Goal: Task Accomplishment & Management: Complete application form

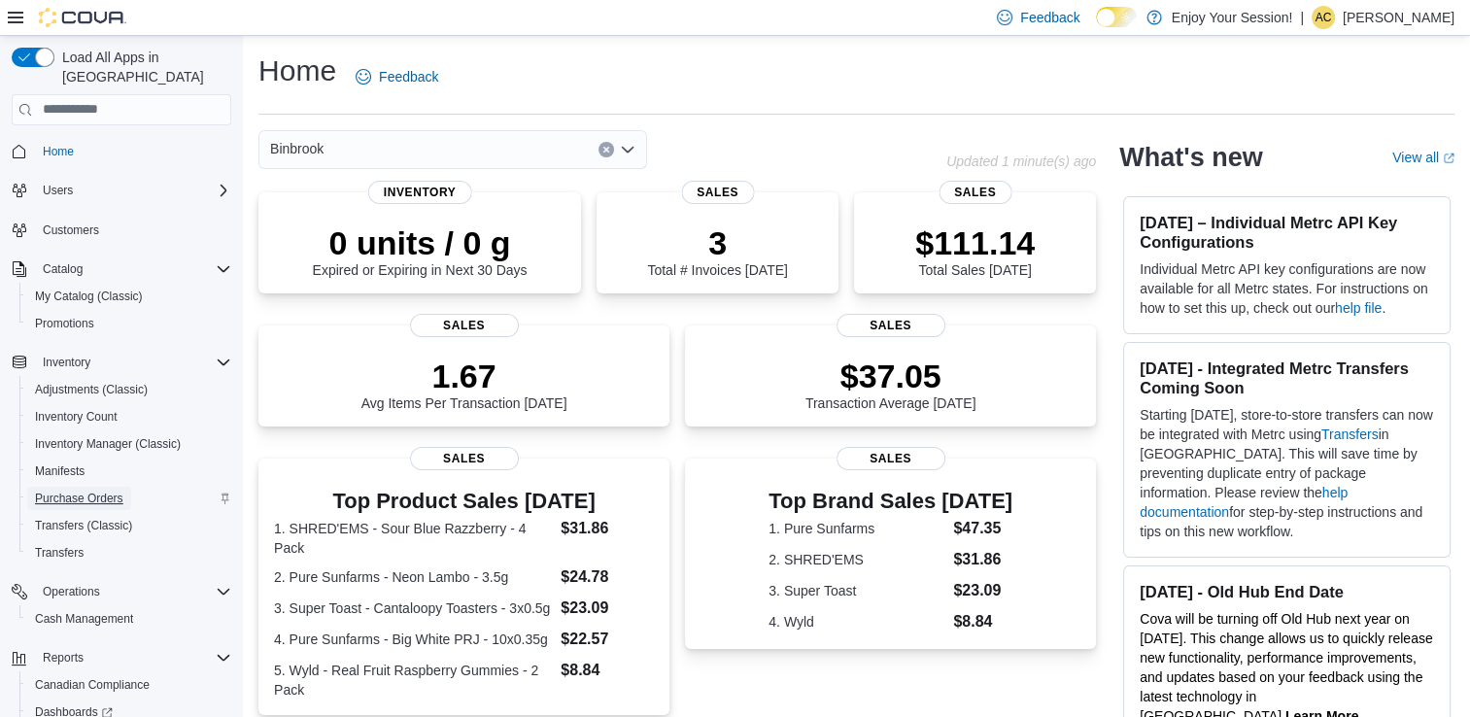
click at [89, 491] on span "Purchase Orders" at bounding box center [79, 499] width 88 height 16
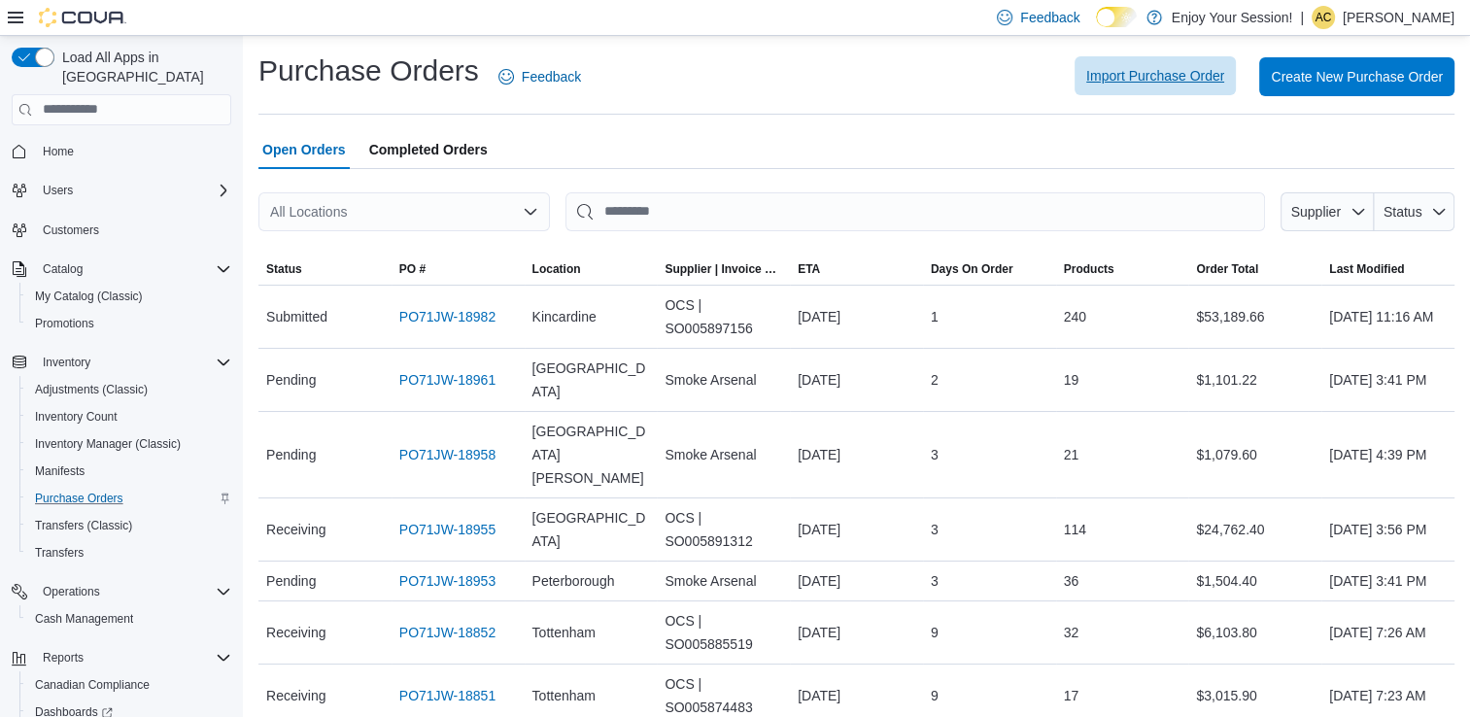
click at [1154, 84] on span "Import Purchase Order" at bounding box center [1155, 75] width 138 height 19
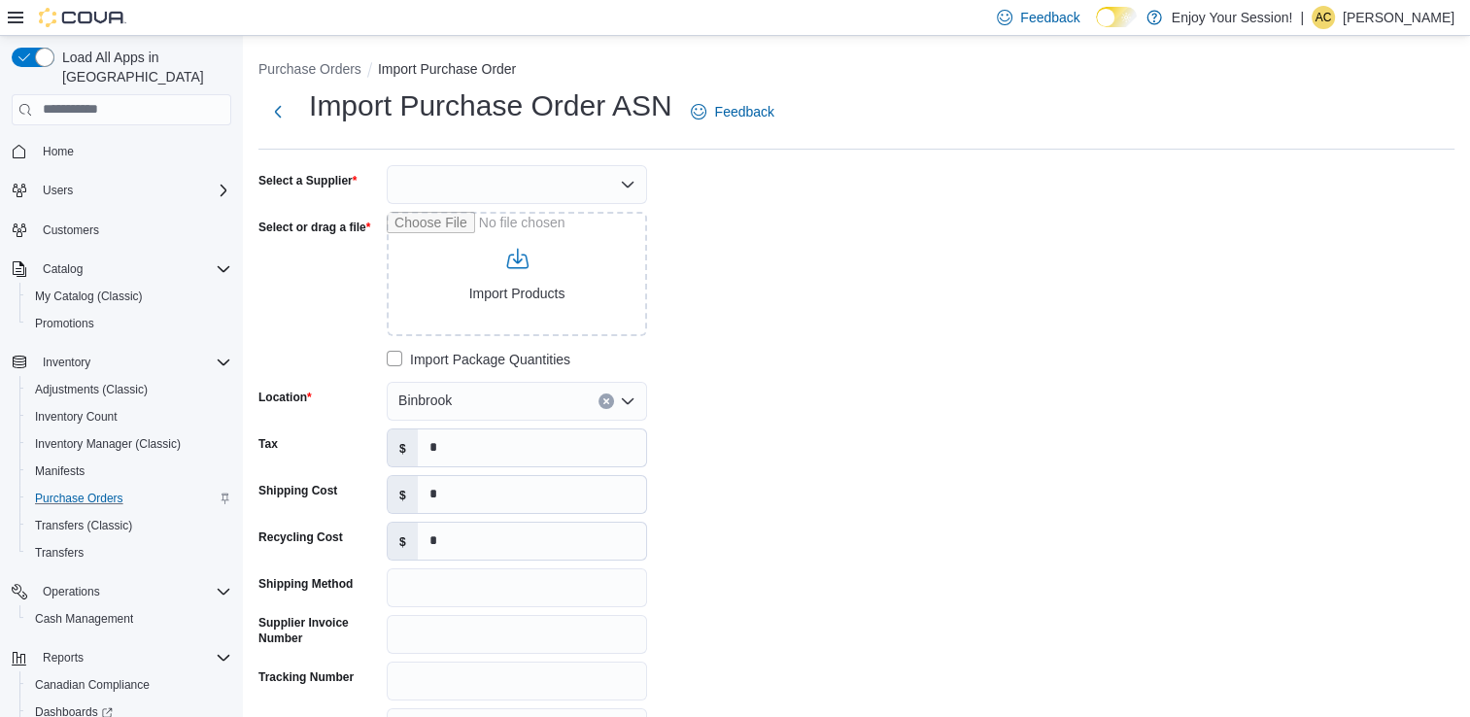
click at [536, 189] on div at bounding box center [517, 184] width 260 height 39
type input "***"
click at [503, 231] on button "OCS" at bounding box center [517, 218] width 260 height 28
click at [573, 262] on input "Select or drag a file" at bounding box center [517, 274] width 260 height 124
type input "**********"
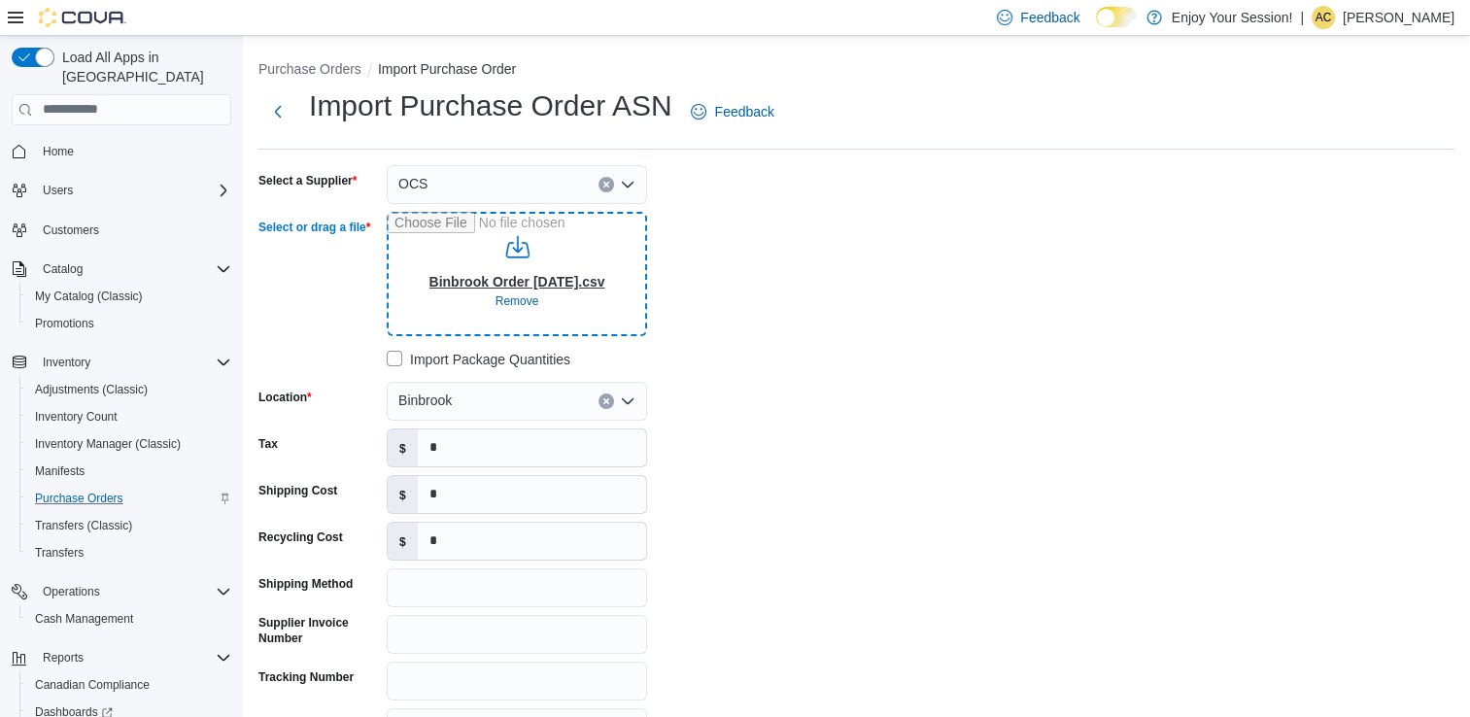
type input "**********"
click at [547, 494] on input "*" at bounding box center [532, 494] width 228 height 37
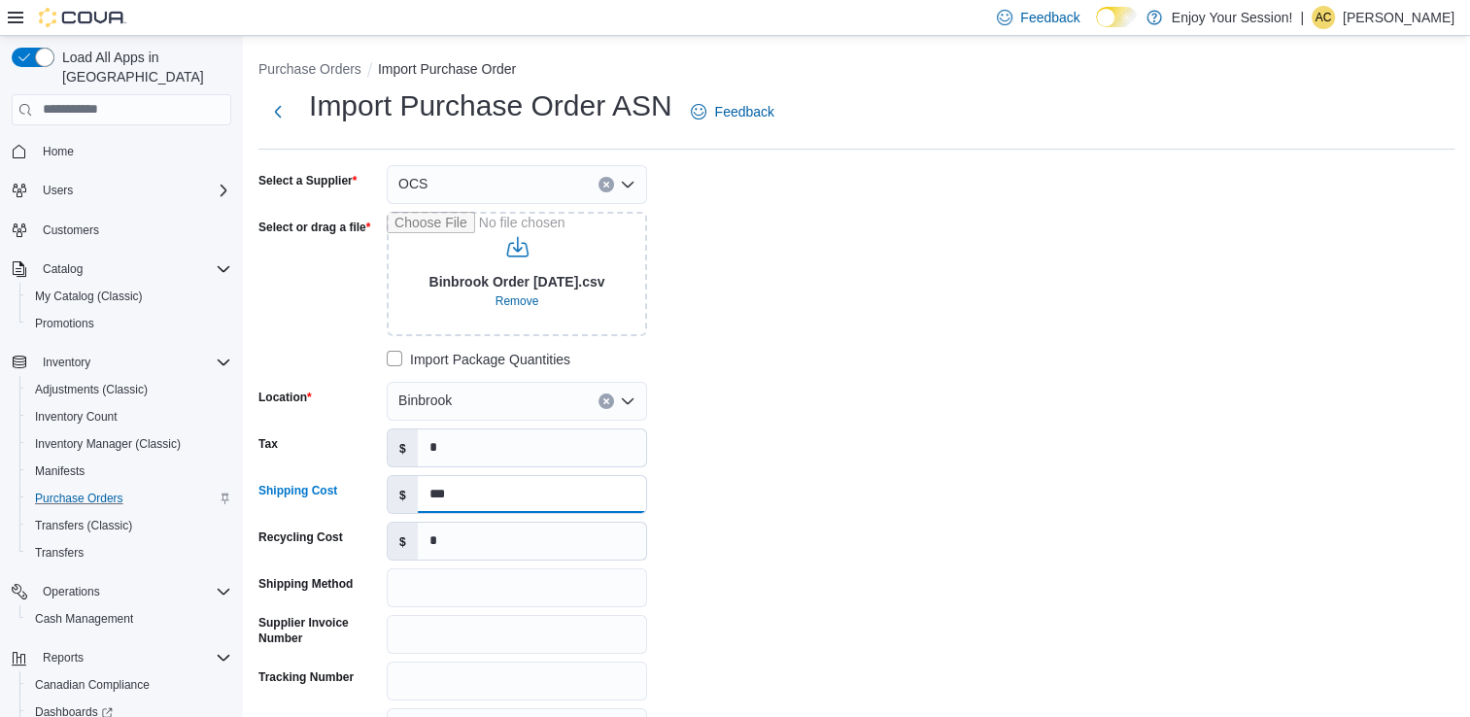
type input "***"
click at [460, 434] on input "*" at bounding box center [532, 447] width 228 height 37
paste input "*********"
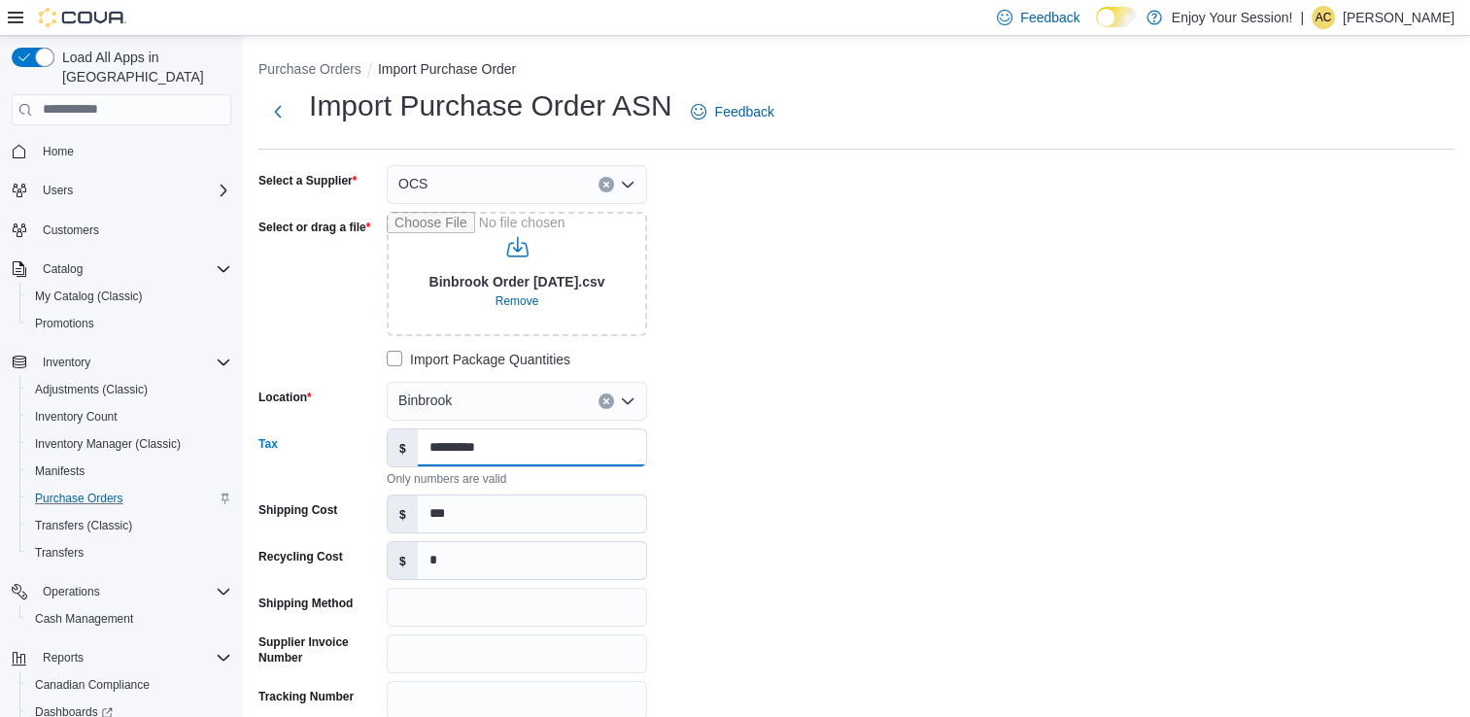
click at [431, 444] on input "*********" at bounding box center [532, 447] width 228 height 37
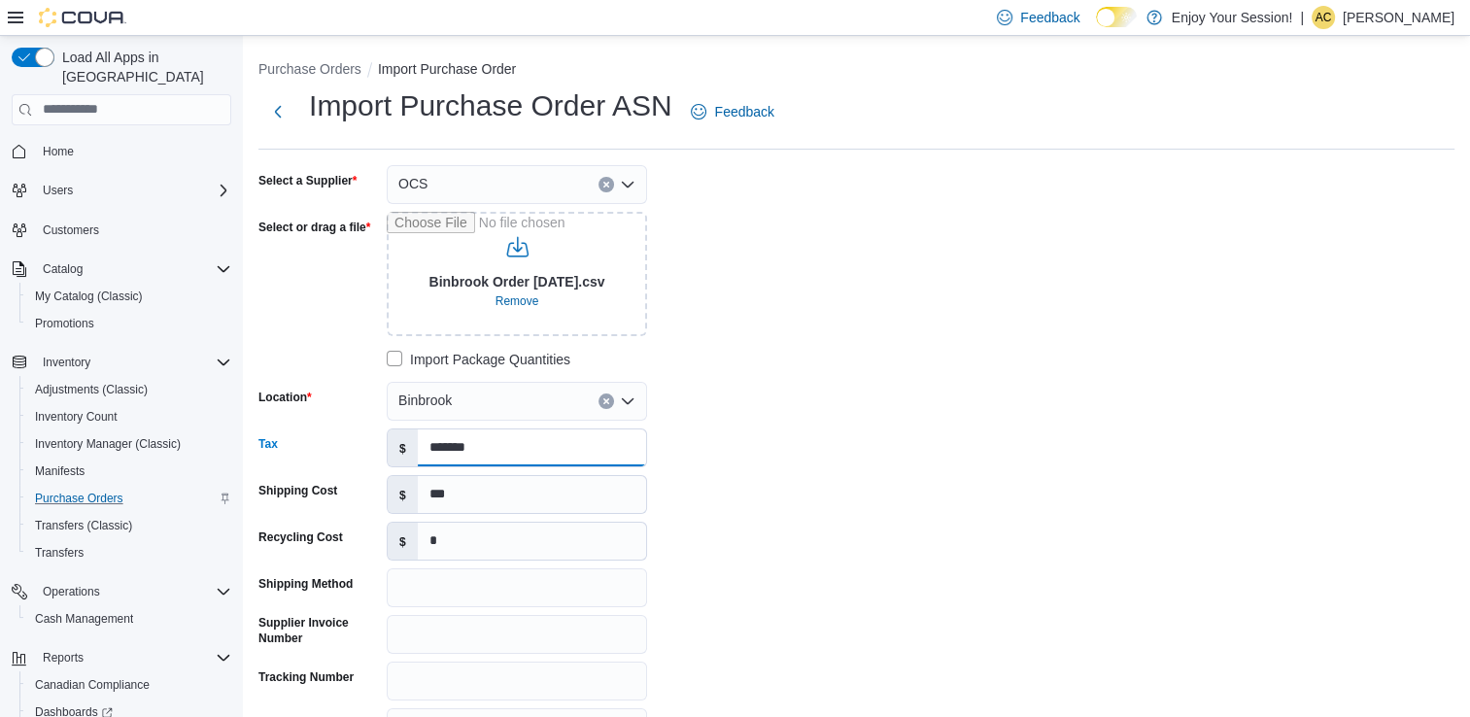
type input "*******"
click at [795, 497] on div "**********" at bounding box center [549, 456] width 583 height 582
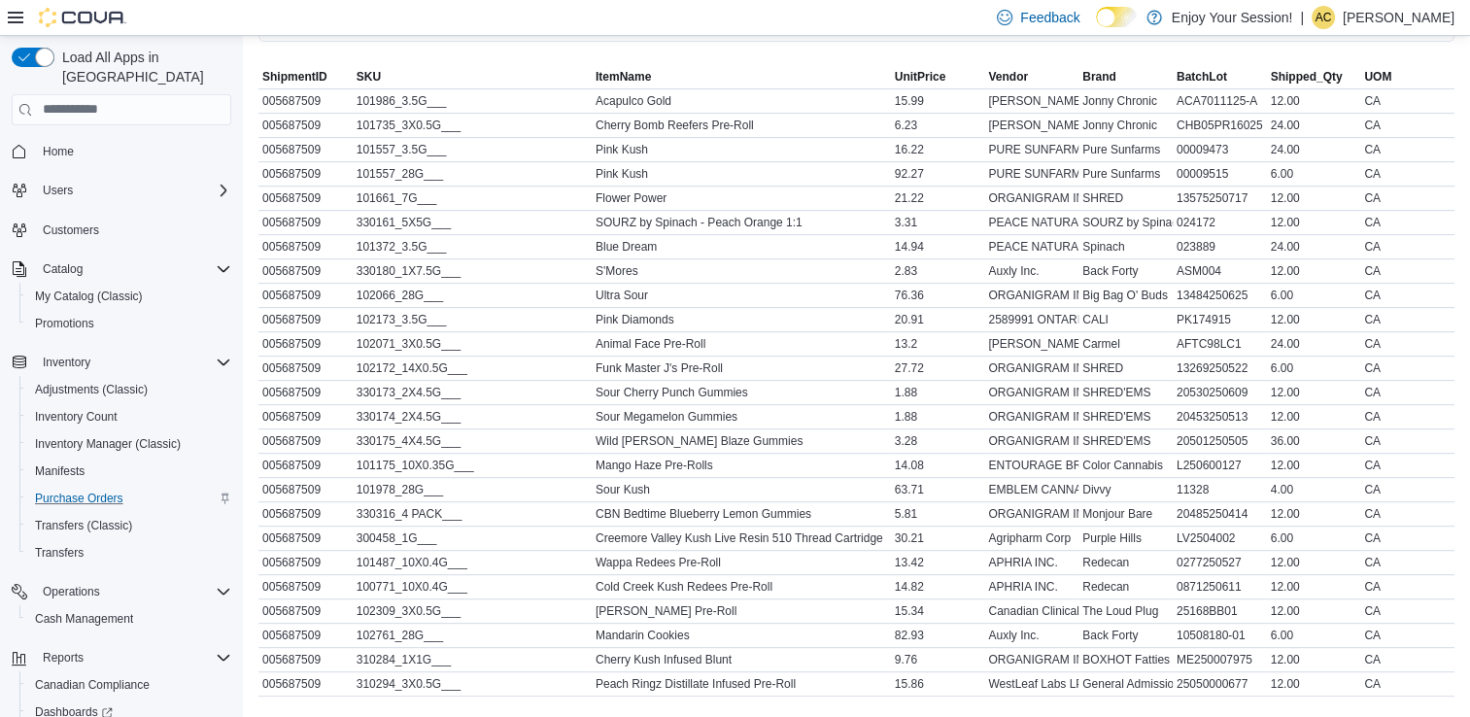
scroll to position [899, 0]
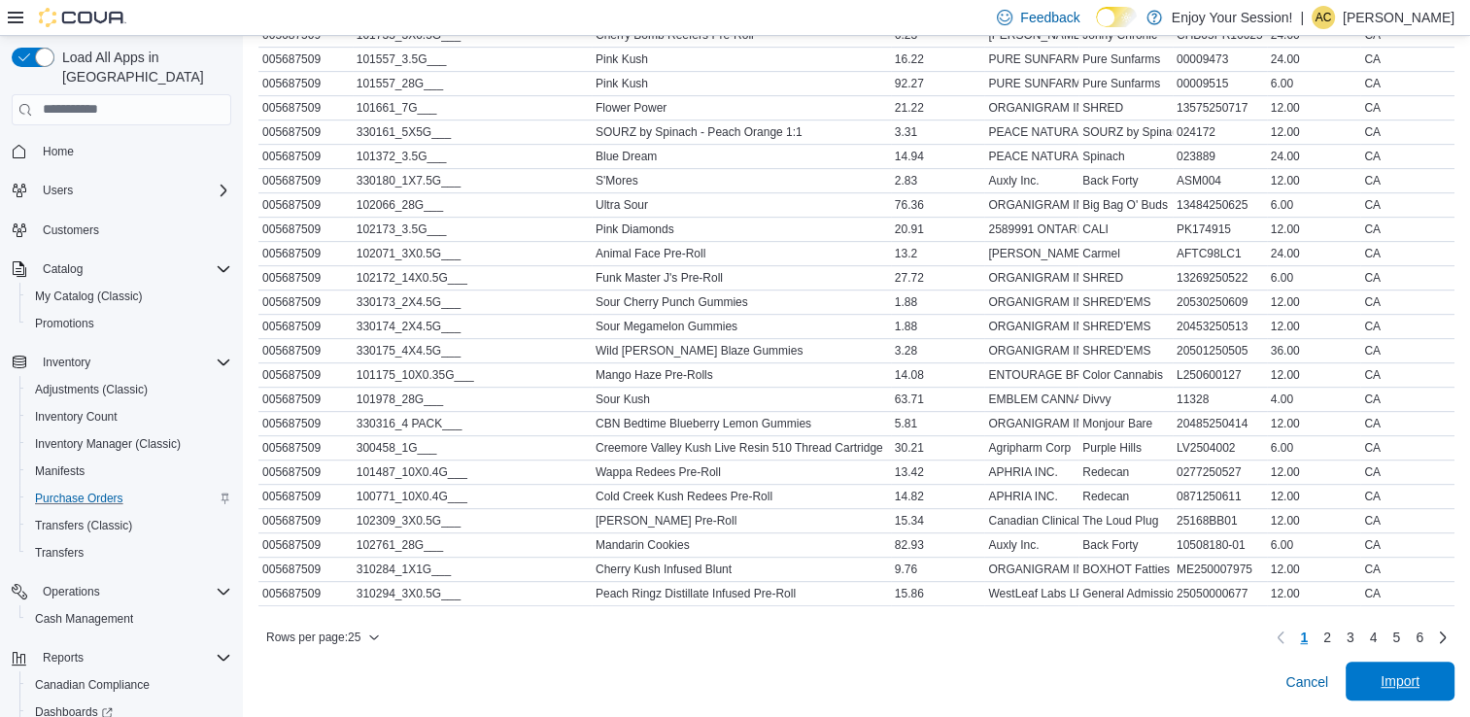
click at [1391, 678] on span "Import" at bounding box center [1400, 681] width 86 height 39
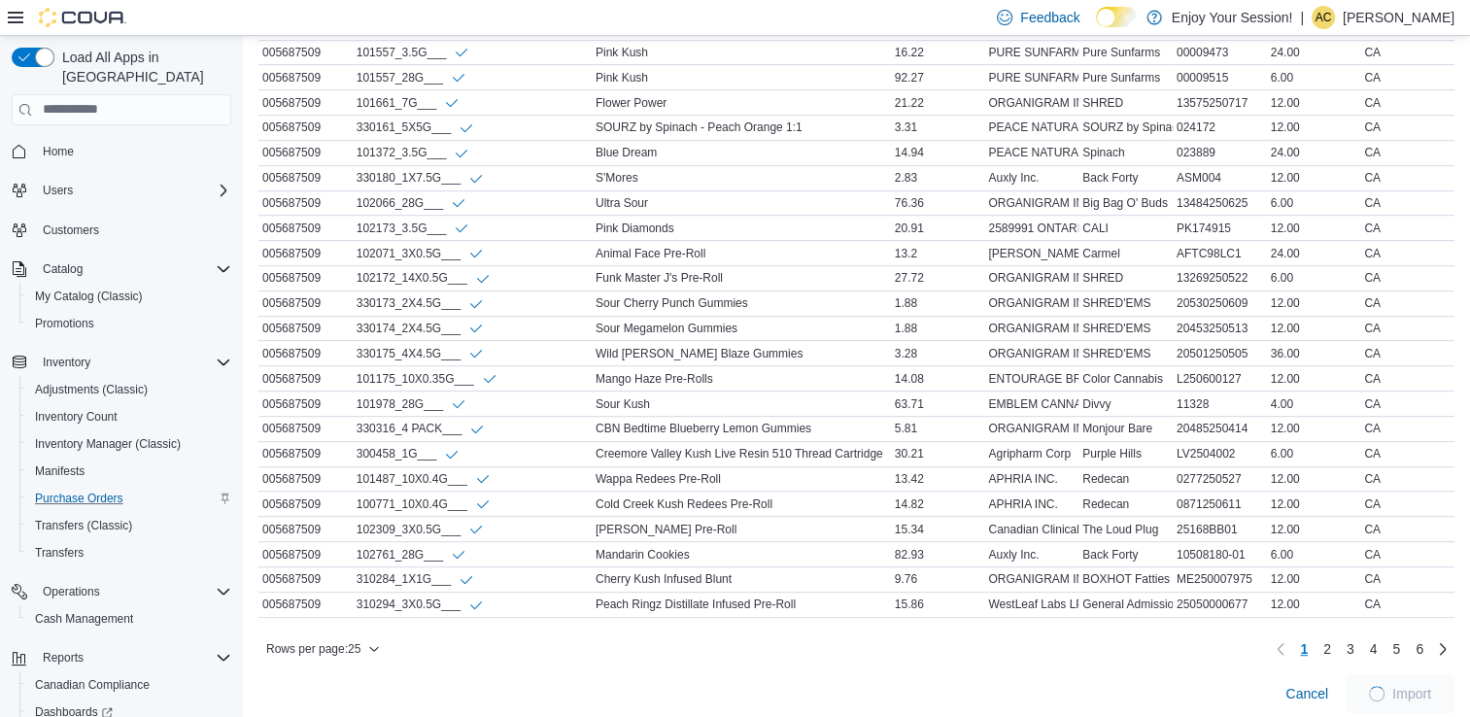
scroll to position [920, 0]
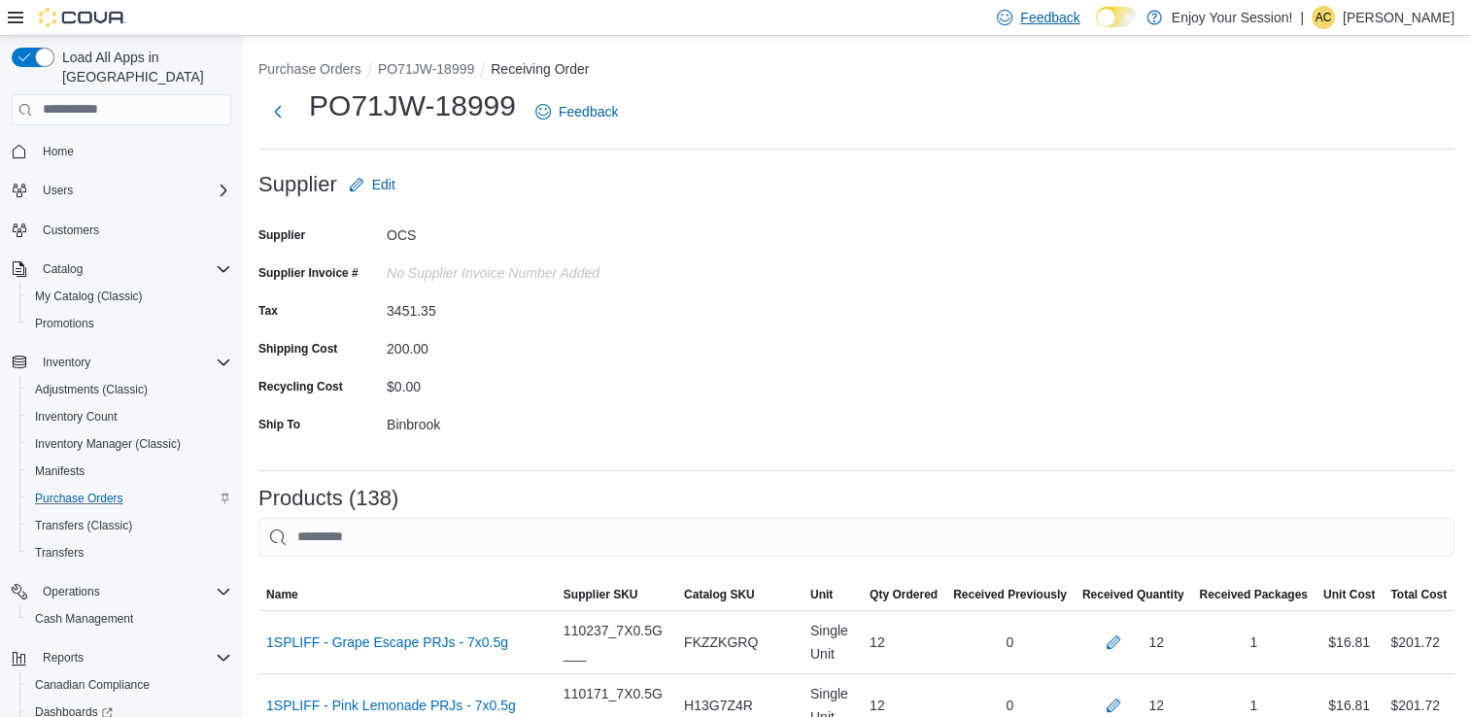
scroll to position [1542, 0]
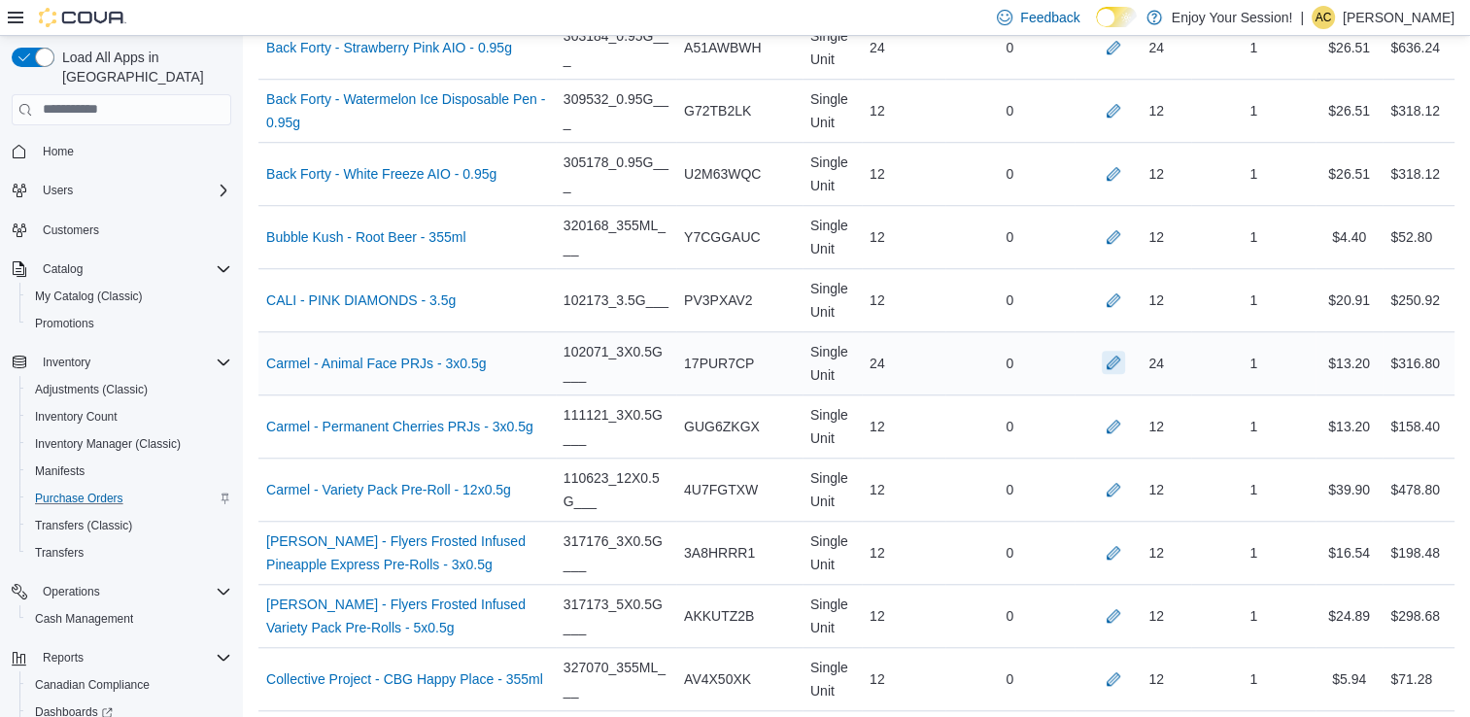
click at [1116, 357] on button "button" at bounding box center [1113, 362] width 23 height 23
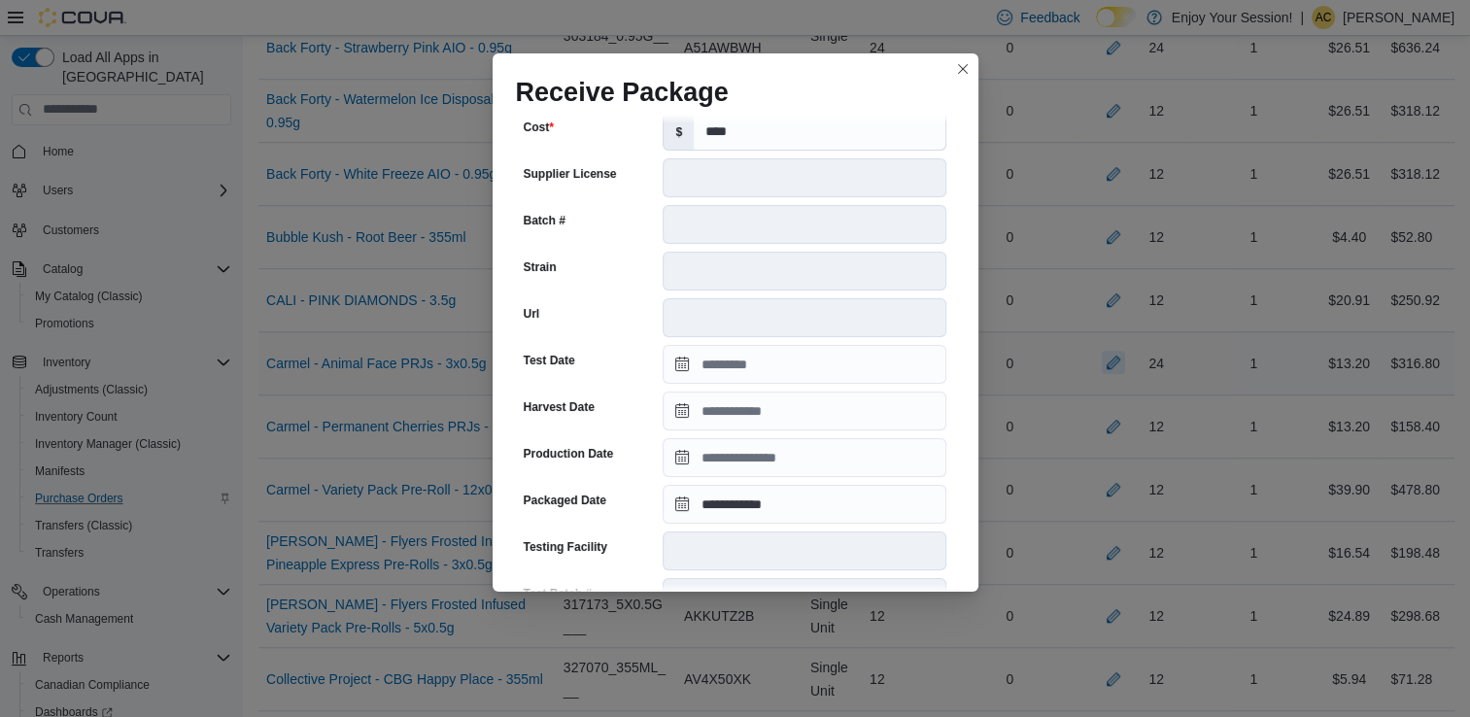
scroll to position [655, 0]
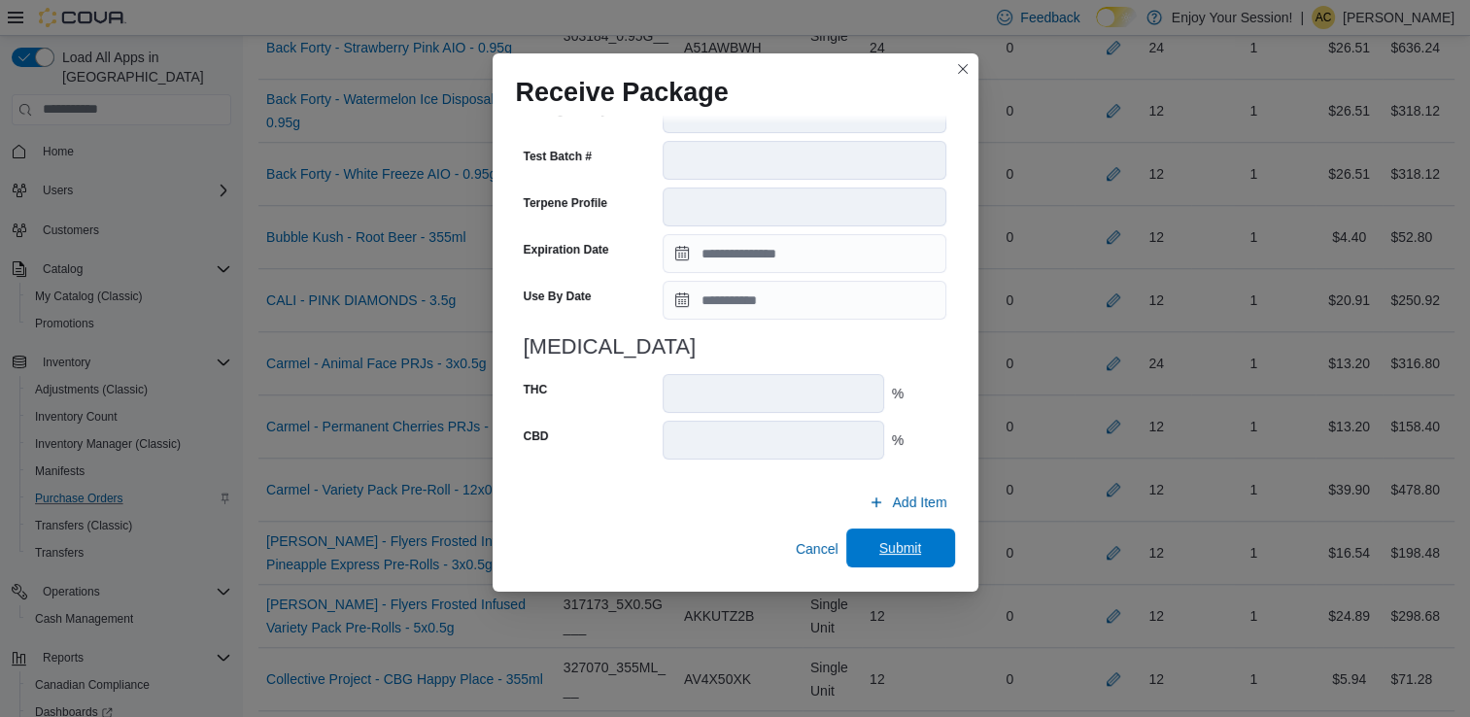
click at [893, 545] on span "Submit" at bounding box center [900, 547] width 43 height 19
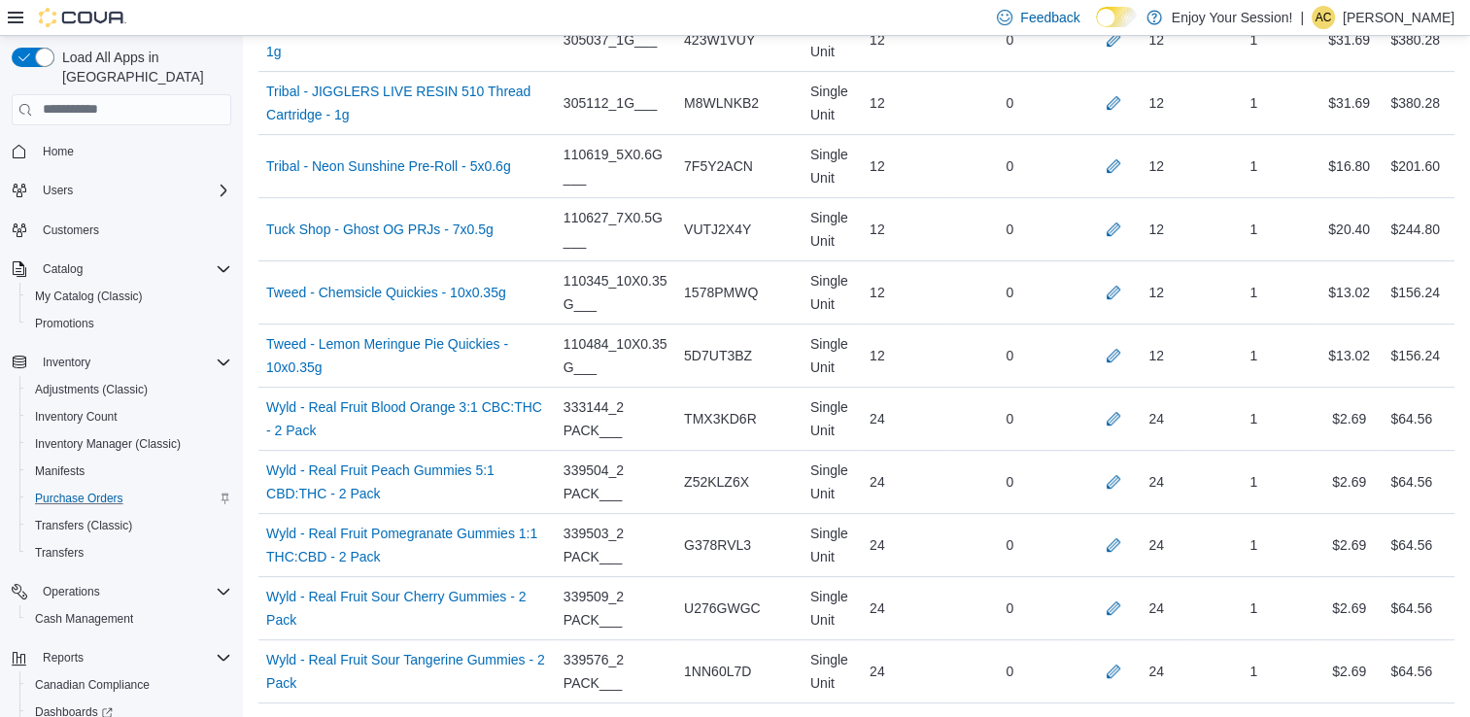
scroll to position [5823, 0]
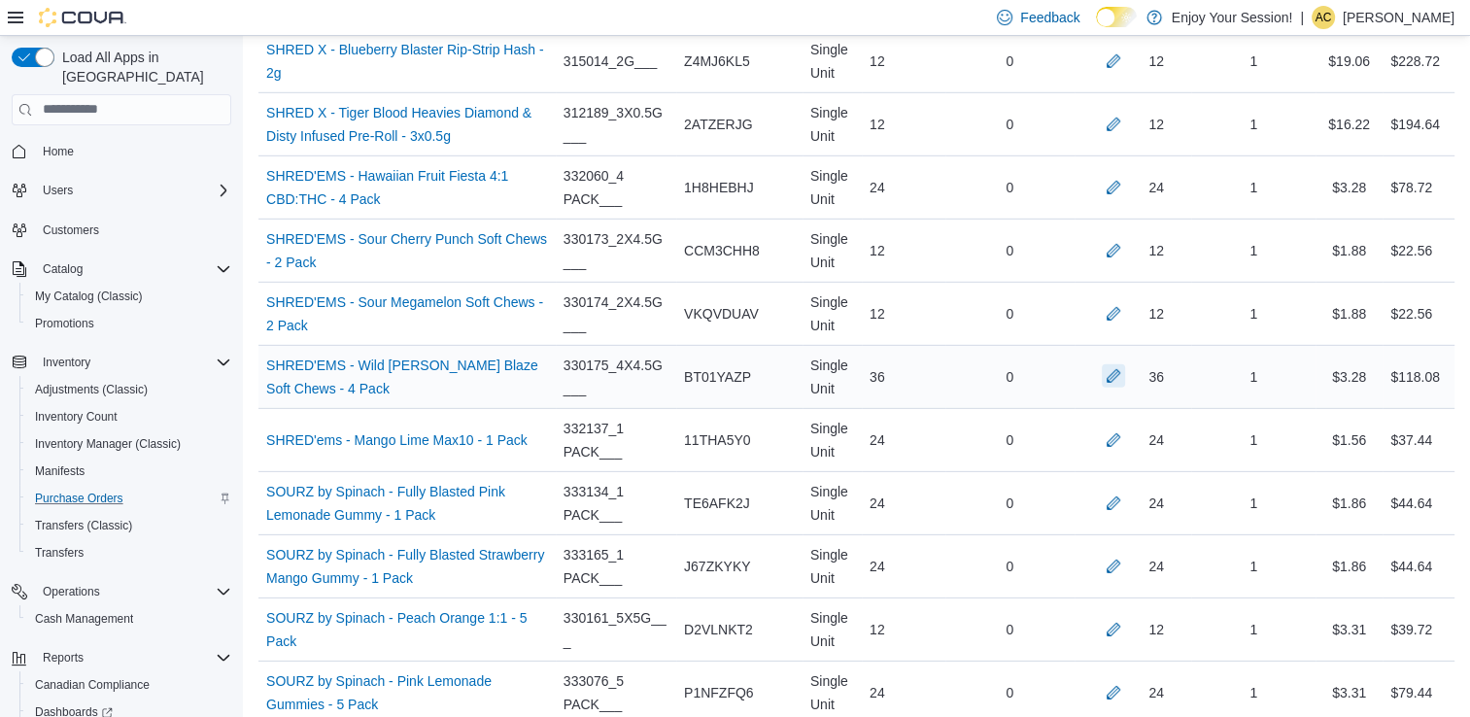
click at [1125, 364] on button "button" at bounding box center [1113, 375] width 23 height 23
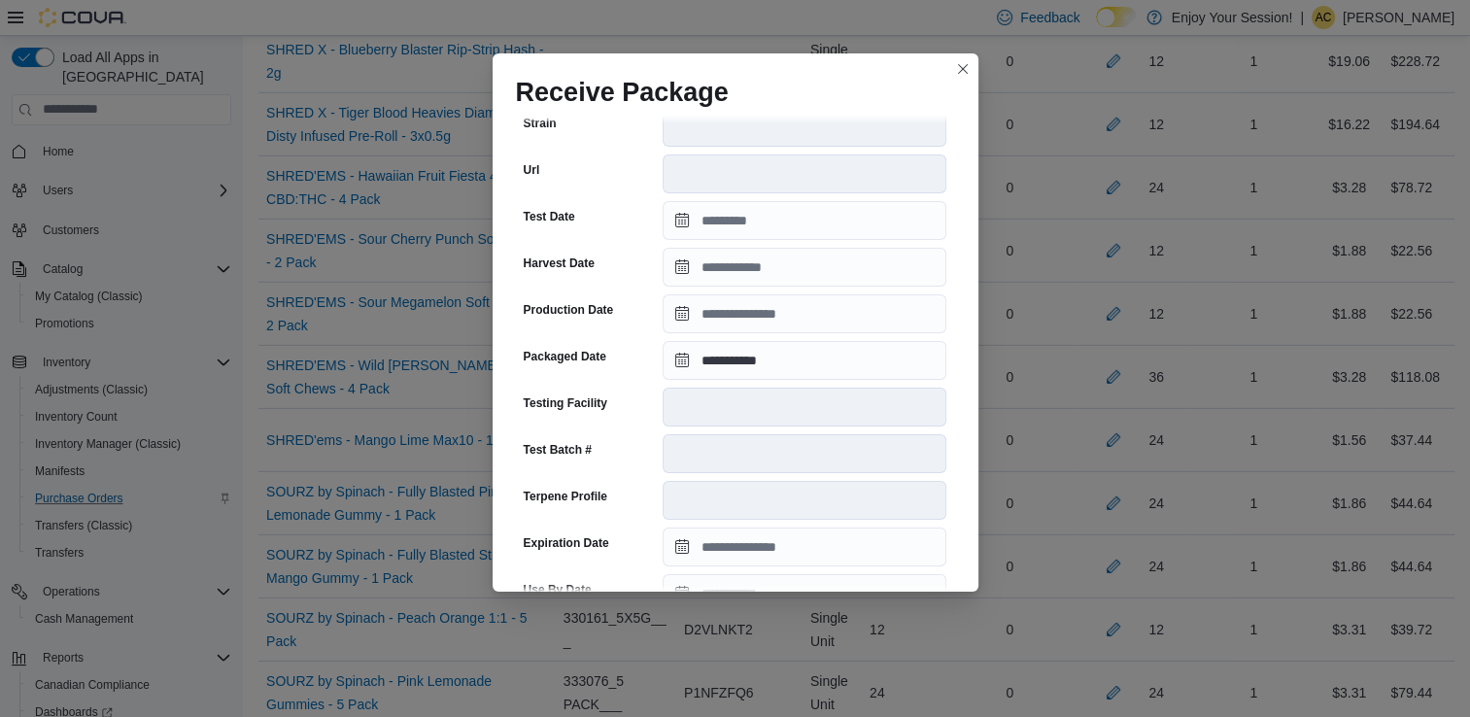
scroll to position [655, 0]
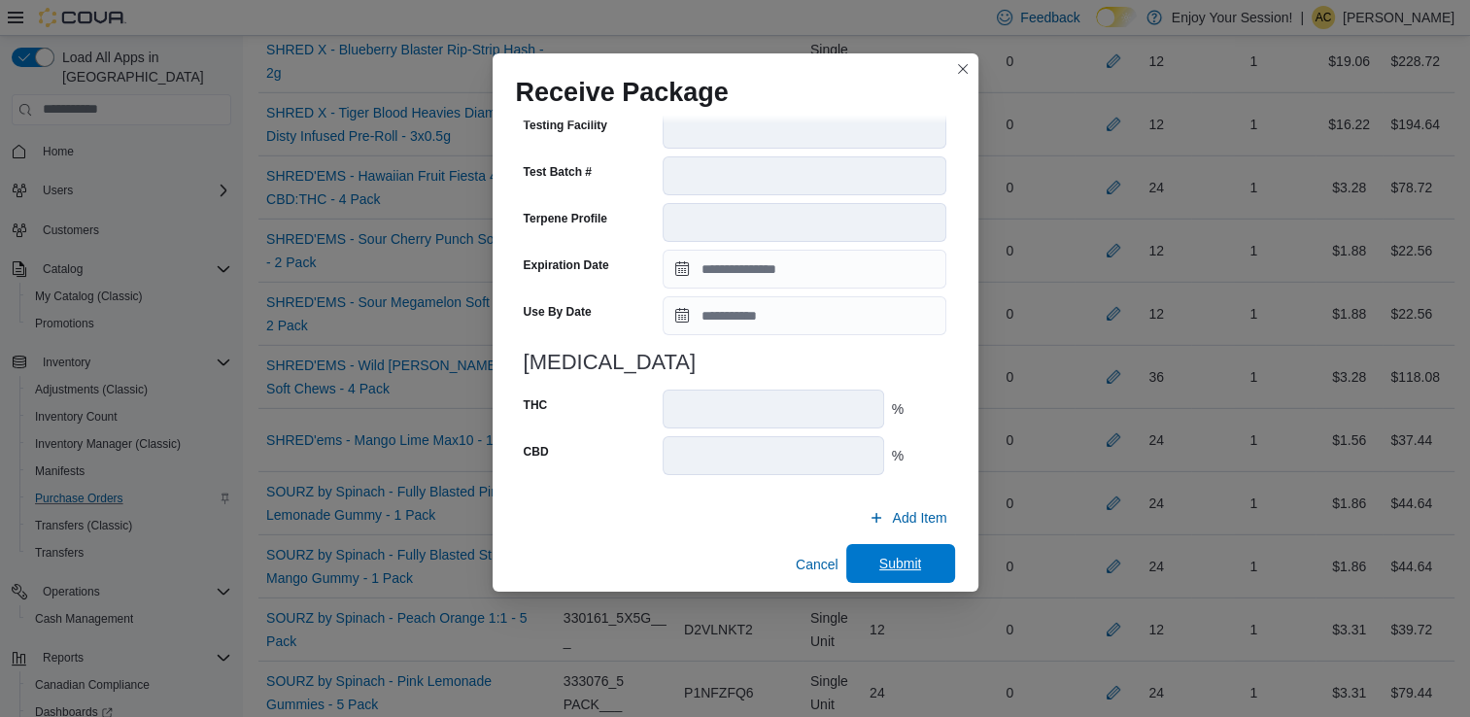
click at [910, 554] on span "Submit" at bounding box center [900, 563] width 43 height 19
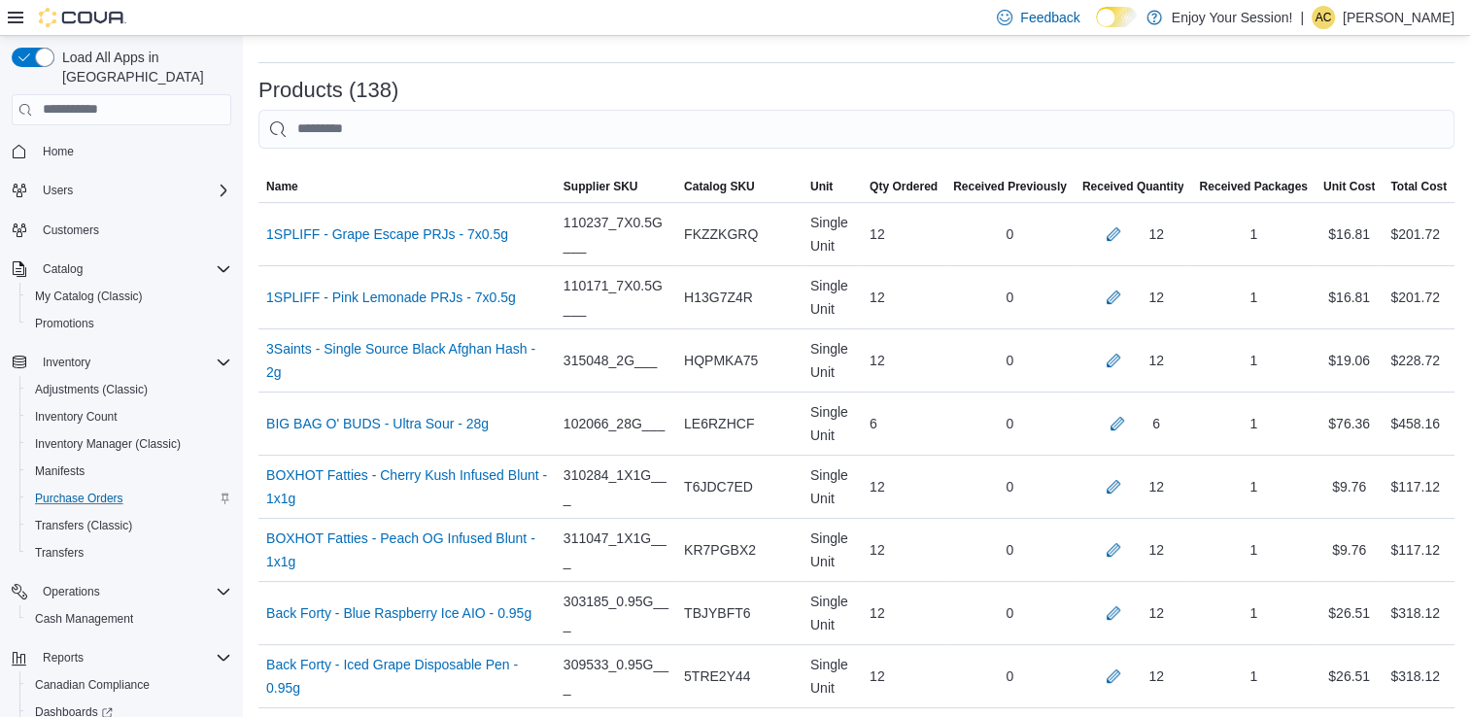
scroll to position [5749, 0]
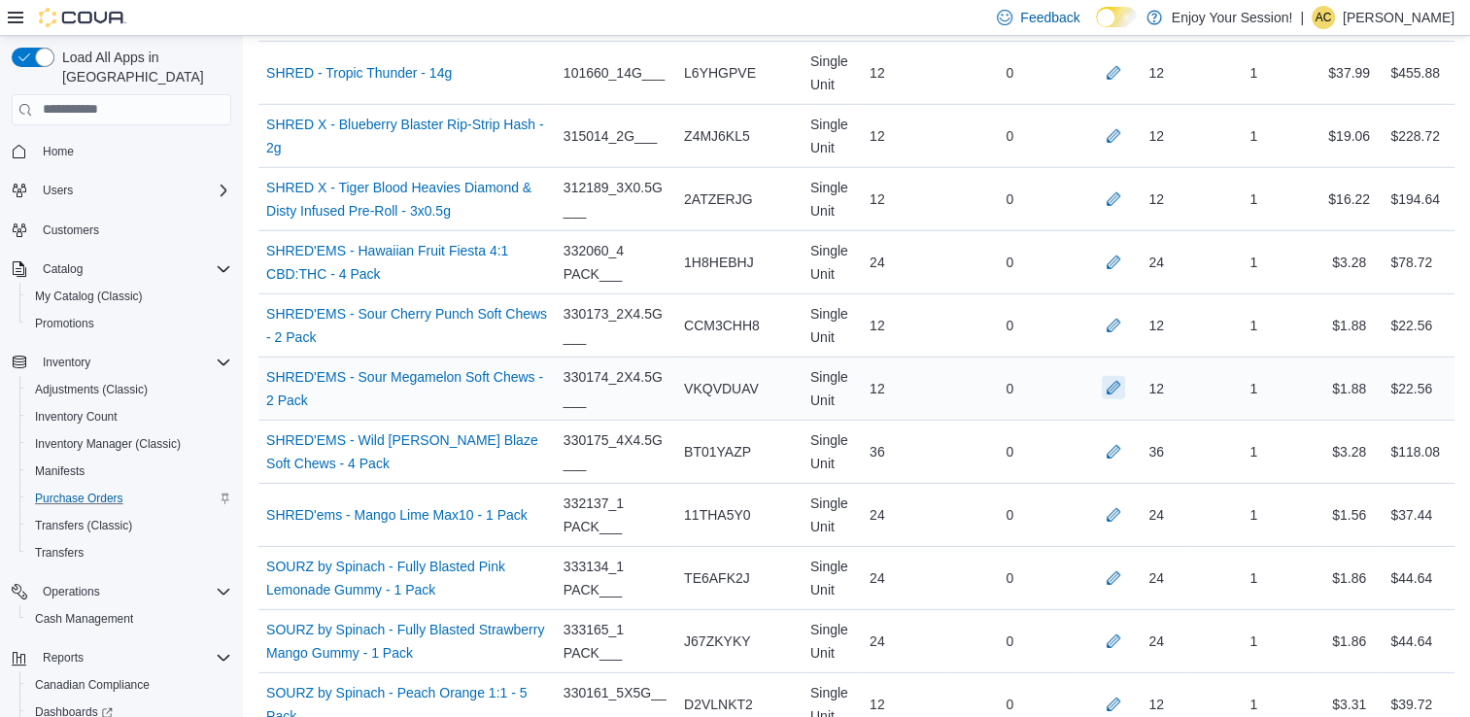
click at [1122, 376] on button "button" at bounding box center [1113, 387] width 23 height 23
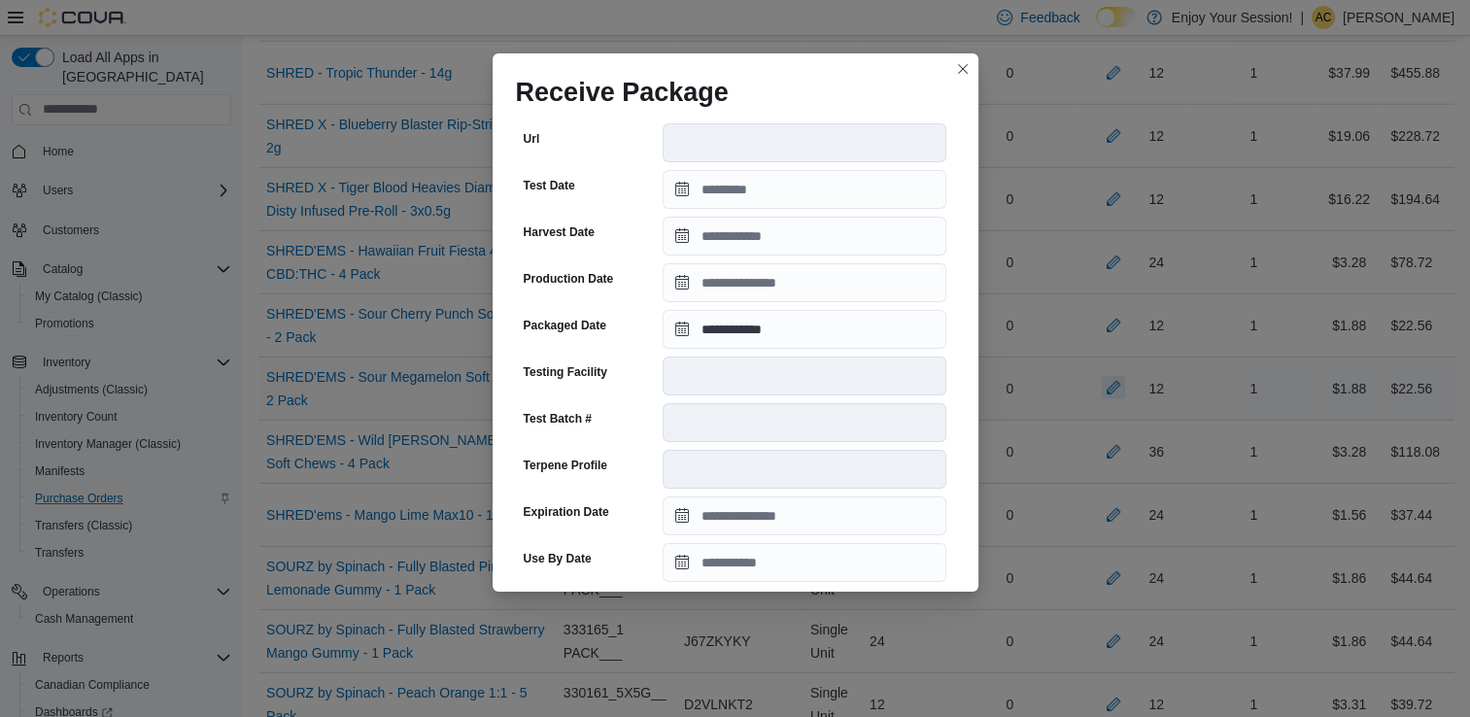
scroll to position [655, 0]
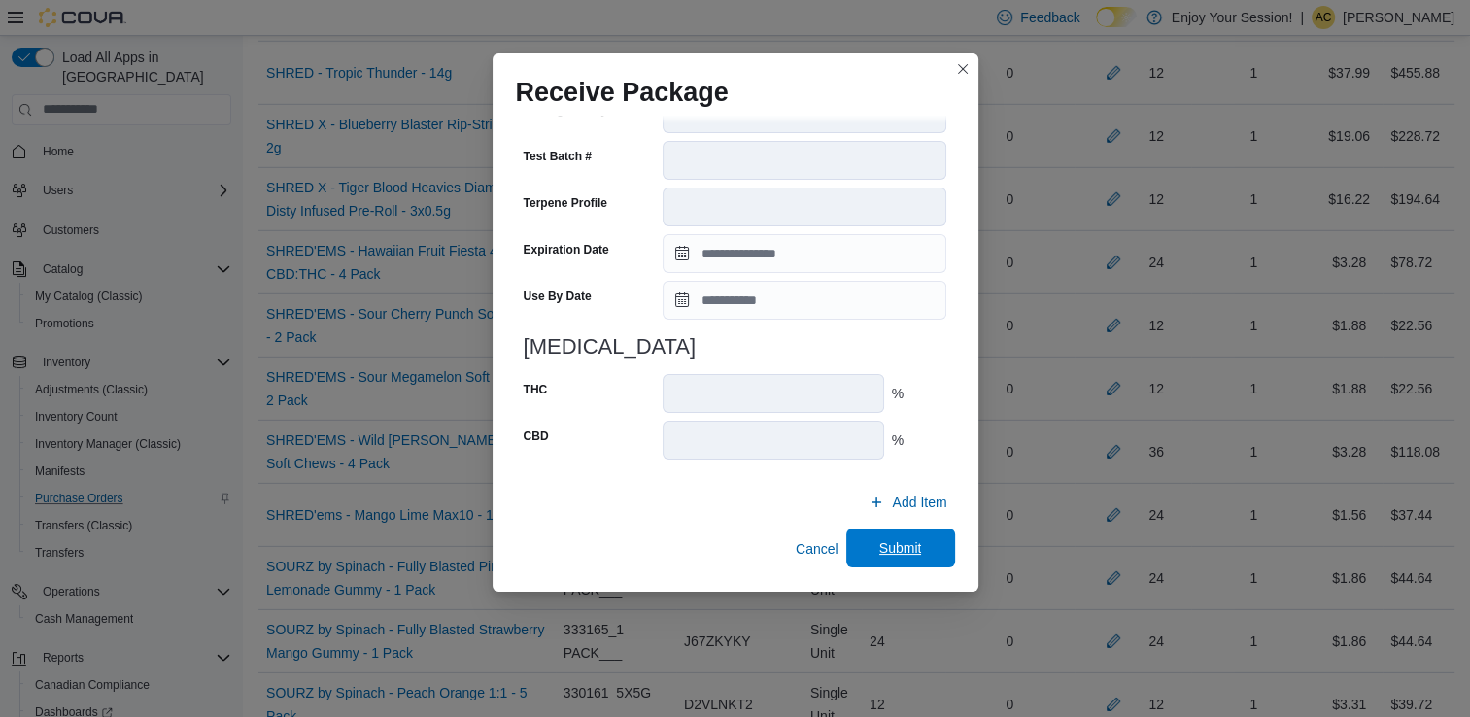
click at [910, 562] on span "Submit" at bounding box center [901, 548] width 86 height 39
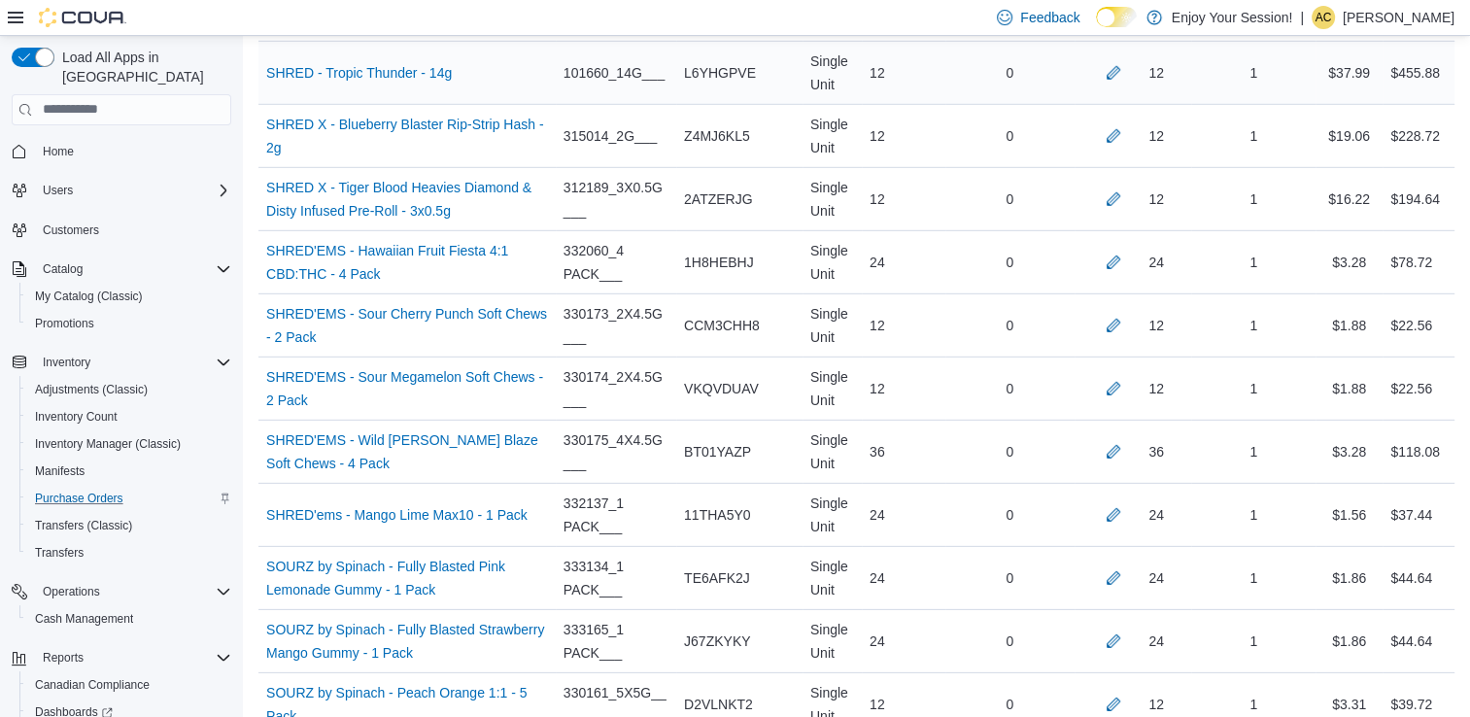
scroll to position [2927, 0]
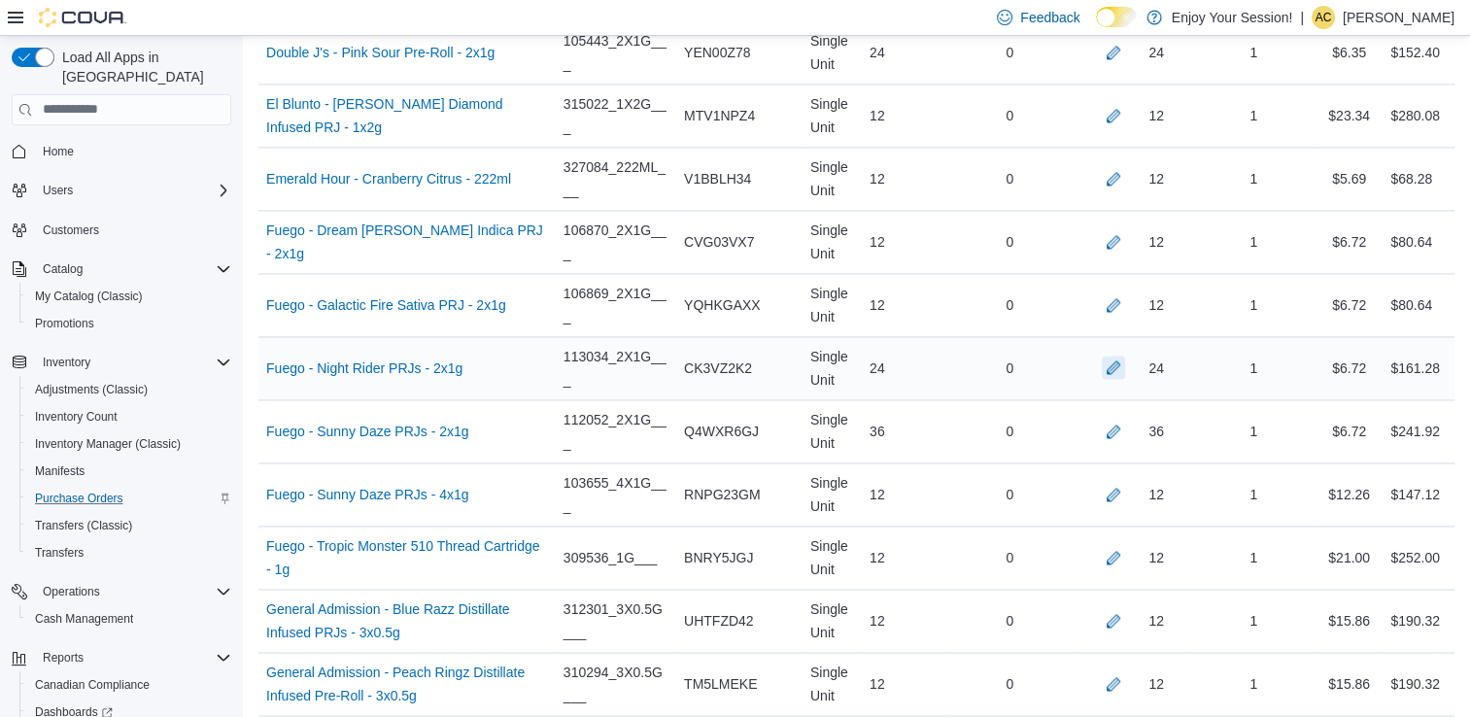
click at [1125, 359] on button "button" at bounding box center [1113, 367] width 23 height 23
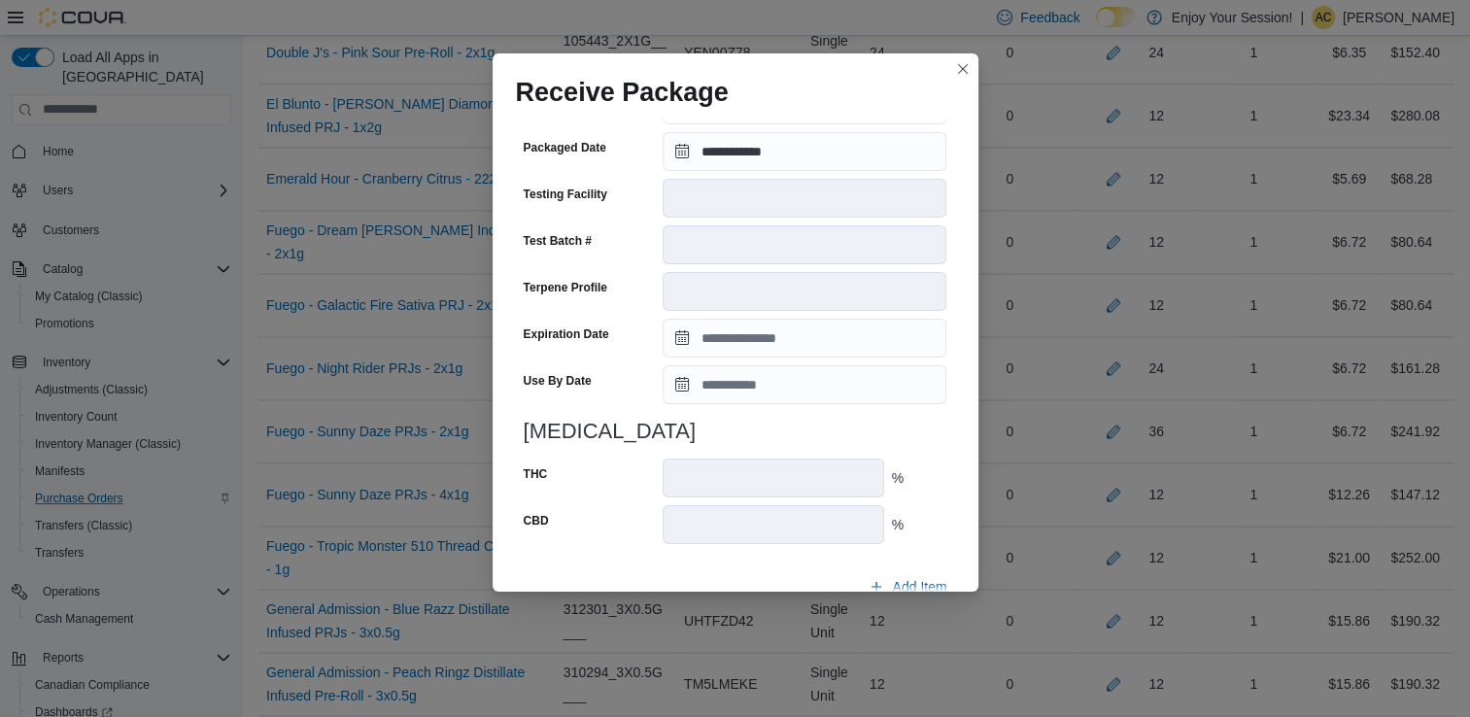
scroll to position [655, 0]
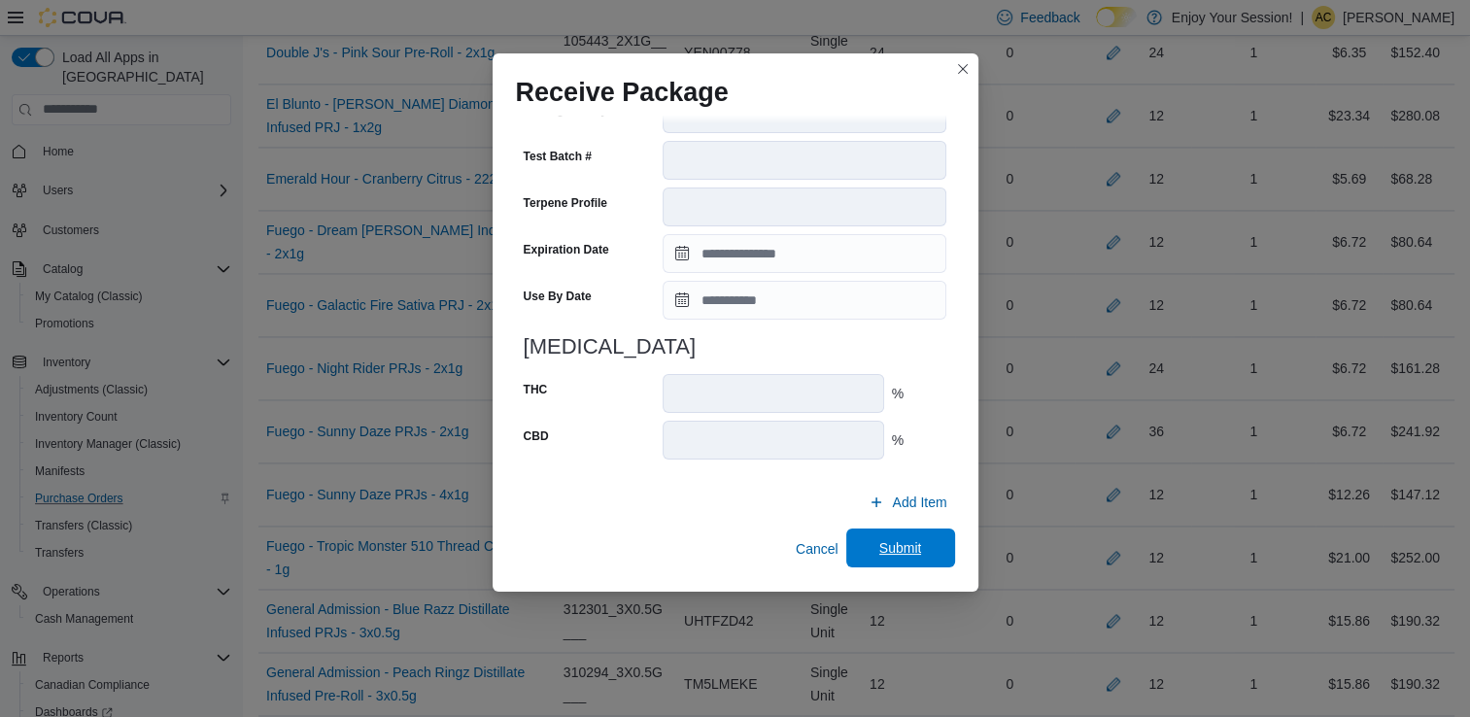
click at [899, 555] on span "Submit" at bounding box center [900, 547] width 43 height 19
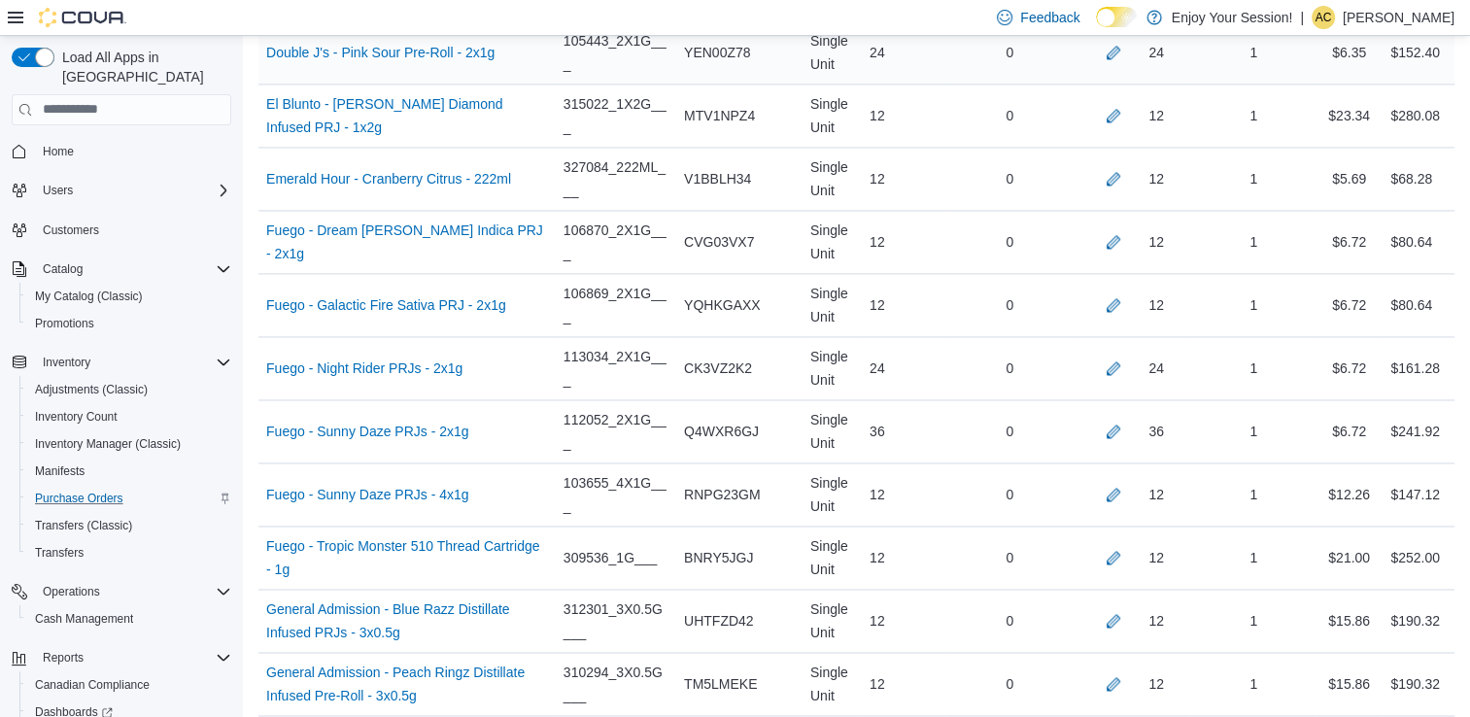
scroll to position [1719, 0]
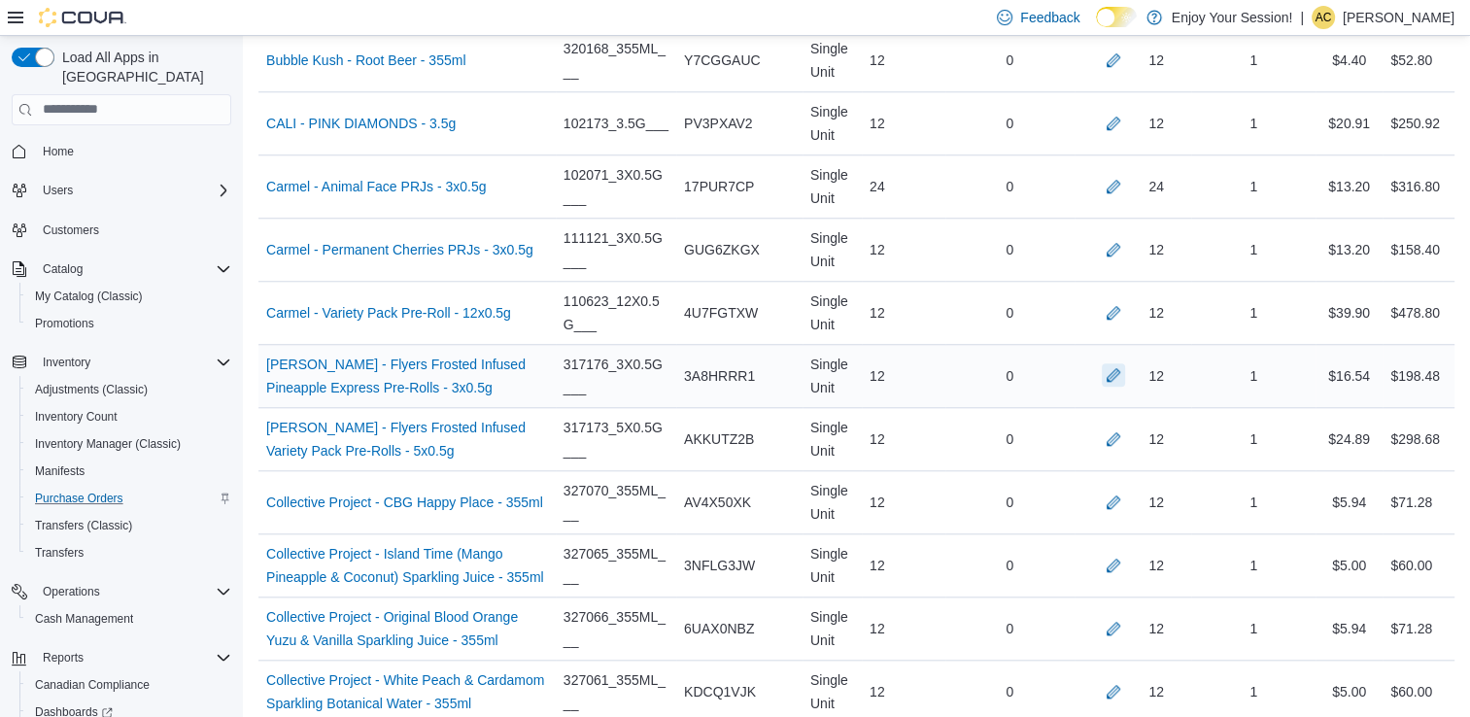
click at [1125, 373] on button "button" at bounding box center [1113, 374] width 23 height 23
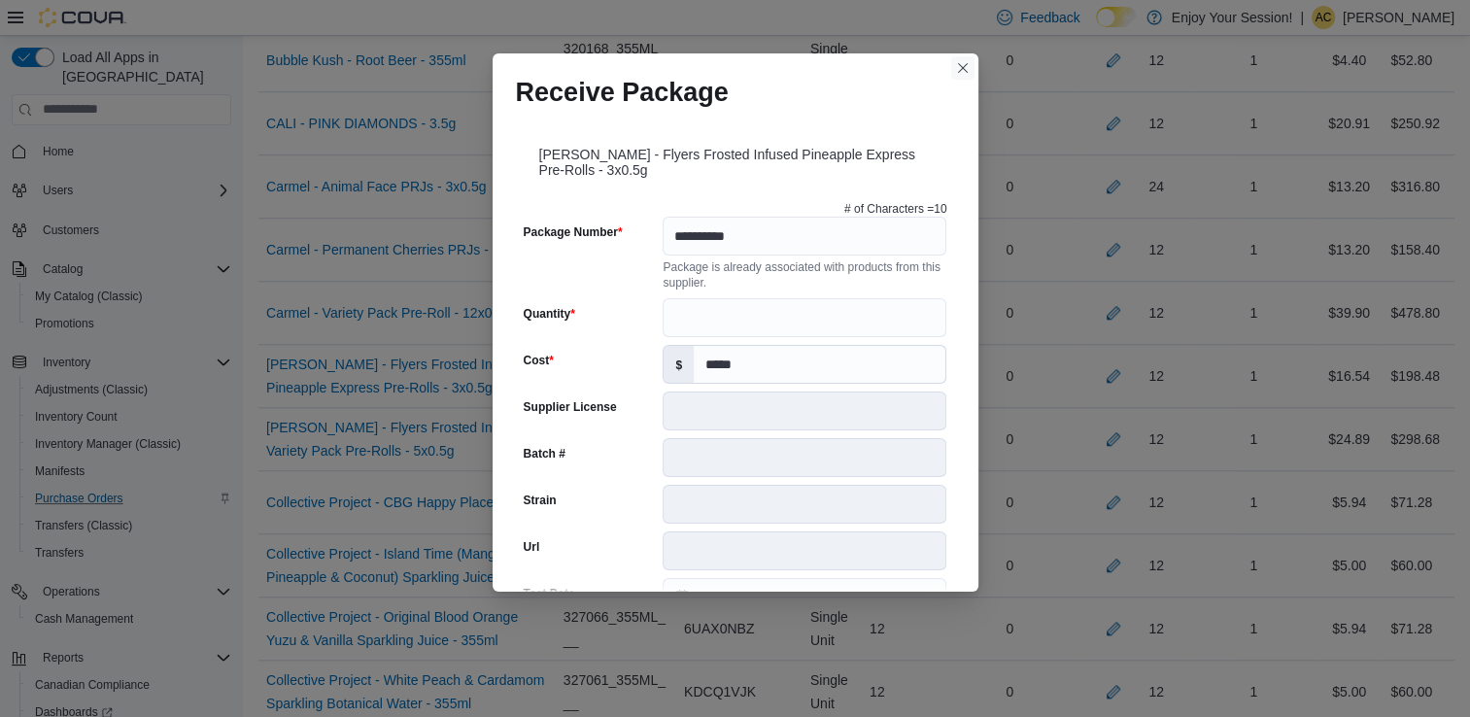
click at [961, 66] on button "Closes this modal window" at bounding box center [962, 67] width 23 height 23
click at [961, 66] on div "0" at bounding box center [1009, 60] width 129 height 39
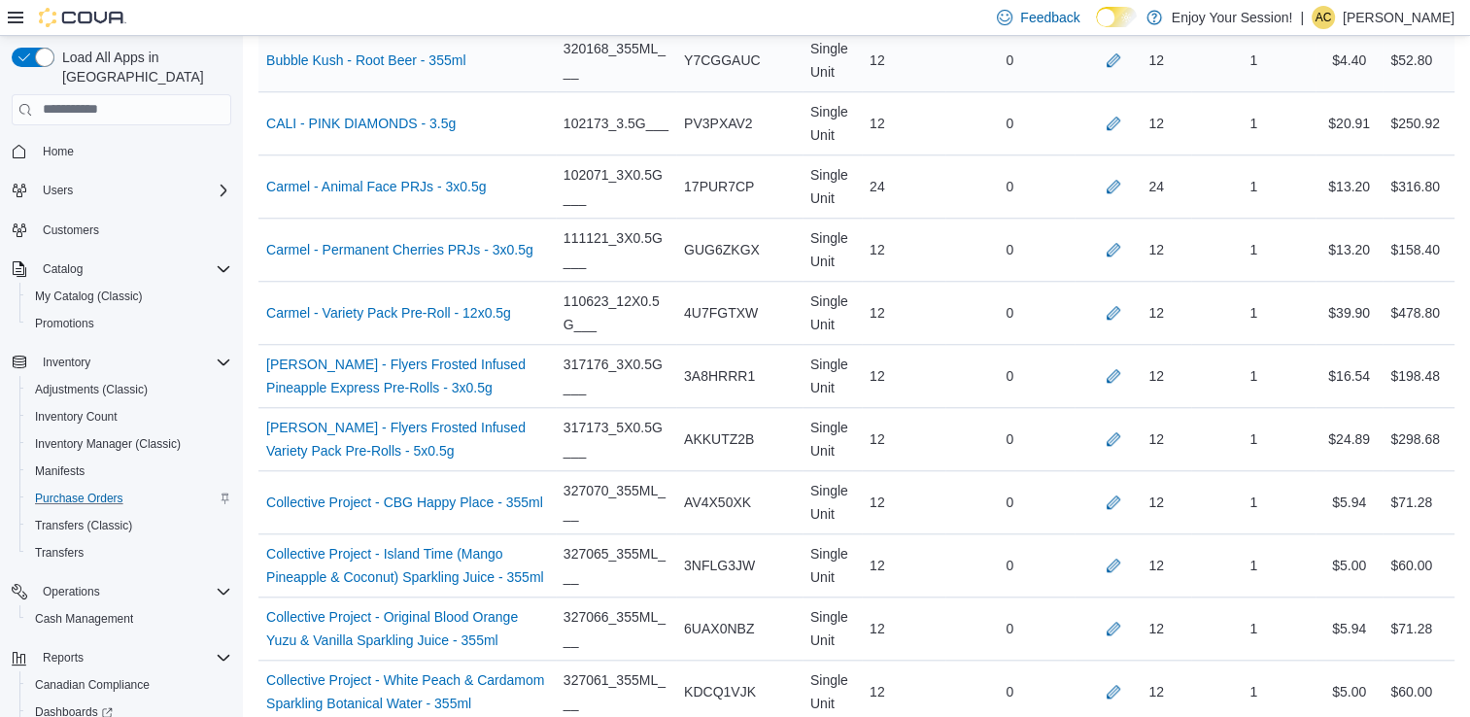
scroll to position [4427, 0]
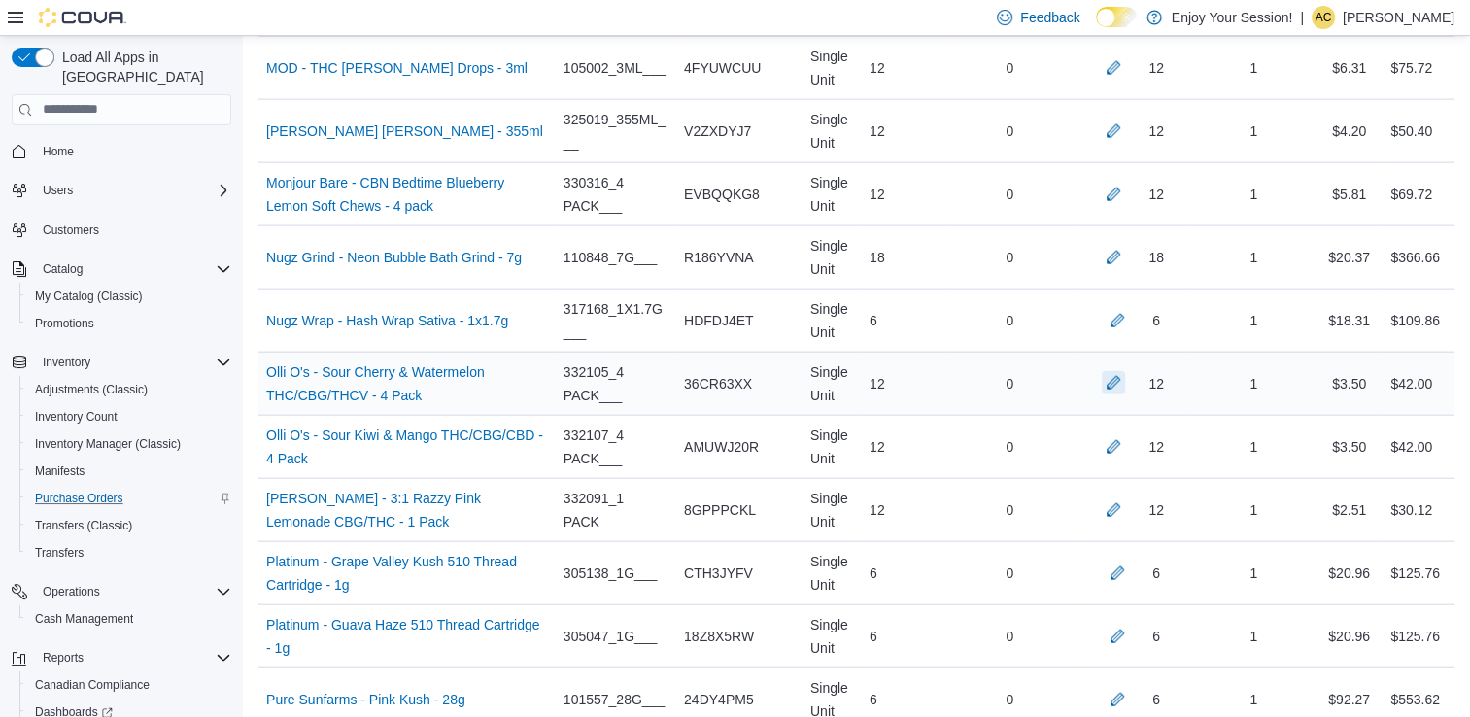
click at [1125, 371] on button "button" at bounding box center [1113, 382] width 23 height 23
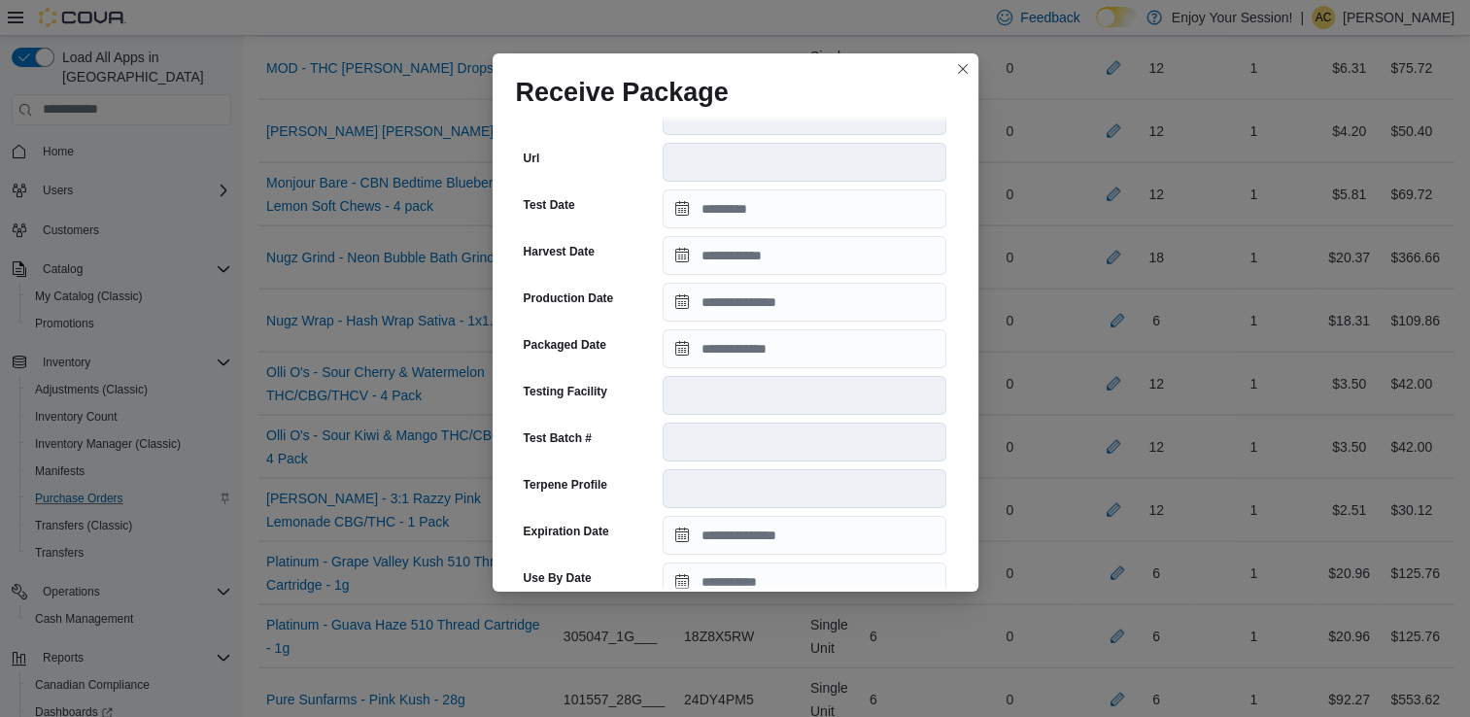
scroll to position [389, 0]
click at [749, 349] on input "Packaged Date" at bounding box center [805, 348] width 284 height 39
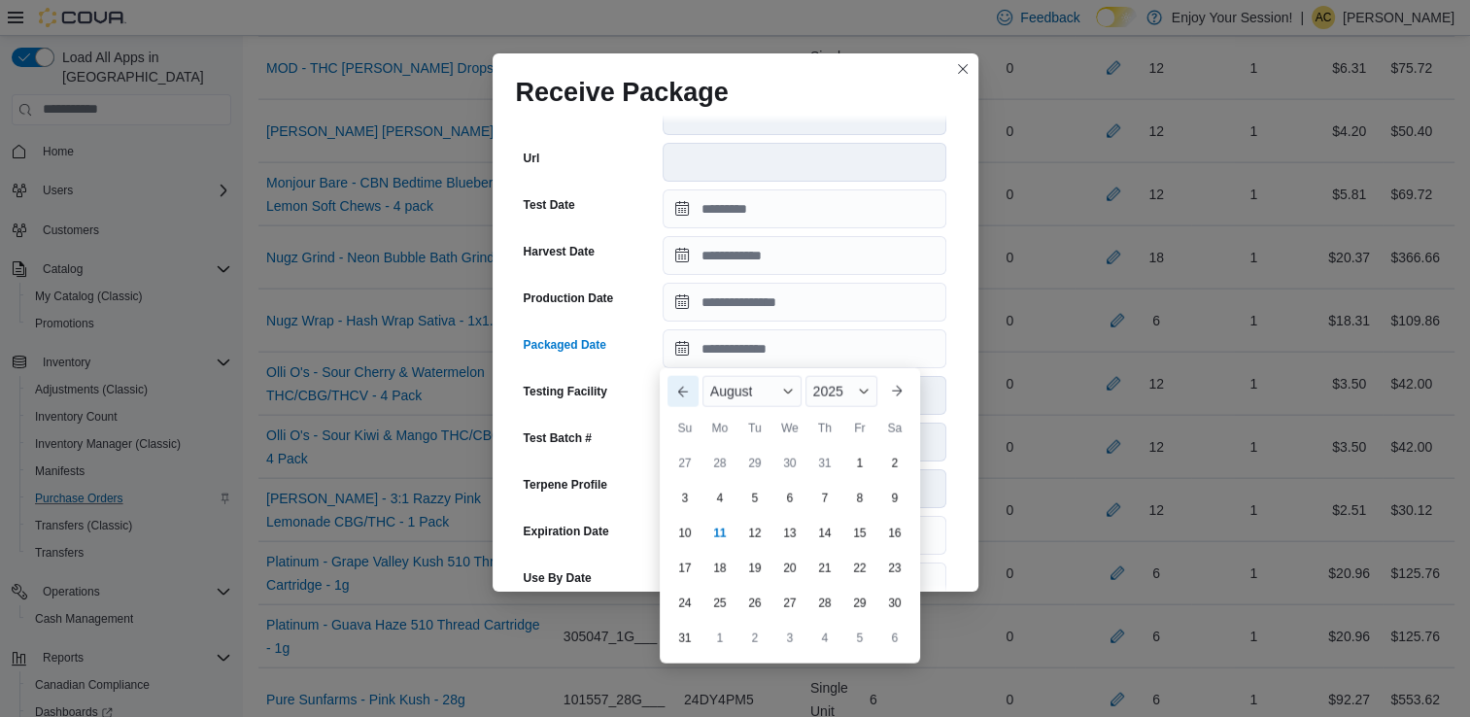
click at [676, 384] on button "Previous Month" at bounding box center [683, 391] width 31 height 31
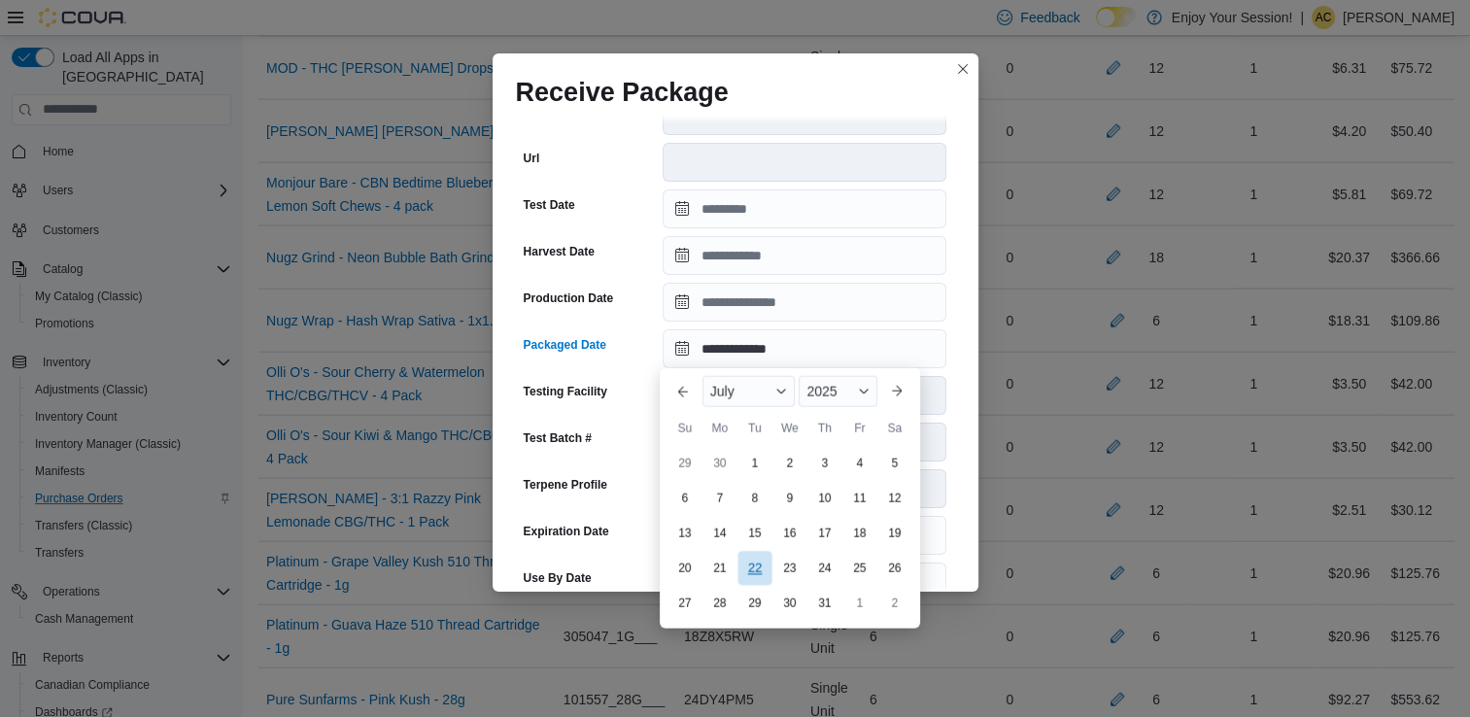
click at [751, 566] on div "22" at bounding box center [755, 568] width 34 height 34
type input "**********"
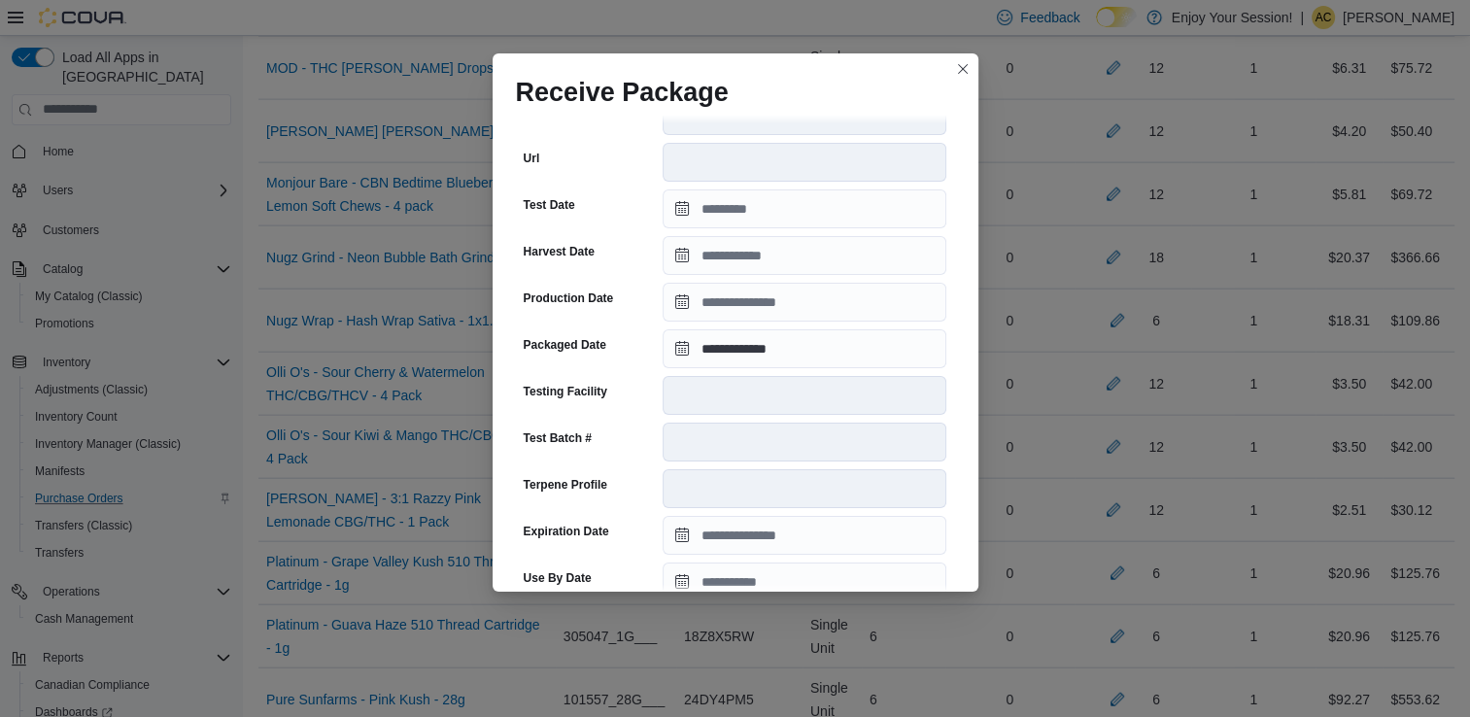
scroll to position [670, 0]
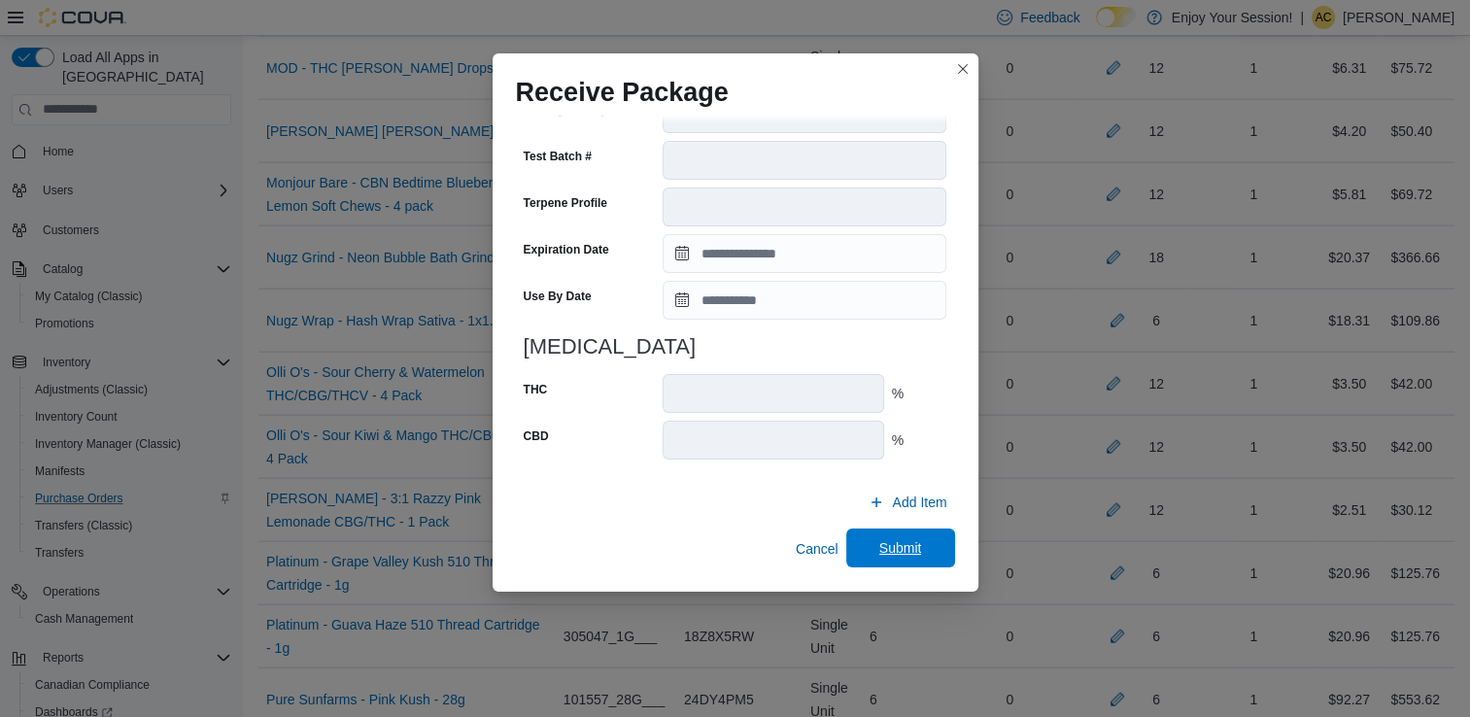
click at [908, 553] on span "Submit" at bounding box center [900, 547] width 43 height 19
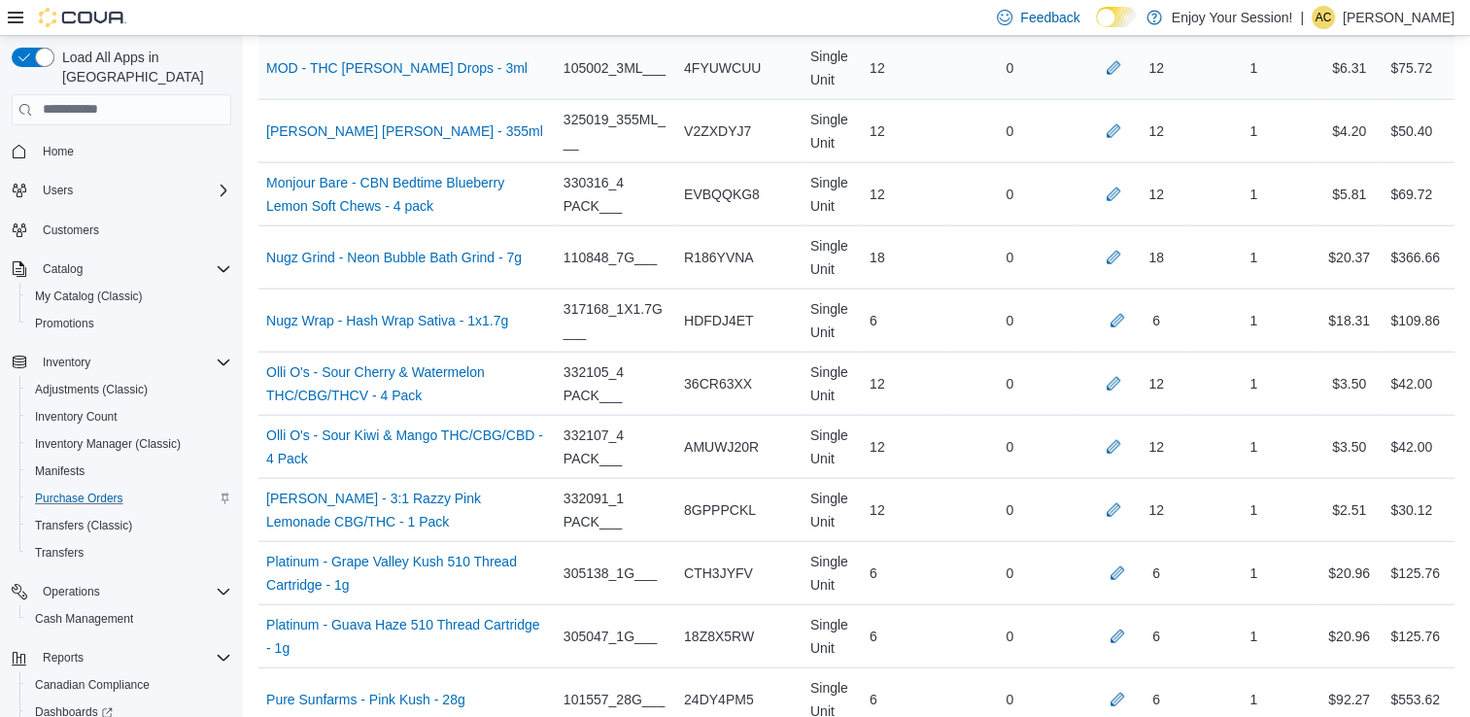
scroll to position [2927, 0]
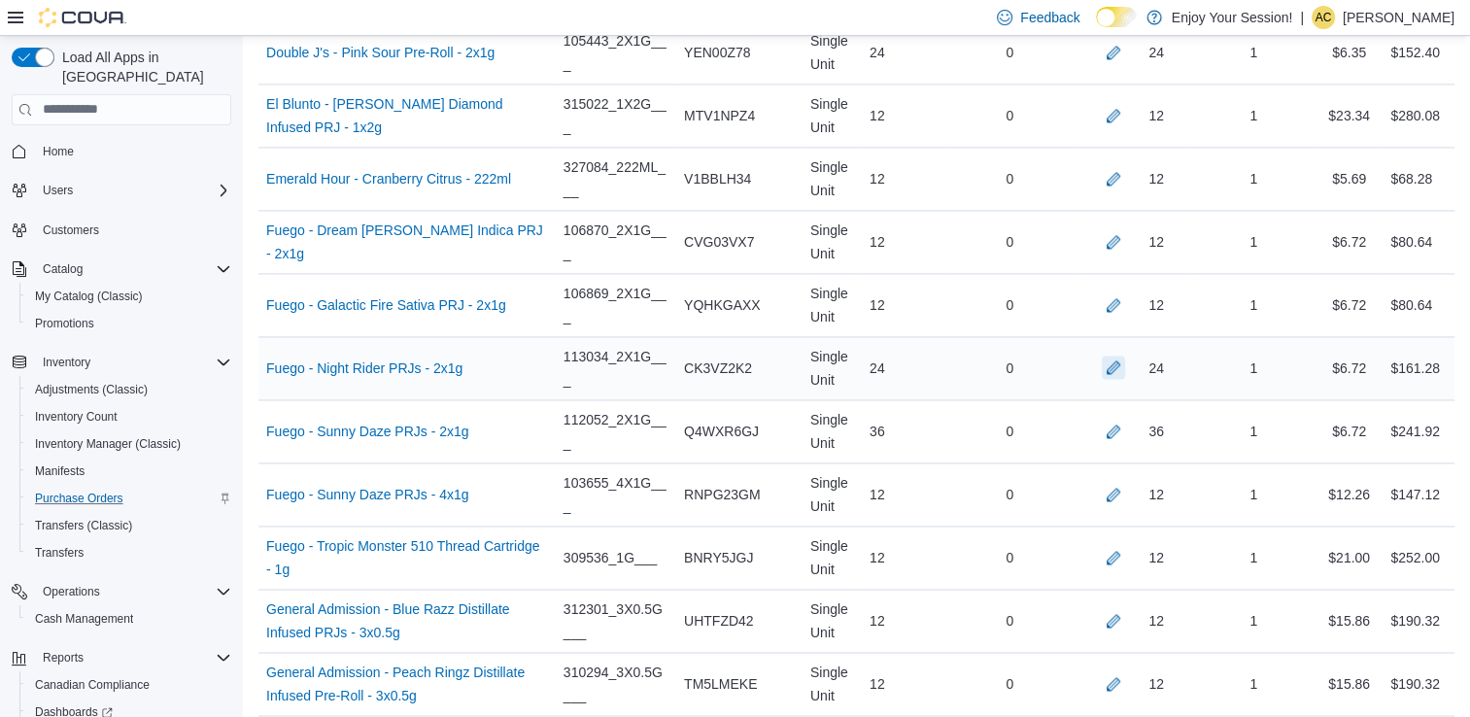
click at [1125, 359] on button "button" at bounding box center [1113, 367] width 23 height 23
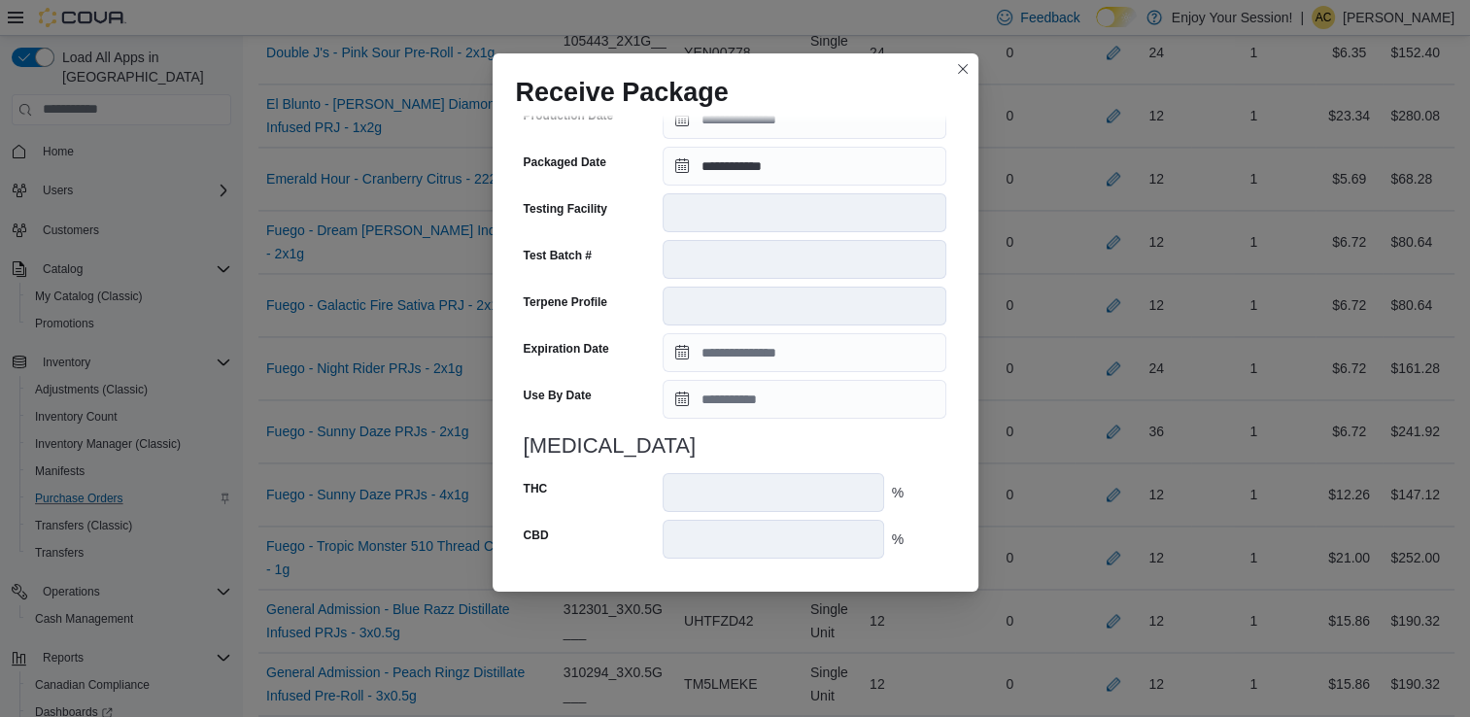
scroll to position [655, 0]
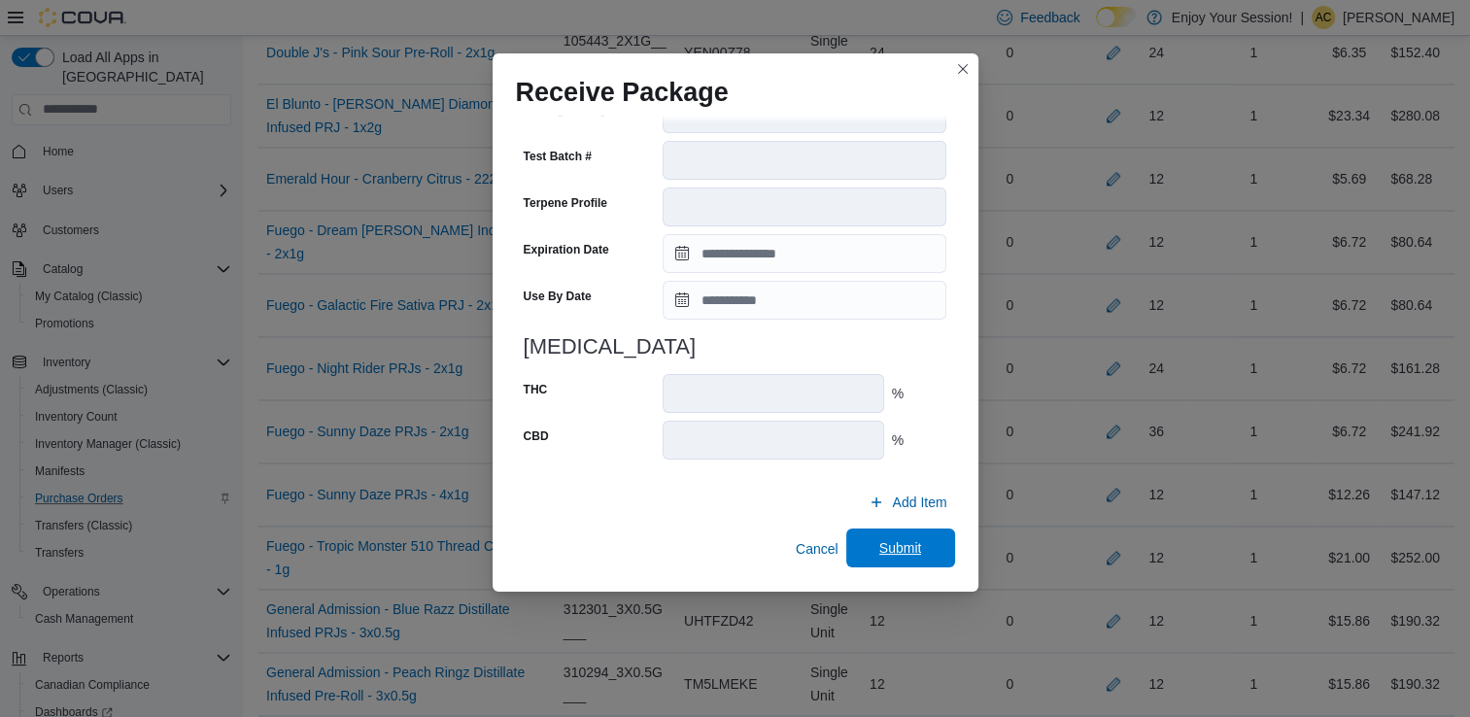
click at [920, 545] on span "Submit" at bounding box center [901, 548] width 86 height 39
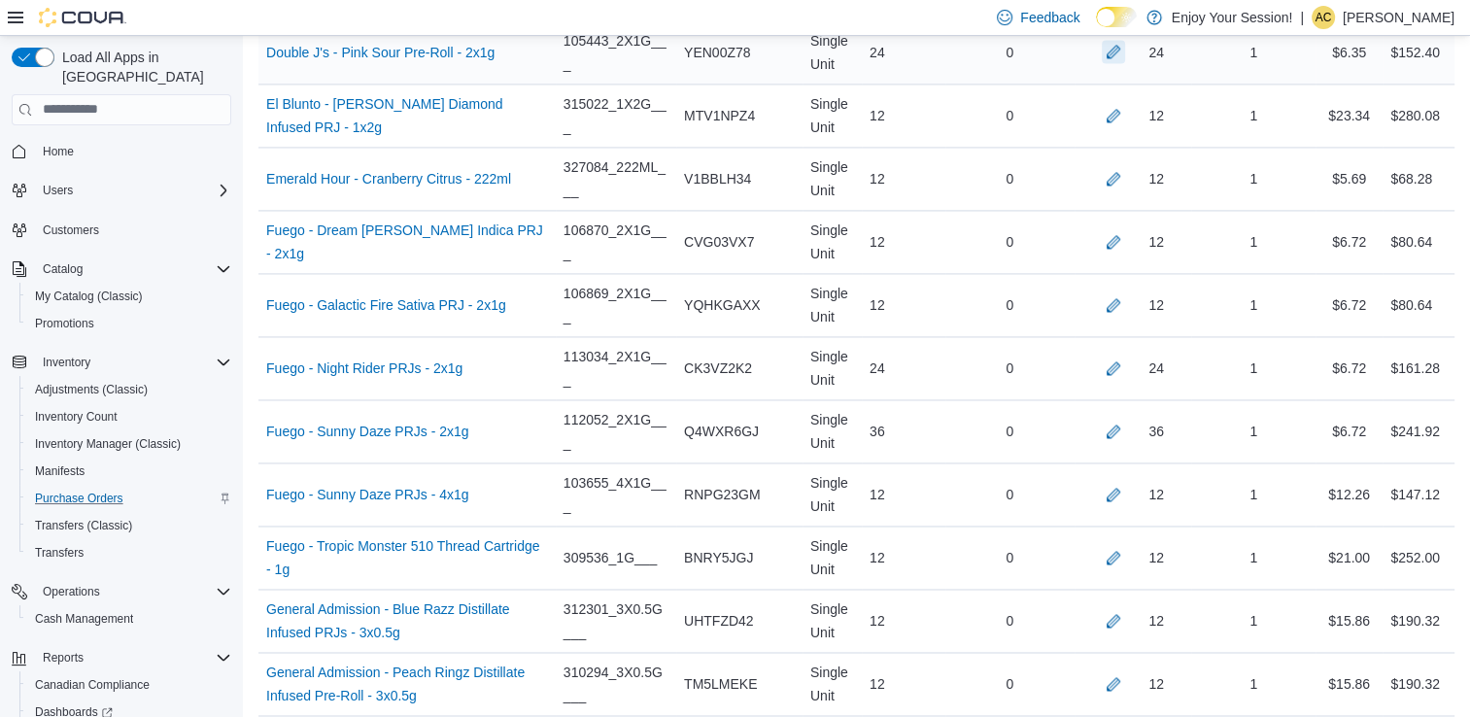
scroll to position [4427, 0]
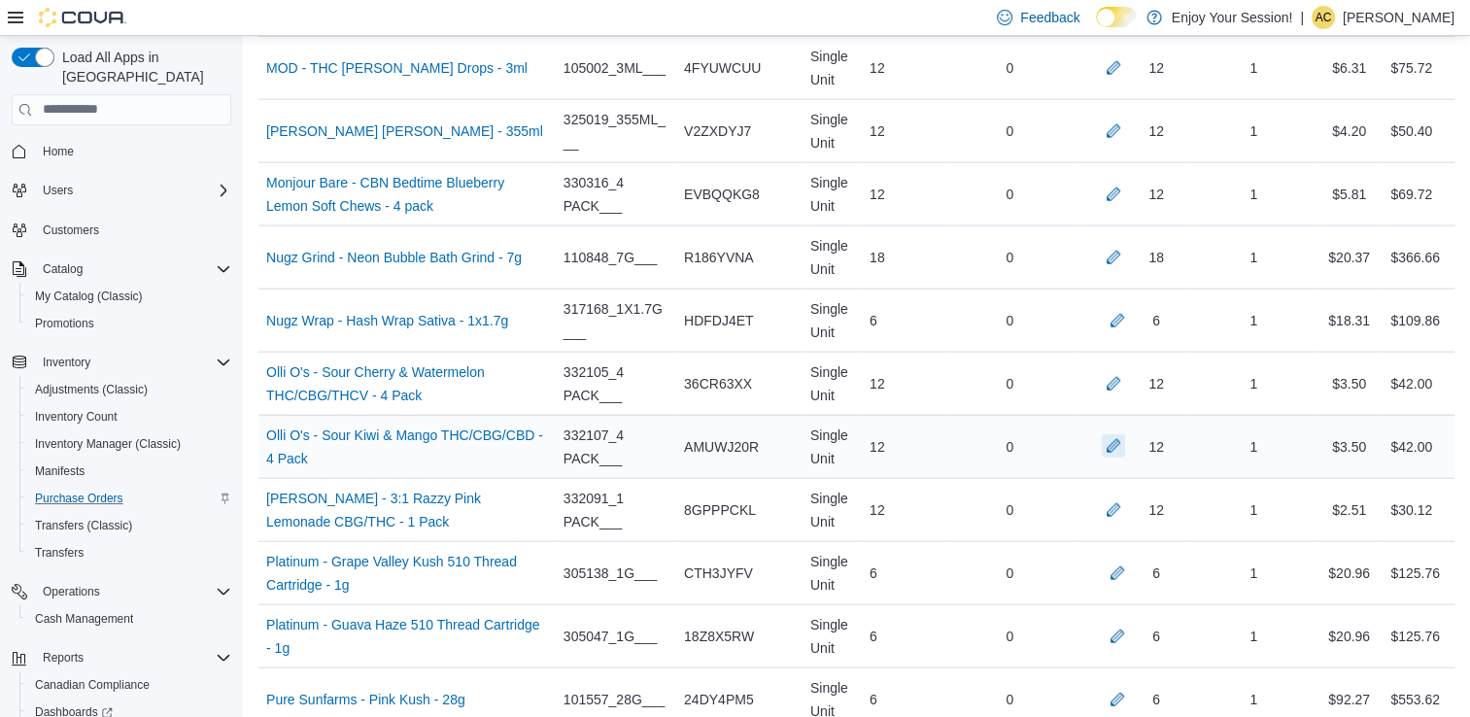
click at [1125, 434] on button "button" at bounding box center [1113, 445] width 23 height 23
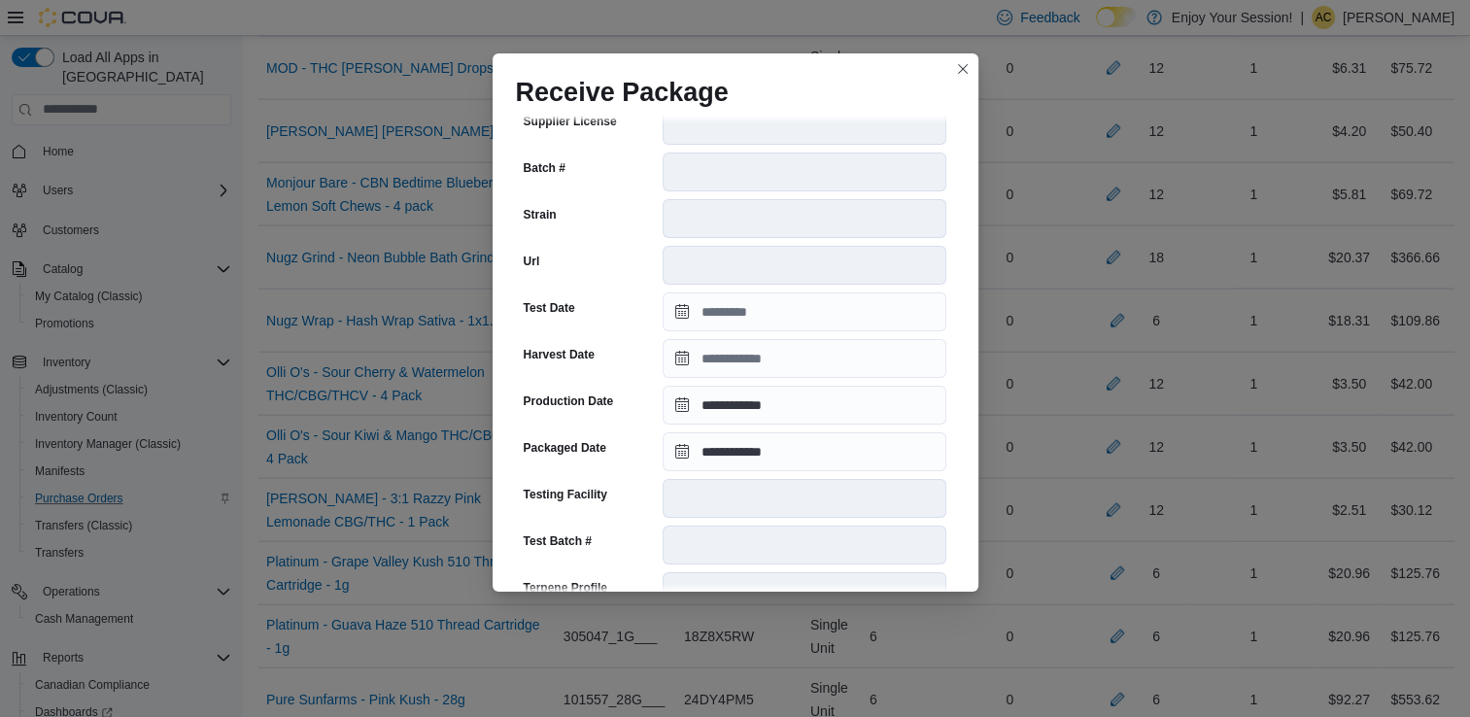
scroll to position [655, 0]
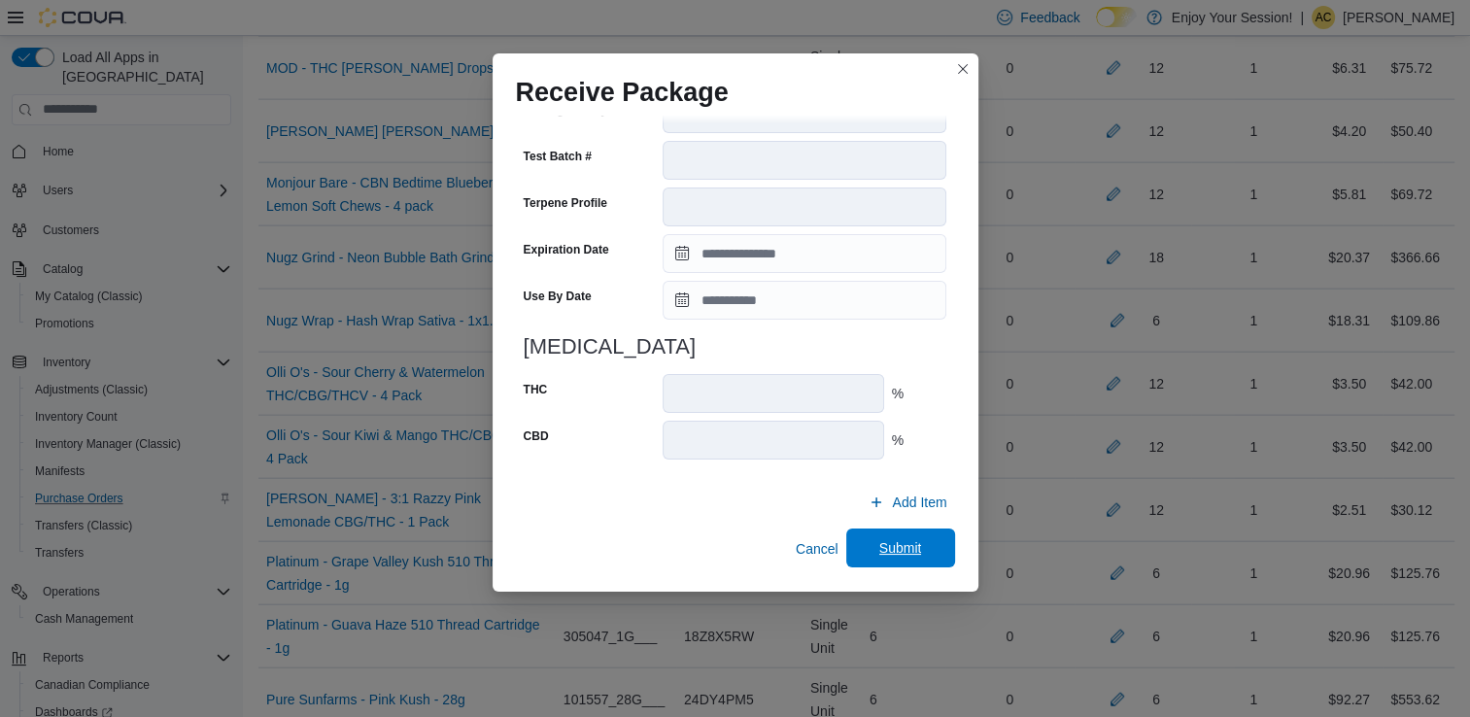
click at [883, 540] on span "Submit" at bounding box center [900, 547] width 43 height 19
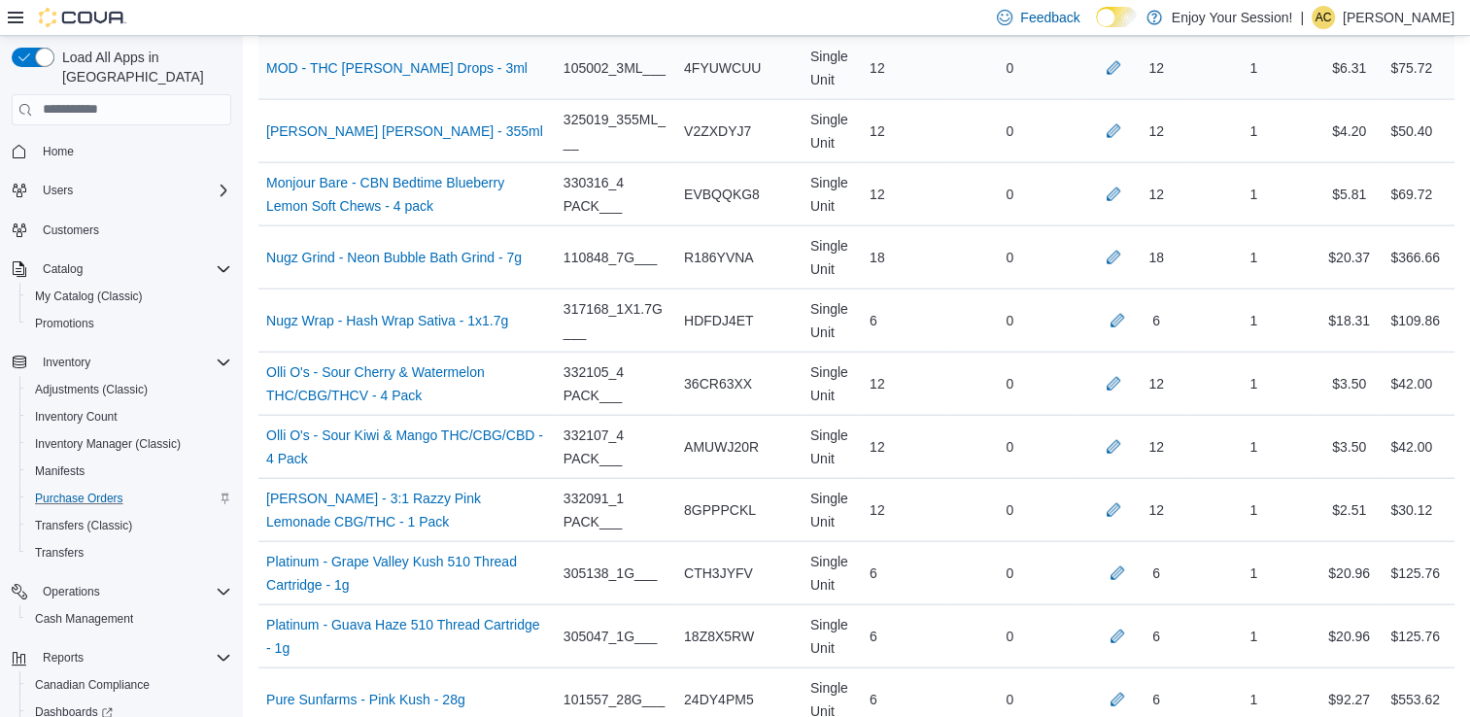
scroll to position [5686, 0]
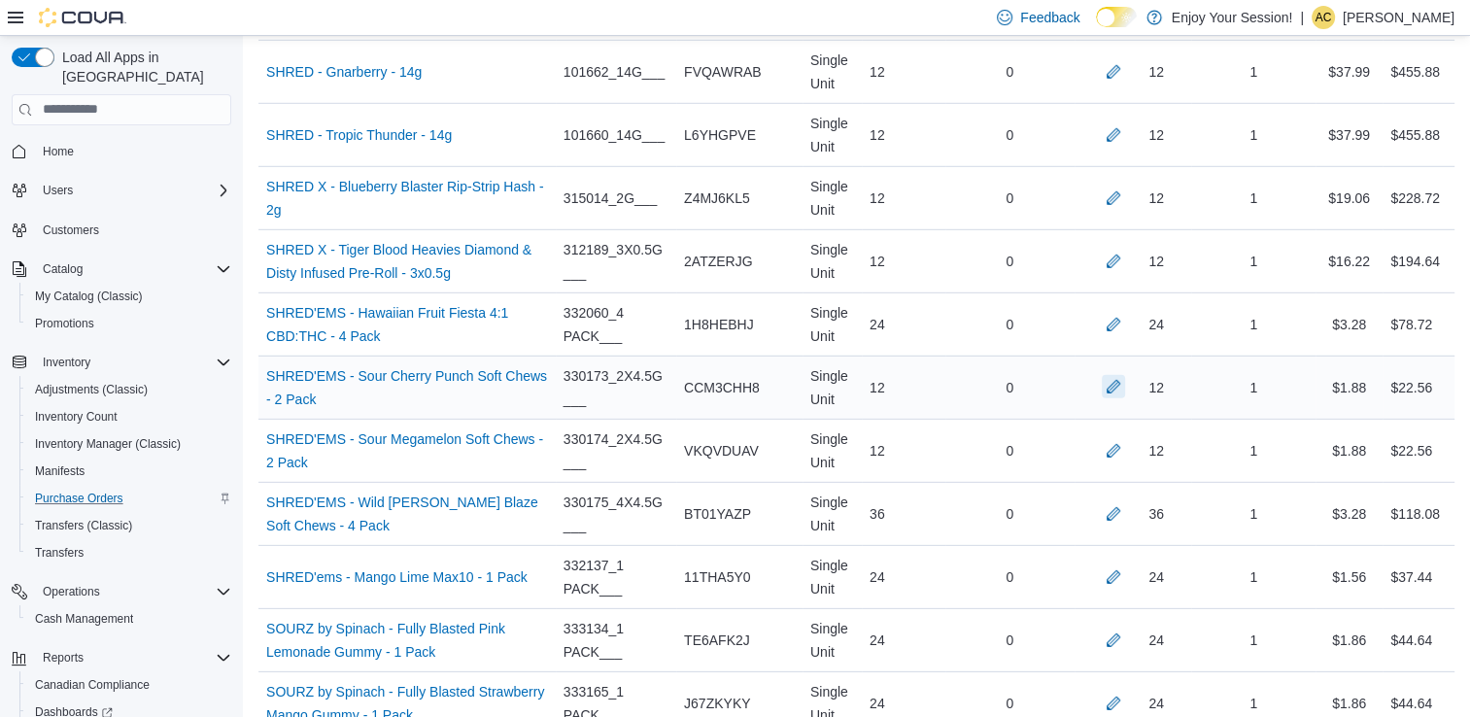
click at [1125, 375] on button "button" at bounding box center [1113, 386] width 23 height 23
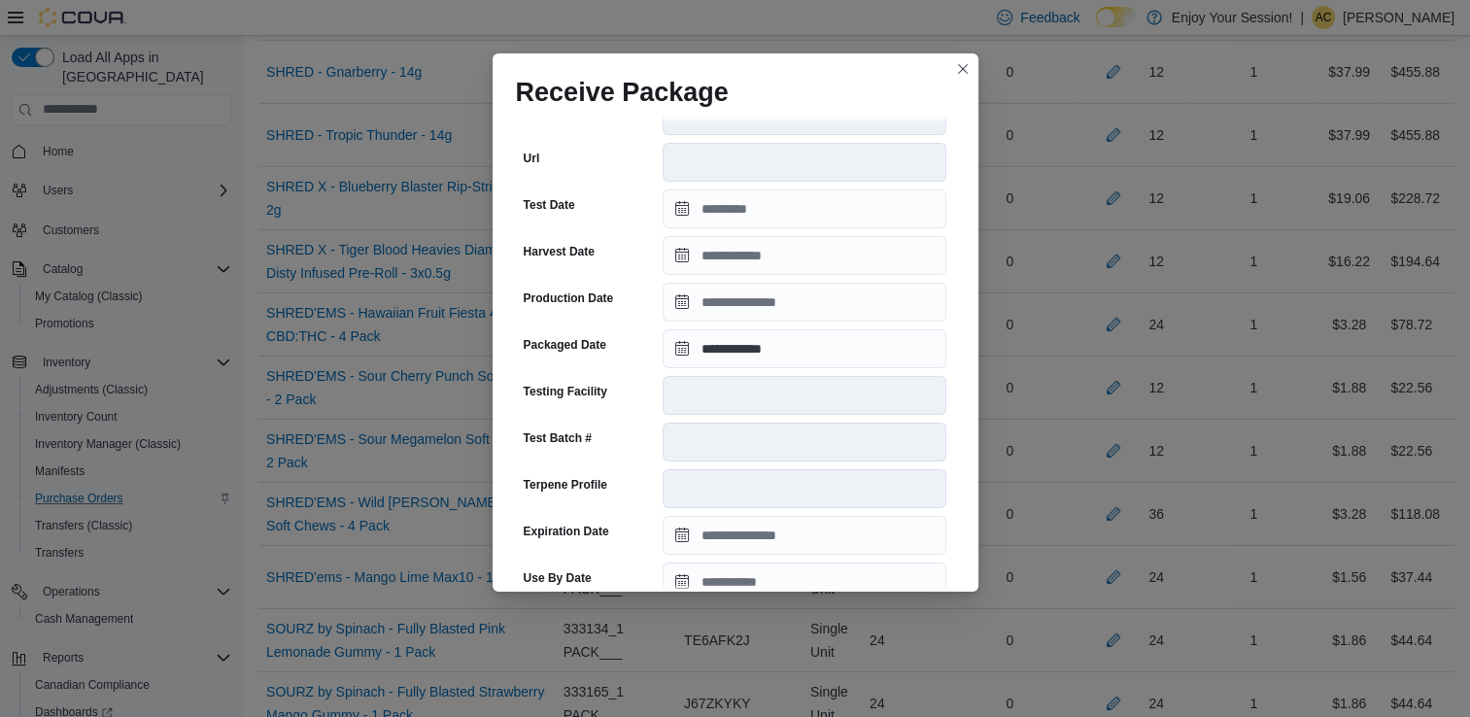
scroll to position [655, 0]
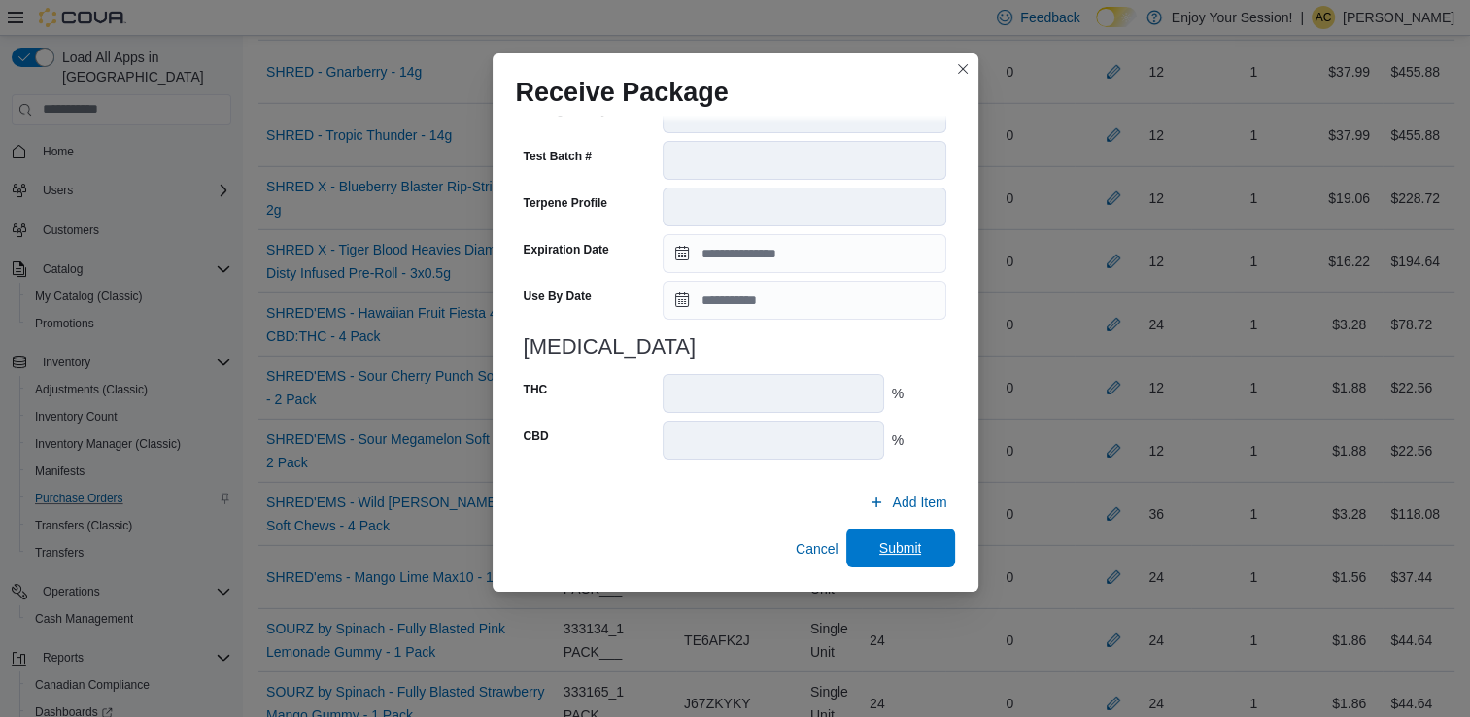
click at [890, 547] on span "Submit" at bounding box center [900, 547] width 43 height 19
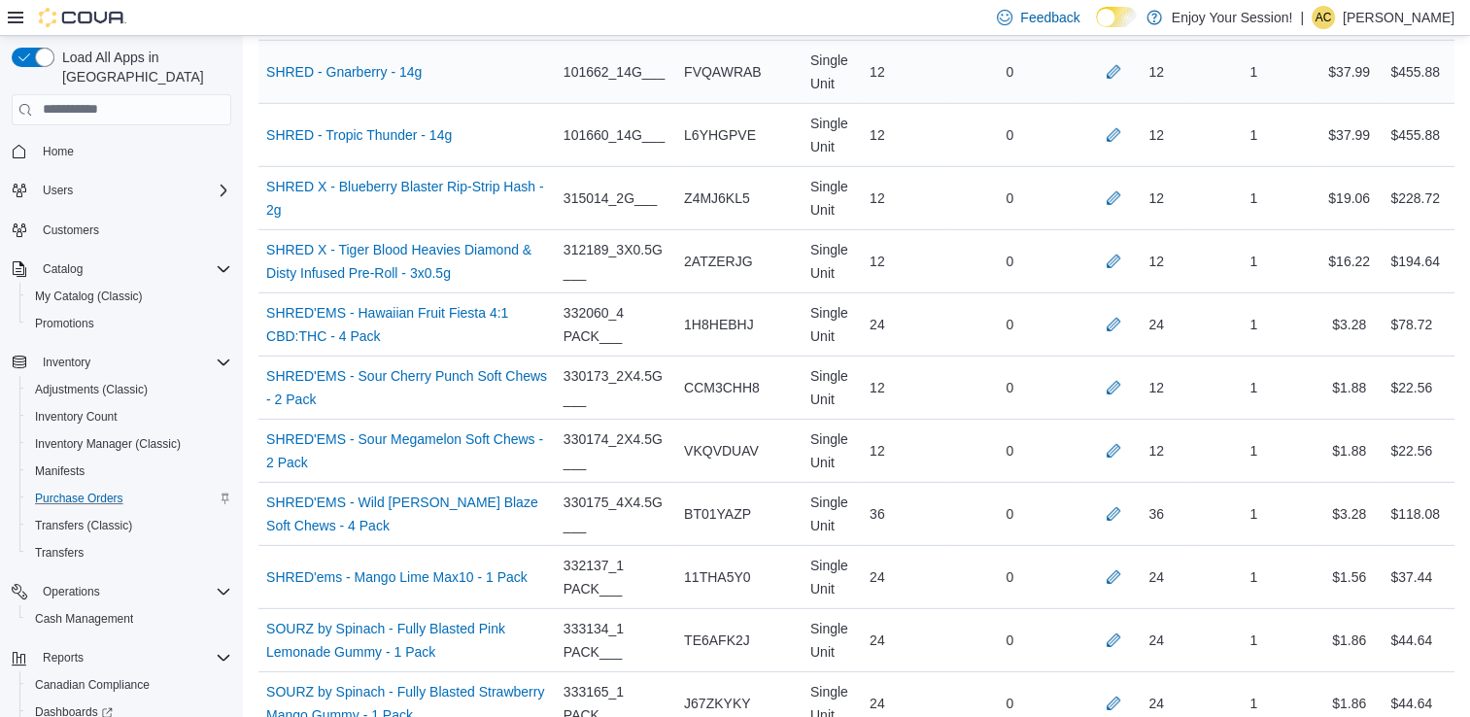
scroll to position [7638, 0]
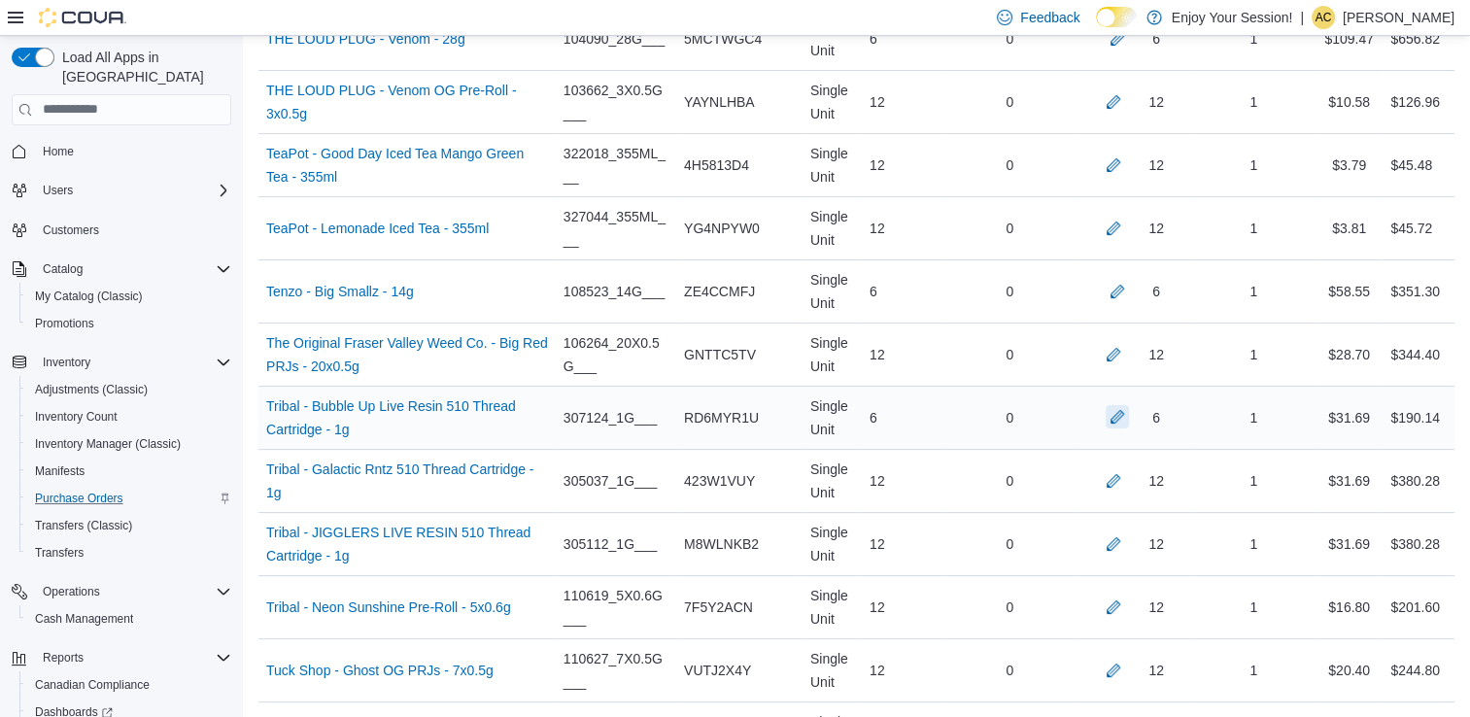
click at [1129, 405] on button "button" at bounding box center [1117, 416] width 23 height 23
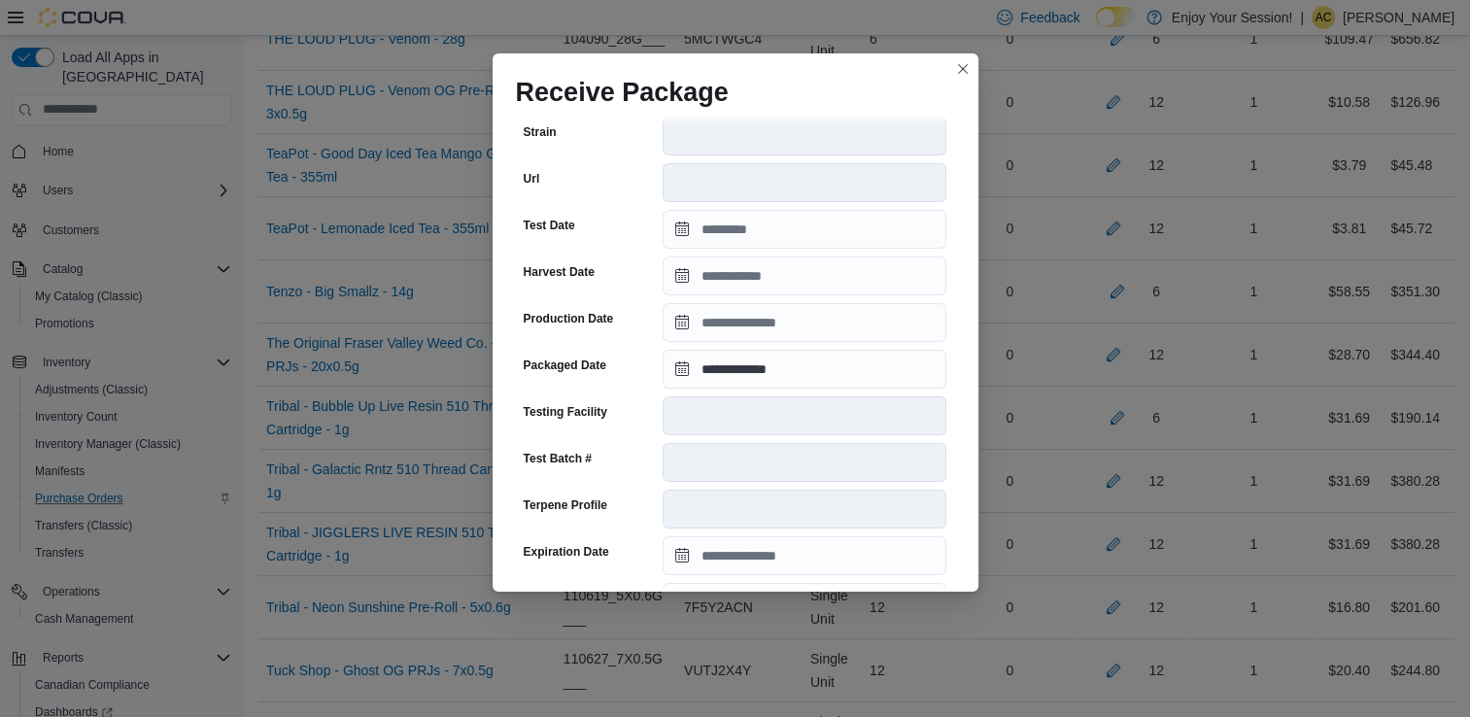
scroll to position [655, 0]
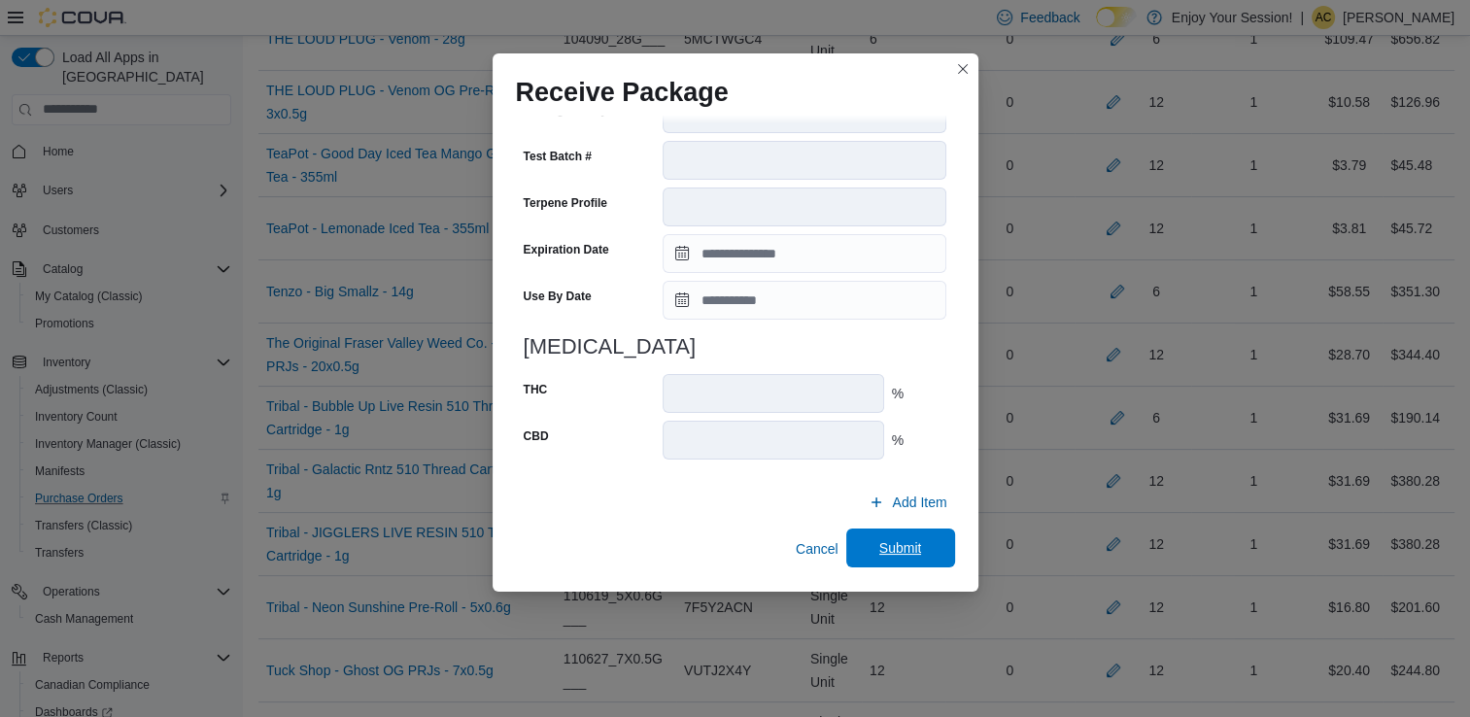
click at [886, 556] on span "Submit" at bounding box center [900, 547] width 43 height 19
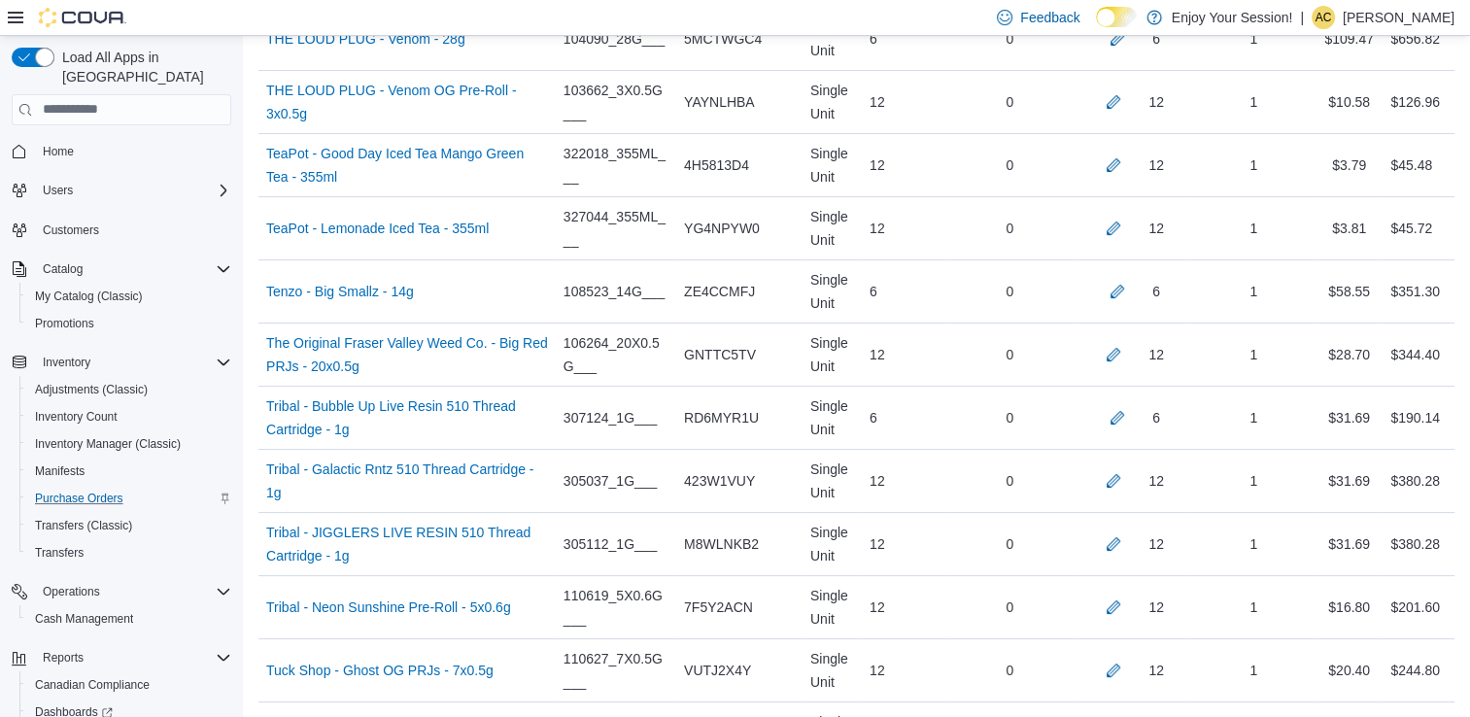
scroll to position [7020, 0]
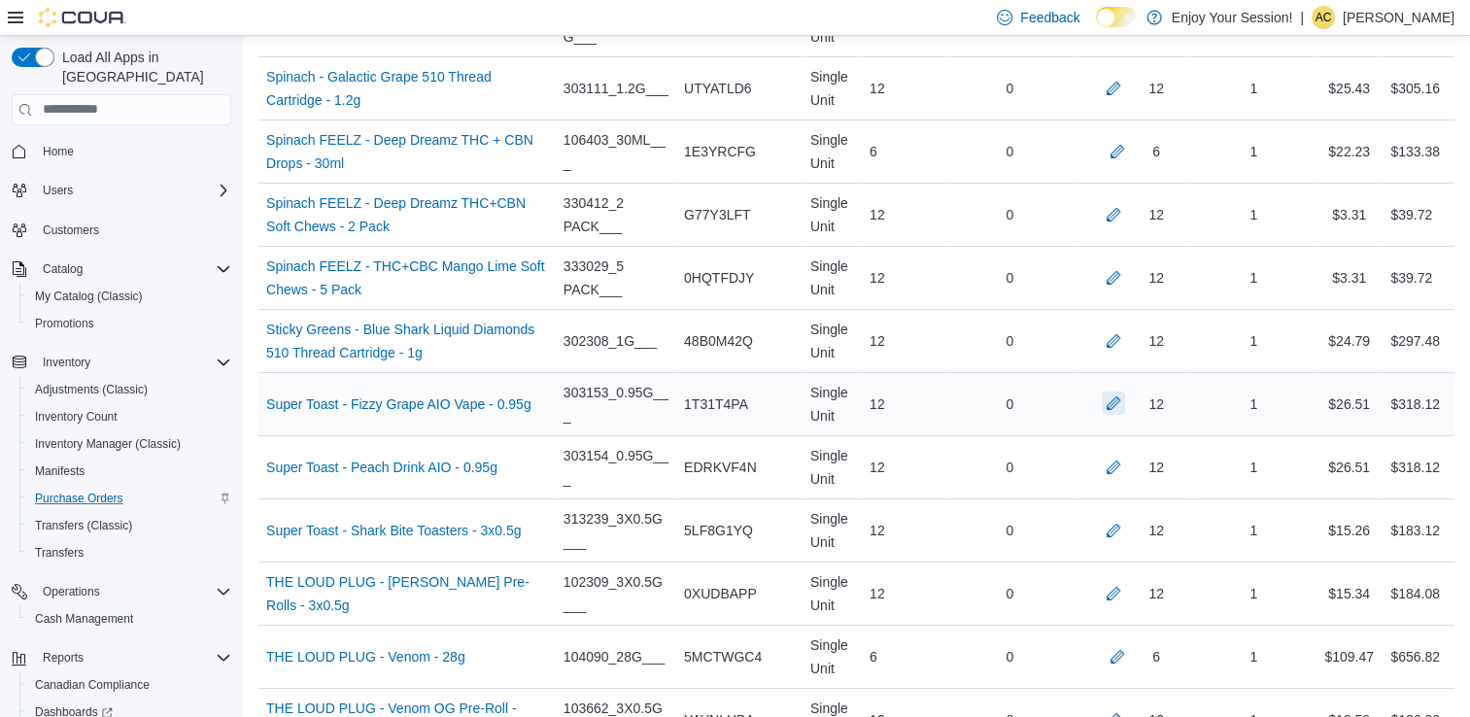
click at [1125, 392] on button "button" at bounding box center [1113, 403] width 23 height 23
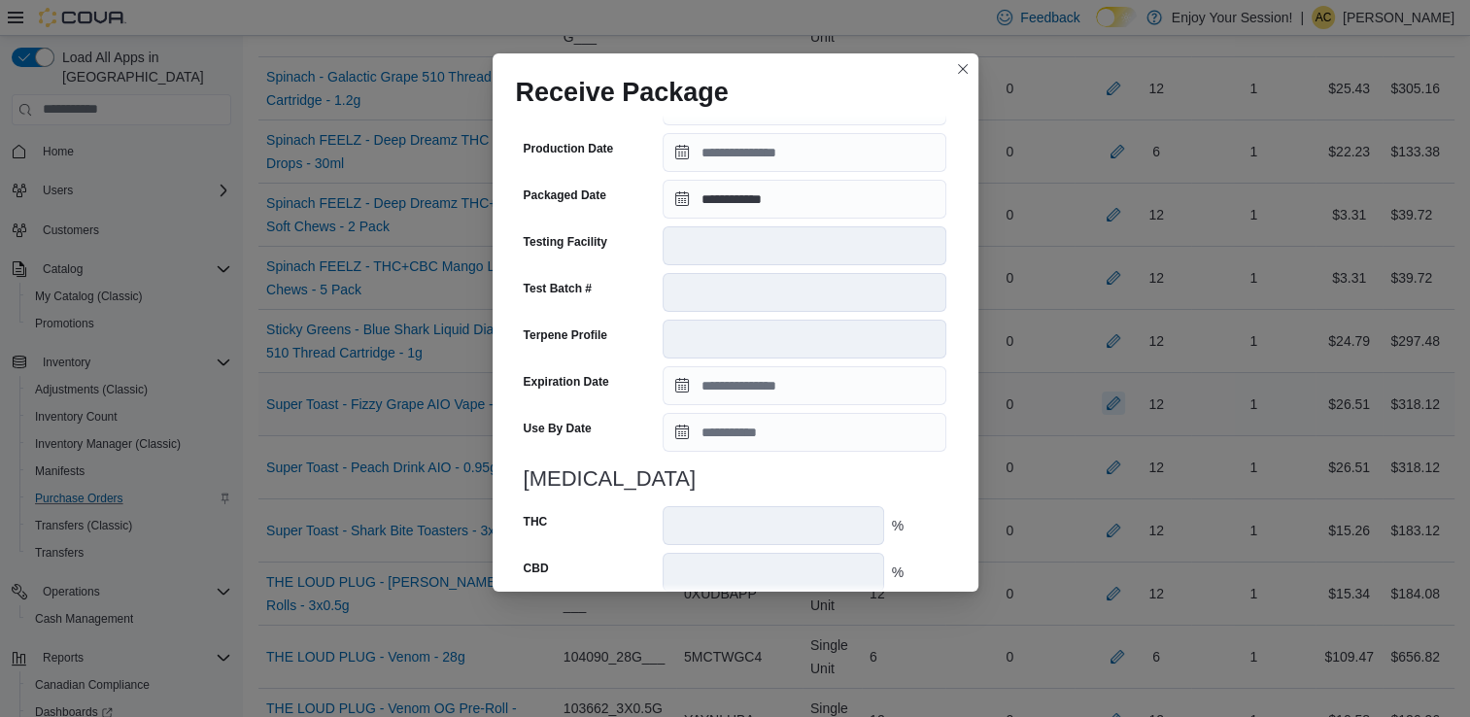
scroll to position [655, 0]
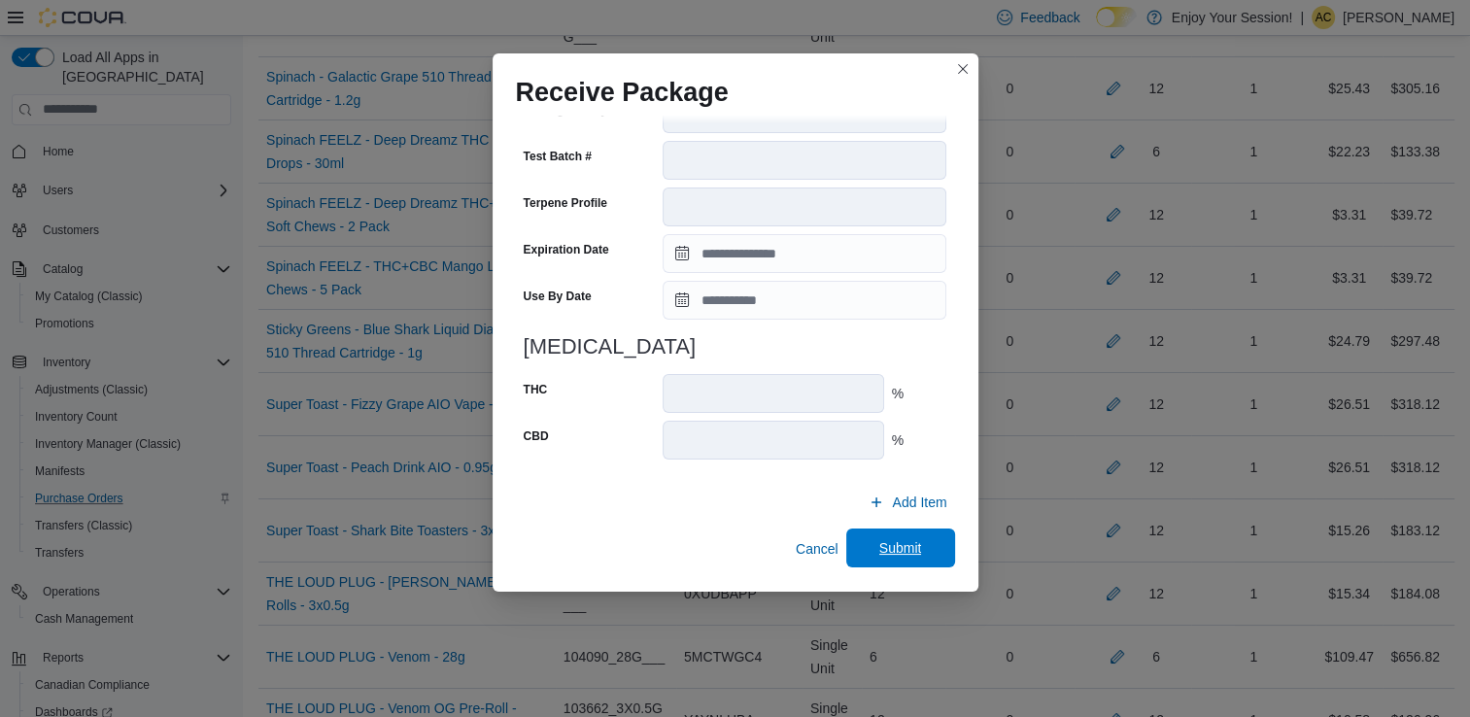
click at [902, 550] on span "Submit" at bounding box center [900, 547] width 43 height 19
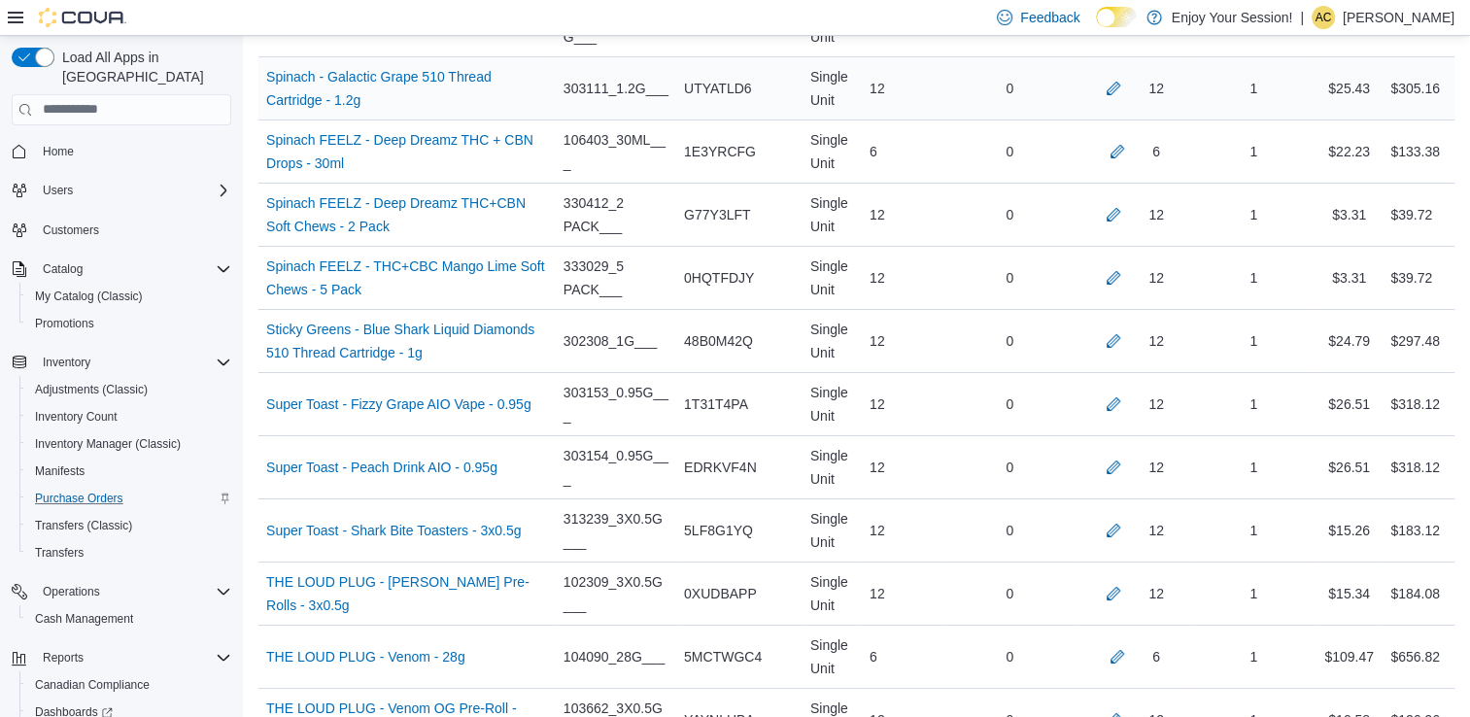
scroll to position [1164, 0]
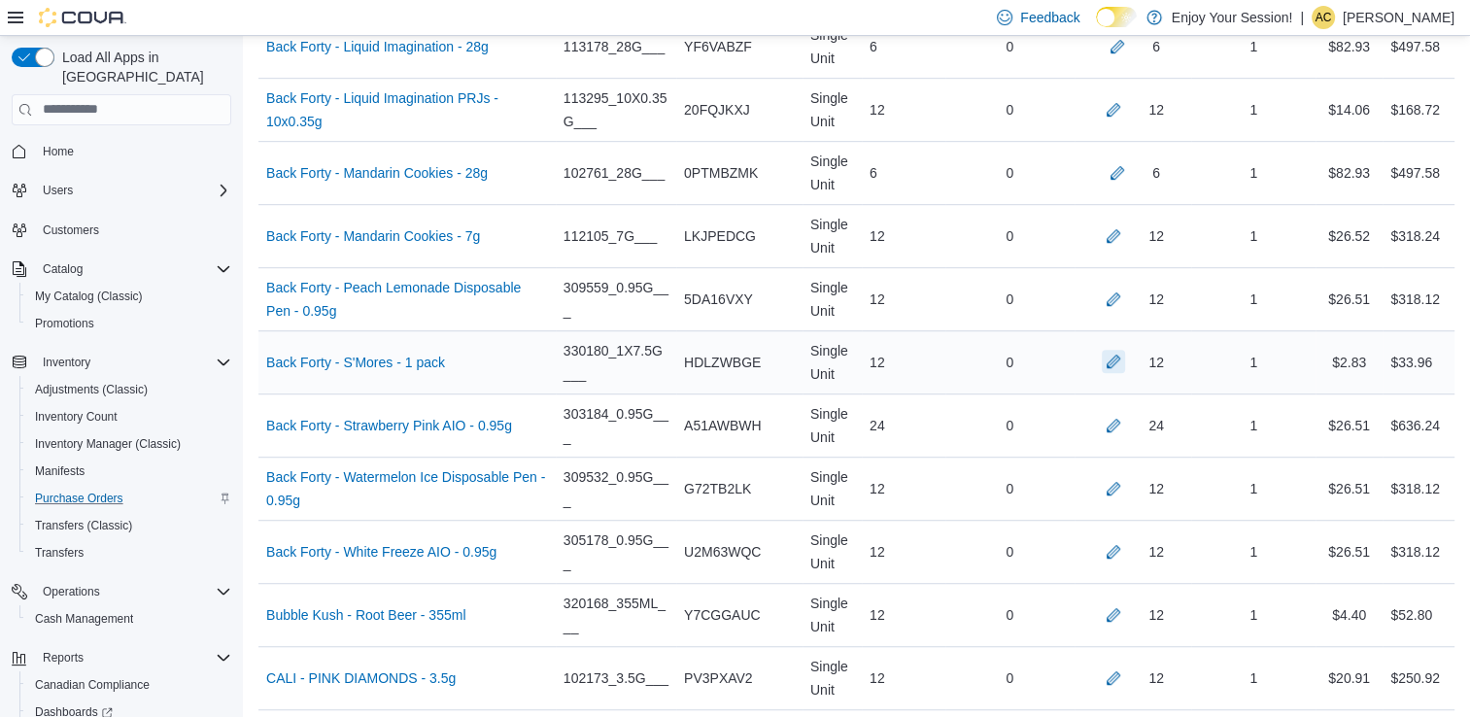
click at [1117, 367] on button "button" at bounding box center [1113, 361] width 23 height 23
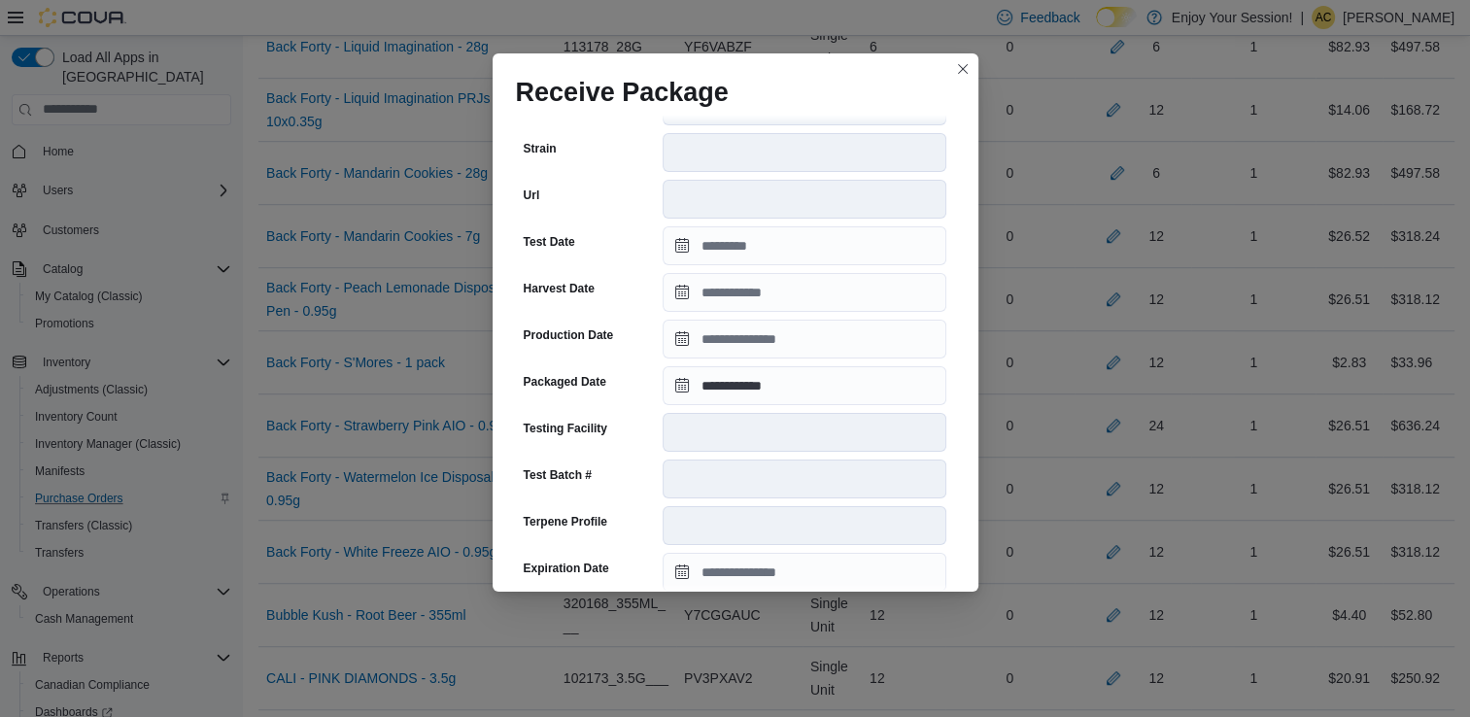
scroll to position [655, 0]
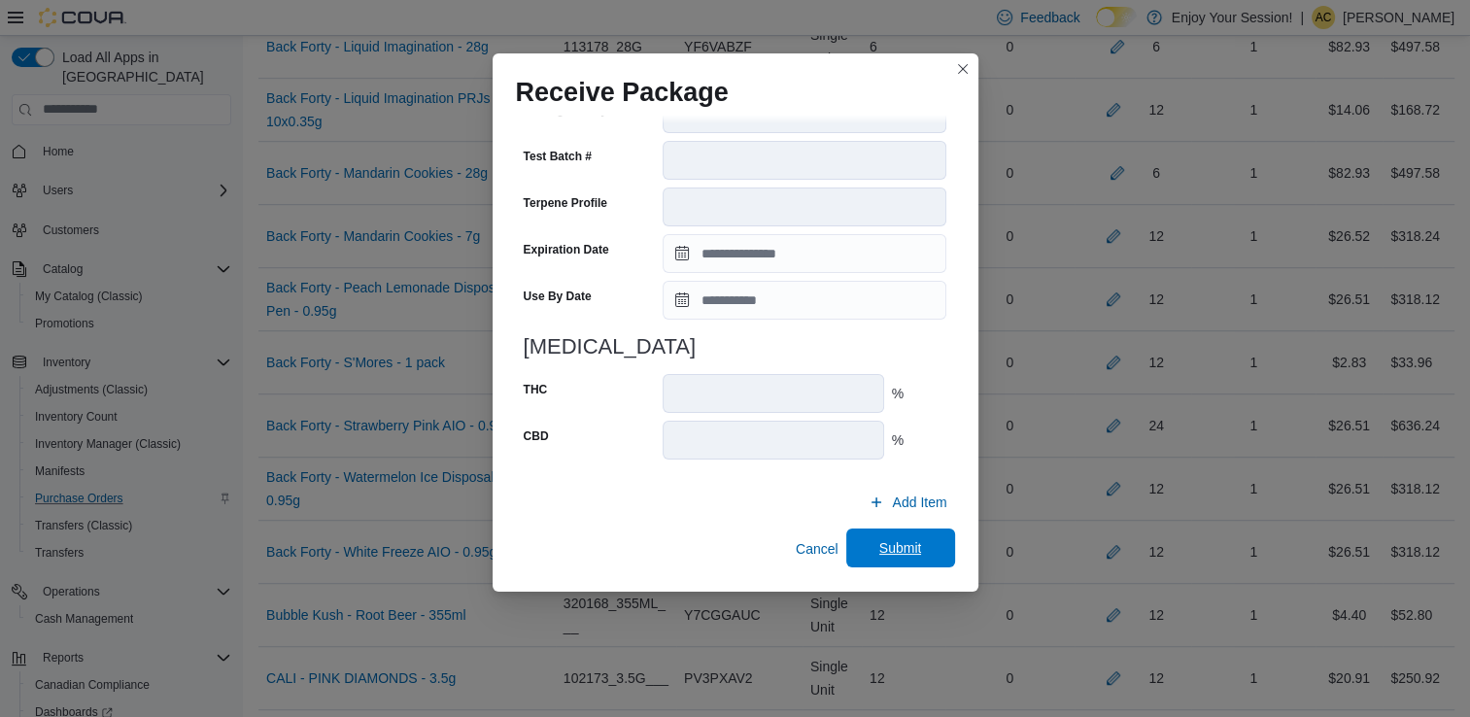
click at [846, 541] on button "Submit" at bounding box center [900, 548] width 109 height 39
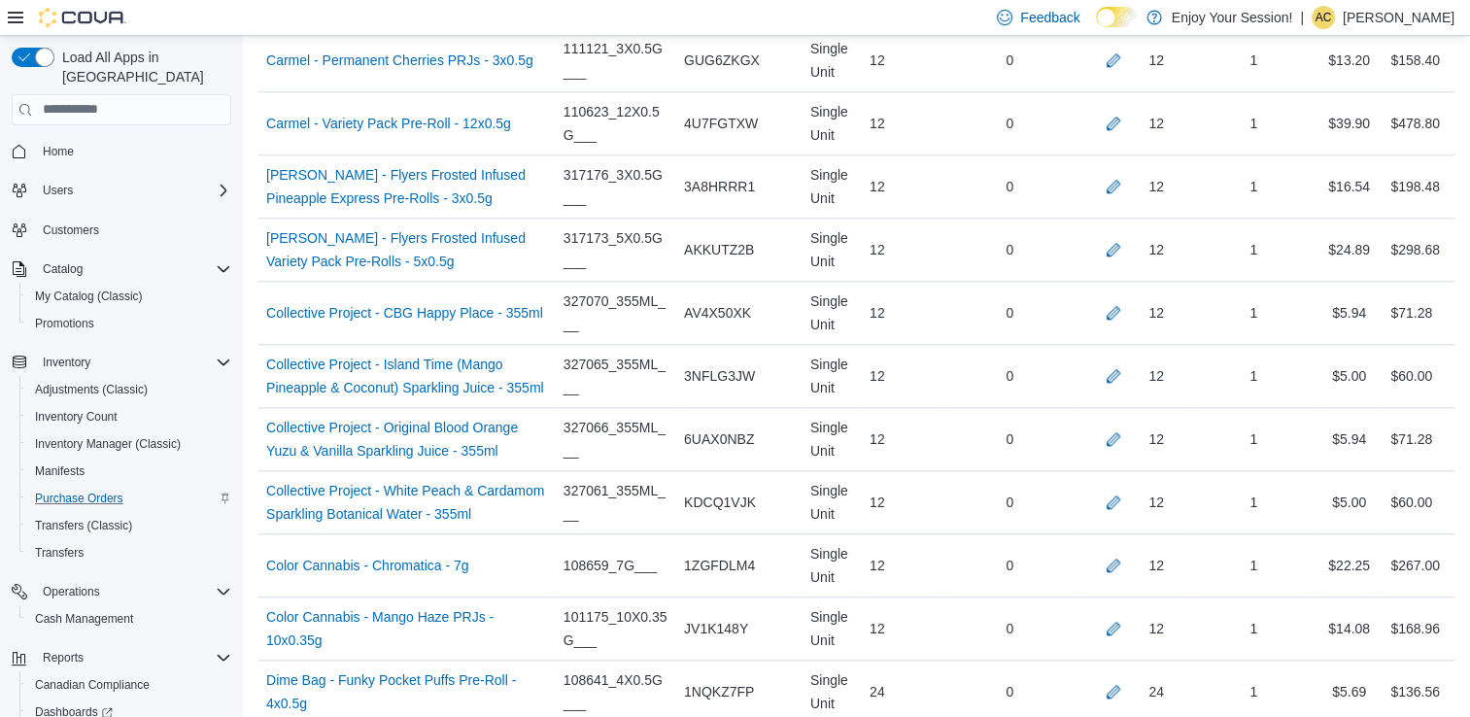
scroll to position [5887, 0]
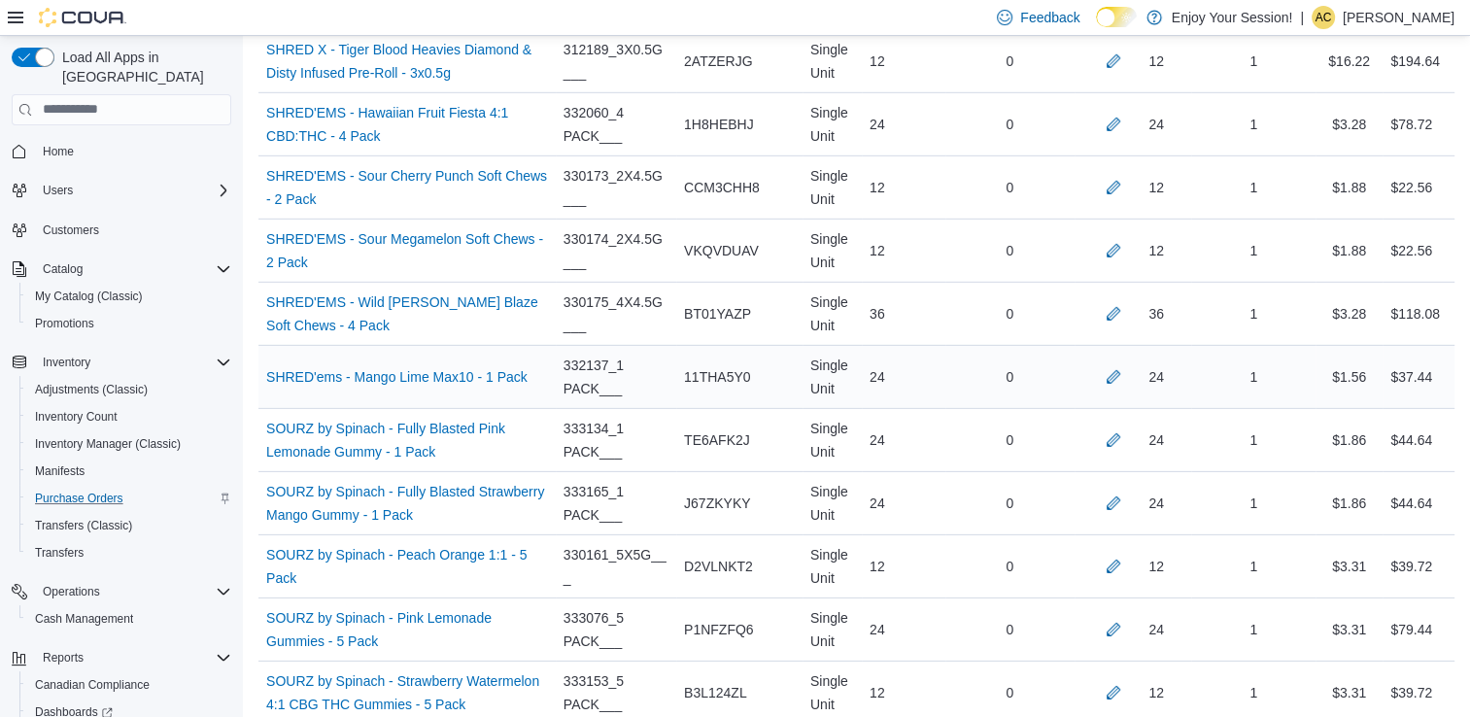
click at [1121, 371] on div "24" at bounding box center [1134, 377] width 118 height 39
click at [1121, 364] on button "button" at bounding box center [1113, 375] width 23 height 23
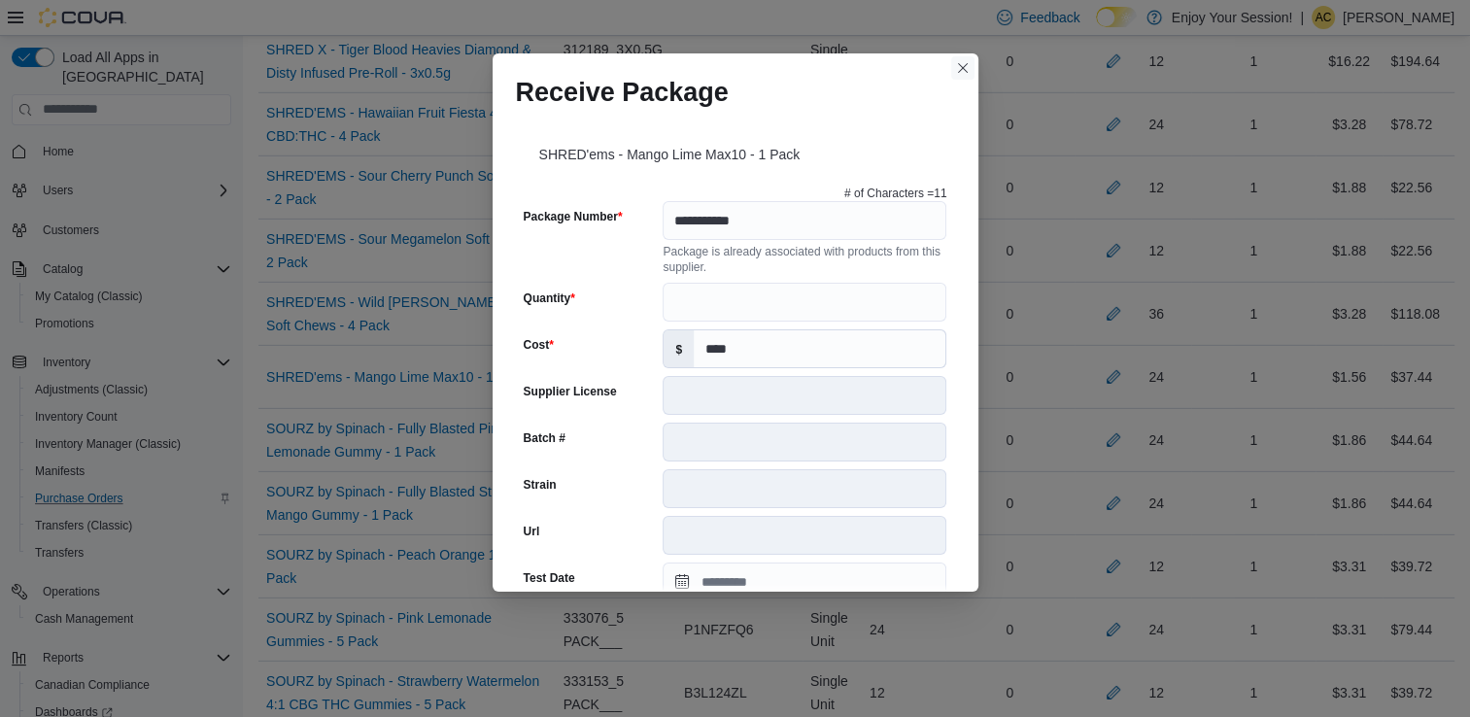
click at [953, 68] on button "Closes this modal window" at bounding box center [962, 67] width 23 height 23
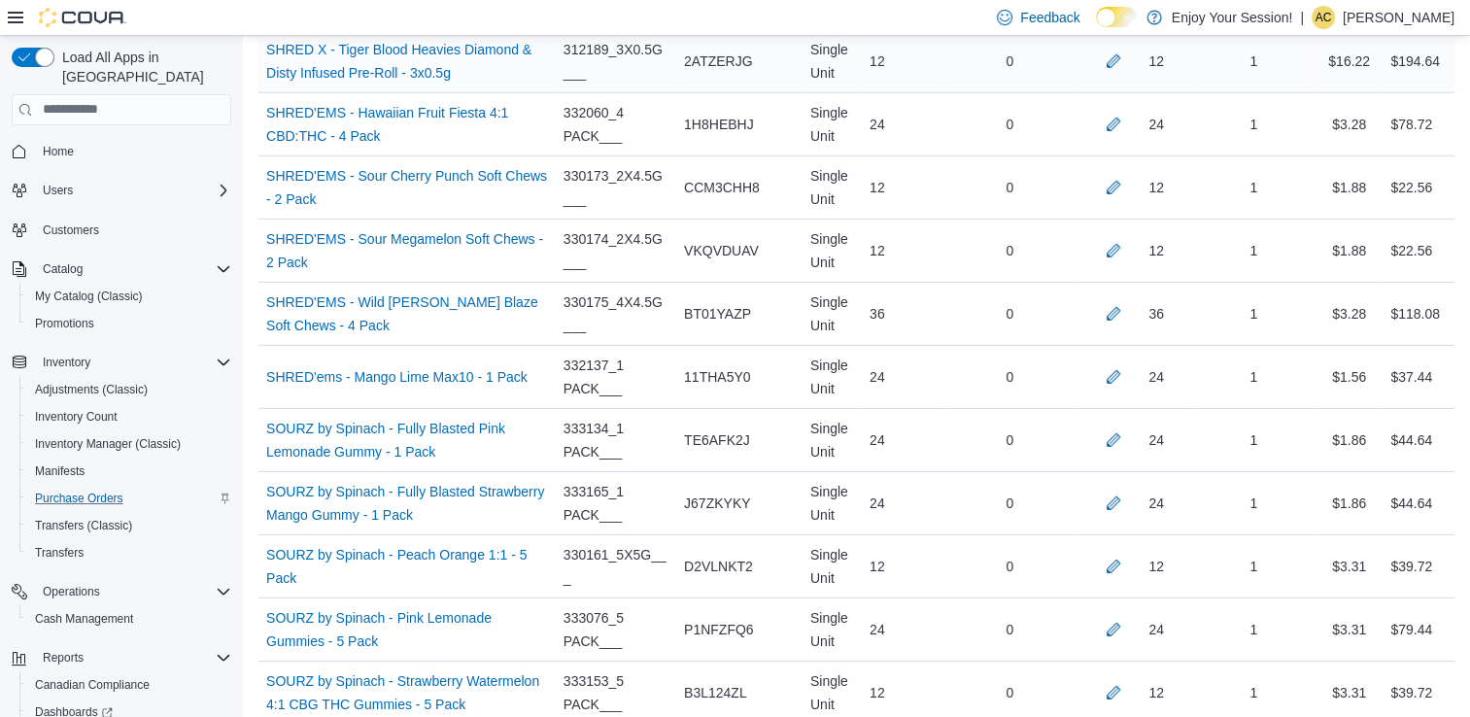
scroll to position [6883, 0]
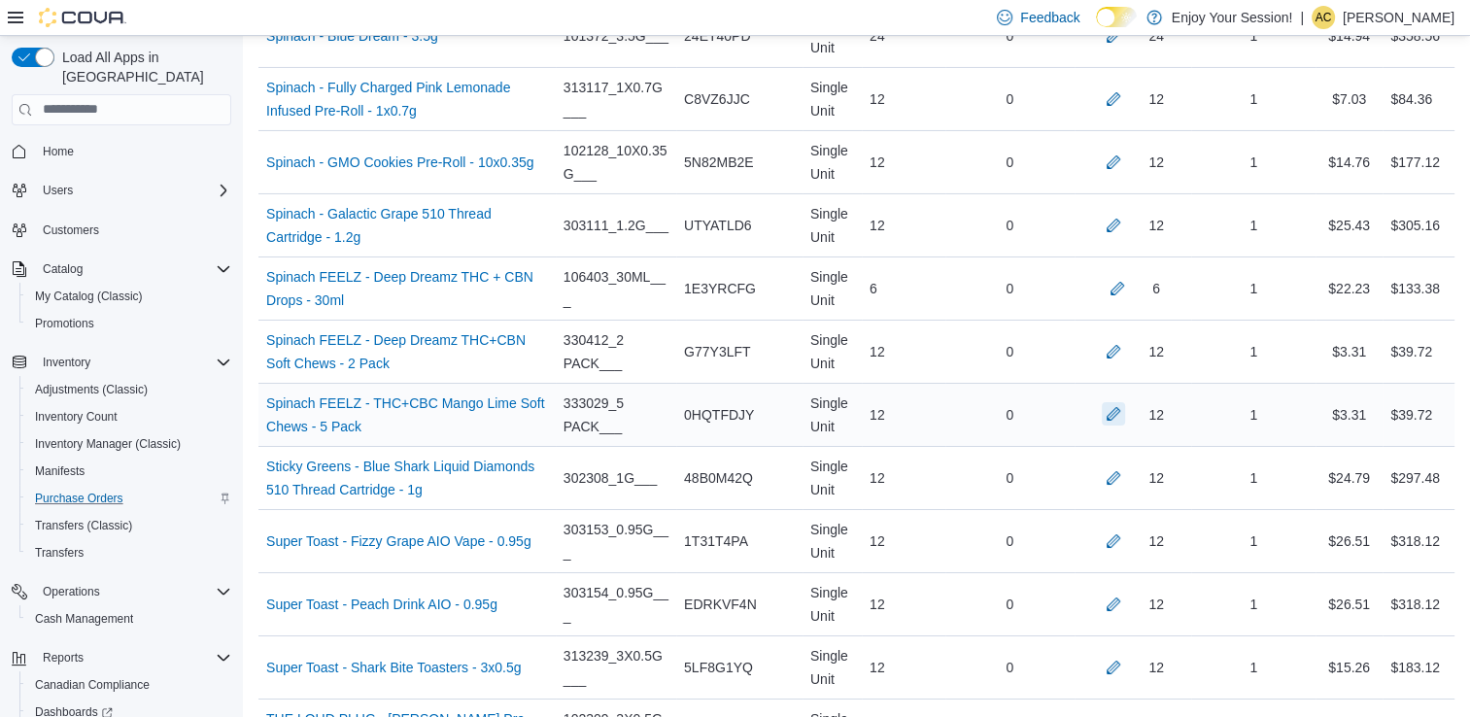
click at [1125, 402] on button "button" at bounding box center [1113, 413] width 23 height 23
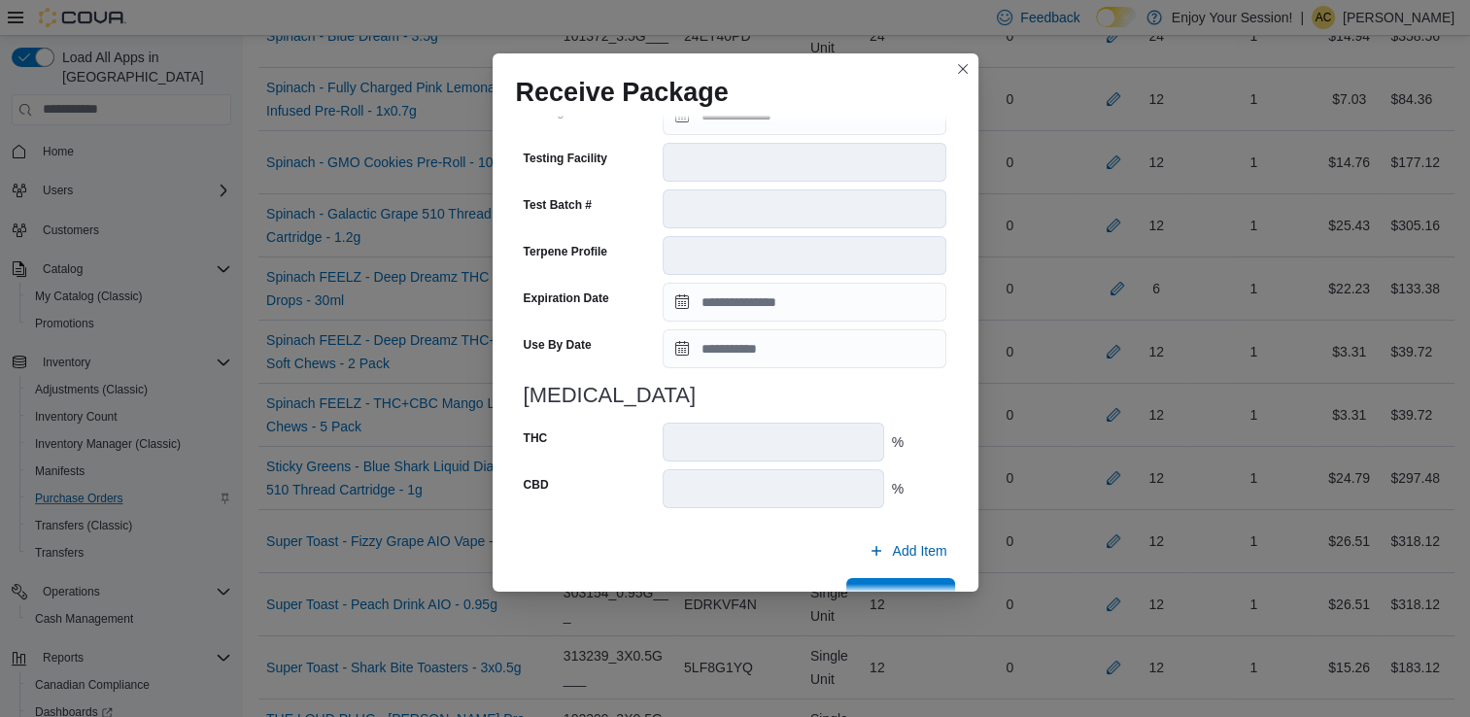
scroll to position [670, 0]
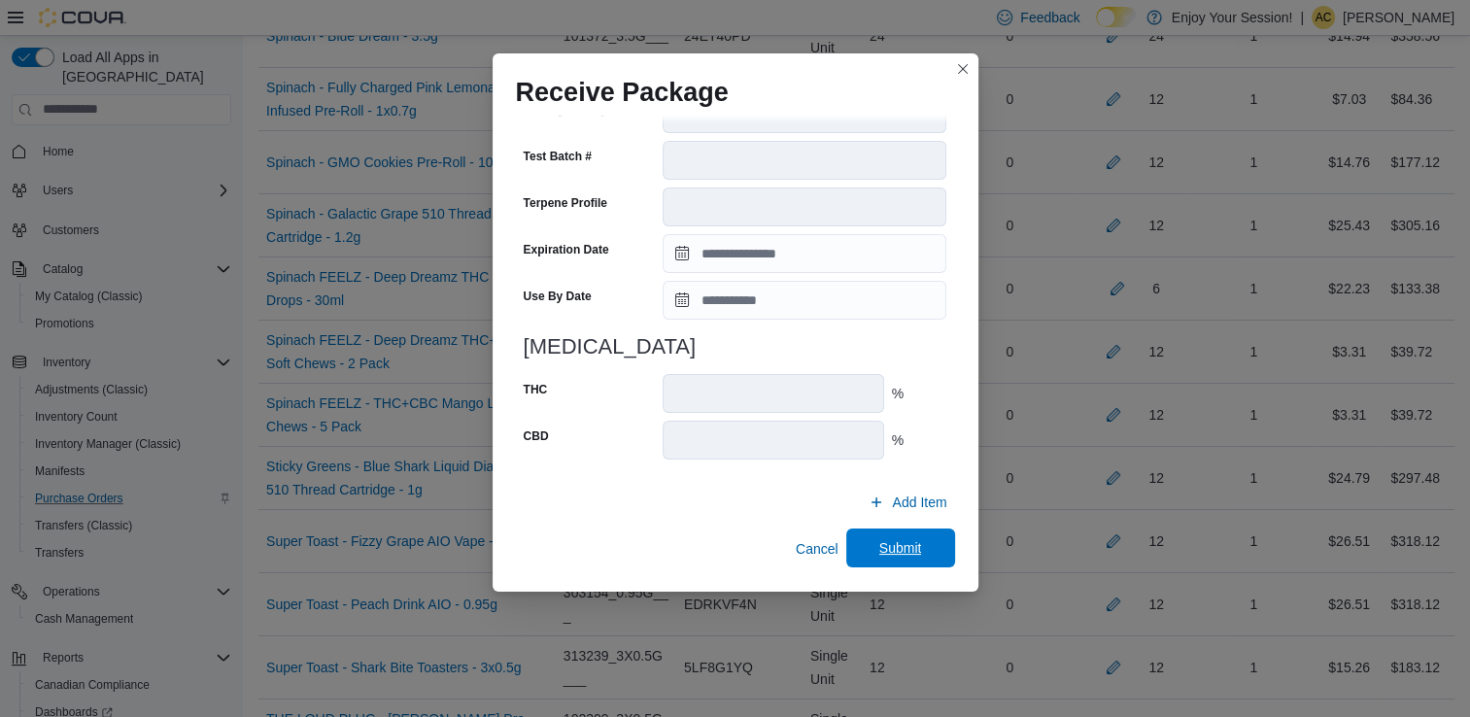
click at [879, 547] on span "Submit" at bounding box center [900, 547] width 43 height 19
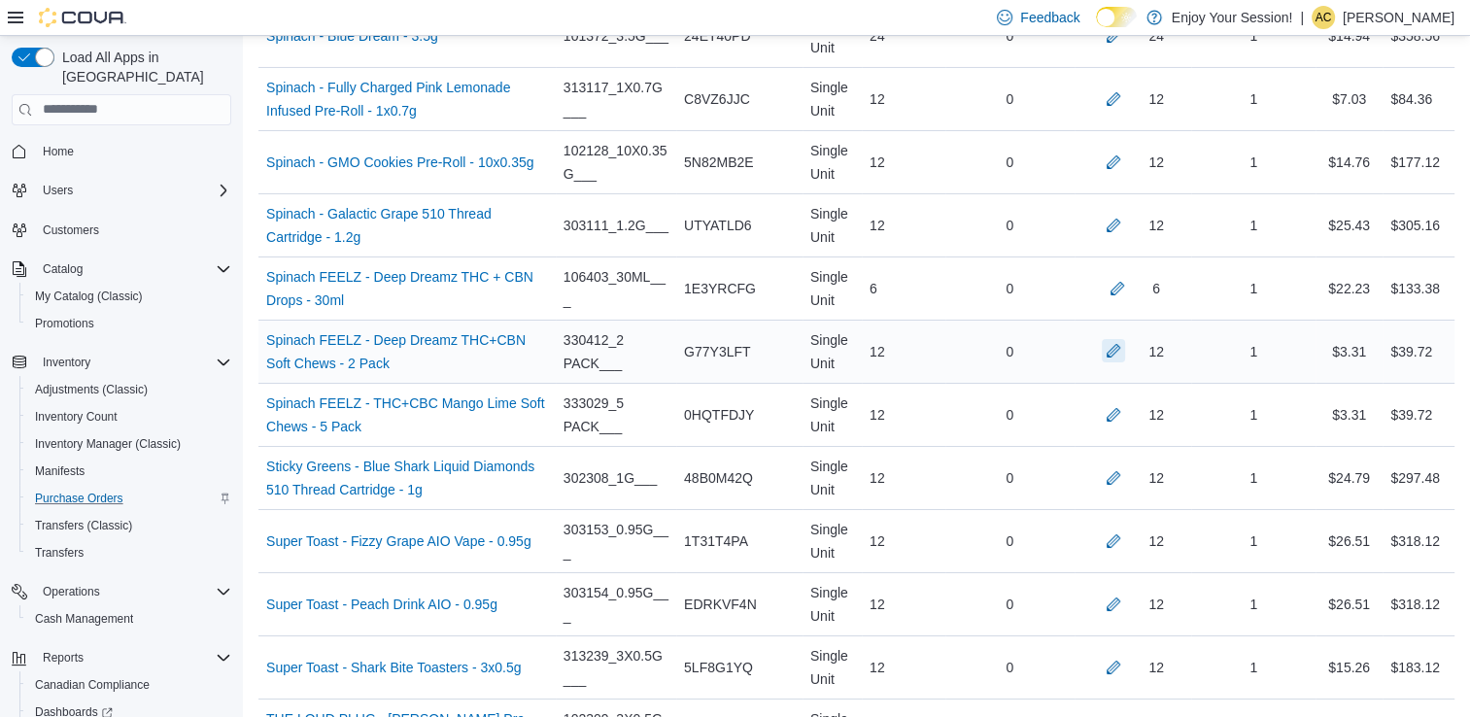
click at [1122, 339] on button "button" at bounding box center [1113, 350] width 23 height 23
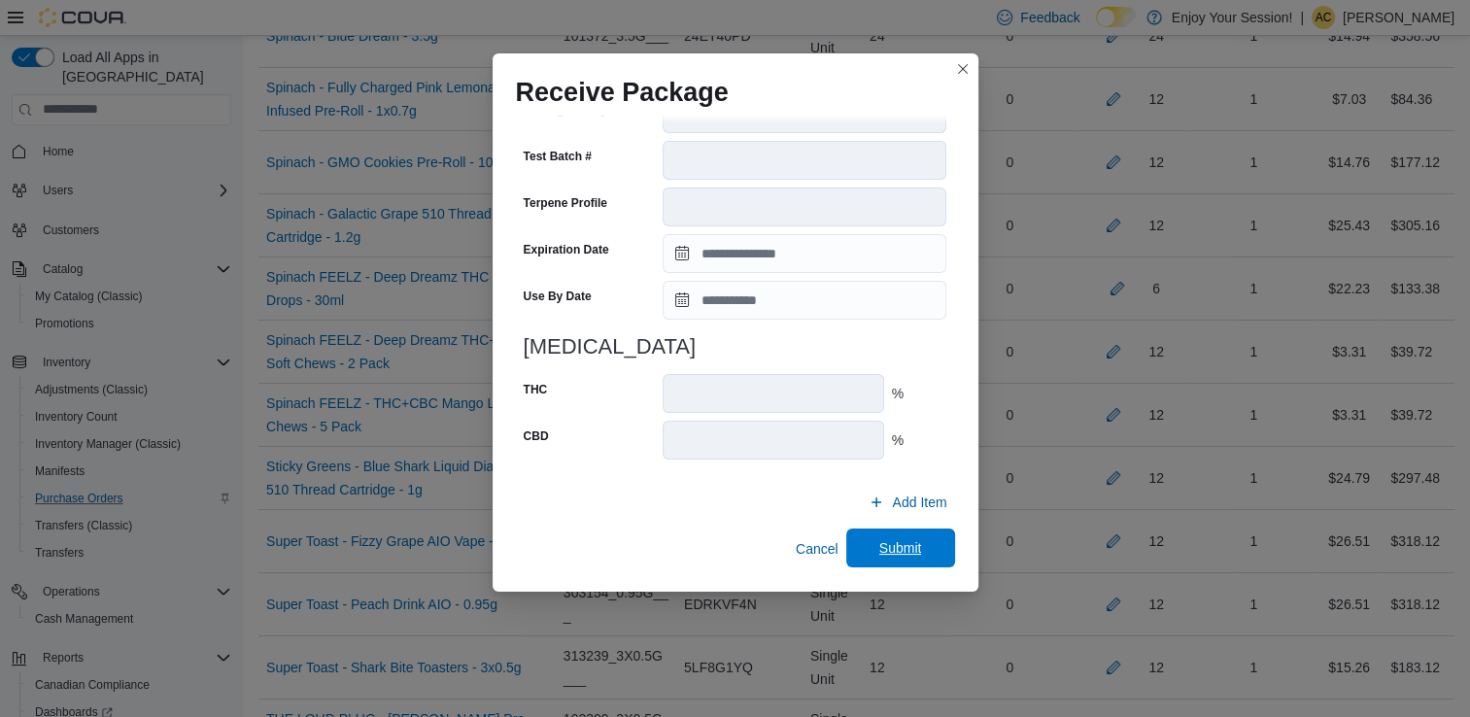
click at [861, 546] on span "Submit" at bounding box center [901, 548] width 86 height 39
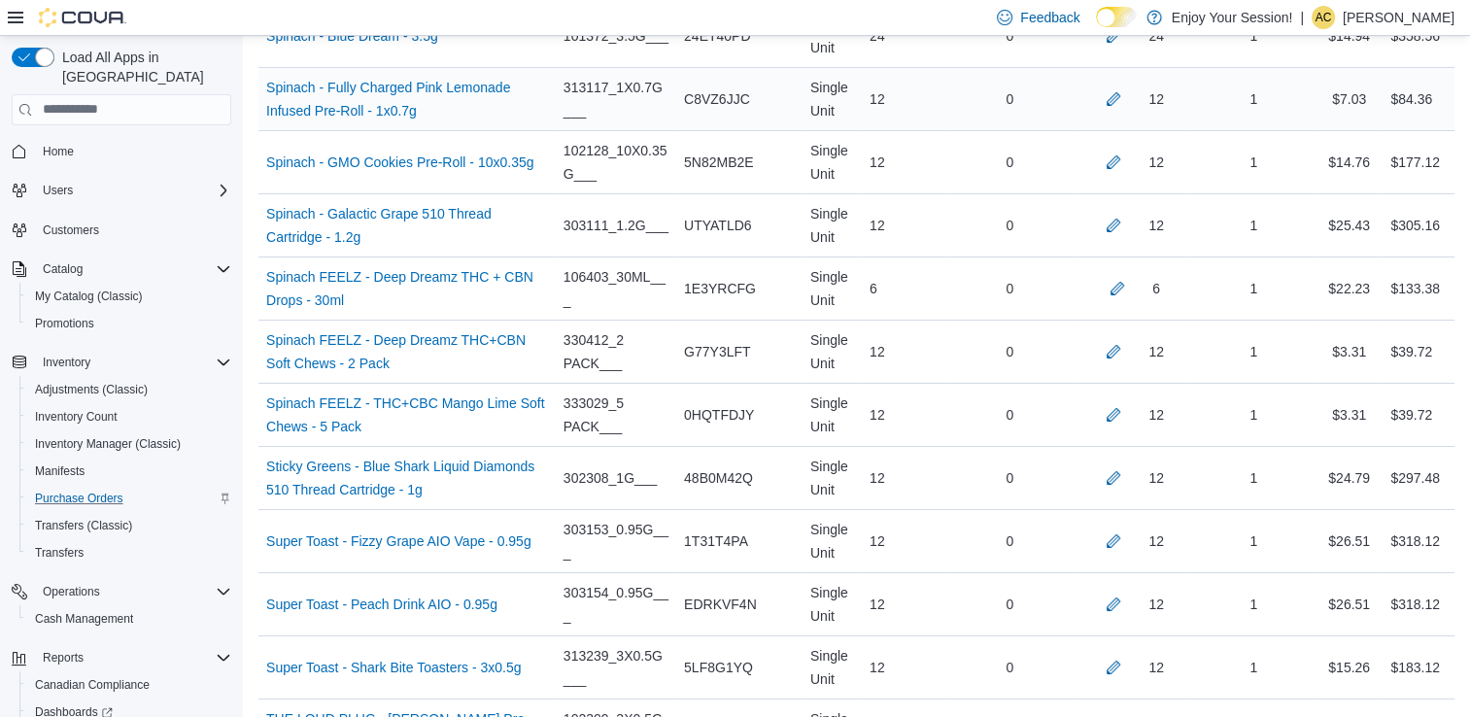
scroll to position [6316, 0]
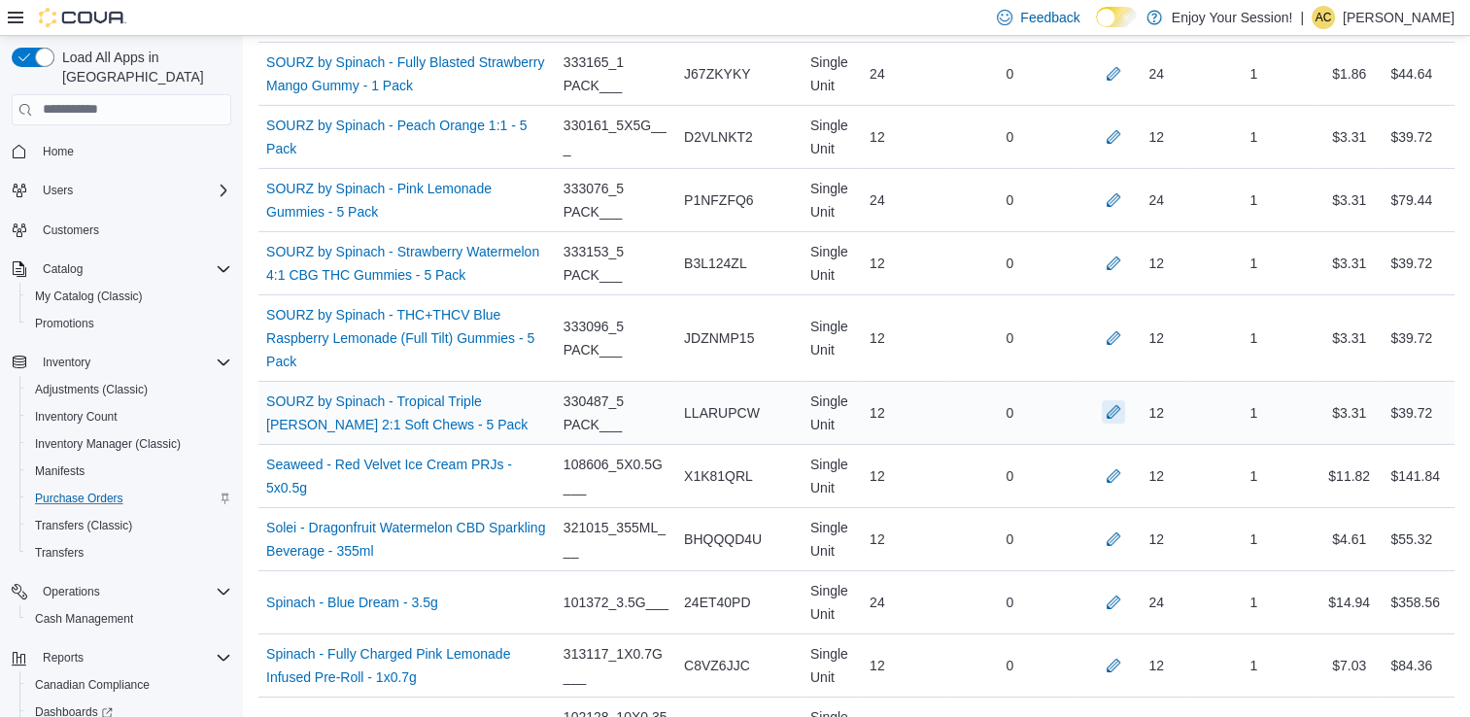
click at [1125, 400] on button "button" at bounding box center [1113, 411] width 23 height 23
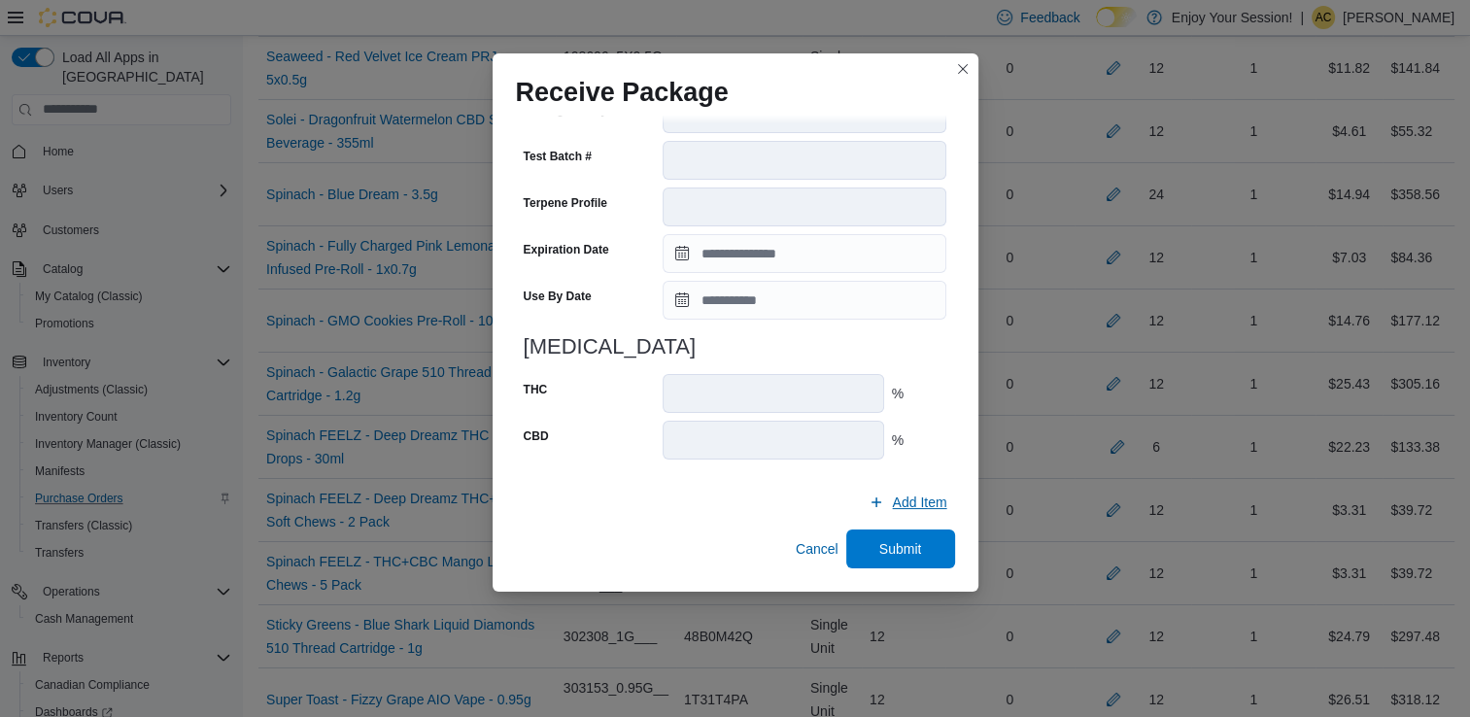
scroll to position [6763, 0]
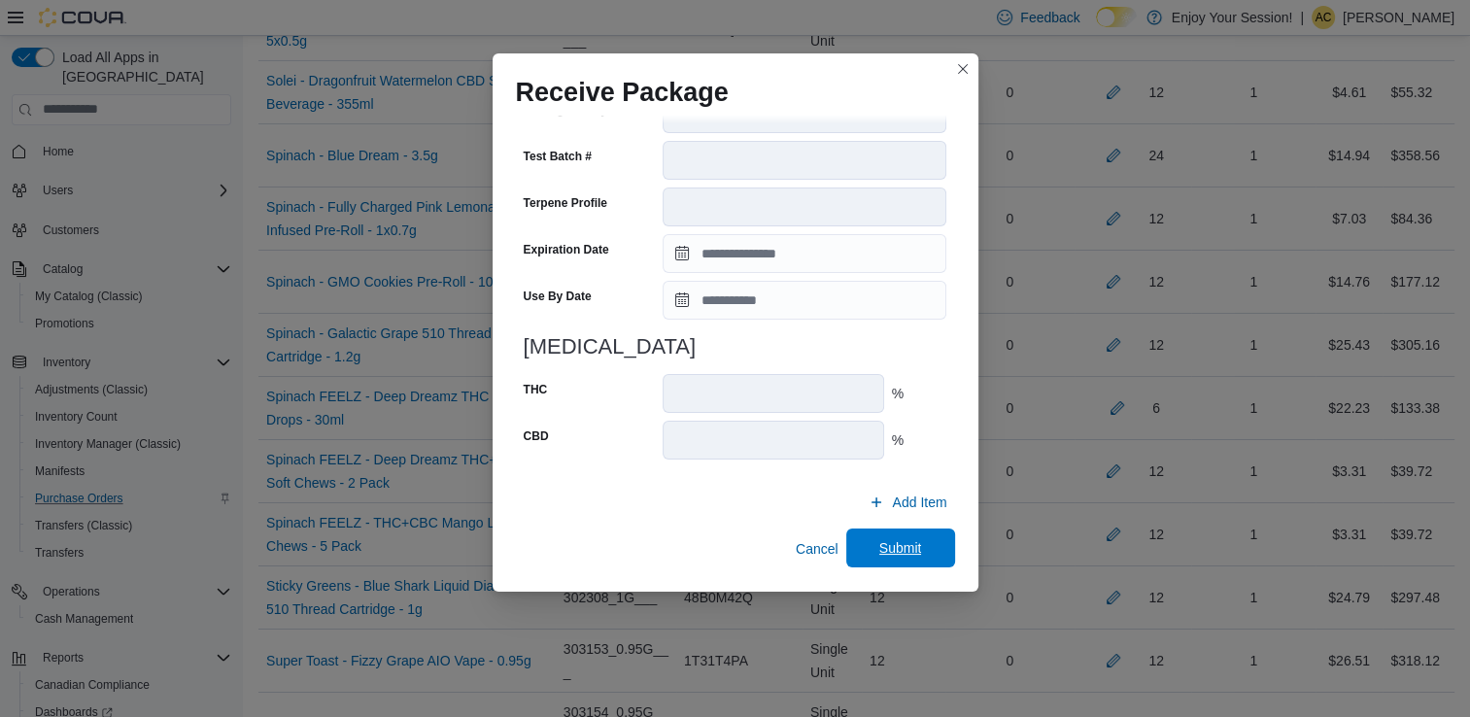
click at [890, 556] on span "Submit" at bounding box center [900, 547] width 43 height 19
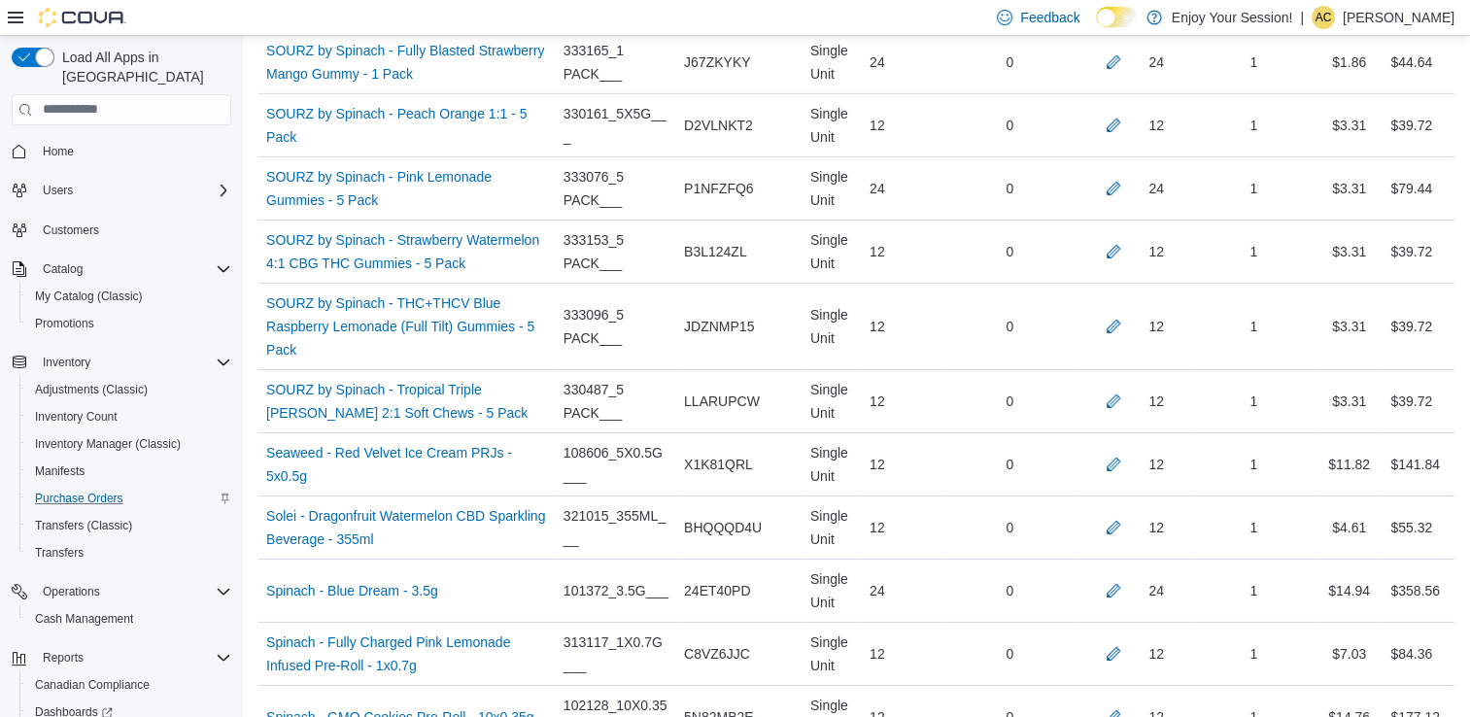
scroll to position [1479, 0]
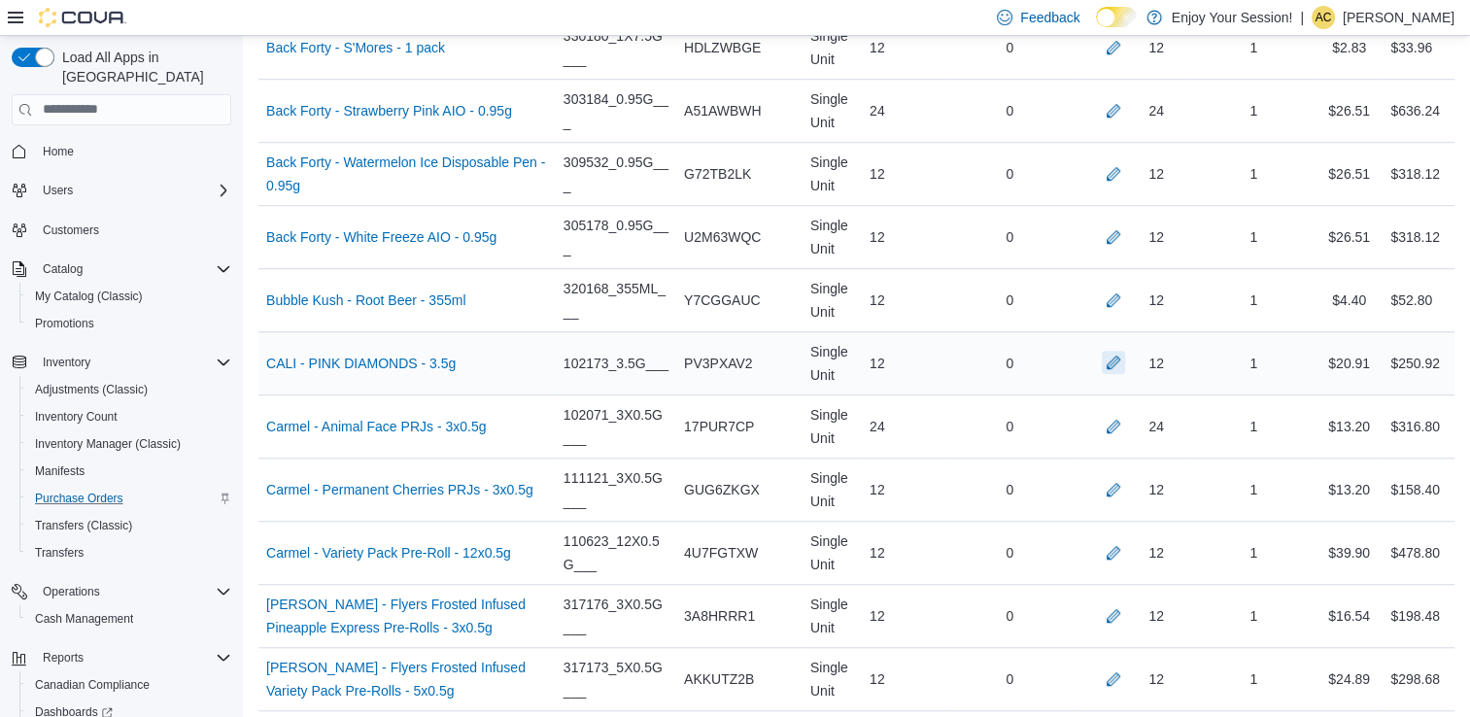
click at [1125, 360] on button "button" at bounding box center [1113, 362] width 23 height 23
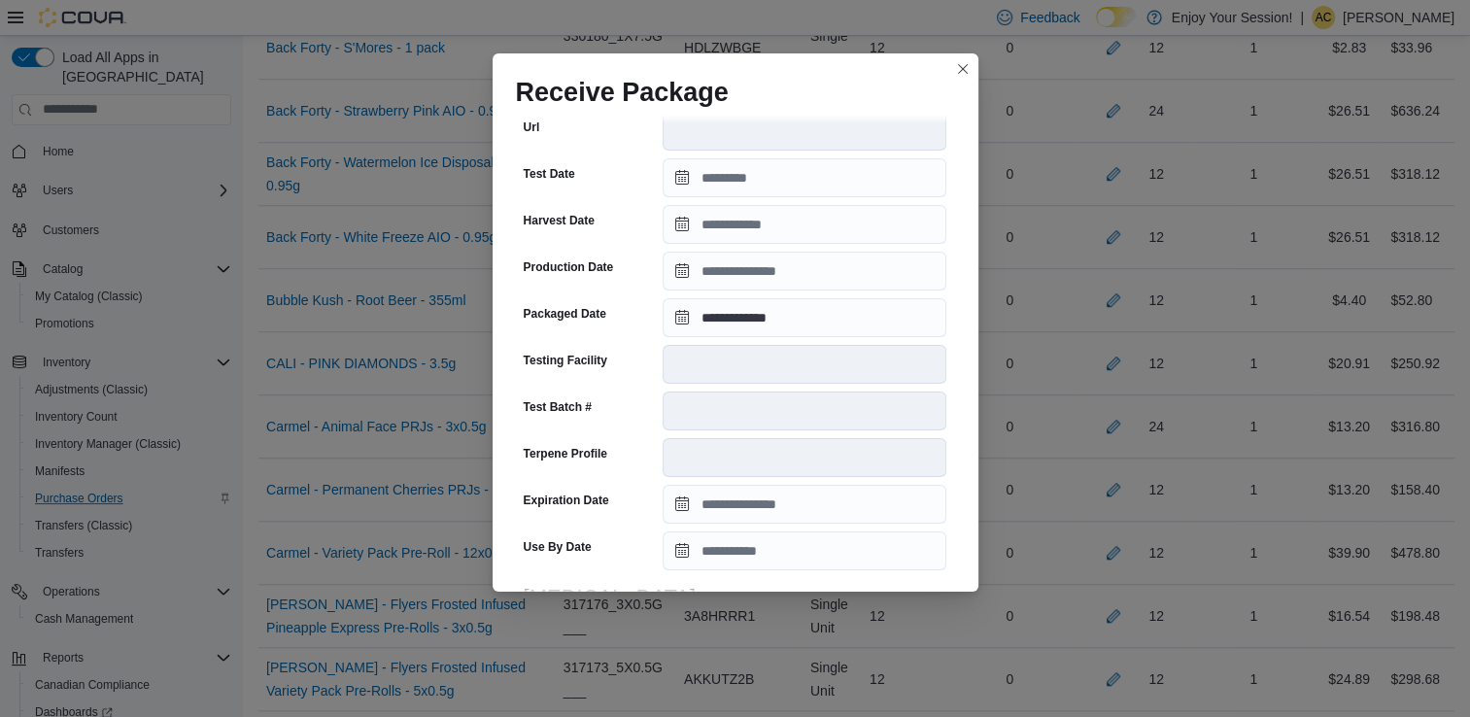
scroll to position [403, 0]
click at [738, 332] on input "**********" at bounding box center [805, 318] width 284 height 39
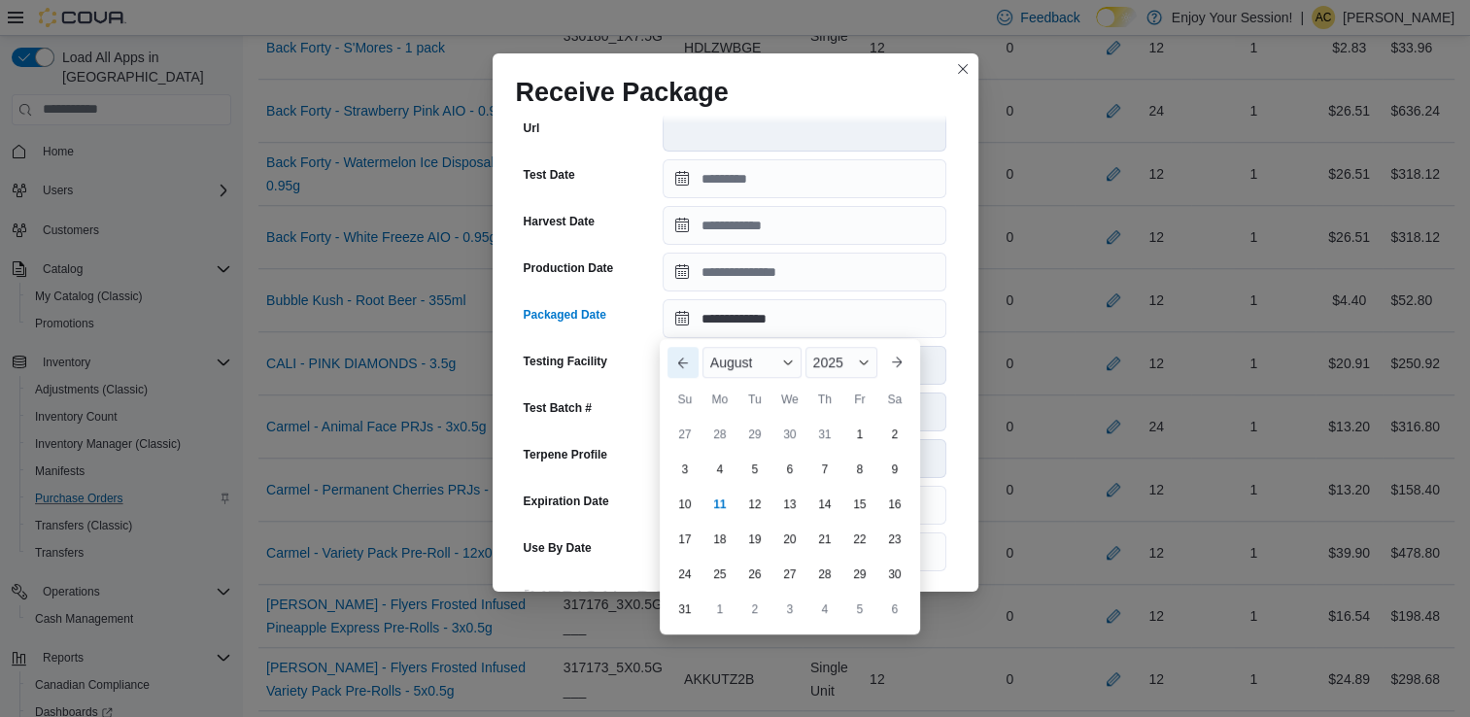
click at [692, 360] on button "Previous Month" at bounding box center [683, 362] width 31 height 31
type input "**********"
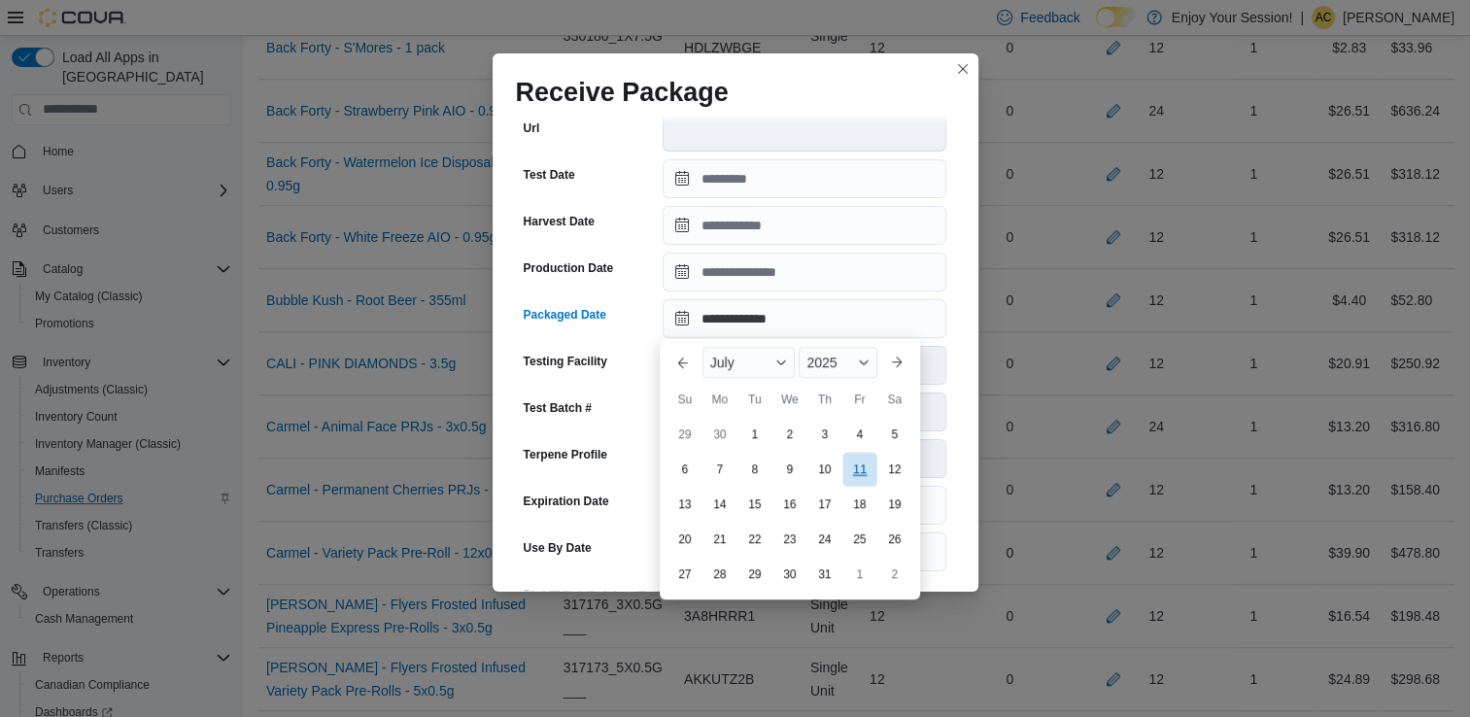
click at [847, 478] on div "11" at bounding box center [859, 469] width 34 height 34
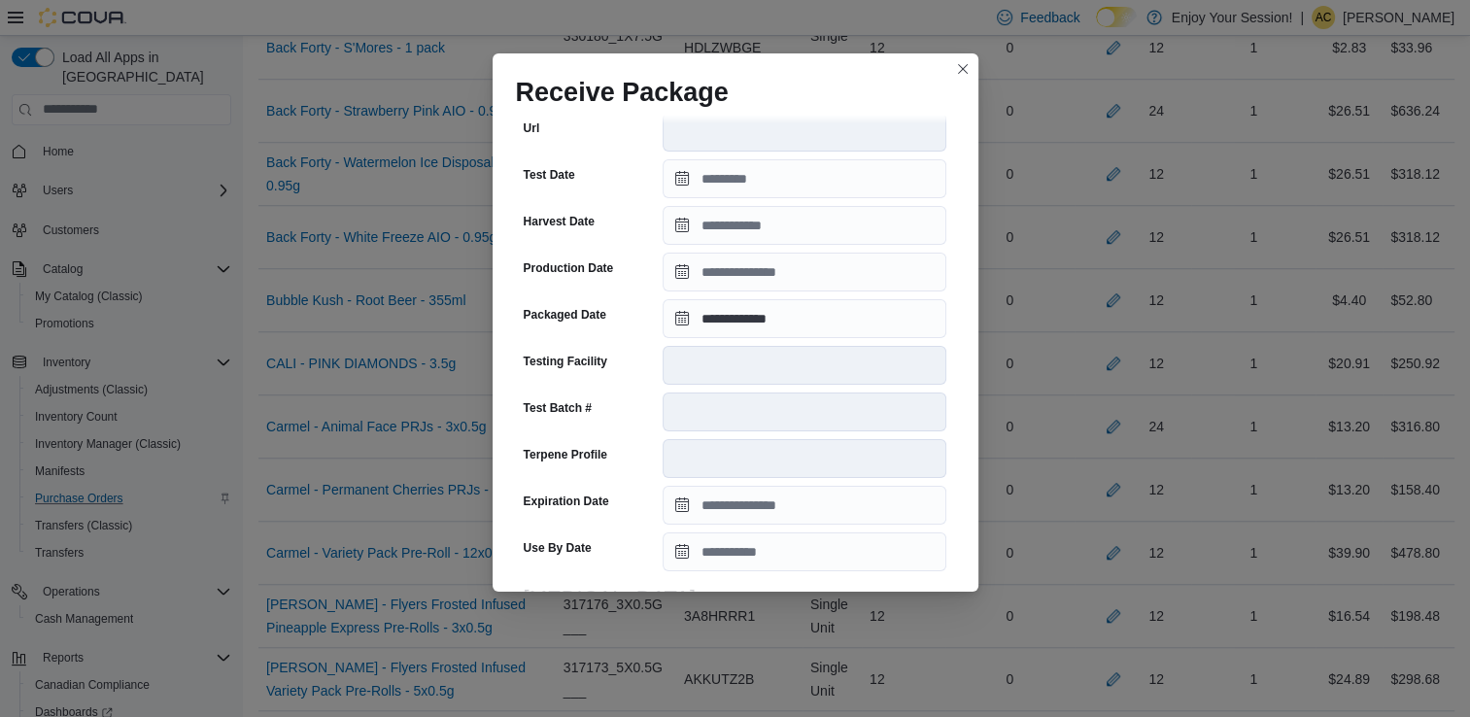
scroll to position [655, 0]
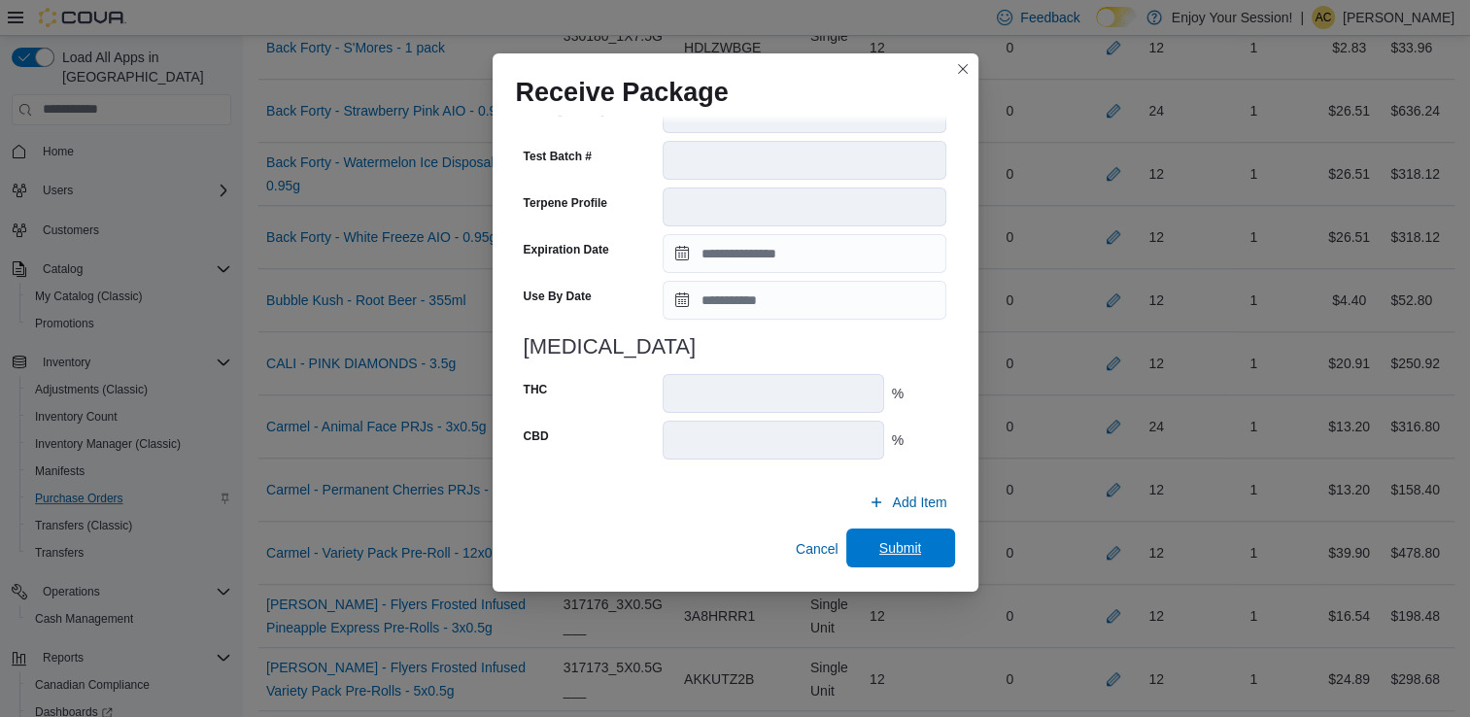
click at [906, 550] on span "Submit" at bounding box center [900, 547] width 43 height 19
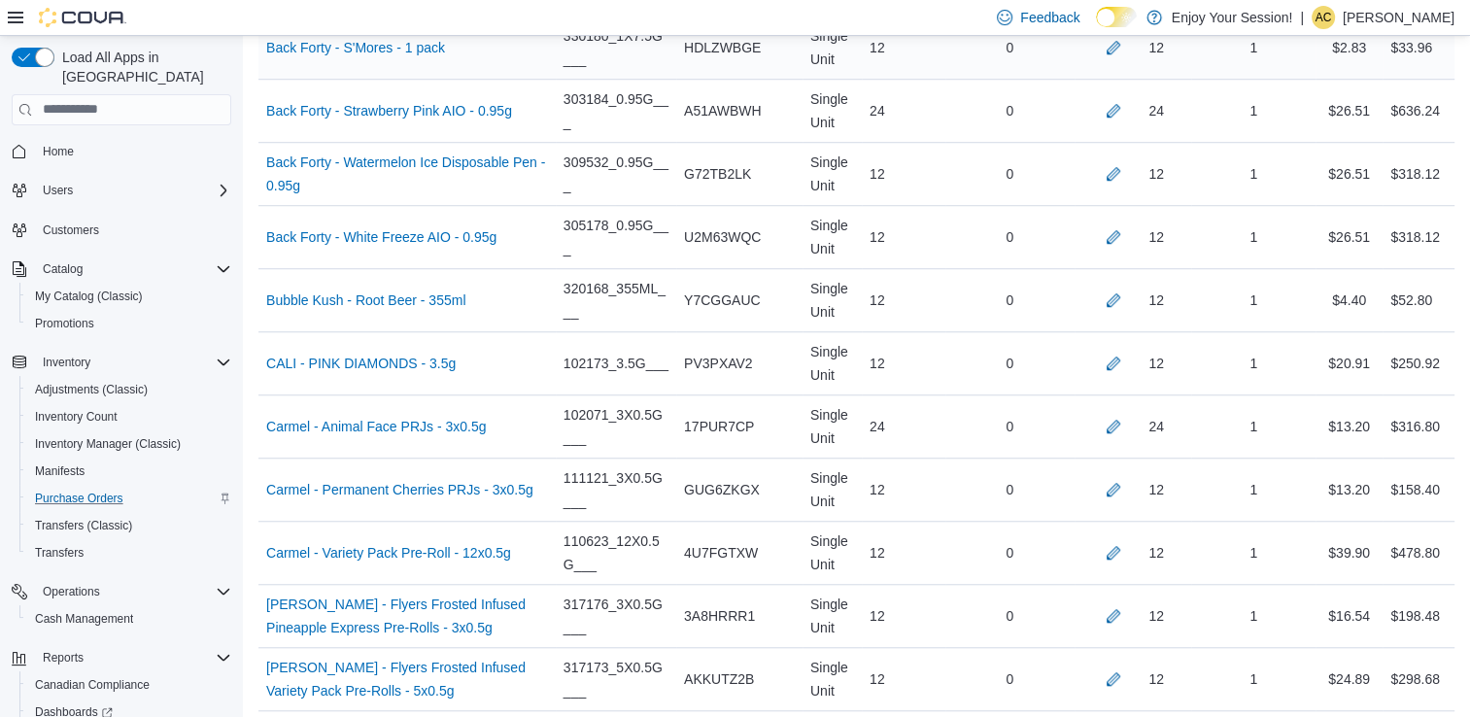
scroll to position [4616, 0]
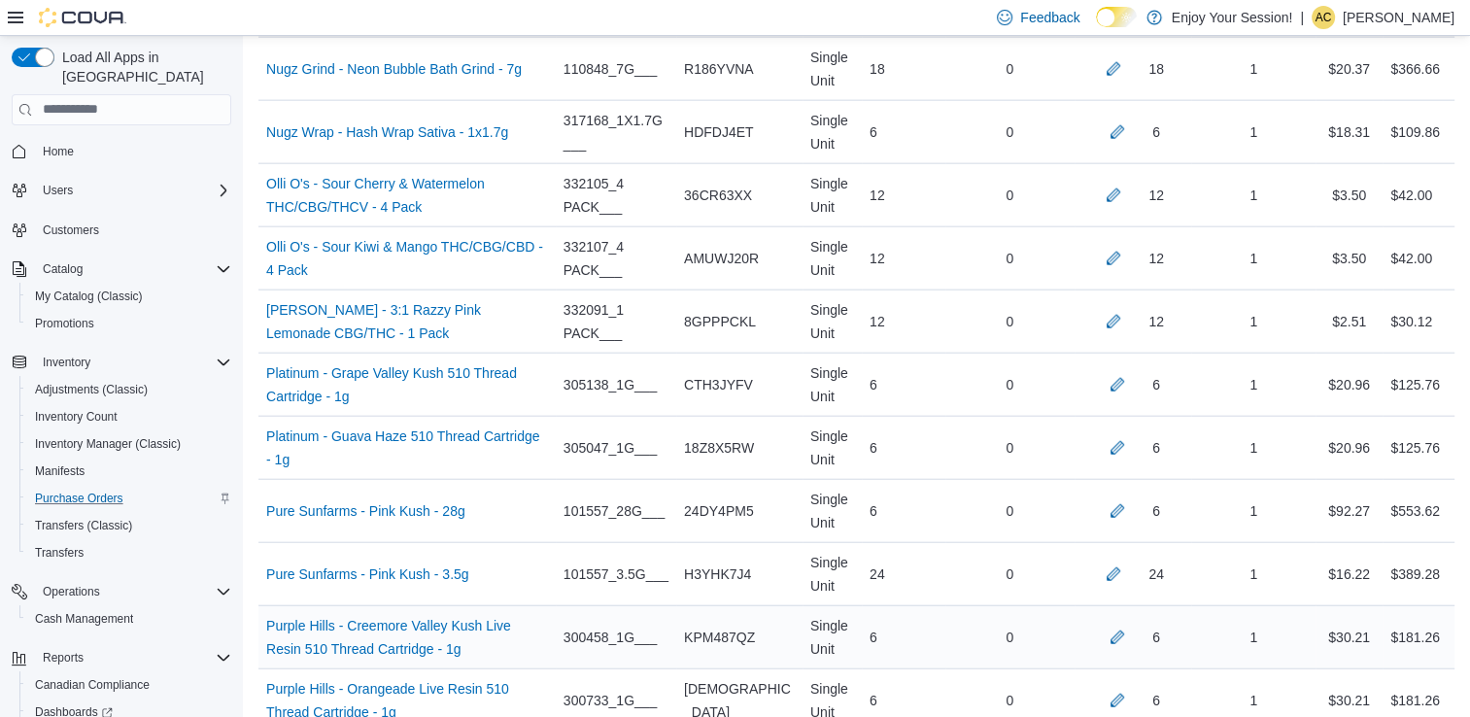
click at [1138, 635] on div "6" at bounding box center [1134, 637] width 118 height 39
click at [1129, 628] on button "button" at bounding box center [1117, 636] width 23 height 23
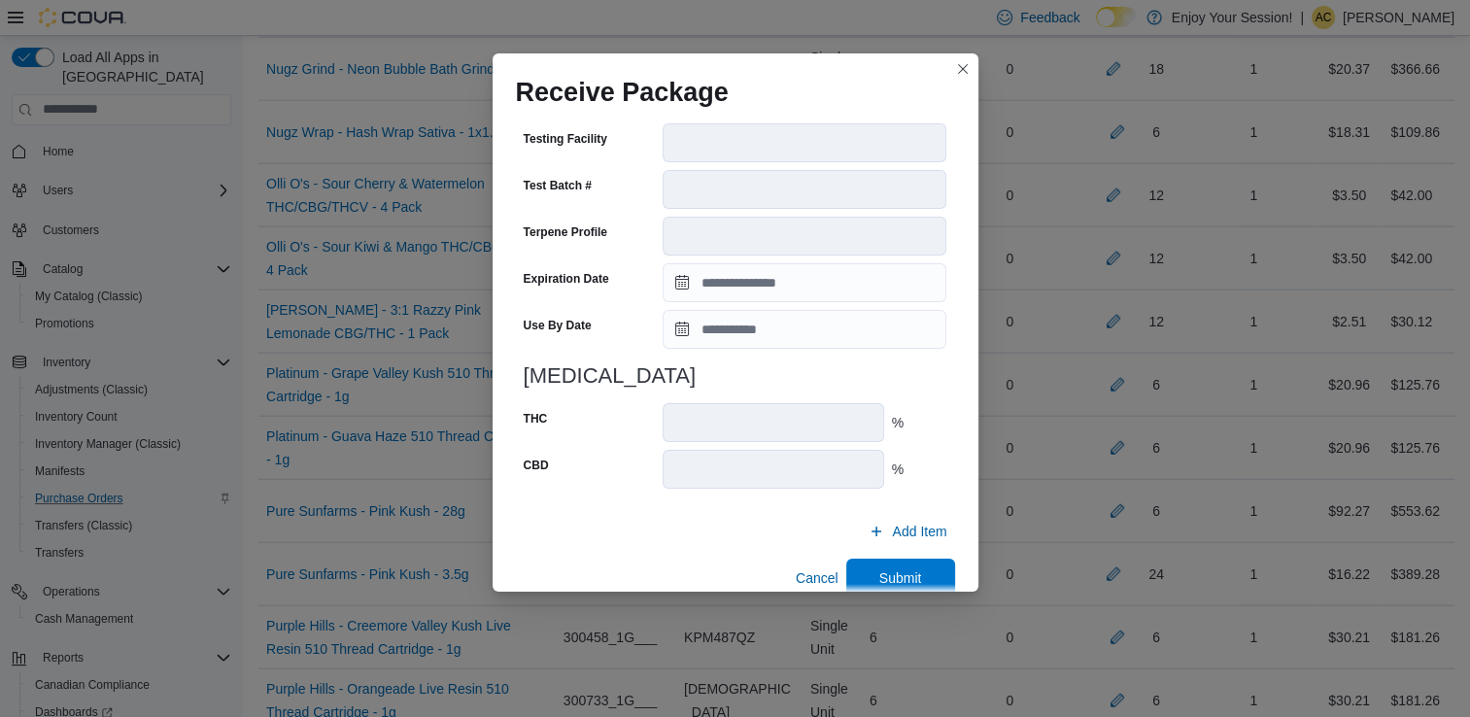
scroll to position [670, 0]
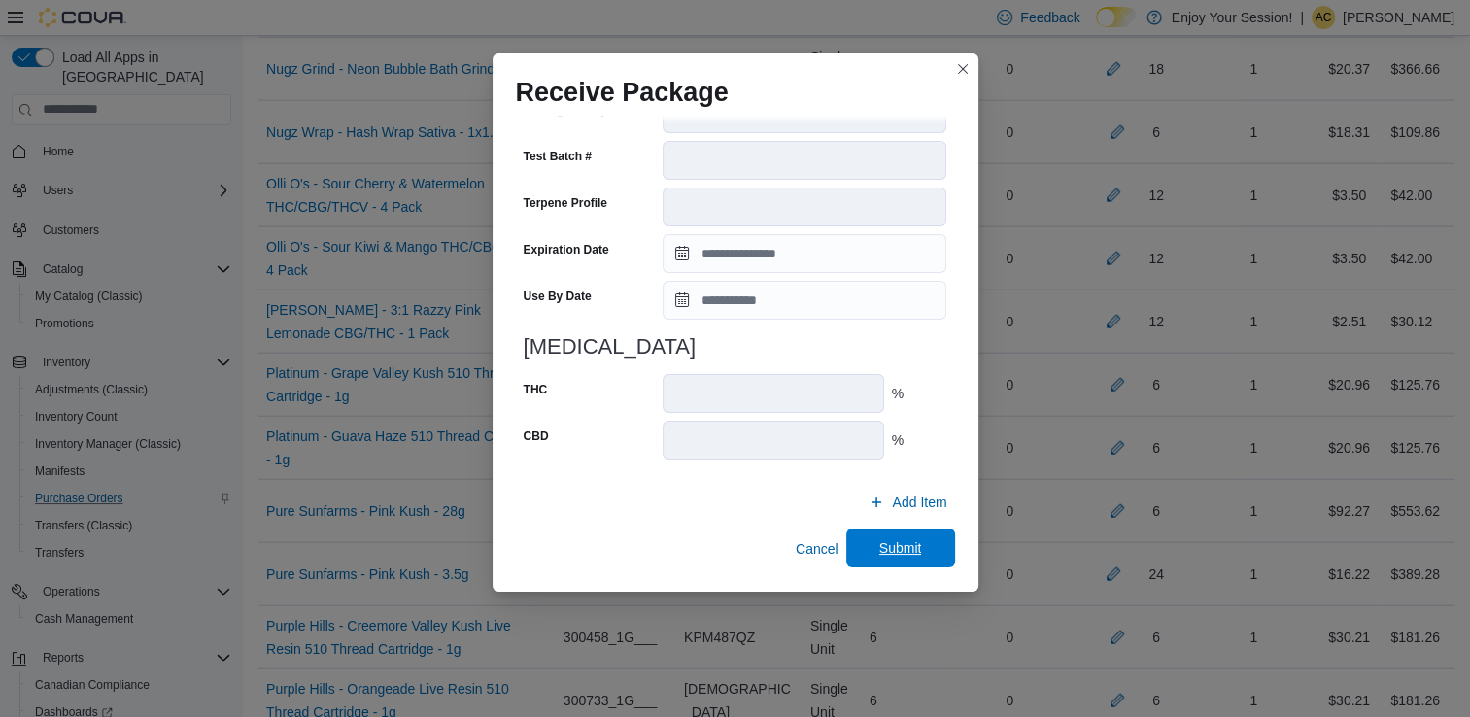
click at [866, 537] on span "Submit" at bounding box center [901, 548] width 86 height 39
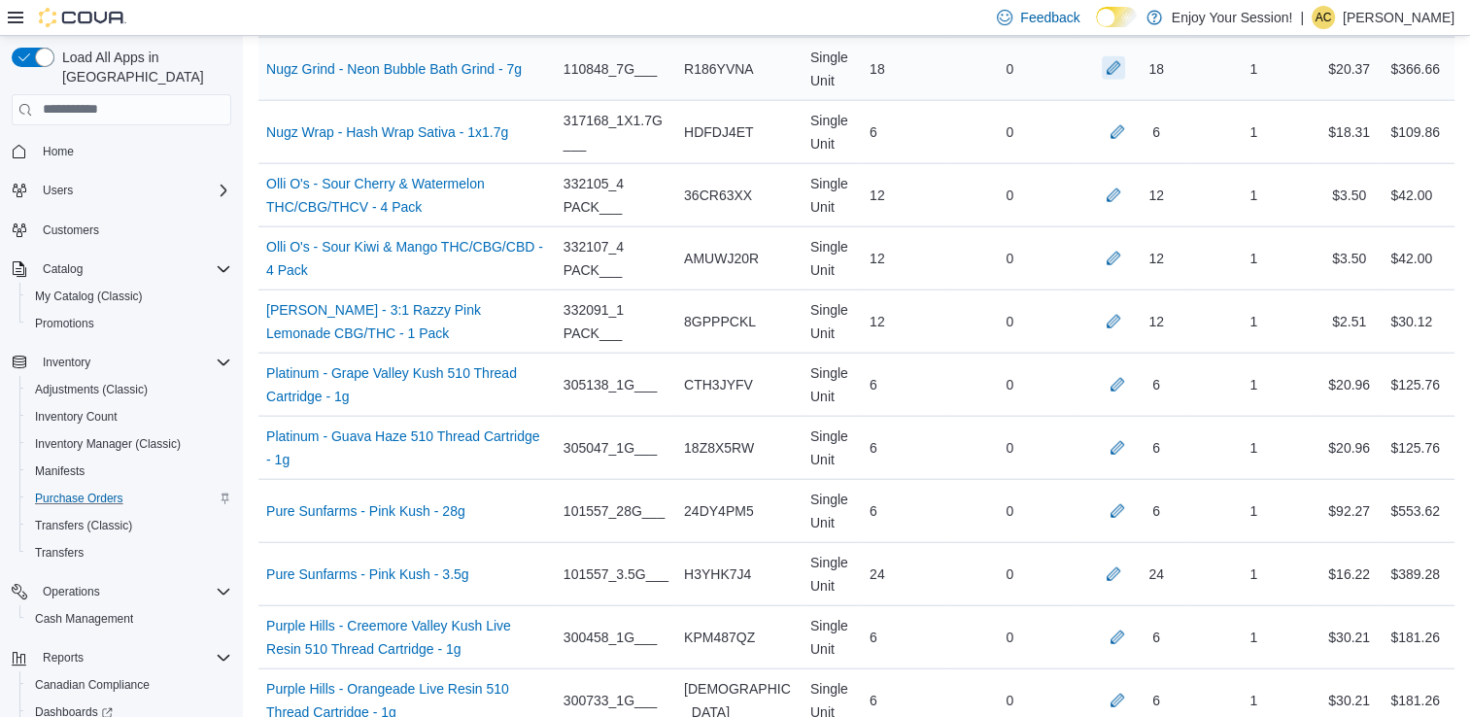
scroll to position [471, 0]
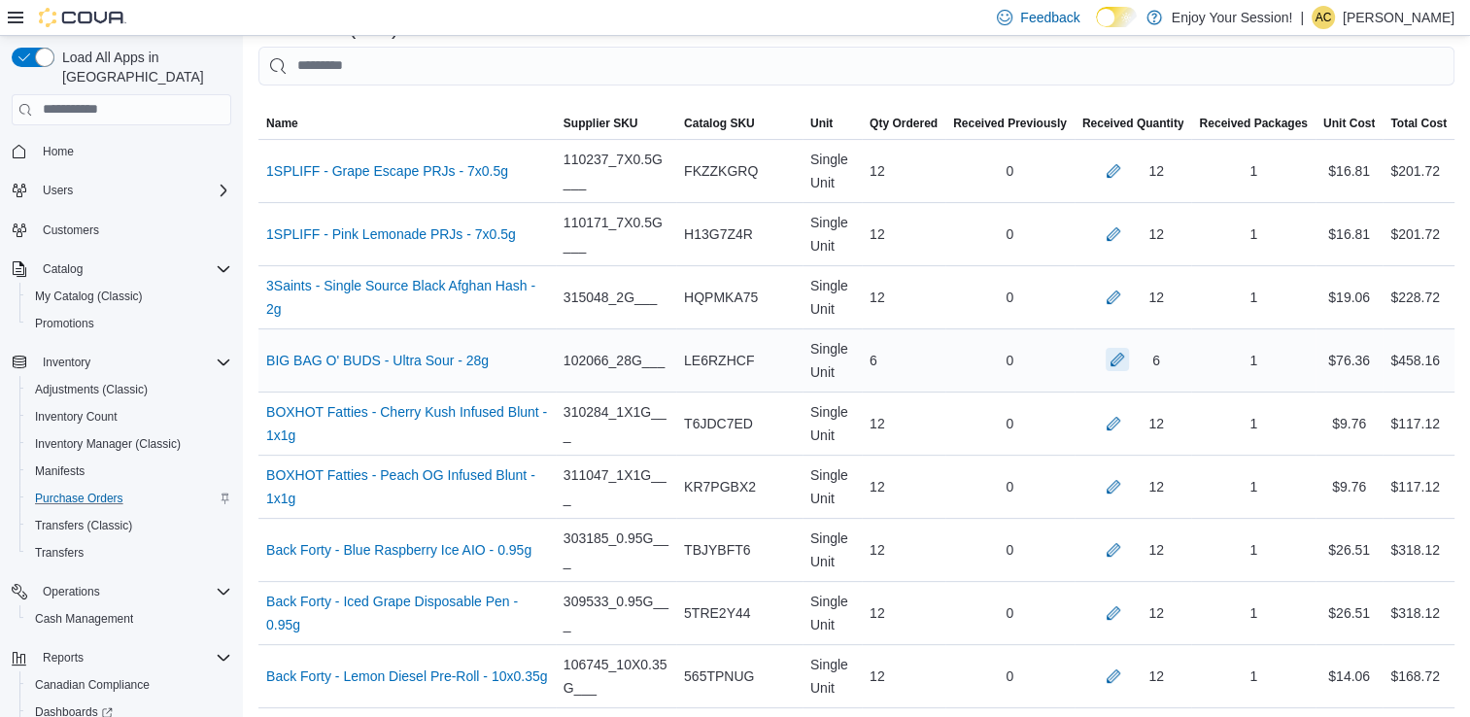
click at [1129, 361] on button "button" at bounding box center [1117, 359] width 23 height 23
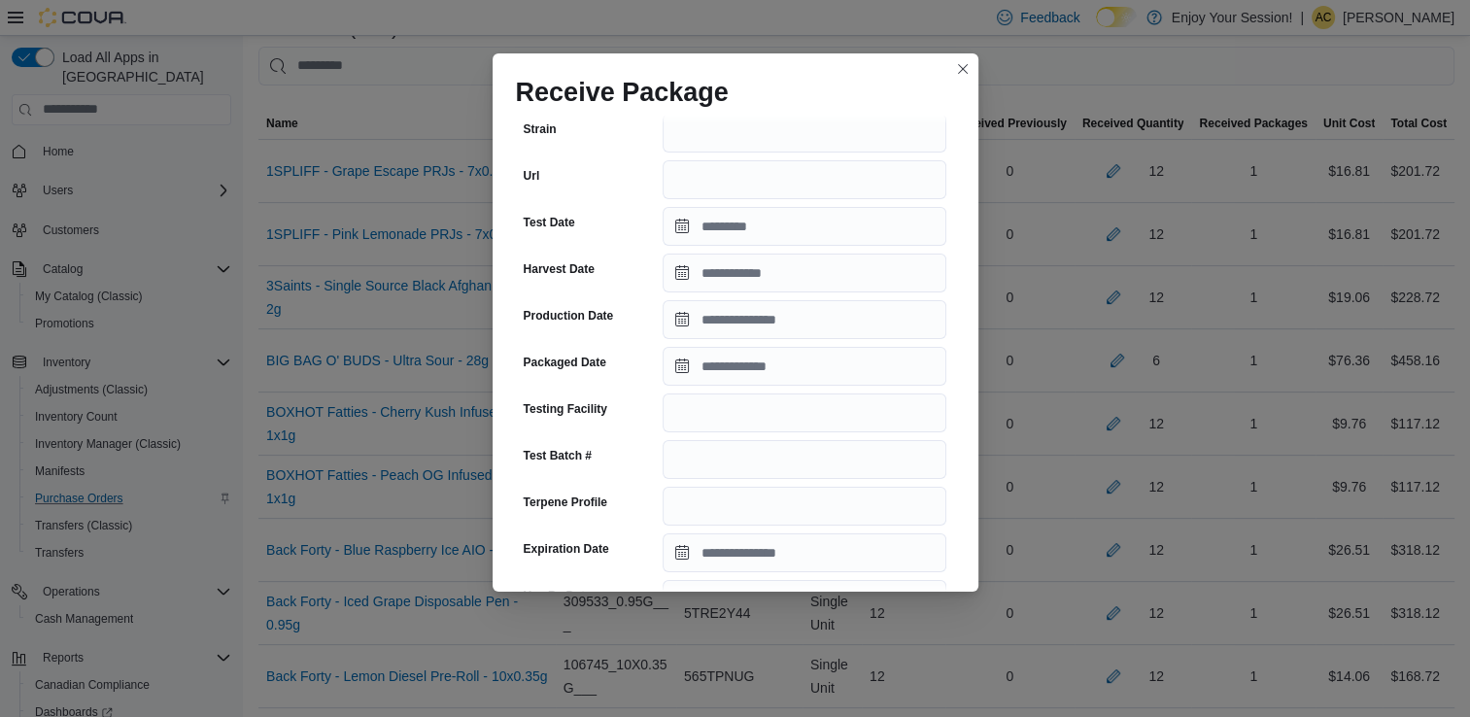
scroll to position [322, 0]
click at [769, 364] on input "Packaged Date" at bounding box center [805, 365] width 284 height 39
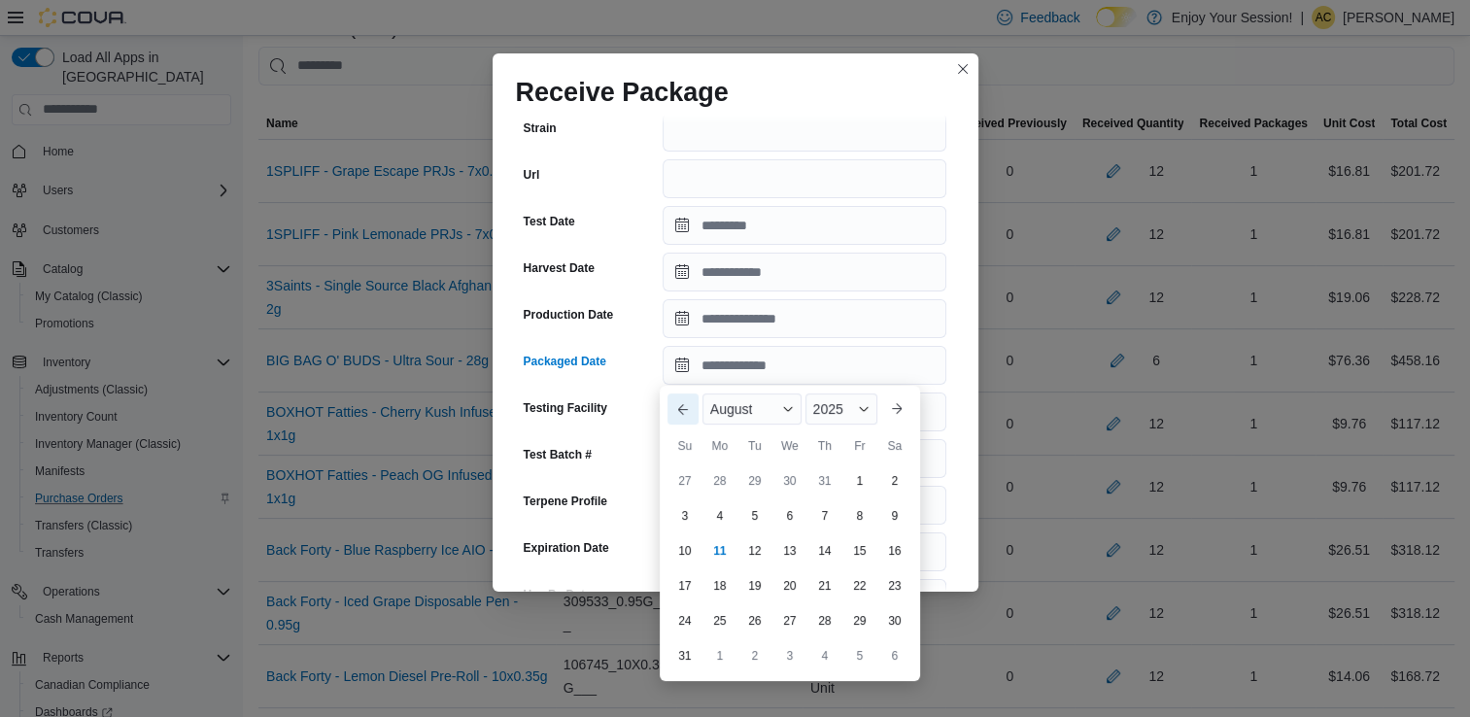
click at [683, 398] on button "Previous Month" at bounding box center [683, 409] width 31 height 31
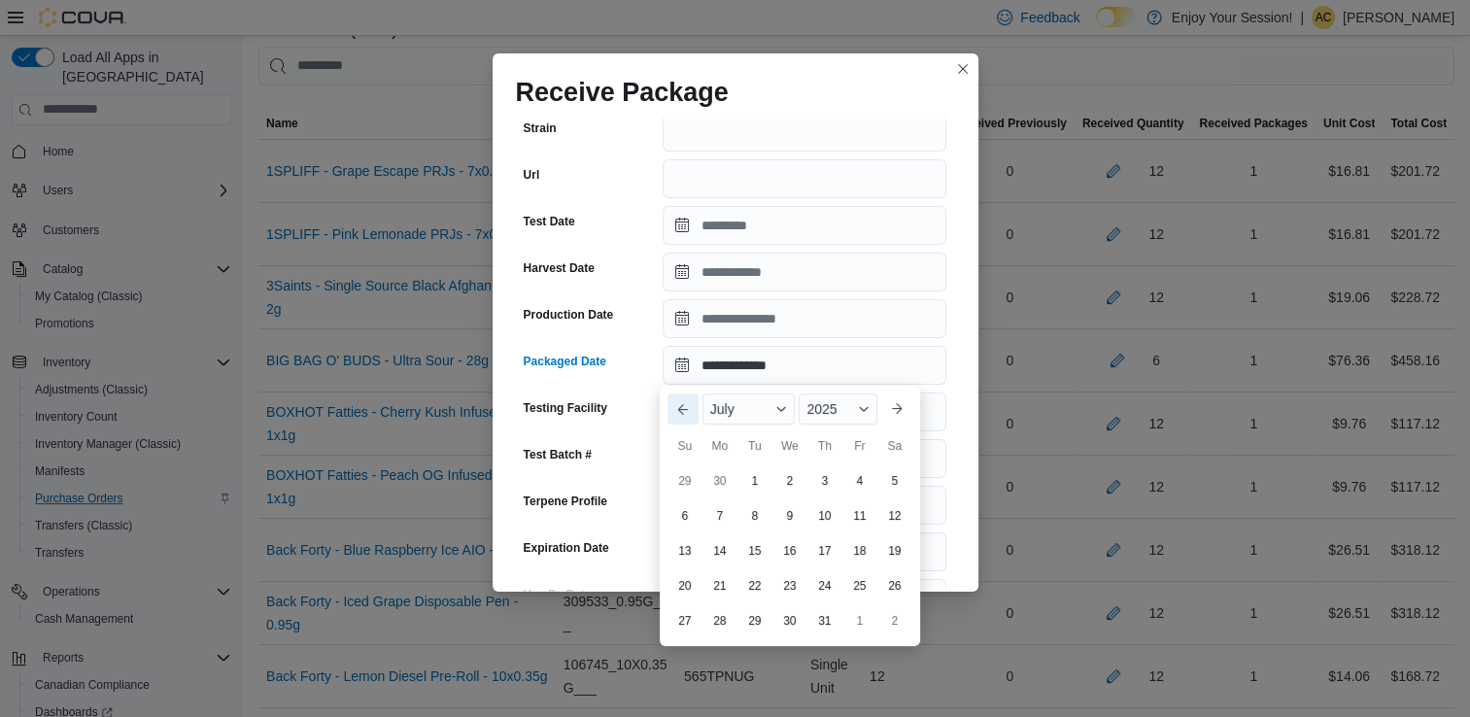
click at [683, 398] on button "Previous Month" at bounding box center [683, 409] width 31 height 31
click at [787, 587] on div "25" at bounding box center [790, 585] width 34 height 34
type input "**********"
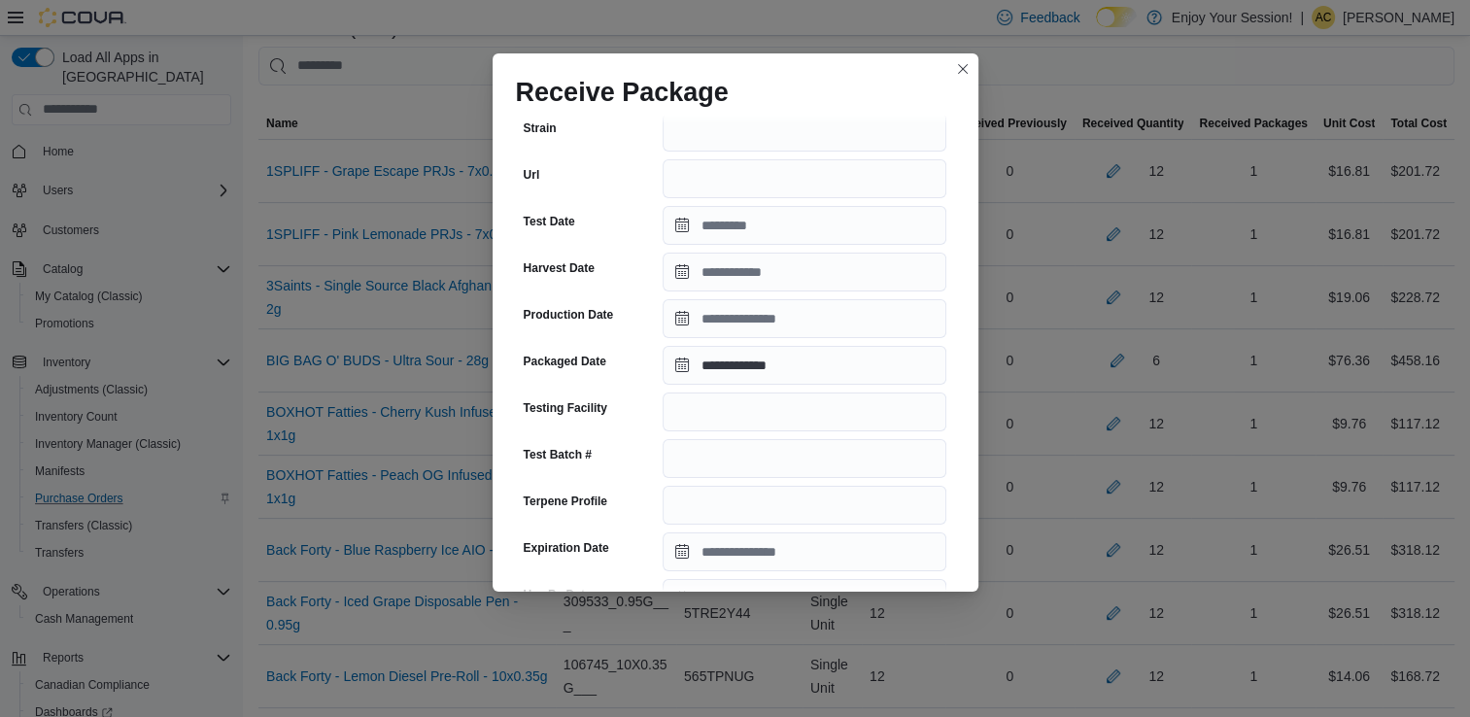
scroll to position [674, 0]
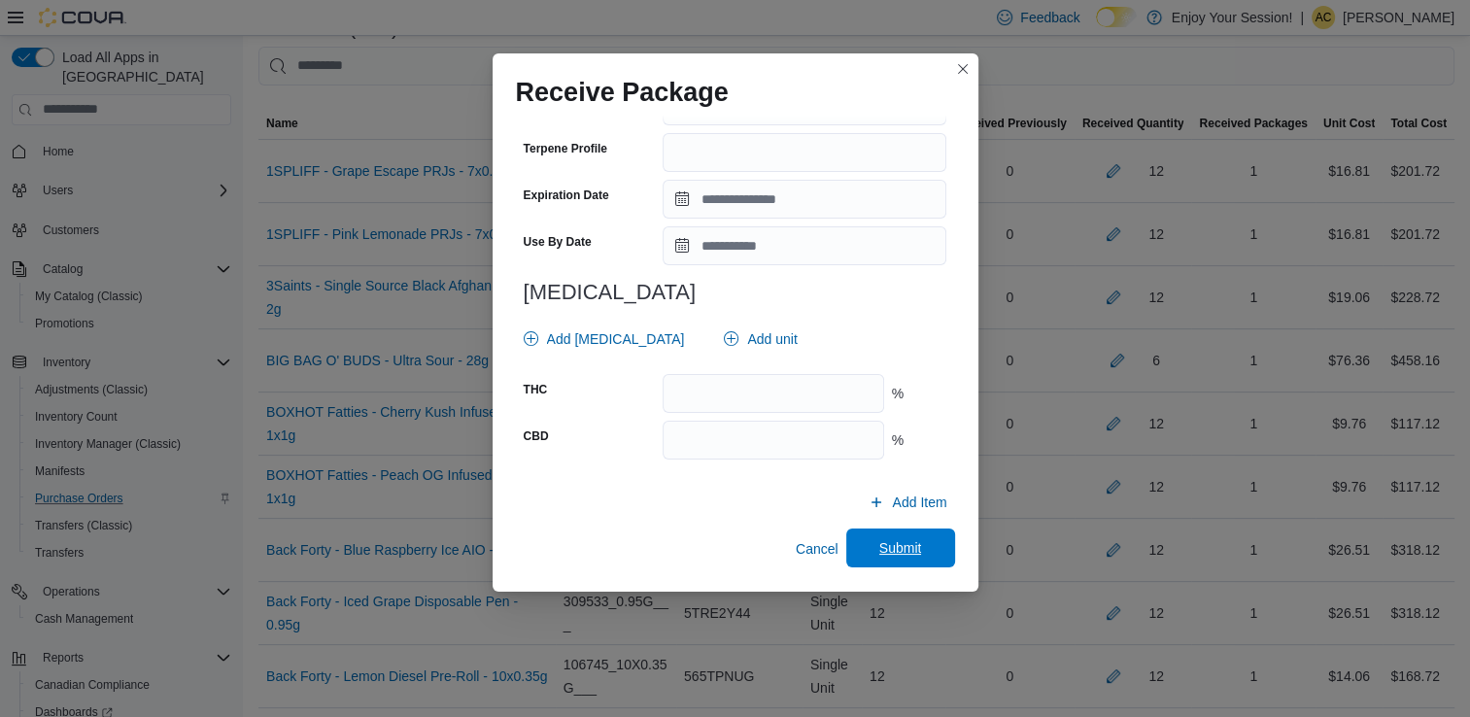
click at [925, 559] on span "Submit" at bounding box center [901, 548] width 86 height 39
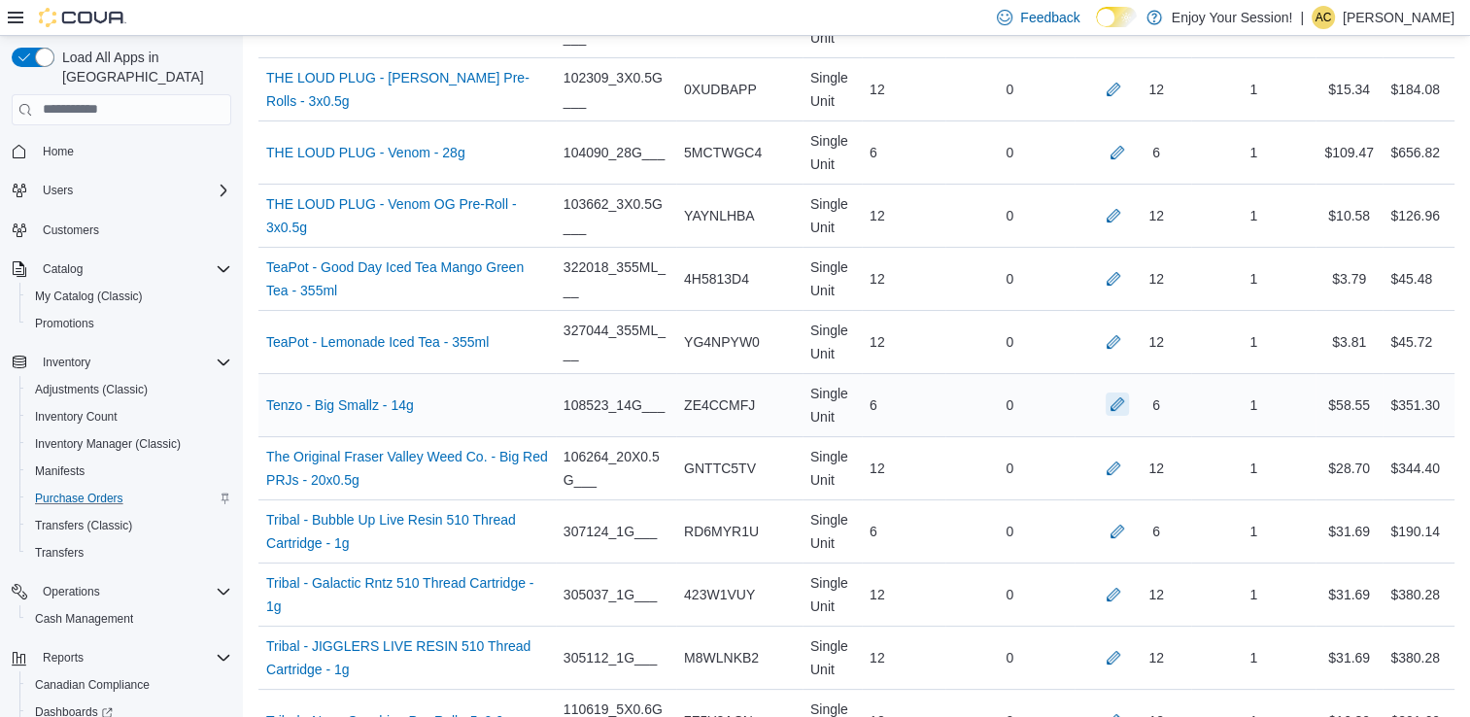
scroll to position [2235, 0]
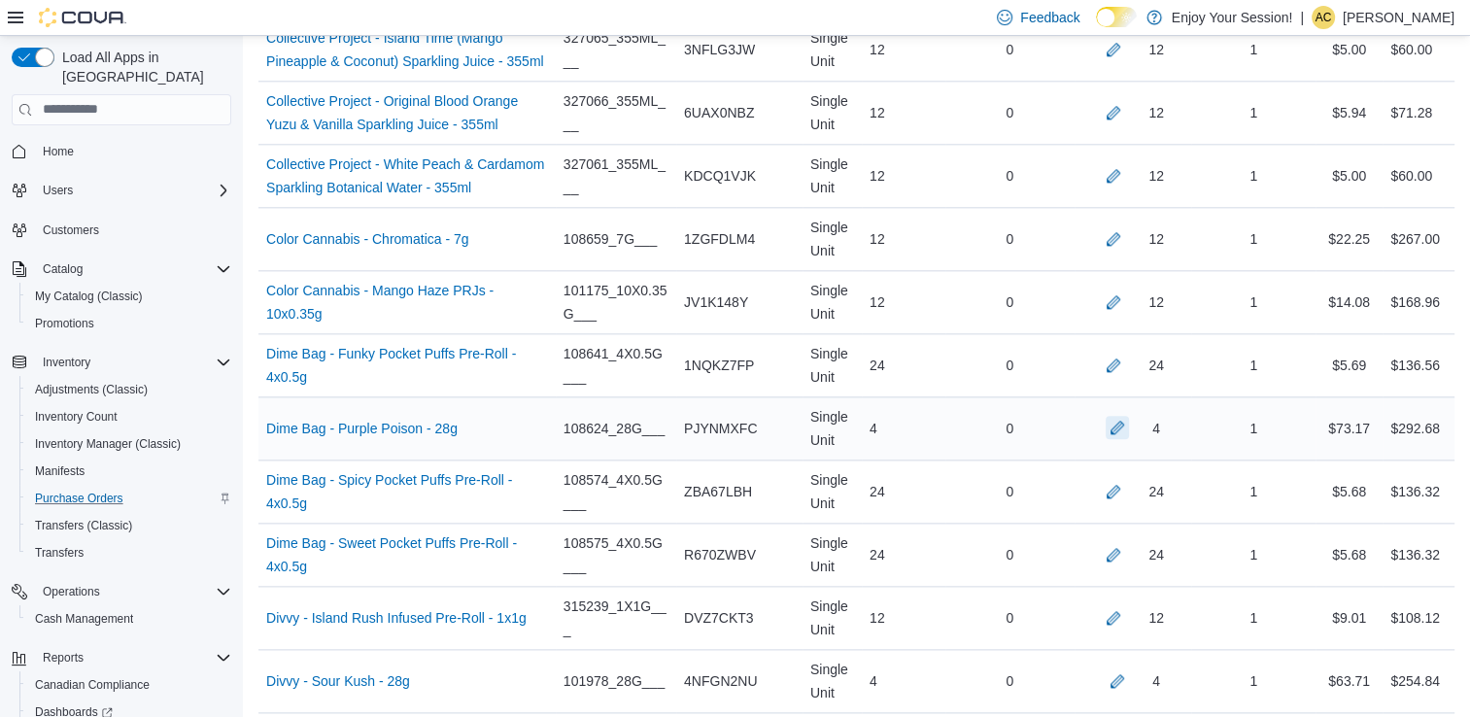
click at [1129, 420] on button "button" at bounding box center [1117, 427] width 23 height 23
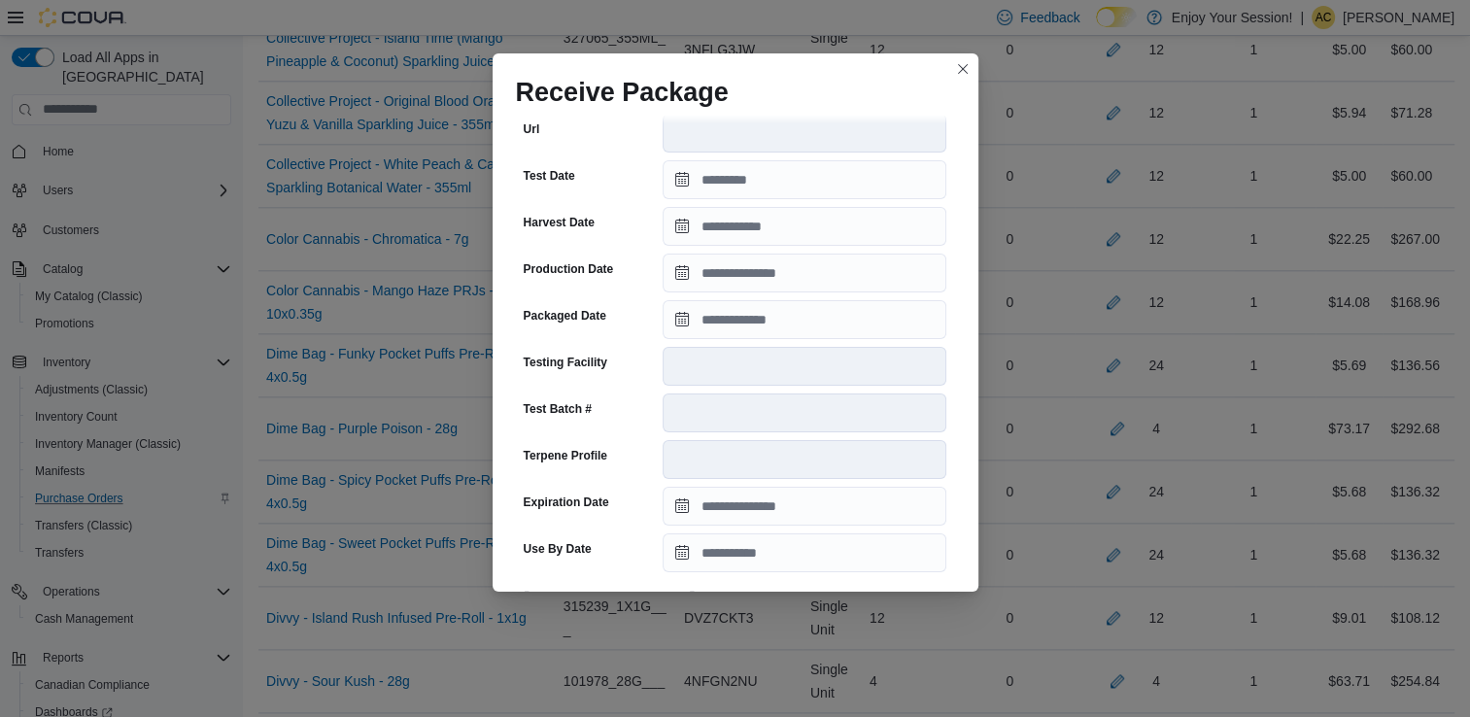
scroll to position [403, 0]
click at [760, 330] on input "Packaged Date" at bounding box center [805, 318] width 284 height 39
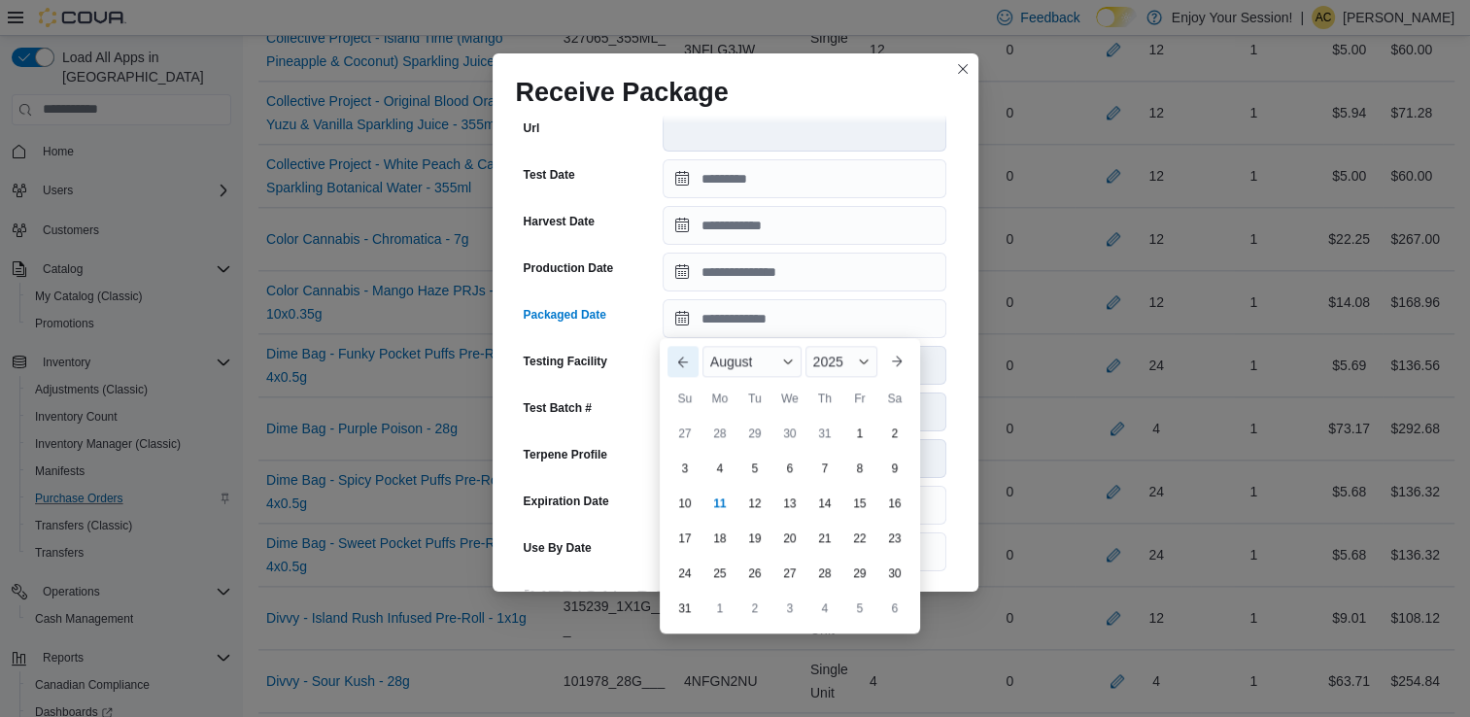
click at [673, 361] on button "Previous Month" at bounding box center [683, 361] width 31 height 31
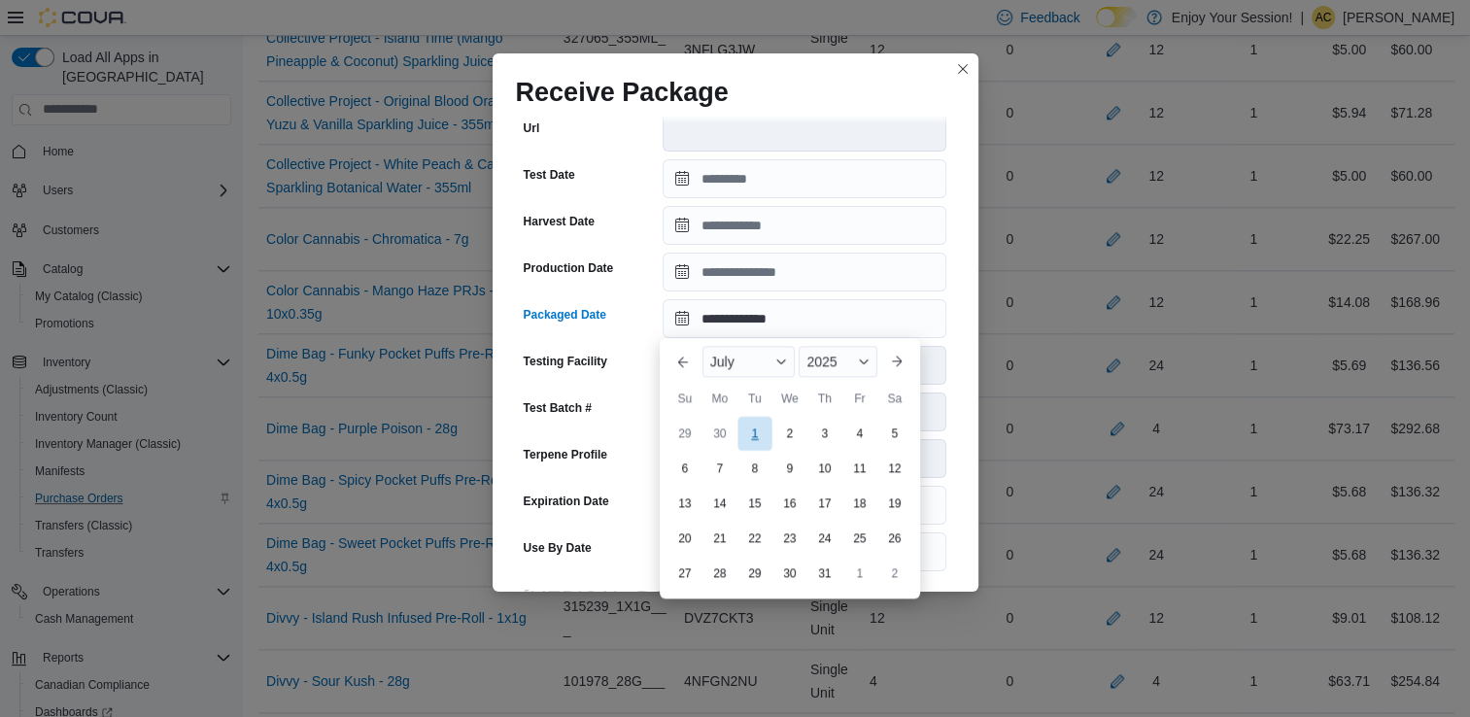
click at [762, 435] on div "1" at bounding box center [755, 434] width 34 height 34
type input "**********"
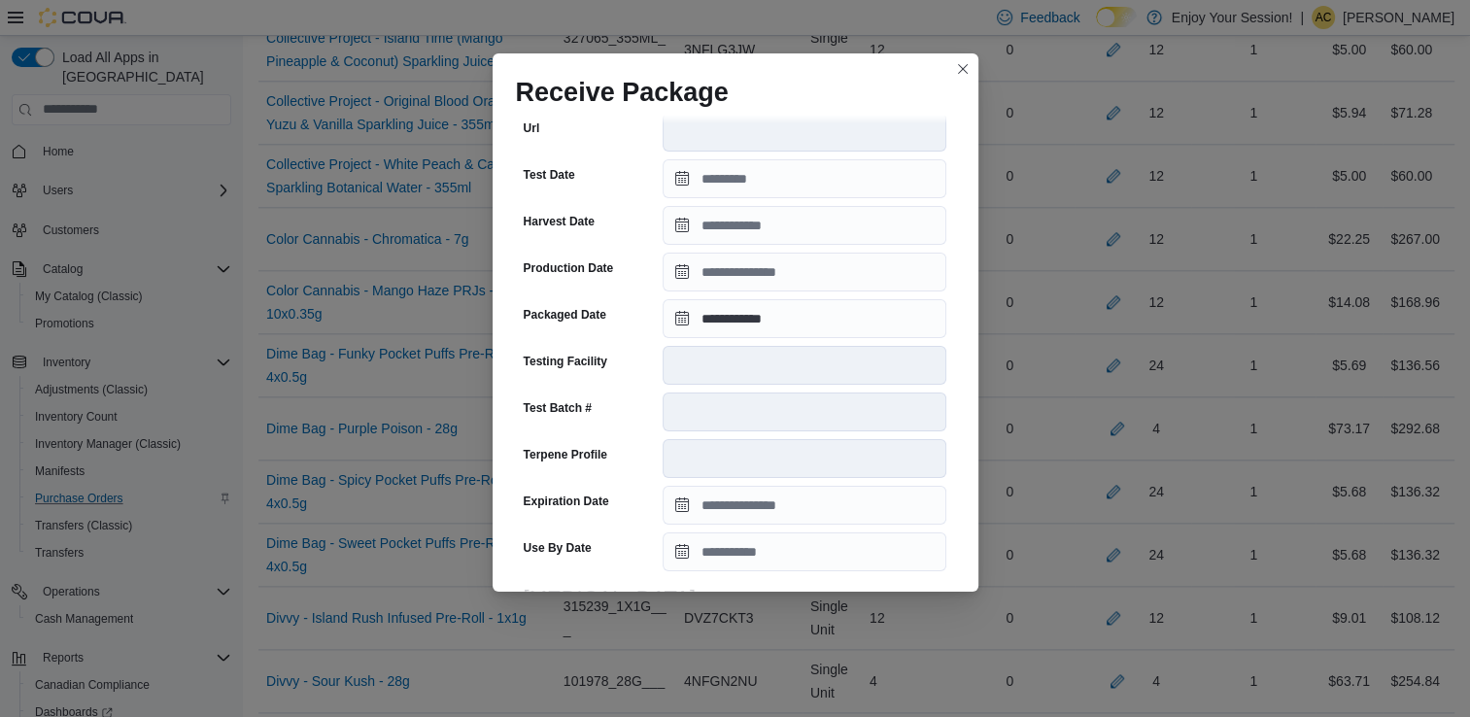
scroll to position [655, 0]
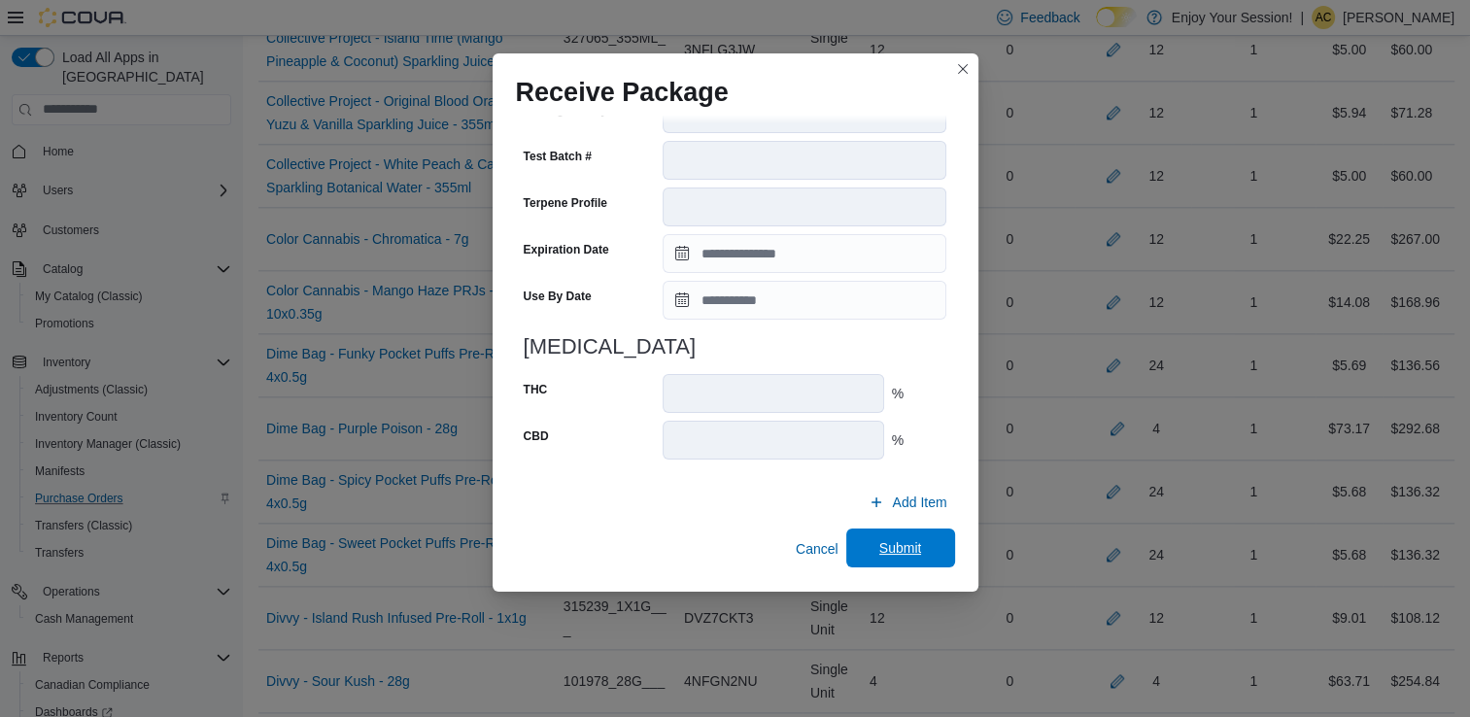
click at [929, 566] on span "Submit" at bounding box center [901, 548] width 86 height 39
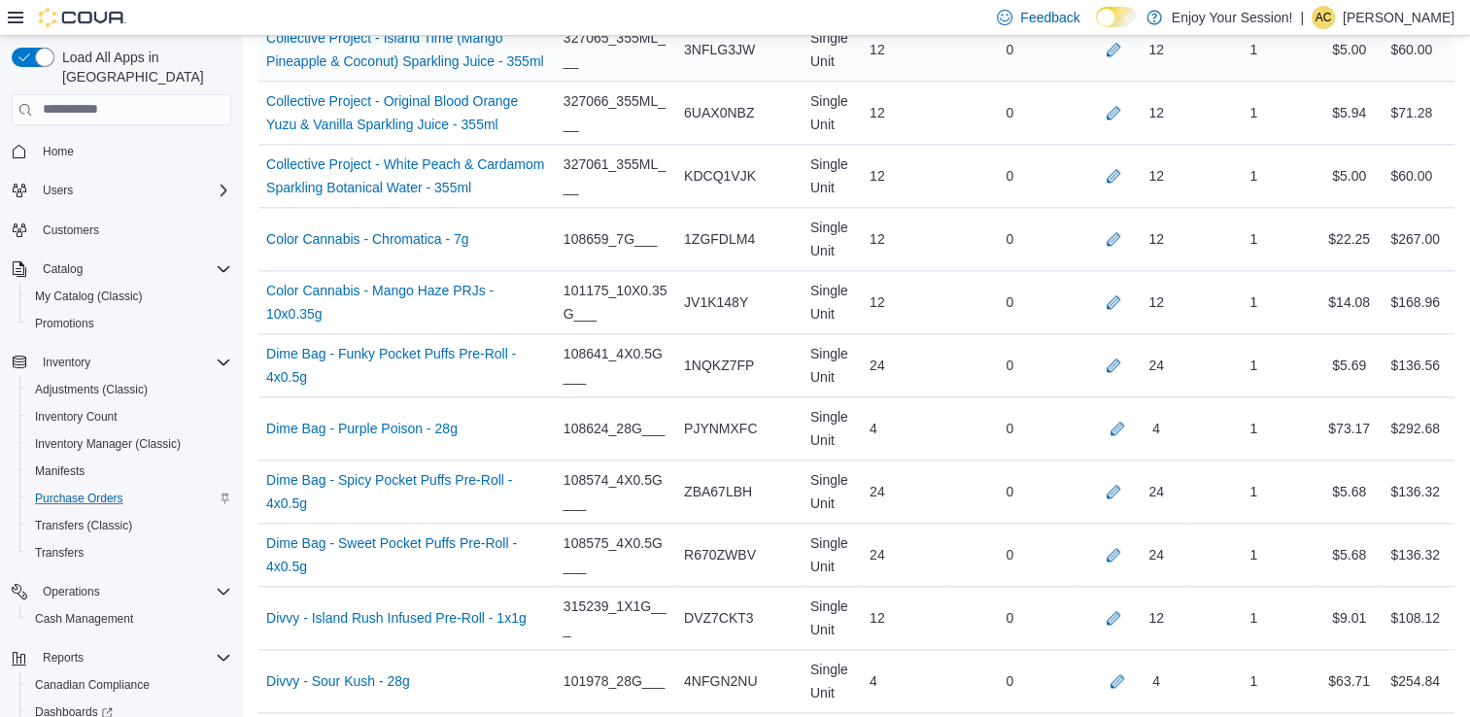
scroll to position [7209, 0]
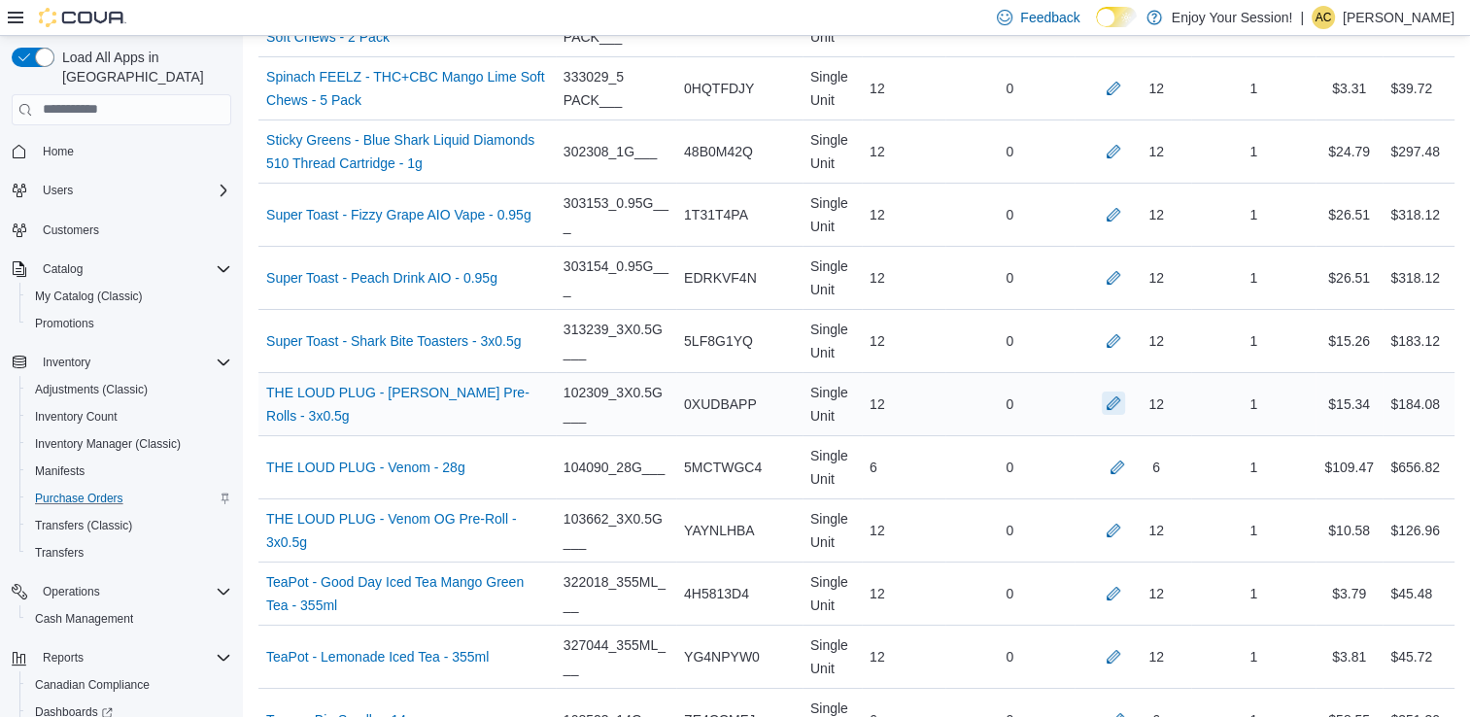
click at [1125, 392] on button "button" at bounding box center [1113, 403] width 23 height 23
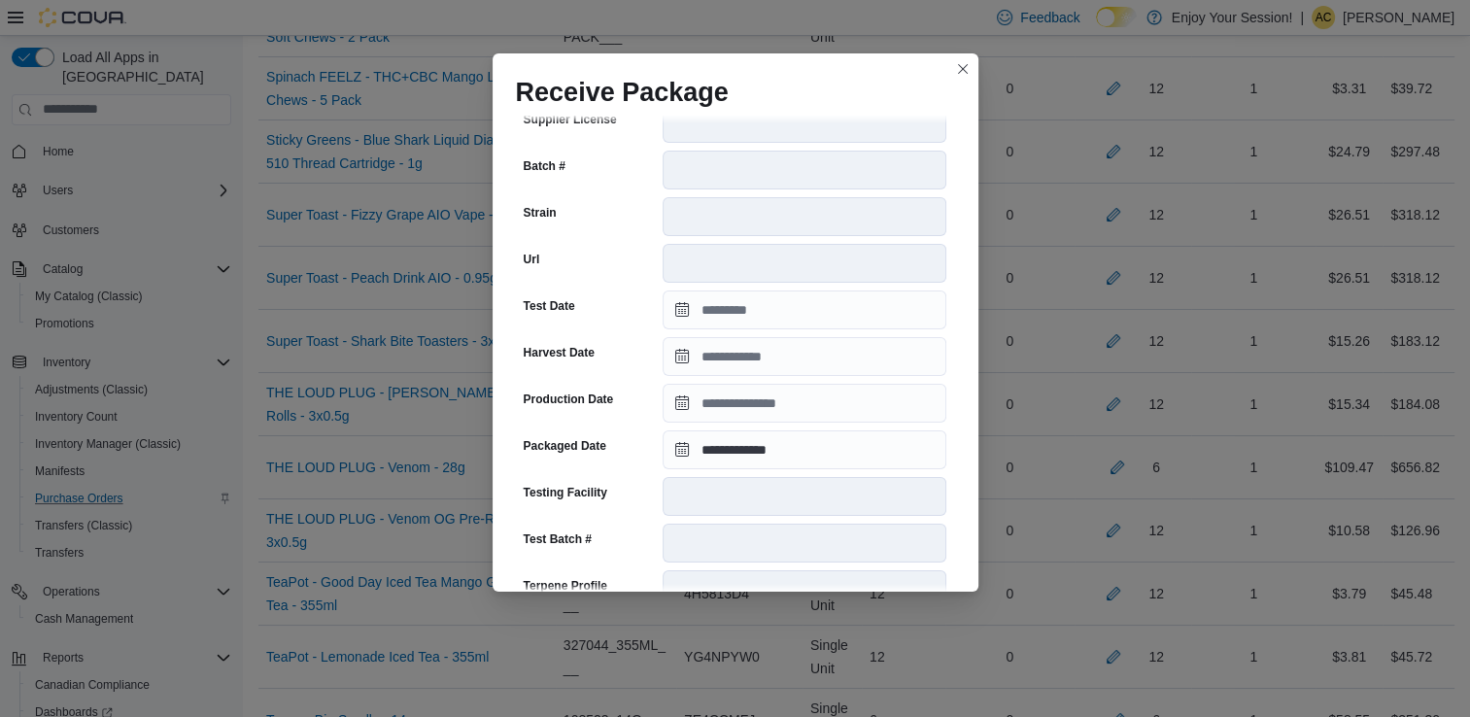
scroll to position [655, 0]
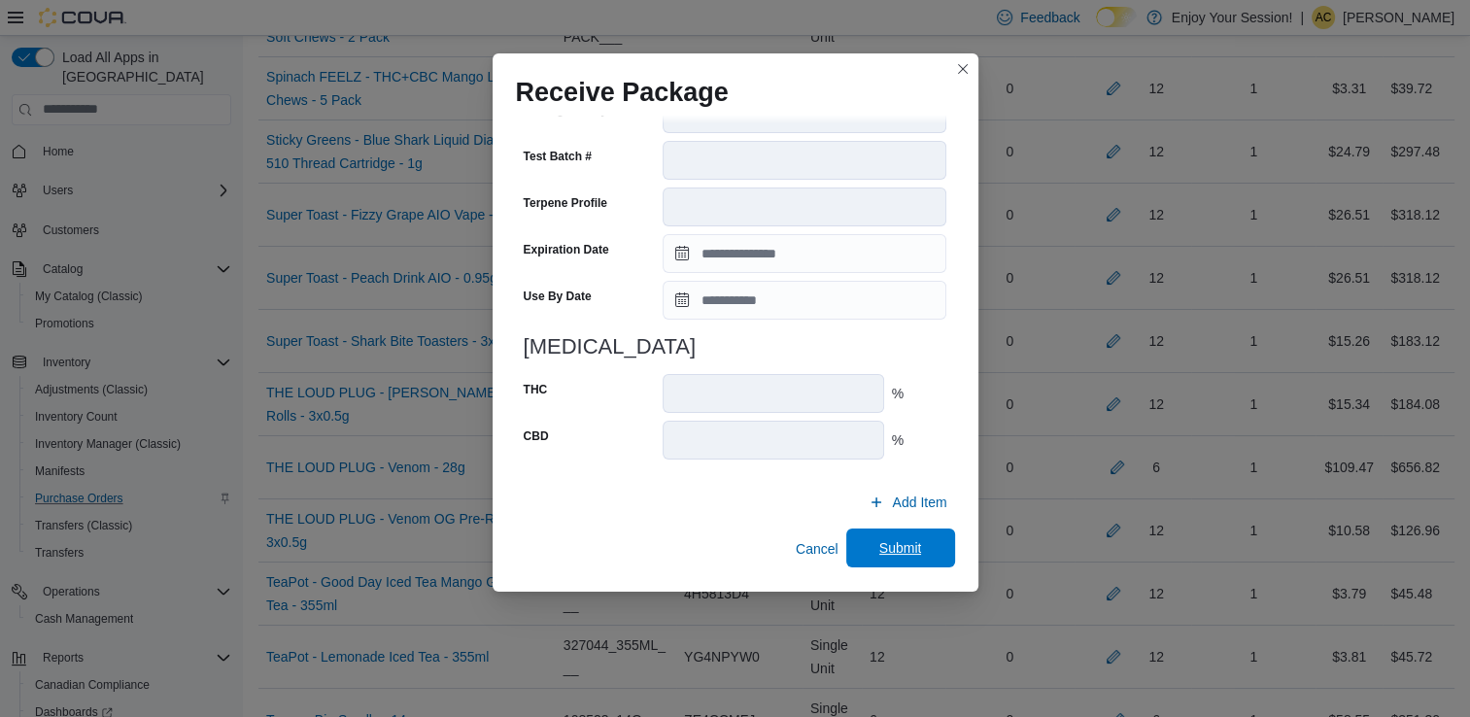
click at [902, 543] on span "Submit" at bounding box center [900, 547] width 43 height 19
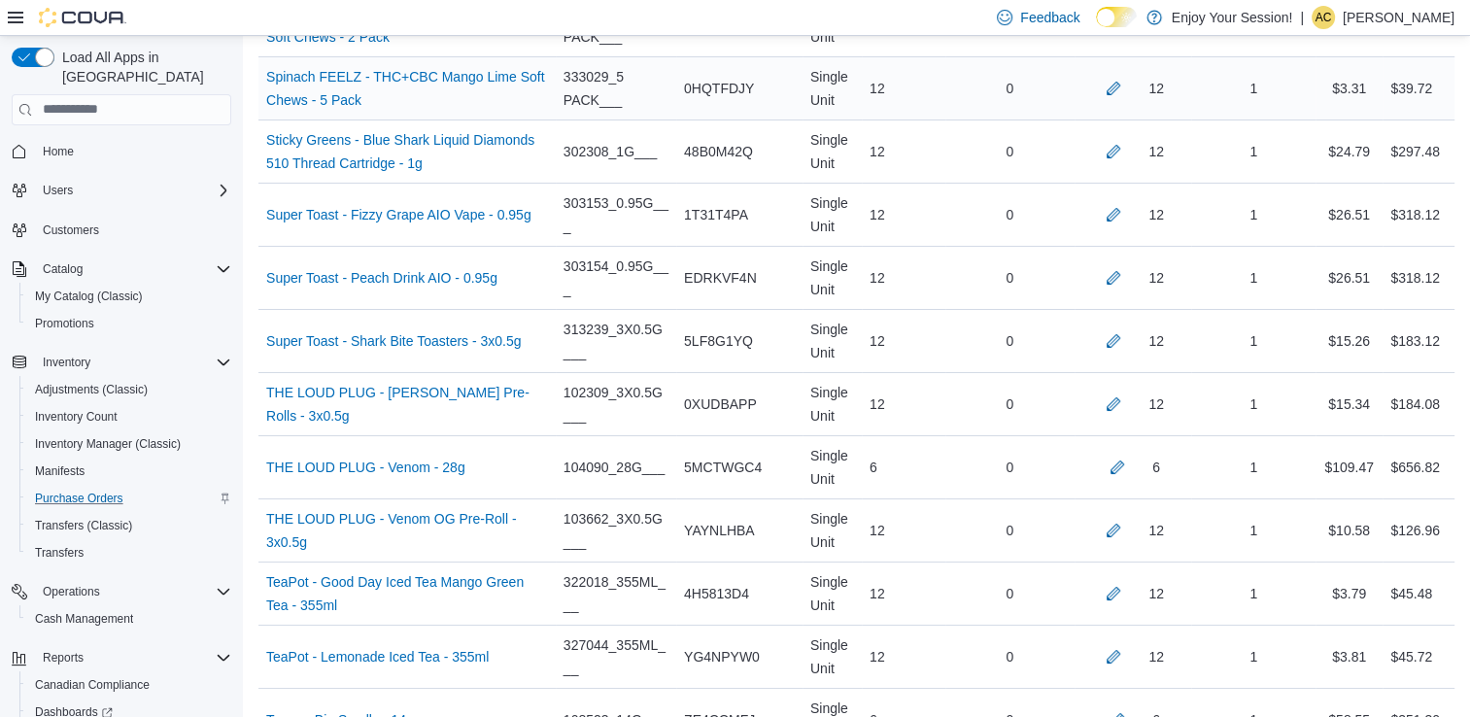
scroll to position [2109, 0]
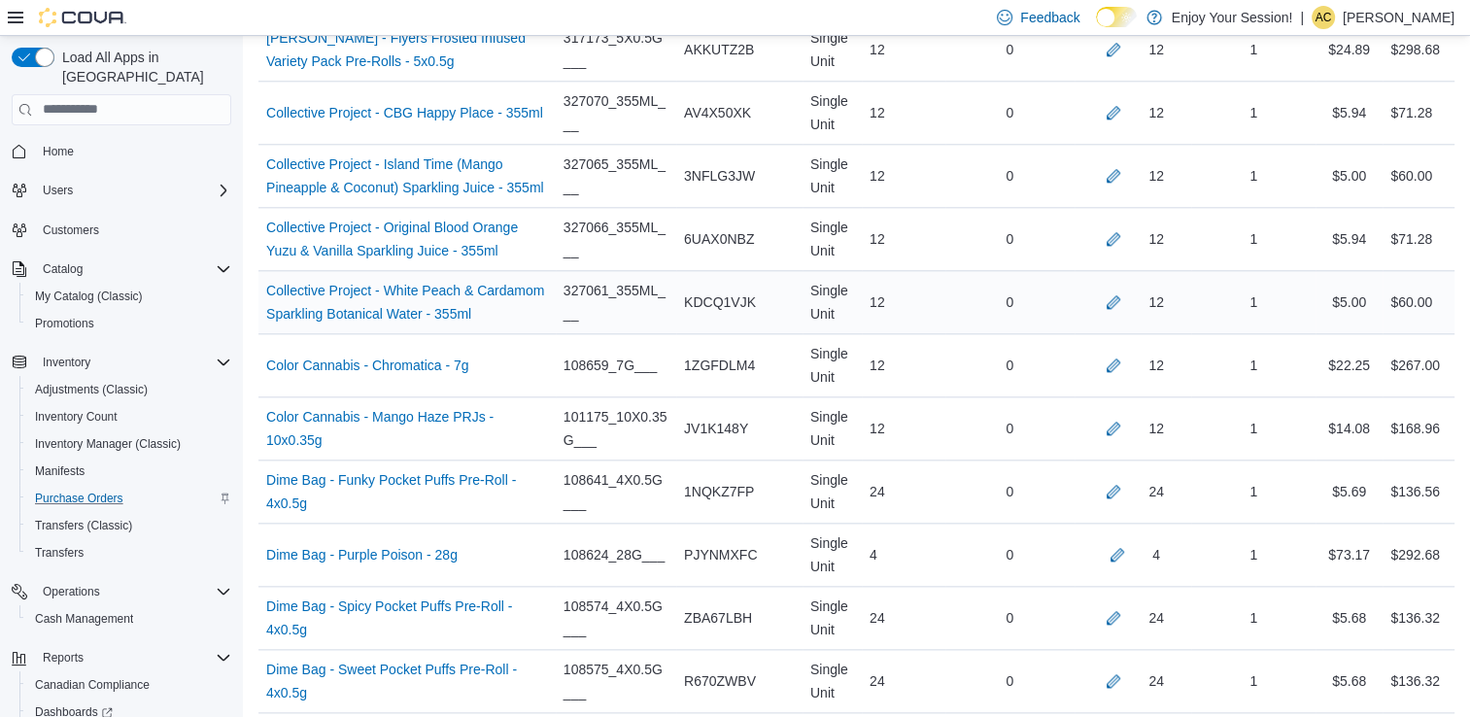
click at [911, 297] on div "12" at bounding box center [904, 302] width 84 height 39
click at [1124, 423] on button "button" at bounding box center [1113, 427] width 23 height 23
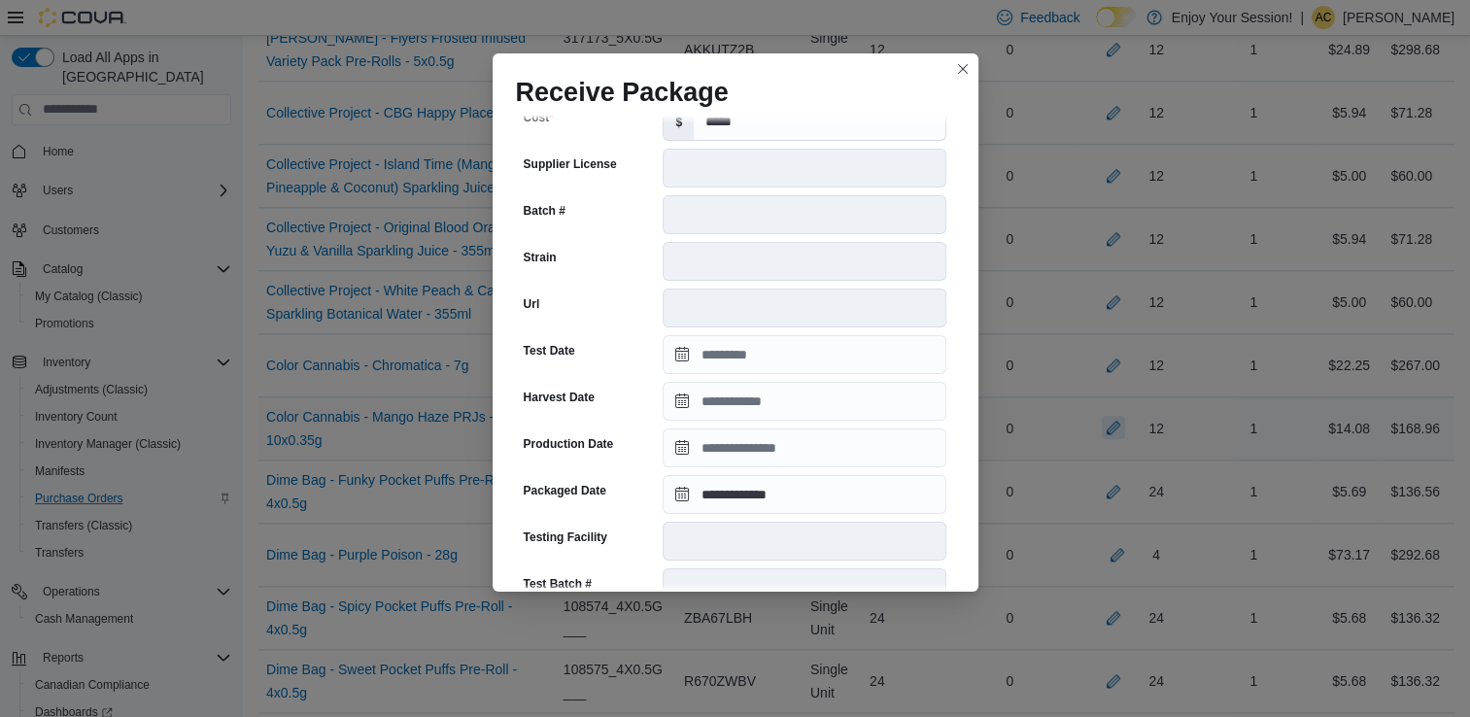
scroll to position [655, 0]
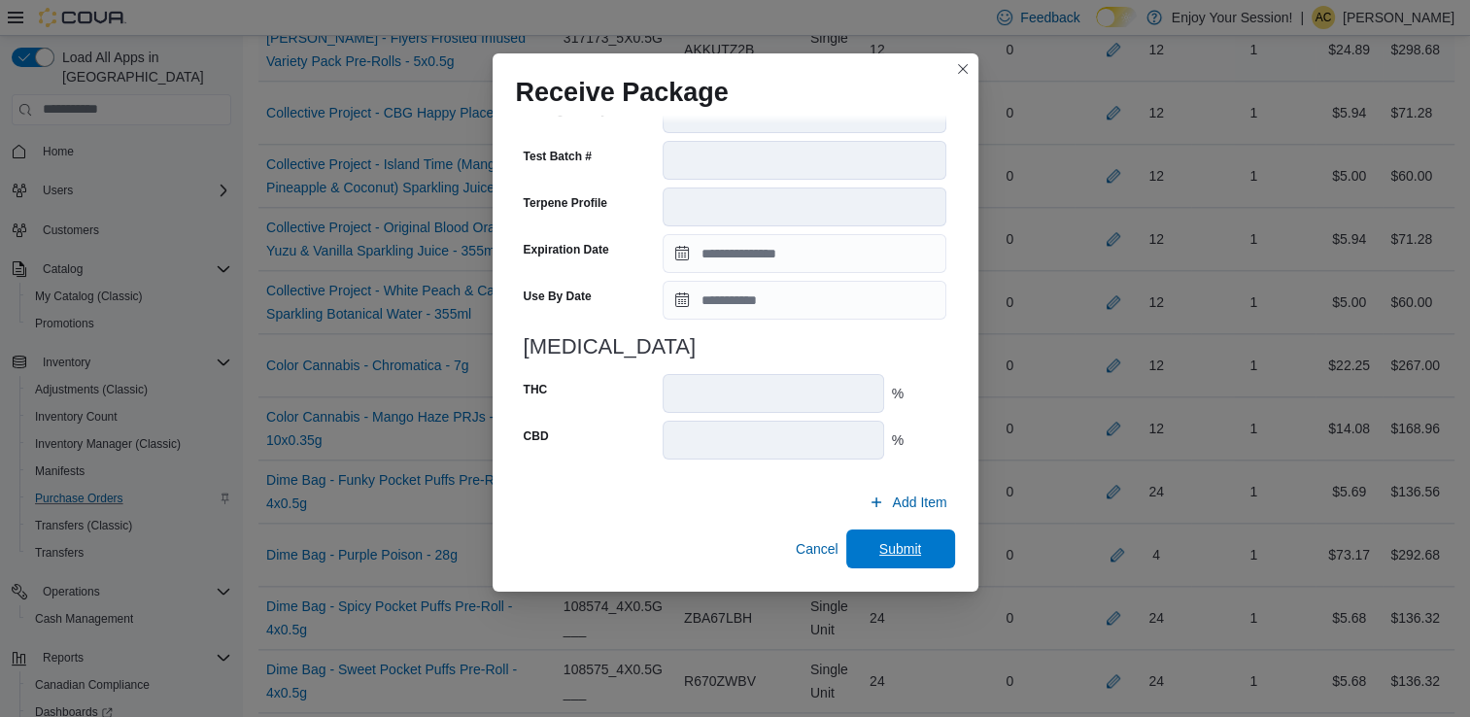
click at [904, 538] on span "Submit" at bounding box center [901, 549] width 86 height 39
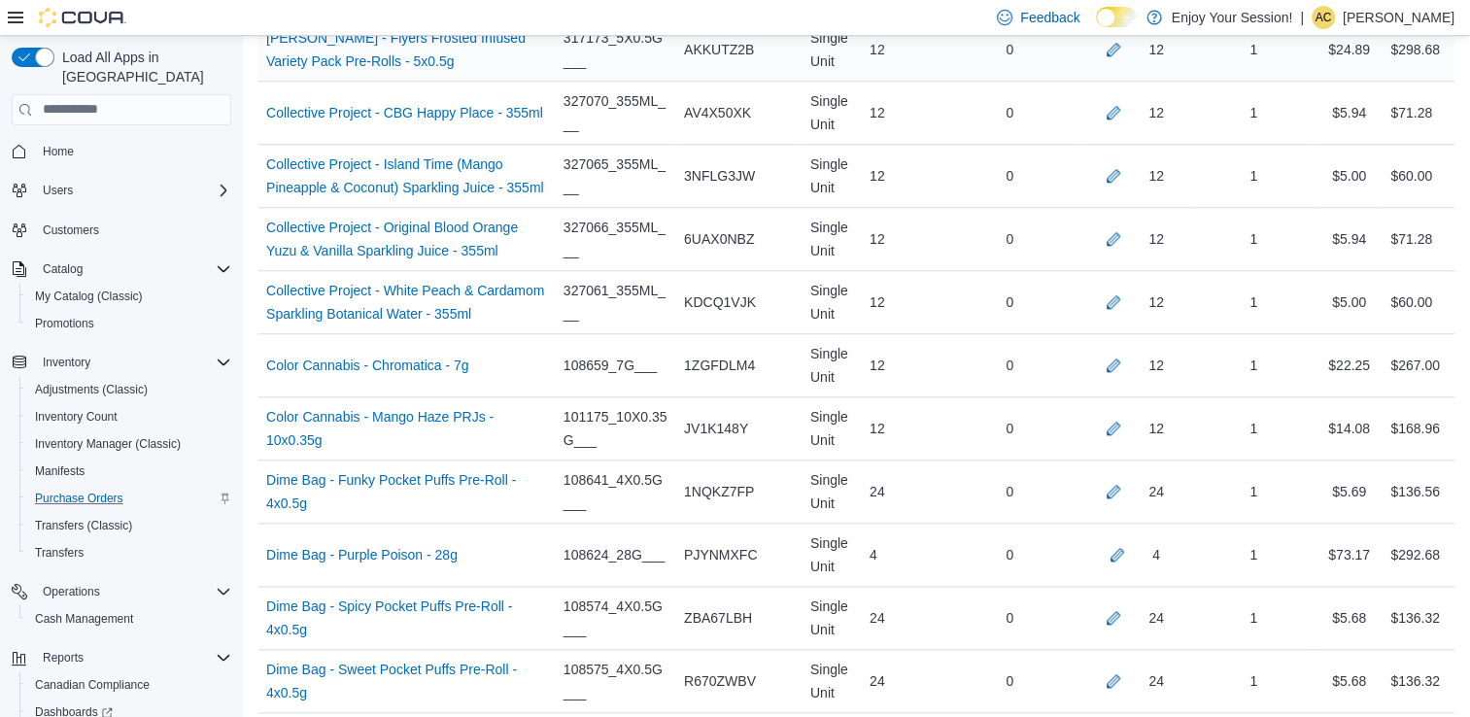
scroll to position [4427, 0]
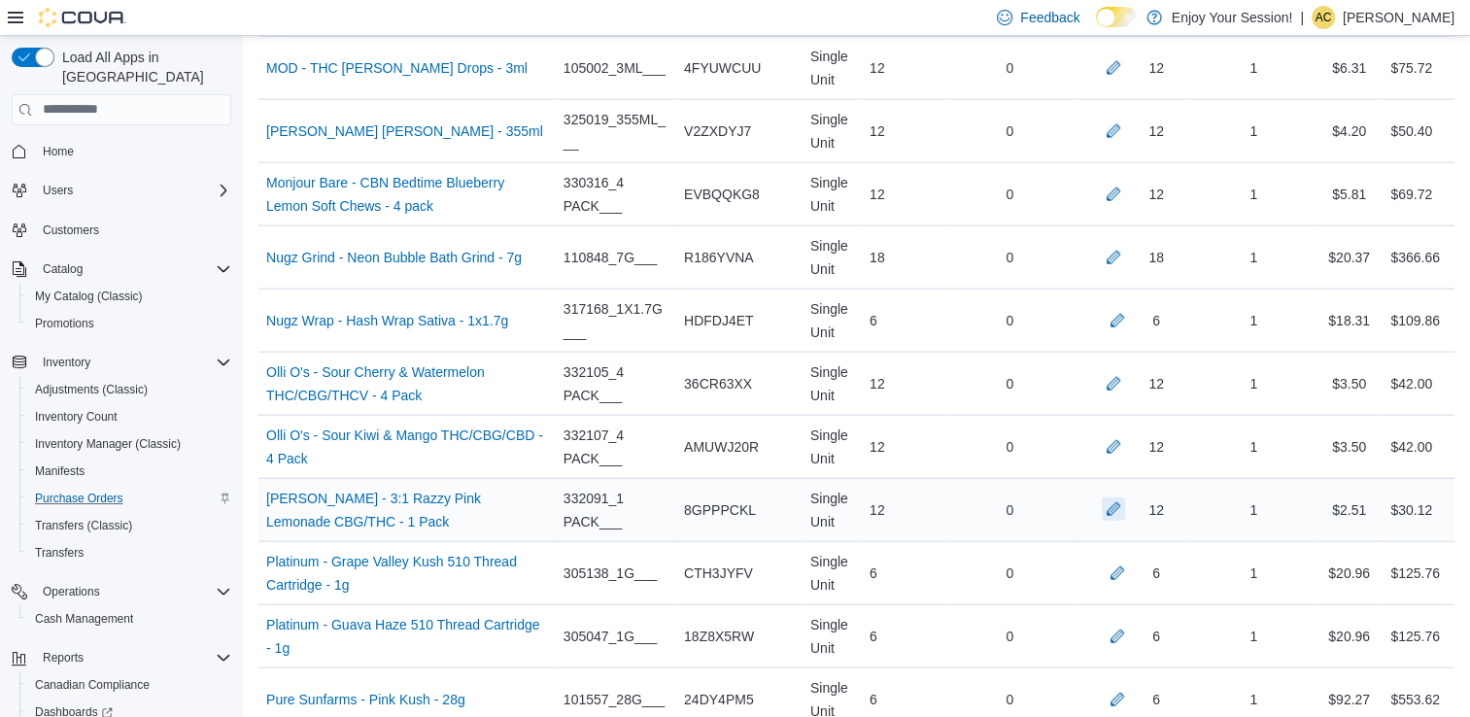
click at [1125, 498] on button "button" at bounding box center [1113, 509] width 23 height 23
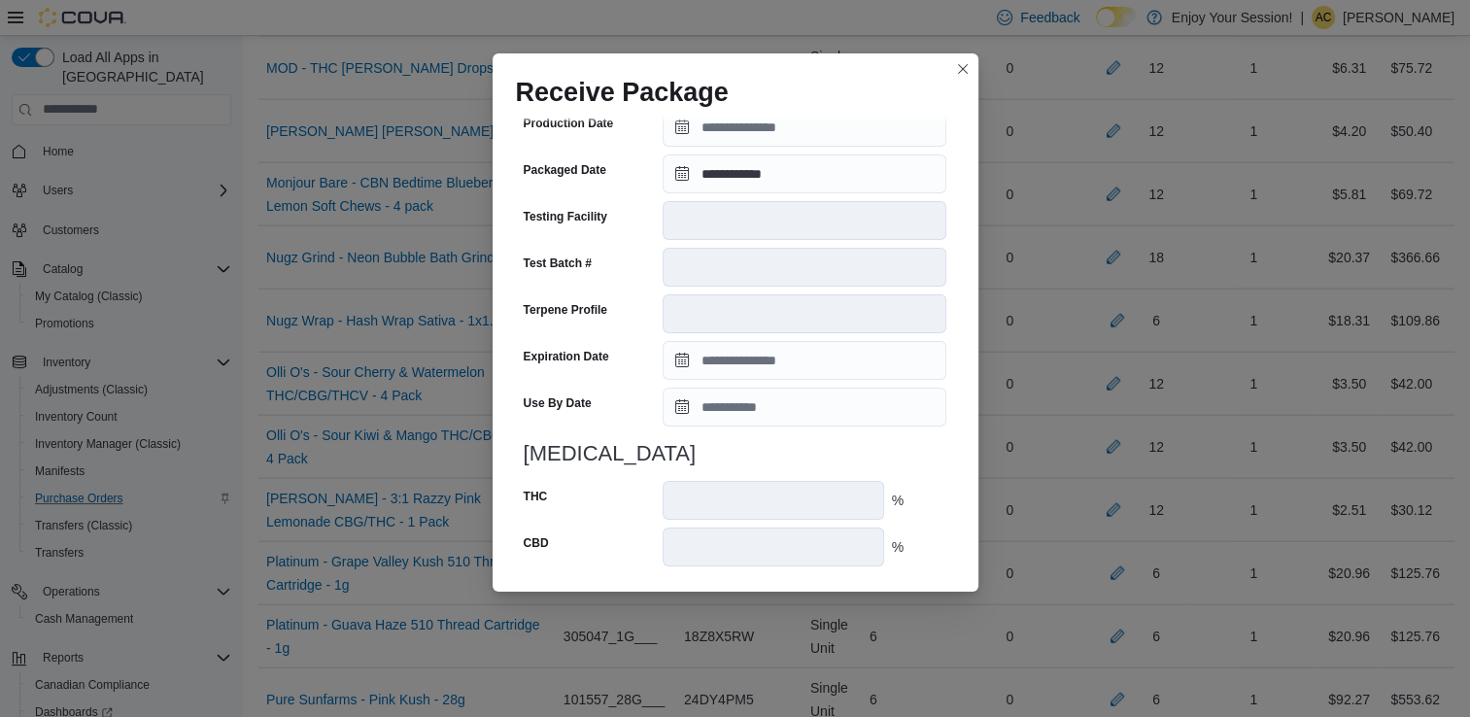
scroll to position [655, 0]
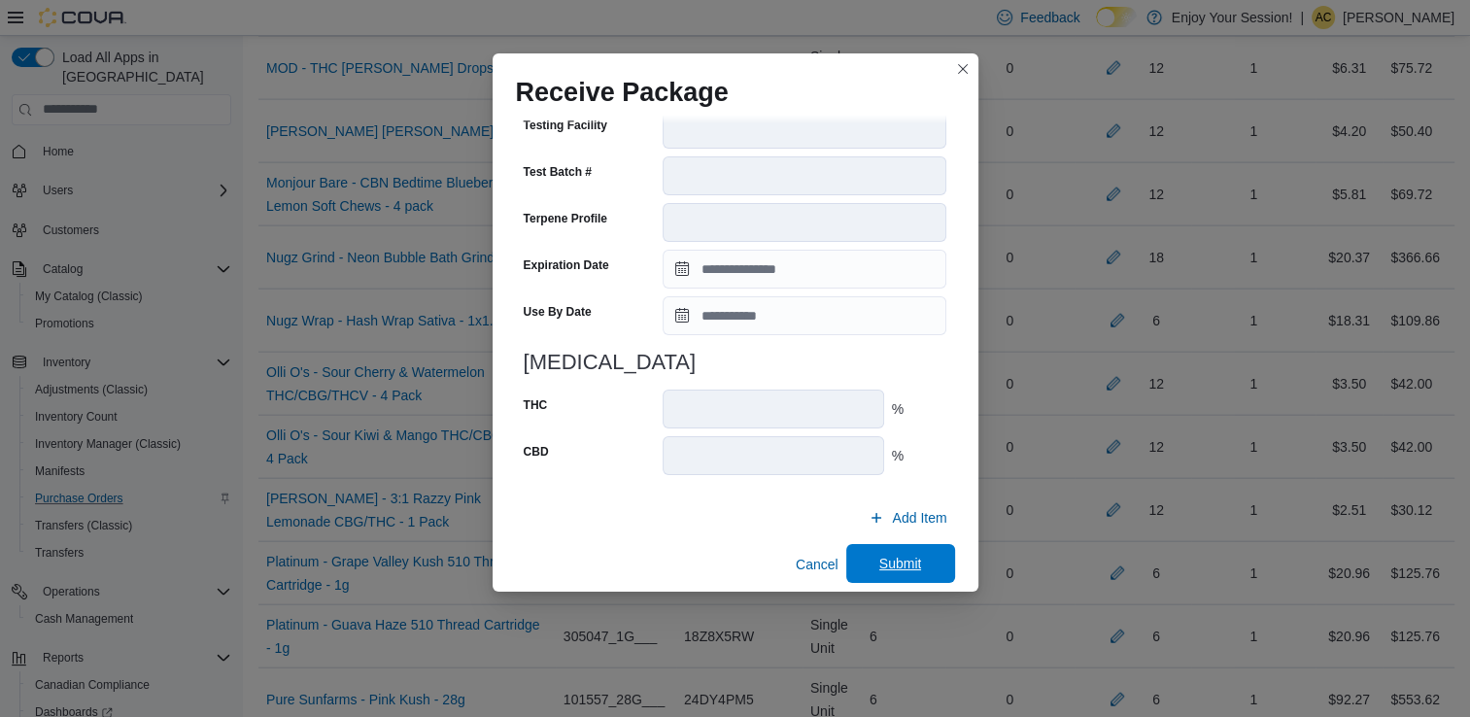
click at [862, 544] on span "Submit" at bounding box center [901, 563] width 86 height 39
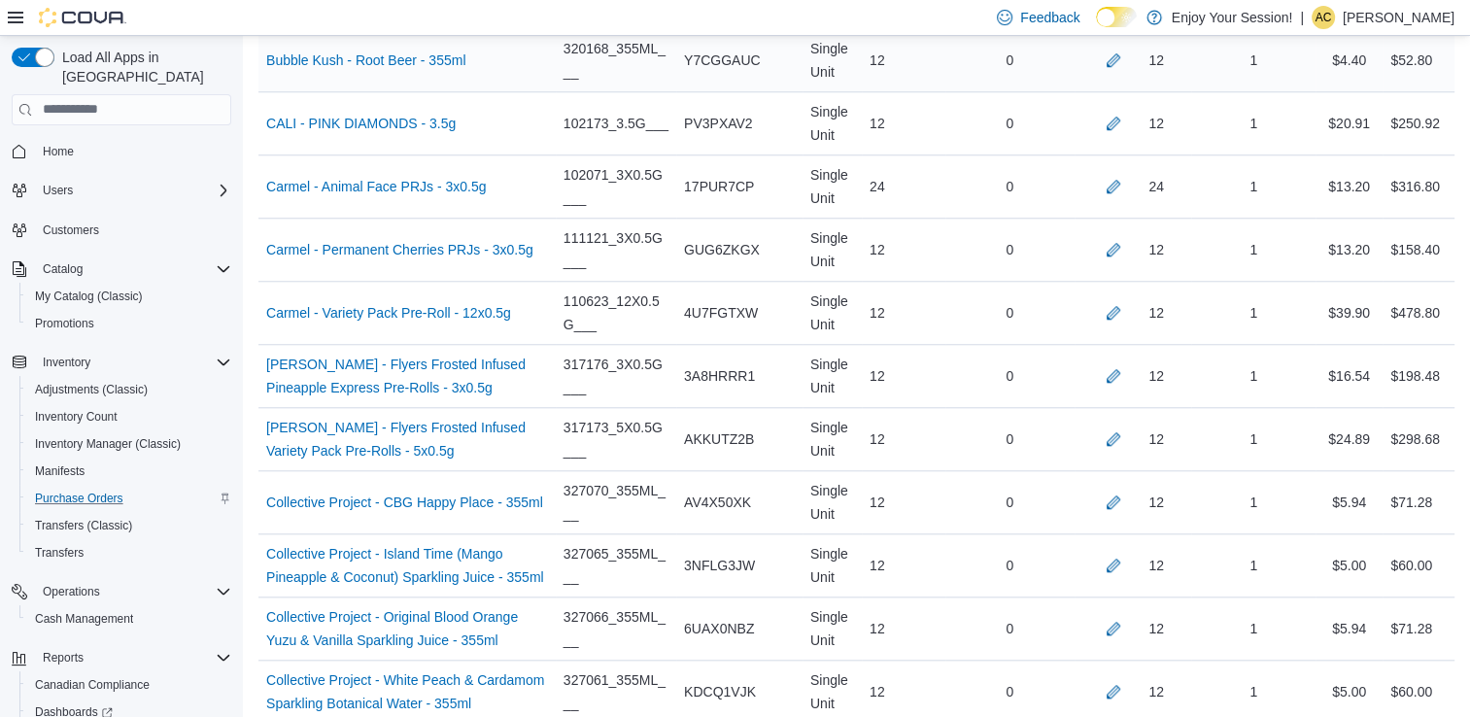
scroll to position [5005, 0]
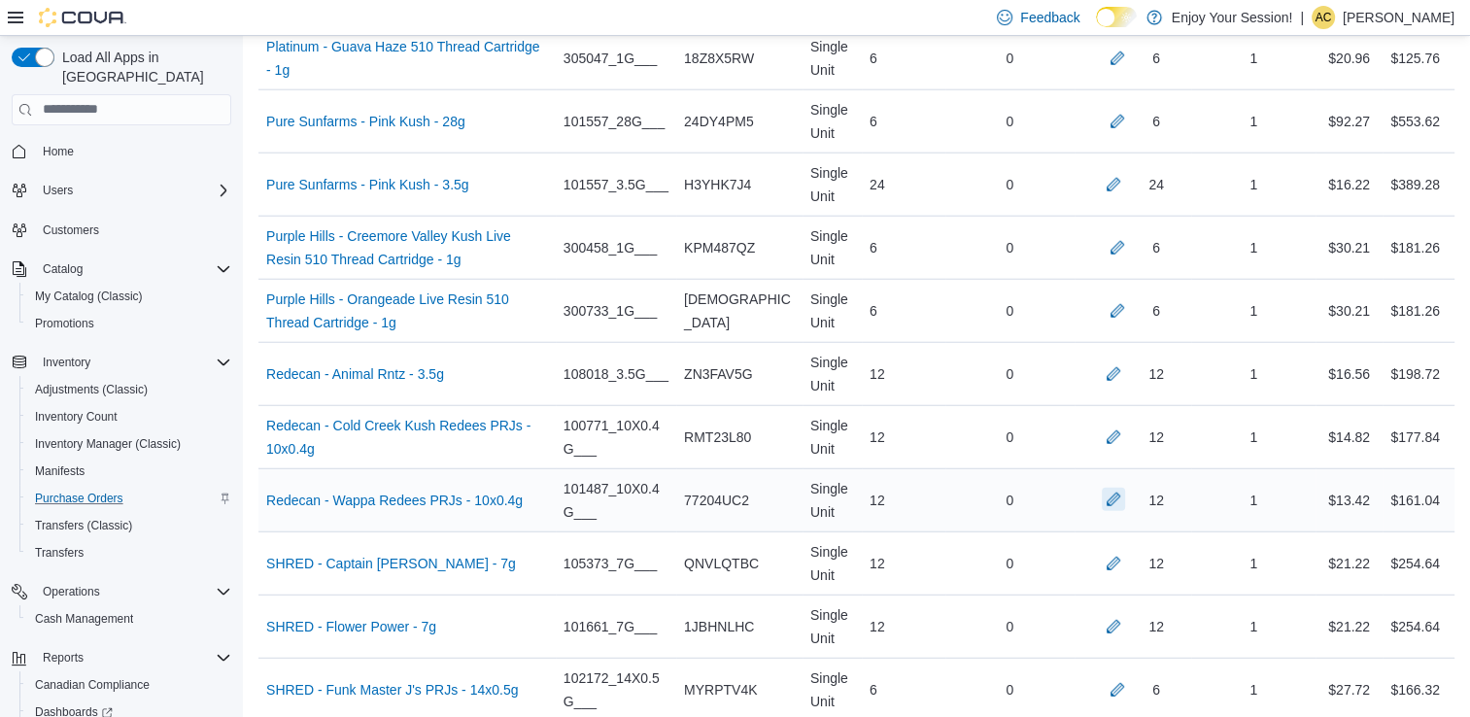
click at [1125, 488] on button "button" at bounding box center [1113, 499] width 23 height 23
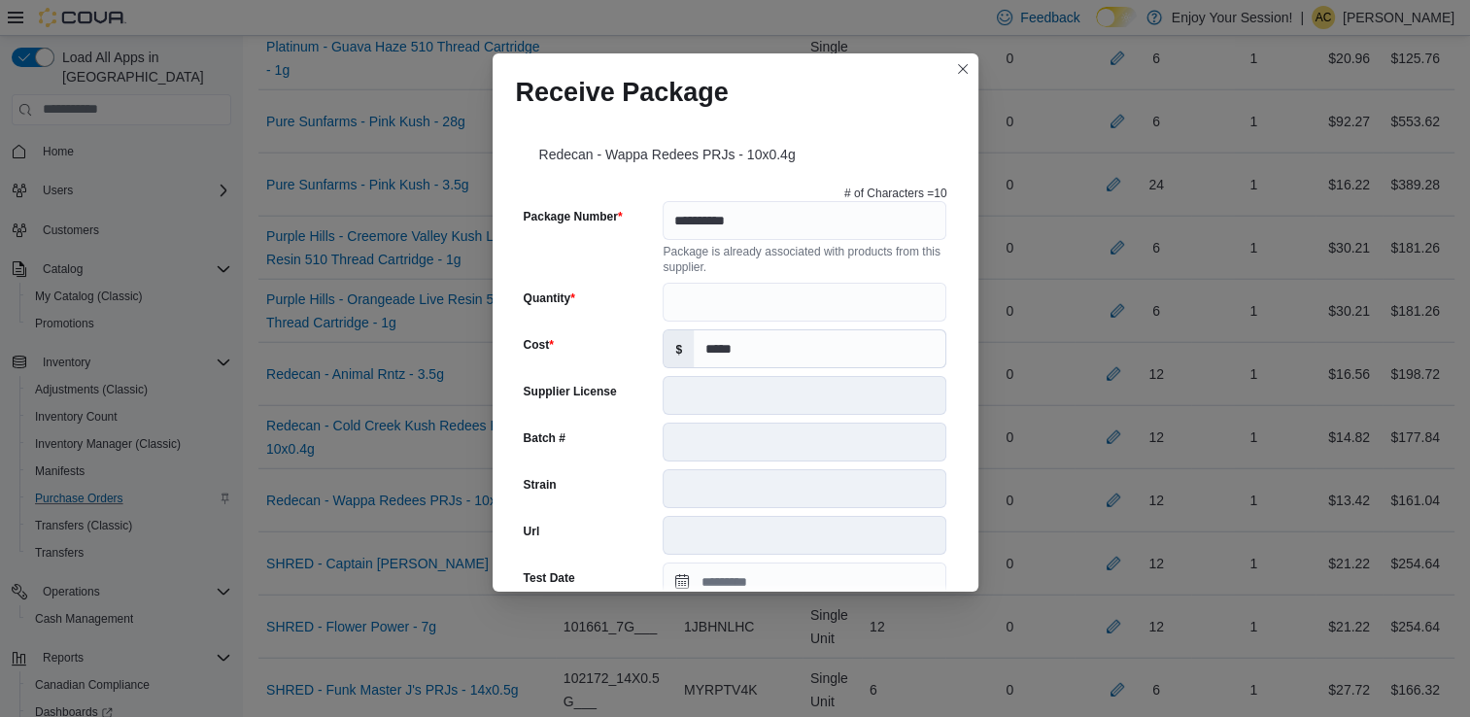
scroll to position [257, 0]
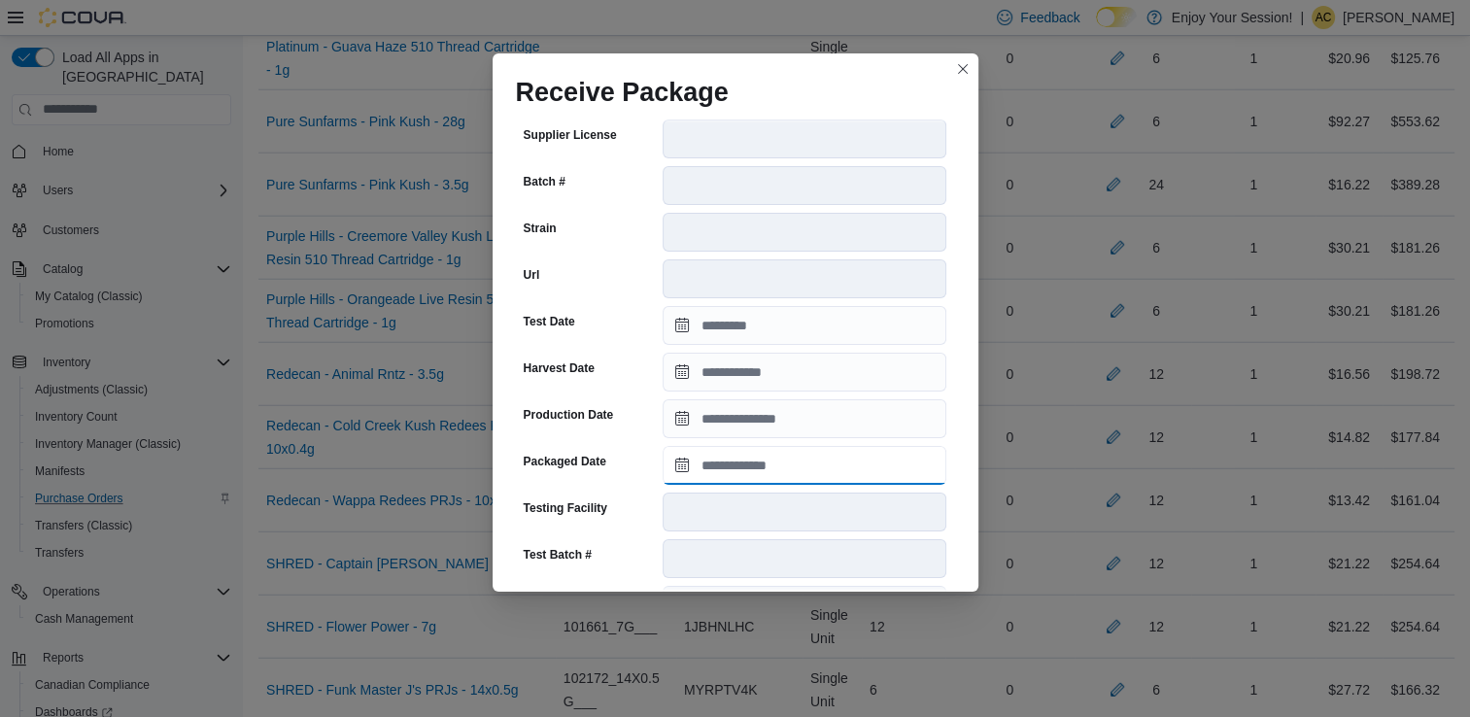
click at [754, 447] on input "Packaged Date" at bounding box center [805, 465] width 284 height 39
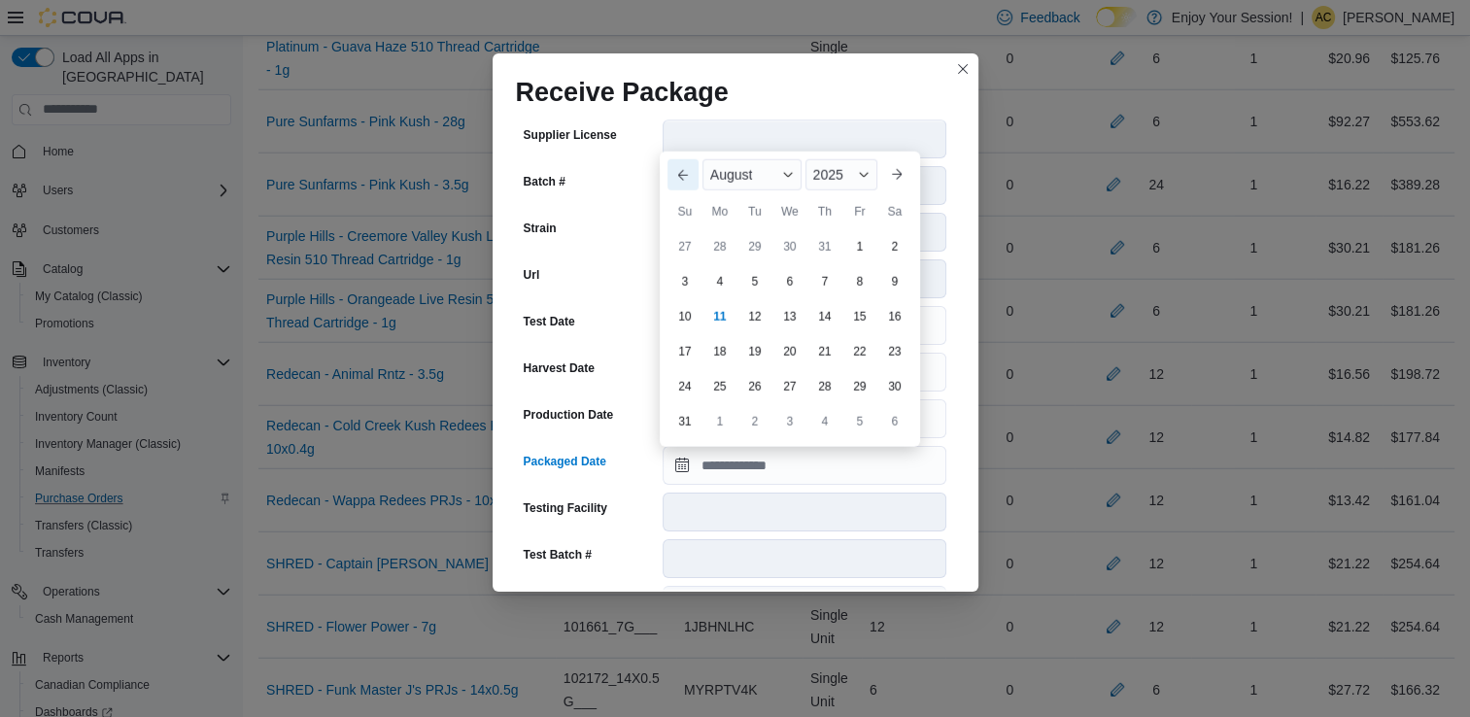
click at [686, 169] on button "Previous Month" at bounding box center [683, 174] width 31 height 31
click at [685, 222] on button "Previous Month" at bounding box center [683, 209] width 31 height 31
click at [739, 414] on div "27" at bounding box center [755, 421] width 34 height 34
type input "**********"
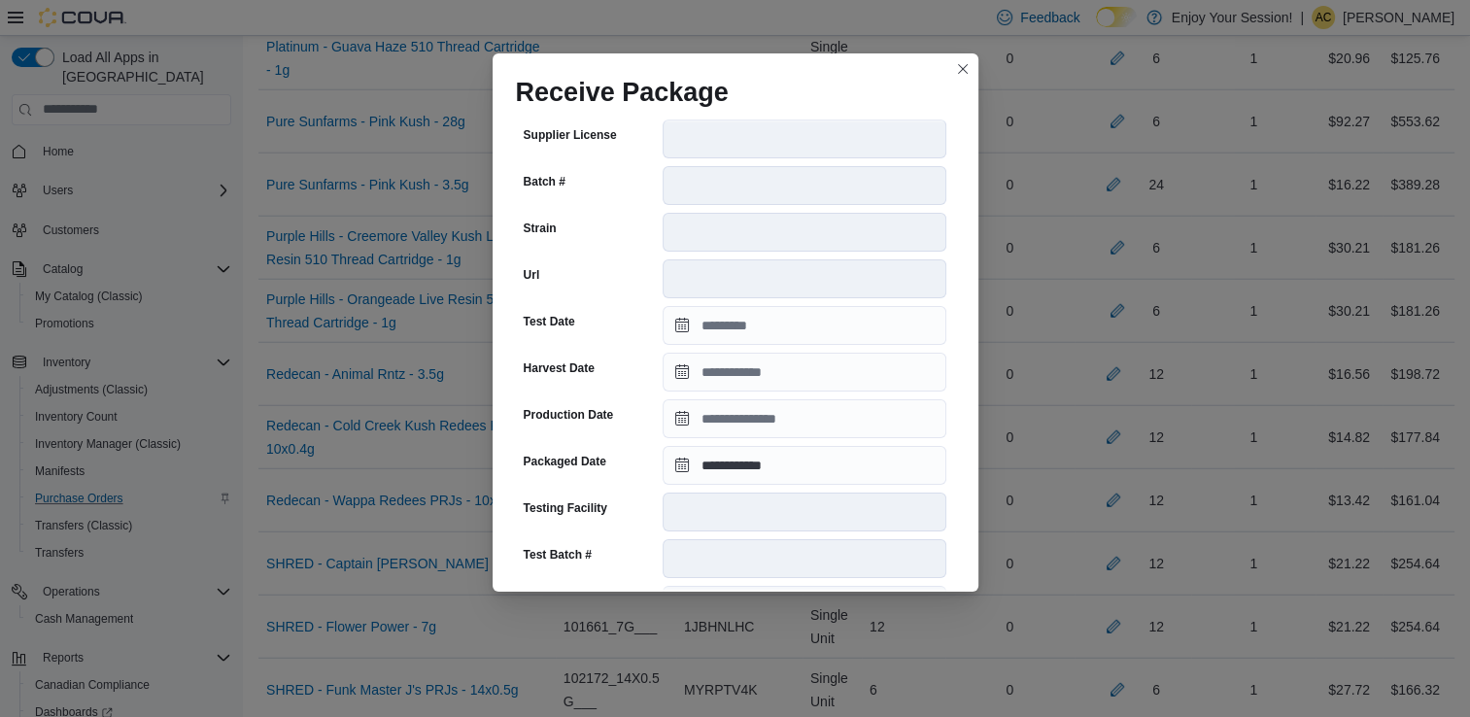
scroll to position [655, 0]
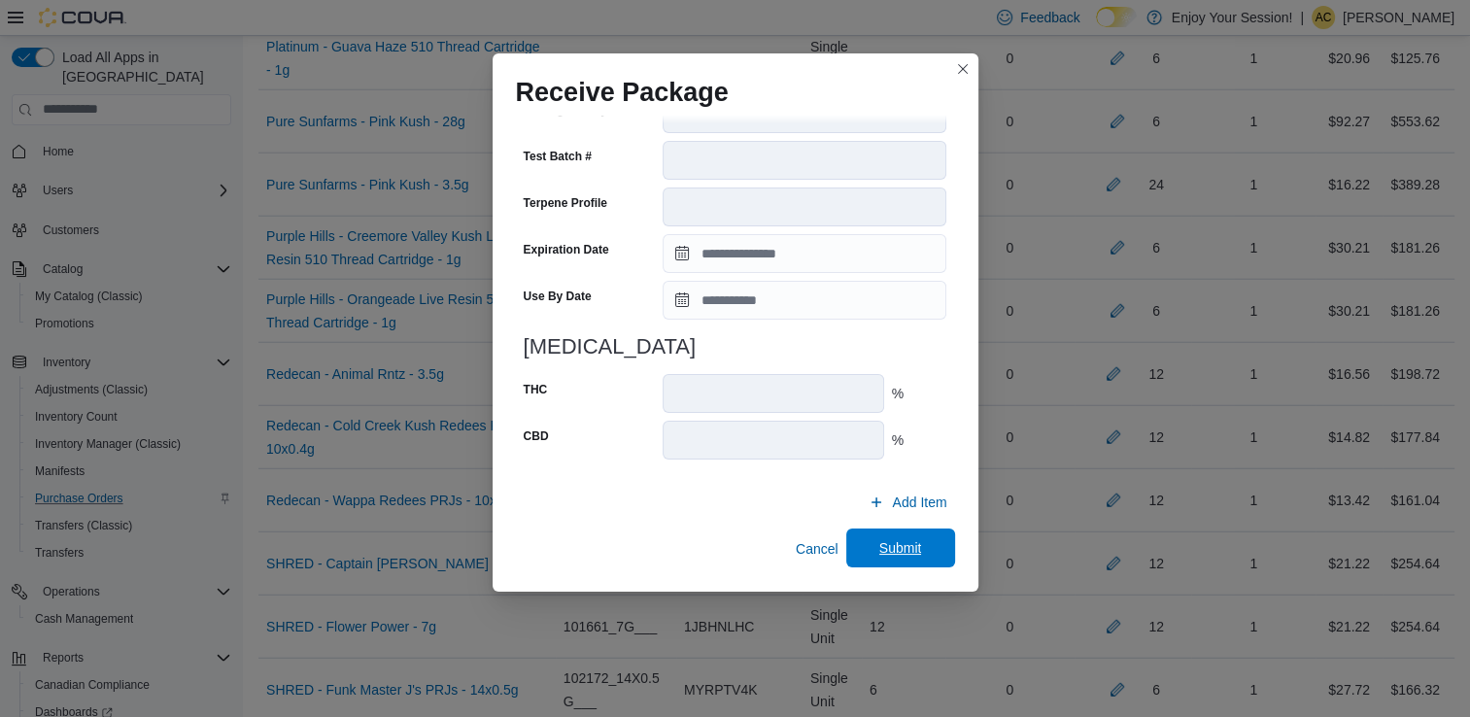
click at [892, 534] on span "Submit" at bounding box center [901, 548] width 86 height 39
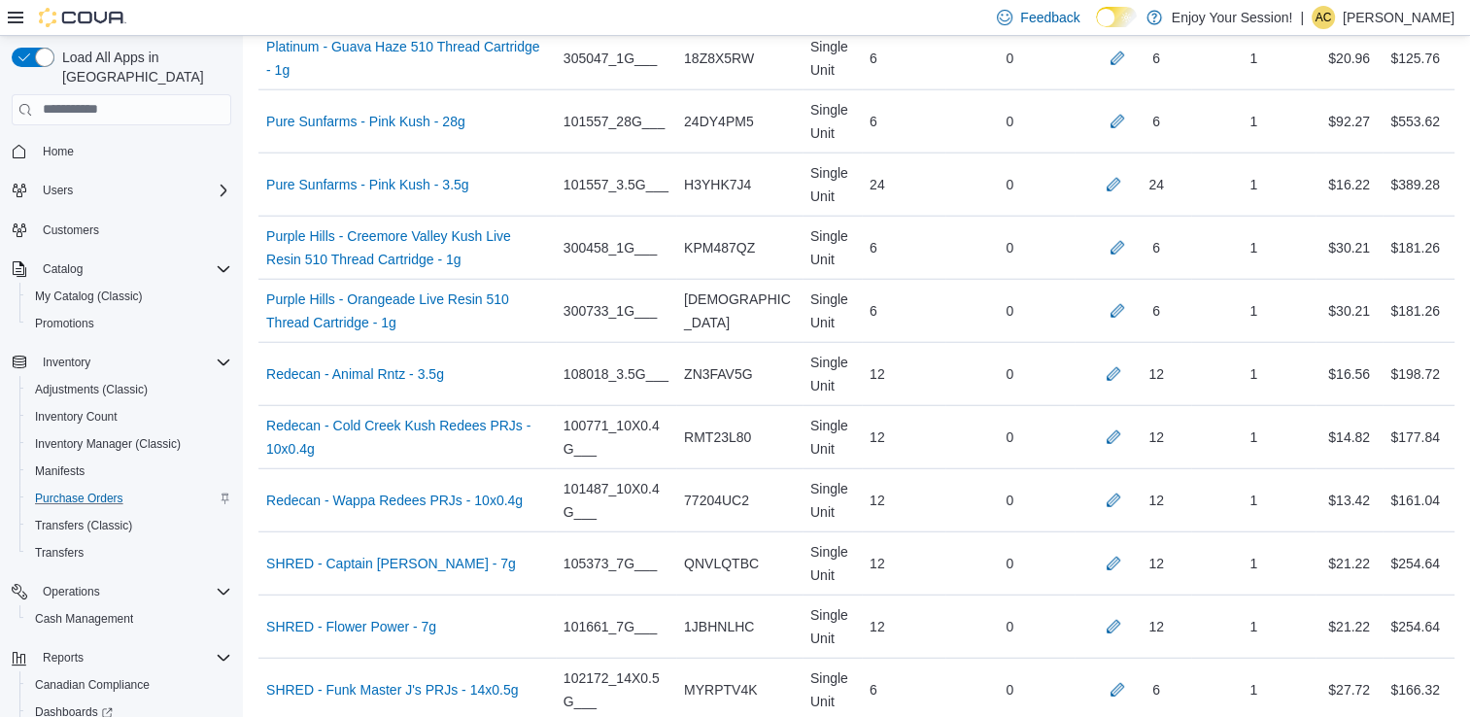
scroll to position [6390, 0]
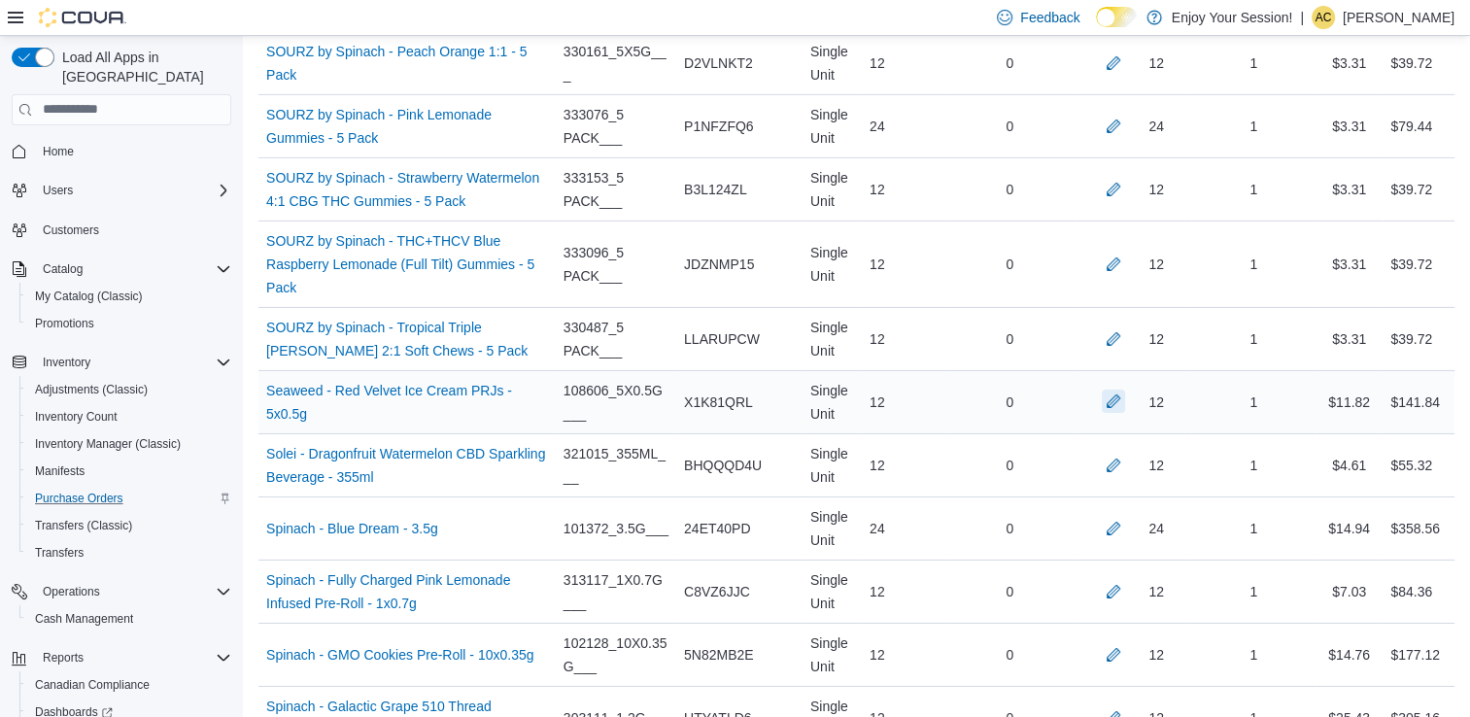
click at [1121, 390] on button "button" at bounding box center [1113, 401] width 23 height 23
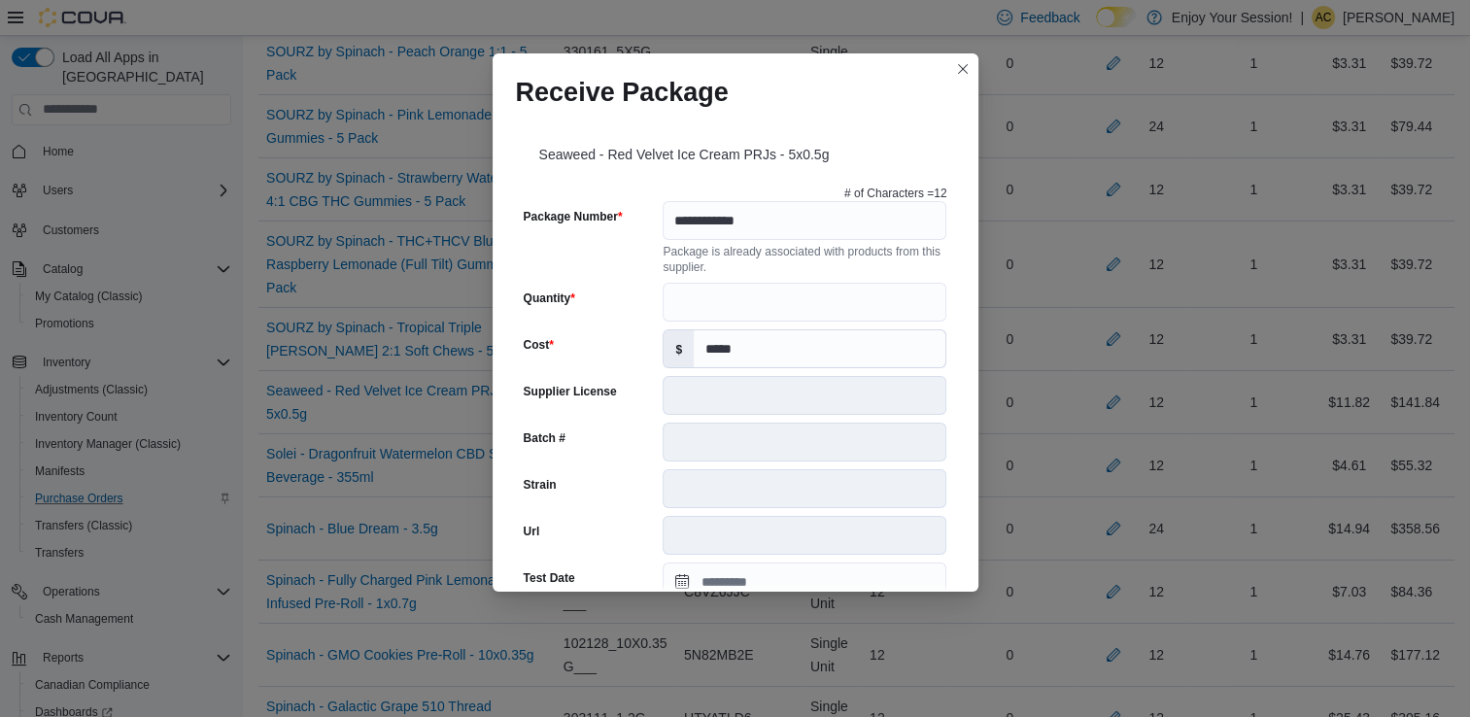
scroll to position [377, 0]
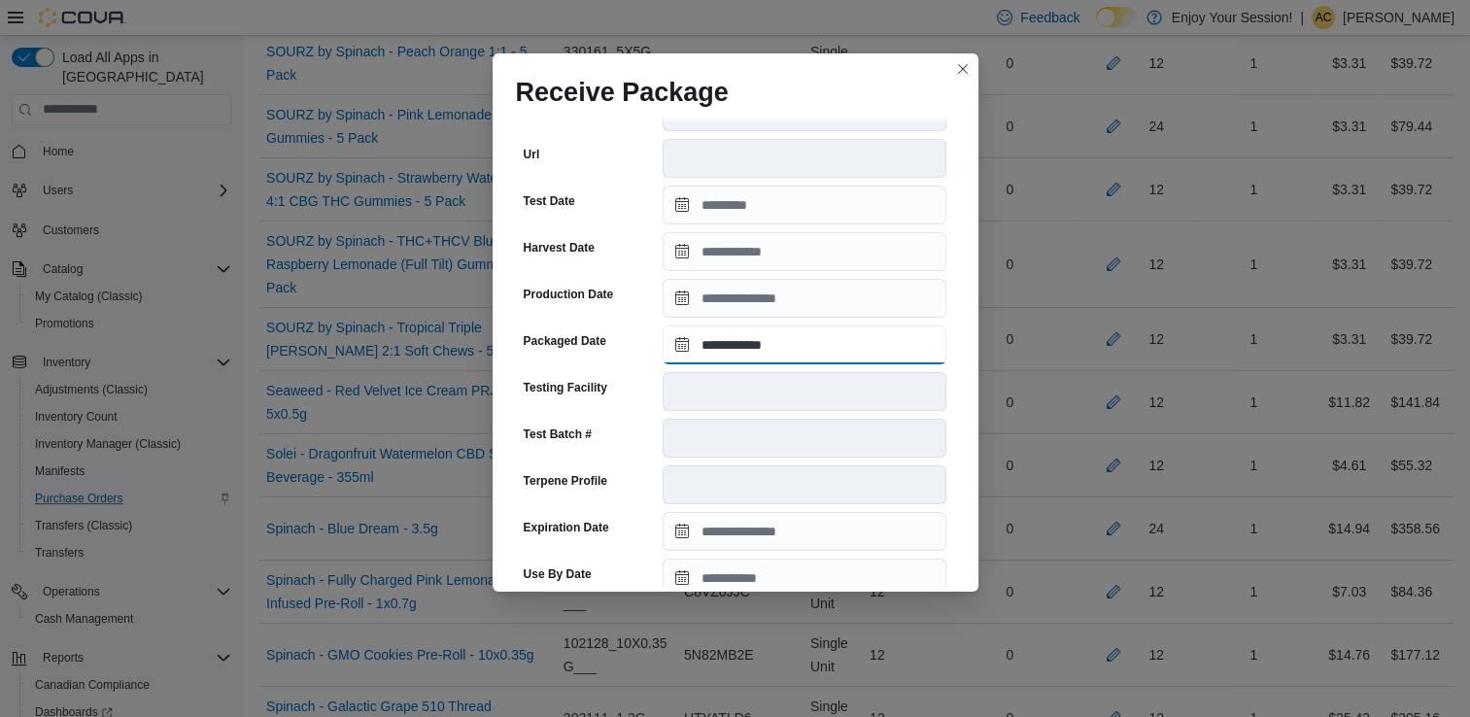
click at [727, 351] on input "**********" at bounding box center [805, 345] width 284 height 39
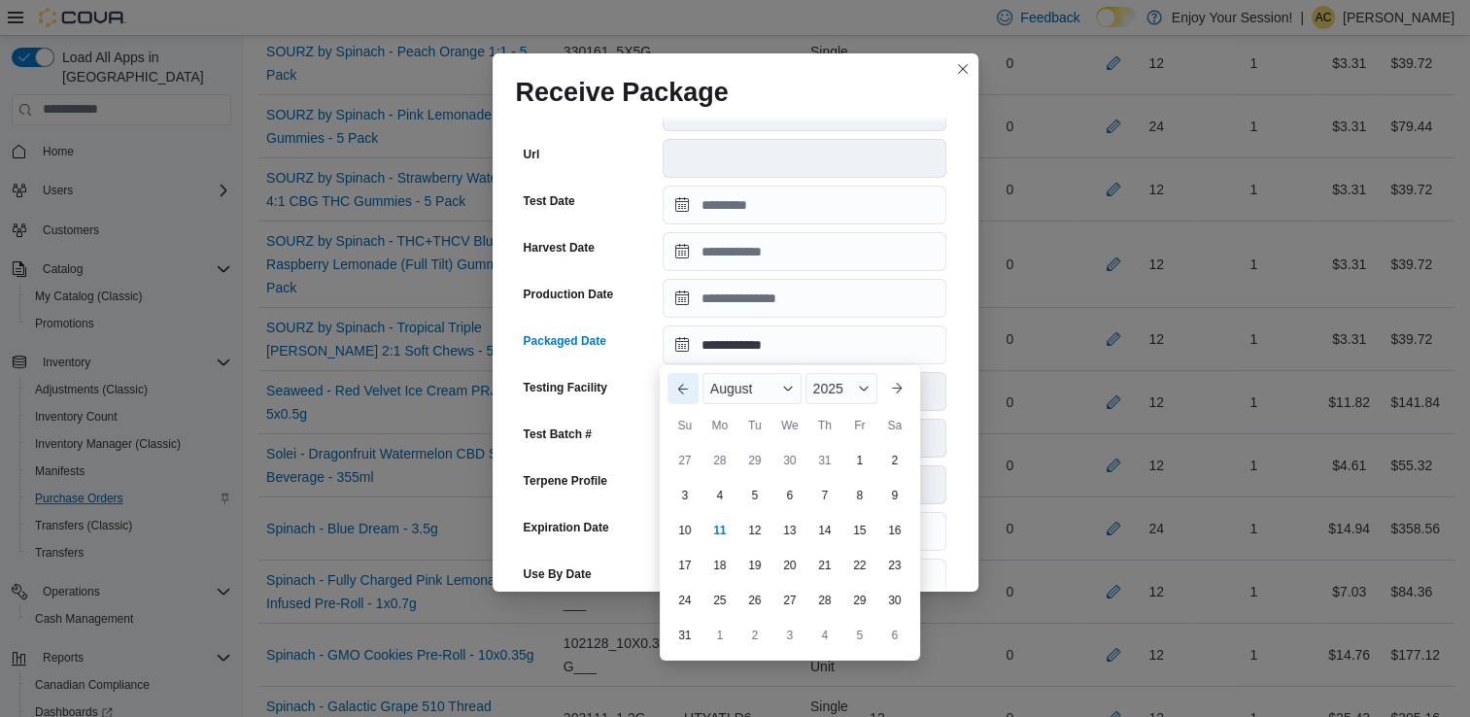
click at [685, 397] on button "Previous Month" at bounding box center [683, 388] width 31 height 31
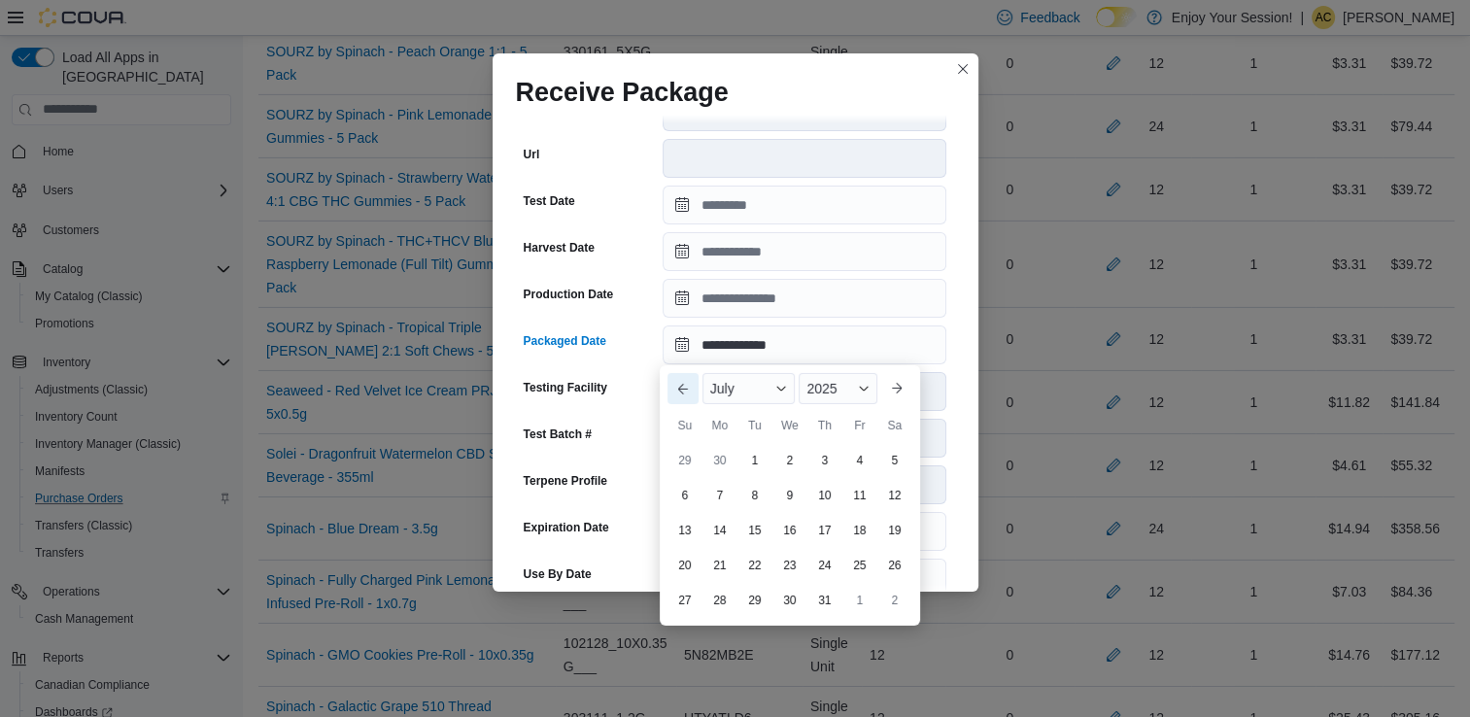
click at [685, 397] on button "Previous Month" at bounding box center [683, 388] width 31 height 31
click at [826, 565] on div "22" at bounding box center [824, 566] width 34 height 34
type input "**********"
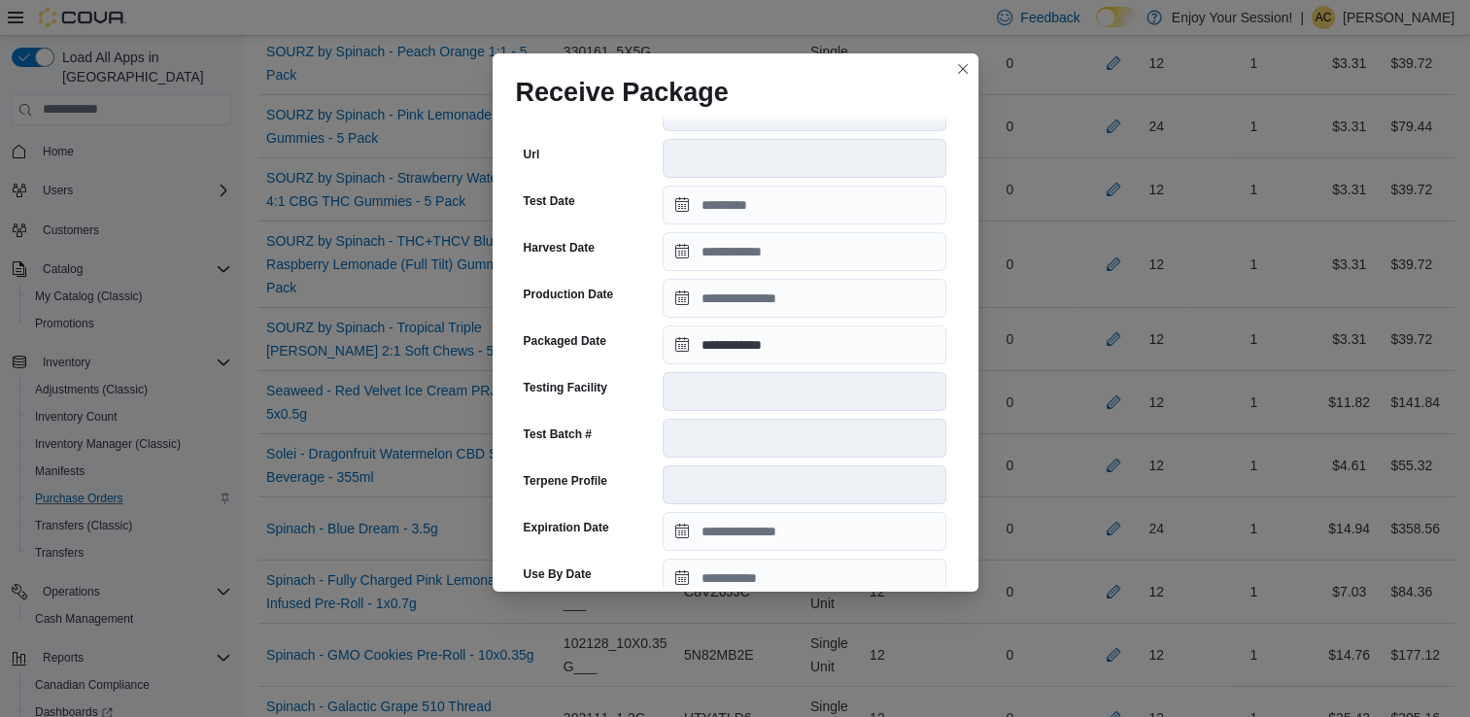
scroll to position [655, 0]
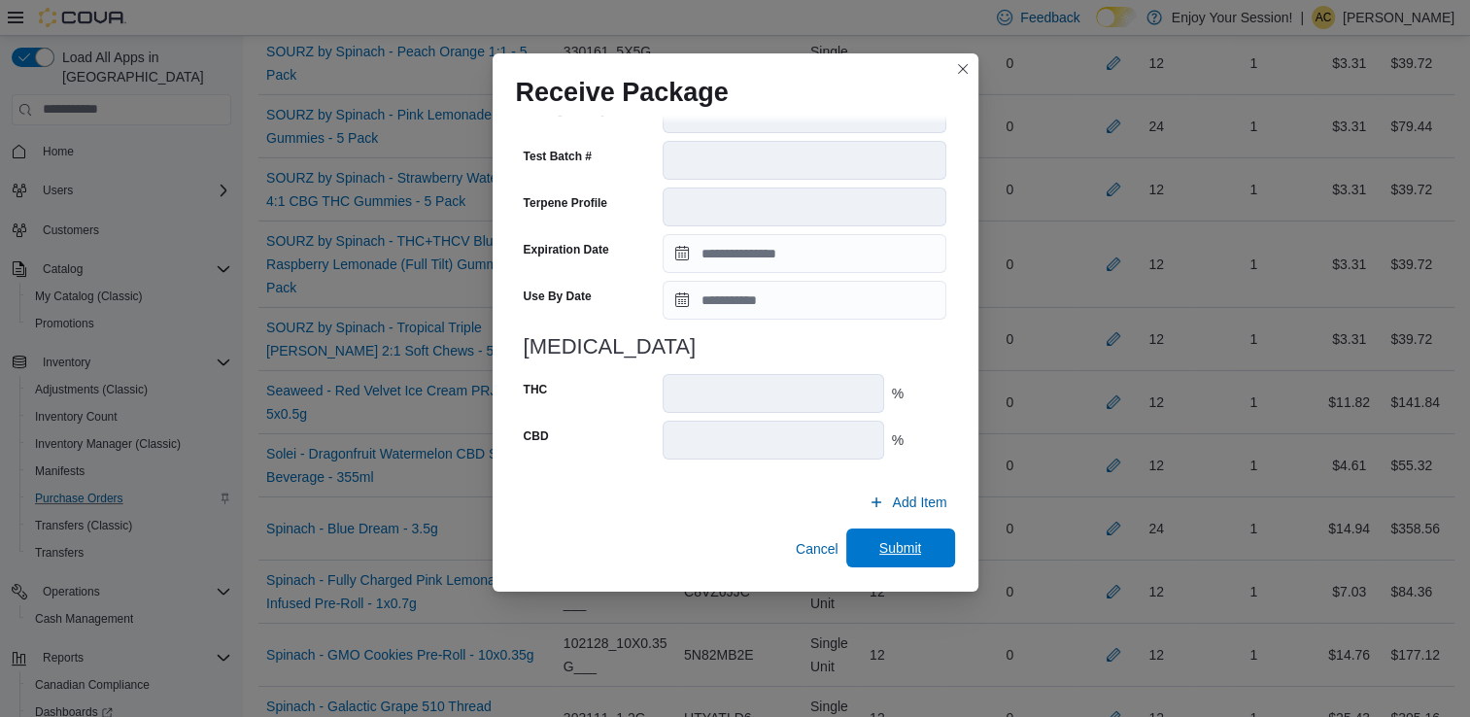
click at [887, 546] on span "Submit" at bounding box center [900, 547] width 43 height 19
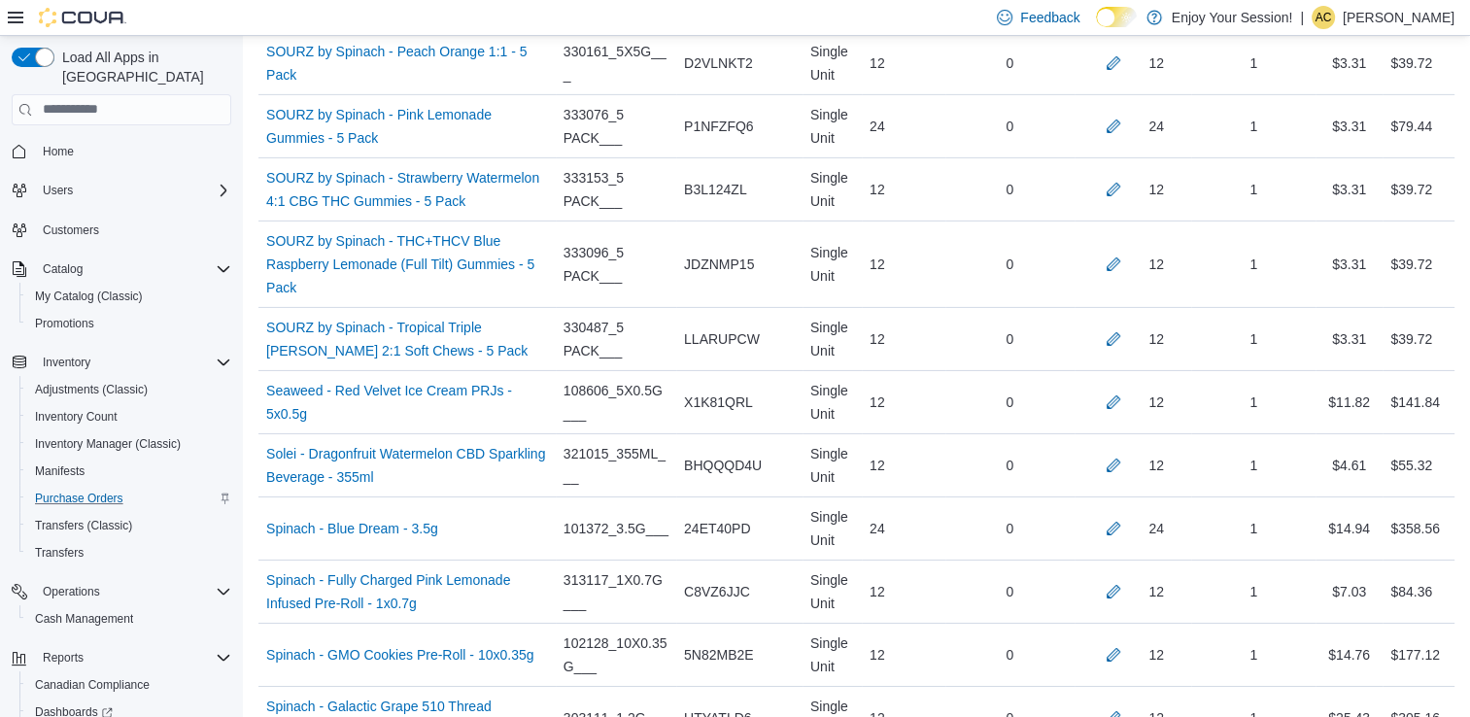
scroll to position [5068, 0]
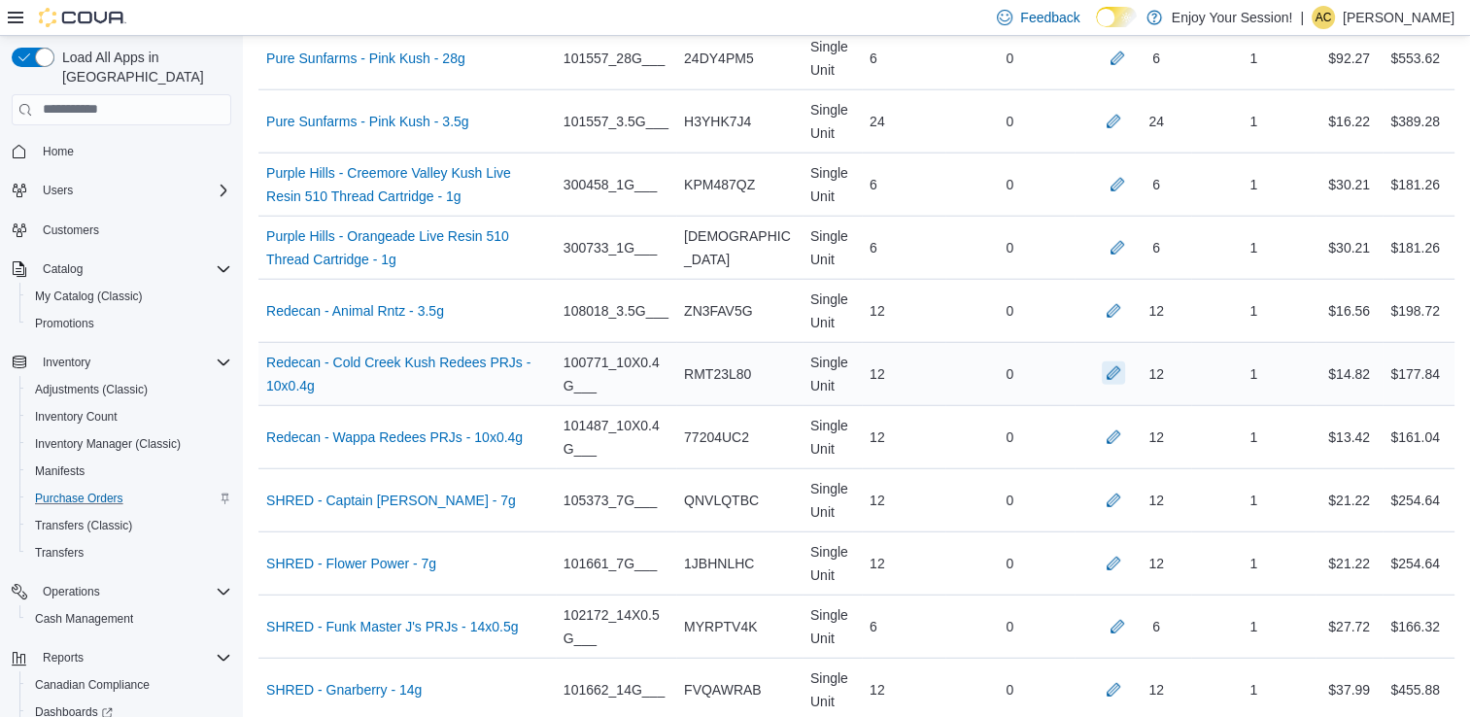
click at [1125, 367] on button "button" at bounding box center [1113, 372] width 23 height 23
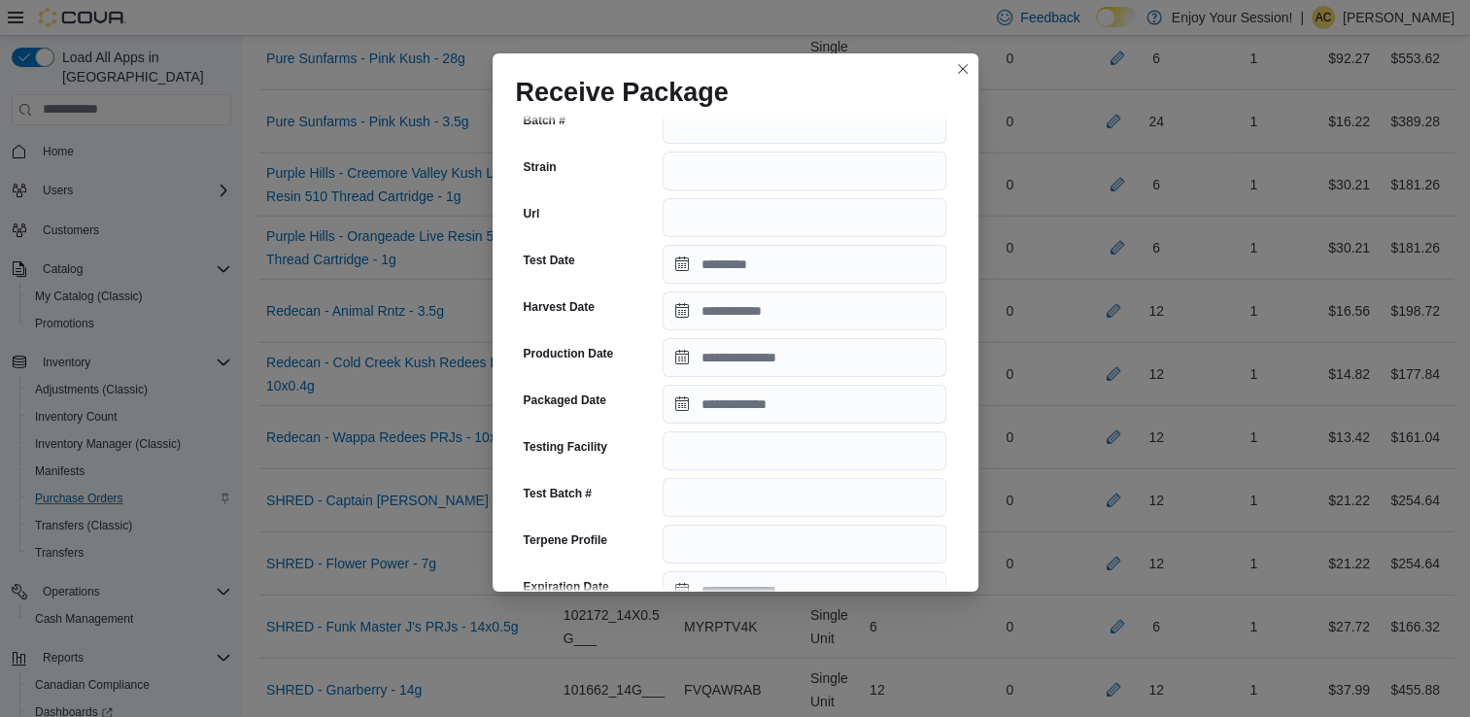
scroll to position [284, 0]
click at [776, 415] on input "Packaged Date" at bounding box center [805, 403] width 284 height 39
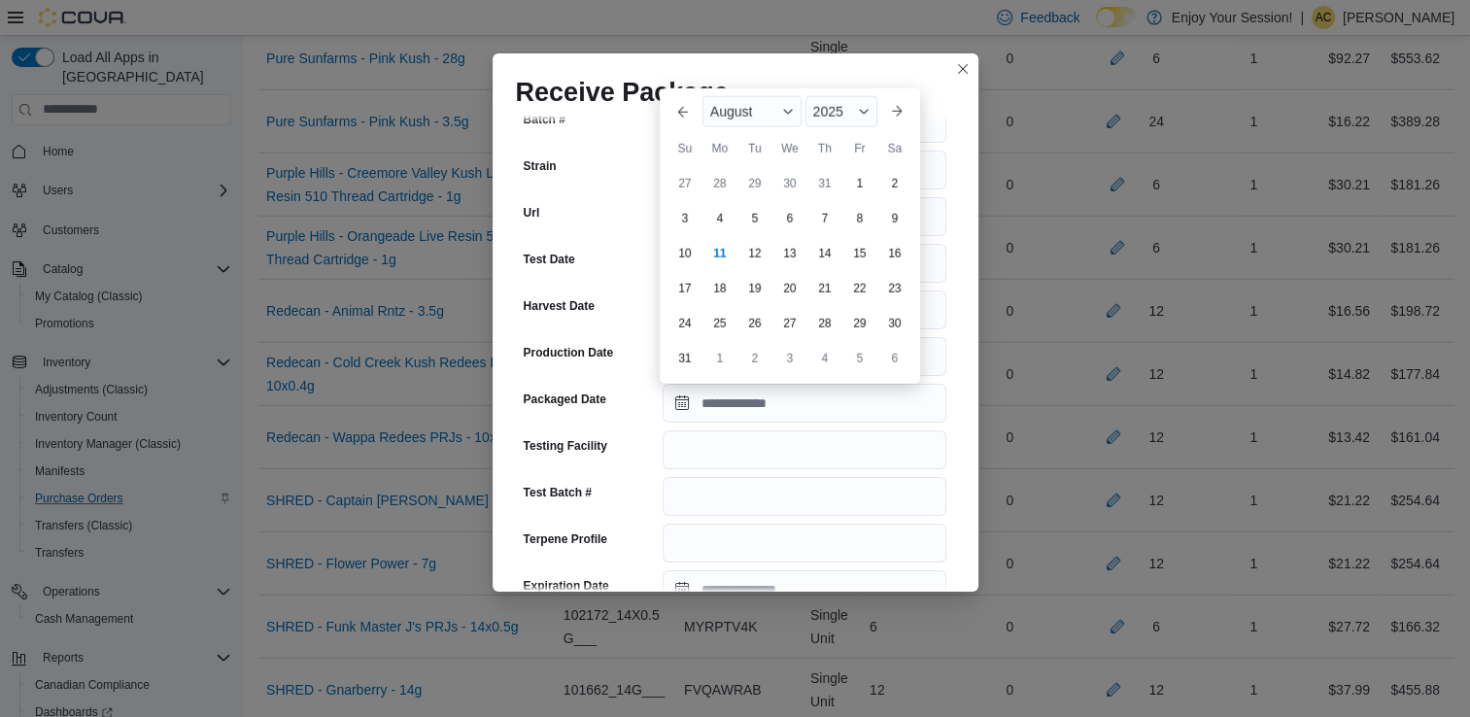
click at [726, 134] on div "[DATE]" at bounding box center [790, 111] width 190 height 47
click at [726, 124] on div "August" at bounding box center [752, 111] width 99 height 31
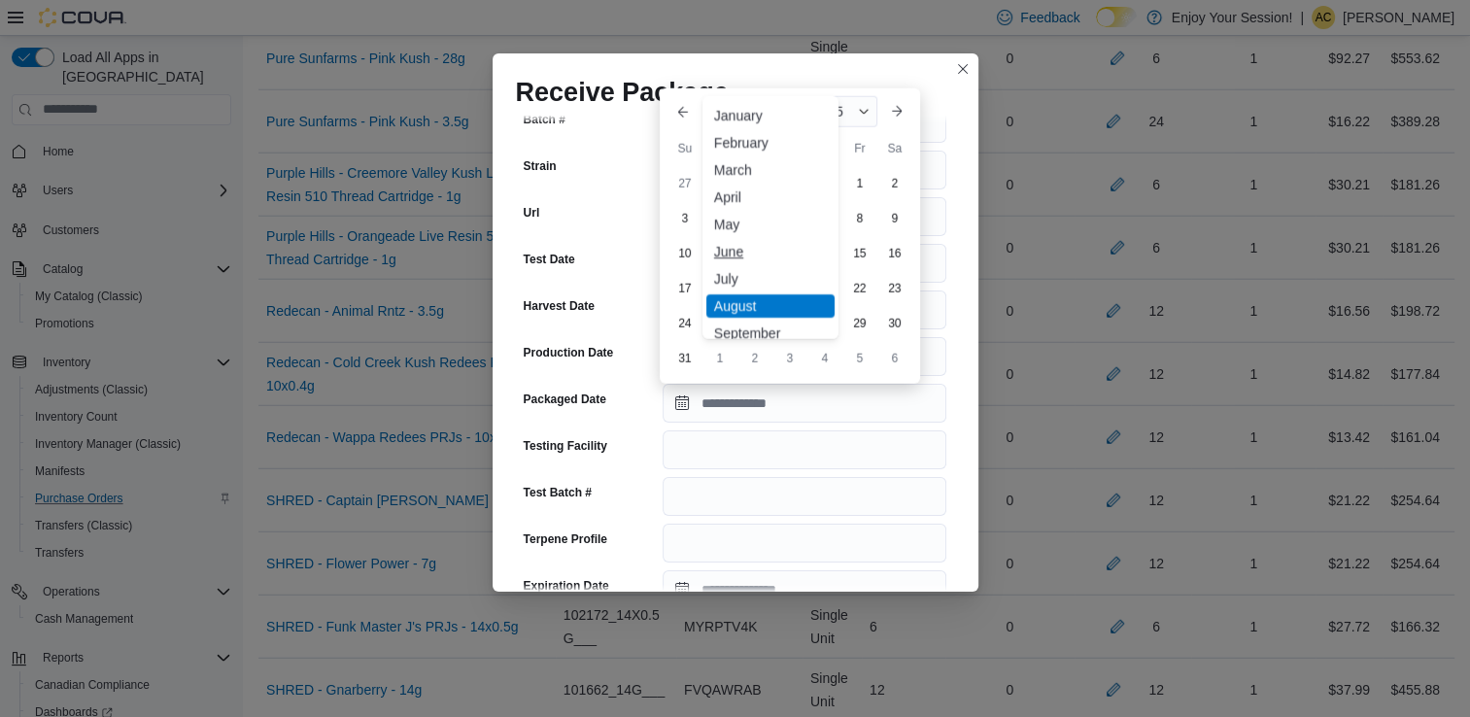
click at [744, 253] on div "June" at bounding box center [770, 251] width 128 height 23
type input "**********"
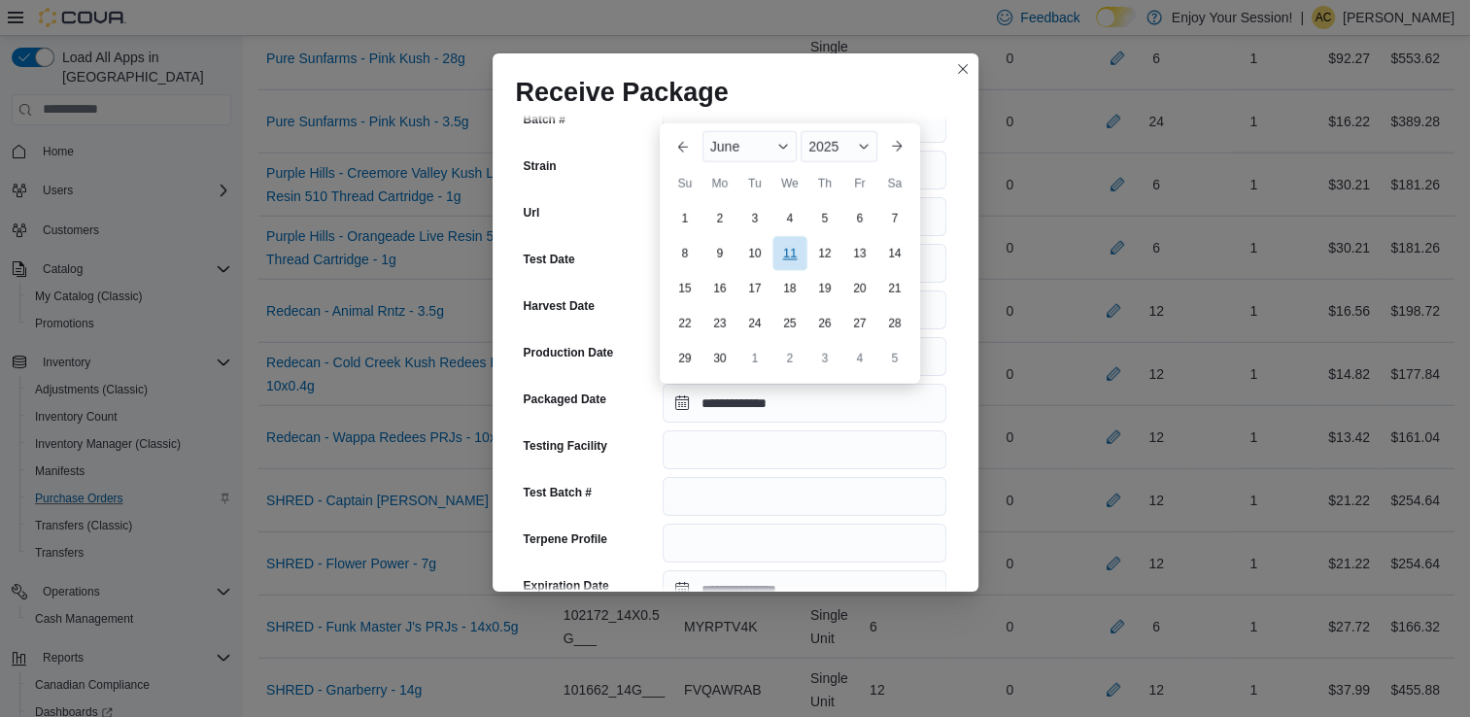
click at [792, 253] on div "11" at bounding box center [790, 254] width 34 height 34
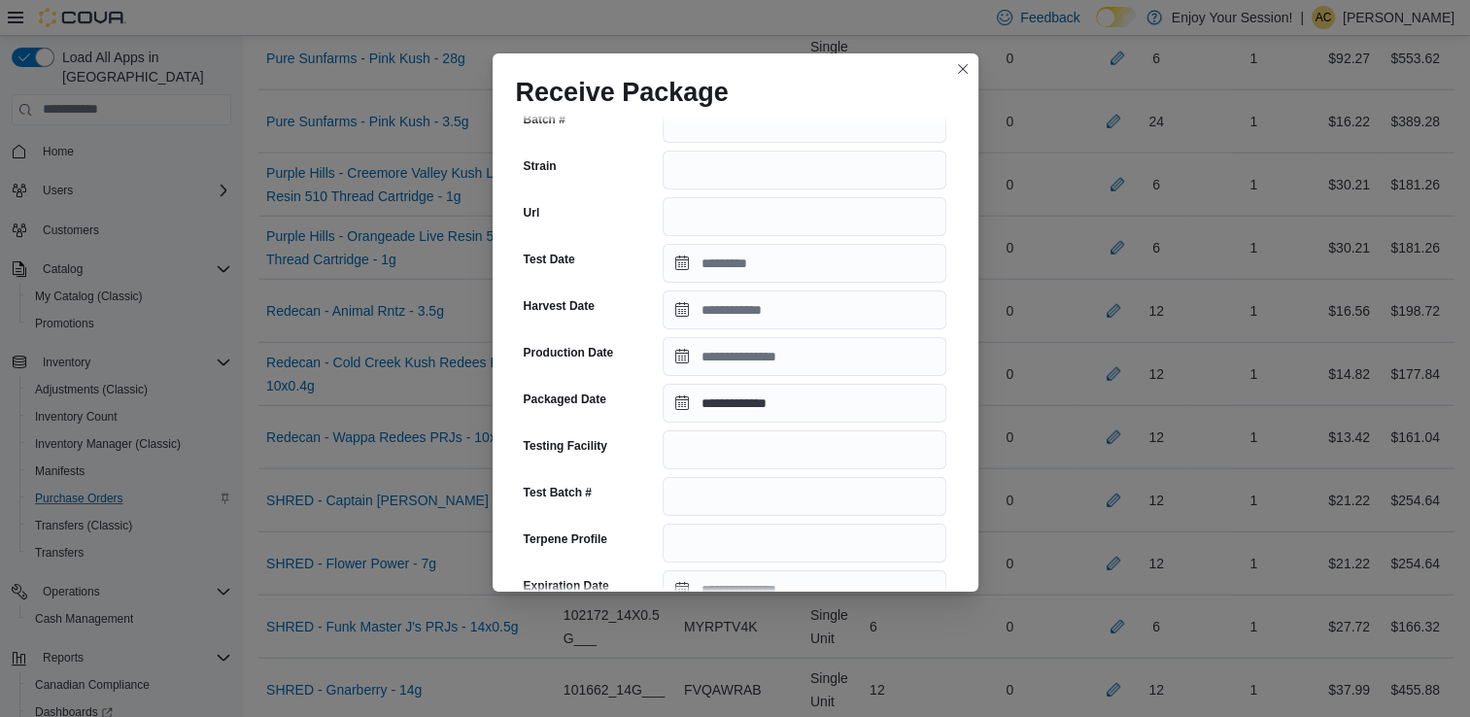
scroll to position [674, 0]
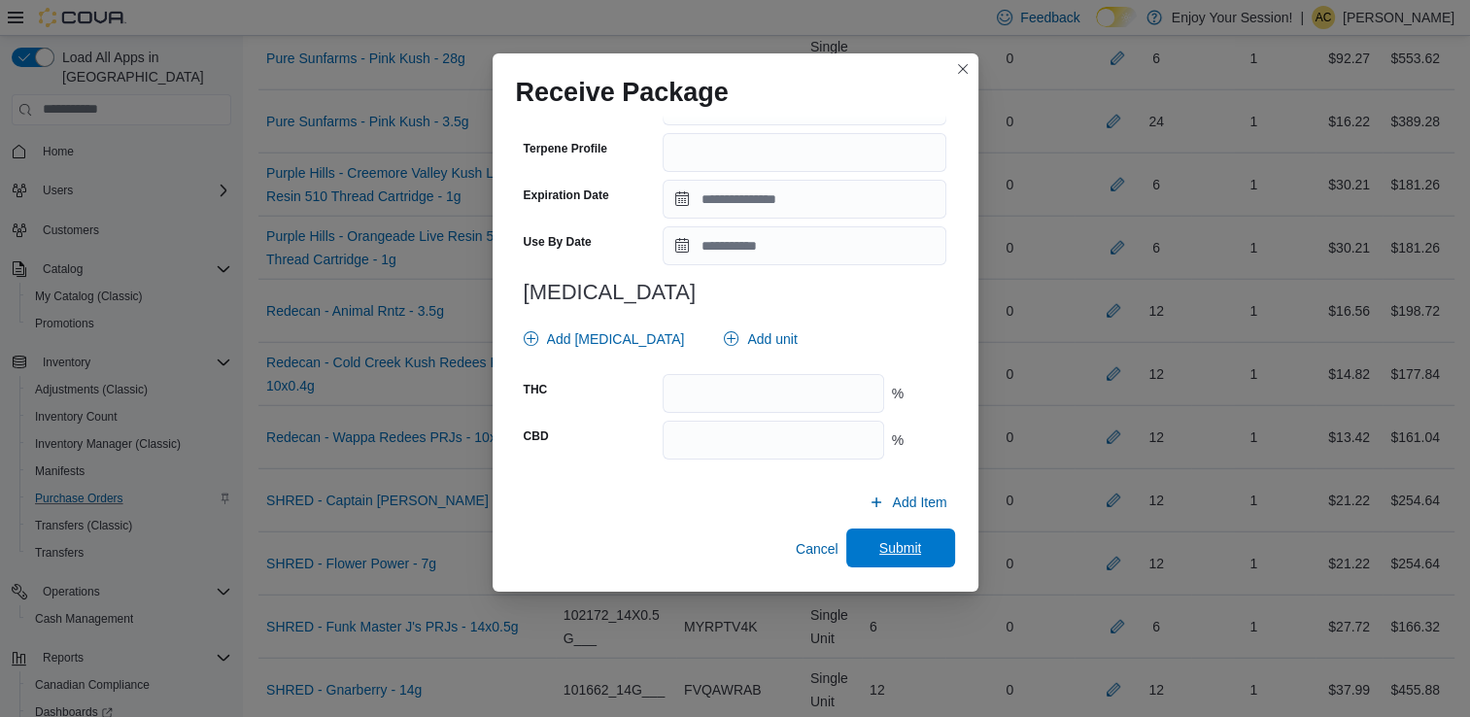
click at [906, 545] on span "Submit" at bounding box center [900, 547] width 43 height 19
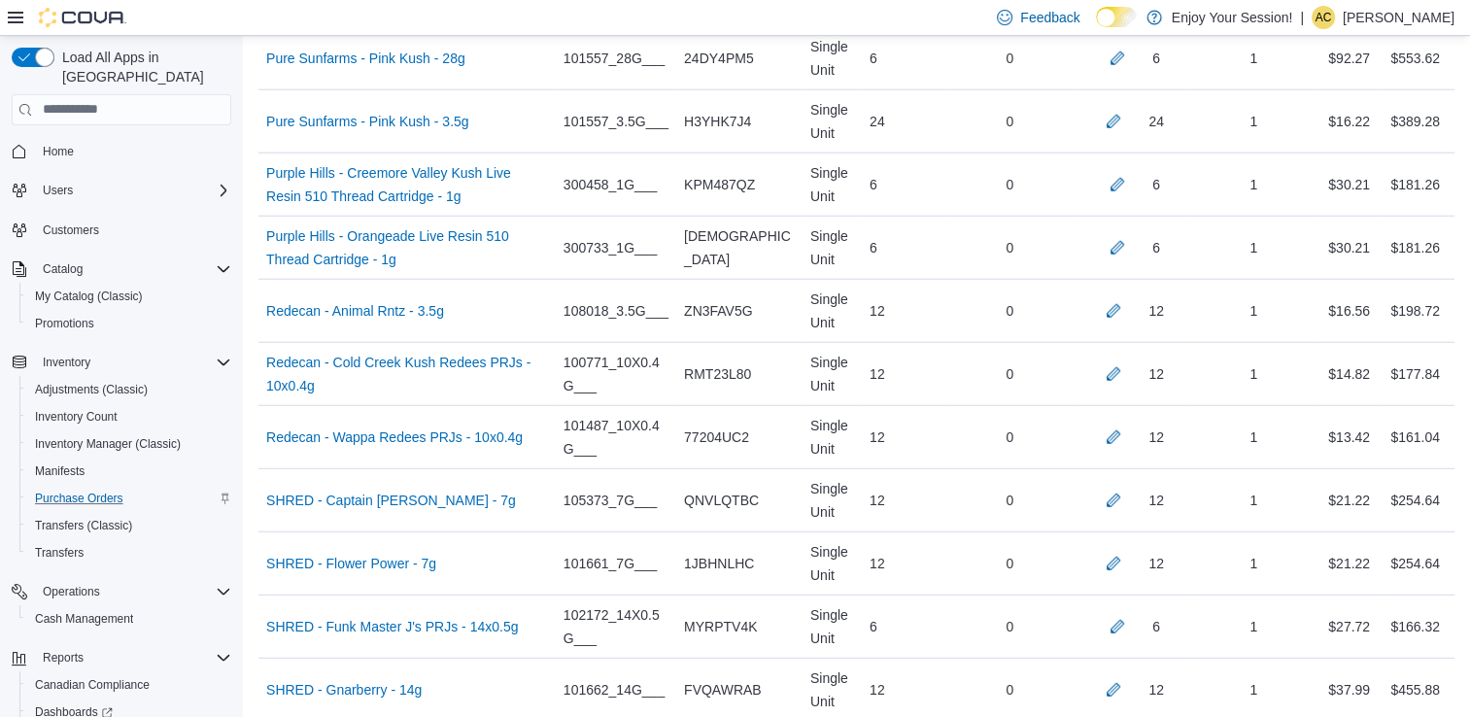
scroll to position [1353, 0]
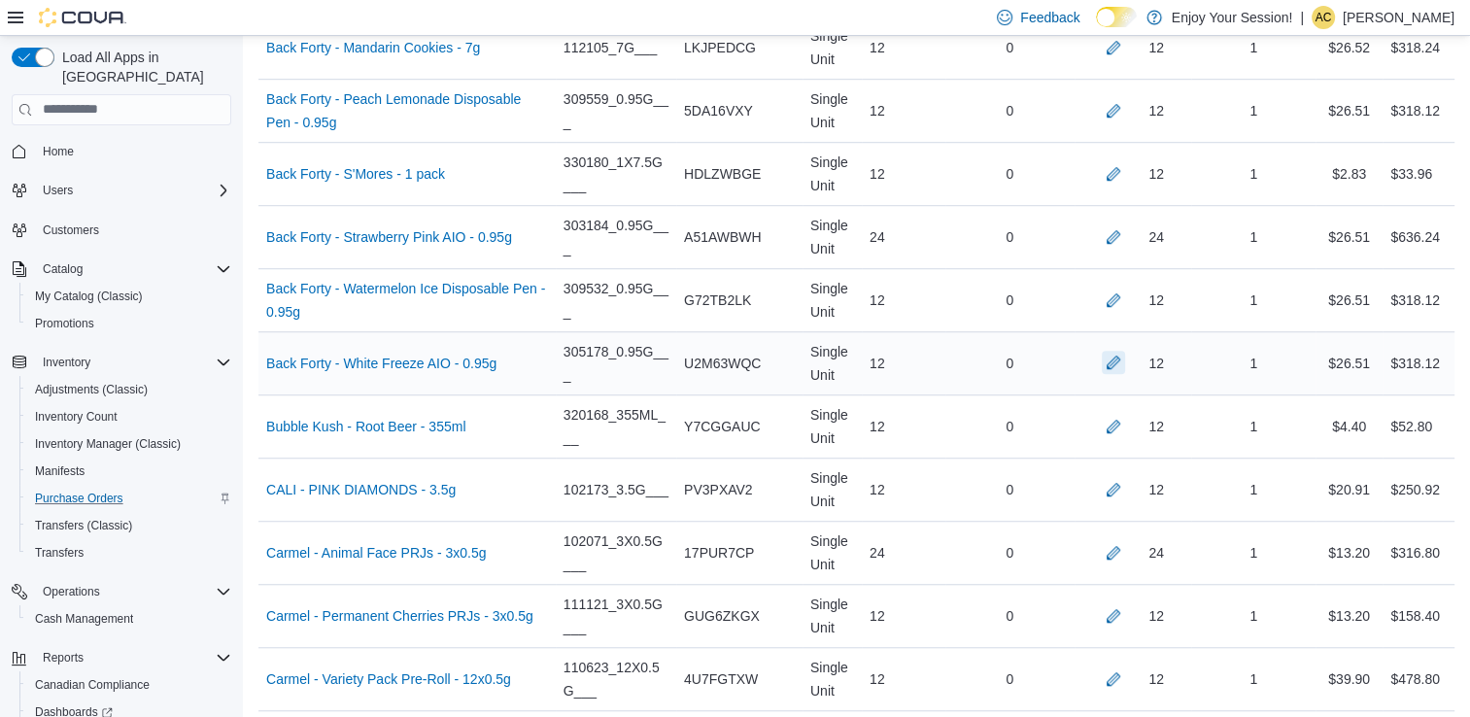
click at [1125, 360] on button "button" at bounding box center [1113, 362] width 23 height 23
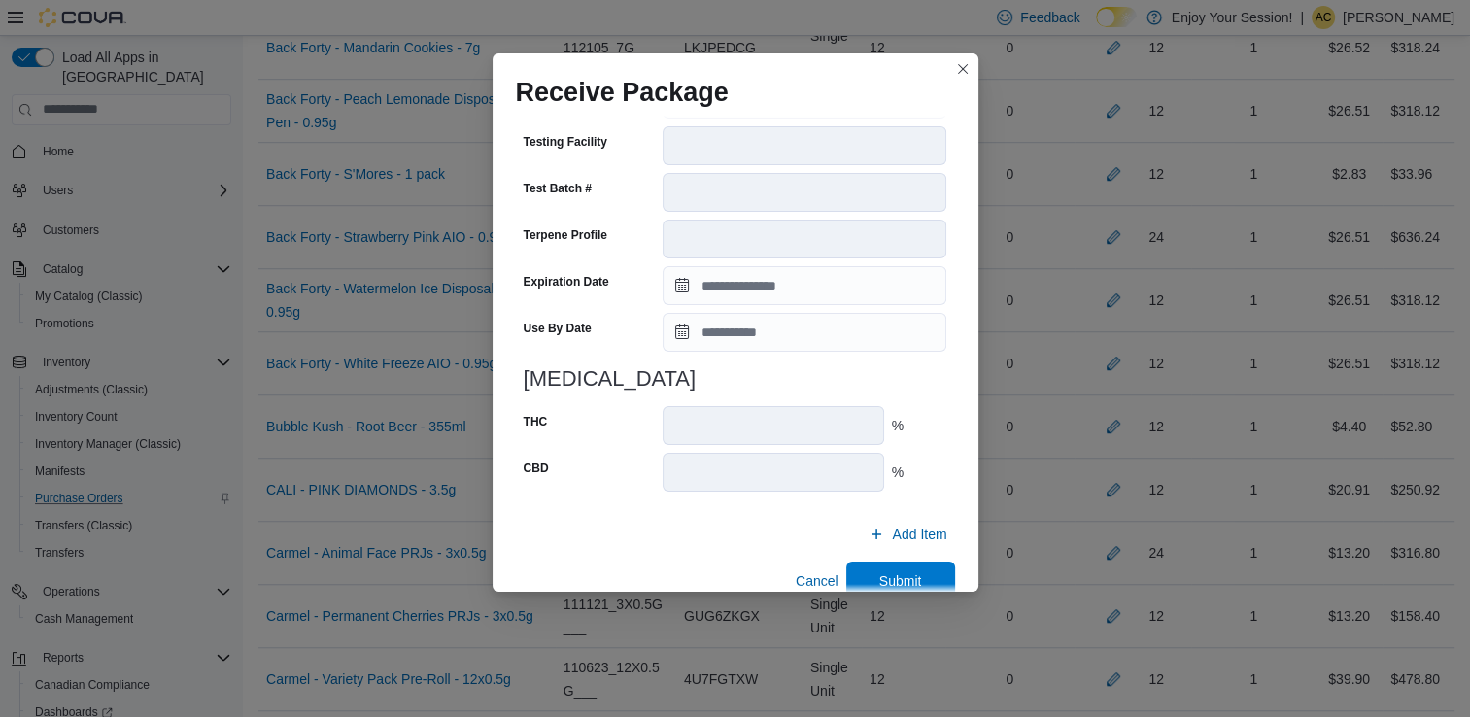
scroll to position [655, 0]
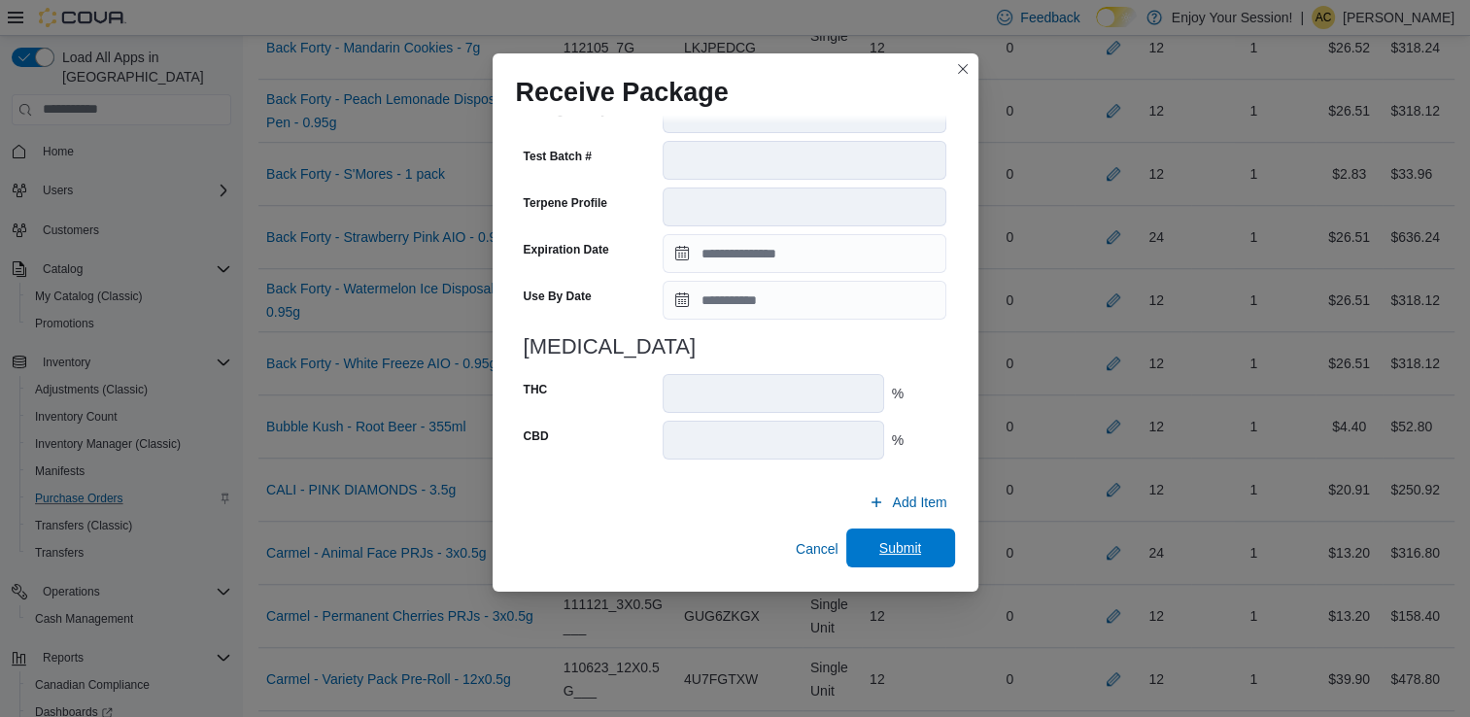
click at [861, 533] on span "Submit" at bounding box center [901, 548] width 86 height 39
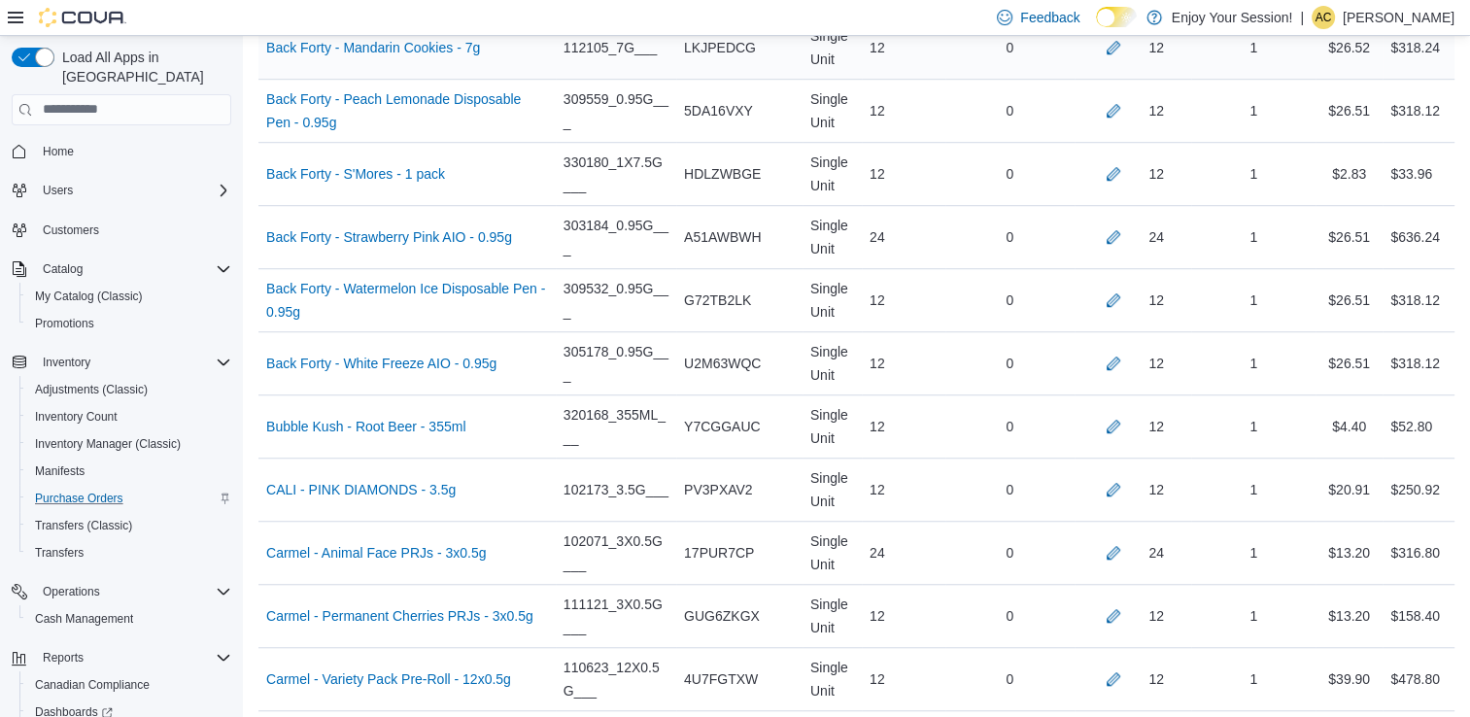
scroll to position [5320, 0]
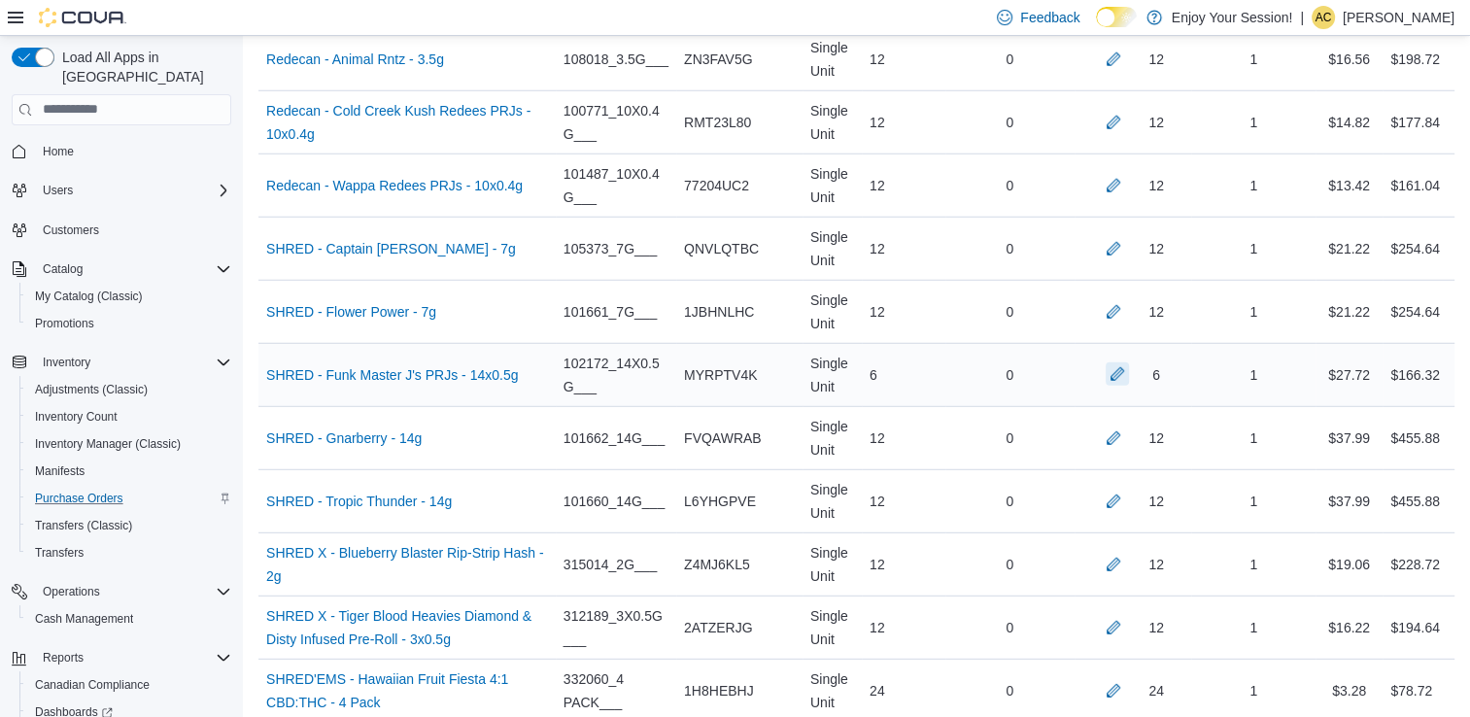
click at [1129, 362] on button "button" at bounding box center [1117, 373] width 23 height 23
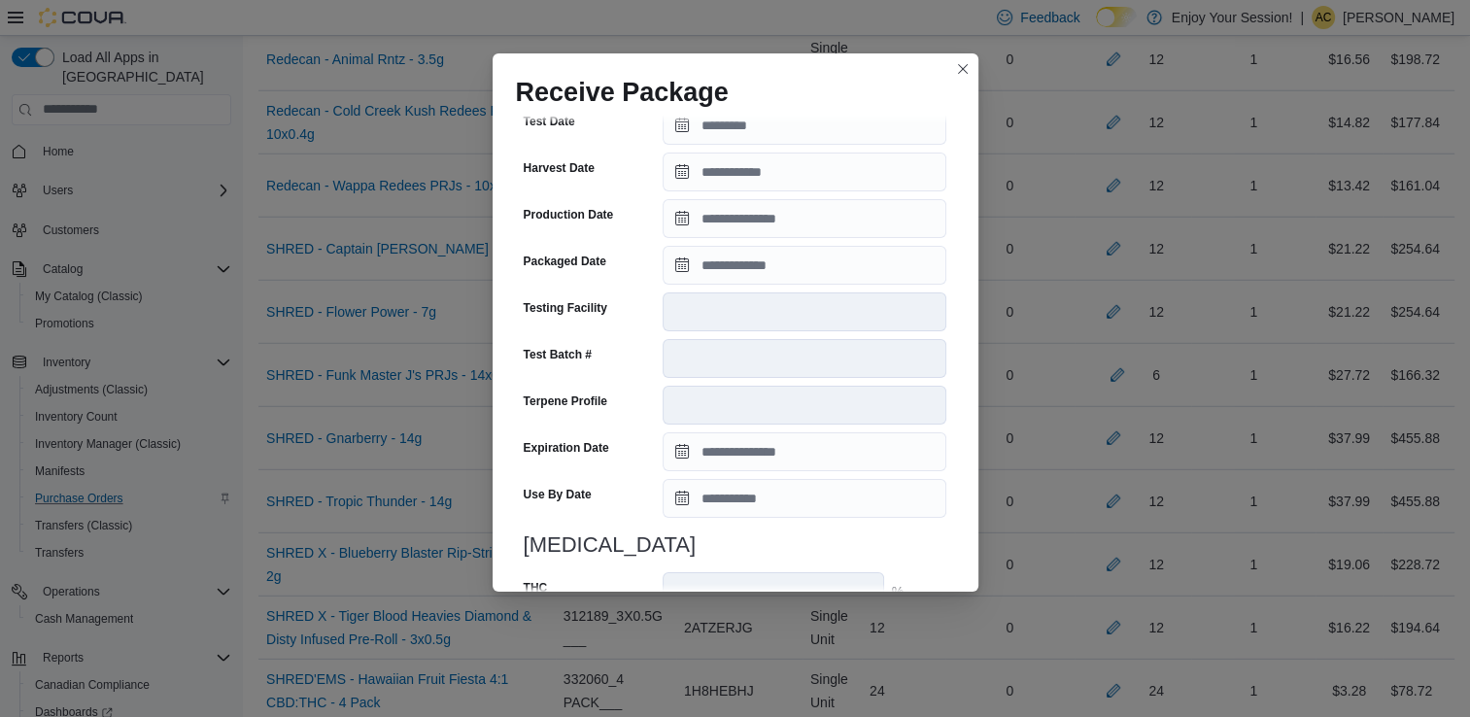
scroll to position [353, 0]
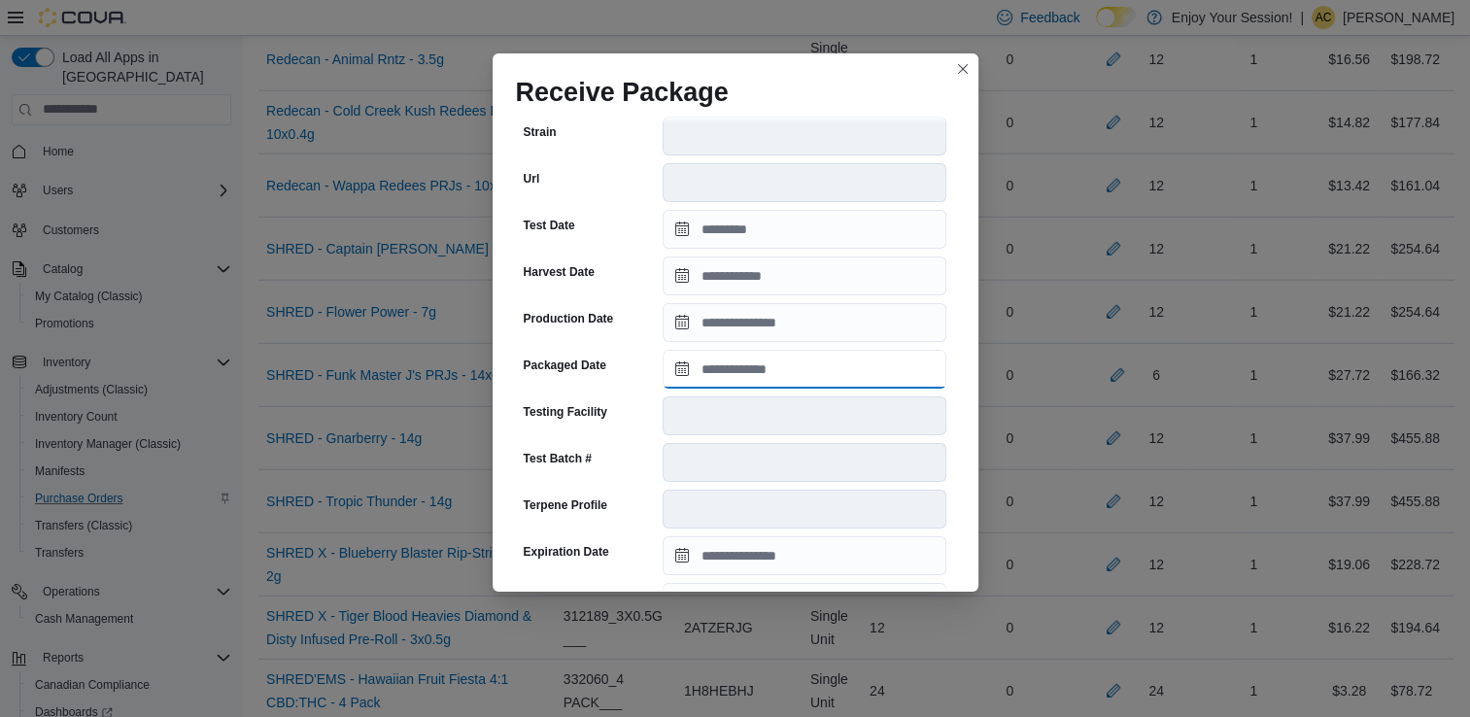
click at [735, 377] on input "Packaged Date" at bounding box center [805, 369] width 284 height 39
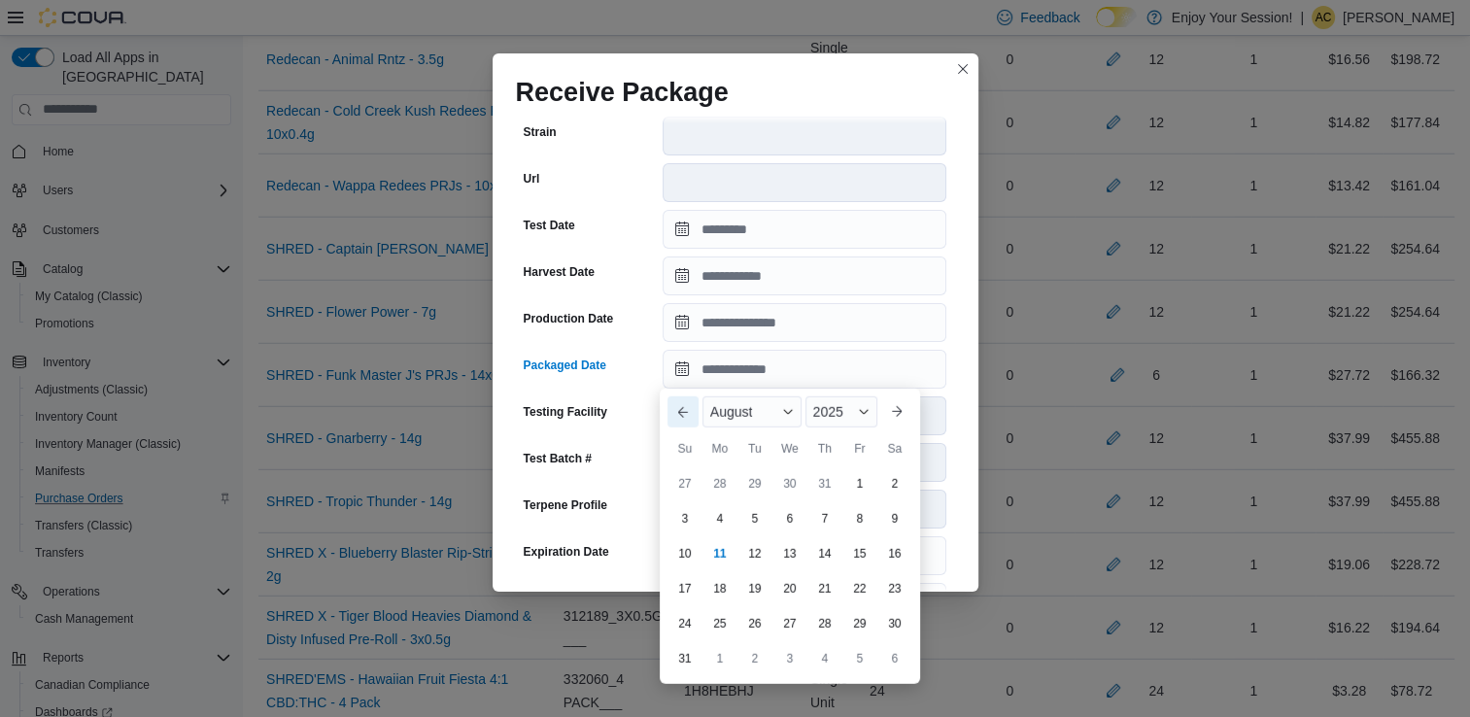
click at [678, 418] on button "Previous Month" at bounding box center [683, 411] width 31 height 31
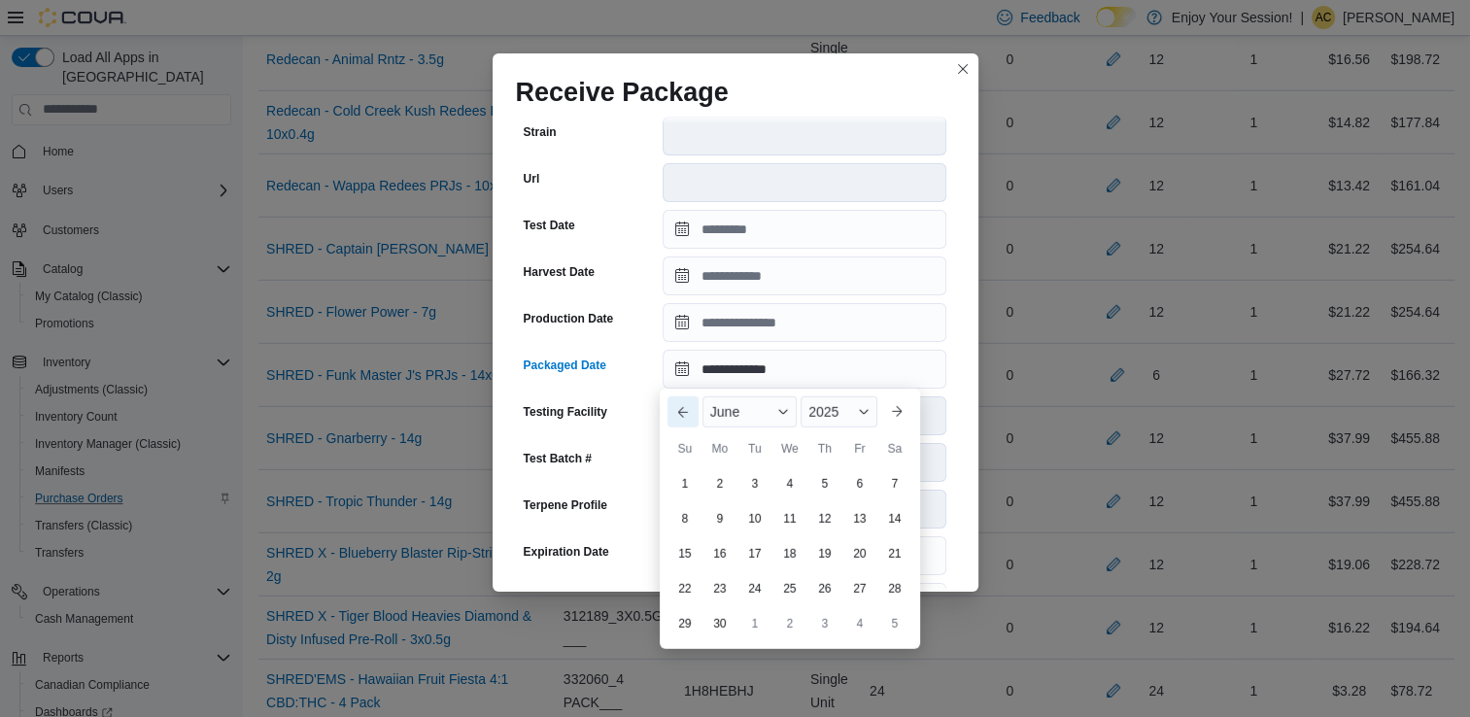
click at [678, 418] on button "Previous Month" at bounding box center [683, 411] width 31 height 31
click at [822, 581] on div "22" at bounding box center [824, 589] width 34 height 34
type input "**********"
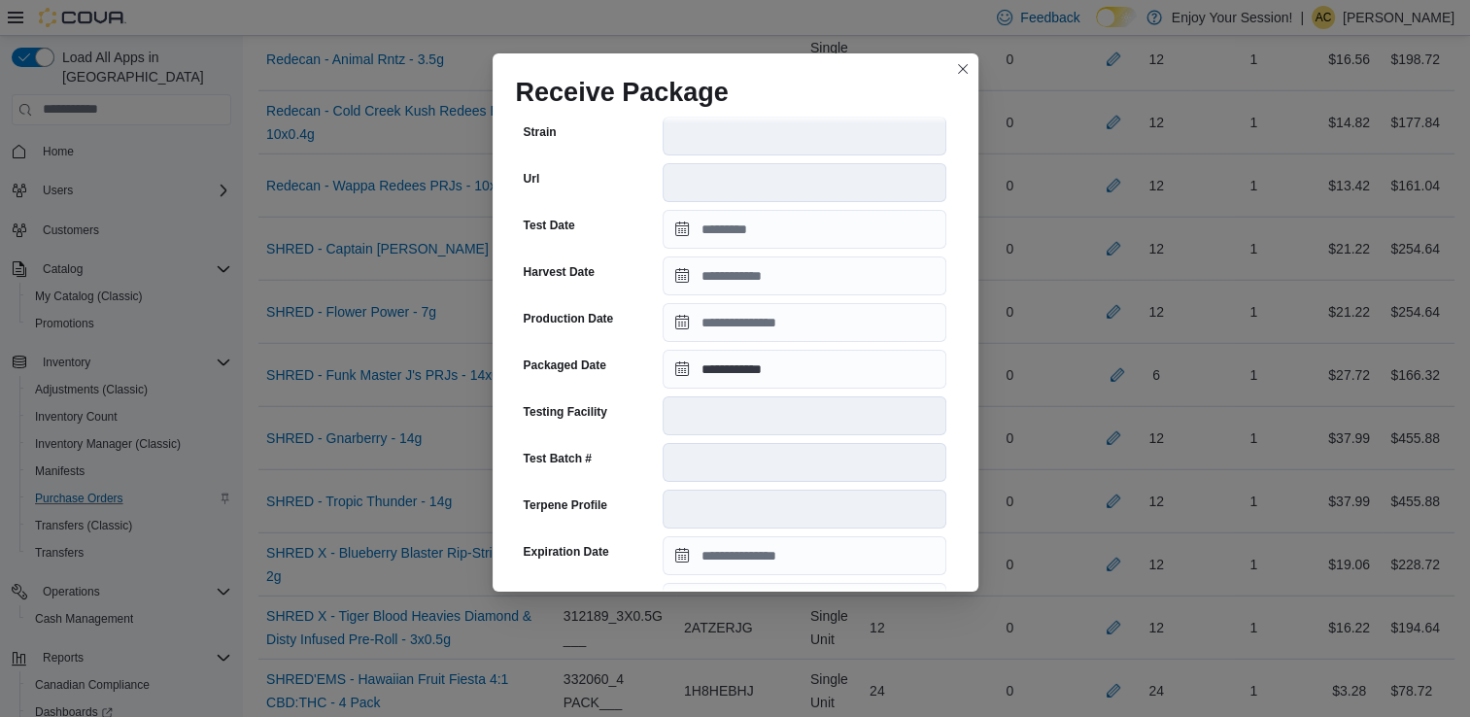
scroll to position [655, 0]
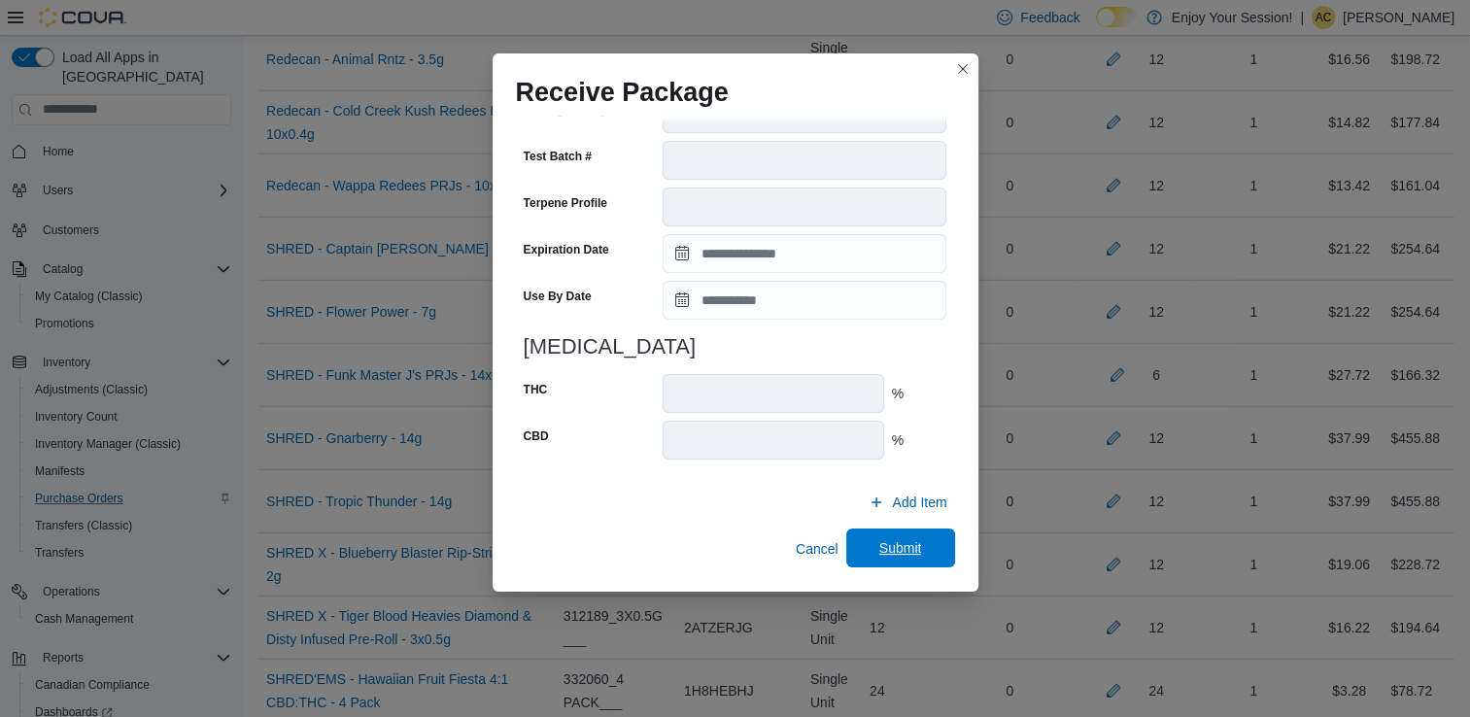
click at [903, 547] on span "Submit" at bounding box center [900, 547] width 43 height 19
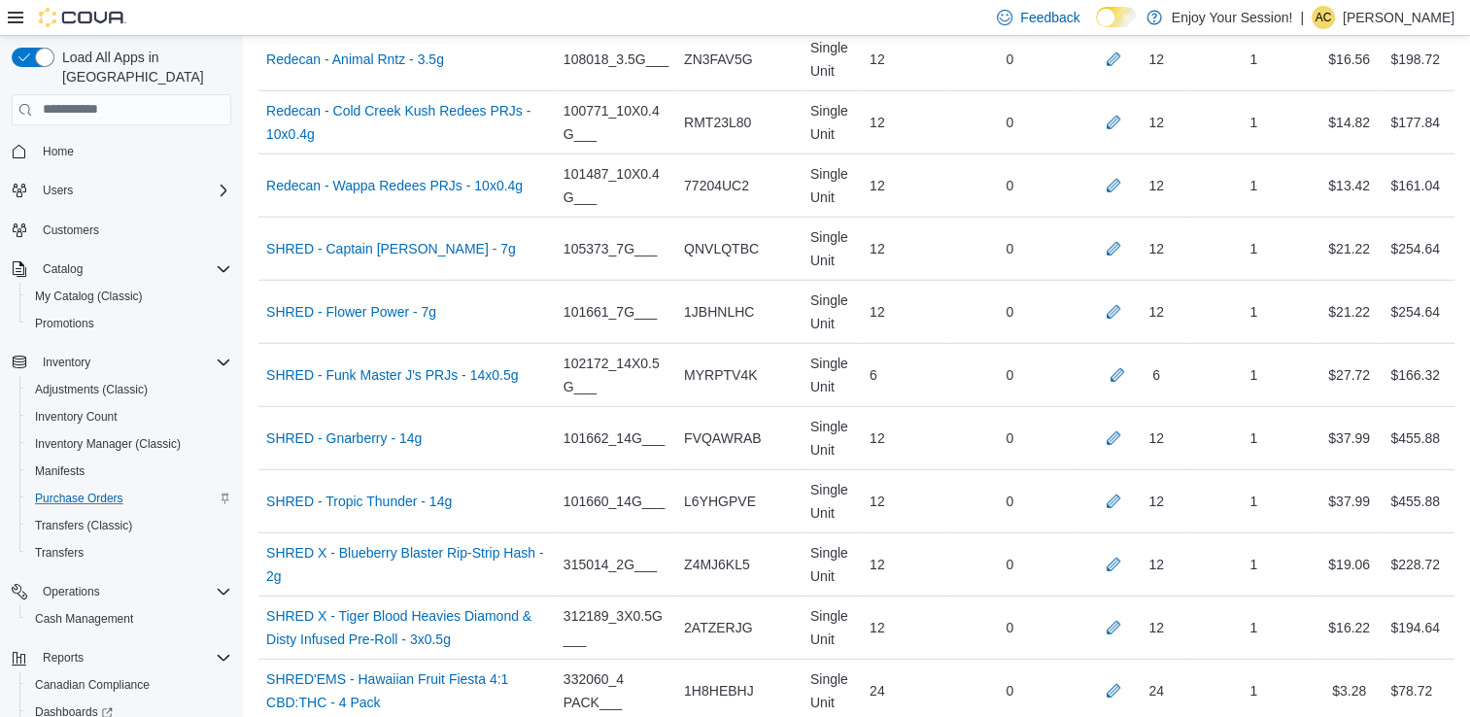
scroll to position [3494, 0]
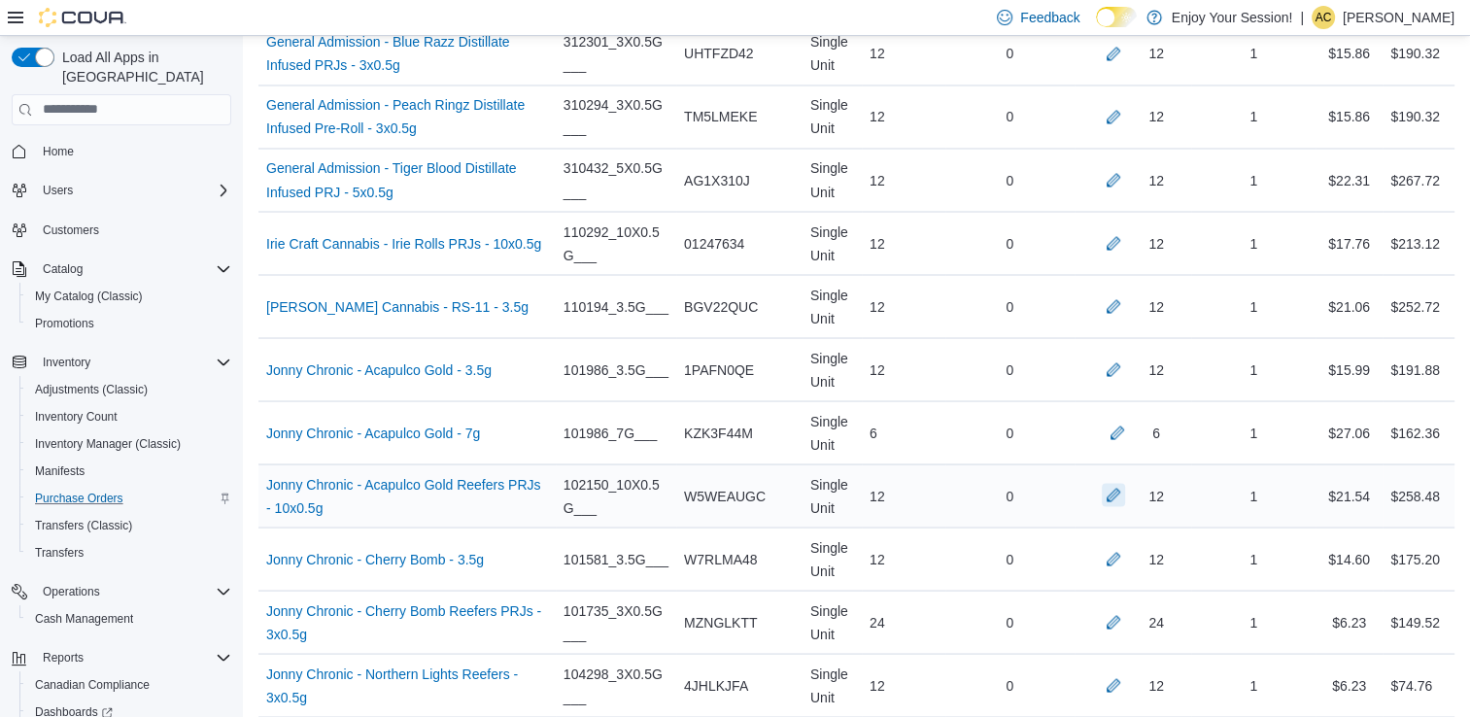
click at [1125, 484] on button "button" at bounding box center [1113, 494] width 23 height 23
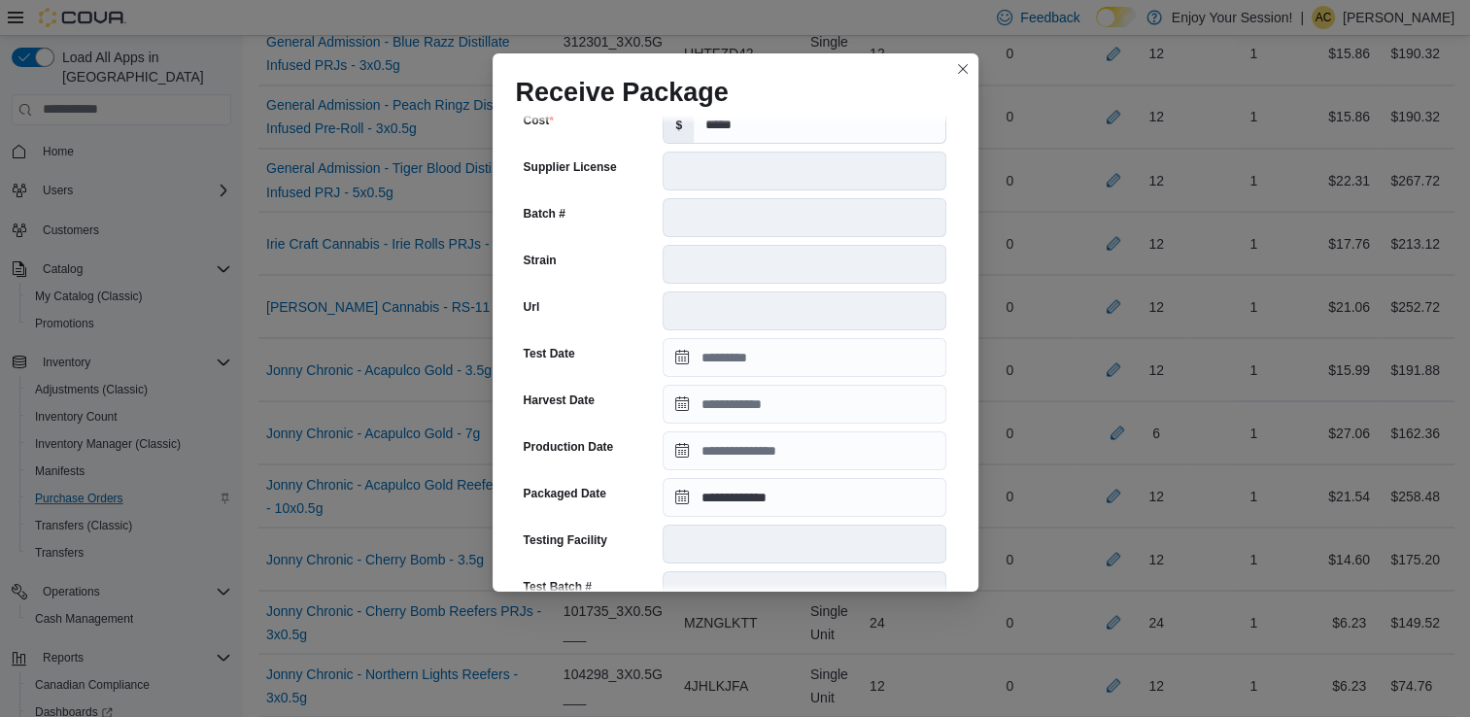
scroll to position [655, 0]
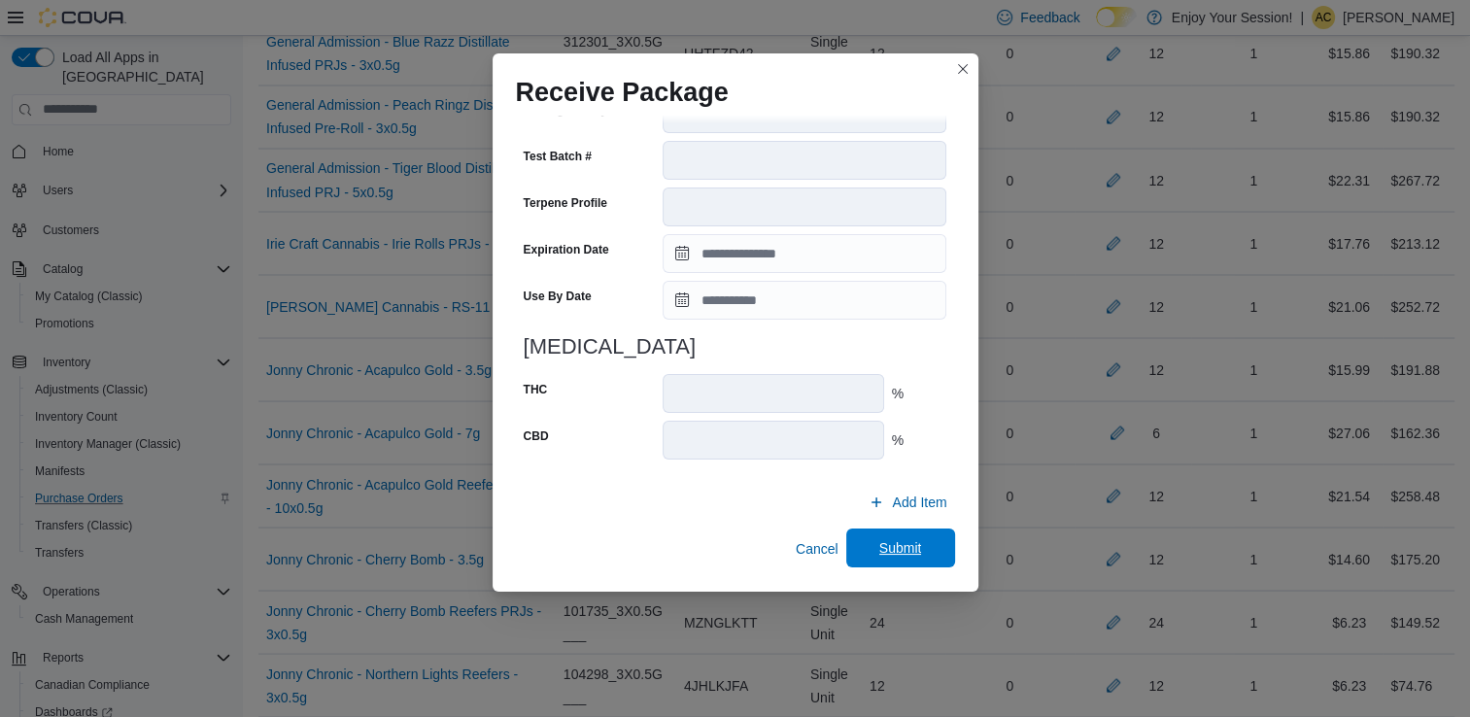
click at [846, 538] on button "Submit" at bounding box center [900, 548] width 109 height 39
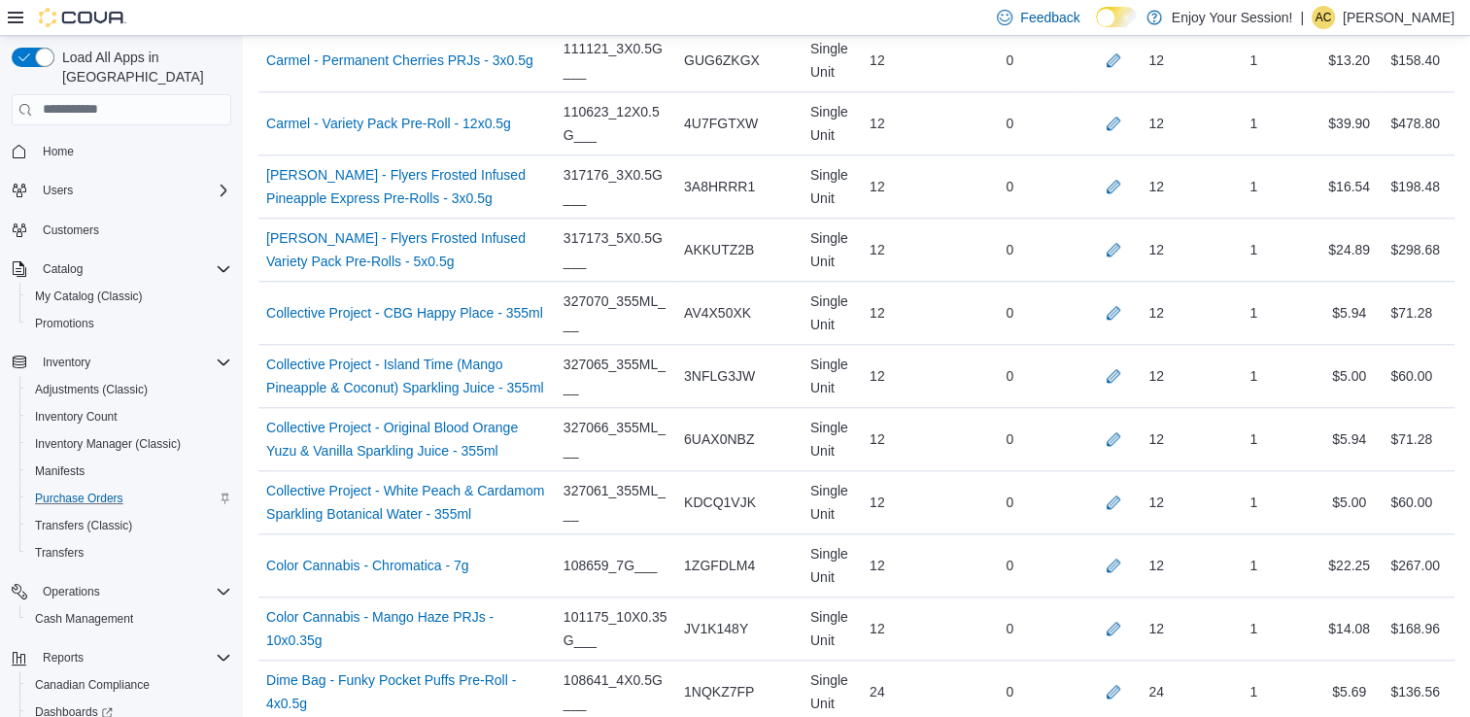
scroll to position [2487, 0]
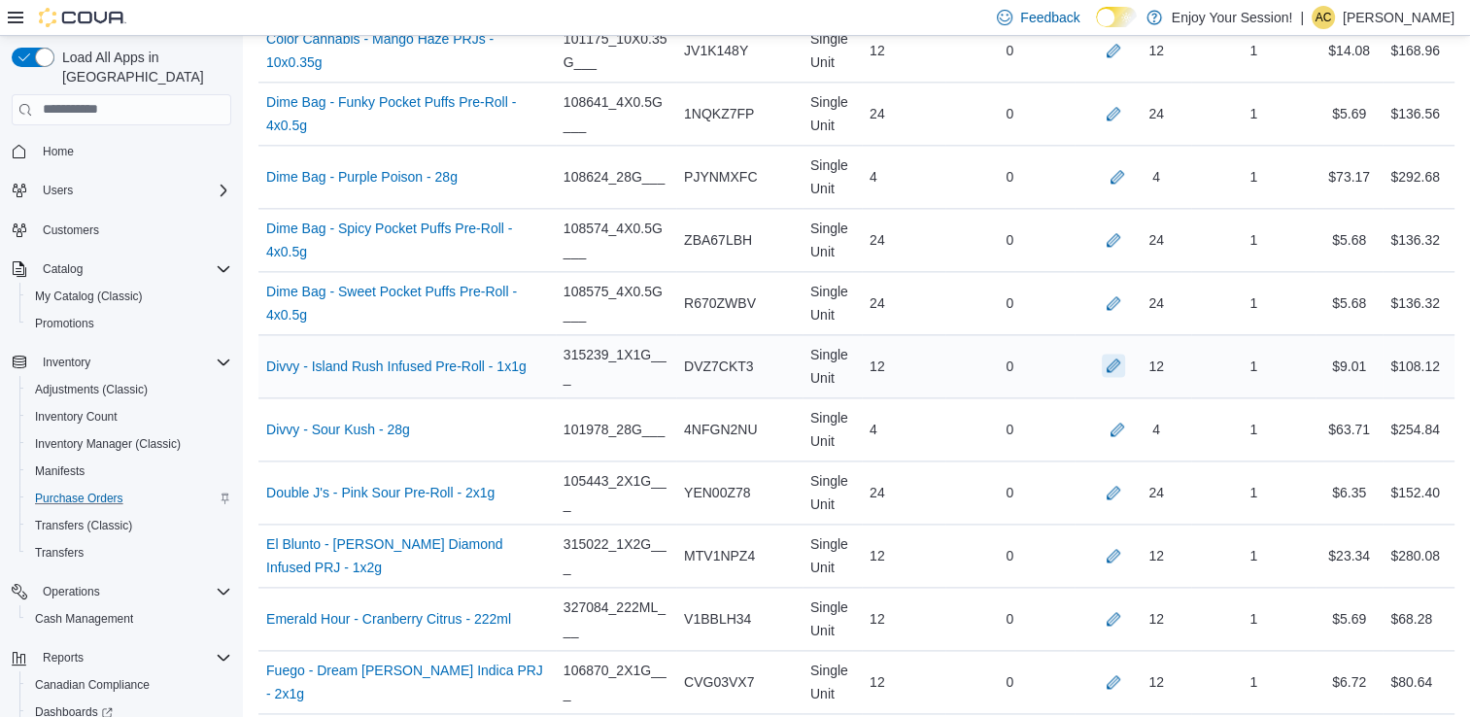
click at [1125, 358] on button "button" at bounding box center [1113, 365] width 23 height 23
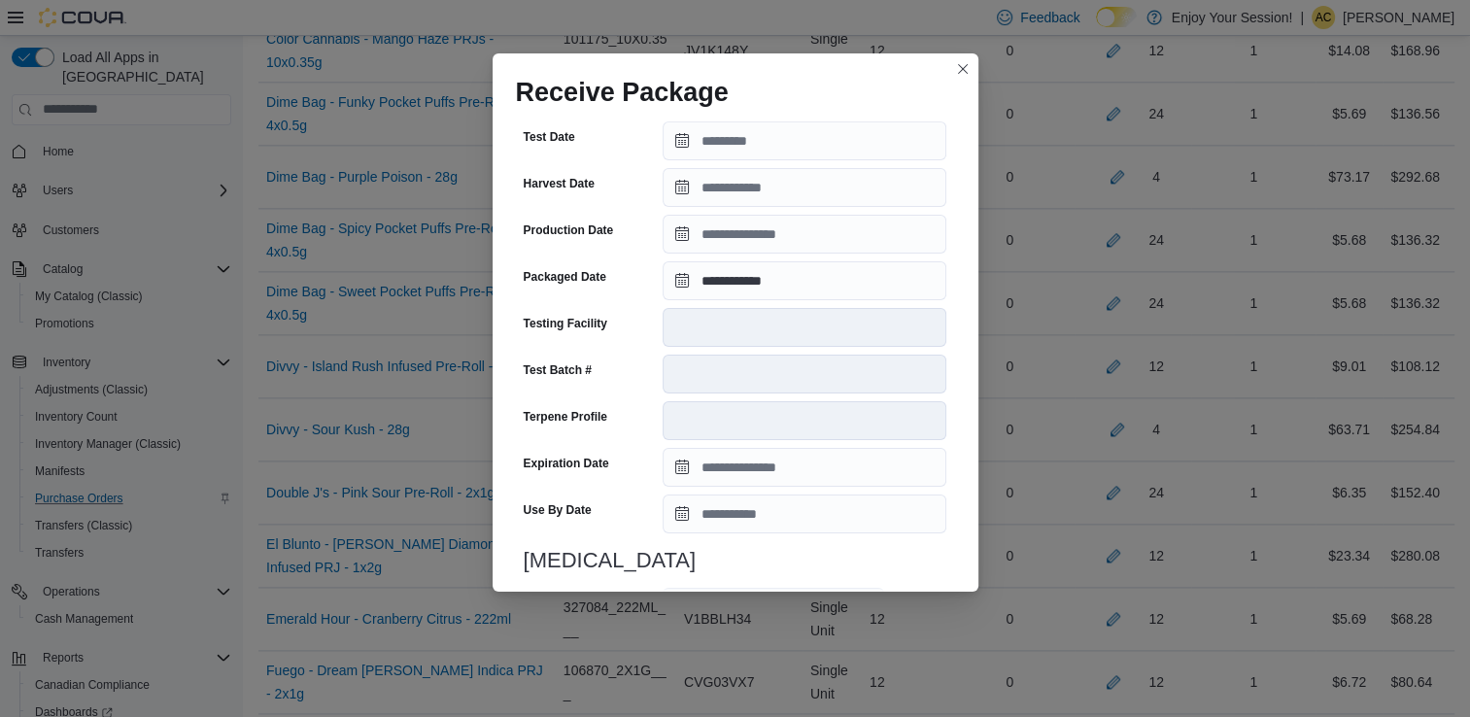
scroll to position [655, 0]
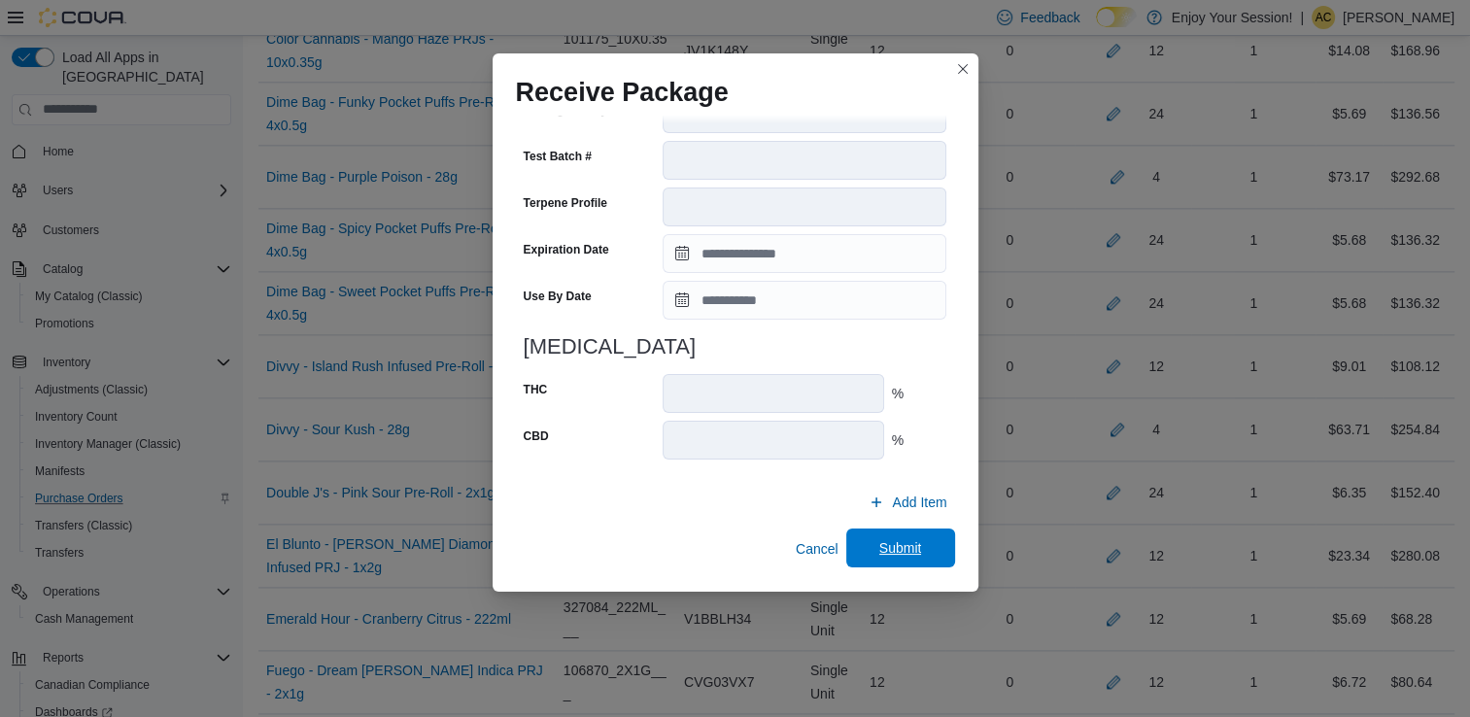
click at [926, 553] on span "Submit" at bounding box center [901, 548] width 86 height 39
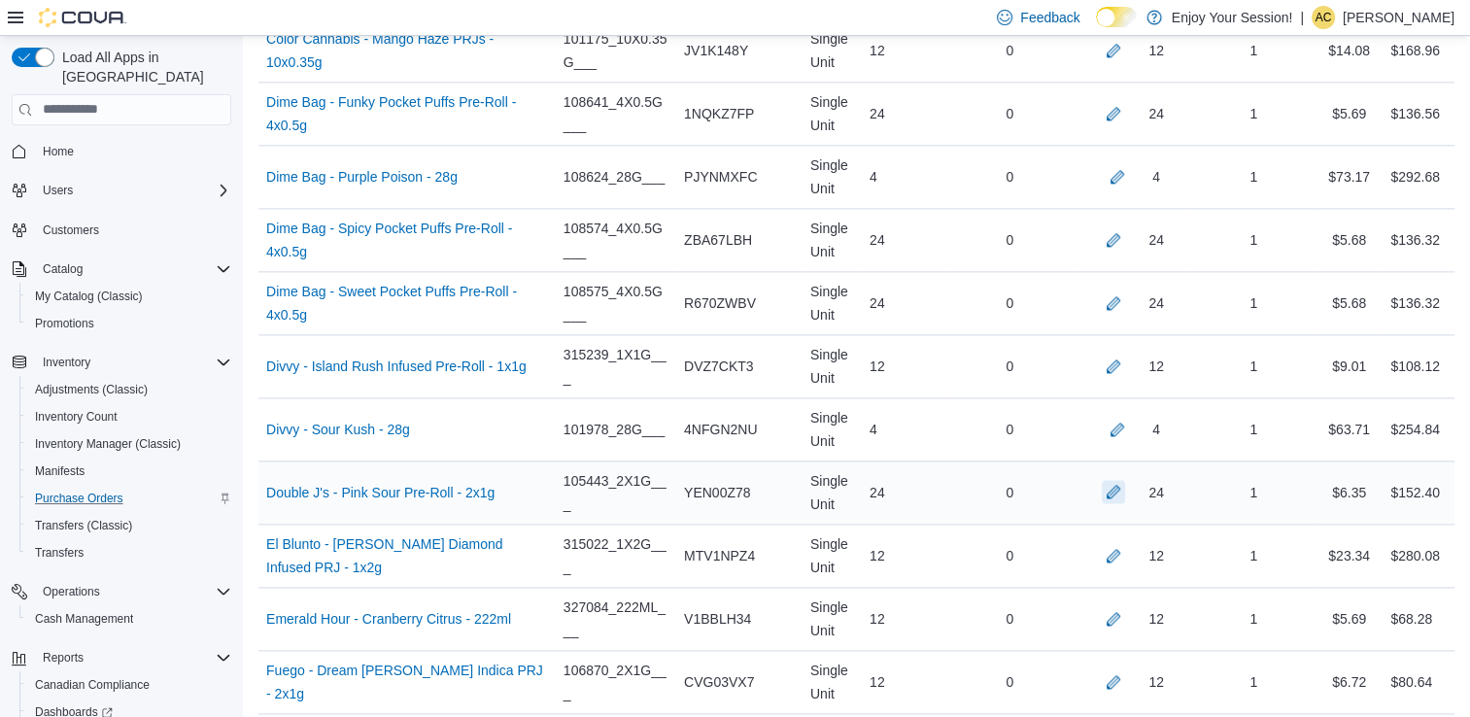
click at [1125, 480] on button "button" at bounding box center [1113, 491] width 23 height 23
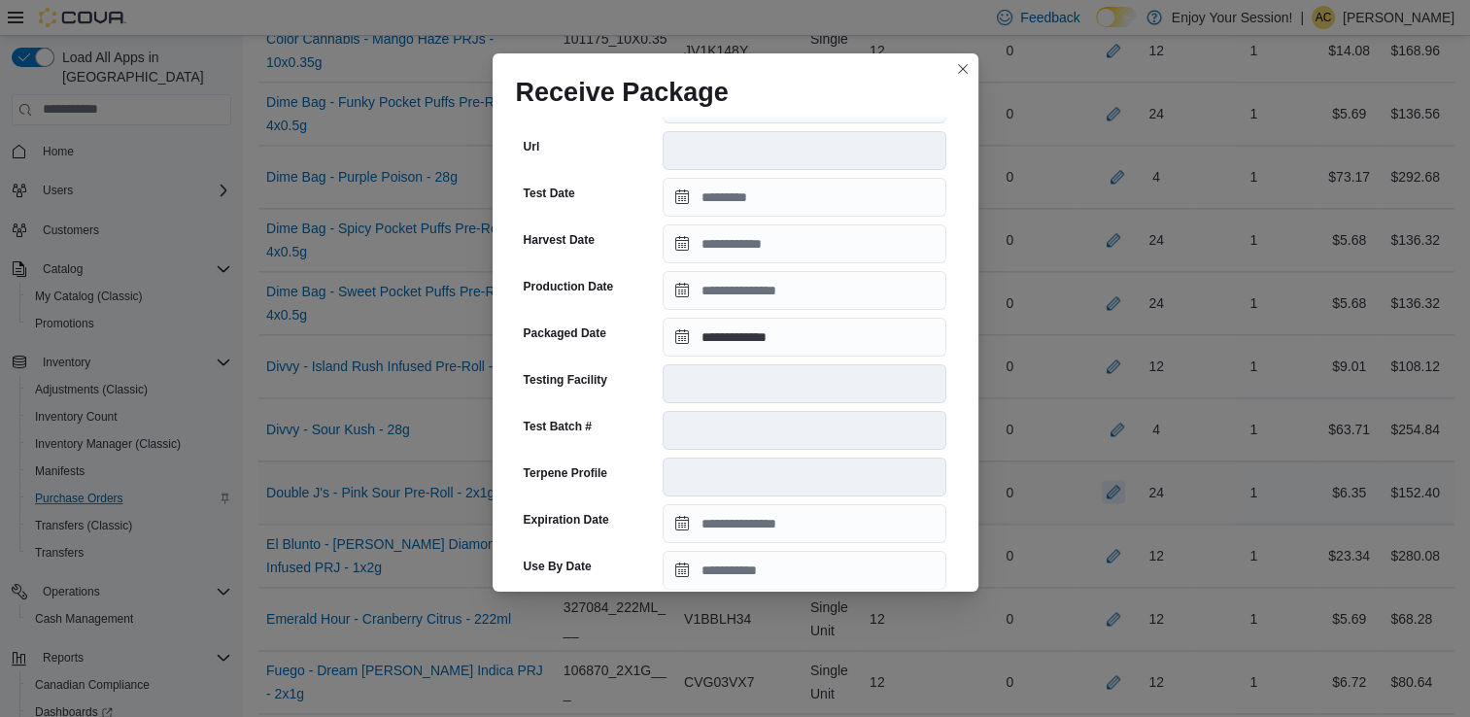
scroll to position [388, 0]
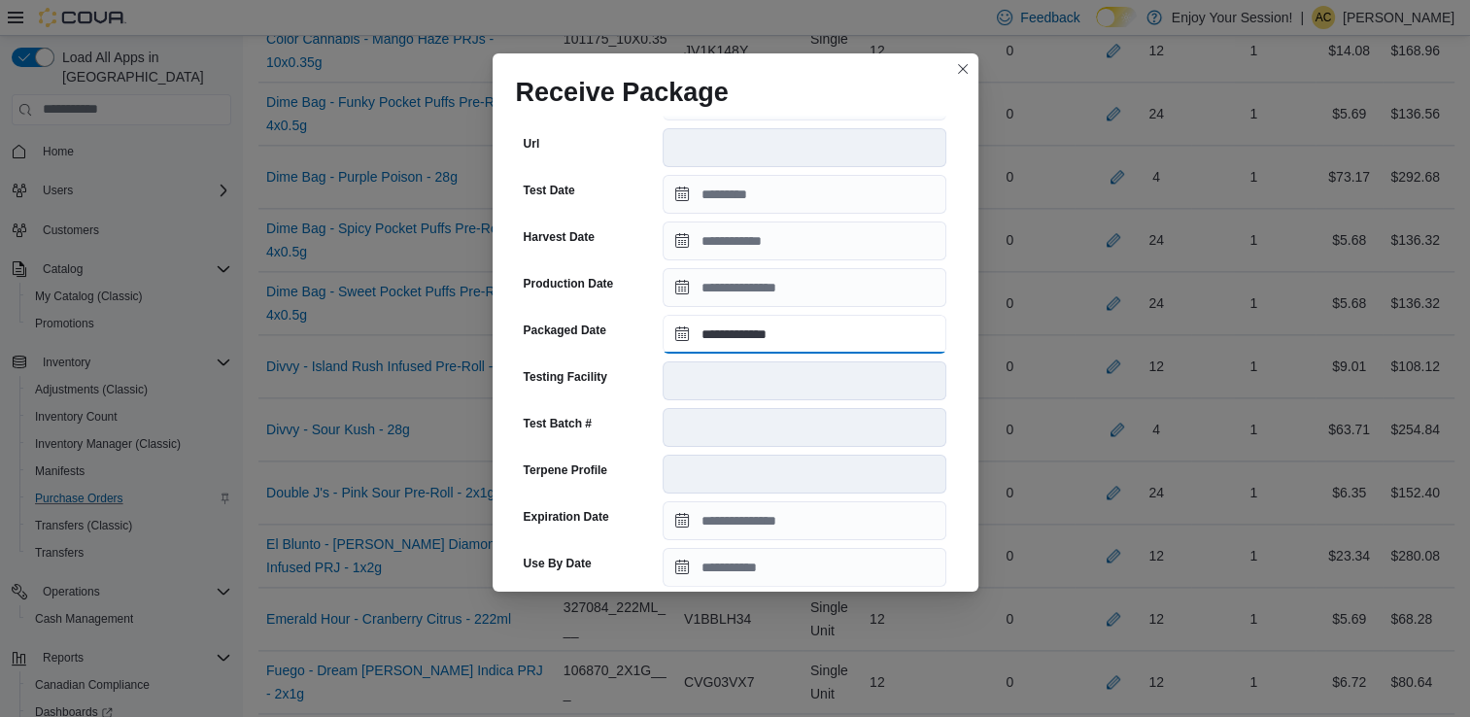
click at [807, 346] on input "**********" at bounding box center [805, 334] width 284 height 39
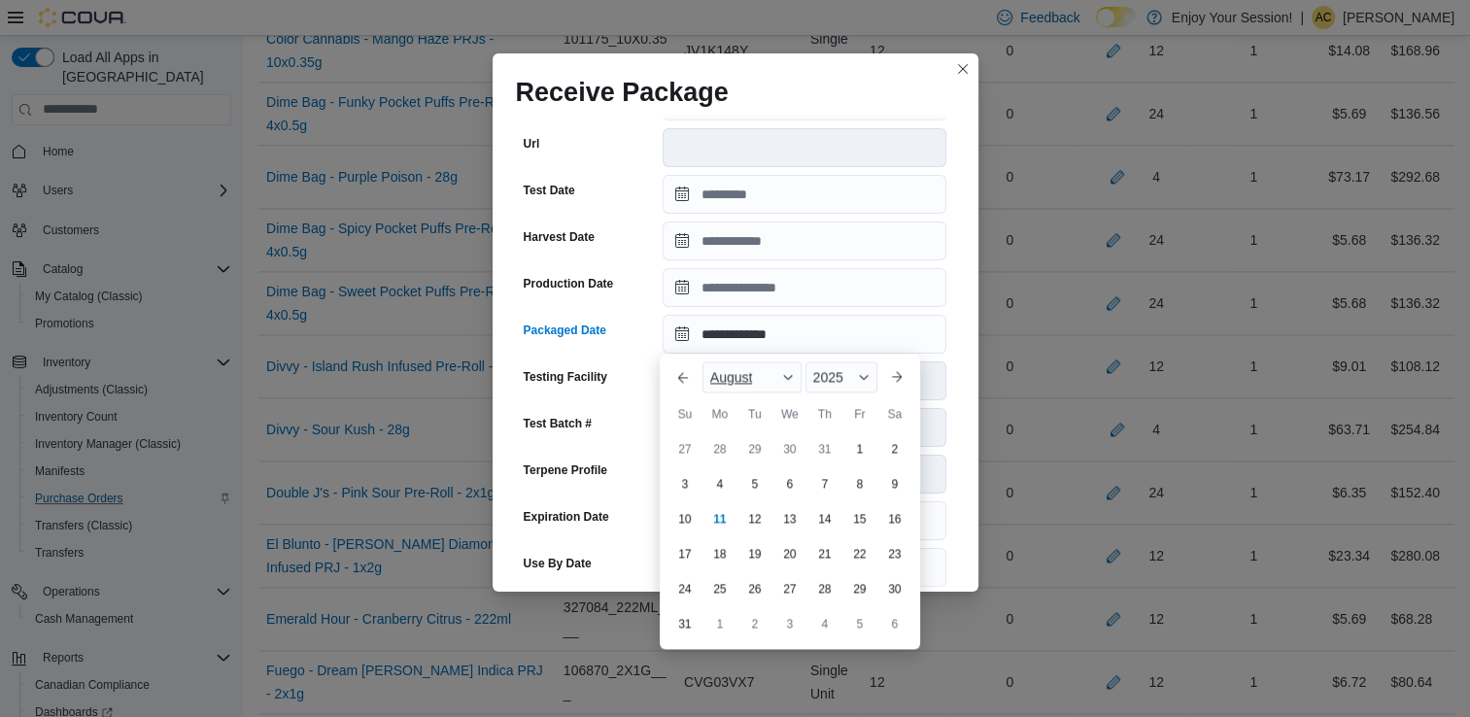
click at [801, 375] on div "August" at bounding box center [752, 376] width 99 height 31
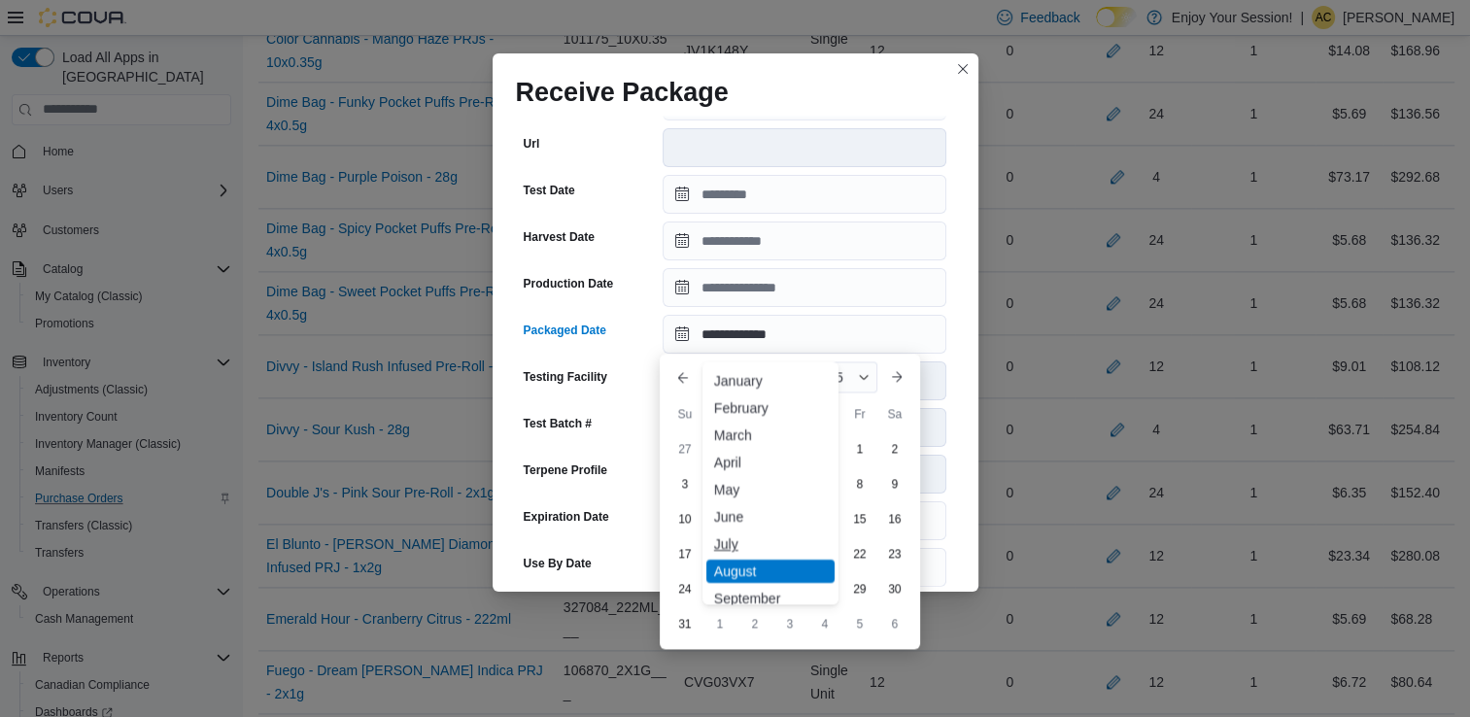
click at [746, 546] on div "July" at bounding box center [770, 543] width 128 height 23
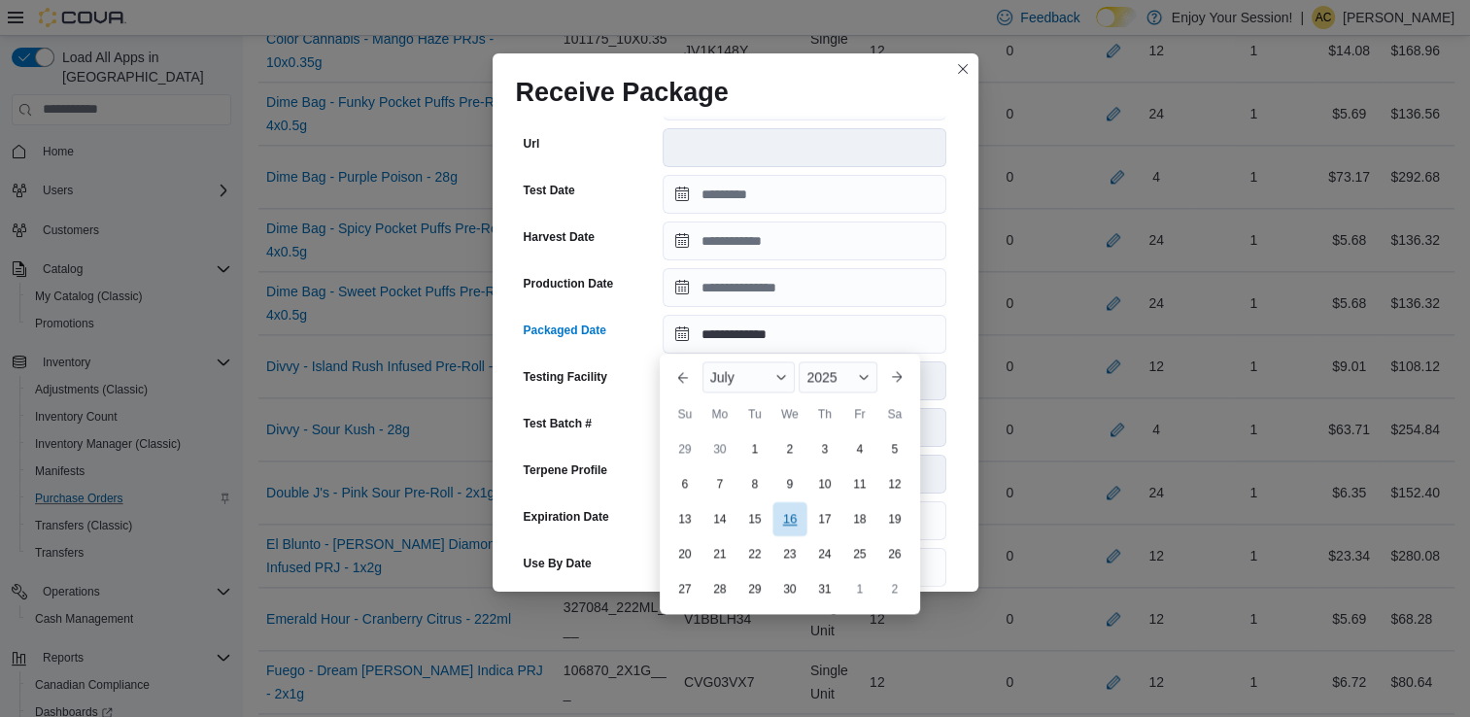
click at [785, 524] on div "16" at bounding box center [790, 519] width 34 height 34
type input "**********"
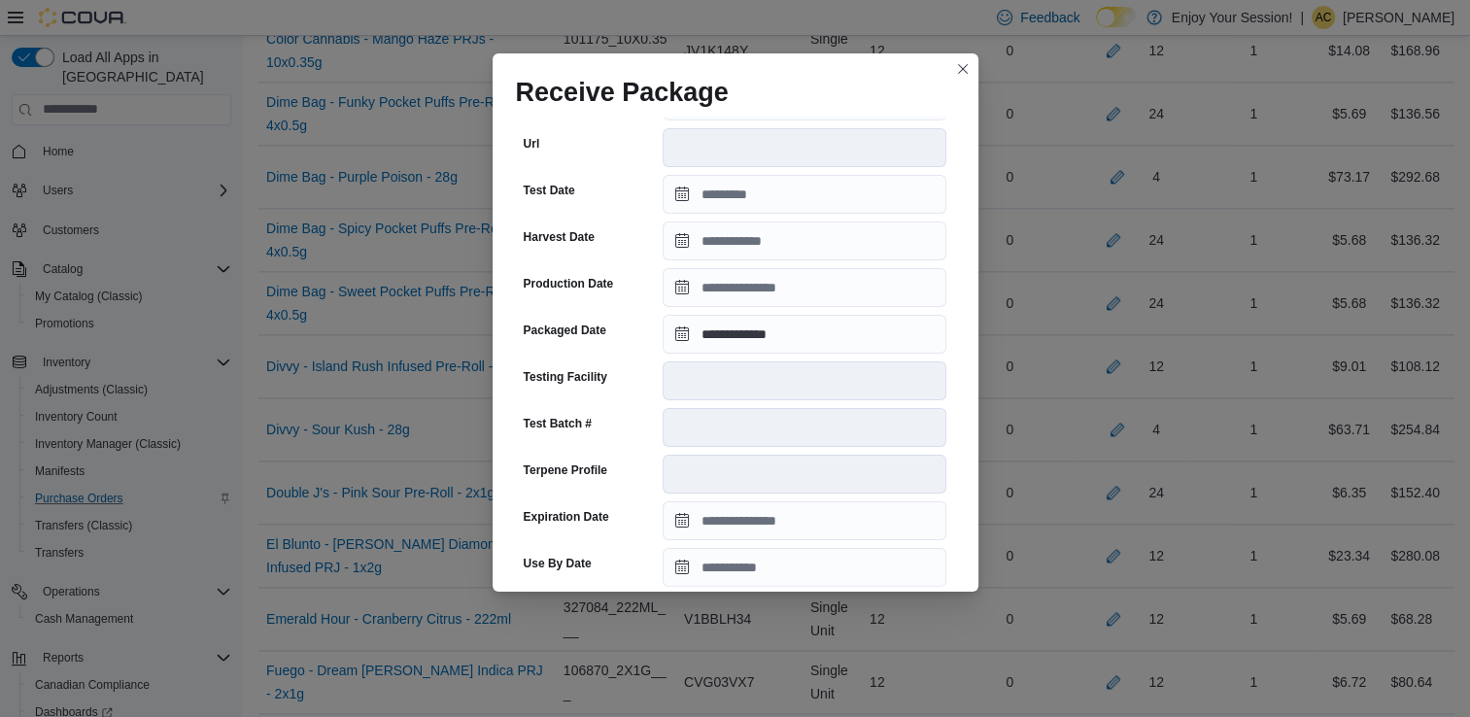
scroll to position [655, 0]
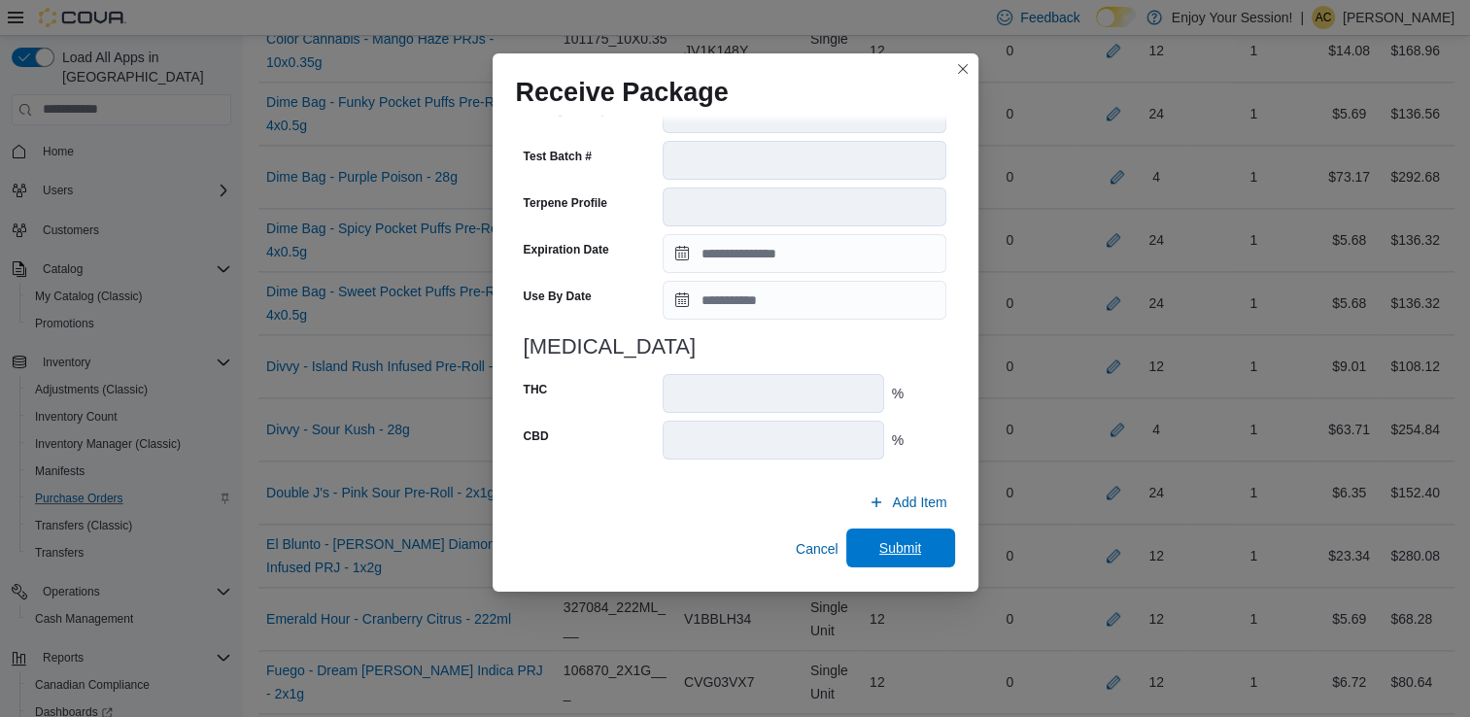
click at [900, 538] on span "Submit" at bounding box center [901, 548] width 86 height 39
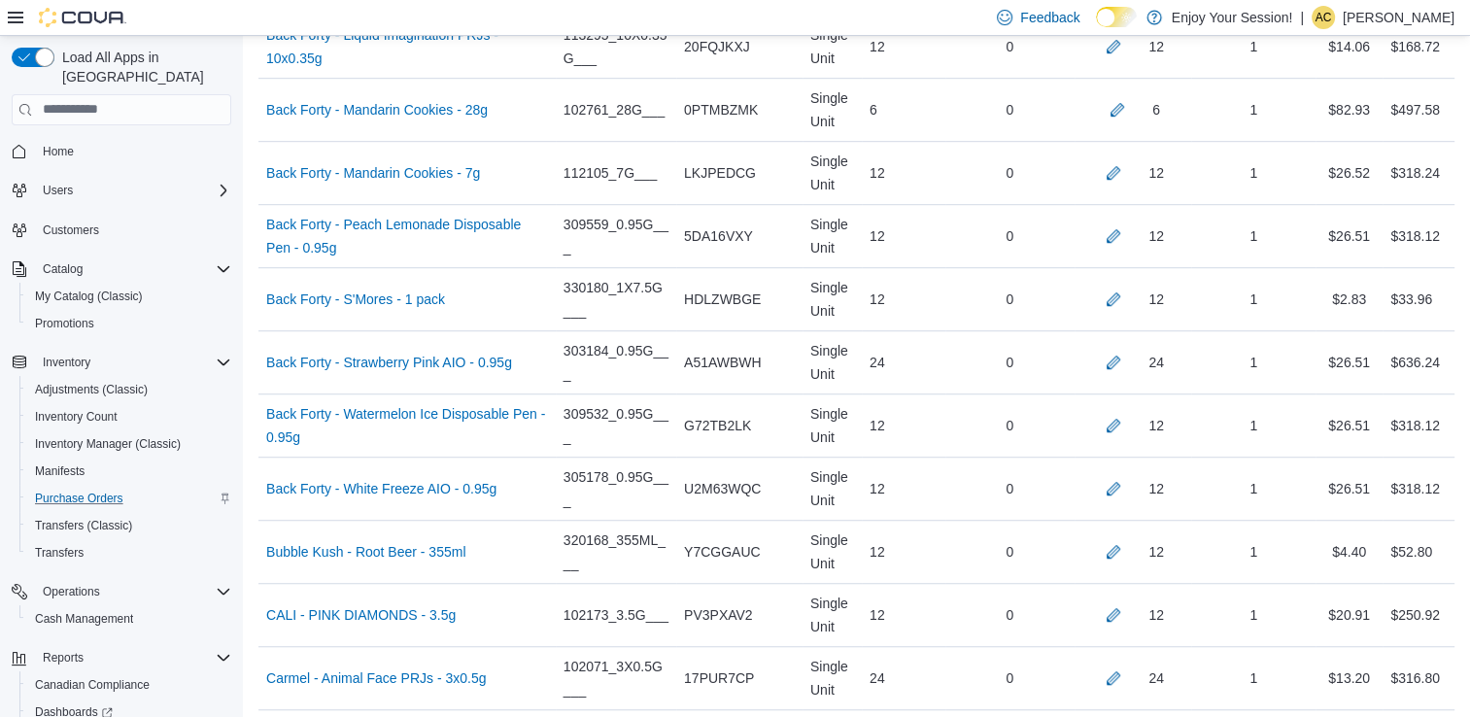
scroll to position [6190, 0]
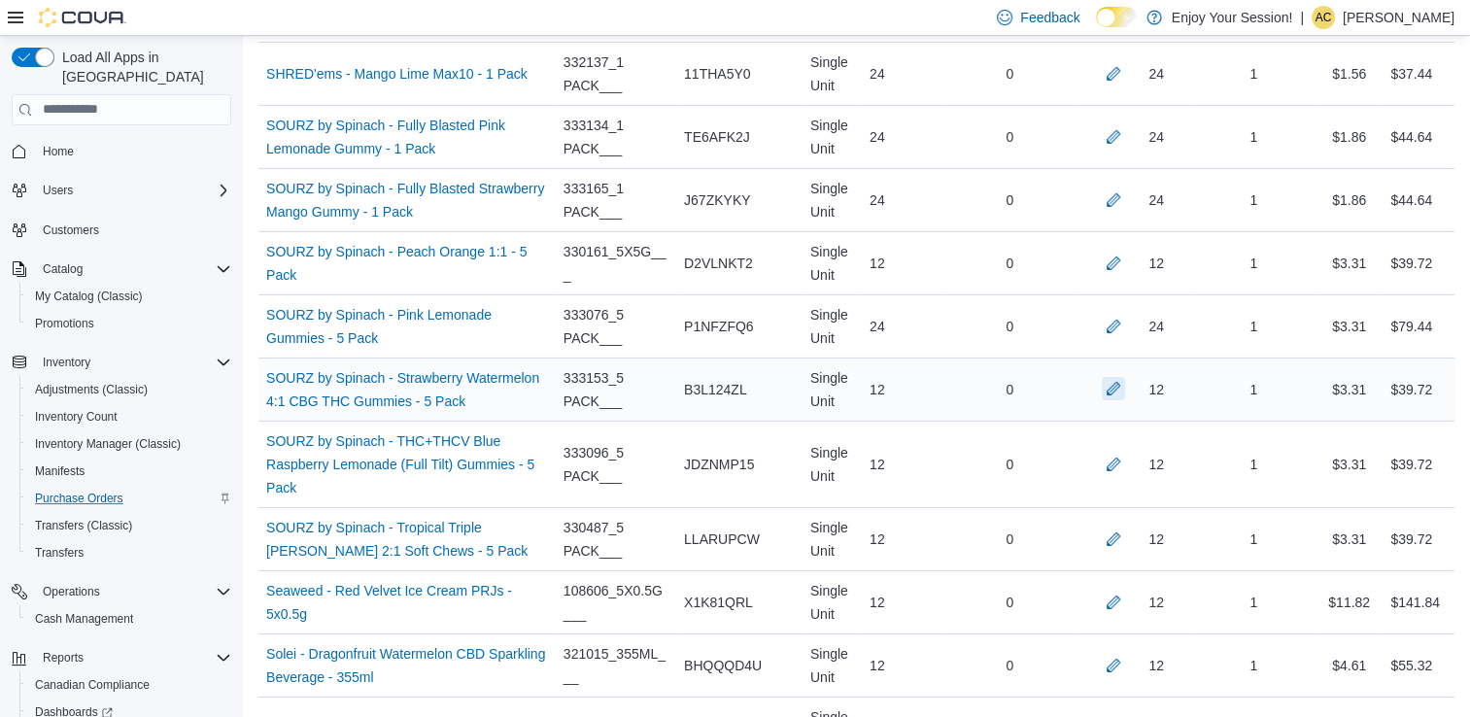
click at [1119, 377] on button "button" at bounding box center [1113, 388] width 23 height 23
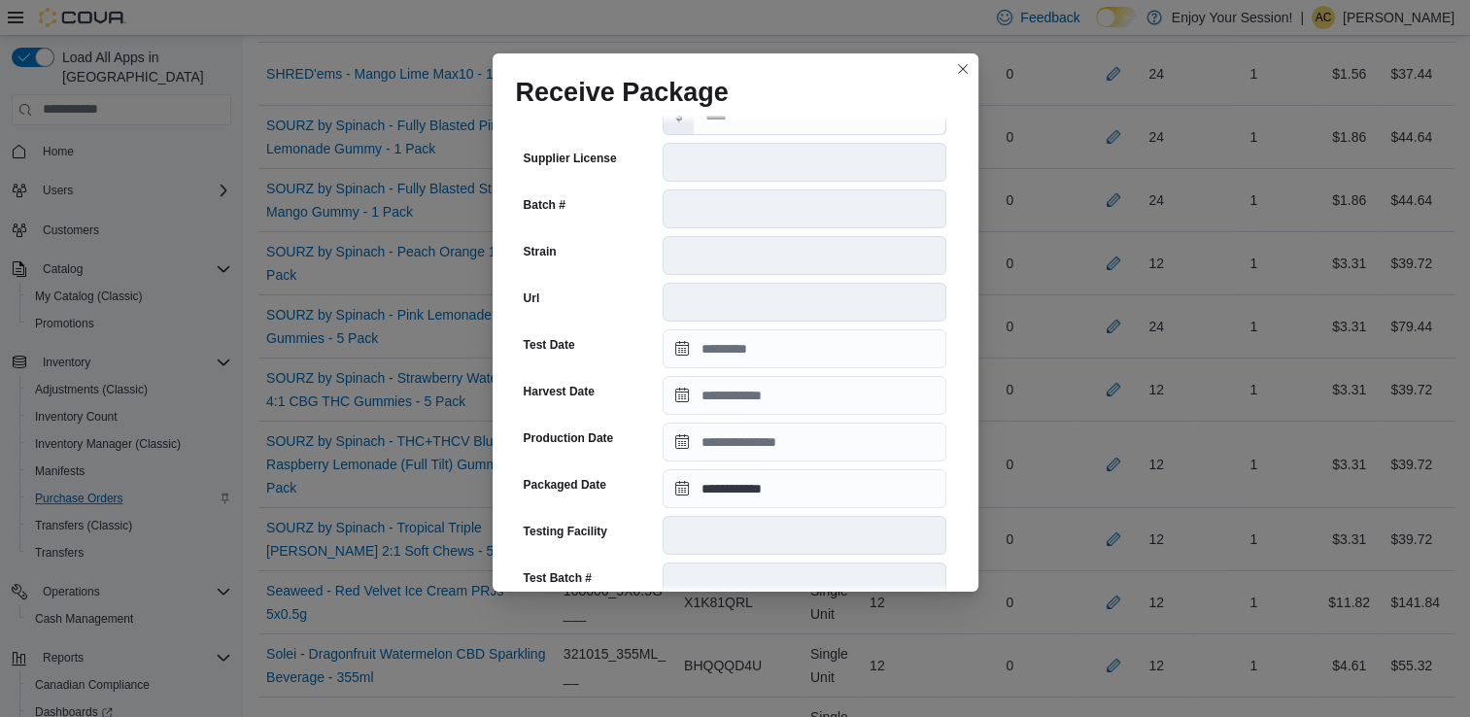
scroll to position [670, 0]
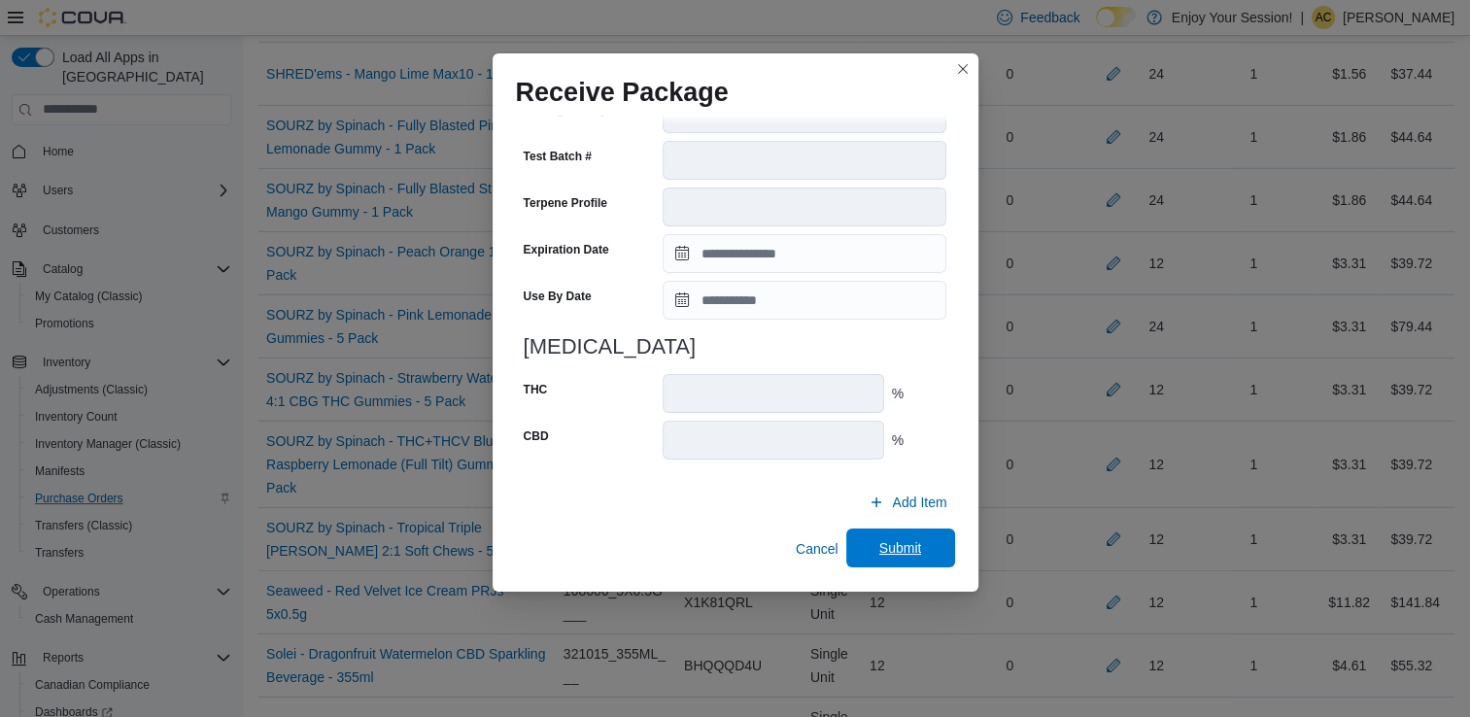
click at [913, 542] on span "Submit" at bounding box center [901, 548] width 86 height 39
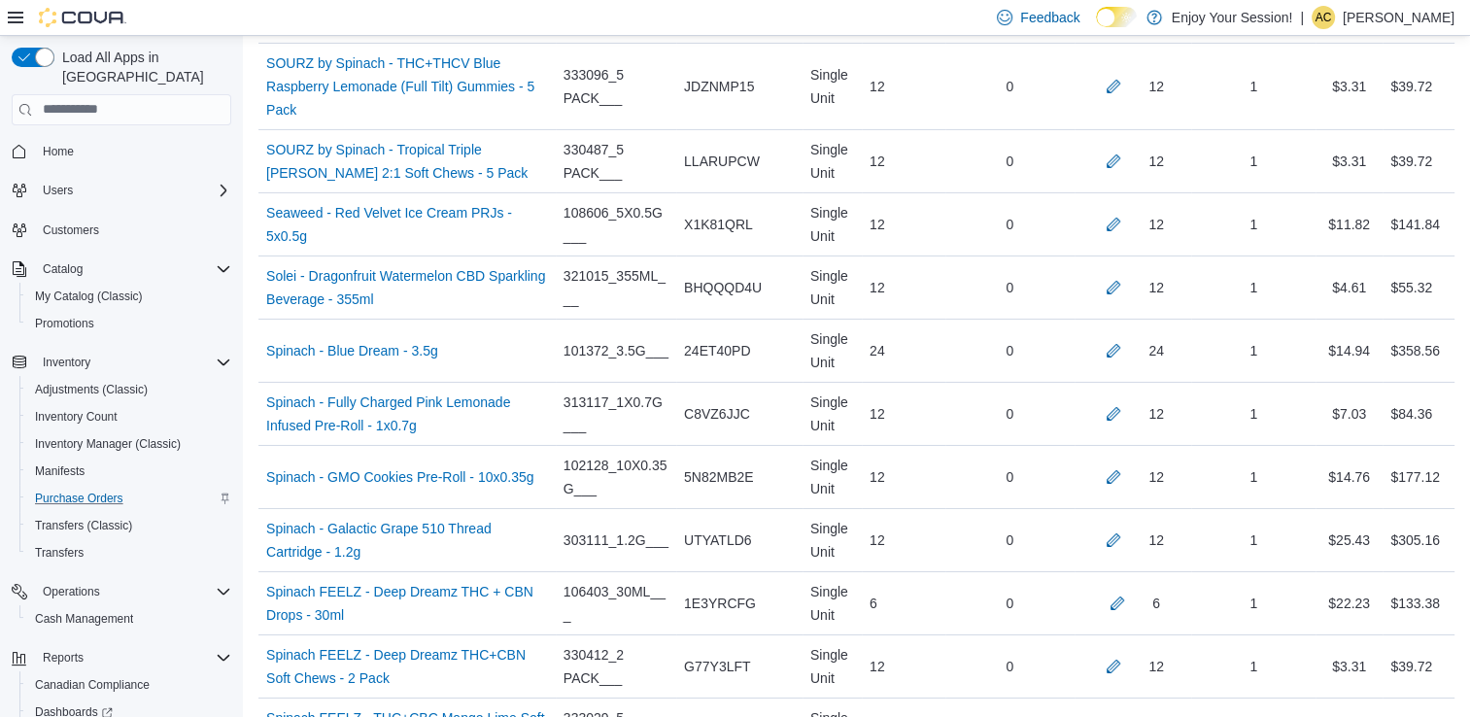
scroll to position [5938, 0]
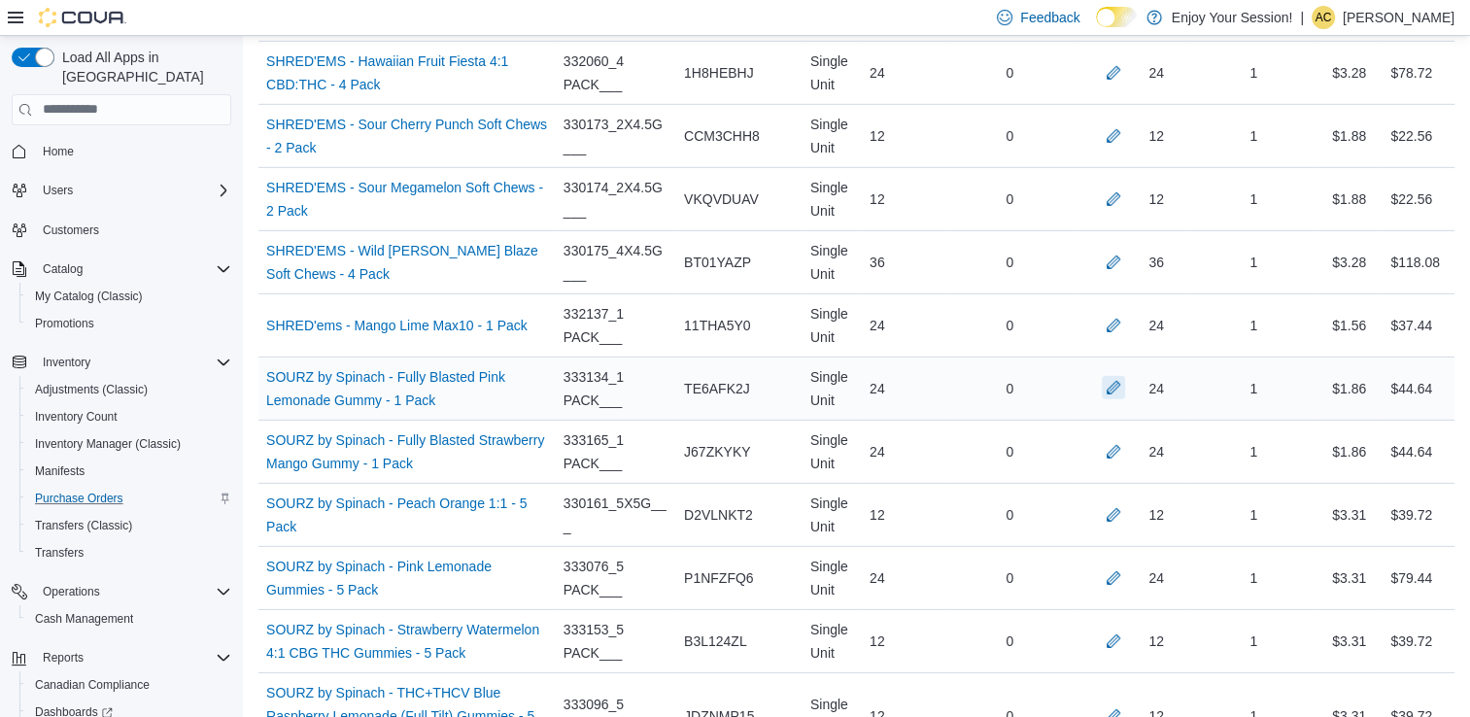
click at [1124, 376] on button "button" at bounding box center [1113, 387] width 23 height 23
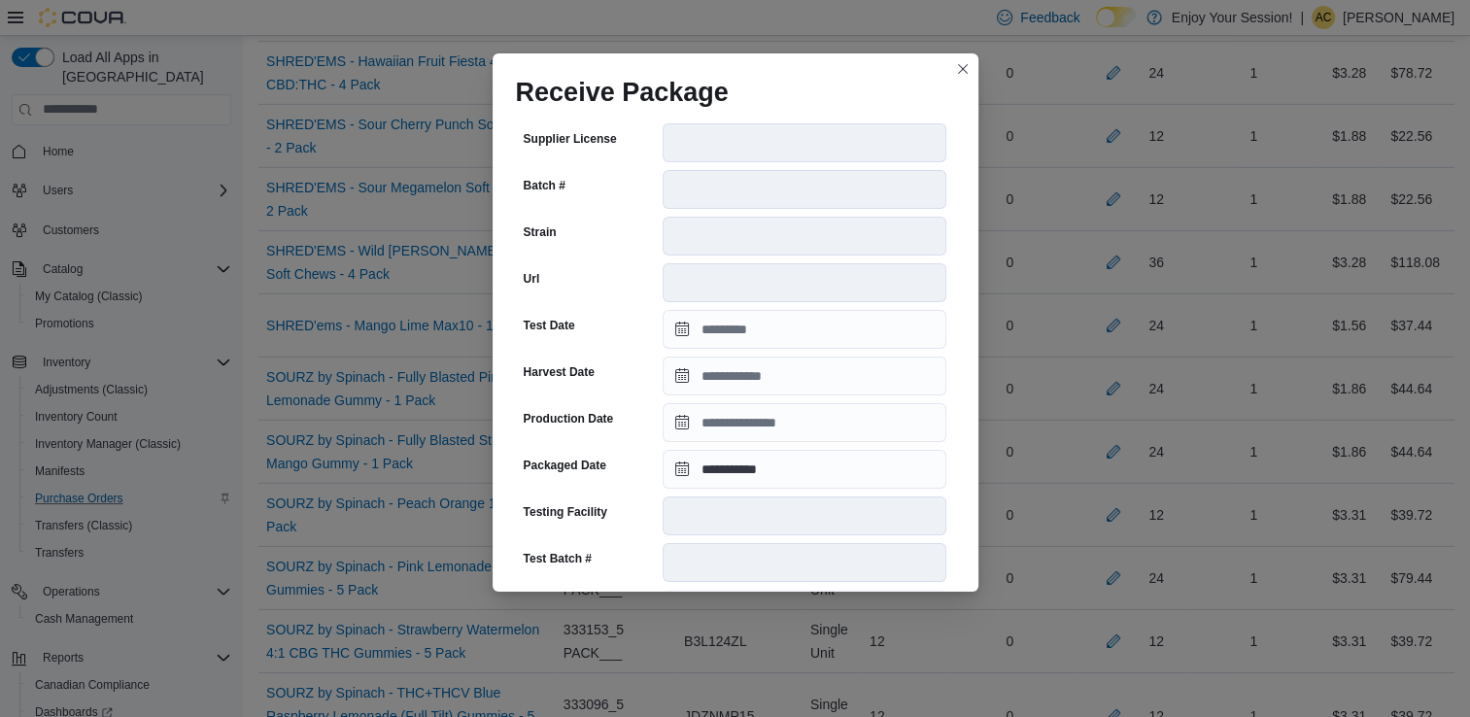
scroll to position [670, 0]
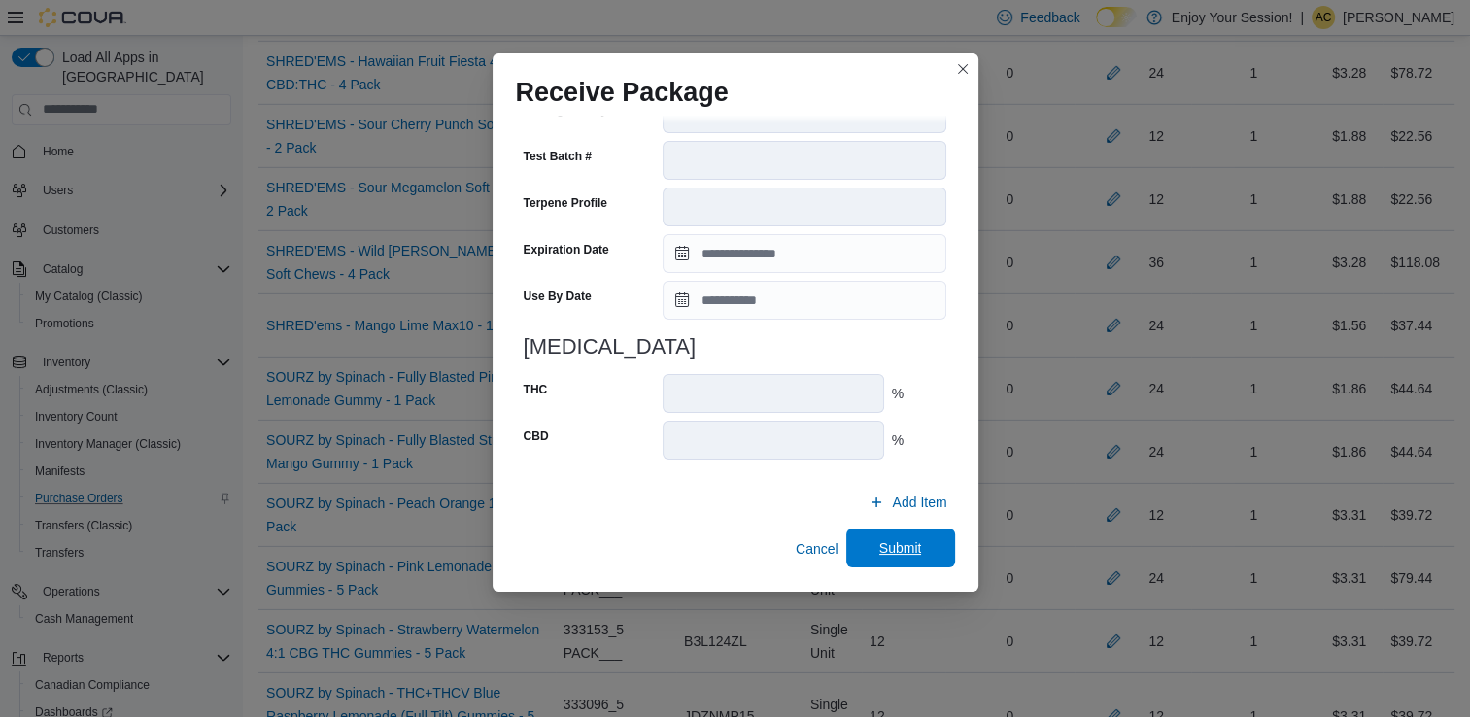
click at [911, 530] on span "Submit" at bounding box center [901, 548] width 86 height 39
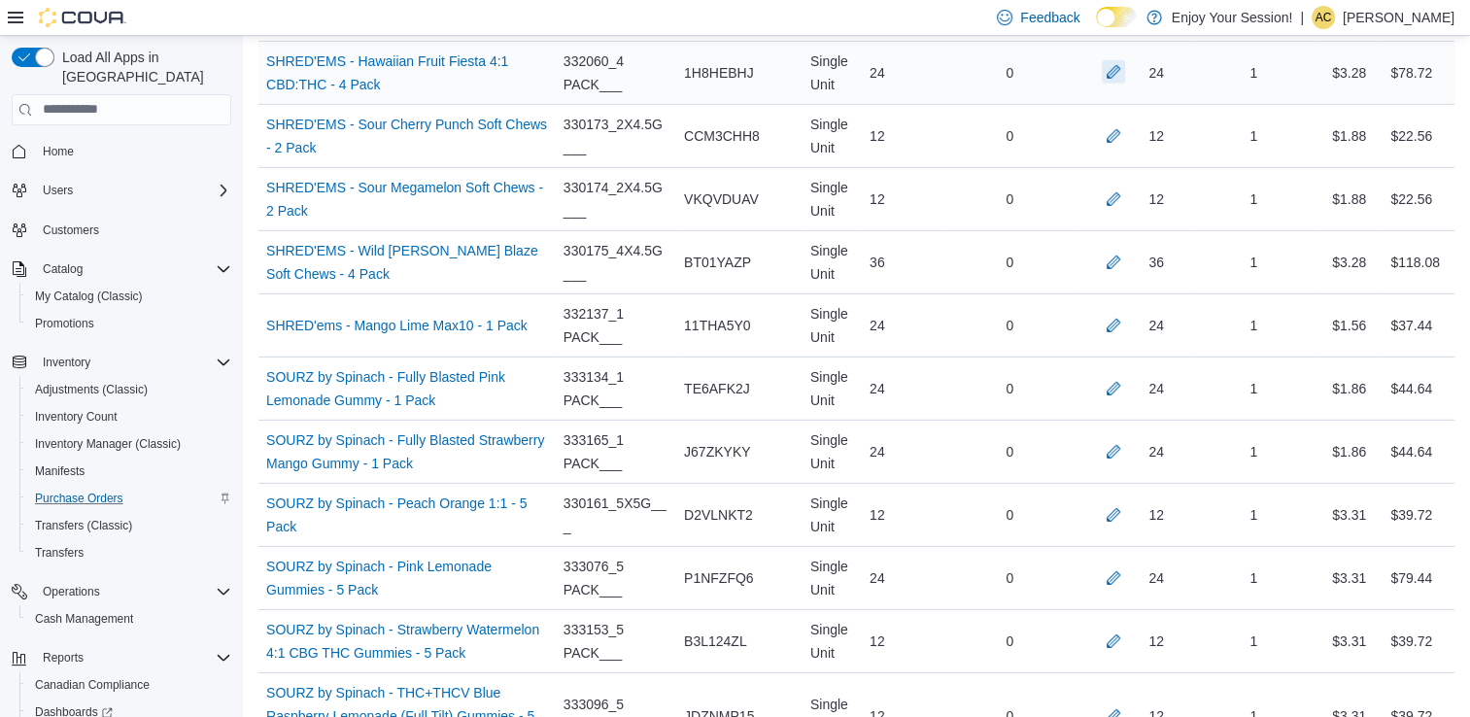
scroll to position [6643, 0]
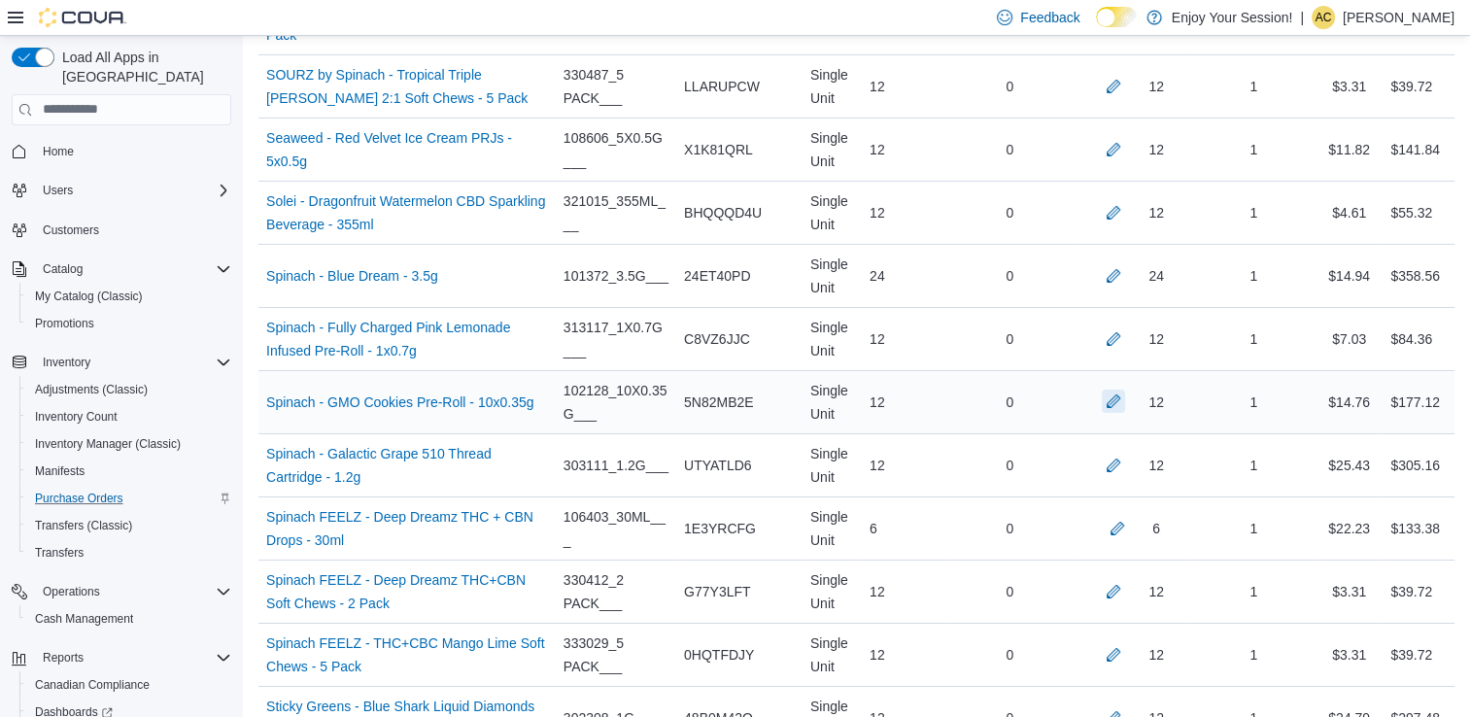
click at [1119, 390] on button "button" at bounding box center [1113, 401] width 23 height 23
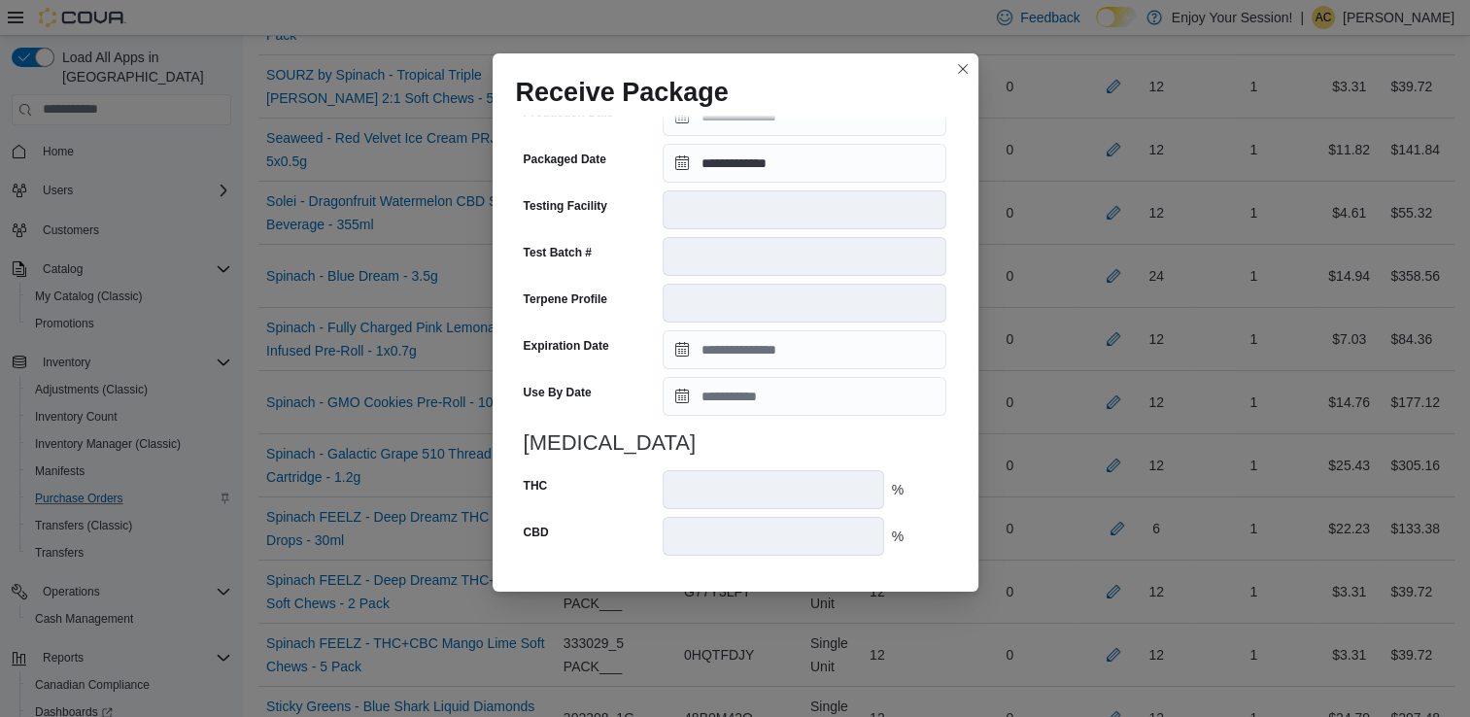
scroll to position [655, 0]
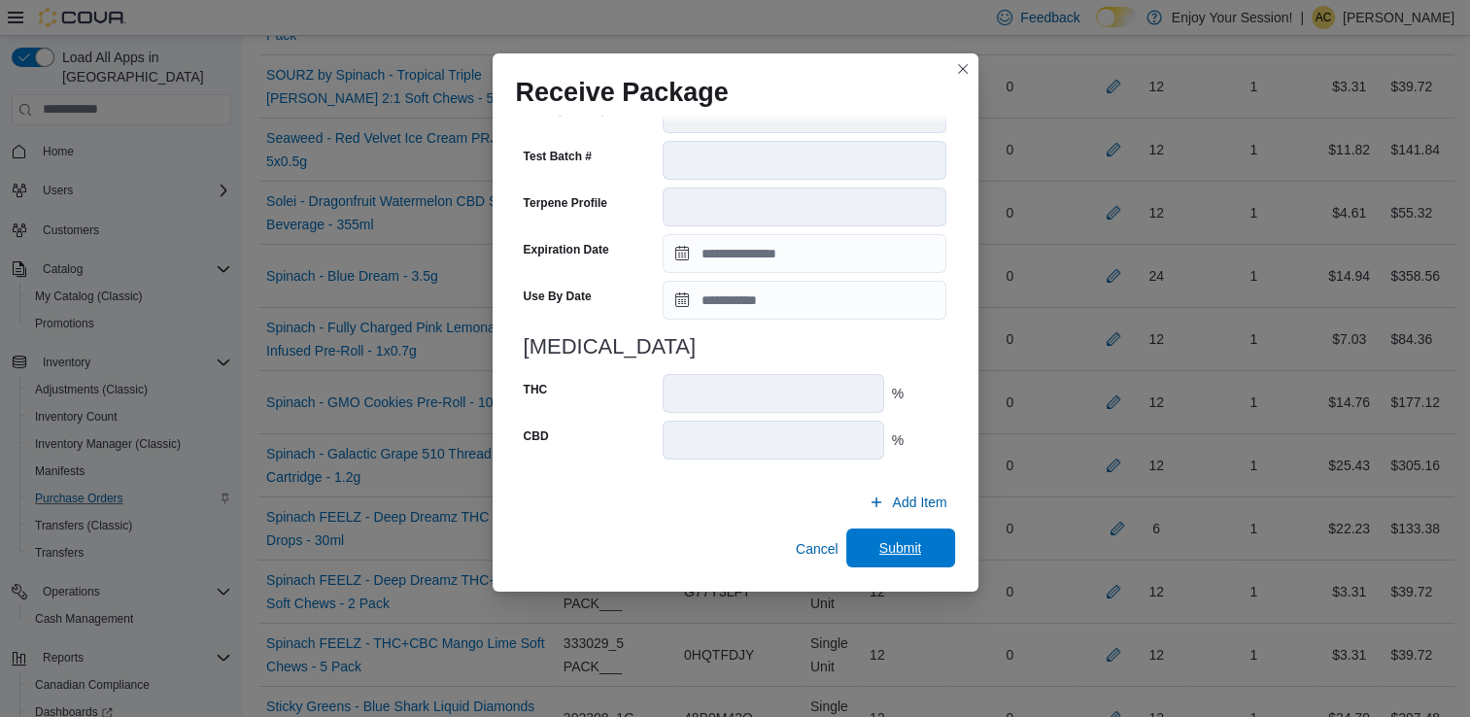
click at [907, 554] on span "Submit" at bounding box center [900, 547] width 43 height 19
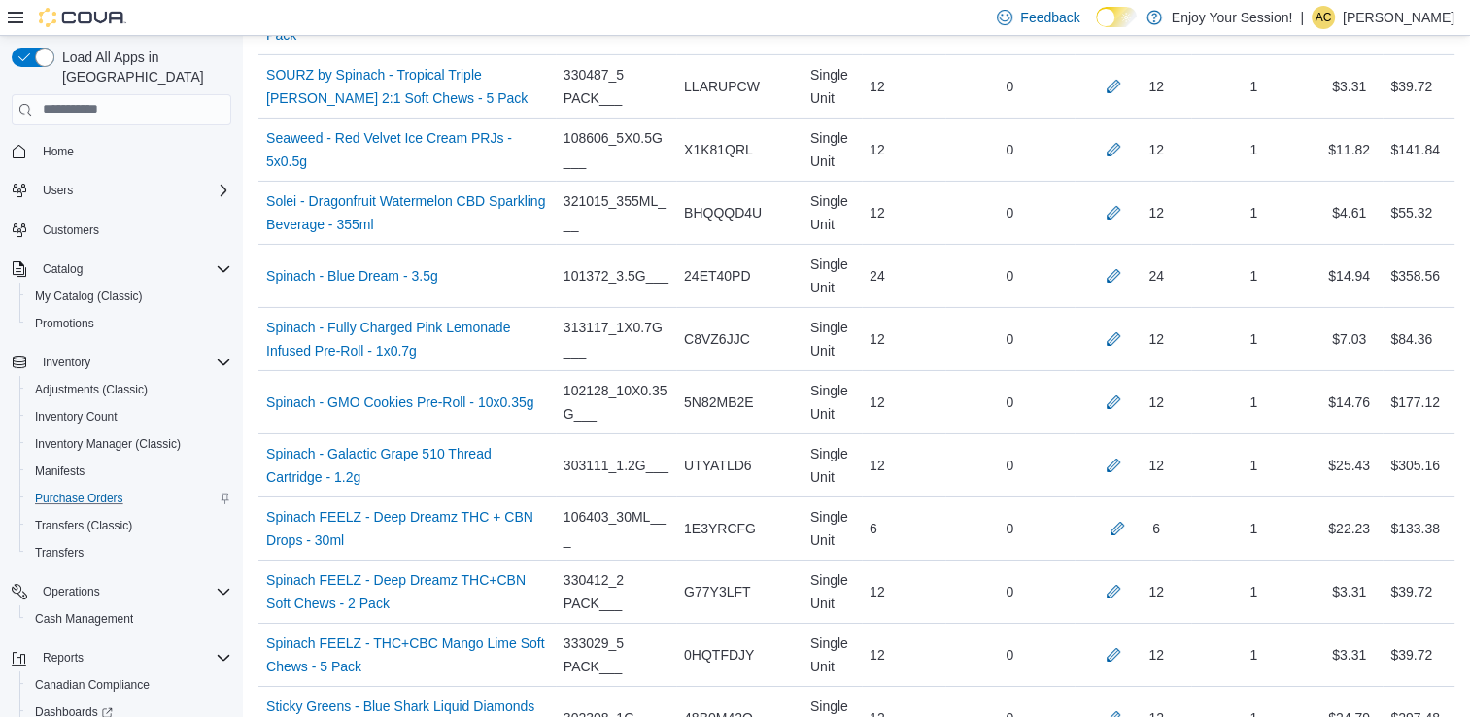
scroll to position [8079, 0]
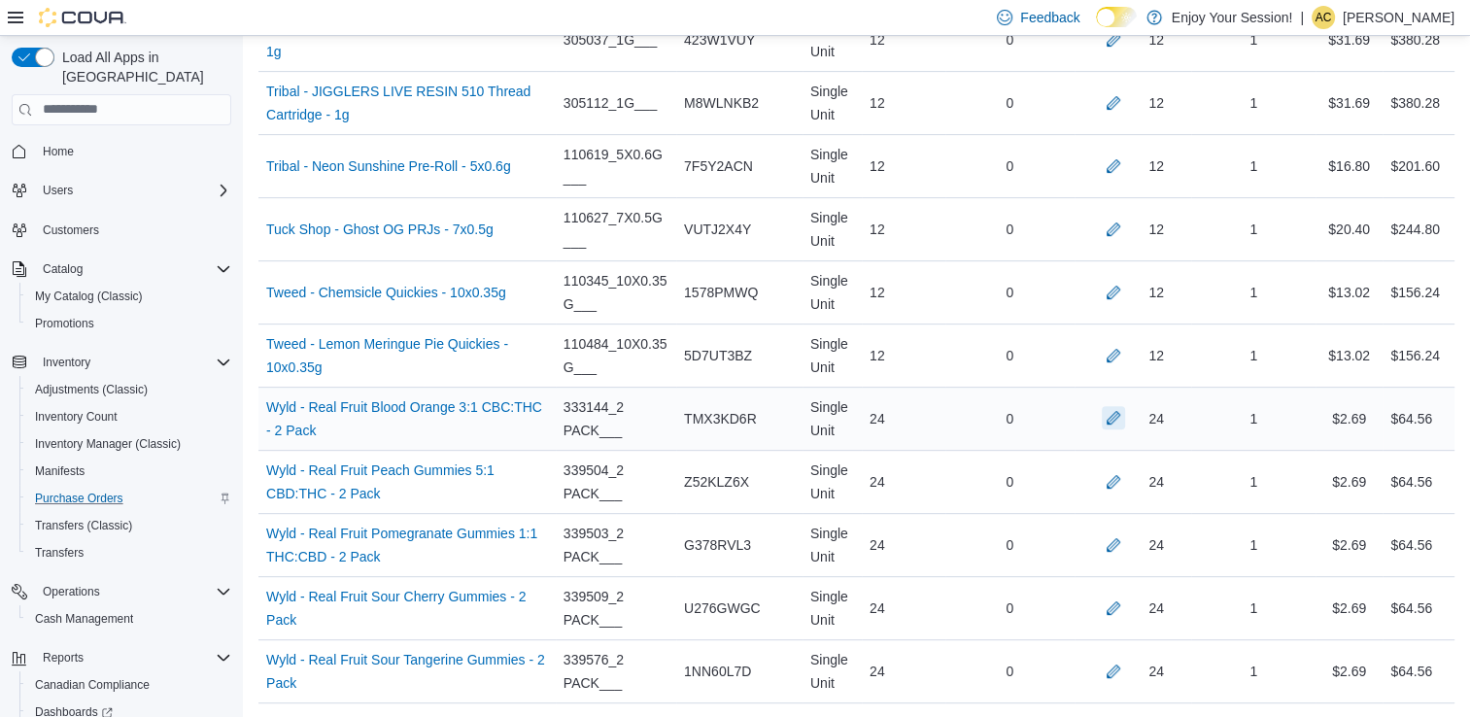
click at [1123, 406] on button "button" at bounding box center [1113, 417] width 23 height 23
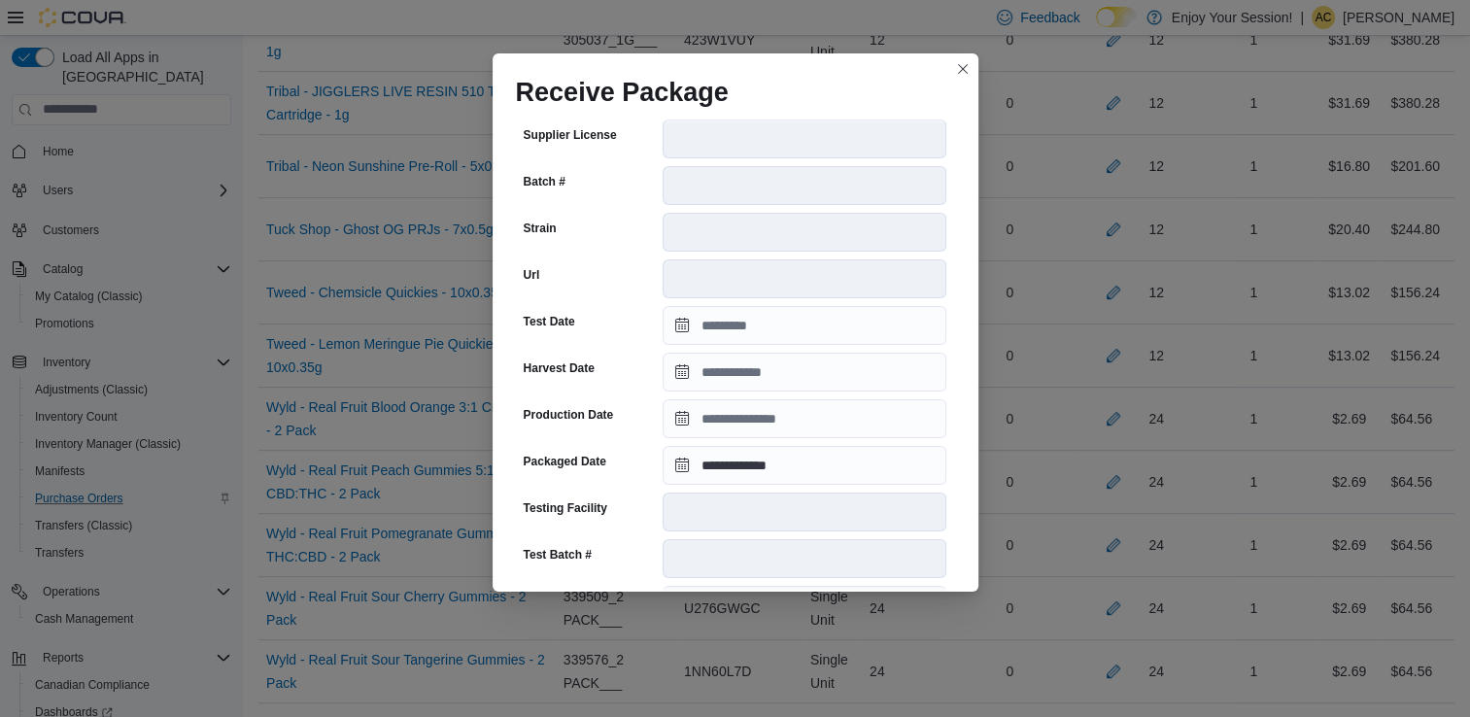
scroll to position [655, 0]
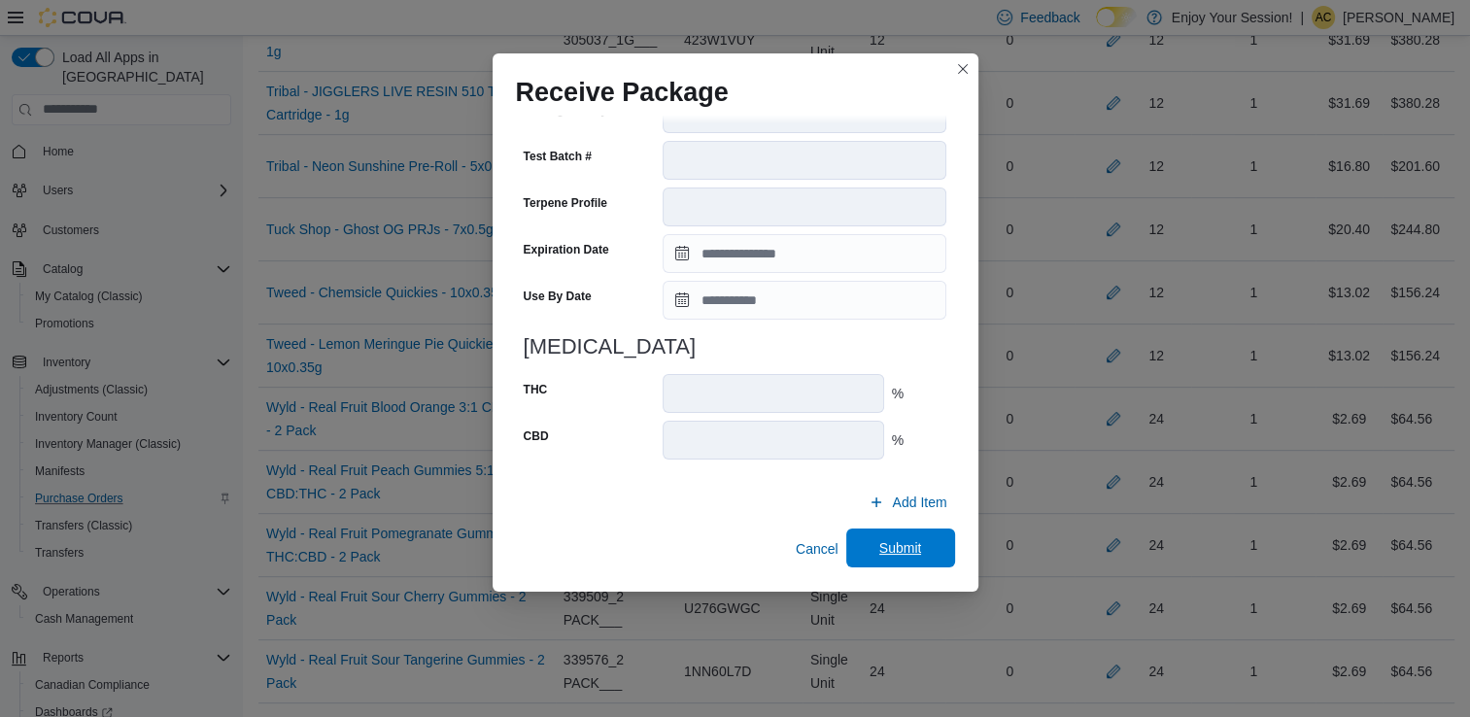
click at [929, 553] on span "Submit" at bounding box center [901, 548] width 86 height 39
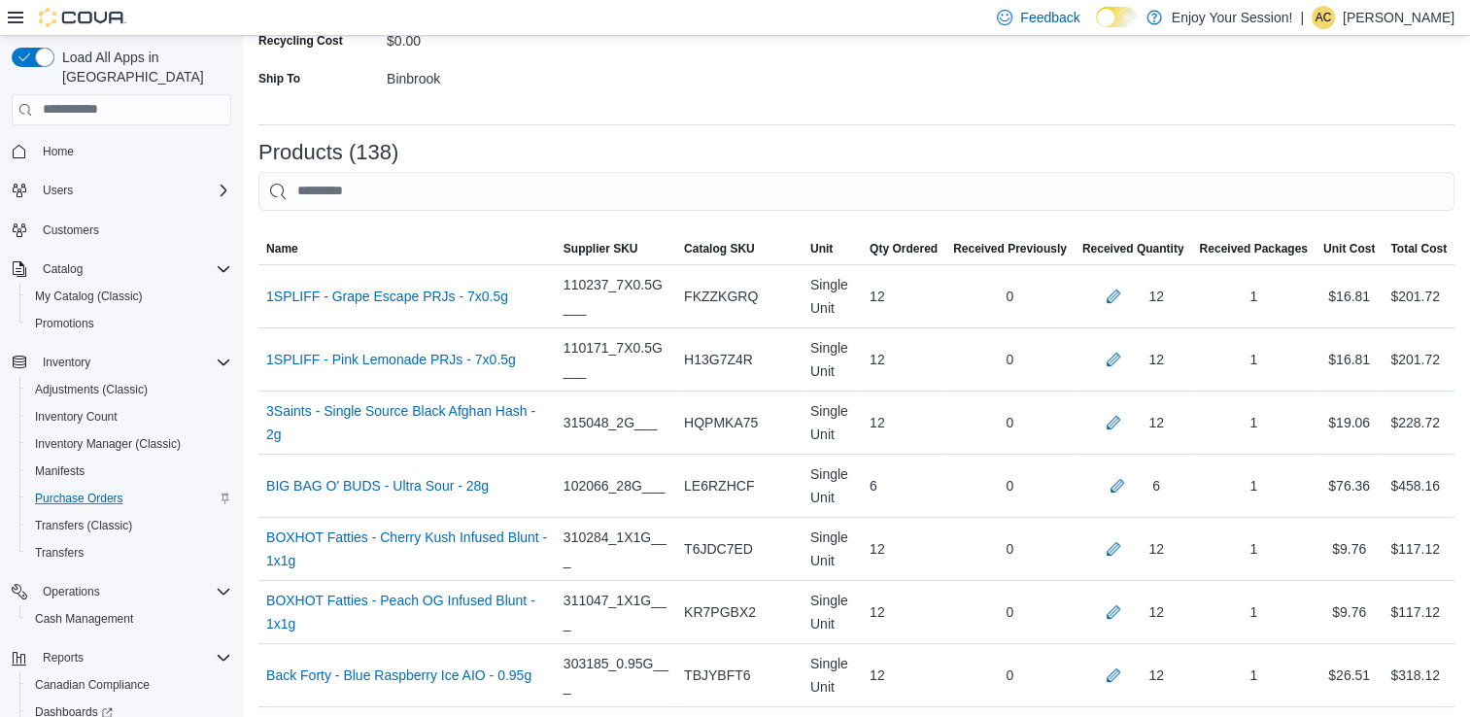
scroll to position [786, 0]
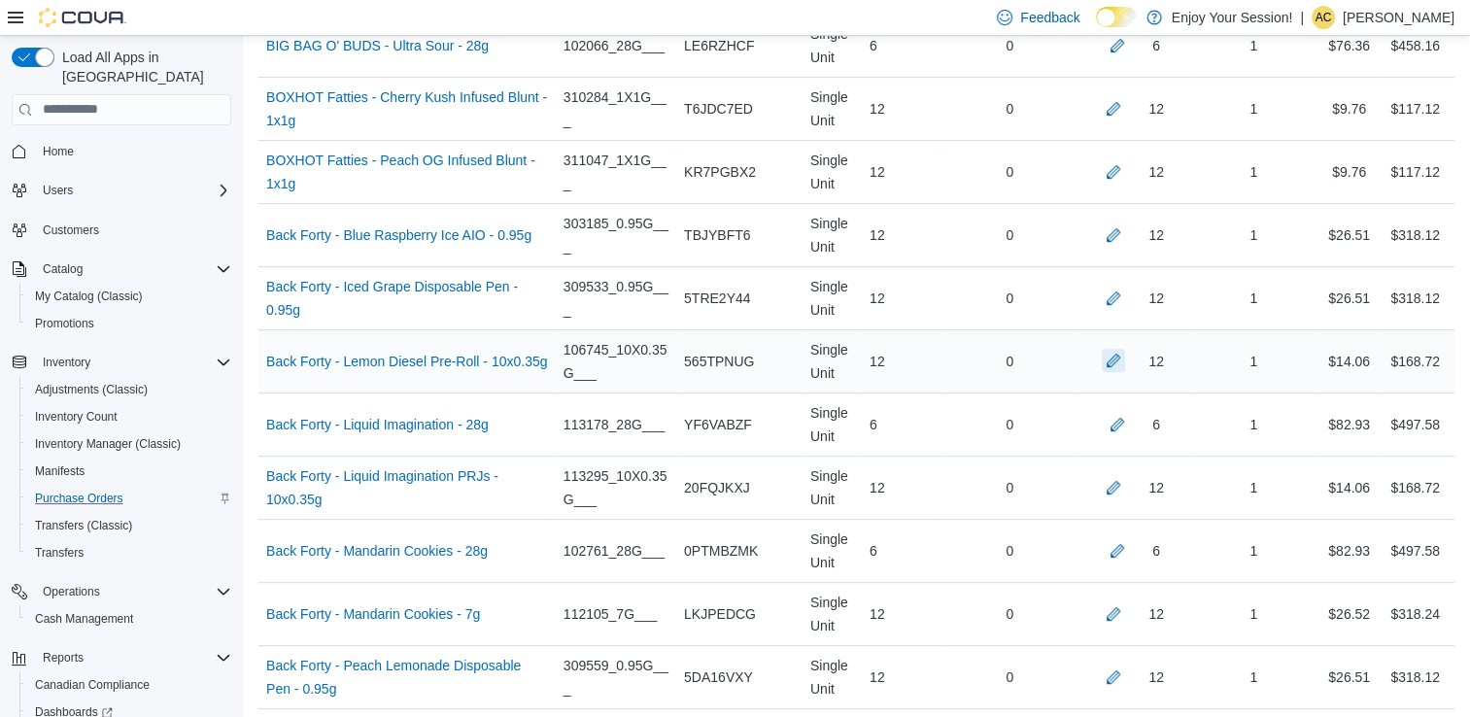
click at [1125, 362] on button "button" at bounding box center [1113, 360] width 23 height 23
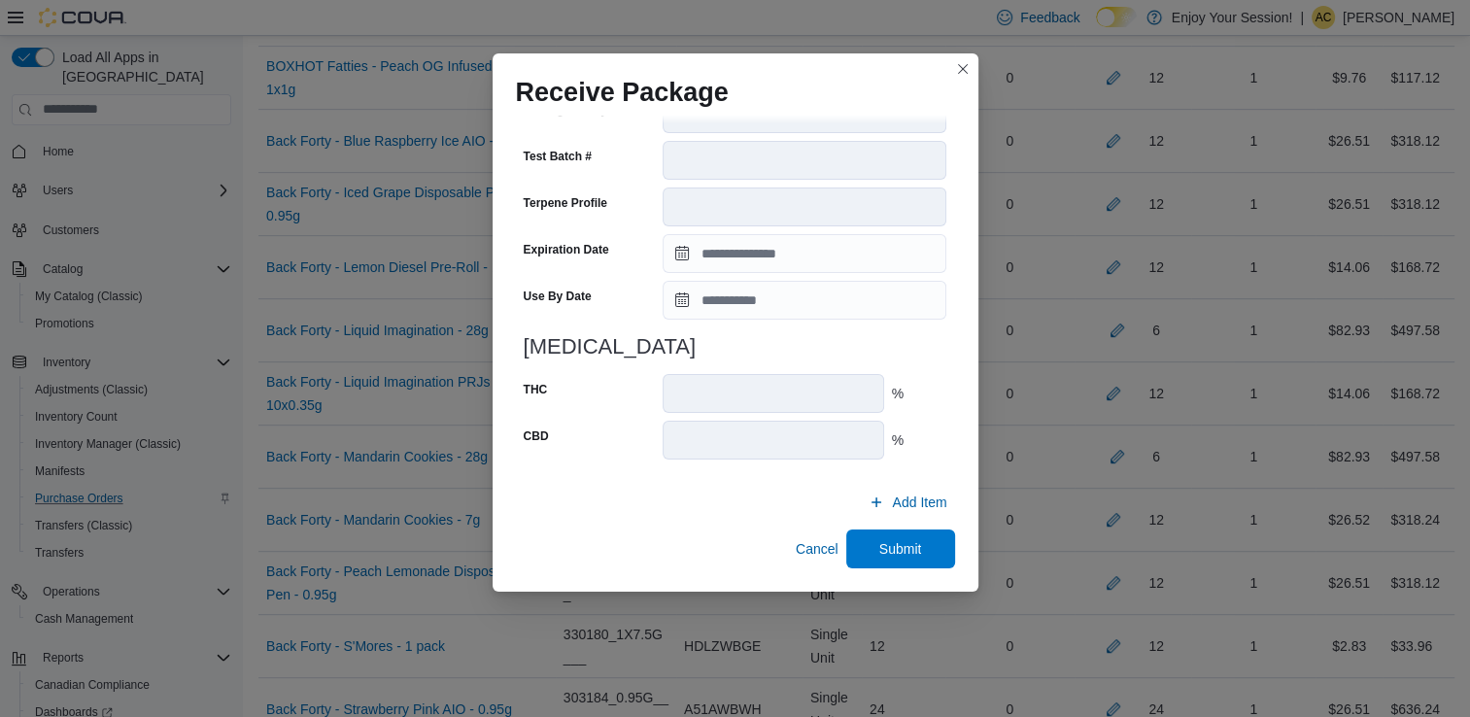
scroll to position [884, 0]
click at [925, 558] on span "Submit" at bounding box center [901, 548] width 86 height 39
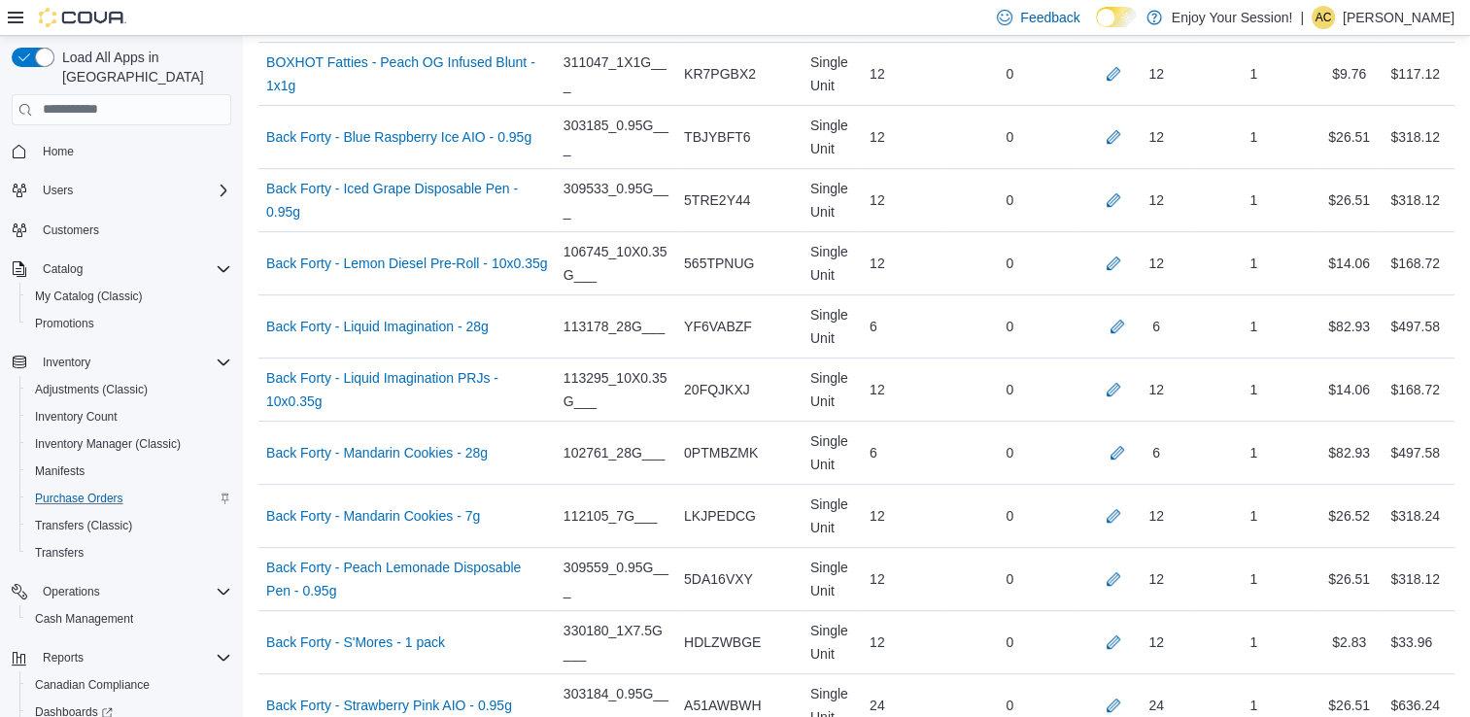
scroll to position [2235, 0]
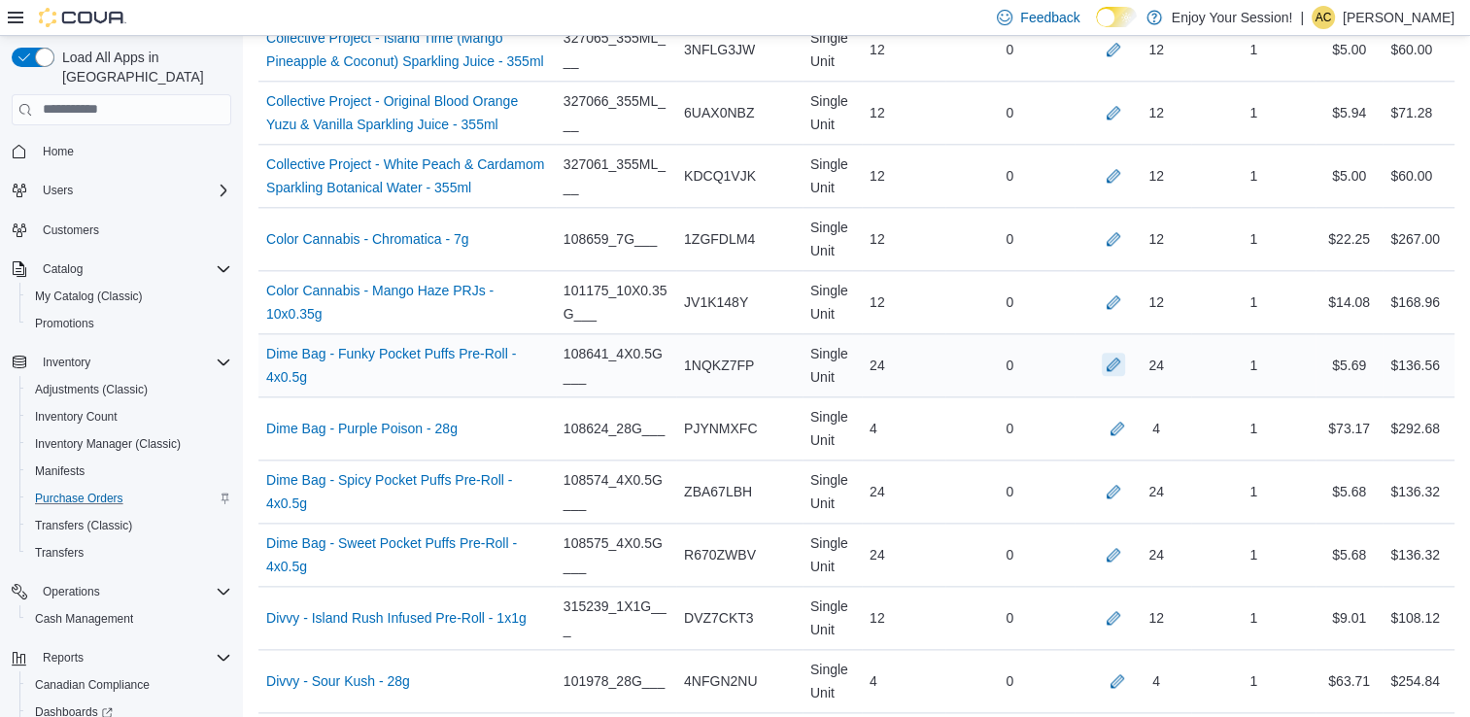
click at [1120, 367] on button "button" at bounding box center [1113, 364] width 23 height 23
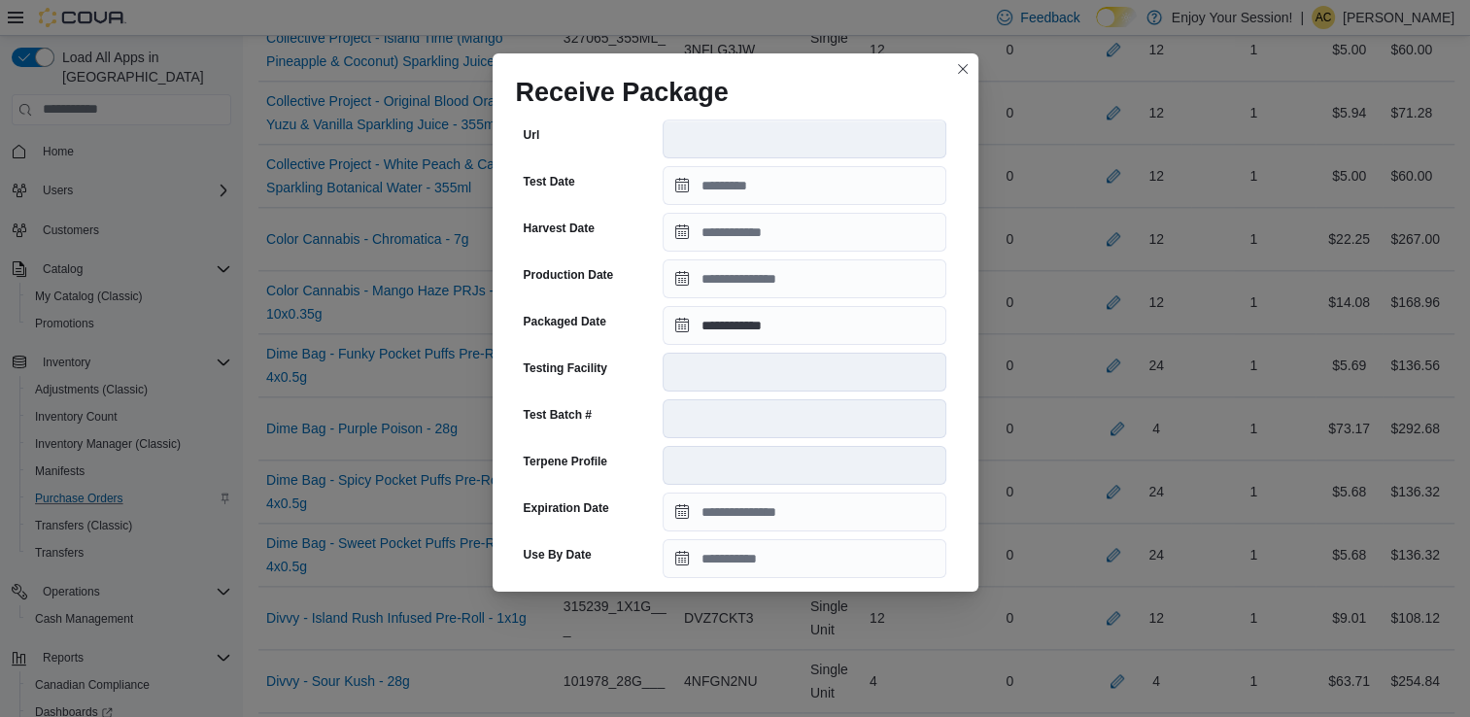
scroll to position [396, 0]
click at [748, 320] on input "**********" at bounding box center [805, 325] width 284 height 39
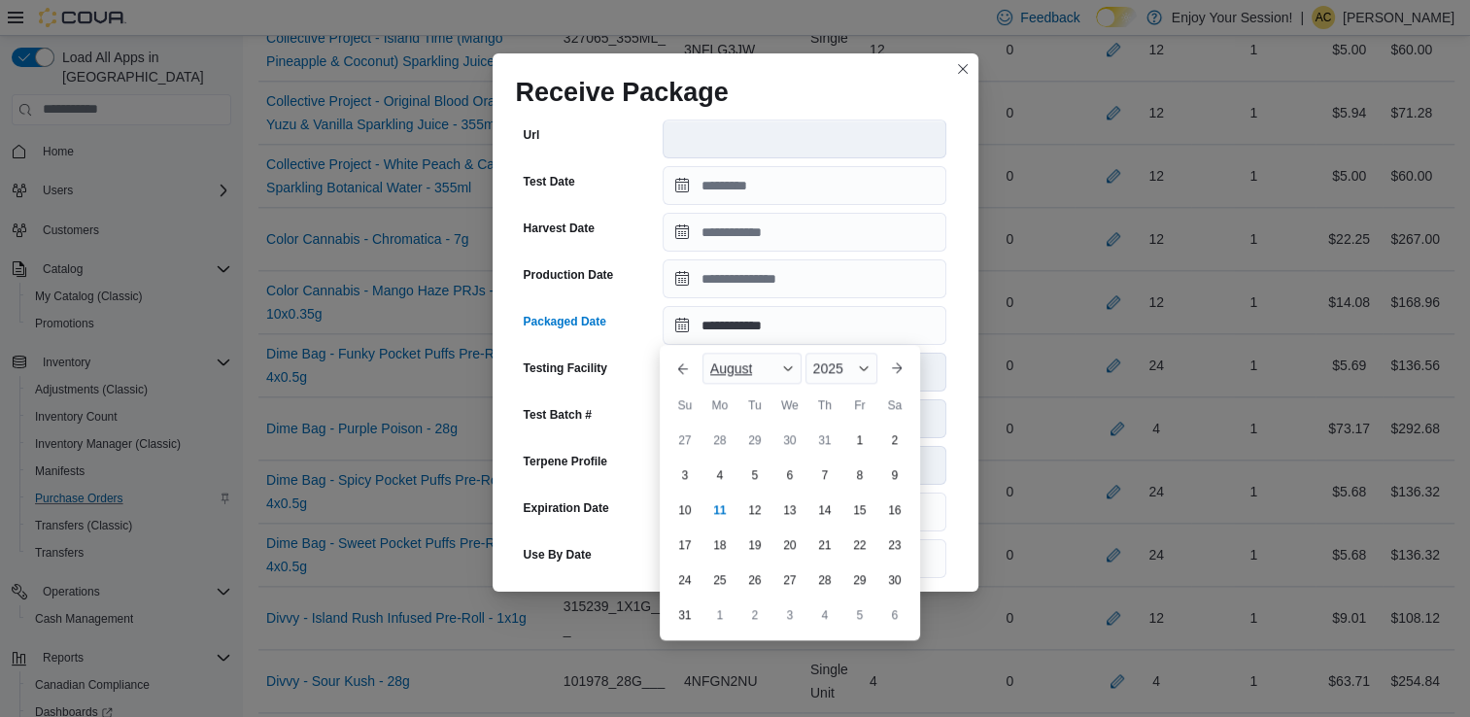
click at [749, 364] on span "August" at bounding box center [731, 369] width 43 height 16
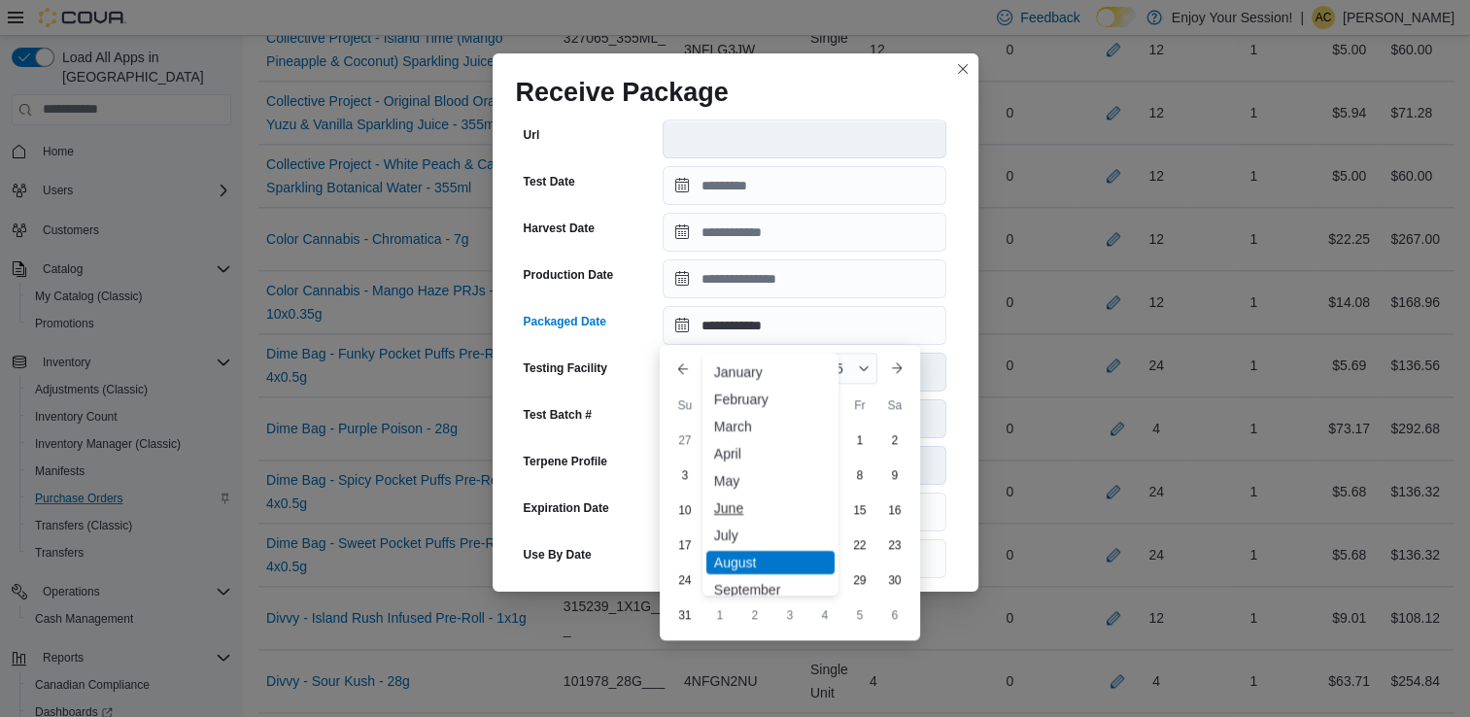
click at [750, 497] on div "June" at bounding box center [770, 508] width 128 height 23
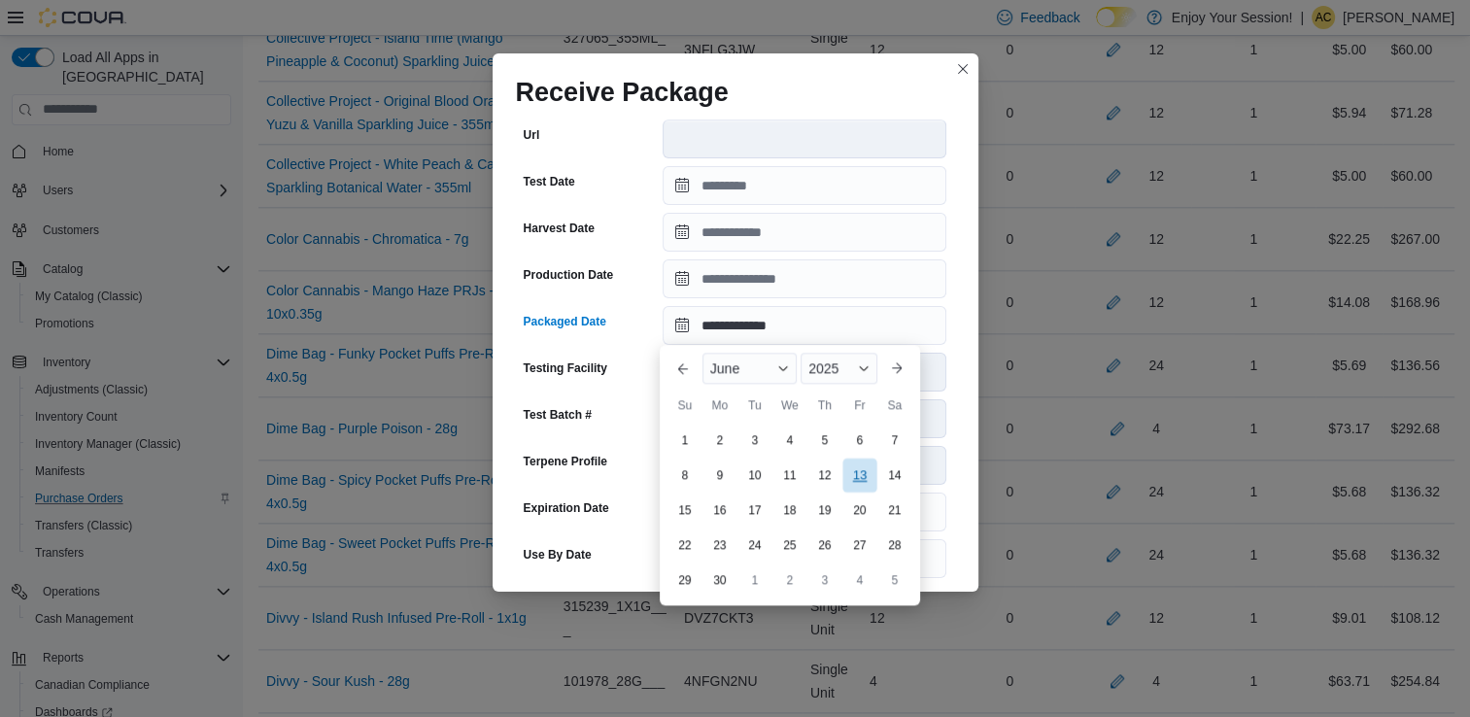
click at [860, 465] on div "13" at bounding box center [859, 475] width 34 height 34
type input "**********"
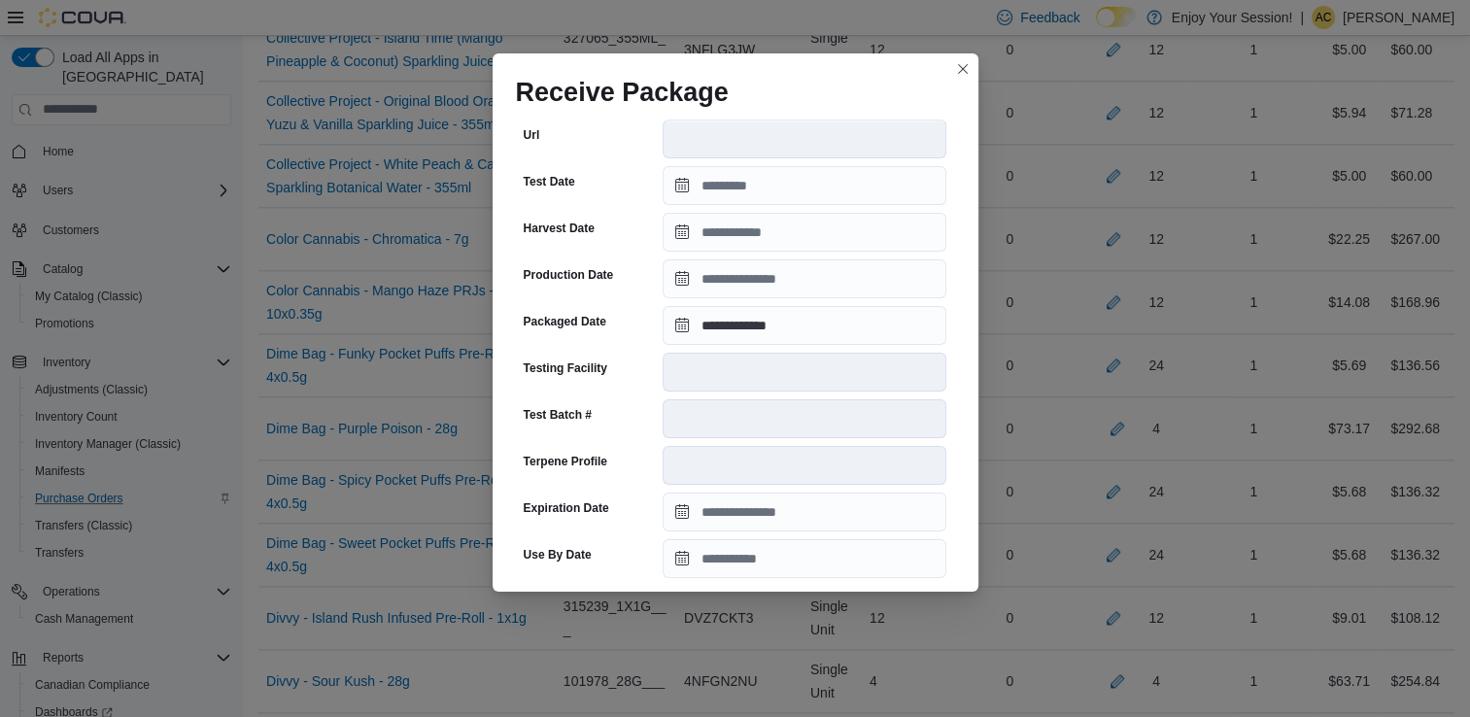
scroll to position [655, 0]
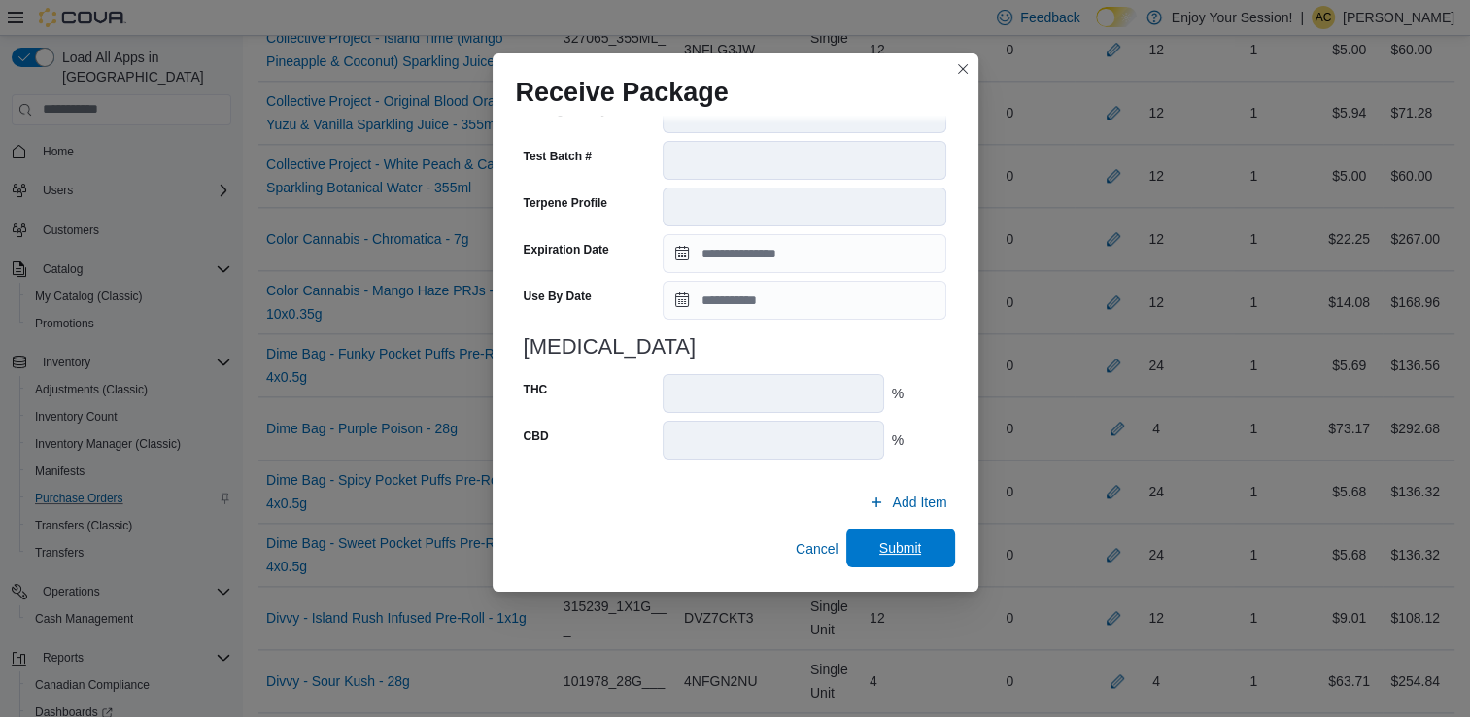
click at [914, 558] on span "Submit" at bounding box center [901, 548] width 86 height 39
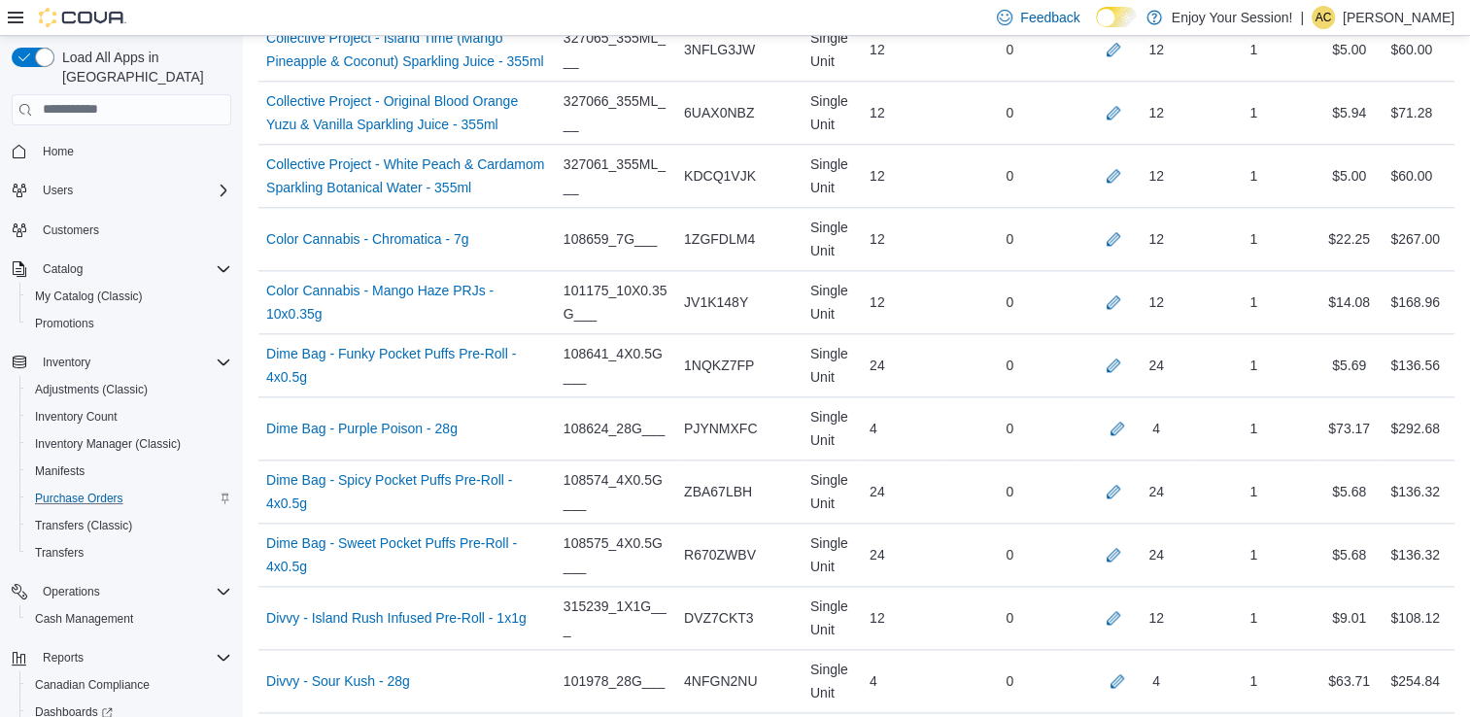
scroll to position [3293, 0]
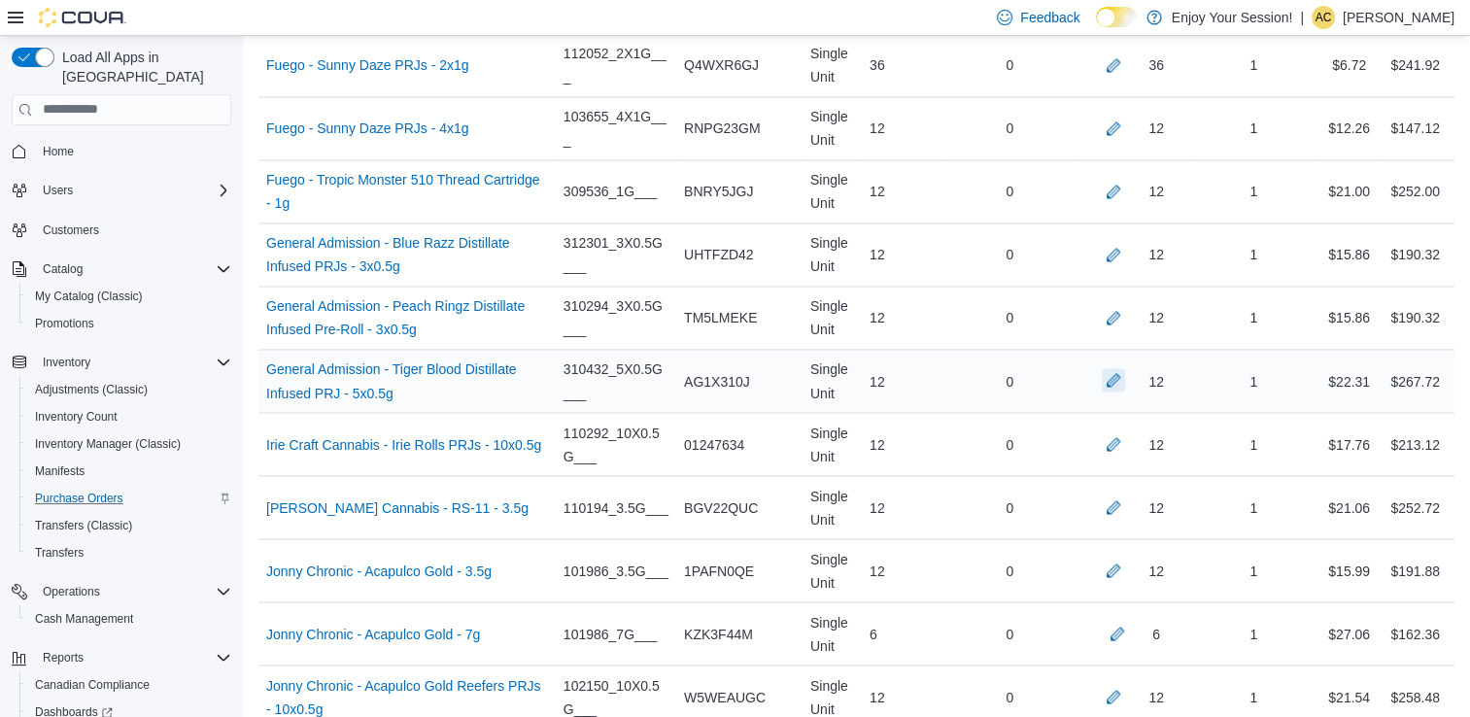
click at [1125, 377] on button "button" at bounding box center [1113, 379] width 23 height 23
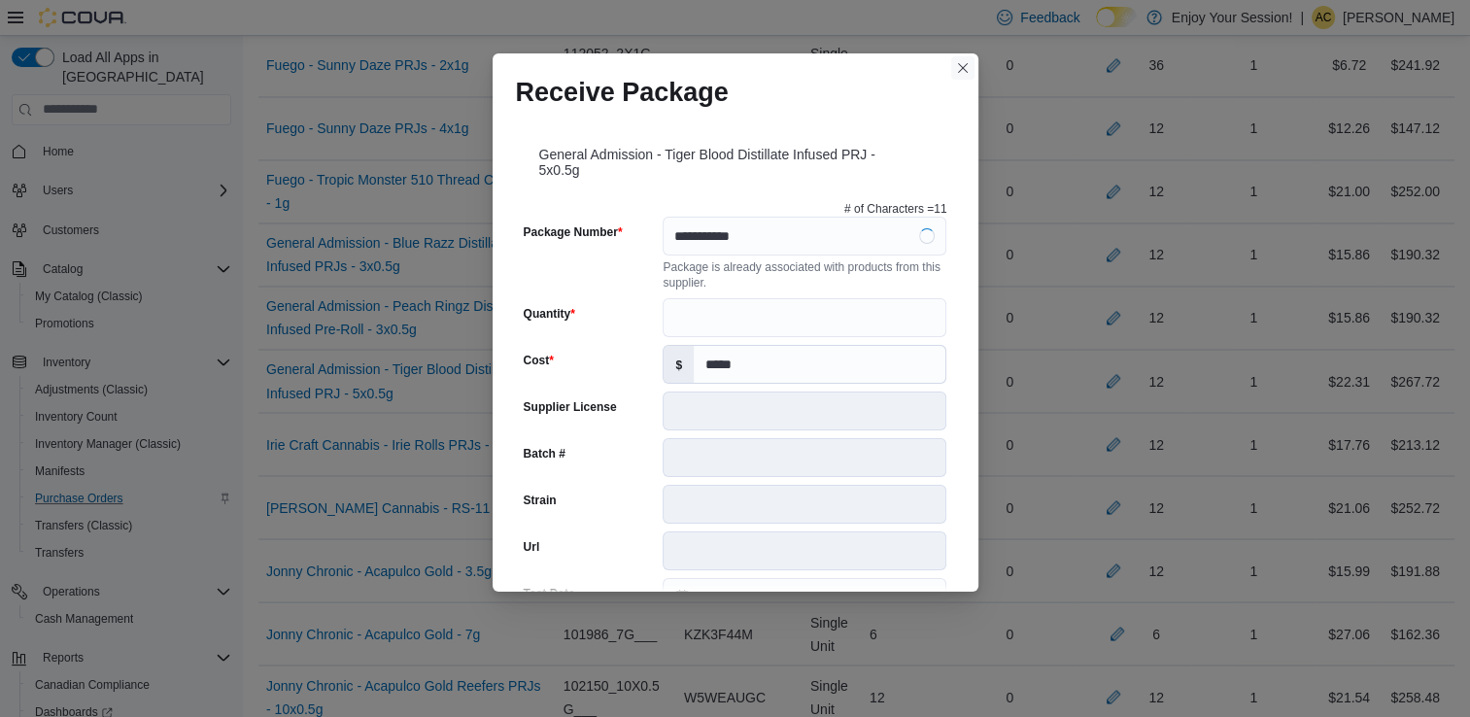
click at [957, 60] on button "Closes this modal window" at bounding box center [962, 67] width 23 height 23
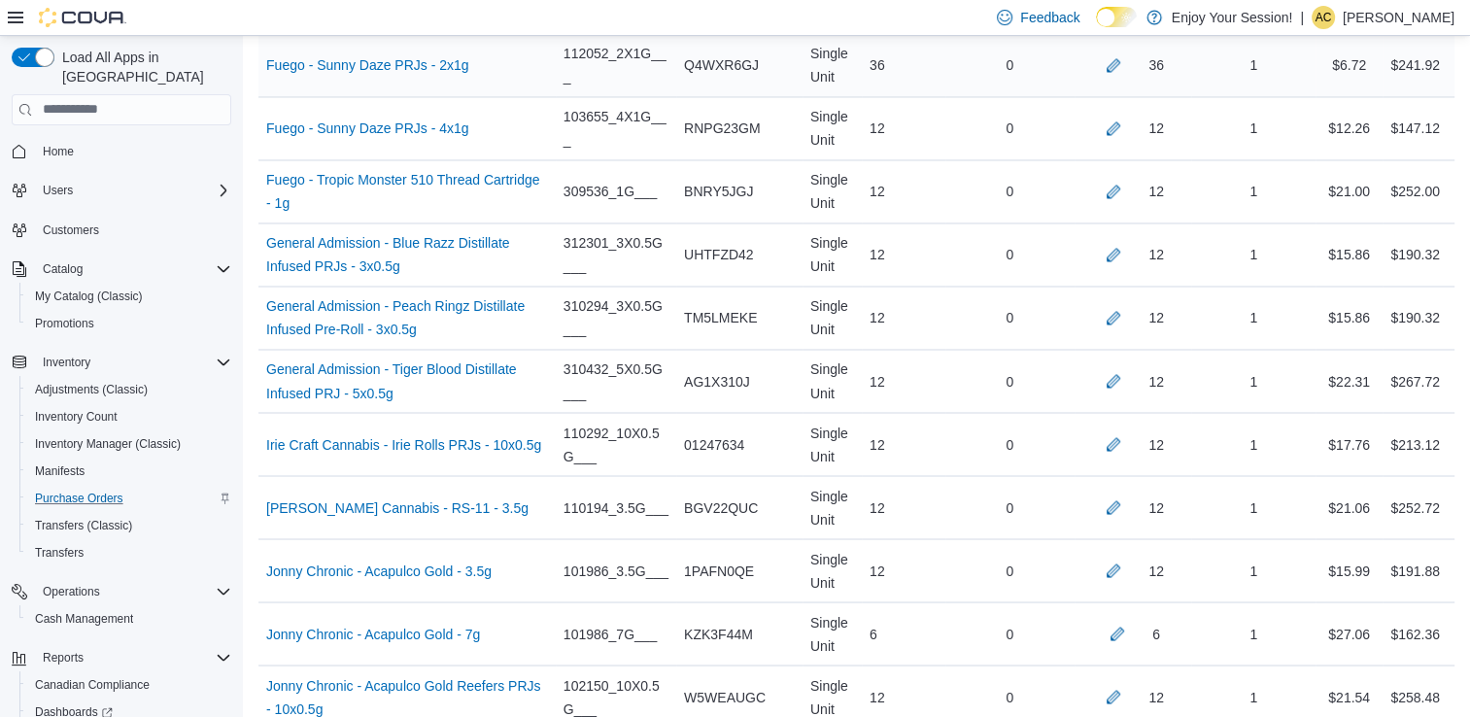
click at [945, 62] on div "36" at bounding box center [904, 65] width 84 height 39
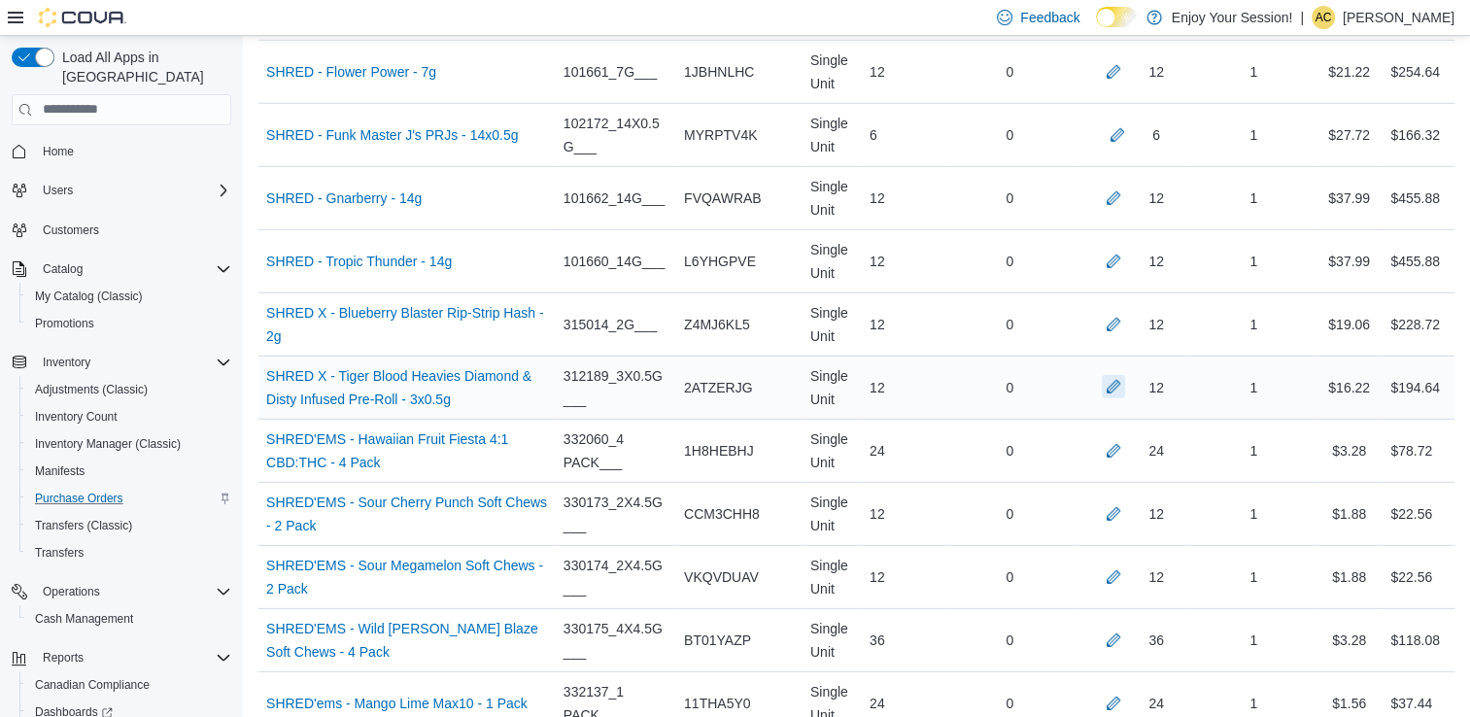
click at [1118, 375] on button "button" at bounding box center [1113, 386] width 23 height 23
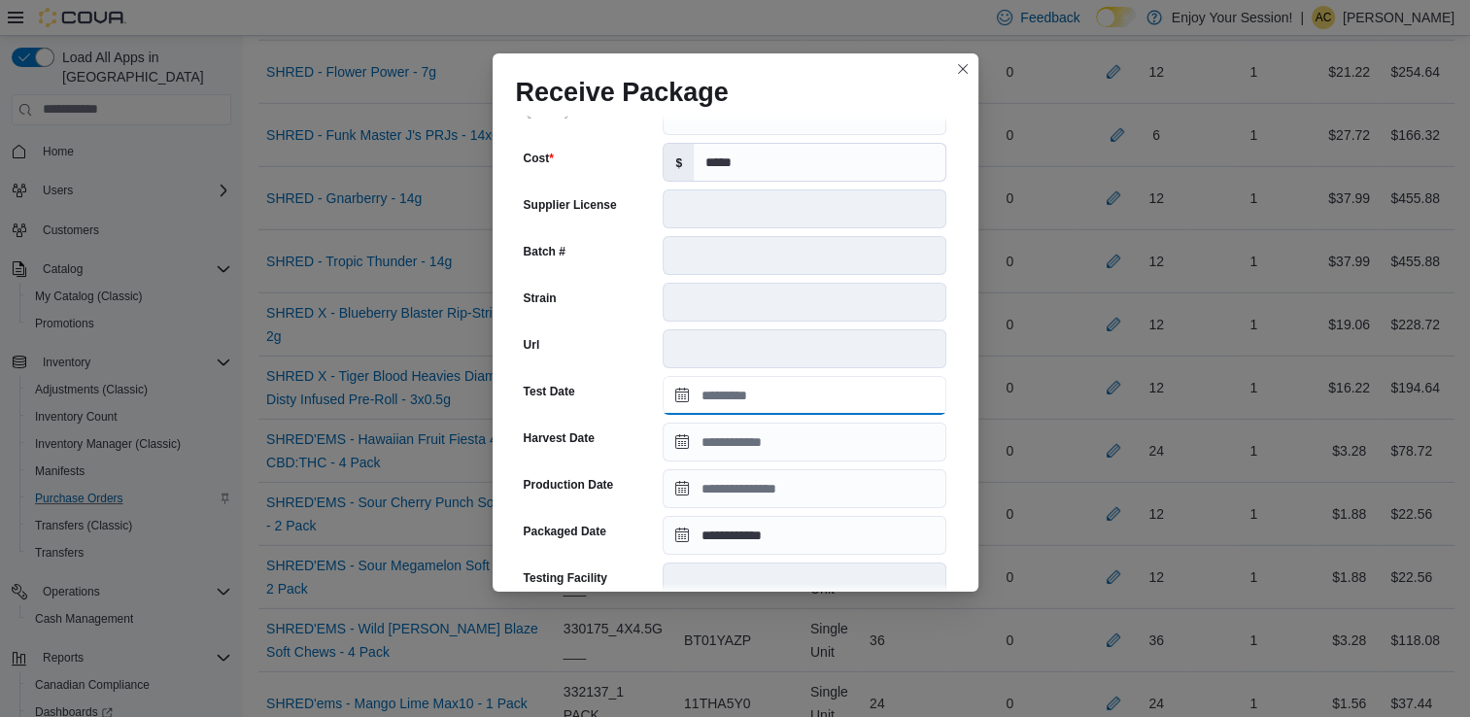
click at [839, 393] on input "Test Date" at bounding box center [805, 395] width 284 height 39
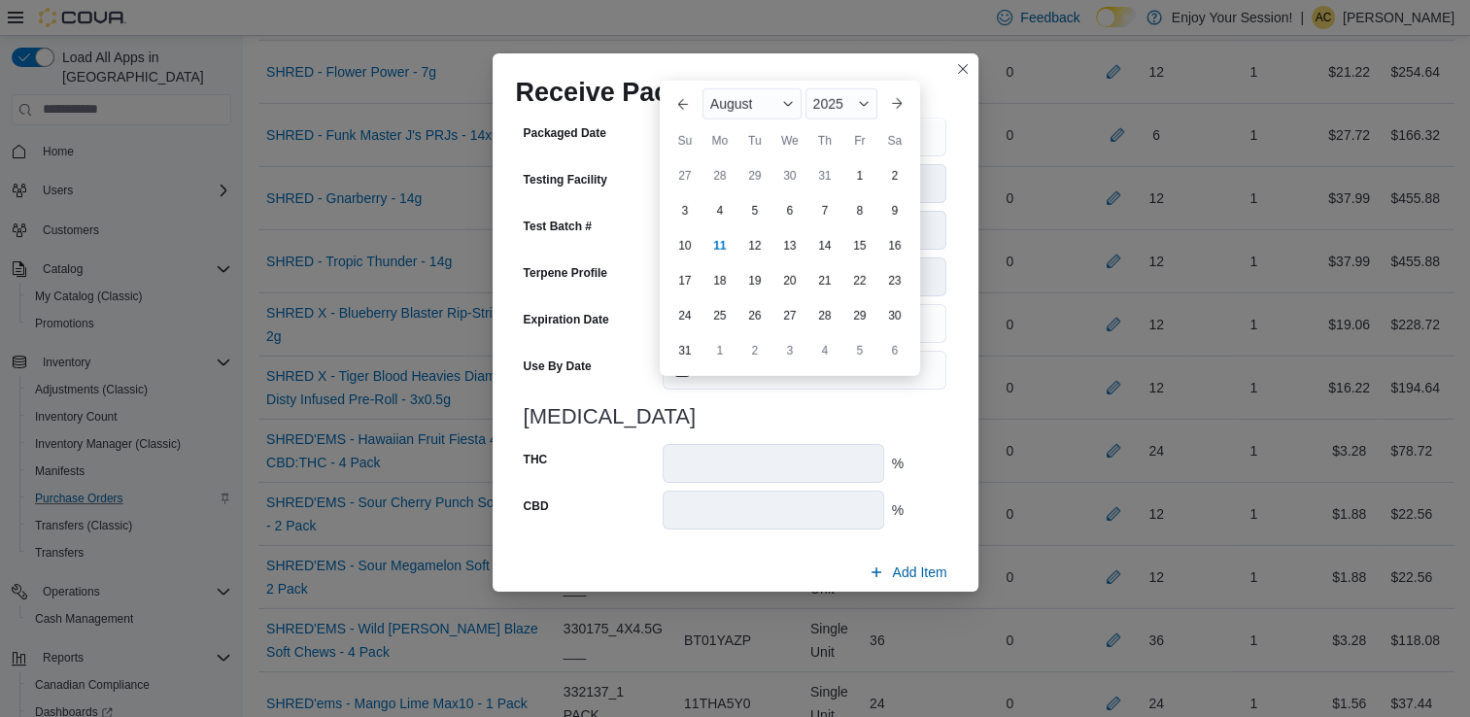
scroll to position [670, 0]
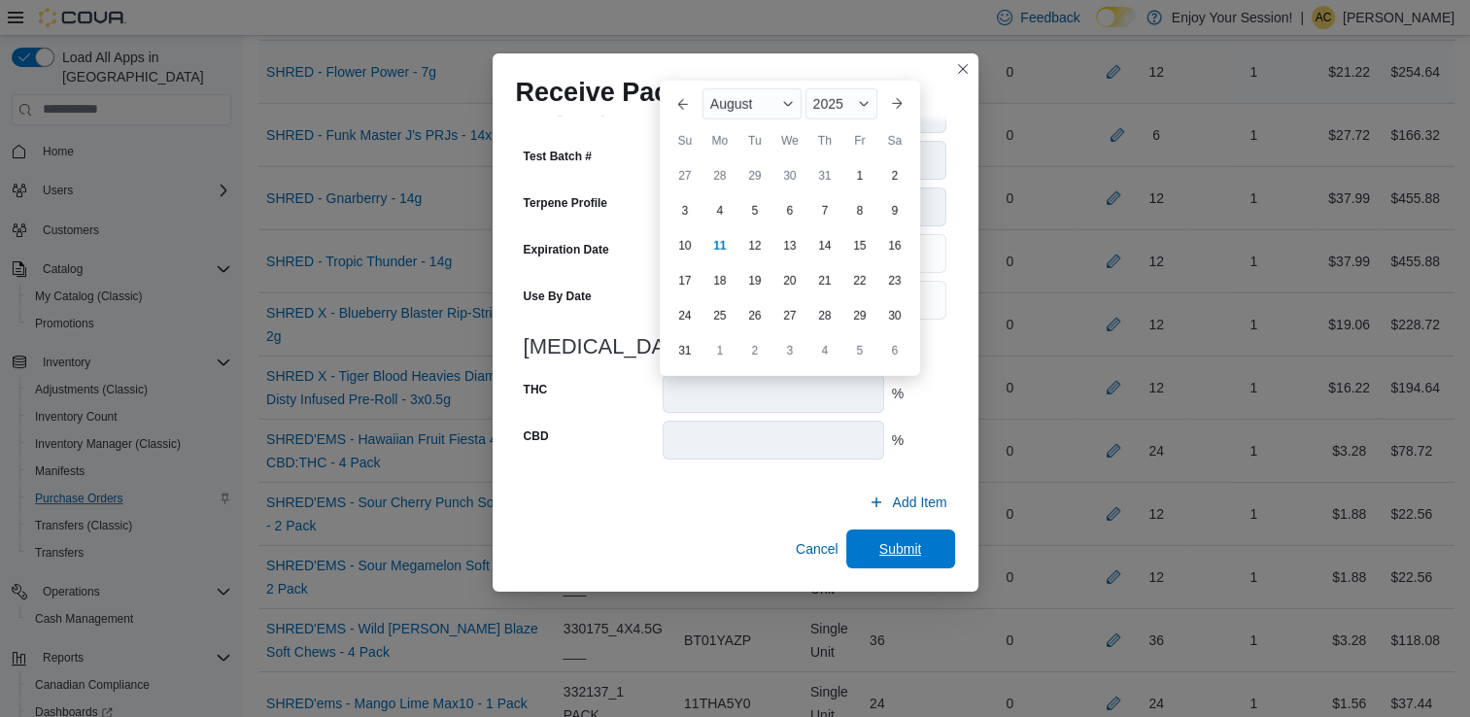
click at [885, 557] on span "Submit" at bounding box center [900, 548] width 43 height 19
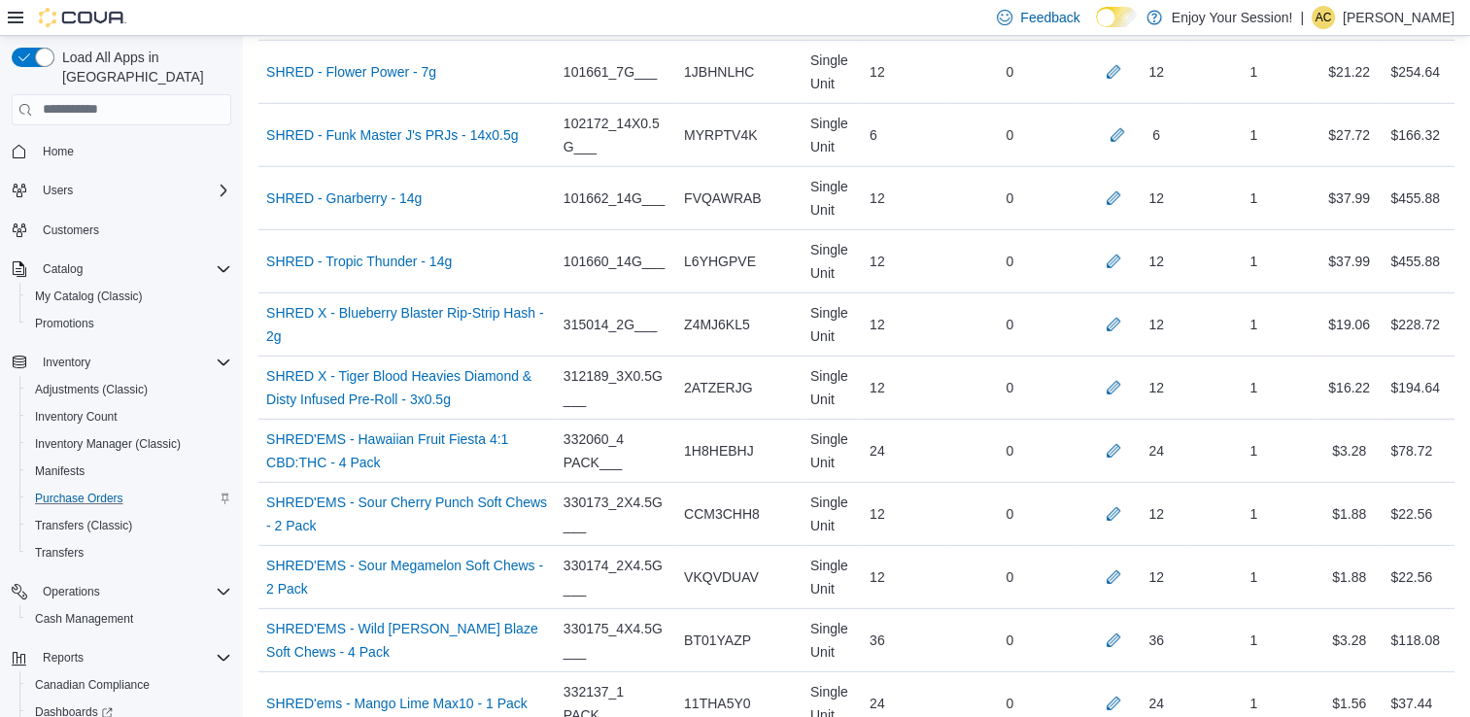
scroll to position [4238, 0]
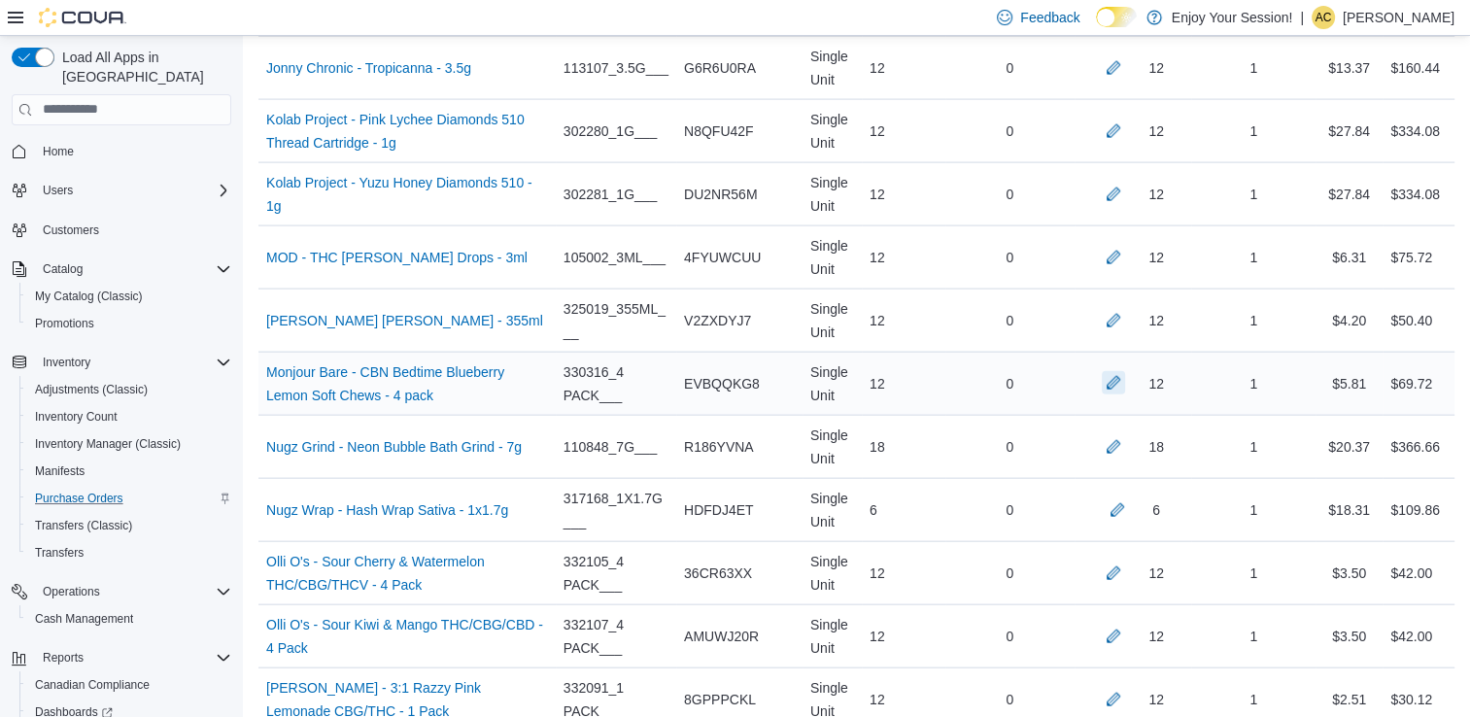
click at [1125, 371] on button "button" at bounding box center [1113, 382] width 23 height 23
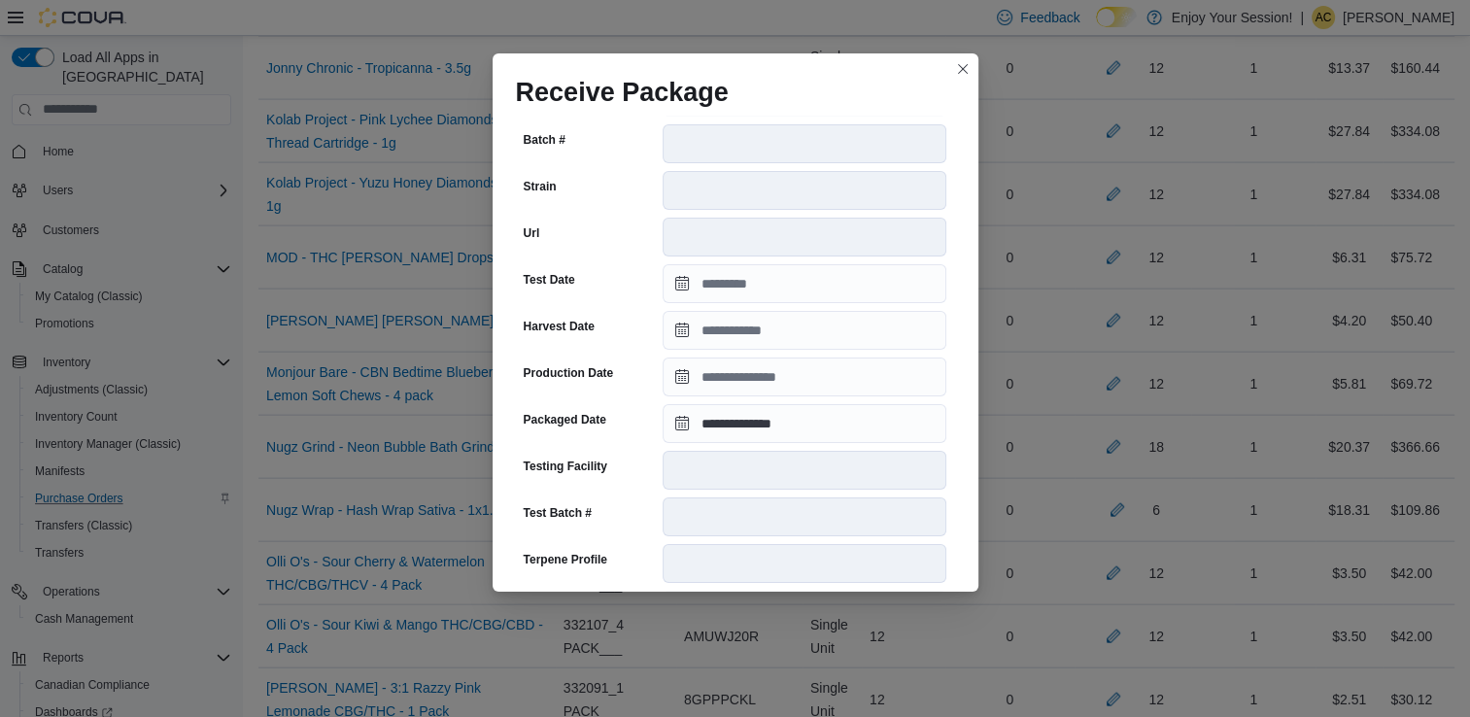
scroll to position [670, 0]
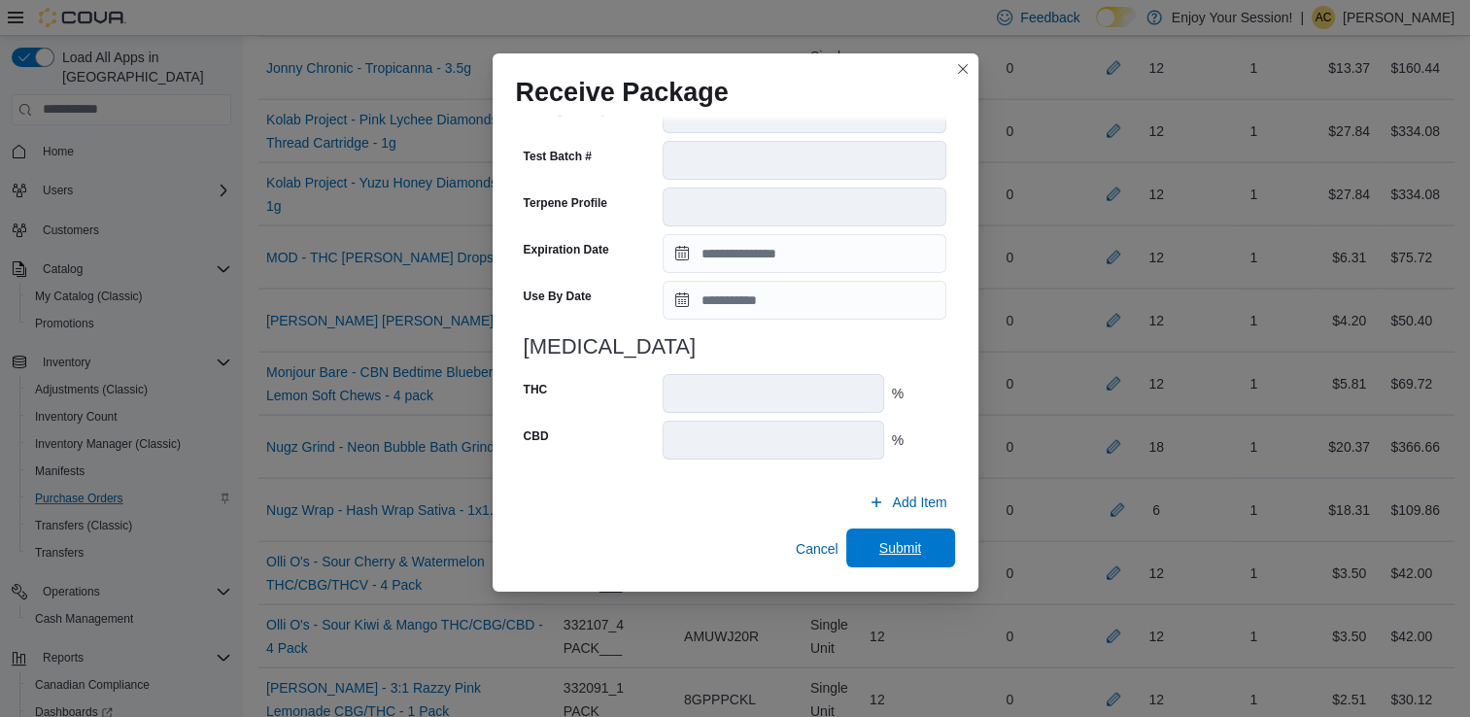
click at [905, 549] on span "Submit" at bounding box center [900, 547] width 43 height 19
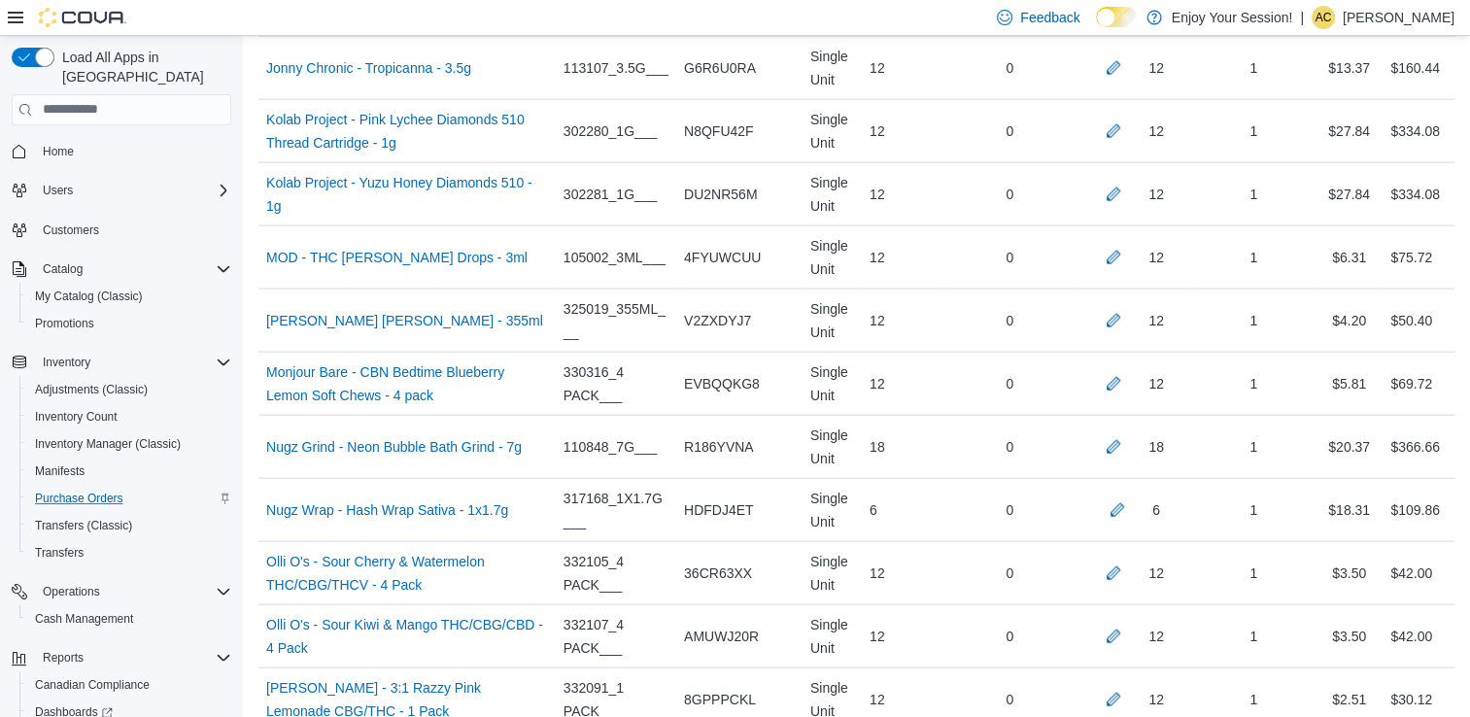
scroll to position [3168, 0]
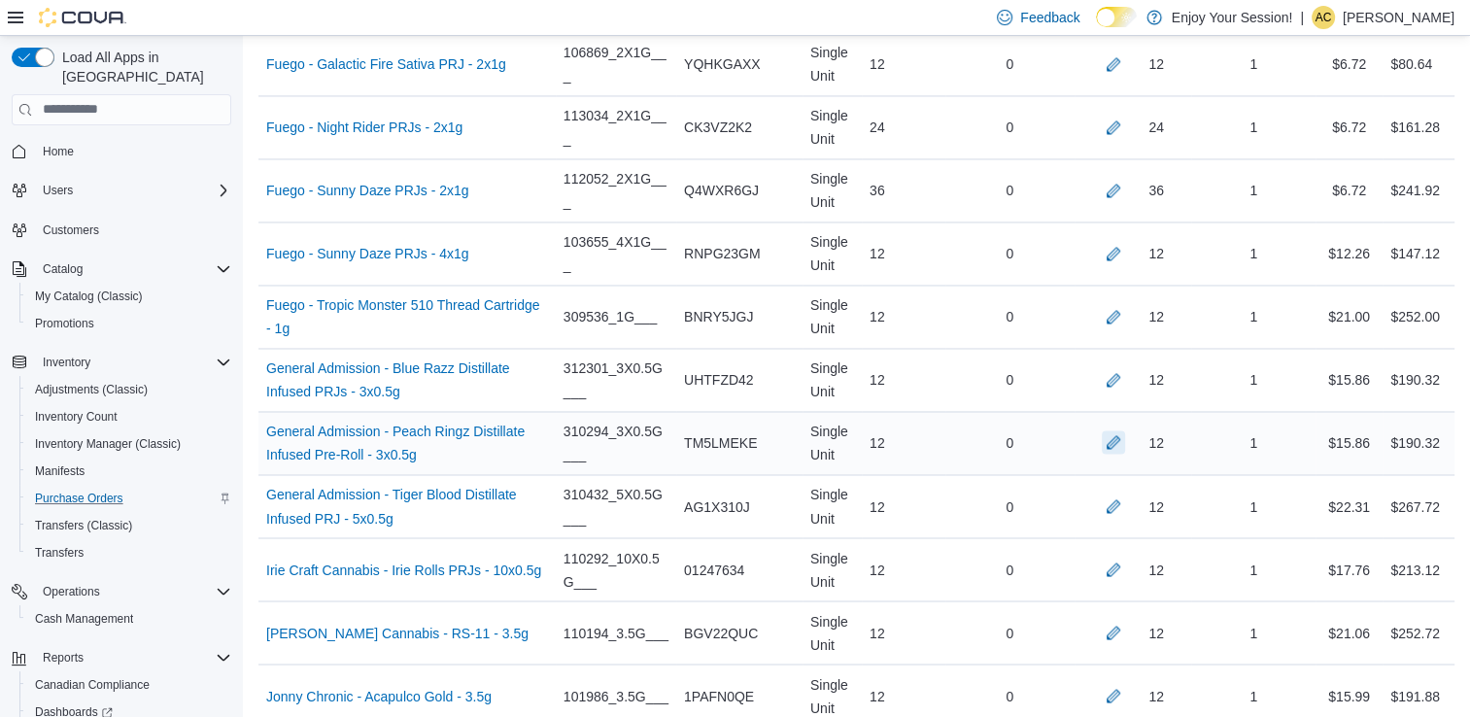
click at [1125, 430] on button "button" at bounding box center [1113, 441] width 23 height 23
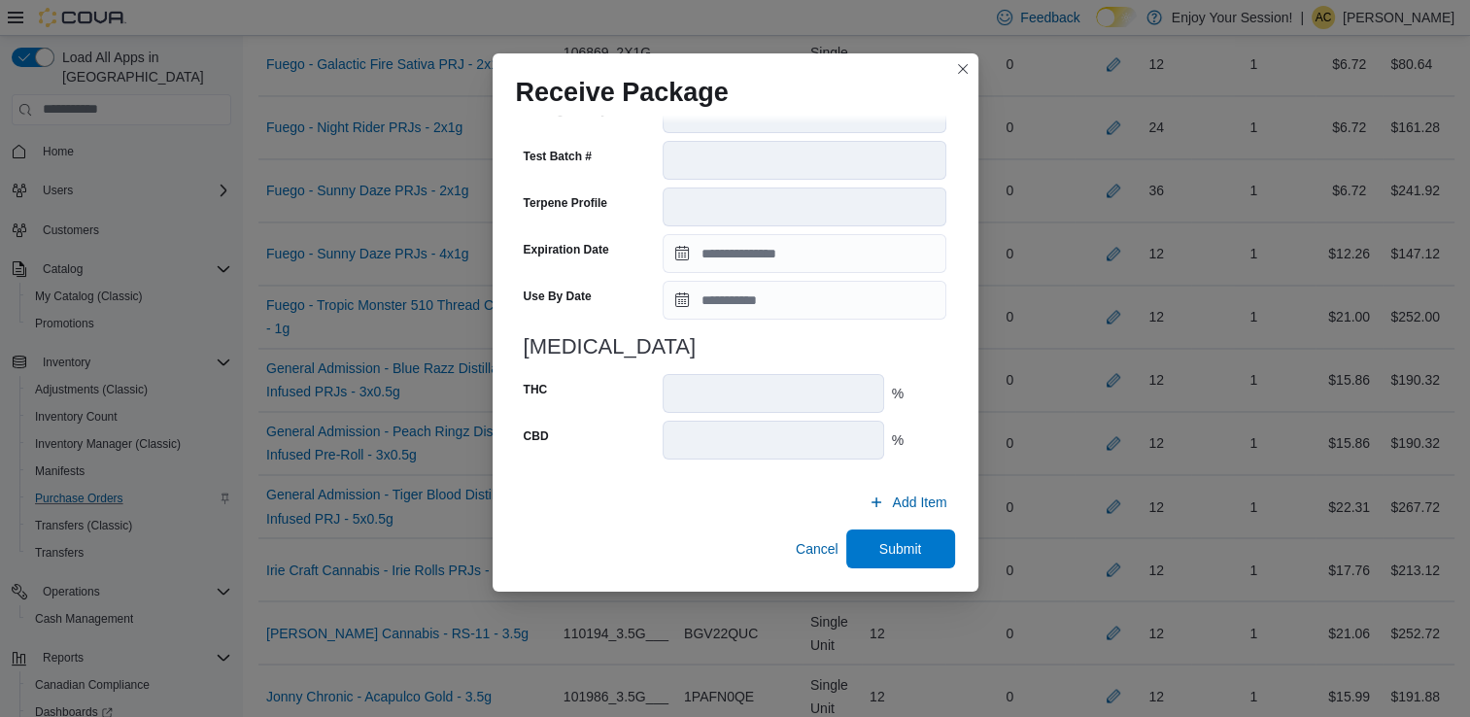
scroll to position [670, 0]
click at [908, 557] on span "Submit" at bounding box center [900, 548] width 43 height 19
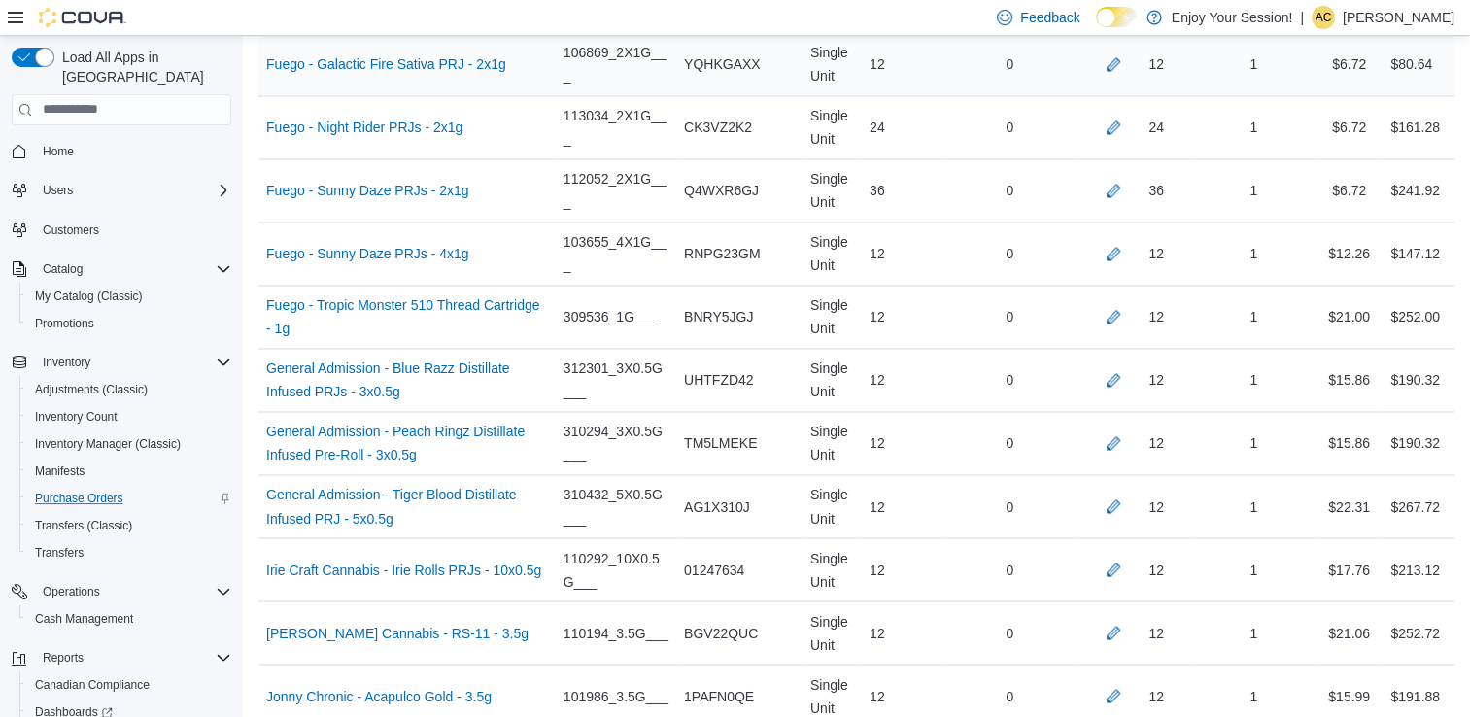
scroll to position [3556, 0]
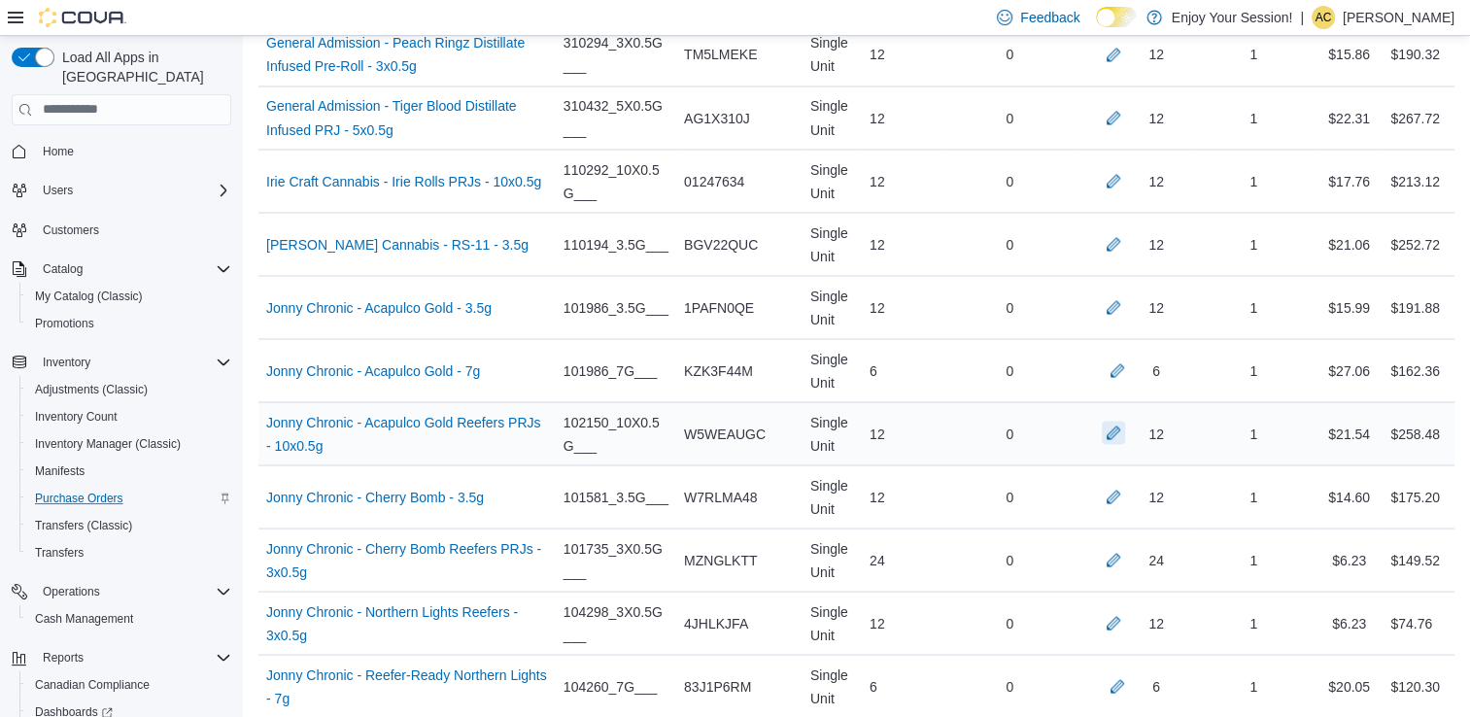
click at [1125, 423] on button "button" at bounding box center [1113, 432] width 23 height 23
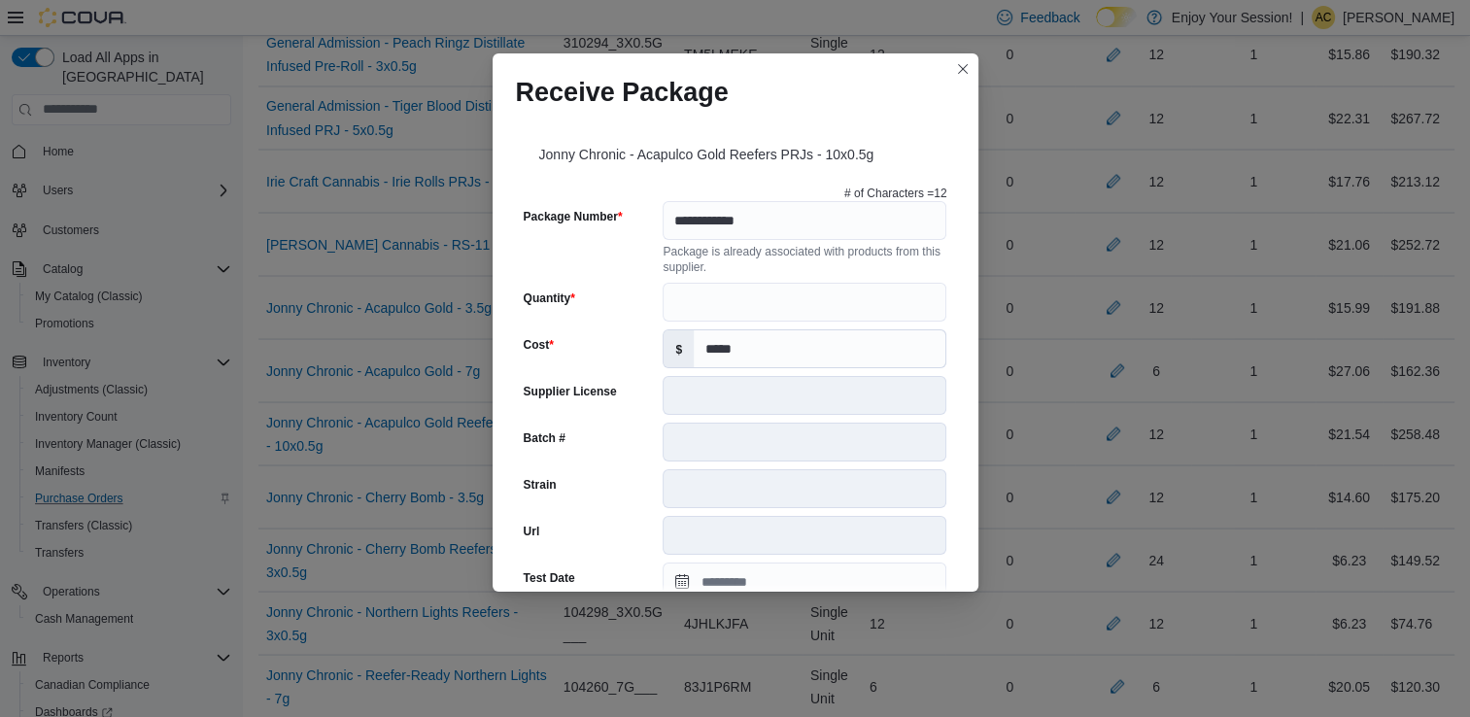
click at [808, 423] on div "**********" at bounding box center [735, 358] width 1470 height 717
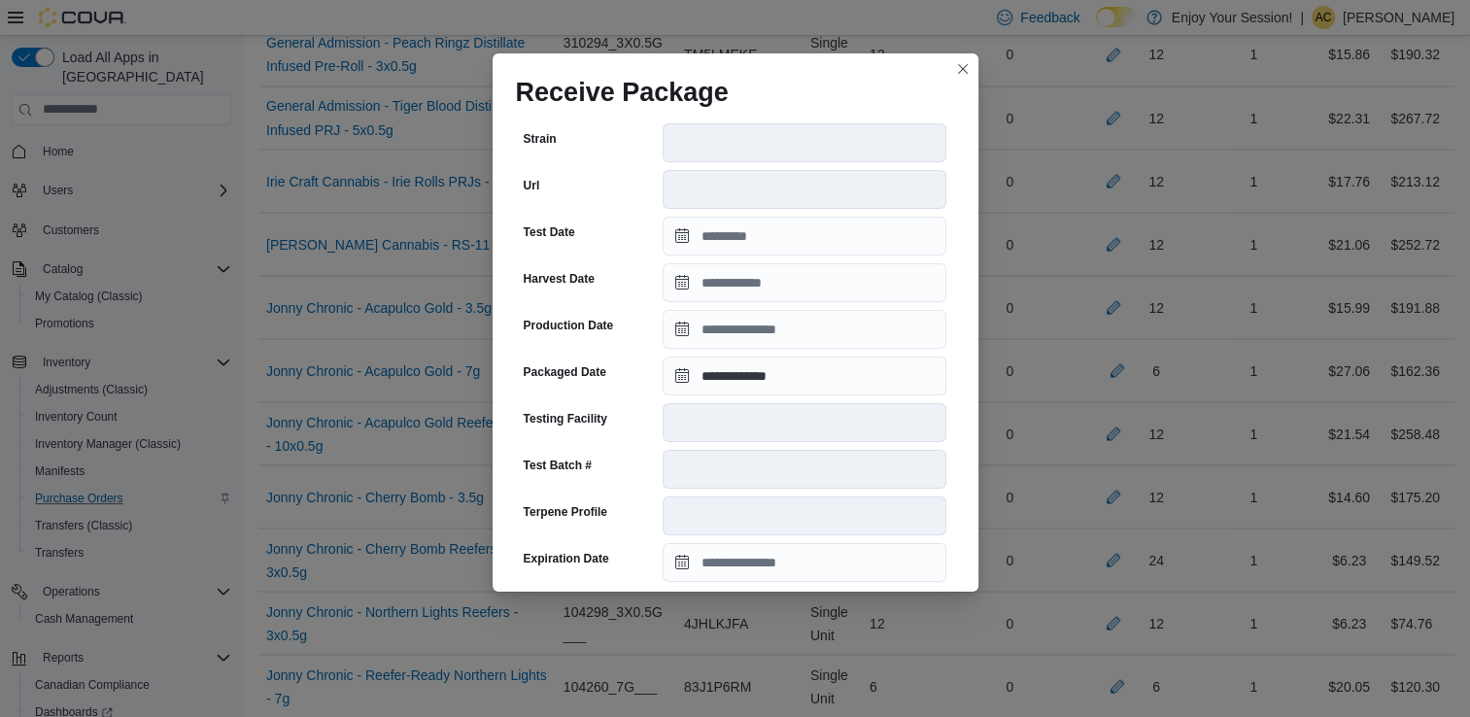
scroll to position [655, 0]
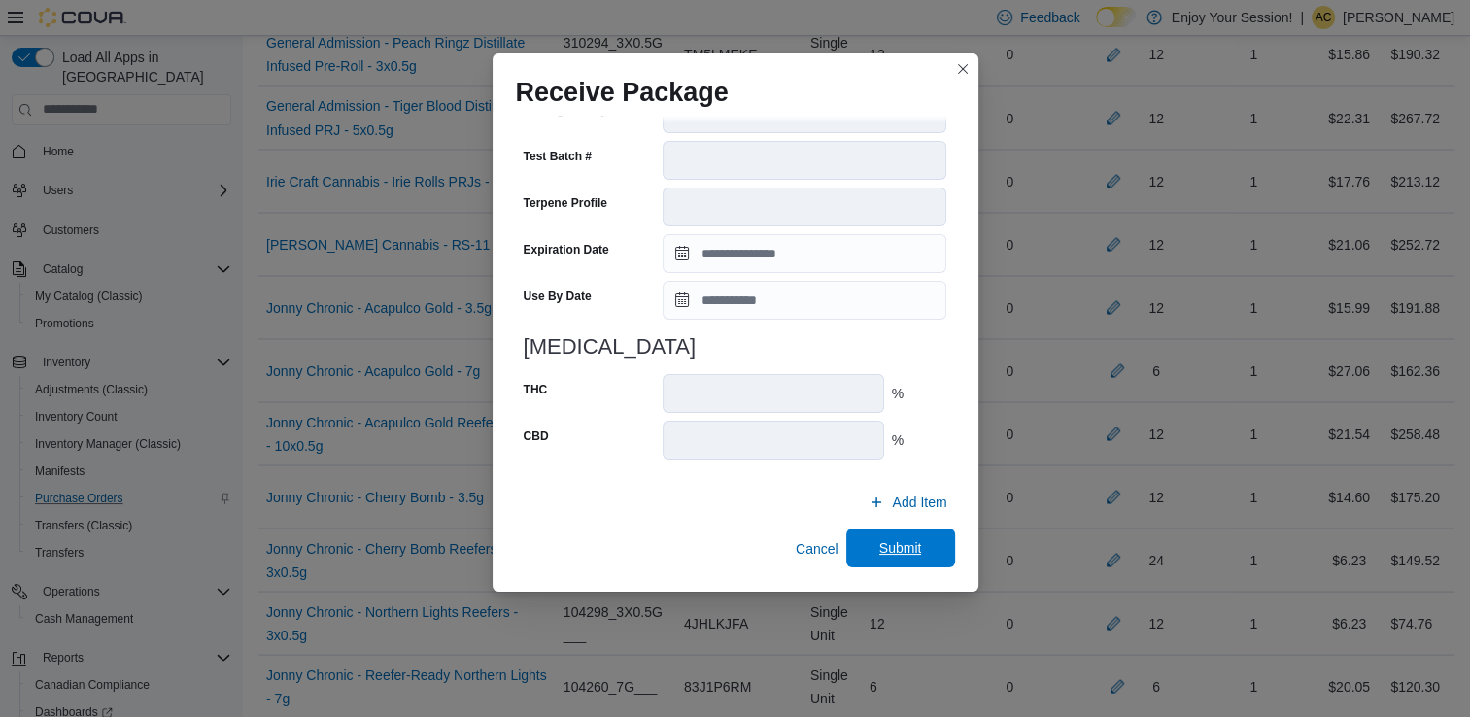
click at [882, 542] on span "Submit" at bounding box center [900, 547] width 43 height 19
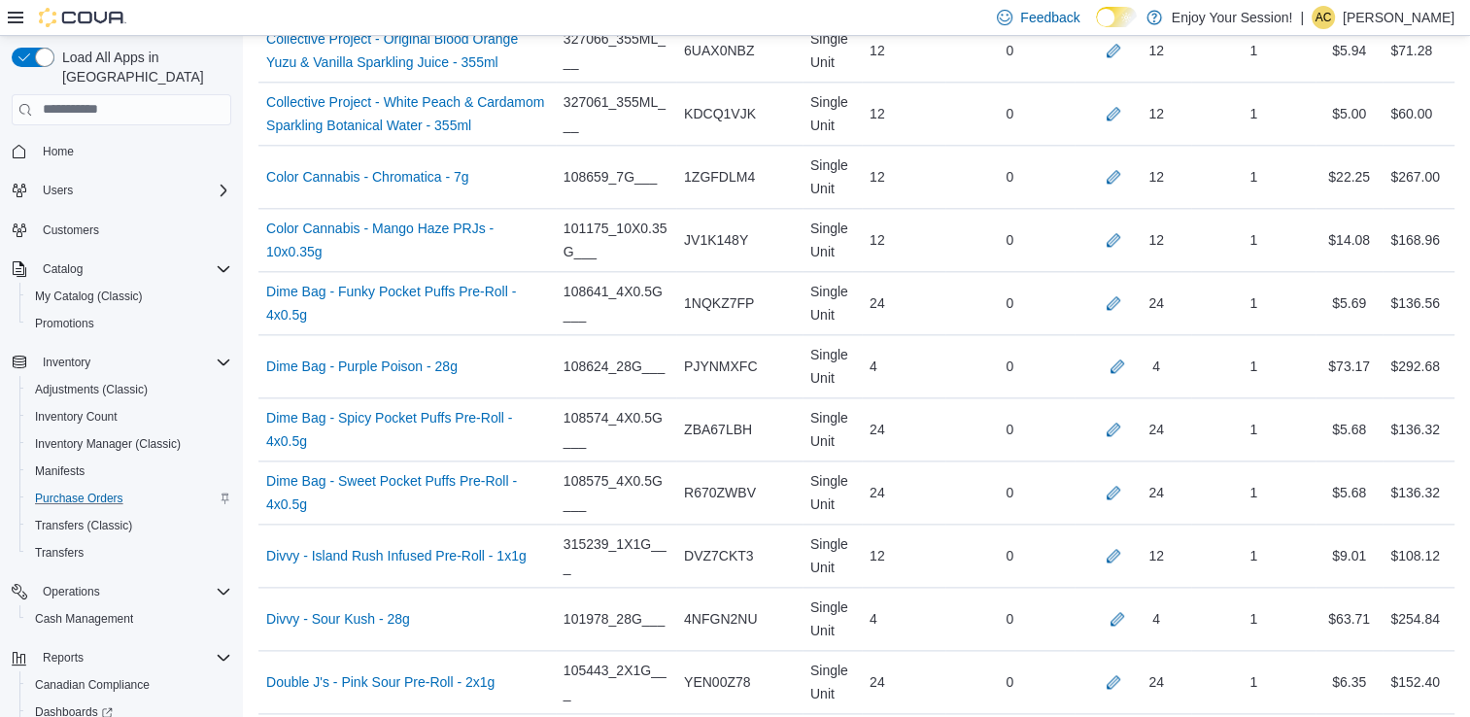
scroll to position [4867, 0]
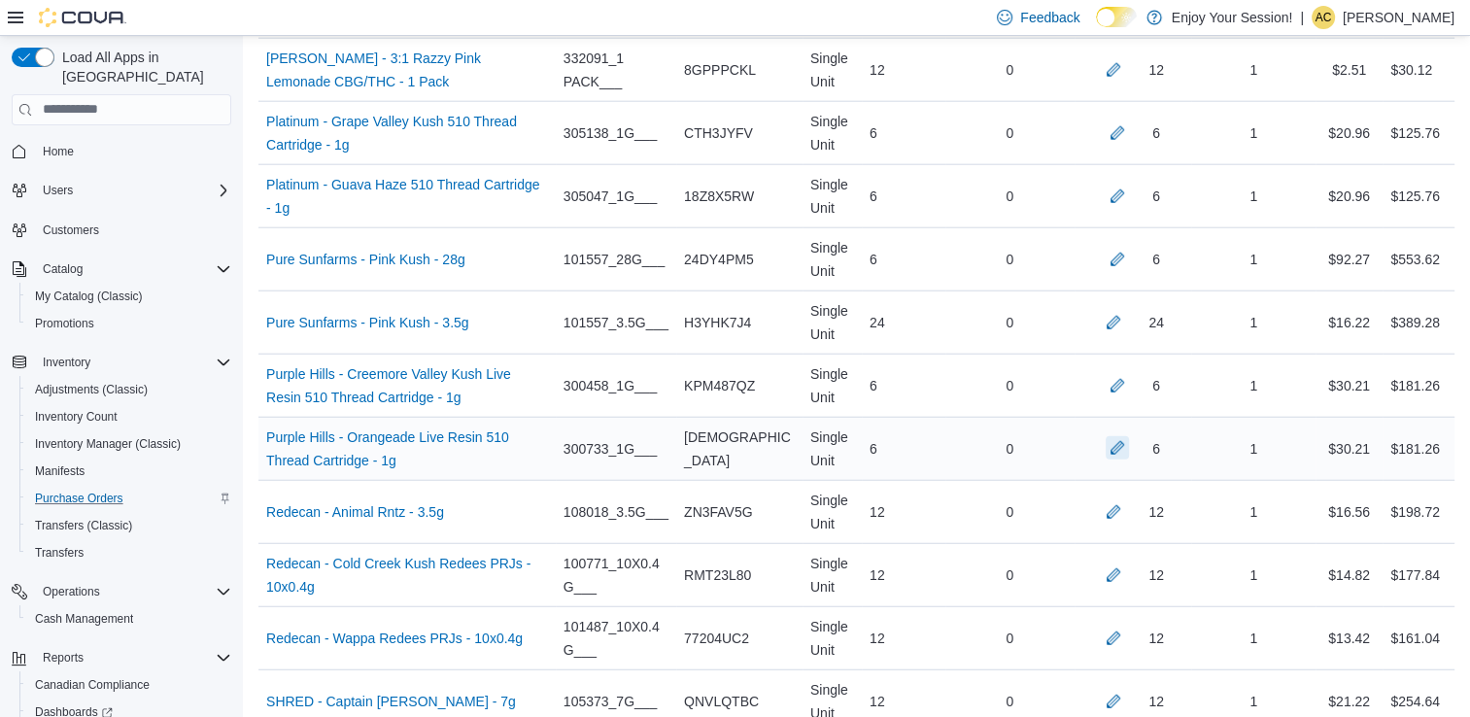
click at [1121, 436] on button "button" at bounding box center [1117, 447] width 23 height 23
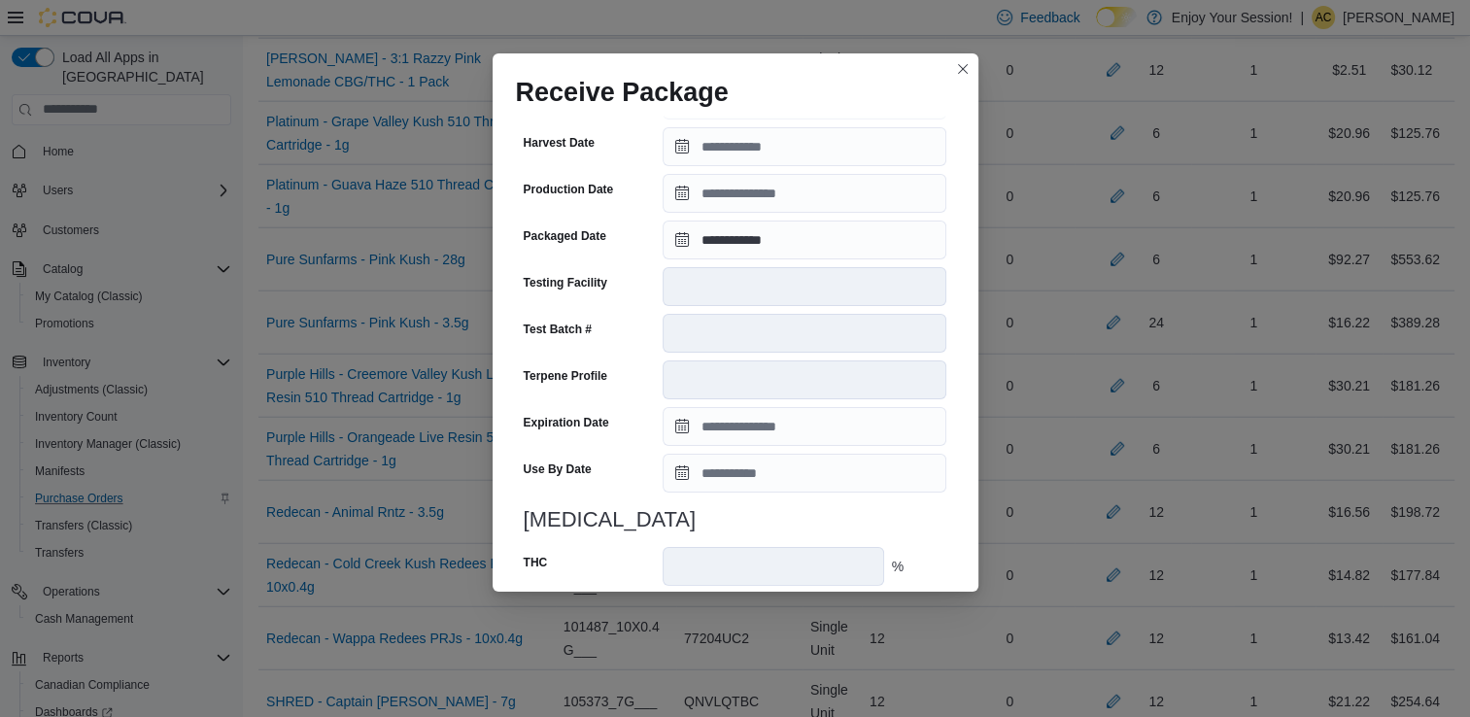
scroll to position [670, 0]
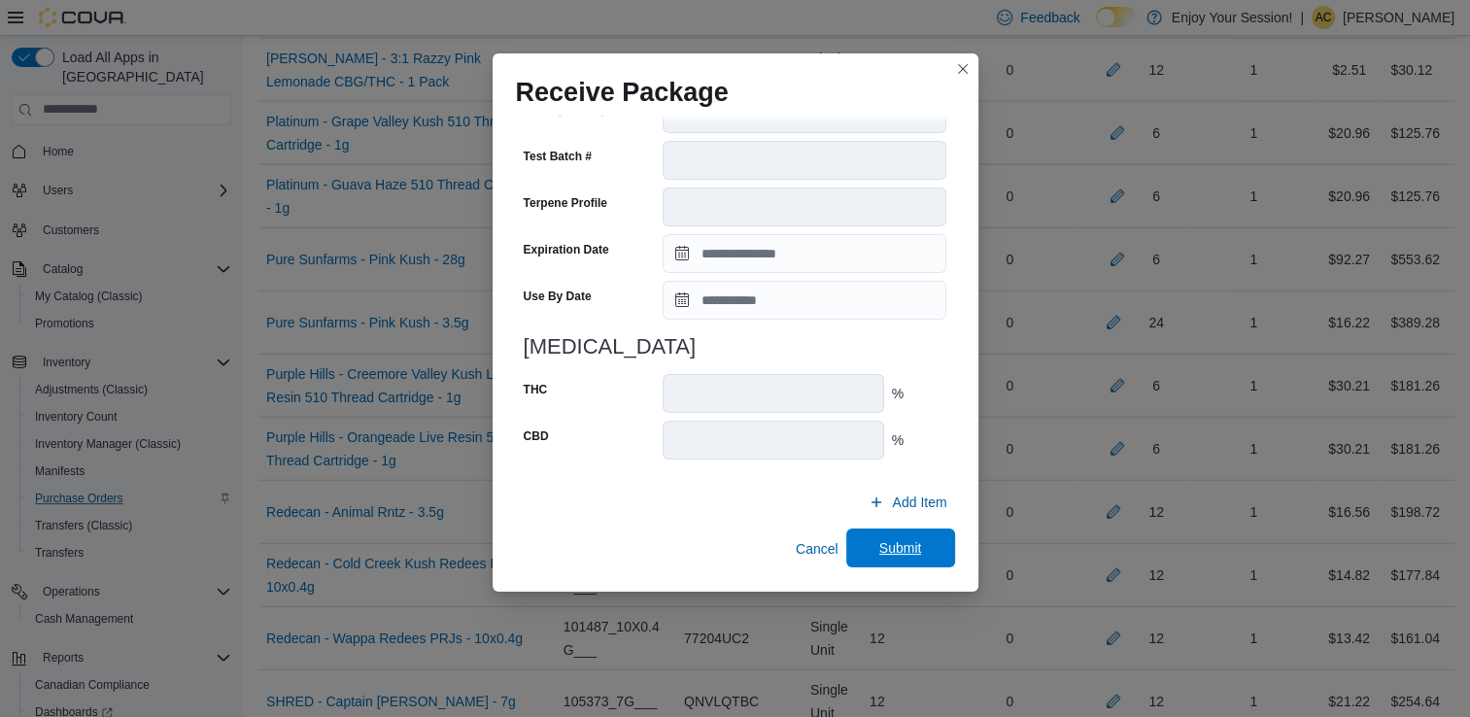
click at [928, 555] on span "Submit" at bounding box center [901, 548] width 86 height 39
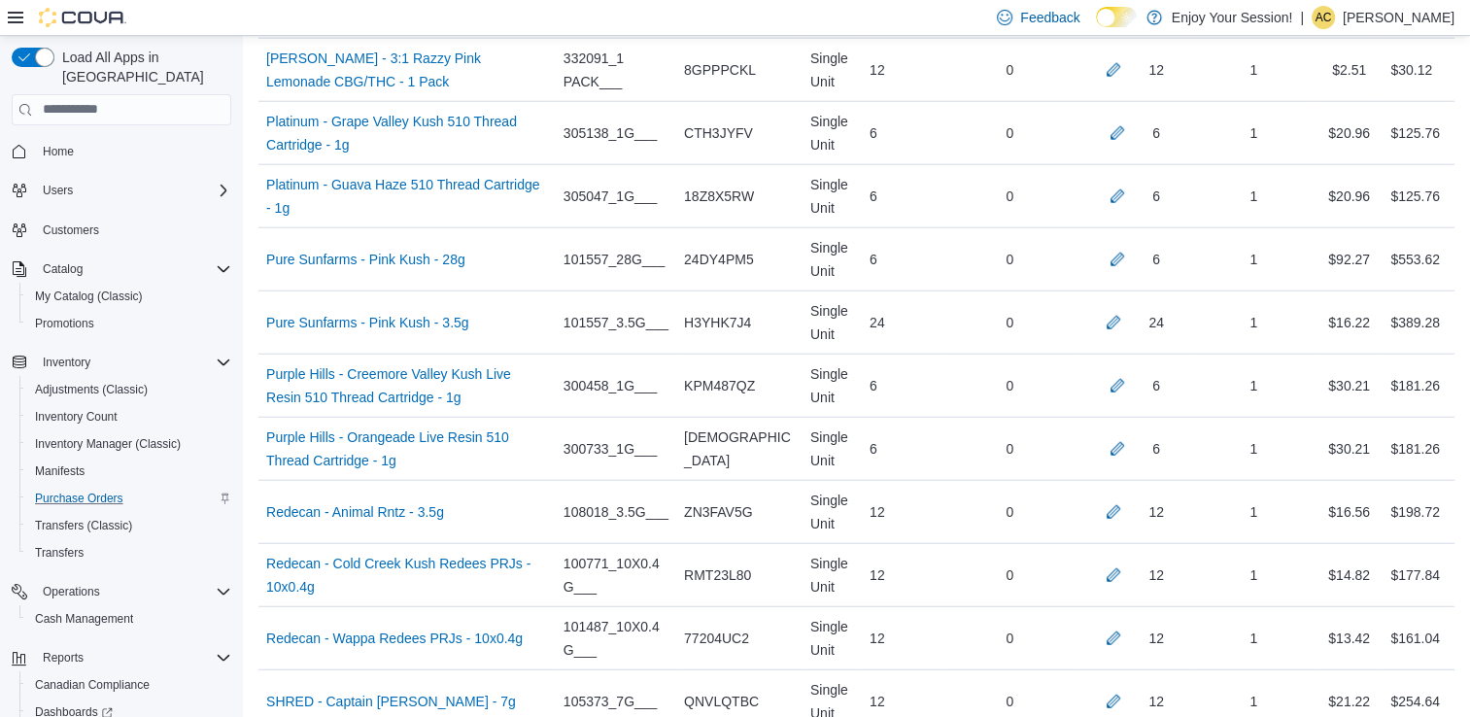
scroll to position [534, 0]
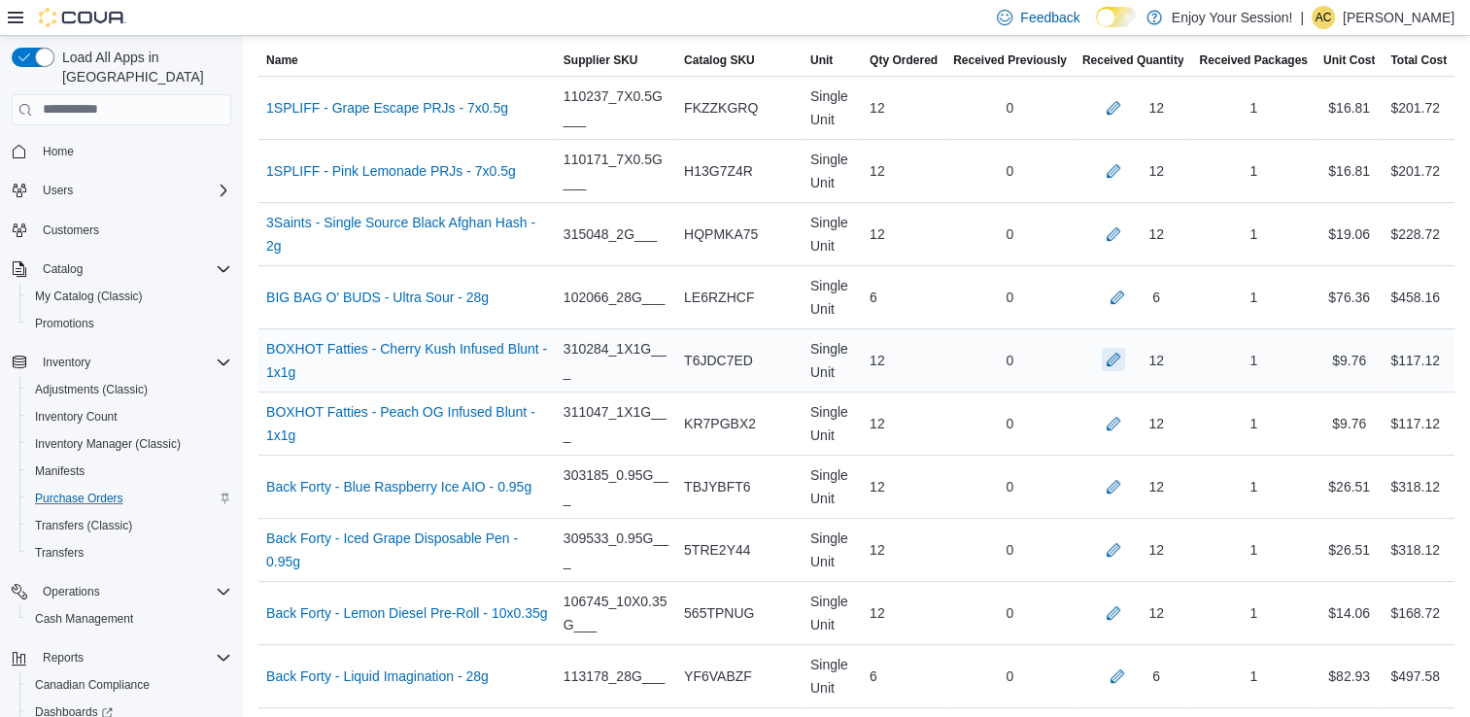
click at [1125, 369] on button "button" at bounding box center [1113, 359] width 23 height 23
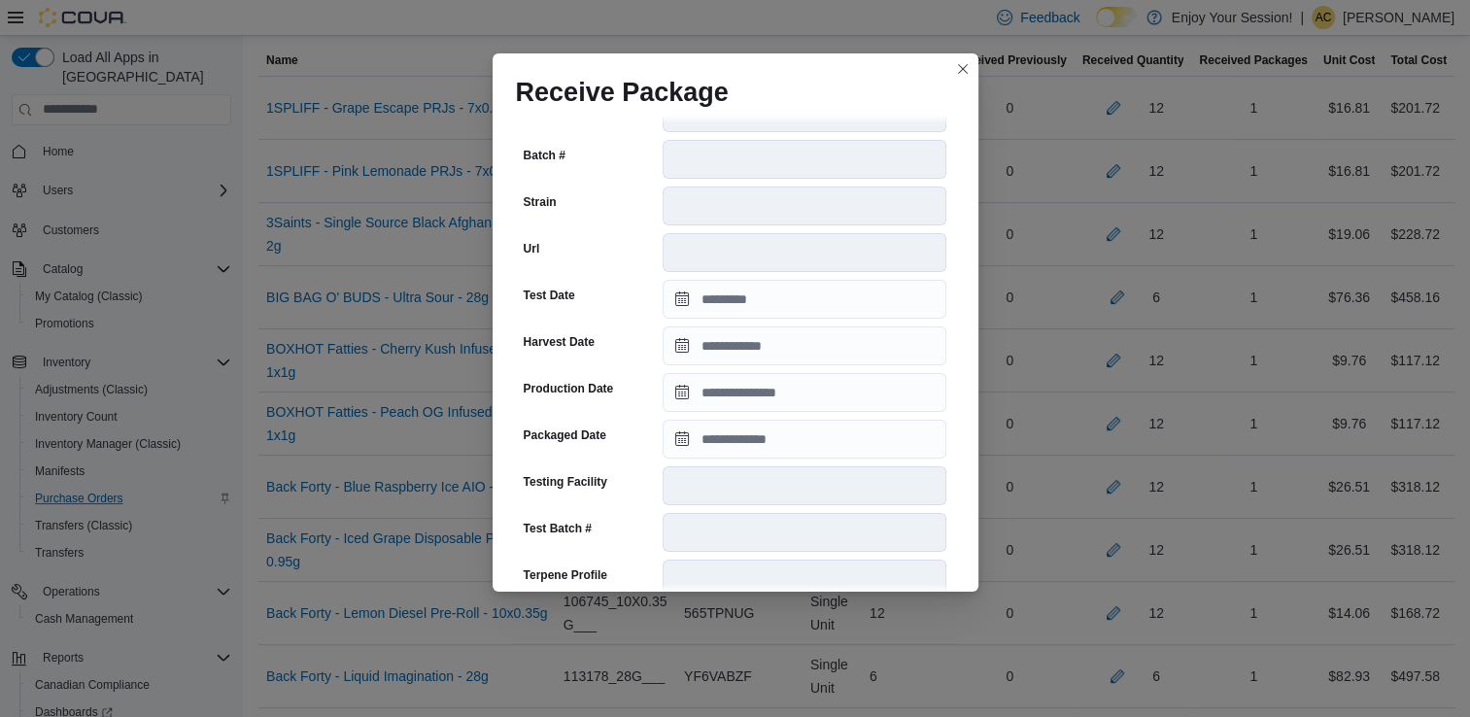
scroll to position [284, 0]
click at [756, 426] on input "Packaged Date" at bounding box center [805, 438] width 284 height 39
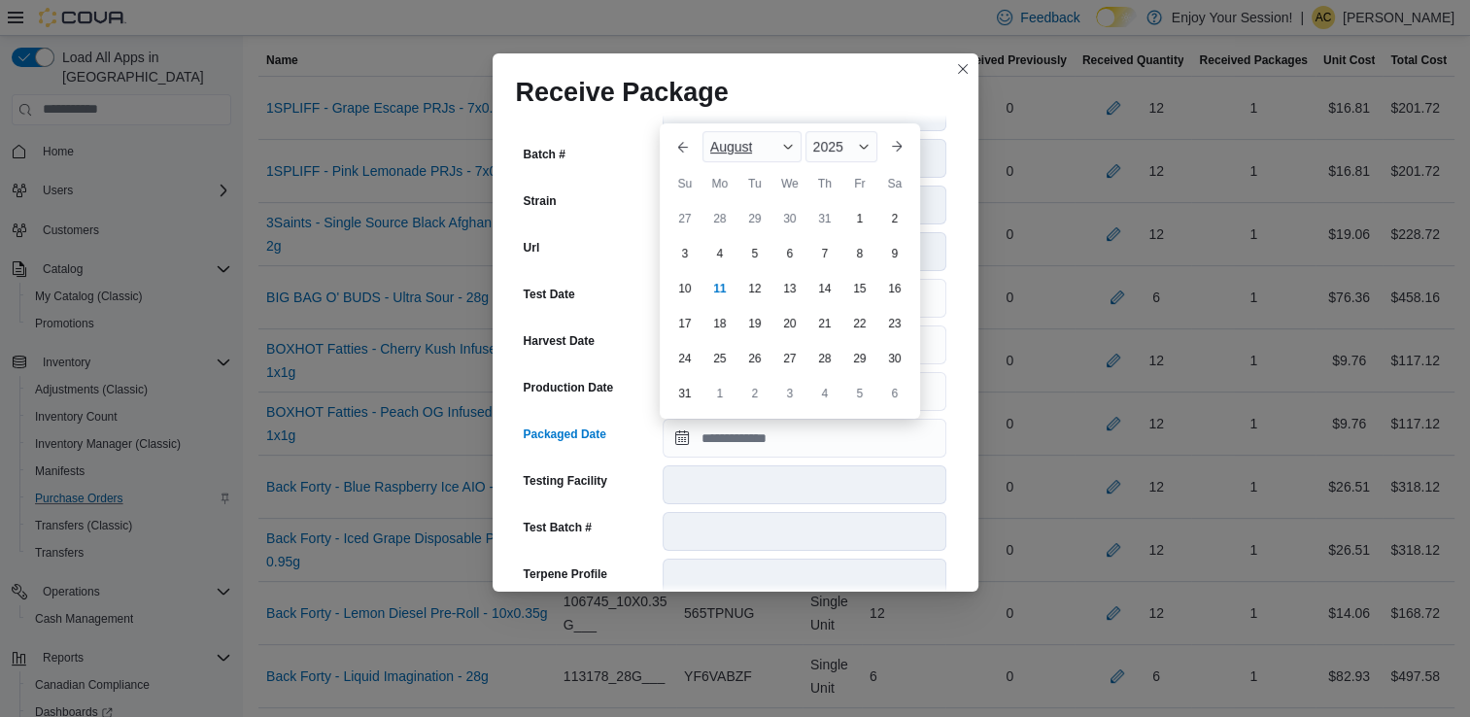
click at [753, 142] on span "August" at bounding box center [731, 147] width 43 height 16
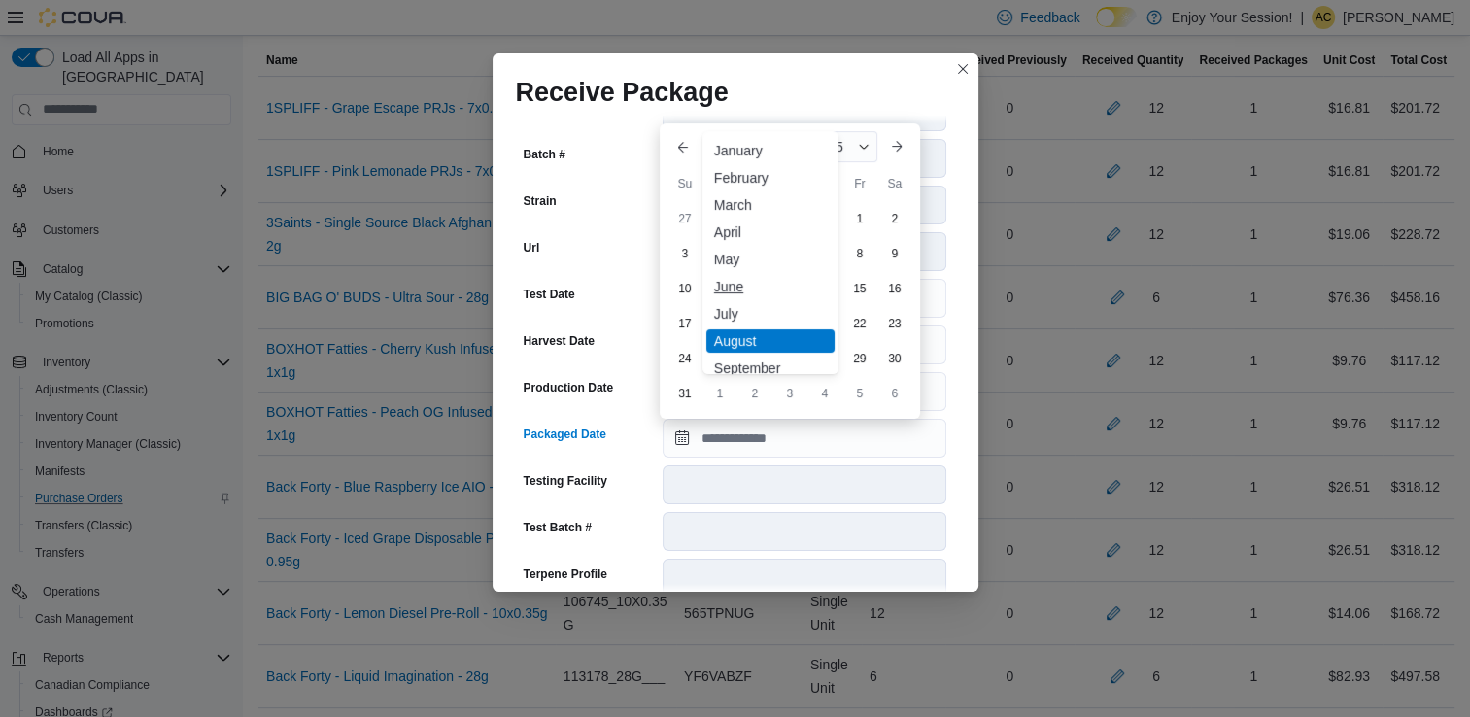
click at [742, 281] on div "June" at bounding box center [770, 286] width 128 height 23
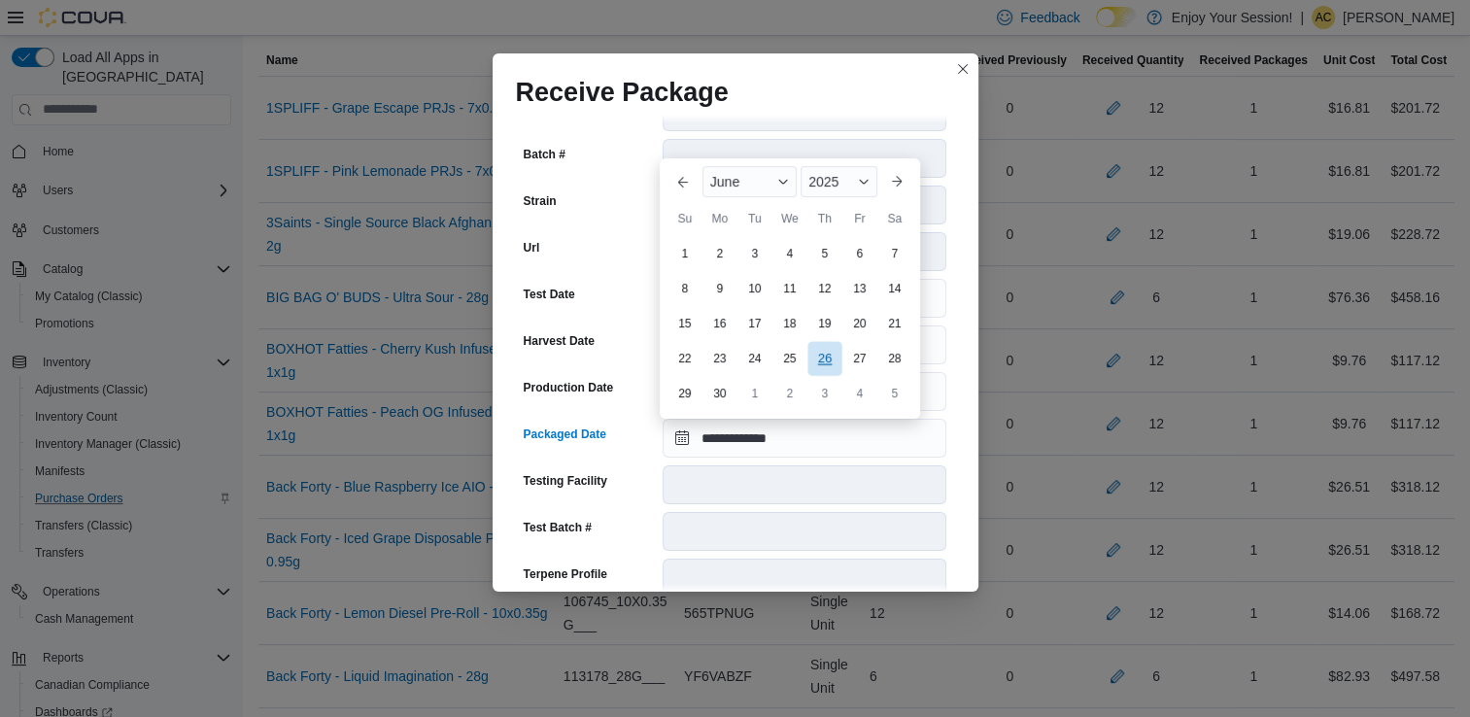
click at [826, 344] on div "26" at bounding box center [824, 358] width 34 height 34
type input "**********"
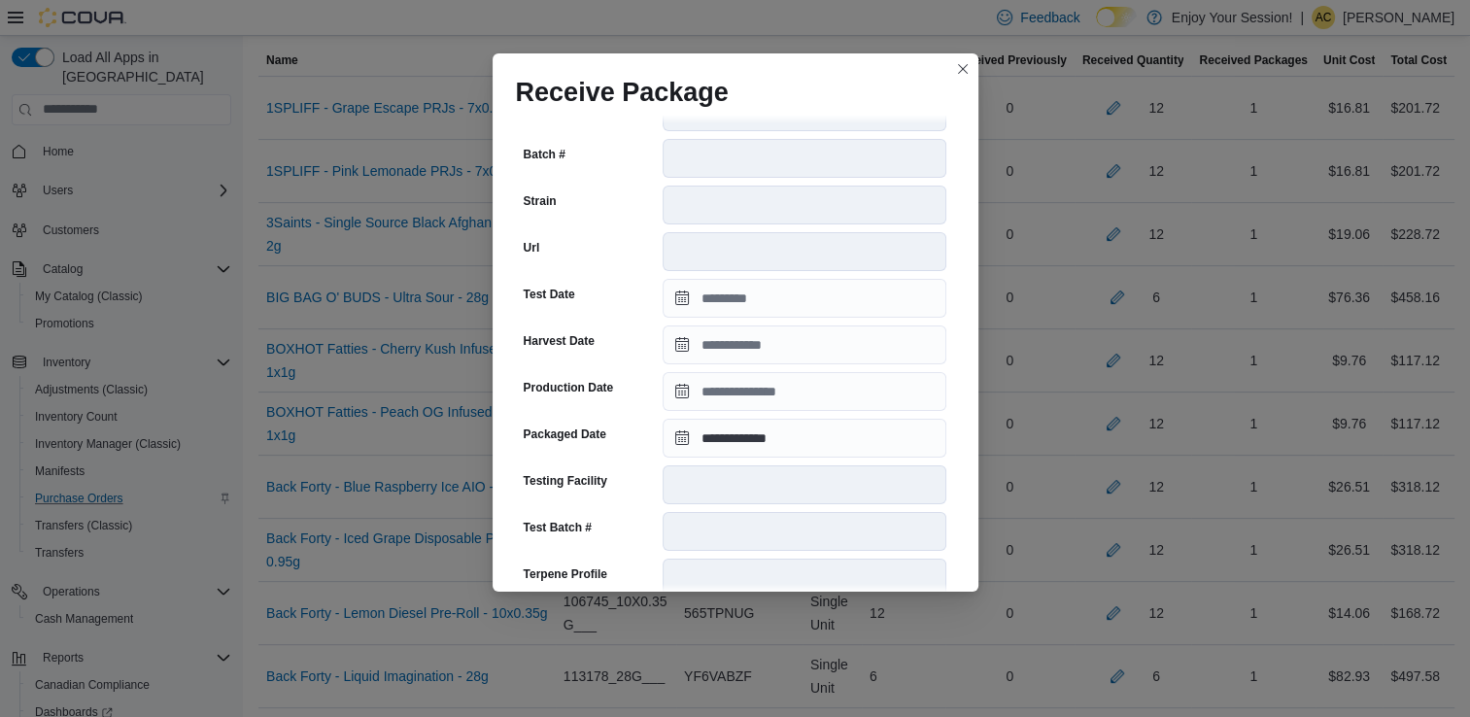
scroll to position [655, 0]
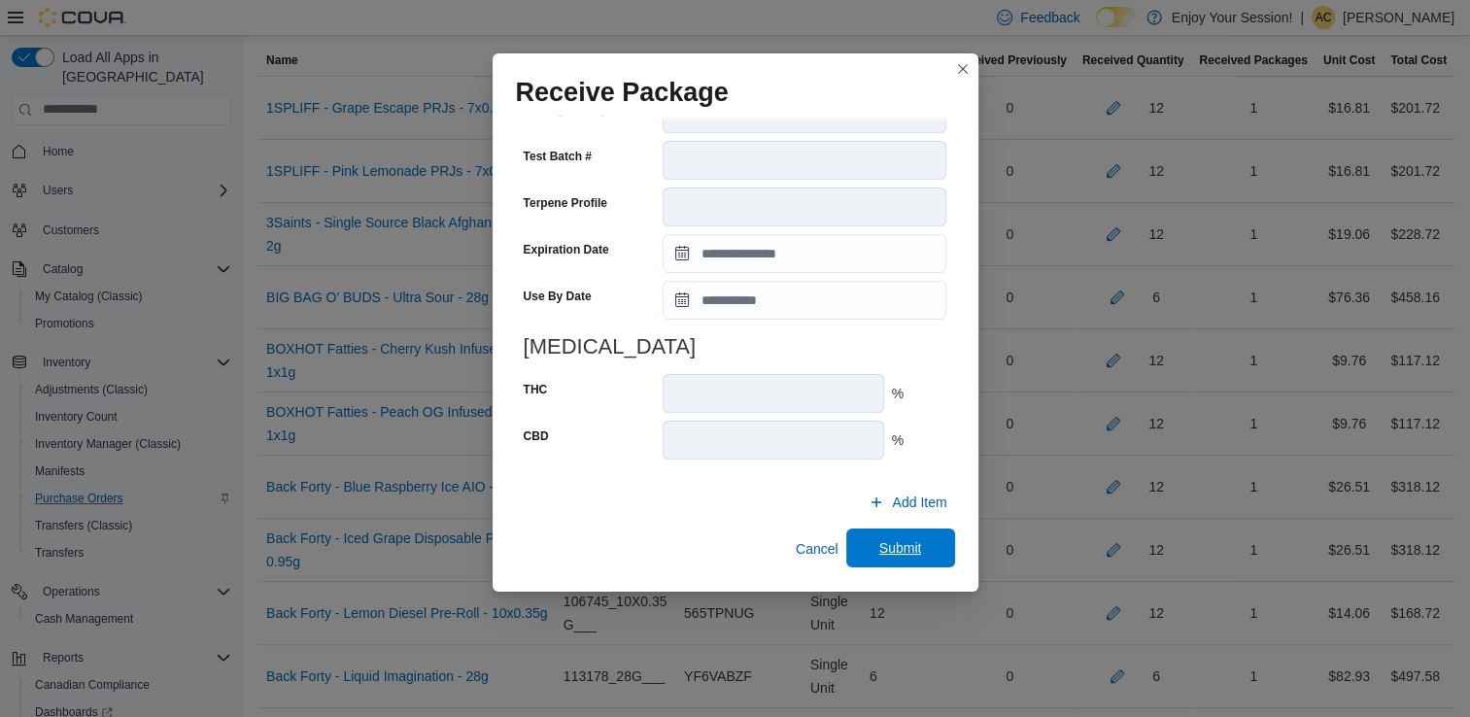
click at [900, 557] on span "Submit" at bounding box center [900, 547] width 43 height 19
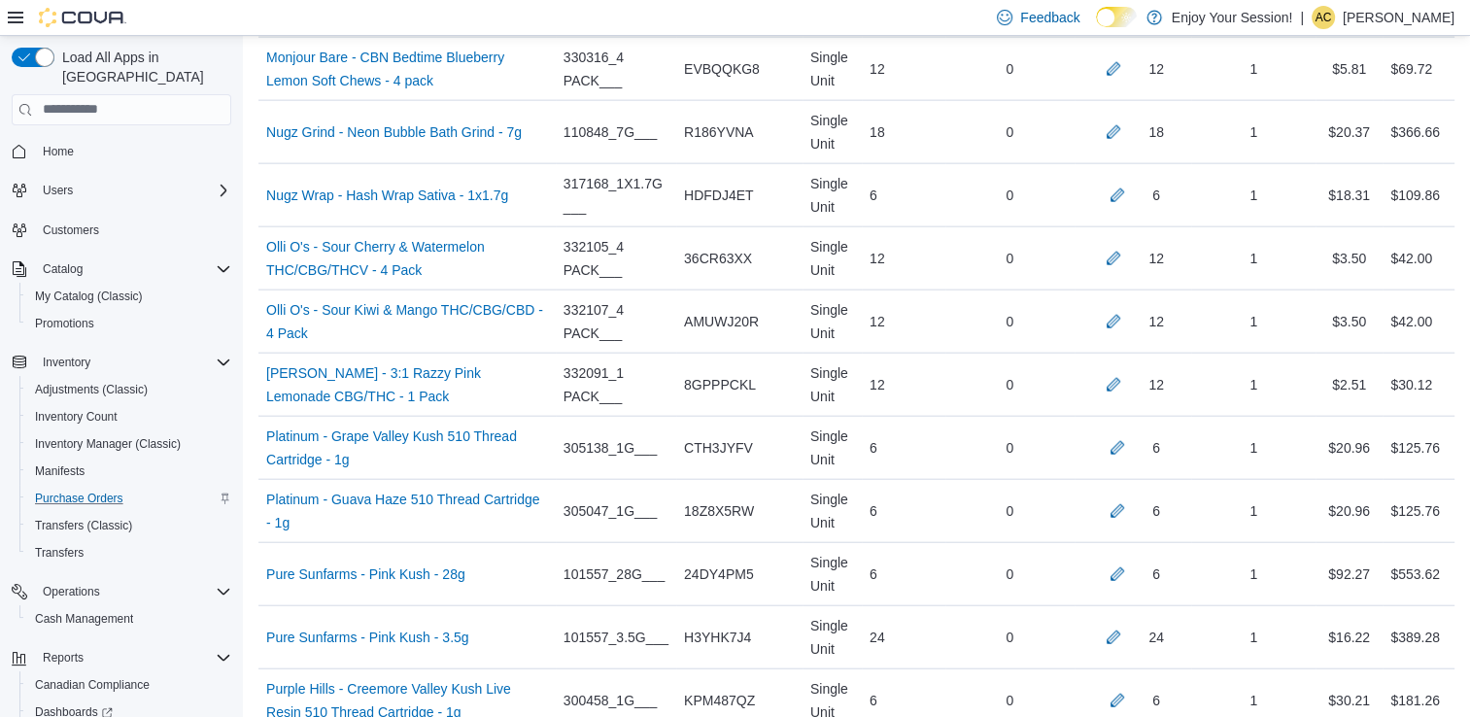
scroll to position [5938, 0]
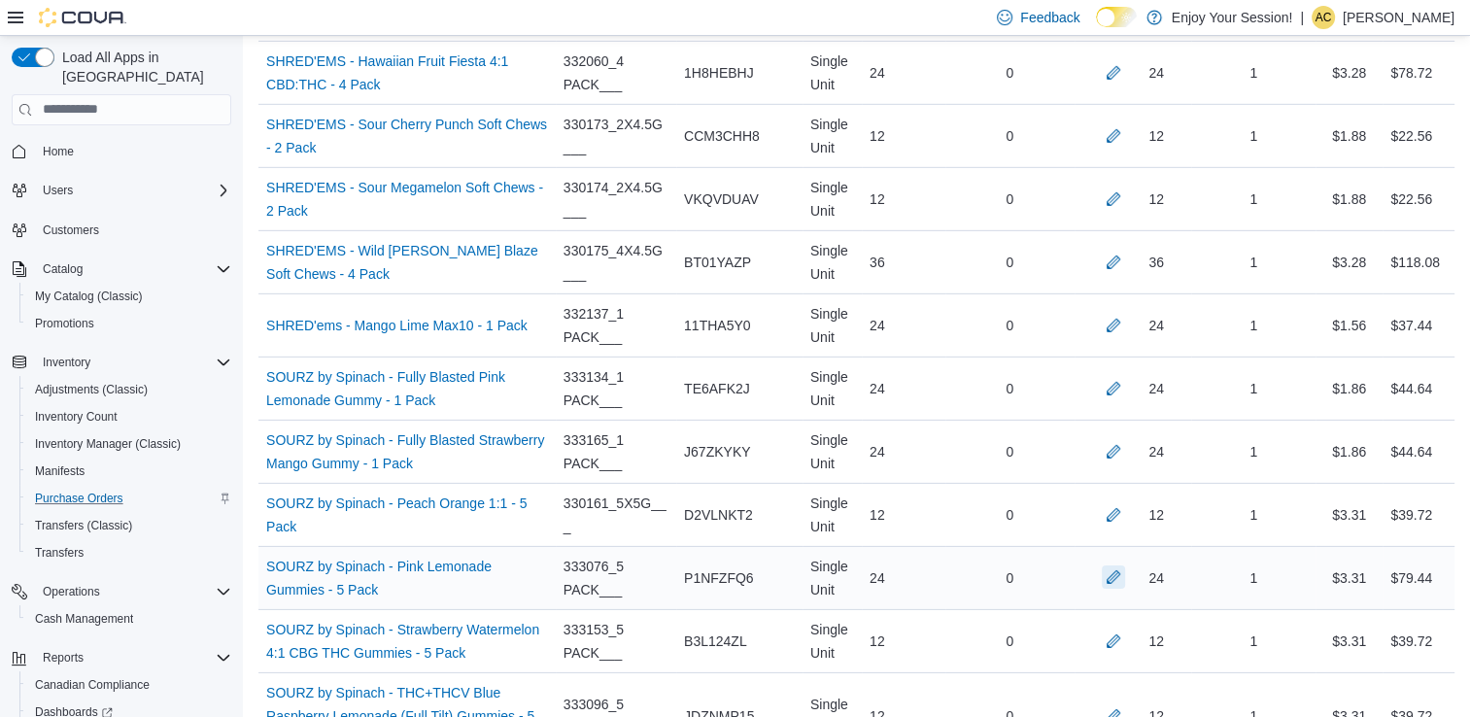
click at [1123, 566] on button "button" at bounding box center [1113, 577] width 23 height 23
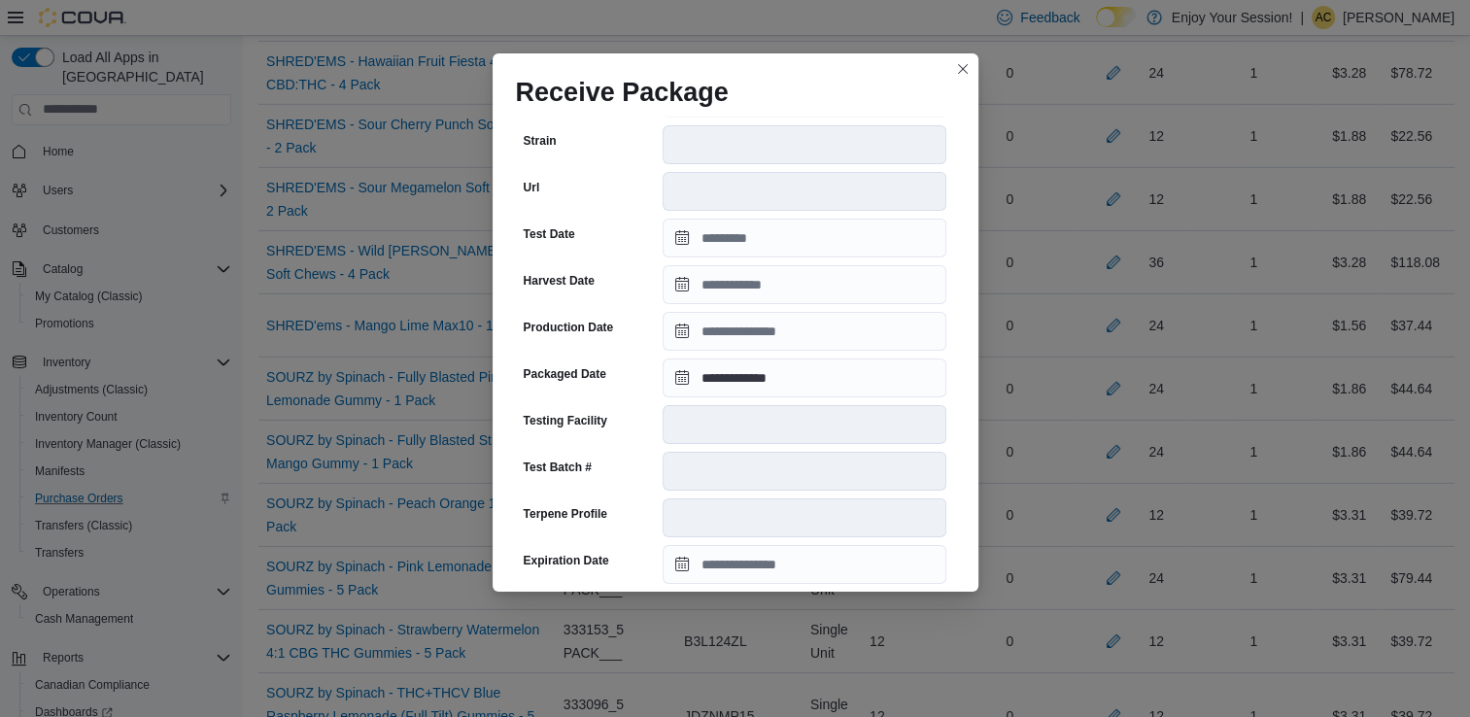
scroll to position [655, 0]
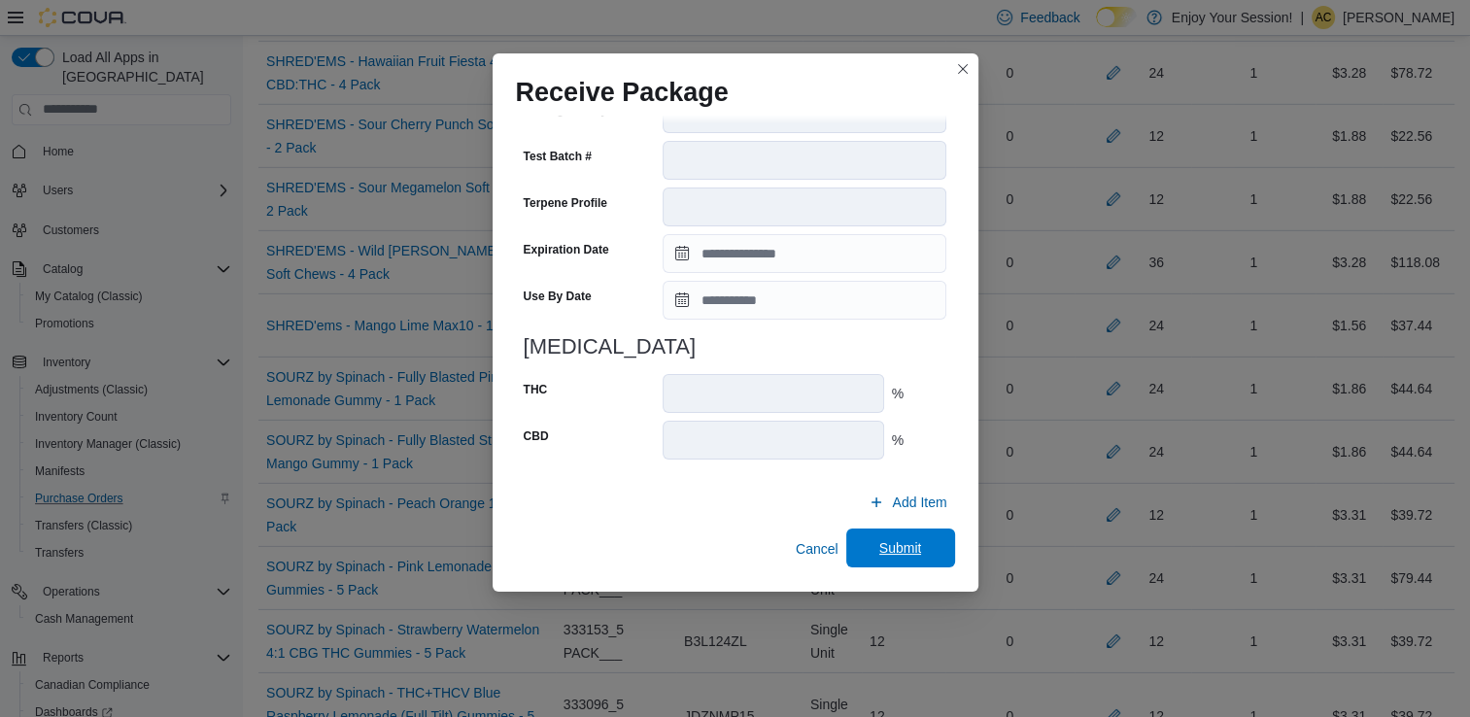
click at [902, 534] on span "Submit" at bounding box center [901, 548] width 86 height 39
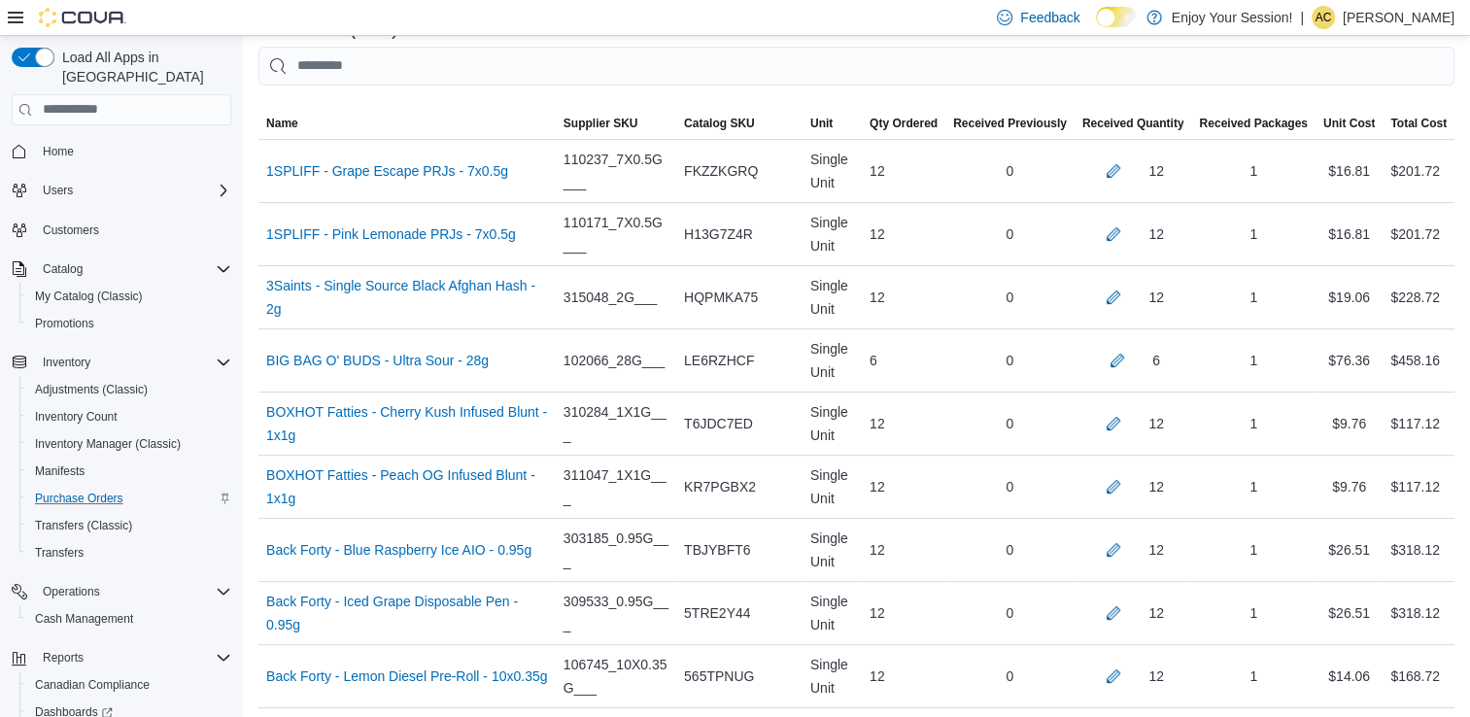
scroll to position [7575, 0]
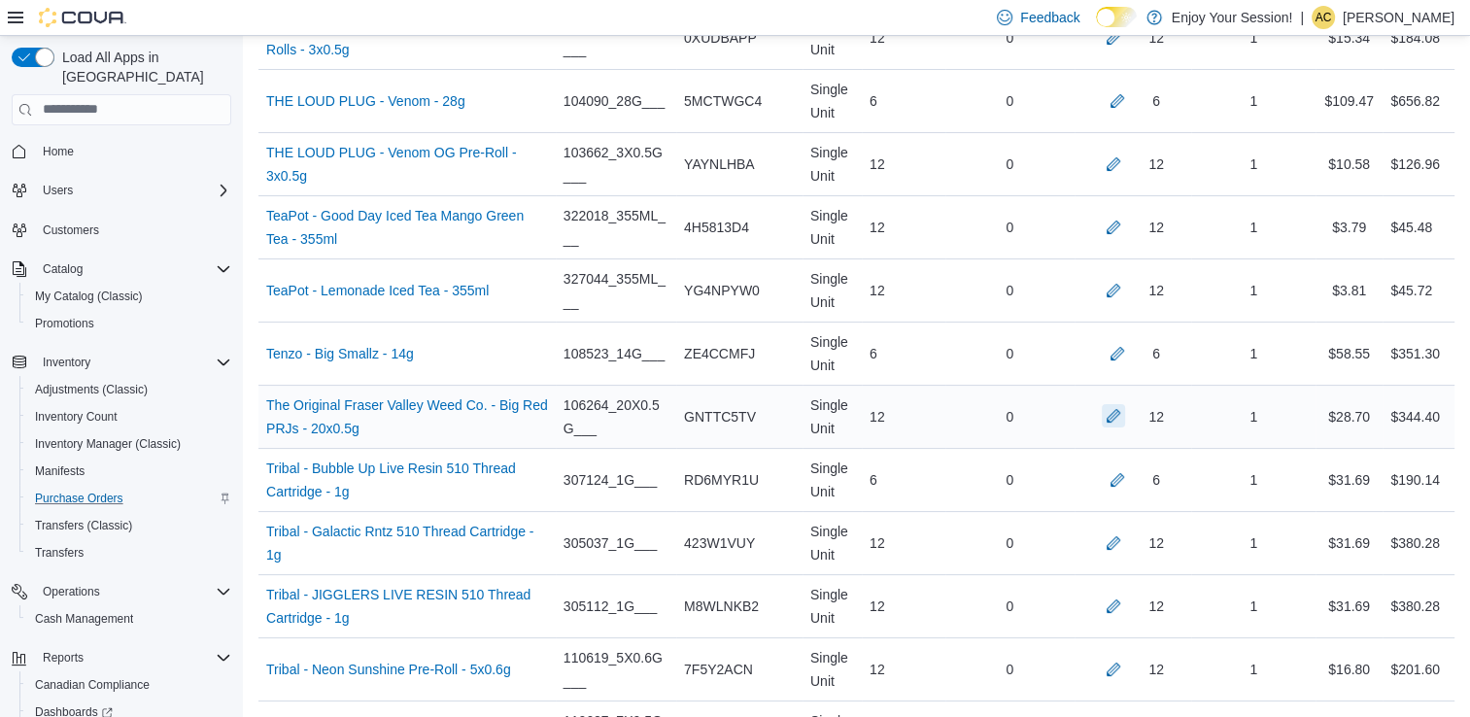
click at [1125, 404] on button "button" at bounding box center [1113, 415] width 23 height 23
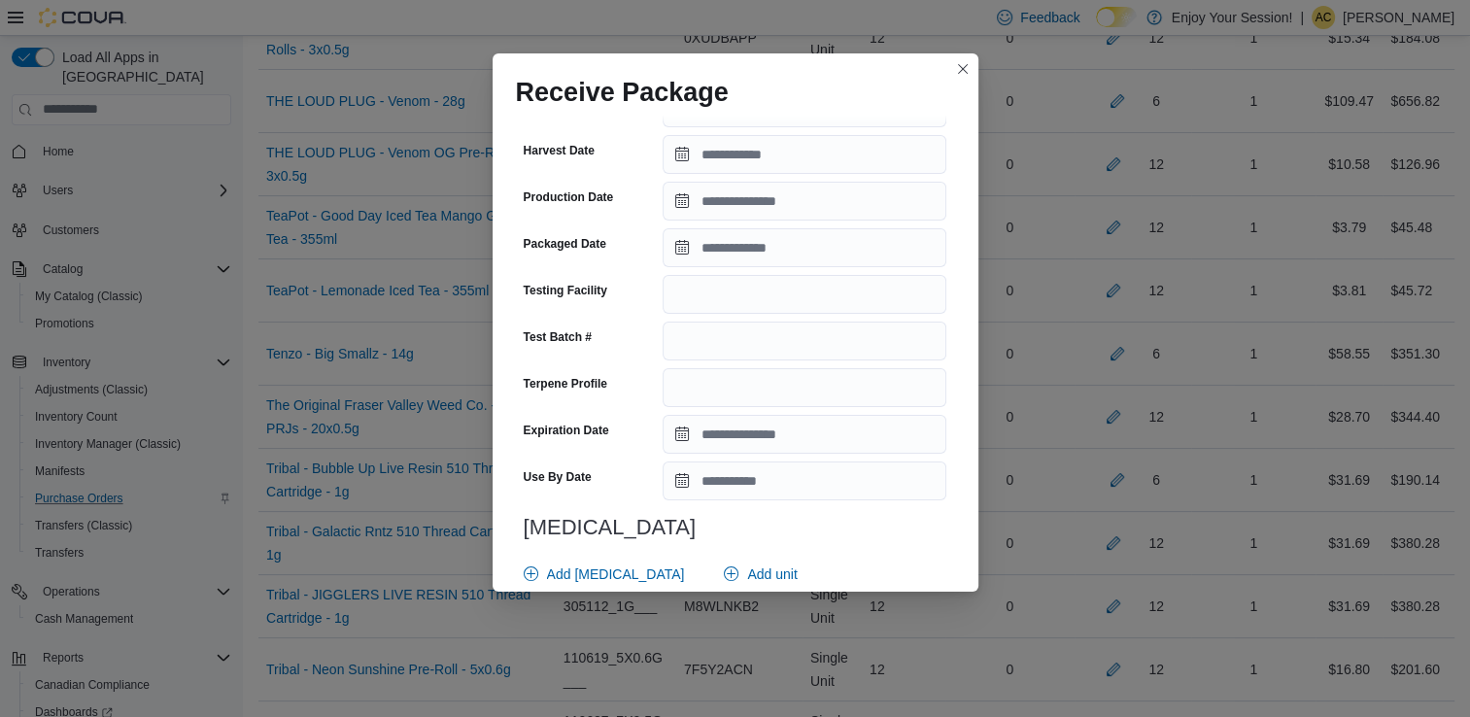
scroll to position [455, 0]
click at [738, 244] on input "Packaged Date" at bounding box center [805, 247] width 284 height 39
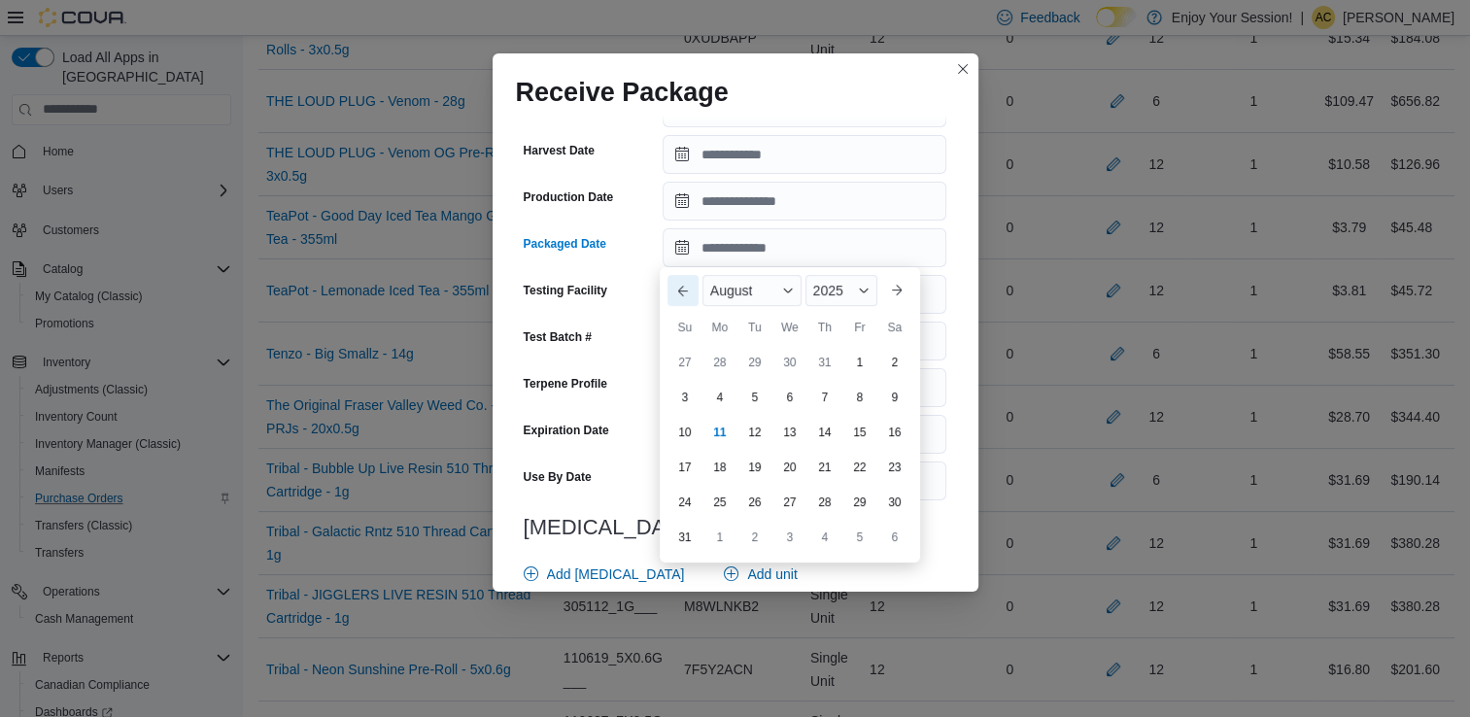
click at [685, 285] on button "Previous Month" at bounding box center [683, 290] width 31 height 31
drag, startPoint x: 685, startPoint y: 285, endPoint x: 735, endPoint y: 282, distance: 49.6
click at [735, 282] on div "Previous Month Next month [DATE] [DATE] Su Mo Tu We Th Fr Sa 29 30 1 2 3 4 5 6 …" at bounding box center [790, 397] width 245 height 245
click at [766, 292] on div "July" at bounding box center [749, 290] width 93 height 31
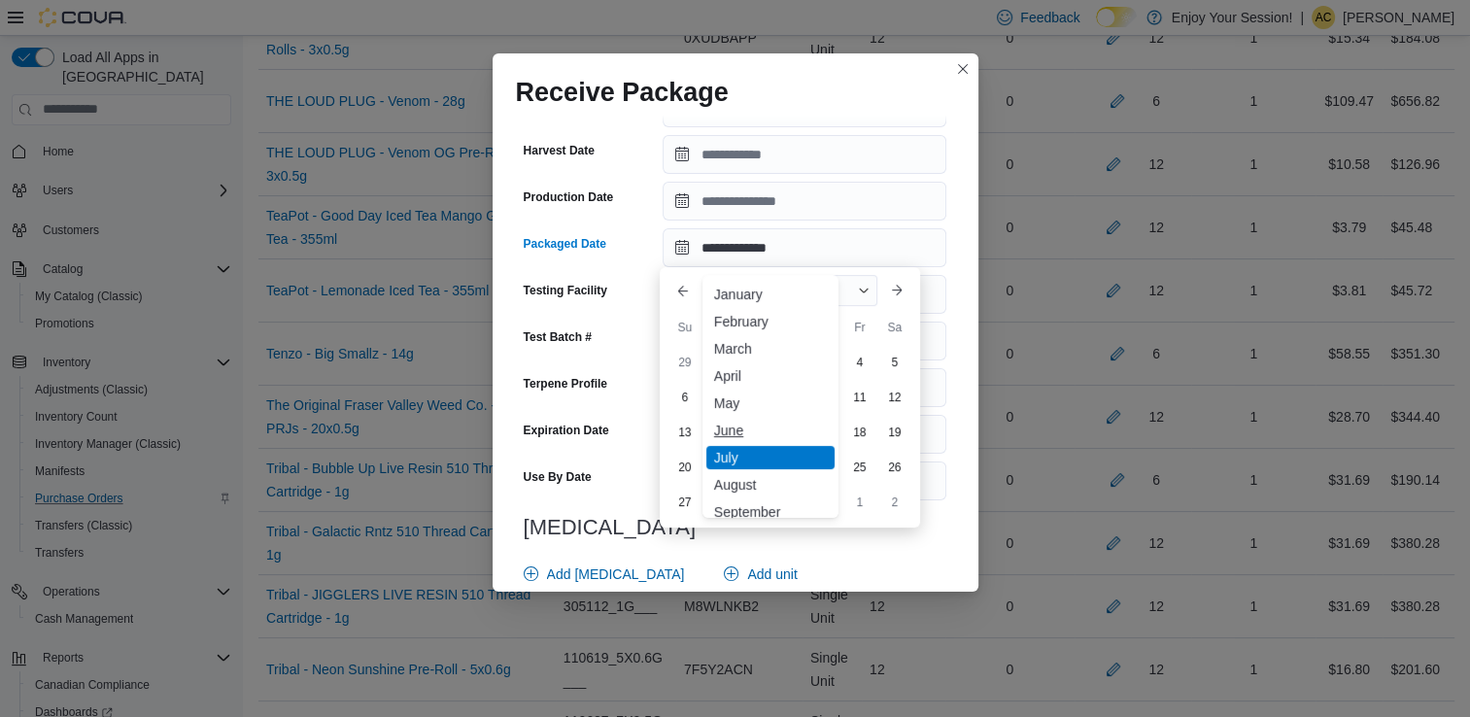
click at [750, 422] on div "June" at bounding box center [770, 430] width 128 height 23
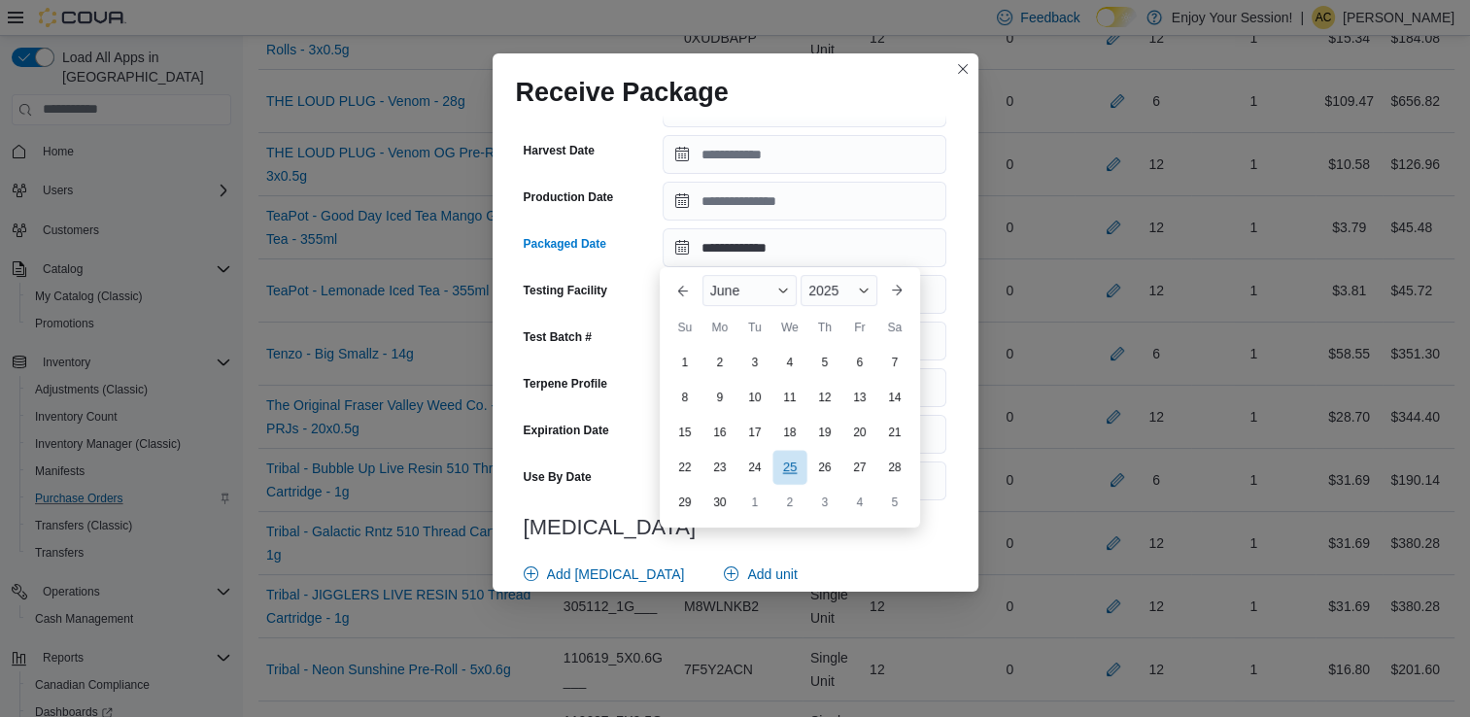
click at [795, 465] on div "25" at bounding box center [790, 467] width 34 height 34
type input "**********"
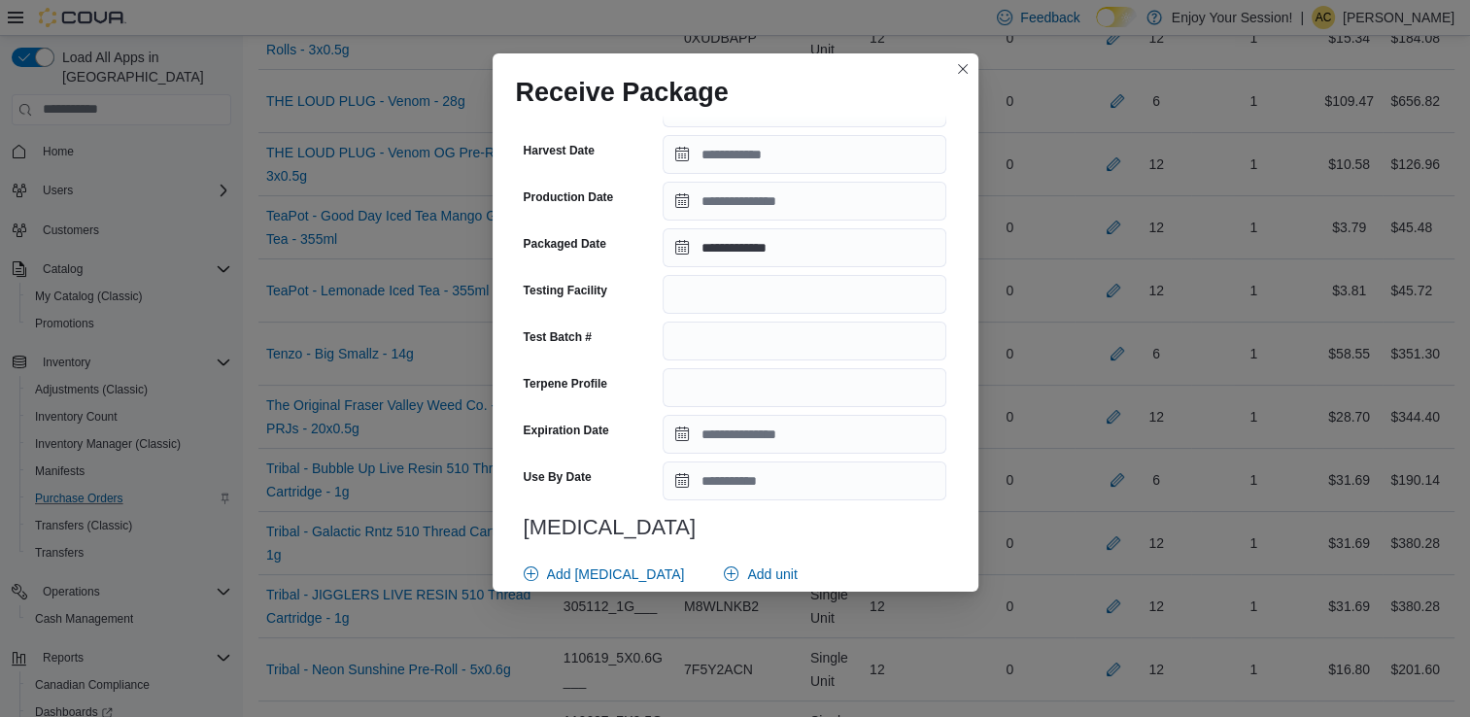
scroll to position [690, 0]
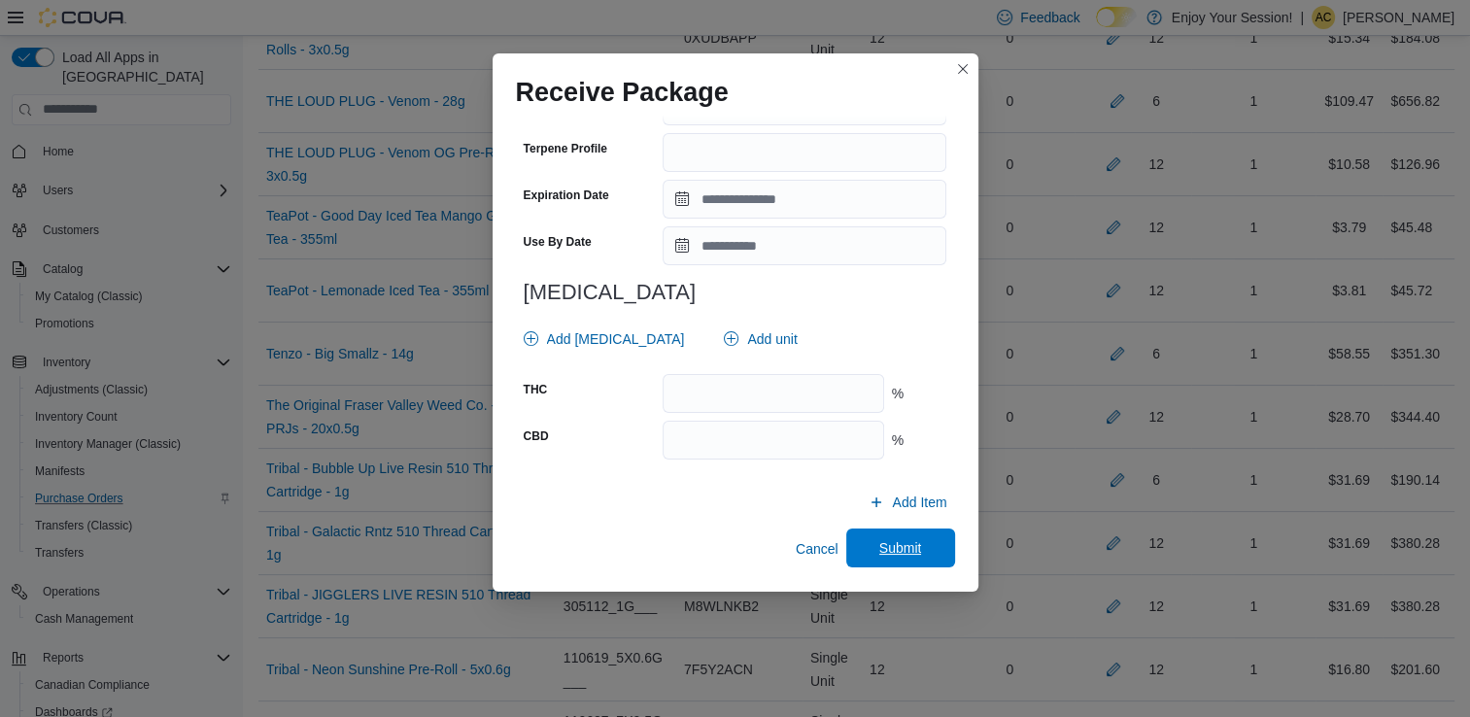
click at [879, 552] on span "Submit" at bounding box center [900, 547] width 43 height 19
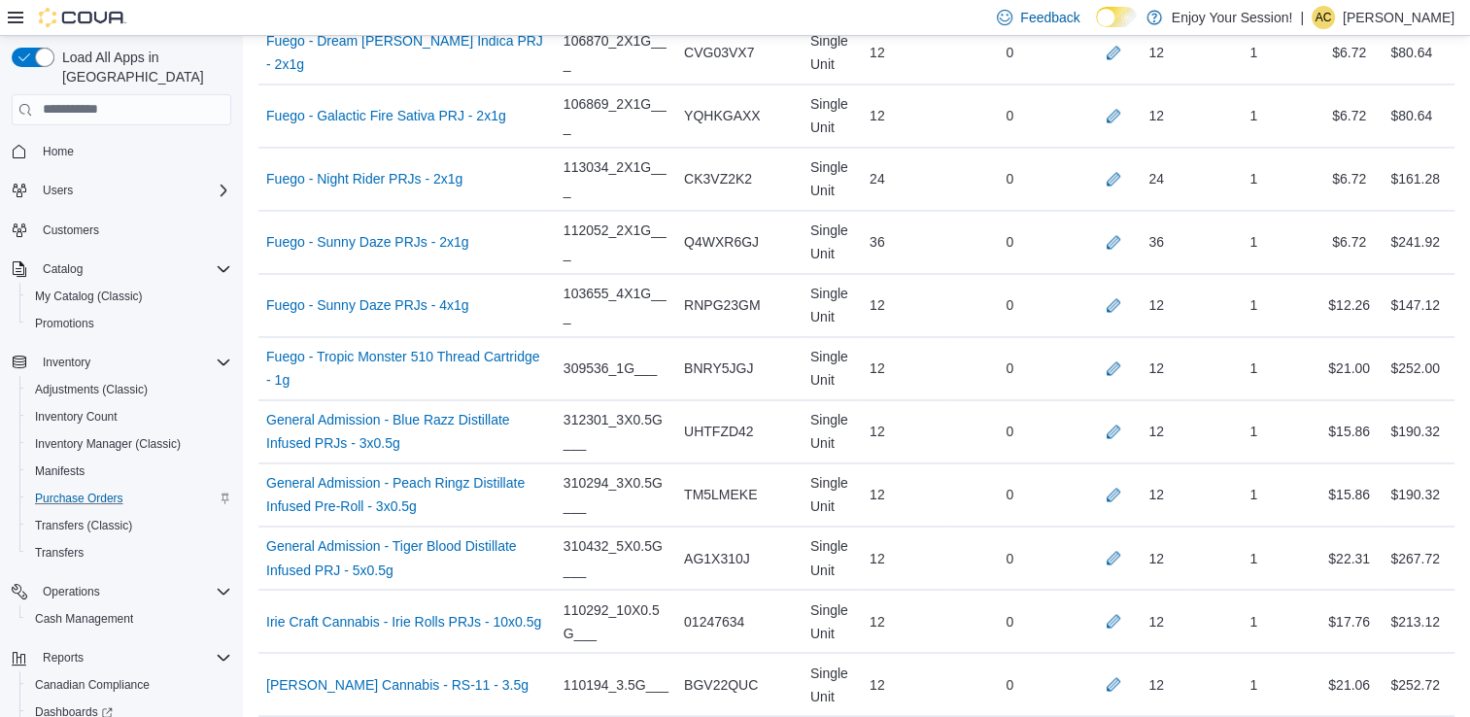
scroll to position [5445, 0]
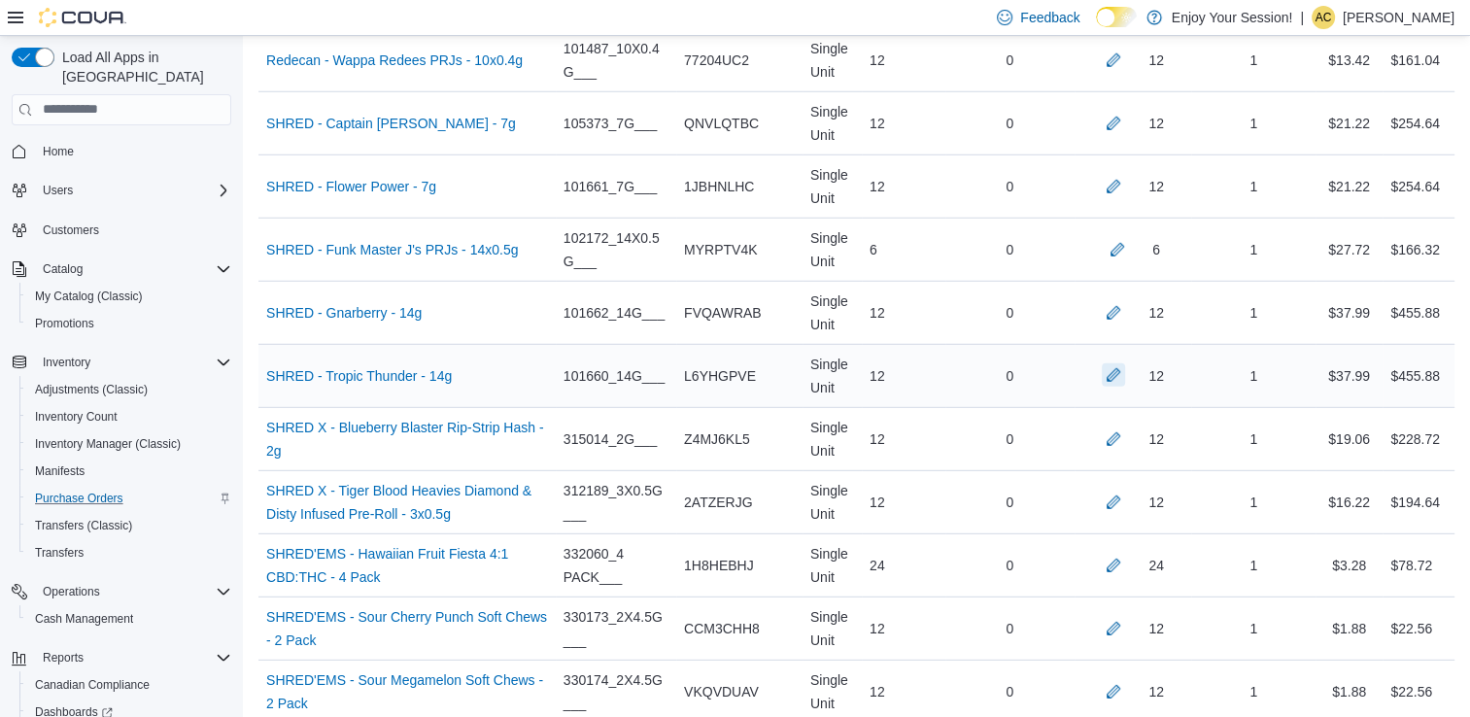
click at [1125, 363] on button "button" at bounding box center [1113, 374] width 23 height 23
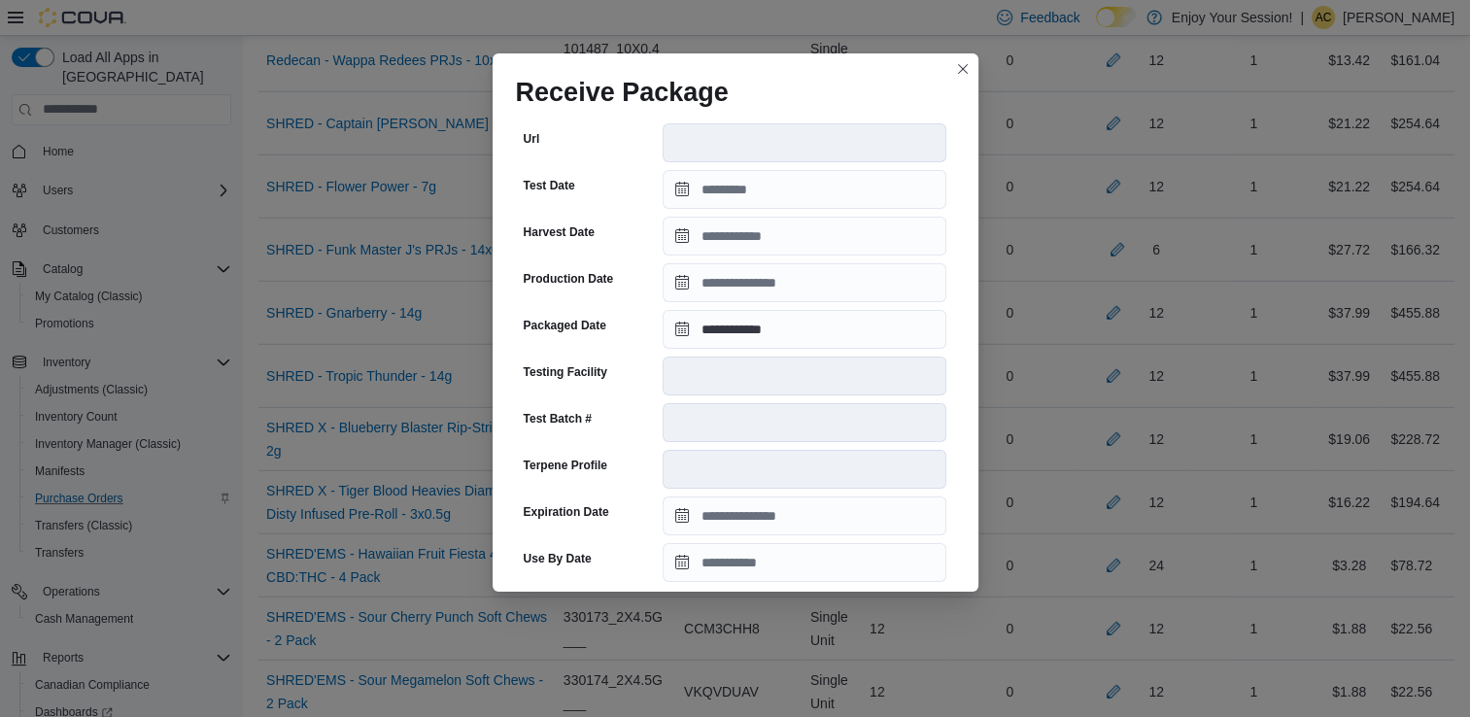
scroll to position [655, 0]
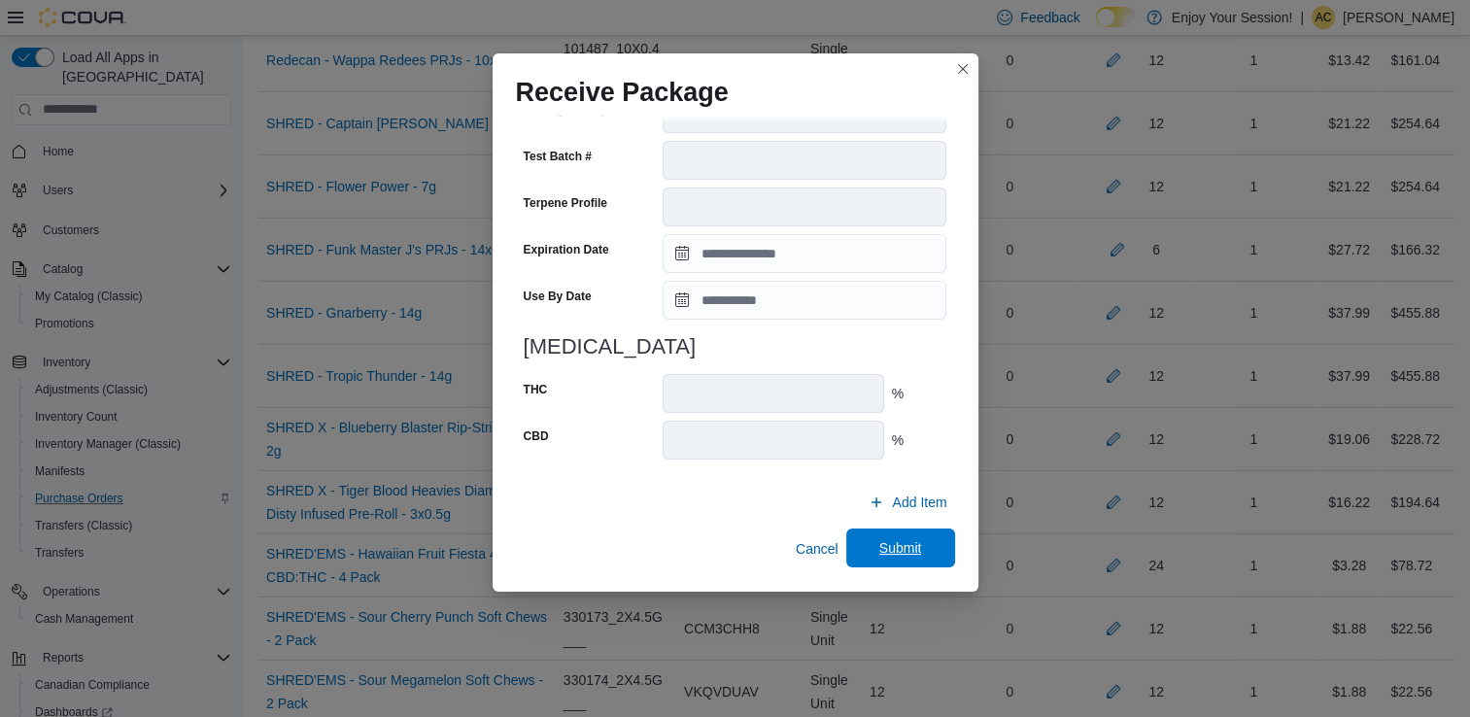
click at [907, 557] on span "Submit" at bounding box center [900, 547] width 43 height 19
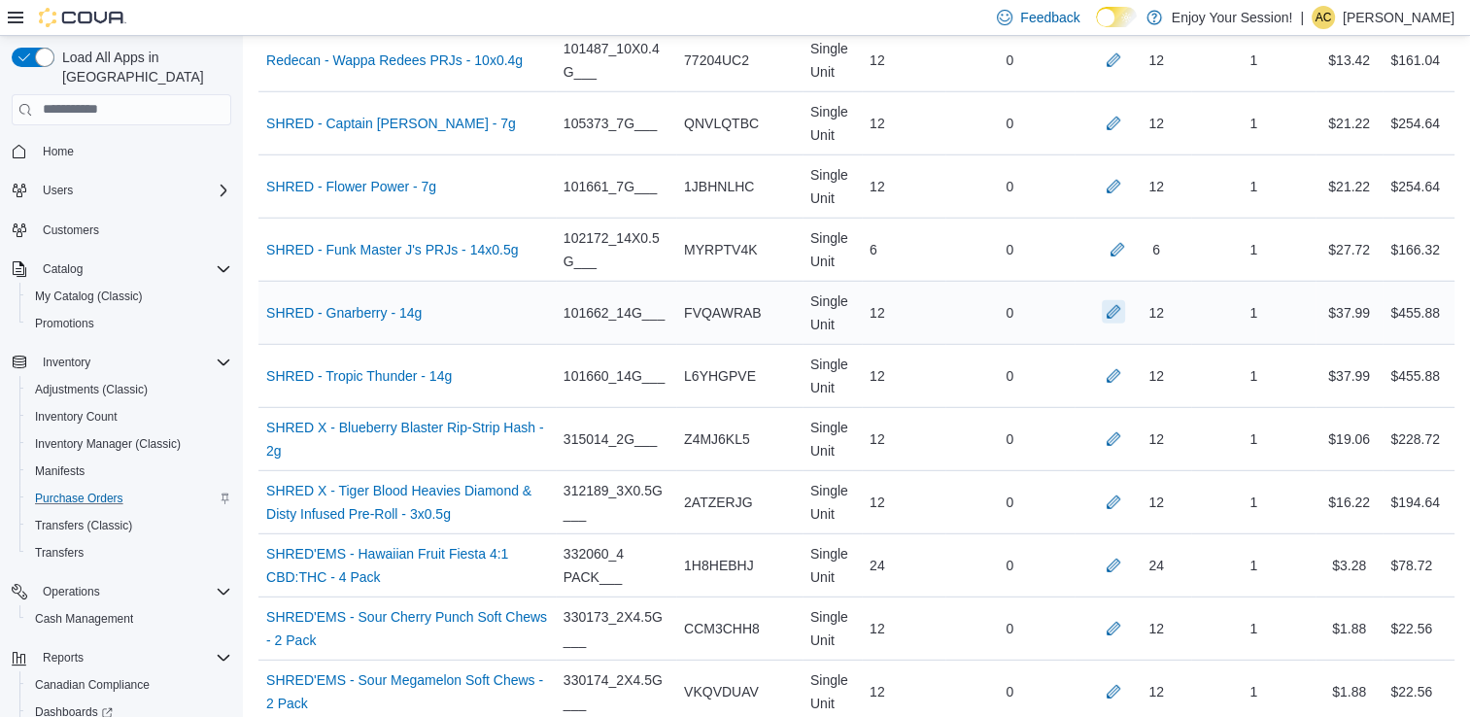
click at [1125, 300] on button "button" at bounding box center [1113, 311] width 23 height 23
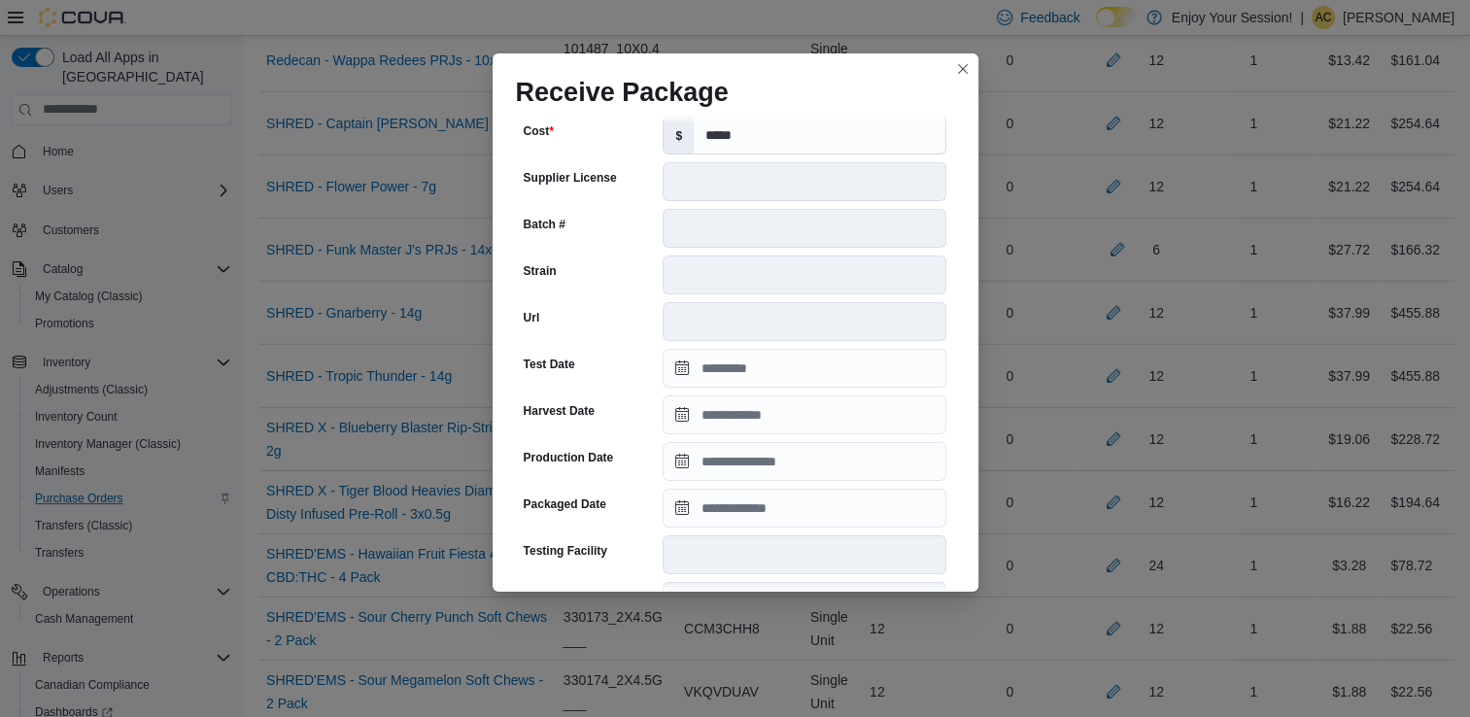
scroll to position [222, 0]
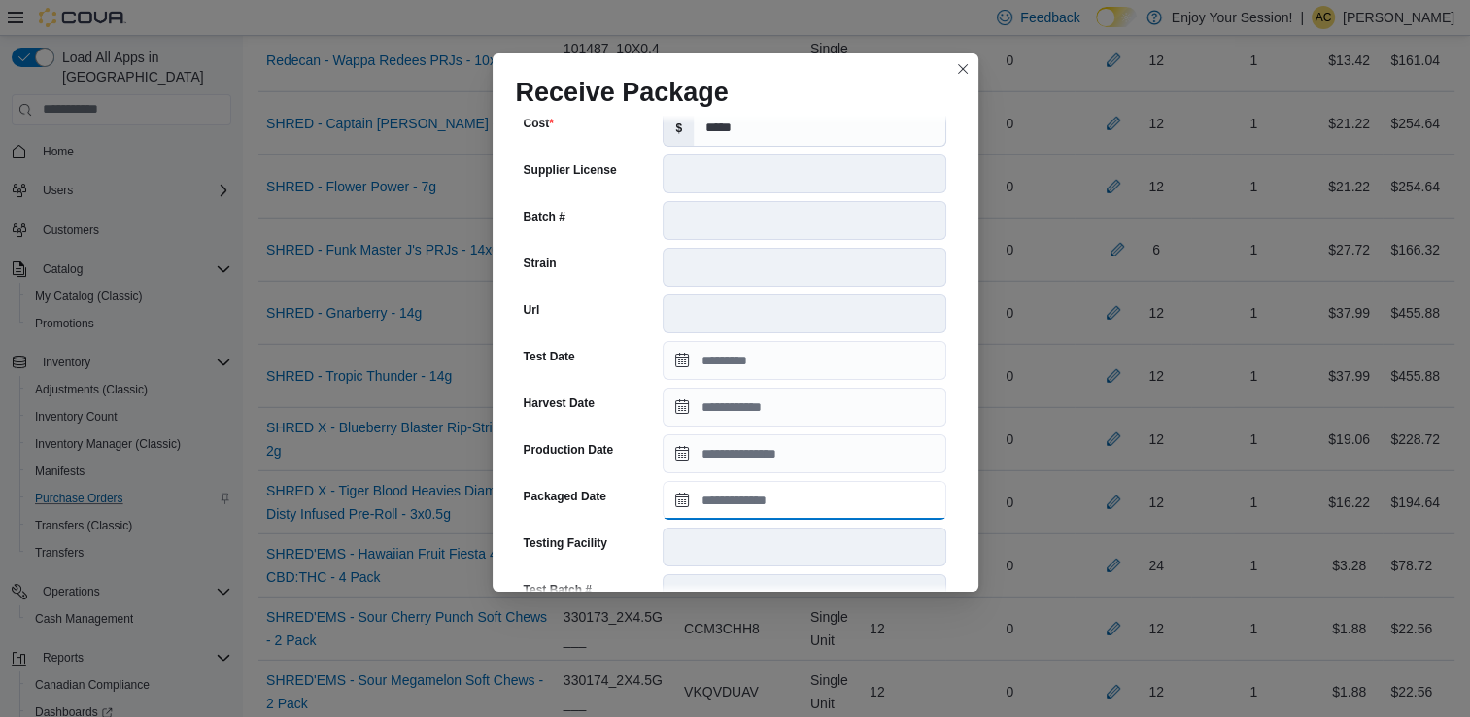
click at [752, 497] on input "Packaged Date" at bounding box center [805, 500] width 284 height 39
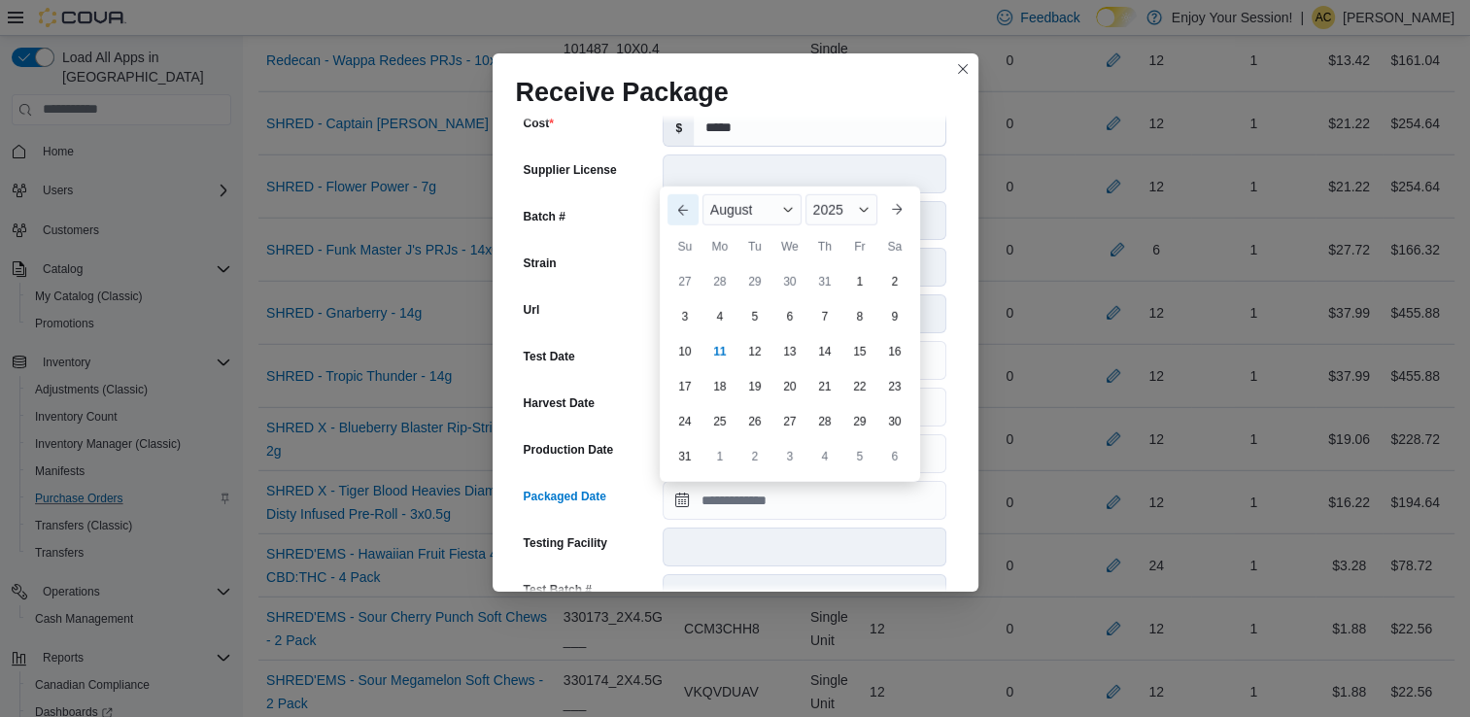
click at [680, 210] on button "Previous Month" at bounding box center [683, 209] width 31 height 31
click at [787, 398] on div "16" at bounding box center [790, 387] width 34 height 34
type input "**********"
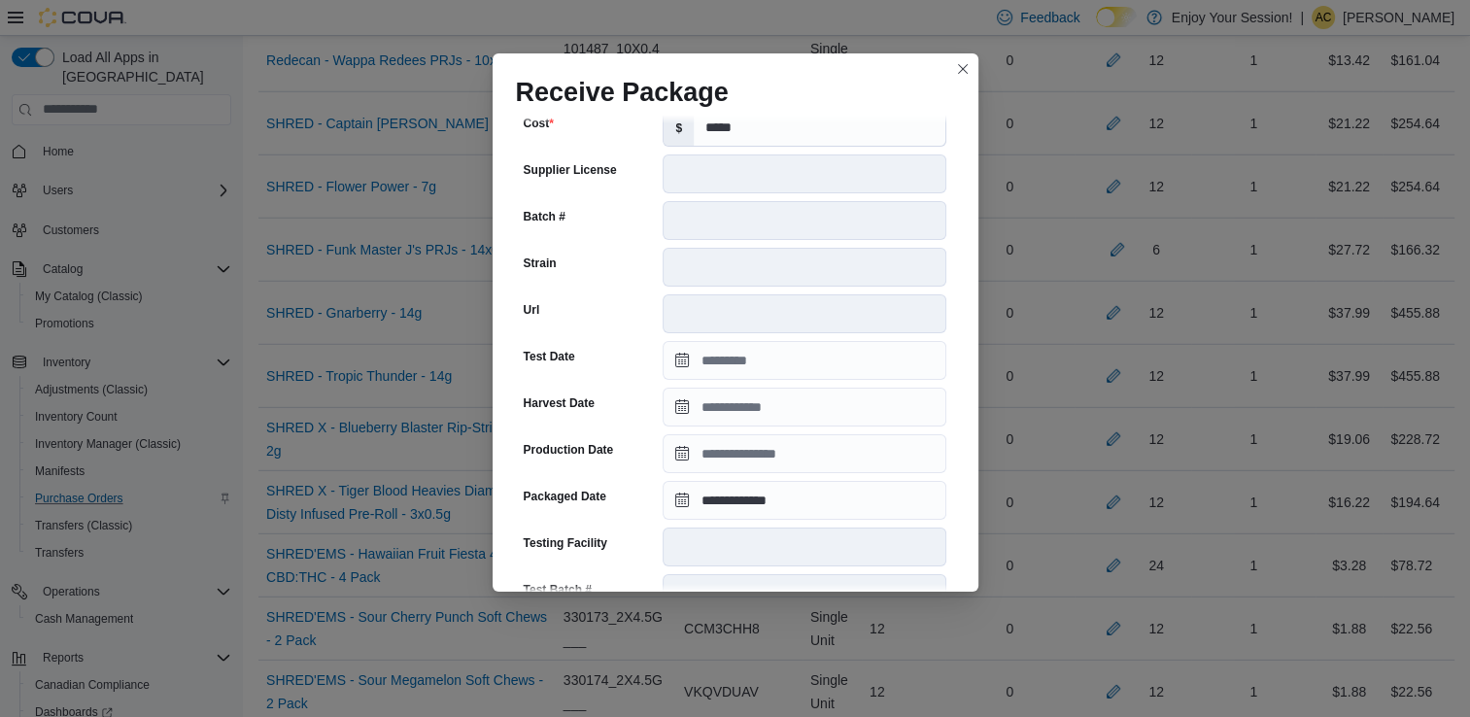
scroll to position [655, 0]
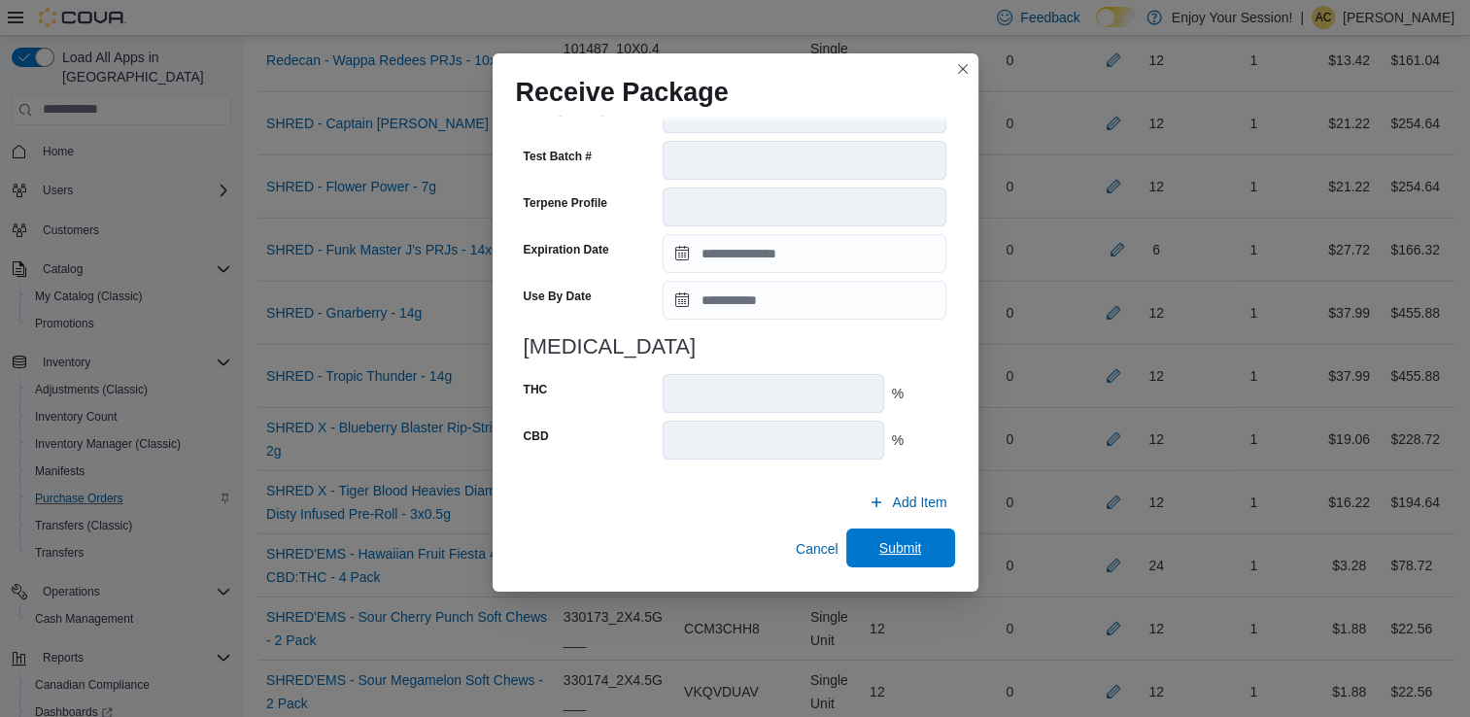
click at [898, 538] on span "Submit" at bounding box center [901, 548] width 86 height 39
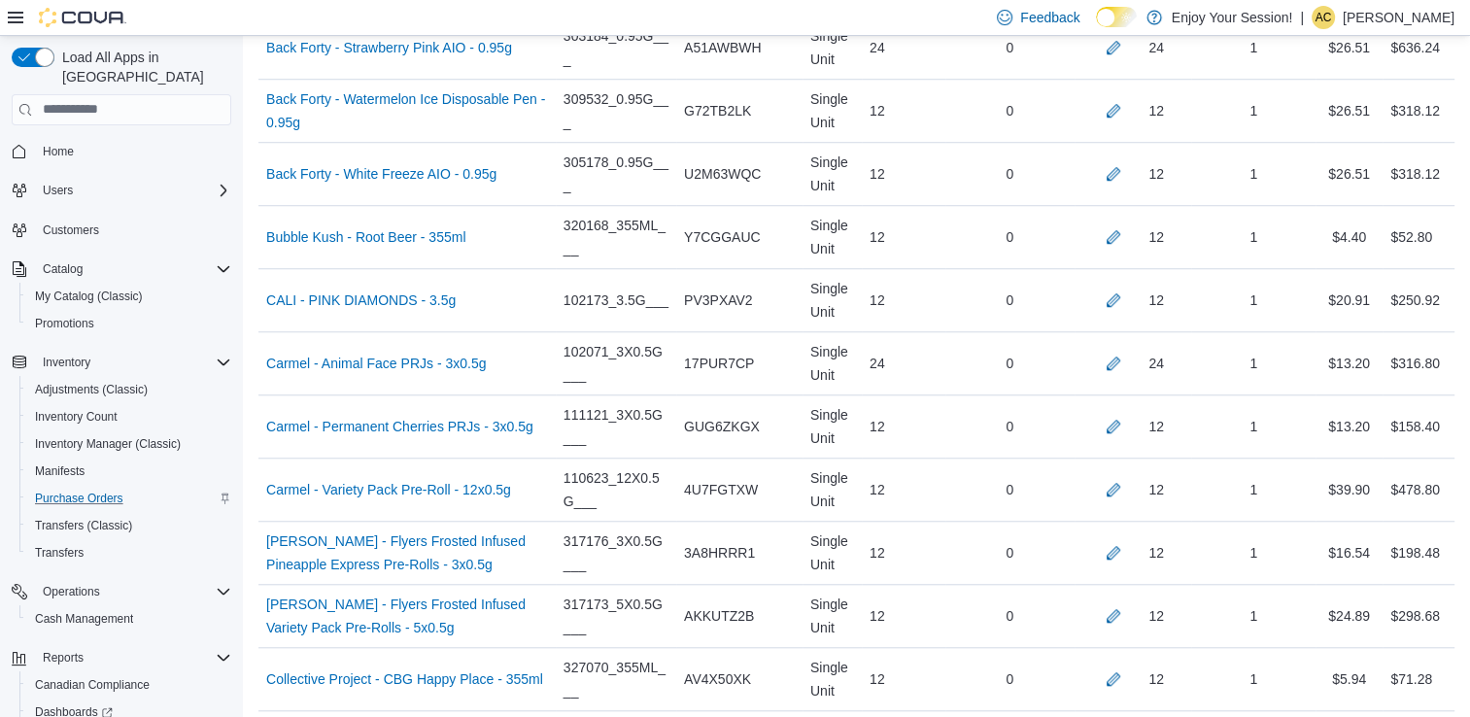
scroll to position [5005, 0]
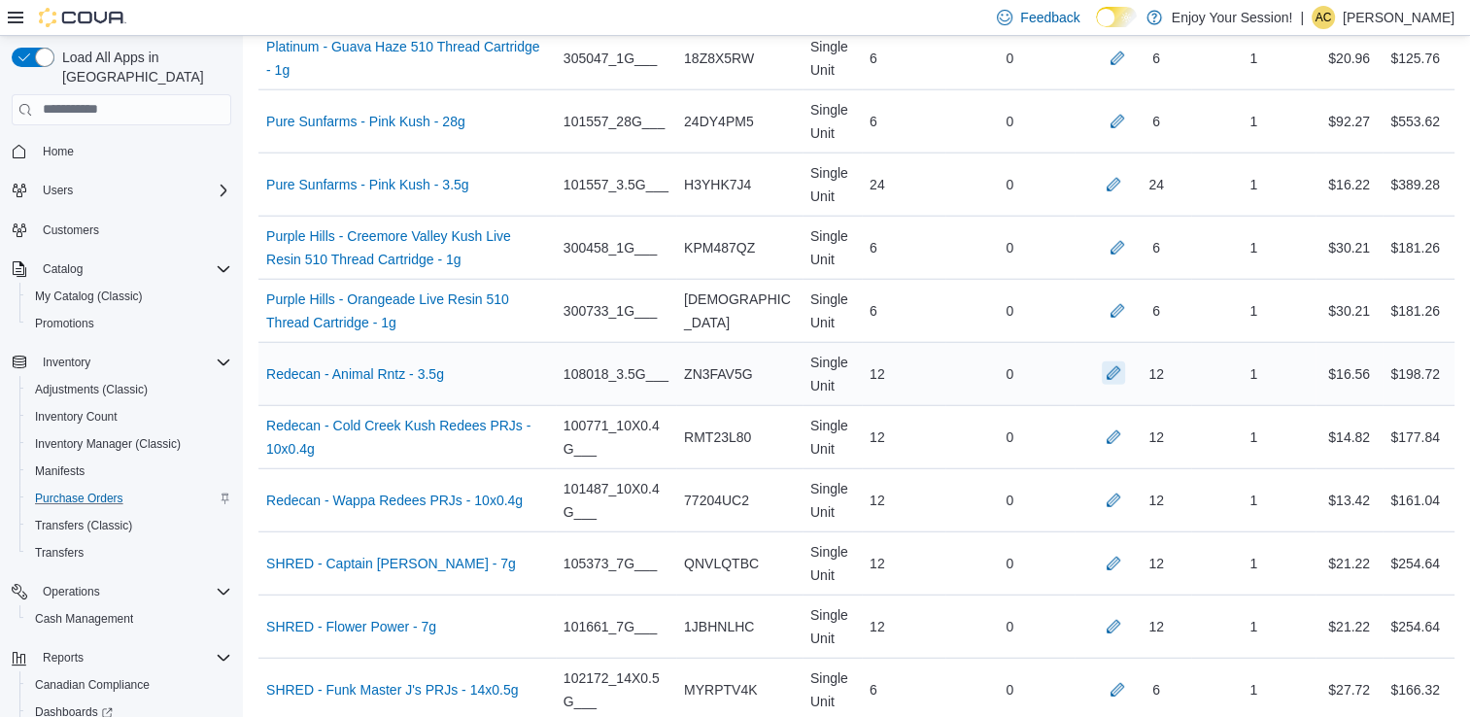
click at [1121, 361] on button "button" at bounding box center [1113, 372] width 23 height 23
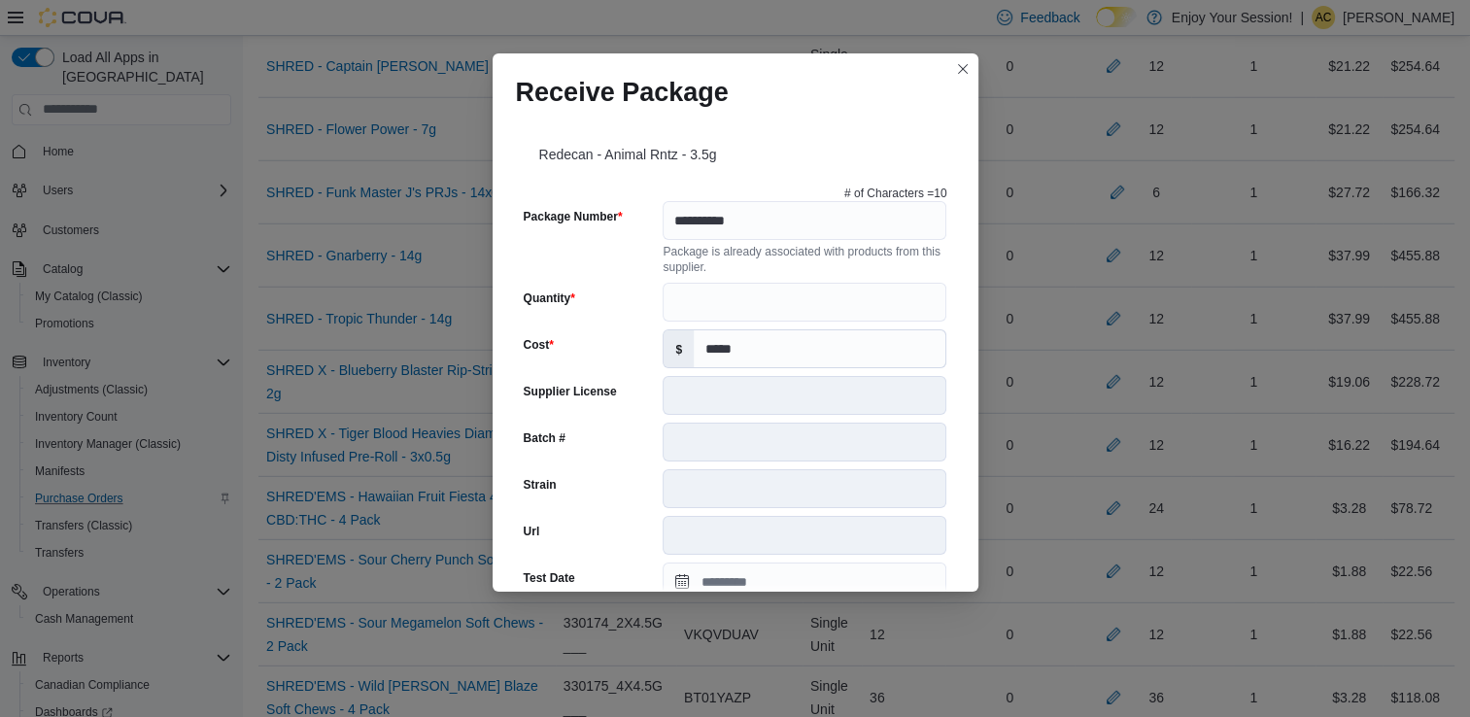
scroll to position [5504, 0]
click at [963, 76] on button "Closes this modal window" at bounding box center [962, 67] width 23 height 23
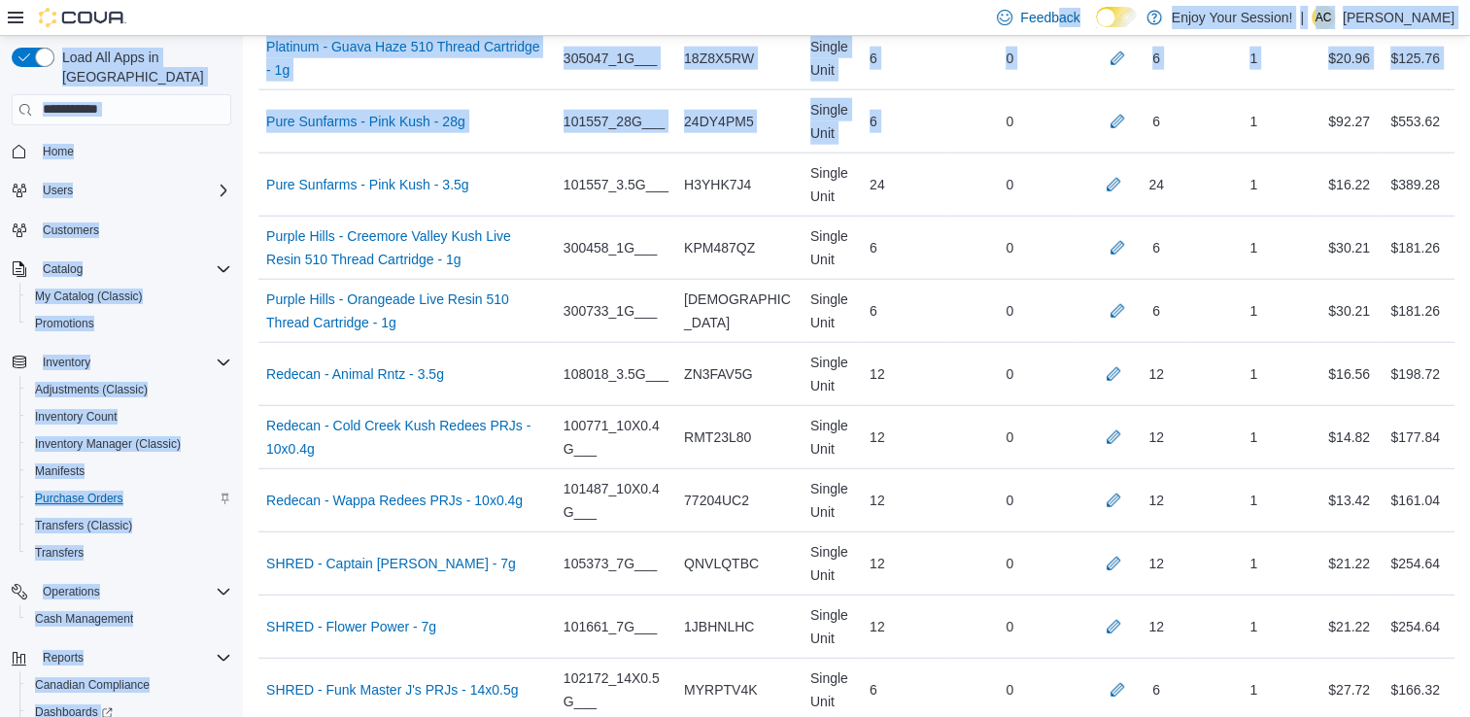
scroll to position [4979, 0]
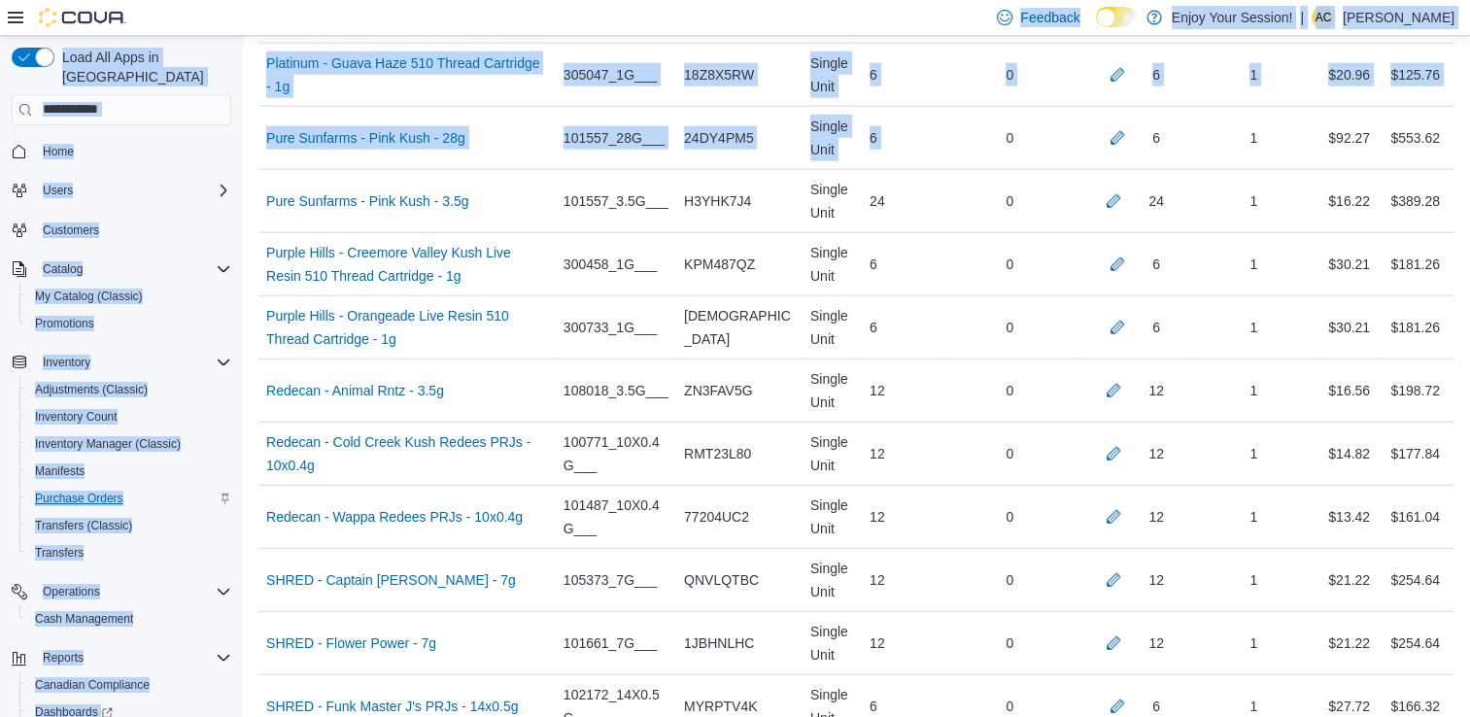
drag, startPoint x: 963, startPoint y: 76, endPoint x: 703, endPoint y: 7, distance: 269.4
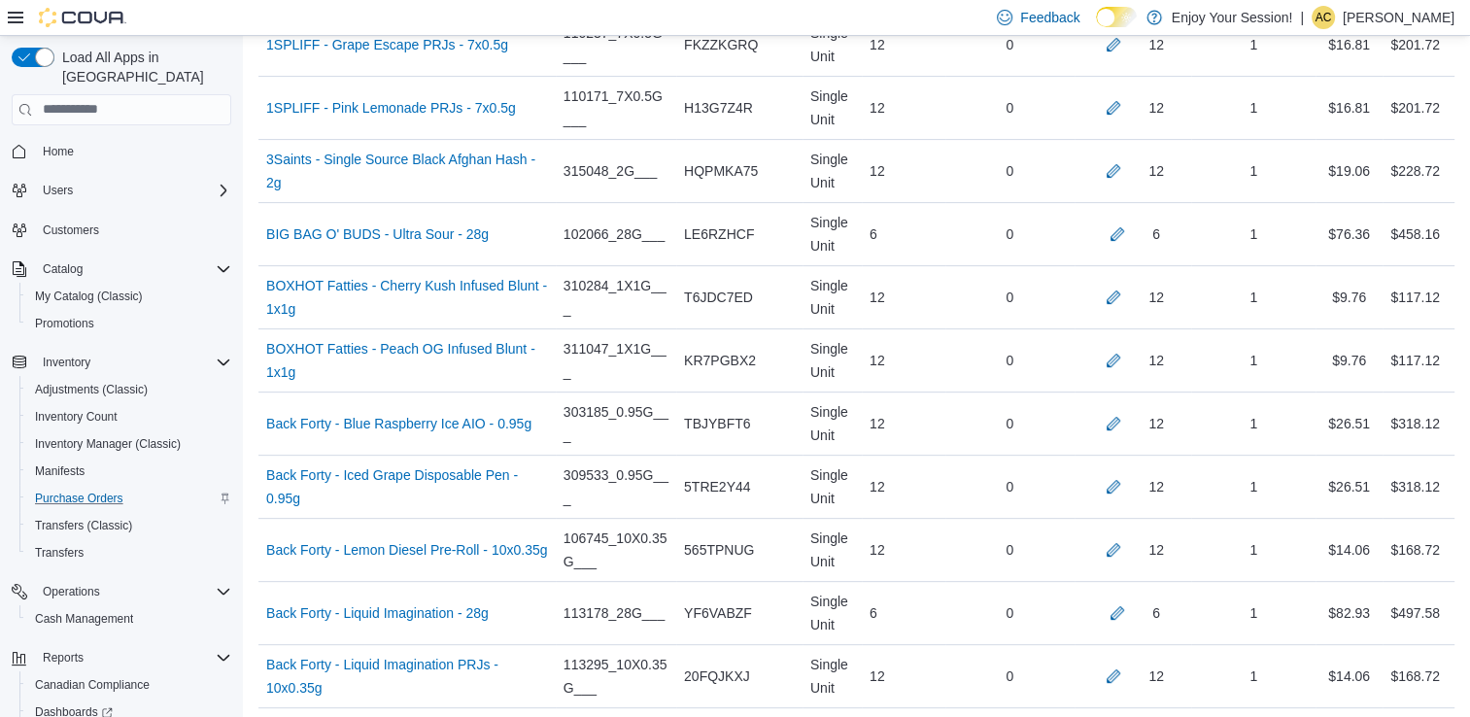
scroll to position [7083, 0]
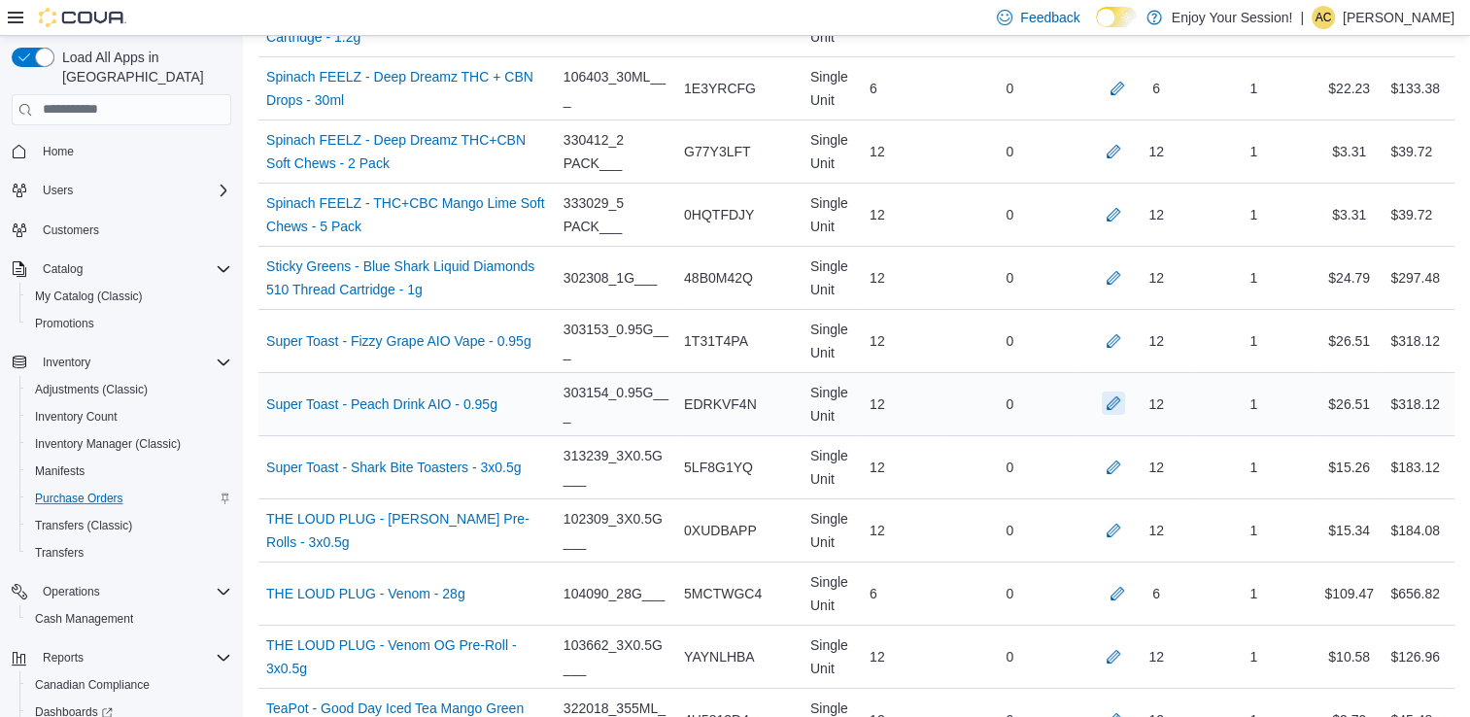
click at [1125, 392] on button "button" at bounding box center [1113, 403] width 23 height 23
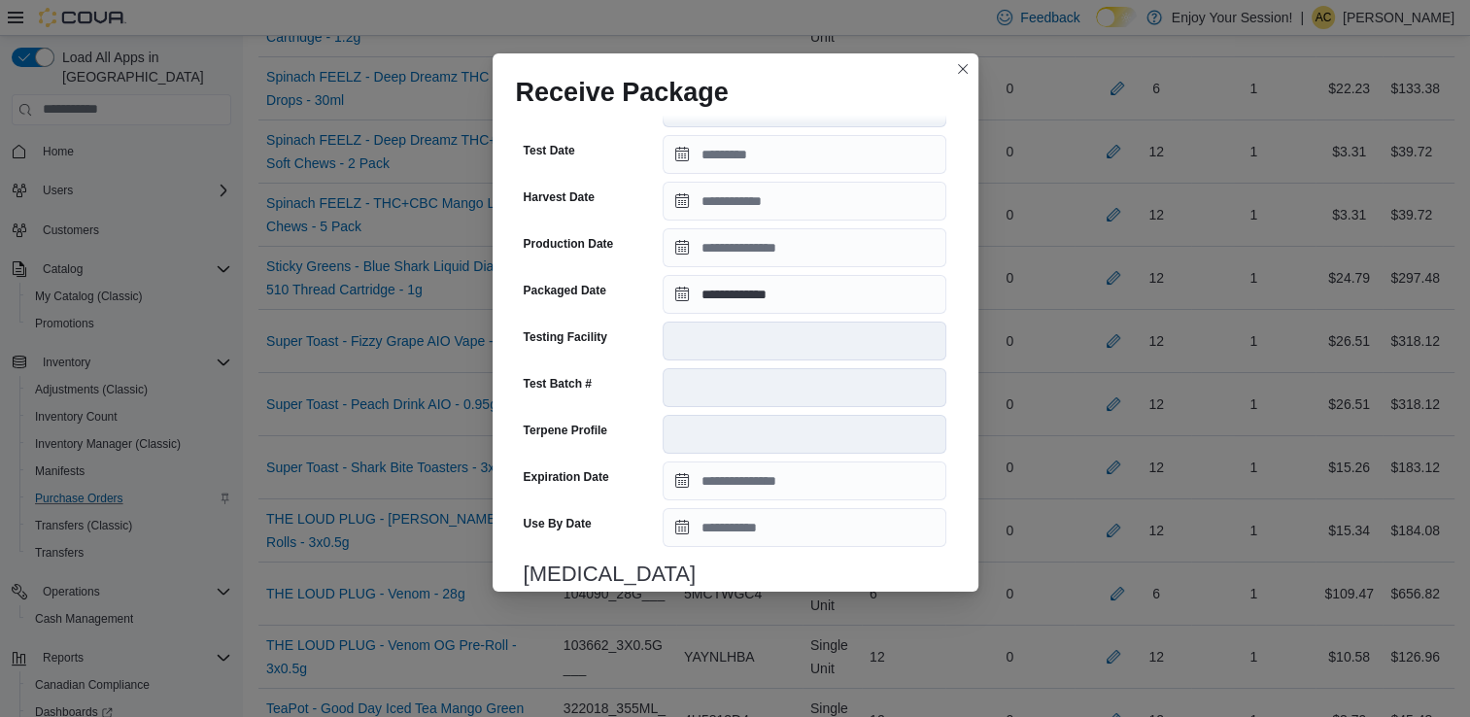
scroll to position [428, 0]
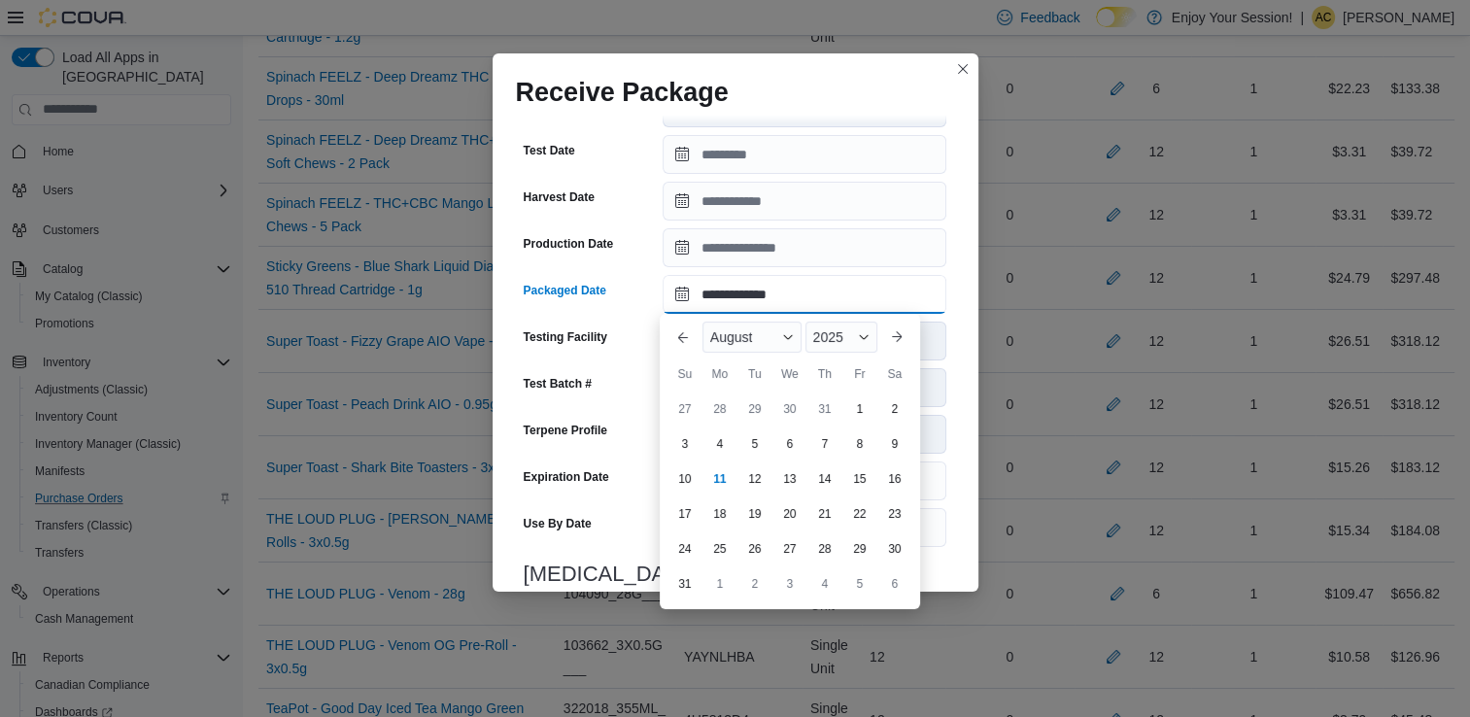
click at [762, 299] on input "**********" at bounding box center [805, 294] width 284 height 39
click at [756, 328] on div "August" at bounding box center [752, 337] width 99 height 31
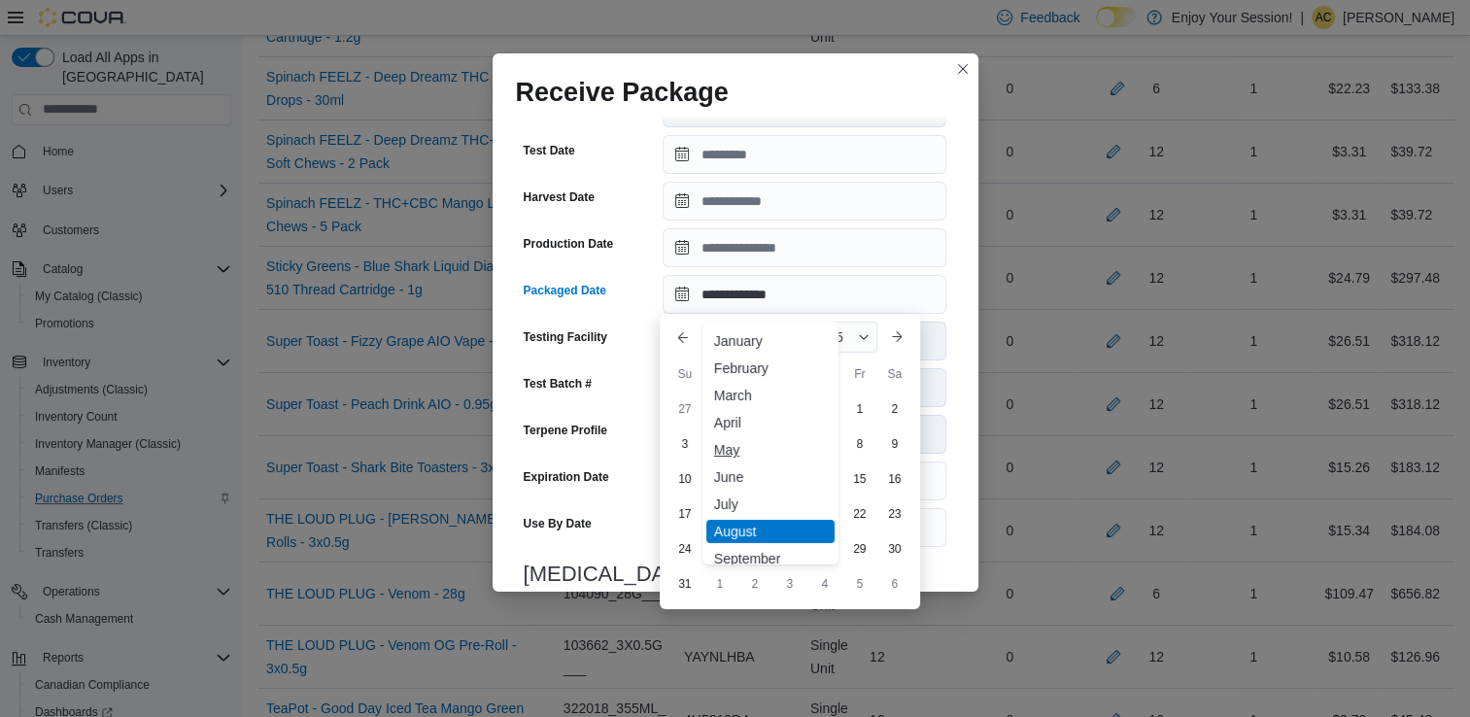
click at [731, 453] on div "May" at bounding box center [770, 449] width 128 height 23
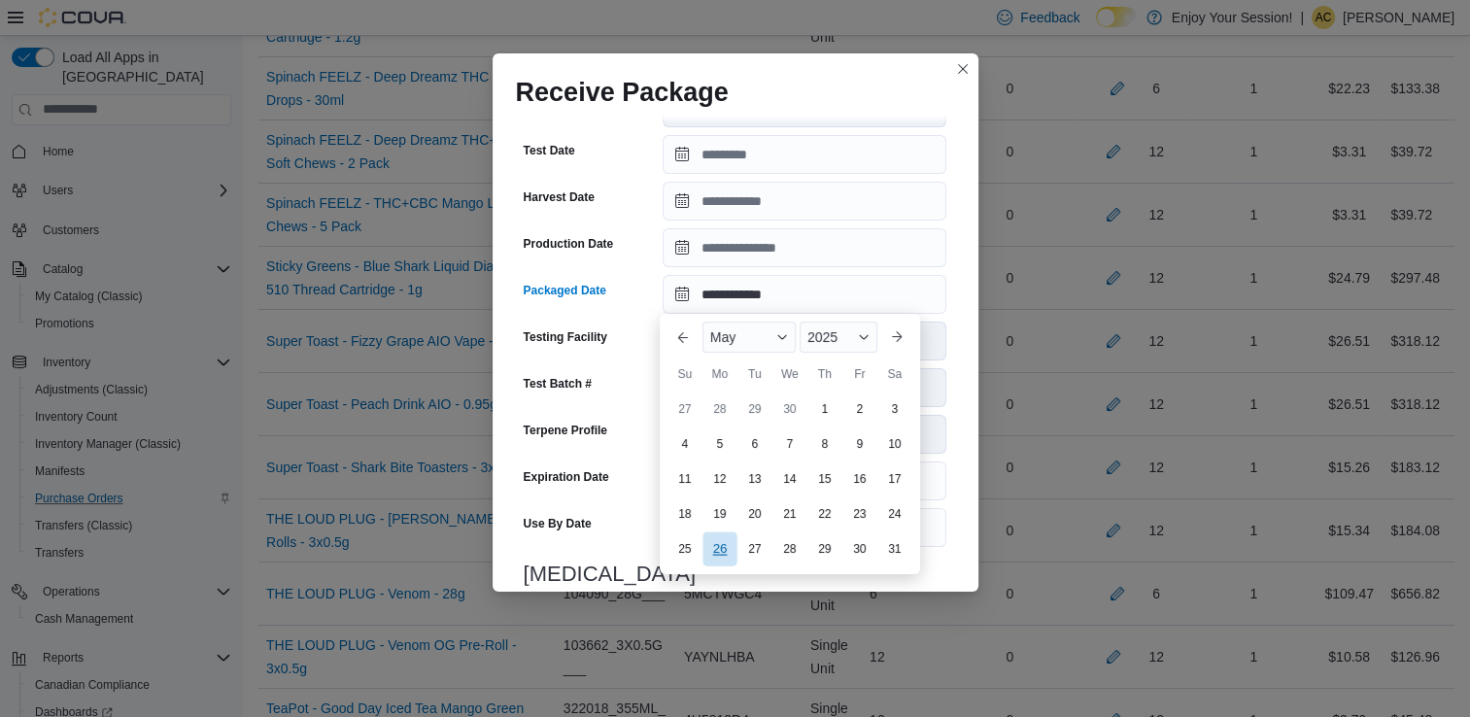
click at [726, 544] on div "26" at bounding box center [720, 549] width 34 height 34
type input "**********"
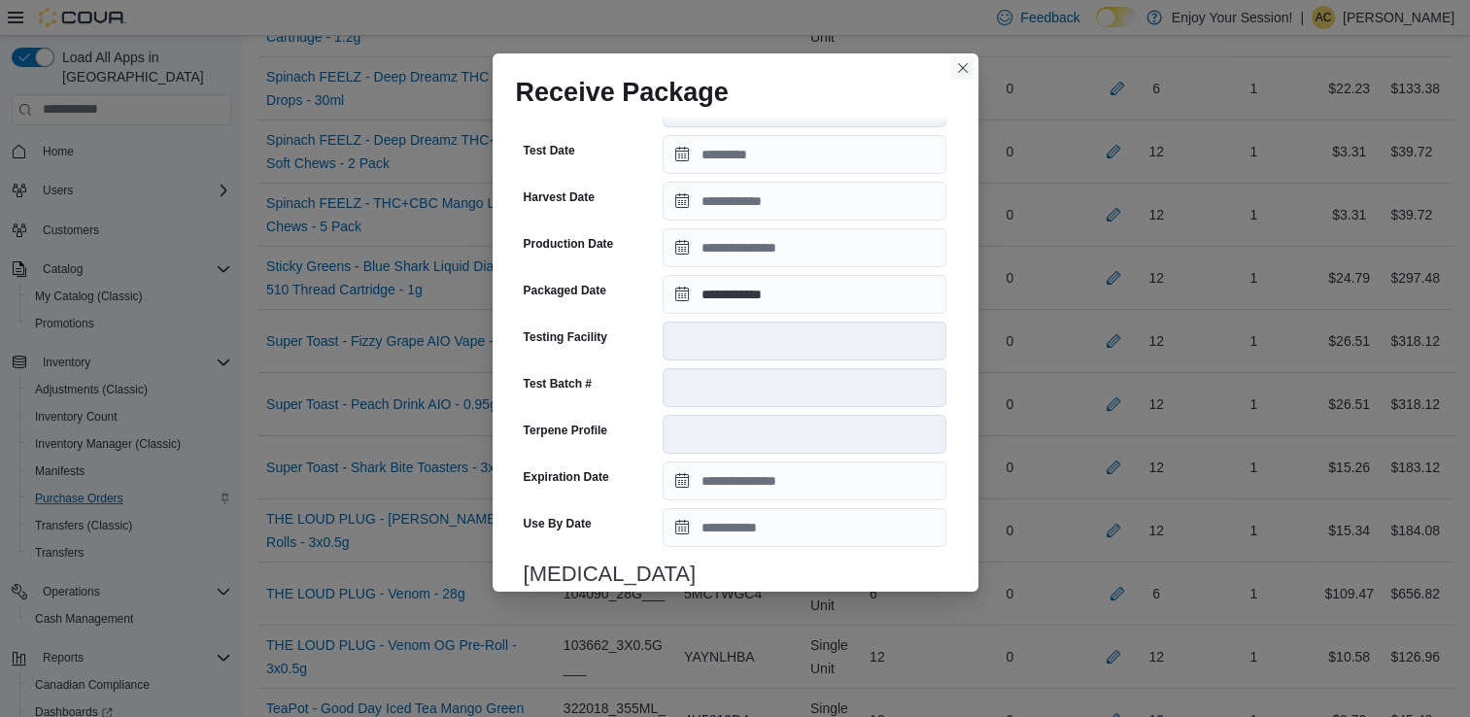
click at [959, 68] on button "Closes this modal window" at bounding box center [962, 67] width 23 height 23
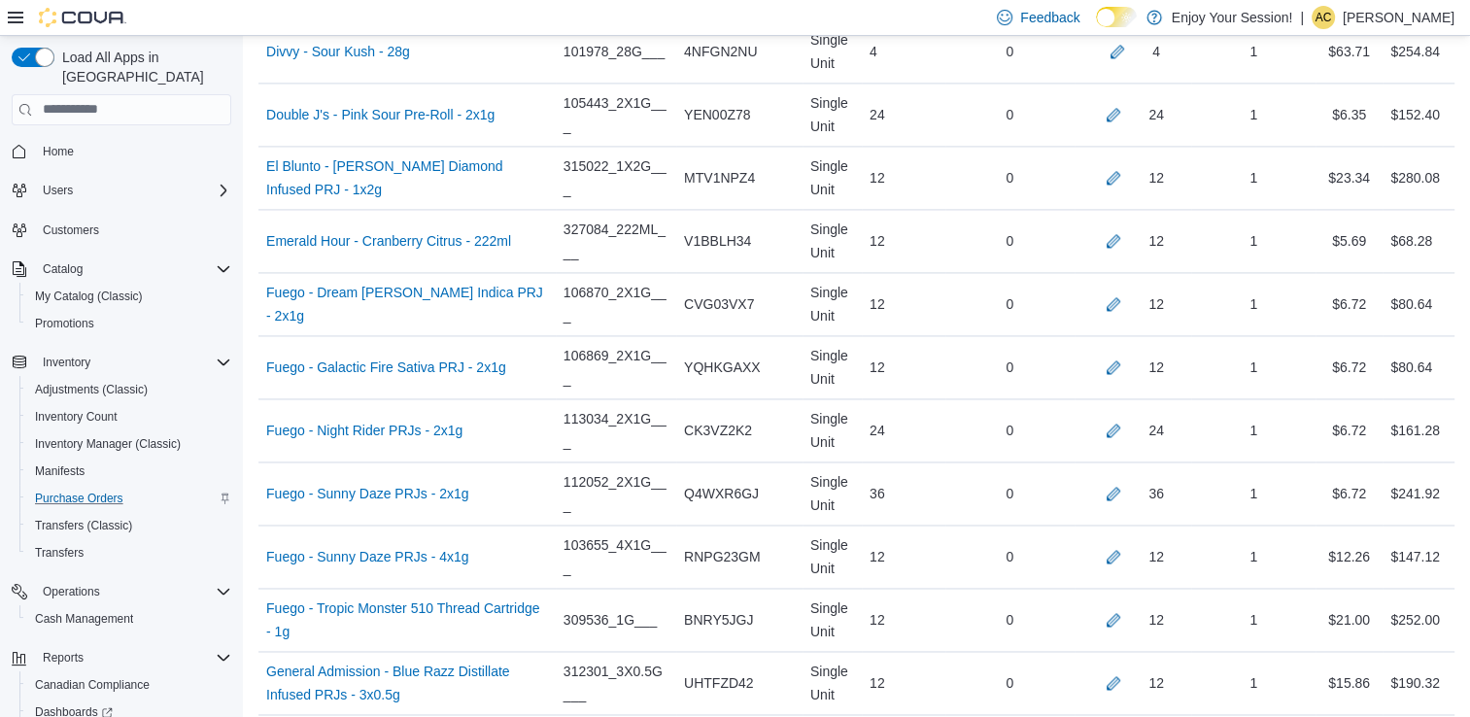
scroll to position [7712, 0]
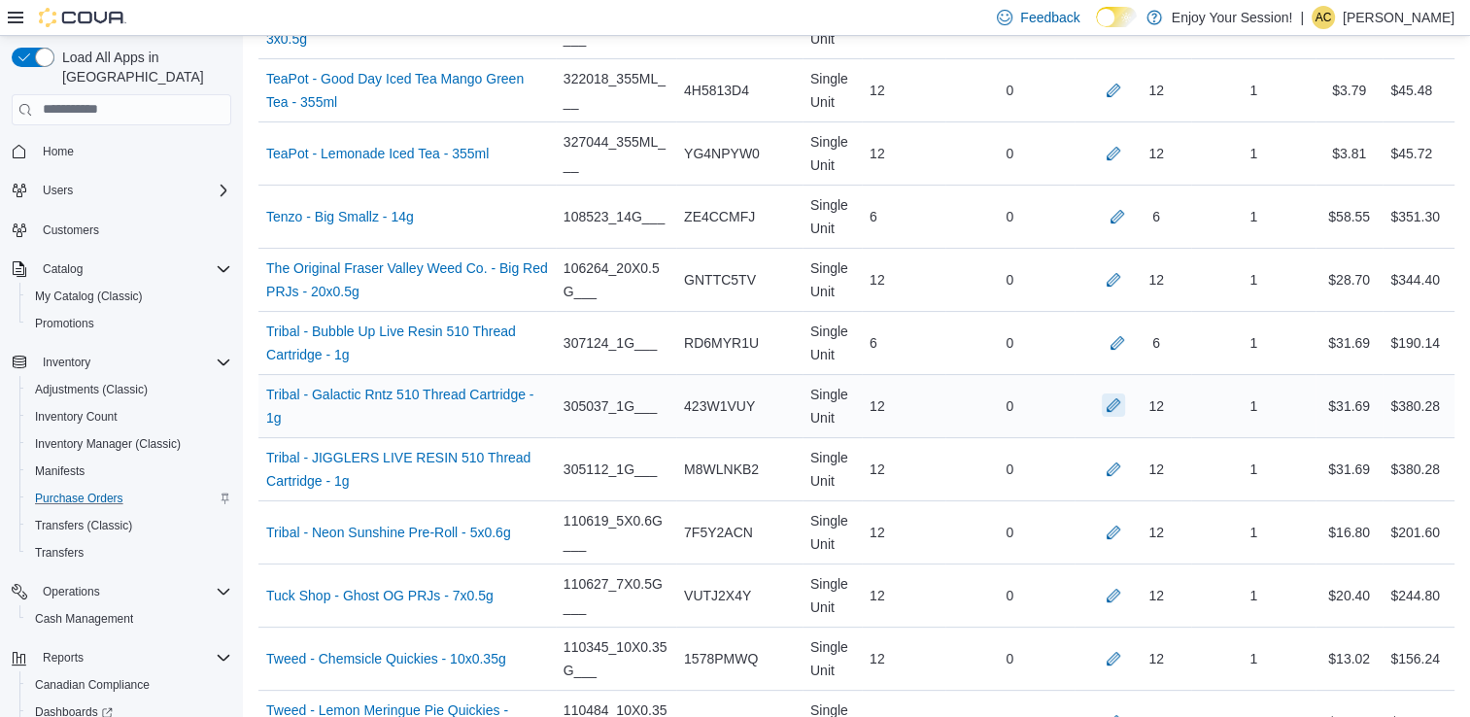
click at [1120, 394] on button "button" at bounding box center [1113, 405] width 23 height 23
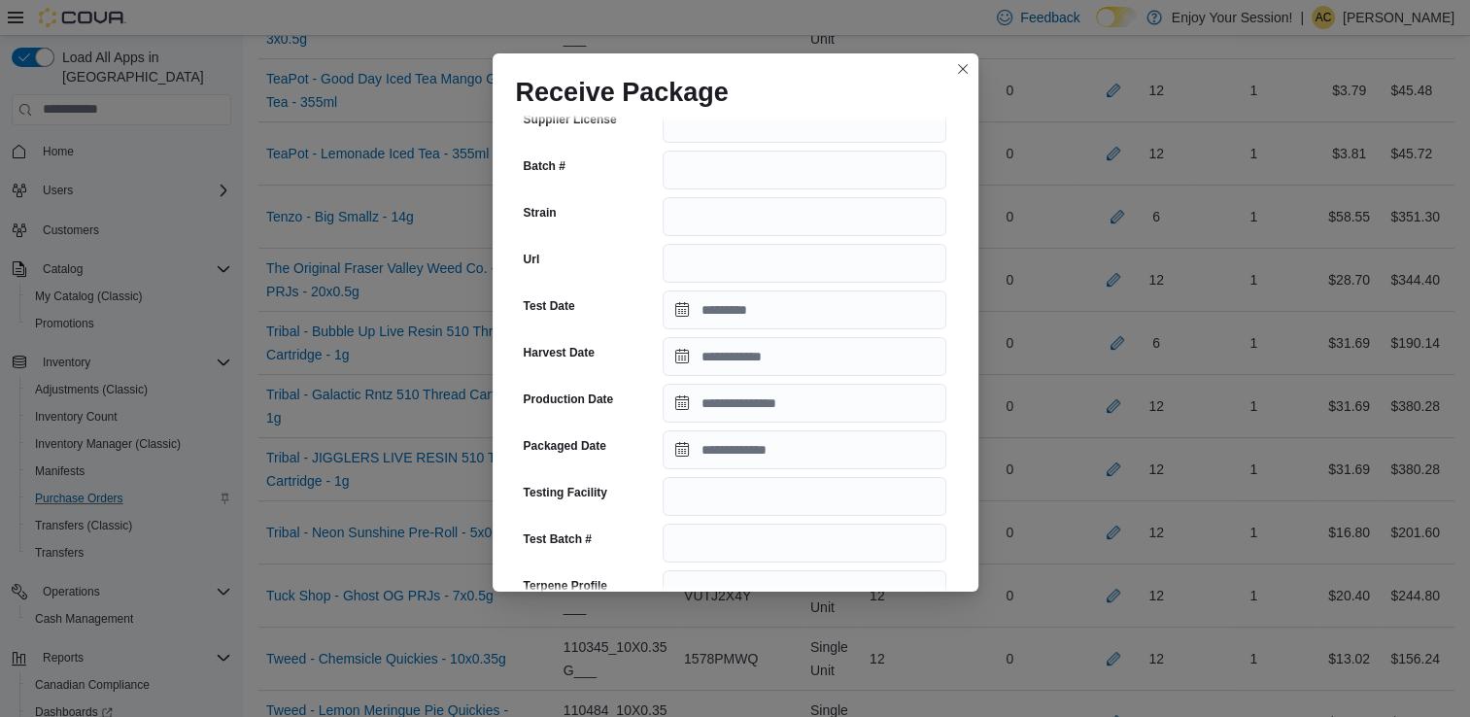
scroll to position [240, 0]
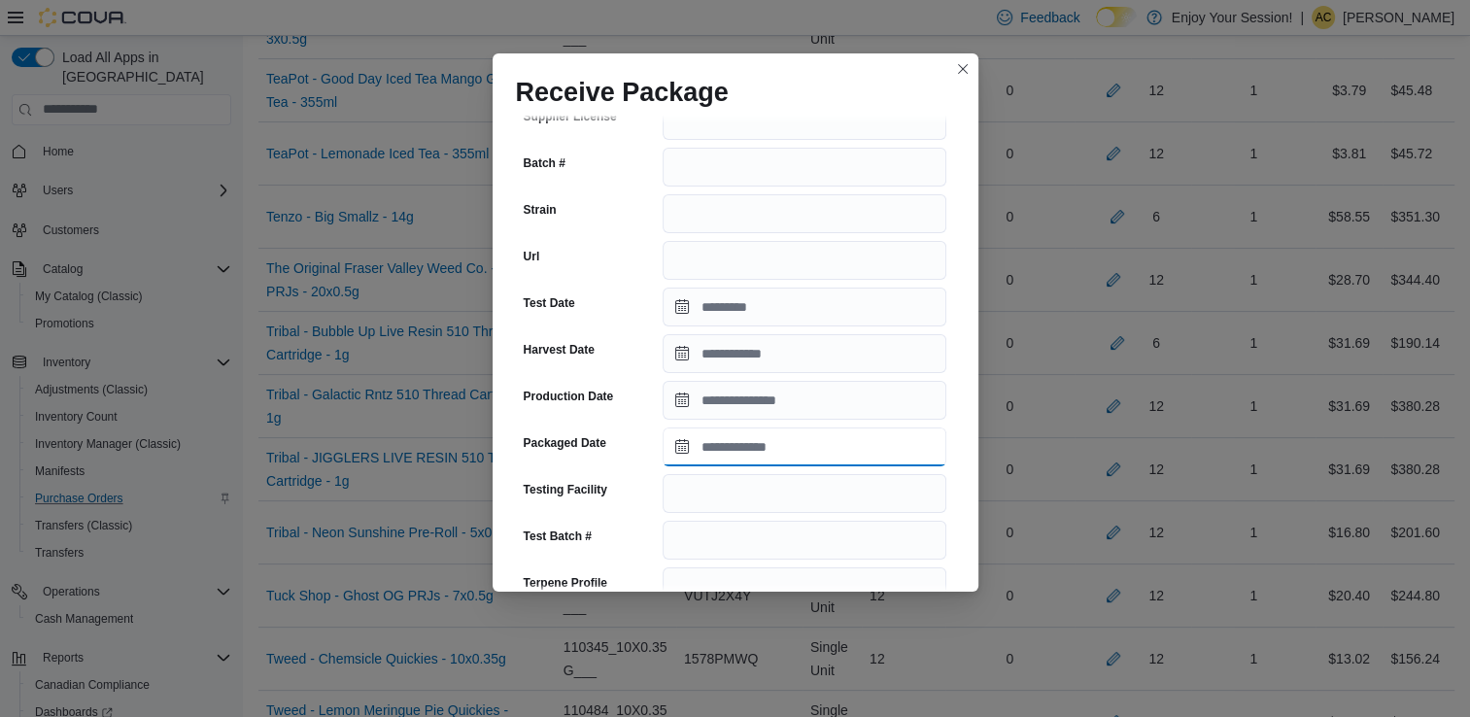
click at [747, 432] on input "Packaged Date" at bounding box center [805, 447] width 284 height 39
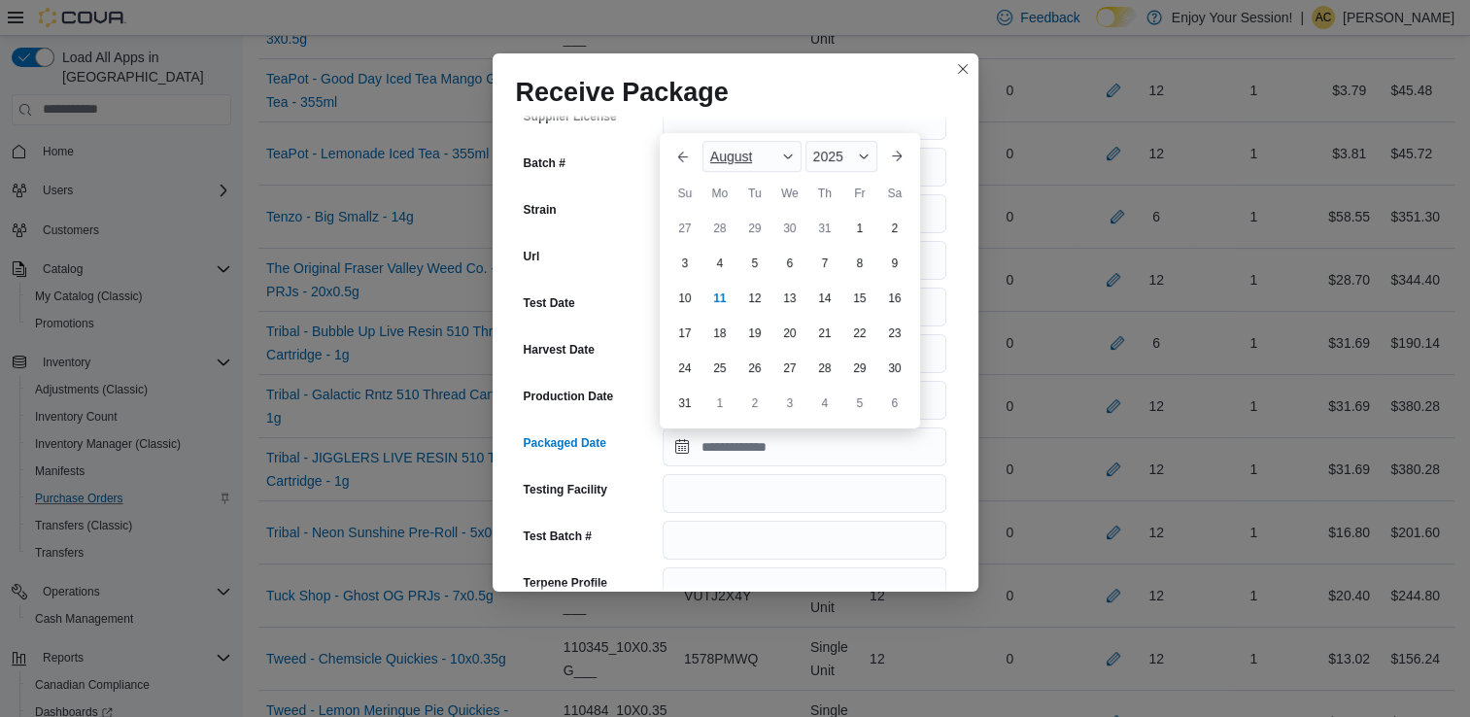
click at [770, 163] on div "August" at bounding box center [752, 156] width 99 height 31
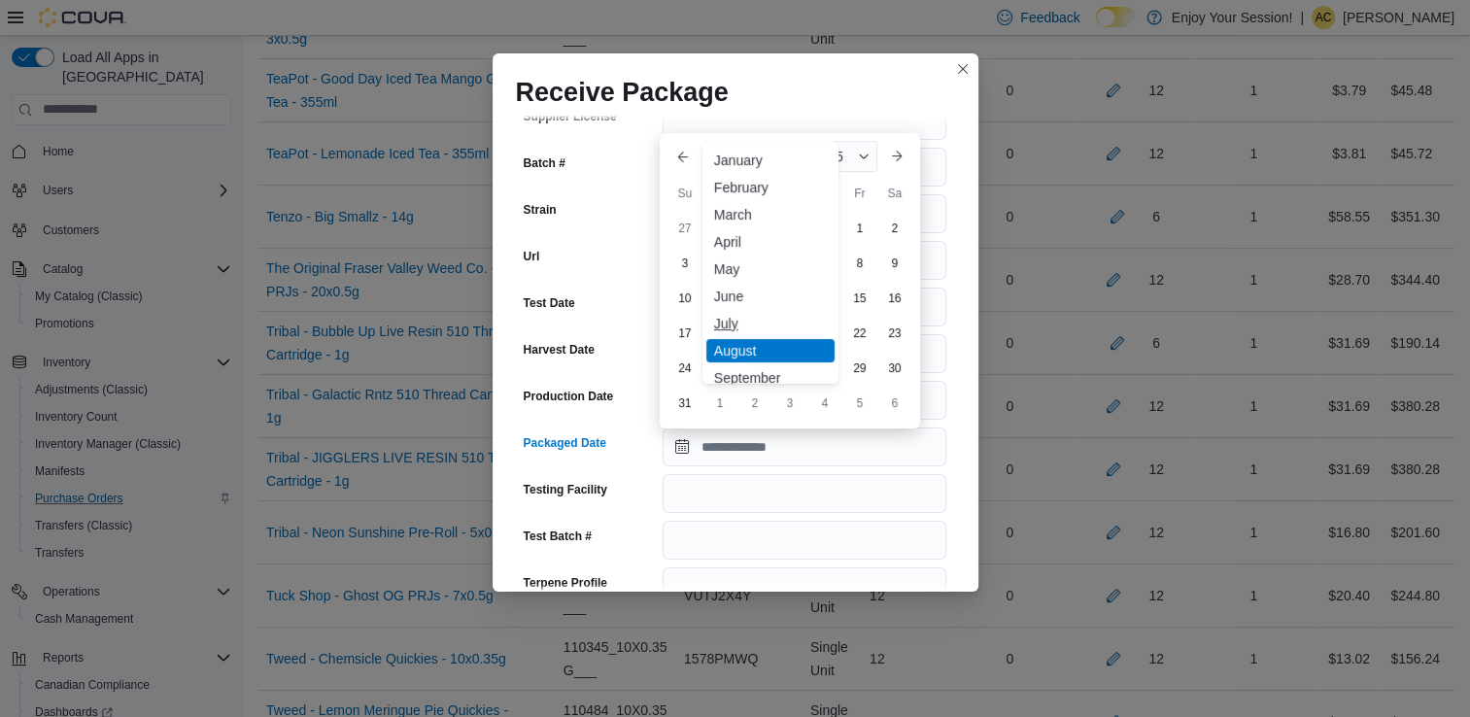
click at [761, 320] on div "July" at bounding box center [770, 323] width 128 height 23
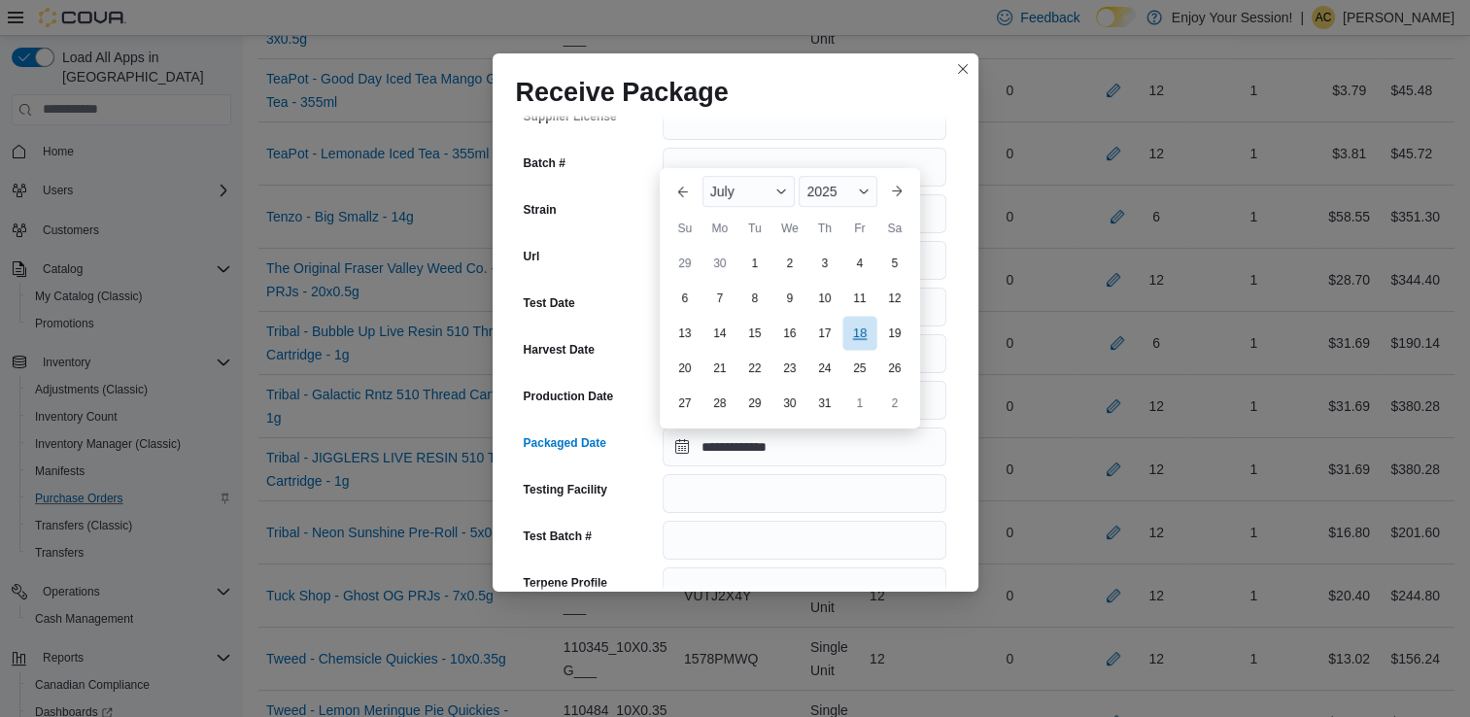
click at [852, 335] on div "18" at bounding box center [859, 333] width 34 height 34
type input "**********"
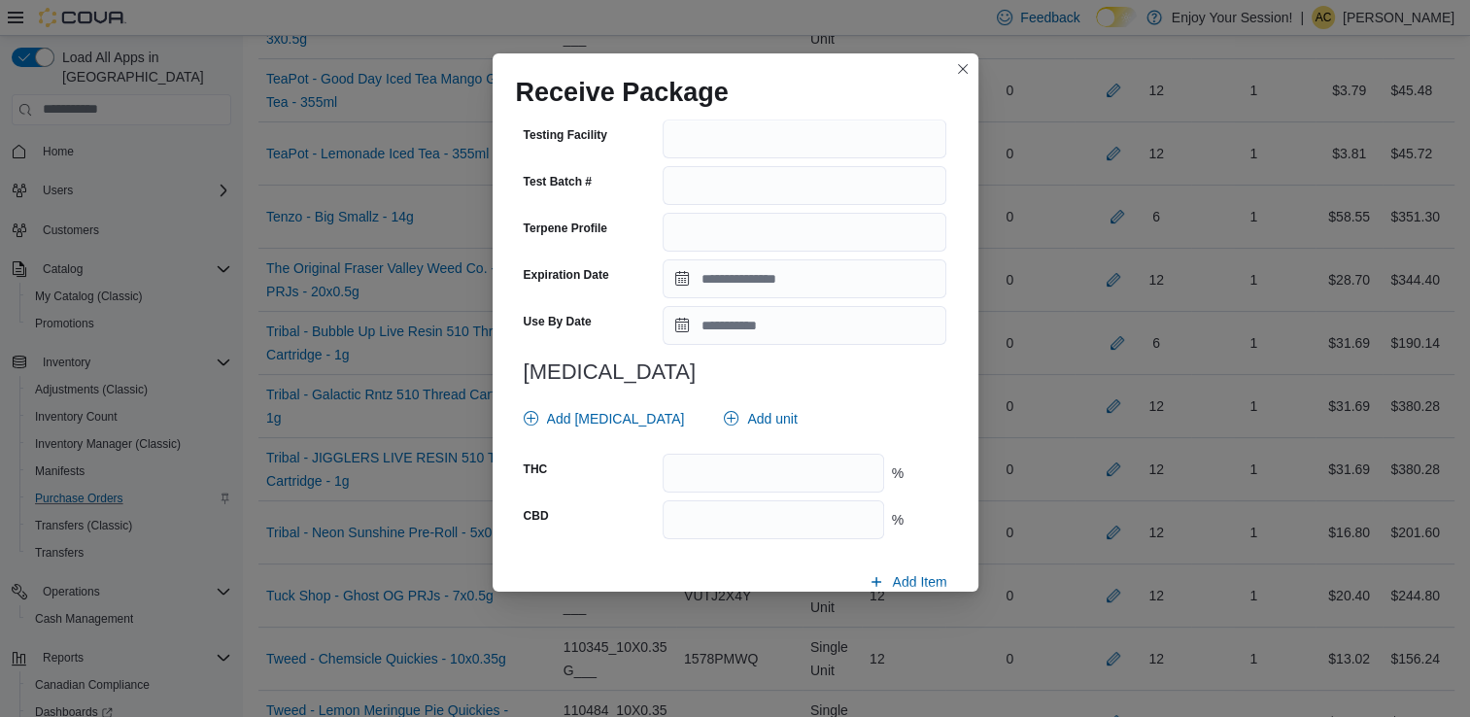
scroll to position [674, 0]
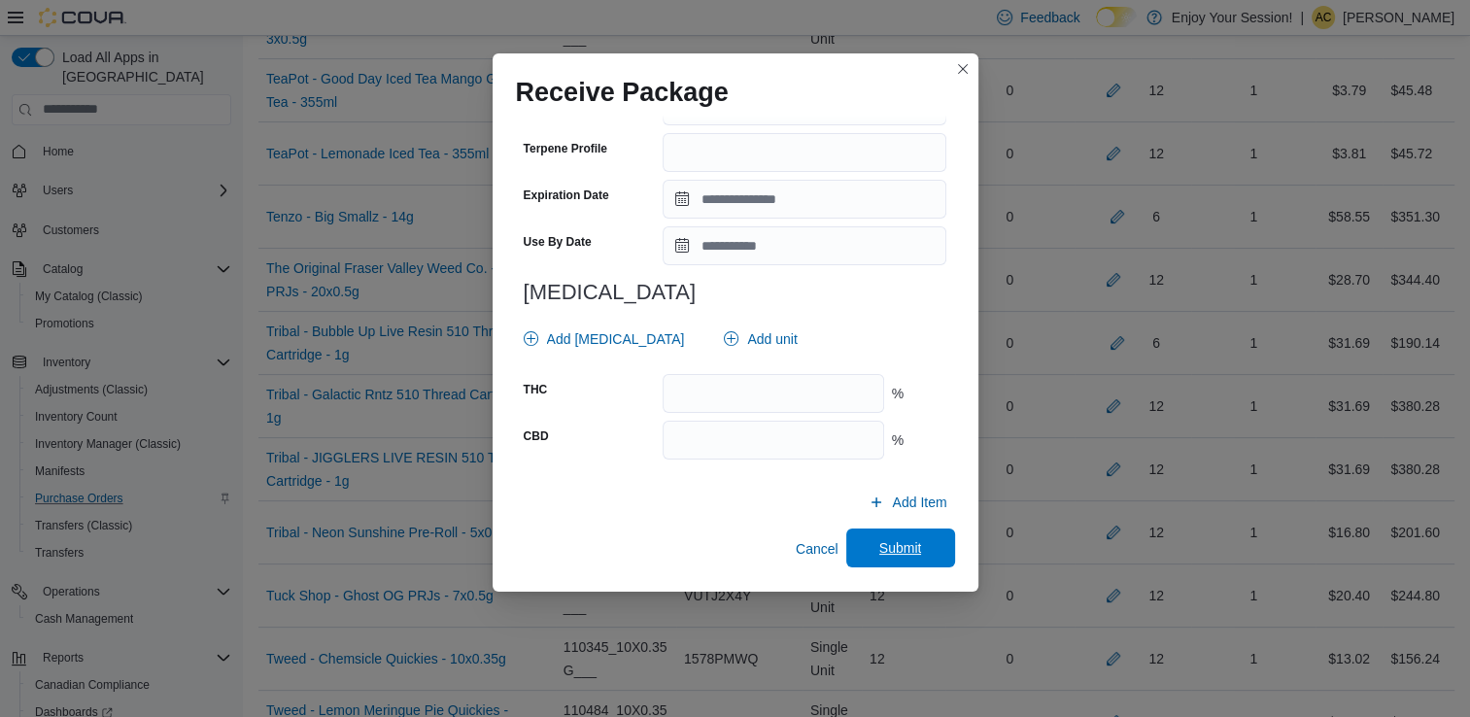
click at [902, 562] on span "Submit" at bounding box center [901, 548] width 86 height 39
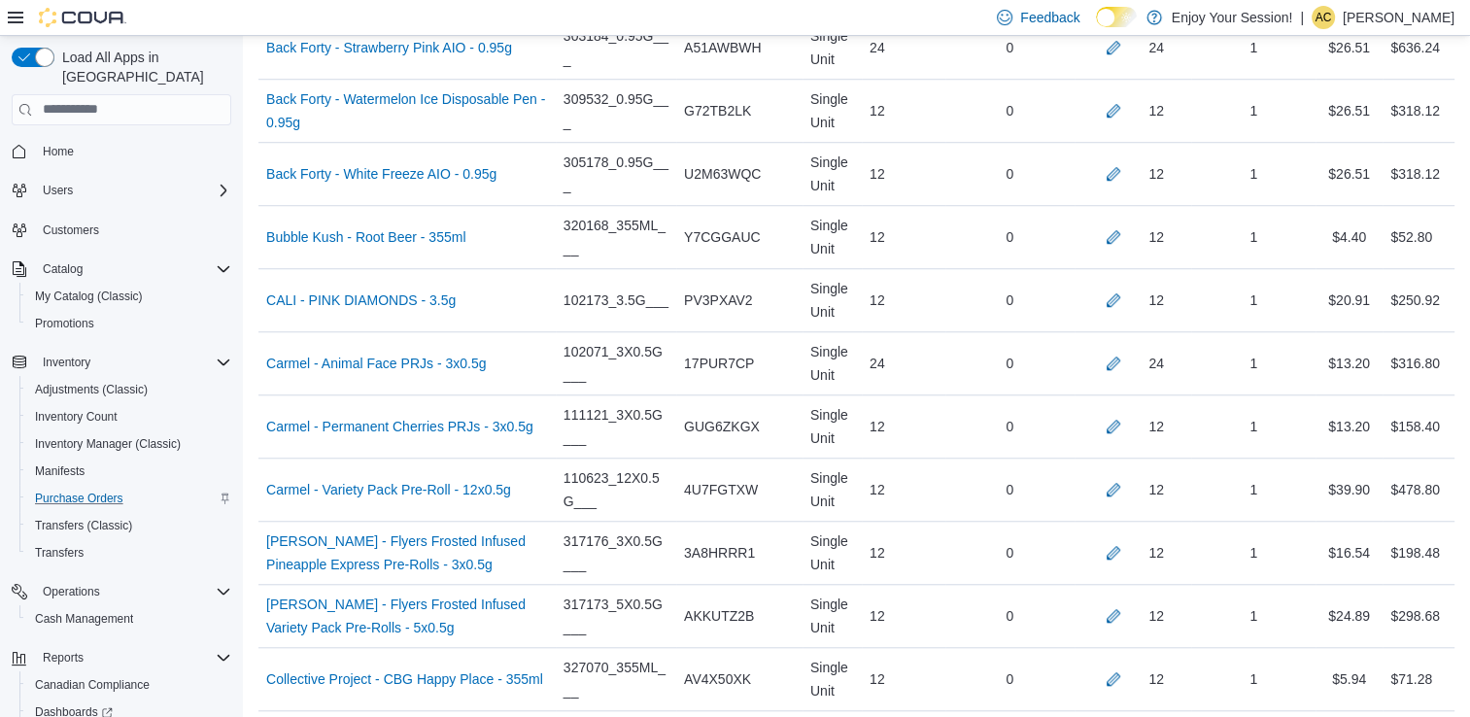
scroll to position [5005, 0]
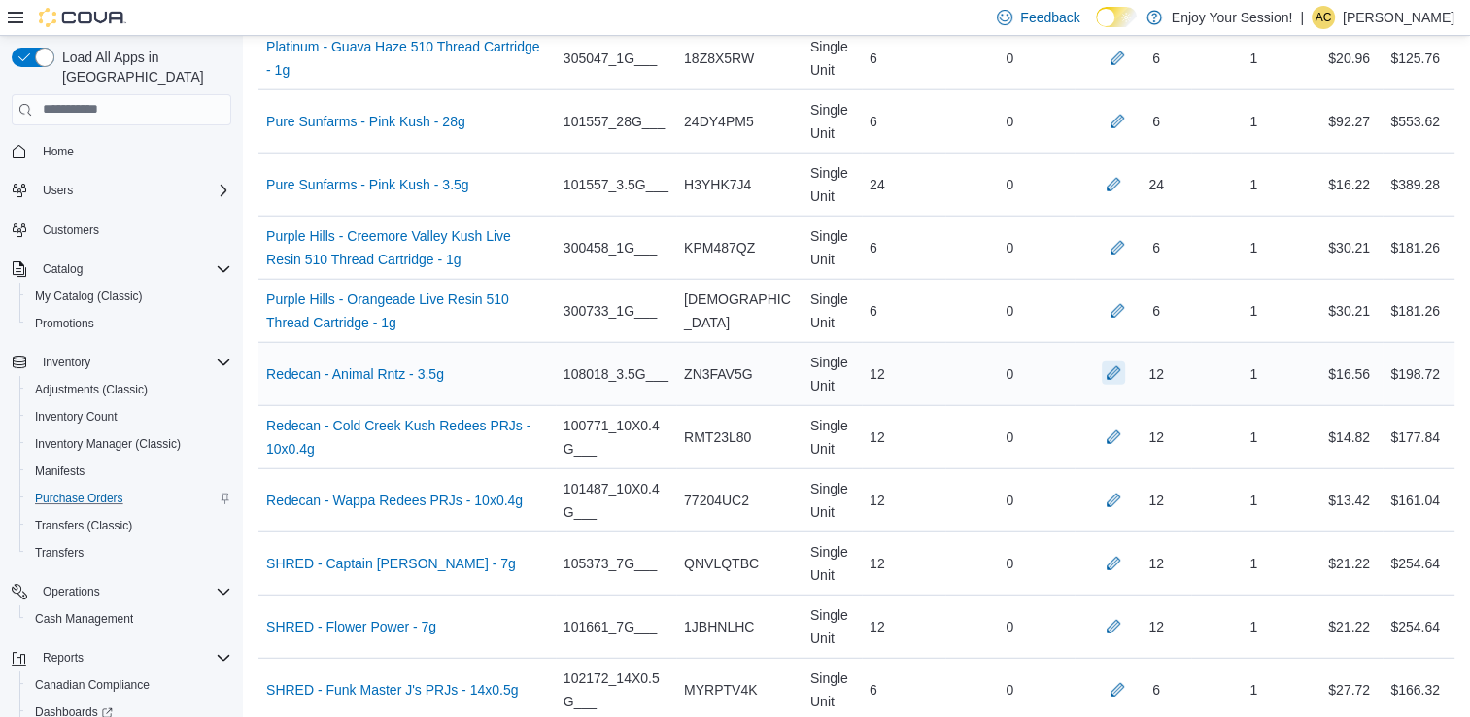
click at [1116, 361] on button "button" at bounding box center [1113, 372] width 23 height 23
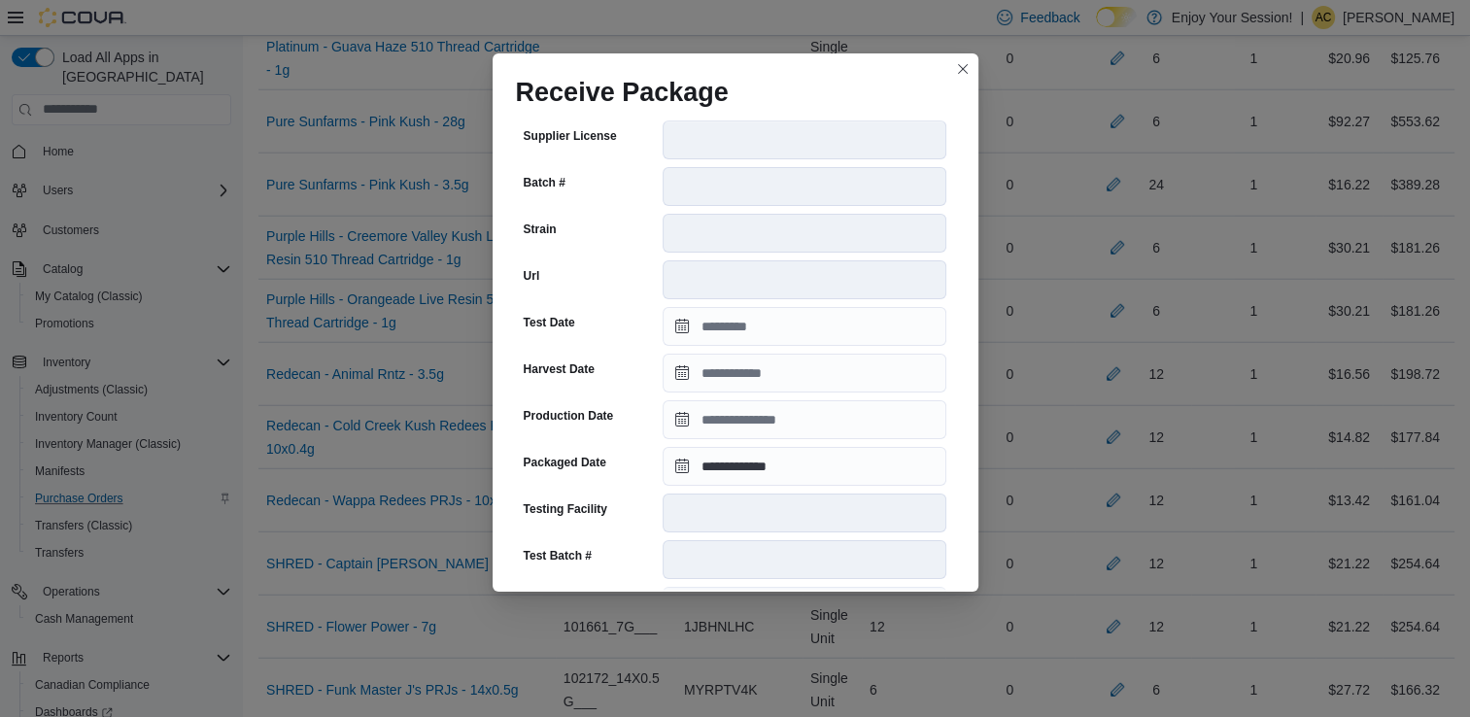
scroll to position [655, 0]
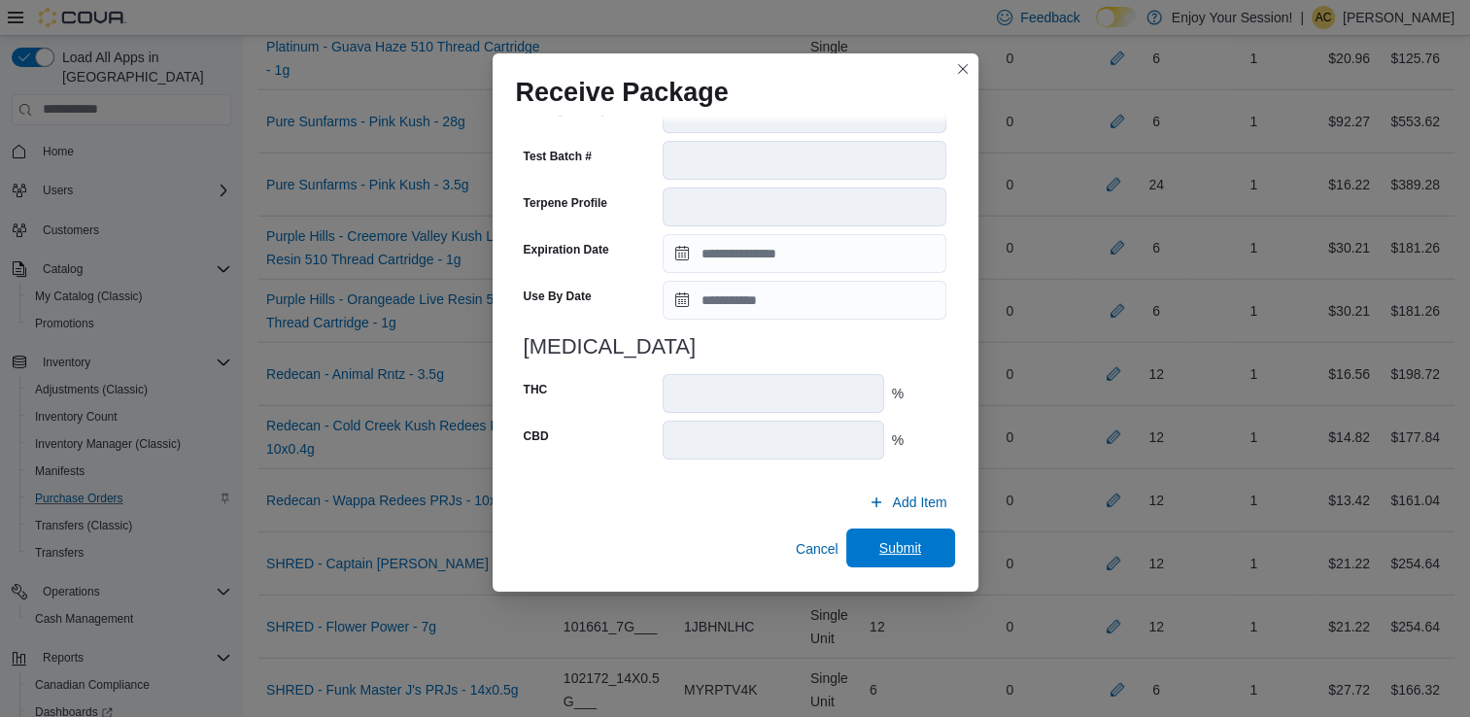
click at [878, 559] on span "Submit" at bounding box center [901, 548] width 86 height 39
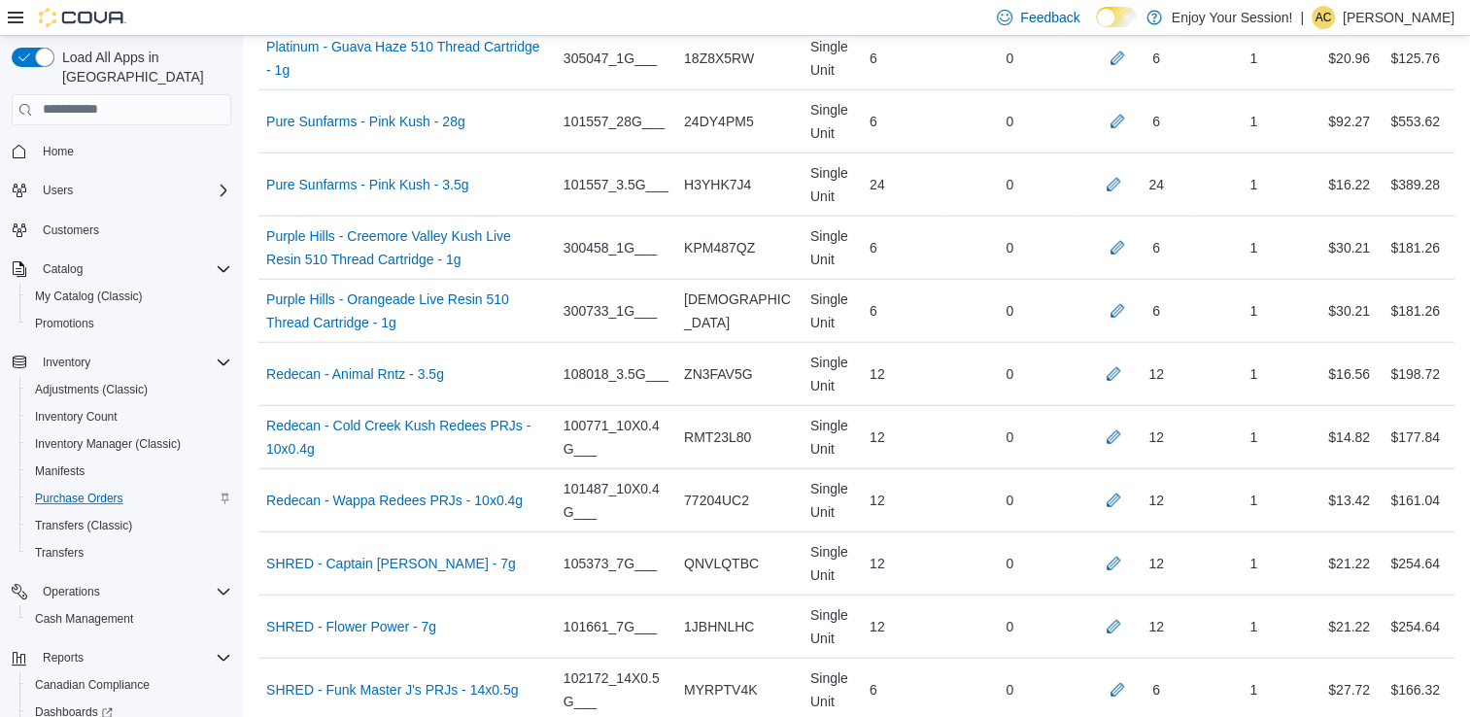
scroll to position [7272, 0]
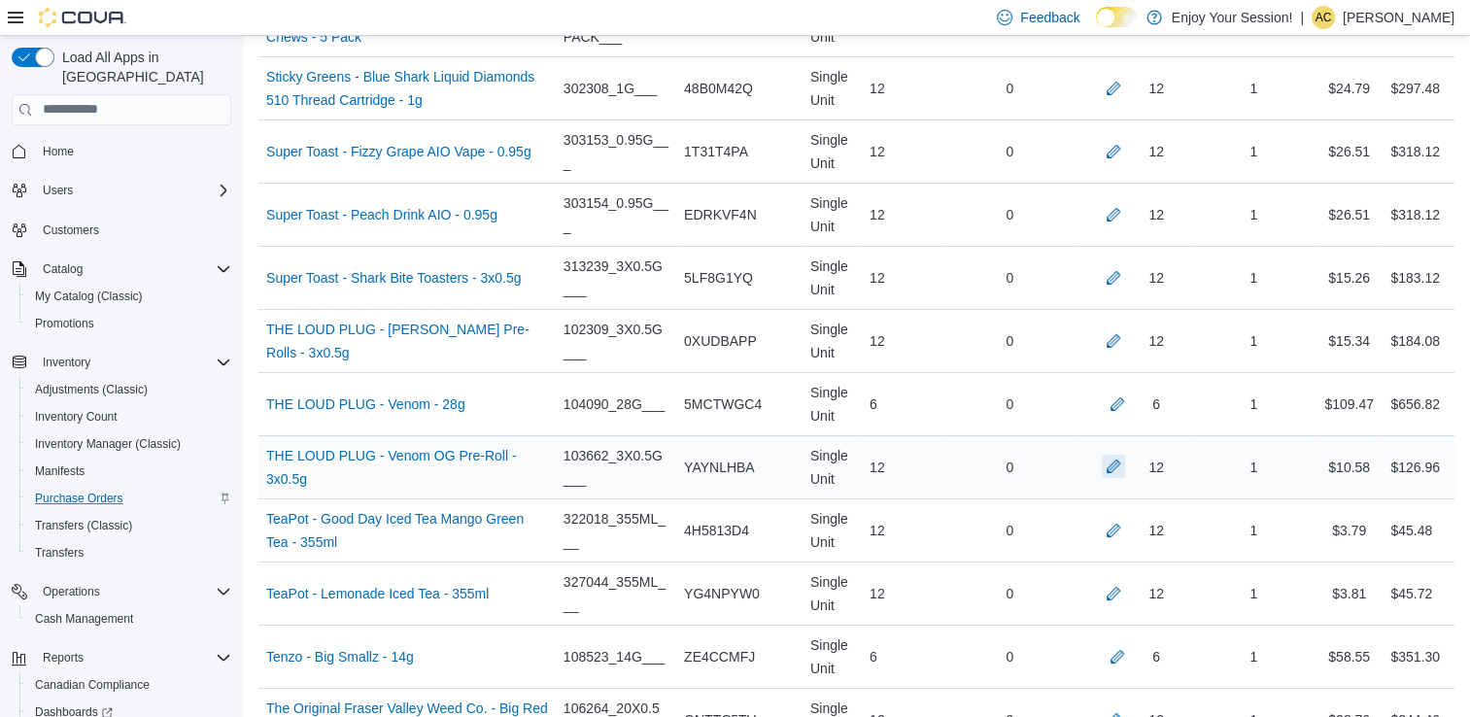
click at [1123, 455] on button "button" at bounding box center [1113, 466] width 23 height 23
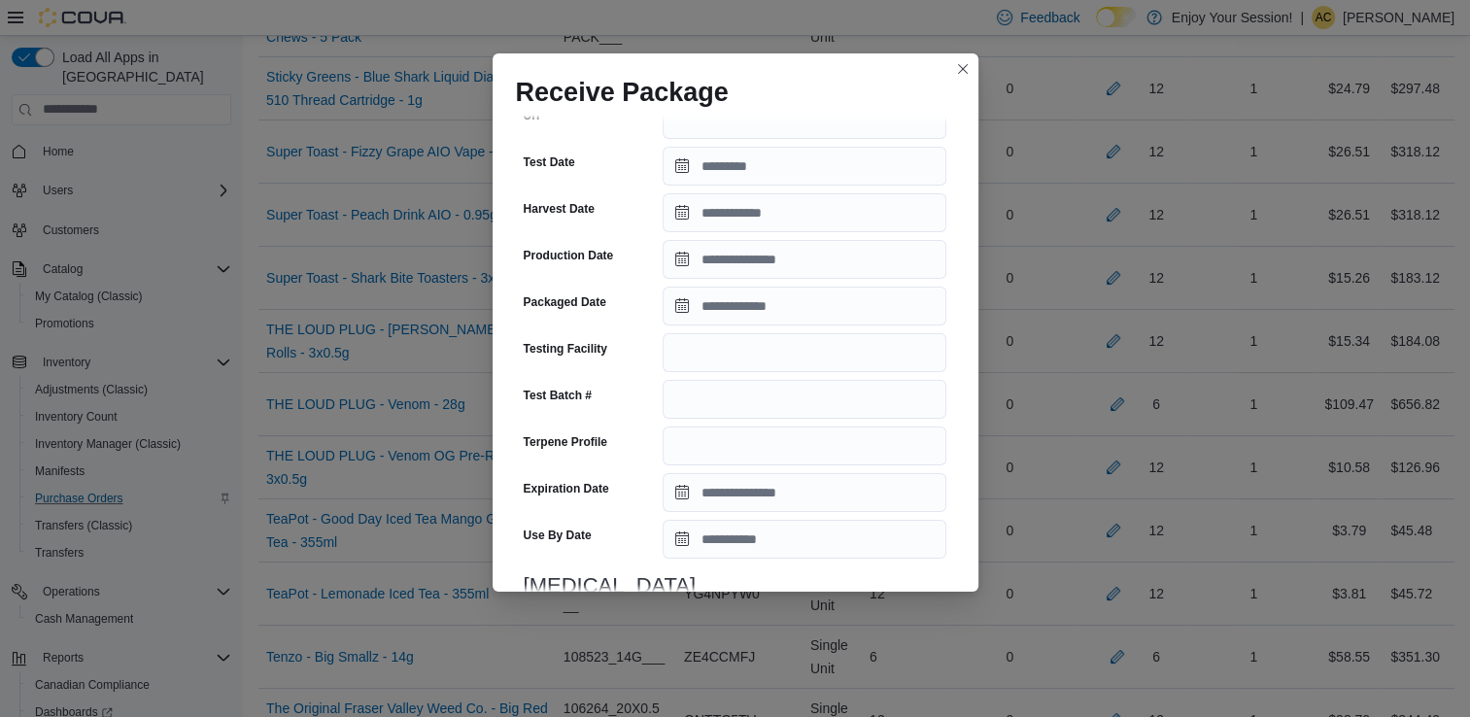
scroll to position [360, 0]
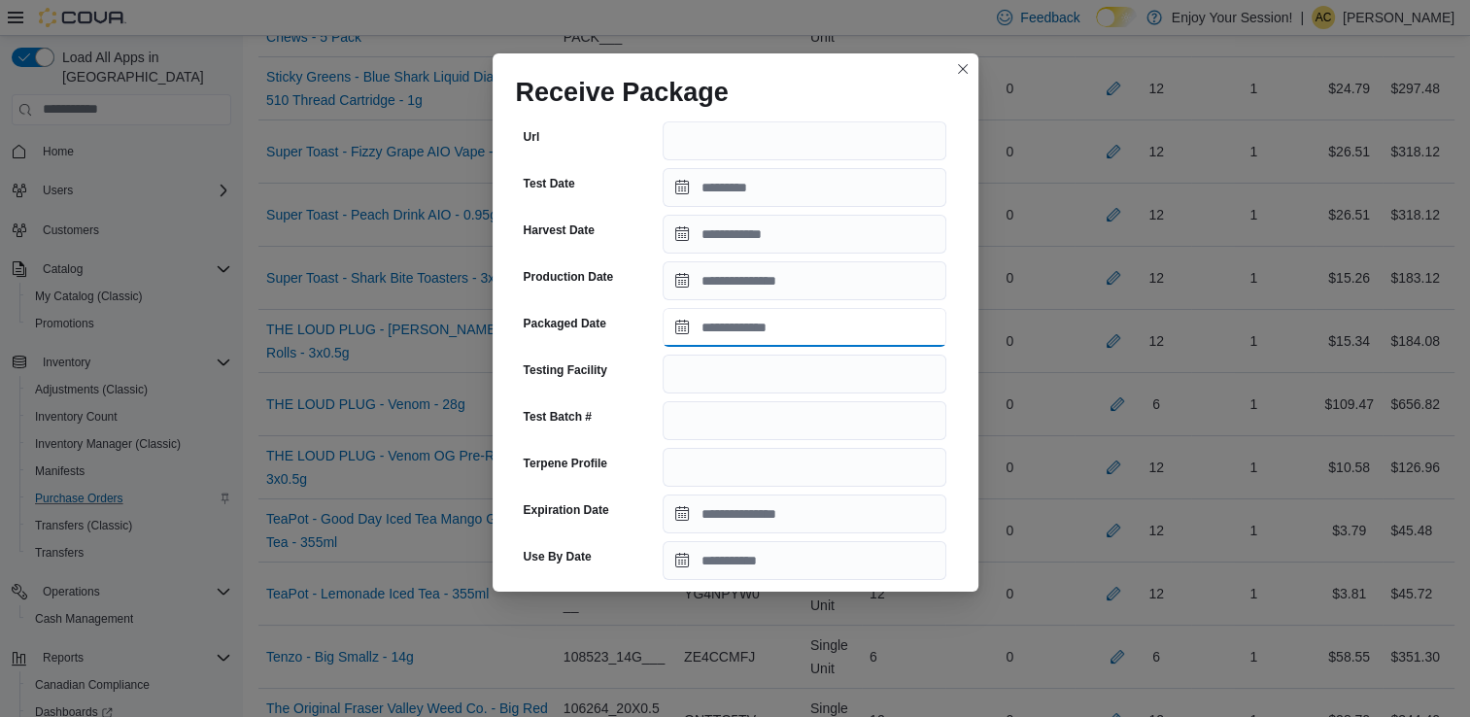
click at [810, 332] on input "Packaged Date" at bounding box center [805, 327] width 284 height 39
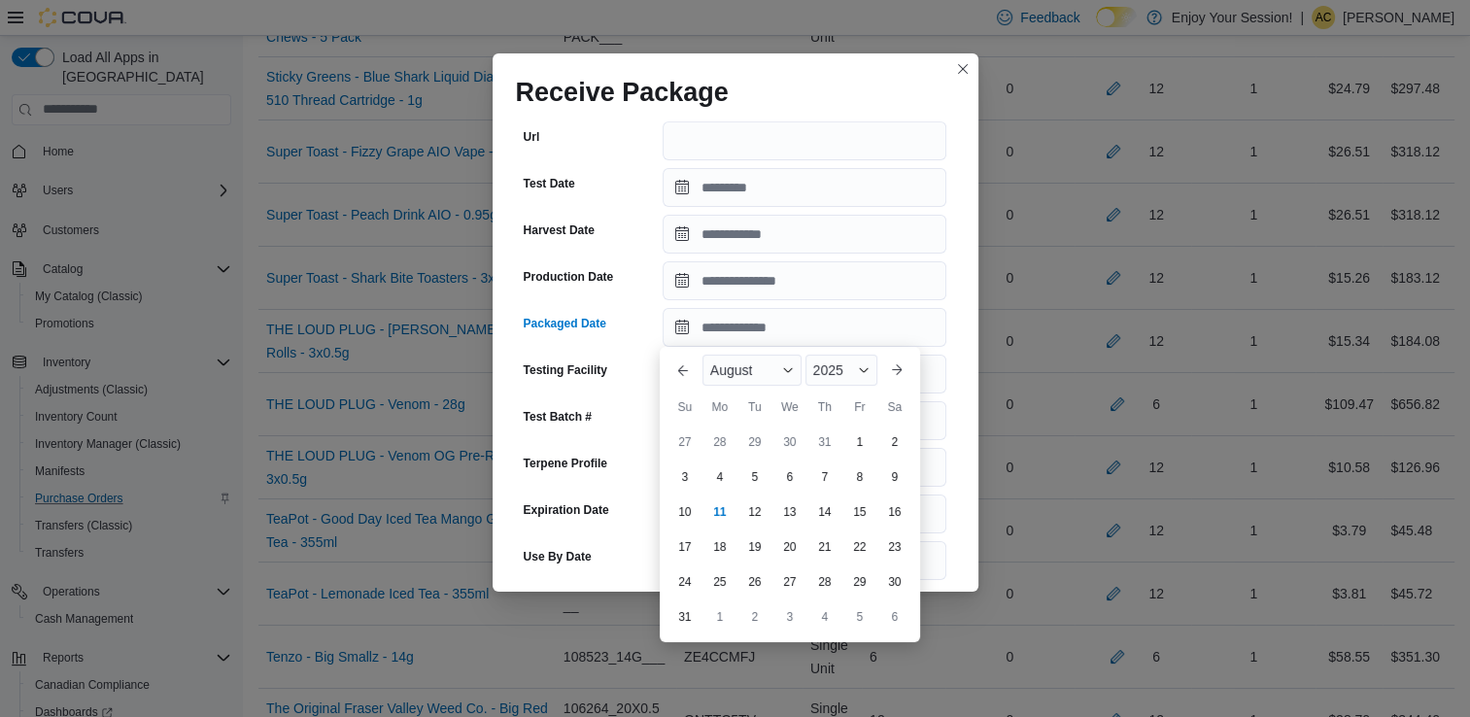
click at [665, 359] on div "Previous Month Next month [DATE] [DATE] Su Mo Tu We Th Fr Sa 27 28 29 30 31 1 2…" at bounding box center [790, 494] width 260 height 295
click at [676, 362] on button "Previous Month" at bounding box center [683, 370] width 31 height 31
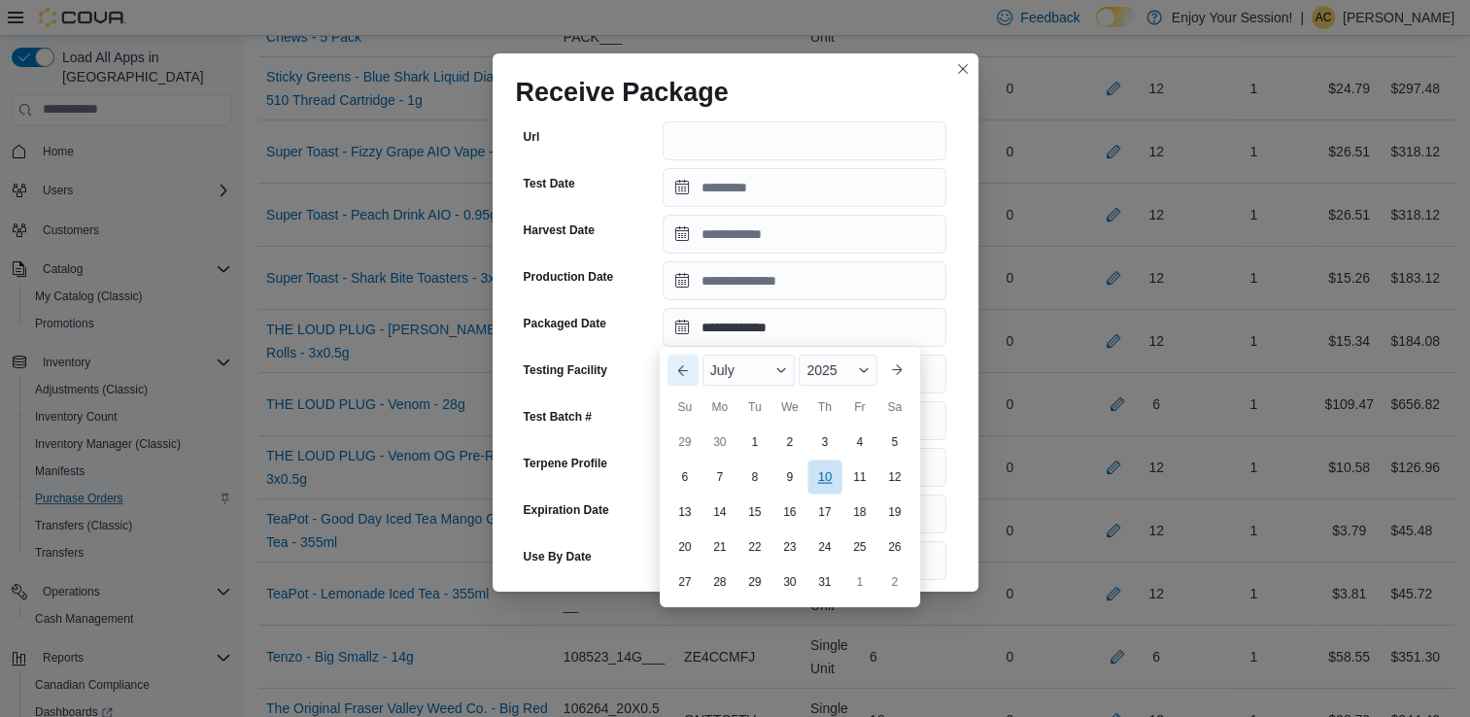
drag, startPoint x: 676, startPoint y: 362, endPoint x: 813, endPoint y: 464, distance: 170.8
click at [813, 464] on div "Previous Month Next month [DATE] [DATE] Su Mo Tu We Th Fr Sa 29 30 1 2 3 4 5 6 …" at bounding box center [790, 477] width 245 height 245
click at [830, 475] on div "10" at bounding box center [824, 477] width 34 height 34
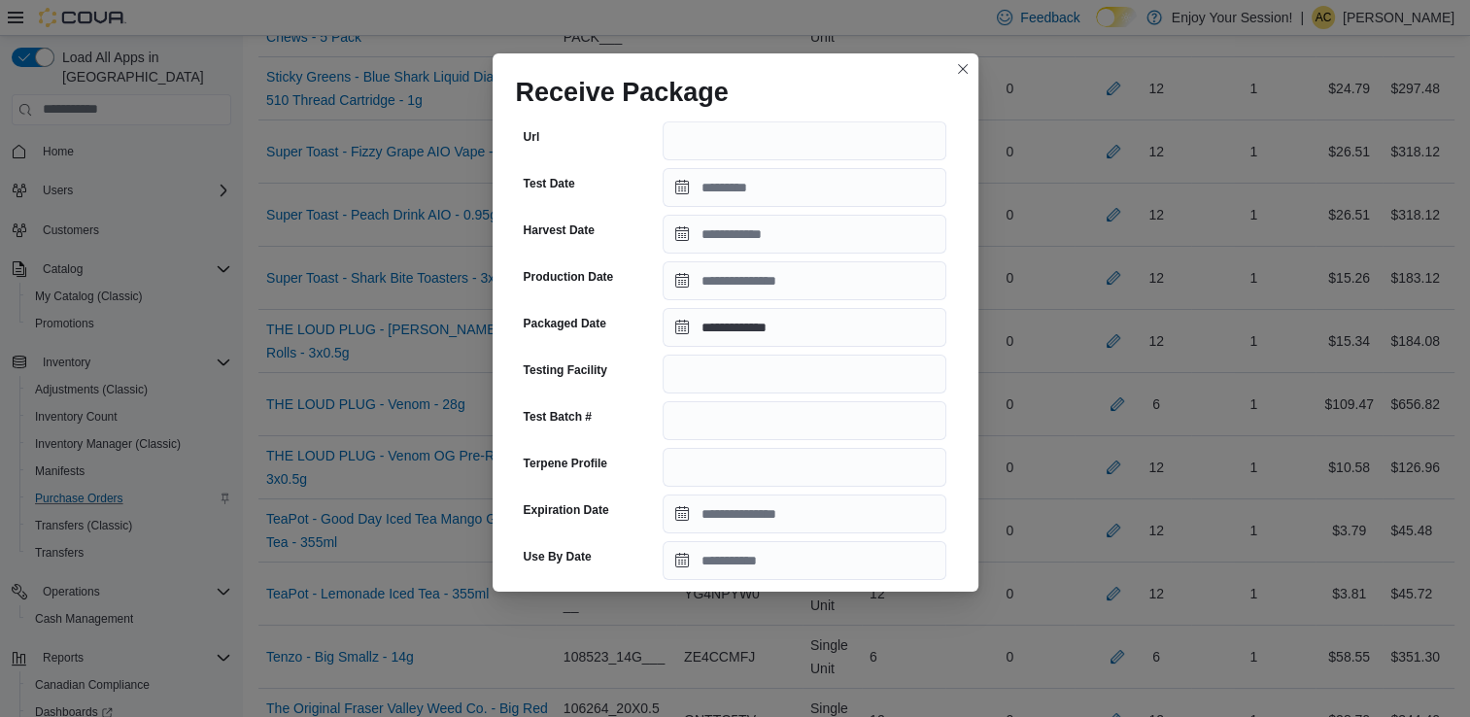
type input "**********"
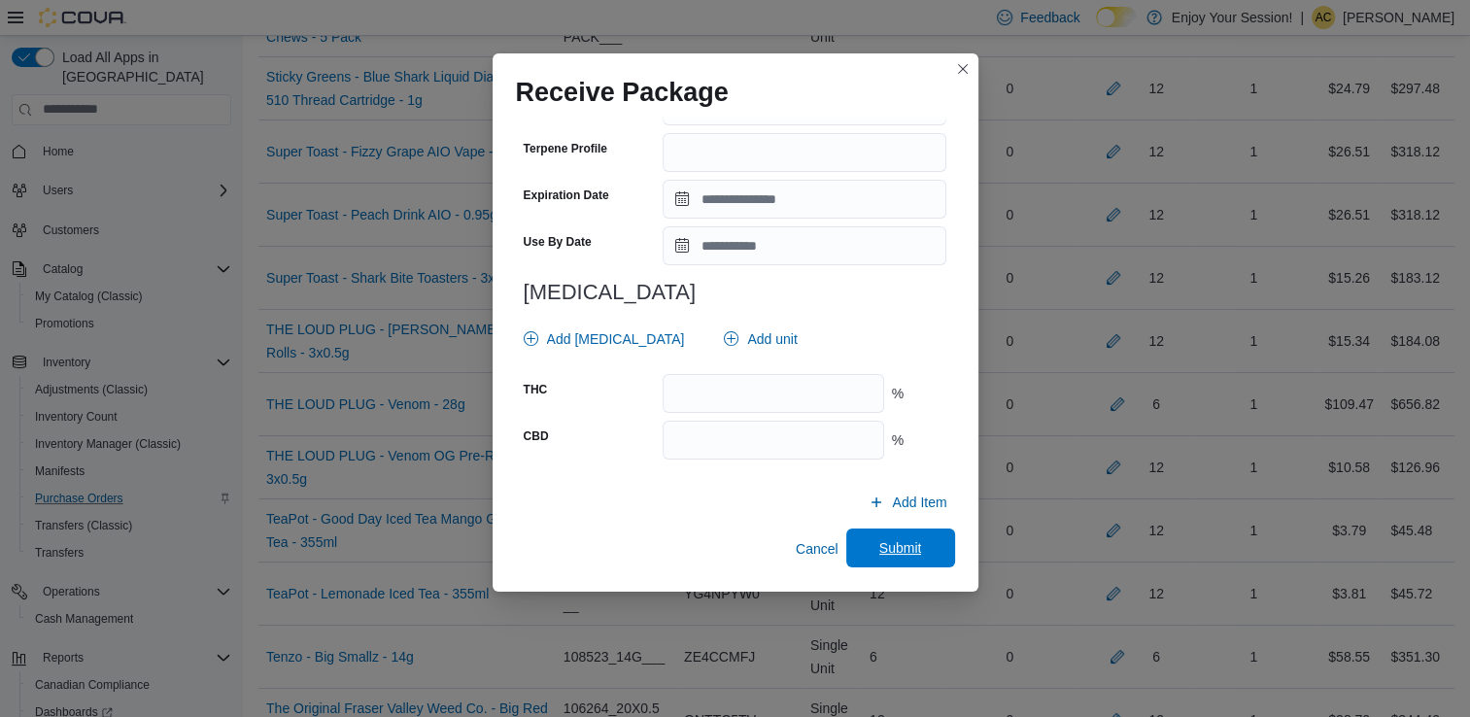
click at [882, 546] on span "Submit" at bounding box center [900, 547] width 43 height 19
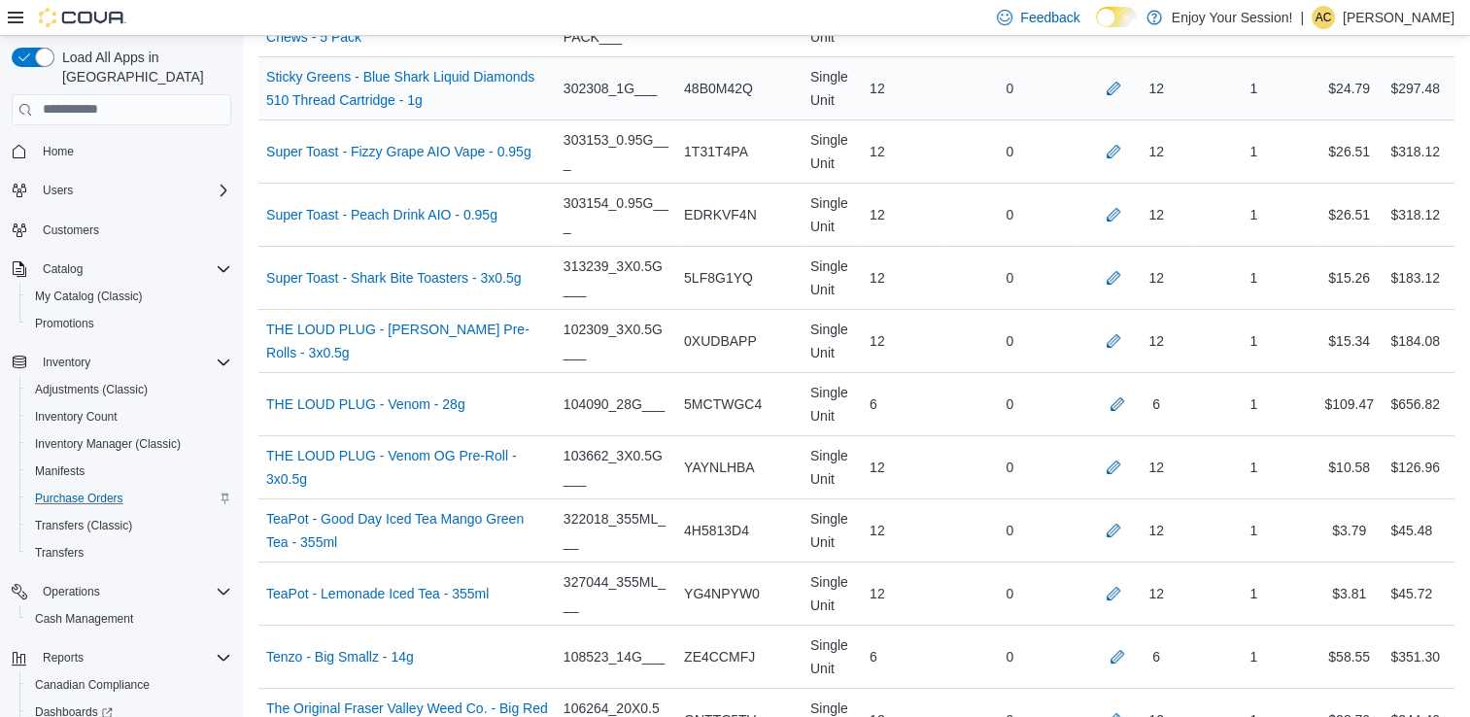
scroll to position [976, 0]
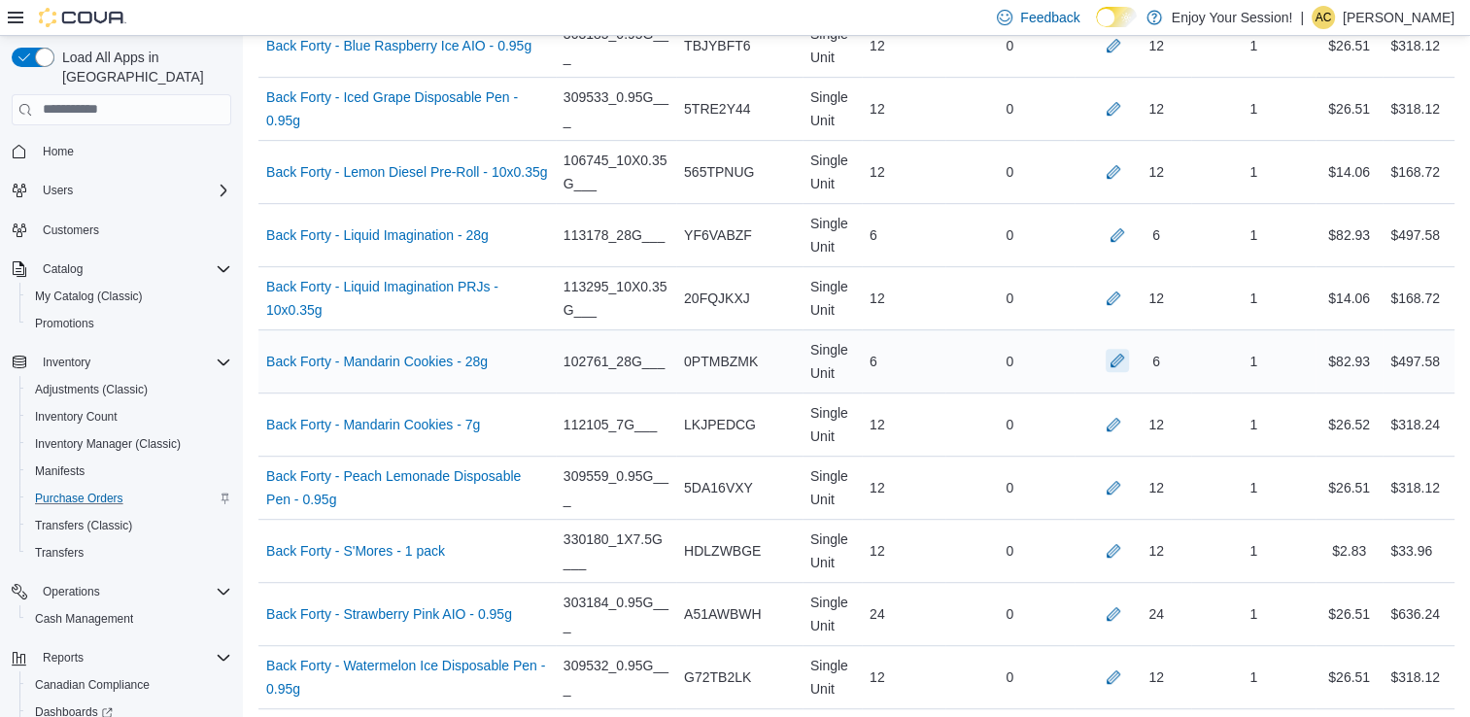
click at [1129, 361] on button "button" at bounding box center [1117, 360] width 23 height 23
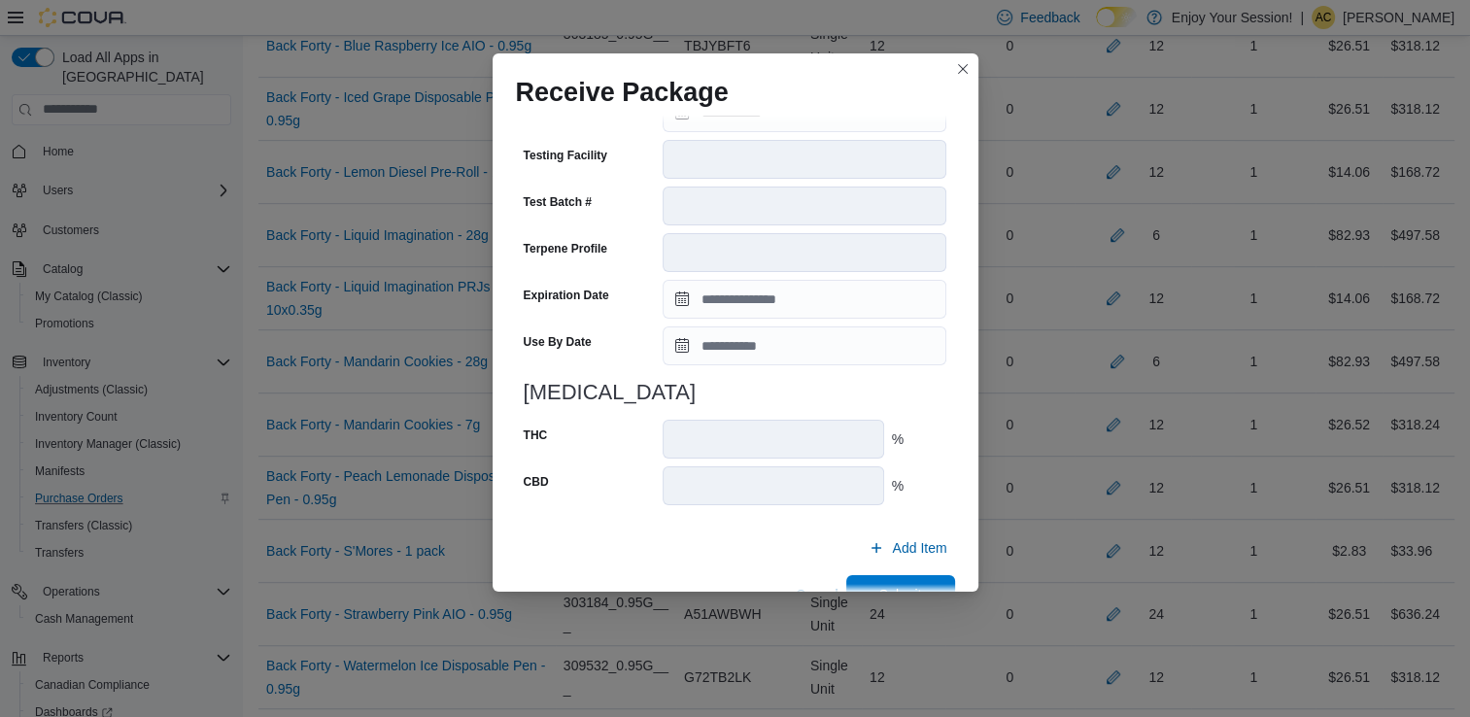
scroll to position [643, 0]
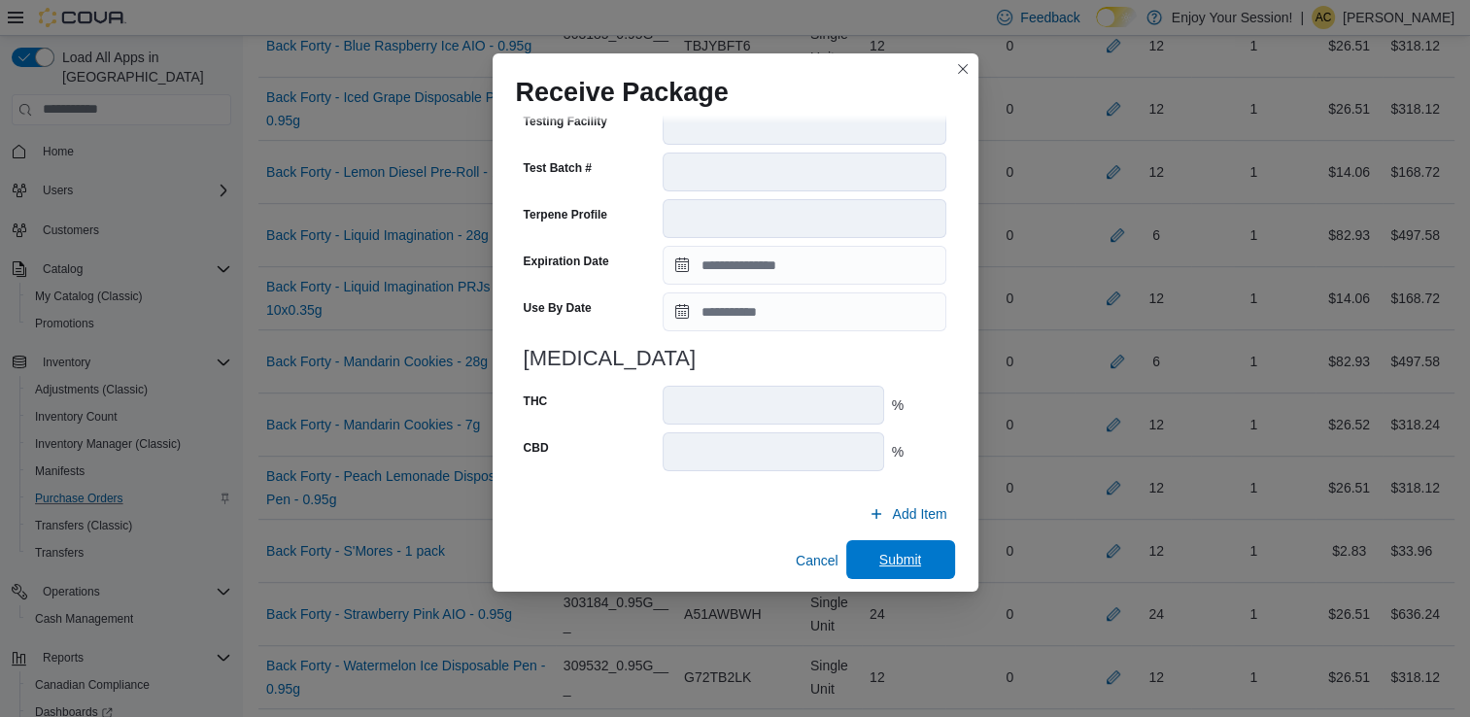
click at [889, 553] on span "Submit" at bounding box center [900, 559] width 43 height 19
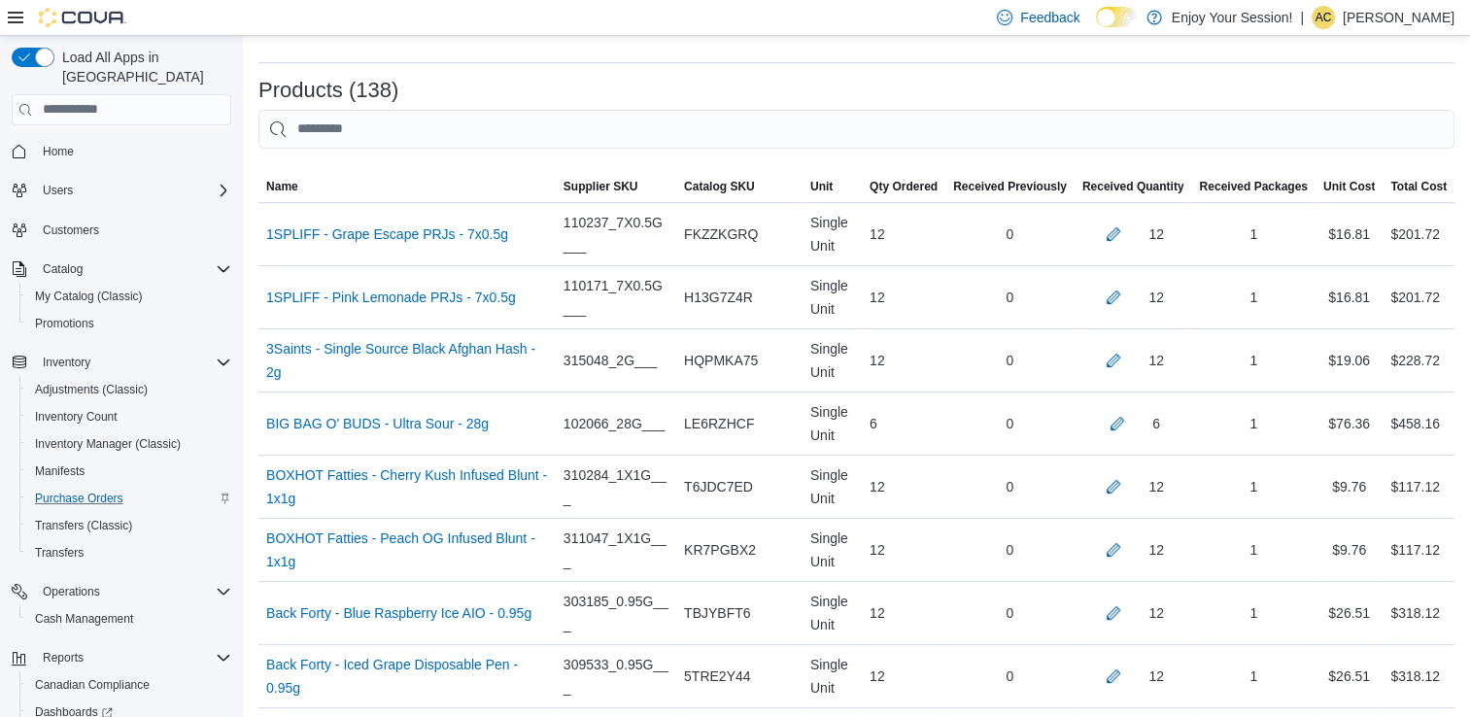
scroll to position [2550, 0]
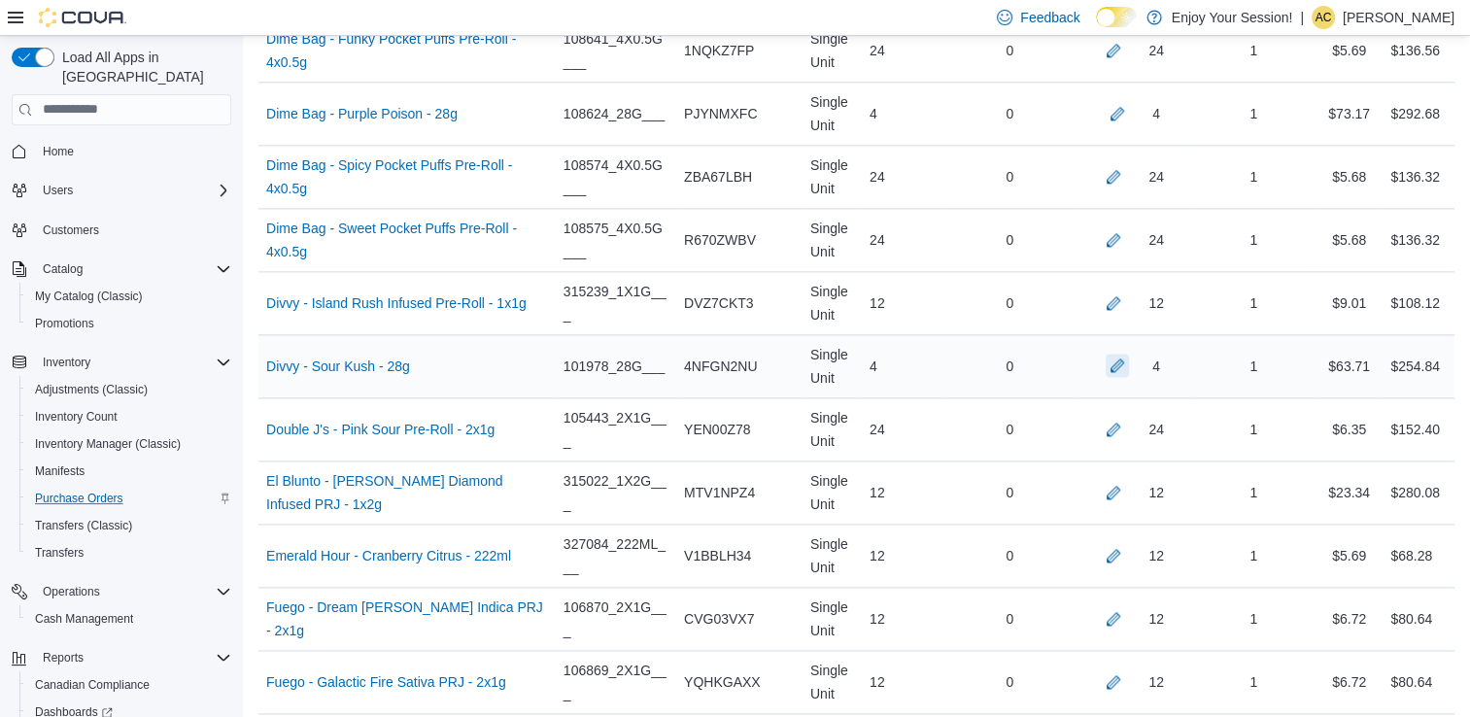
click at [1126, 354] on button "button" at bounding box center [1117, 365] width 23 height 23
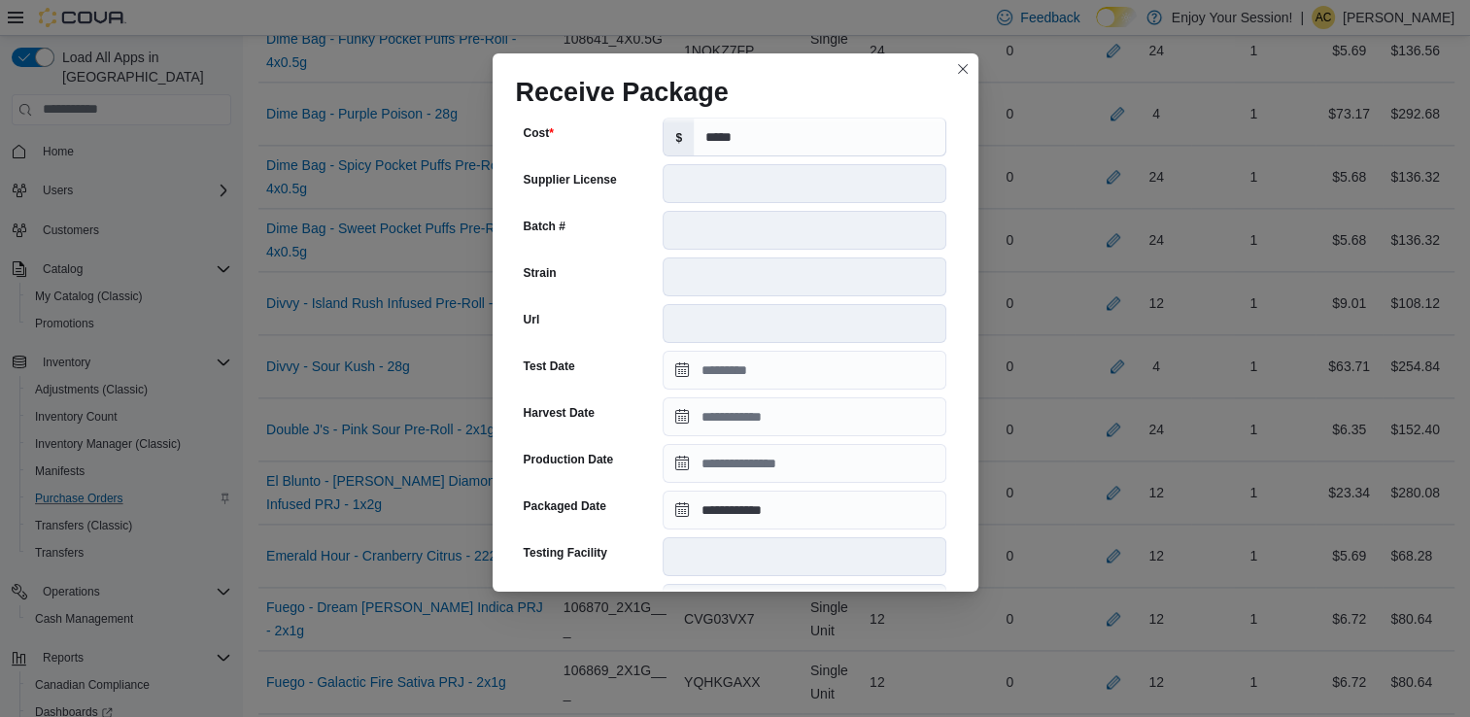
scroll to position [655, 0]
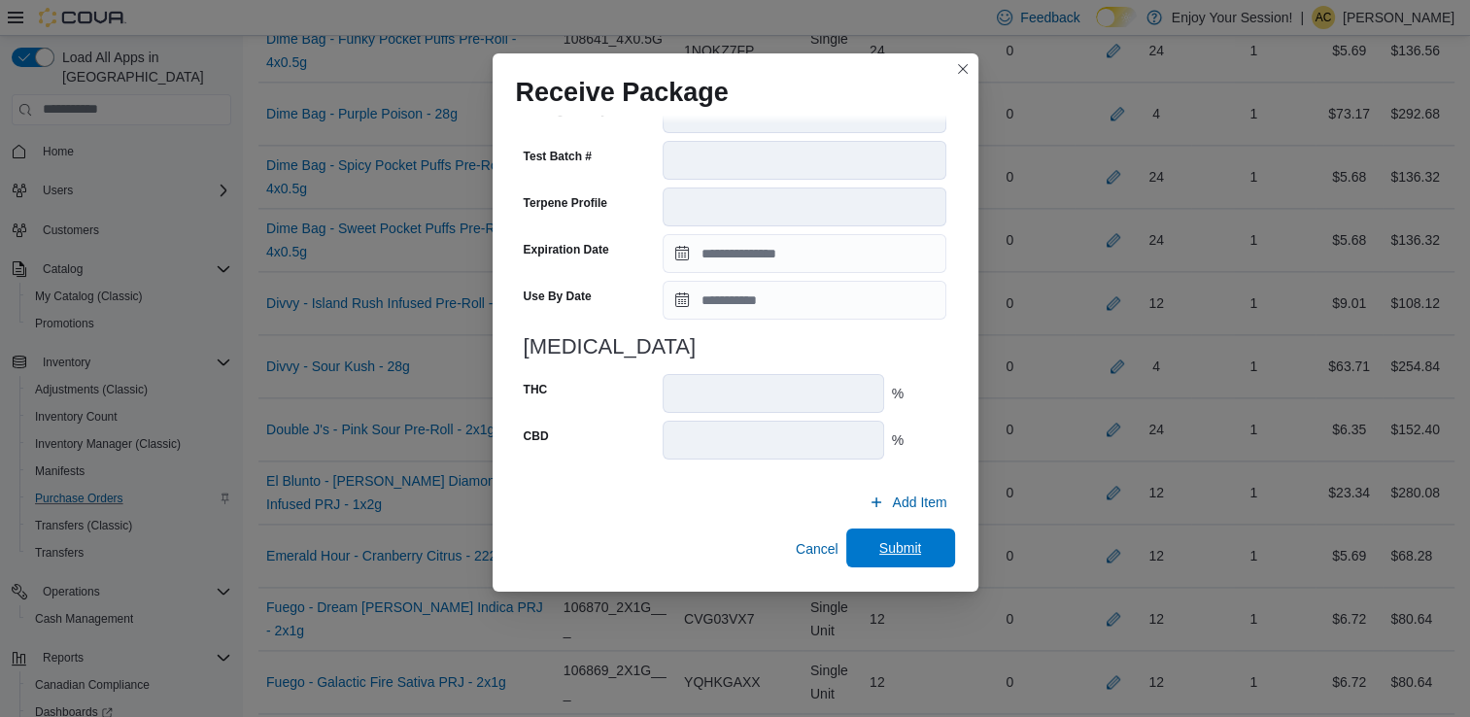
click at [903, 538] on span "Submit" at bounding box center [901, 548] width 86 height 39
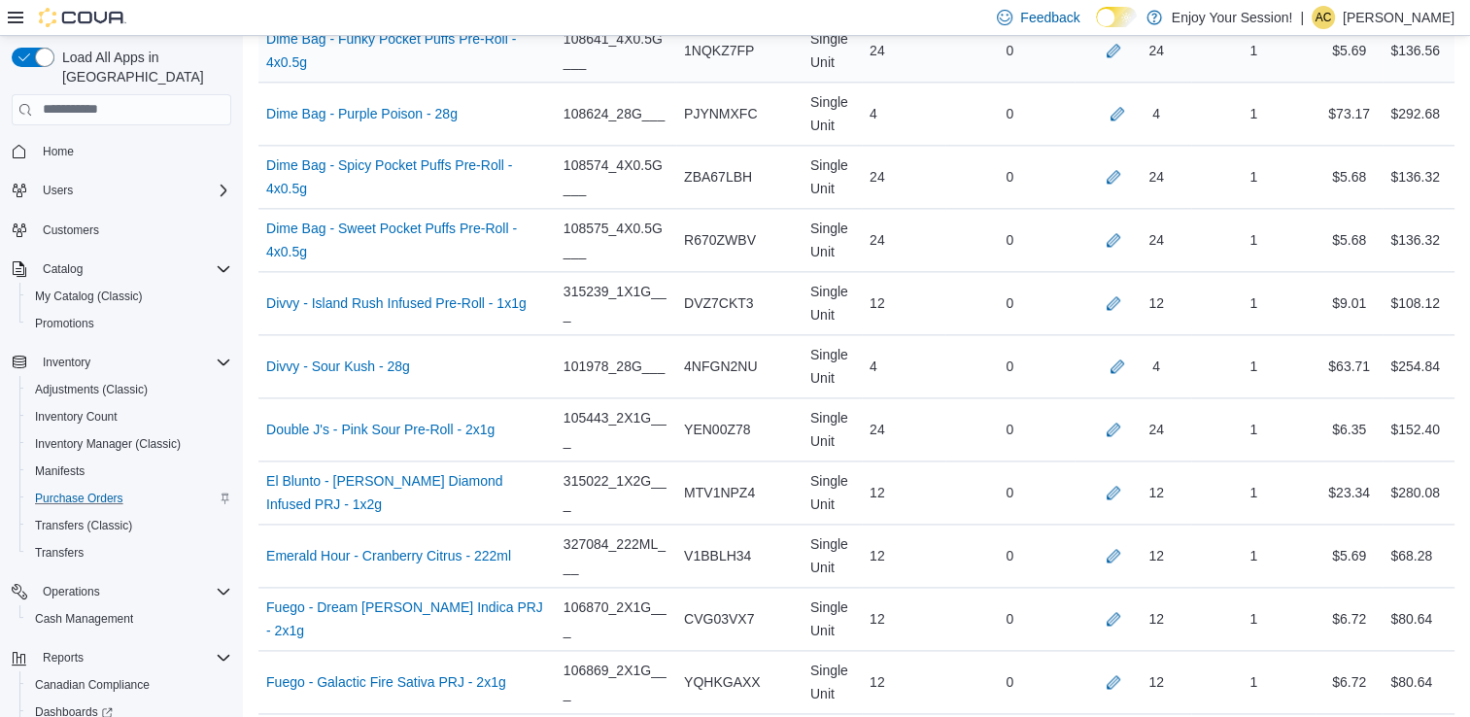
scroll to position [8891, 0]
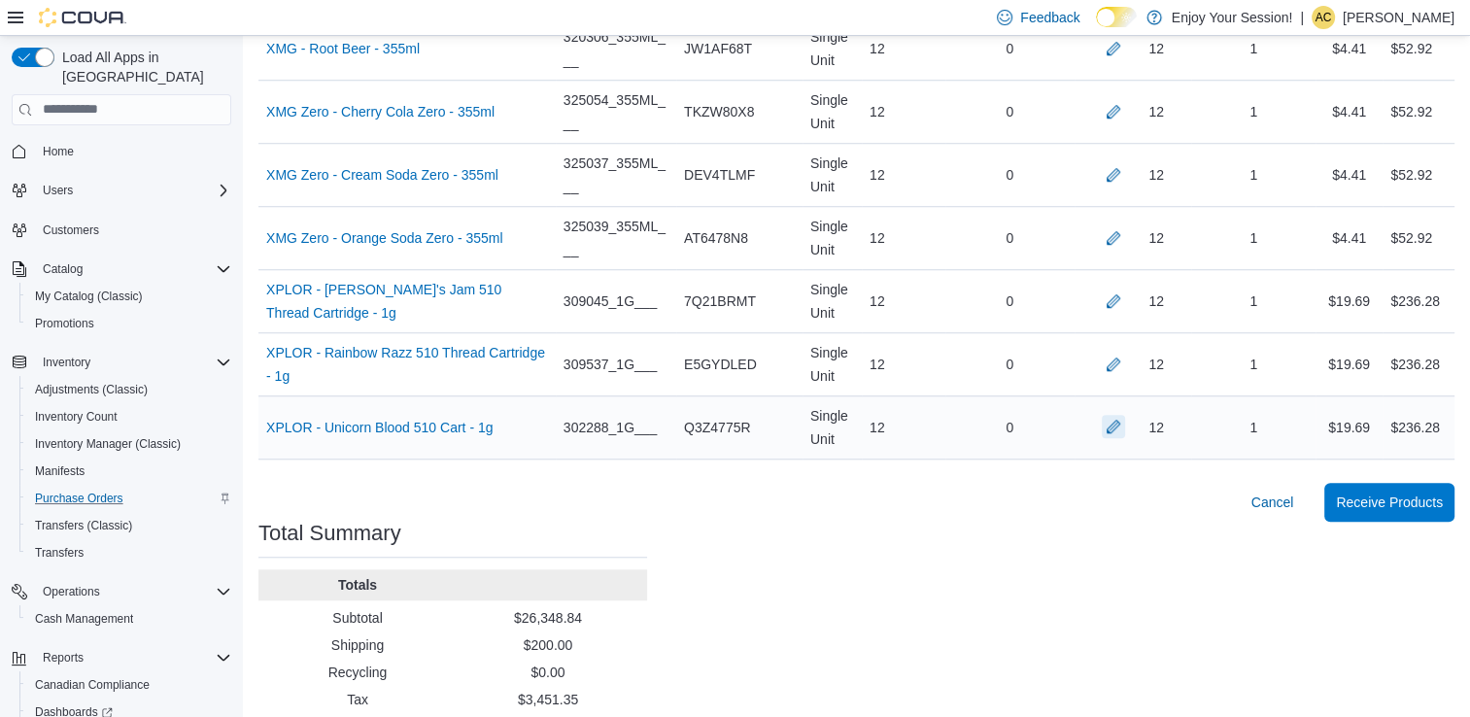
click at [1125, 415] on button "button" at bounding box center [1113, 426] width 23 height 23
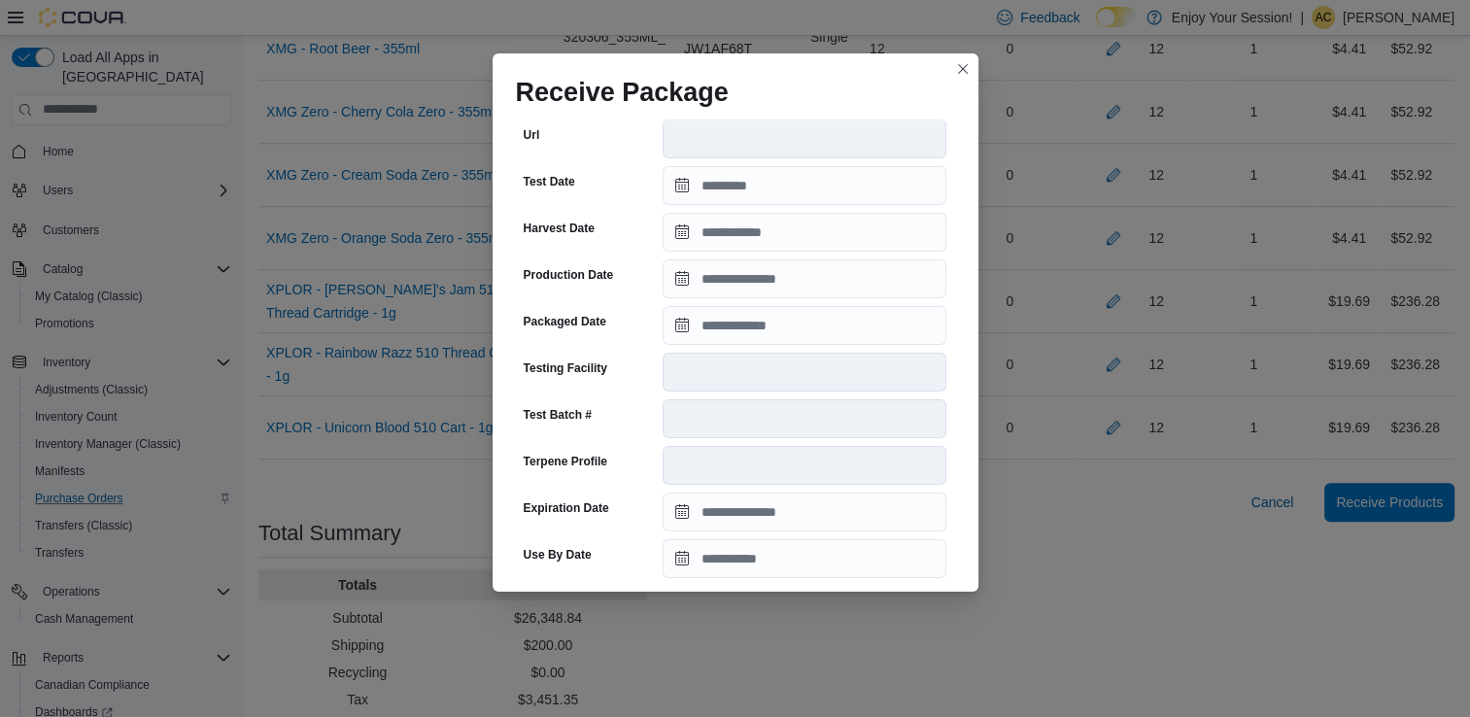
scroll to position [396, 0]
click at [806, 326] on input "Packaged Date" at bounding box center [805, 325] width 284 height 39
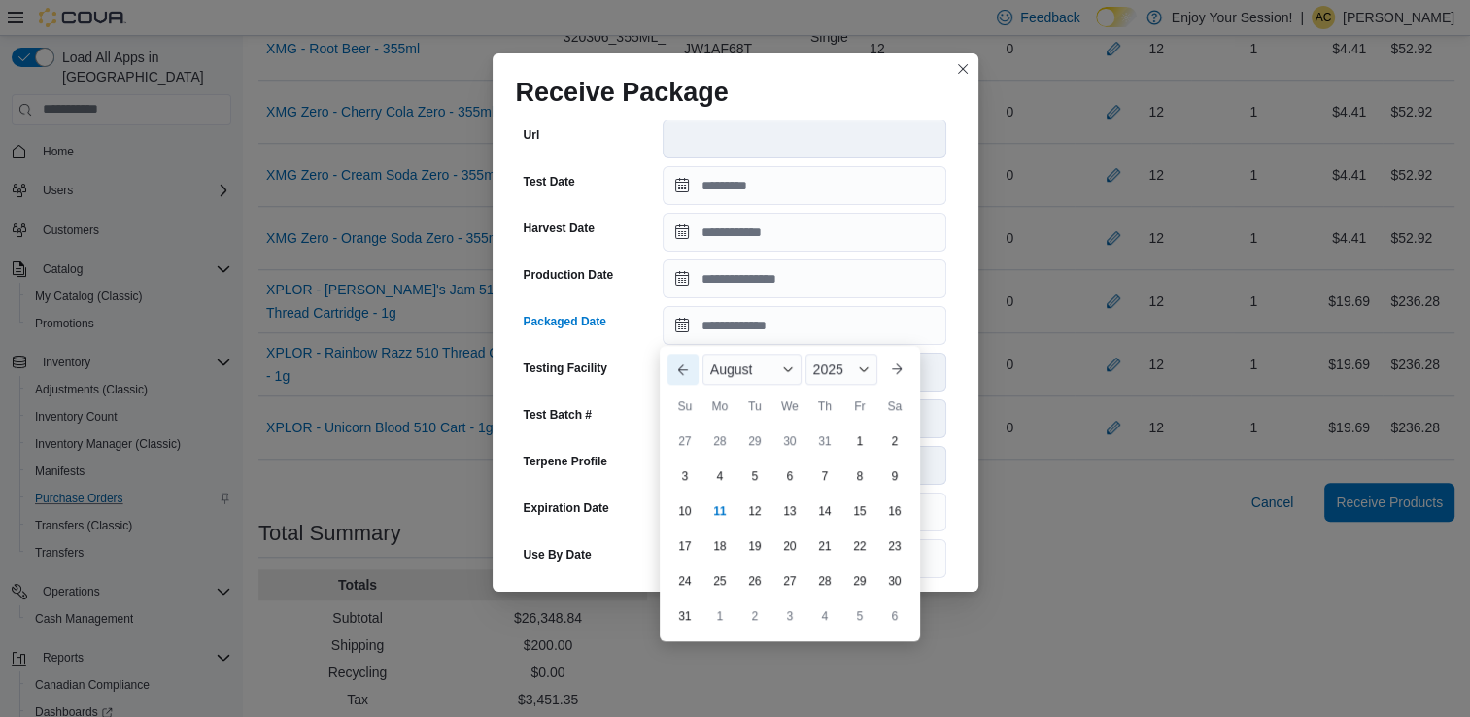
click at [676, 367] on button "Previous Month" at bounding box center [683, 369] width 31 height 31
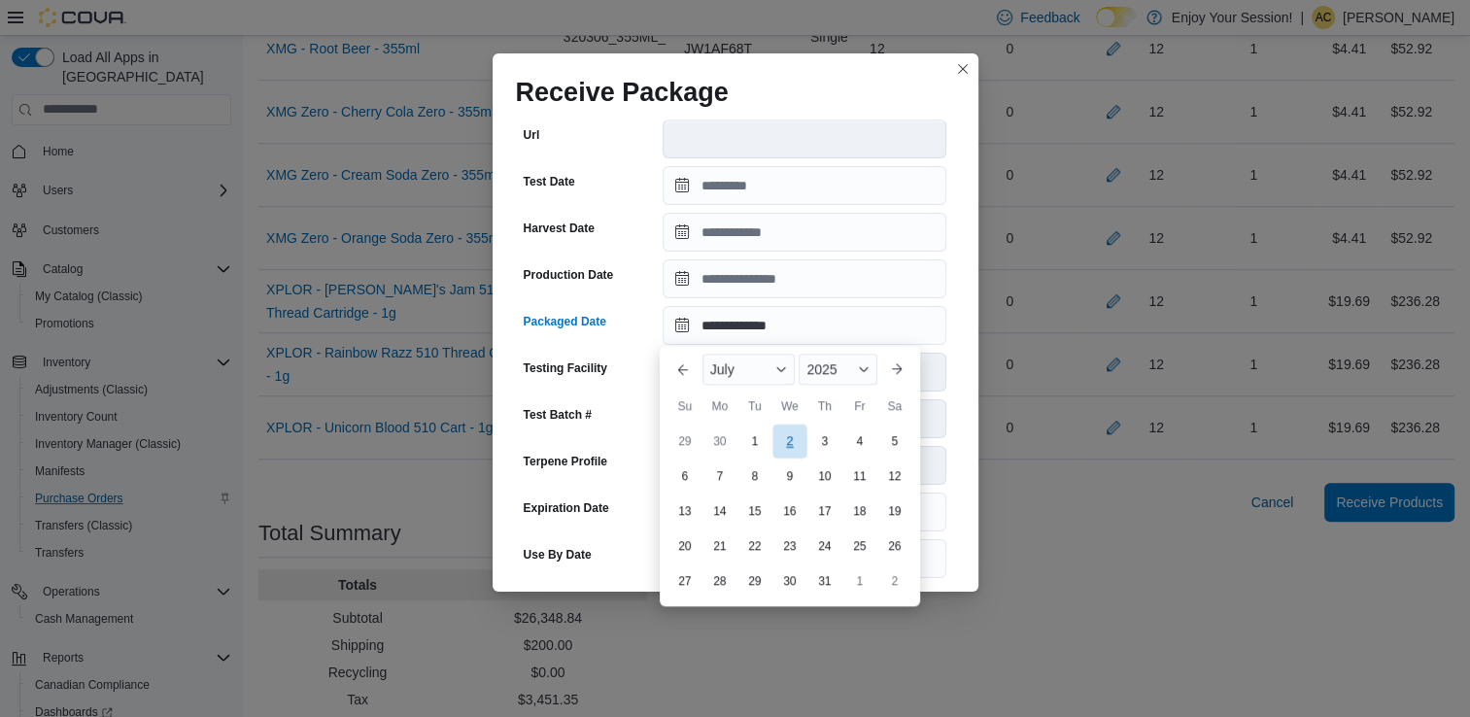
click at [800, 441] on div "2" at bounding box center [790, 441] width 34 height 34
type input "**********"
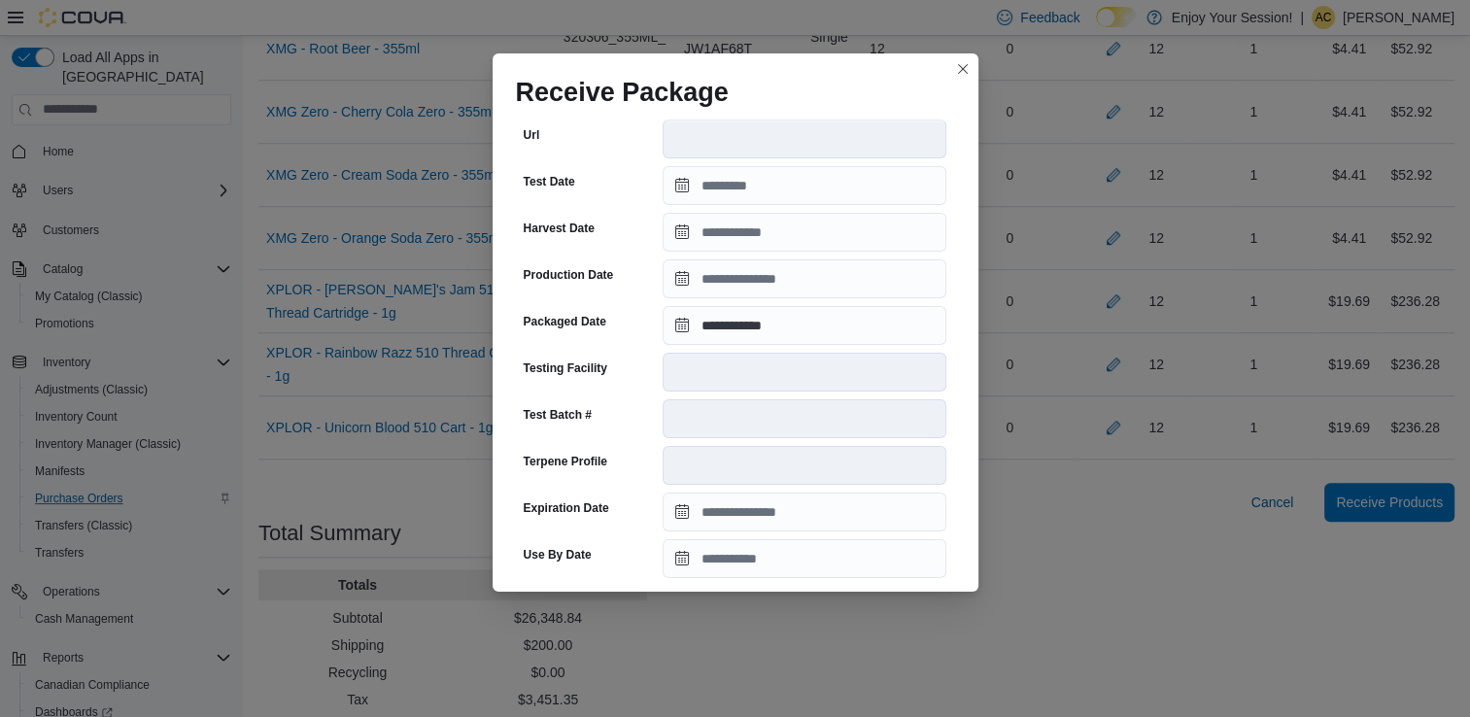
scroll to position [655, 0]
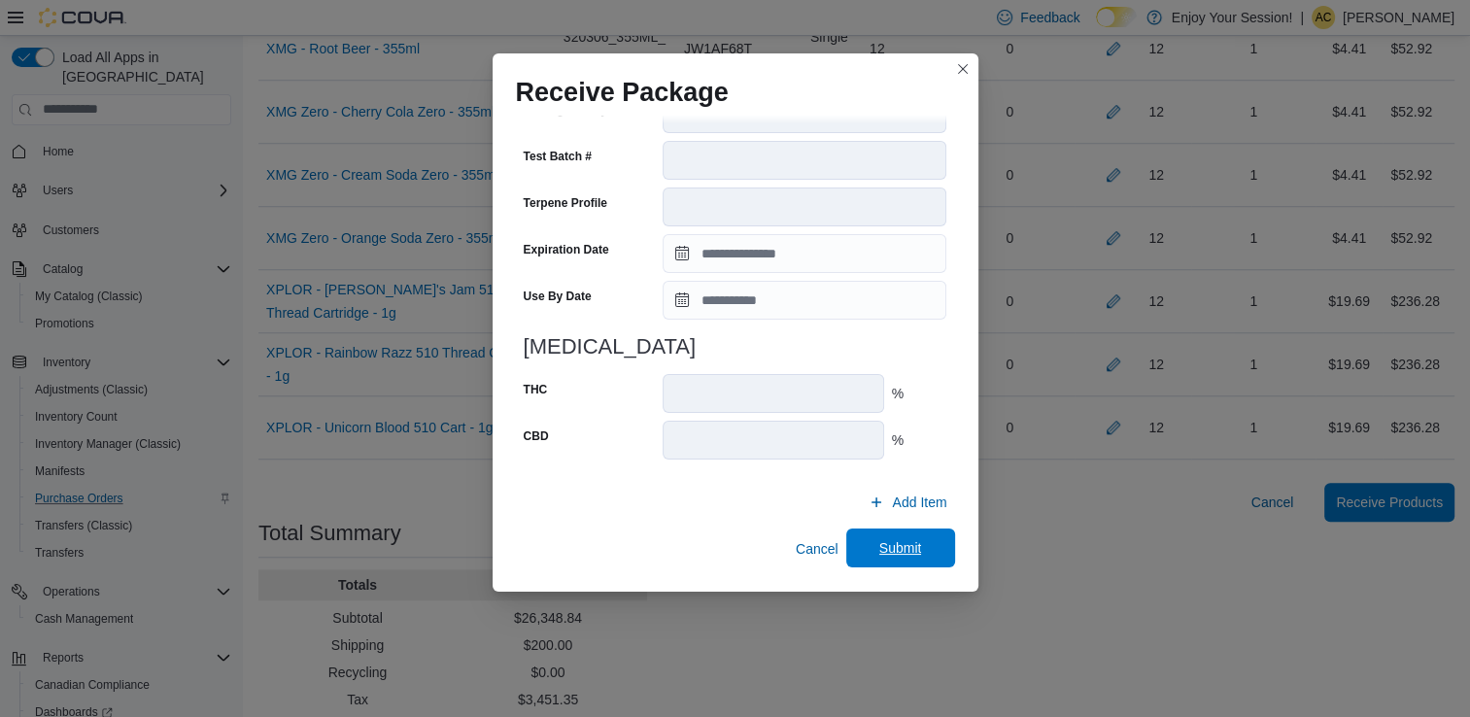
click at [900, 547] on span "Submit" at bounding box center [900, 547] width 43 height 19
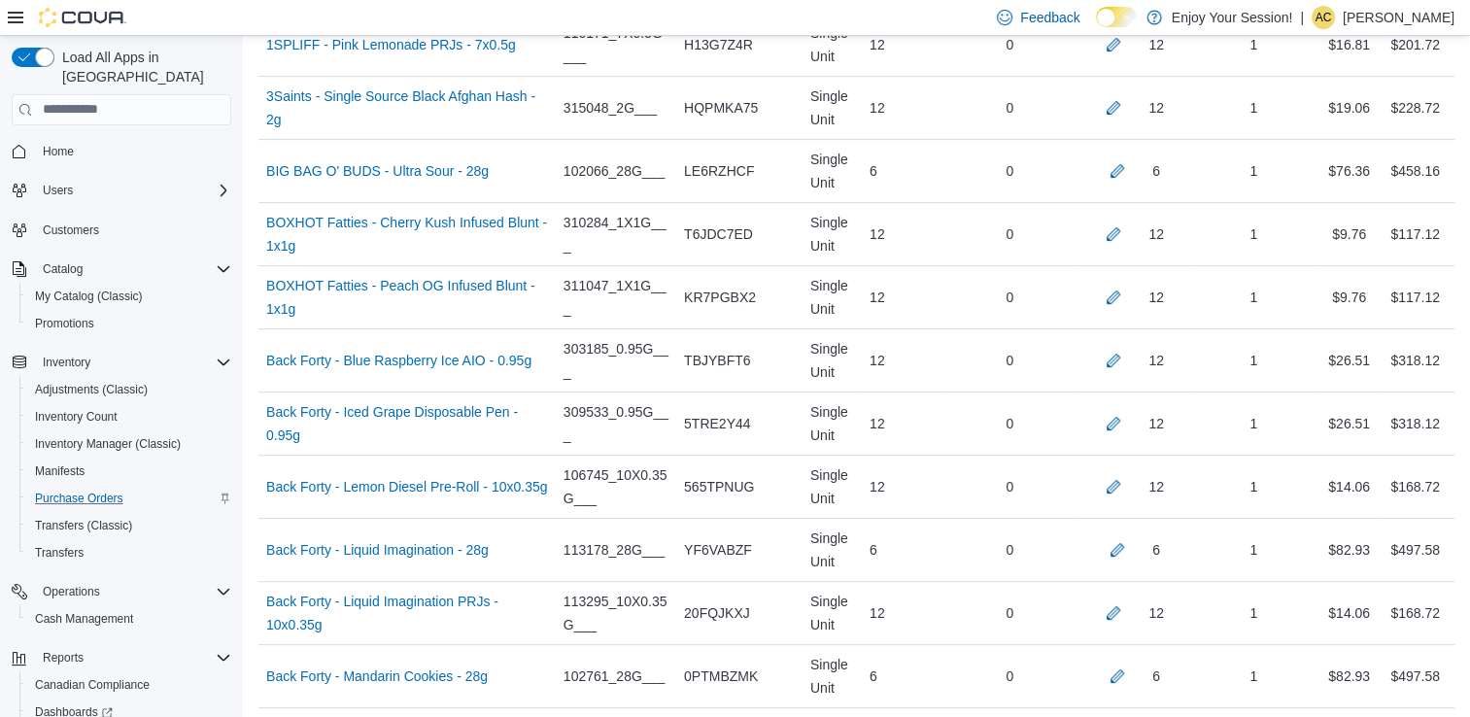
scroll to position [6946, 0]
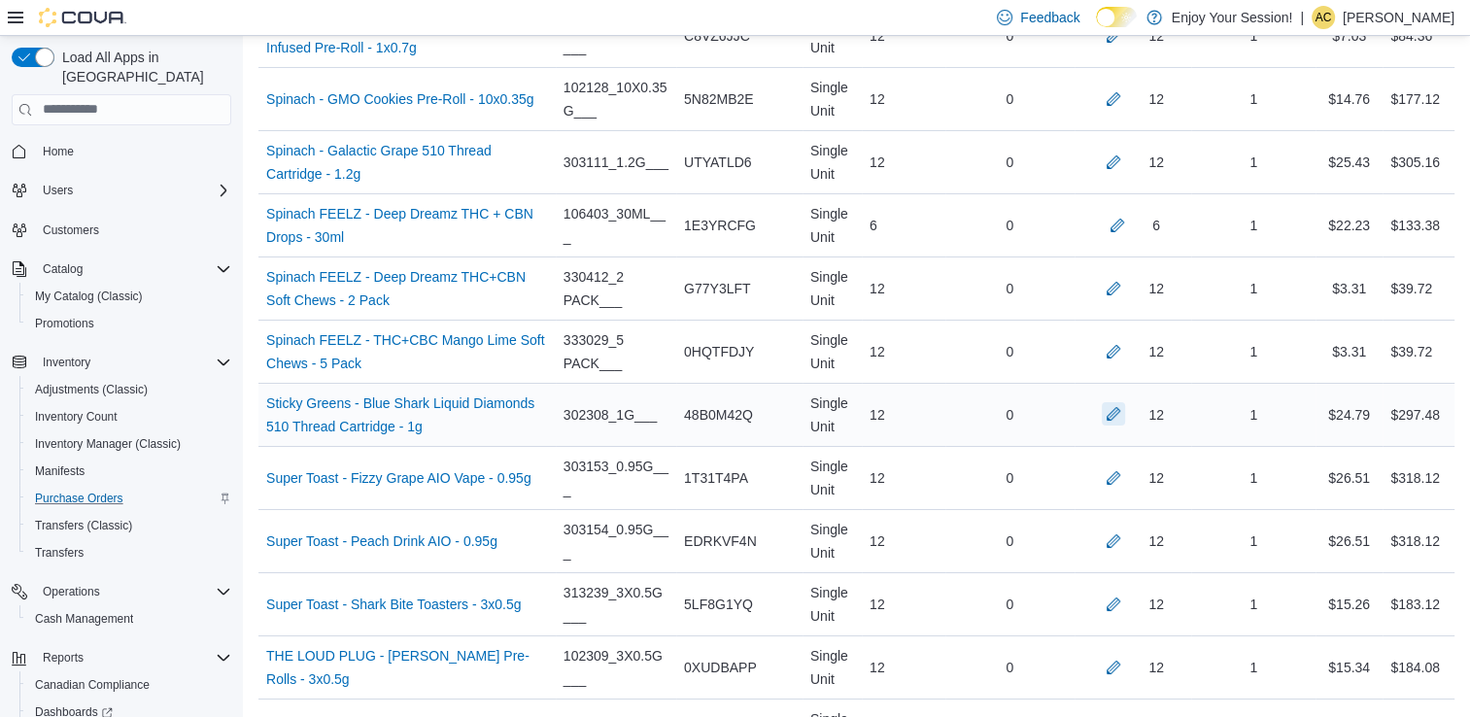
click at [1125, 402] on button "button" at bounding box center [1113, 413] width 23 height 23
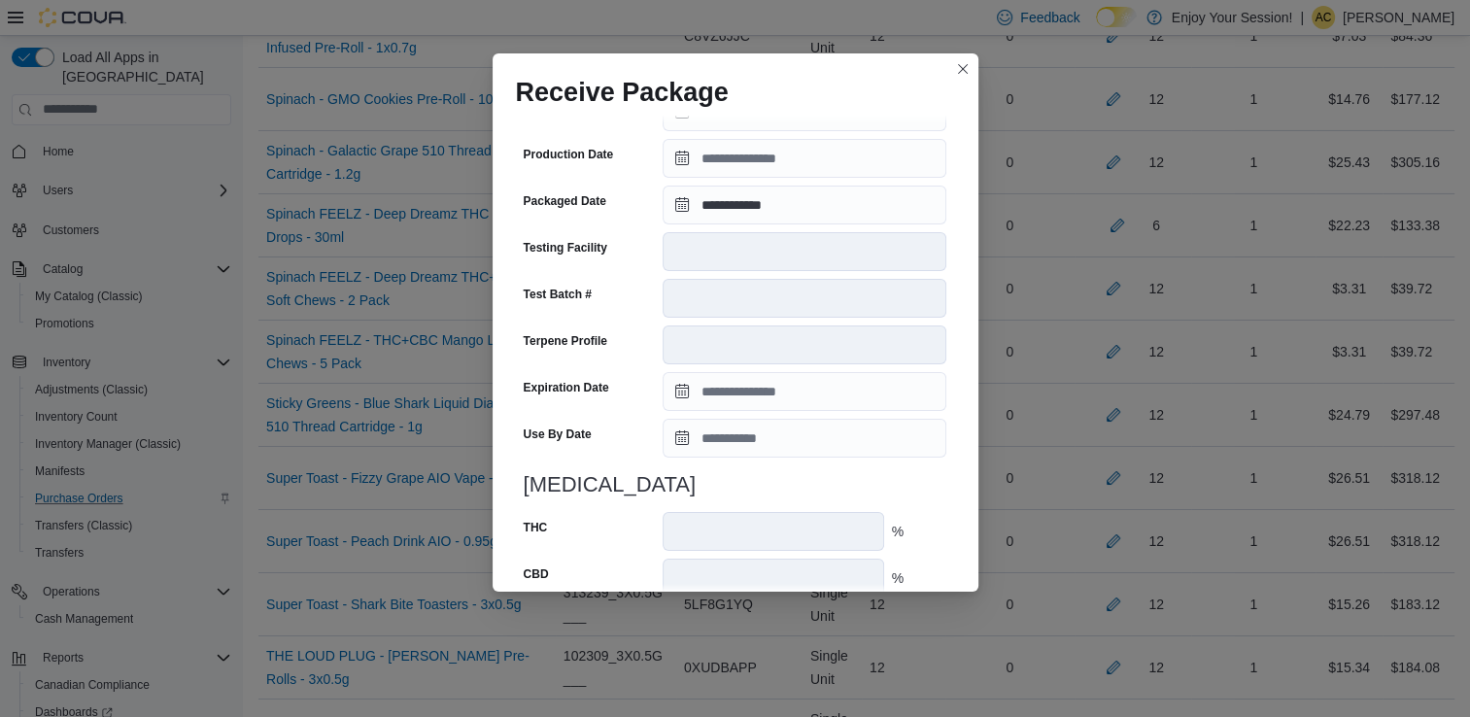
scroll to position [670, 0]
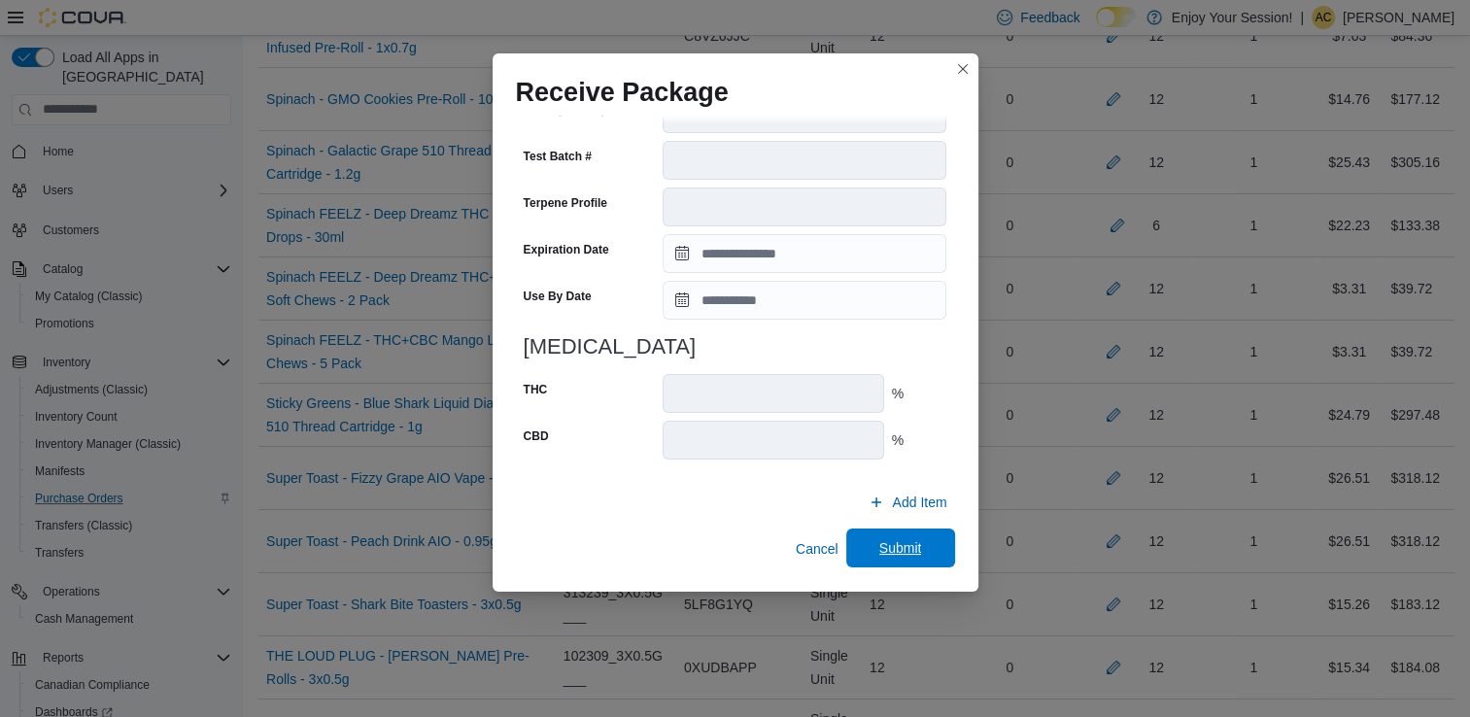
click at [879, 541] on span "Submit" at bounding box center [900, 547] width 43 height 19
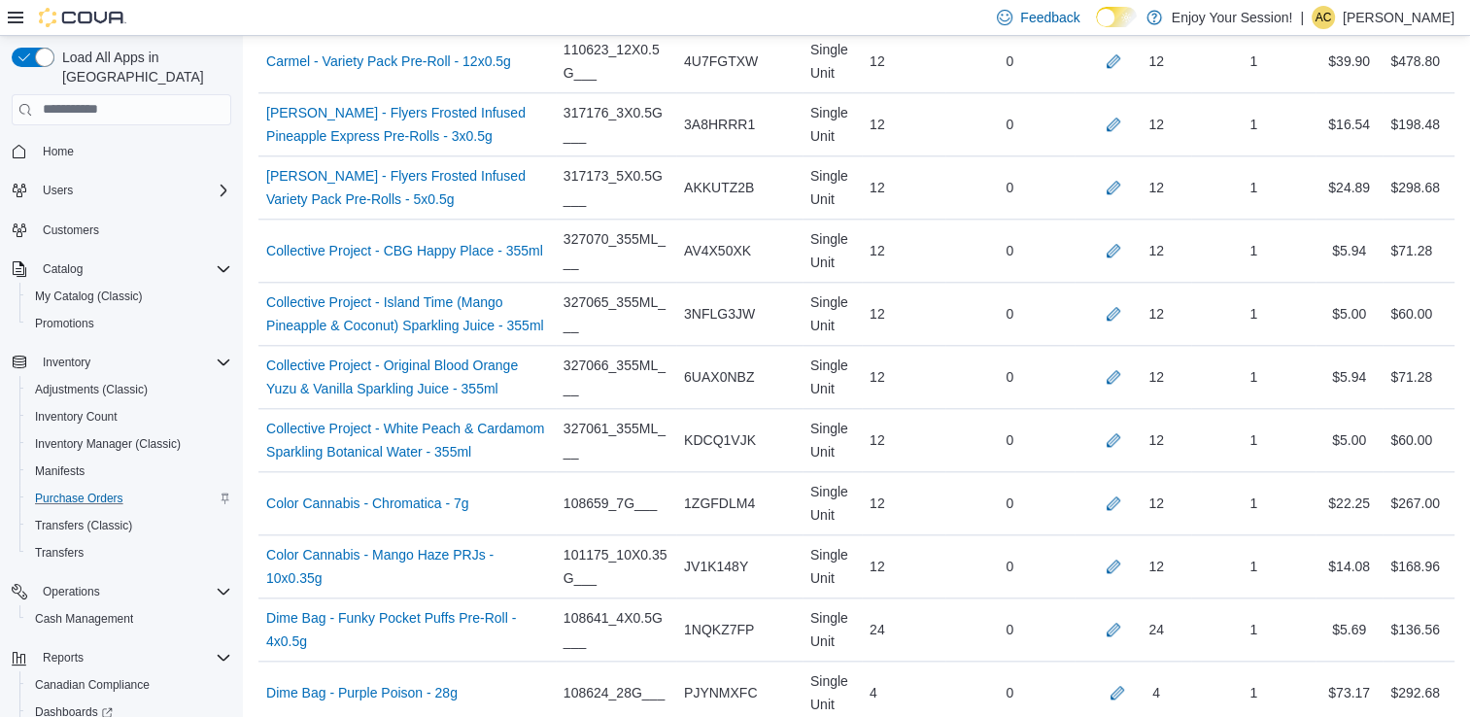
scroll to position [4061, 0]
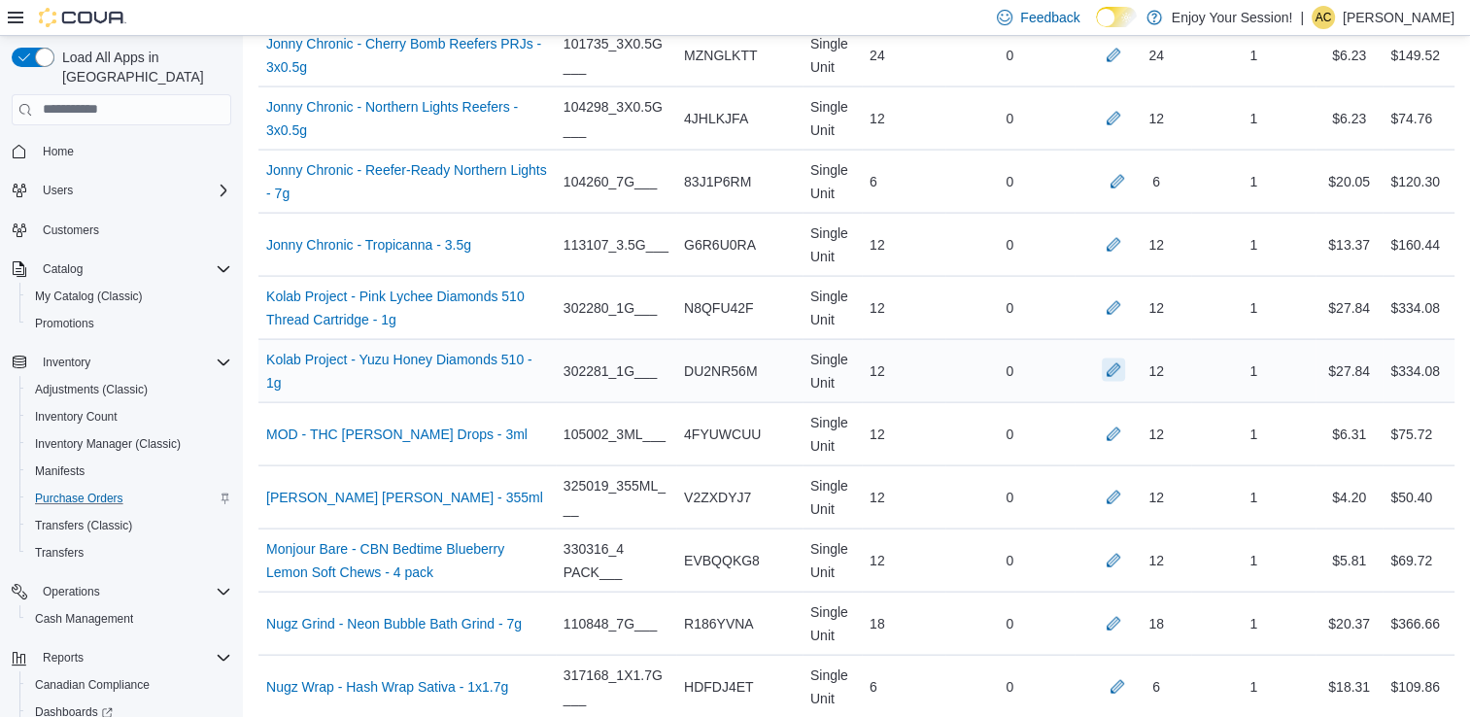
click at [1125, 359] on button "button" at bounding box center [1113, 370] width 23 height 23
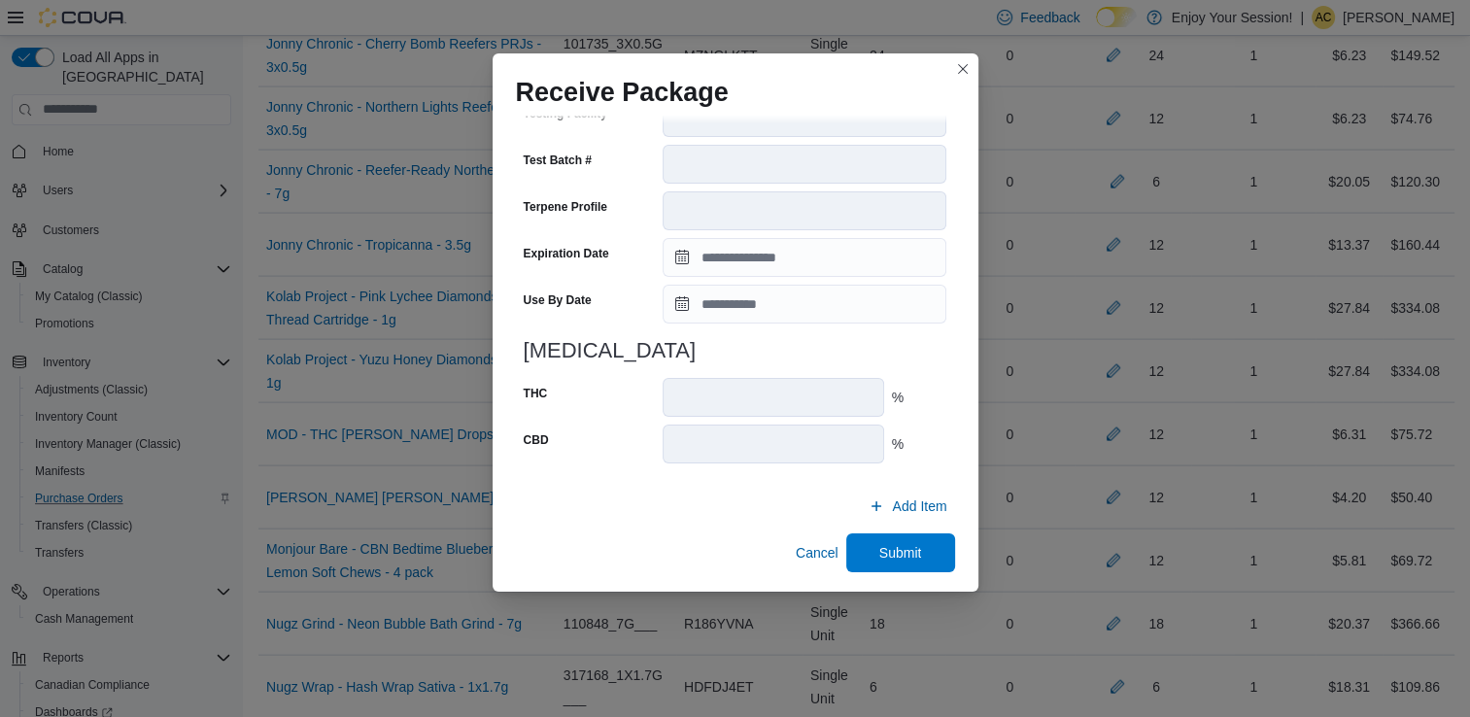
scroll to position [655, 0]
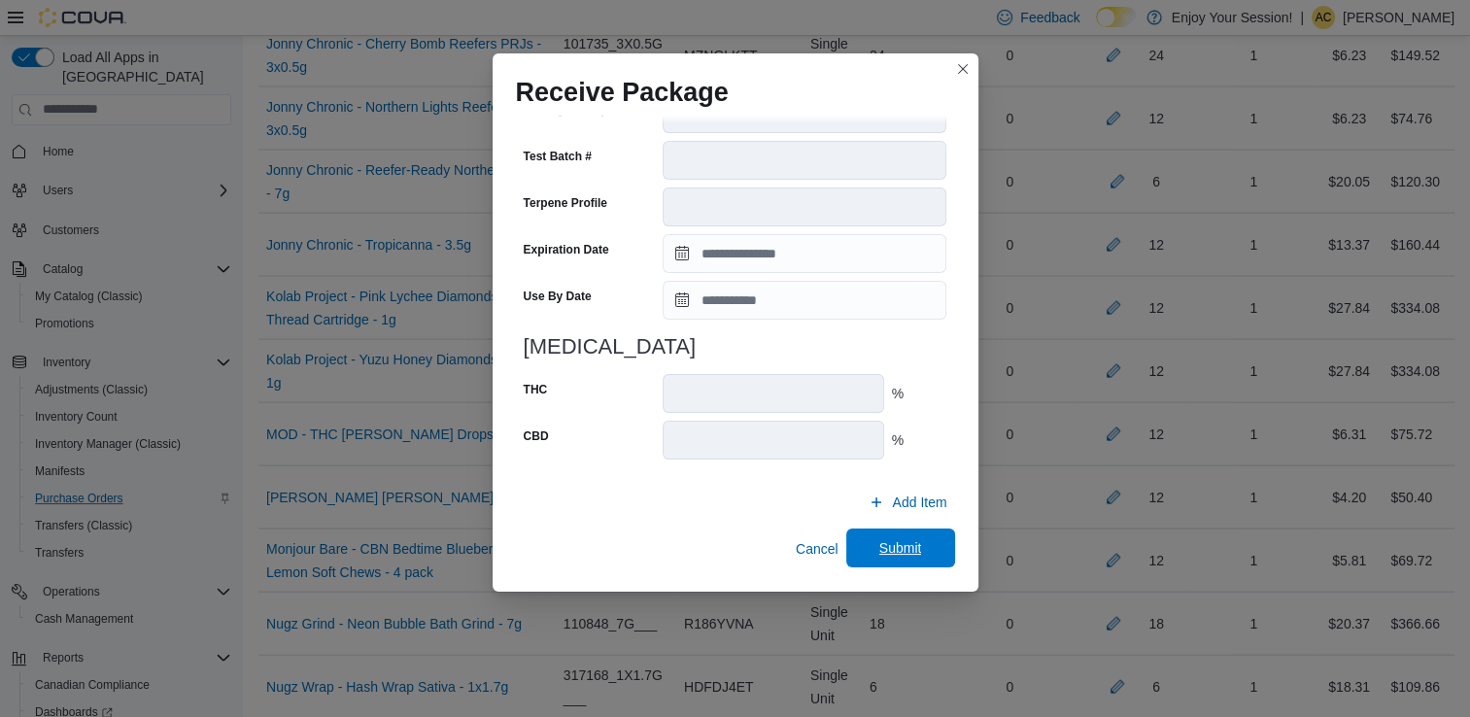
click at [910, 538] on span "Submit" at bounding box center [901, 548] width 86 height 39
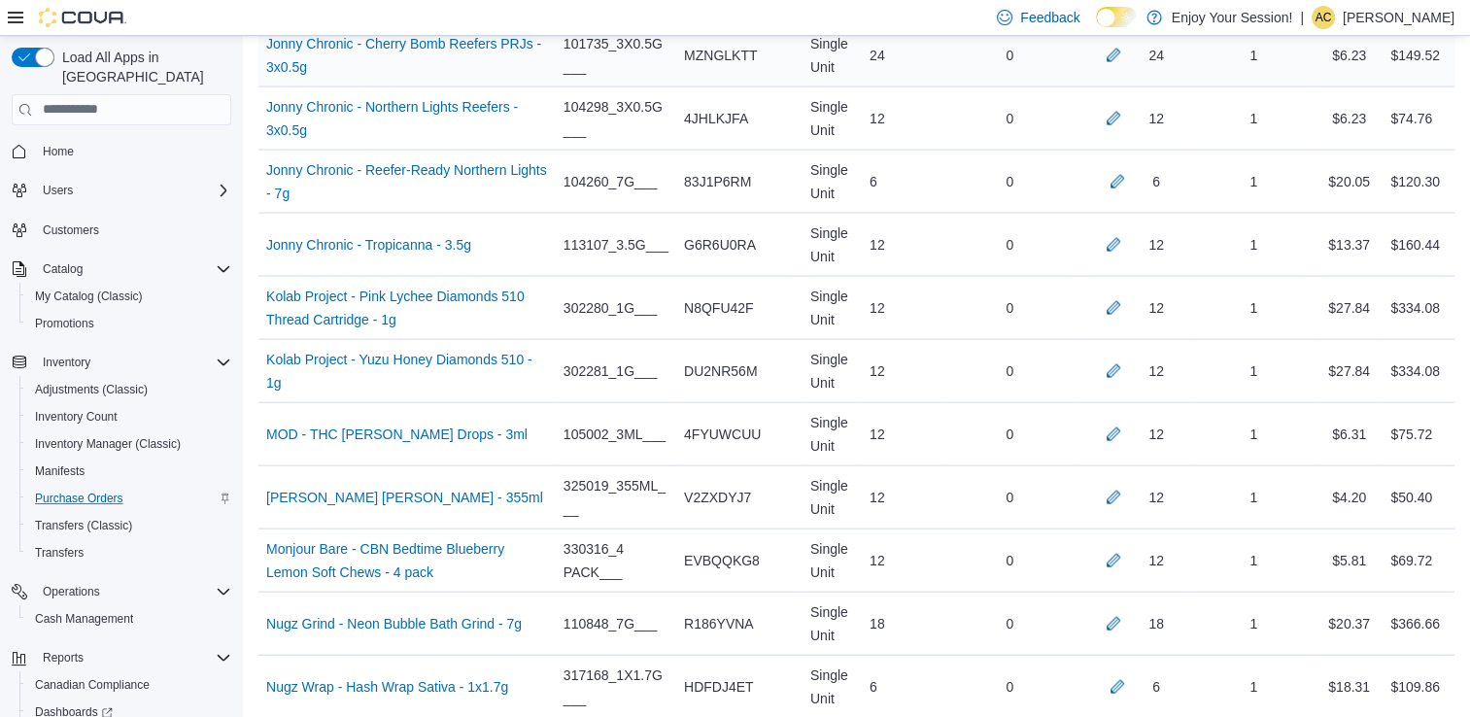
scroll to position [7964, 0]
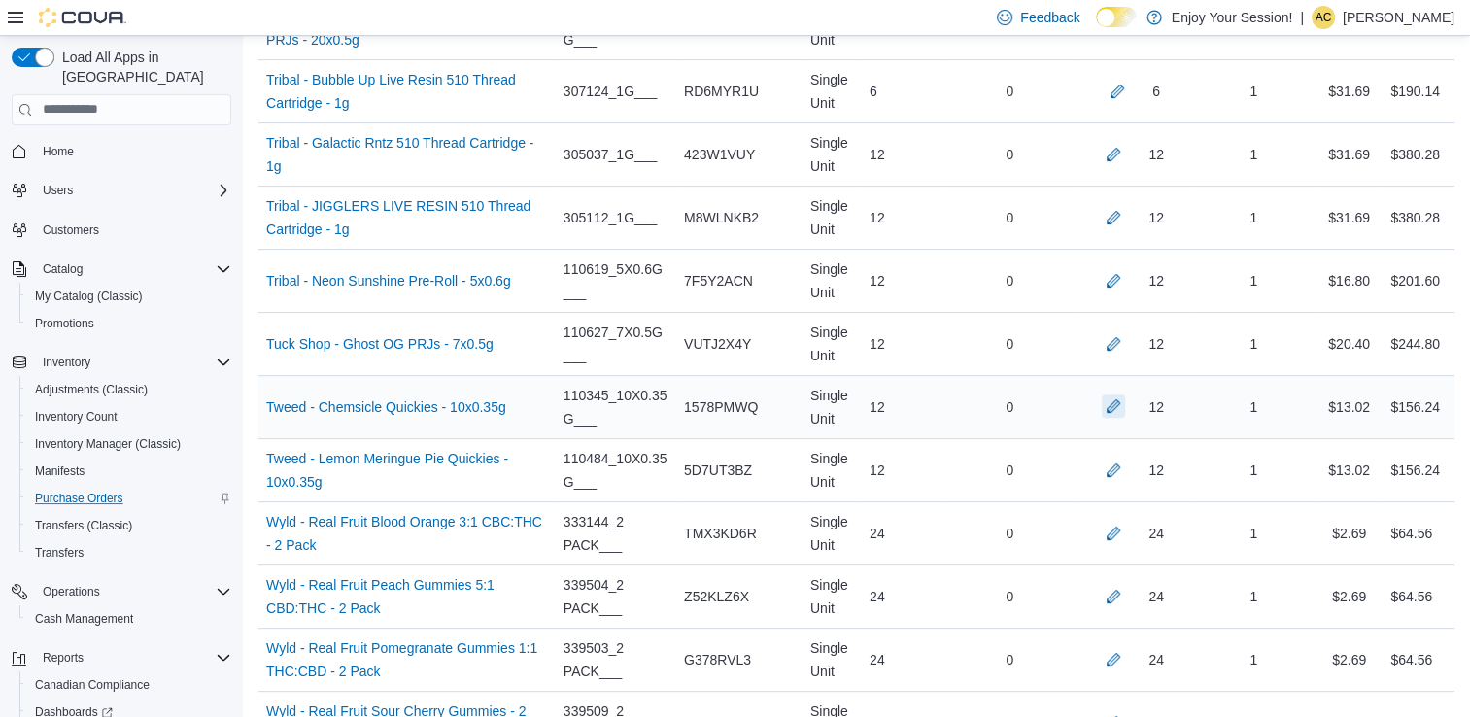
click at [1119, 395] on button "button" at bounding box center [1113, 406] width 23 height 23
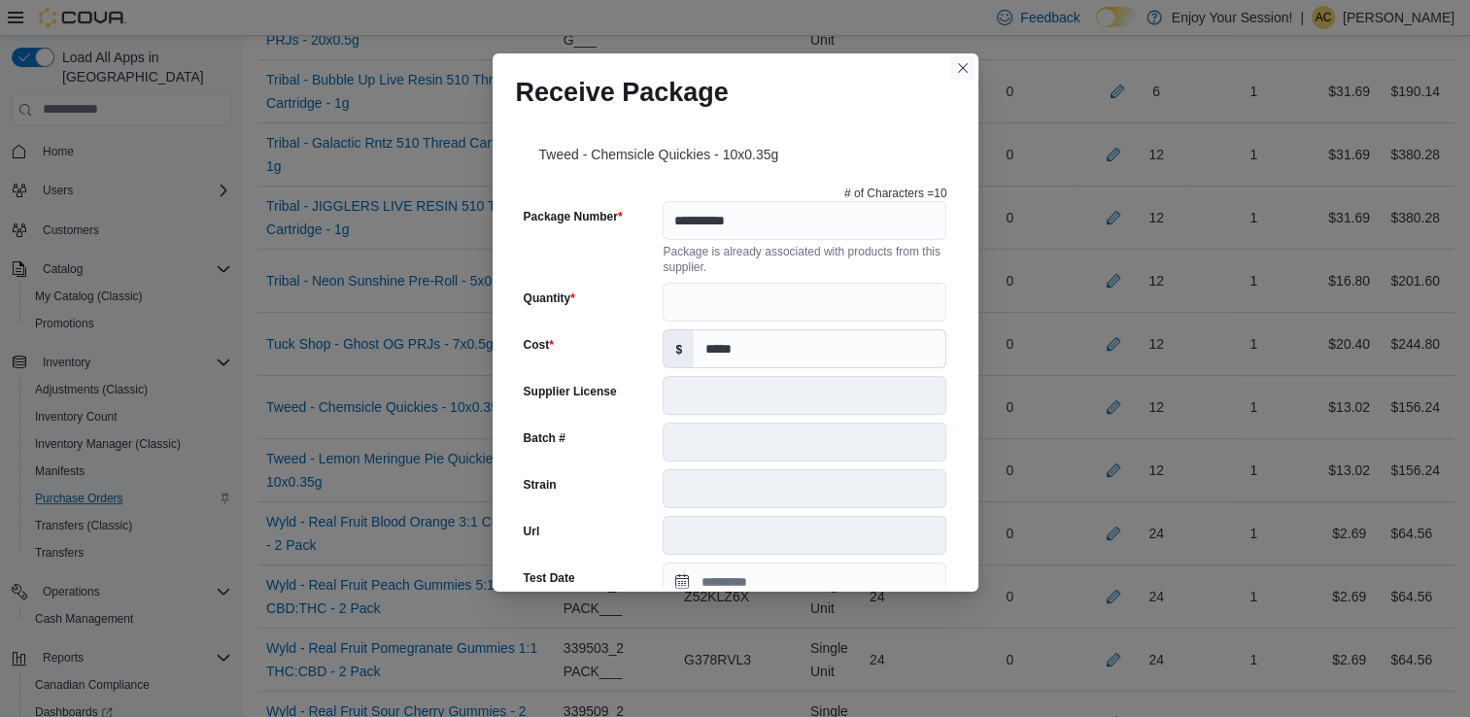
click at [964, 66] on button "Closes this modal window" at bounding box center [962, 67] width 23 height 23
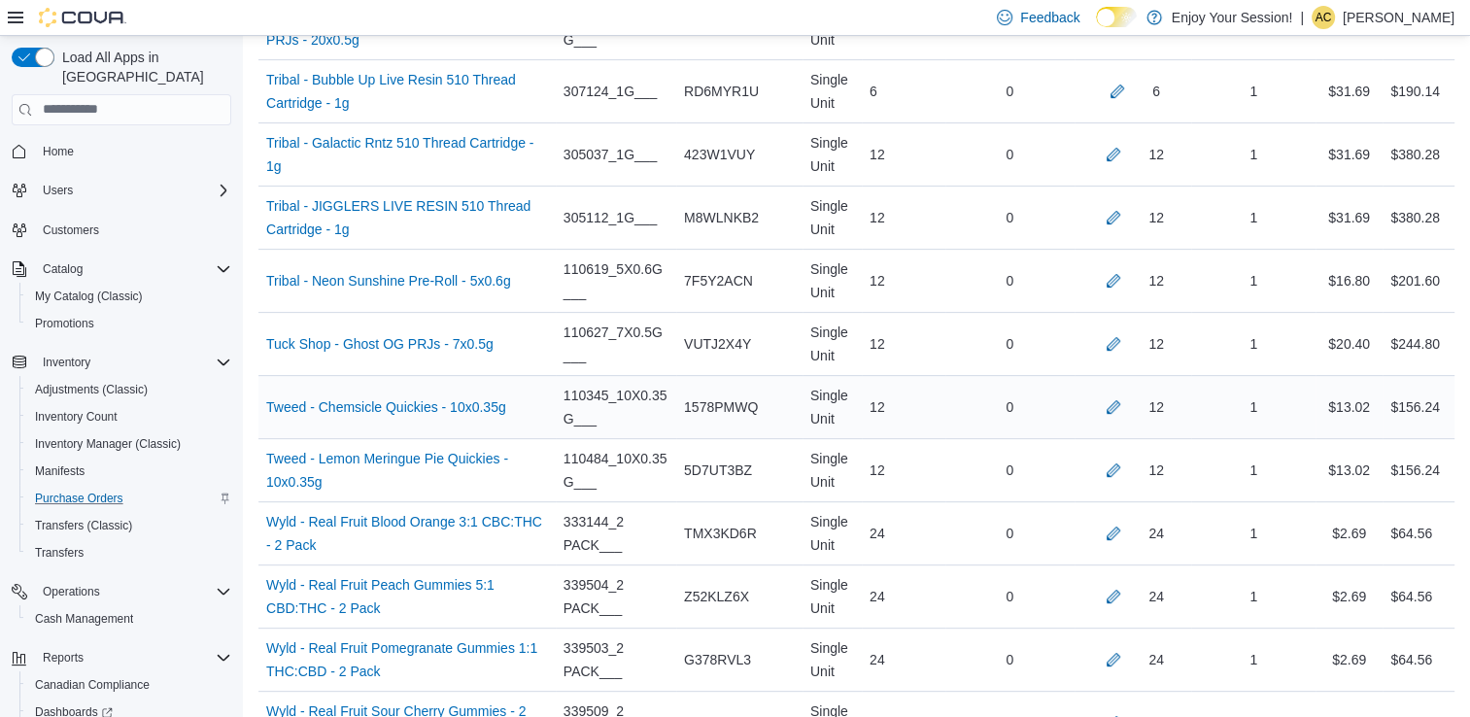
click at [1143, 395] on div "12" at bounding box center [1133, 406] width 102 height 23
click at [1125, 395] on button "button" at bounding box center [1113, 406] width 23 height 23
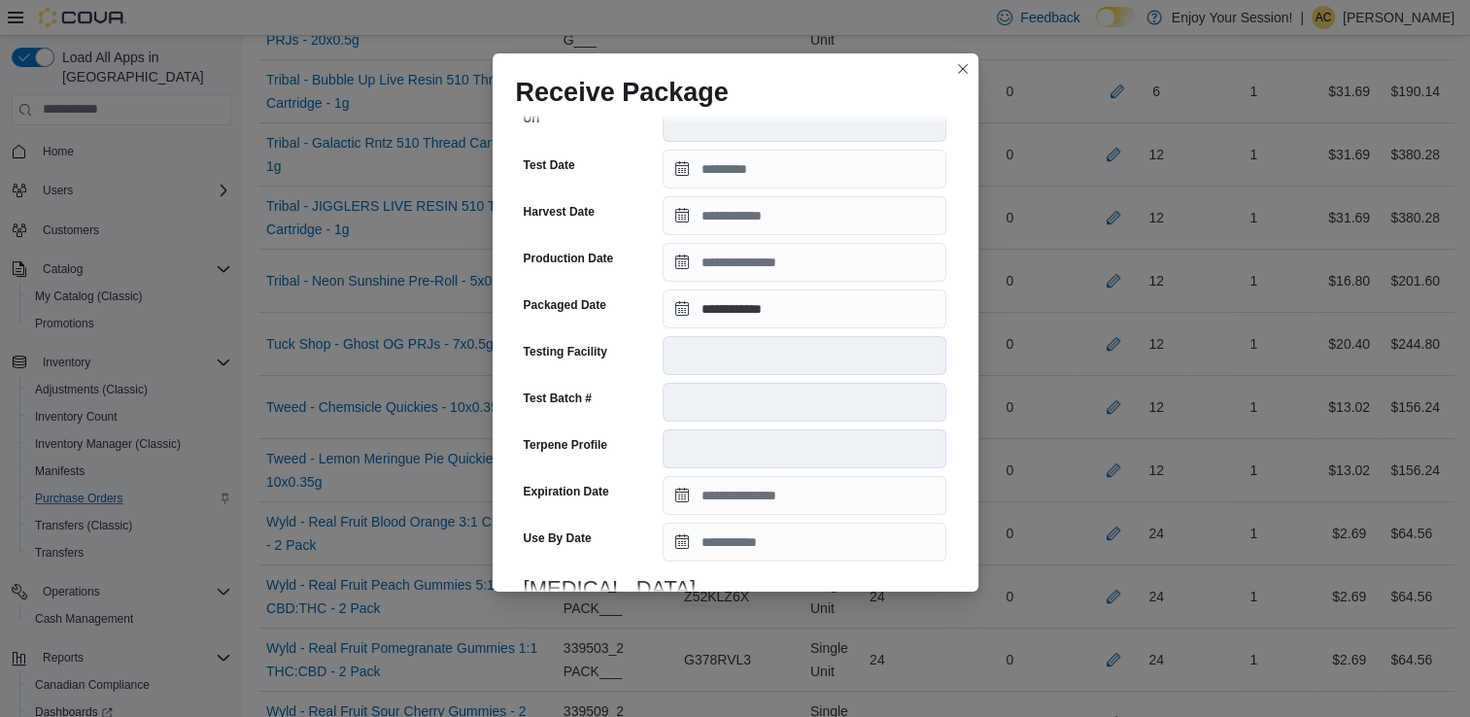
scroll to position [395, 0]
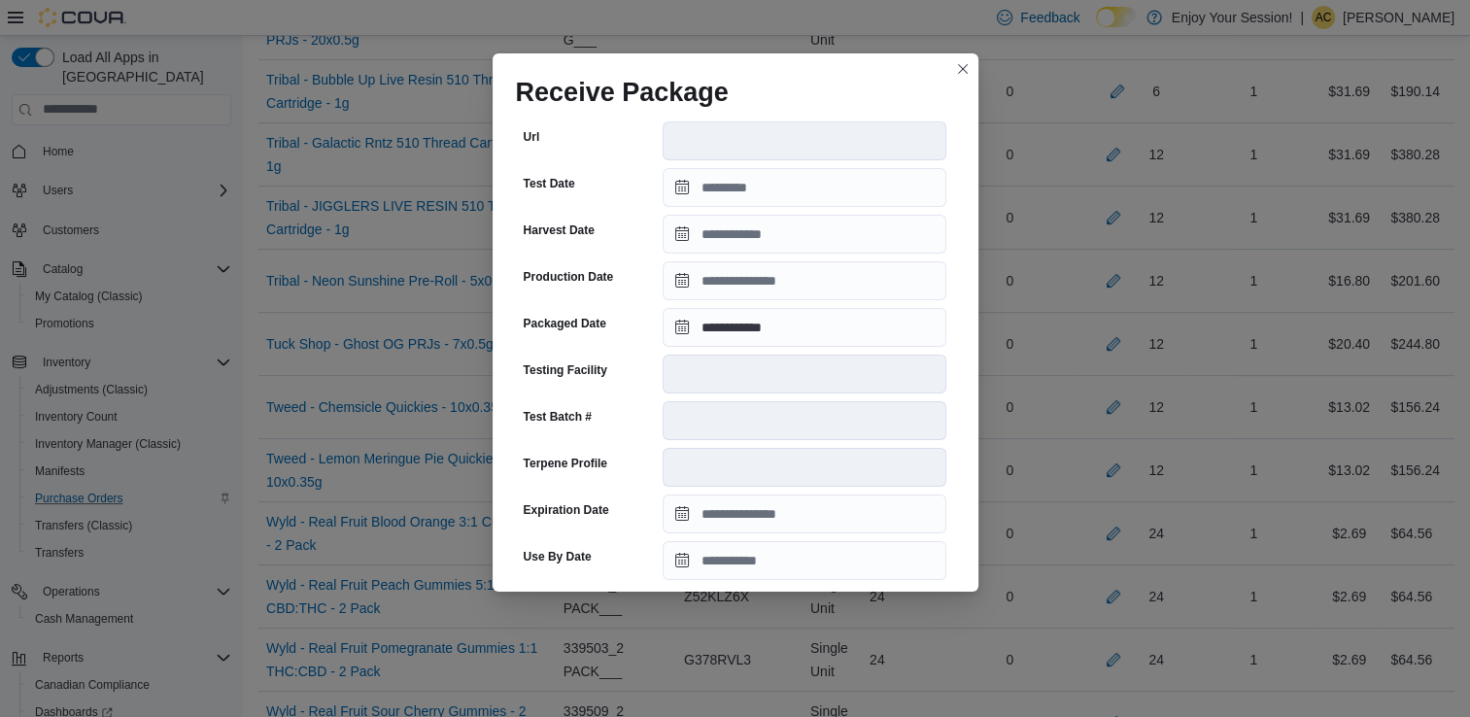
drag, startPoint x: 976, startPoint y: 328, endPoint x: 639, endPoint y: 508, distance: 381.3
click at [639, 508] on div "Expiration Date" at bounding box center [590, 514] width 132 height 39
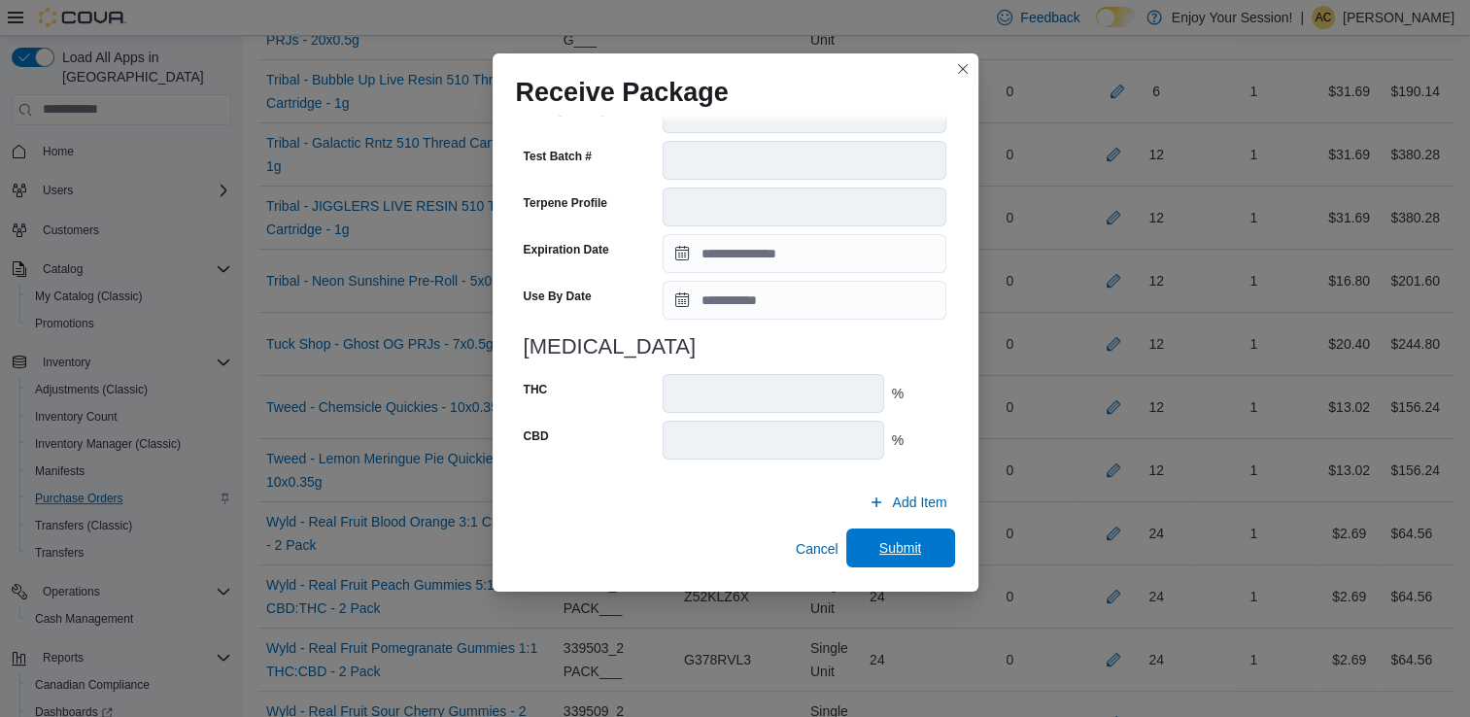
click at [859, 550] on span "Submit" at bounding box center [901, 548] width 86 height 39
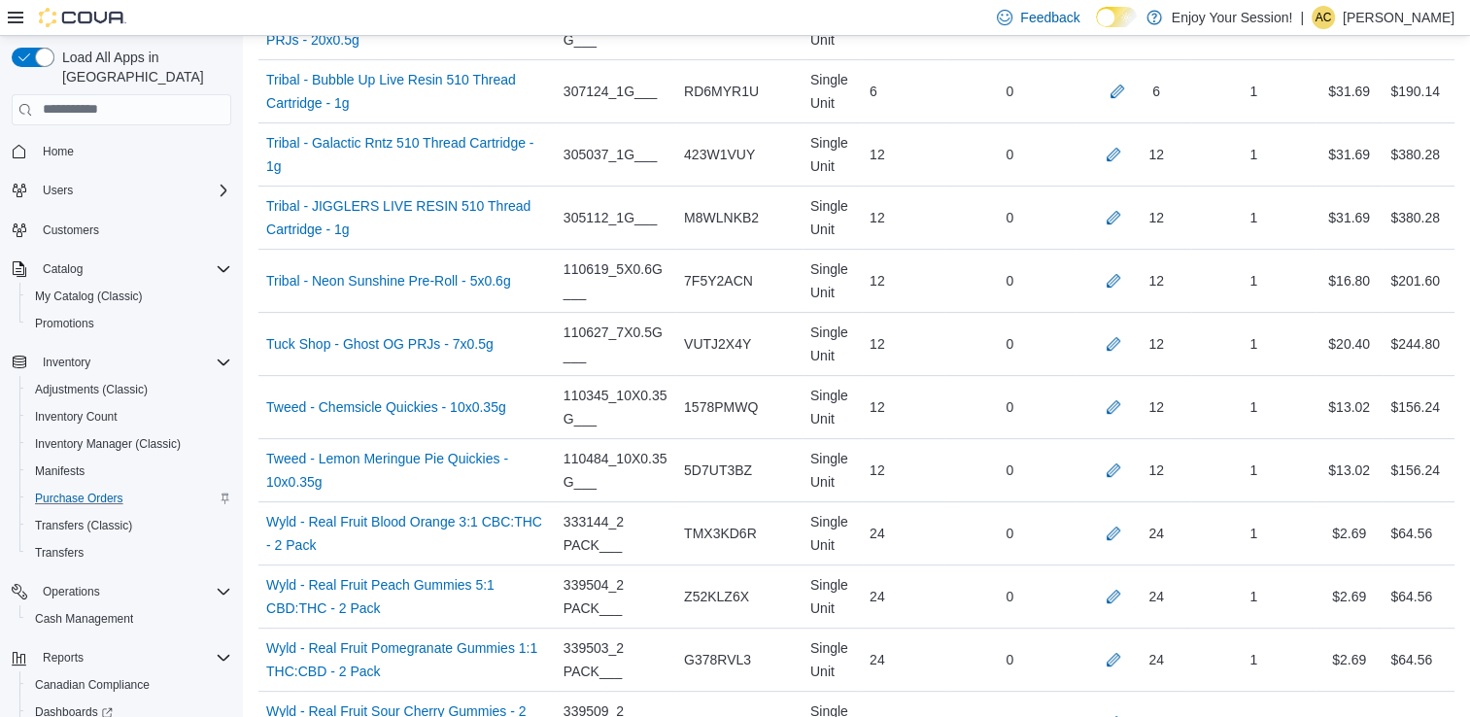
click at [878, 16] on div "Feedback Dark Mode Enjoy Your Session! | AC [PERSON_NAME]" at bounding box center [735, 18] width 1470 height 36
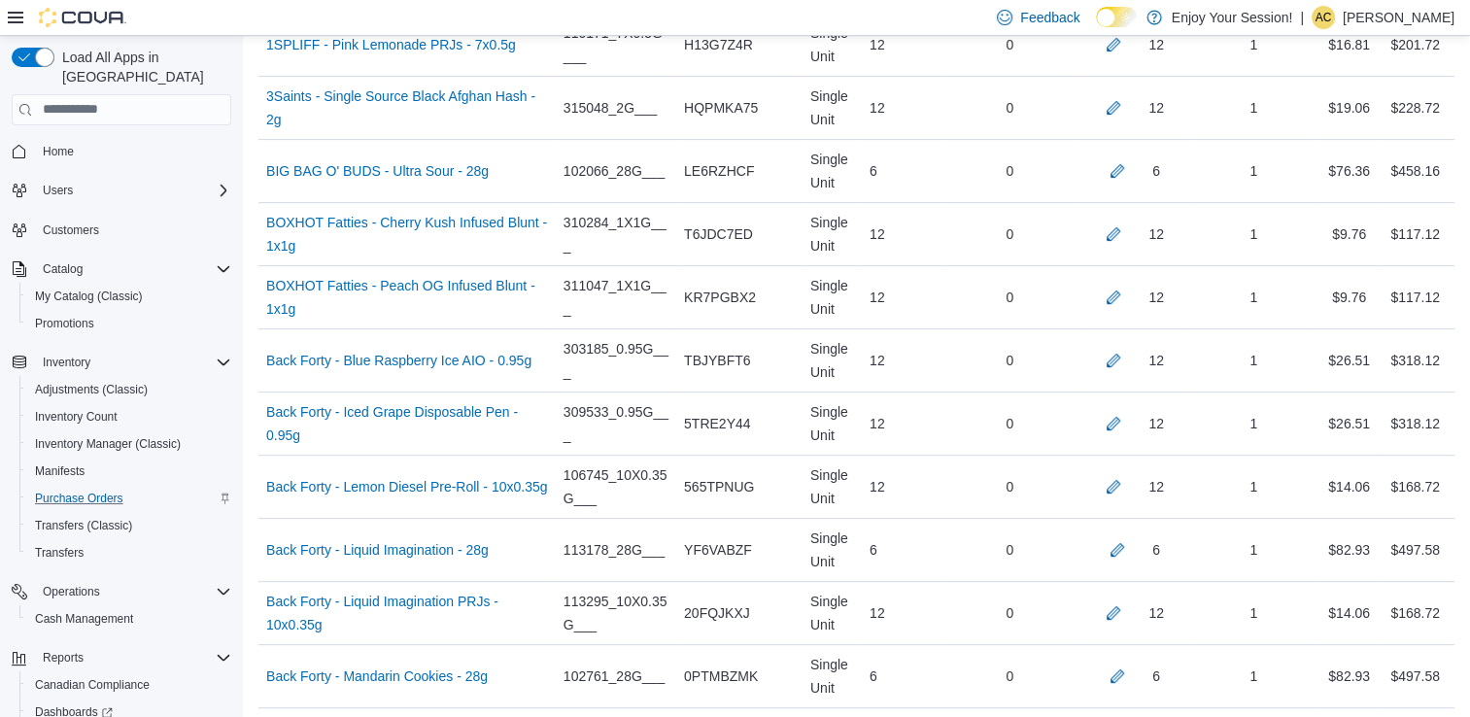
scroll to position [3168, 0]
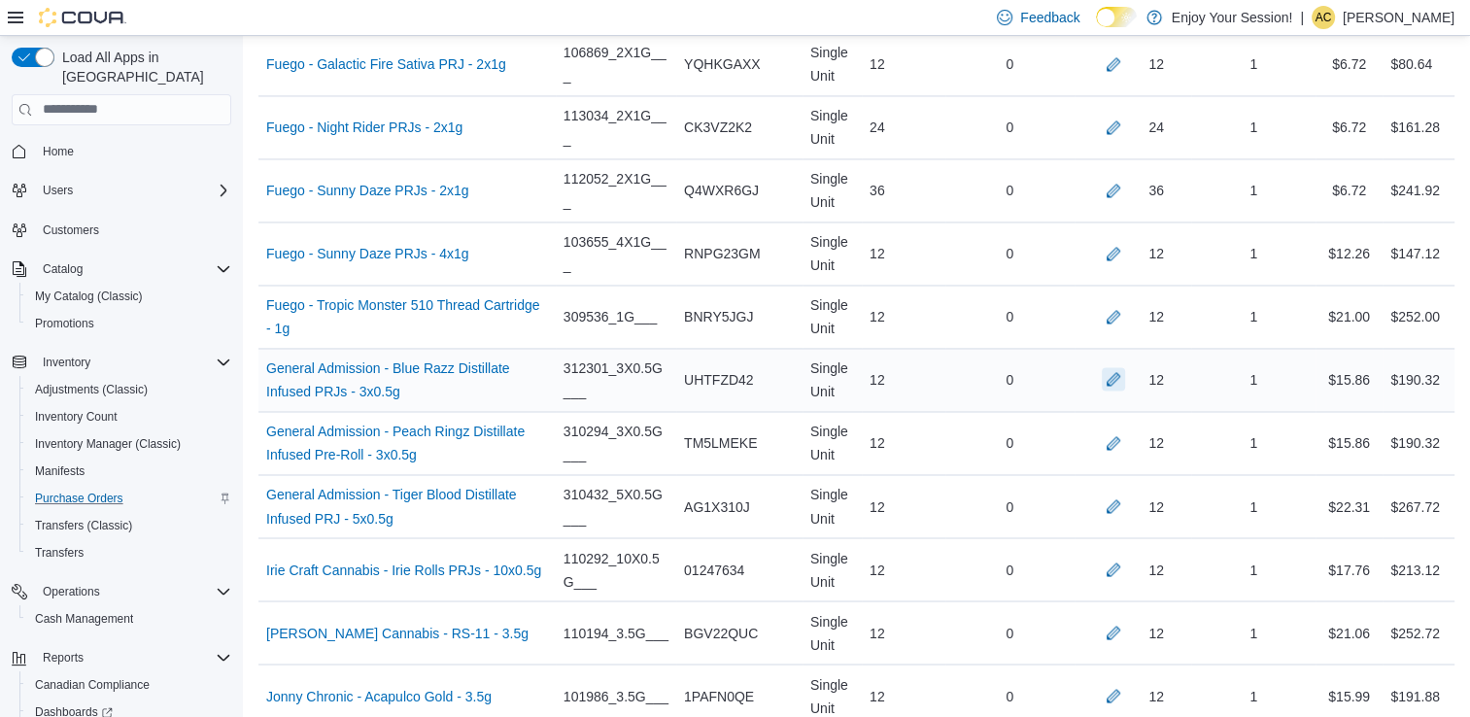
click at [1125, 367] on button "button" at bounding box center [1113, 378] width 23 height 23
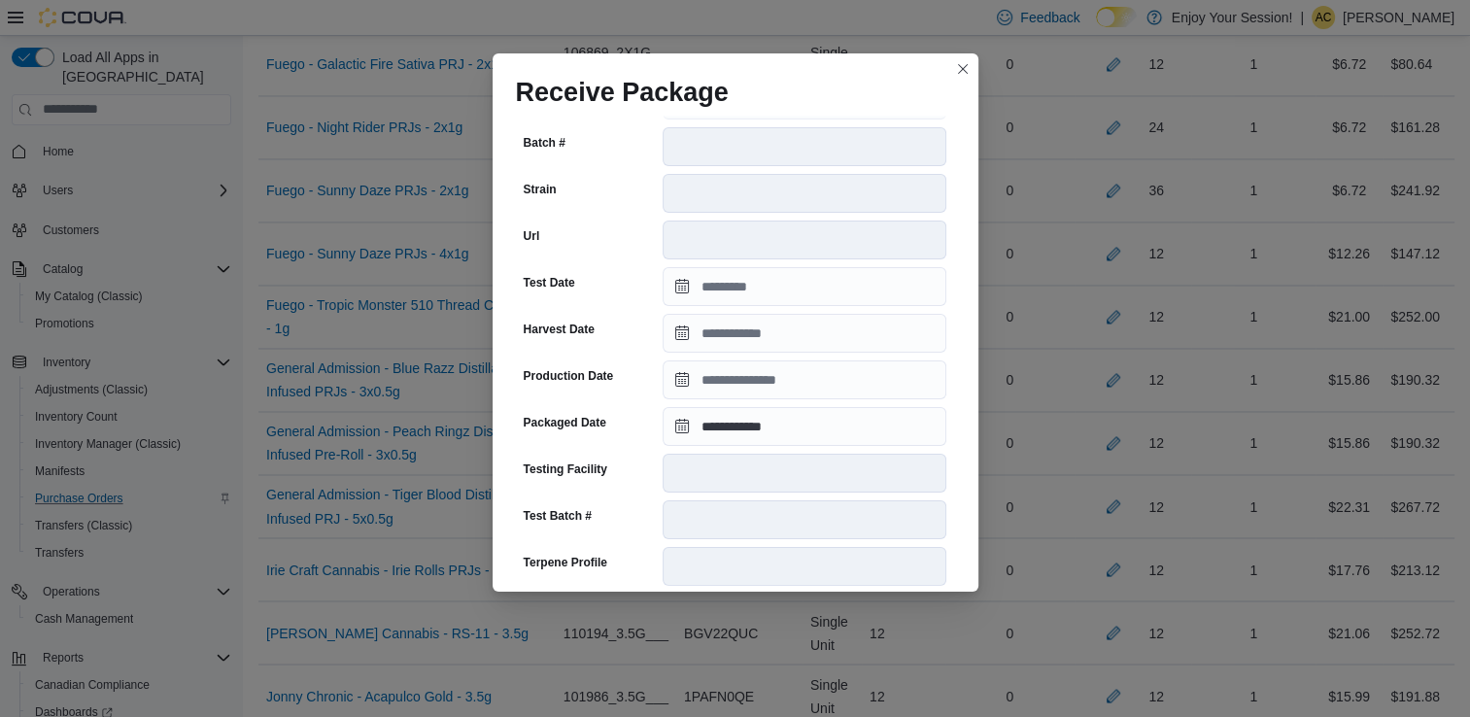
scroll to position [313, 0]
click at [837, 429] on input "**********" at bounding box center [805, 424] width 284 height 39
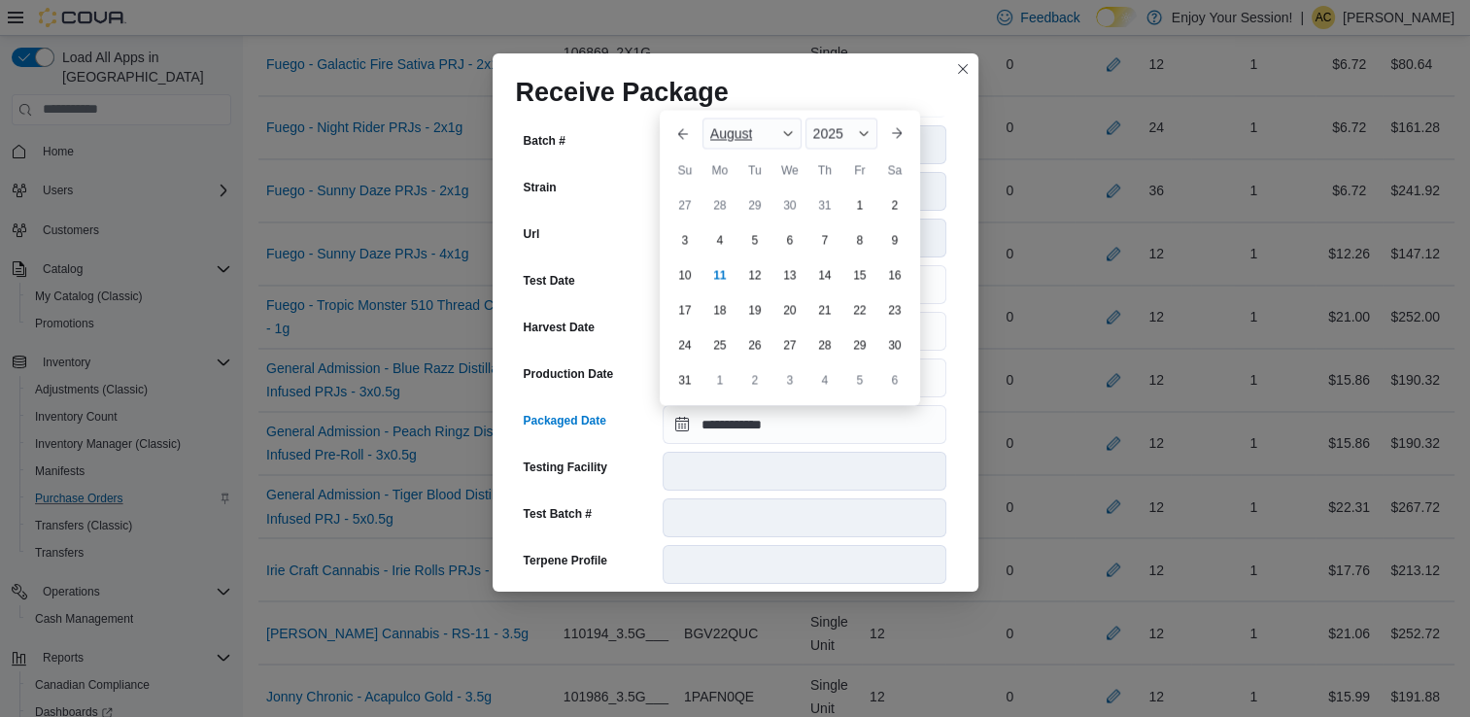
click at [773, 146] on div "August" at bounding box center [752, 133] width 99 height 31
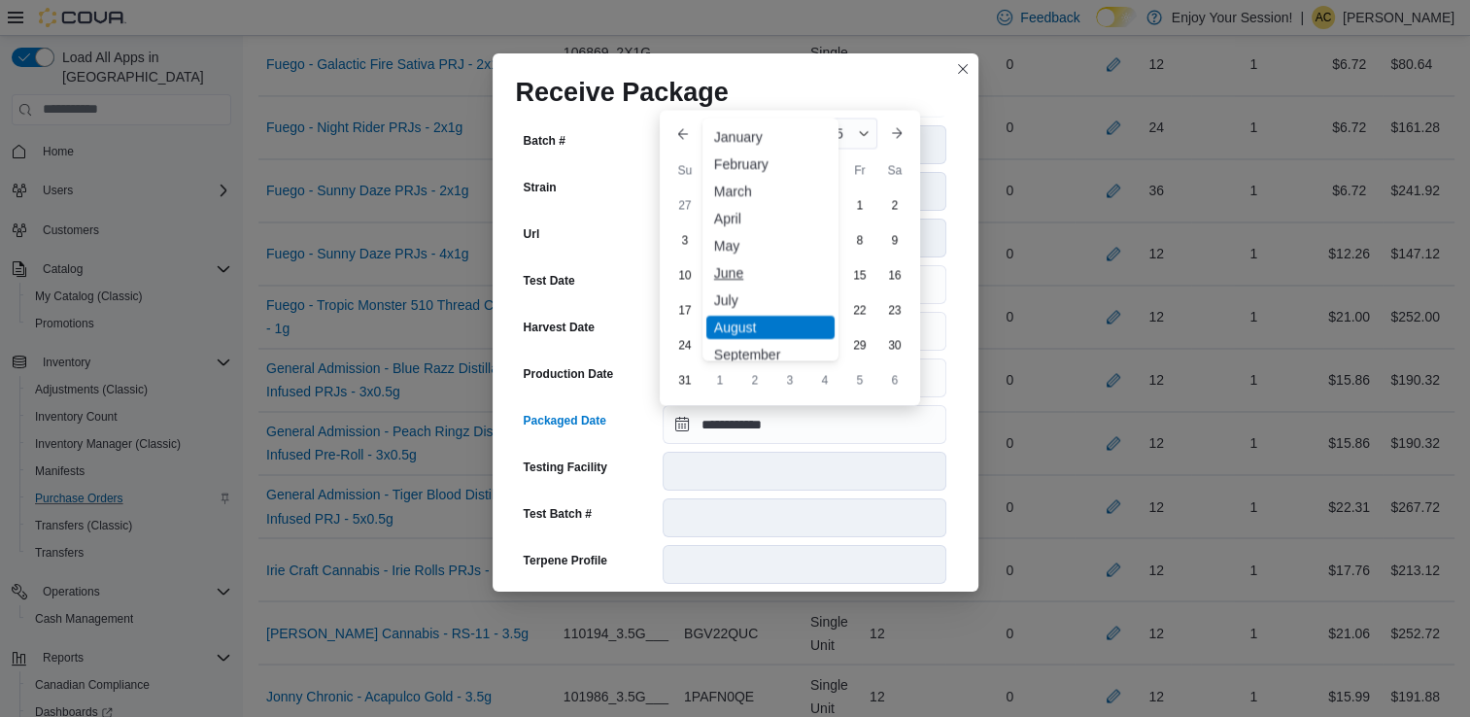
click at [745, 269] on div "June" at bounding box center [770, 272] width 128 height 23
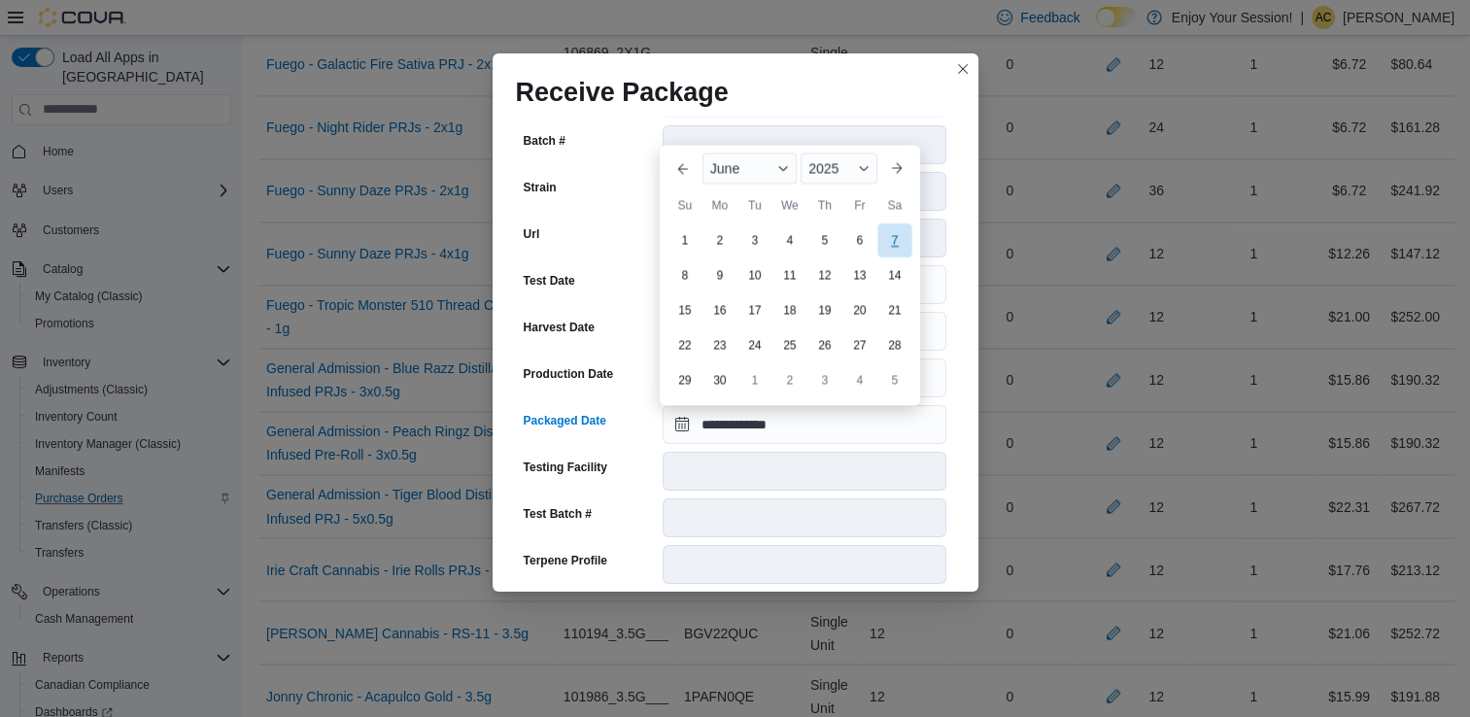
click at [899, 252] on div "7" at bounding box center [894, 240] width 34 height 34
type input "**********"
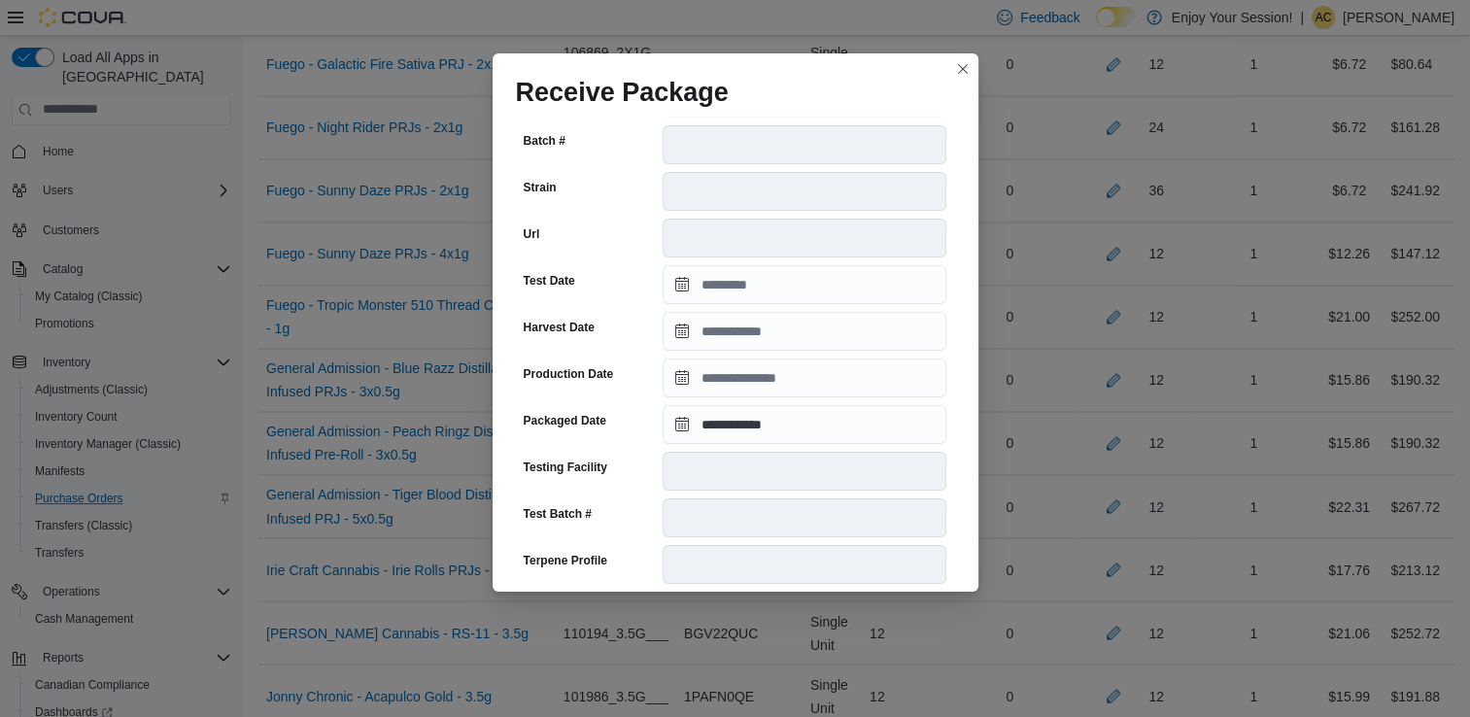
scroll to position [670, 0]
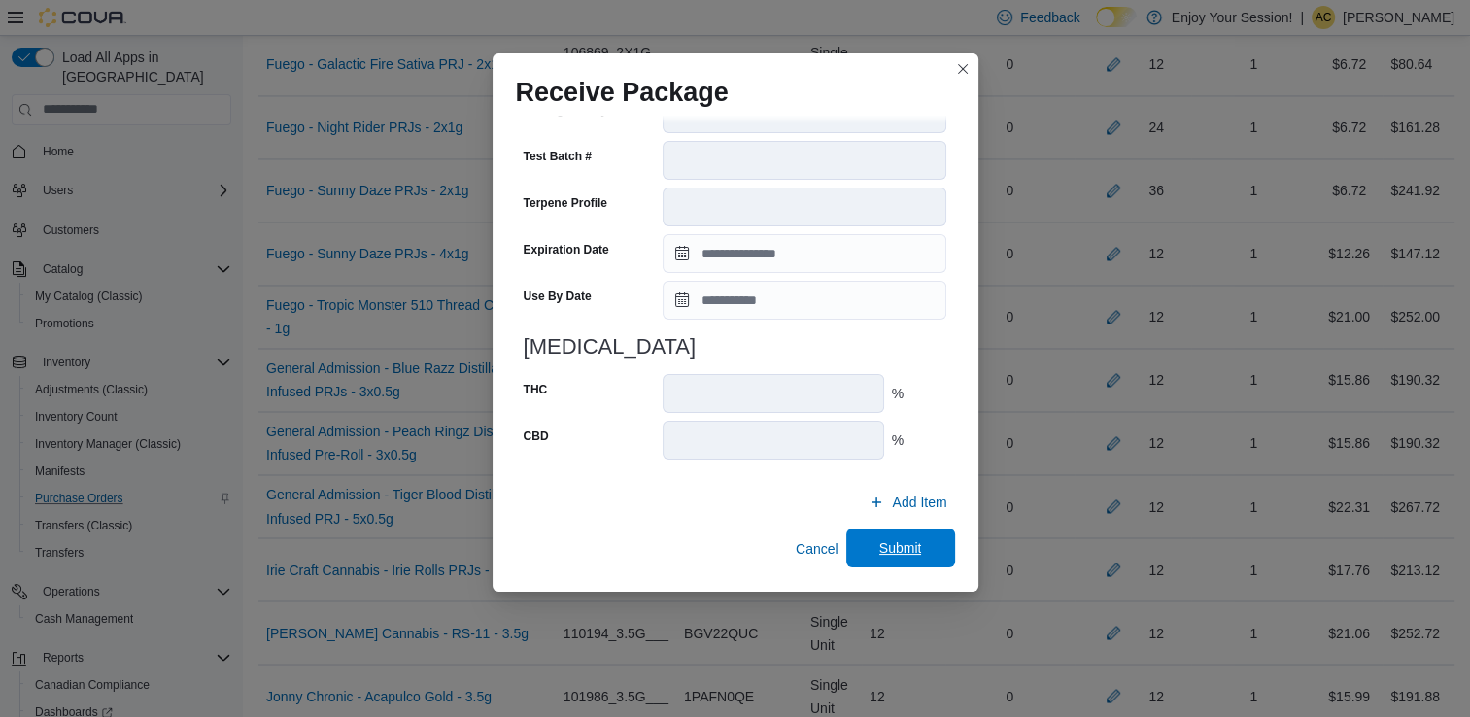
click at [897, 552] on span "Submit" at bounding box center [900, 547] width 43 height 19
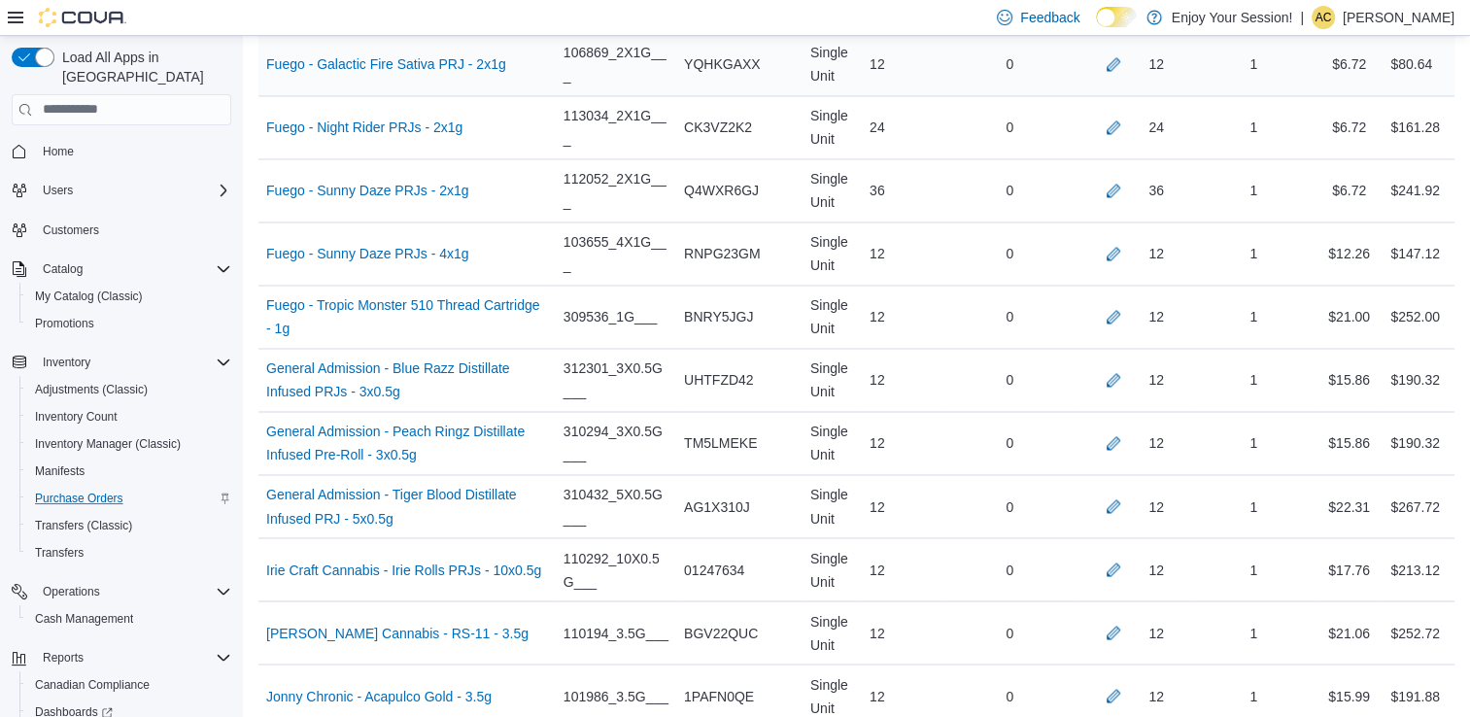
scroll to position [2675, 0]
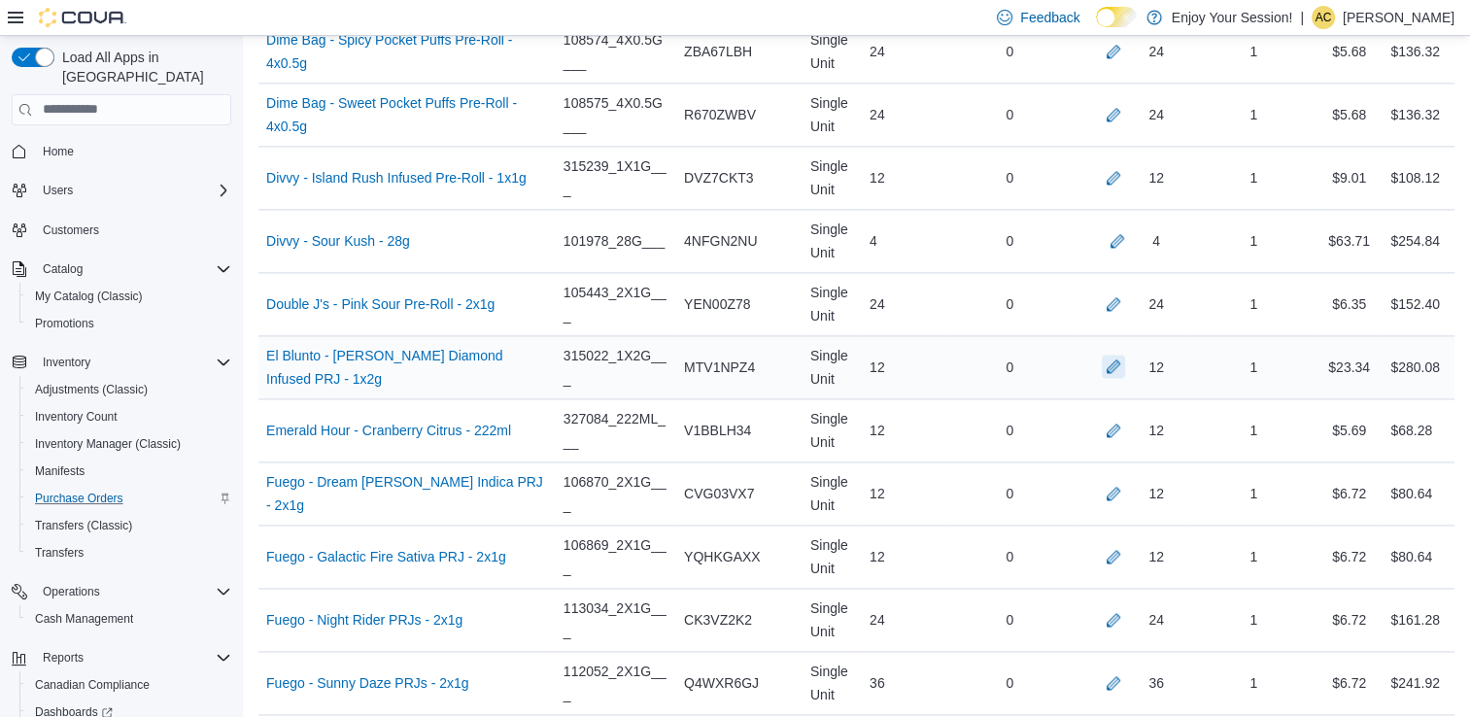
click at [1121, 355] on button "button" at bounding box center [1113, 366] width 23 height 23
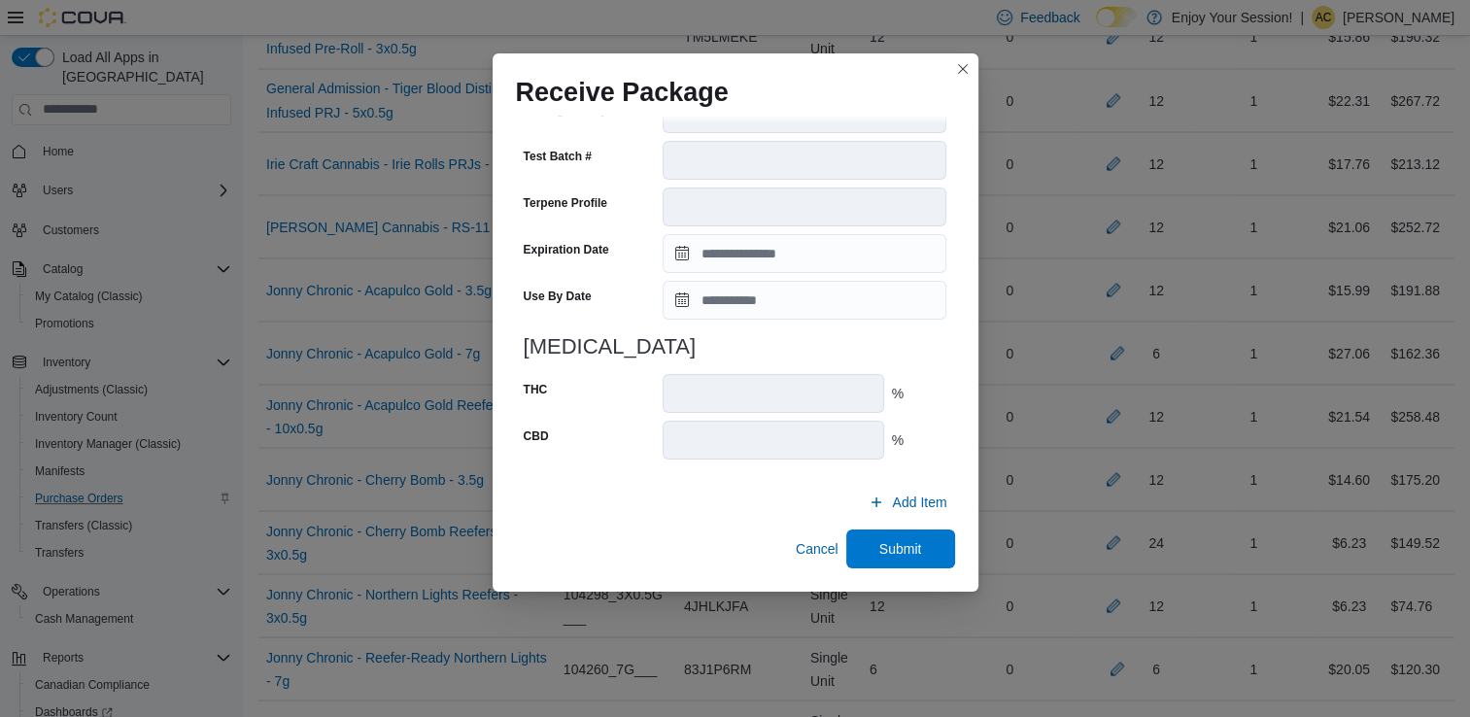
scroll to position [3607, 0]
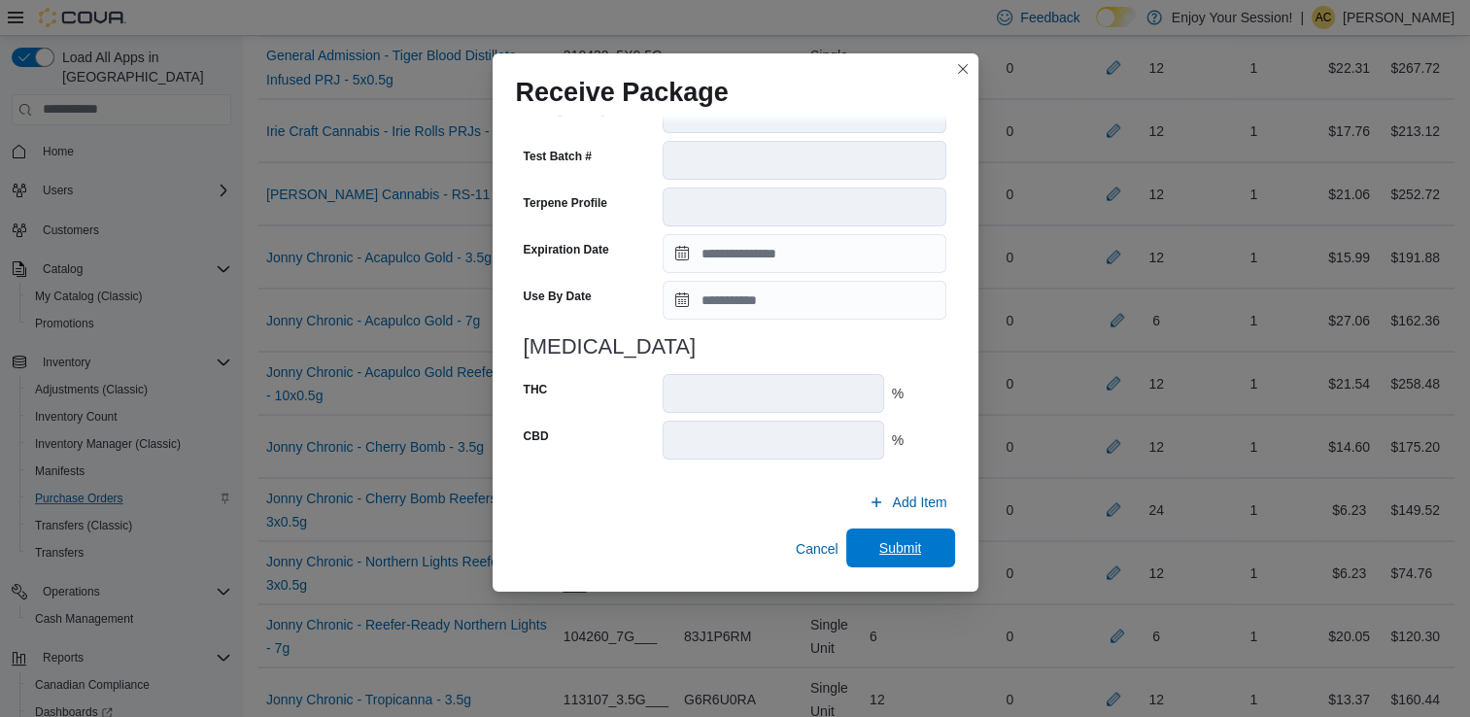
click at [906, 543] on span "Submit" at bounding box center [900, 547] width 43 height 19
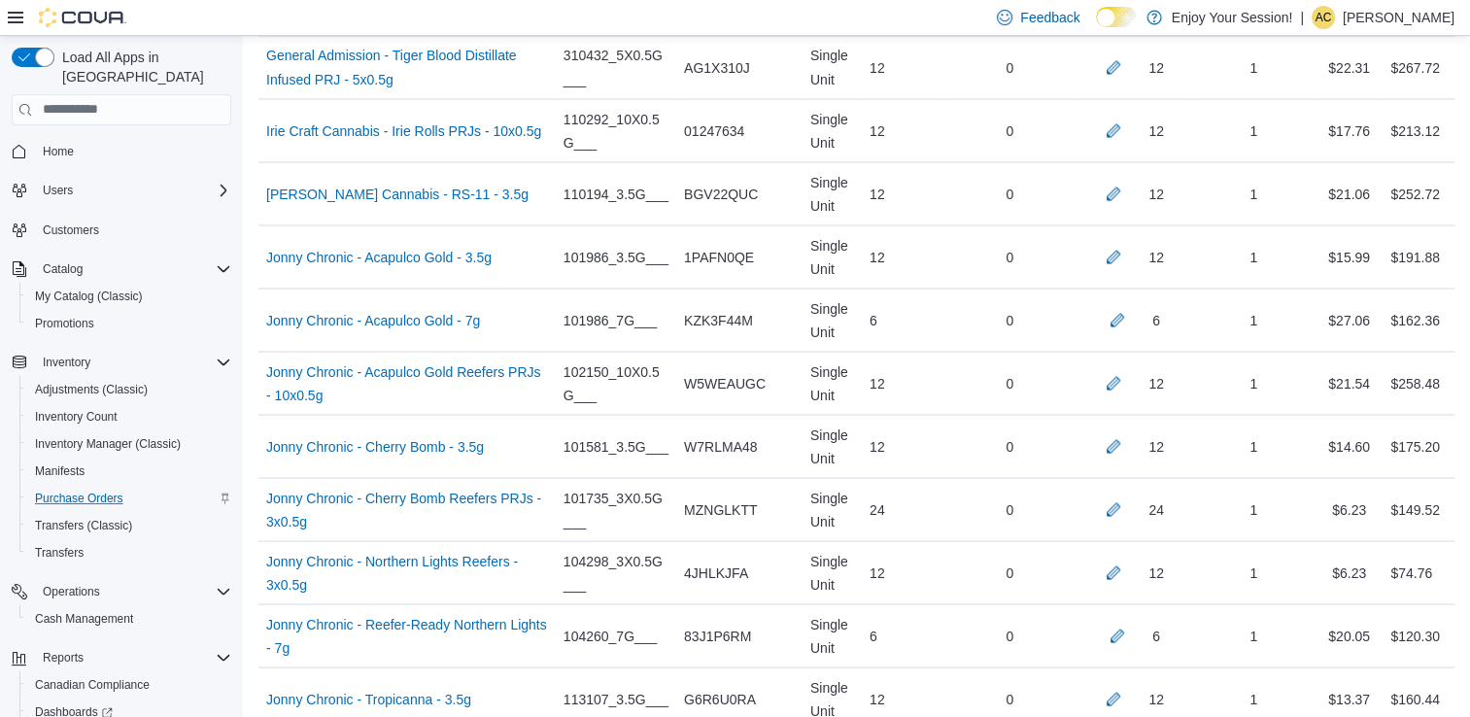
scroll to position [2675, 0]
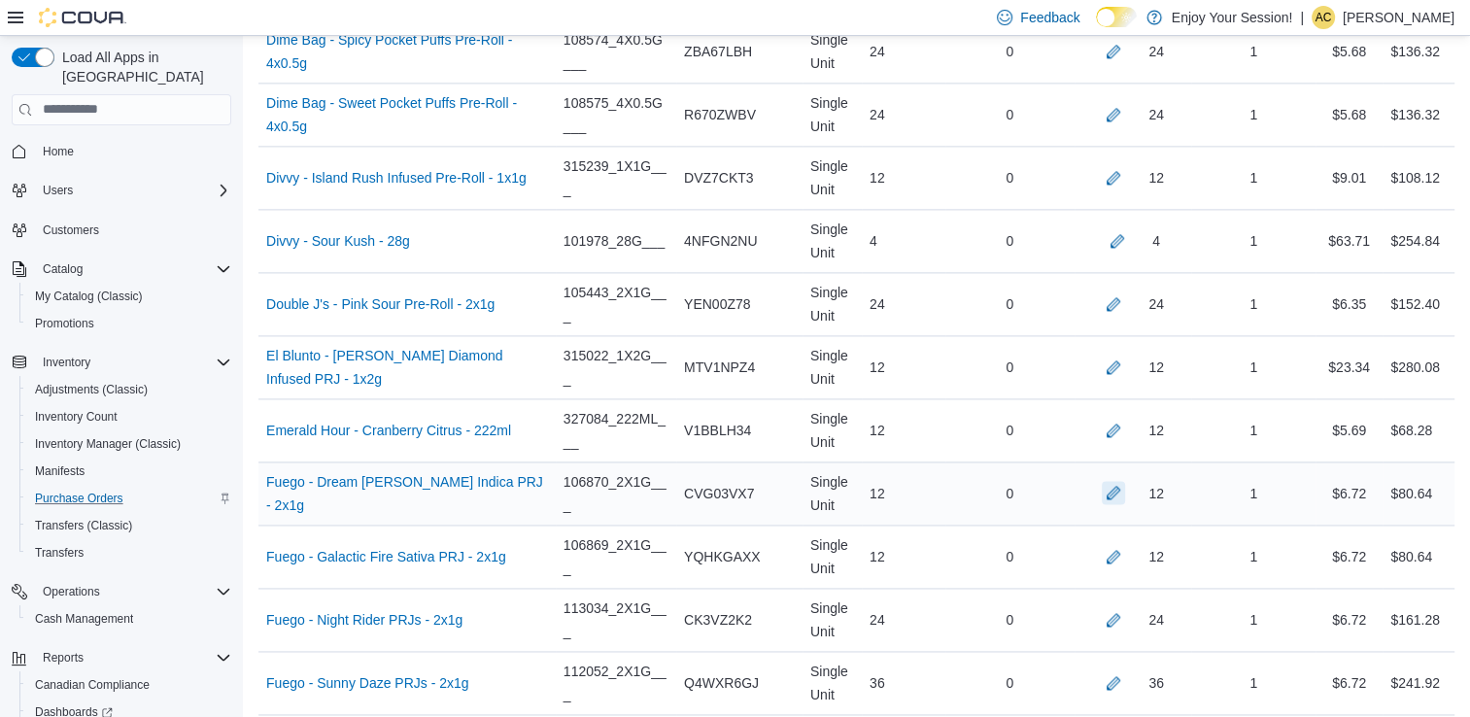
click at [1125, 481] on button "button" at bounding box center [1113, 492] width 23 height 23
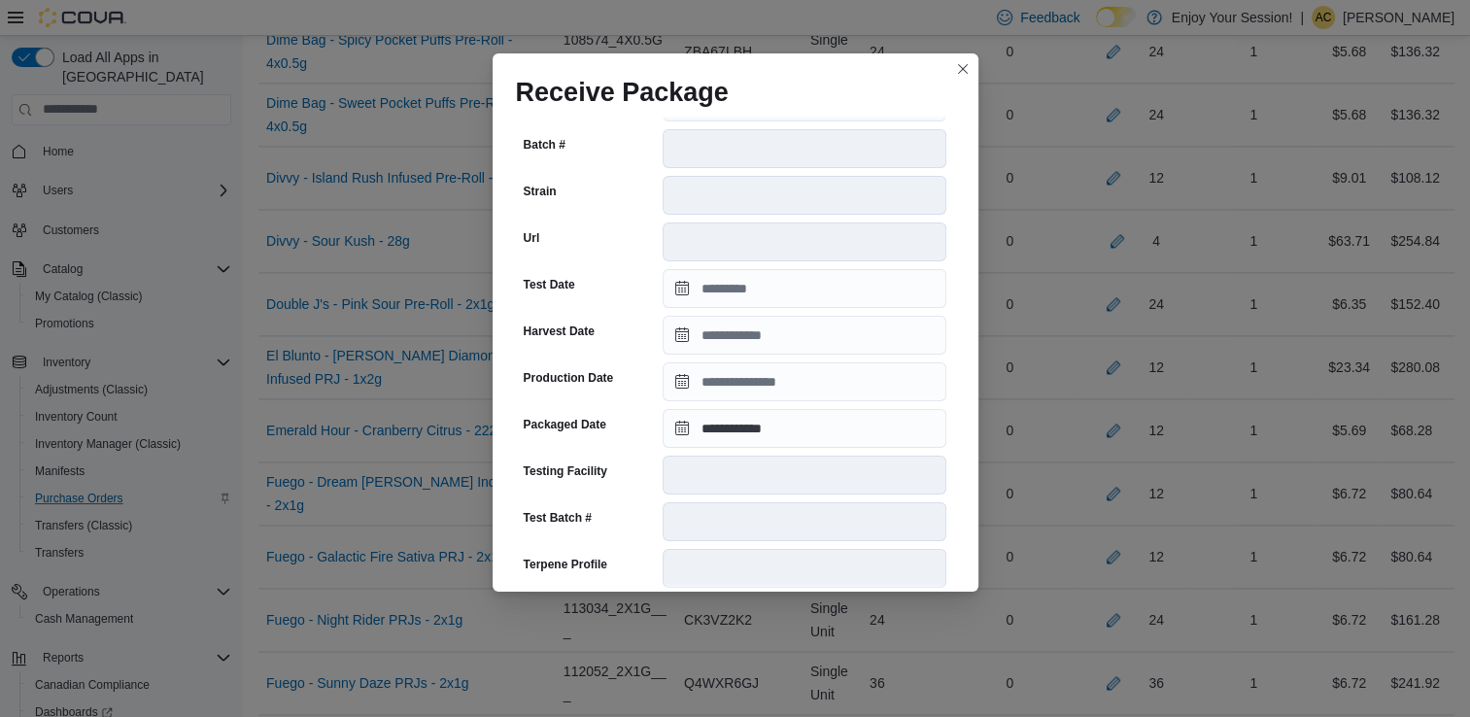
scroll to position [292, 0]
click at [856, 379] on input "Production Date" at bounding box center [805, 383] width 284 height 39
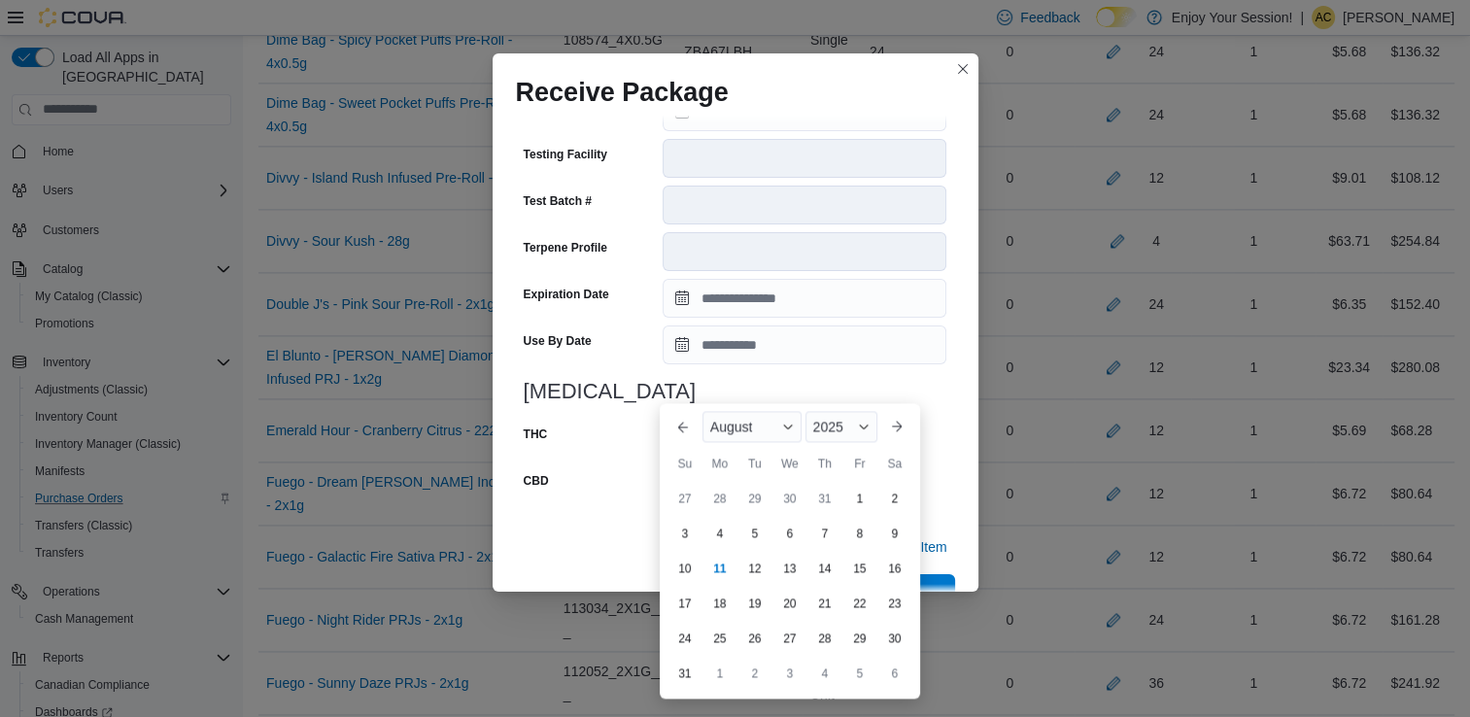
scroll to position [655, 0]
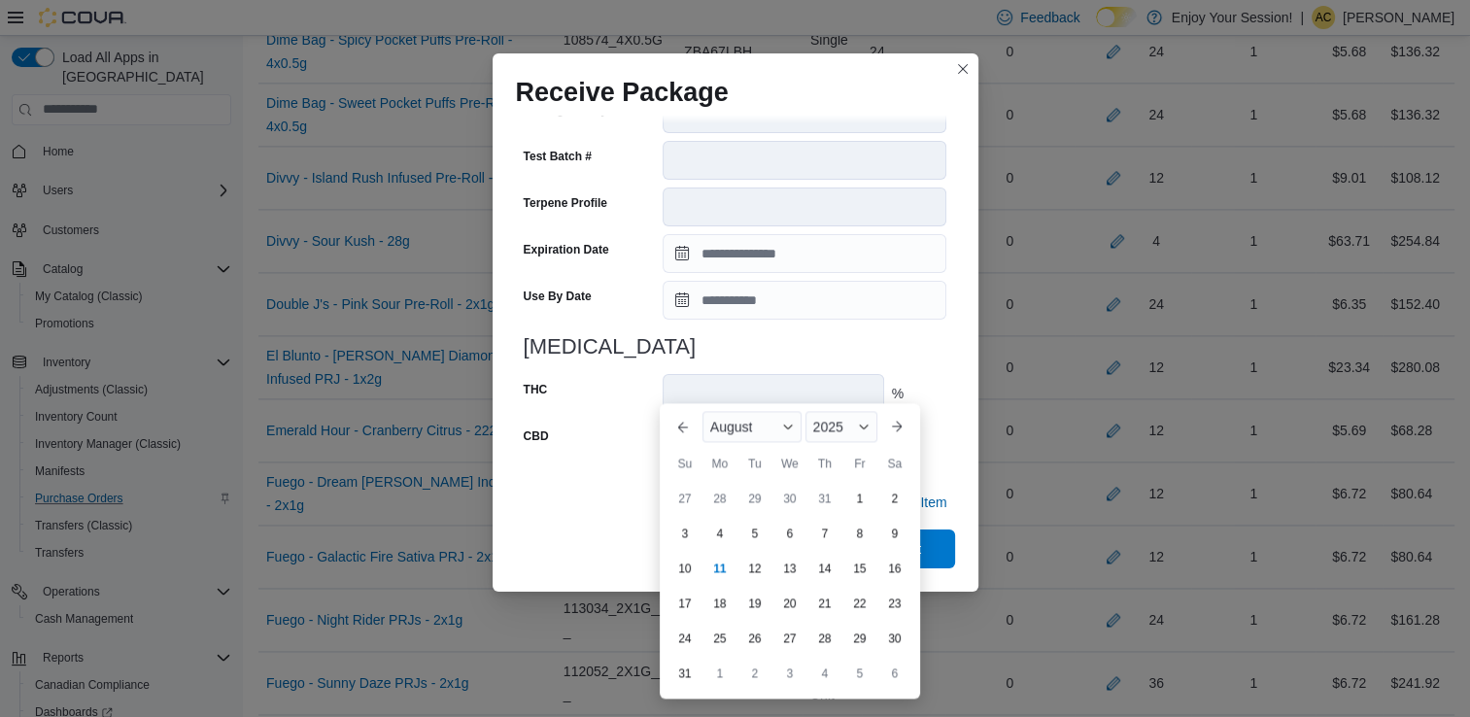
click at [955, 392] on div "**********" at bounding box center [736, 354] width 486 height 476
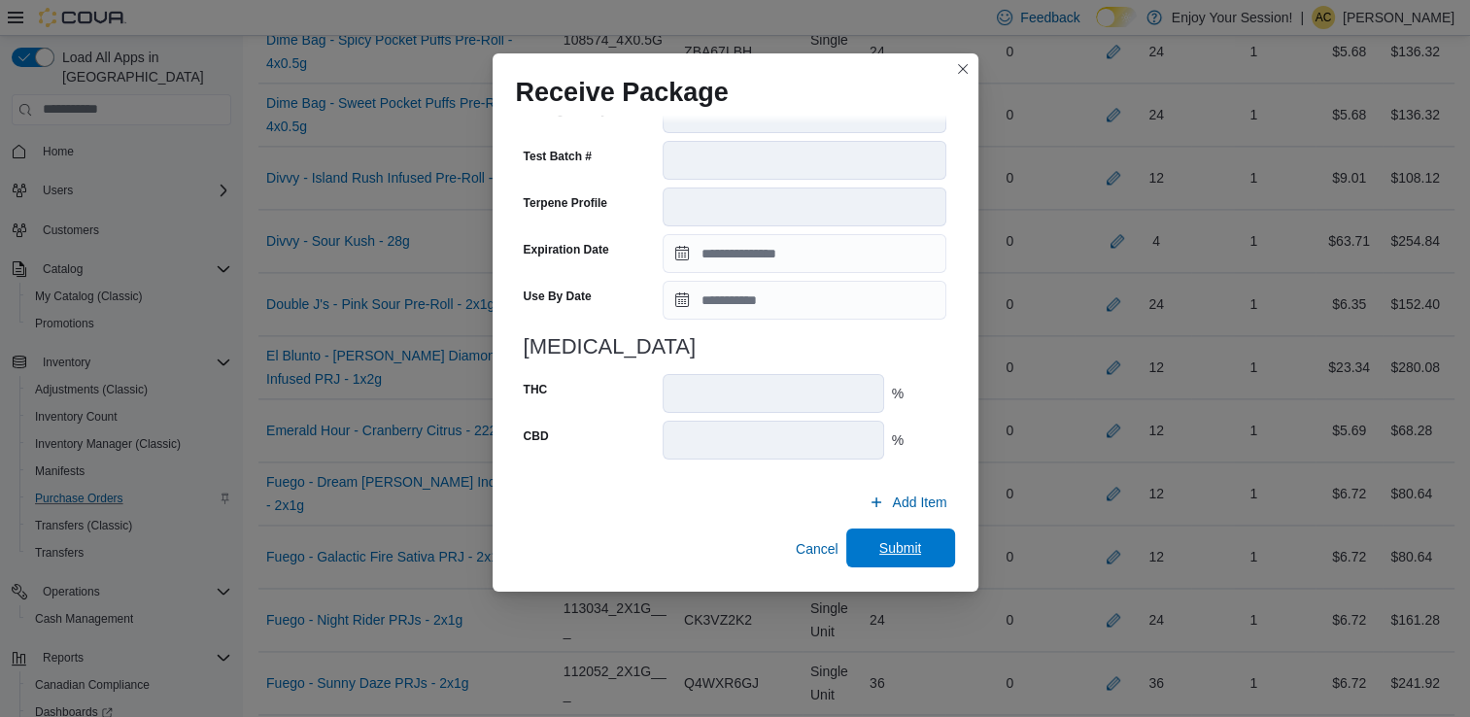
click at [906, 553] on span "Submit" at bounding box center [900, 547] width 43 height 19
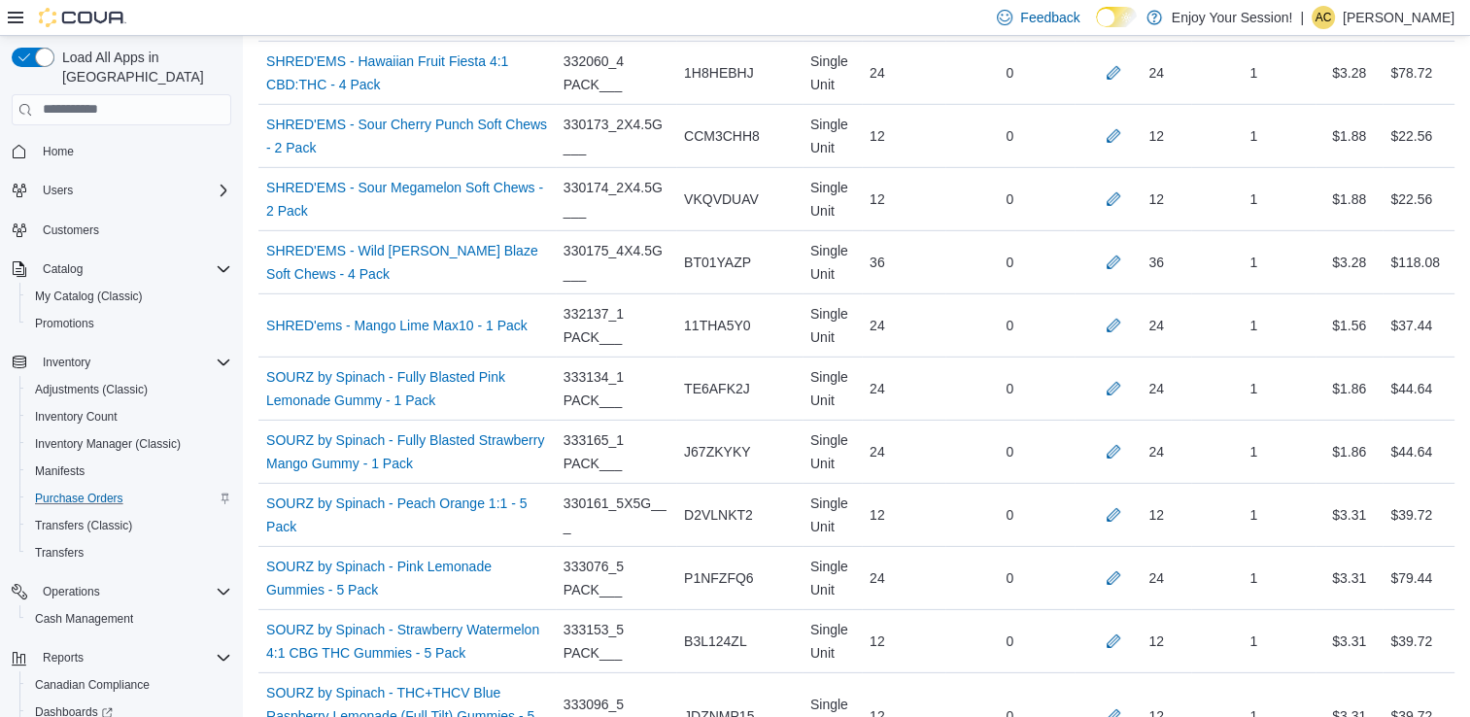
scroll to position [6568, 0]
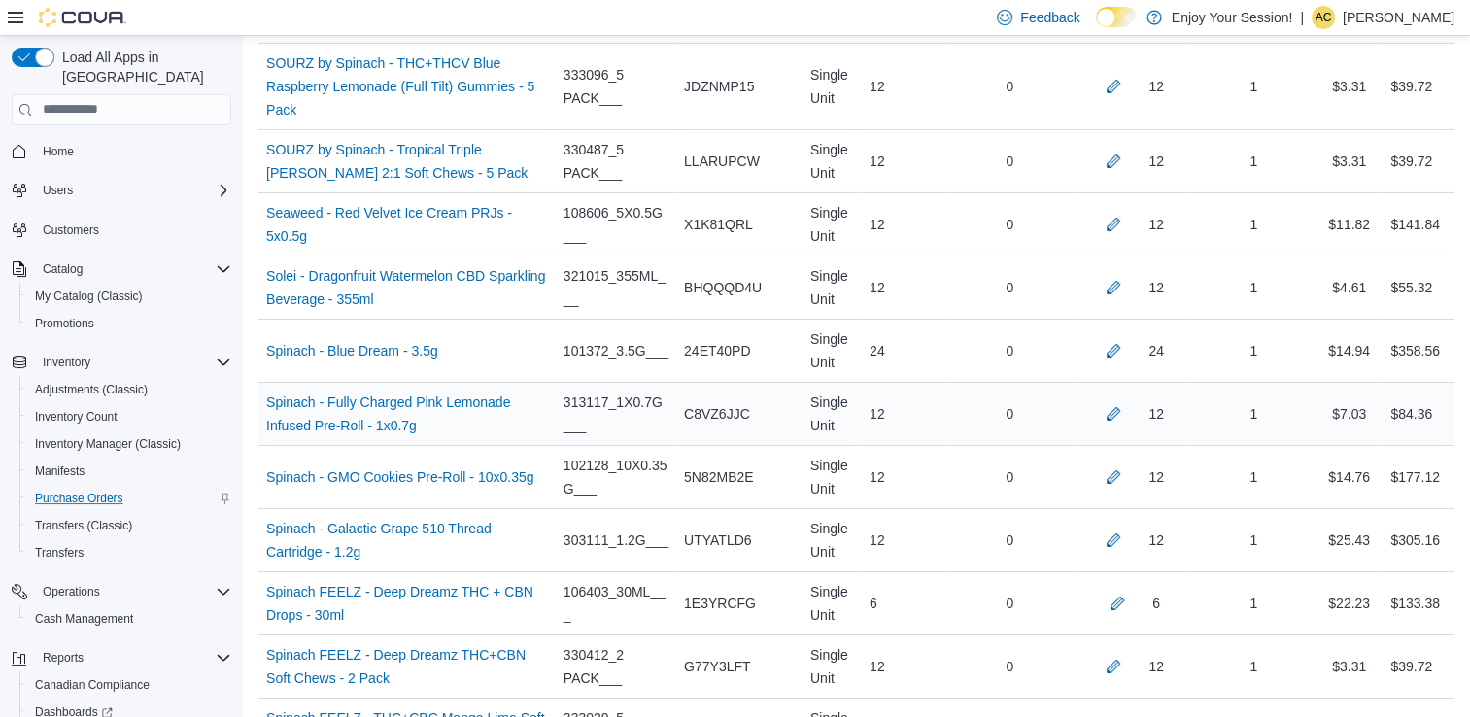
click at [1144, 402] on div "12" at bounding box center [1133, 413] width 102 height 23
click at [1140, 402] on div "12" at bounding box center [1133, 413] width 102 height 23
click at [1125, 401] on button "button" at bounding box center [1113, 412] width 23 height 23
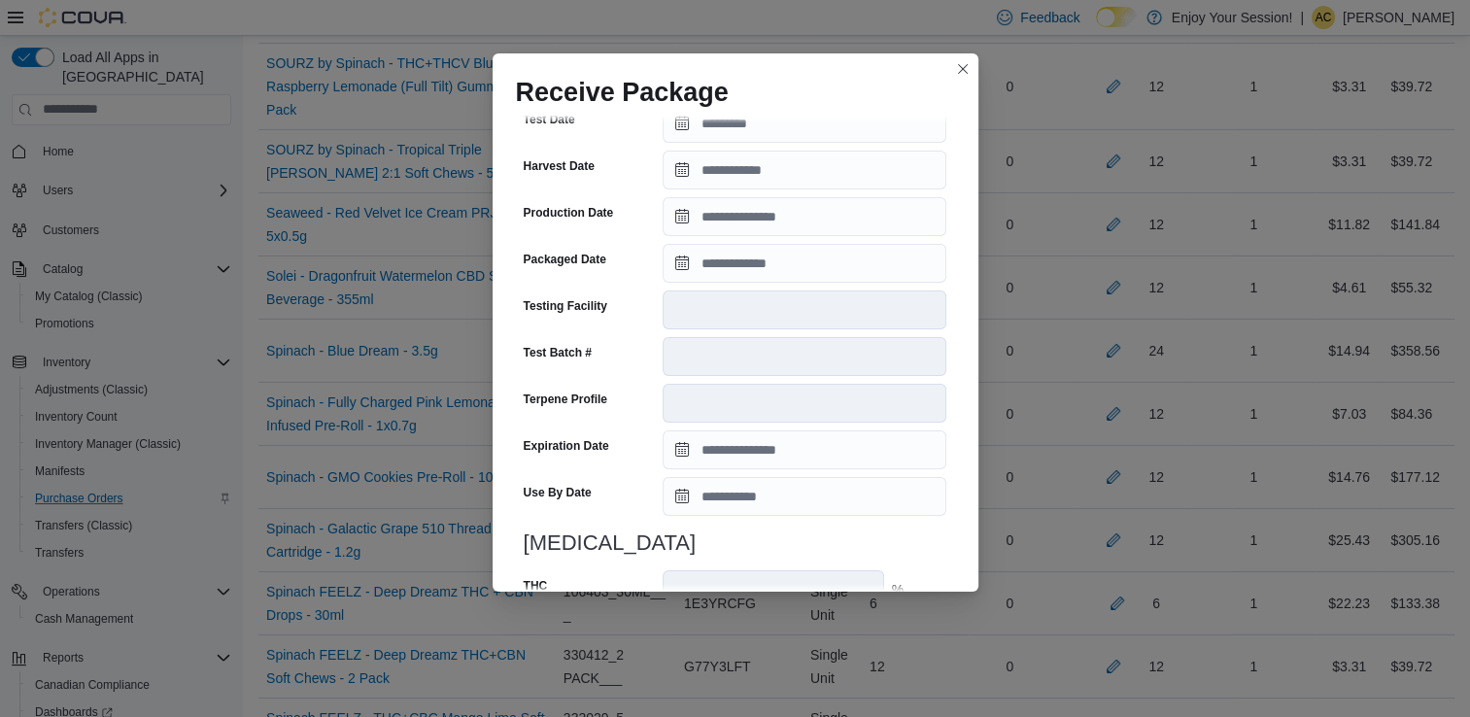
scroll to position [478, 0]
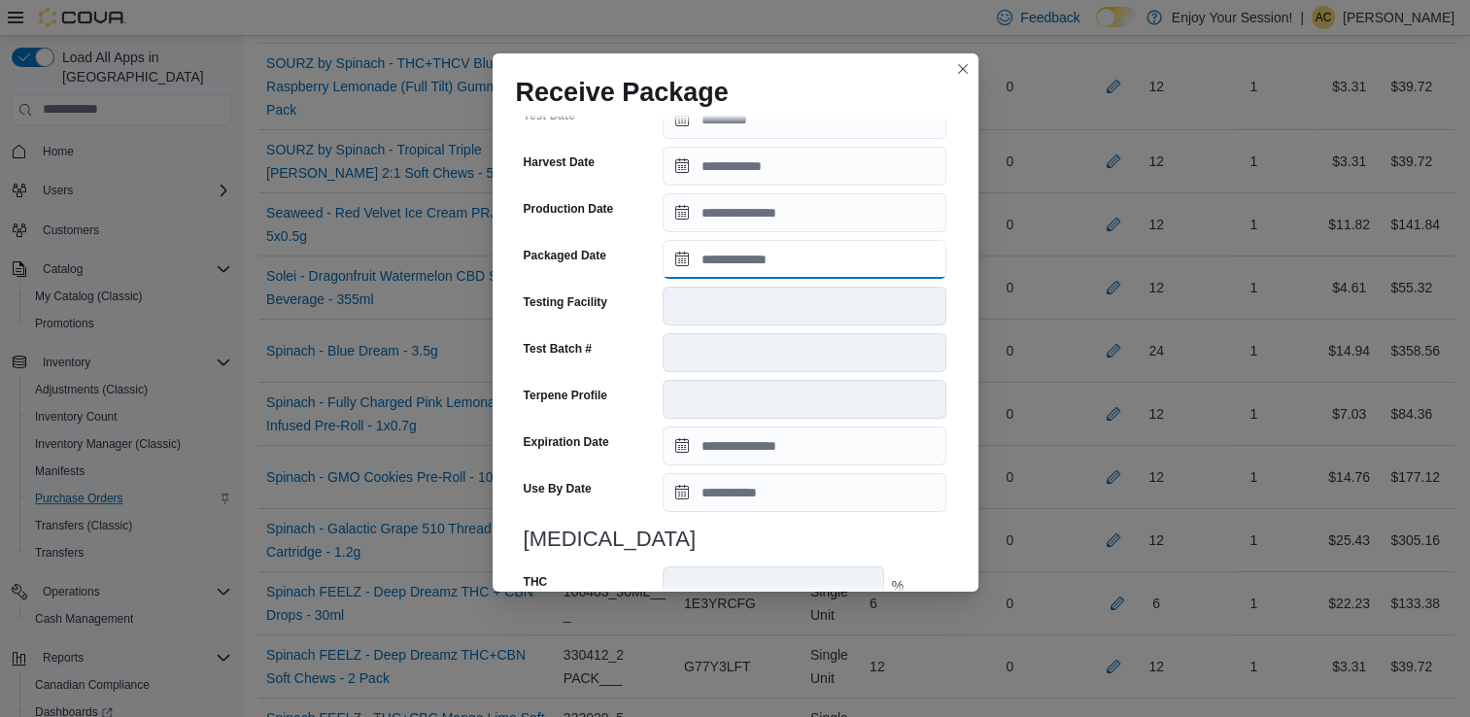
click at [761, 264] on input "Packaged Date" at bounding box center [805, 259] width 284 height 39
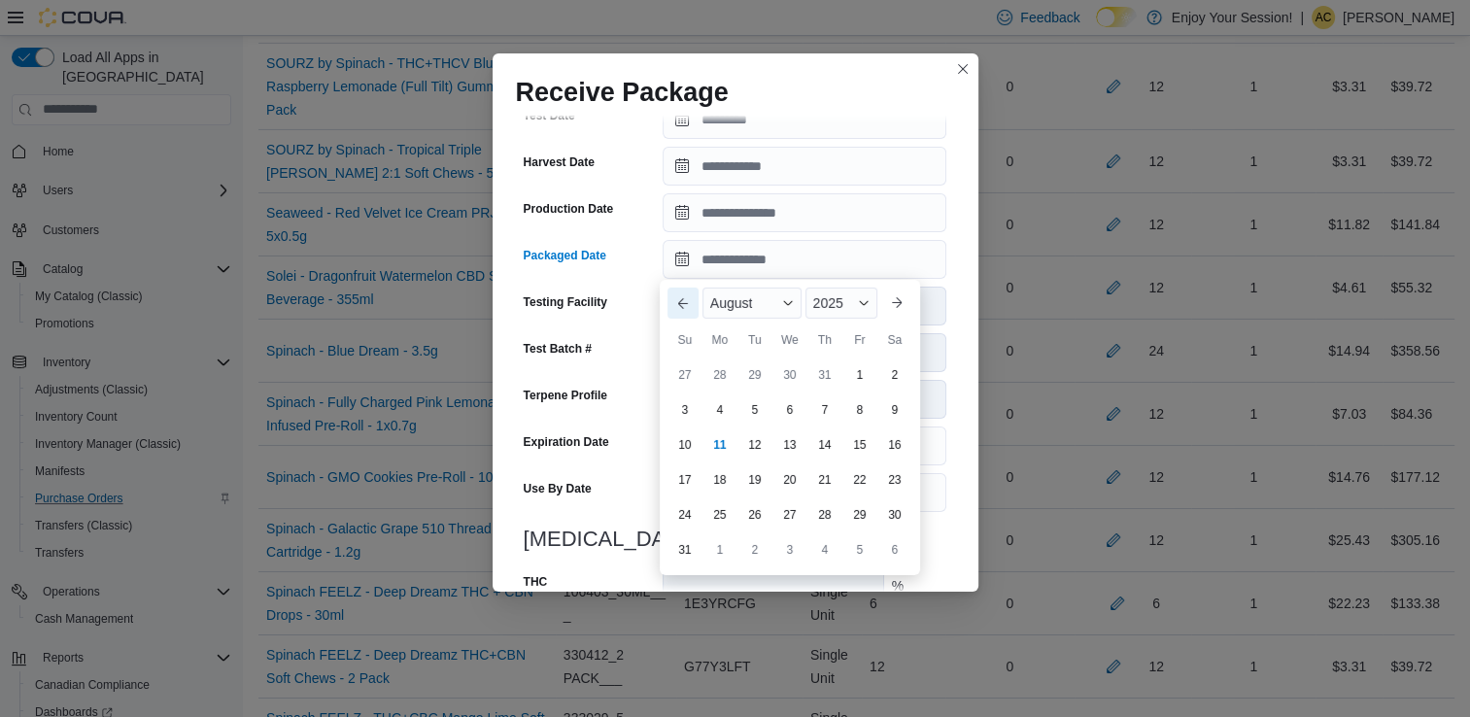
click at [673, 299] on button "Previous Month" at bounding box center [683, 303] width 31 height 31
click at [735, 301] on div "July" at bounding box center [749, 303] width 93 height 31
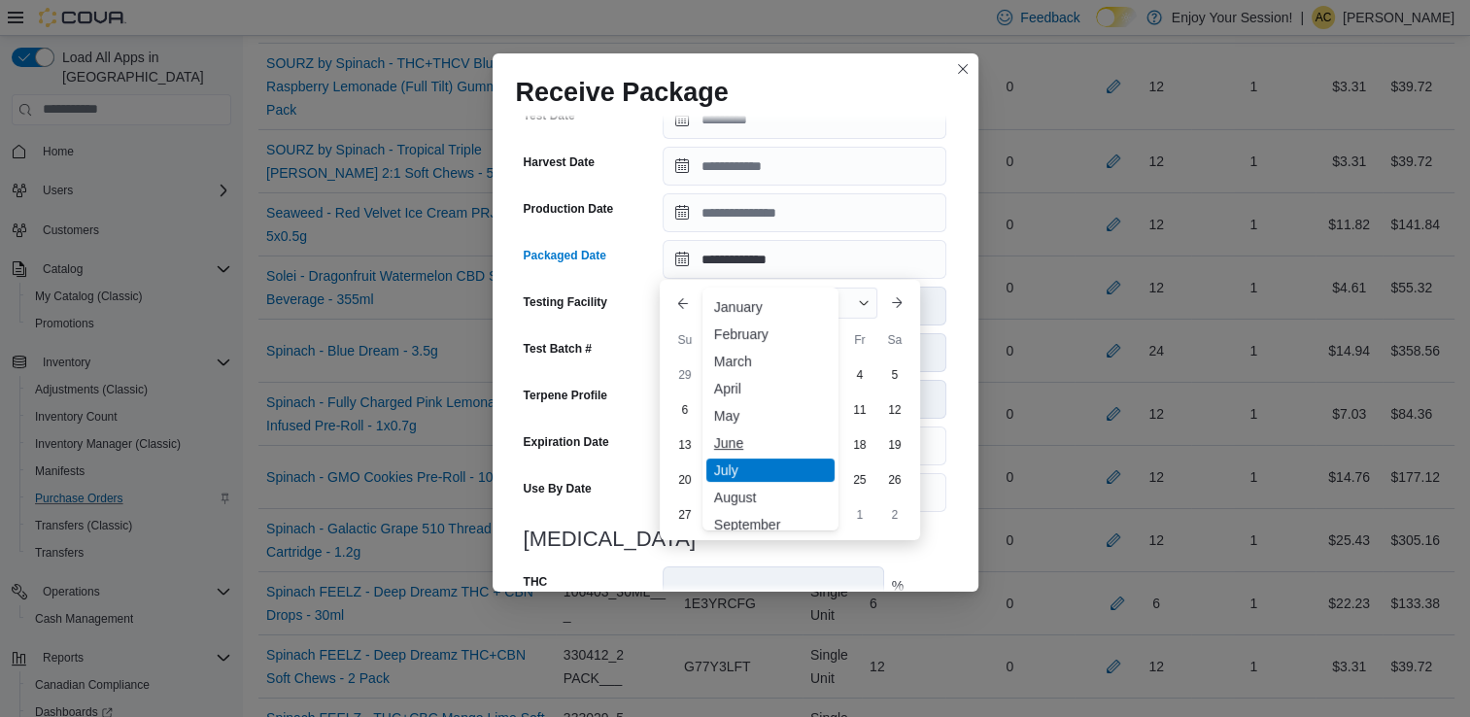
click at [740, 437] on div "June" at bounding box center [770, 442] width 128 height 23
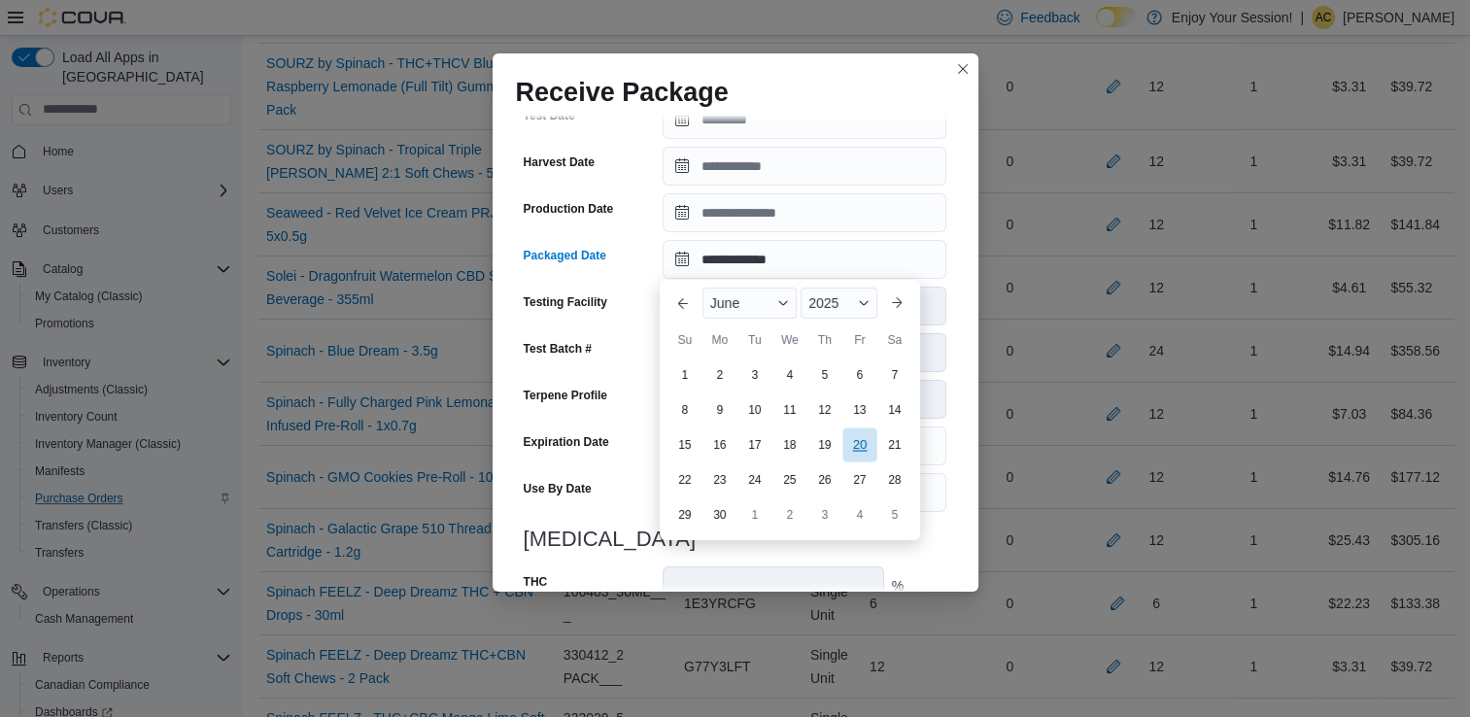
click at [847, 441] on div "20" at bounding box center [859, 445] width 34 height 34
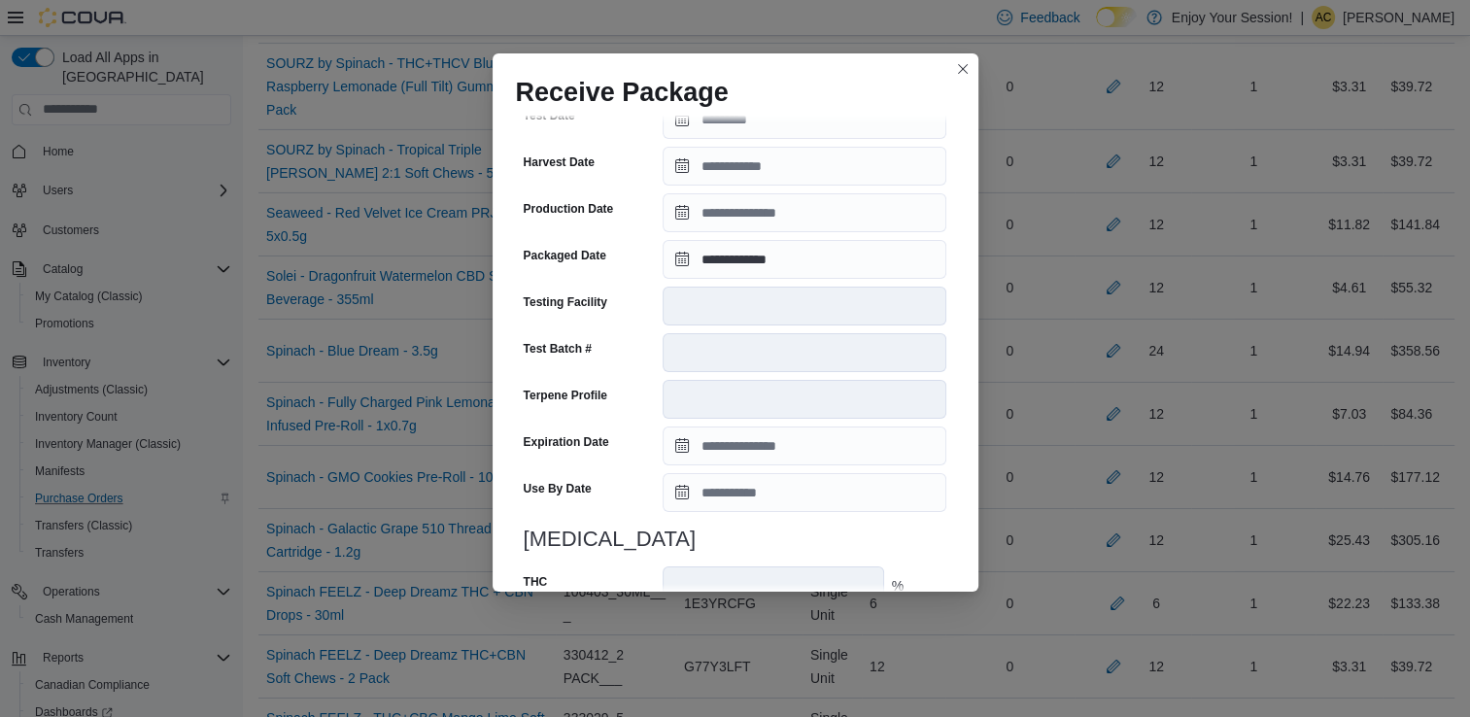
type input "**********"
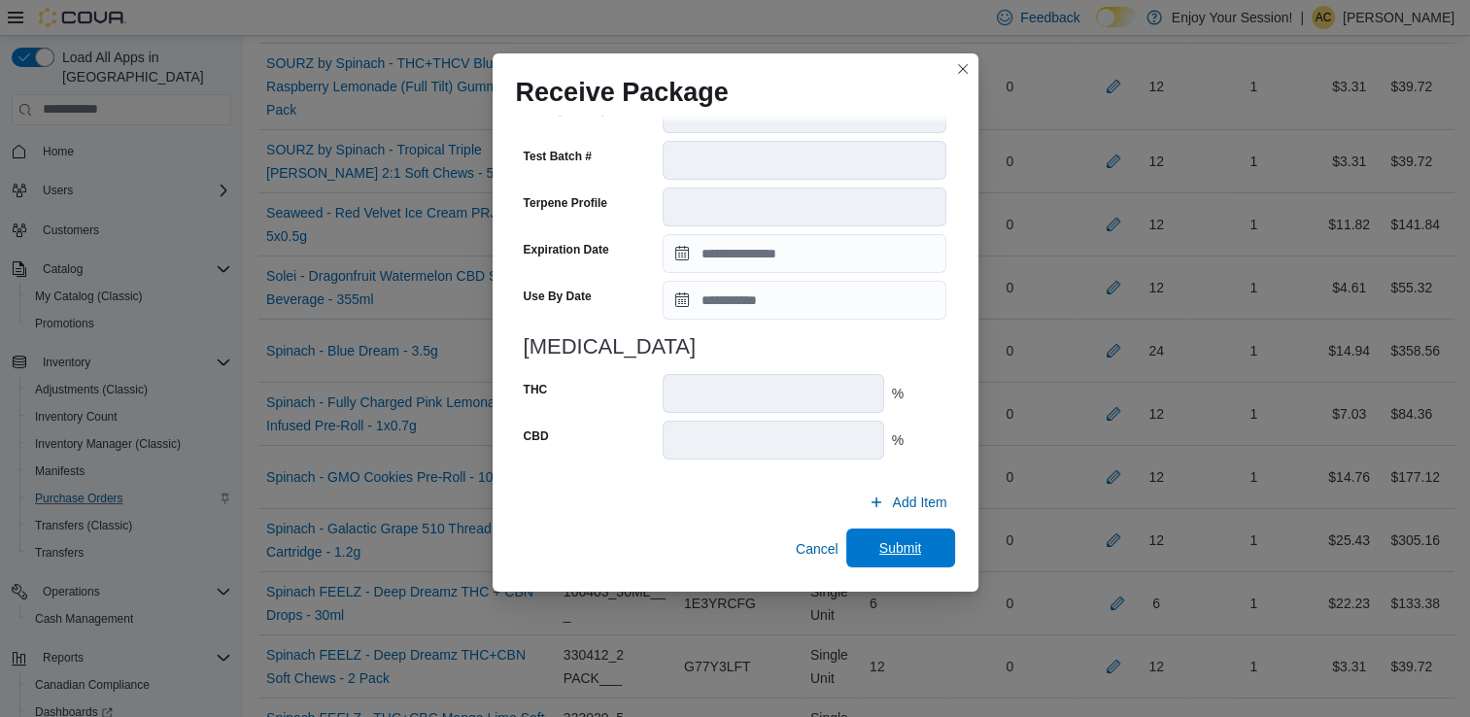
click at [878, 534] on span "Submit" at bounding box center [901, 548] width 86 height 39
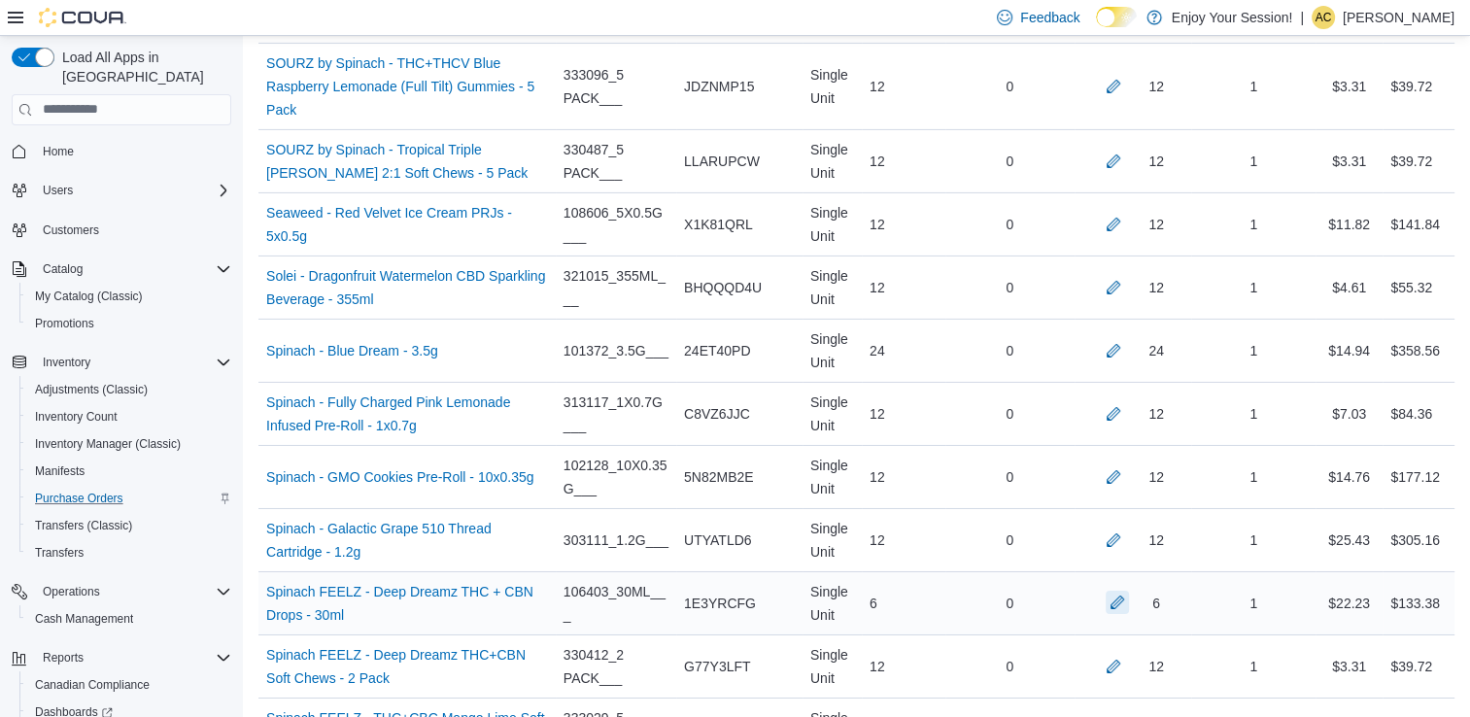
click at [1126, 591] on button "button" at bounding box center [1117, 602] width 23 height 23
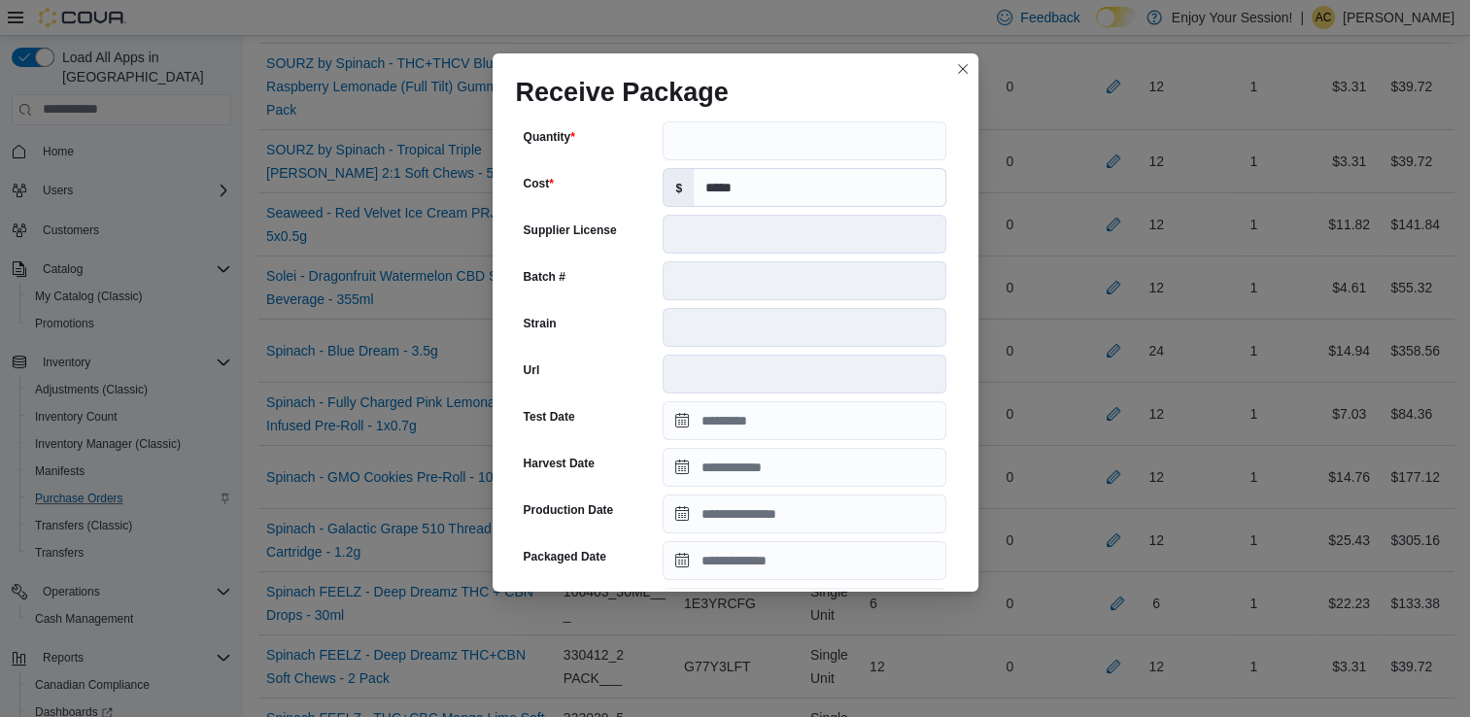
scroll to position [336, 0]
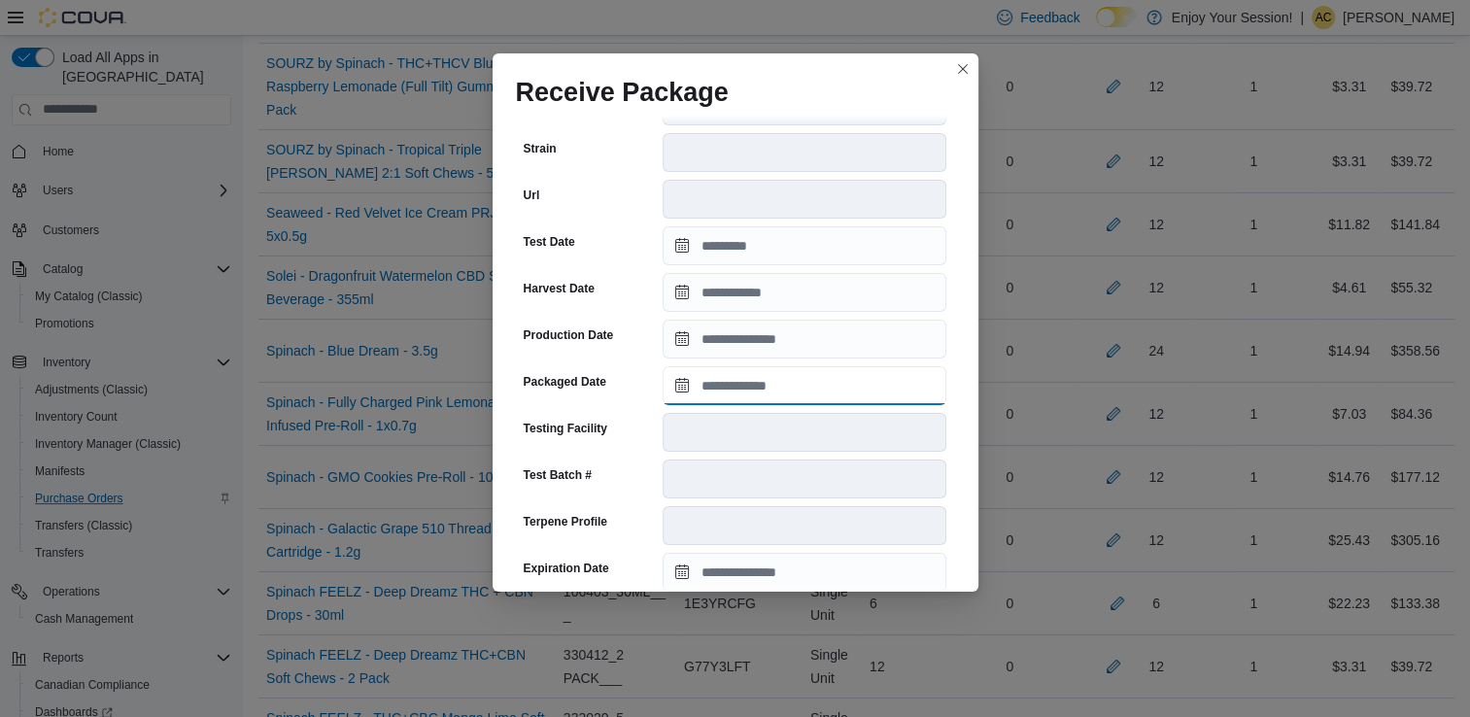
click at [810, 384] on input "Packaged Date" at bounding box center [805, 385] width 284 height 39
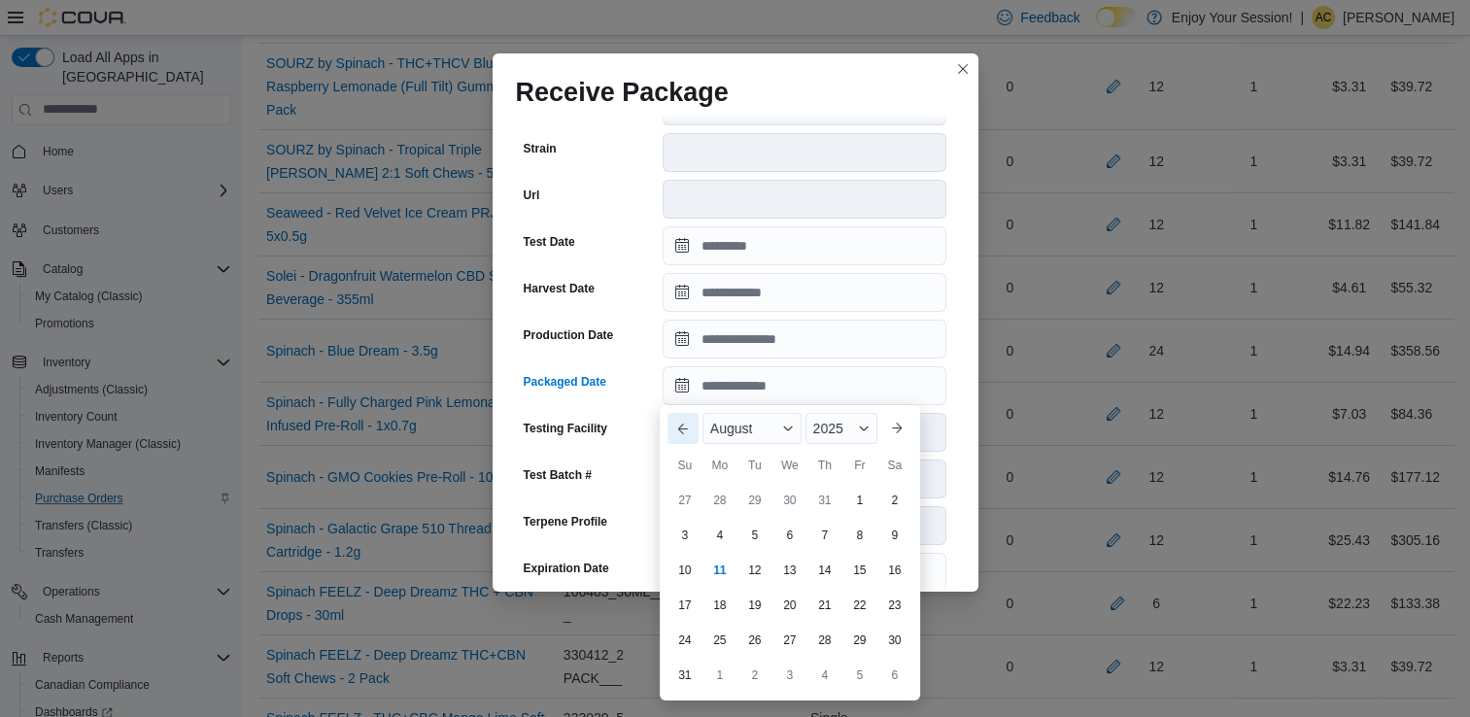
click at [686, 431] on button "Previous Month" at bounding box center [683, 428] width 31 height 31
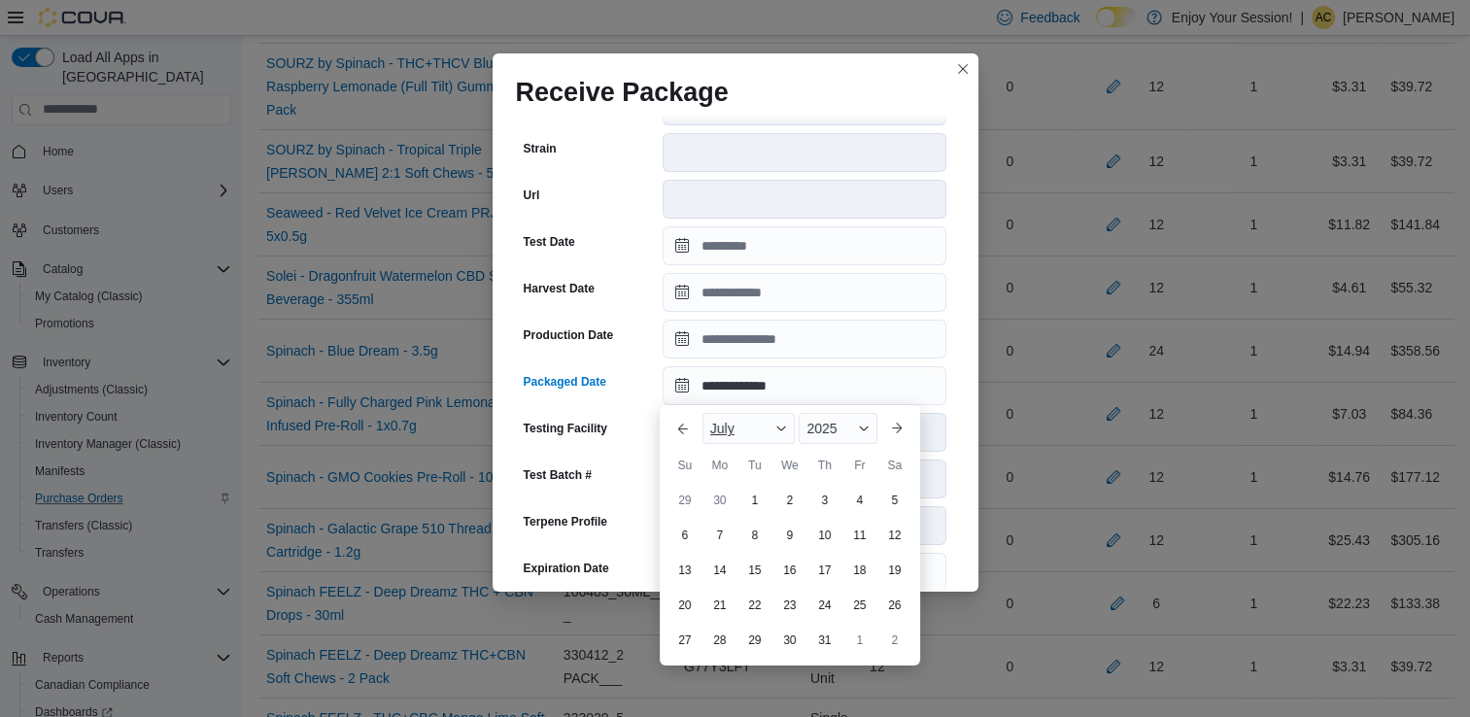
click at [719, 431] on span "July" at bounding box center [722, 429] width 24 height 16
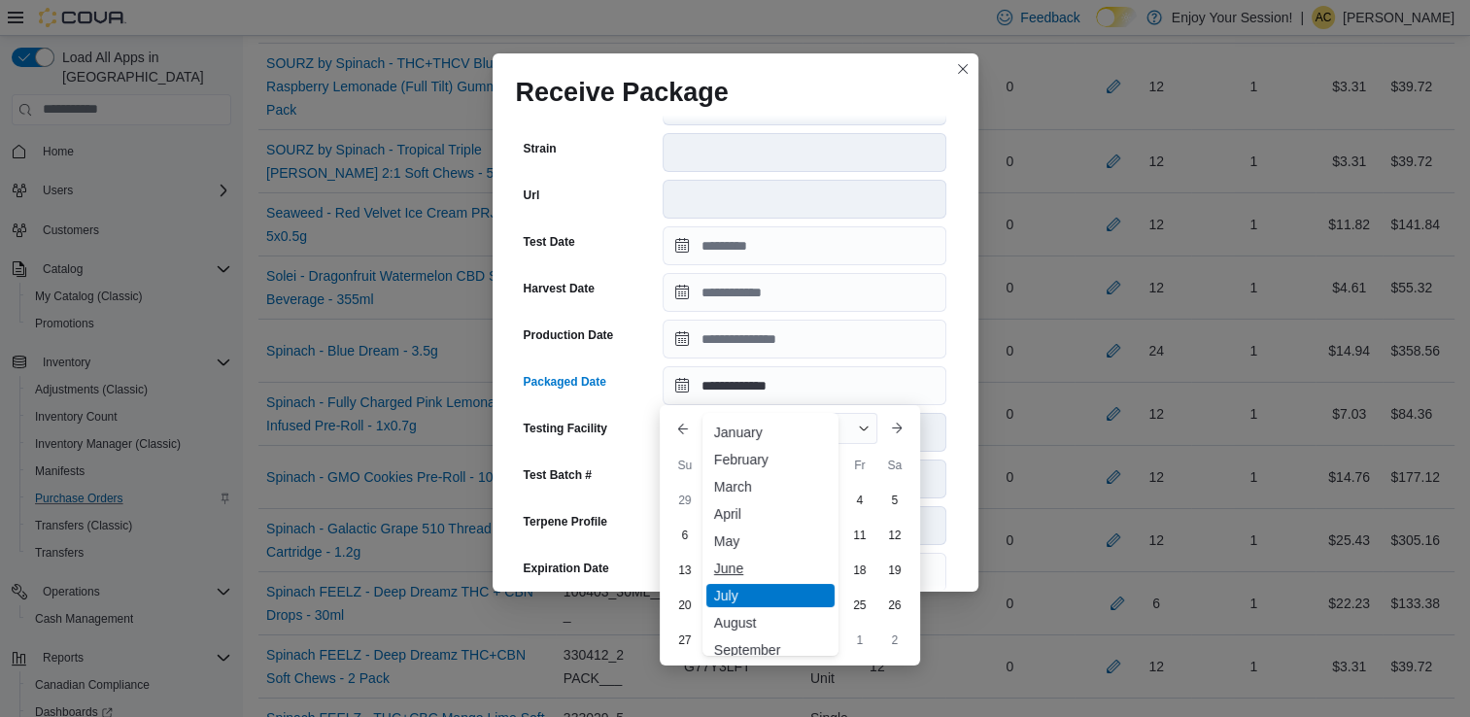
click at [734, 564] on div "June" at bounding box center [770, 568] width 128 height 23
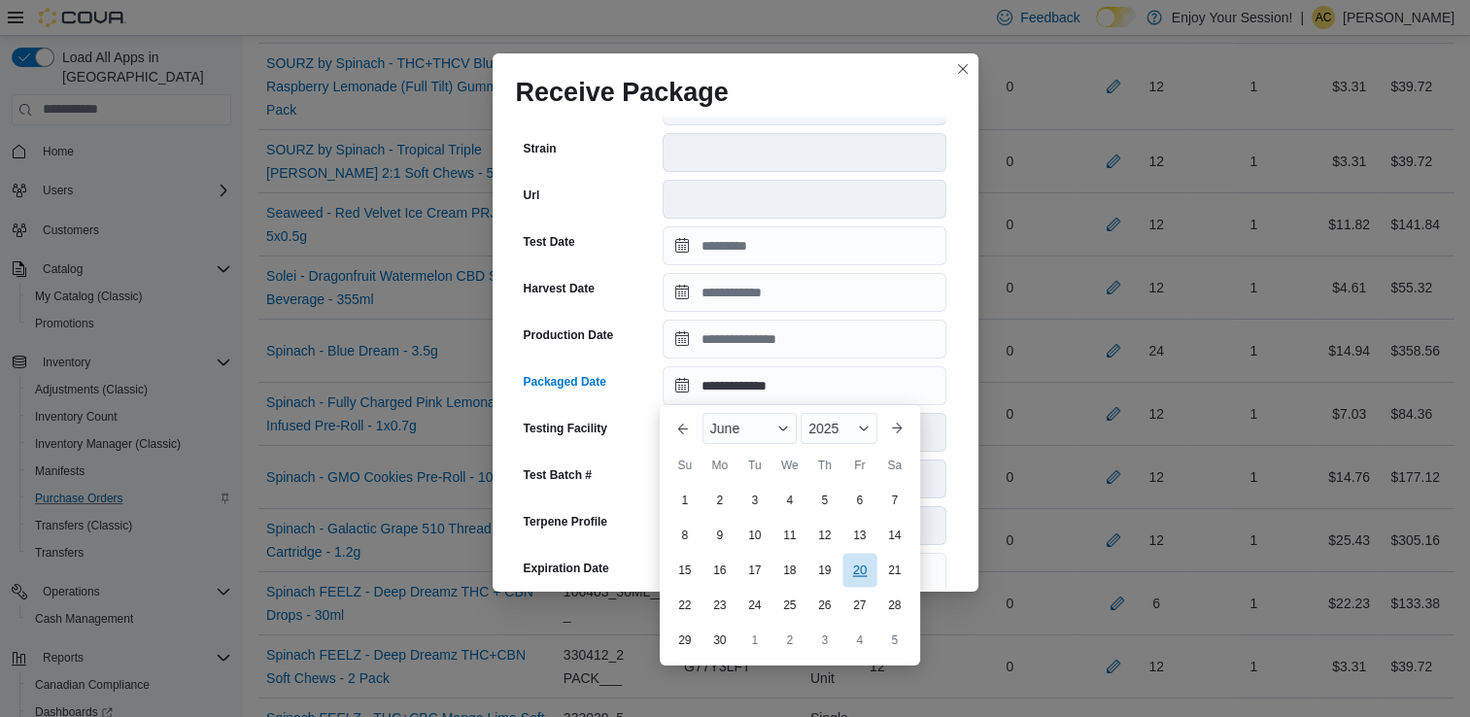
click at [863, 574] on div "20" at bounding box center [859, 571] width 34 height 34
type input "**********"
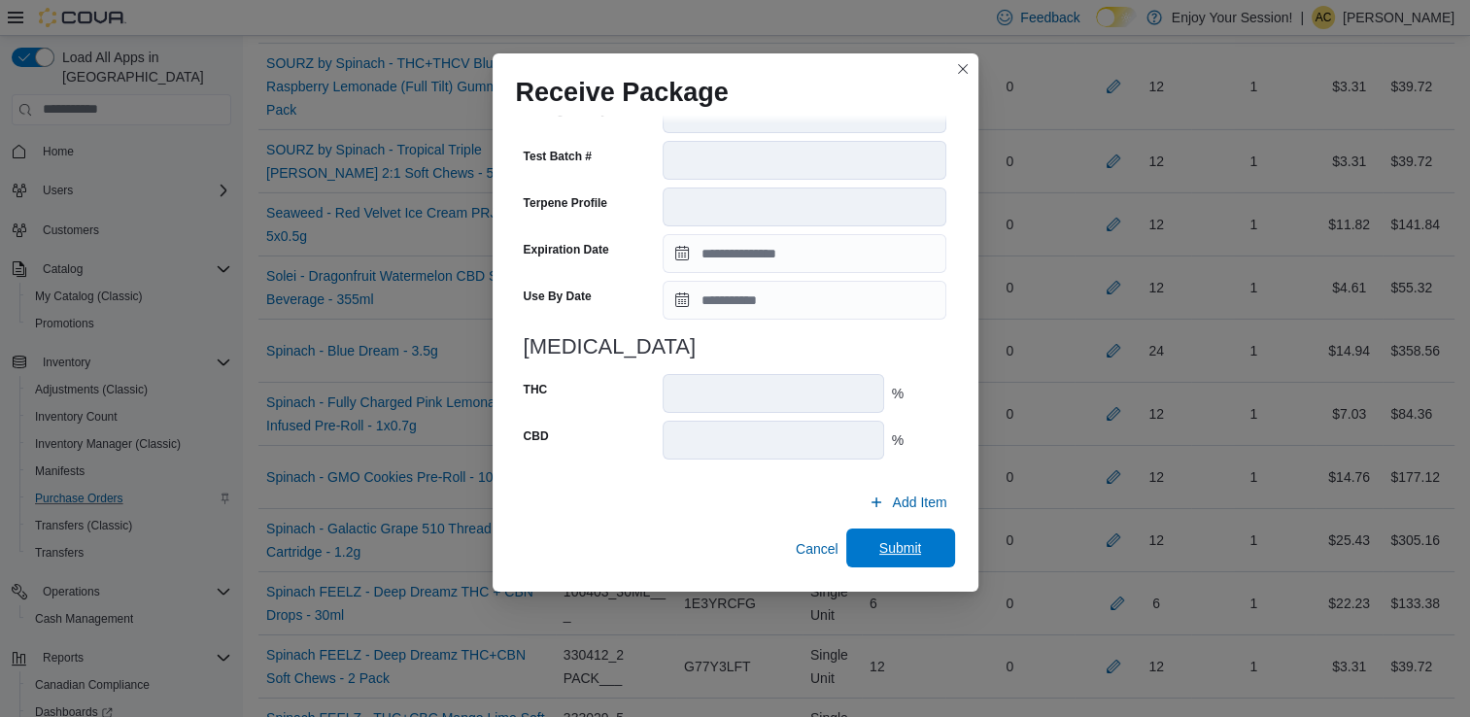
scroll to position [654, 0]
click at [925, 554] on span "Submit" at bounding box center [901, 549] width 86 height 39
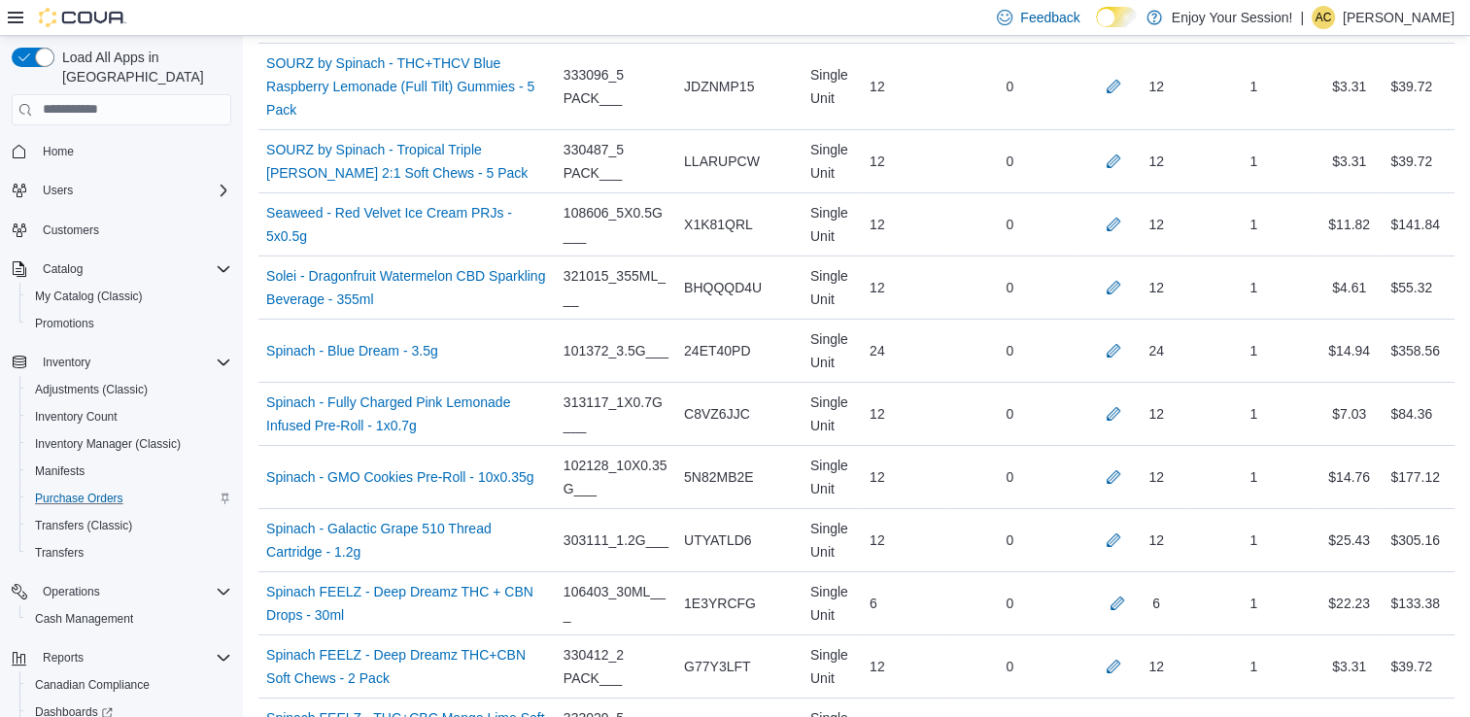
scroll to position [849, 0]
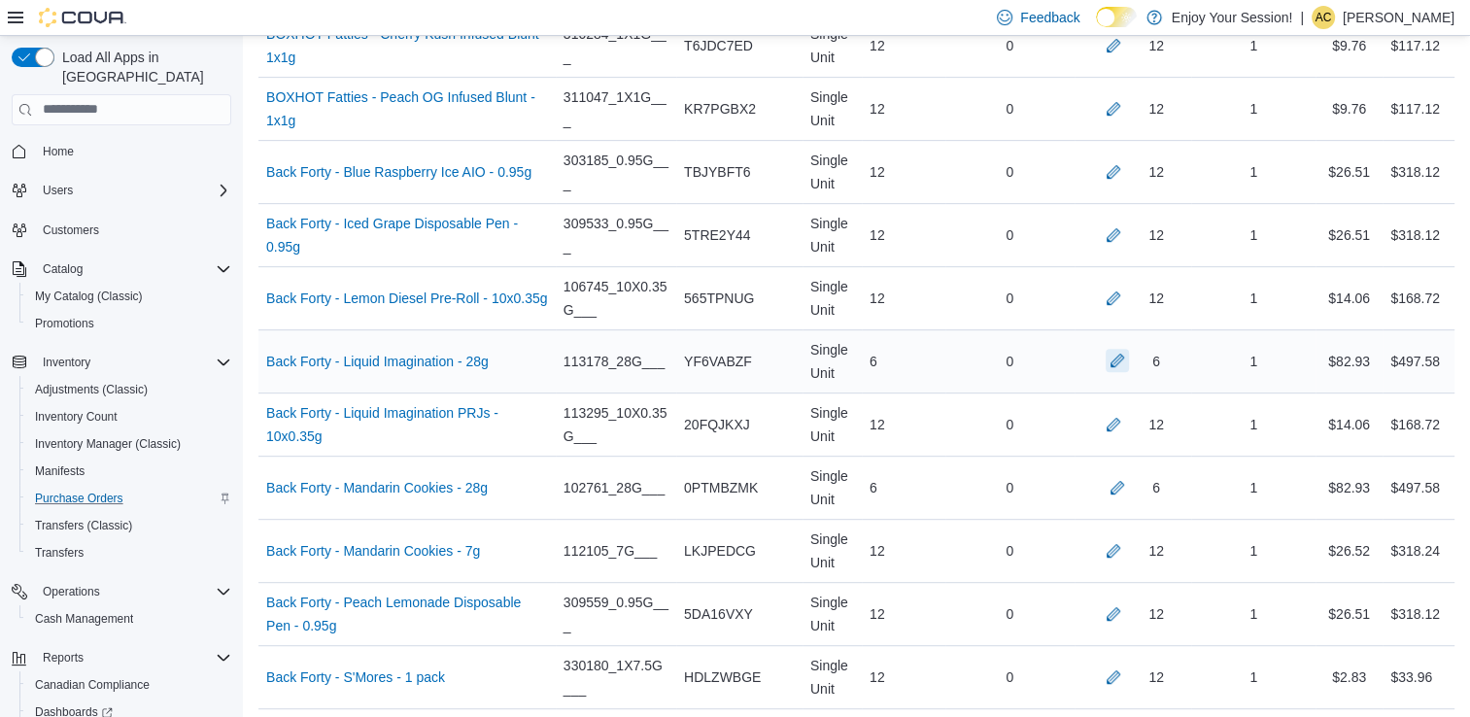
click at [1129, 357] on button "button" at bounding box center [1117, 360] width 23 height 23
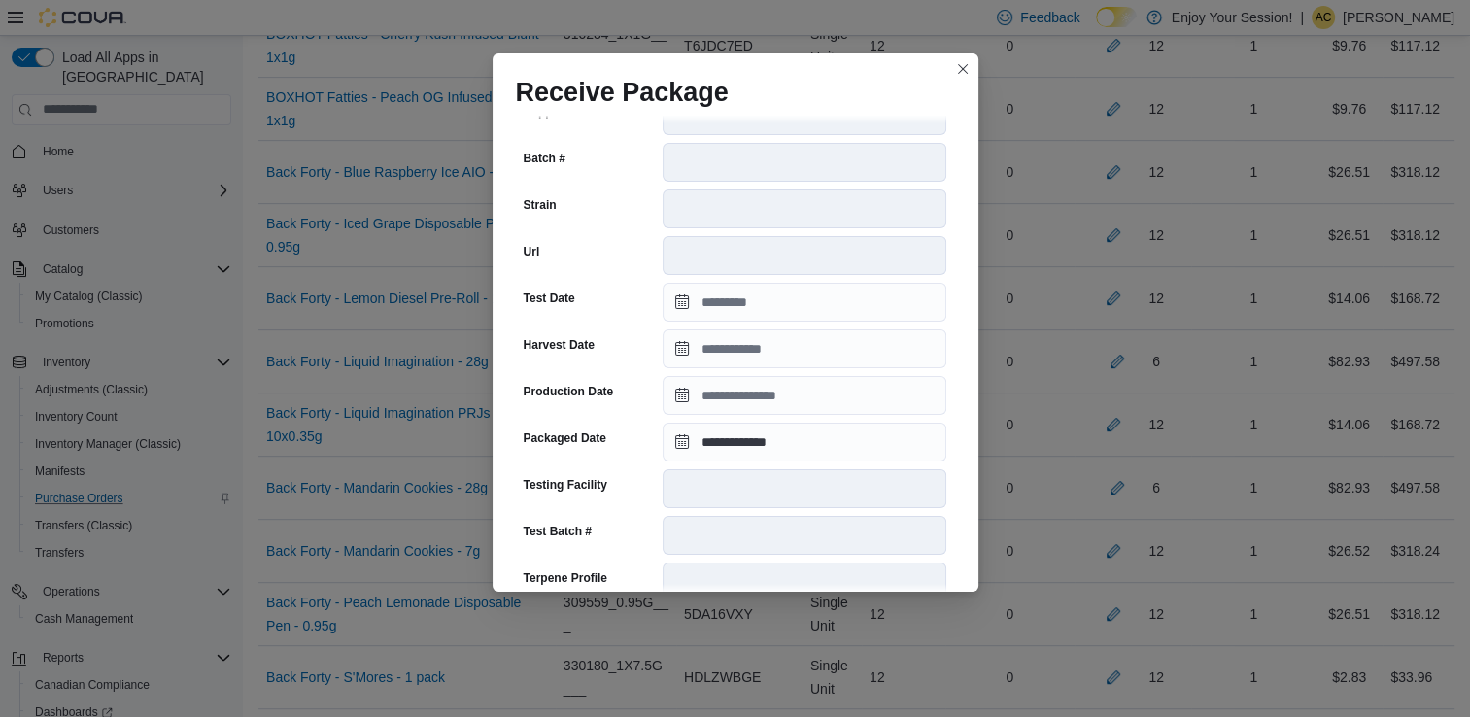
scroll to position [655, 0]
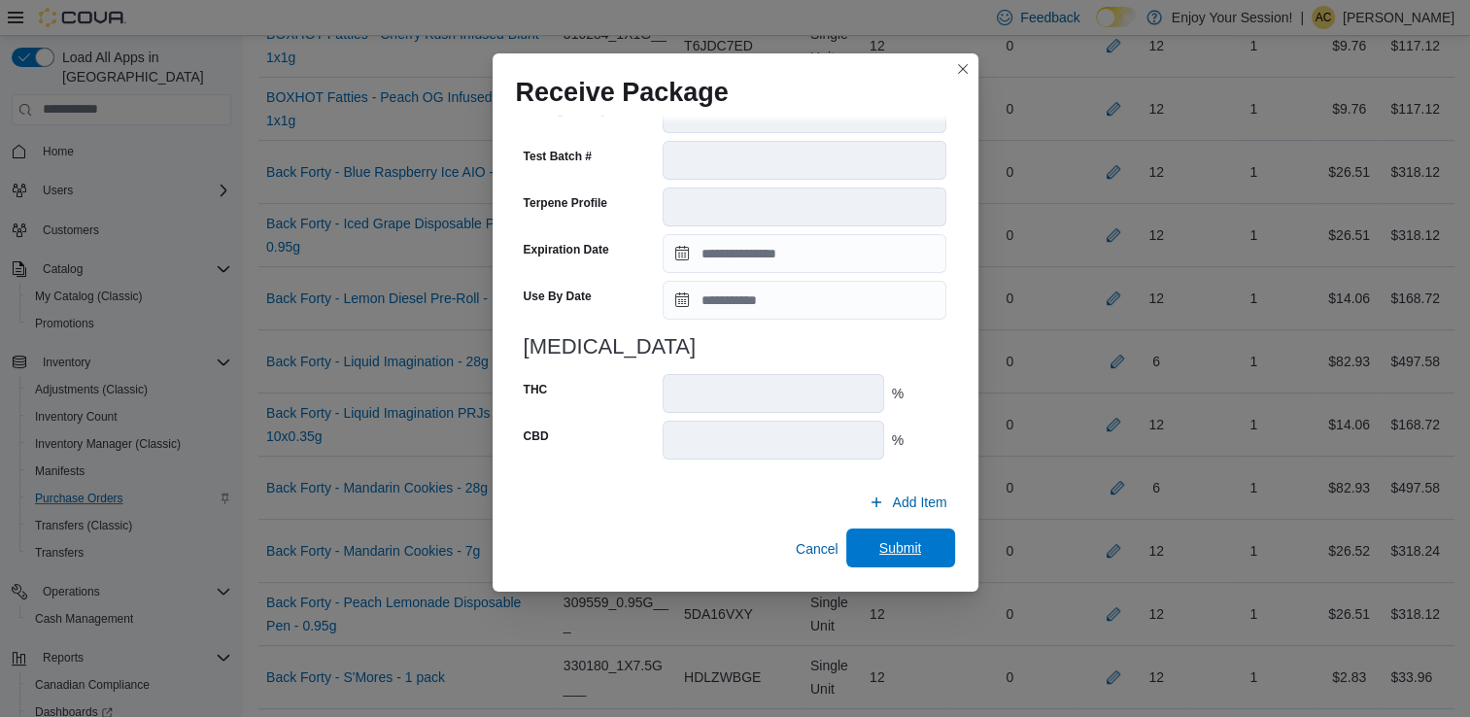
click at [911, 555] on span "Submit" at bounding box center [901, 548] width 86 height 39
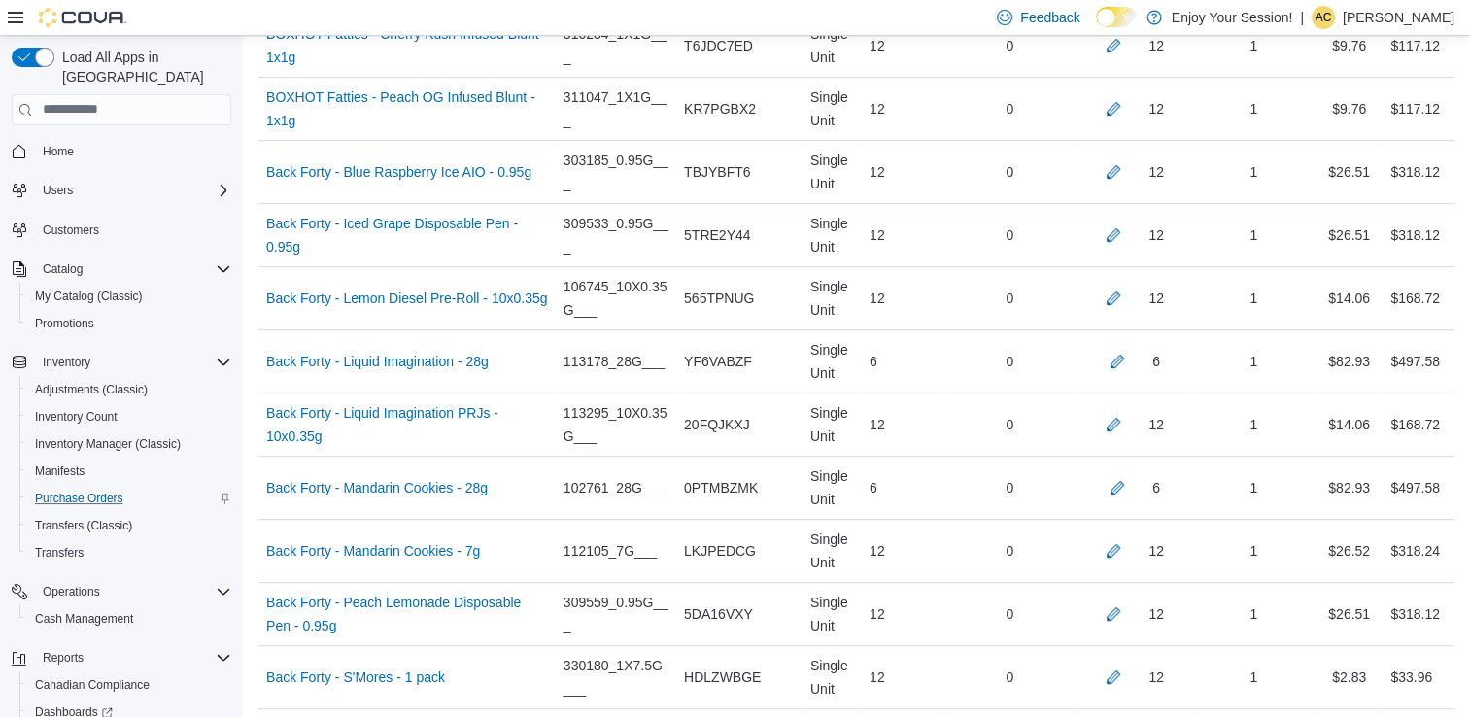
scroll to position [7524, 0]
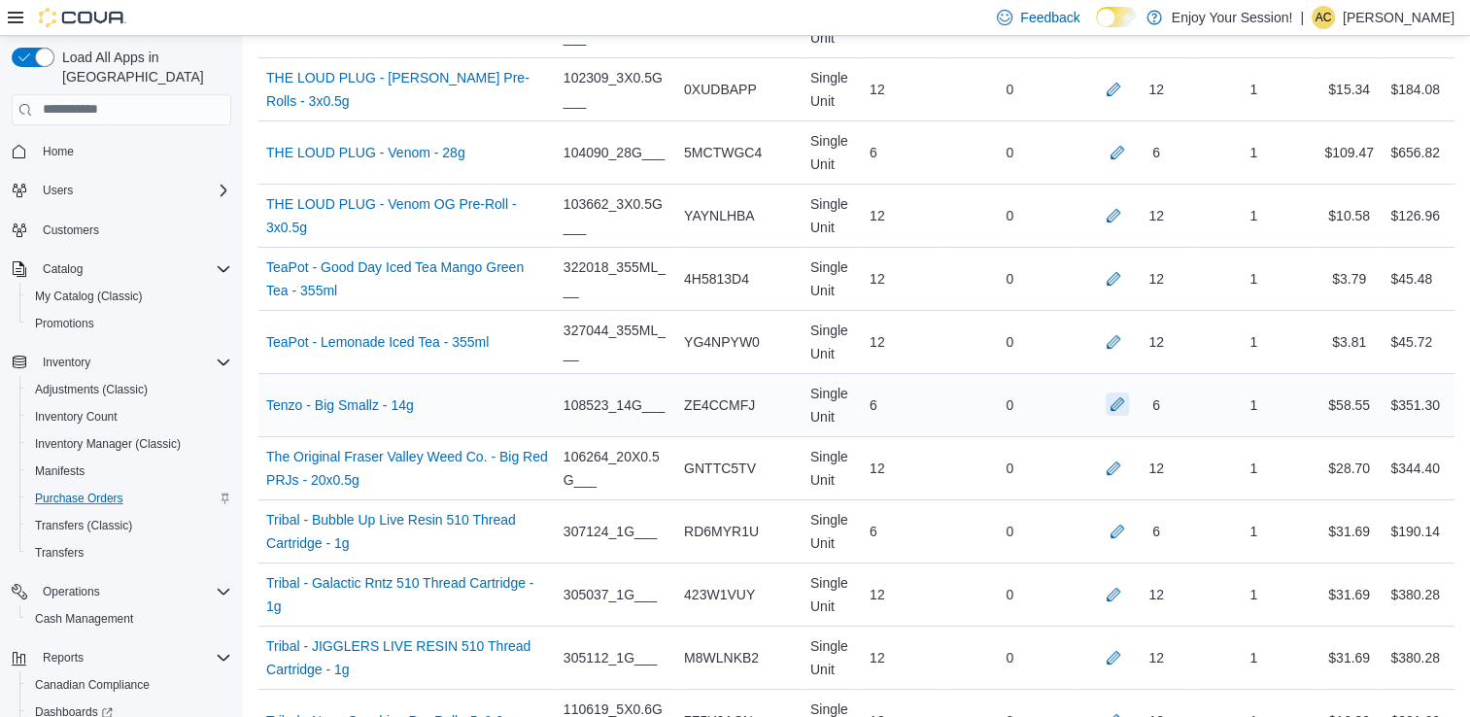
click at [1129, 393] on button "button" at bounding box center [1117, 404] width 23 height 23
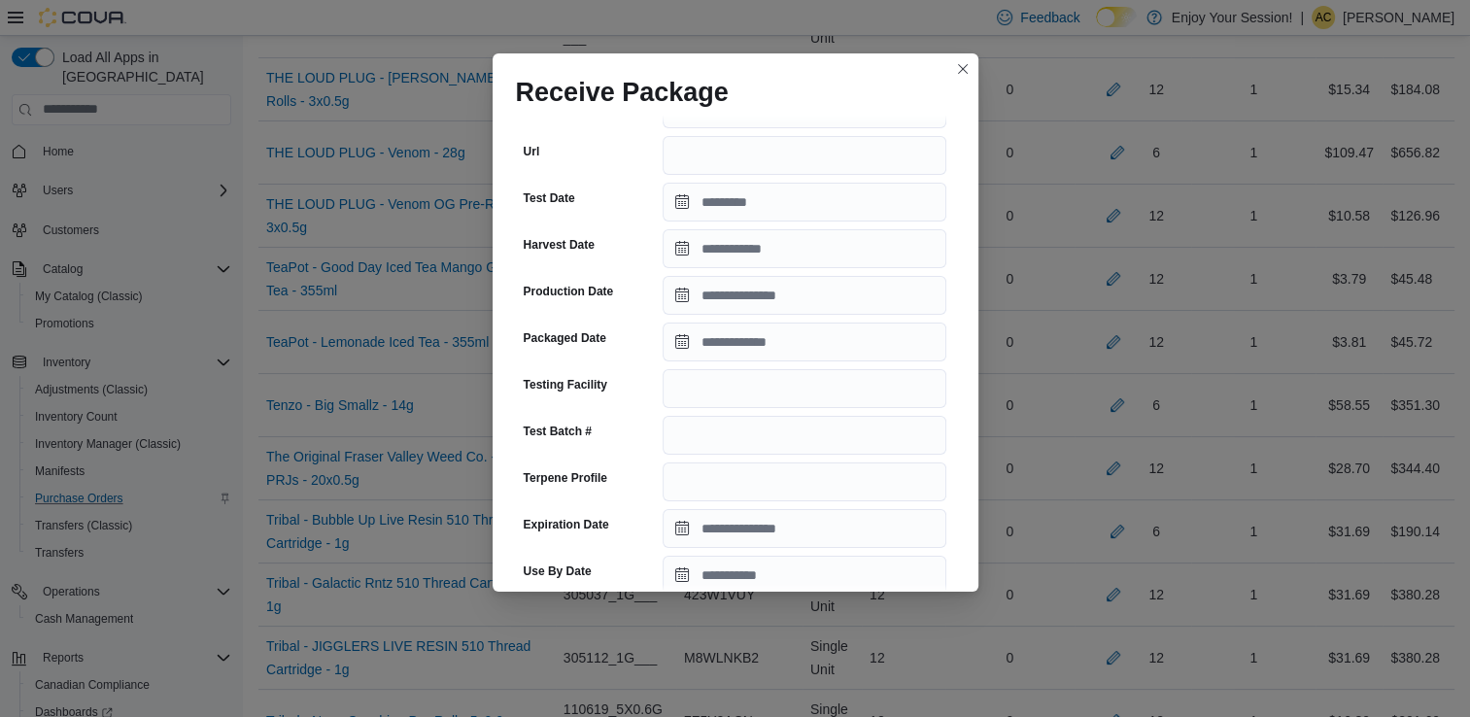
scroll to position [344, 0]
click at [770, 336] on input "Packaged Date" at bounding box center [805, 343] width 284 height 39
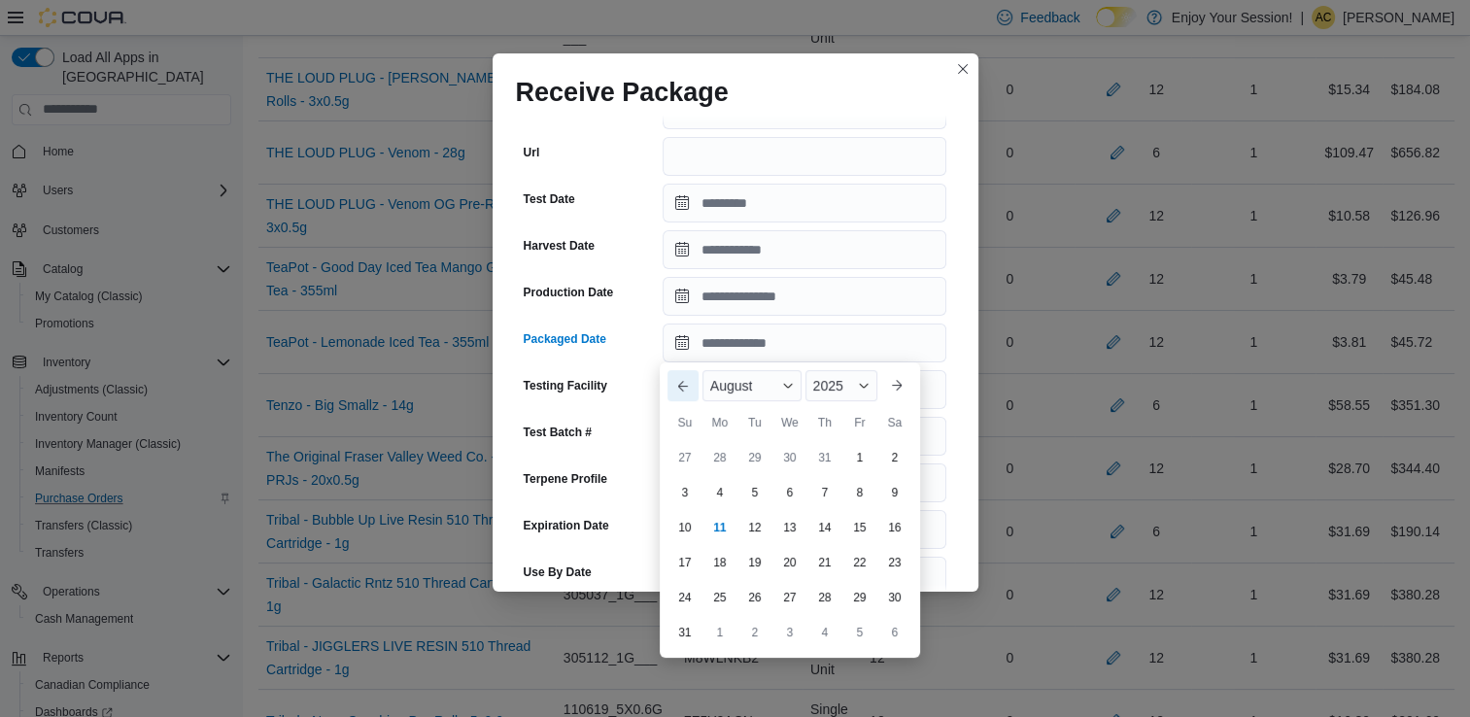
click at [686, 381] on button "Previous Month" at bounding box center [683, 385] width 31 height 31
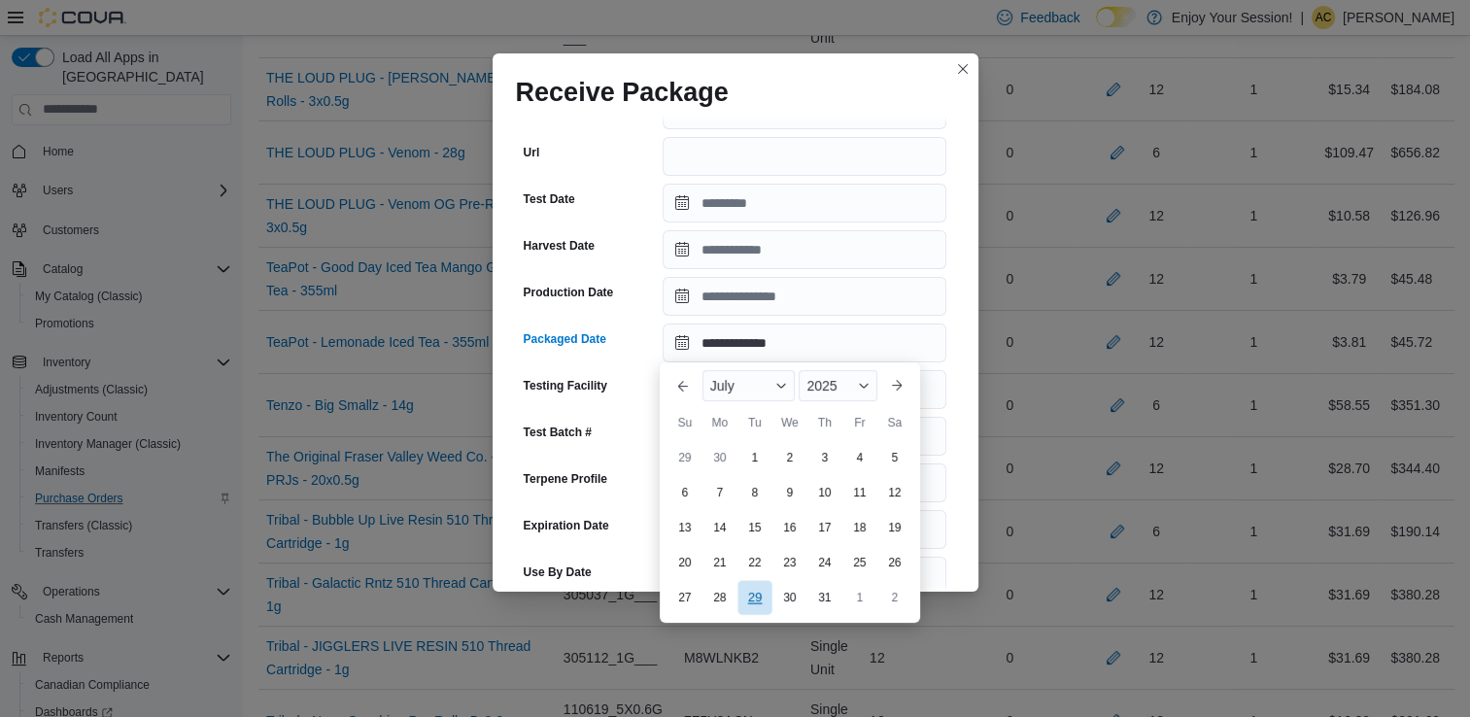
click at [761, 589] on div "29" at bounding box center [755, 598] width 34 height 34
type input "**********"
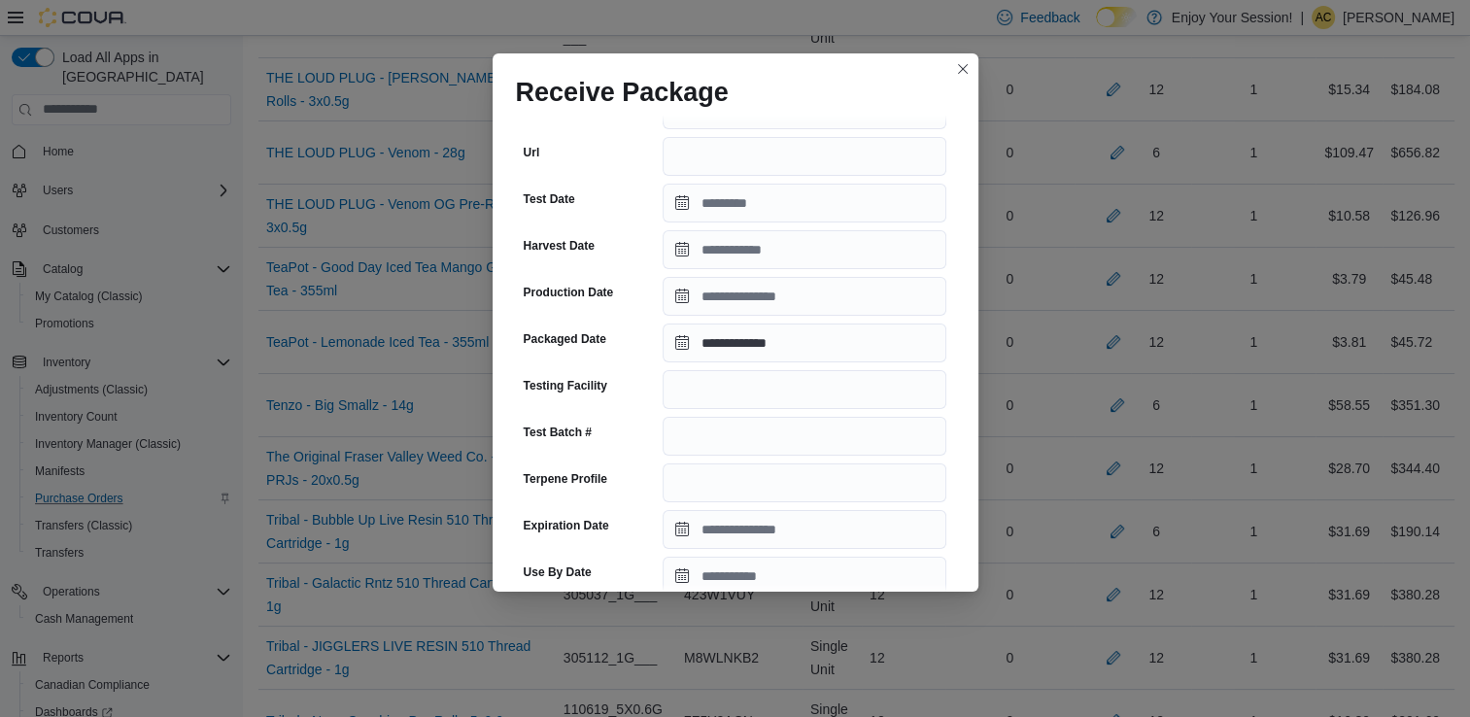
scroll to position [674, 0]
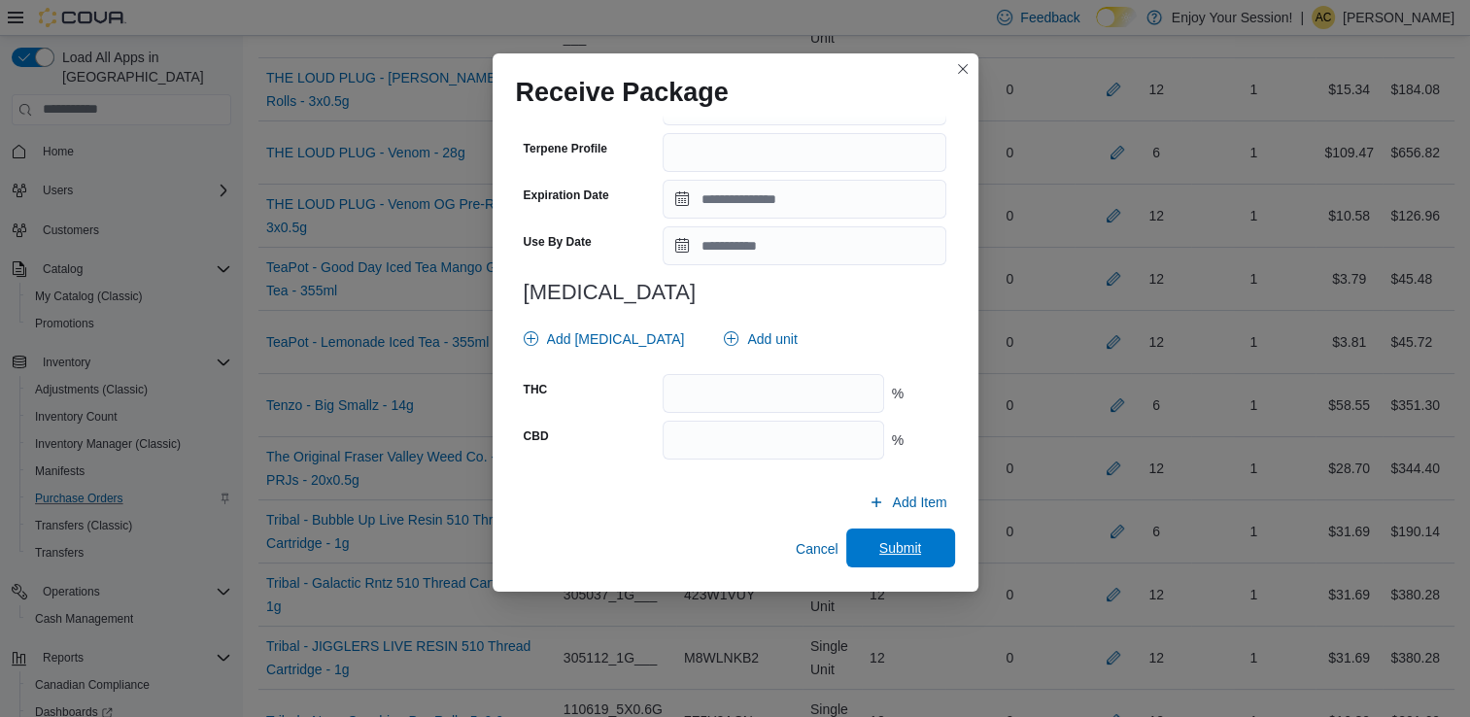
click at [892, 555] on span "Submit" at bounding box center [900, 547] width 43 height 19
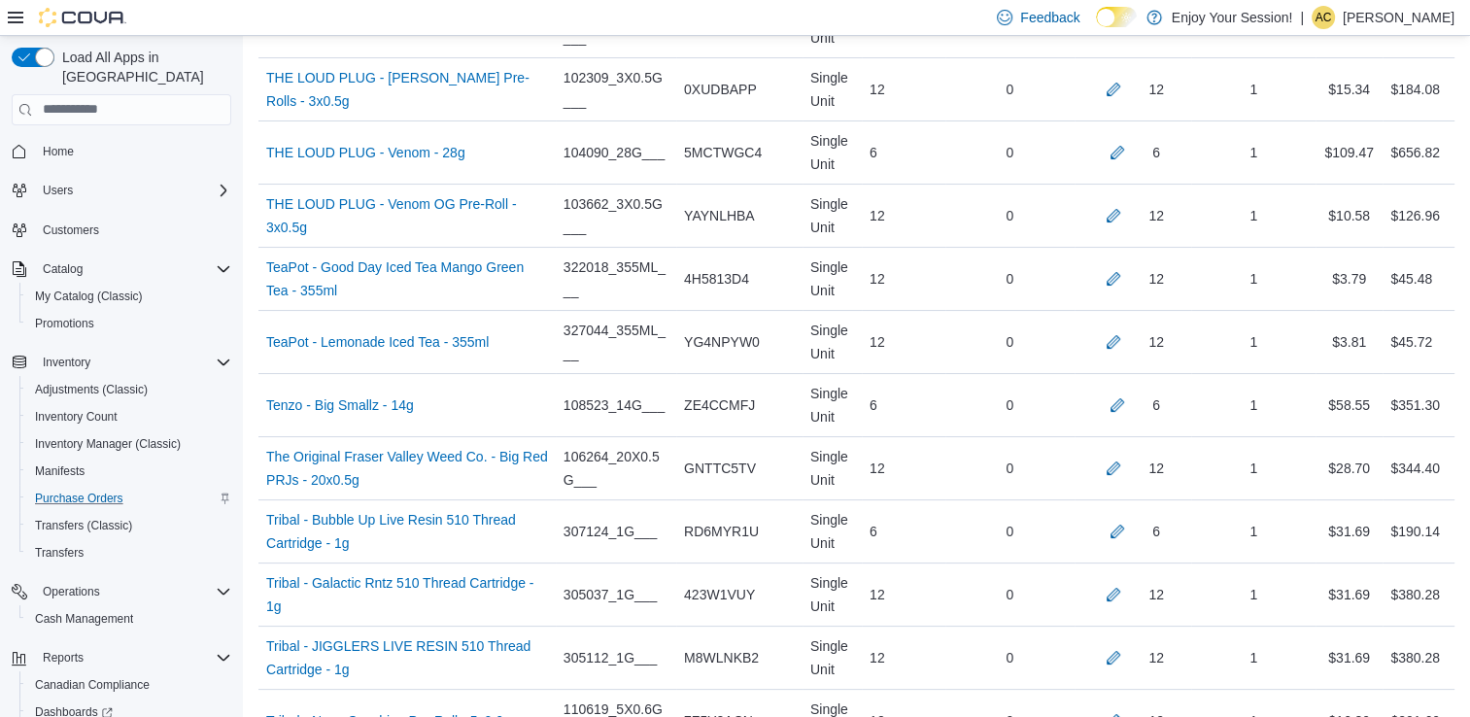
scroll to position [2360, 0]
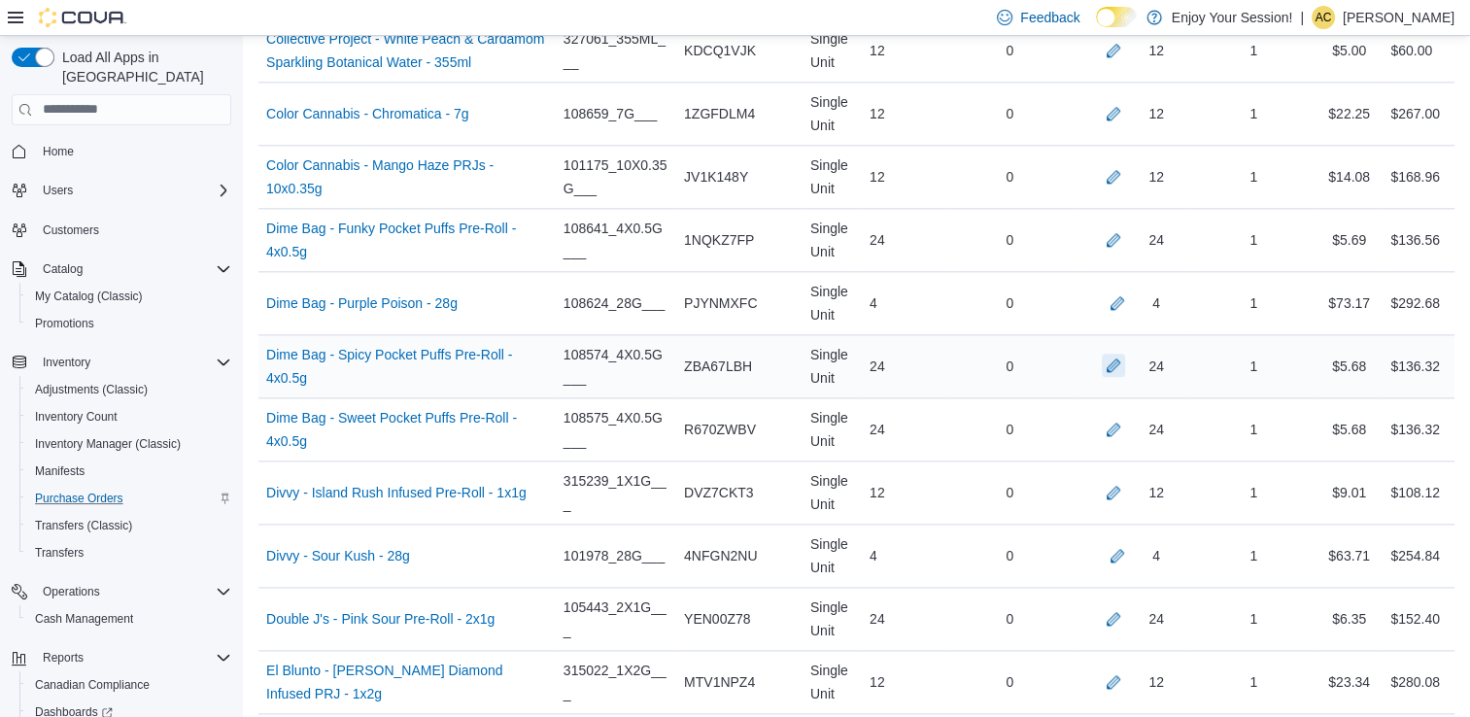
click at [1125, 358] on button "button" at bounding box center [1113, 365] width 23 height 23
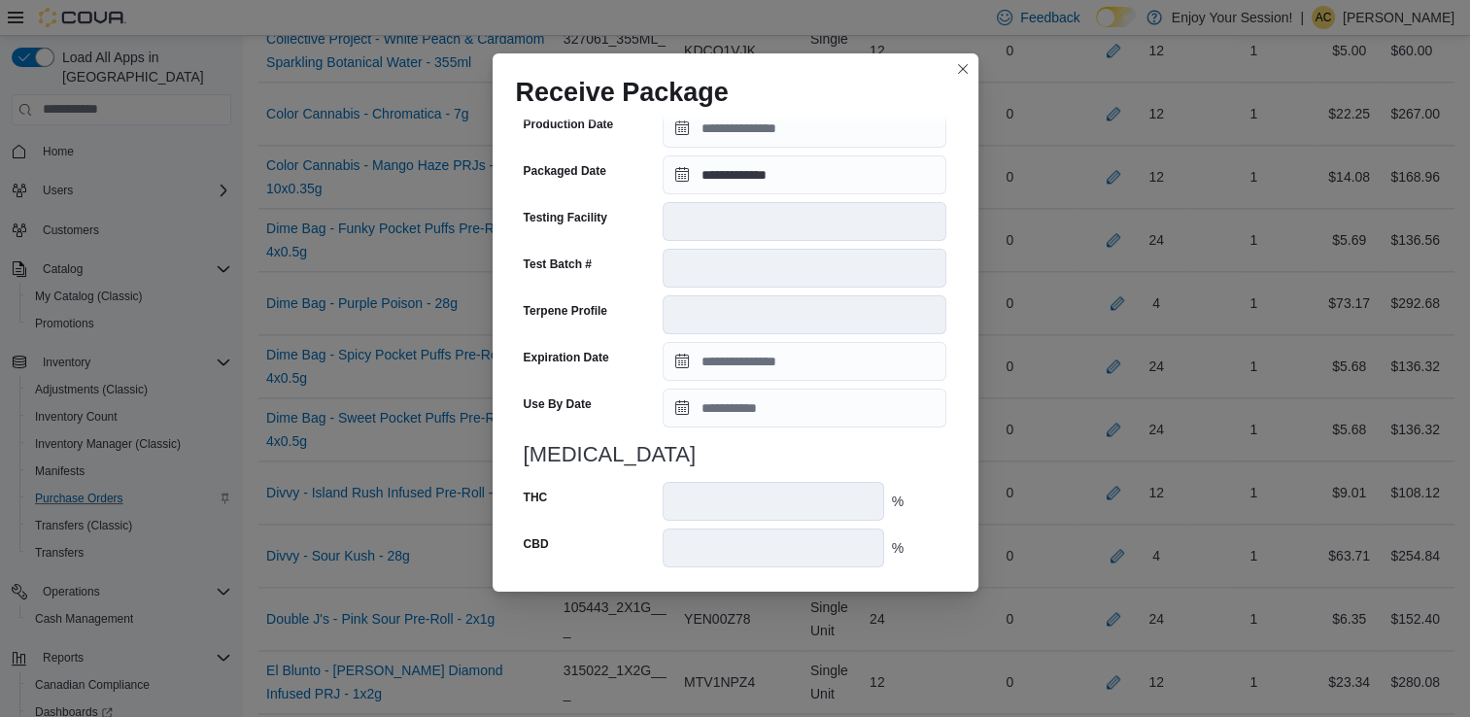
scroll to position [655, 0]
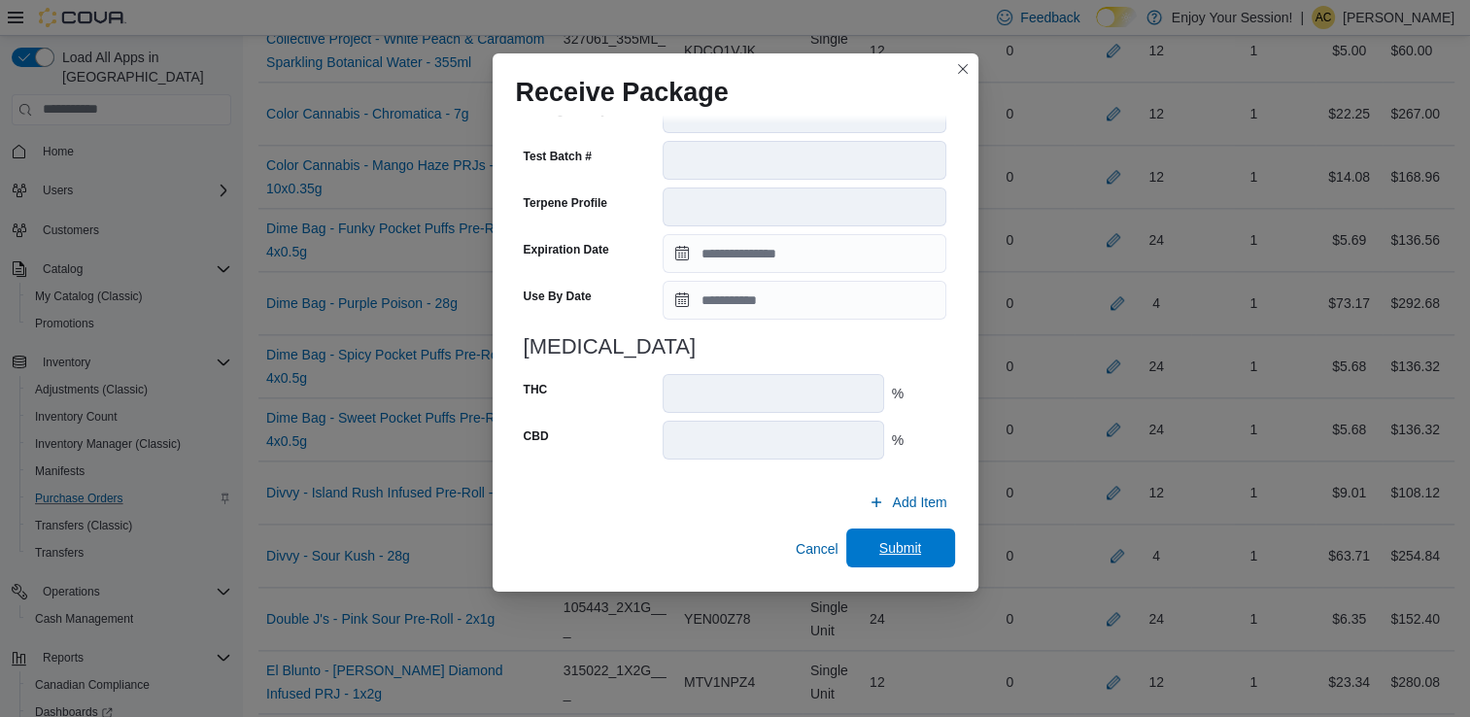
click at [885, 550] on span "Submit" at bounding box center [900, 547] width 43 height 19
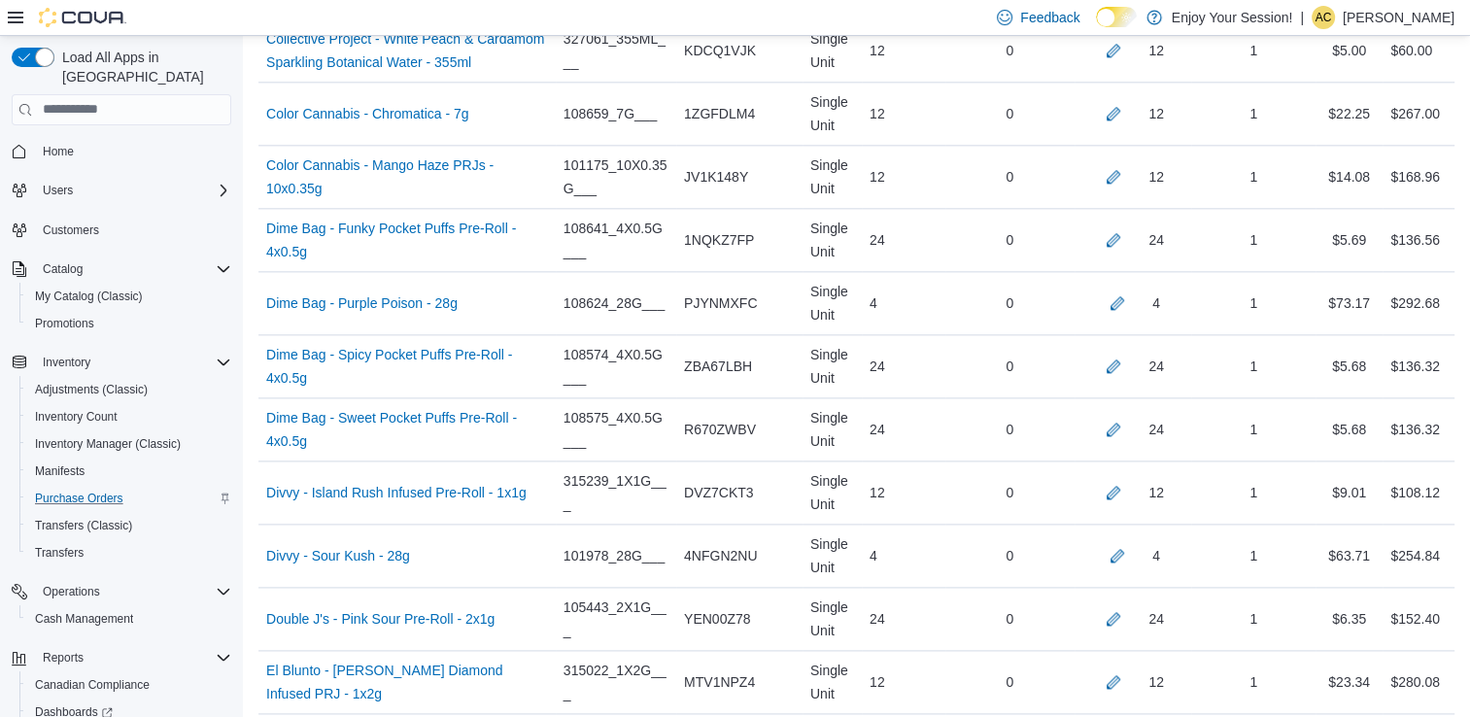
scroll to position [6946, 0]
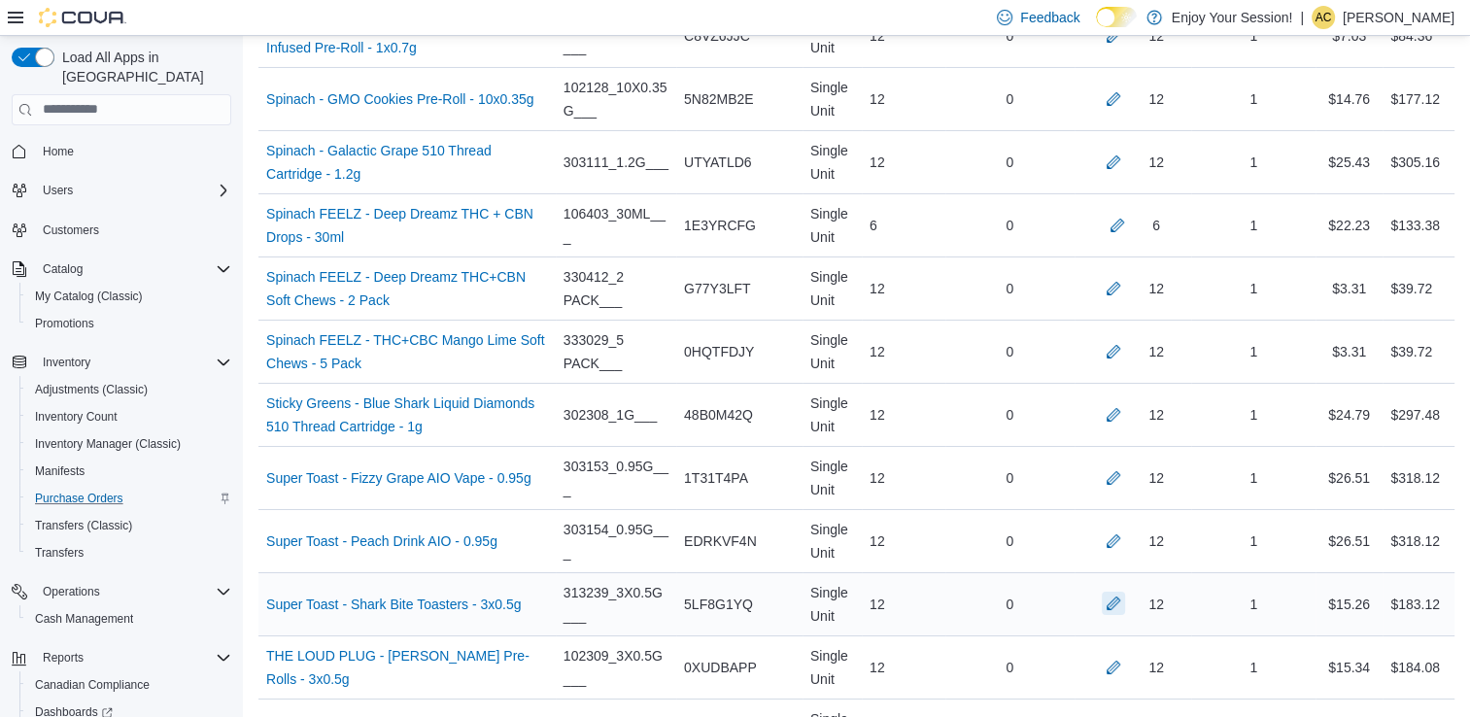
click at [1125, 592] on button "button" at bounding box center [1113, 603] width 23 height 23
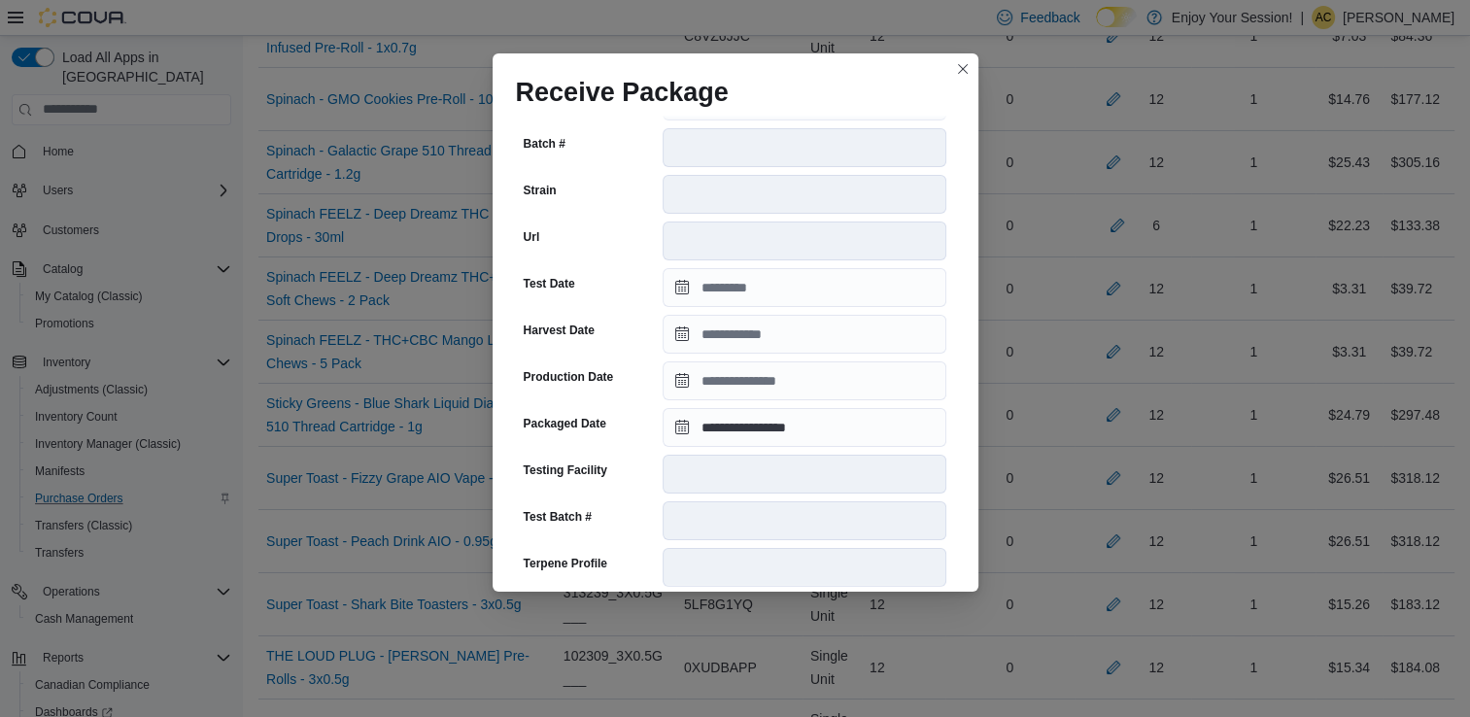
scroll to position [655, 0]
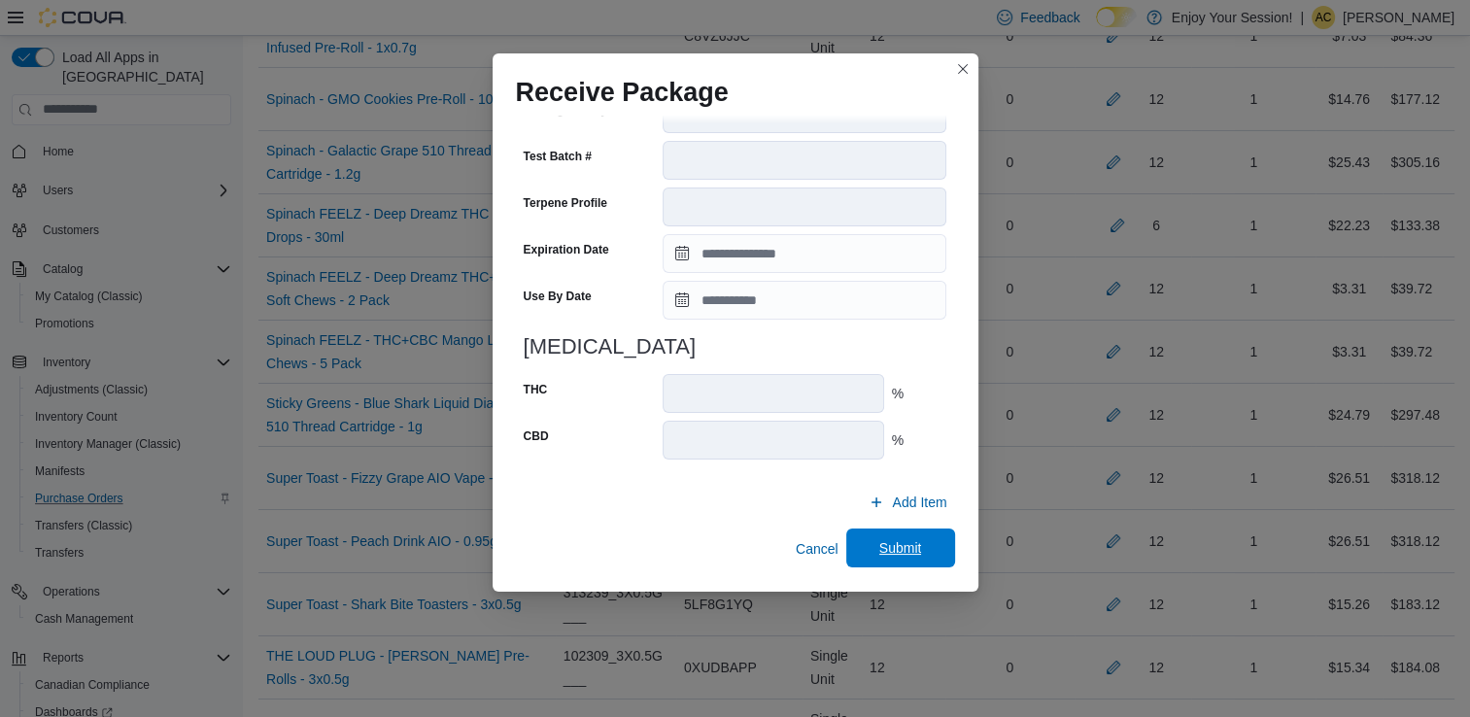
click at [880, 545] on span "Submit" at bounding box center [900, 547] width 43 height 19
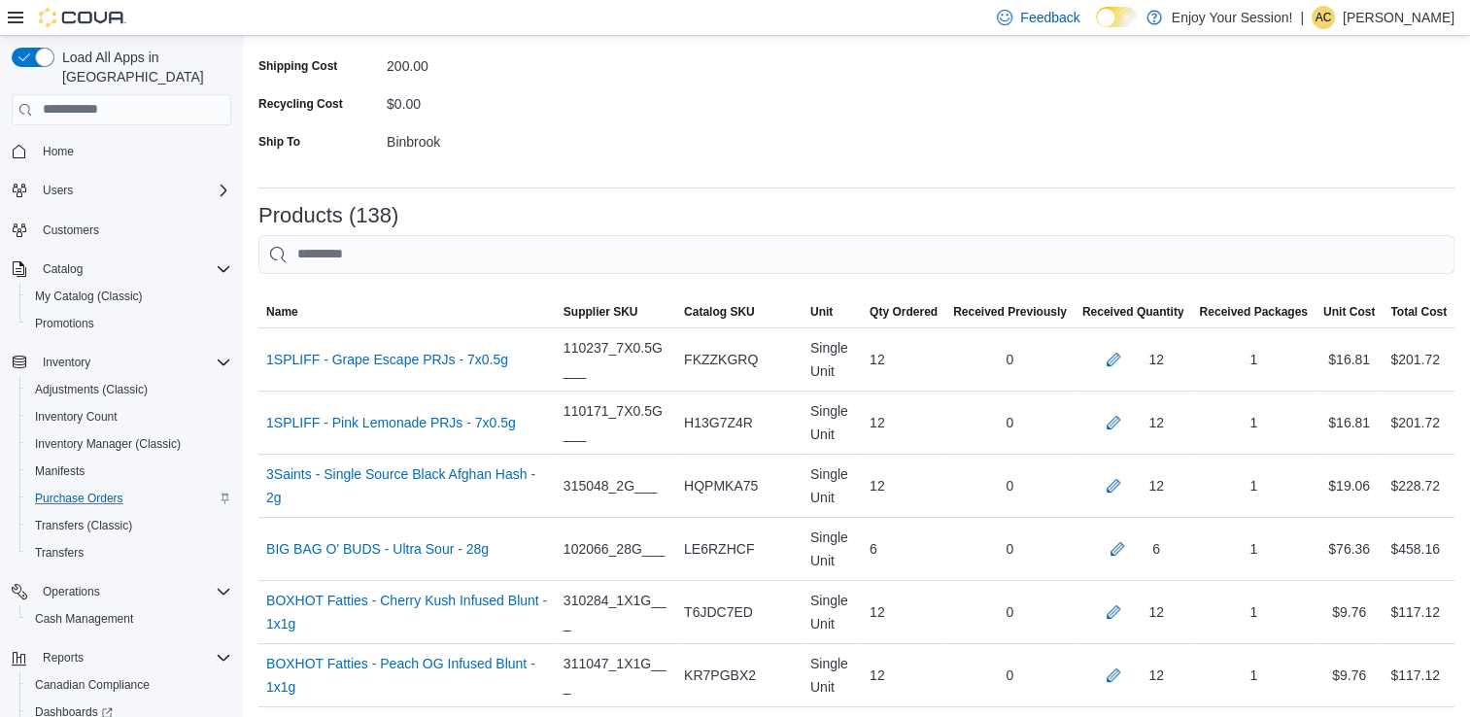
scroll to position [4616, 0]
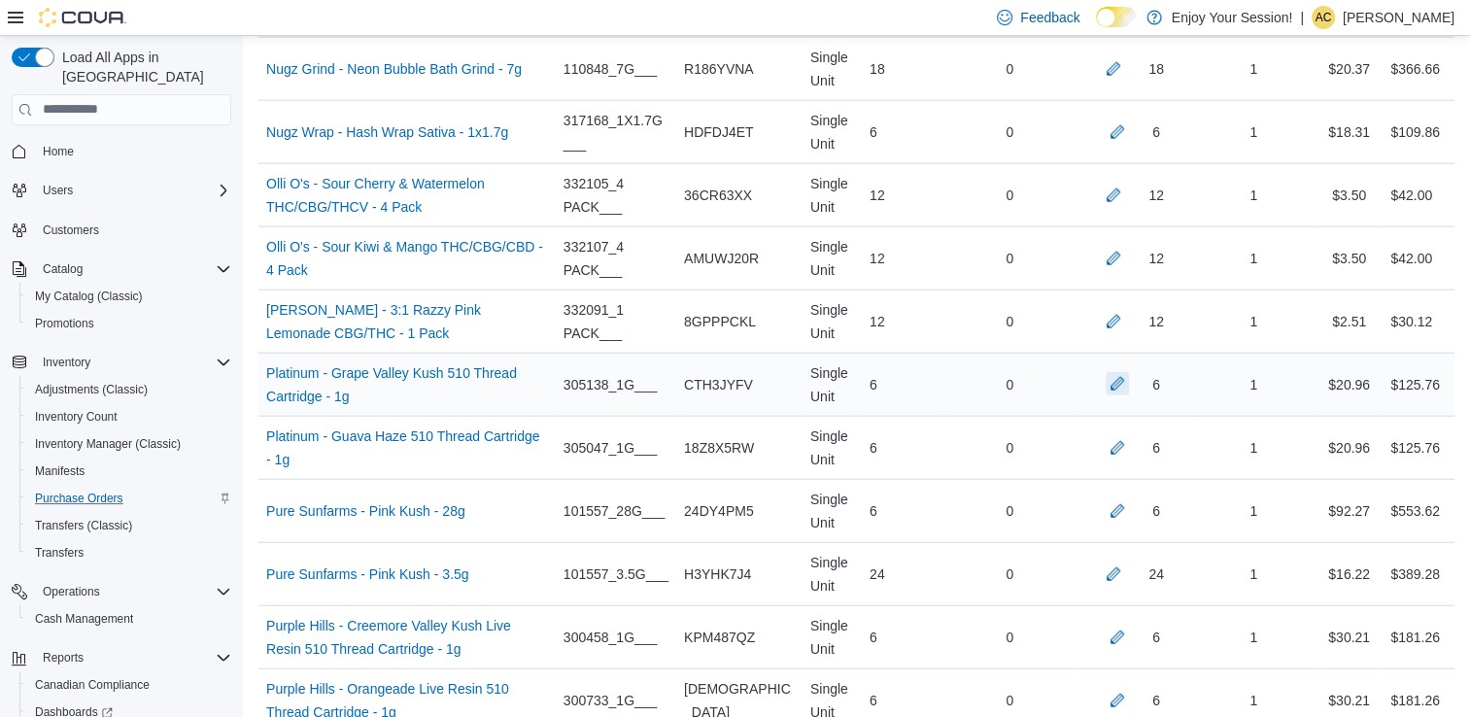
click at [1126, 372] on button "button" at bounding box center [1117, 383] width 23 height 23
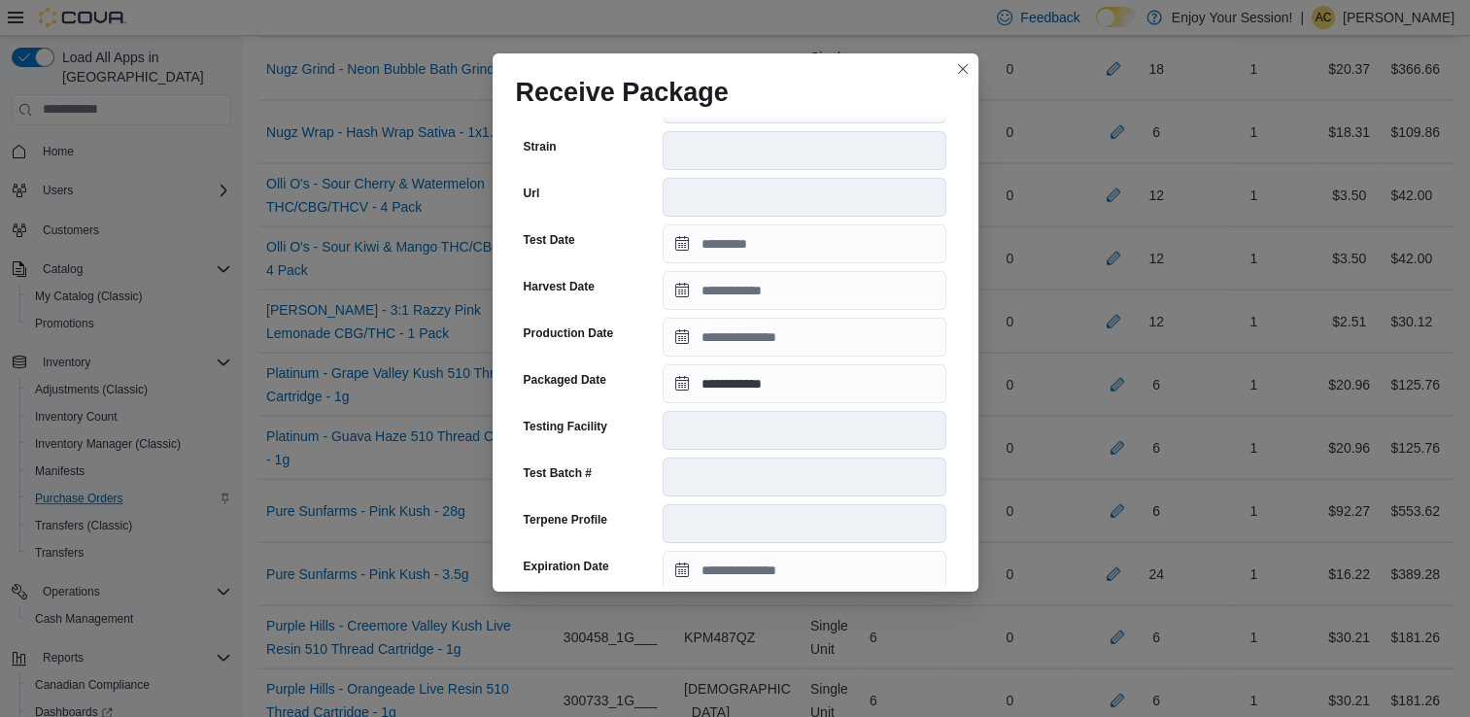
scroll to position [655, 0]
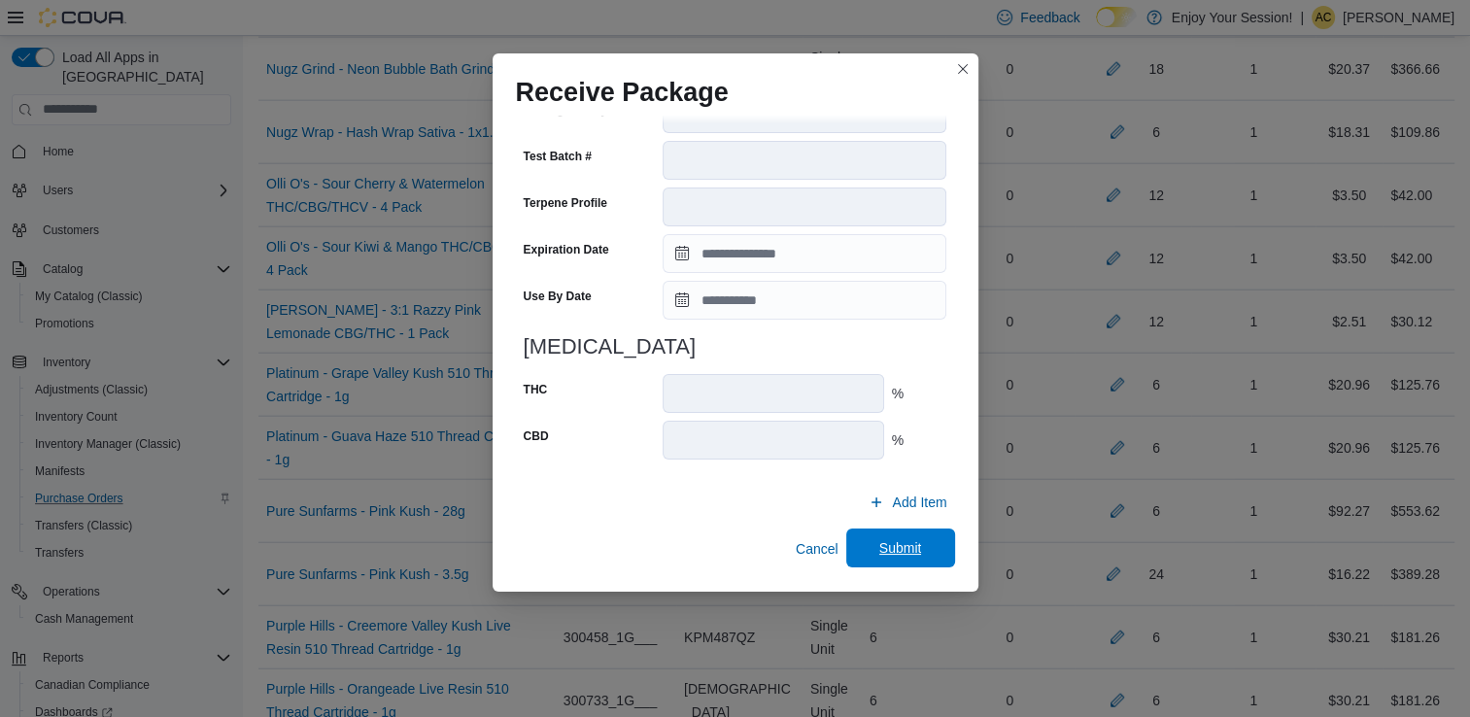
click at [879, 553] on span "Submit" at bounding box center [900, 547] width 43 height 19
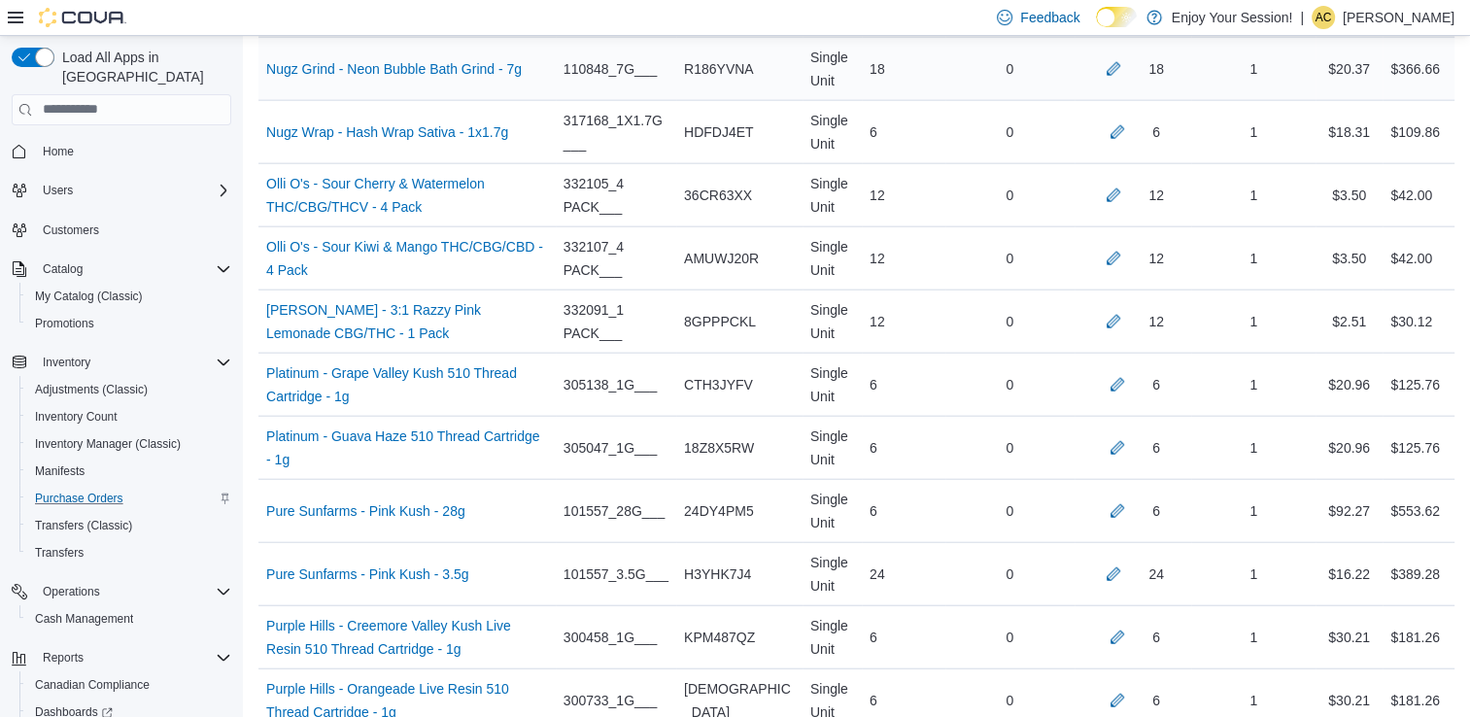
scroll to position [7902, 0]
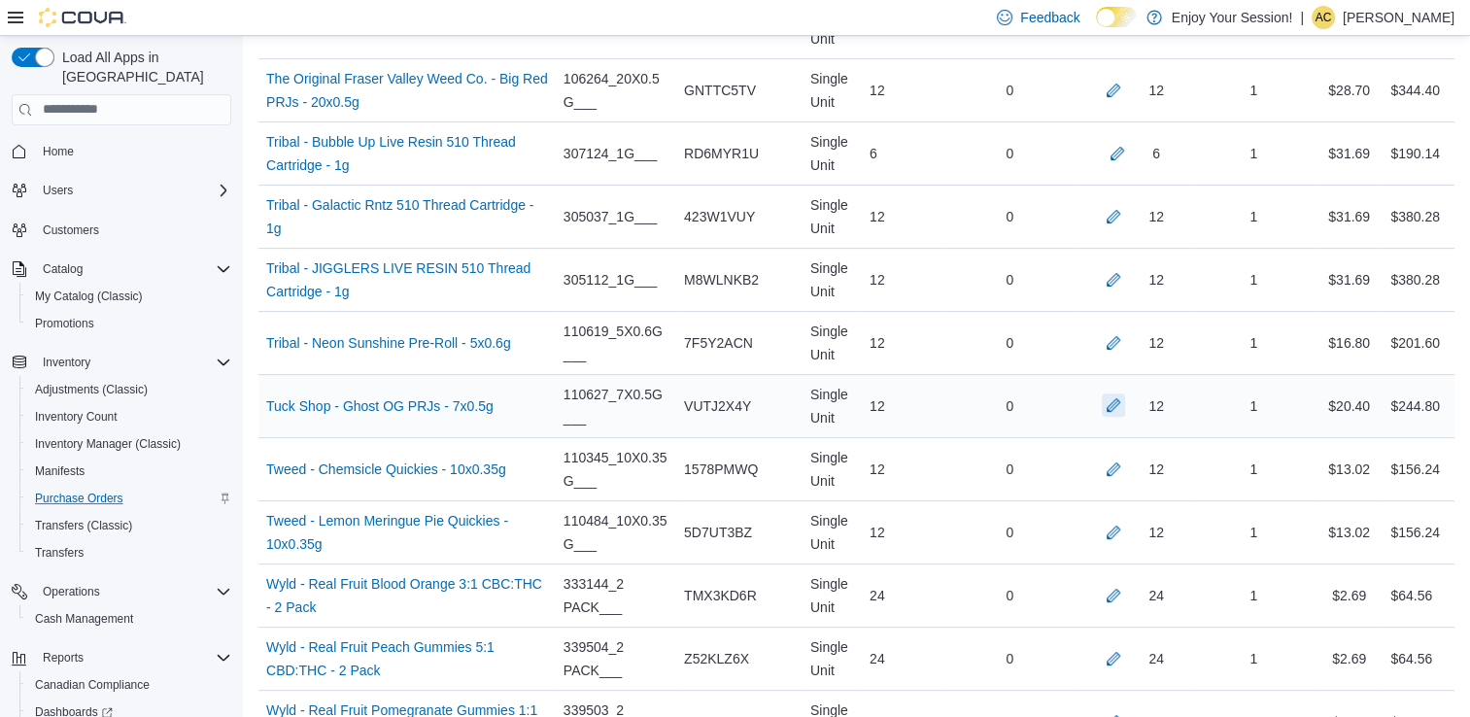
click at [1125, 394] on button "button" at bounding box center [1113, 405] width 23 height 23
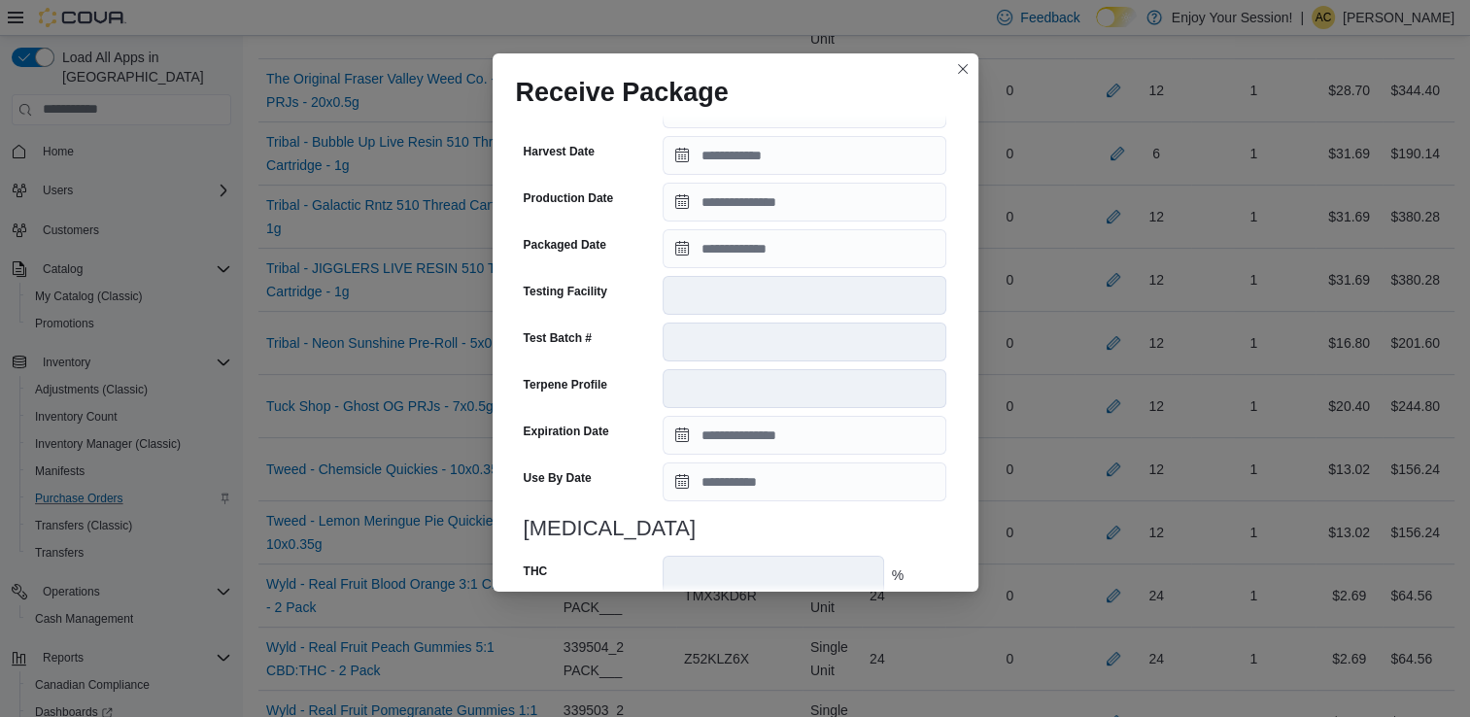
scroll to position [472, 0]
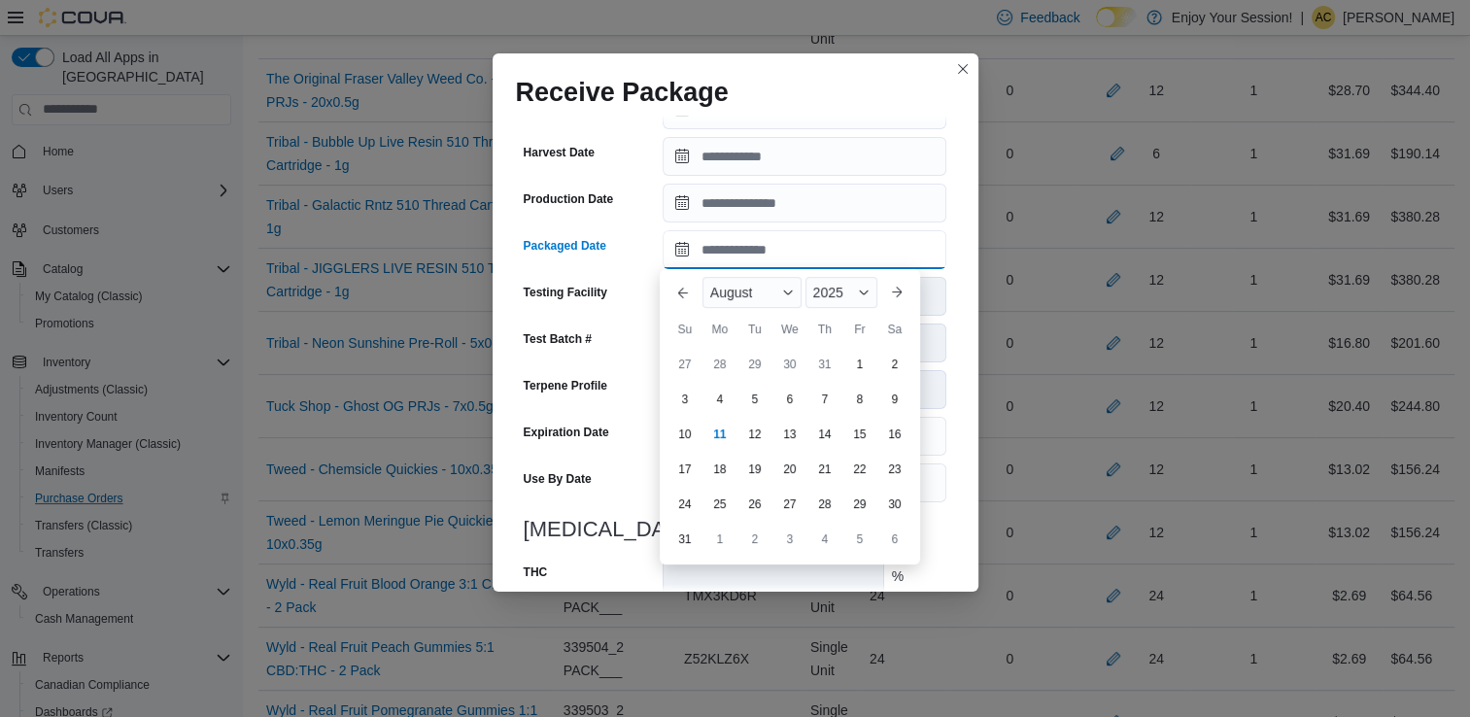
click at [760, 252] on input "Packaged Date" at bounding box center [805, 249] width 284 height 39
click at [688, 289] on button "Previous Month" at bounding box center [683, 292] width 31 height 31
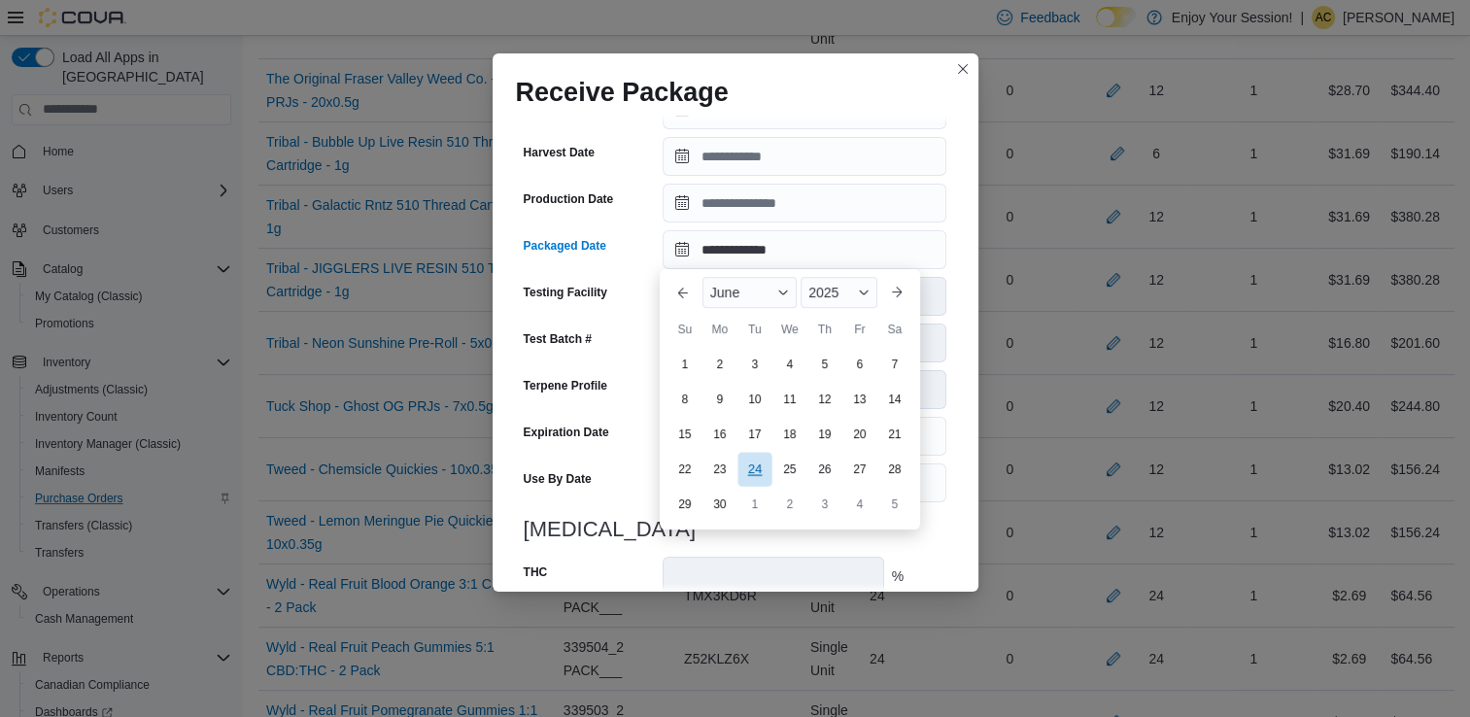
click at [762, 468] on div "24" at bounding box center [755, 469] width 34 height 34
type input "**********"
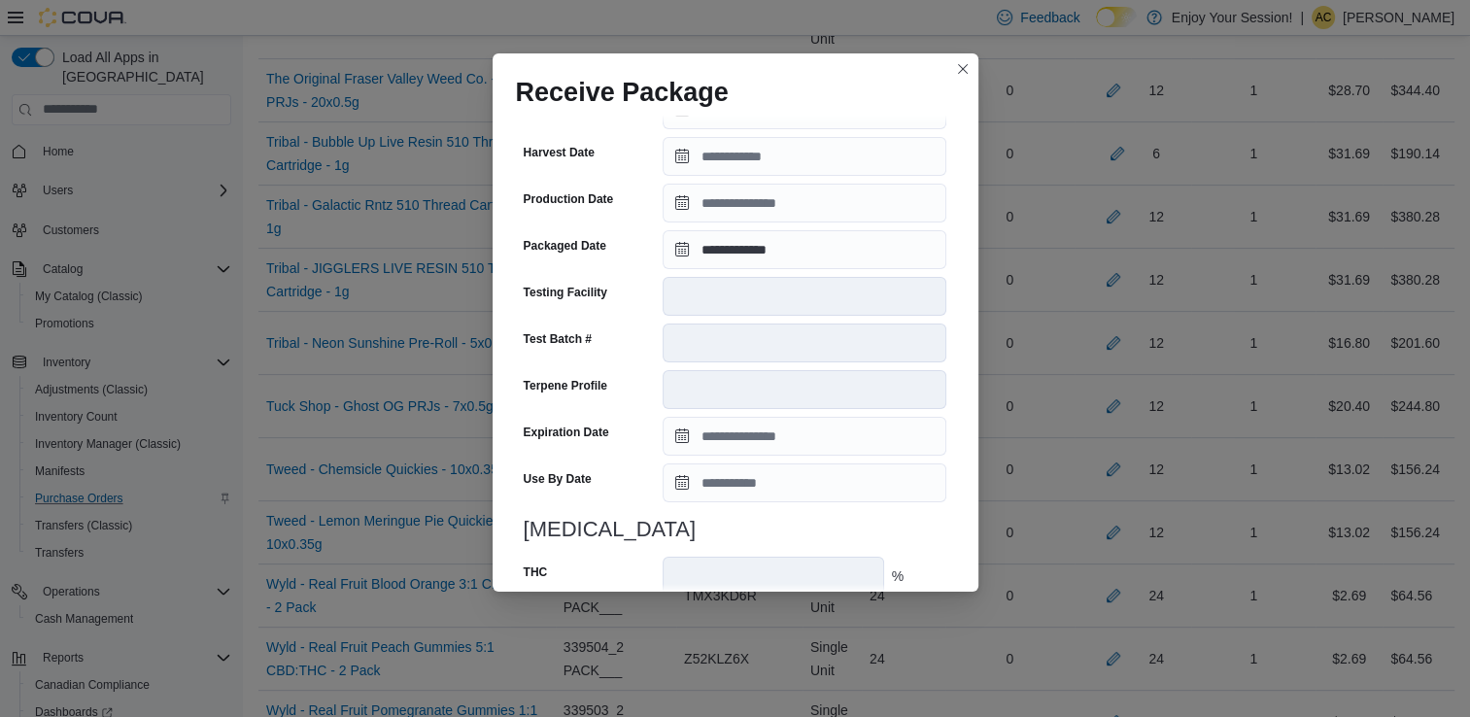
scroll to position [655, 0]
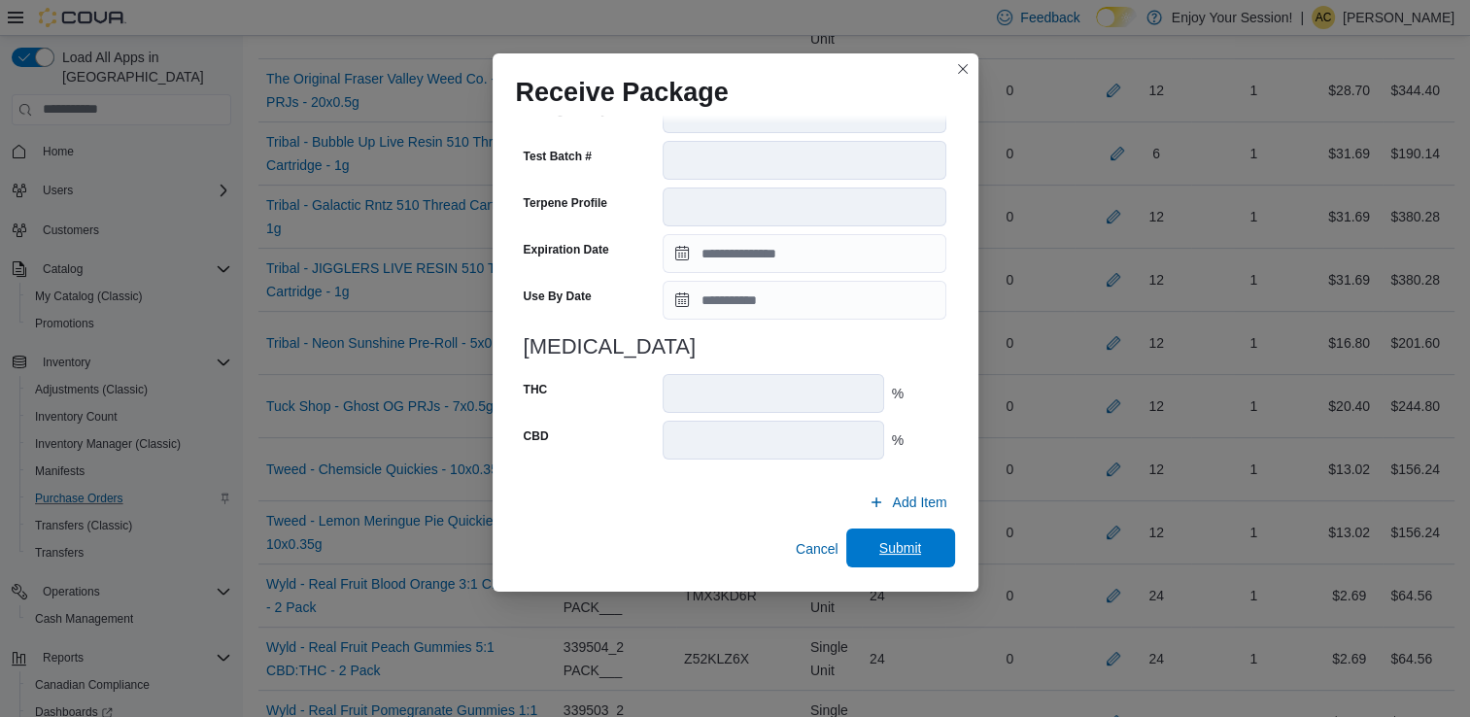
click at [858, 533] on span "Submit" at bounding box center [901, 548] width 86 height 39
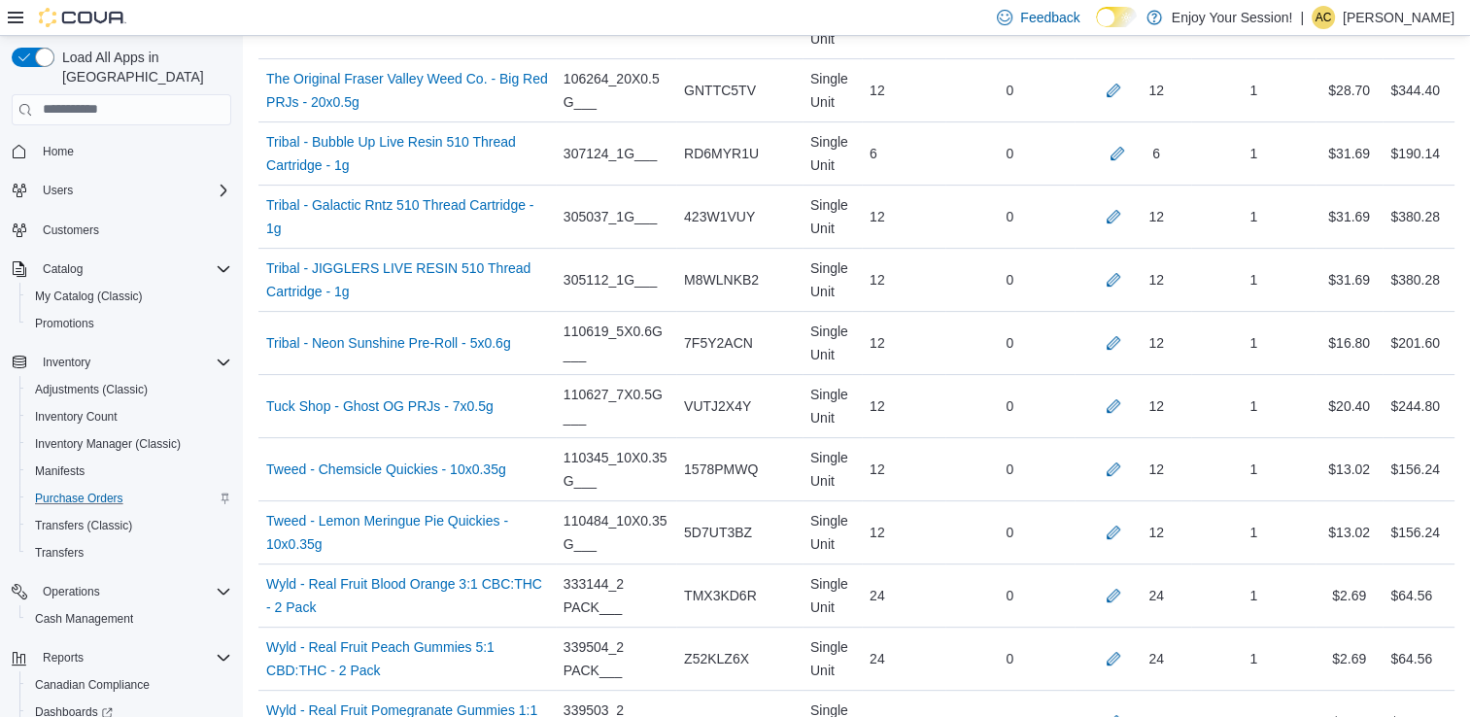
scroll to position [3809, 0]
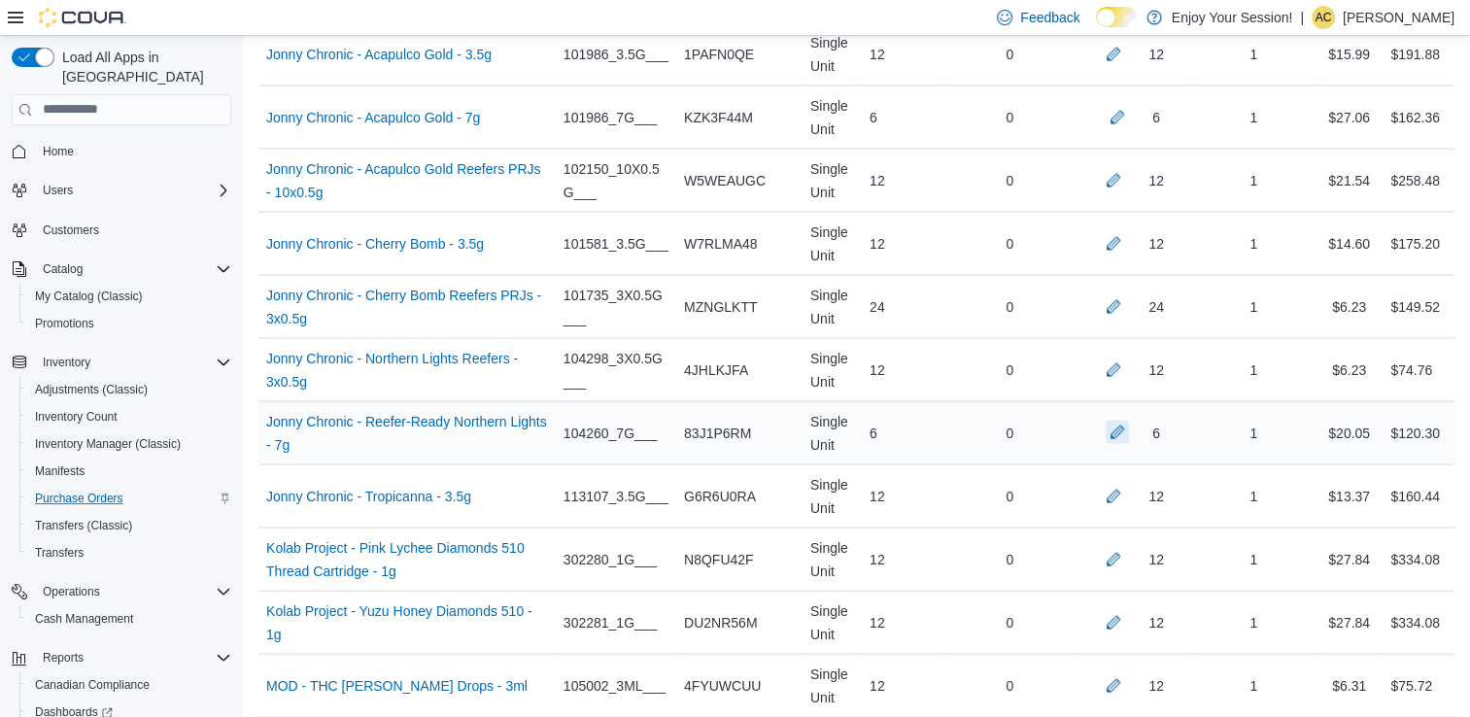
click at [1129, 424] on button "button" at bounding box center [1117, 432] width 23 height 23
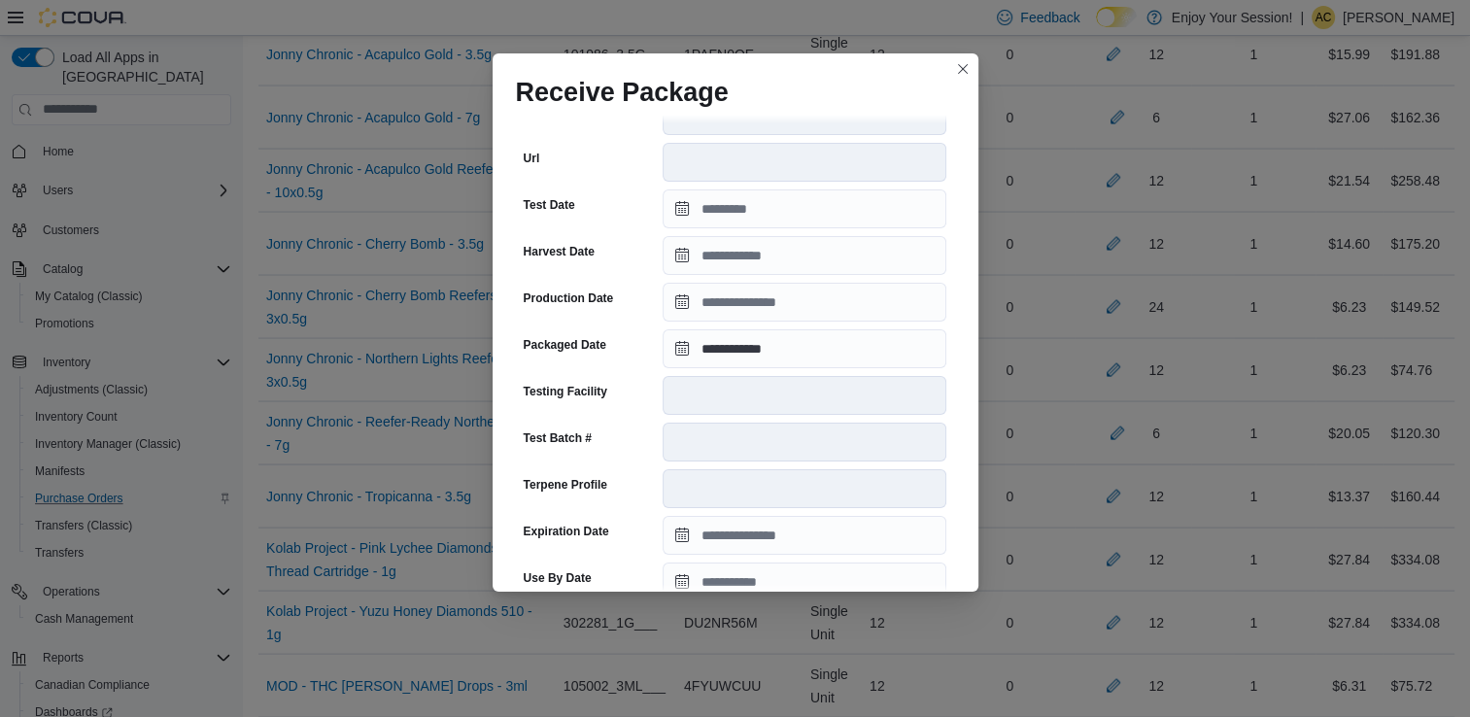
scroll to position [655, 0]
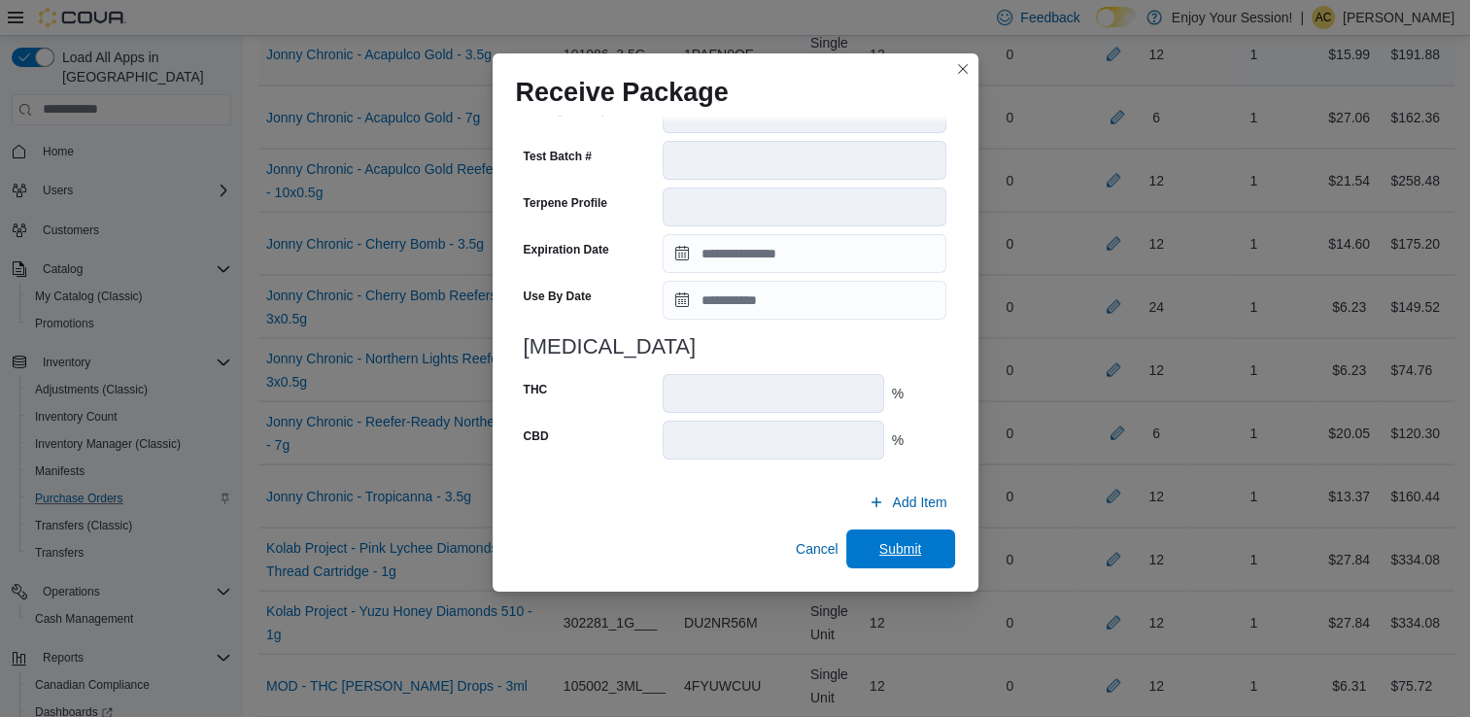
click at [879, 543] on span "Submit" at bounding box center [900, 548] width 43 height 19
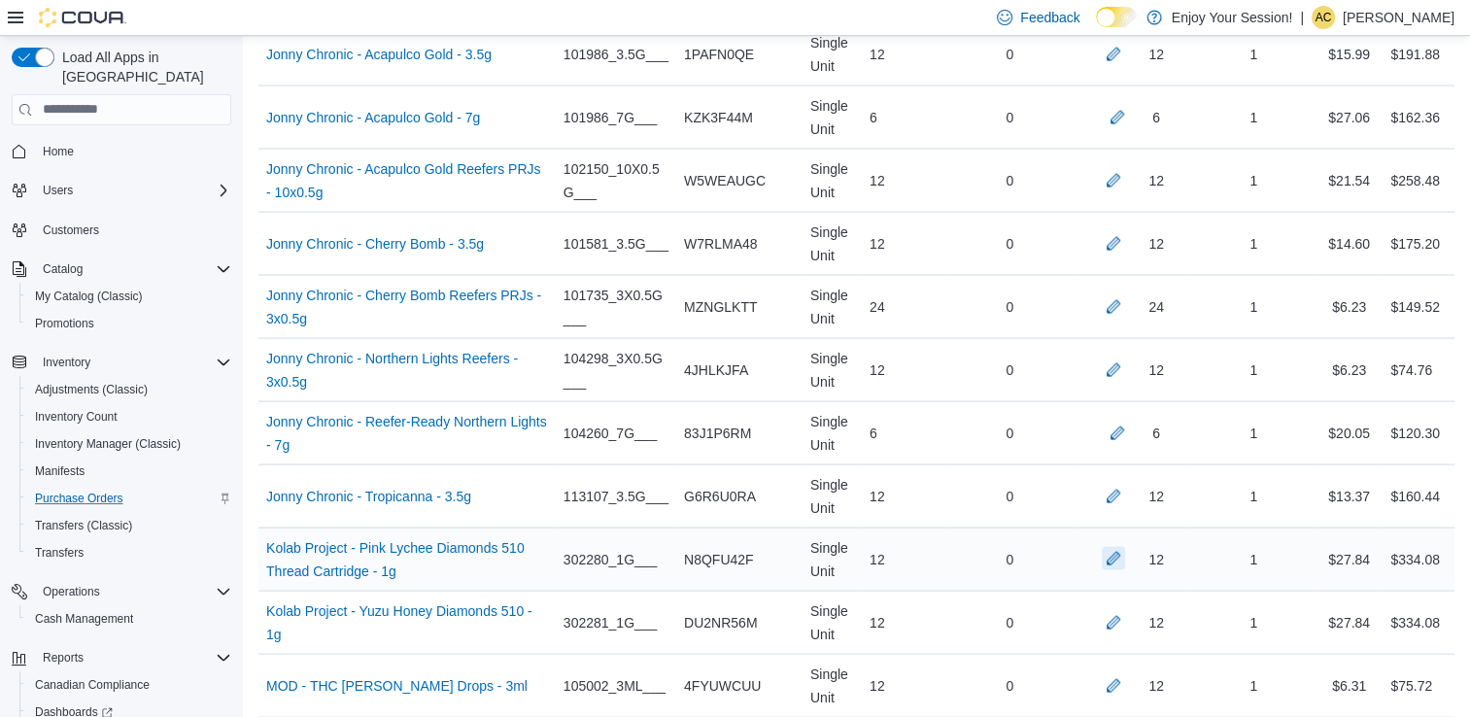
click at [1122, 547] on button "button" at bounding box center [1113, 558] width 23 height 23
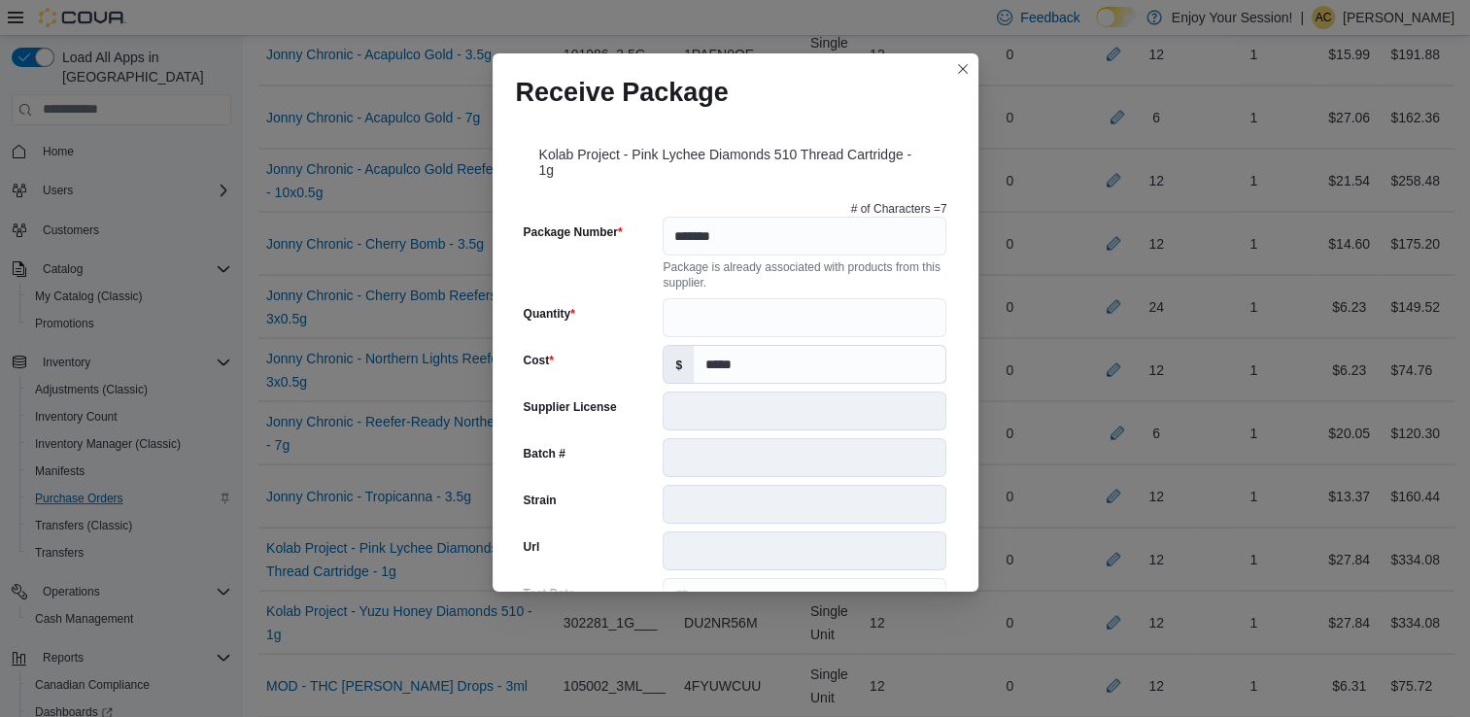
scroll to position [670, 0]
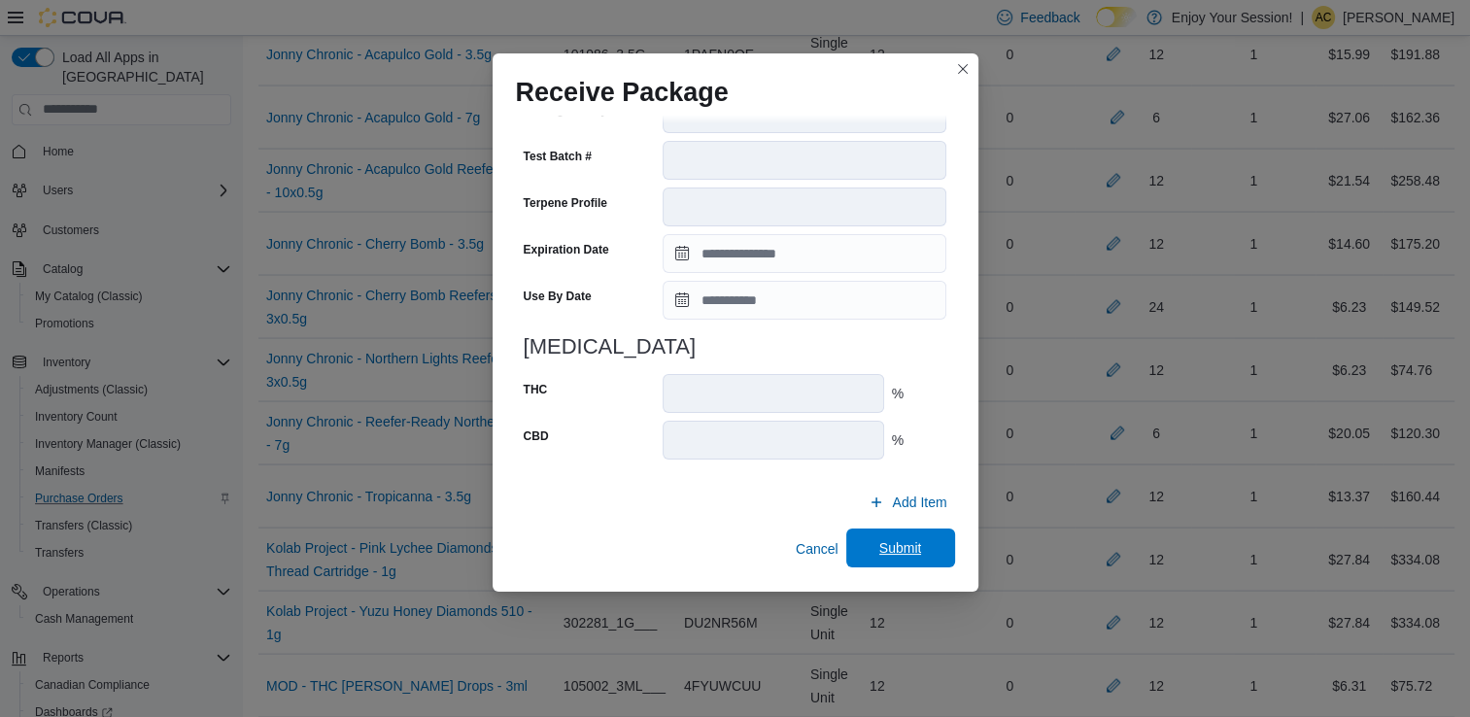
click at [879, 535] on span "Submit" at bounding box center [901, 548] width 86 height 39
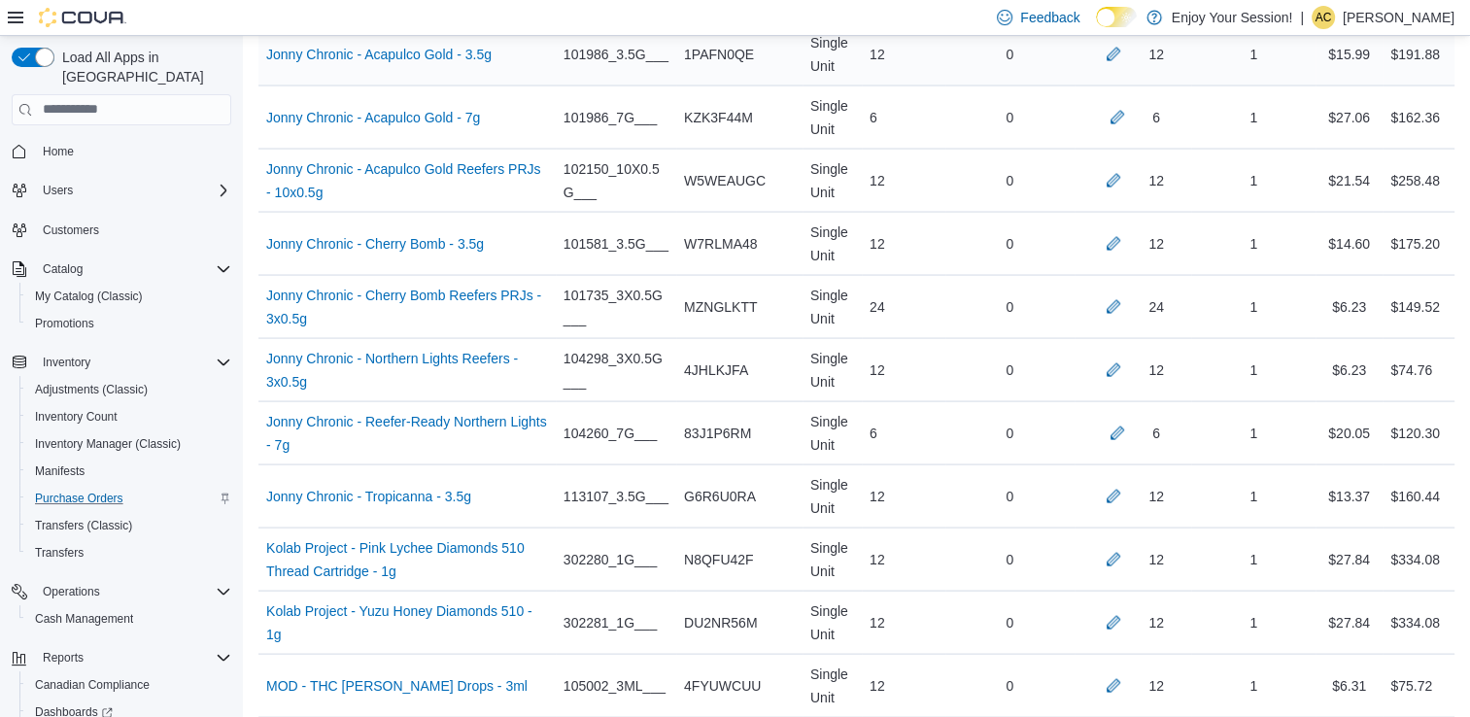
scroll to position [4312, 0]
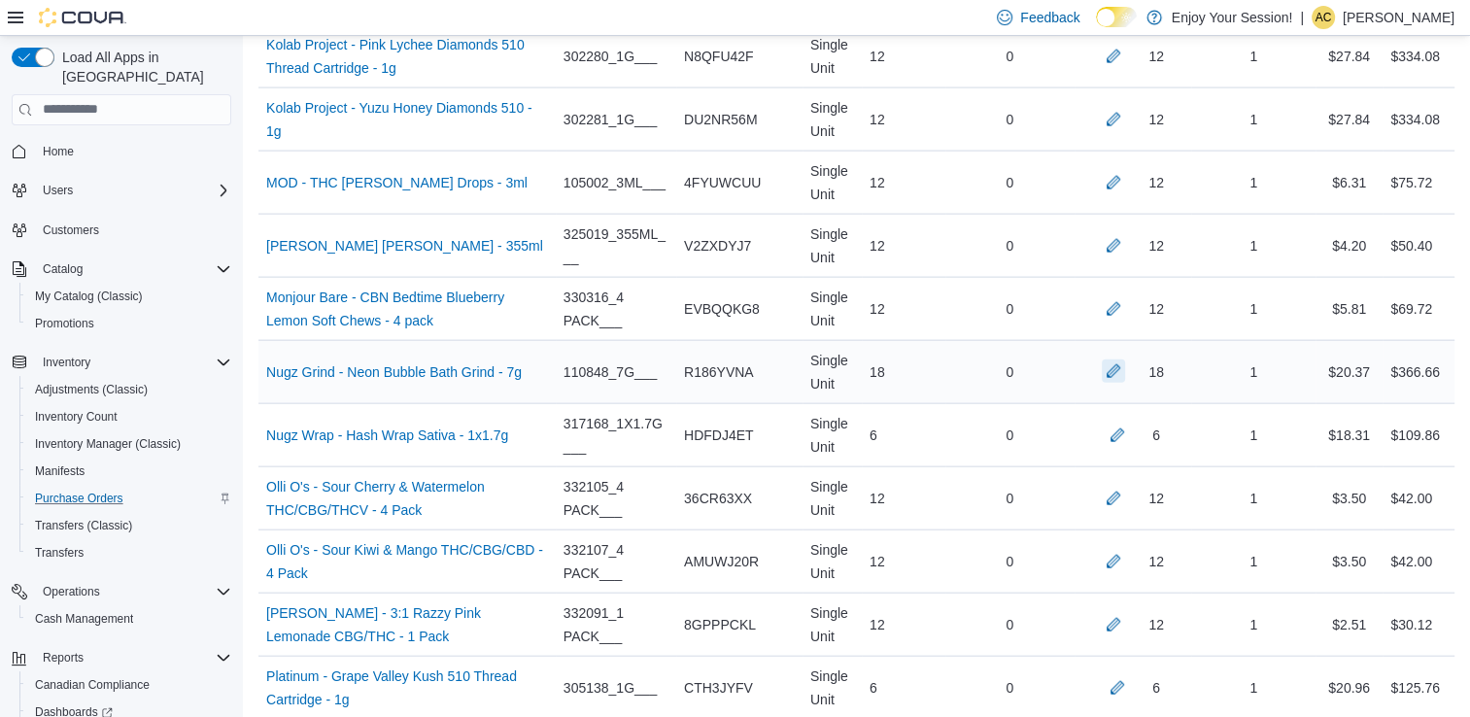
click at [1125, 364] on button "button" at bounding box center [1113, 371] width 23 height 23
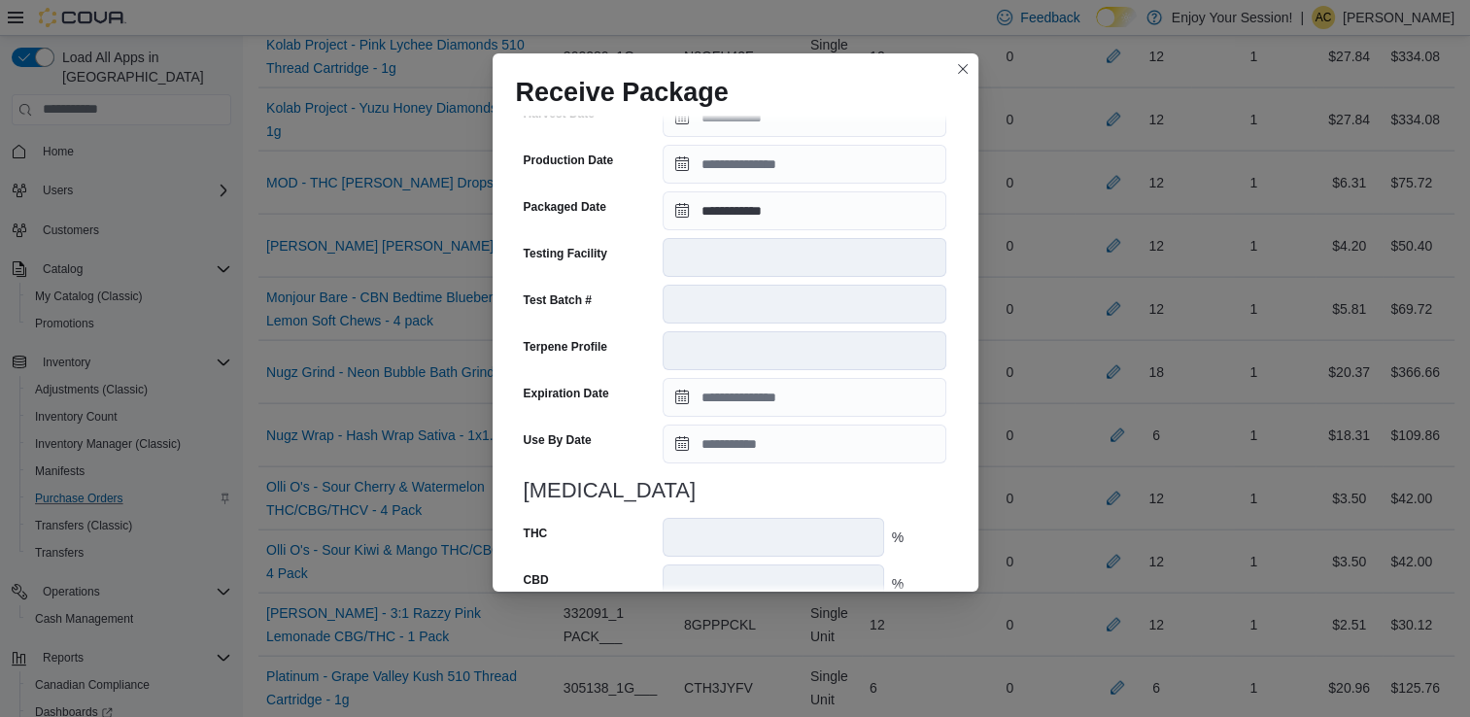
scroll to position [655, 0]
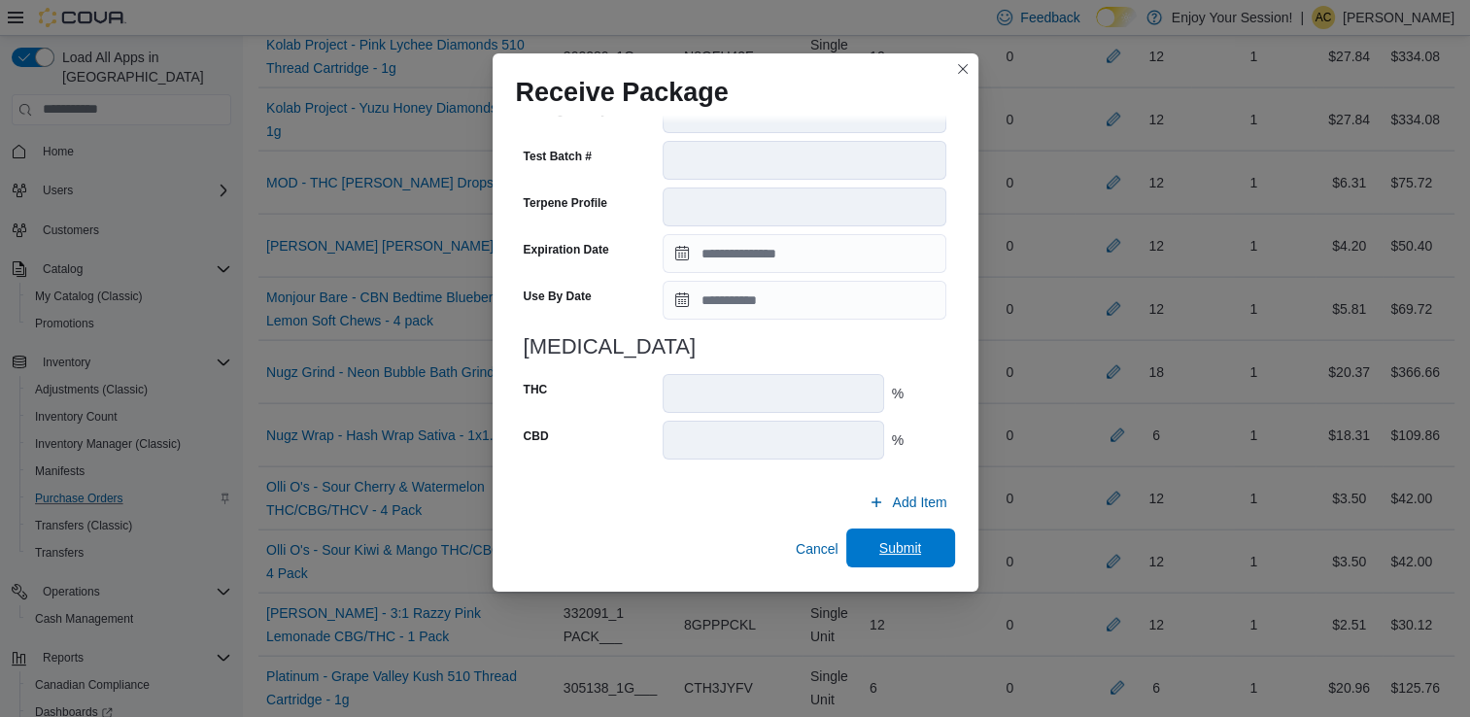
click at [899, 544] on span "Submit" at bounding box center [900, 547] width 43 height 19
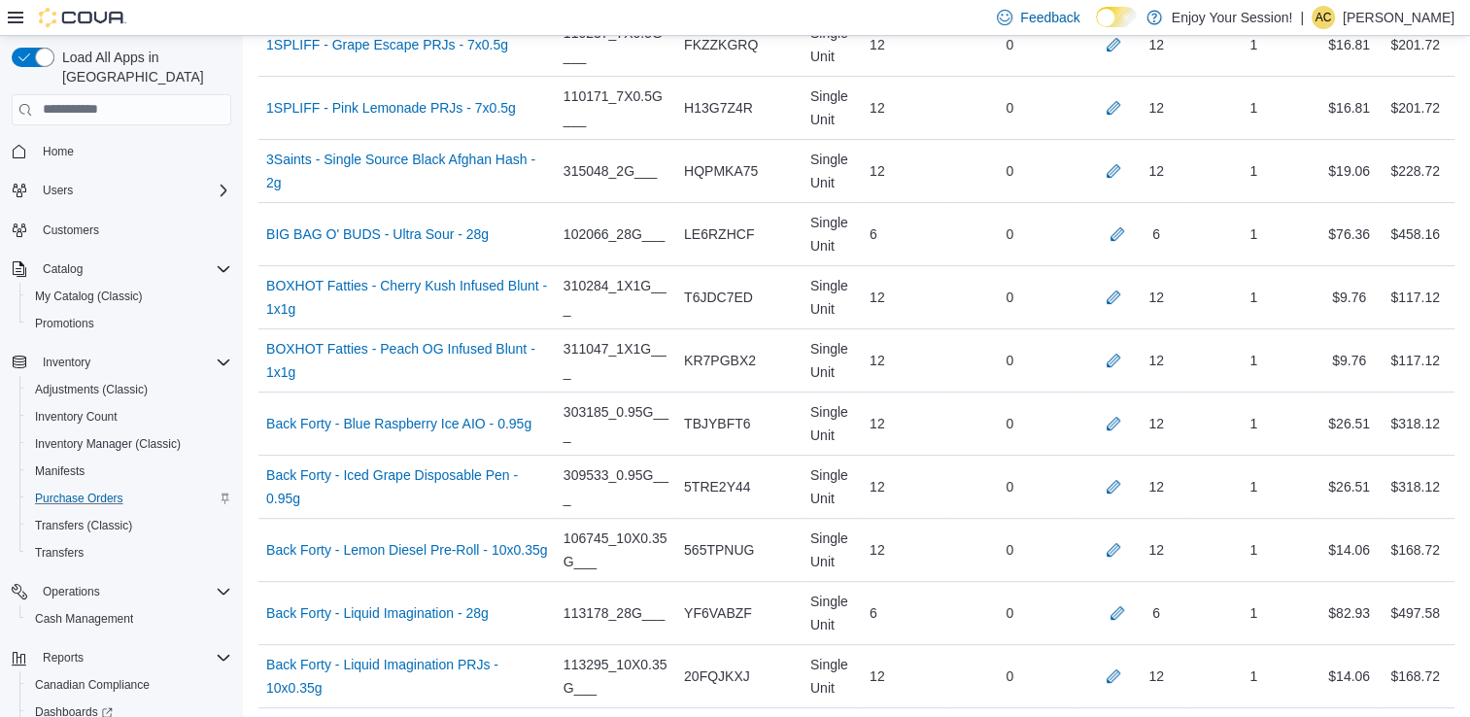
scroll to position [1089, 0]
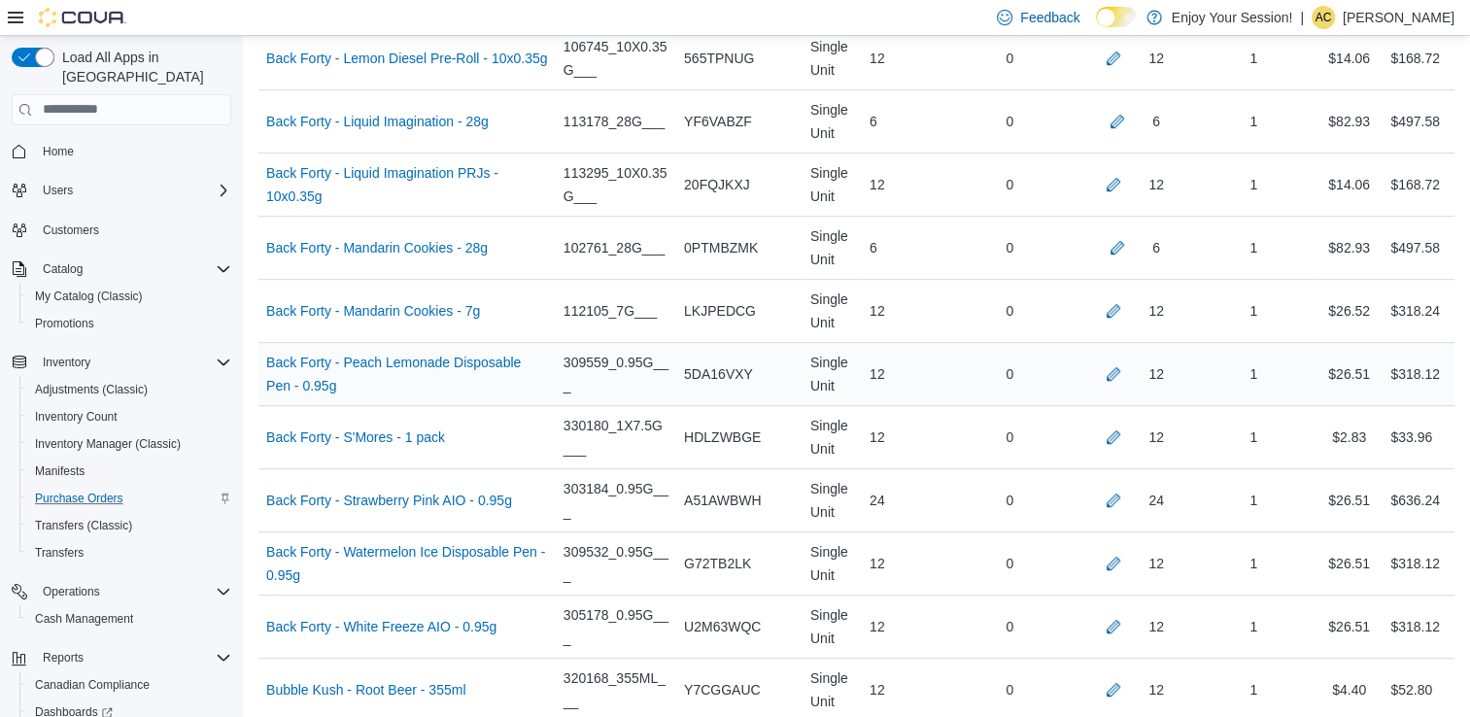
click at [1125, 382] on div at bounding box center [1113, 373] width 23 height 23
click at [1125, 371] on button "button" at bounding box center [1113, 372] width 23 height 23
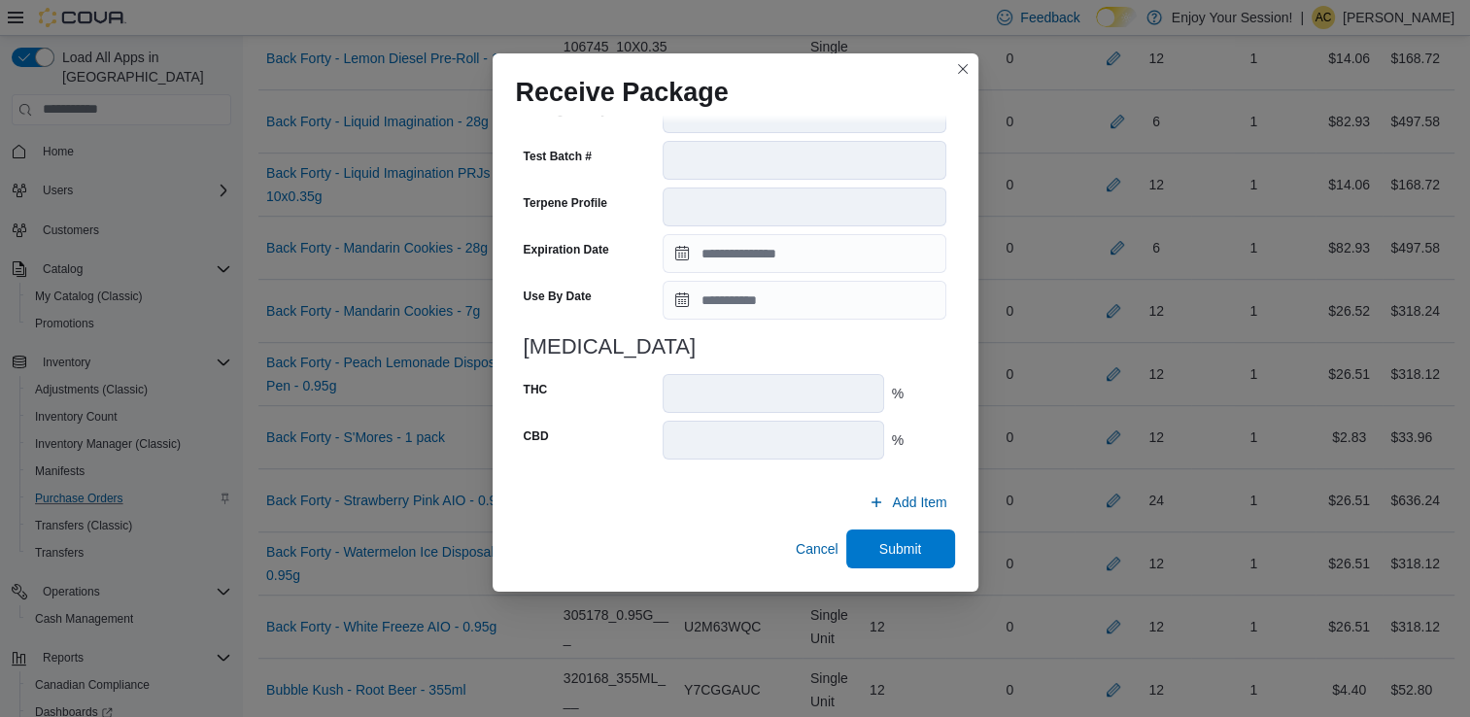
scroll to position [654, 0]
click at [930, 545] on span "Submit" at bounding box center [901, 549] width 86 height 39
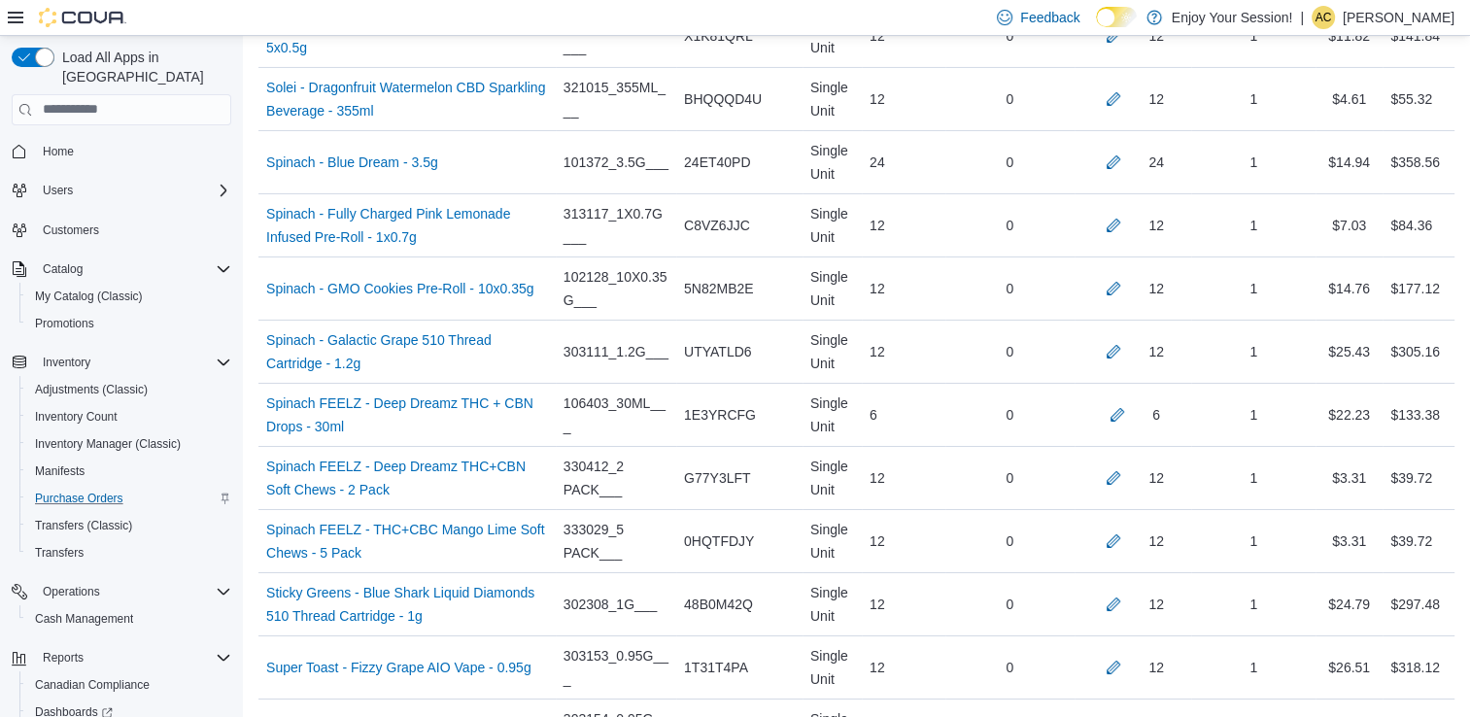
scroll to position [5938, 0]
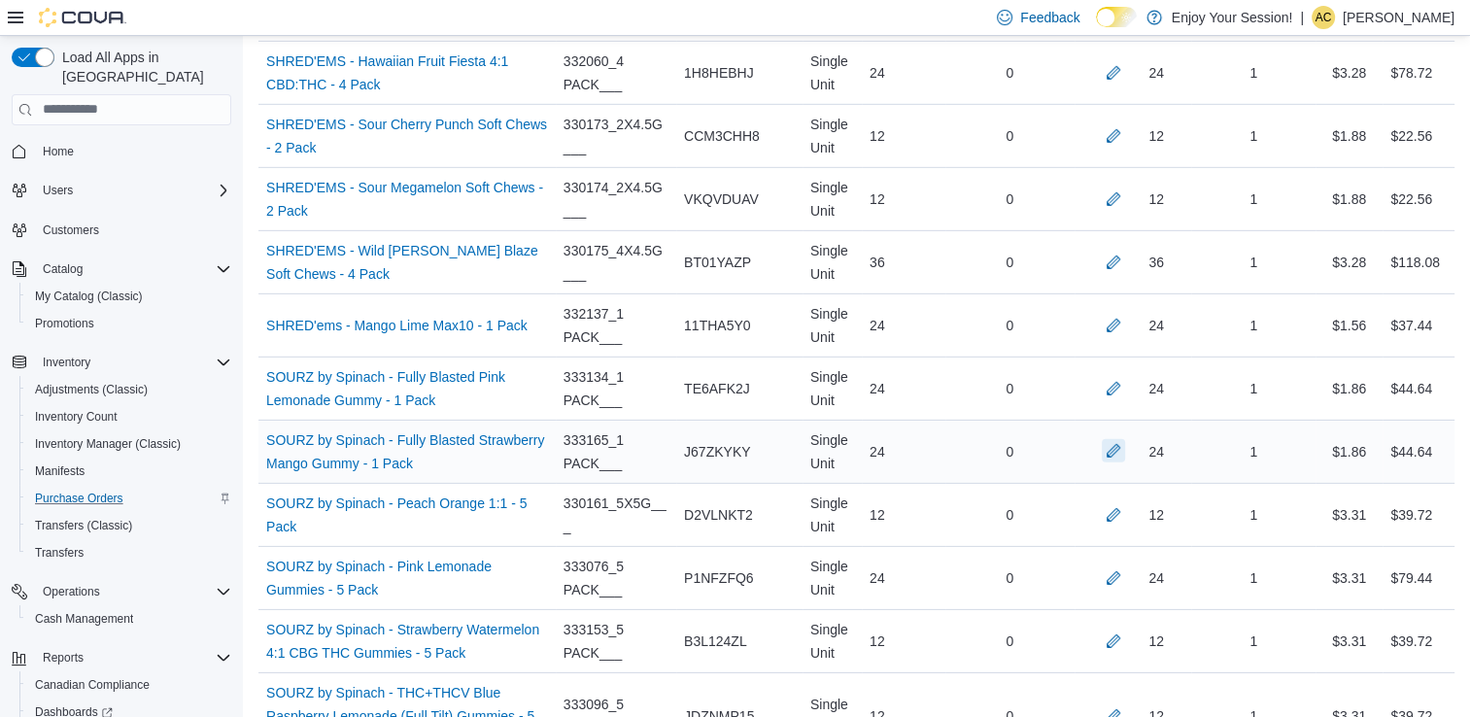
click at [1125, 439] on button "button" at bounding box center [1113, 450] width 23 height 23
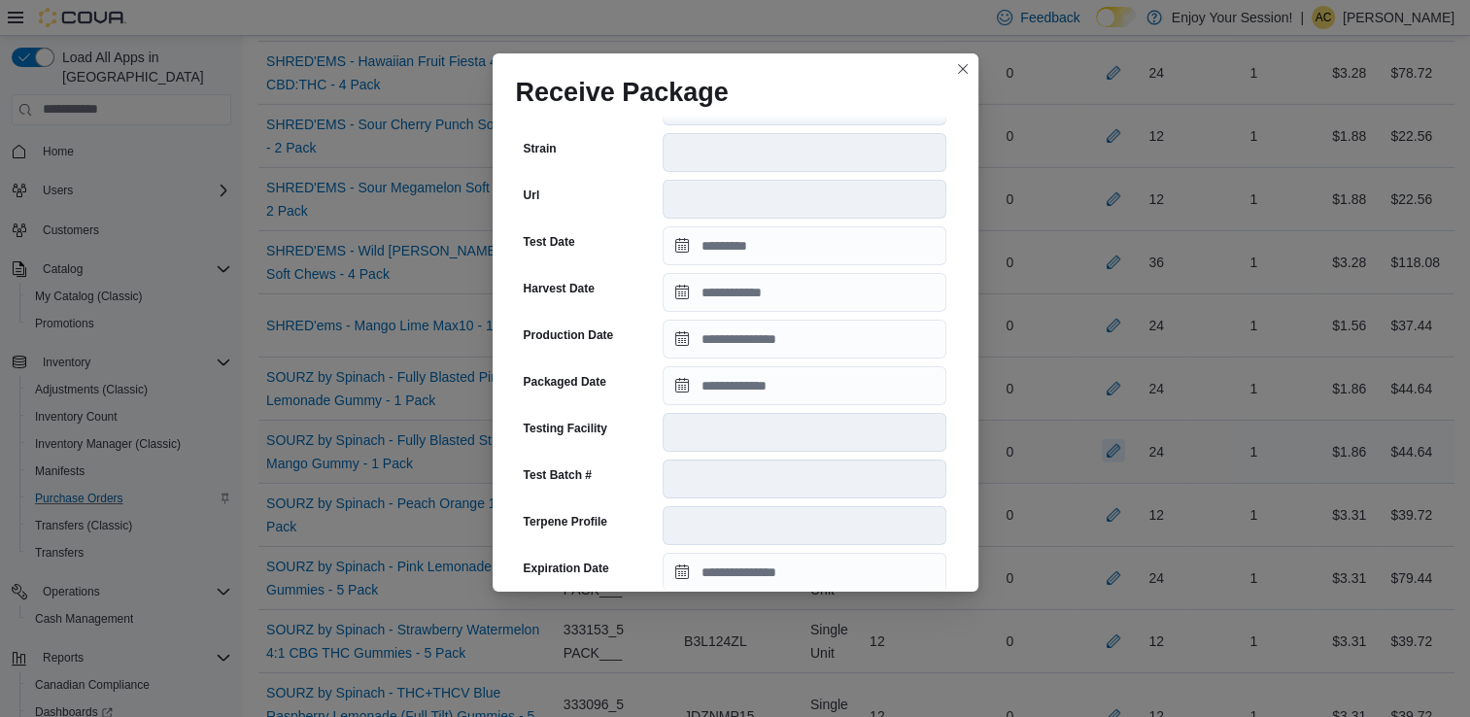
scroll to position [352, 0]
click at [798, 389] on input "Packaged Date" at bounding box center [805, 385] width 284 height 39
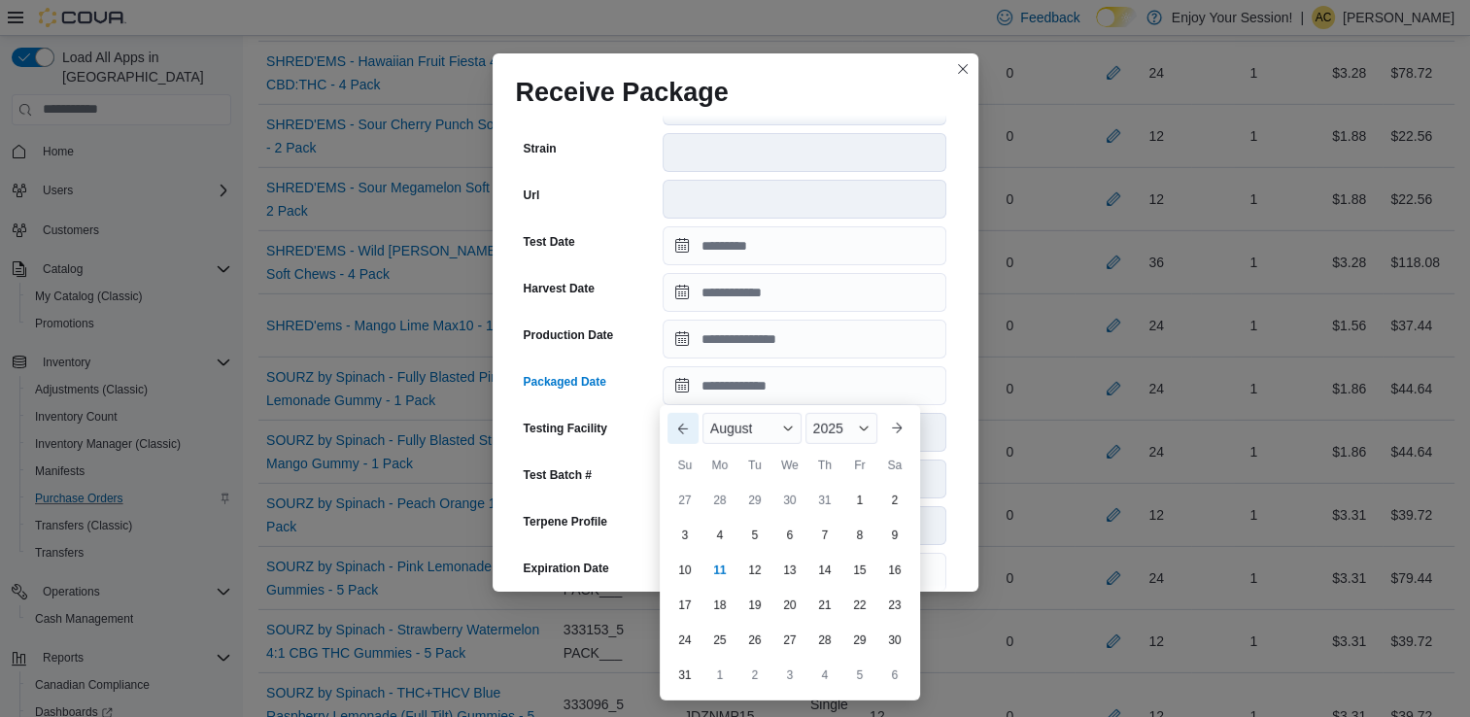
click at [682, 429] on button "Previous Month" at bounding box center [683, 428] width 31 height 31
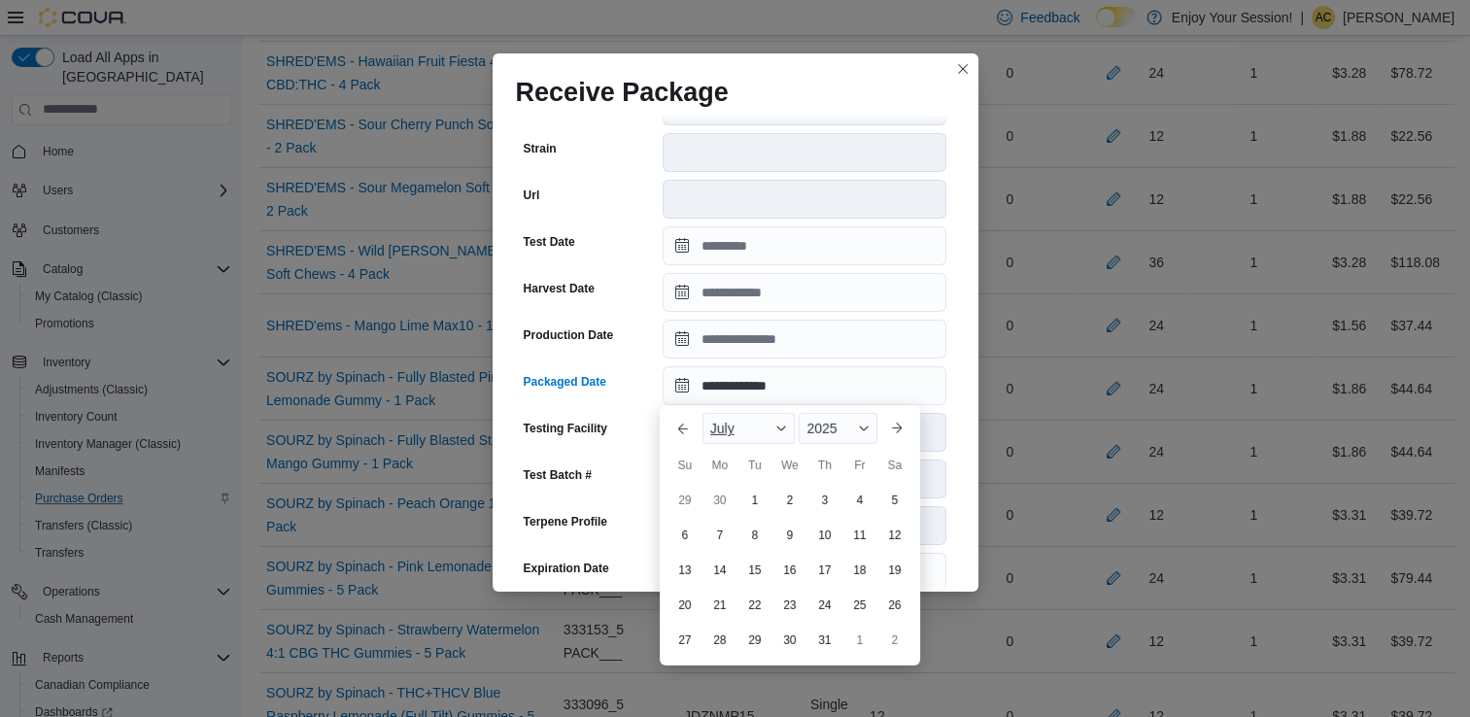
click at [781, 430] on span "Button. Open the month selector. July is currently selected." at bounding box center [781, 429] width 12 height 12
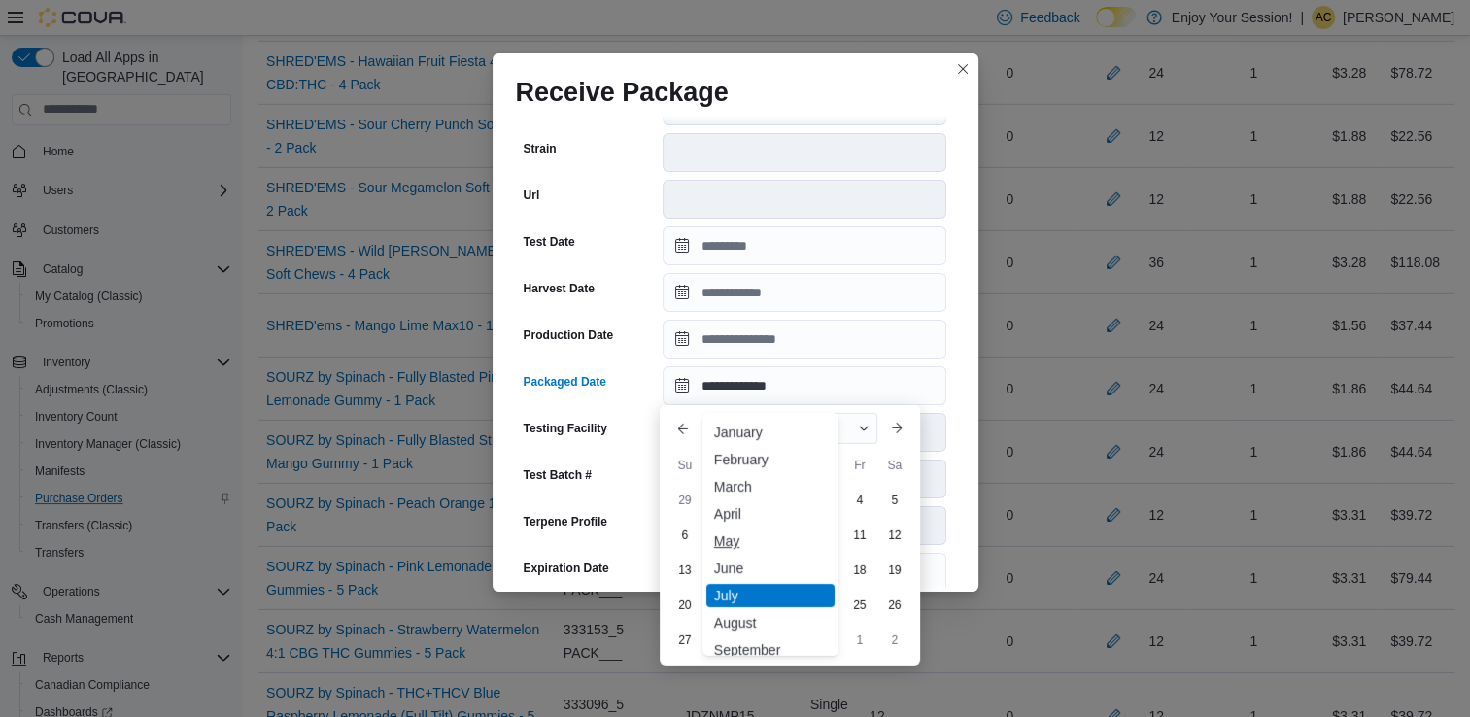
click at [773, 535] on div "May" at bounding box center [770, 541] width 128 height 23
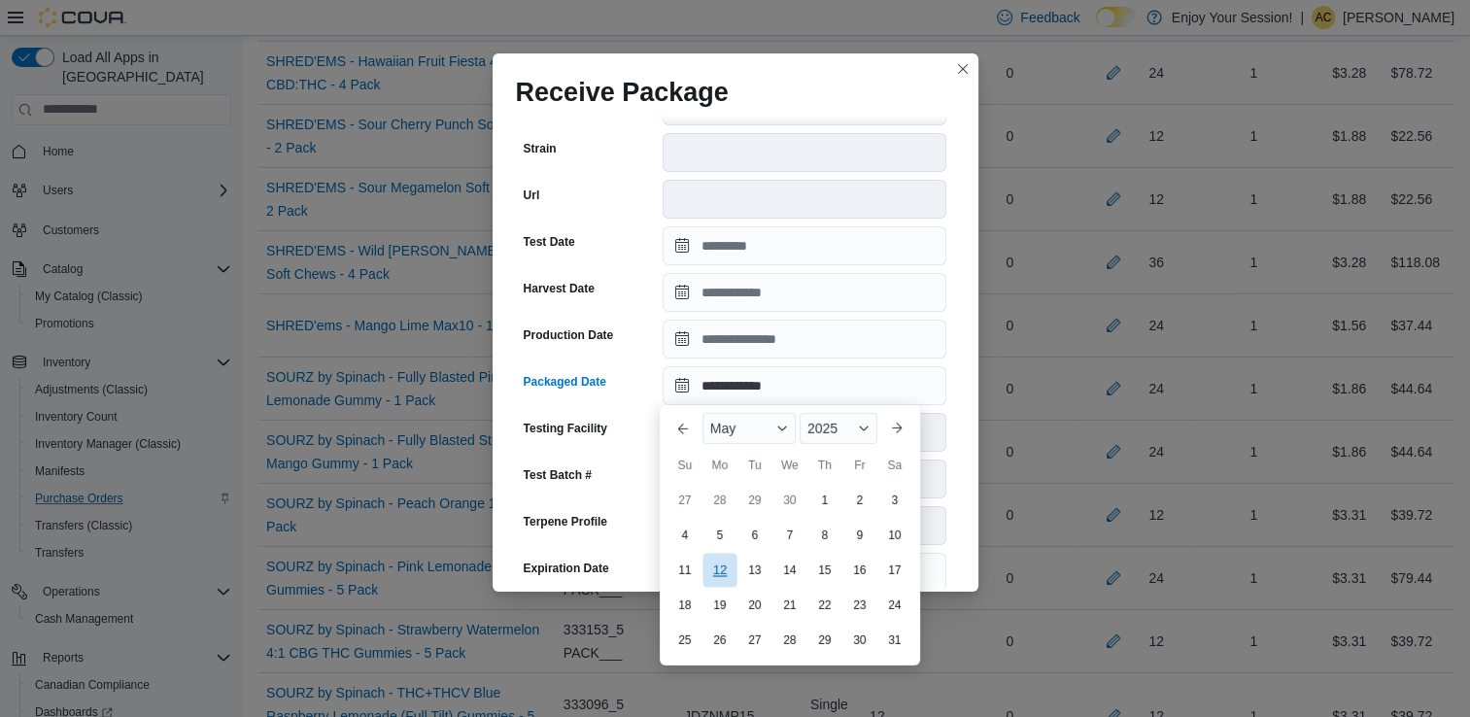
click at [726, 569] on div "12" at bounding box center [720, 571] width 34 height 34
type input "**********"
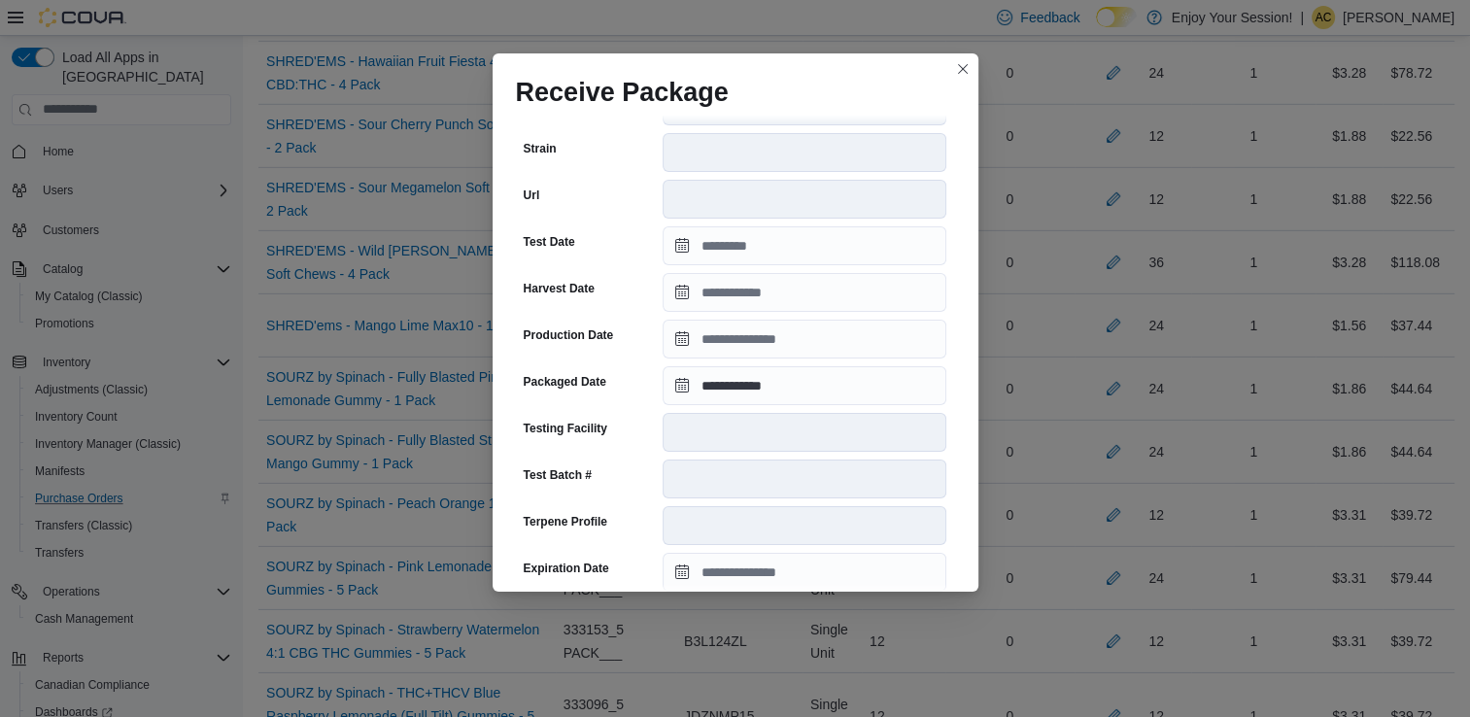
scroll to position [670, 0]
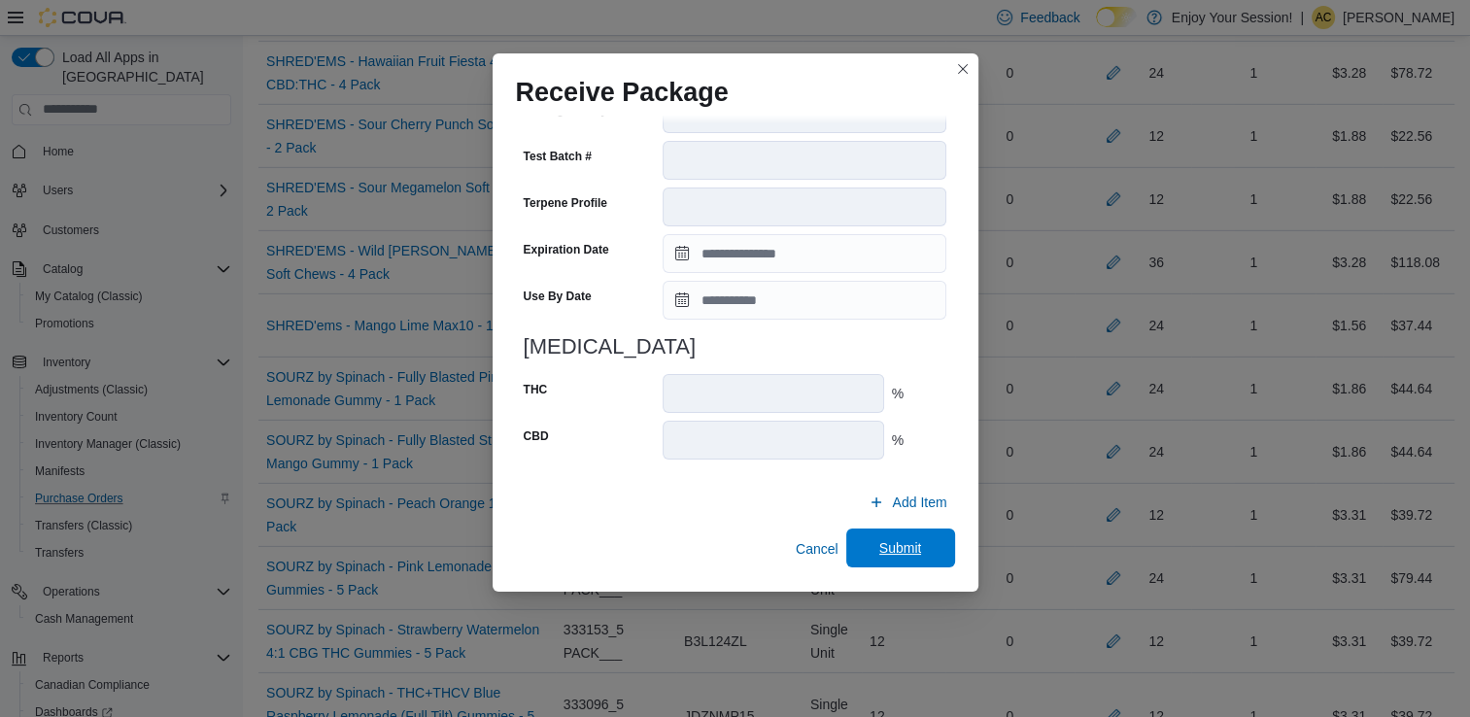
click at [887, 555] on span "Submit" at bounding box center [900, 547] width 43 height 19
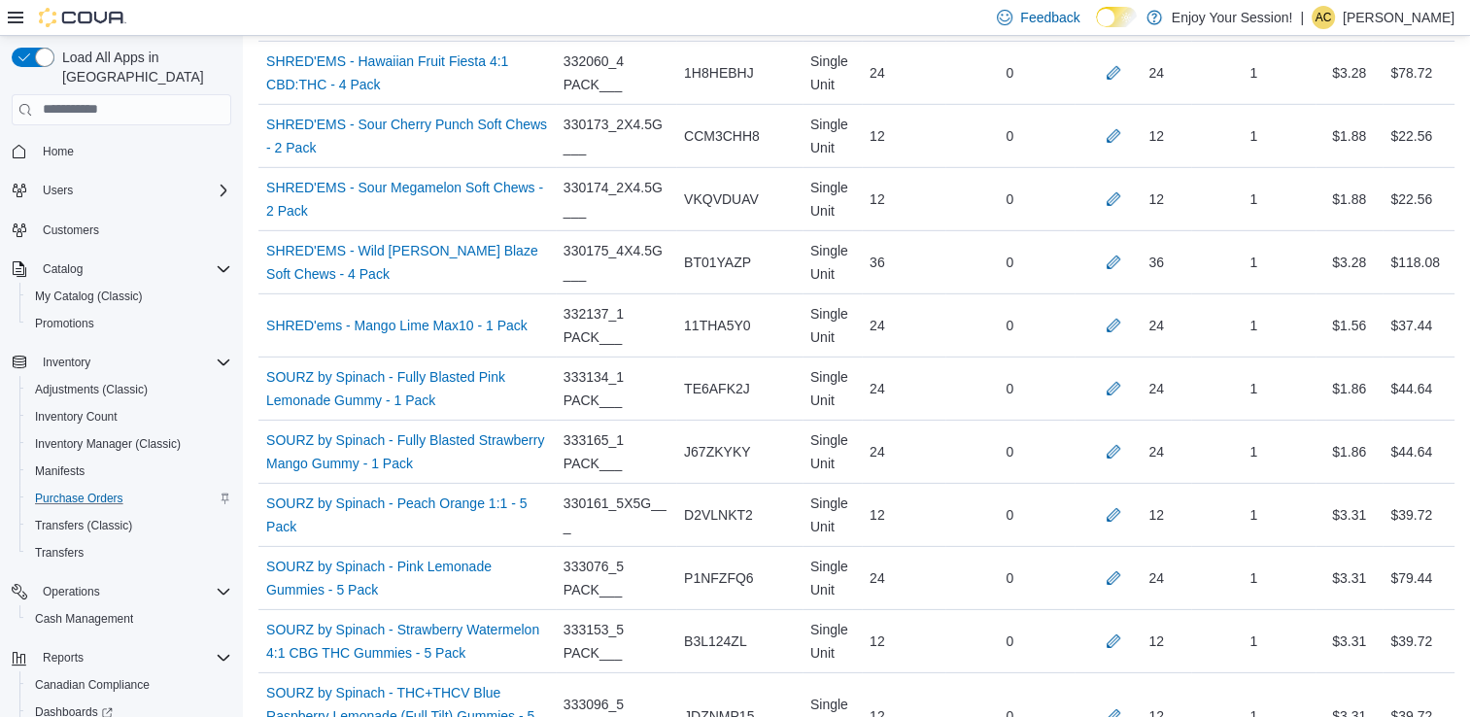
scroll to position [2990, 0]
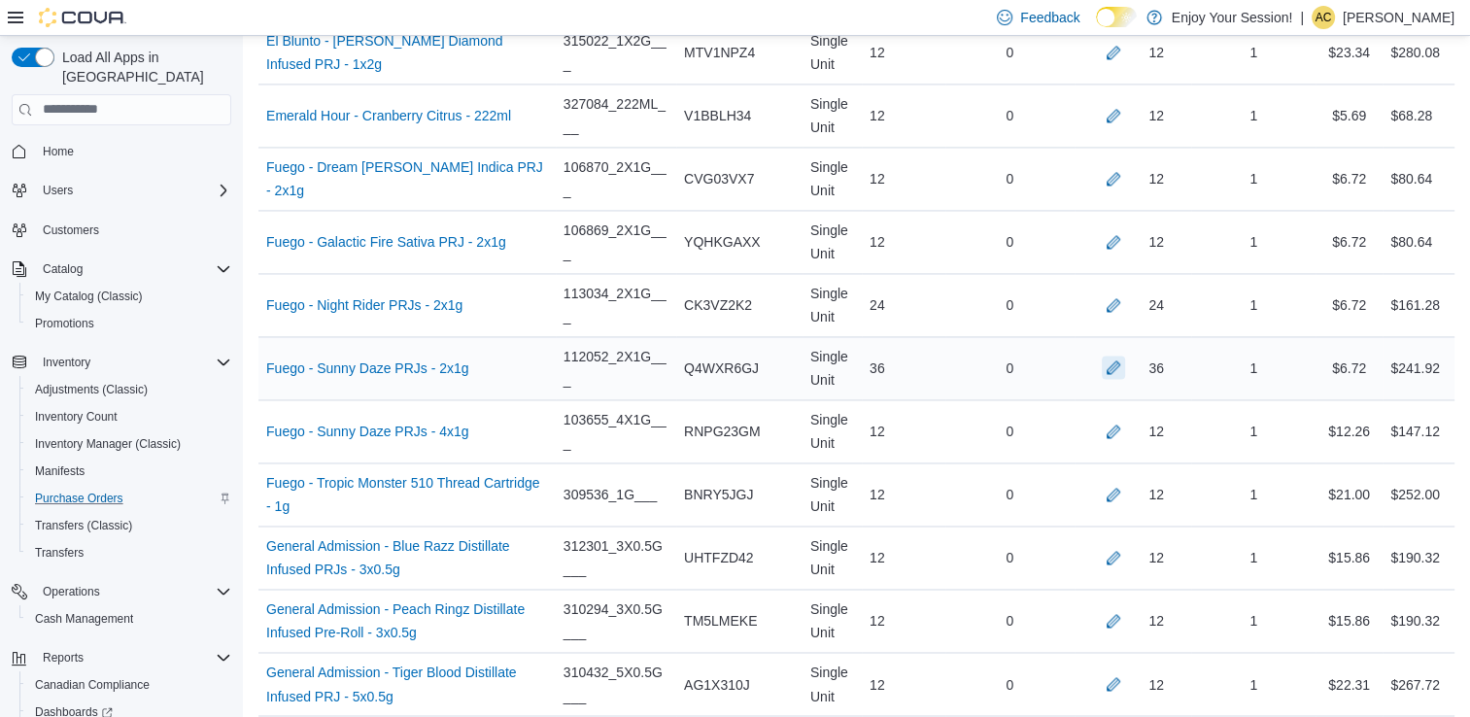
click at [1120, 358] on button "button" at bounding box center [1113, 367] width 23 height 23
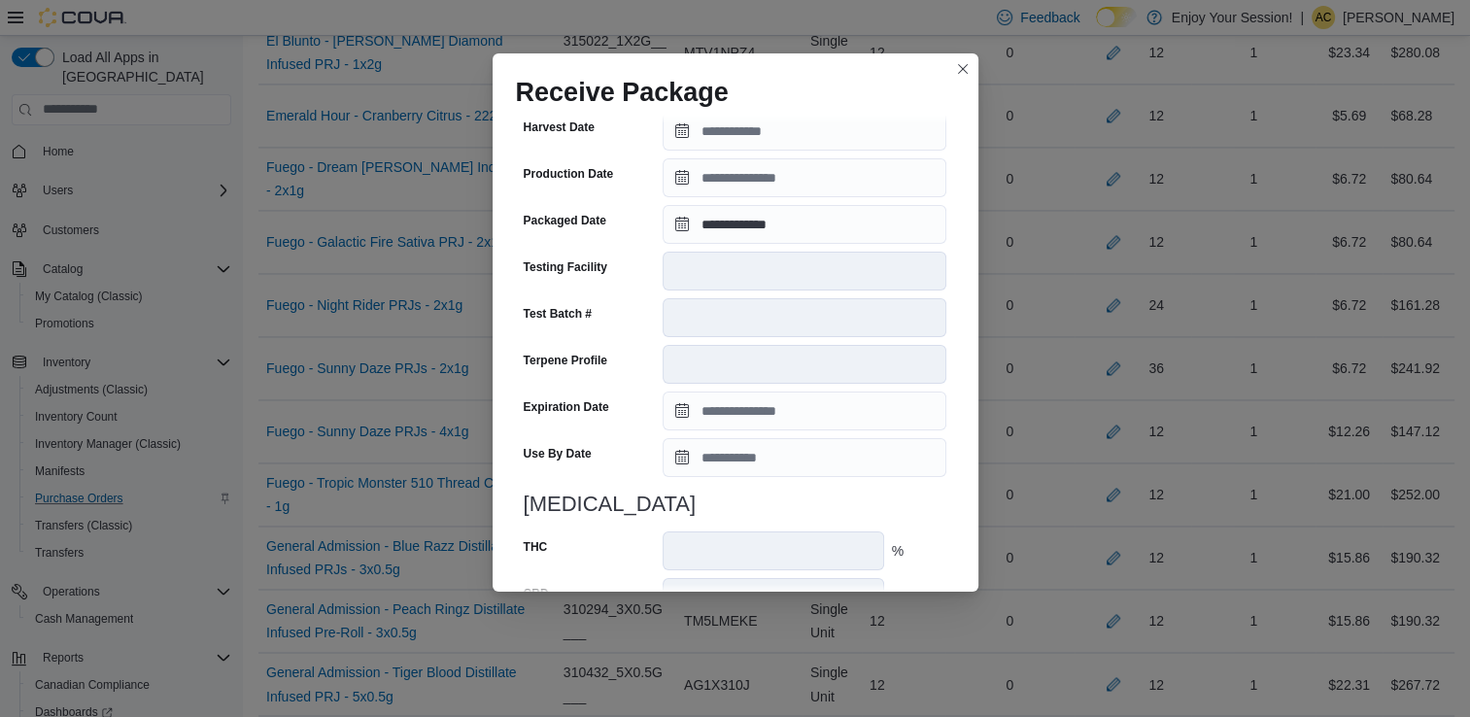
scroll to position [655, 0]
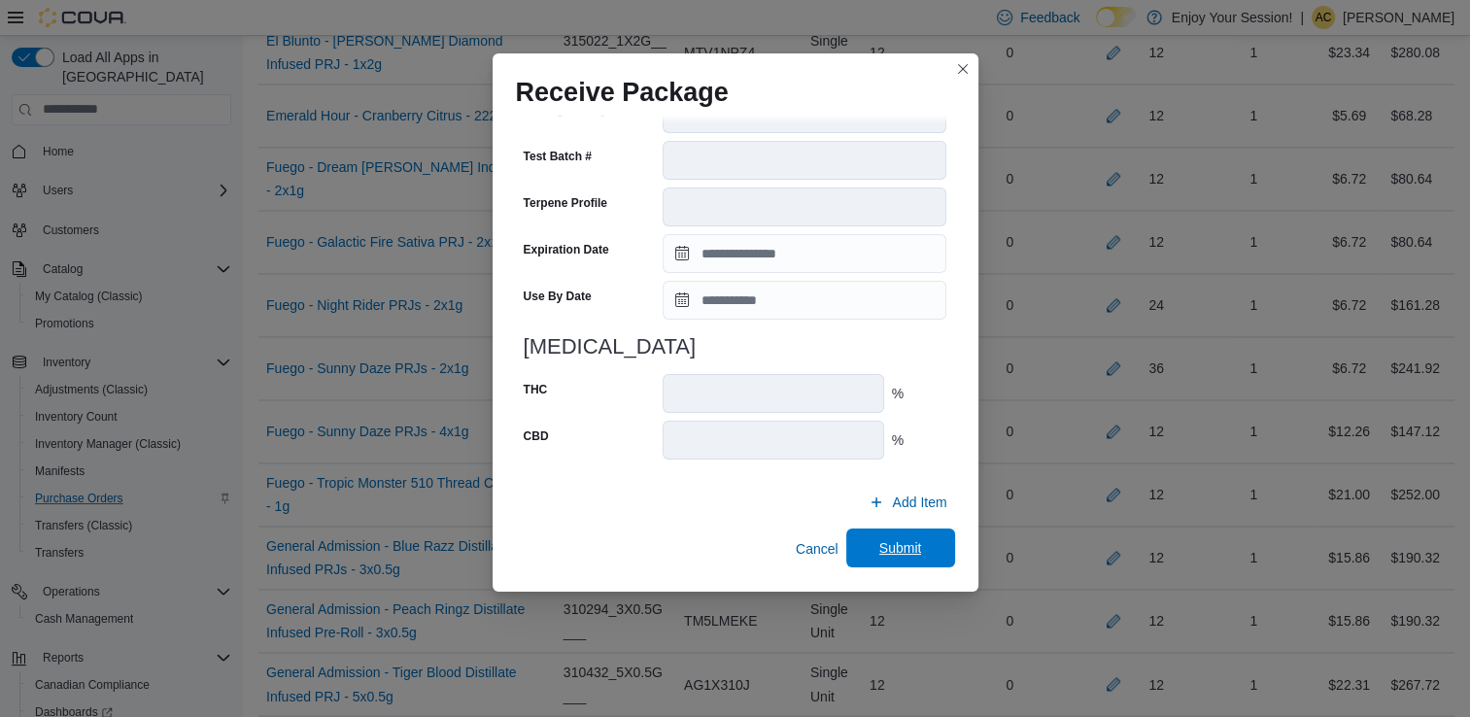
click at [896, 560] on span "Submit" at bounding box center [901, 548] width 86 height 39
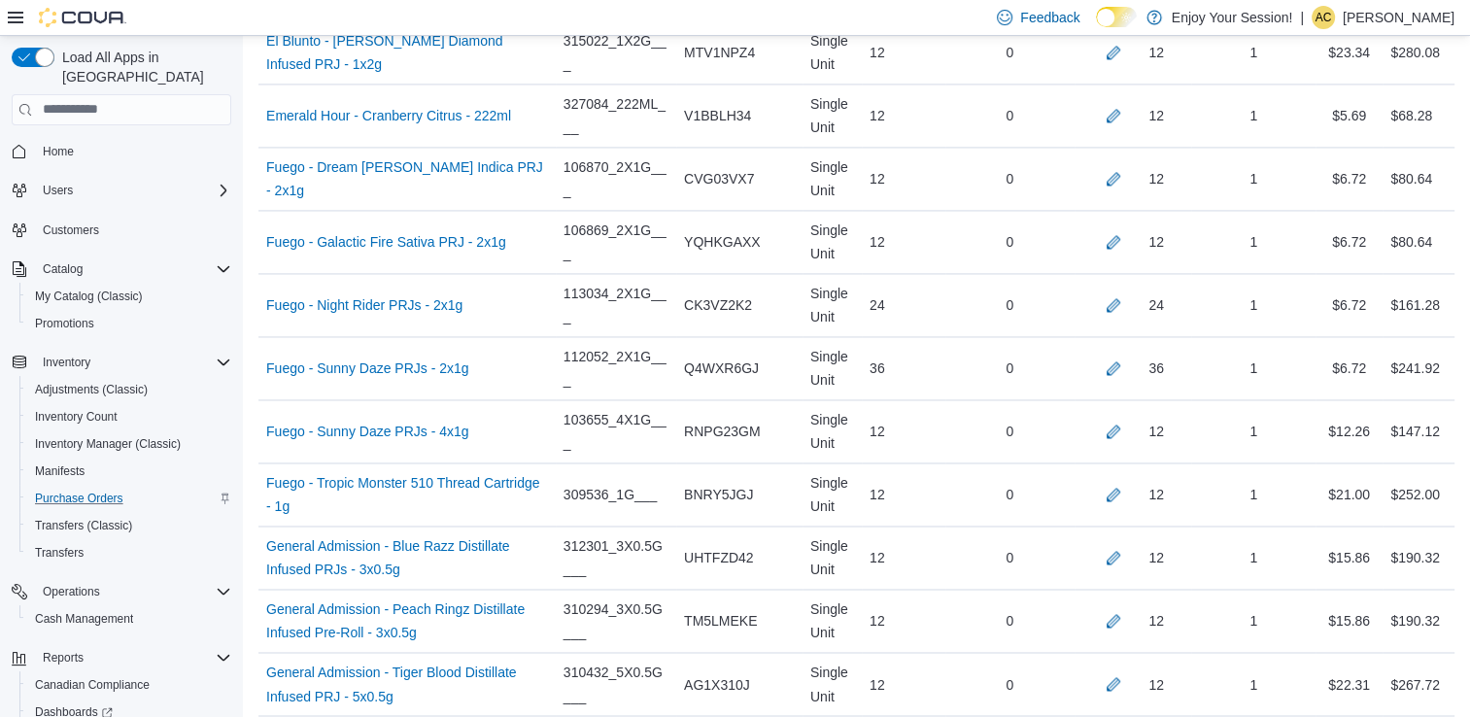
scroll to position [8405, 0]
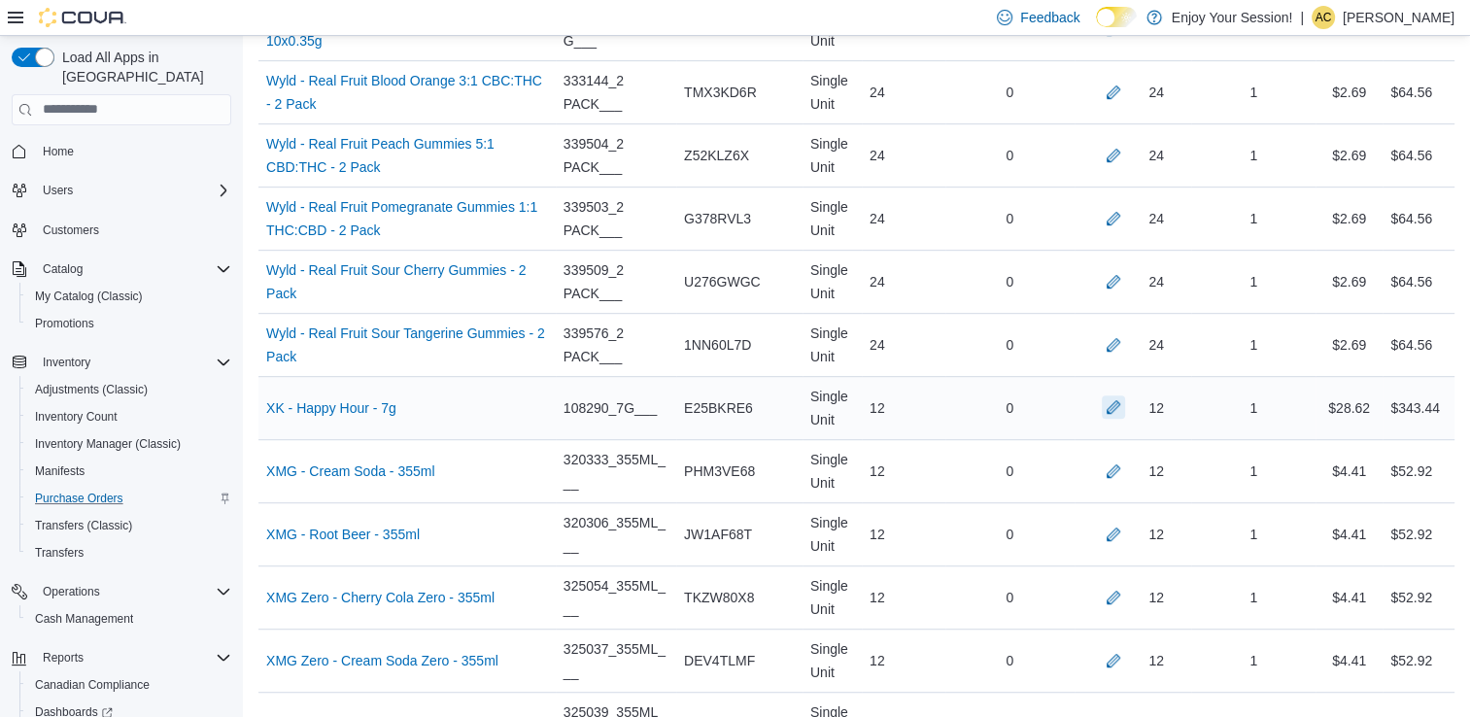
click at [1125, 395] on button "button" at bounding box center [1113, 406] width 23 height 23
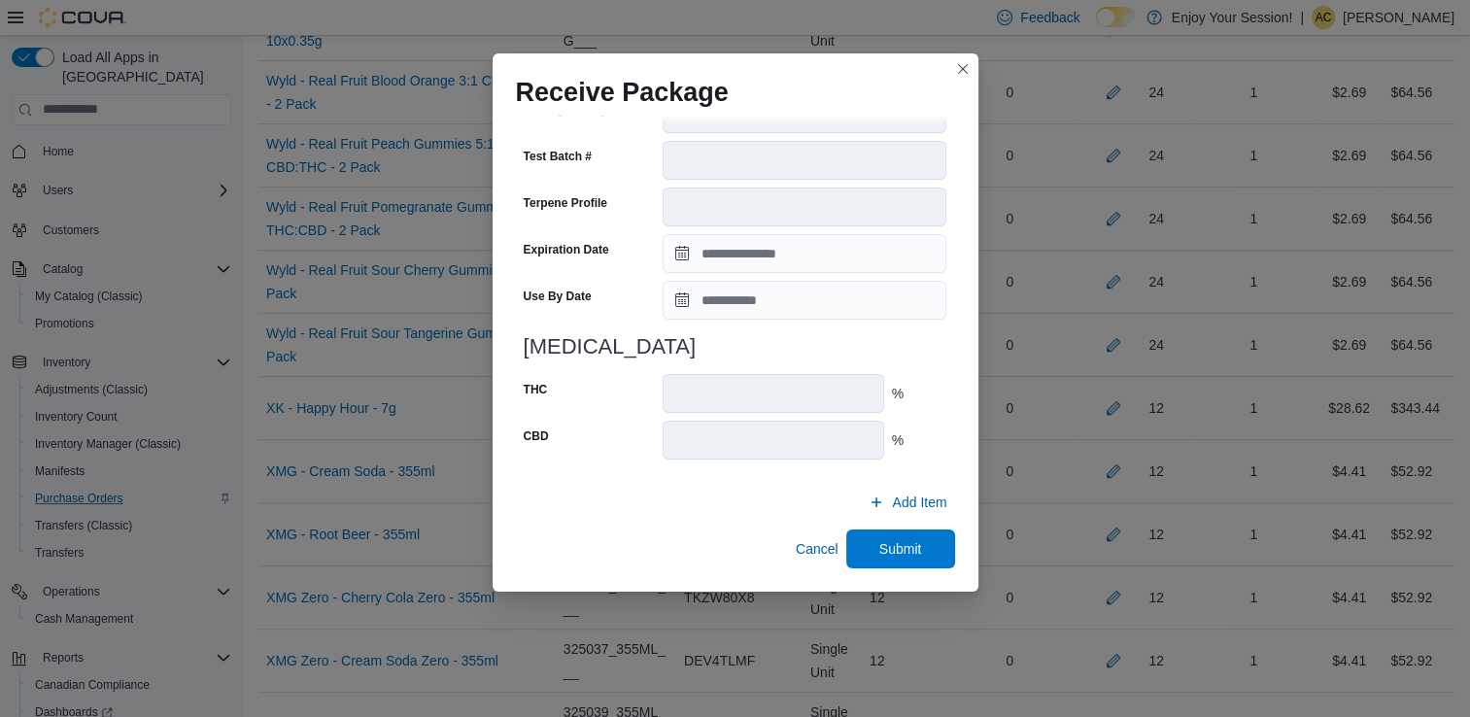
scroll to position [8891, 0]
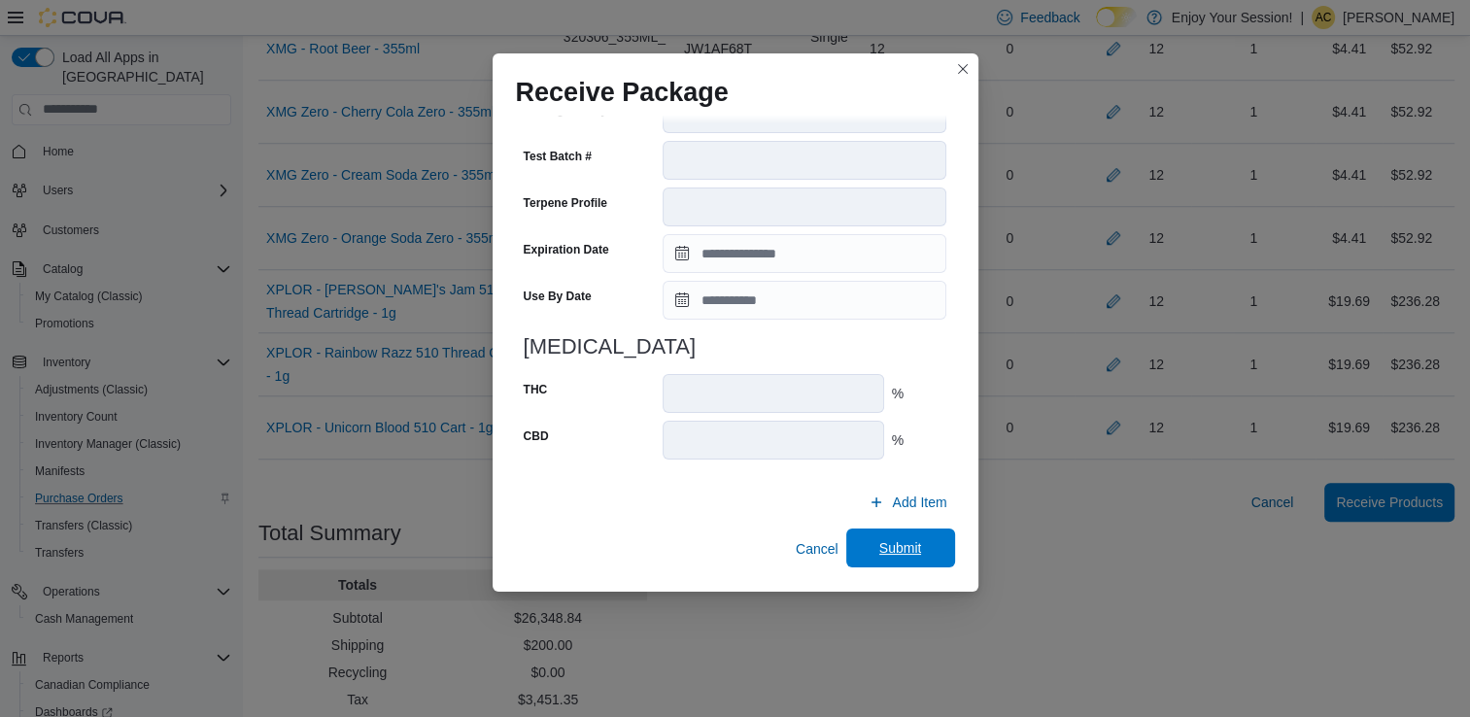
click at [920, 555] on span "Submit" at bounding box center [901, 548] width 86 height 39
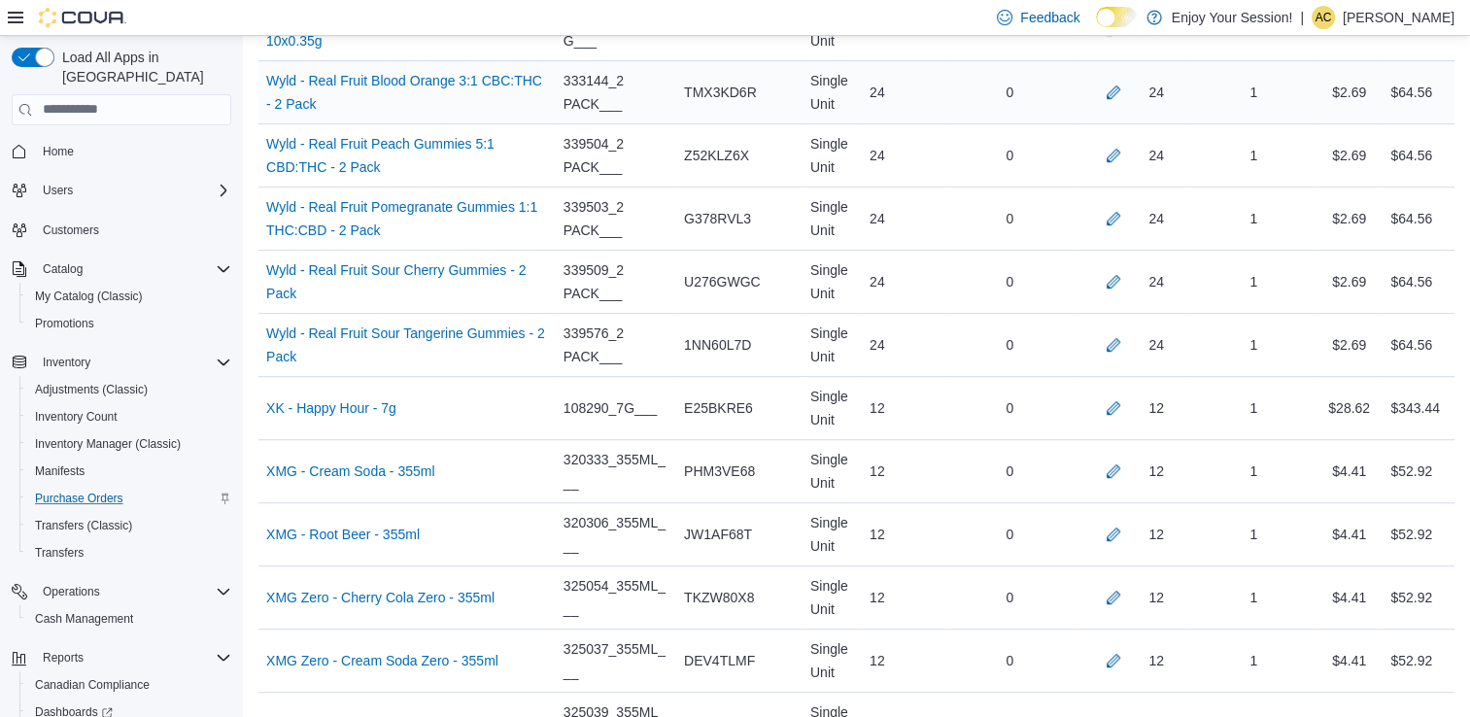
scroll to position [2109, 0]
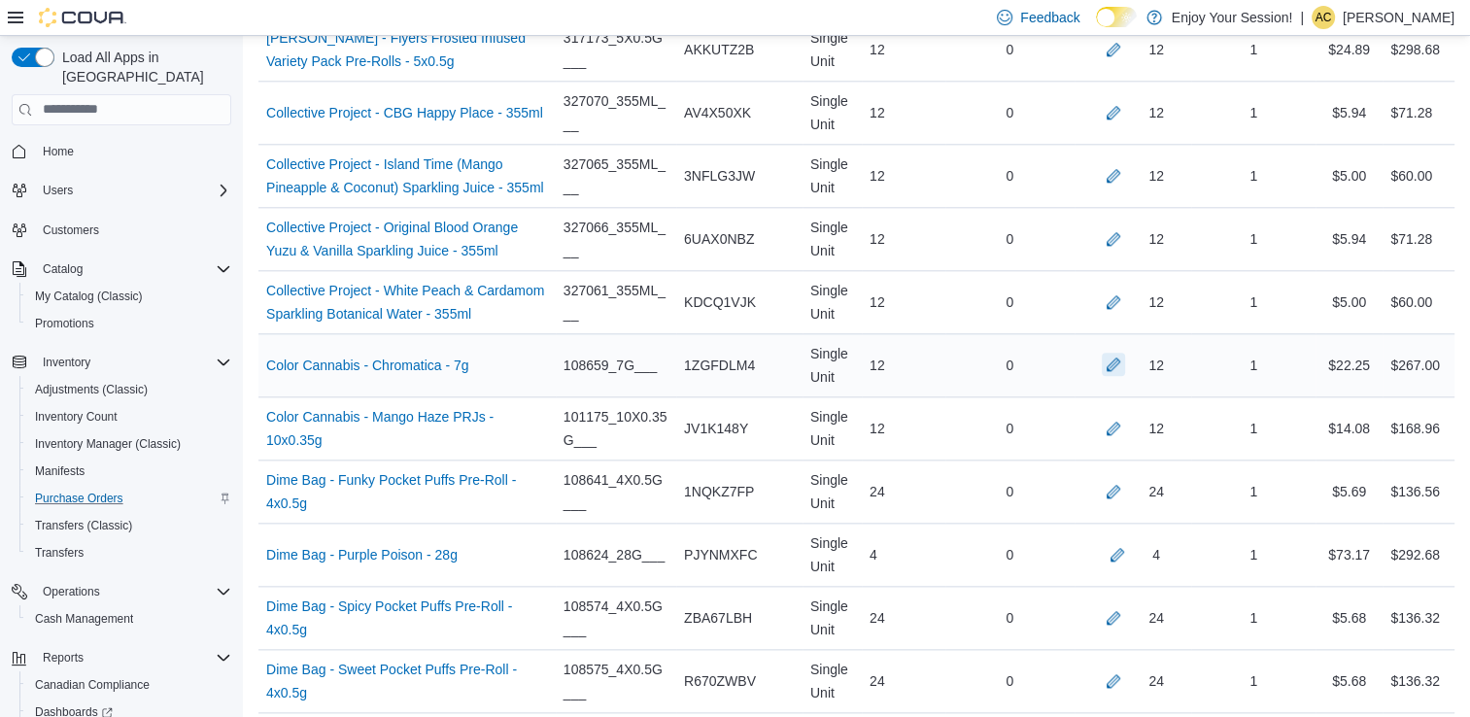
click at [1125, 357] on button "button" at bounding box center [1113, 364] width 23 height 23
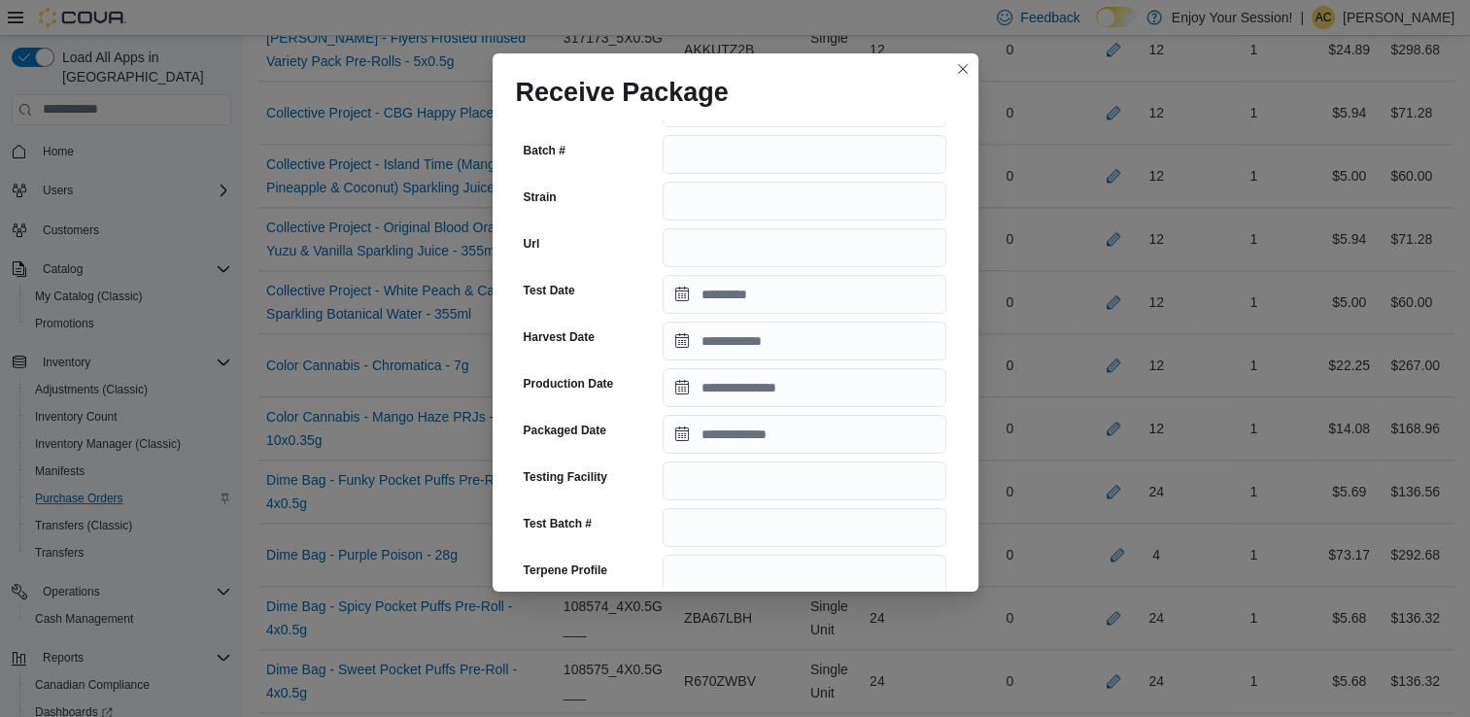
scroll to position [255, 0]
click at [732, 426] on input "Packaged Date" at bounding box center [805, 432] width 284 height 39
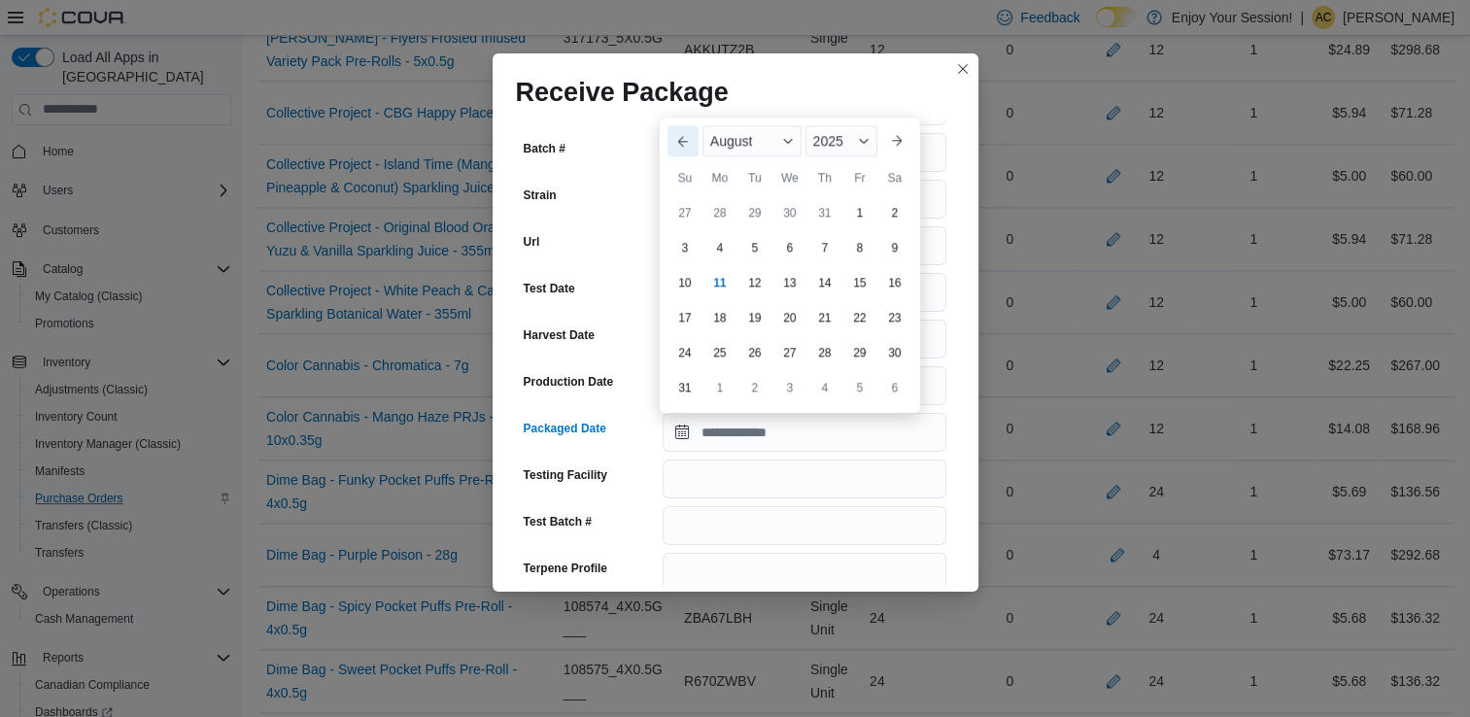
click at [688, 132] on button "Previous Month" at bounding box center [683, 140] width 31 height 31
click at [712, 321] on div "14" at bounding box center [720, 318] width 34 height 34
type input "**********"
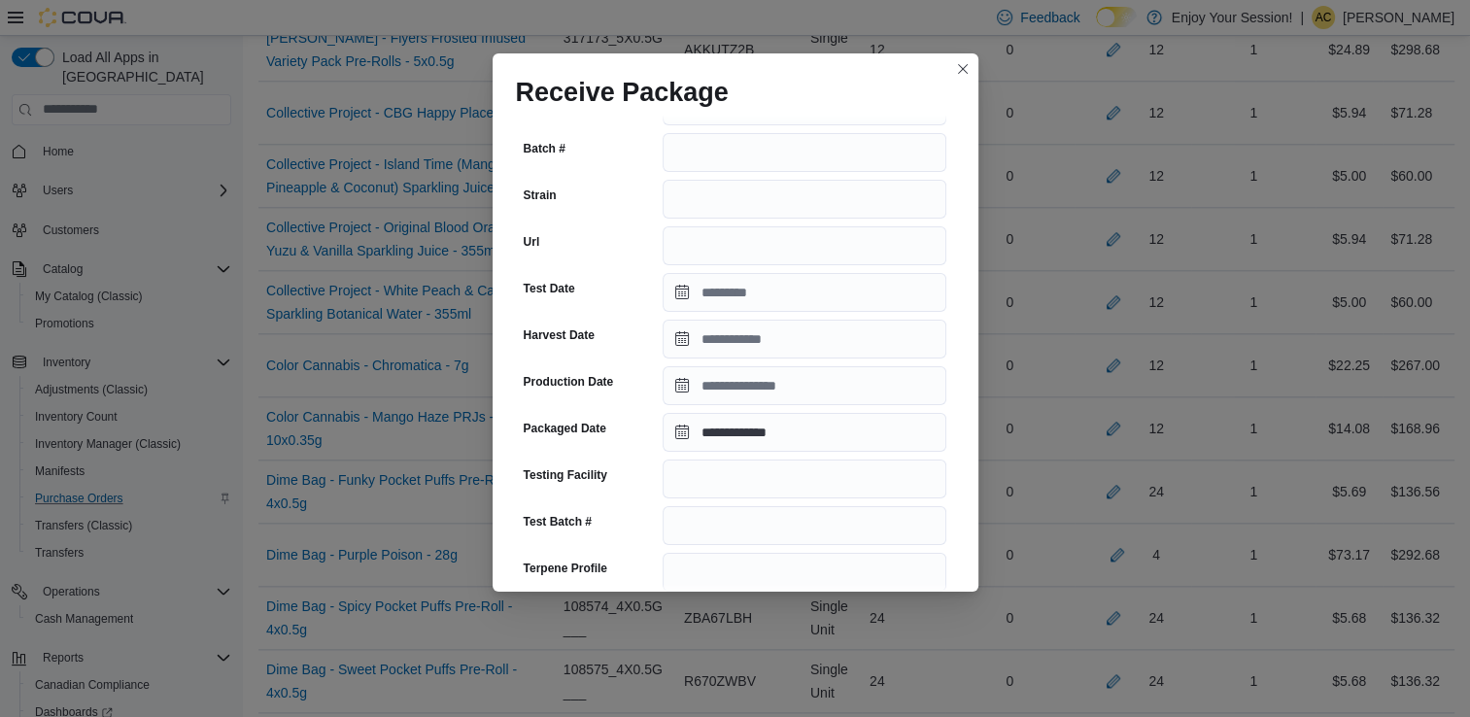
scroll to position [674, 0]
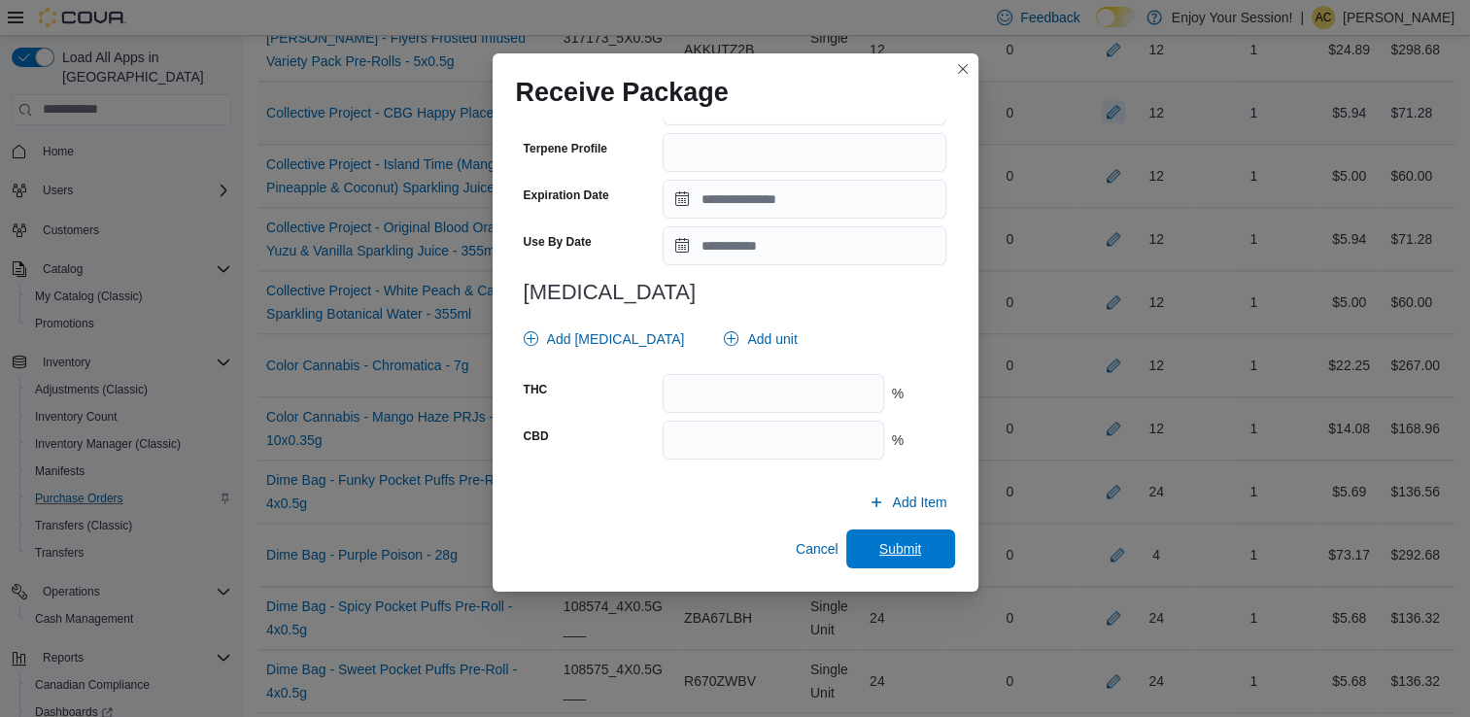
click at [902, 554] on span "Submit" at bounding box center [900, 548] width 43 height 19
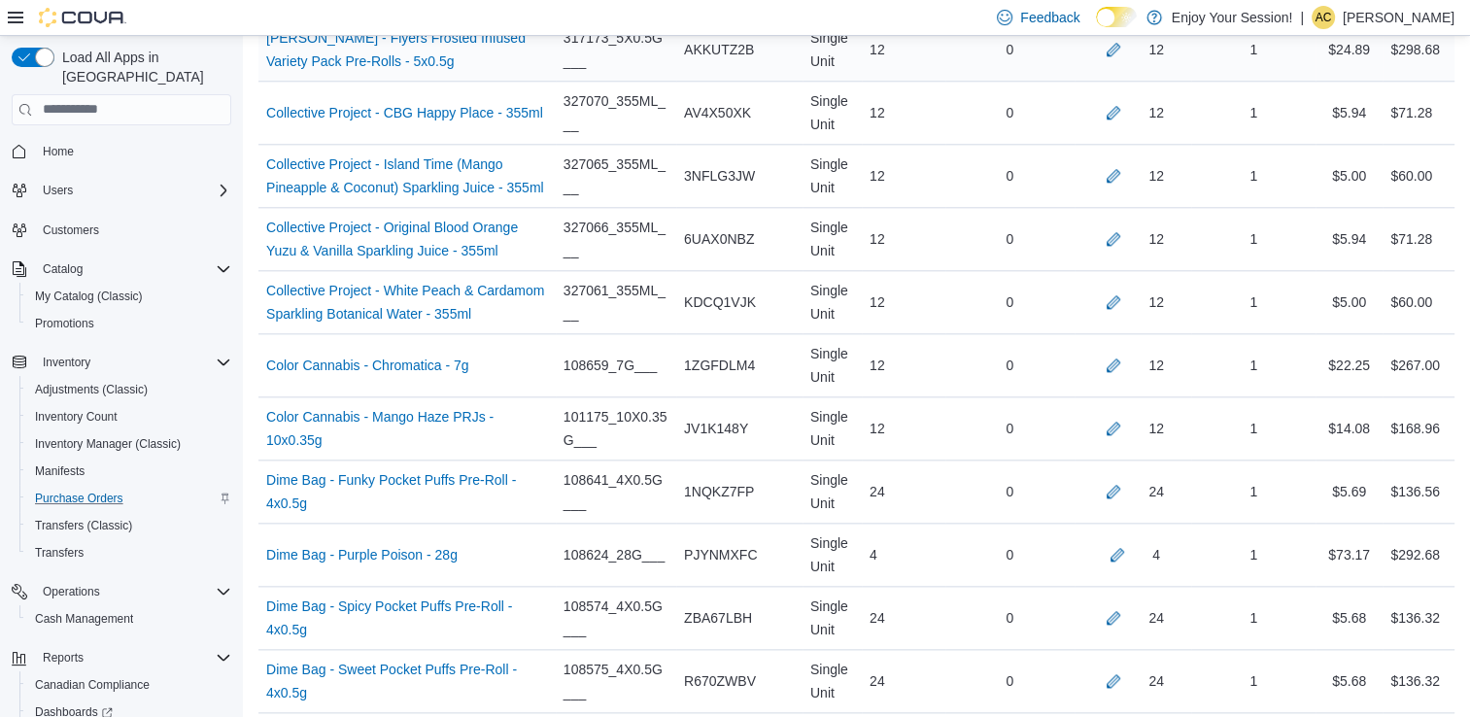
scroll to position [7964, 0]
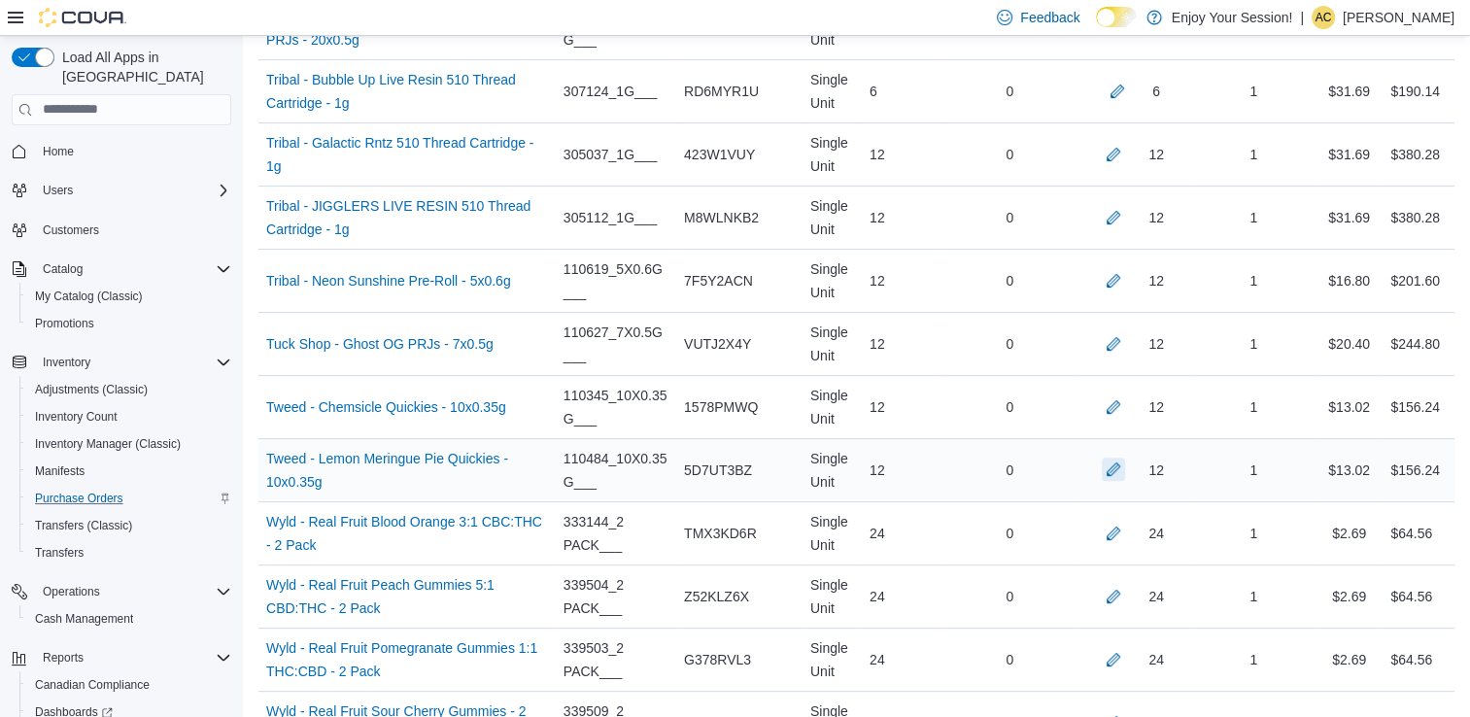
click at [1125, 458] on button "button" at bounding box center [1113, 469] width 23 height 23
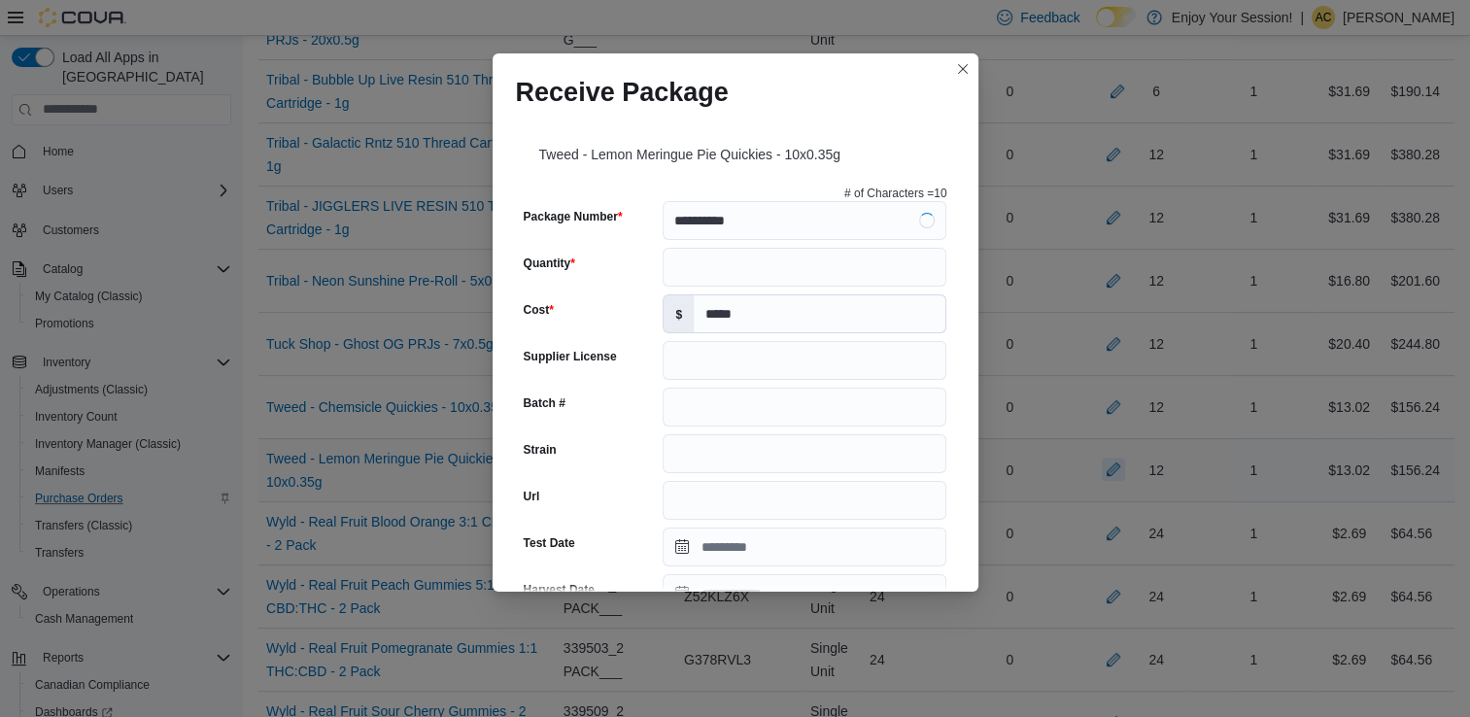
click at [978, 429] on div "**********" at bounding box center [735, 358] width 1470 height 717
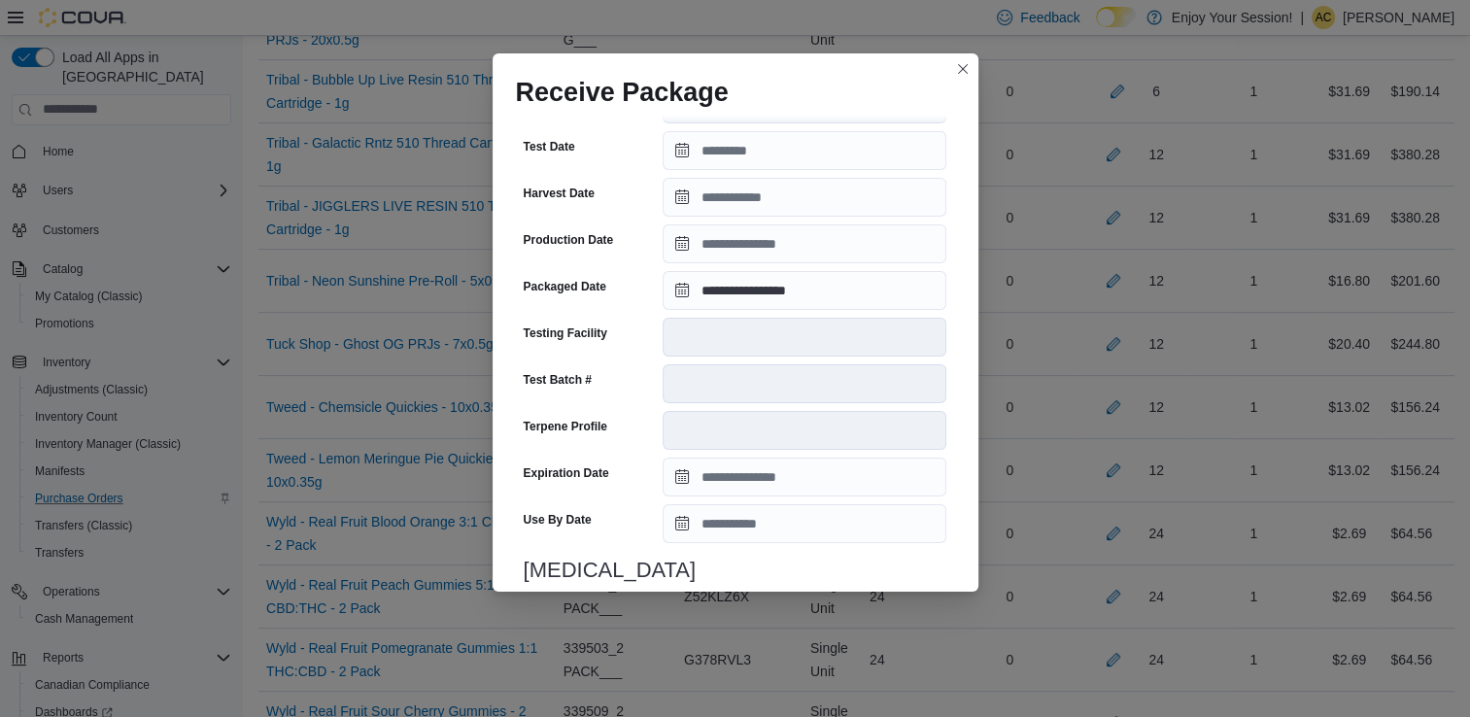
scroll to position [655, 0]
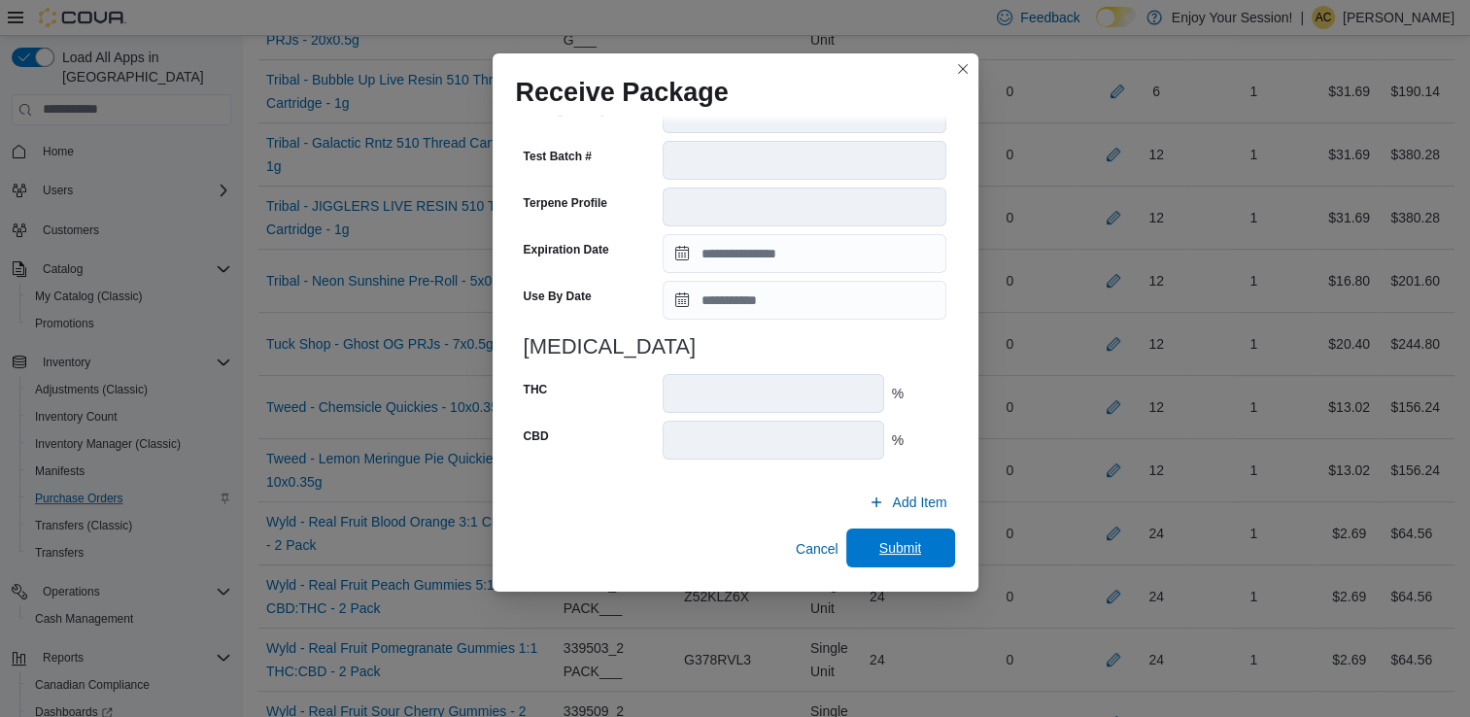
click at [864, 554] on span "Submit" at bounding box center [901, 548] width 86 height 39
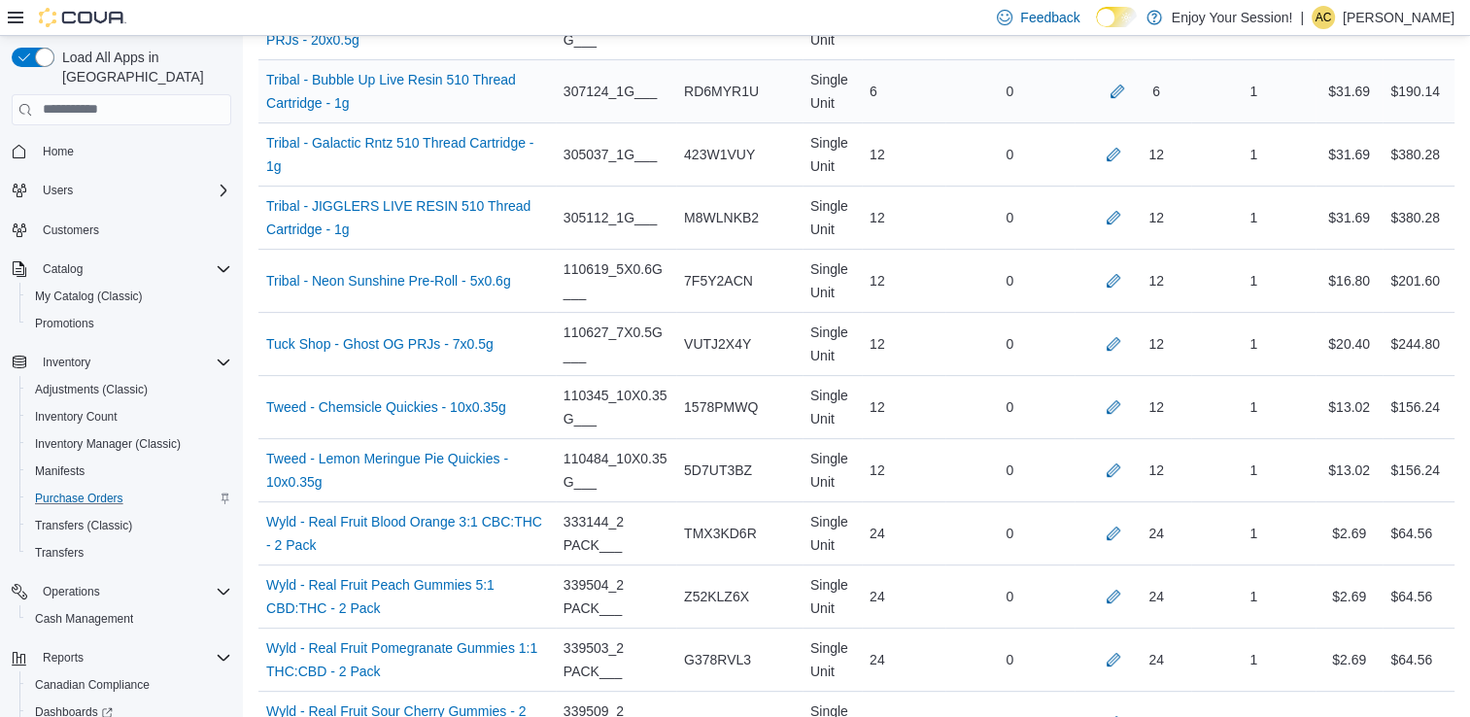
scroll to position [8783, 0]
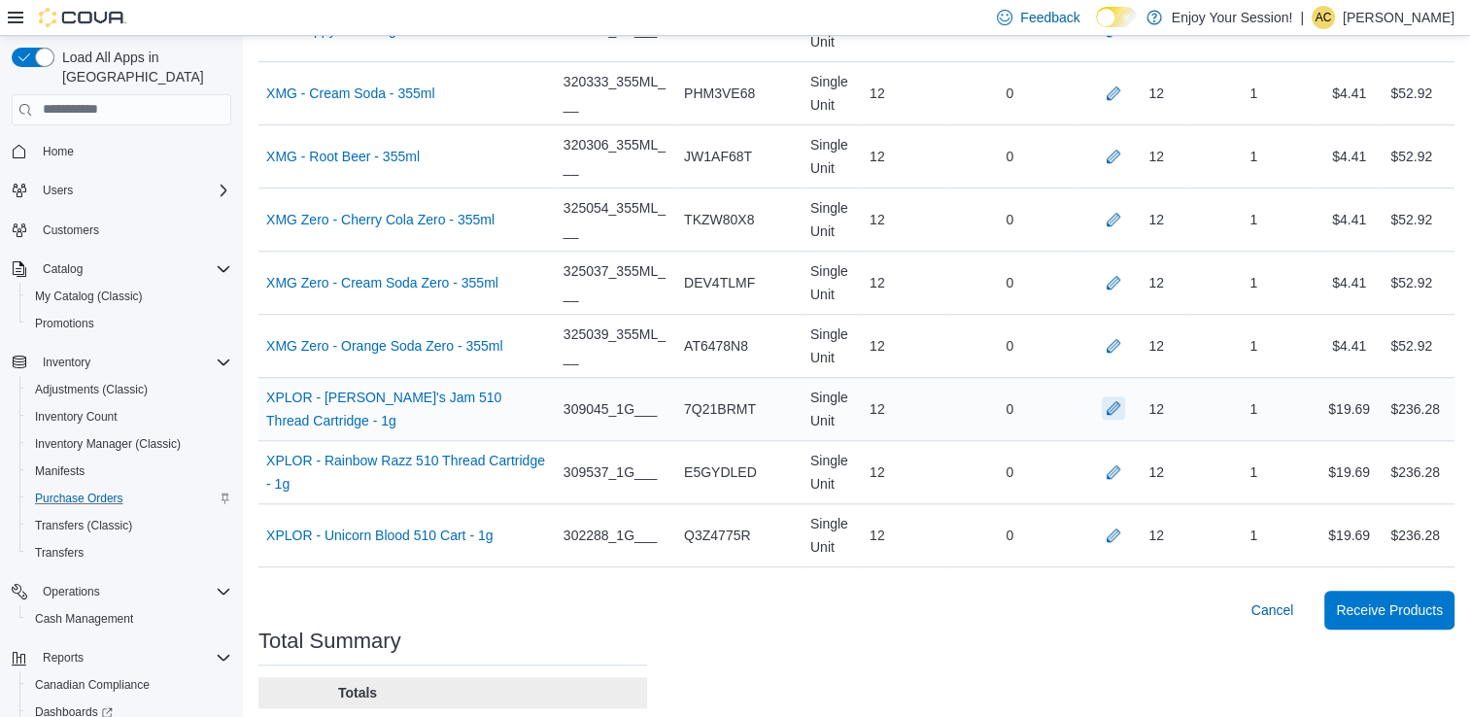
click at [1125, 396] on button "button" at bounding box center [1113, 407] width 23 height 23
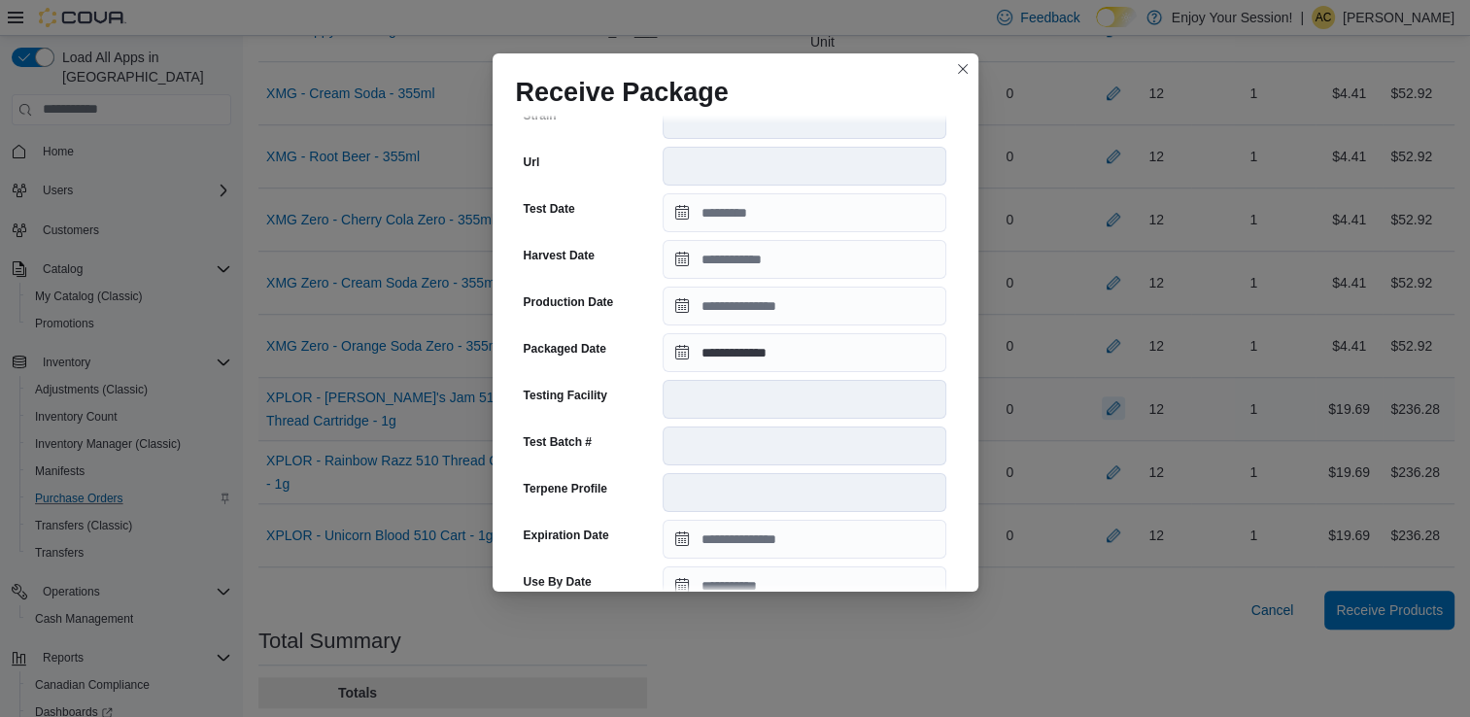
scroll to position [655, 0]
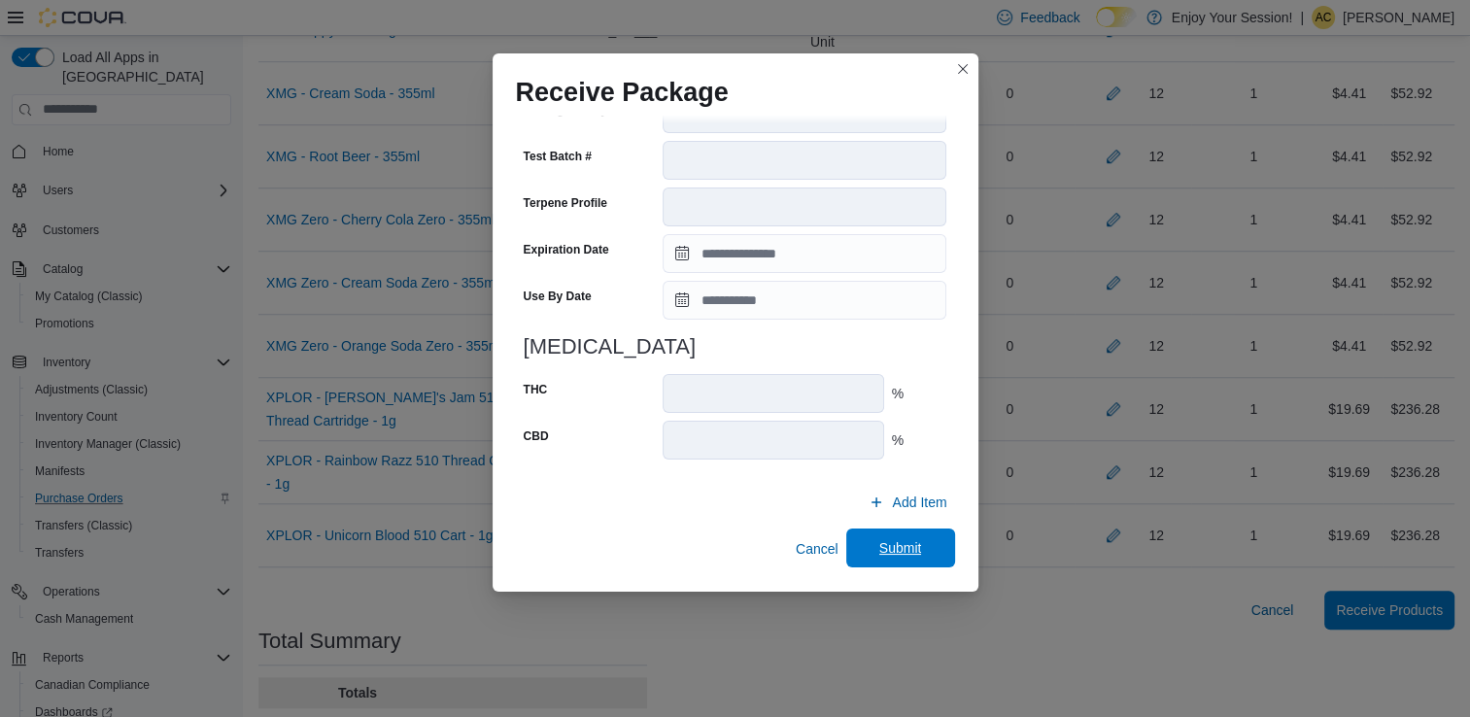
click at [914, 555] on span "Submit" at bounding box center [901, 548] width 86 height 39
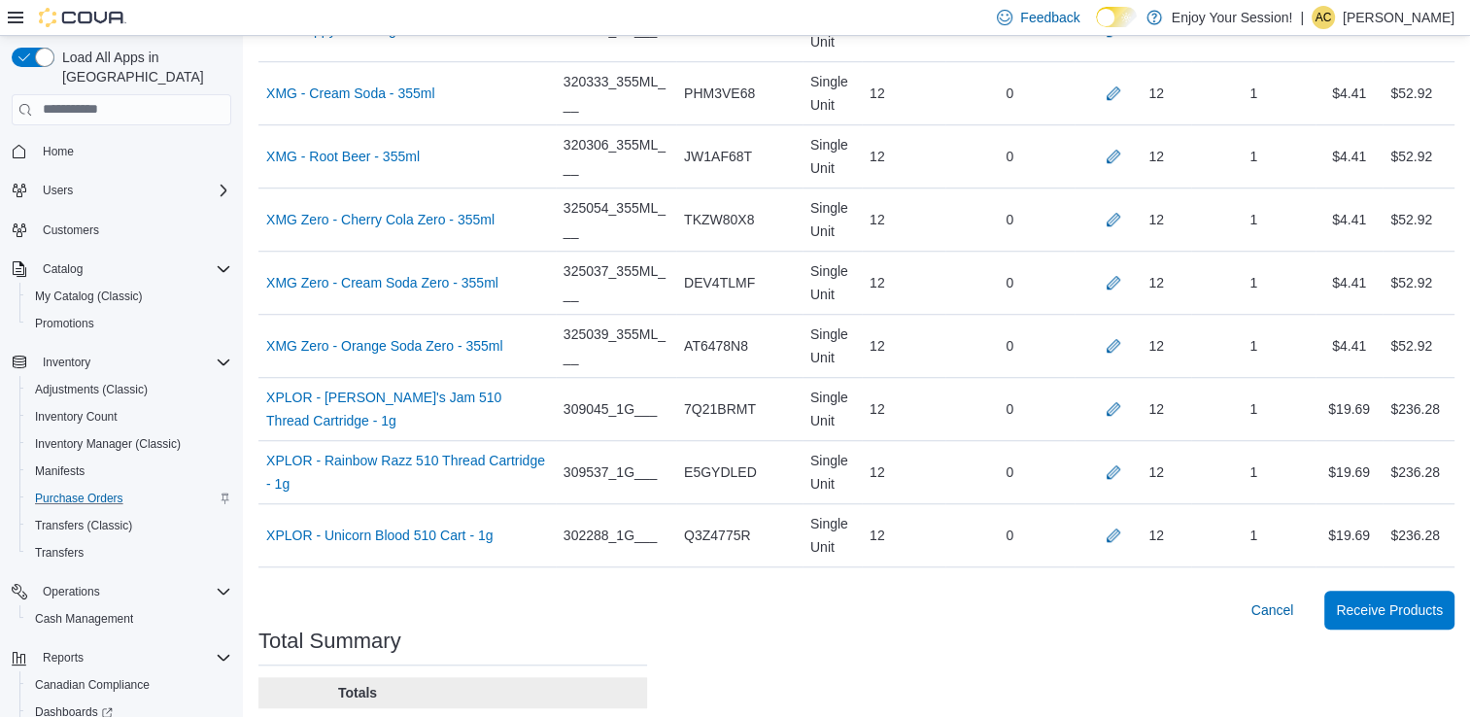
scroll to position [2990, 0]
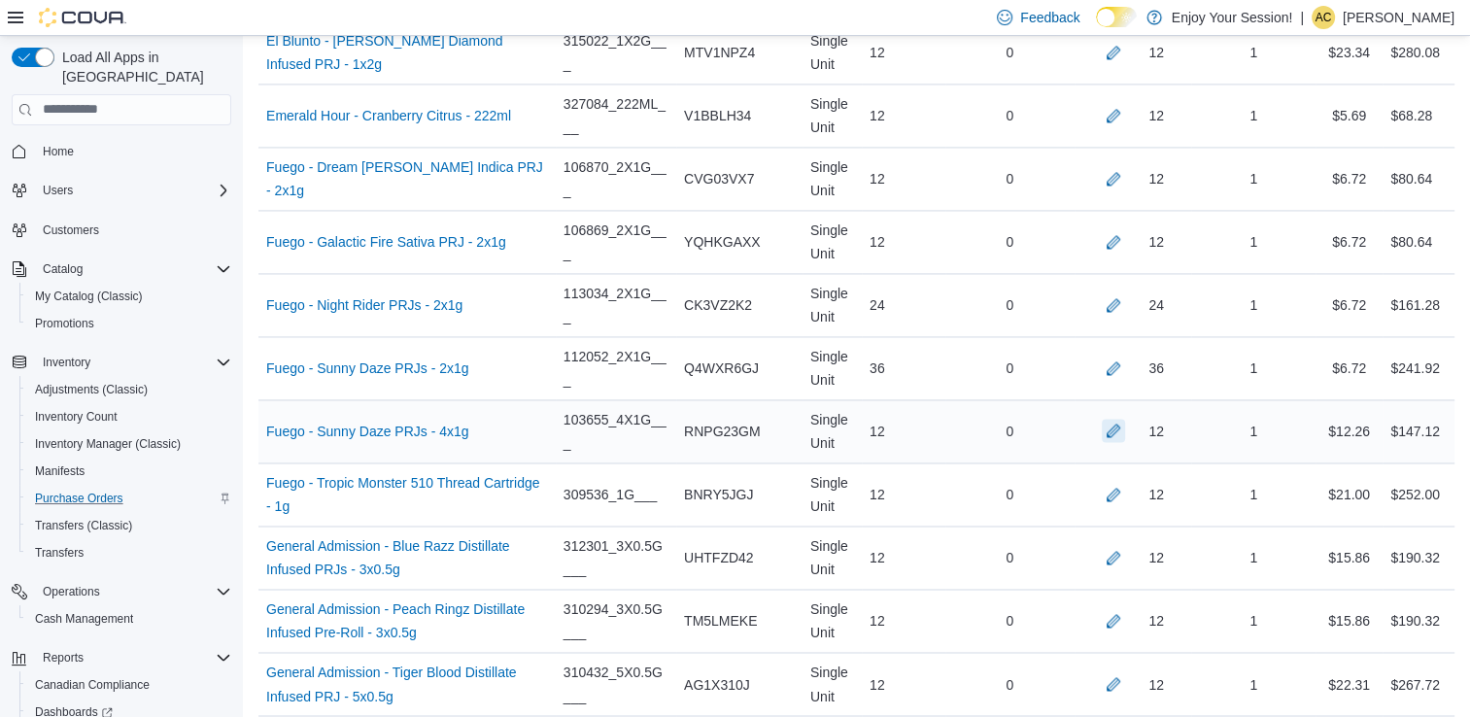
click at [1125, 425] on button "button" at bounding box center [1113, 430] width 23 height 23
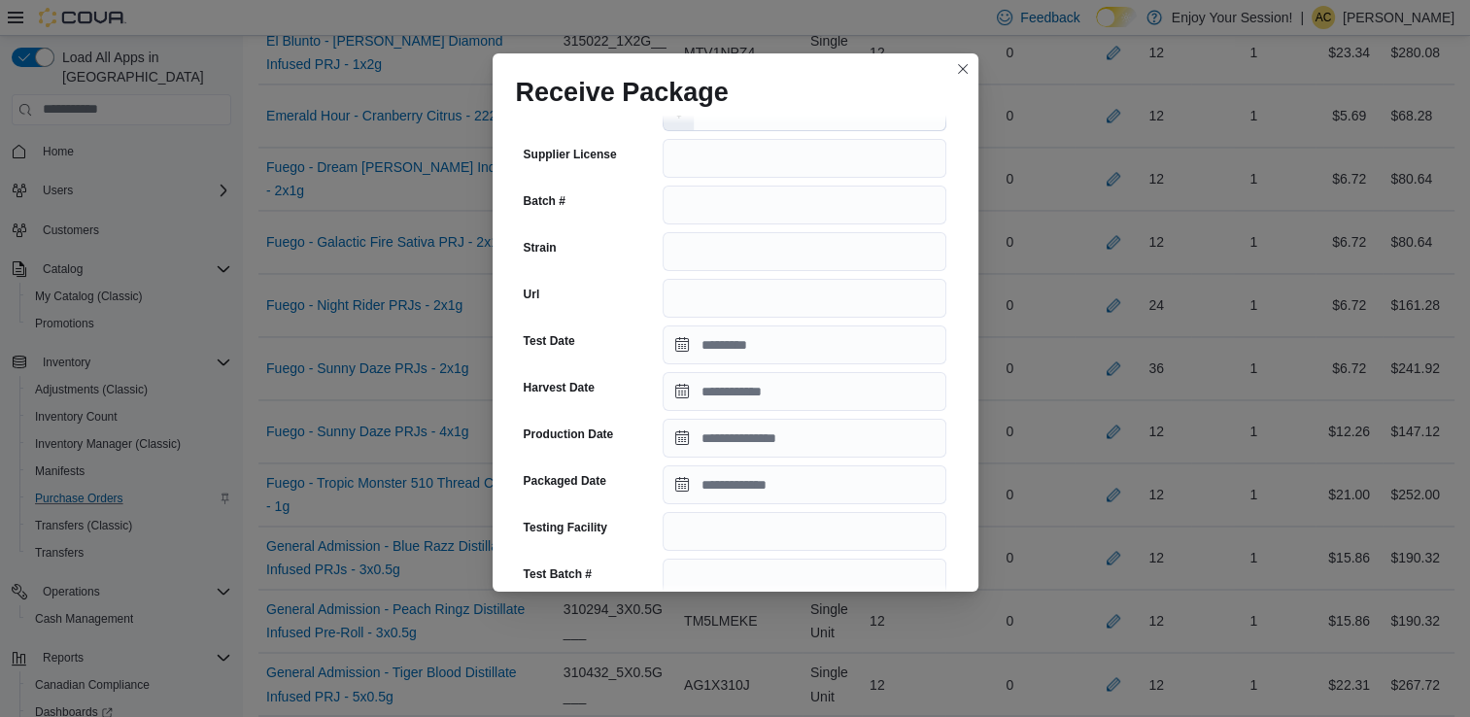
scroll to position [205, 0]
click at [779, 498] on input "Packaged Date" at bounding box center [805, 482] width 284 height 39
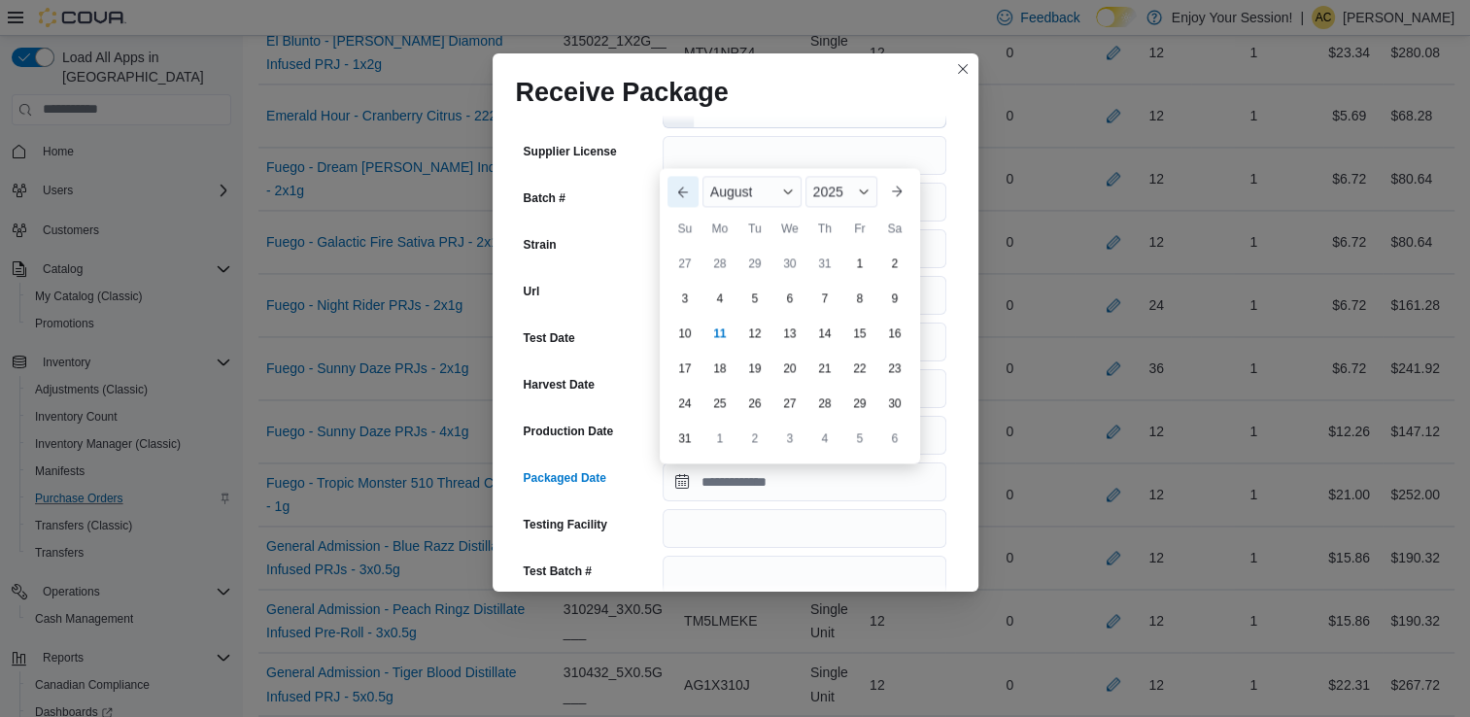
click at [684, 183] on button "Previous Month" at bounding box center [683, 191] width 31 height 31
click at [822, 371] on div "17" at bounding box center [824, 368] width 34 height 34
type input "**********"
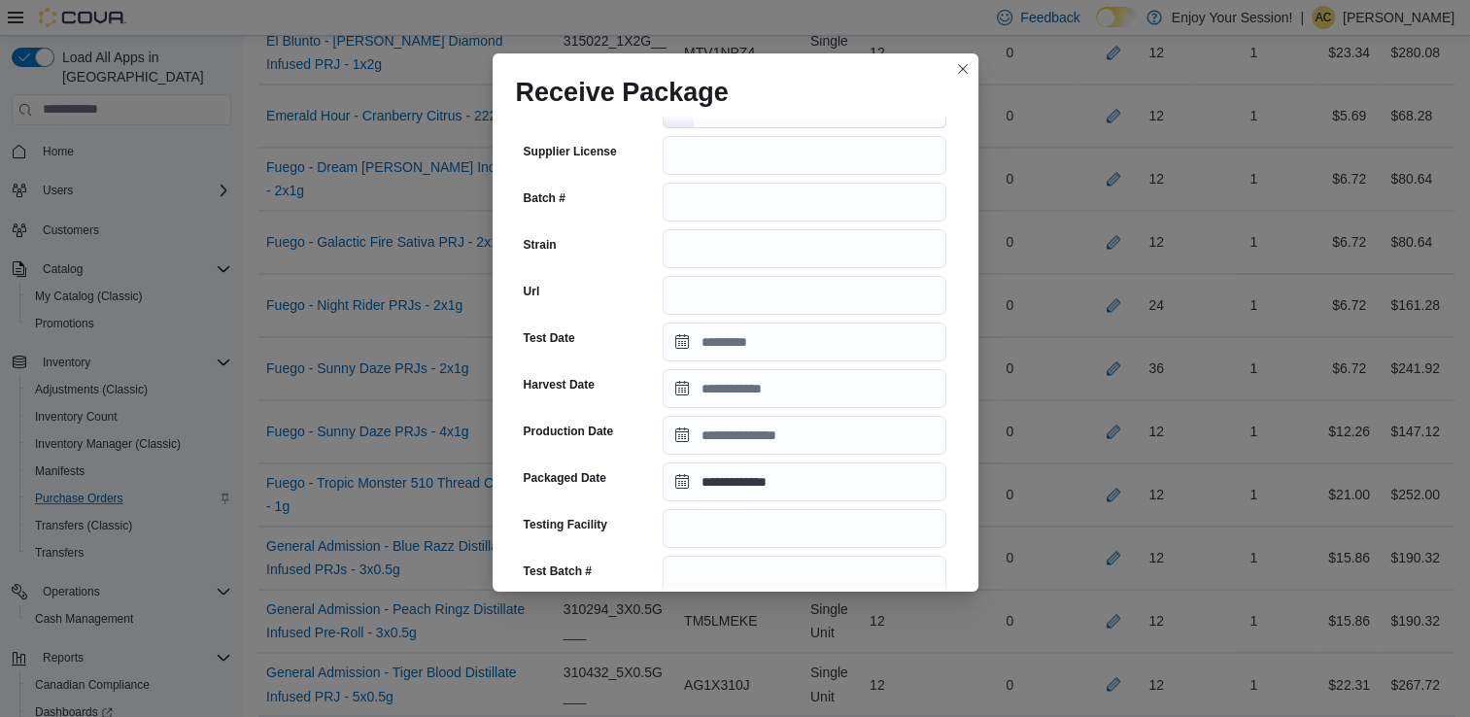
scroll to position [674, 0]
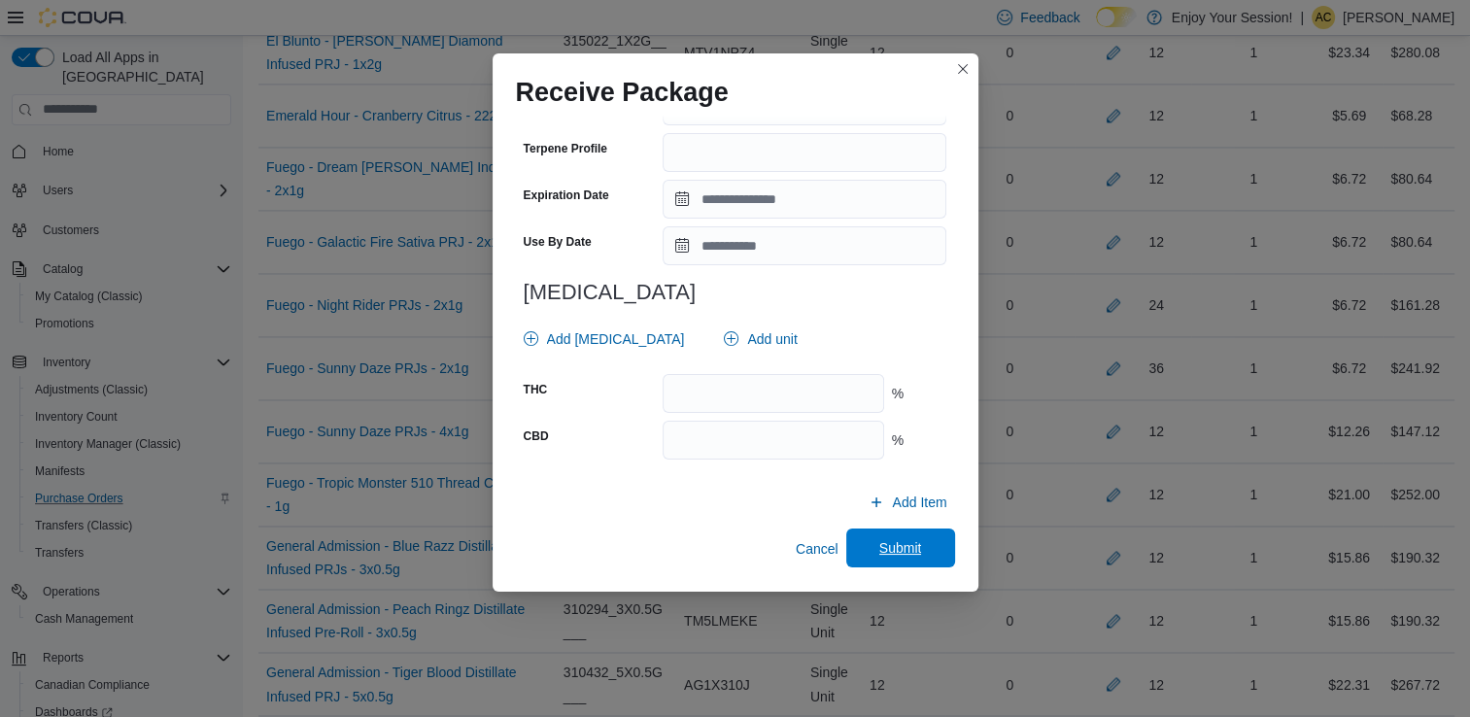
click at [893, 550] on span "Submit" at bounding box center [900, 547] width 43 height 19
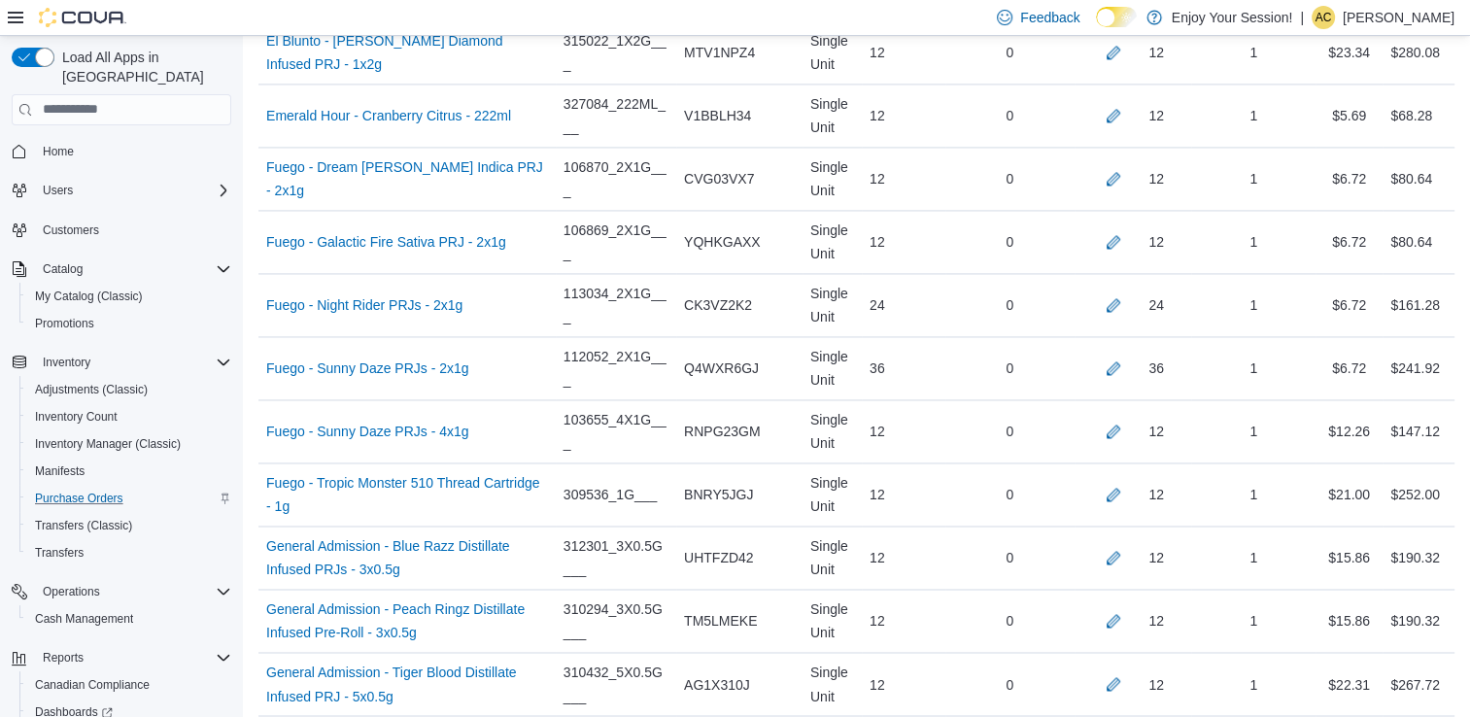
scroll to position [3368, 0]
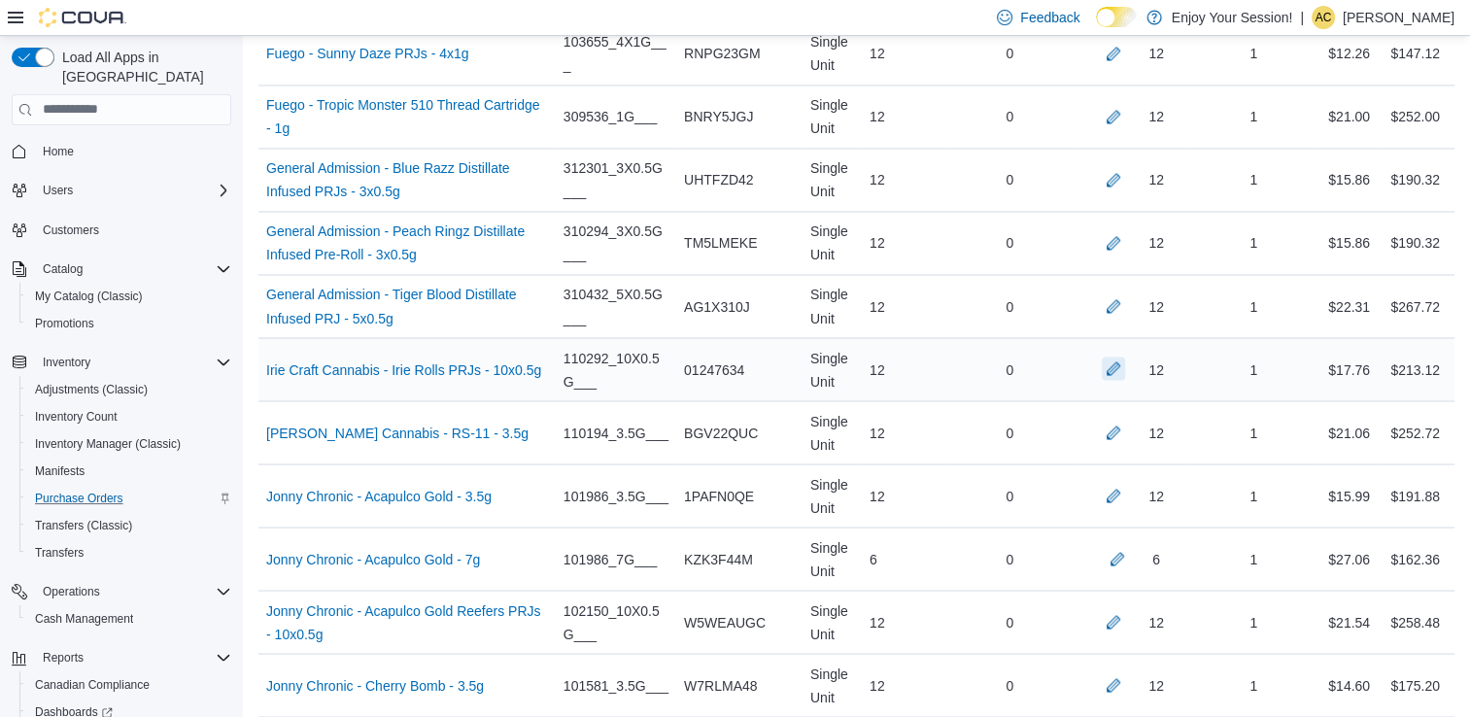
click at [1120, 365] on button "button" at bounding box center [1113, 368] width 23 height 23
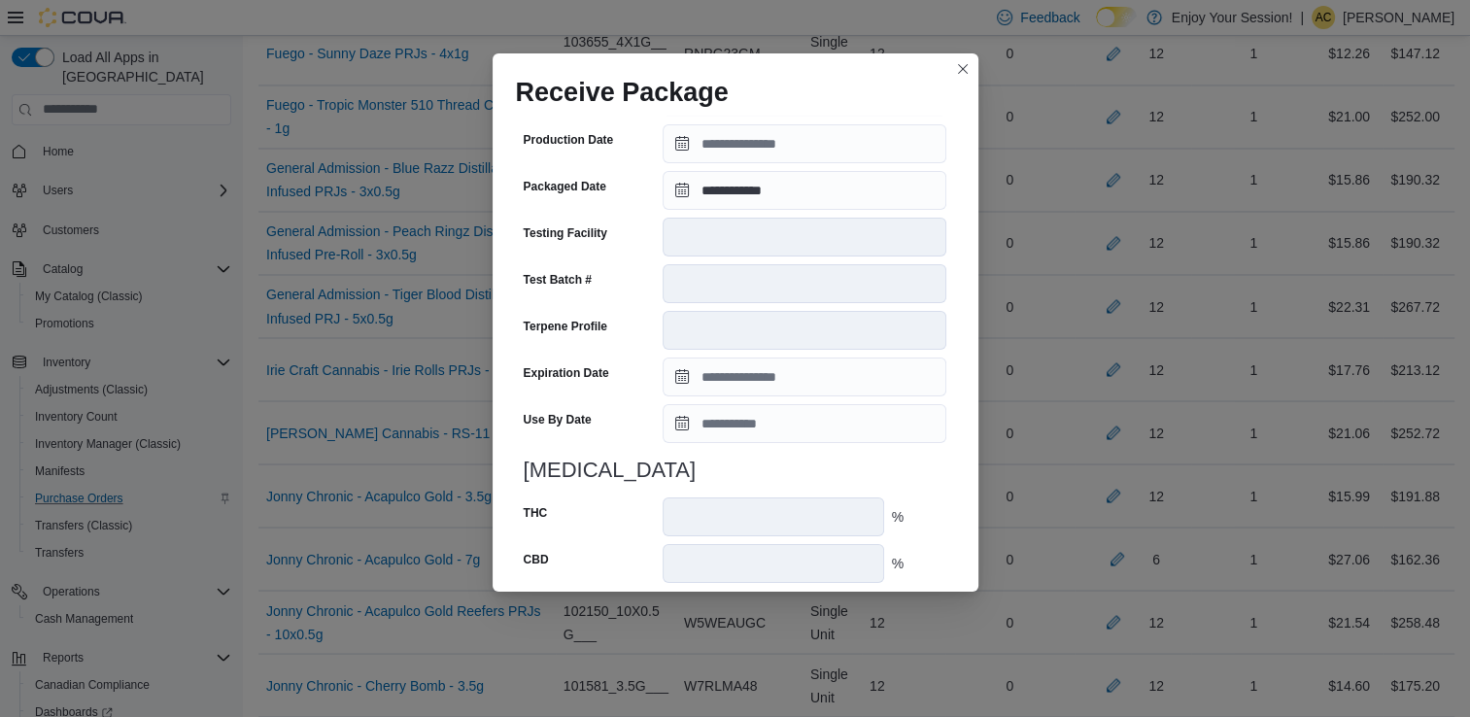
scroll to position [655, 0]
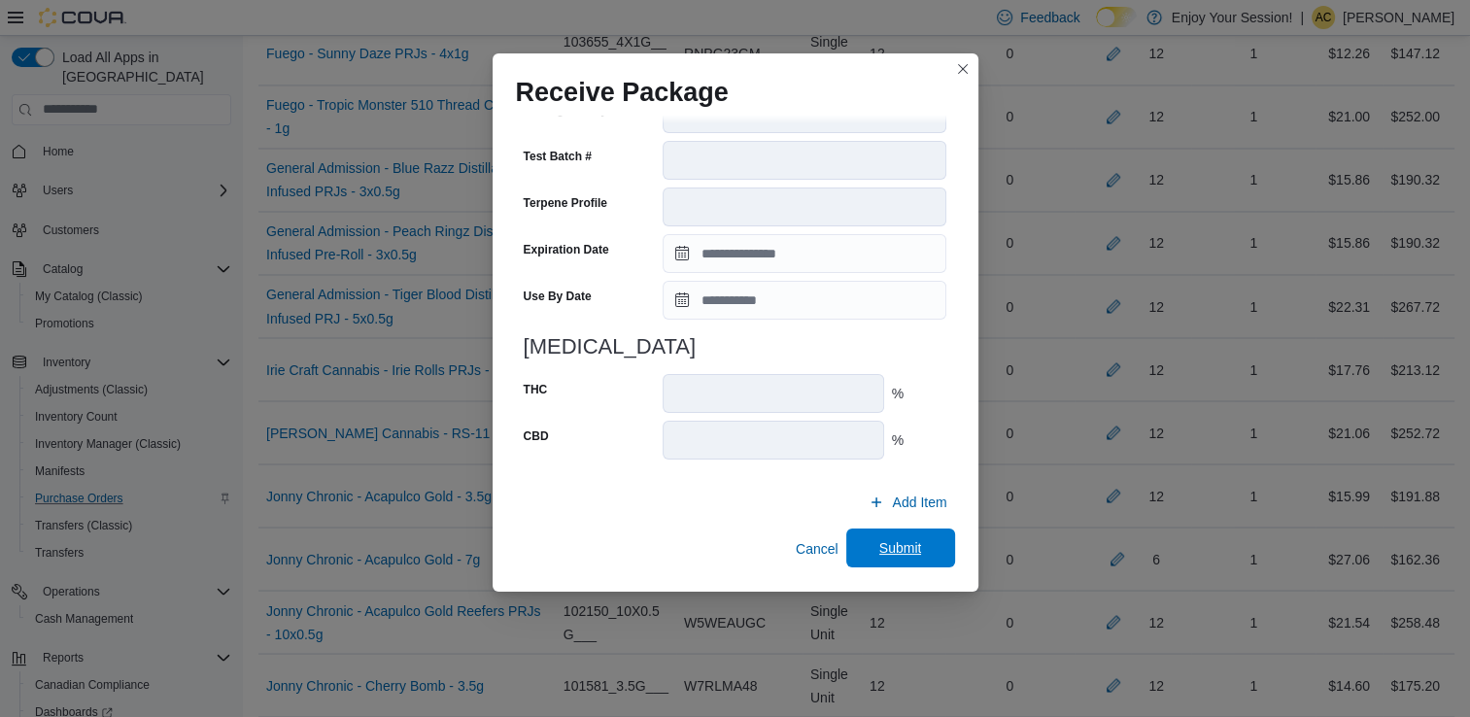
click at [941, 551] on button "Submit" at bounding box center [900, 548] width 109 height 39
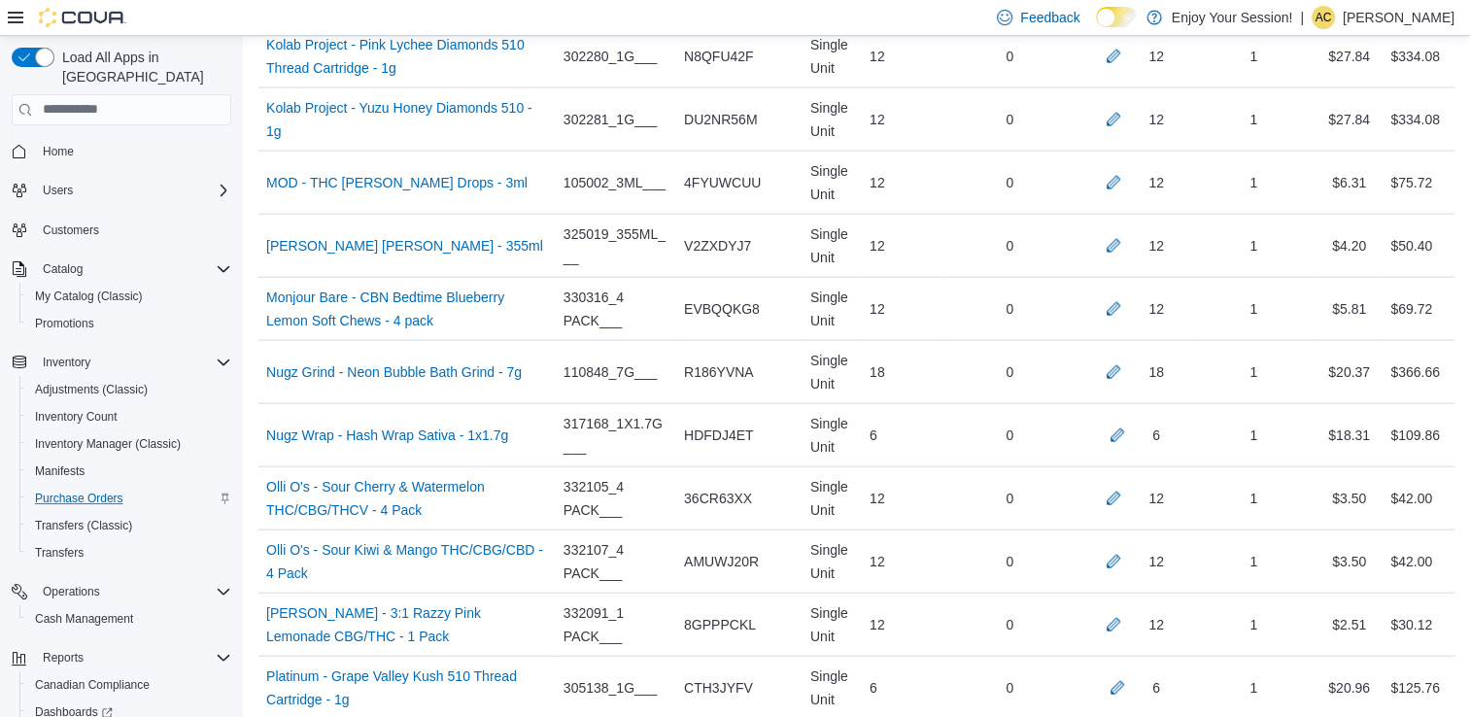
scroll to position [7839, 0]
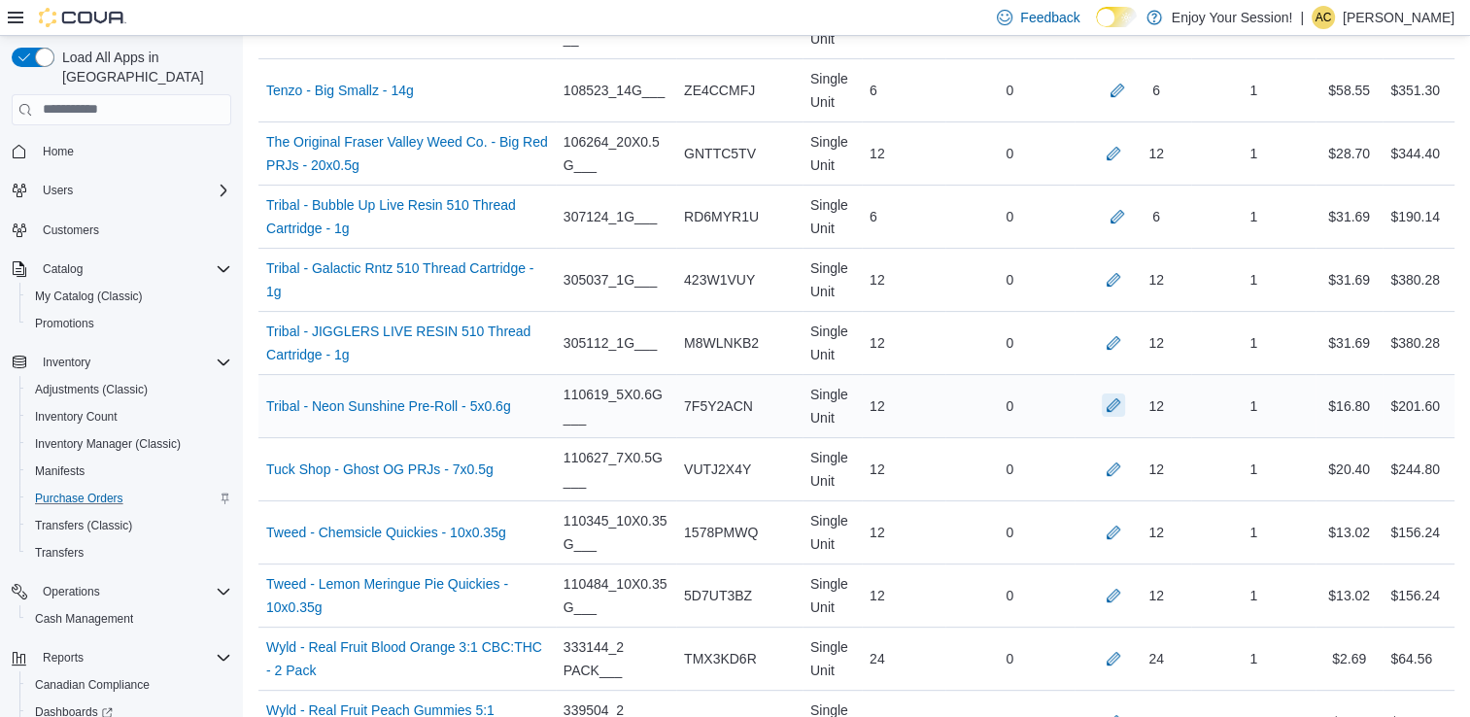
click at [1125, 394] on button "button" at bounding box center [1113, 405] width 23 height 23
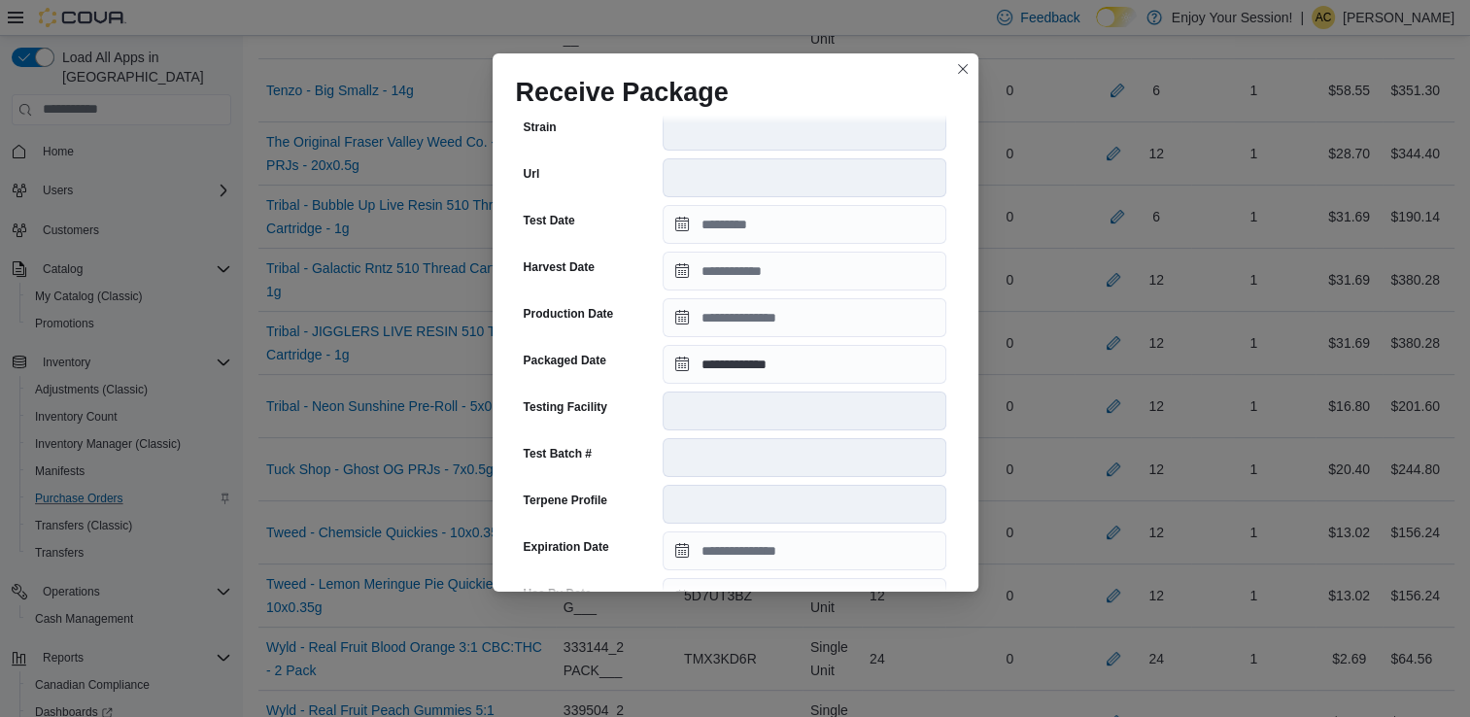
scroll to position [655, 0]
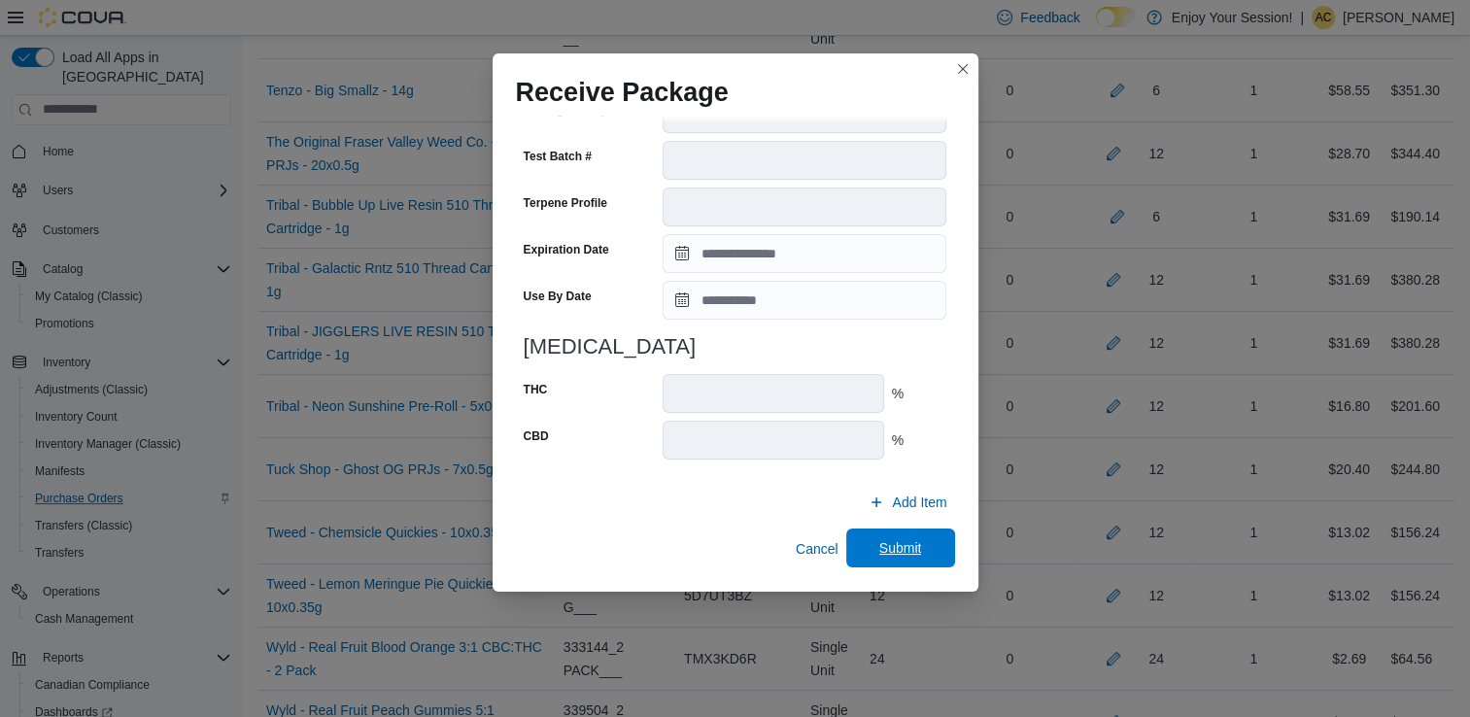
click at [889, 550] on span "Submit" at bounding box center [900, 547] width 43 height 19
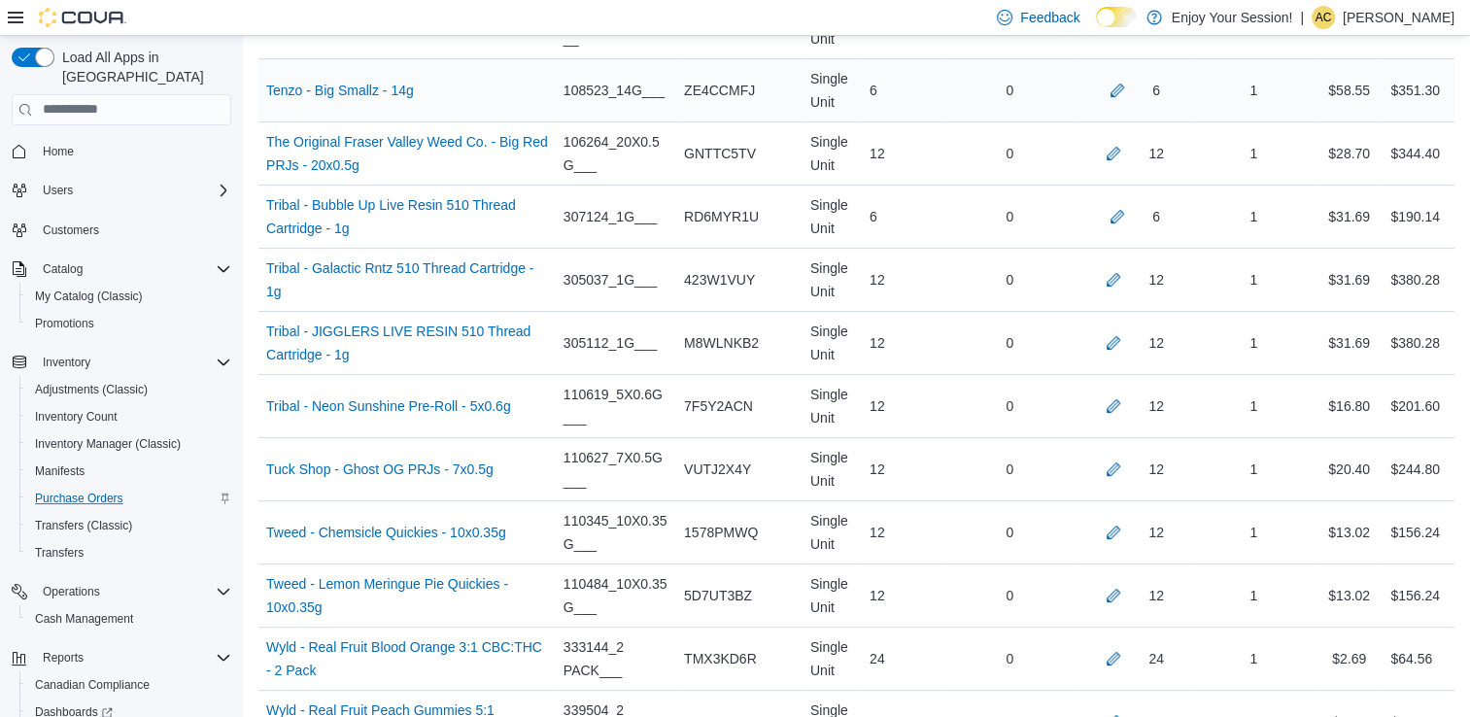
scroll to position [598, 0]
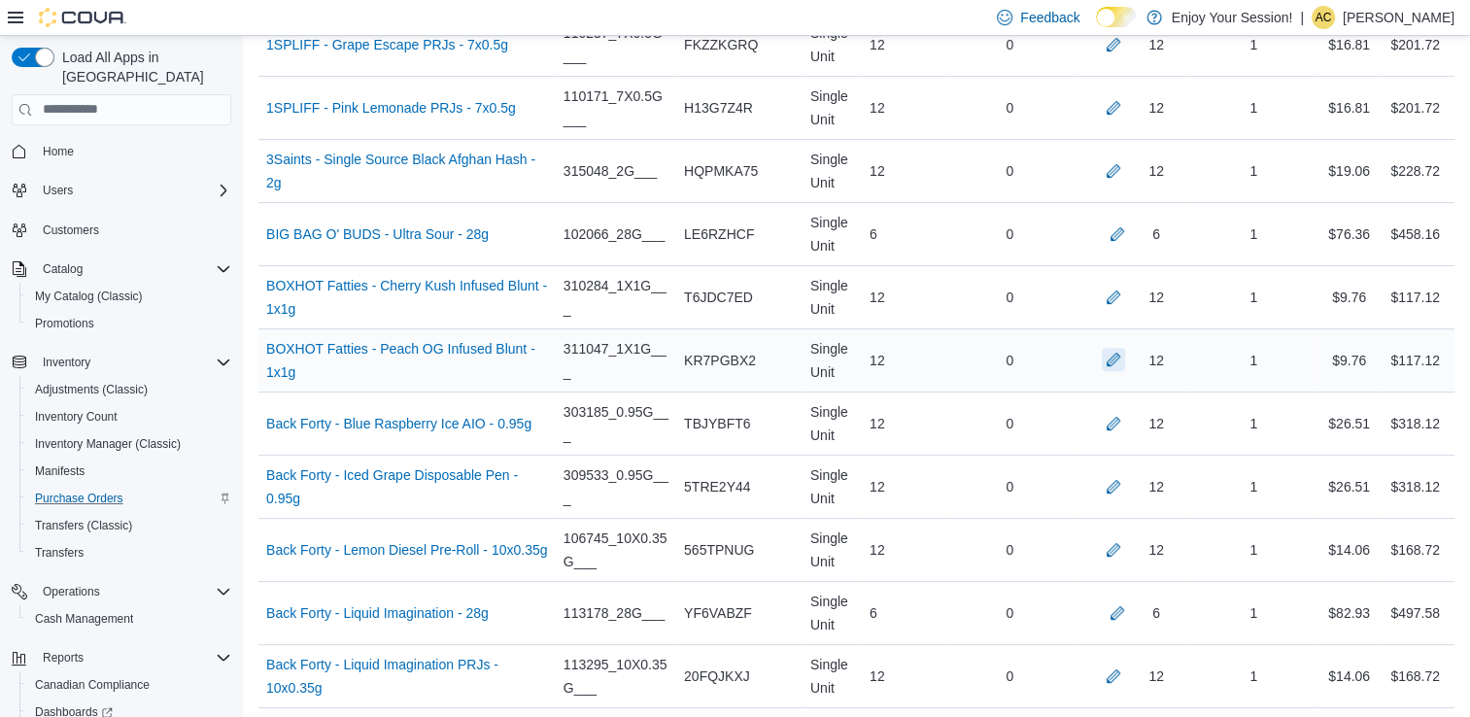
click at [1125, 366] on button "button" at bounding box center [1113, 359] width 23 height 23
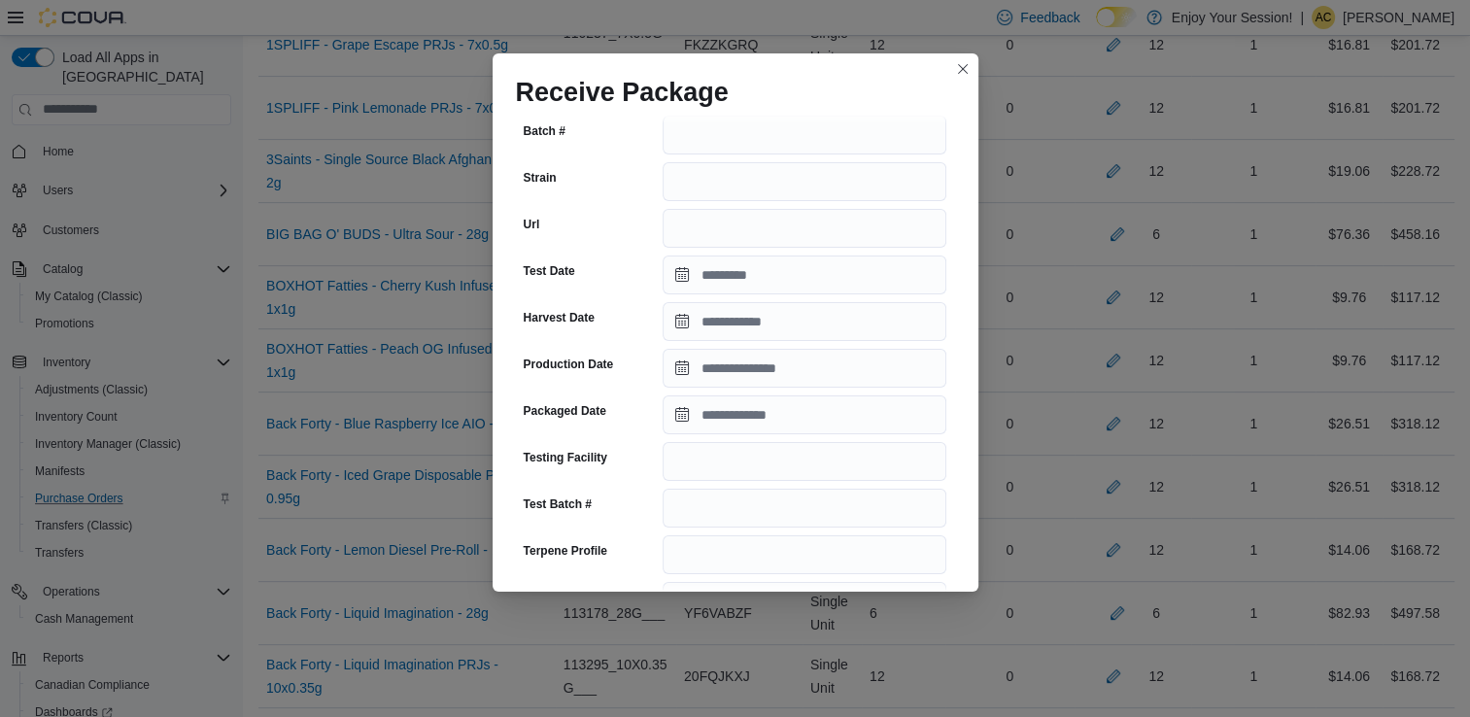
scroll to position [272, 0]
click at [758, 410] on input "Packaged Date" at bounding box center [805, 414] width 284 height 39
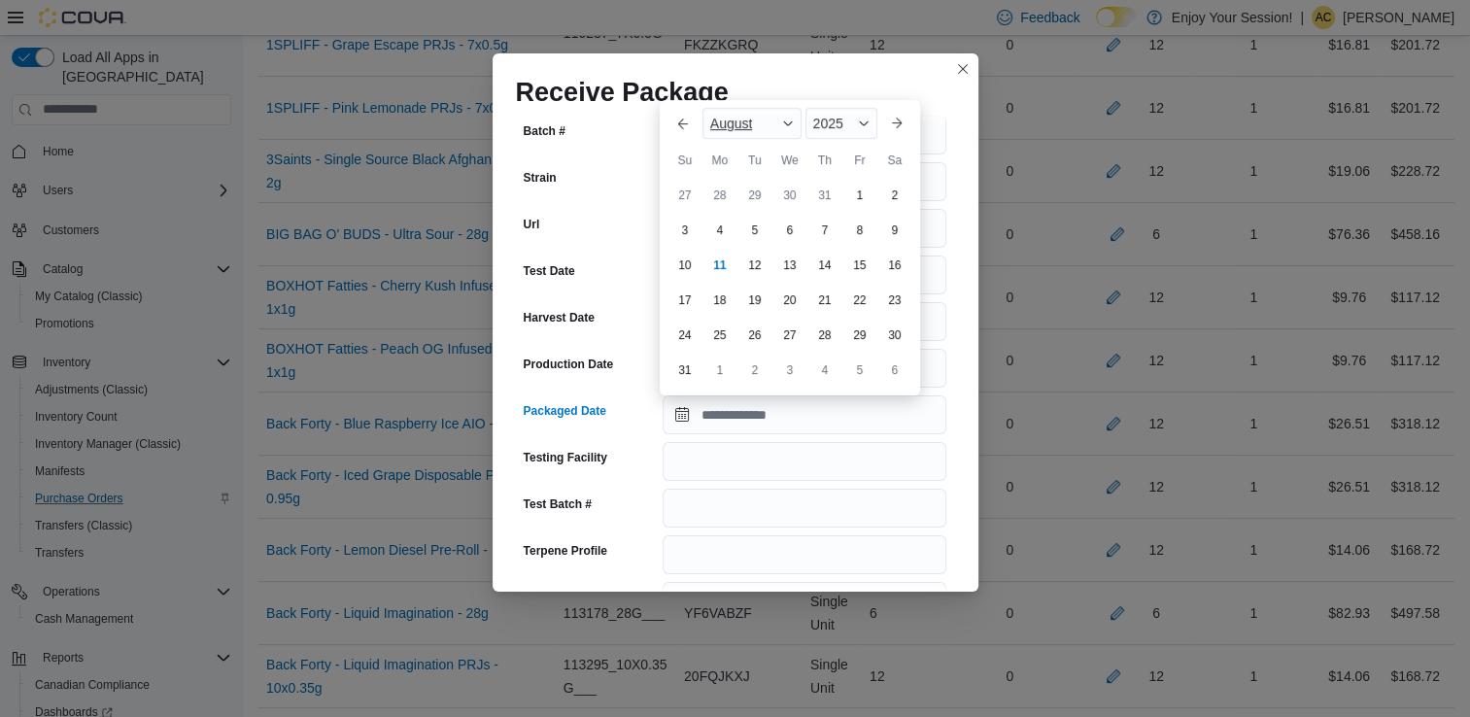
click at [738, 131] on div "August" at bounding box center [752, 123] width 99 height 31
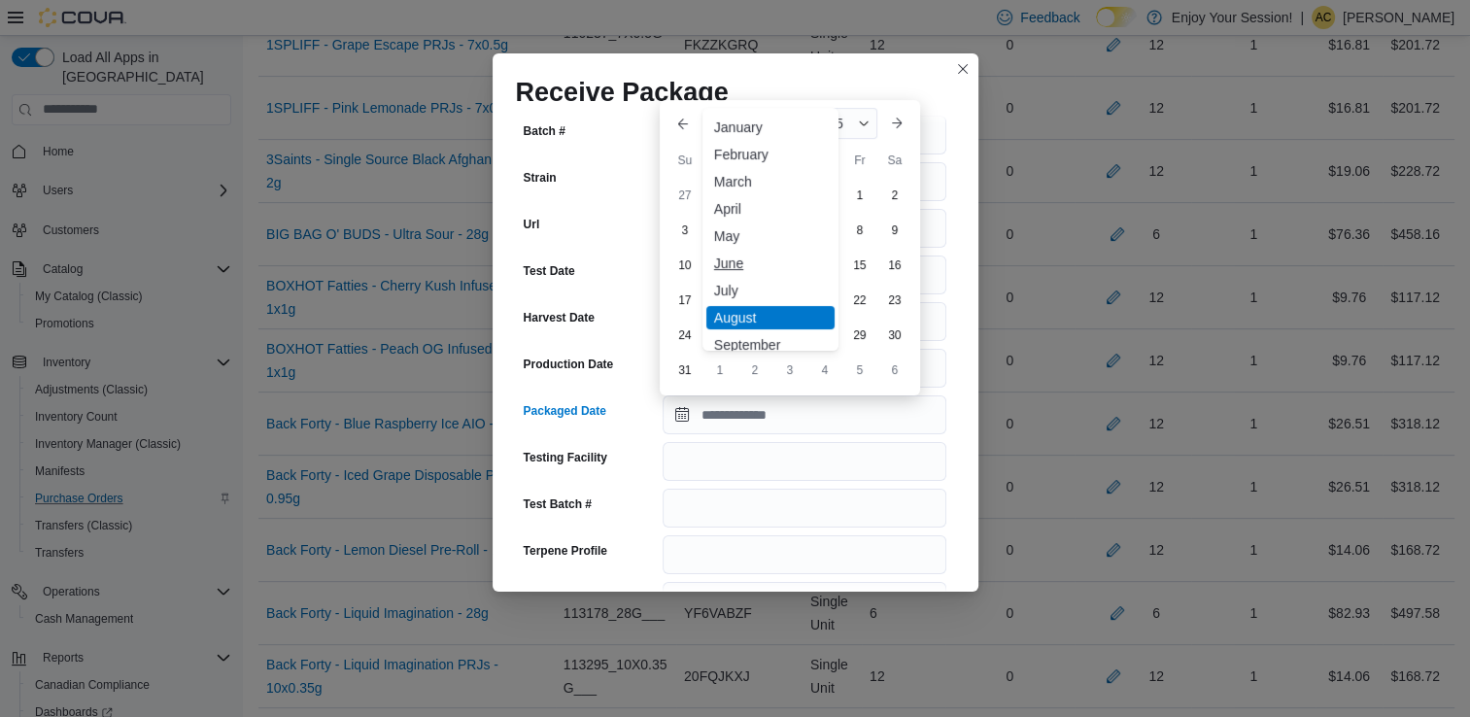
click at [759, 267] on div "June" at bounding box center [770, 263] width 128 height 23
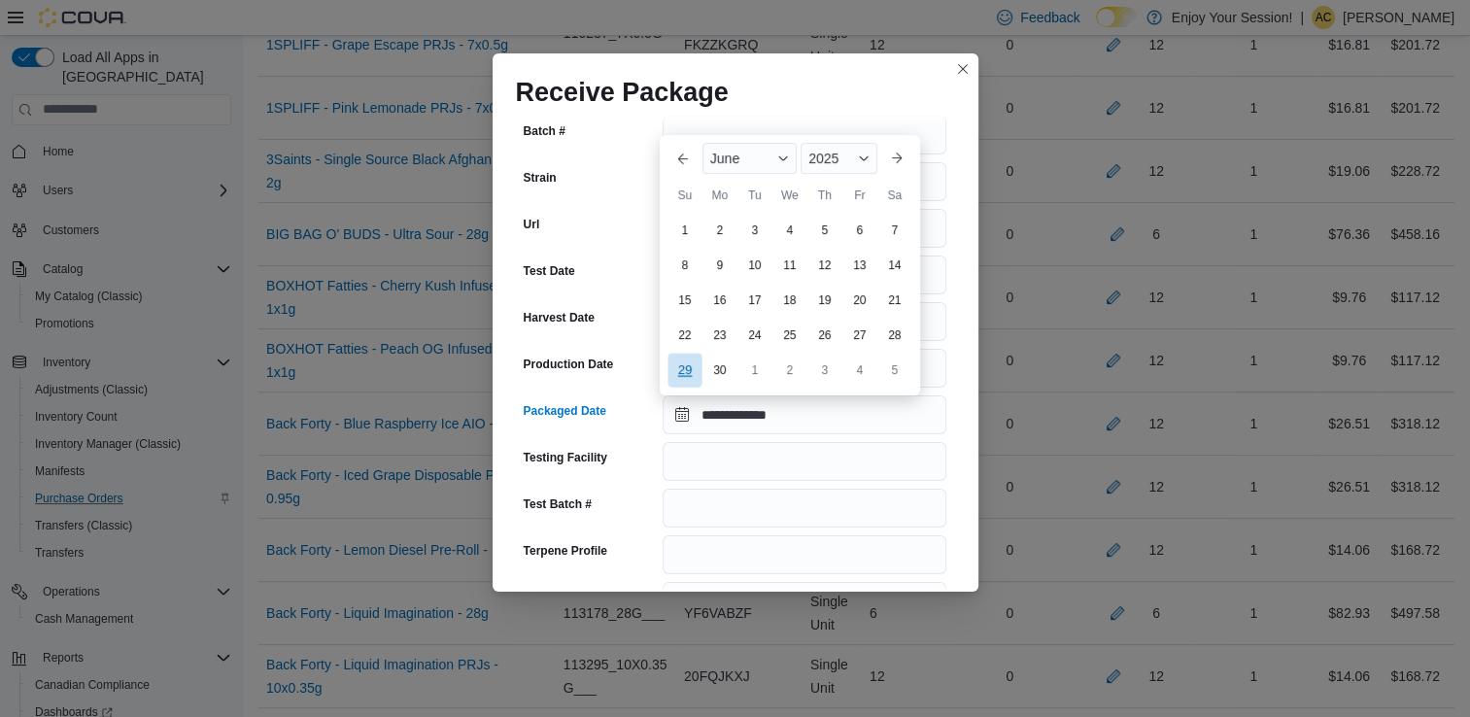
click at [684, 367] on div "29" at bounding box center [685, 370] width 34 height 34
type input "**********"
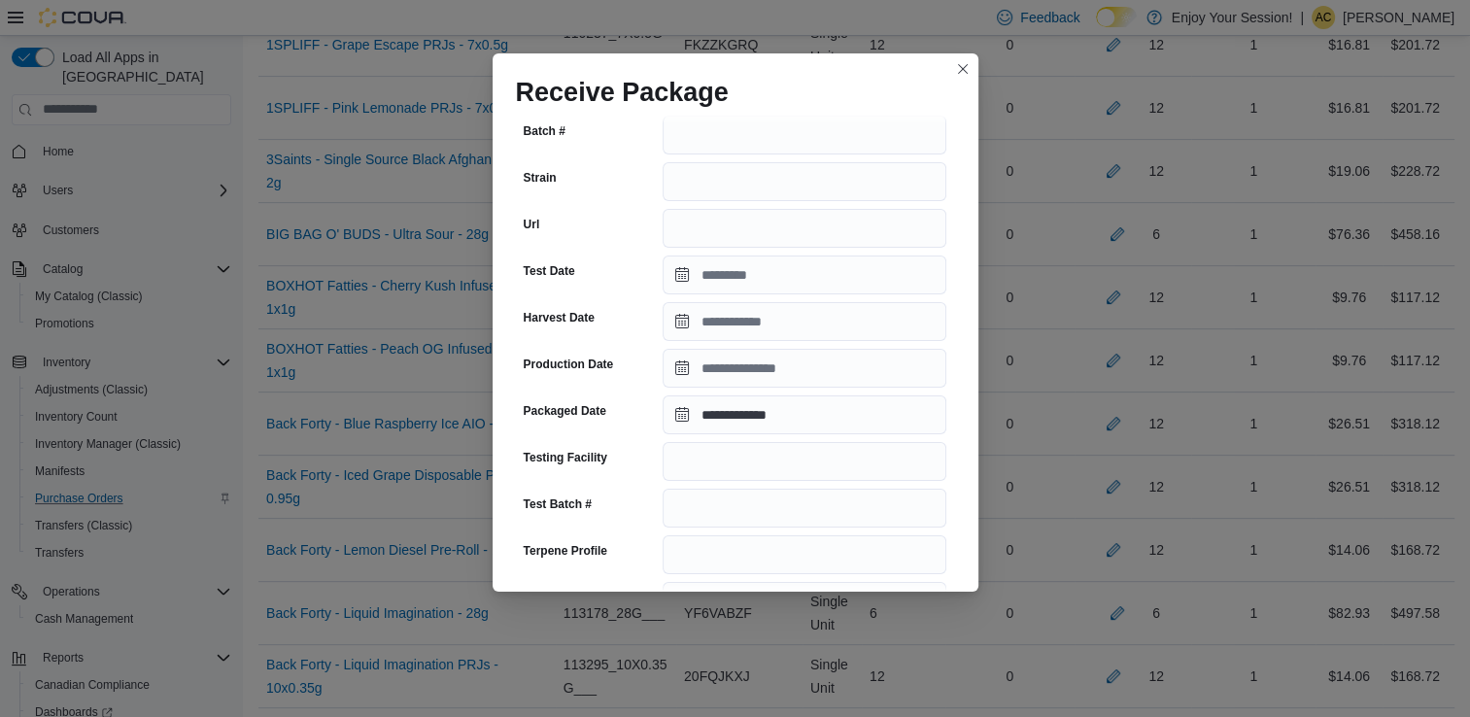
scroll to position [674, 0]
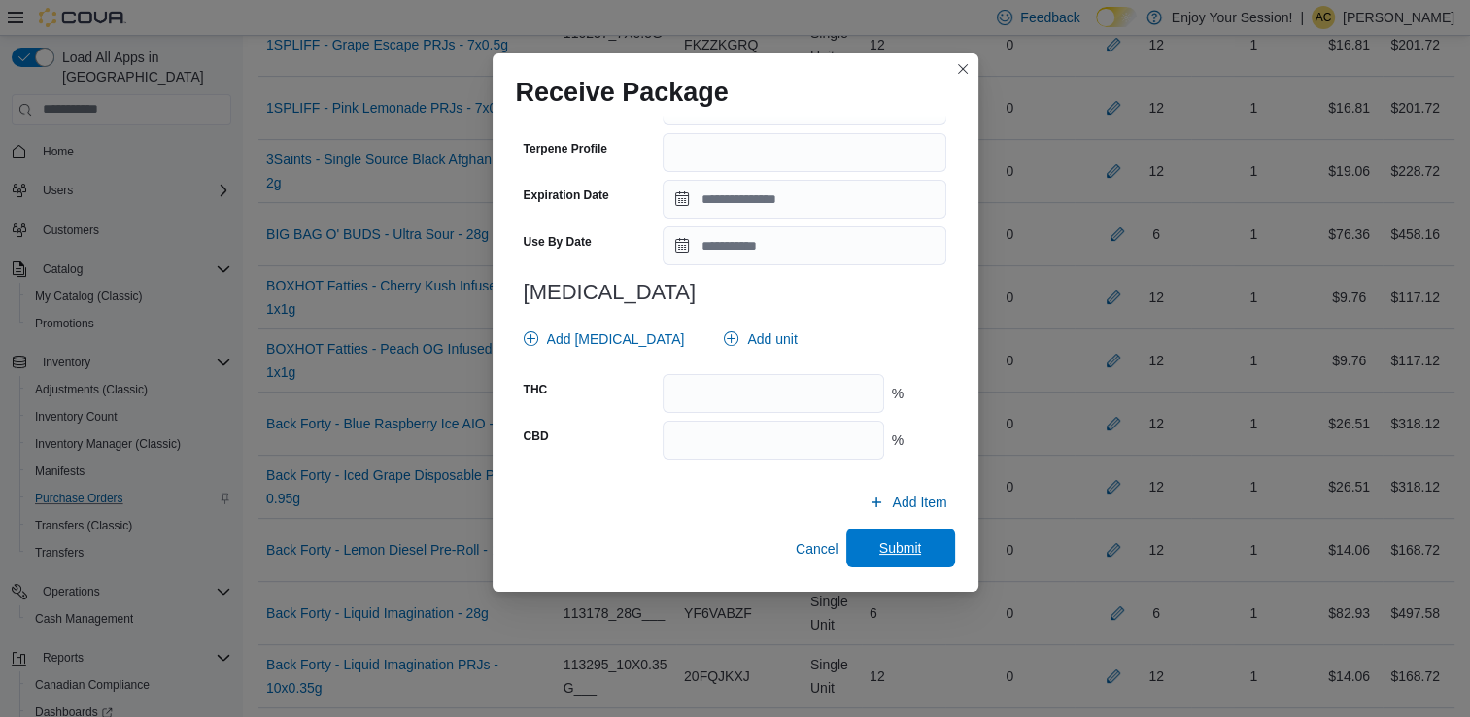
click at [888, 532] on span "Submit" at bounding box center [901, 548] width 86 height 39
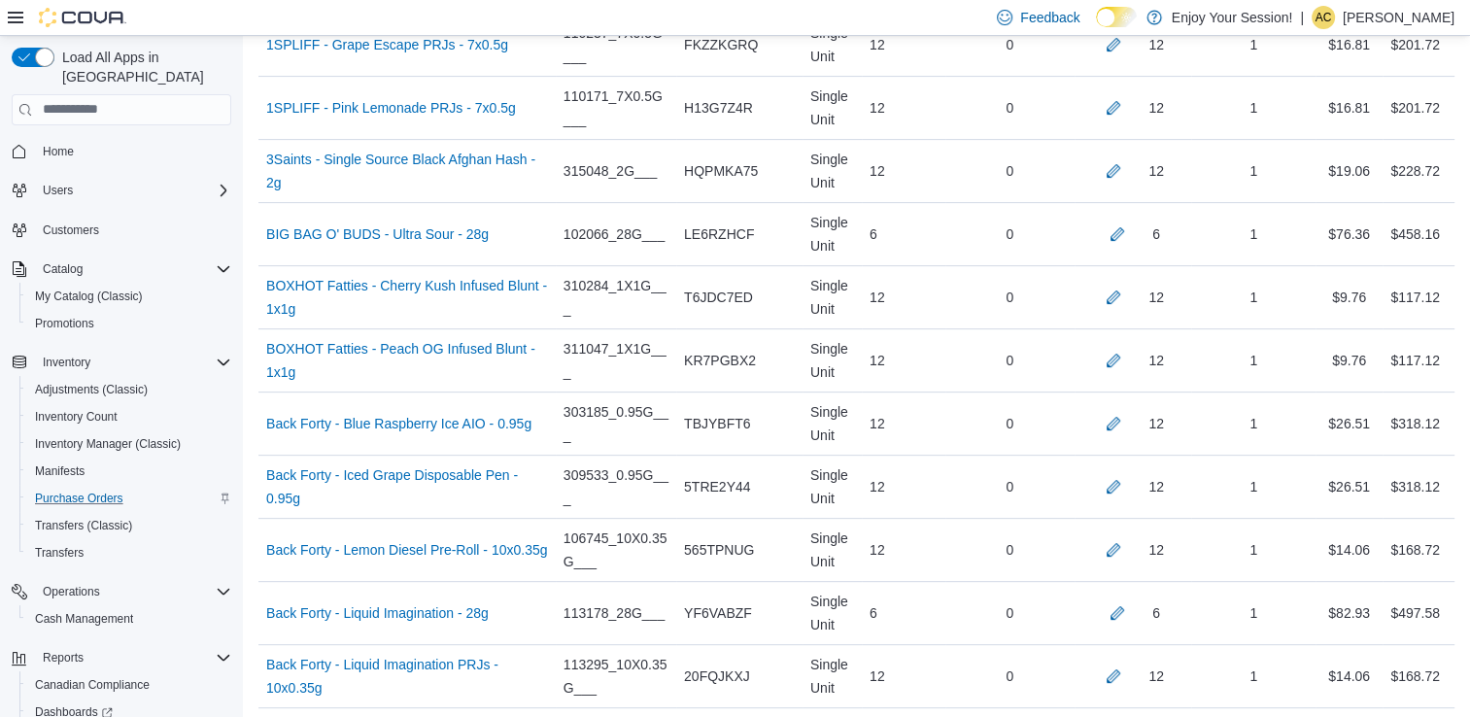
scroll to position [7764, 0]
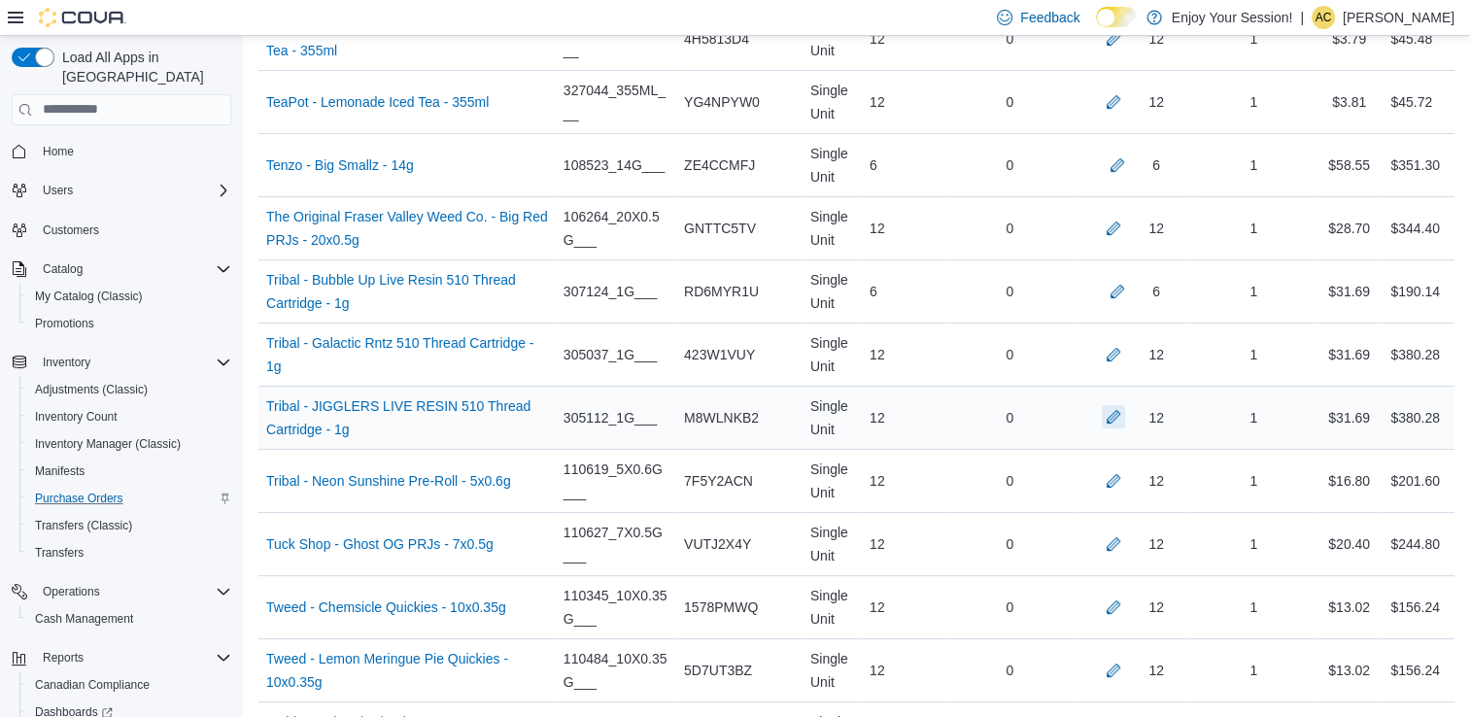
click at [1119, 405] on button "button" at bounding box center [1113, 416] width 23 height 23
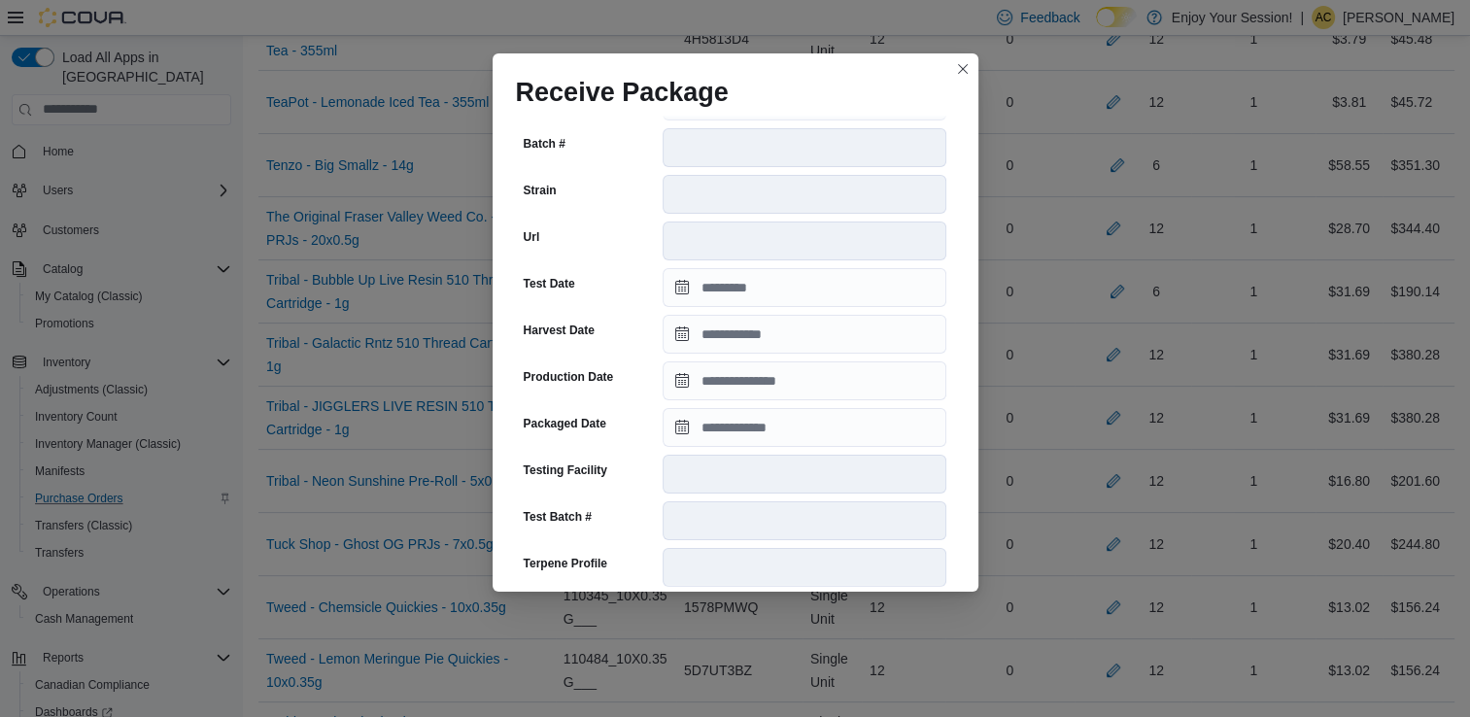
scroll to position [295, 0]
click at [746, 434] on input "Packaged Date" at bounding box center [805, 426] width 284 height 39
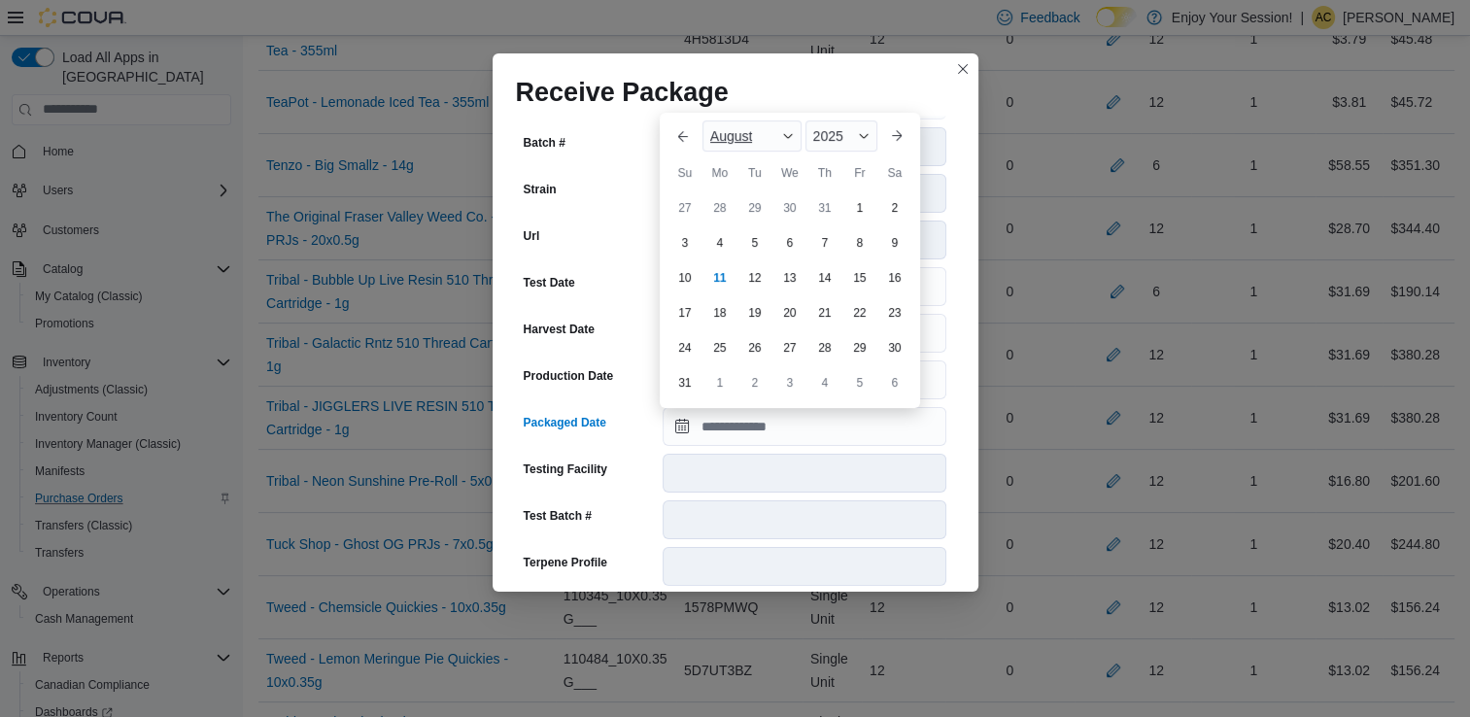
click at [753, 141] on span "August" at bounding box center [731, 136] width 43 height 16
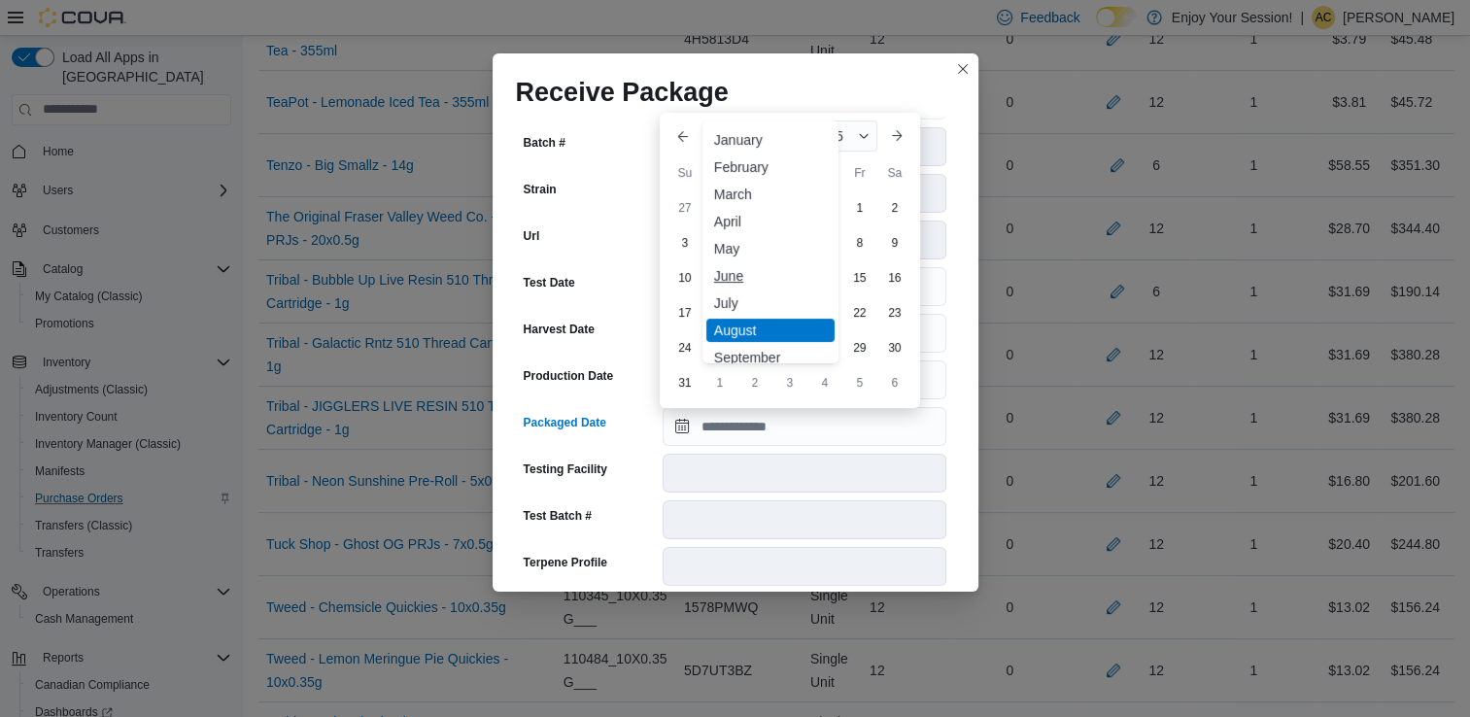
click at [753, 266] on div "June" at bounding box center [770, 275] width 128 height 23
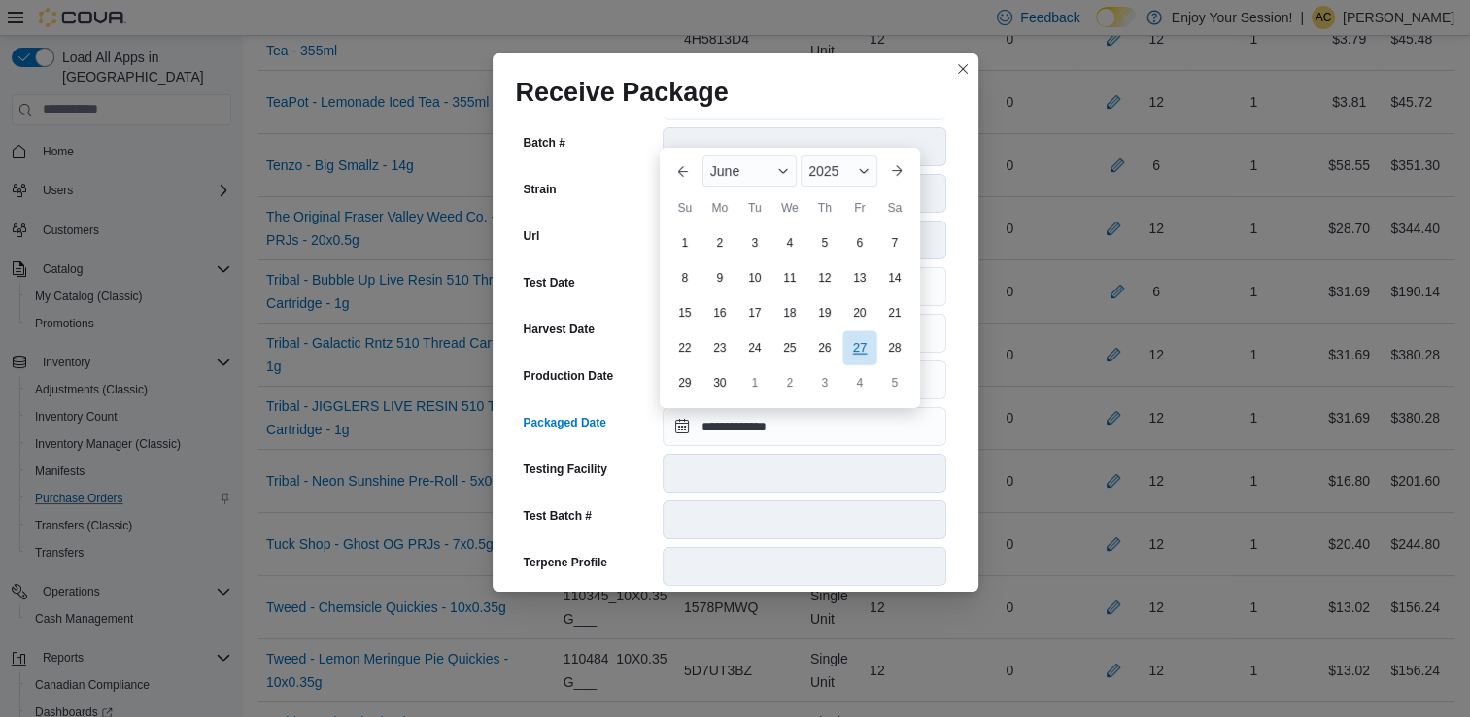
click at [857, 352] on div "27" at bounding box center [859, 347] width 34 height 34
type input "**********"
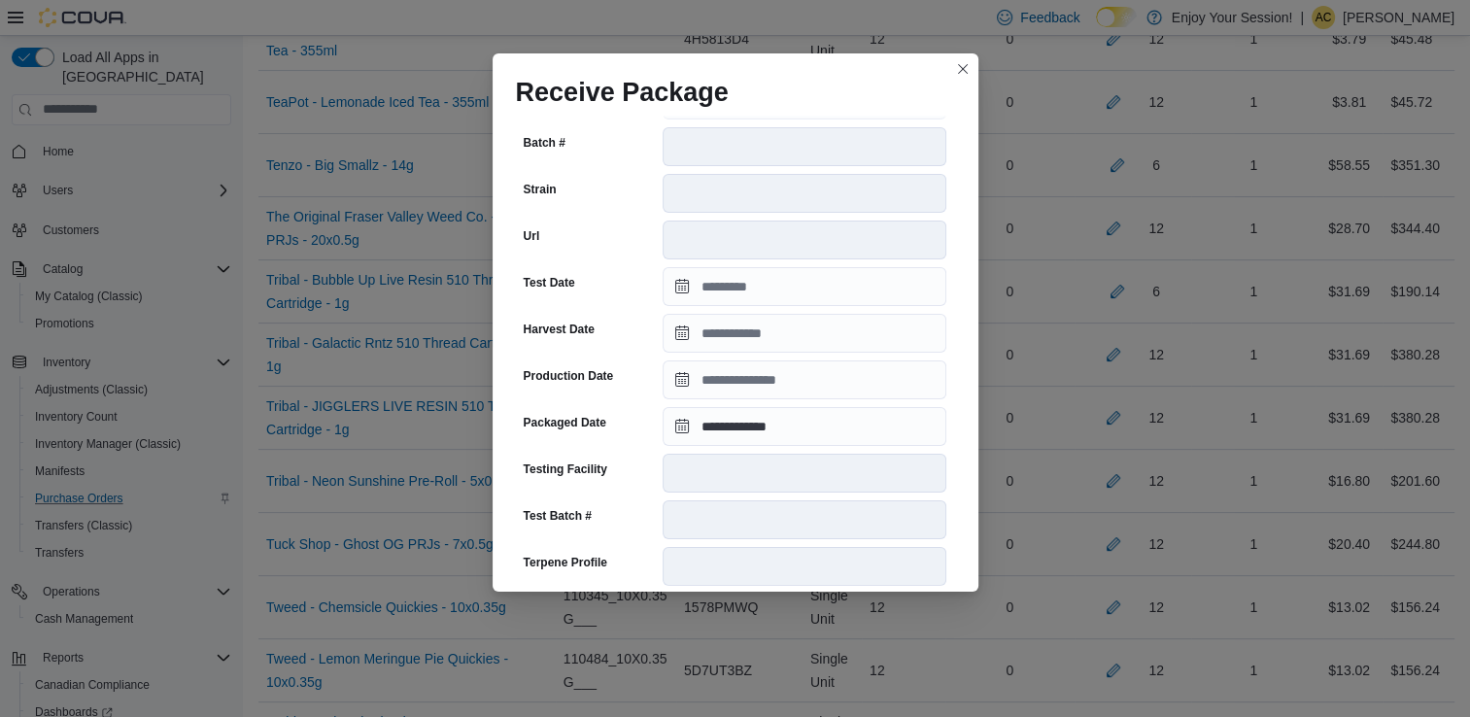
scroll to position [655, 0]
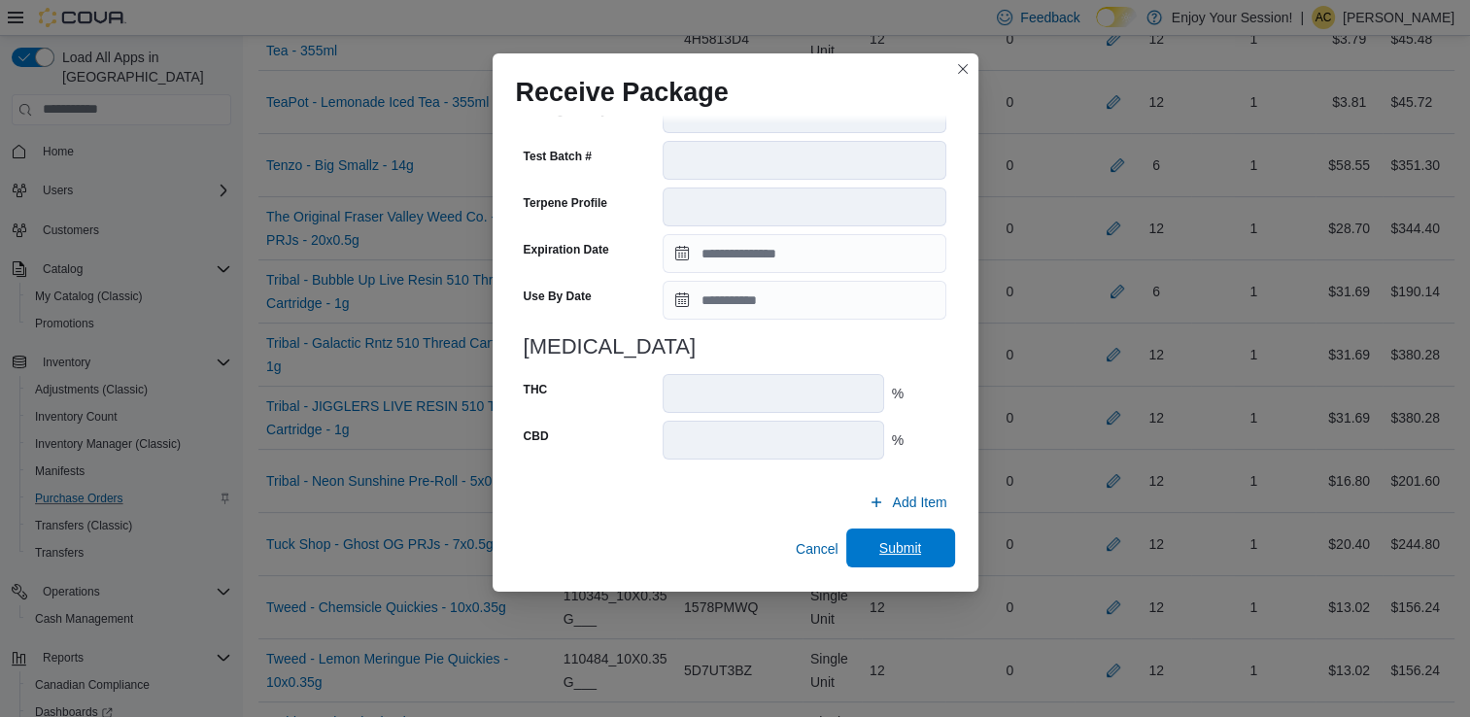
click at [890, 562] on span "Submit" at bounding box center [901, 548] width 86 height 39
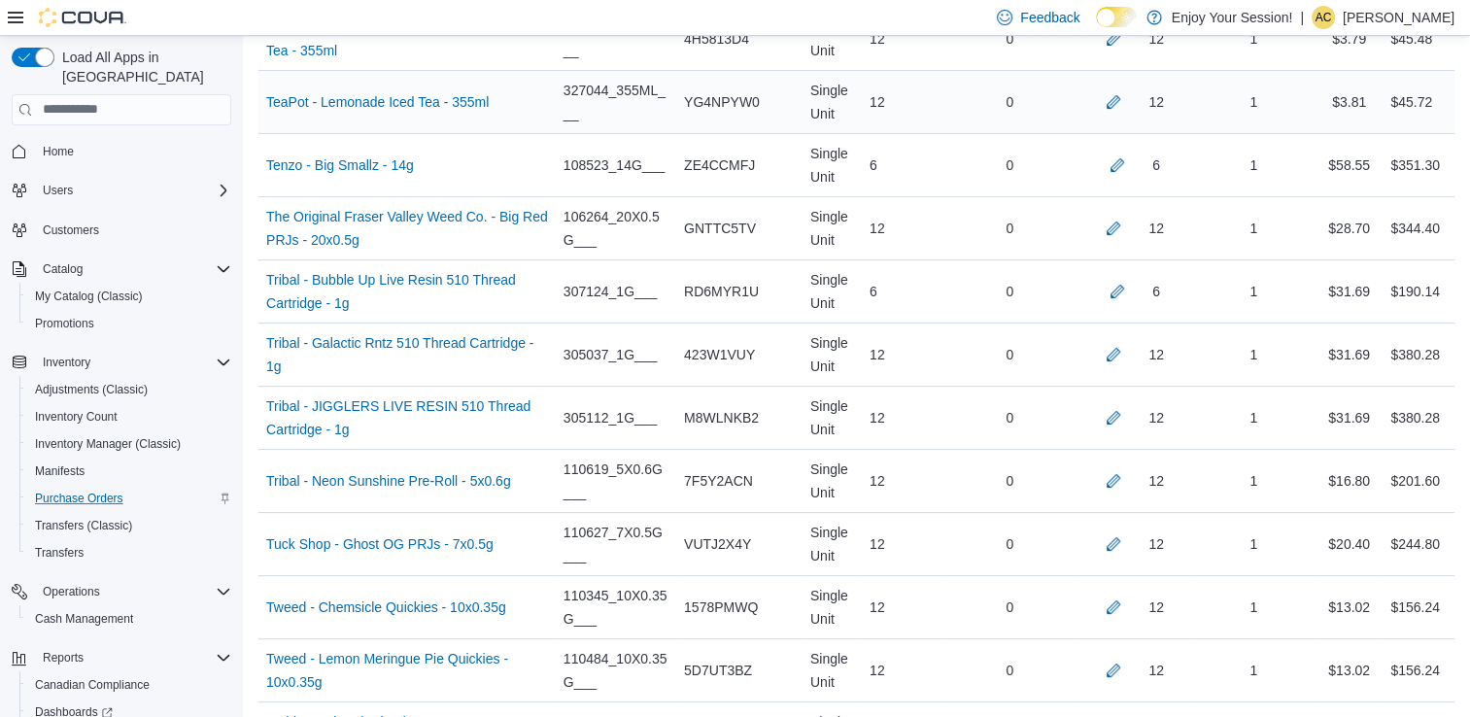
scroll to position [8279, 0]
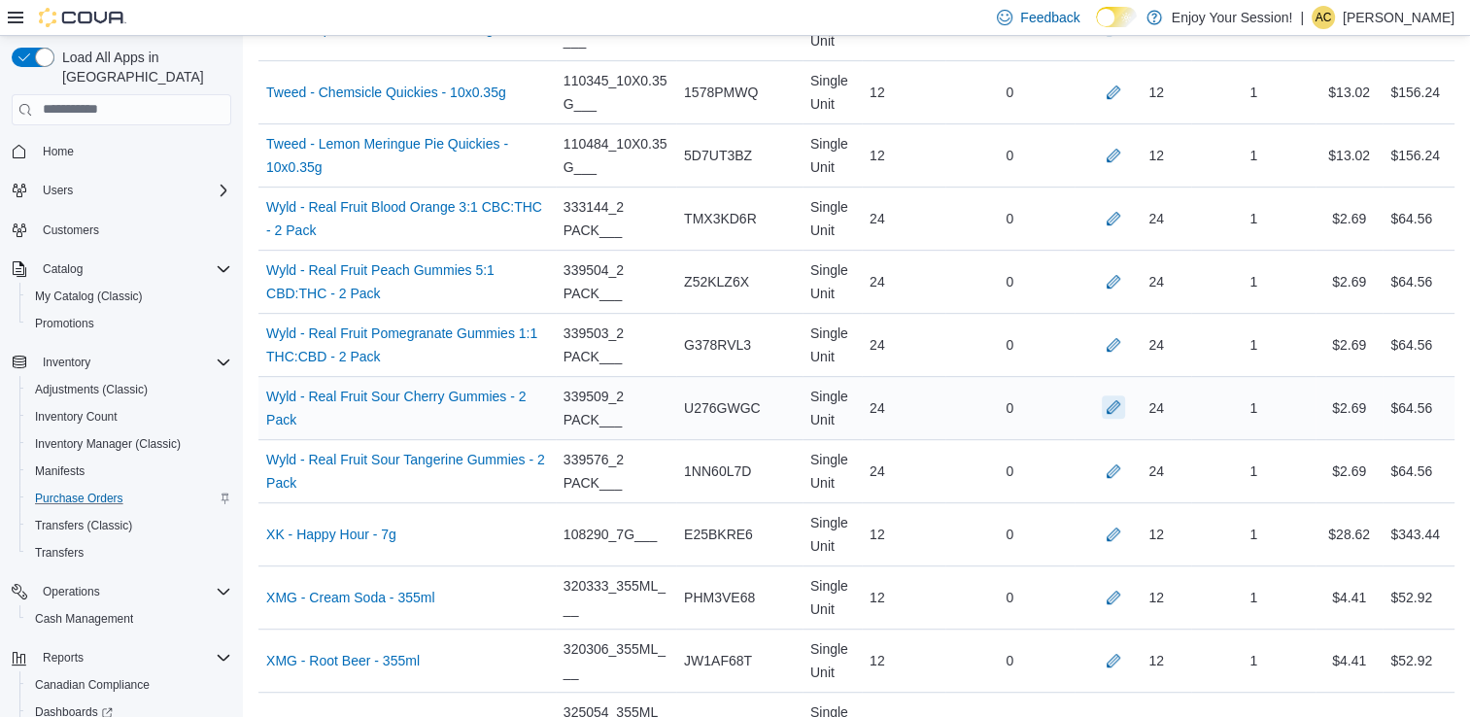
click at [1125, 395] on button "button" at bounding box center [1113, 406] width 23 height 23
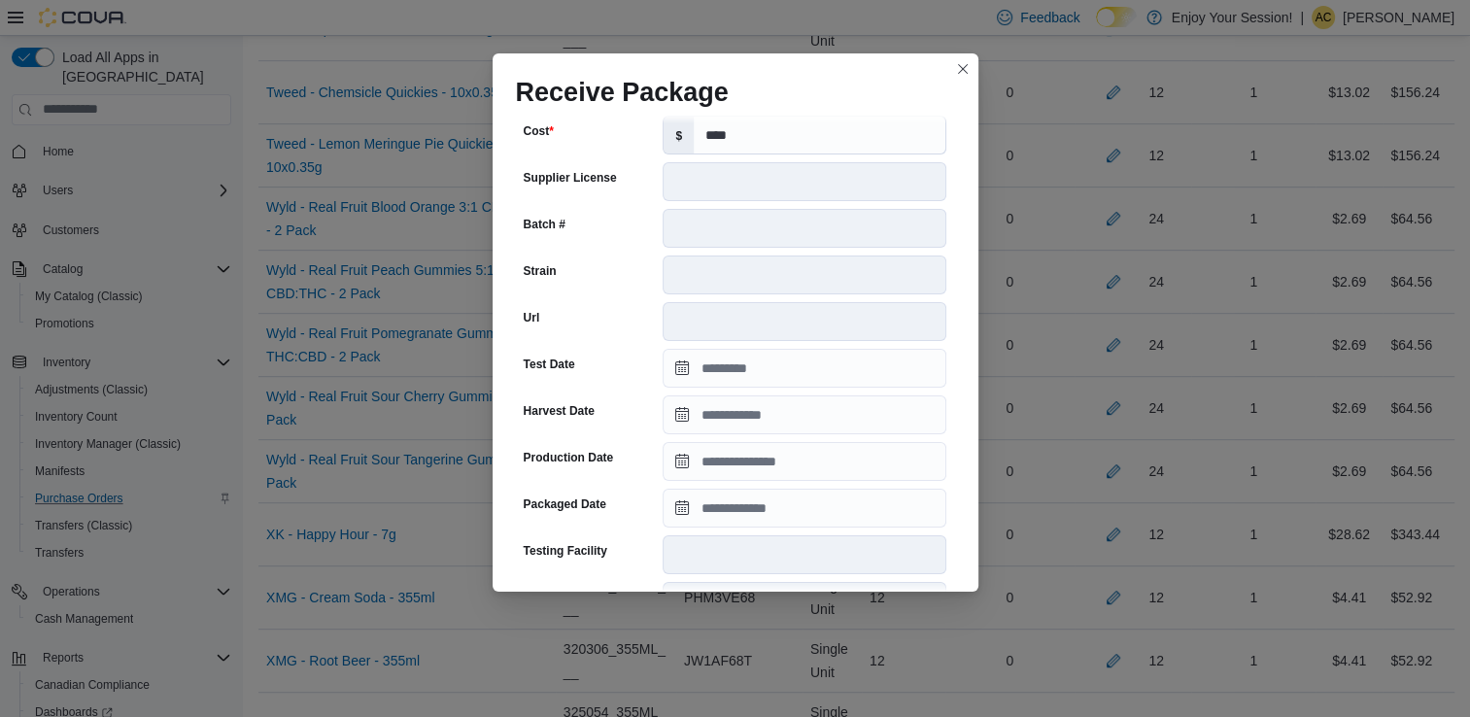
scroll to position [216, 0]
click at [772, 507] on input "Packaged Date" at bounding box center [805, 506] width 284 height 39
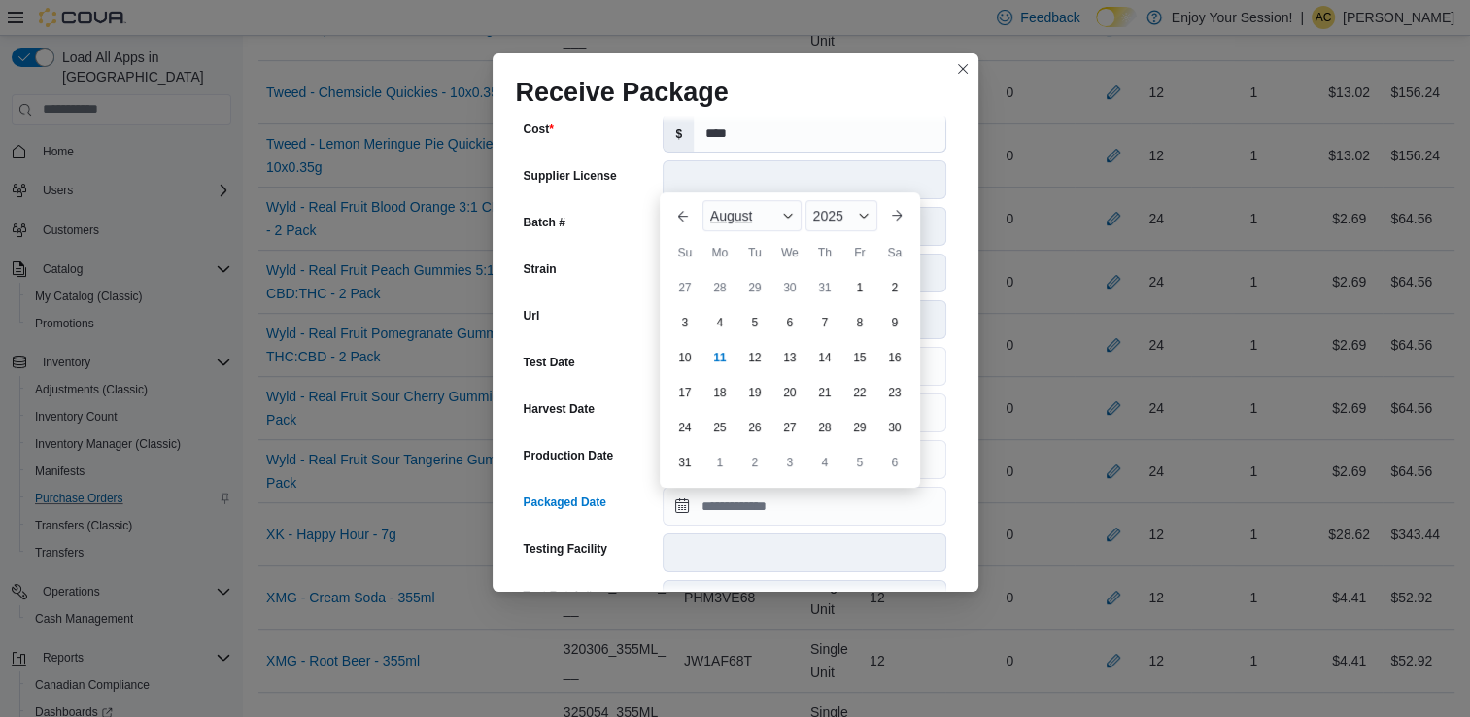
click at [731, 209] on span "August" at bounding box center [731, 216] width 43 height 16
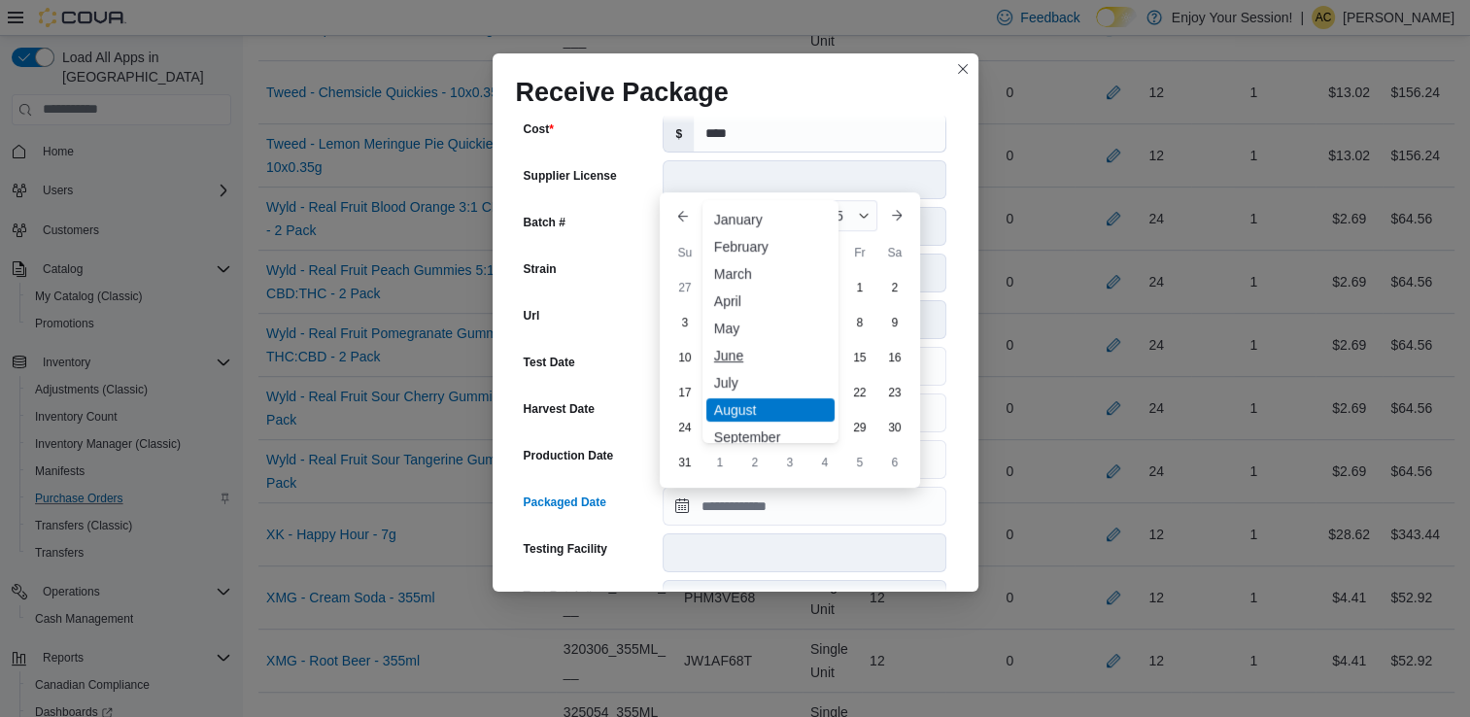
click at [763, 344] on div "June" at bounding box center [770, 355] width 128 height 23
type input "**********"
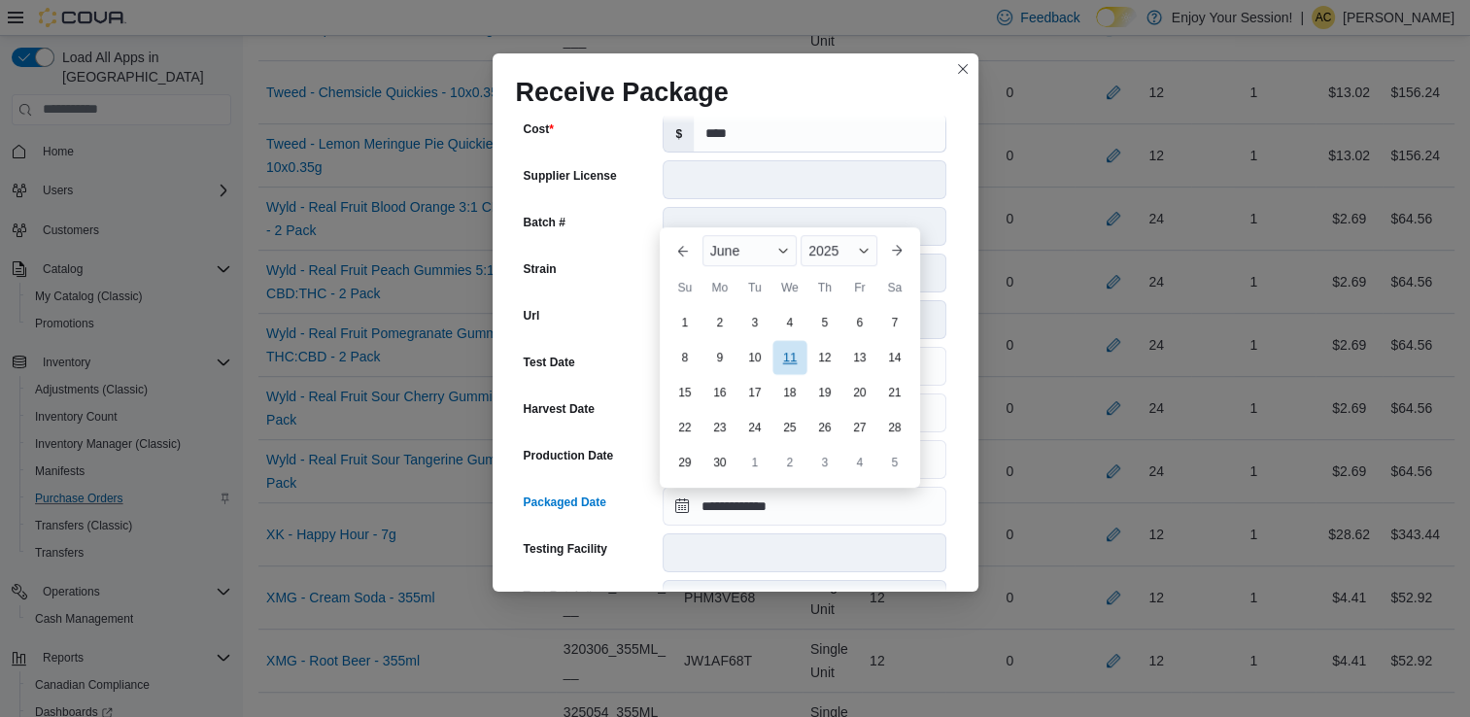
click at [795, 351] on div "11" at bounding box center [790, 357] width 34 height 34
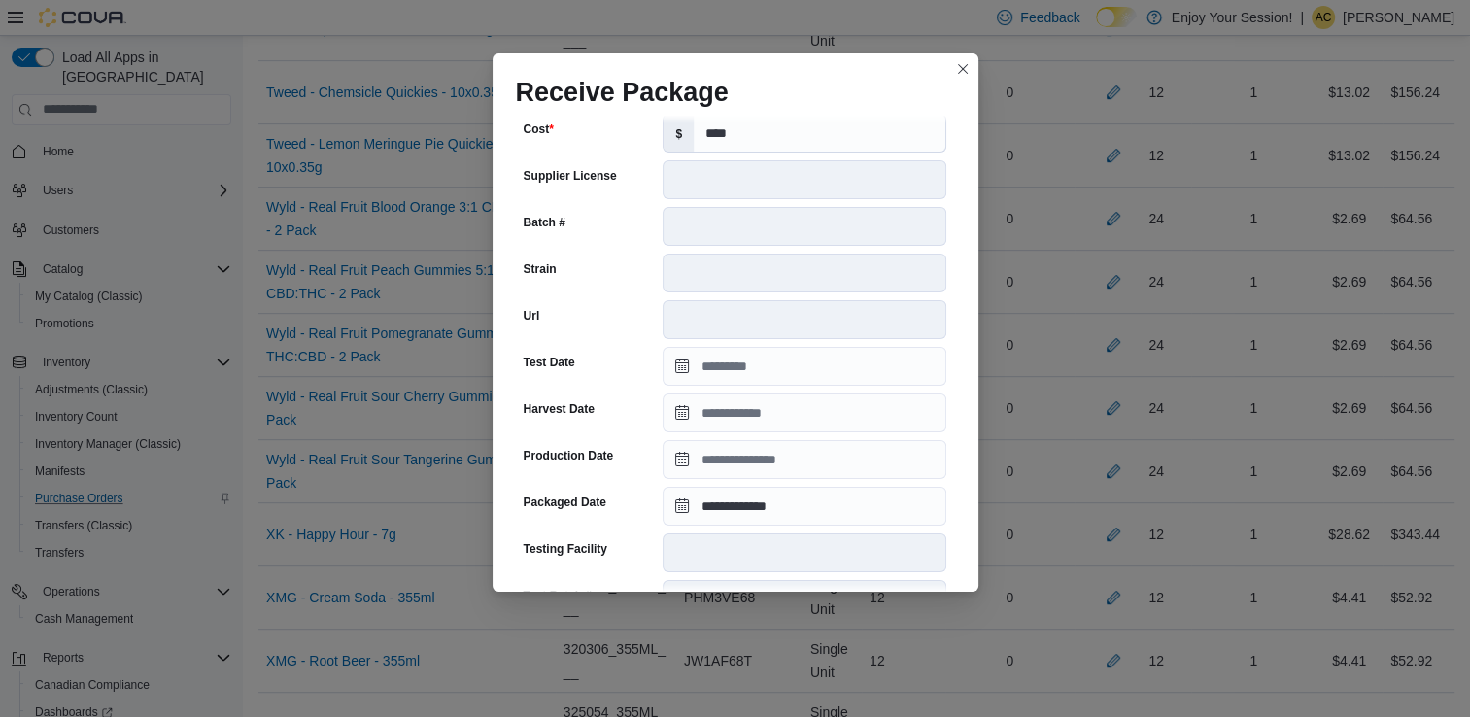
scroll to position [655, 0]
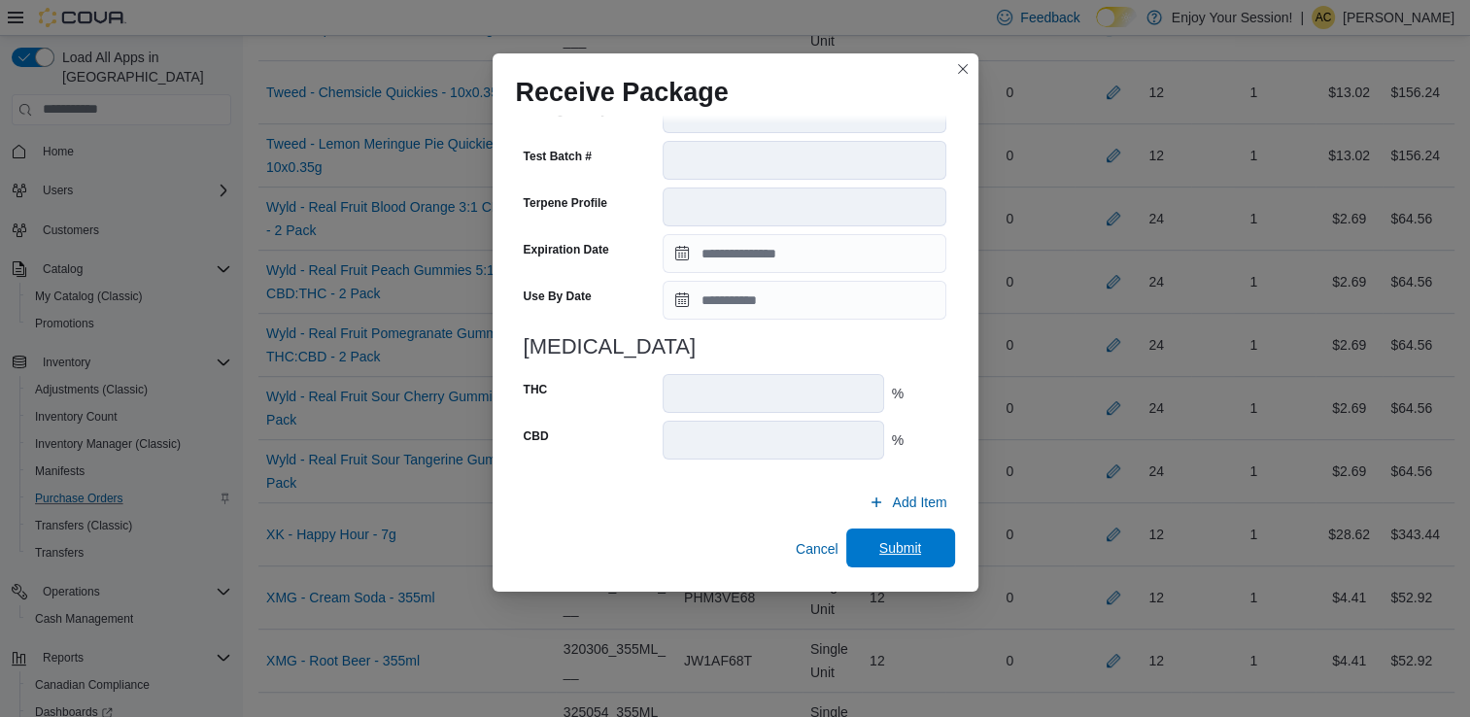
click at [919, 536] on span "Submit" at bounding box center [901, 548] width 86 height 39
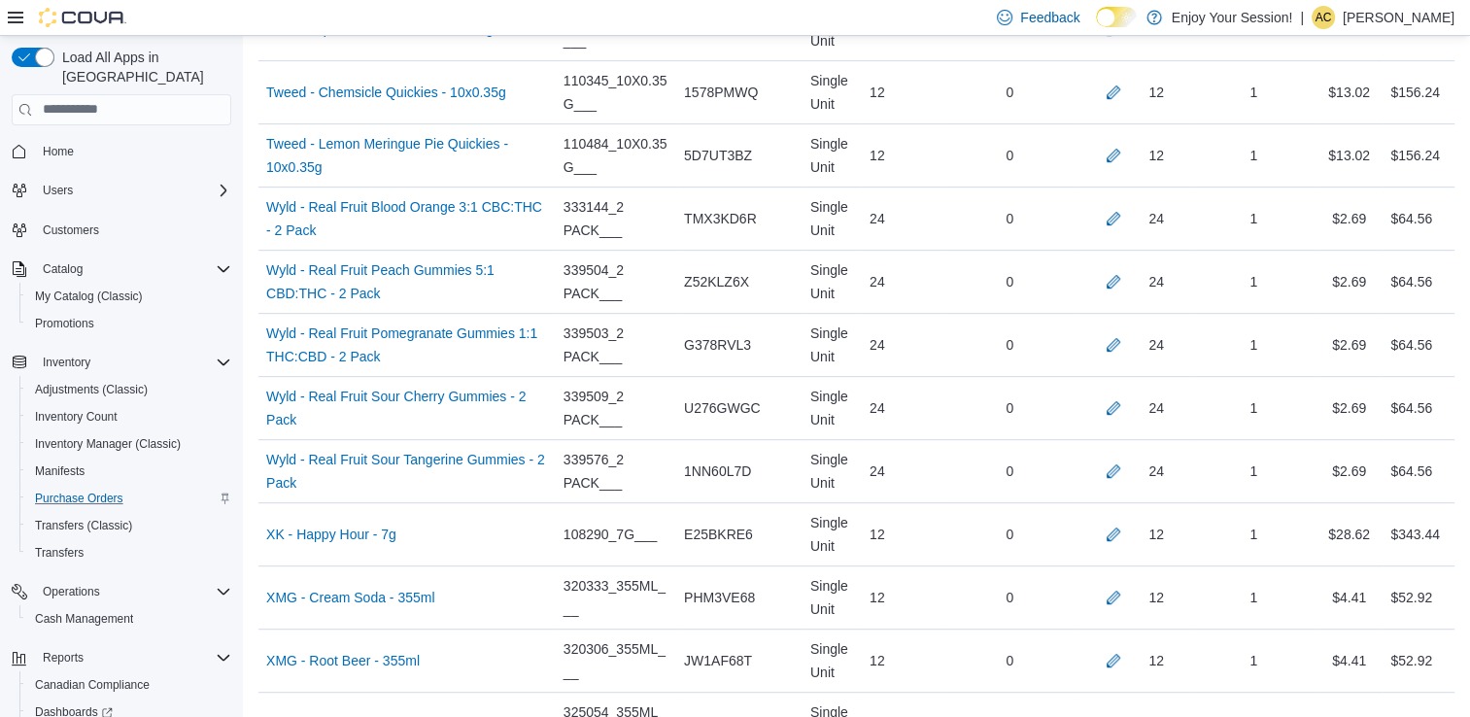
scroll to position [5623, 0]
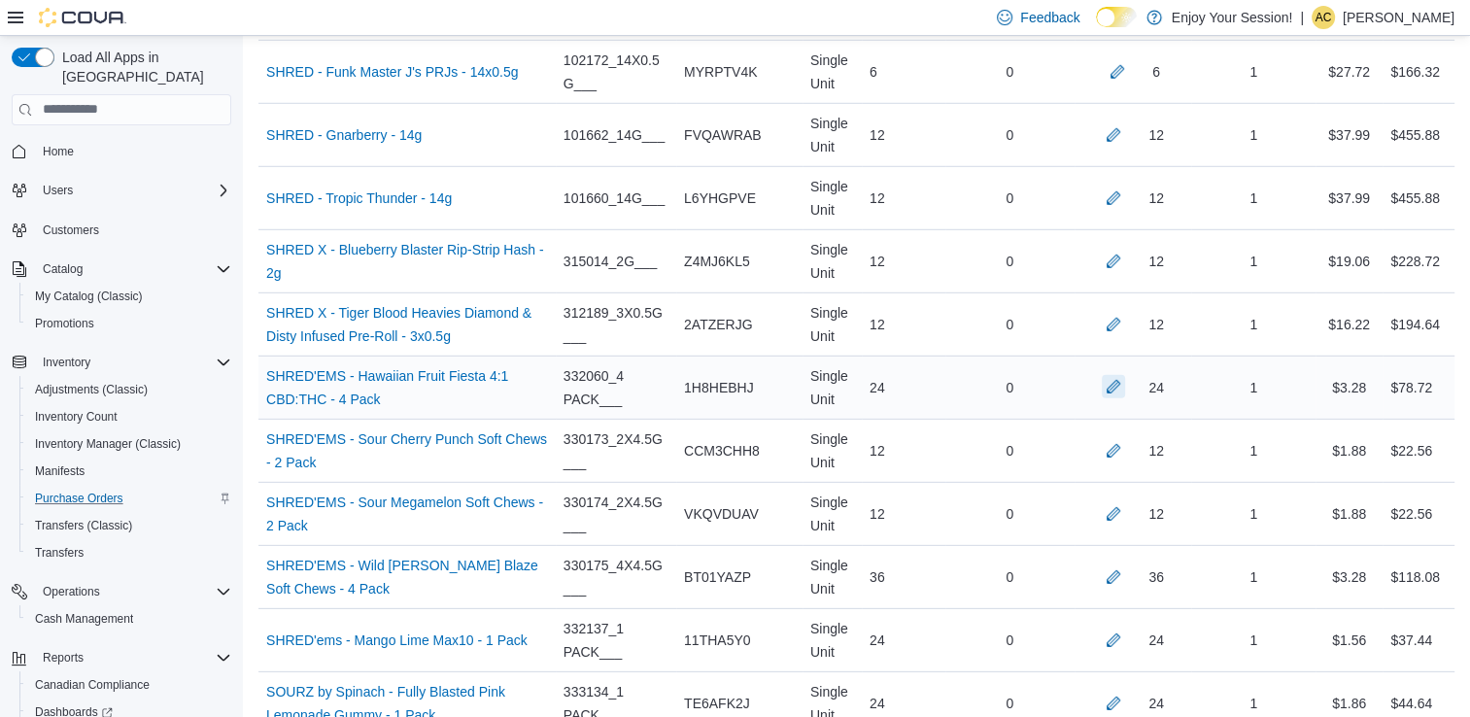
click at [1125, 375] on button "button" at bounding box center [1113, 386] width 23 height 23
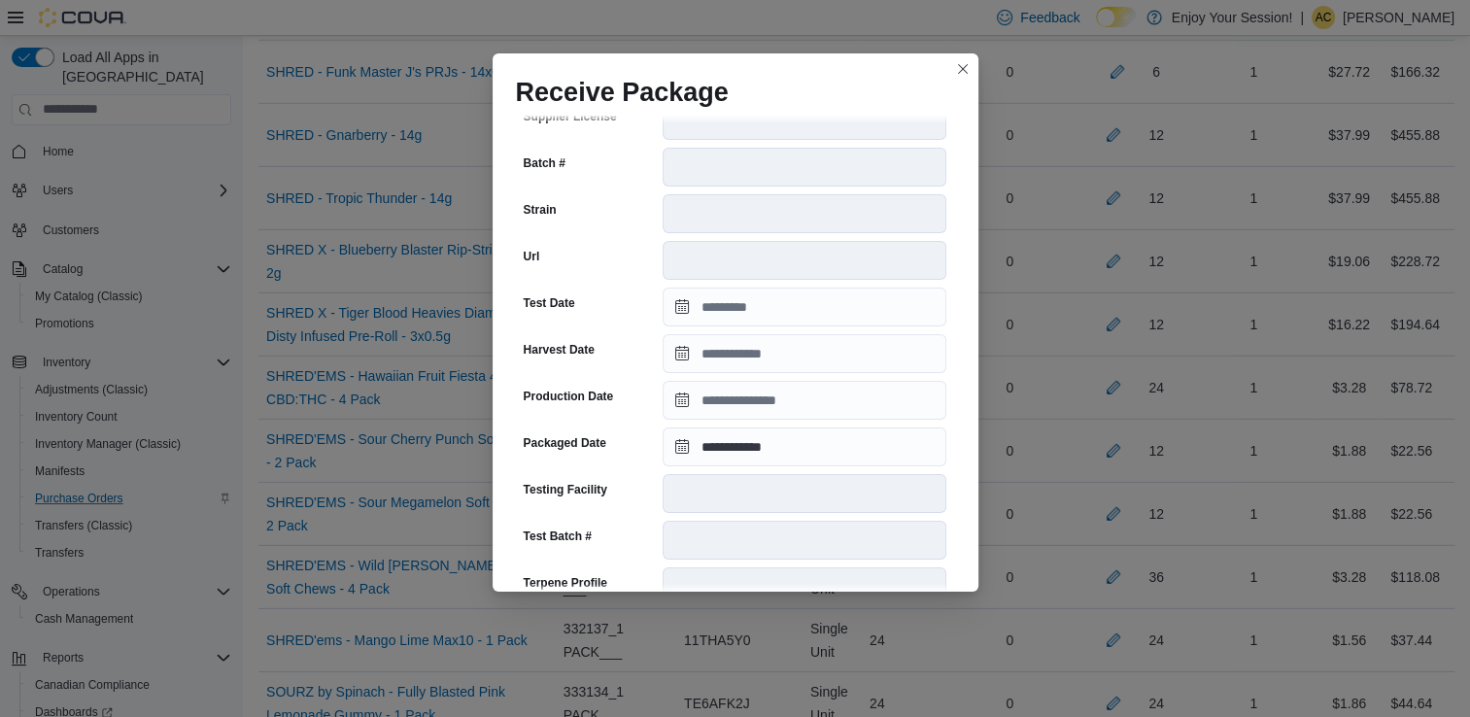
scroll to position [655, 0]
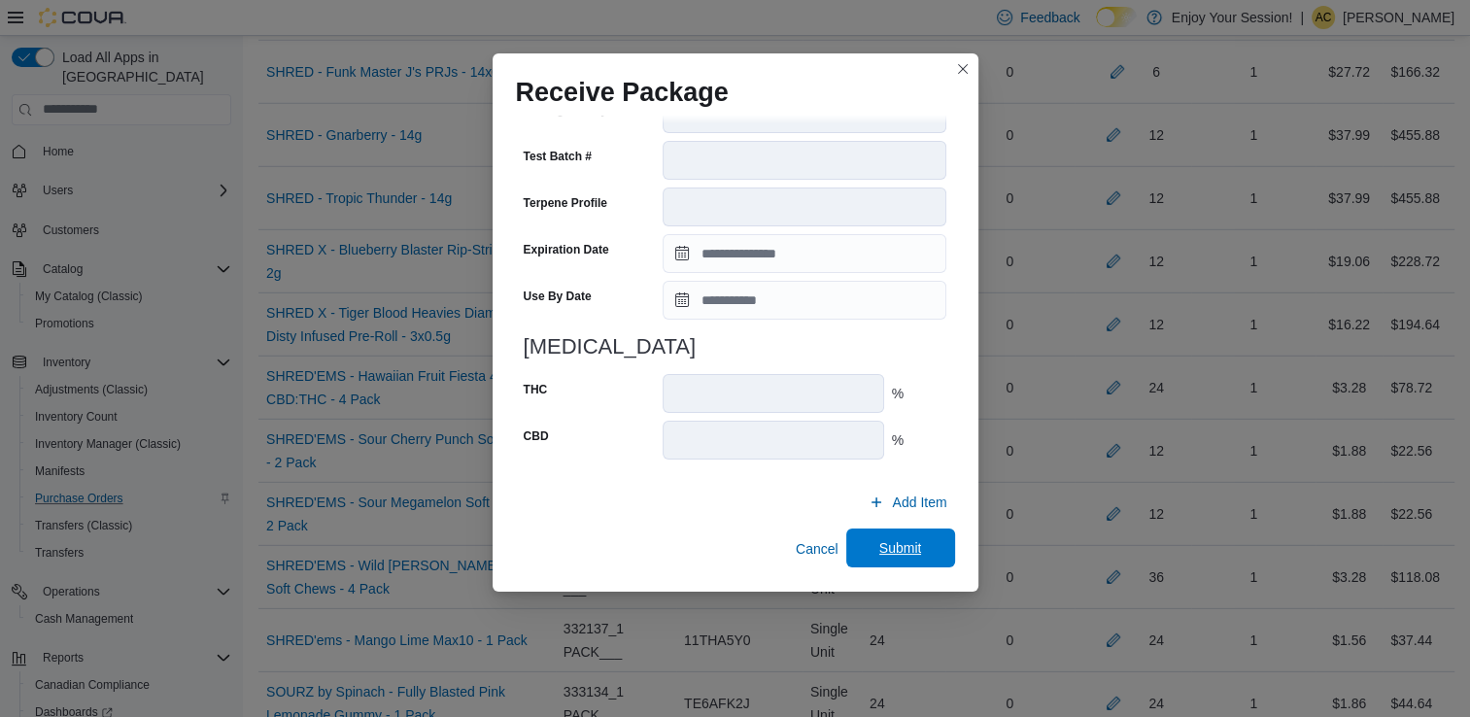
click at [891, 540] on span "Submit" at bounding box center [900, 547] width 43 height 19
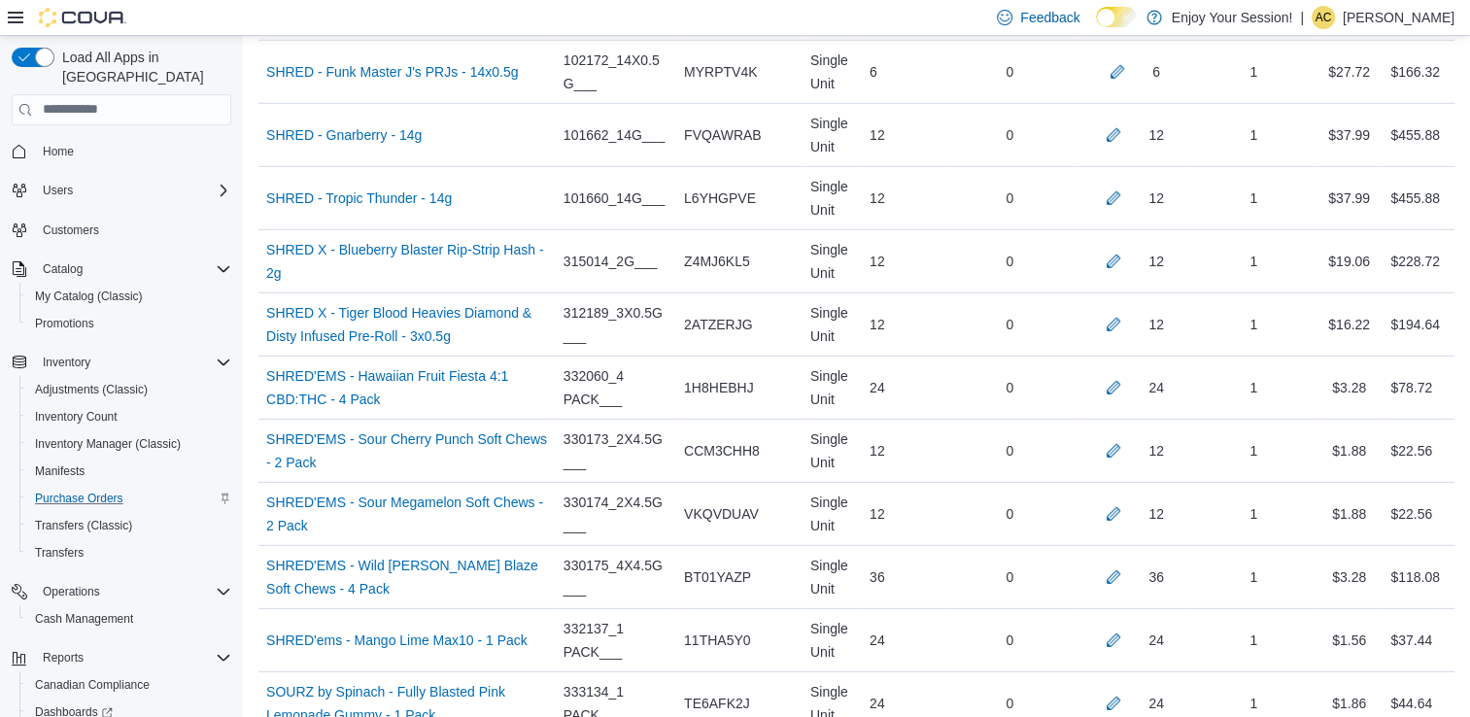
scroll to position [8079, 0]
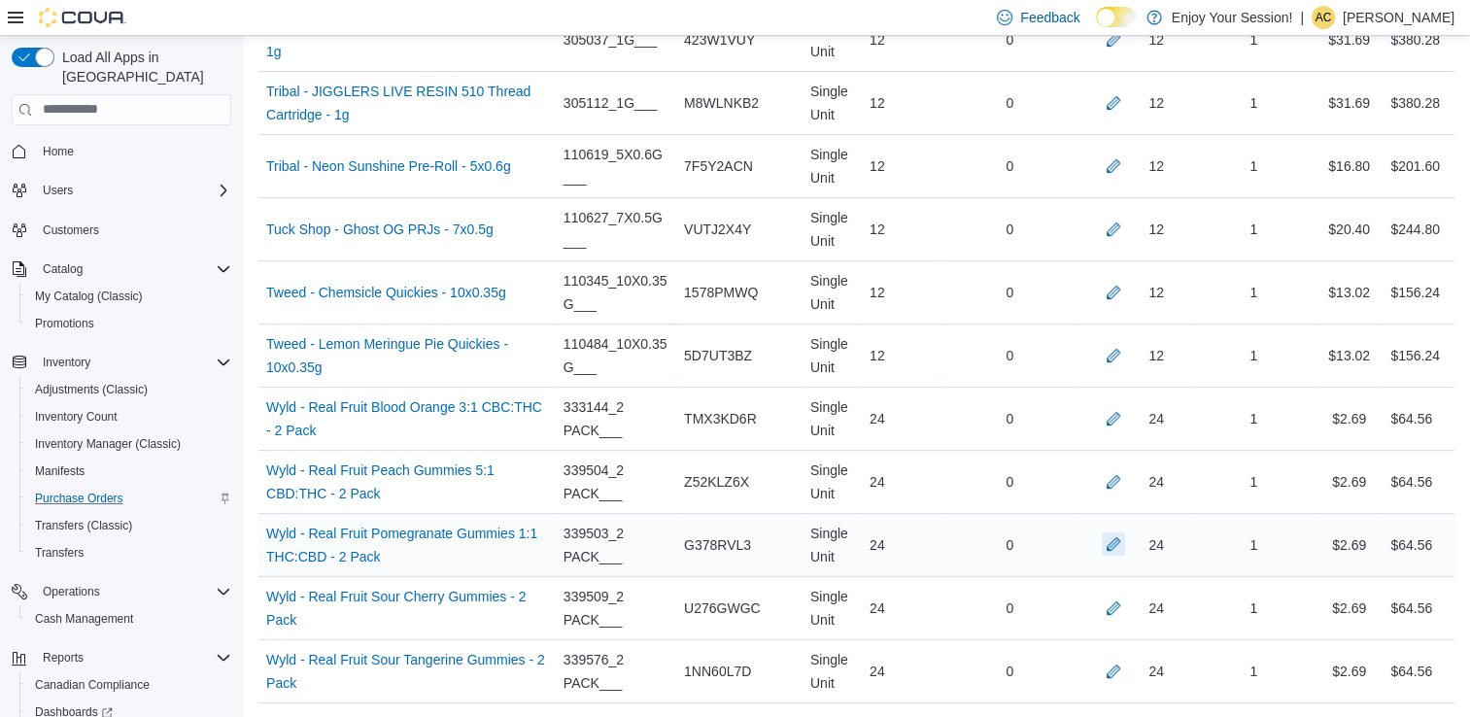
click at [1125, 532] on button "button" at bounding box center [1113, 543] width 23 height 23
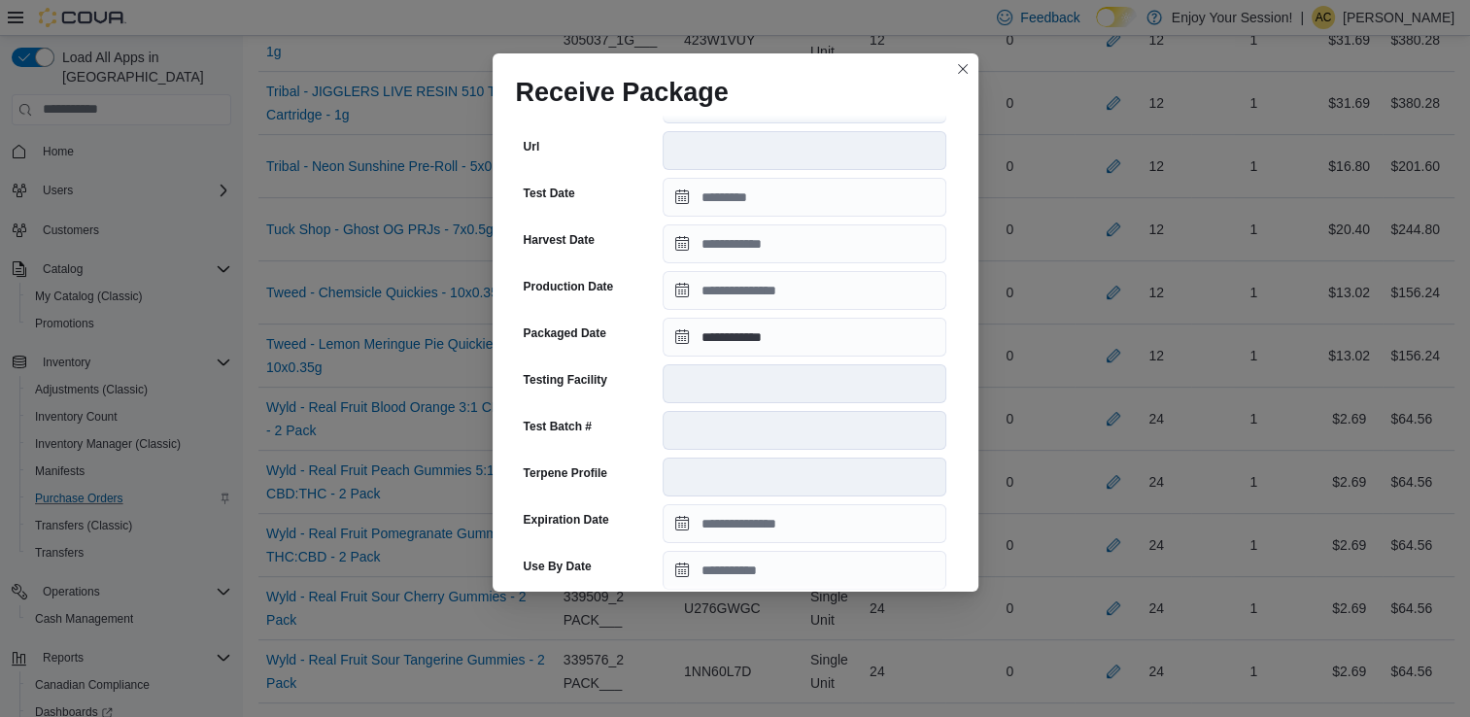
scroll to position [670, 0]
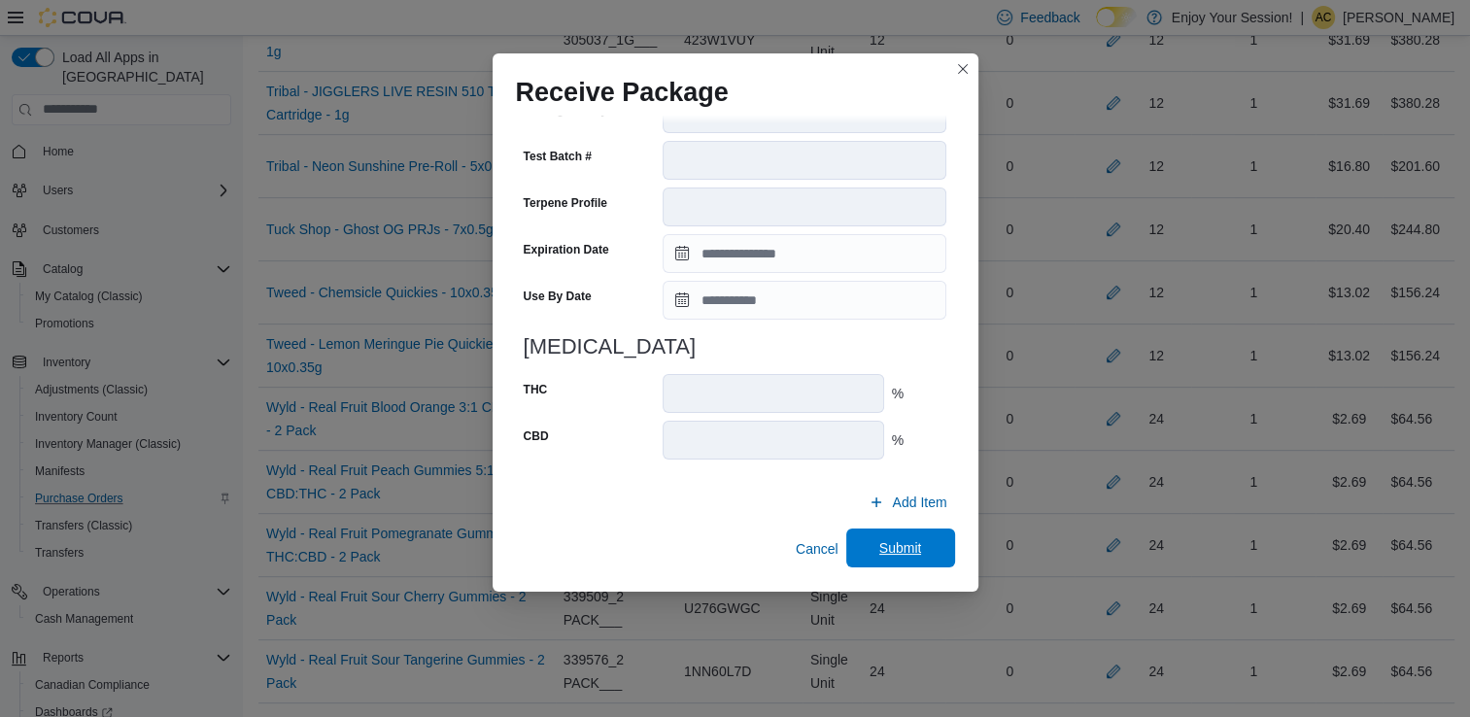
click at [891, 542] on span "Submit" at bounding box center [900, 547] width 43 height 19
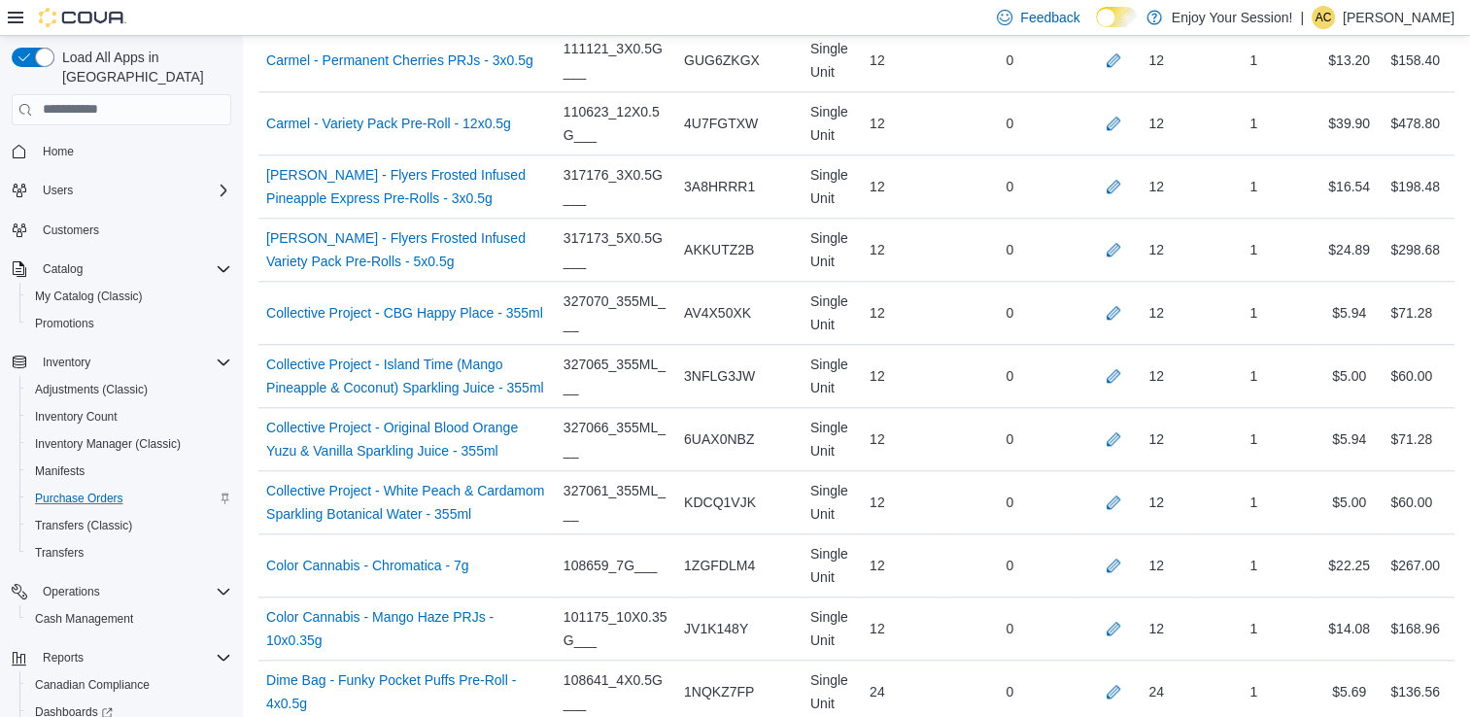
scroll to position [5887, 0]
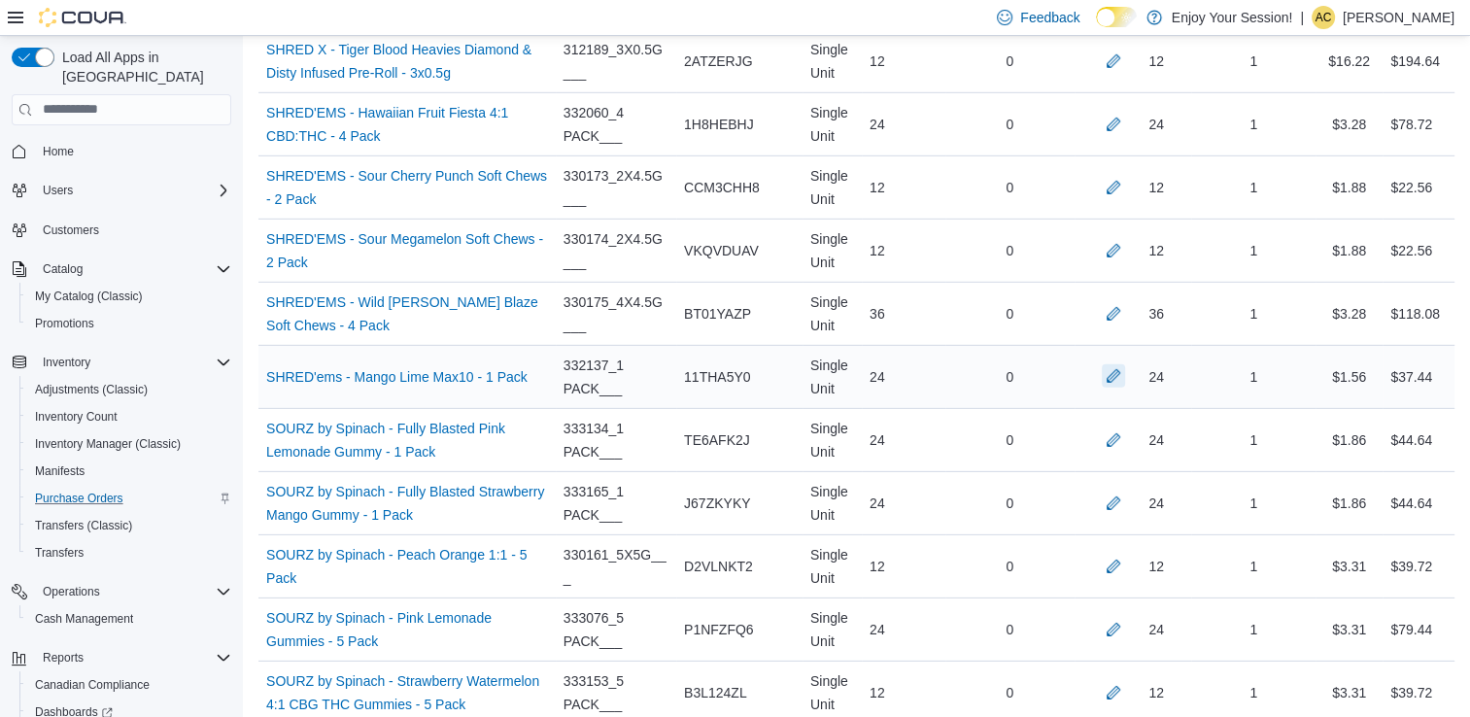
click at [1123, 364] on button "button" at bounding box center [1113, 375] width 23 height 23
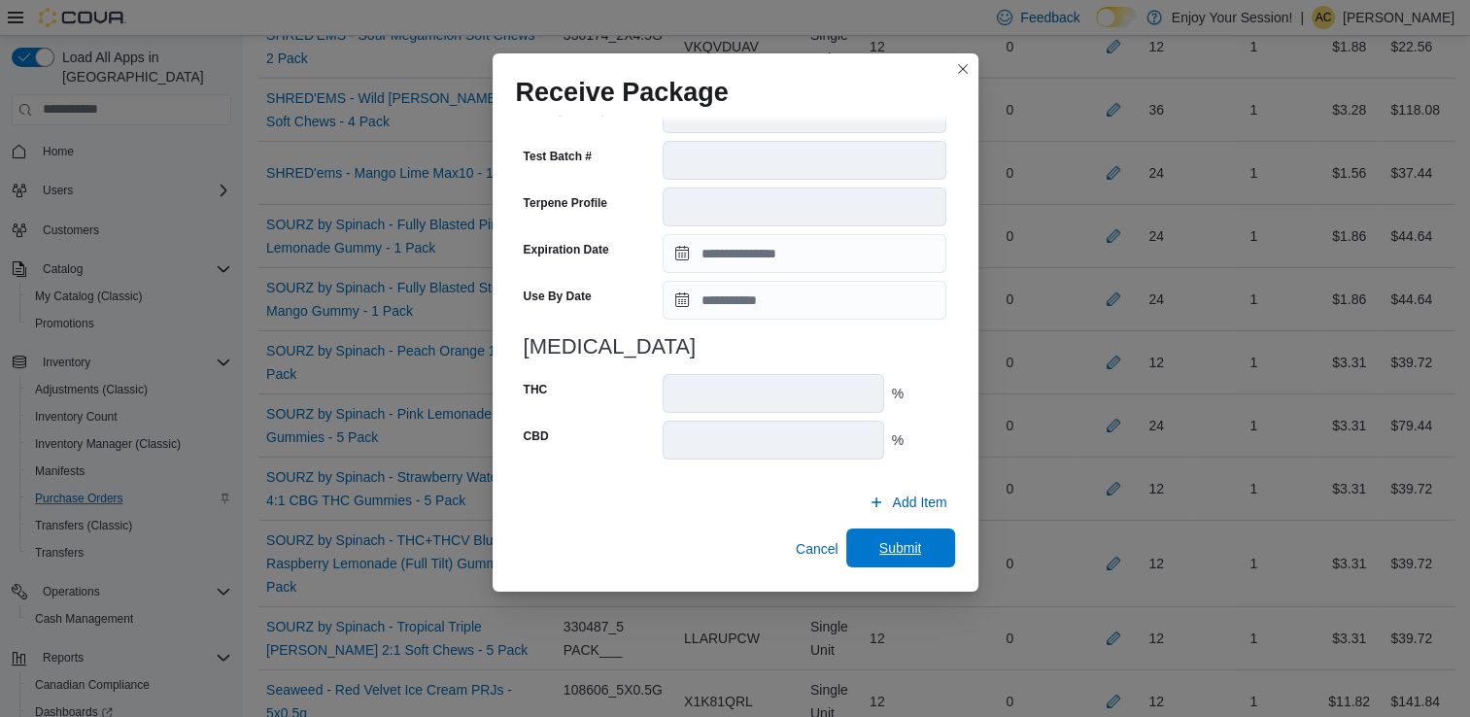
scroll to position [6092, 0]
click at [891, 545] on span "Submit" at bounding box center [900, 547] width 43 height 19
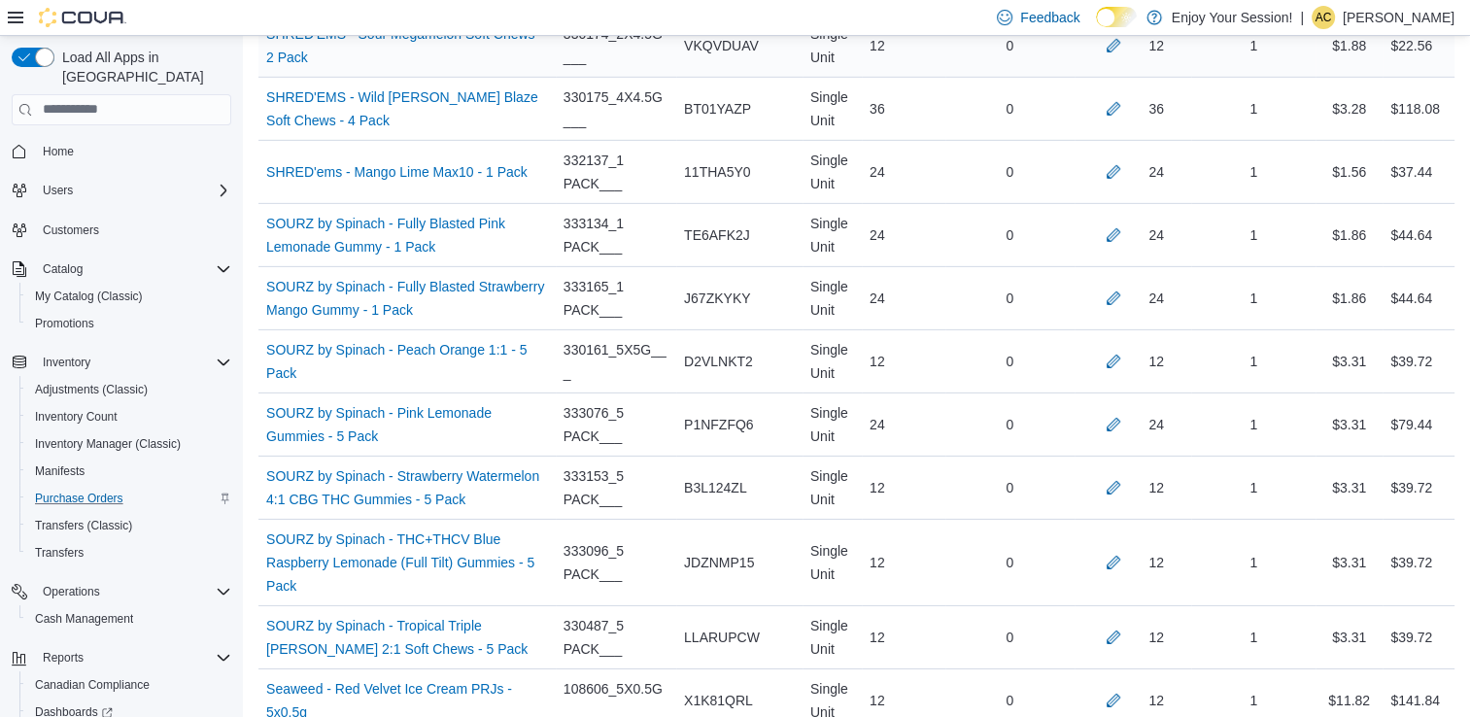
scroll to position [8079, 0]
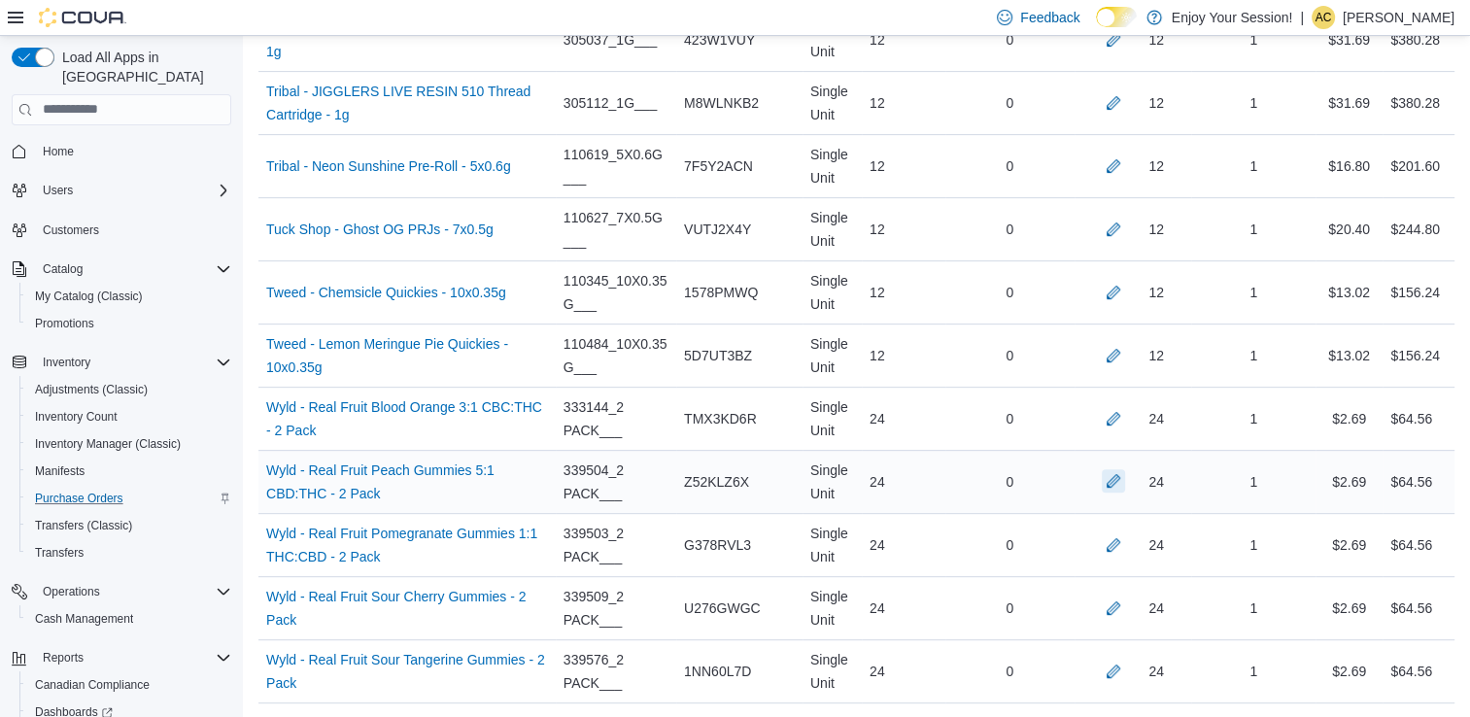
click at [1123, 469] on button "button" at bounding box center [1113, 480] width 23 height 23
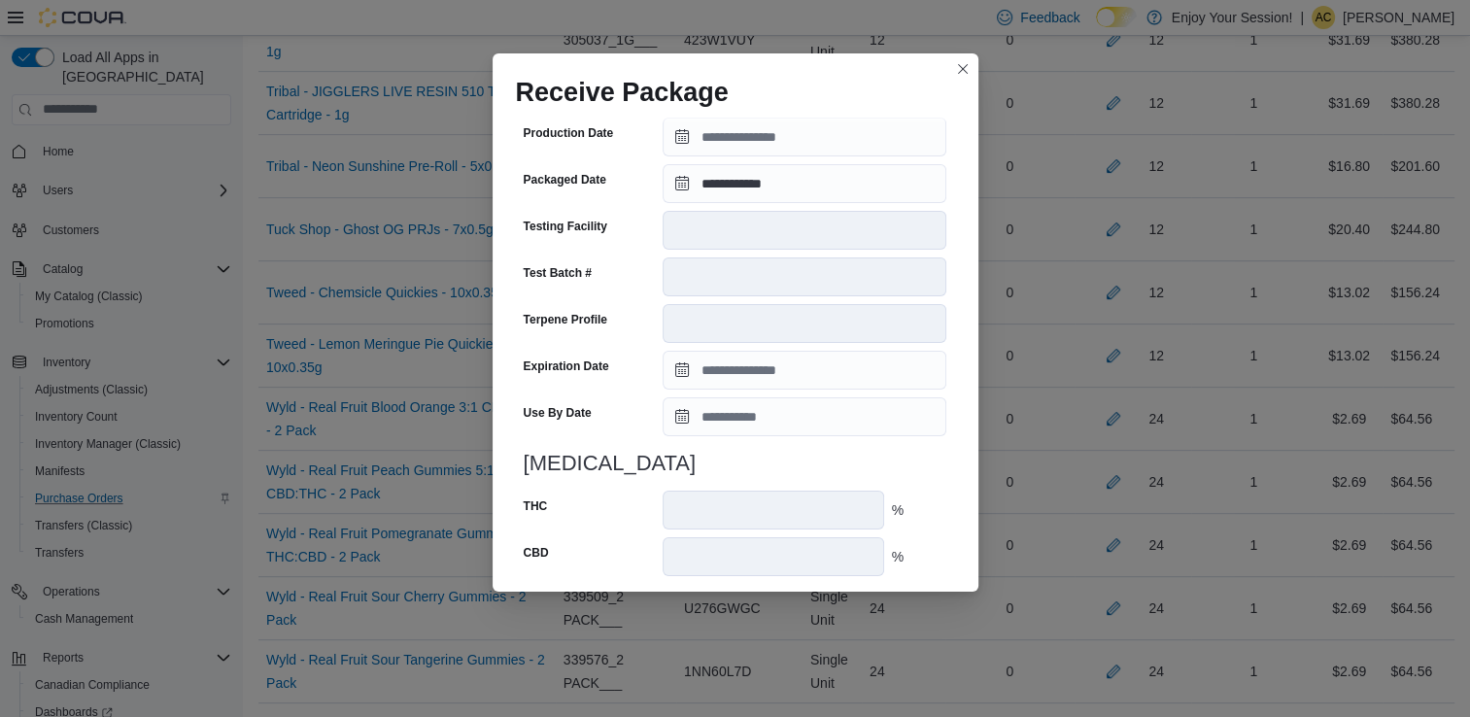
scroll to position [655, 0]
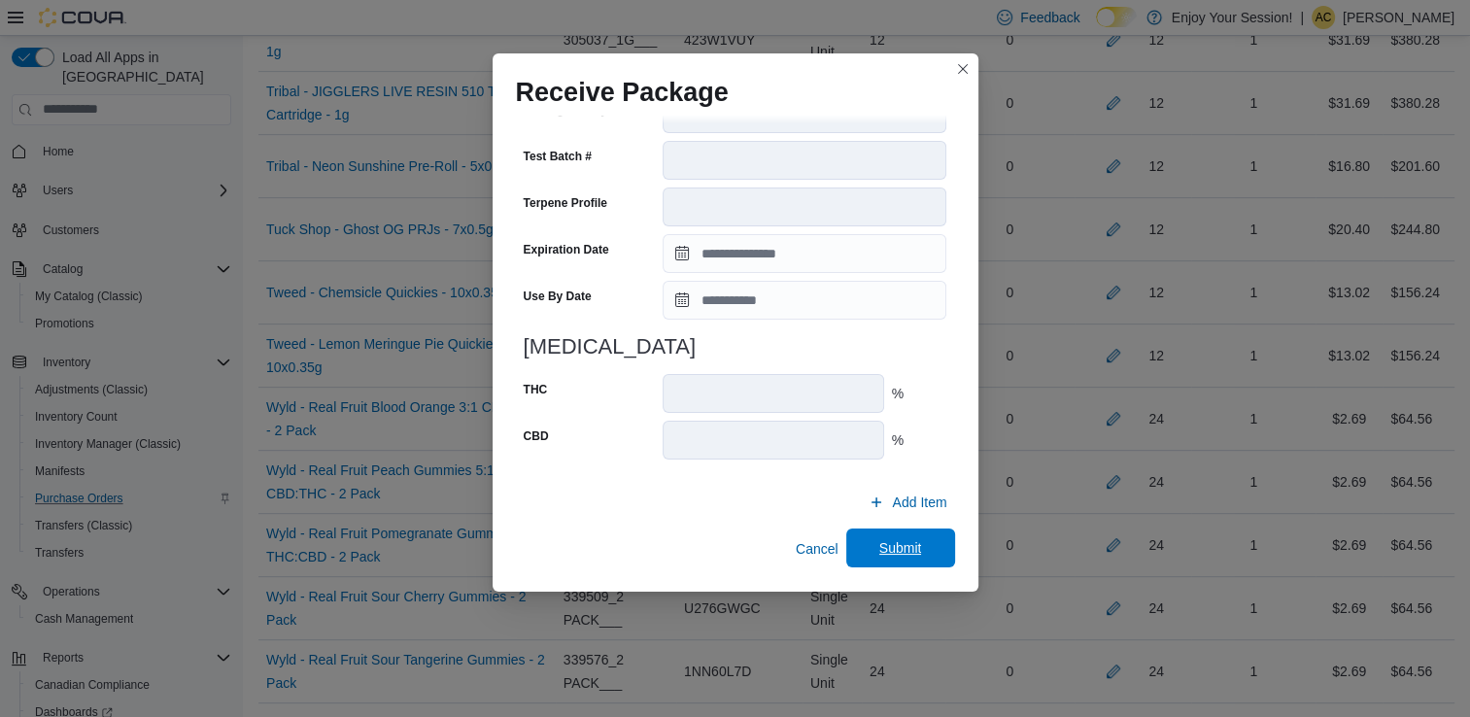
click at [900, 554] on span "Submit" at bounding box center [900, 547] width 43 height 19
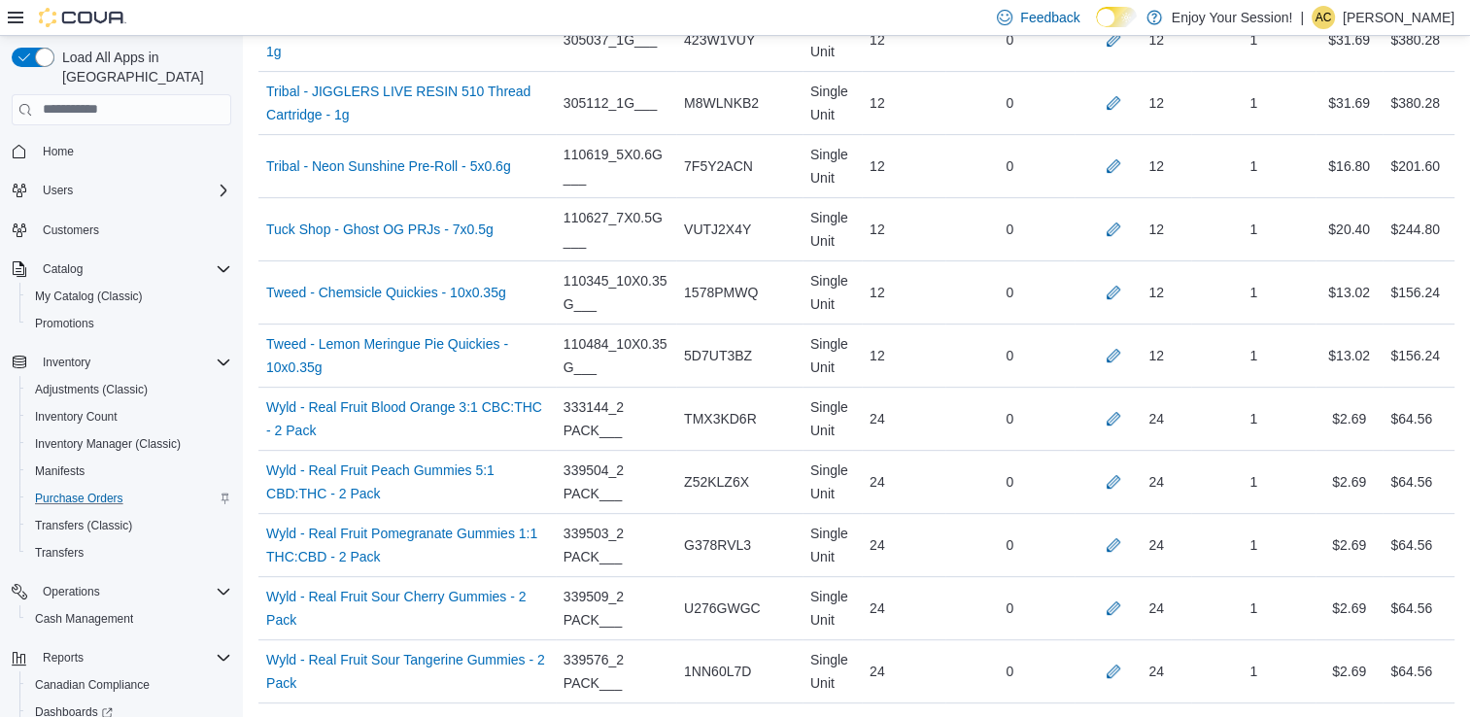
scroll to position [2865, 0]
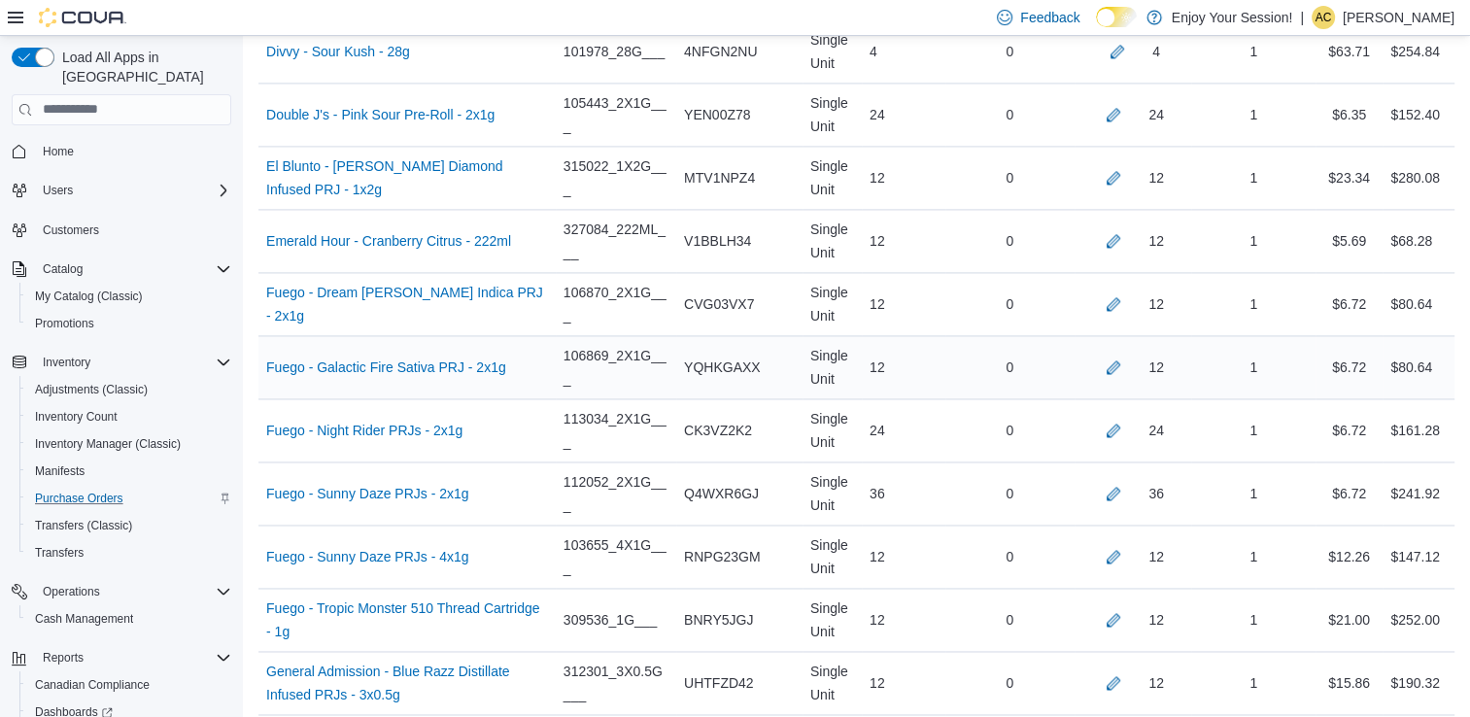
click at [1143, 366] on div "12" at bounding box center [1133, 367] width 102 height 23
click at [1124, 355] on button "button" at bounding box center [1113, 366] width 23 height 23
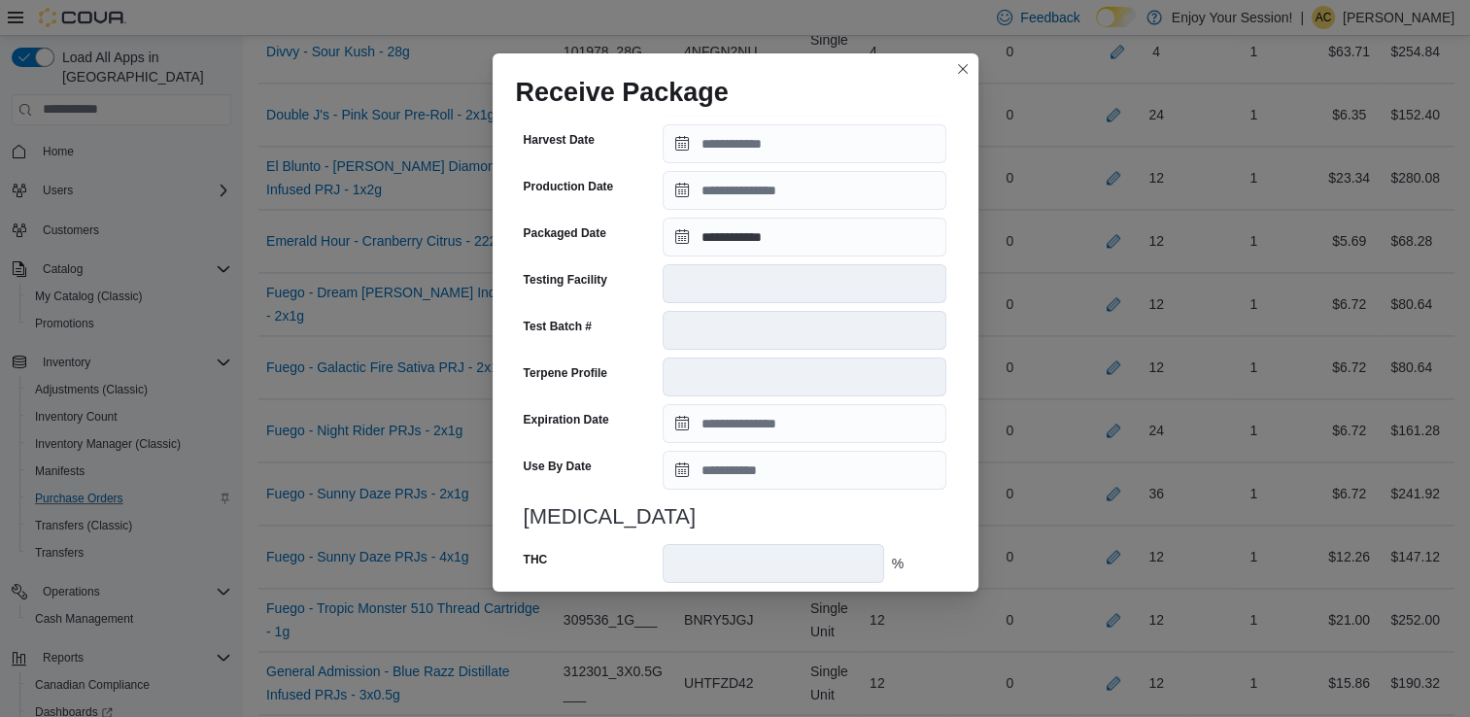
scroll to position [655, 0]
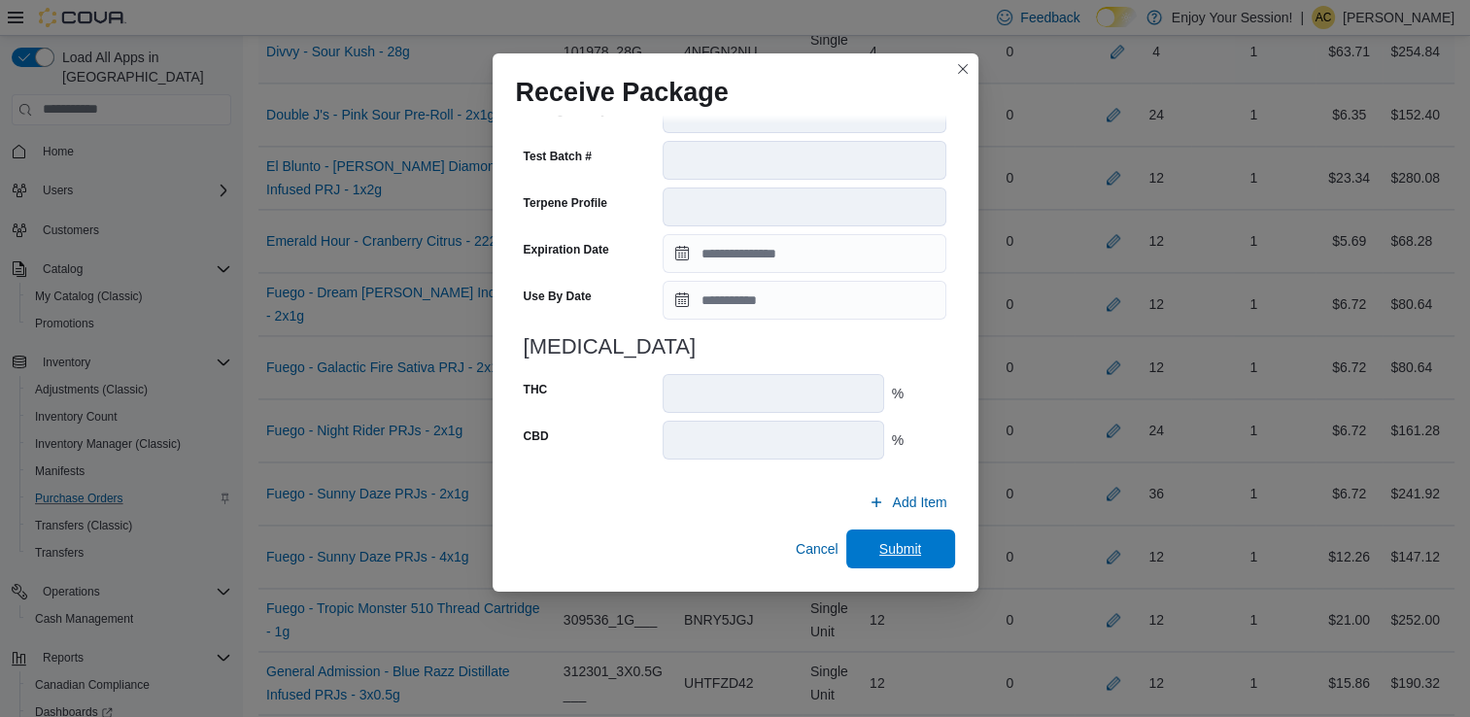
click at [905, 552] on span "Submit" at bounding box center [900, 548] width 43 height 19
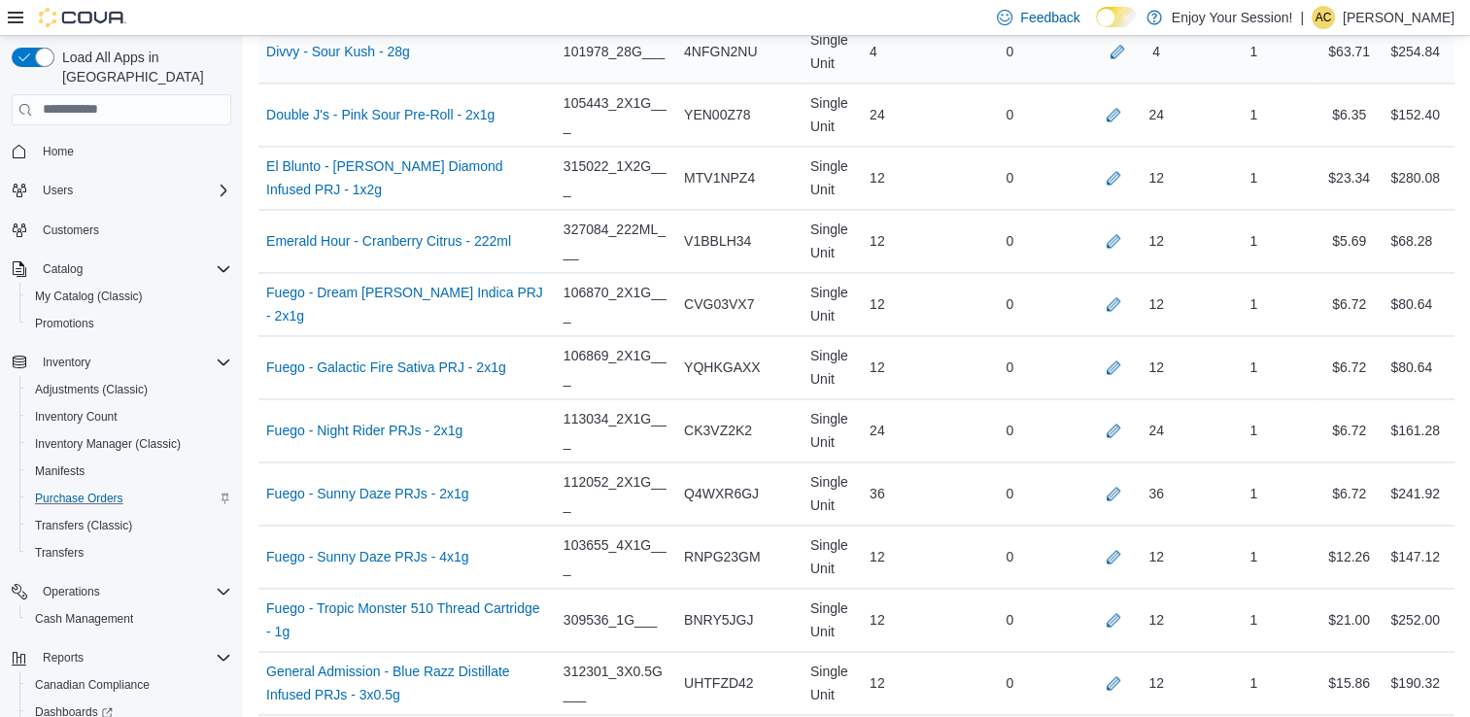
scroll to position [7272, 0]
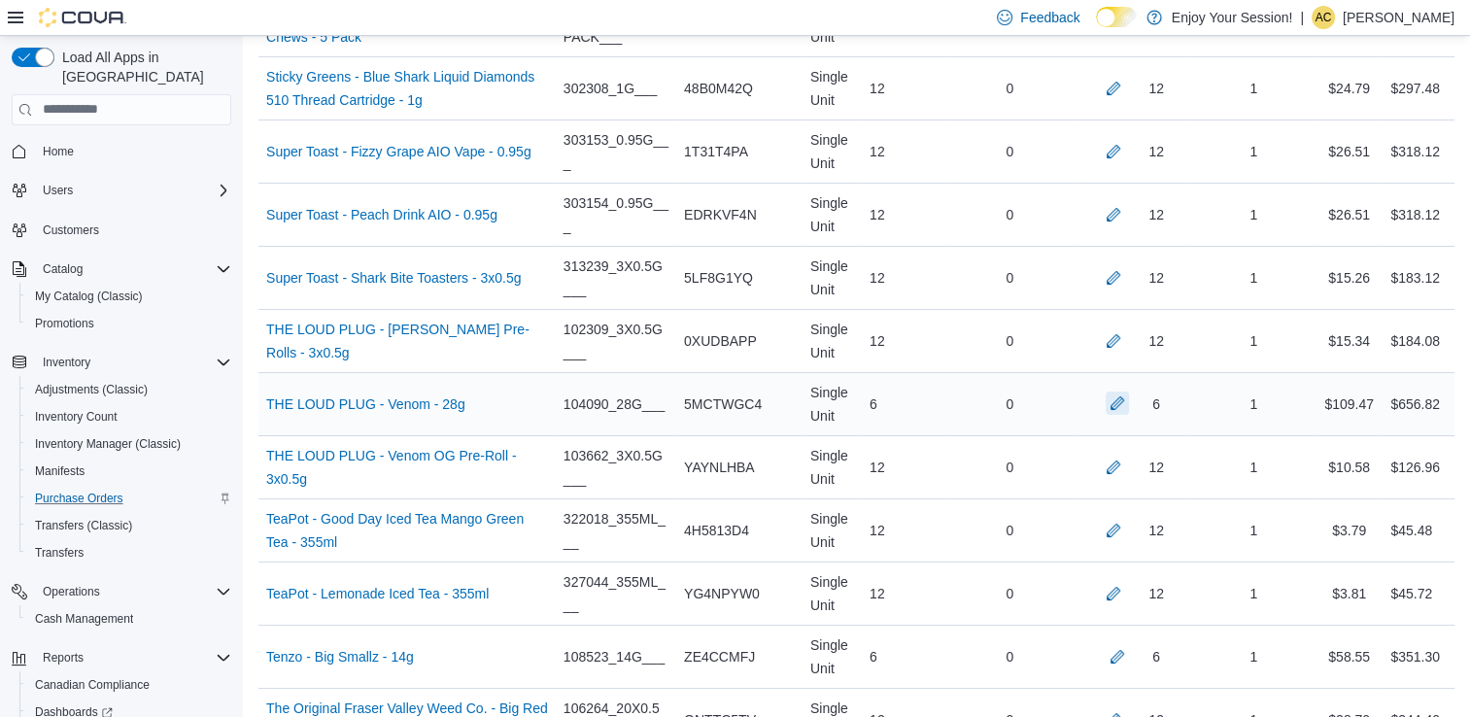
click at [1129, 392] on button "button" at bounding box center [1117, 403] width 23 height 23
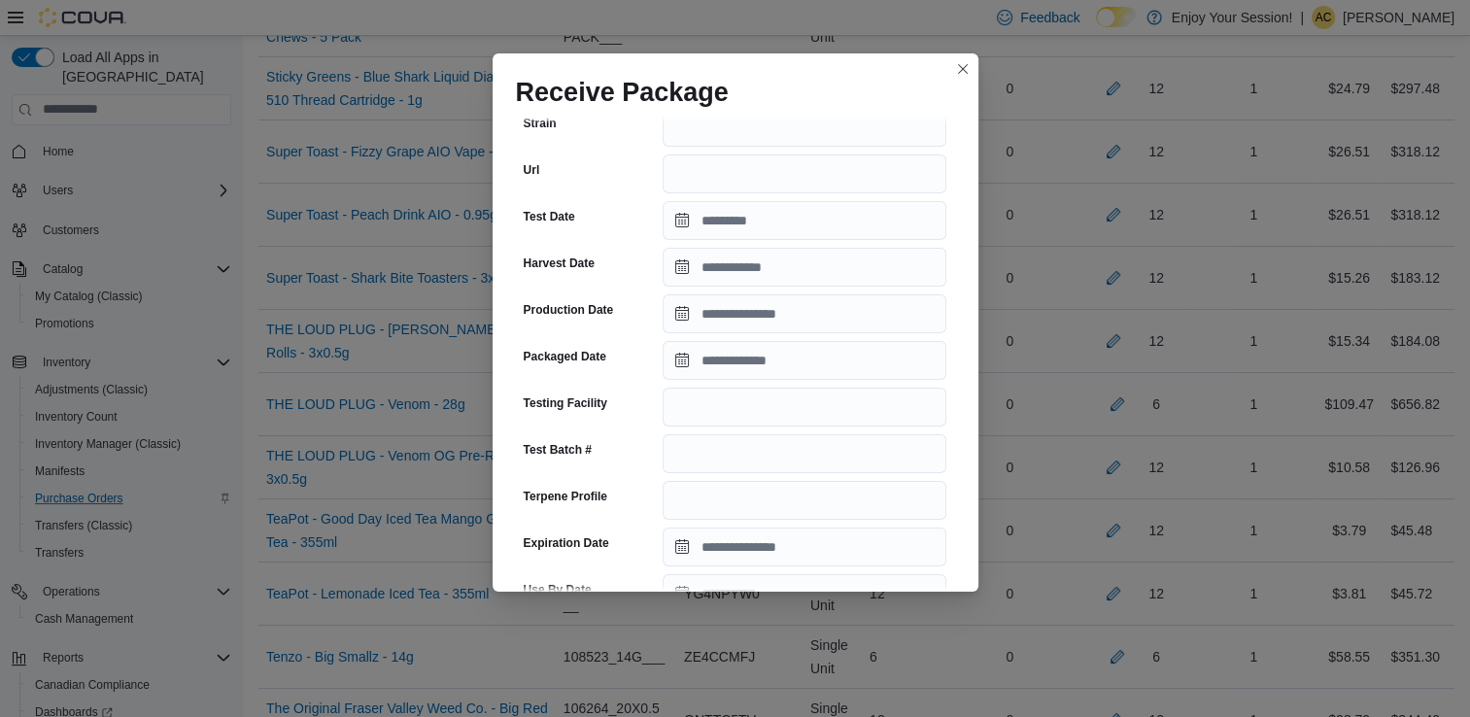
scroll to position [334, 0]
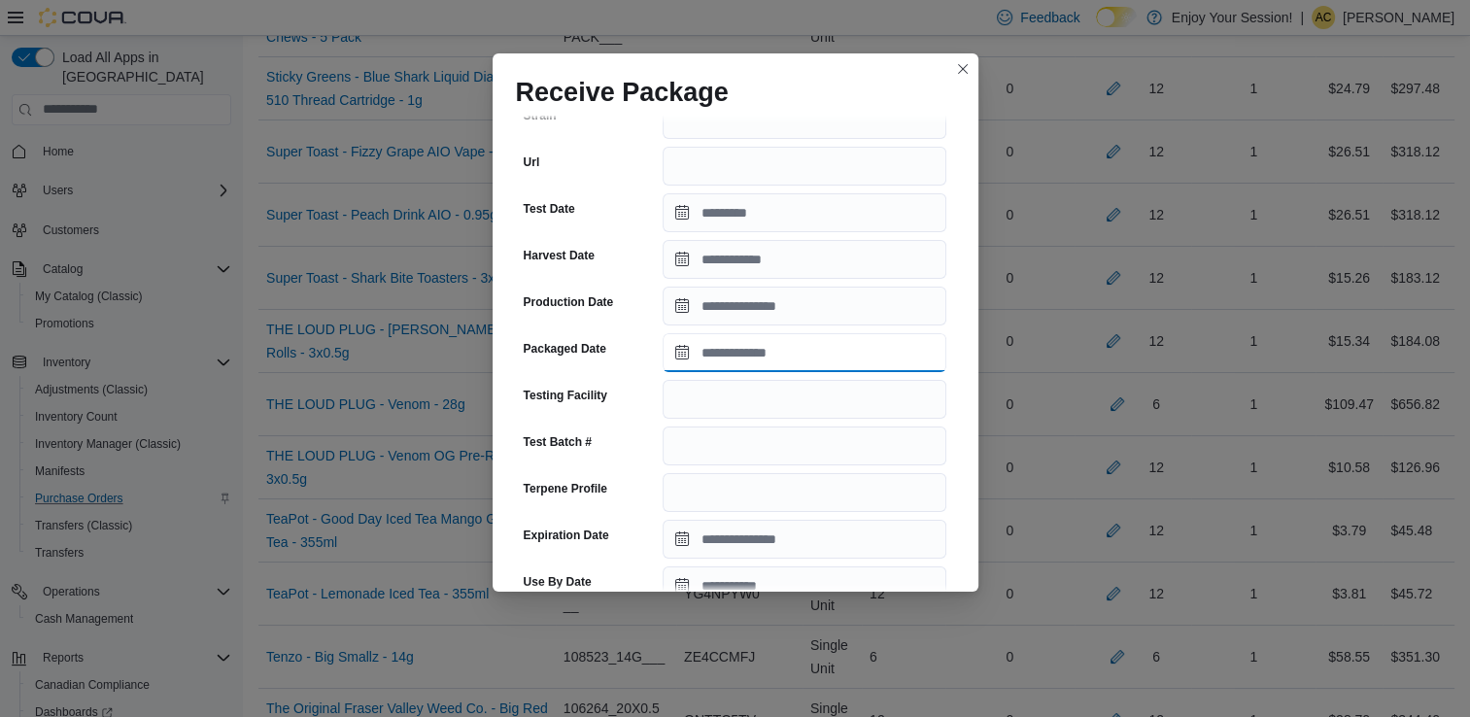
click at [764, 363] on input "Packaged Date" at bounding box center [805, 352] width 284 height 39
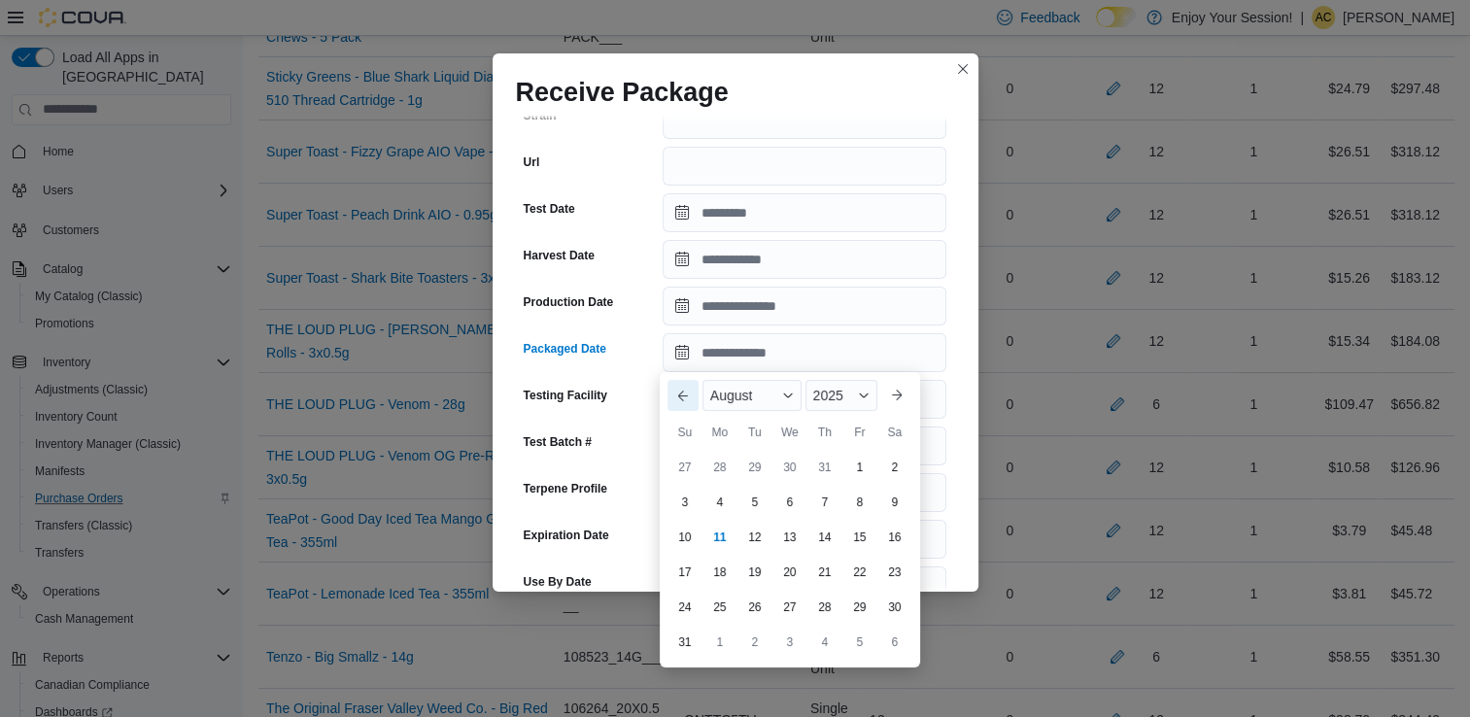
click at [694, 398] on button "Previous Month" at bounding box center [683, 395] width 31 height 31
type input "**********"
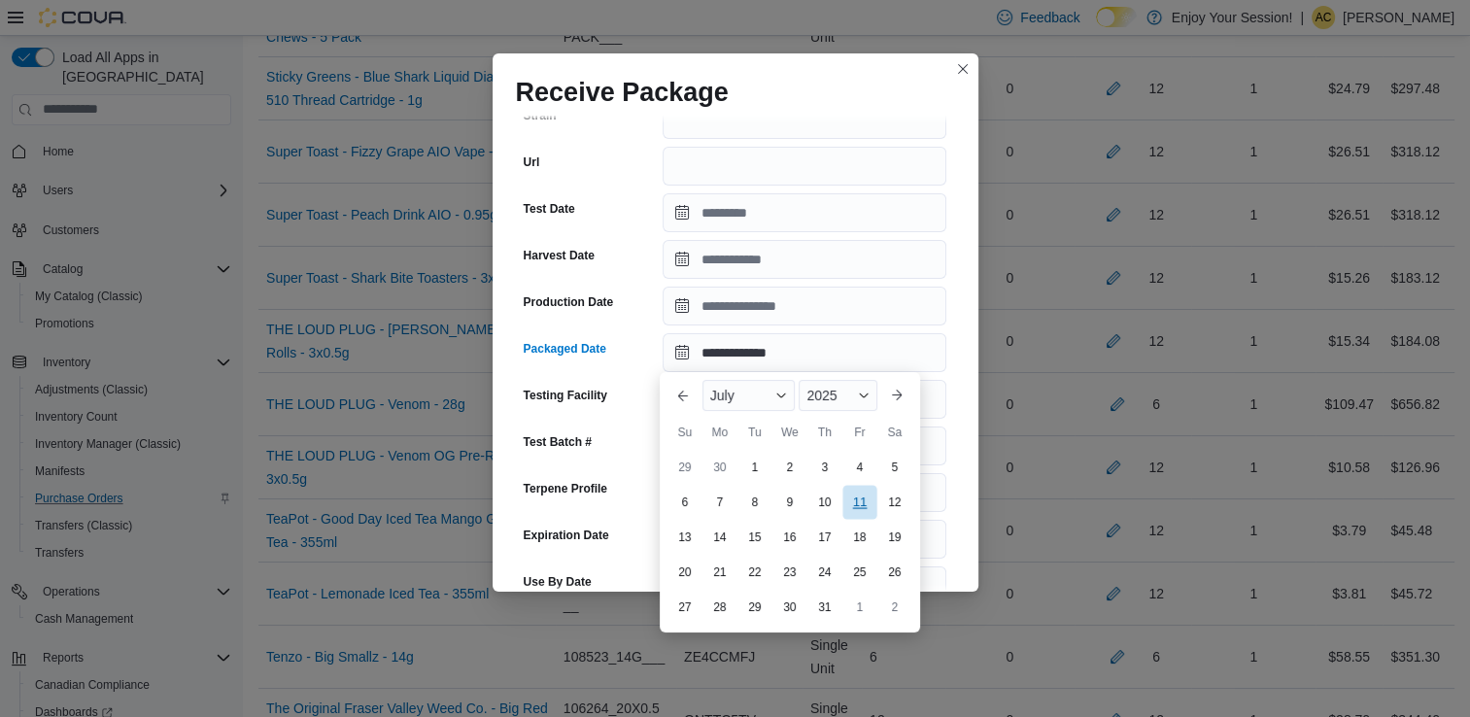
click at [847, 500] on div "11" at bounding box center [859, 503] width 34 height 34
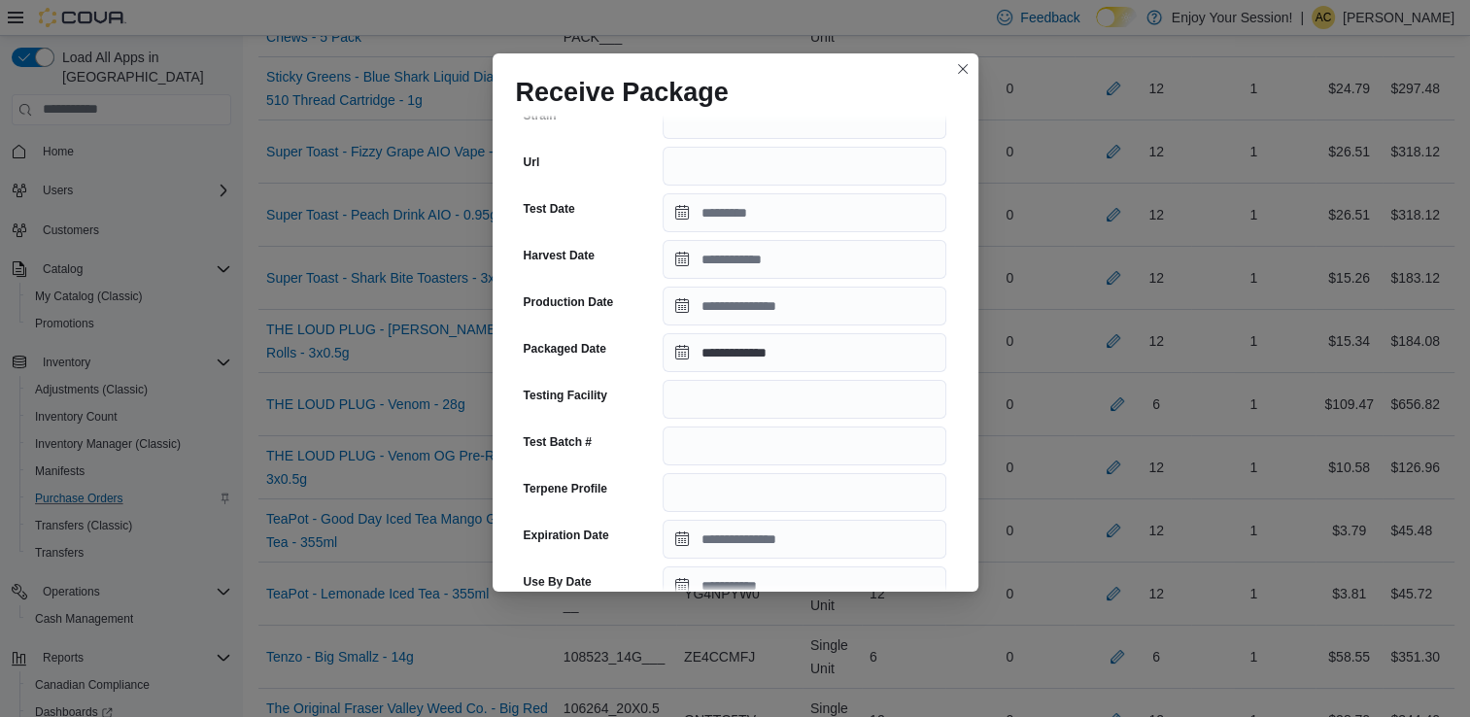
scroll to position [674, 0]
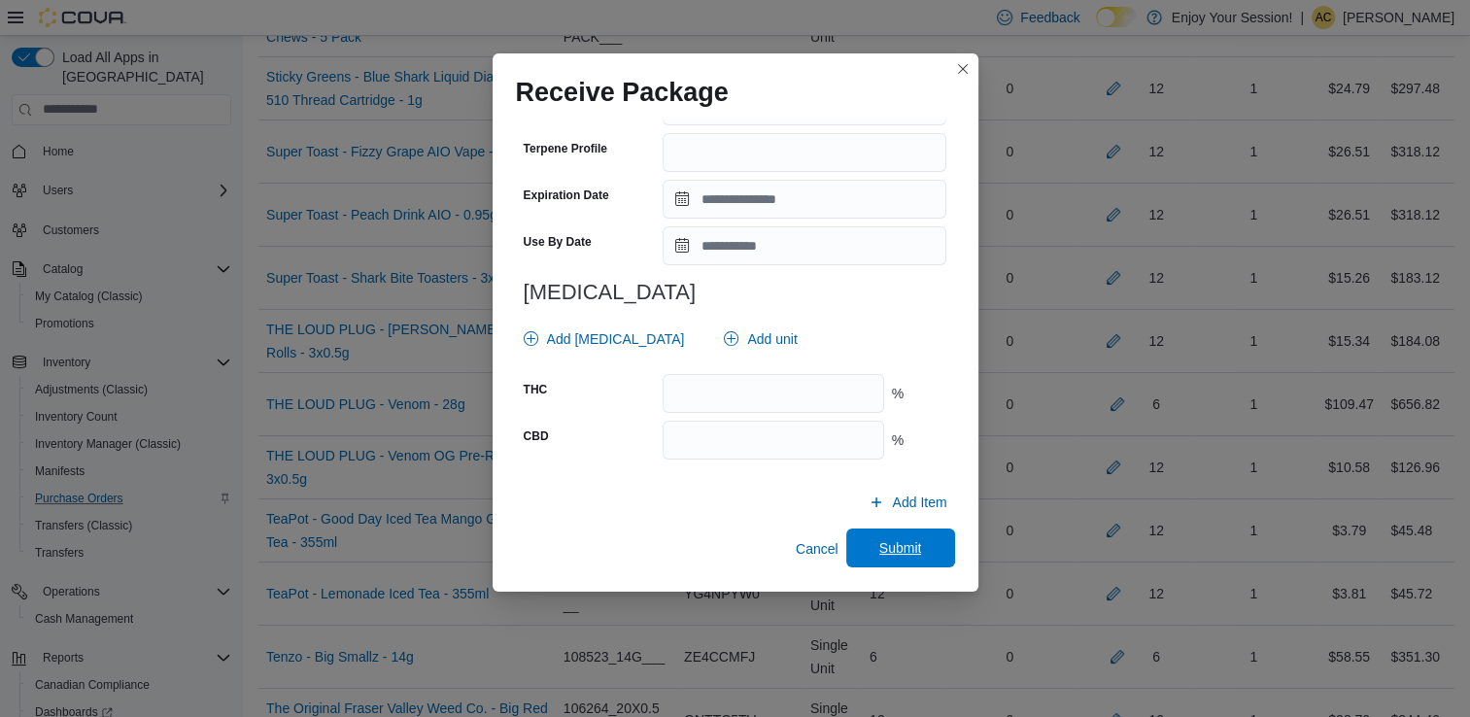
click at [895, 537] on span "Submit" at bounding box center [901, 548] width 86 height 39
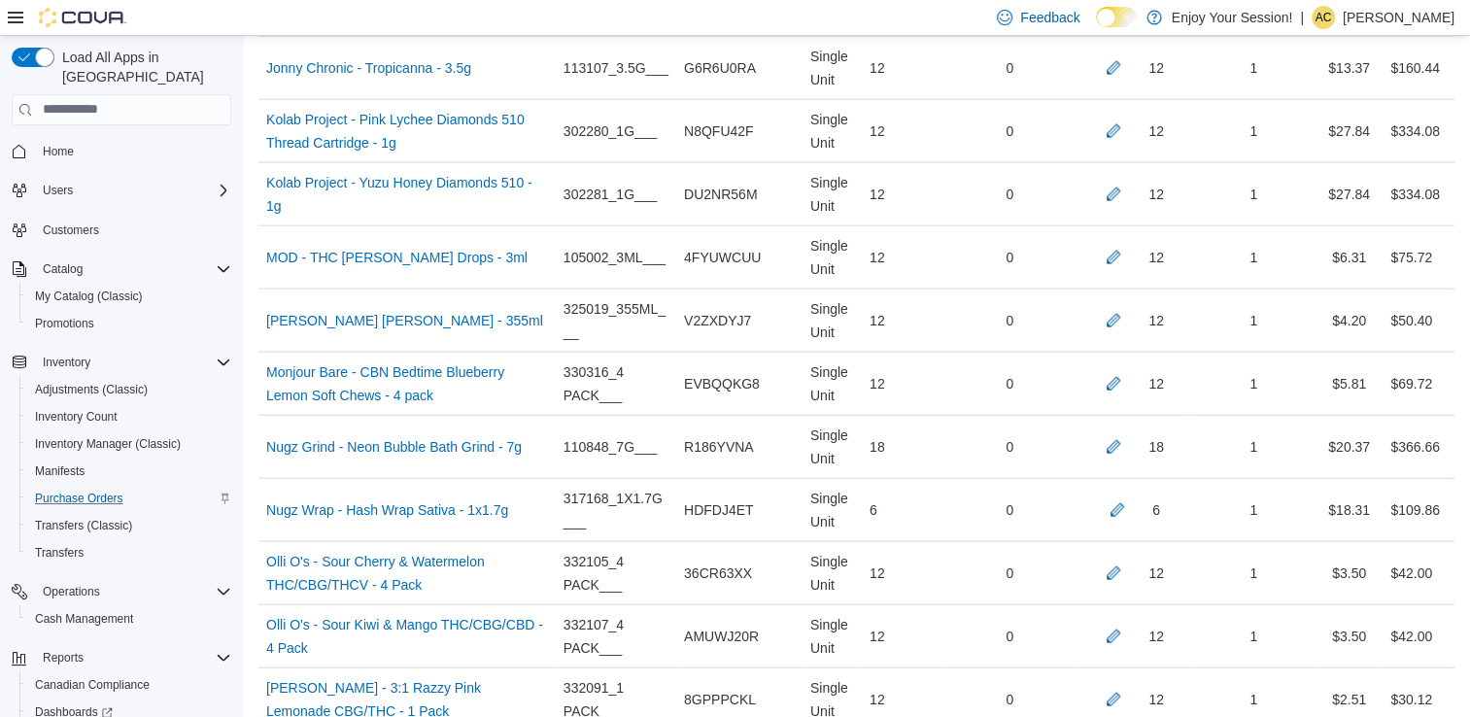
scroll to position [5509, 0]
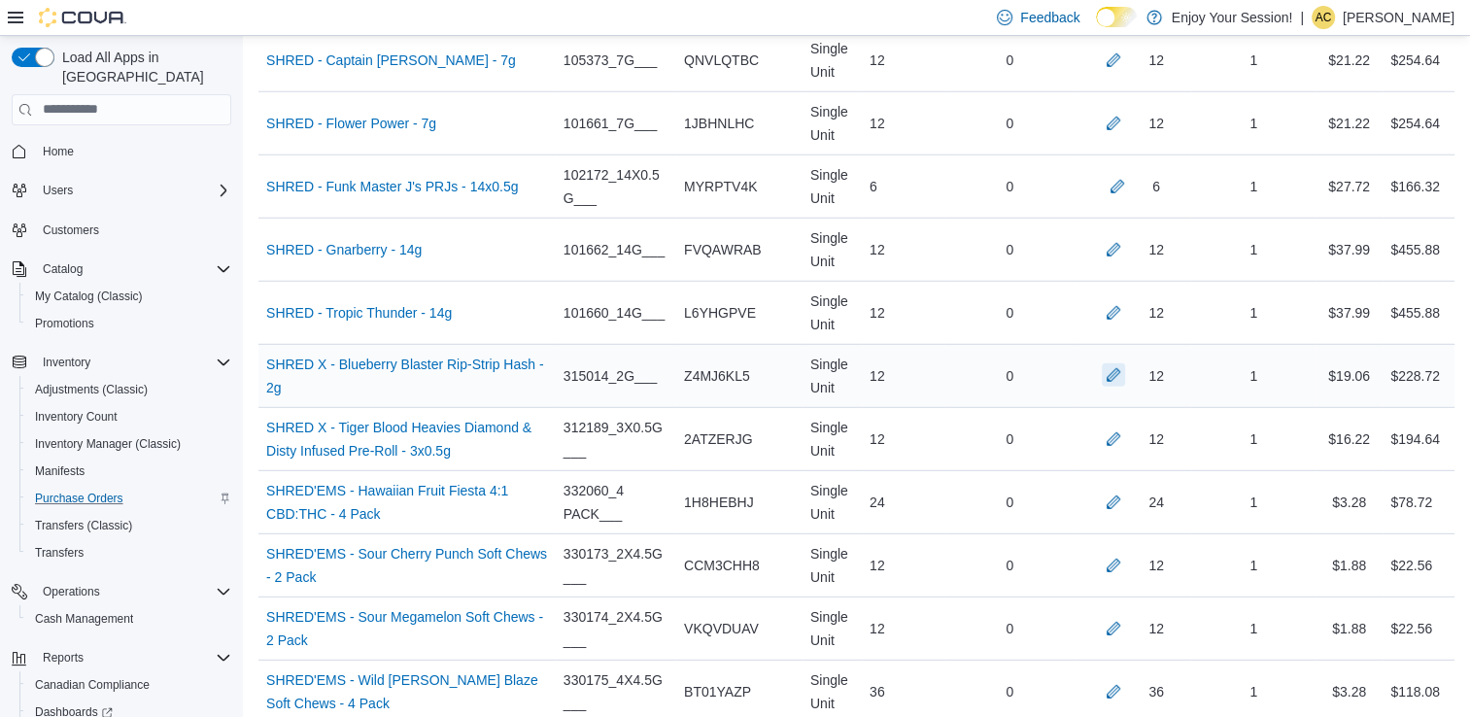
click at [1125, 363] on button "button" at bounding box center [1113, 374] width 23 height 23
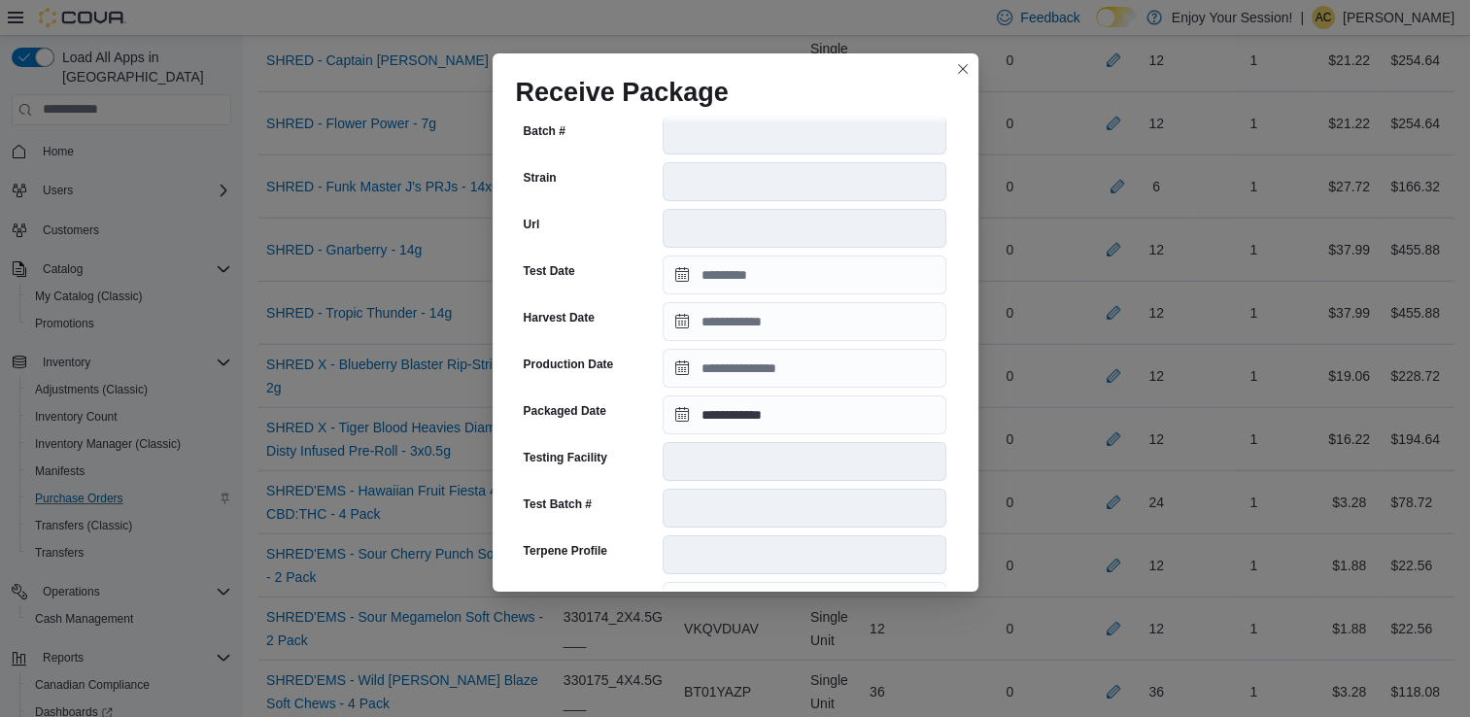
scroll to position [655, 0]
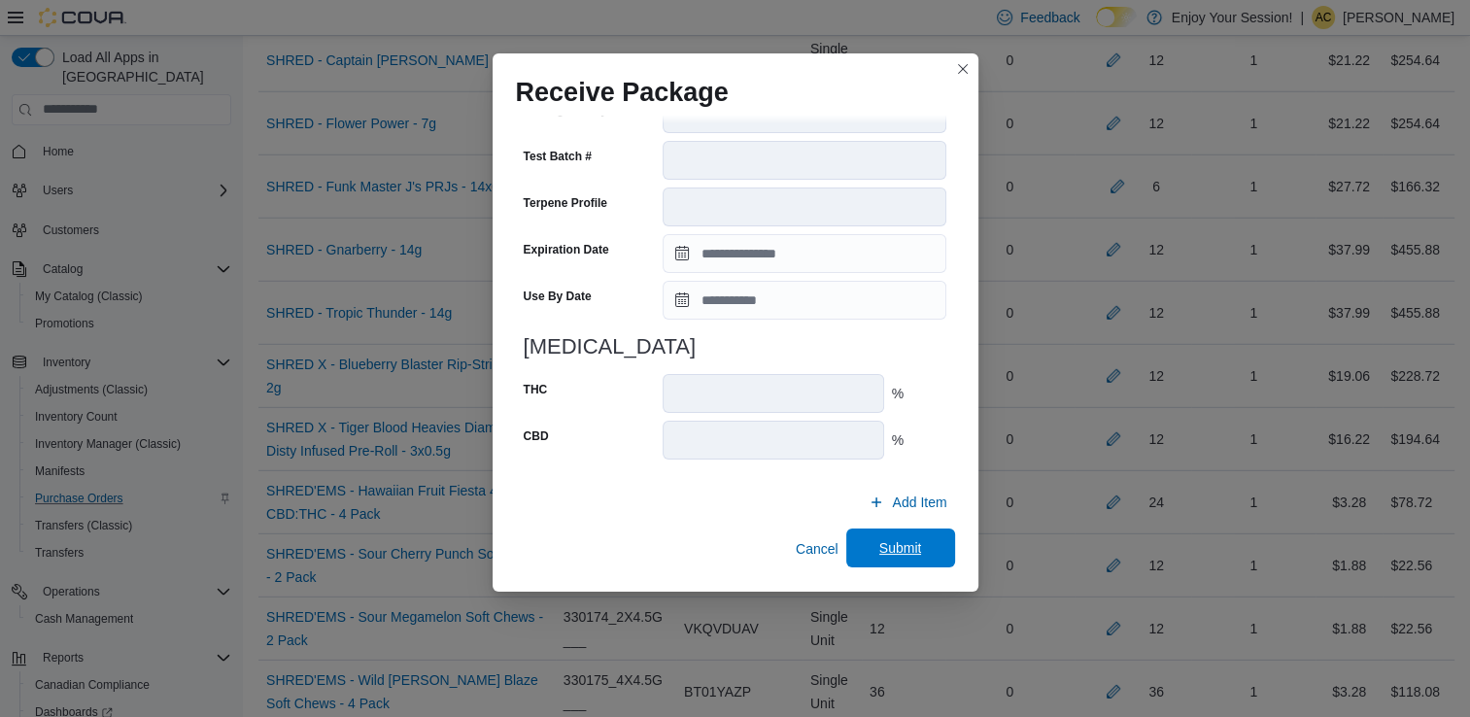
click at [896, 559] on span "Submit" at bounding box center [901, 548] width 86 height 39
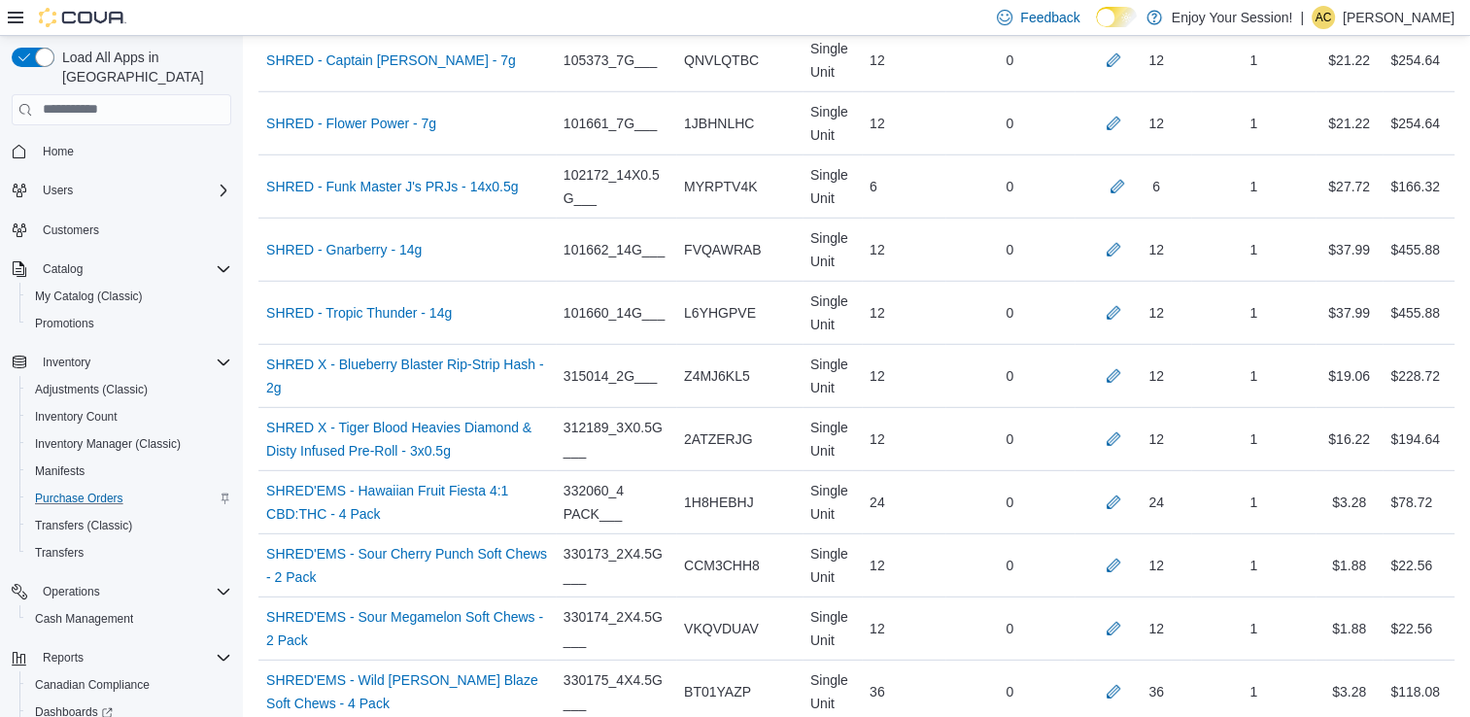
scroll to position [3293, 0]
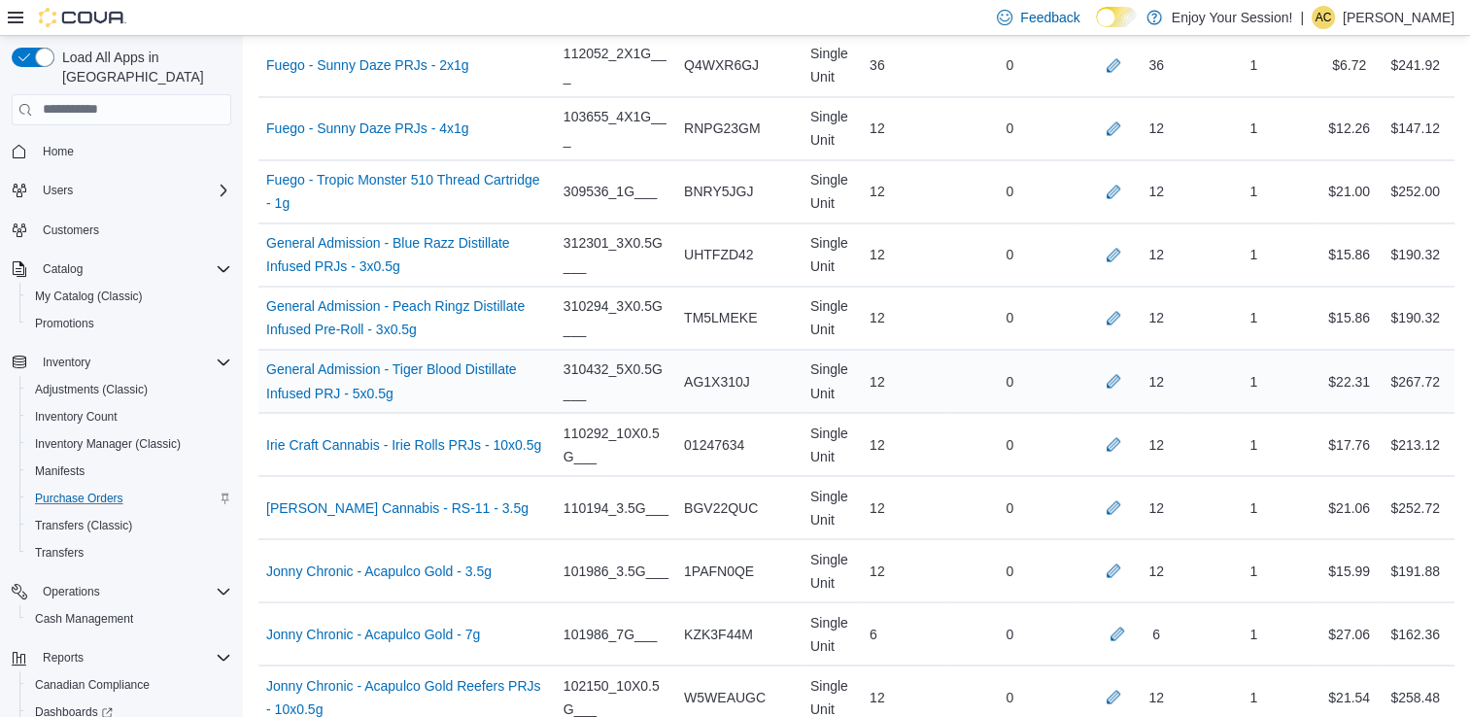
click at [1128, 391] on td "Received Quantity 12" at bounding box center [1134, 380] width 118 height 63
click at [1125, 372] on button "button" at bounding box center [1113, 379] width 23 height 23
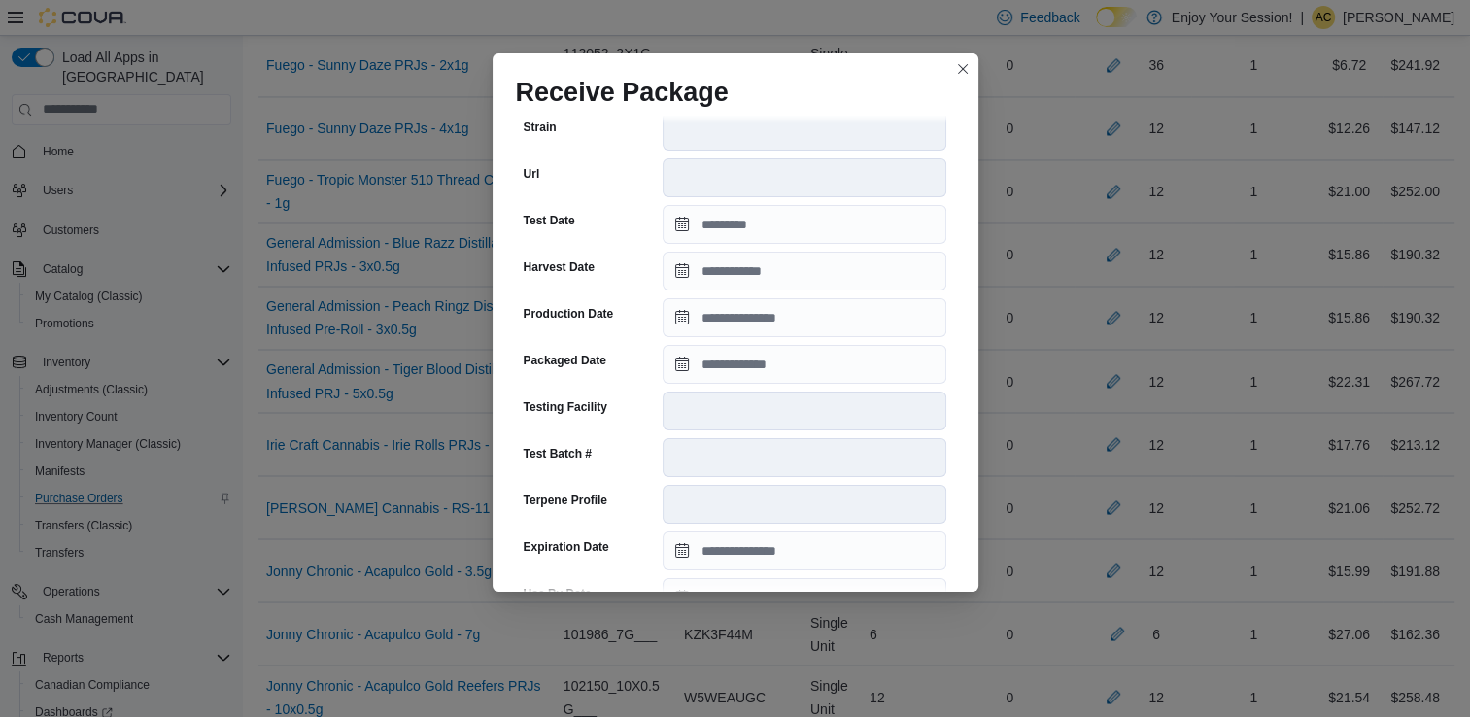
scroll to position [373, 0]
click at [783, 373] on input "Packaged Date" at bounding box center [805, 364] width 284 height 39
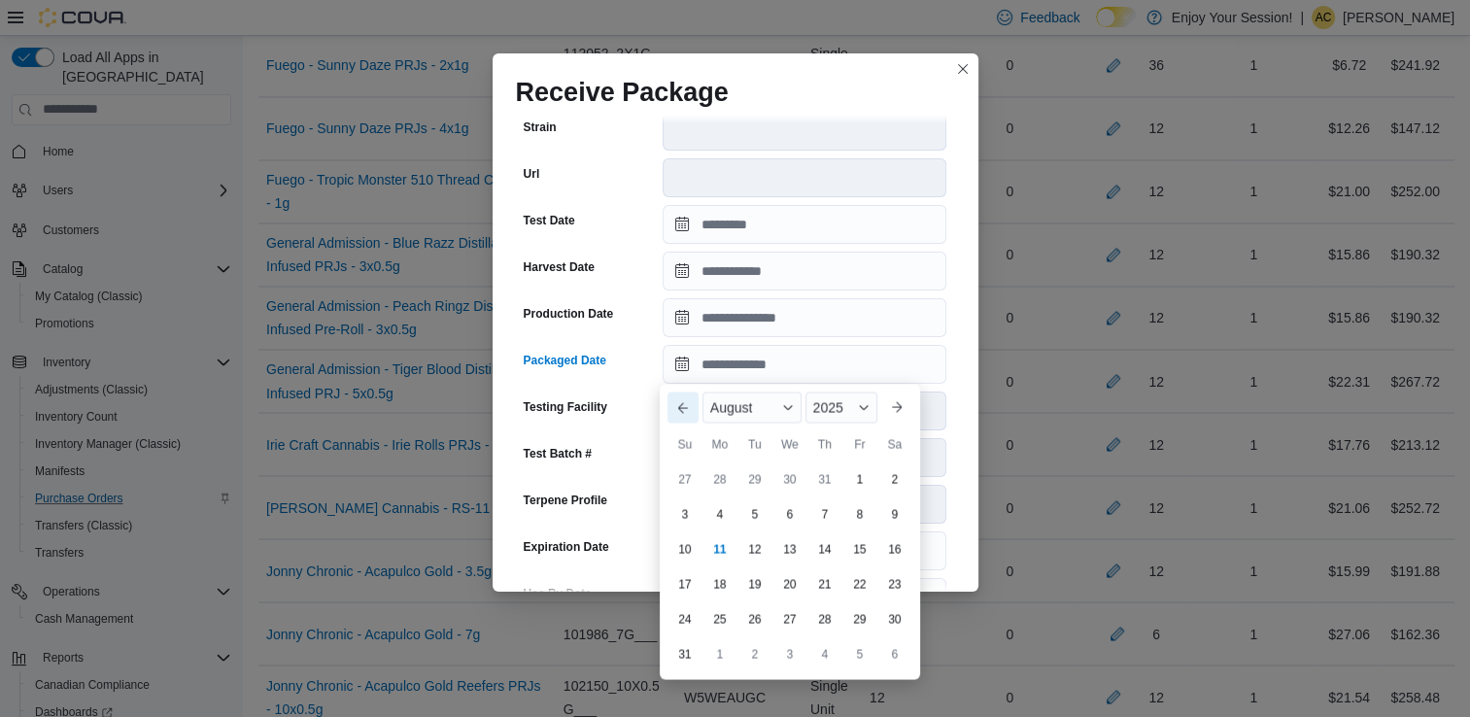
click at [688, 392] on button "Previous Month" at bounding box center [683, 407] width 31 height 31
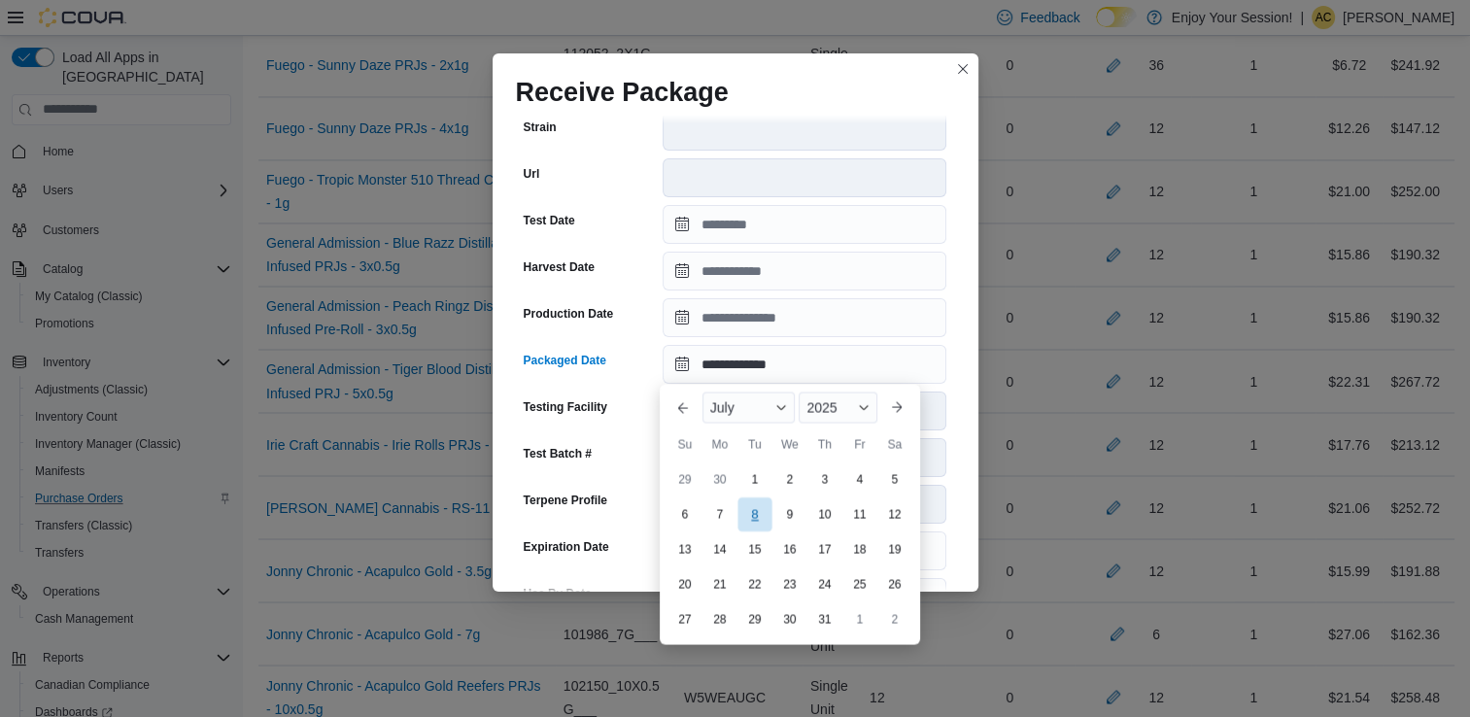
click at [747, 512] on div "8" at bounding box center [755, 515] width 34 height 34
type input "**********"
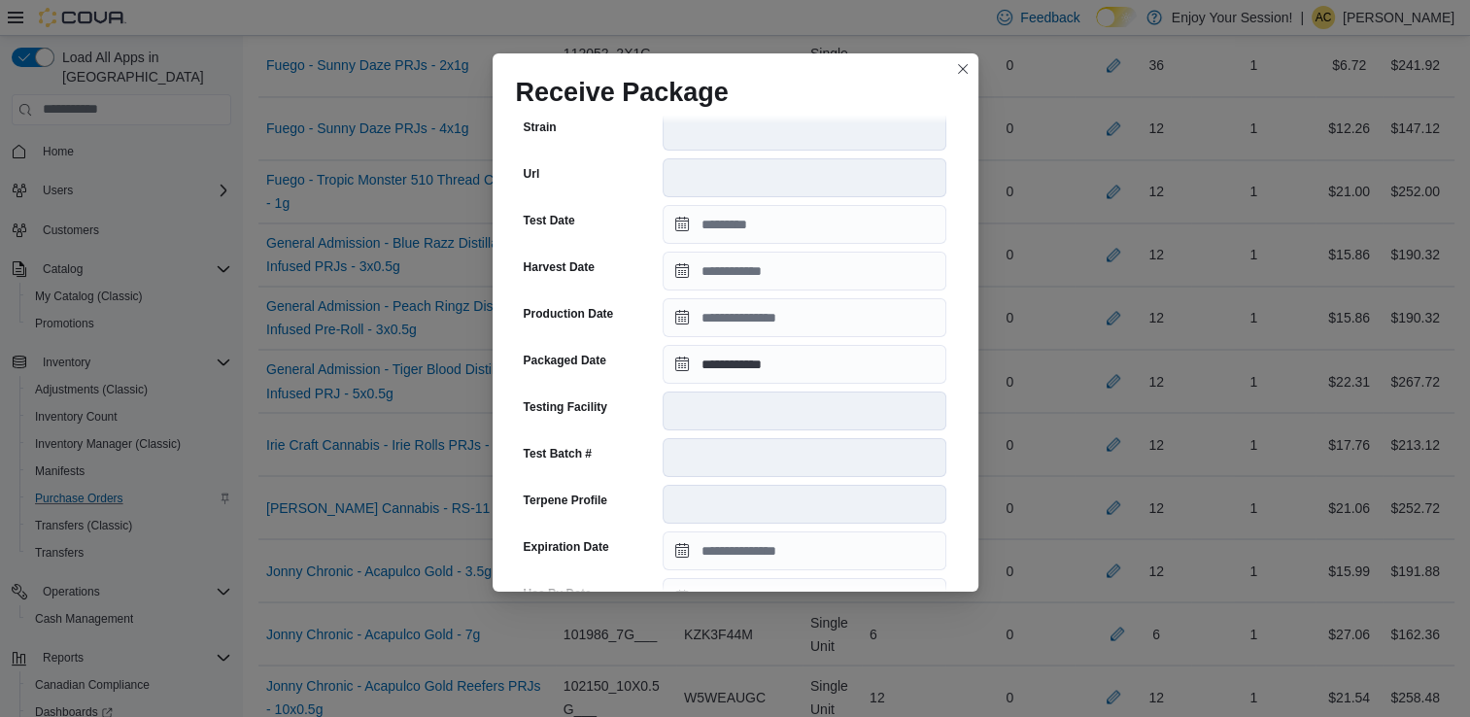
scroll to position [670, 0]
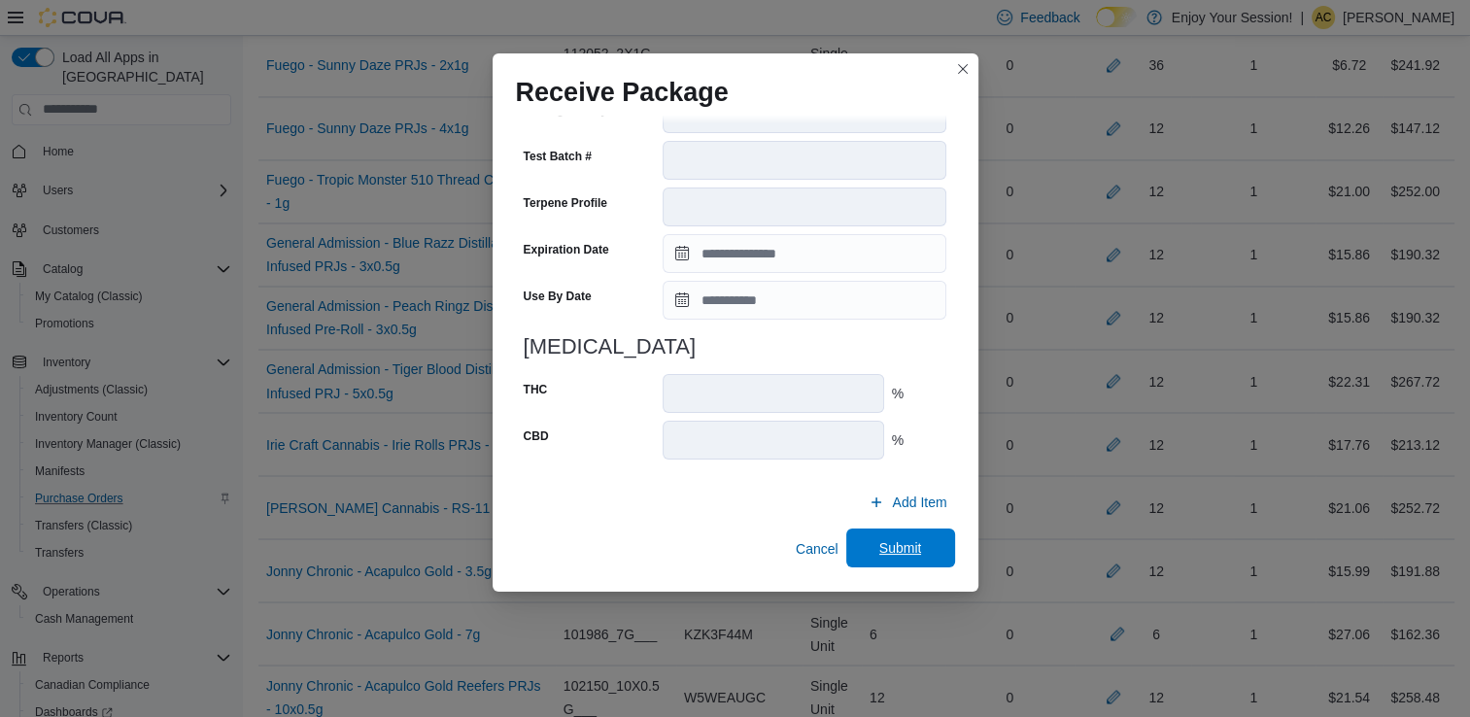
click at [903, 545] on span "Submit" at bounding box center [900, 547] width 43 height 19
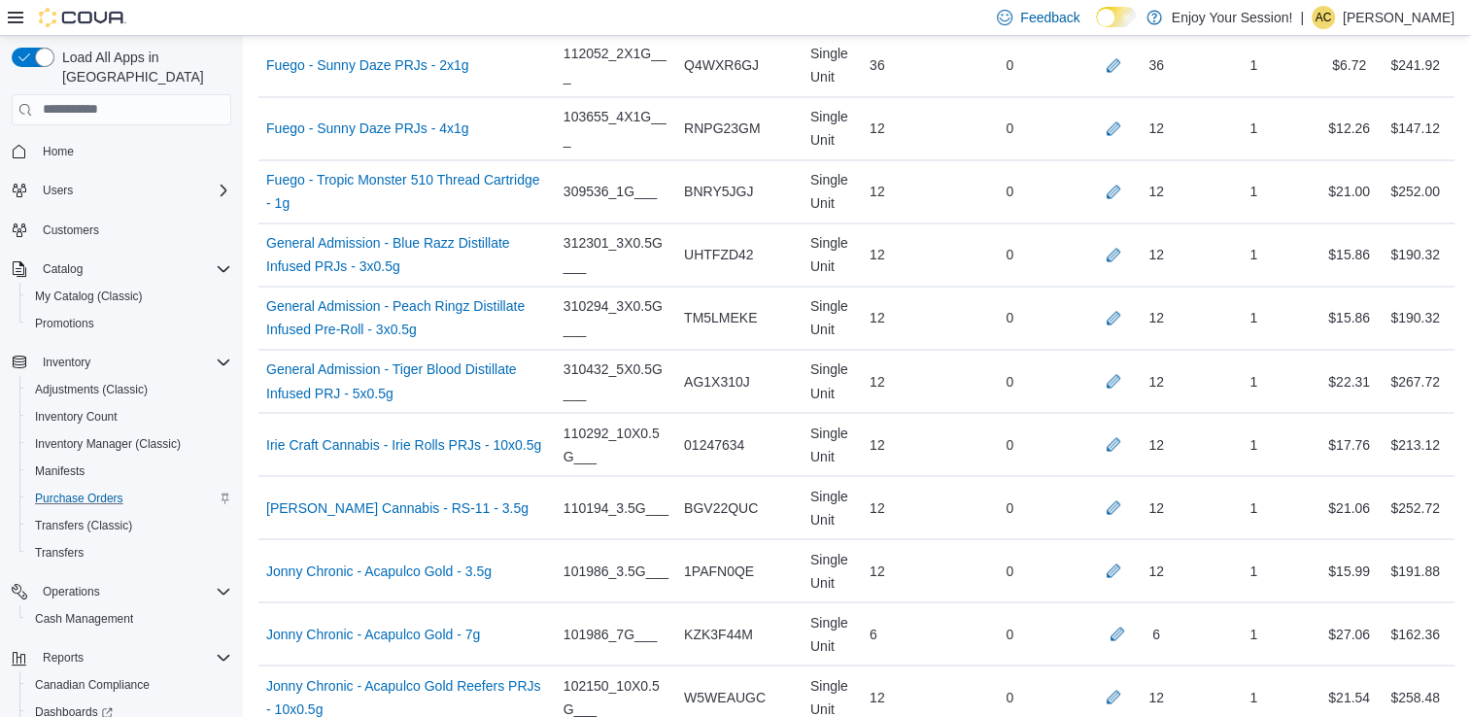
click at [855, 13] on div "Feedback Dark Mode Enjoy Your Session! | AC [PERSON_NAME]" at bounding box center [735, 18] width 1470 height 36
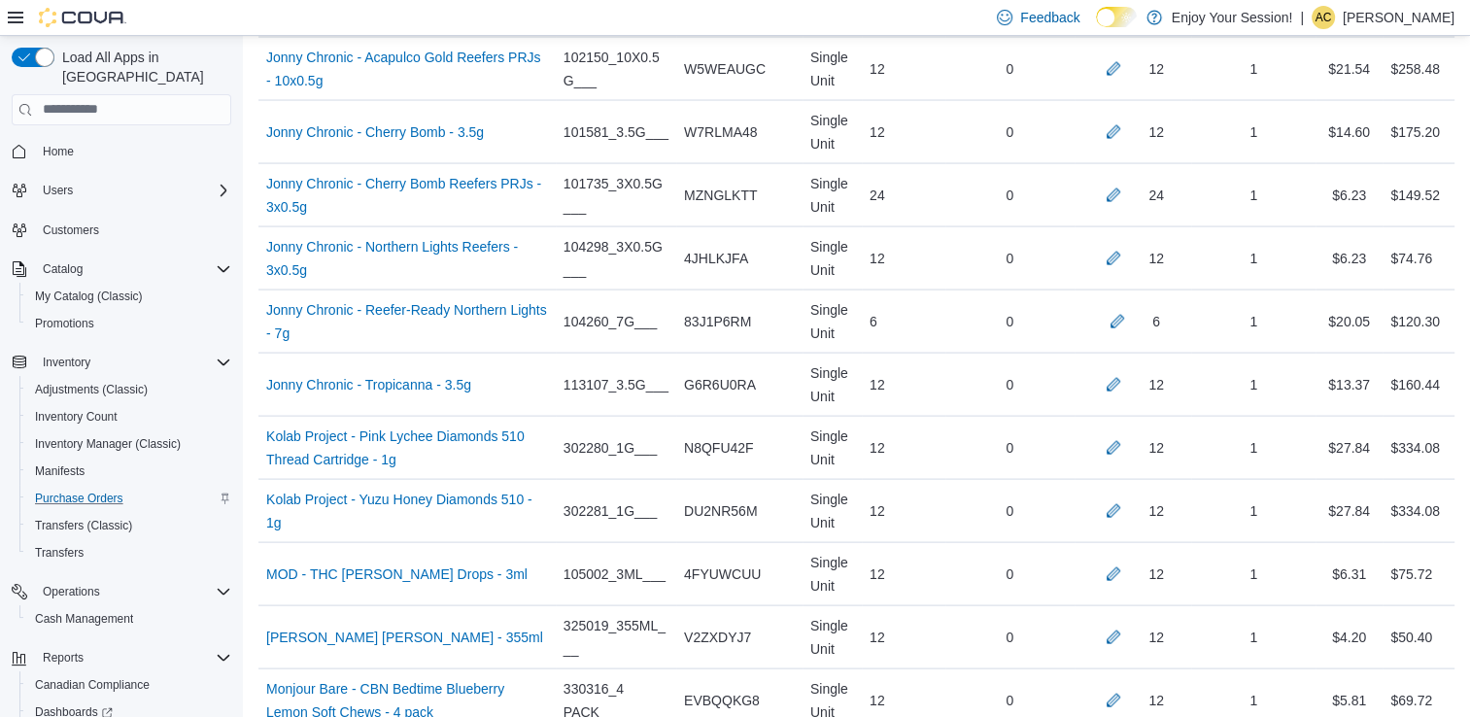
scroll to position [976, 0]
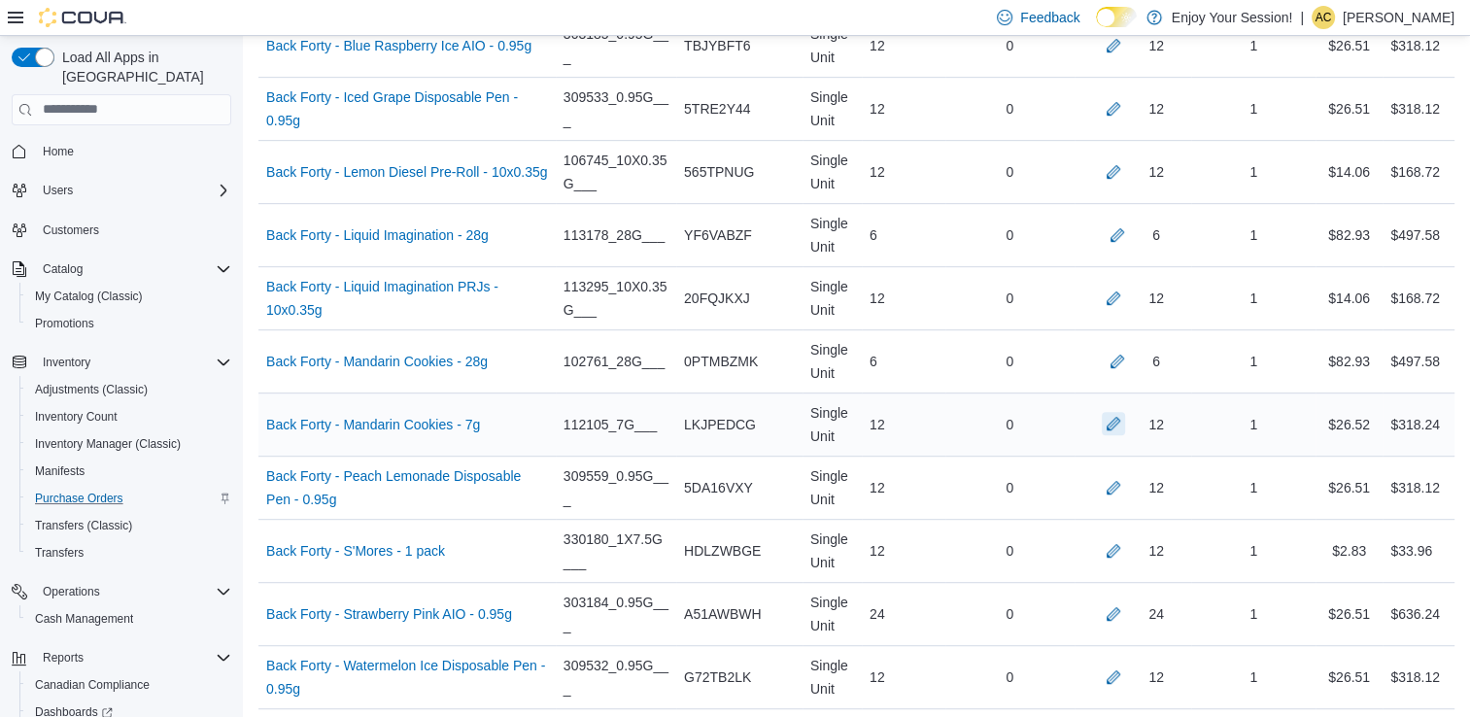
click at [1120, 426] on button "button" at bounding box center [1113, 423] width 23 height 23
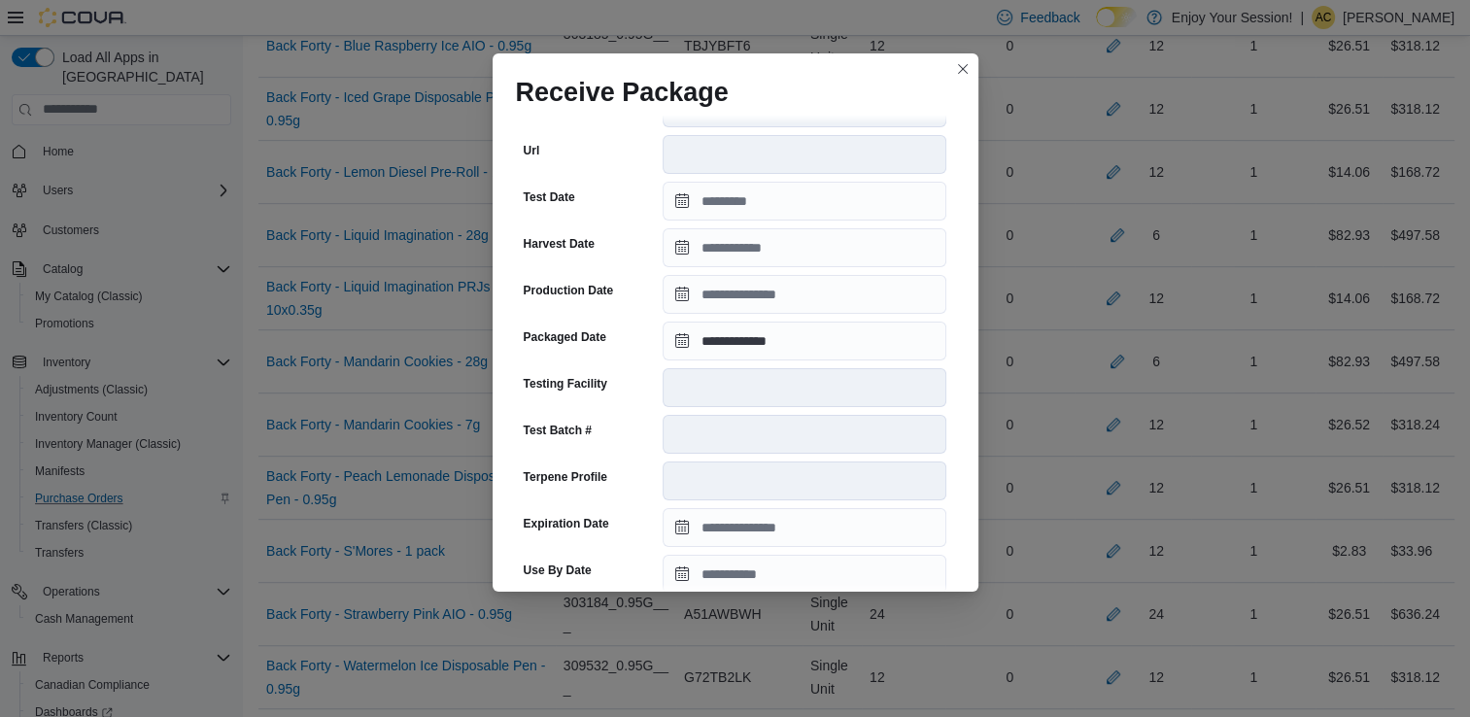
scroll to position [655, 0]
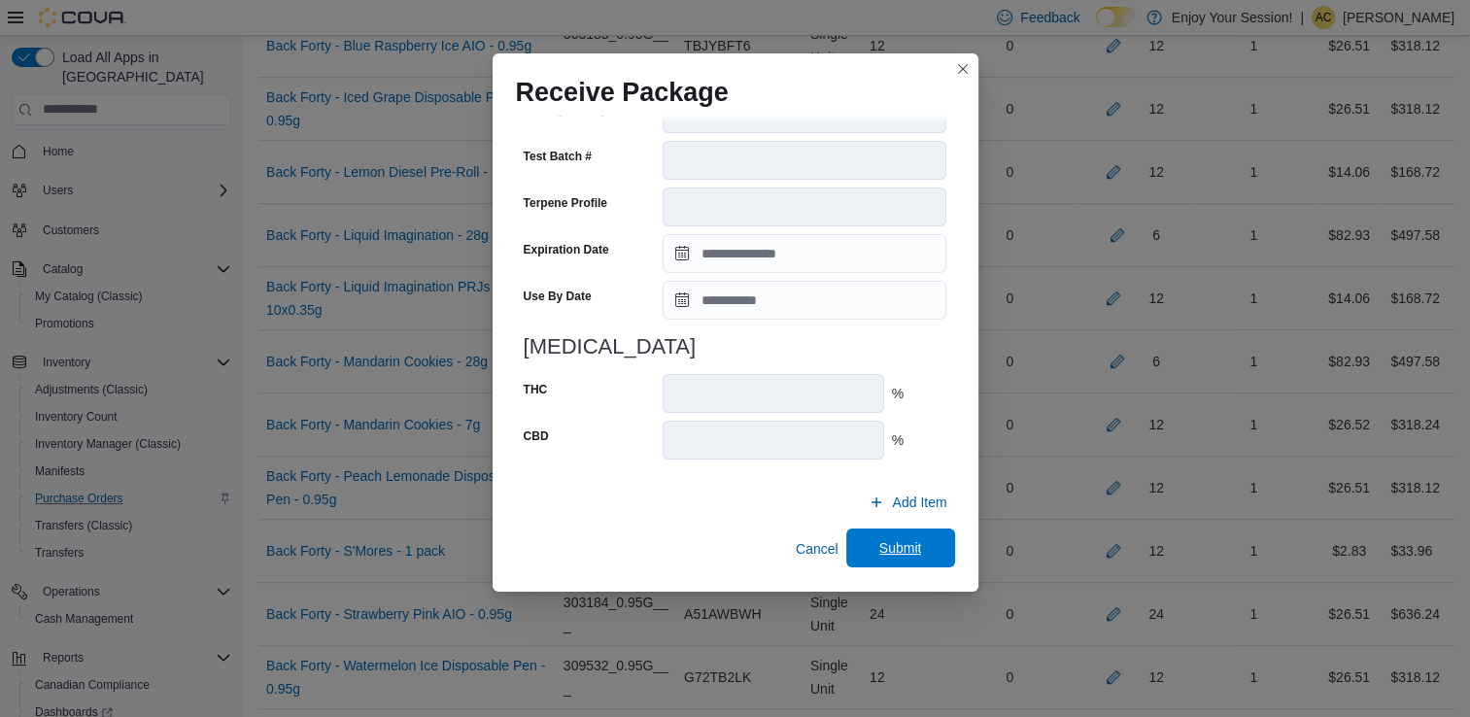
click at [890, 557] on span "Submit" at bounding box center [900, 547] width 43 height 19
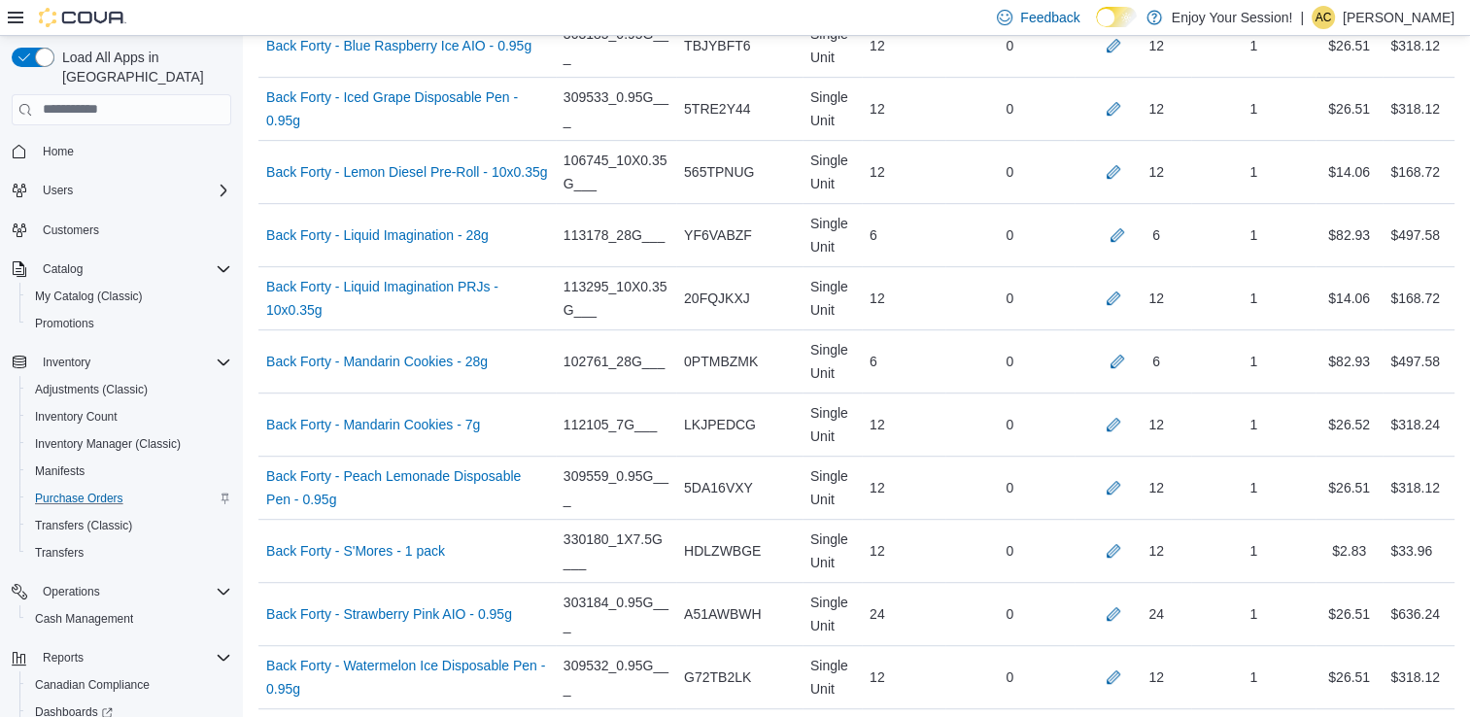
scroll to position [1542, 0]
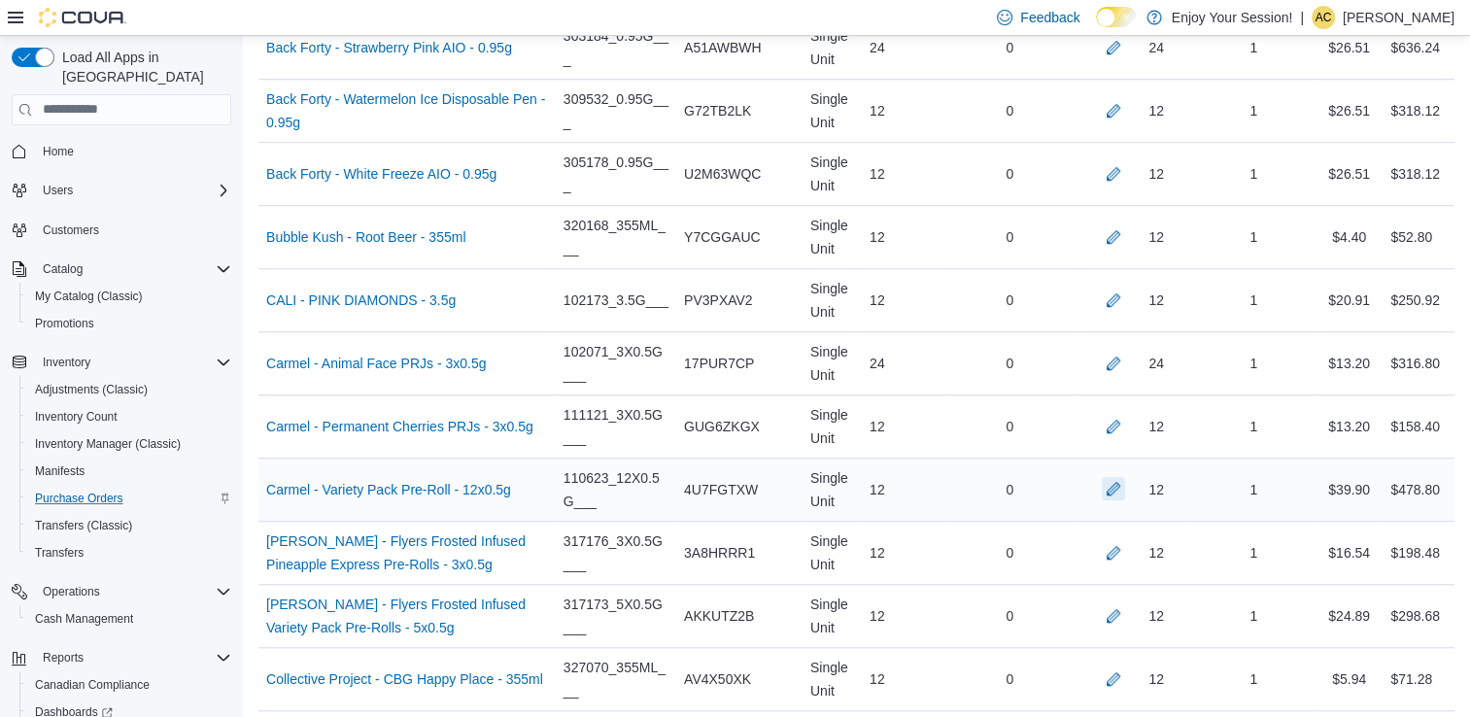
click at [1125, 477] on button "button" at bounding box center [1113, 488] width 23 height 23
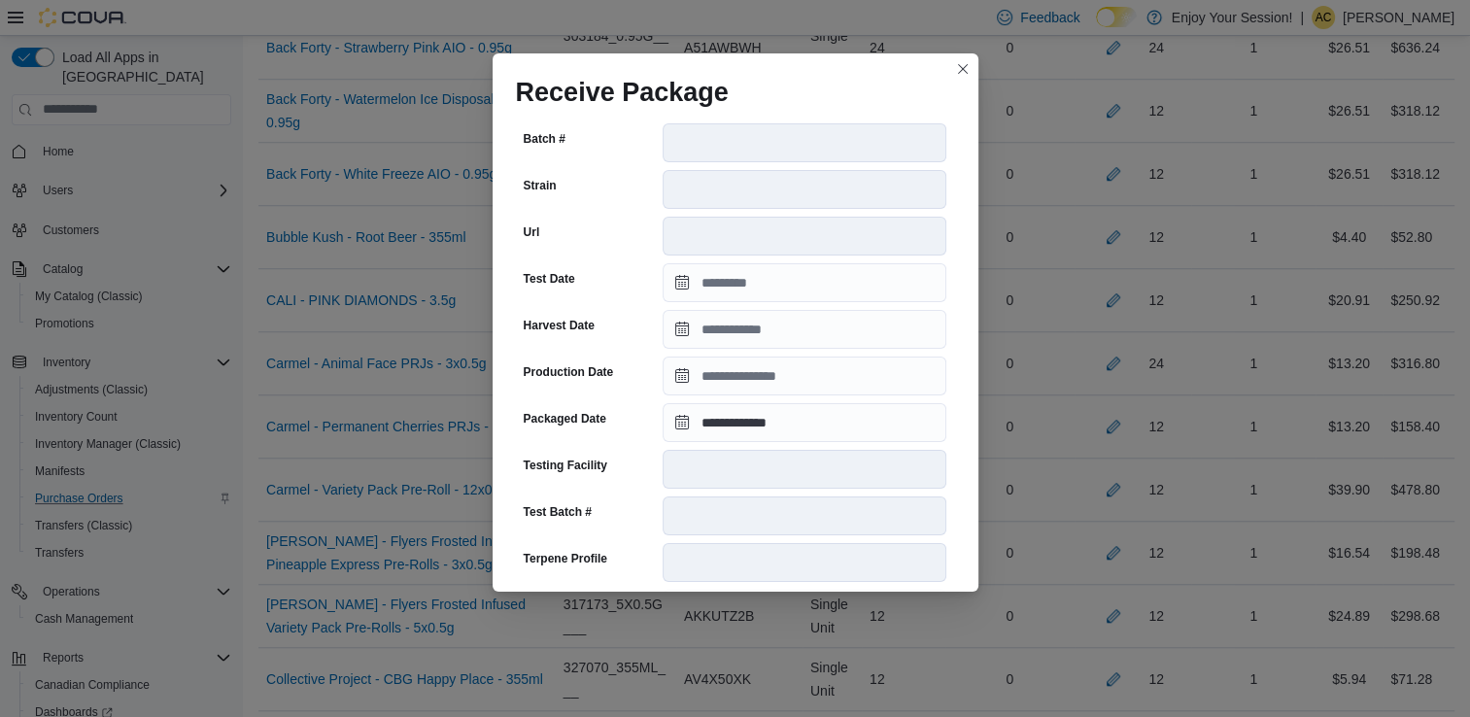
scroll to position [655, 0]
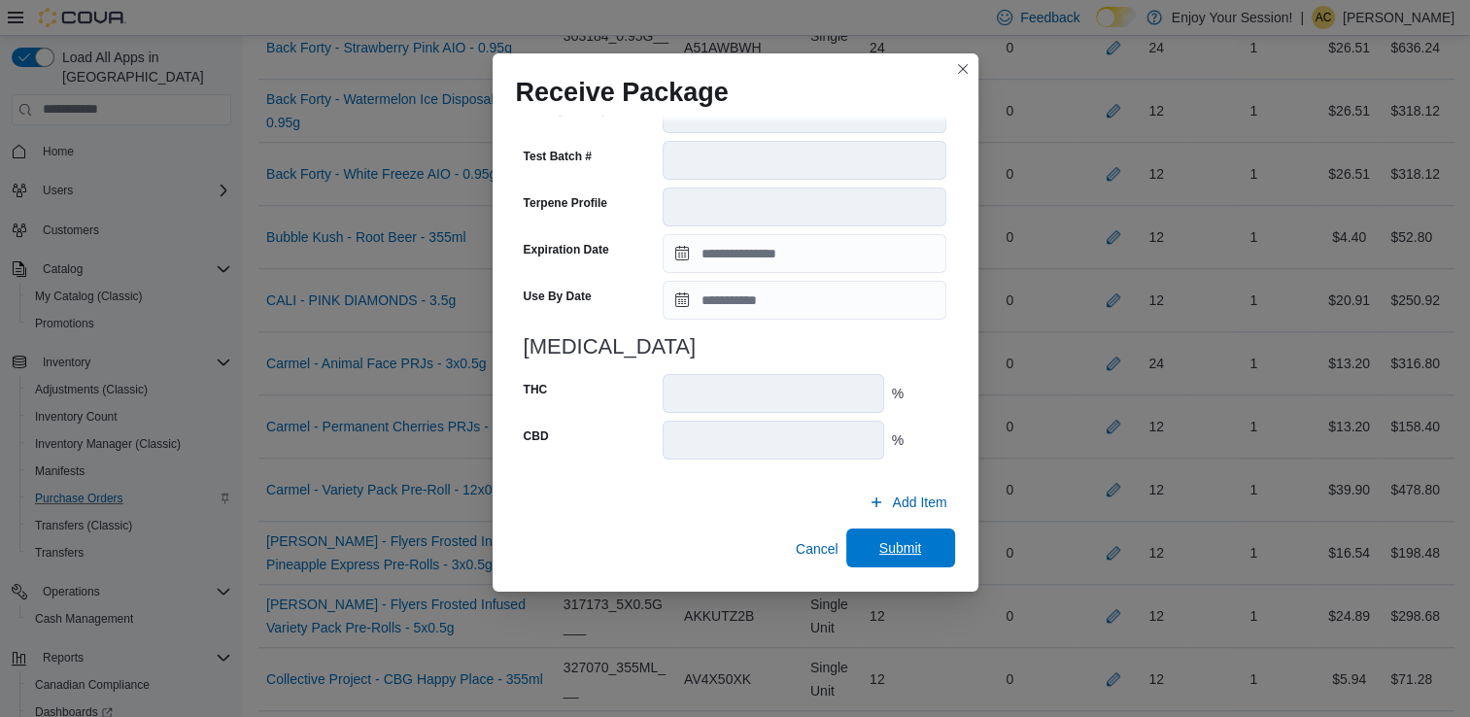
click at [896, 541] on span "Submit" at bounding box center [900, 547] width 43 height 19
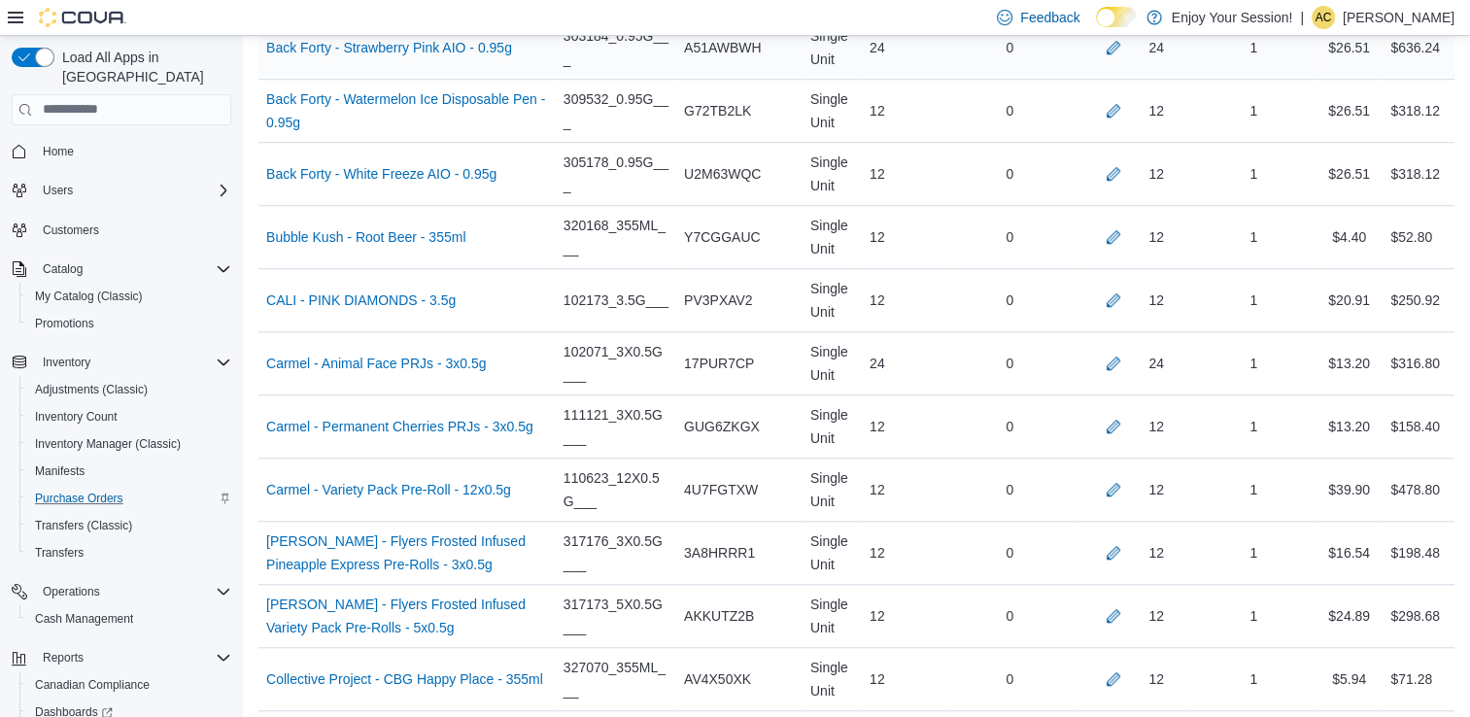
scroll to position [4312, 0]
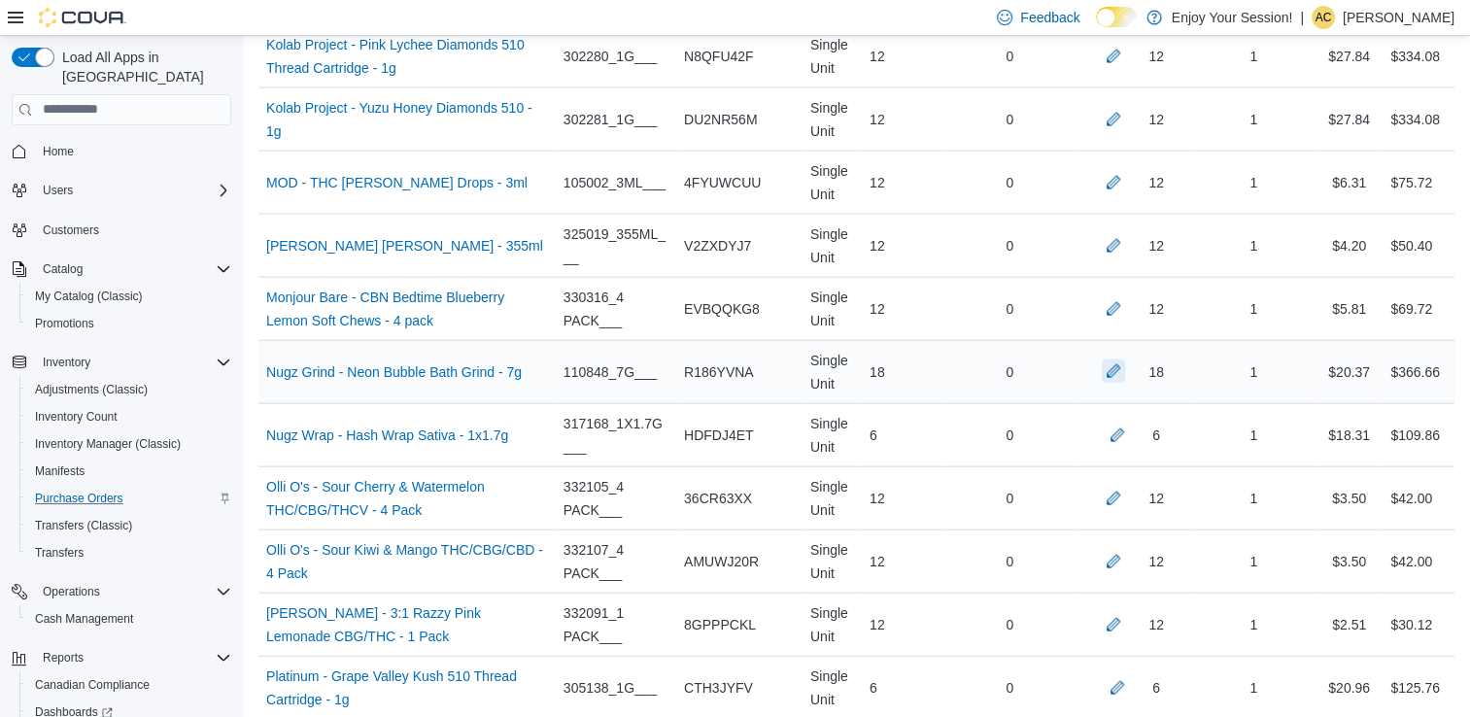
click at [1117, 360] on button "button" at bounding box center [1113, 371] width 23 height 23
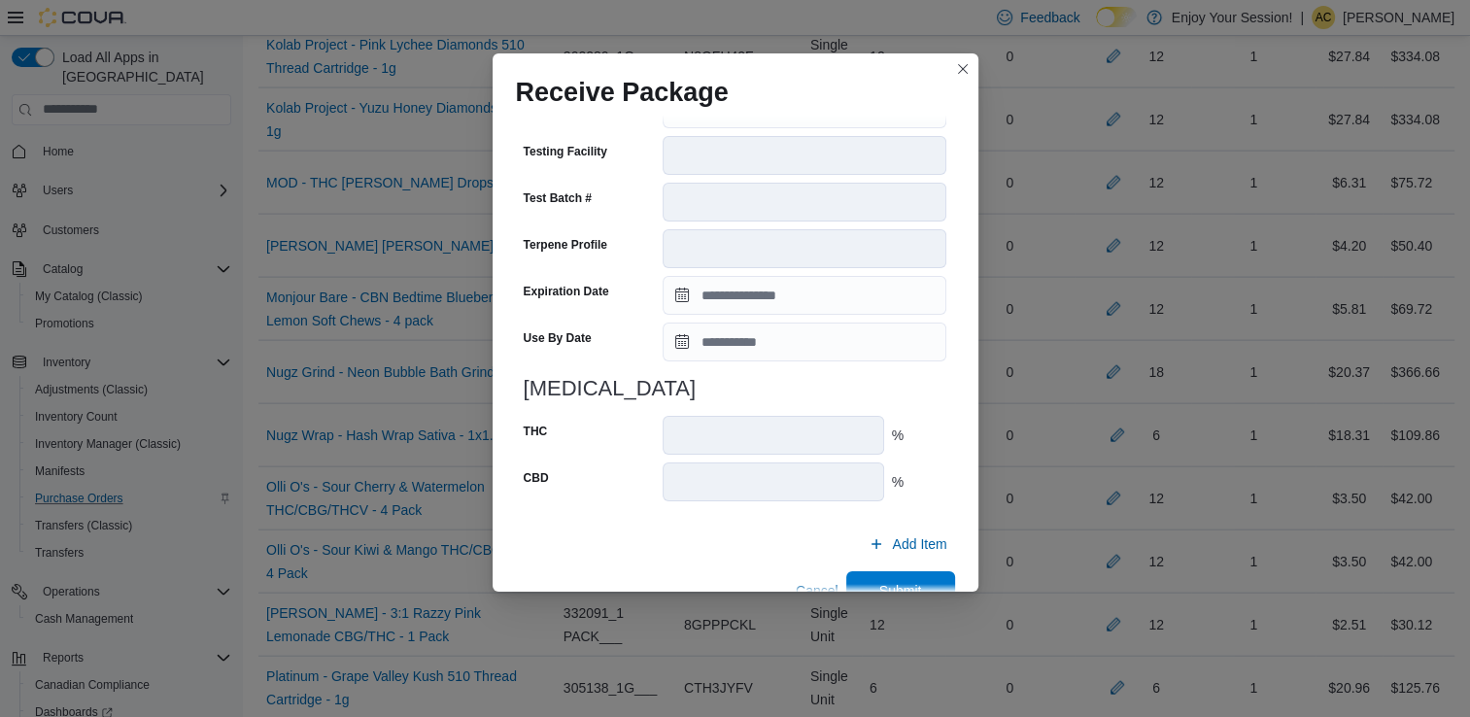
scroll to position [655, 0]
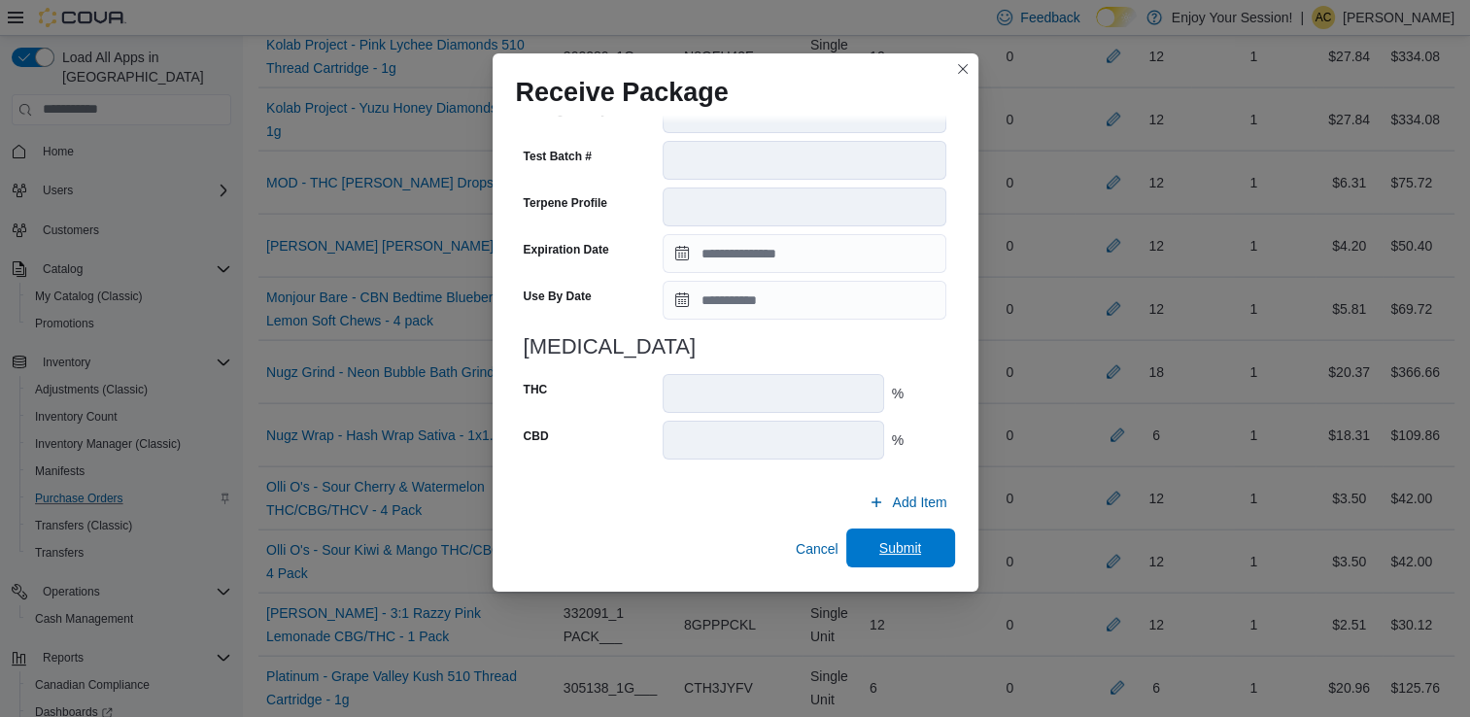
click at [922, 545] on span "Submit" at bounding box center [901, 548] width 86 height 39
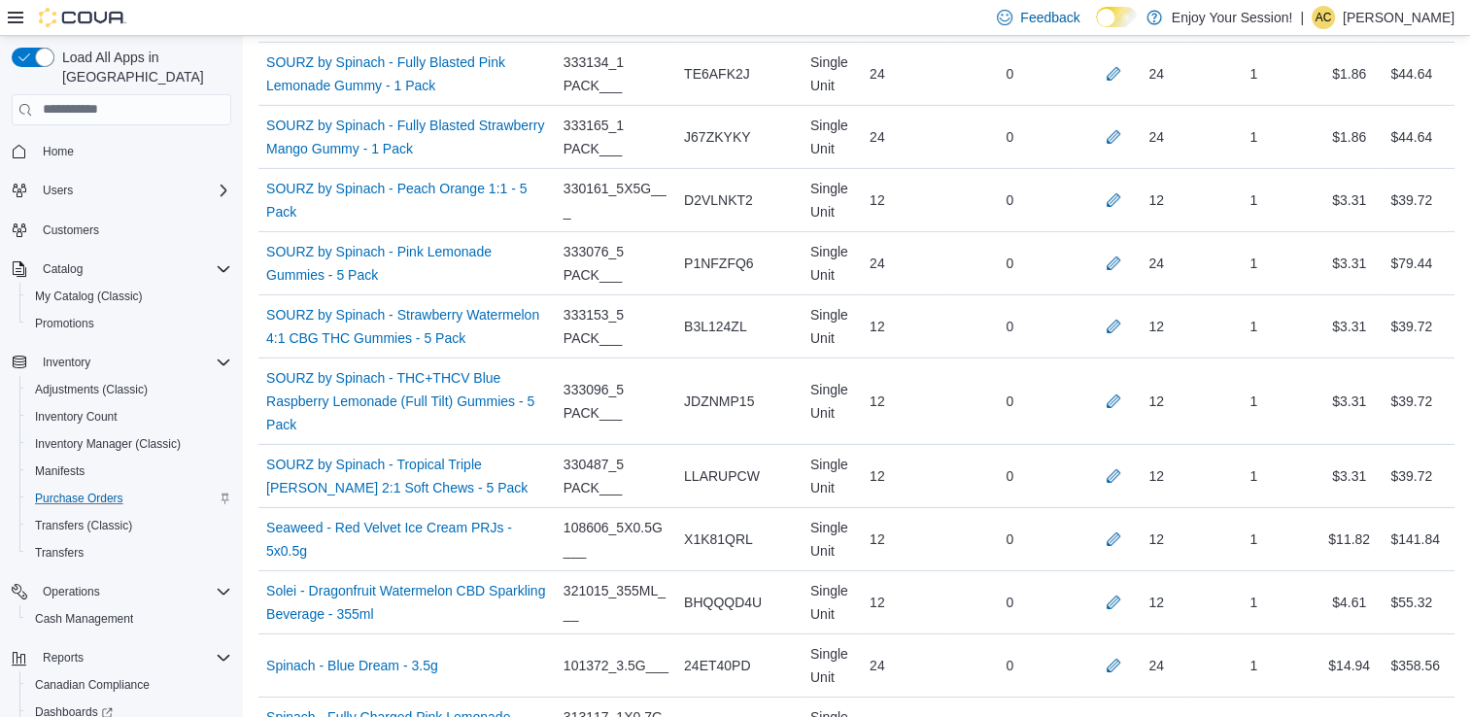
scroll to position [3168, 0]
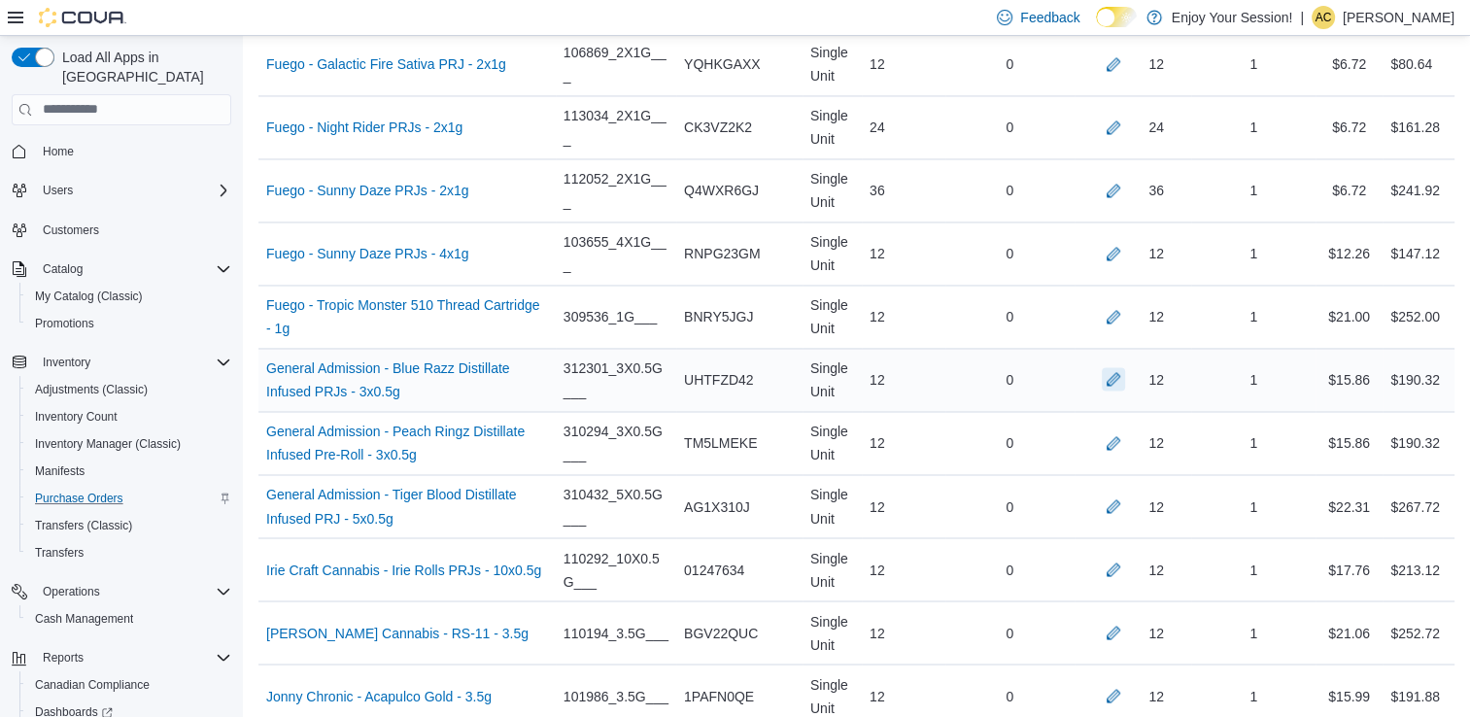
click at [1125, 375] on button "button" at bounding box center [1113, 378] width 23 height 23
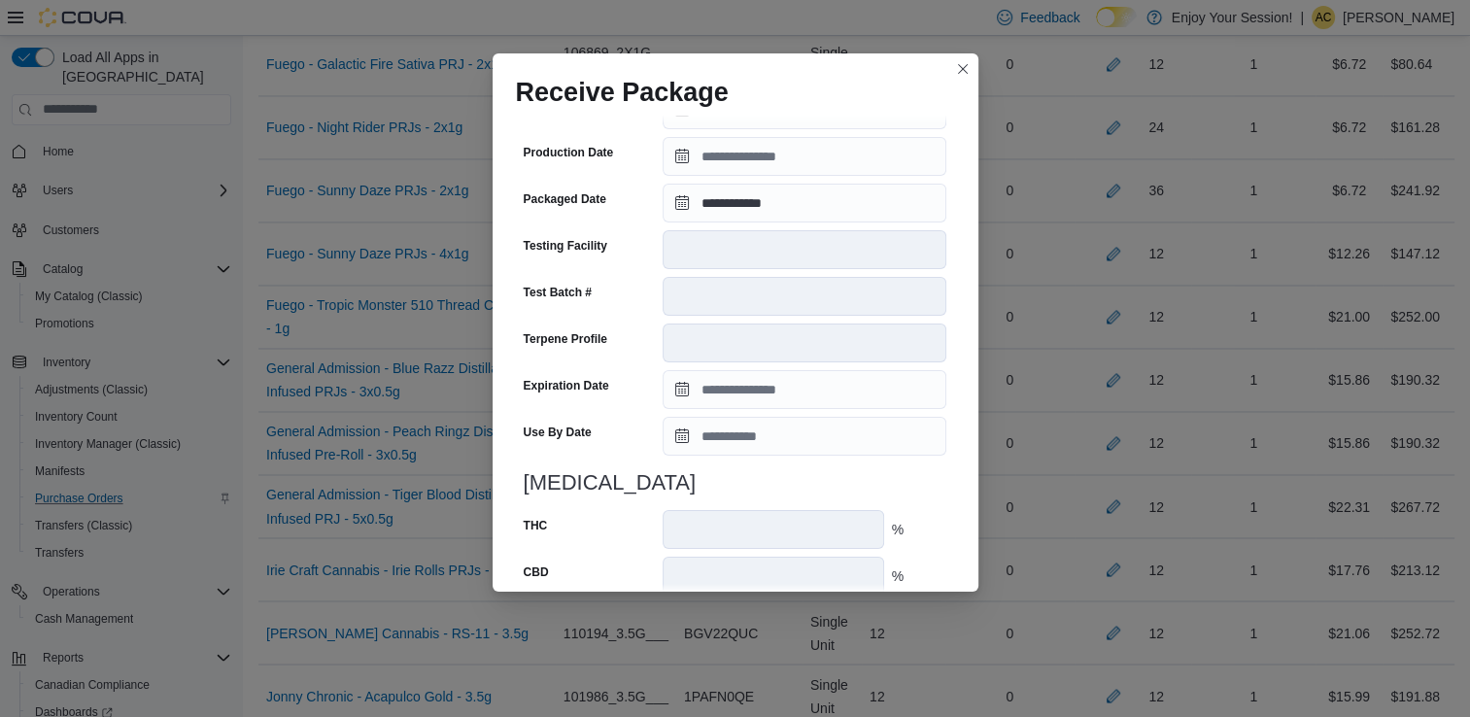
scroll to position [533, 0]
click at [773, 197] on input "**********" at bounding box center [805, 204] width 284 height 39
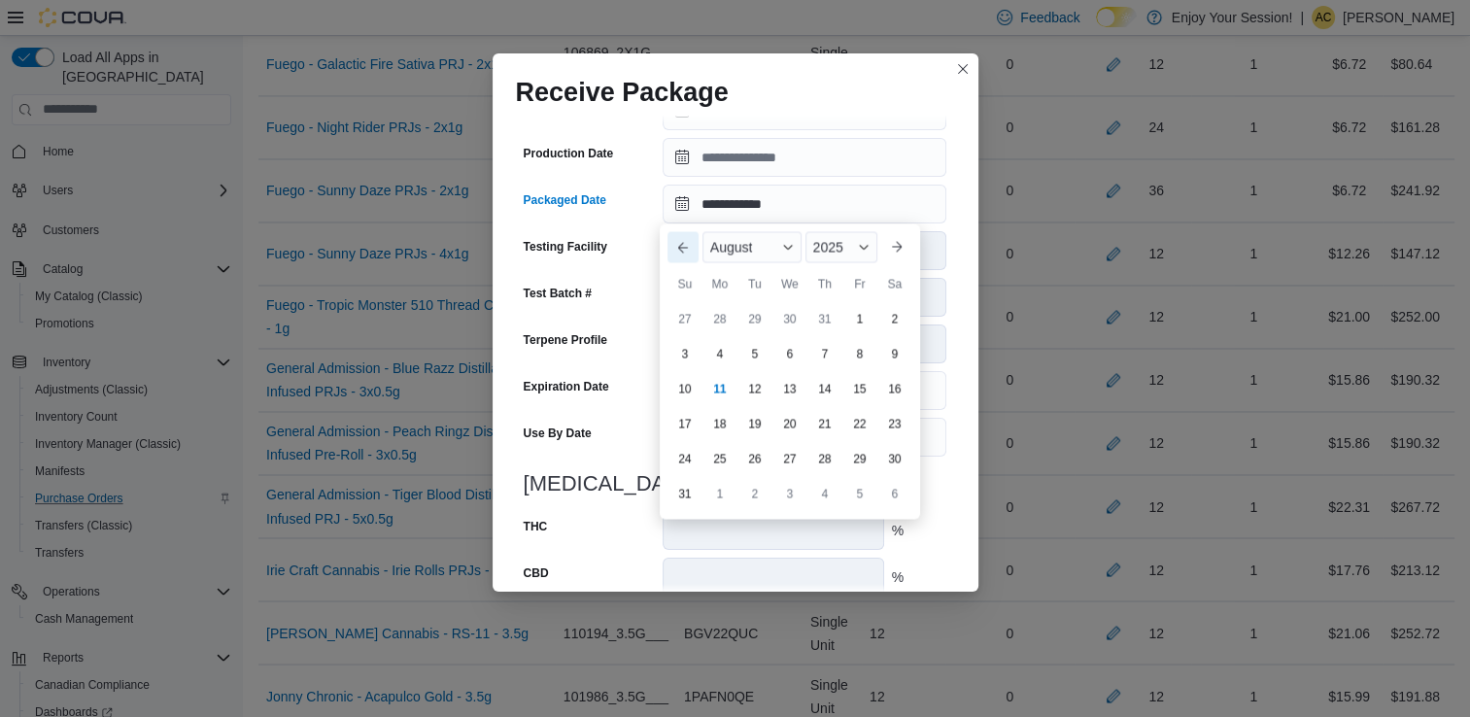
click at [675, 251] on button "Previous Month" at bounding box center [683, 246] width 31 height 31
click at [752, 311] on div "3" at bounding box center [755, 318] width 34 height 34
type input "**********"
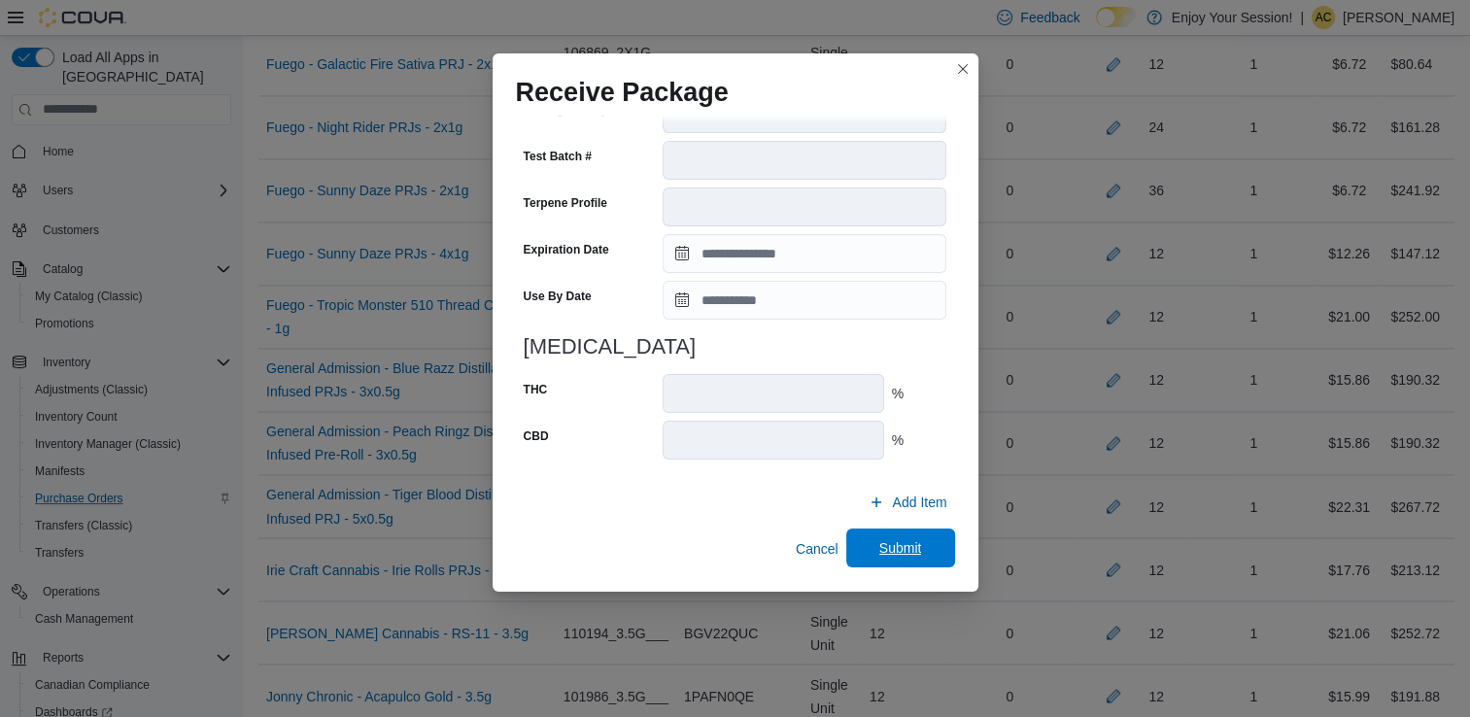
scroll to position [670, 0]
click at [923, 540] on span "Submit" at bounding box center [901, 549] width 86 height 39
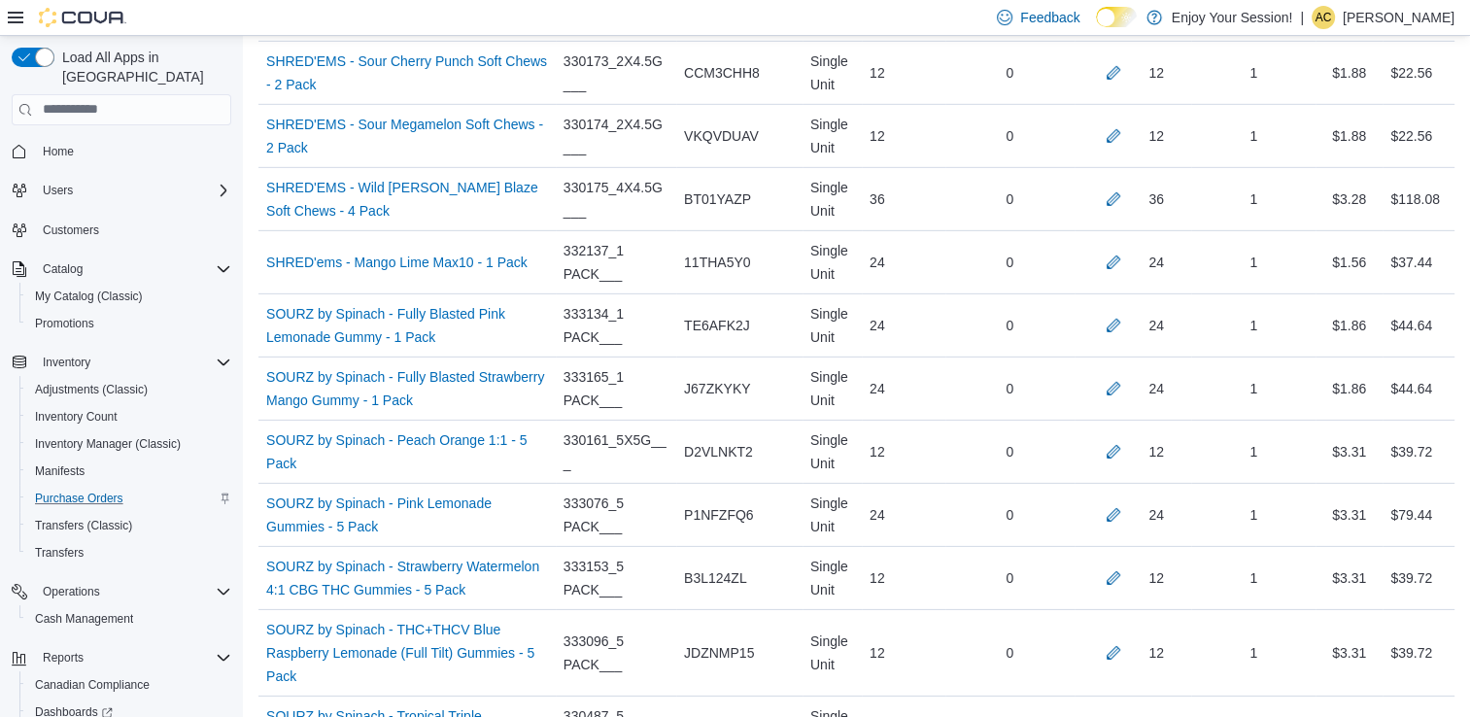
scroll to position [1227, 0]
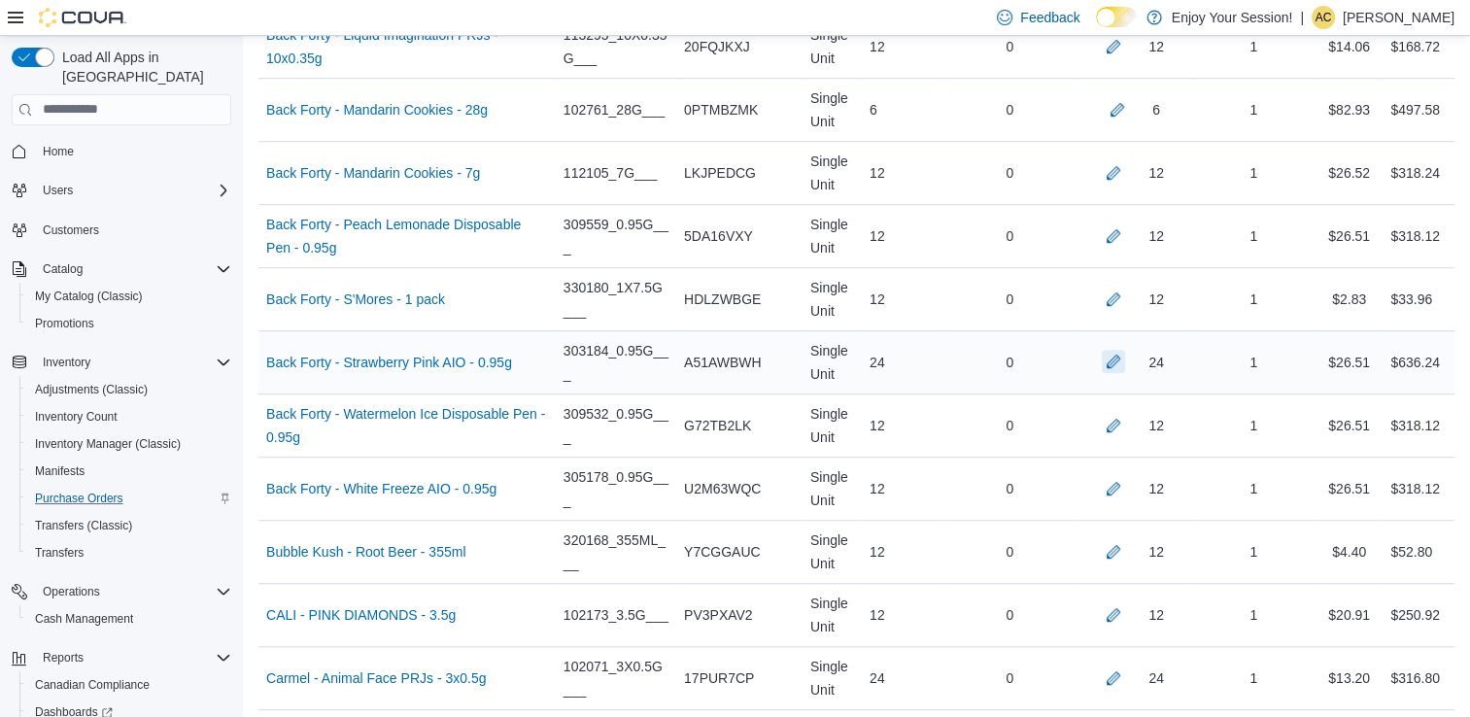
click at [1119, 365] on button "button" at bounding box center [1113, 361] width 23 height 23
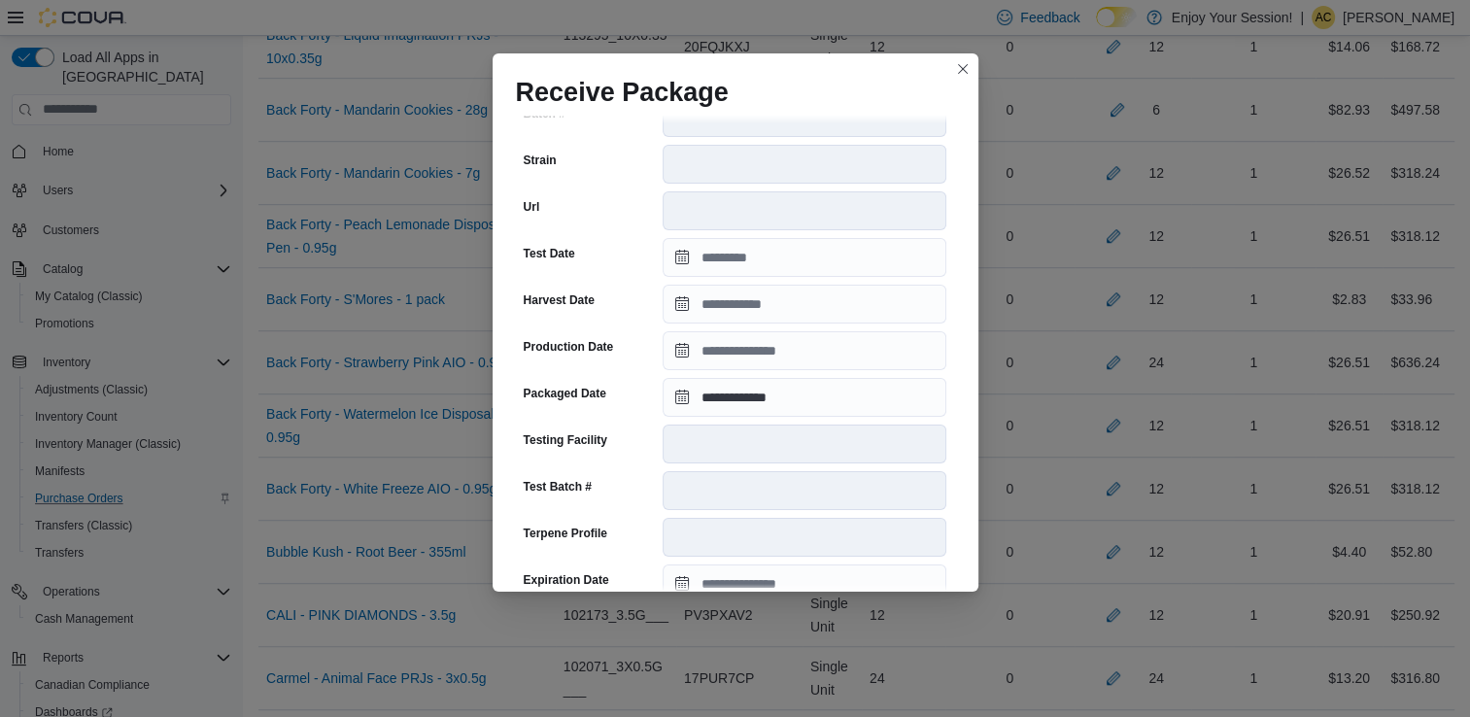
scroll to position [655, 0]
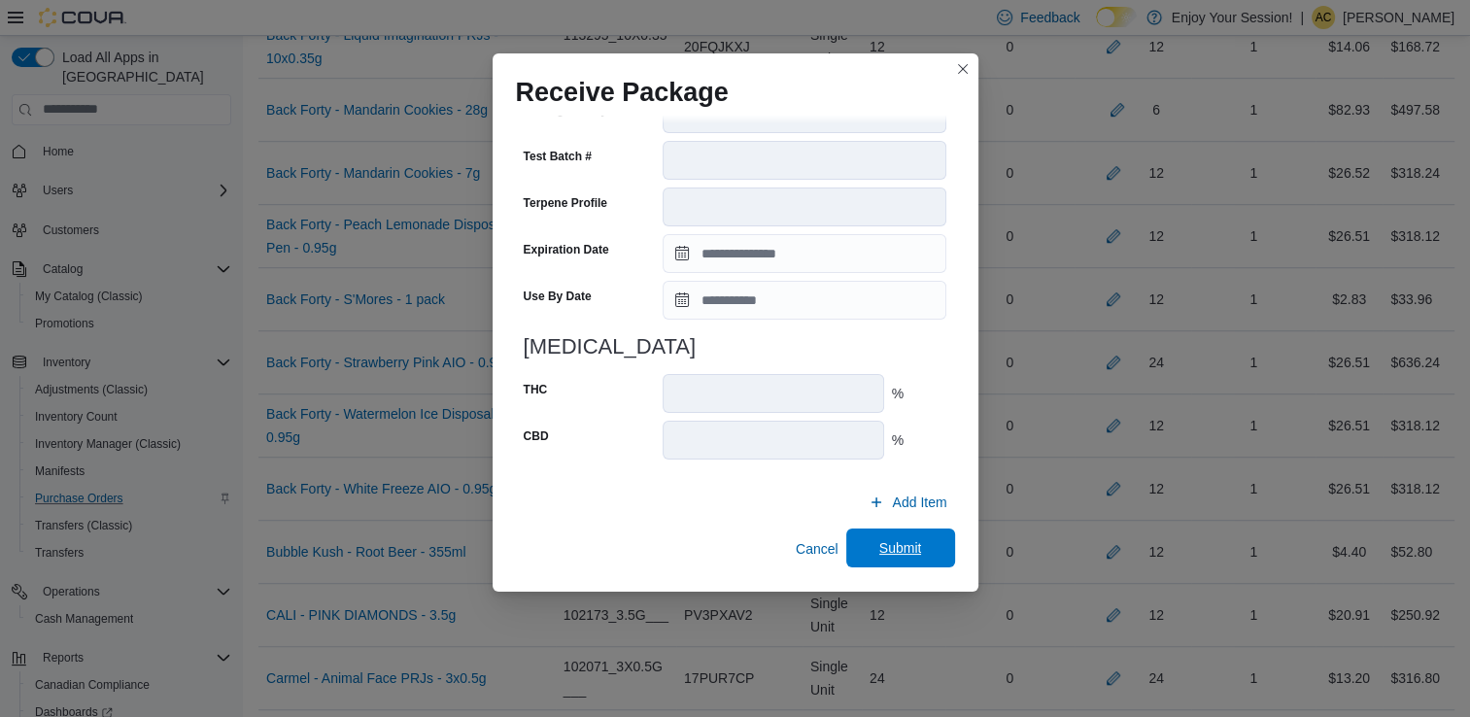
click at [864, 538] on span "Submit" at bounding box center [901, 548] width 86 height 39
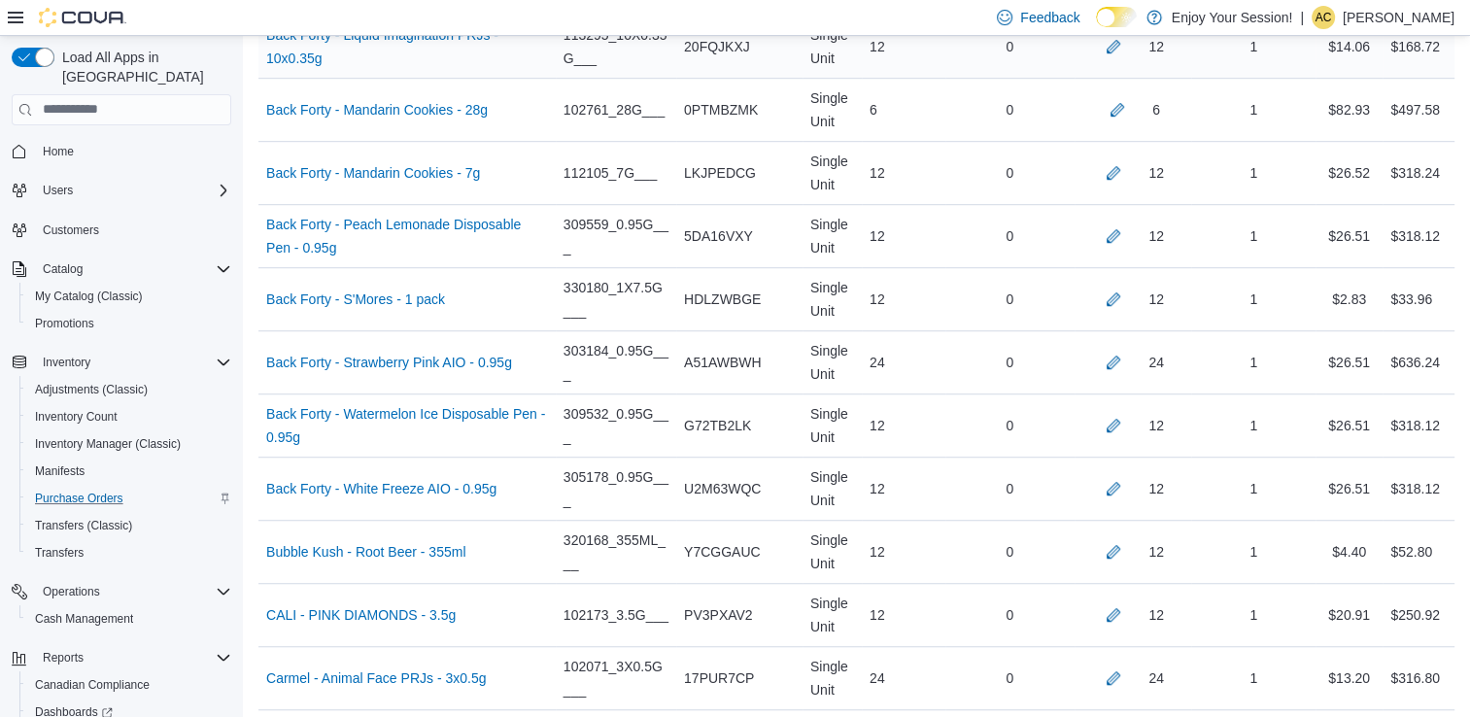
scroll to position [1605, 0]
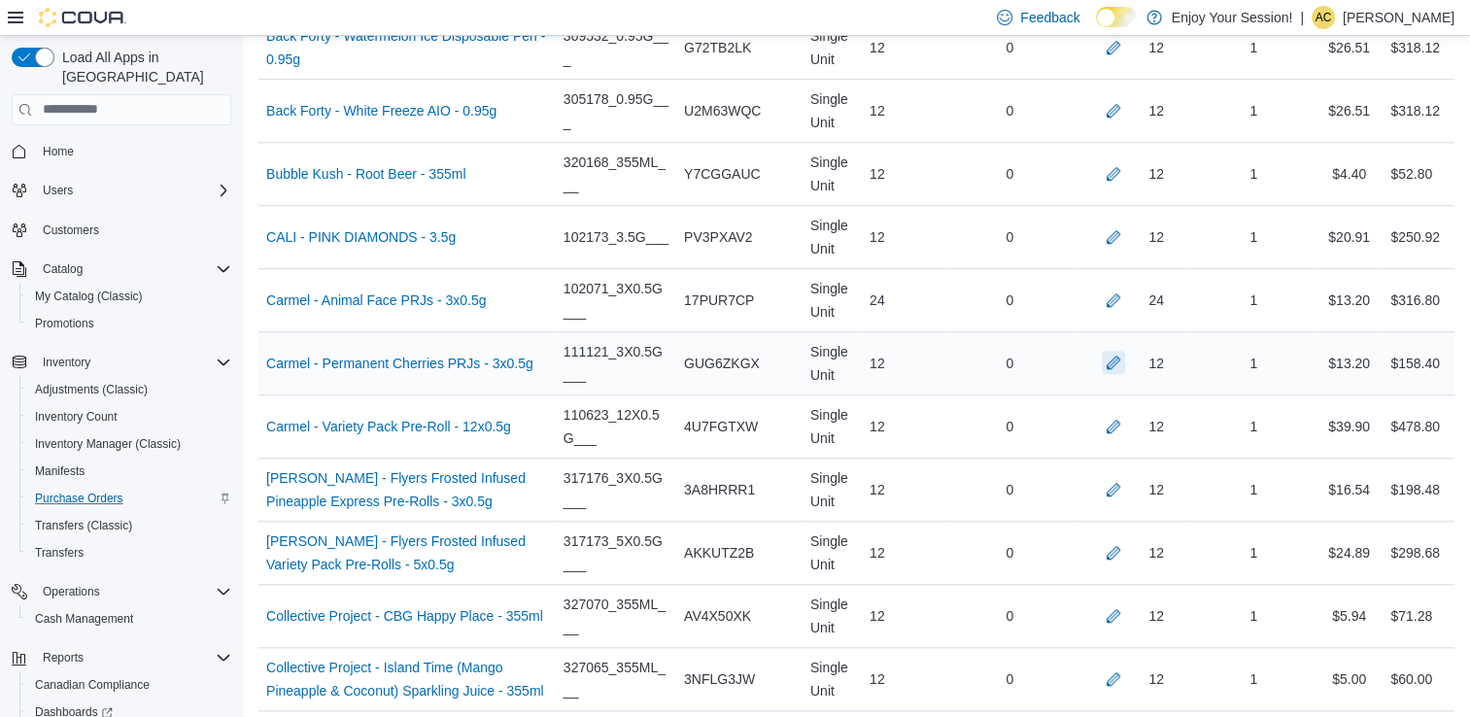
click at [1125, 361] on button "button" at bounding box center [1113, 362] width 23 height 23
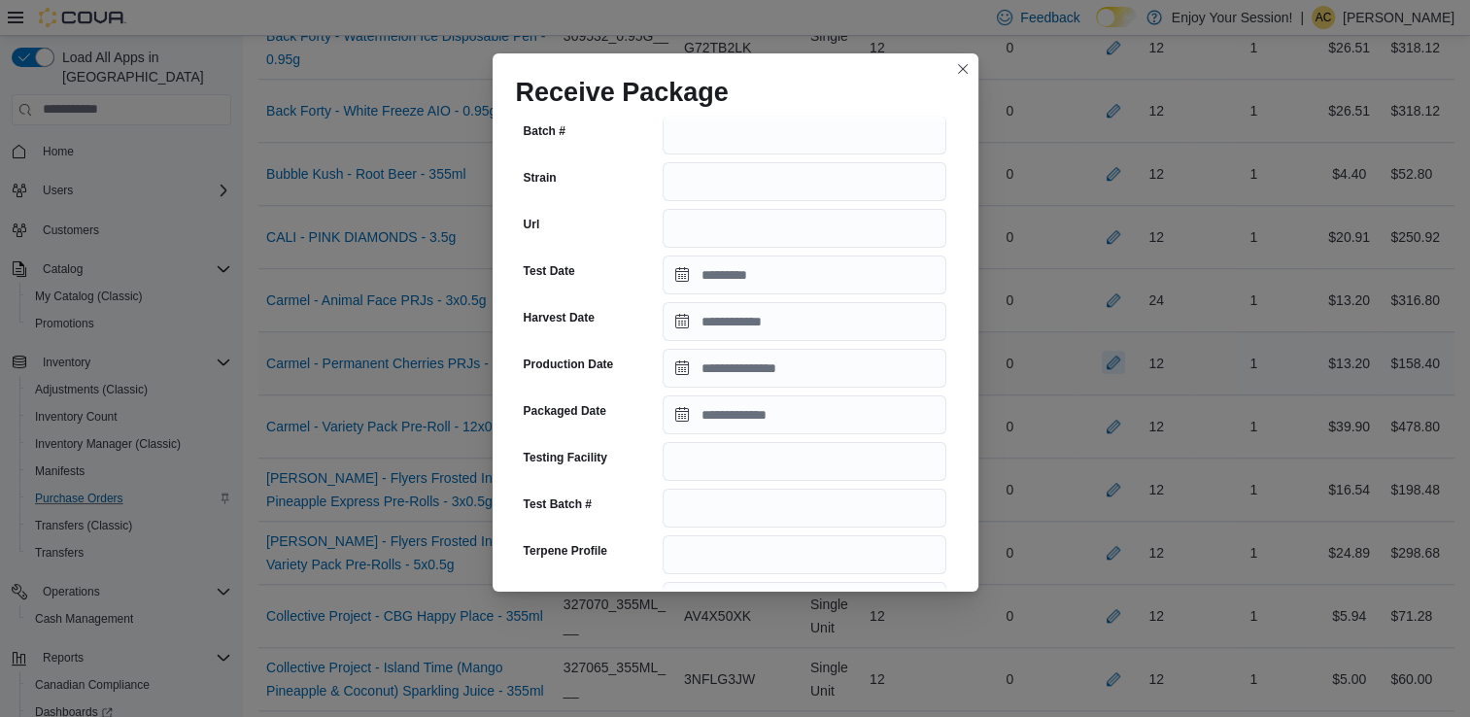
scroll to position [271, 0]
click at [795, 413] on input "Packaged Date" at bounding box center [805, 415] width 284 height 39
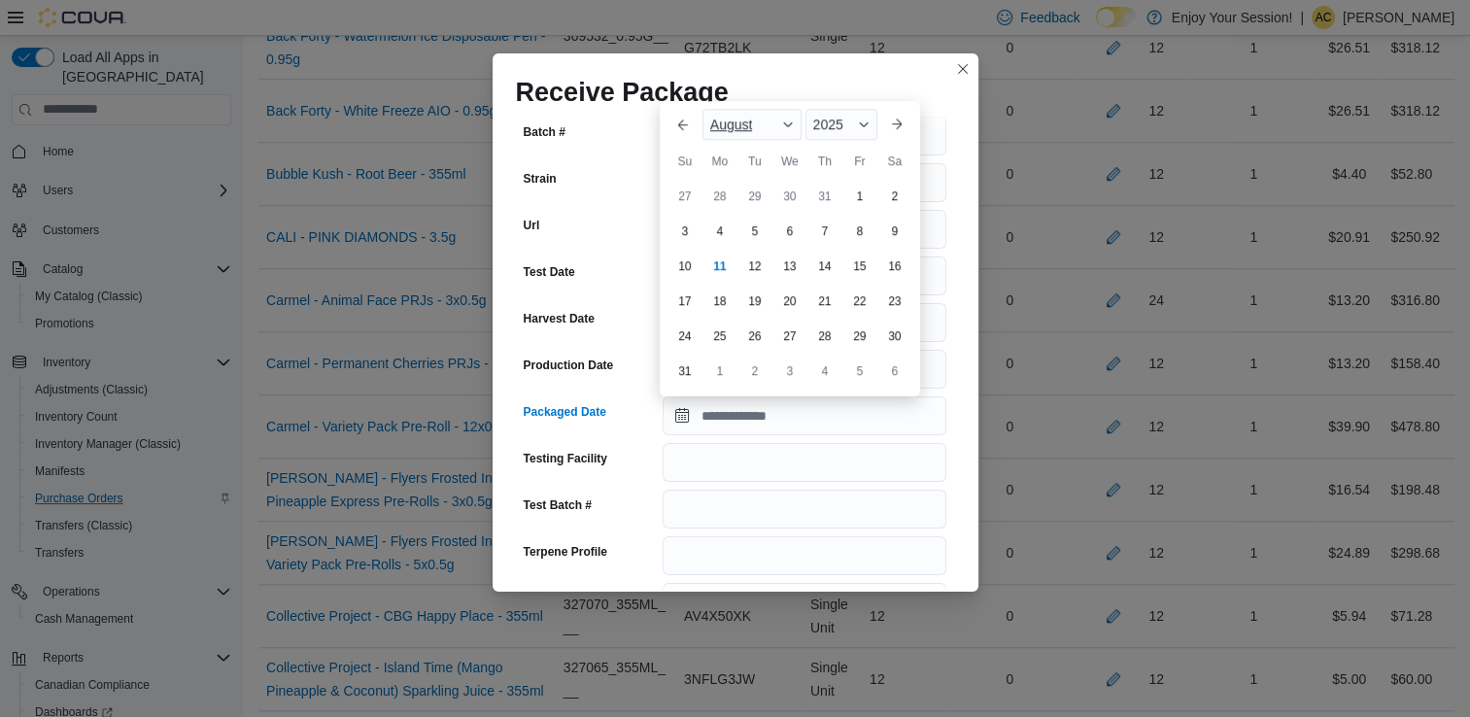
click at [753, 131] on span "August" at bounding box center [731, 125] width 43 height 16
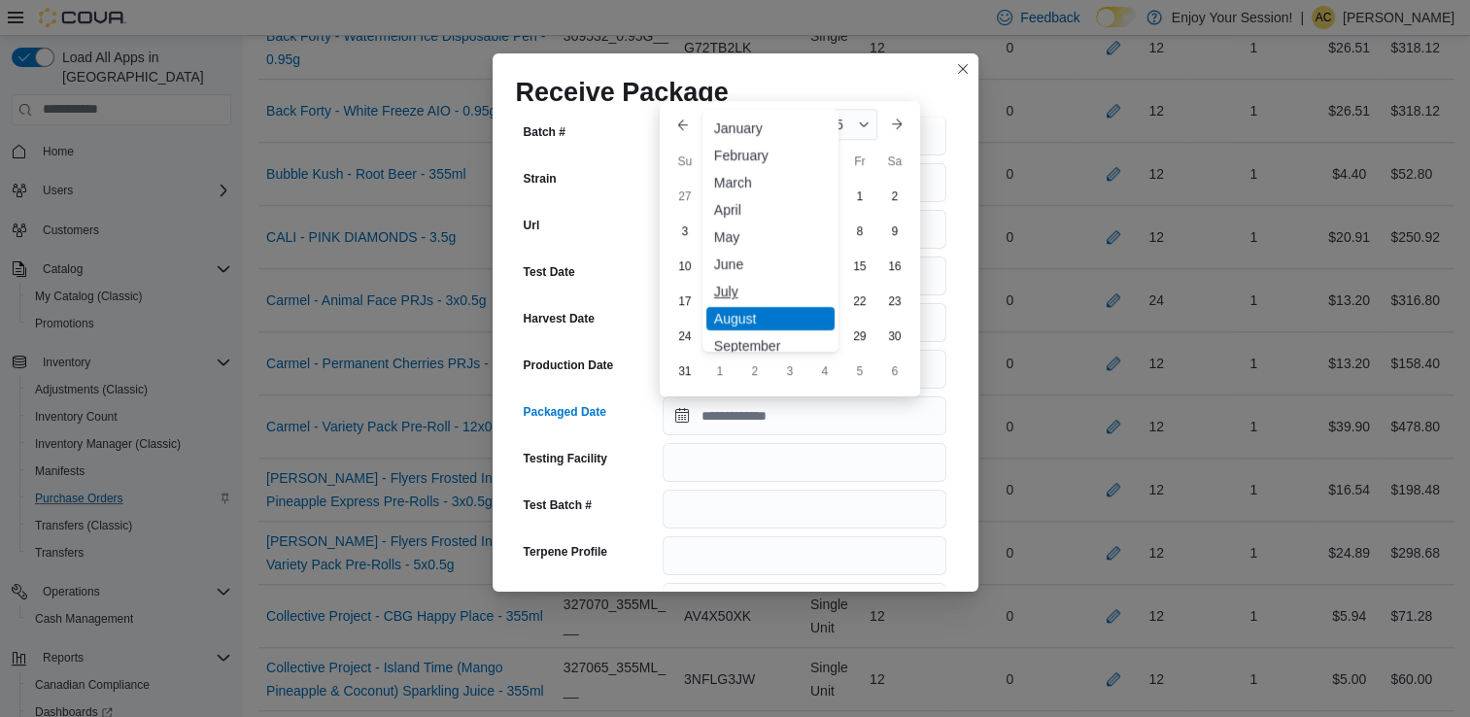
click at [746, 286] on div "July" at bounding box center [770, 291] width 128 height 23
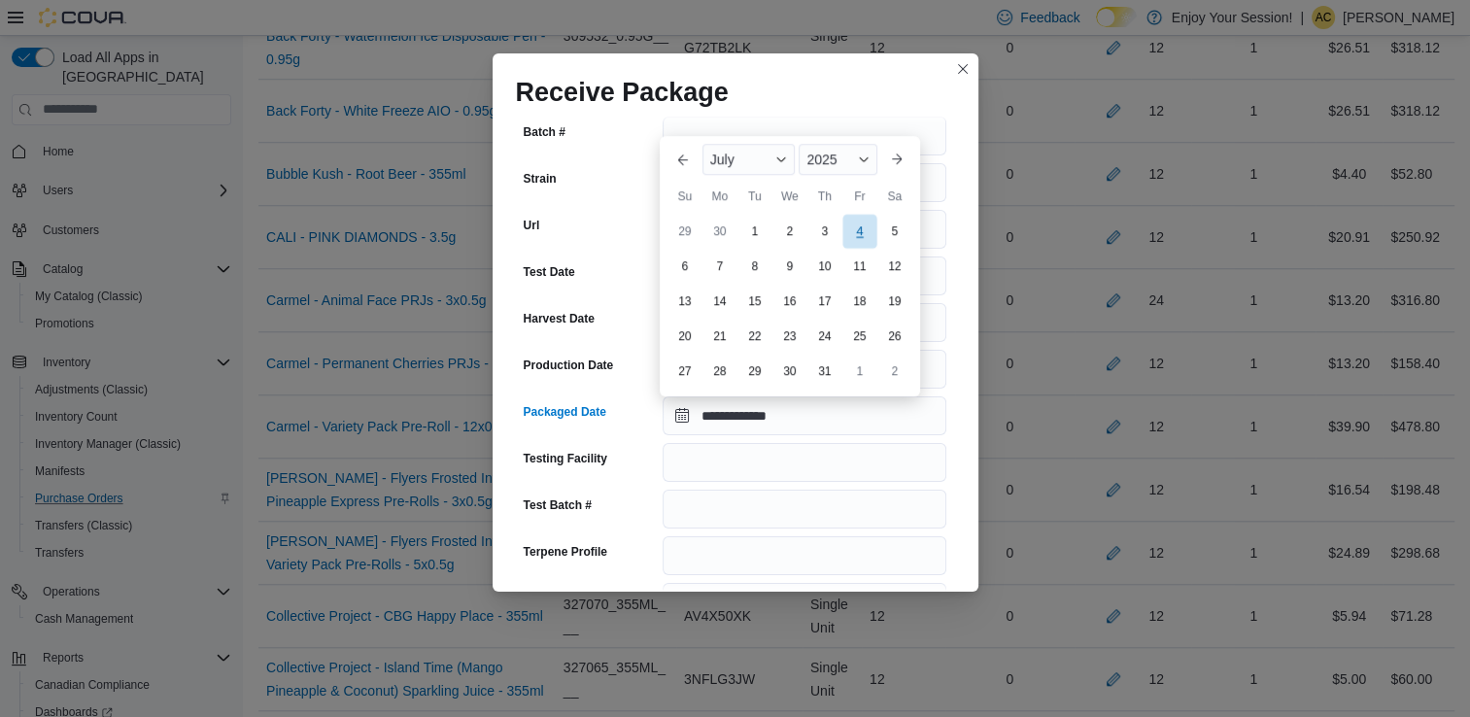
click at [848, 227] on div "4" at bounding box center [859, 232] width 34 height 34
type input "**********"
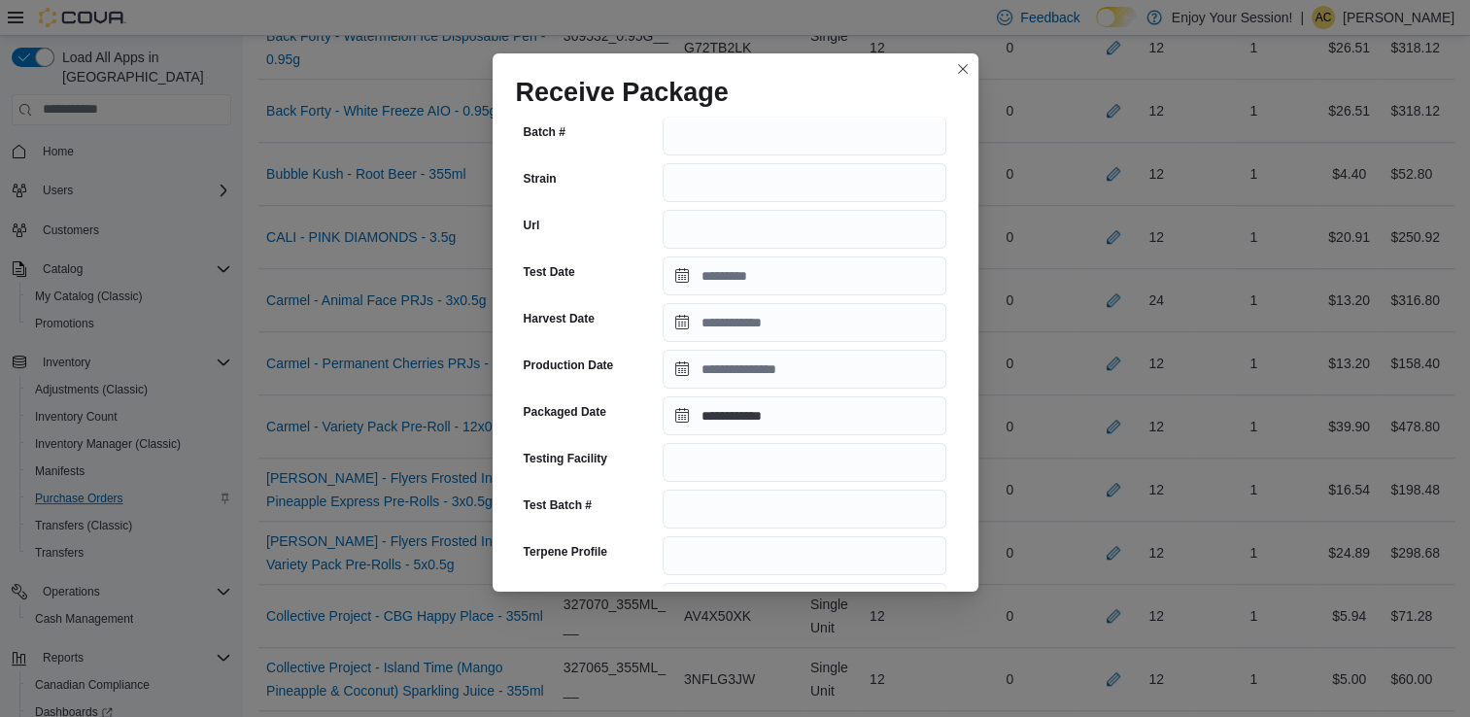
scroll to position [674, 0]
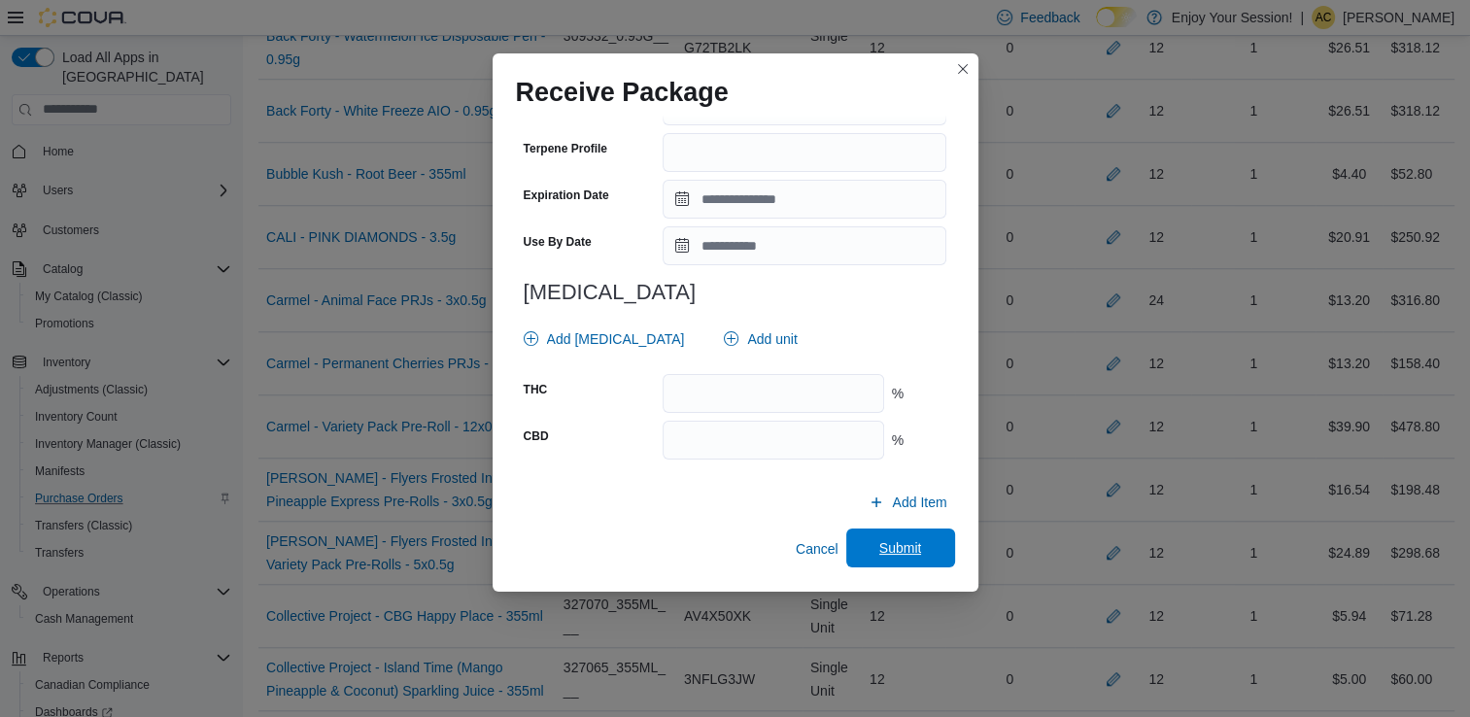
click at [924, 546] on span "Submit" at bounding box center [901, 548] width 86 height 39
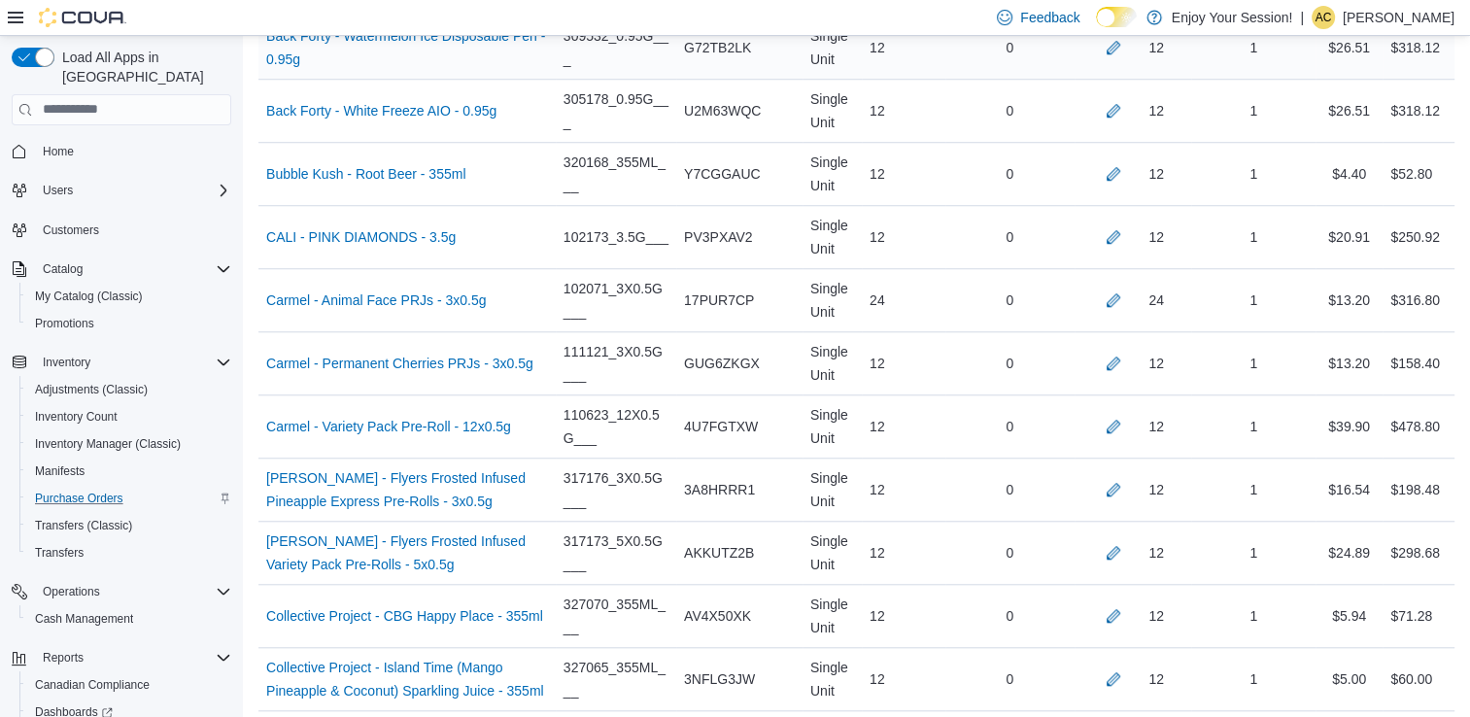
scroll to position [5194, 0]
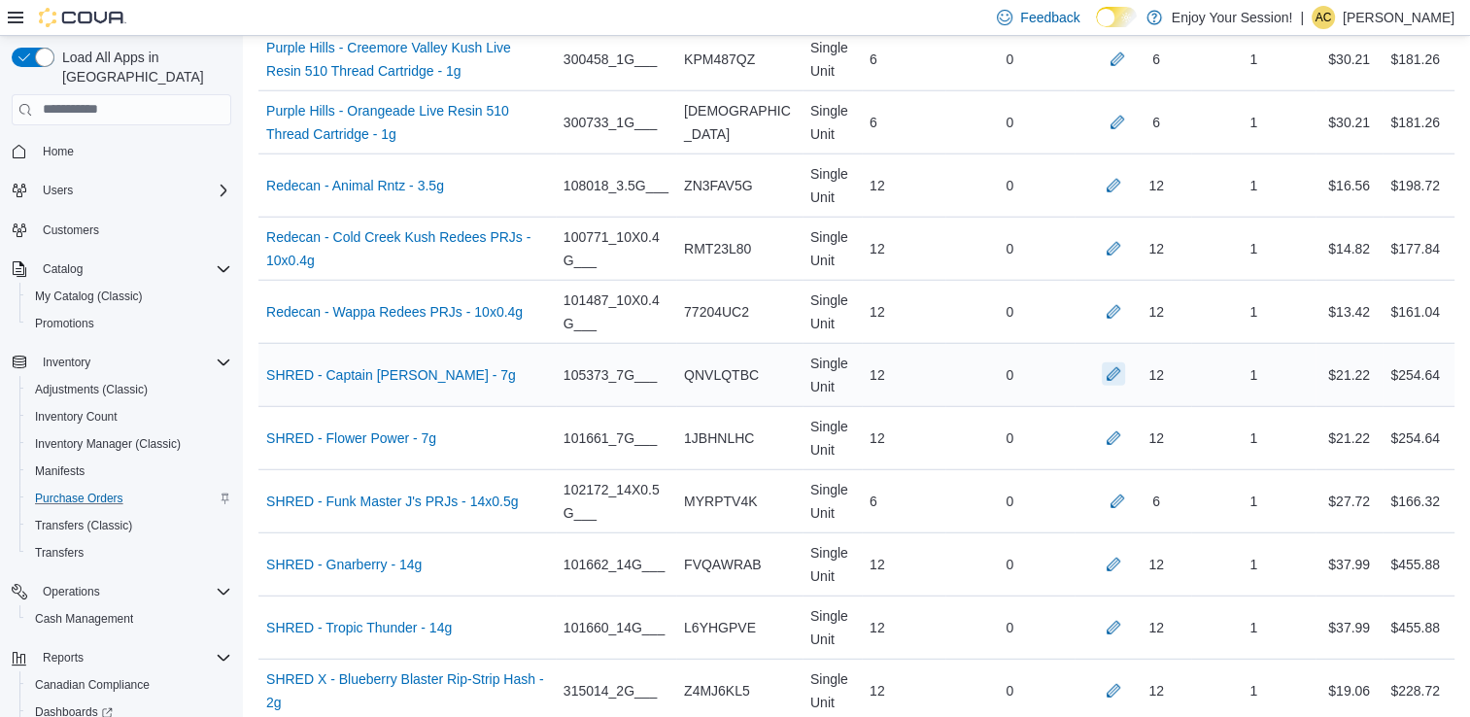
click at [1125, 362] on button "button" at bounding box center [1113, 373] width 23 height 23
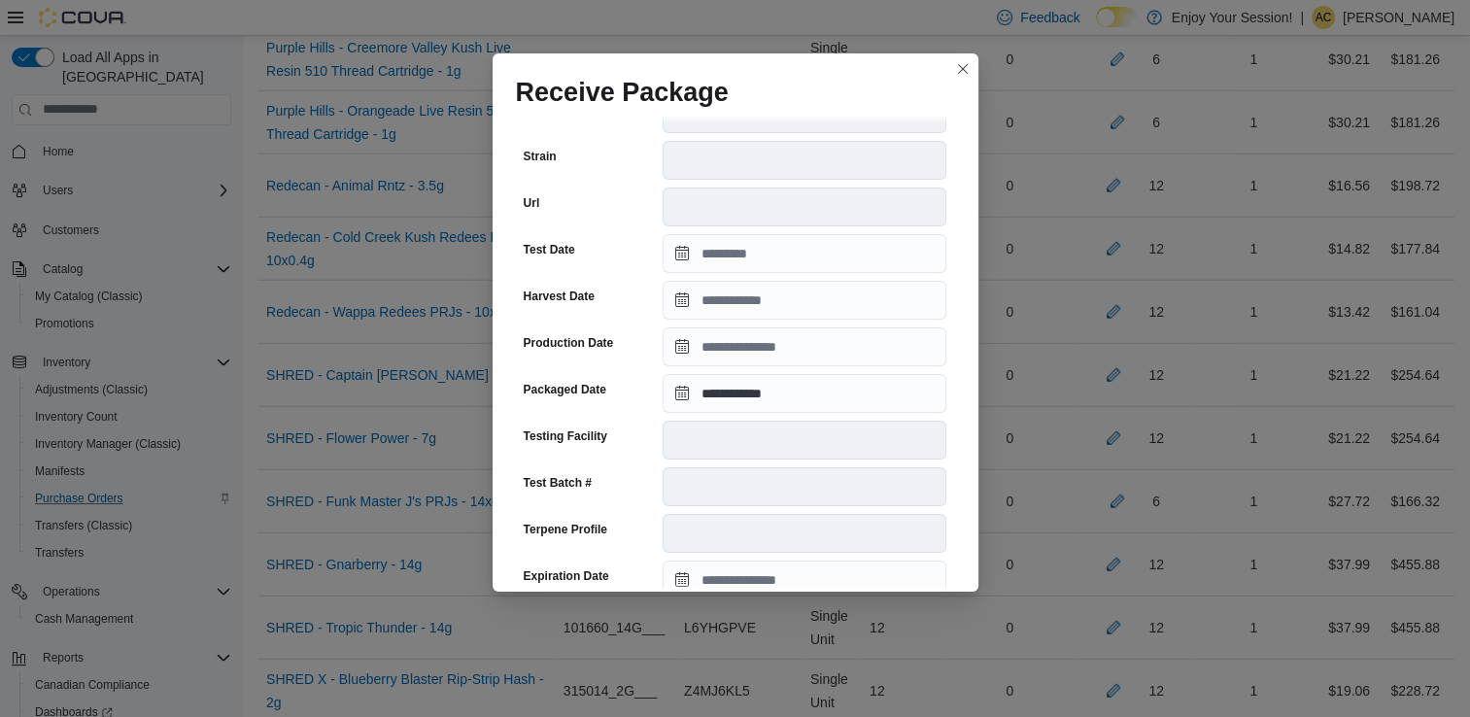
scroll to position [655, 0]
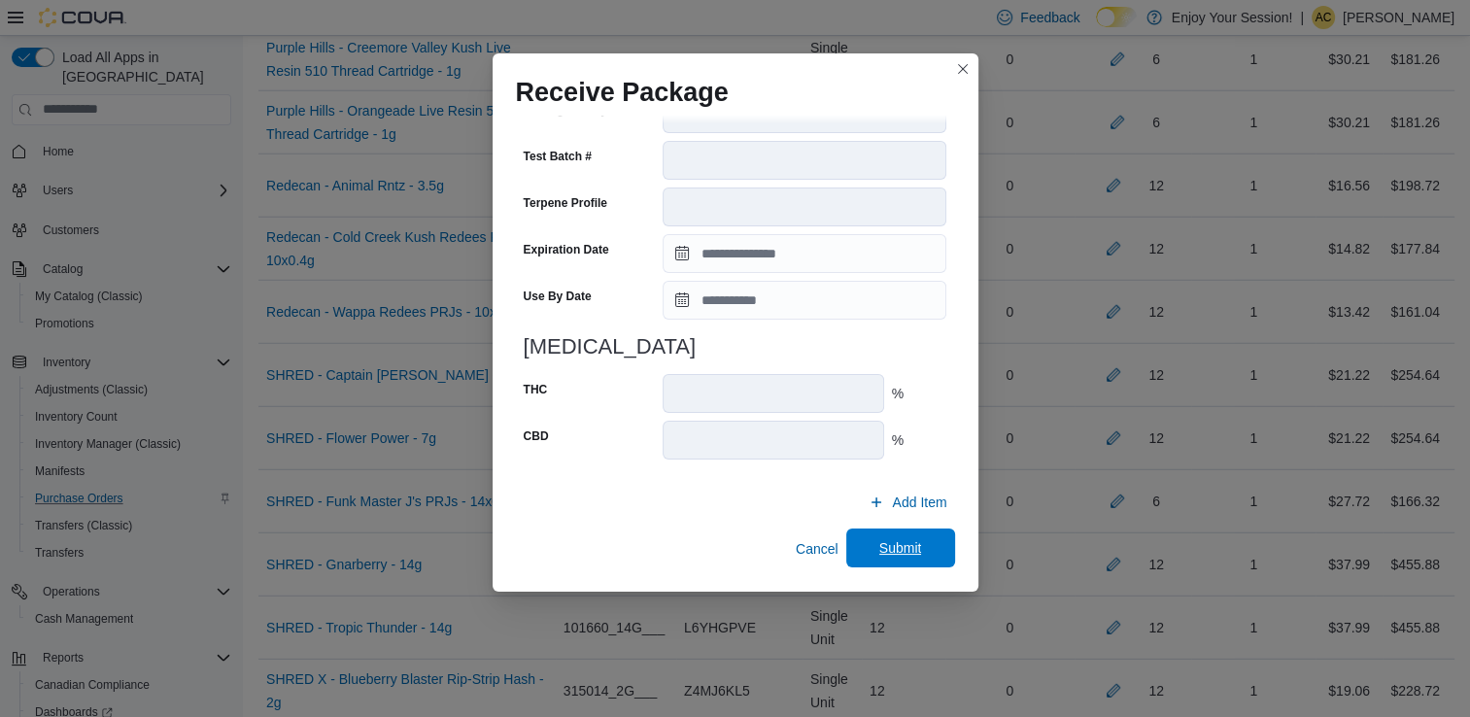
click at [906, 553] on span "Submit" at bounding box center [900, 547] width 43 height 19
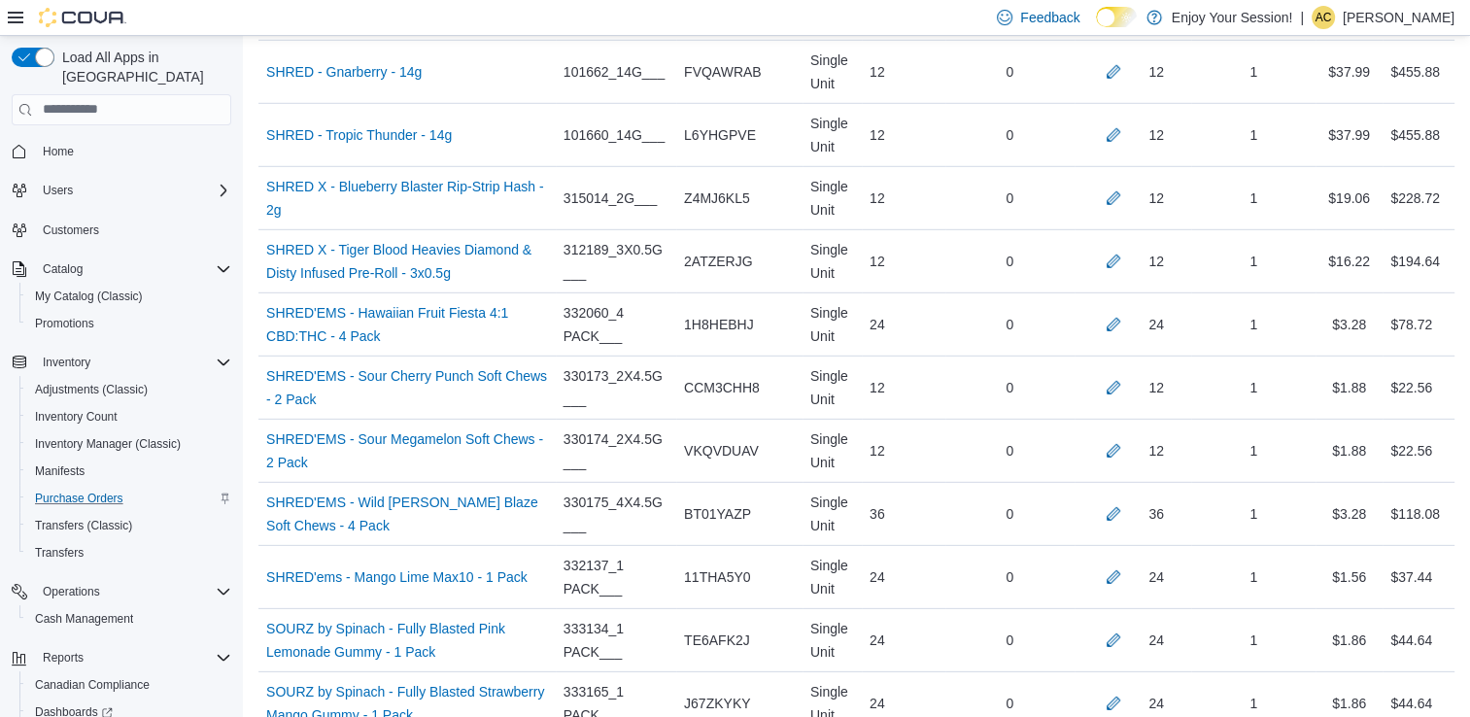
scroll to position [8342, 0]
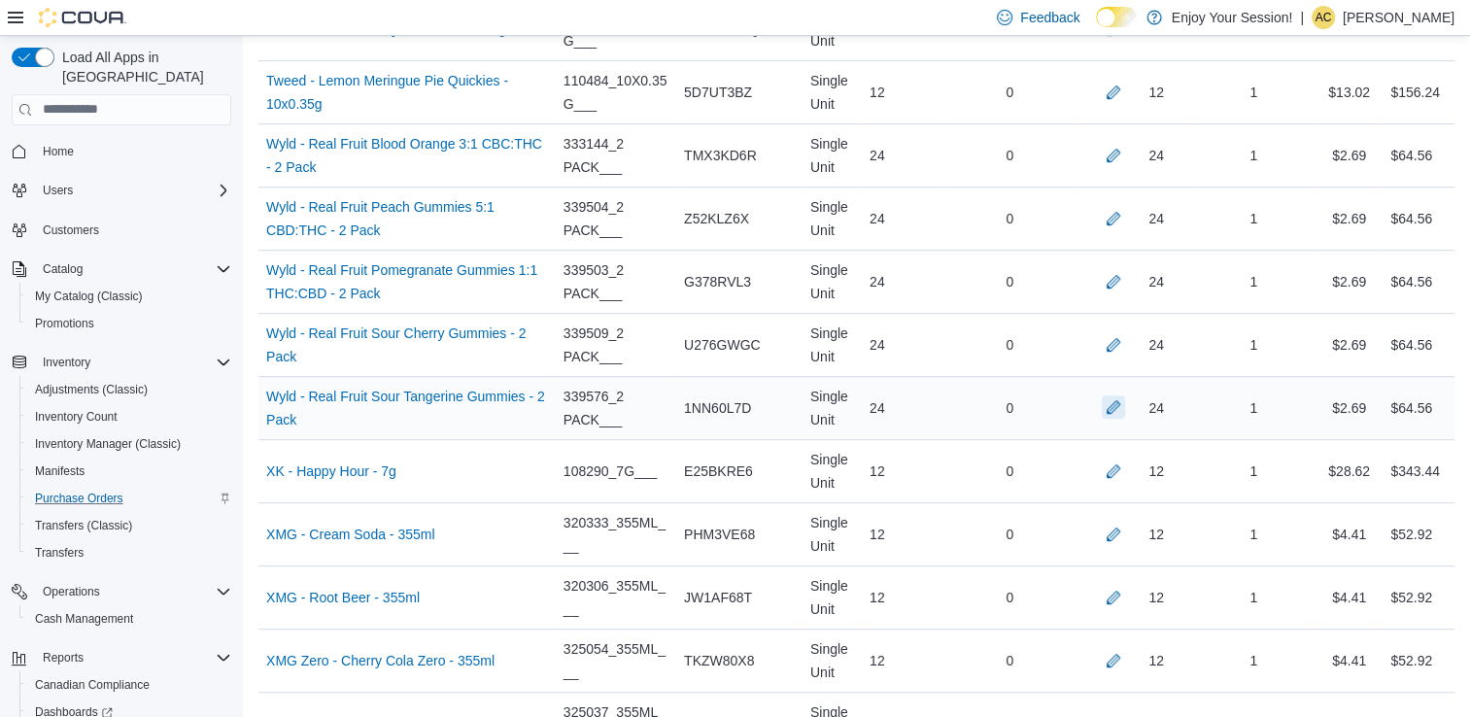
click at [1125, 395] on button "button" at bounding box center [1113, 406] width 23 height 23
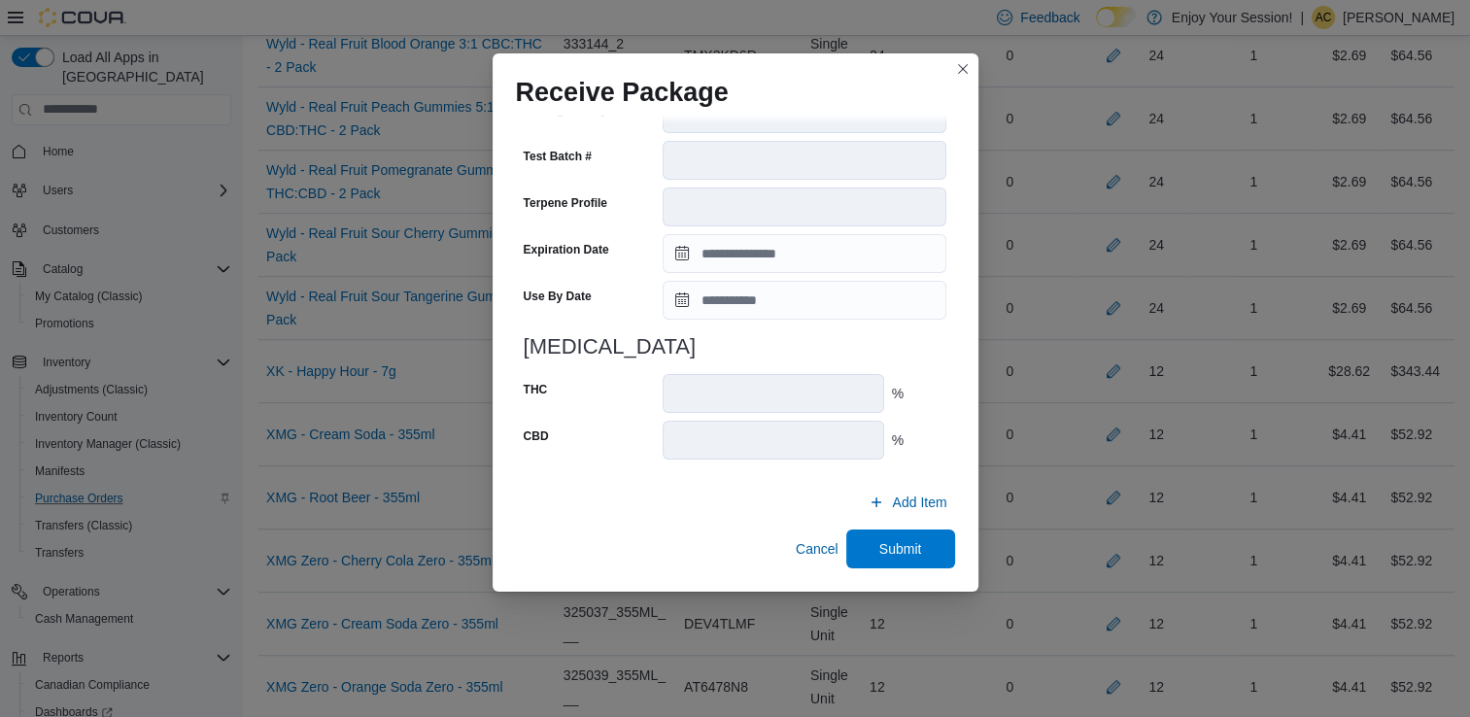
scroll to position [8442, 0]
click at [863, 554] on span "Submit" at bounding box center [901, 548] width 86 height 39
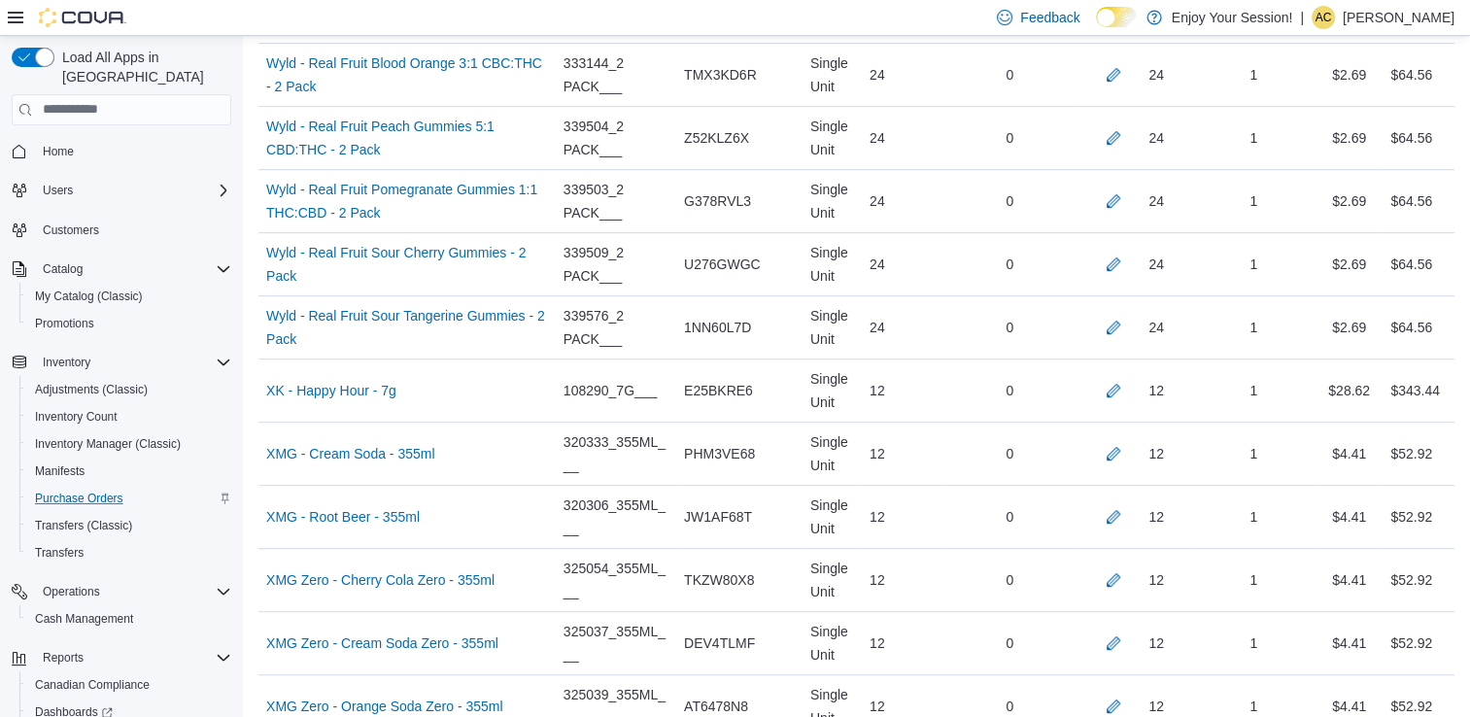
scroll to position [2423, 0]
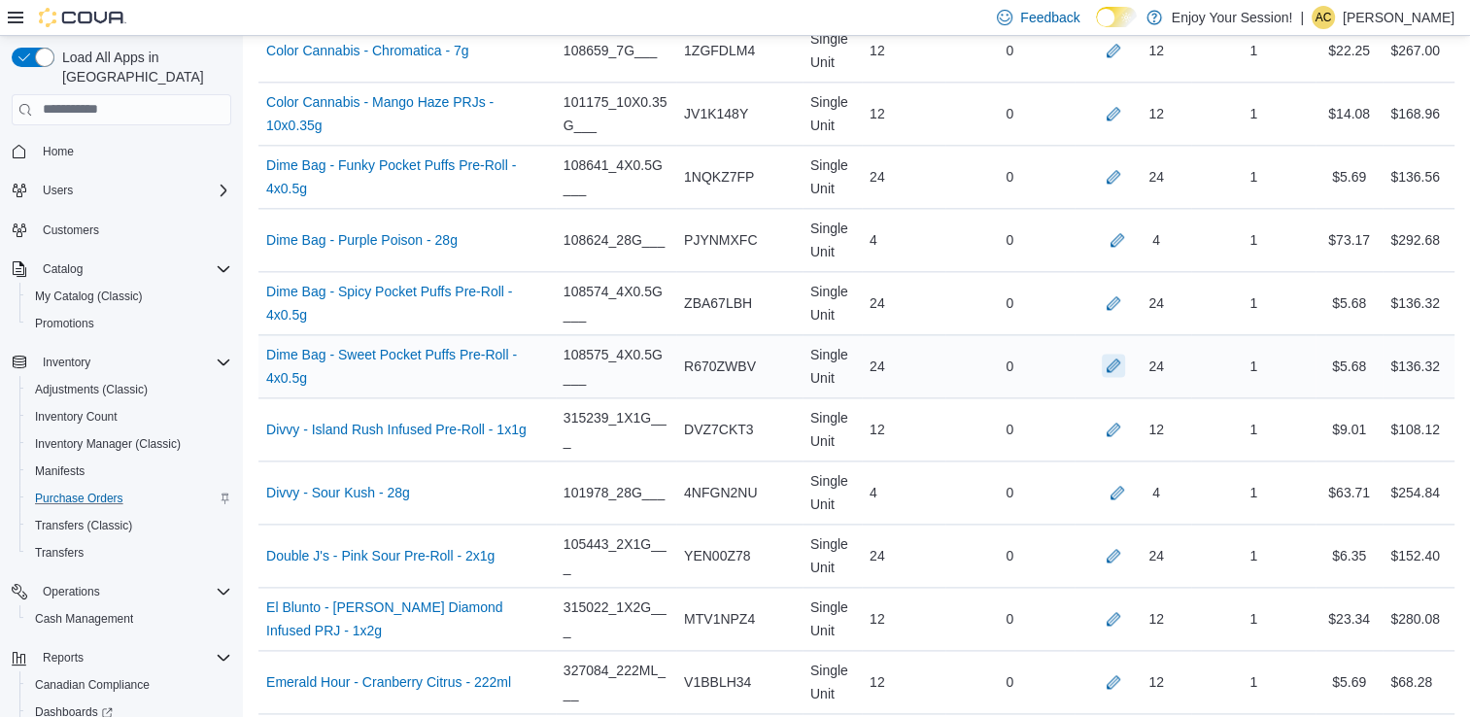
click at [1125, 361] on button "button" at bounding box center [1113, 365] width 23 height 23
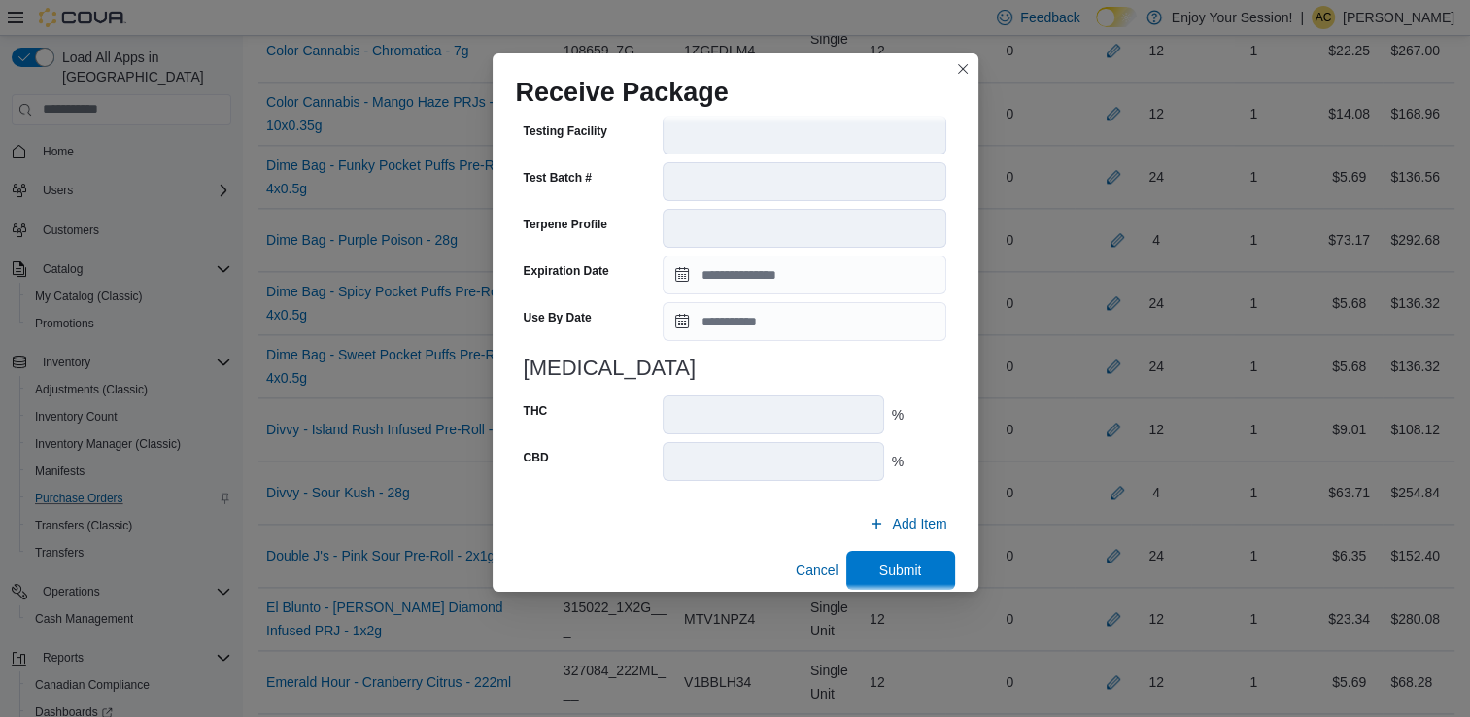
scroll to position [655, 0]
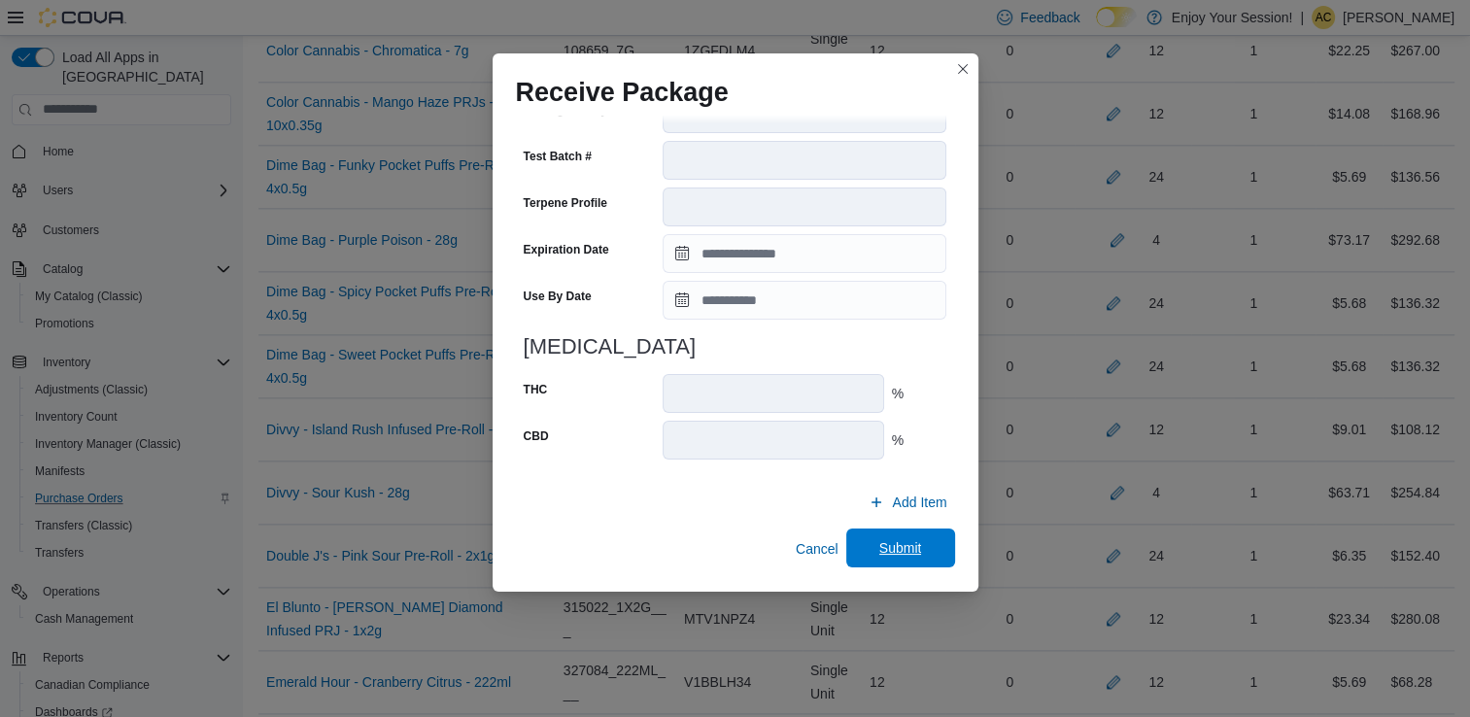
click at [879, 546] on span "Submit" at bounding box center [900, 547] width 43 height 19
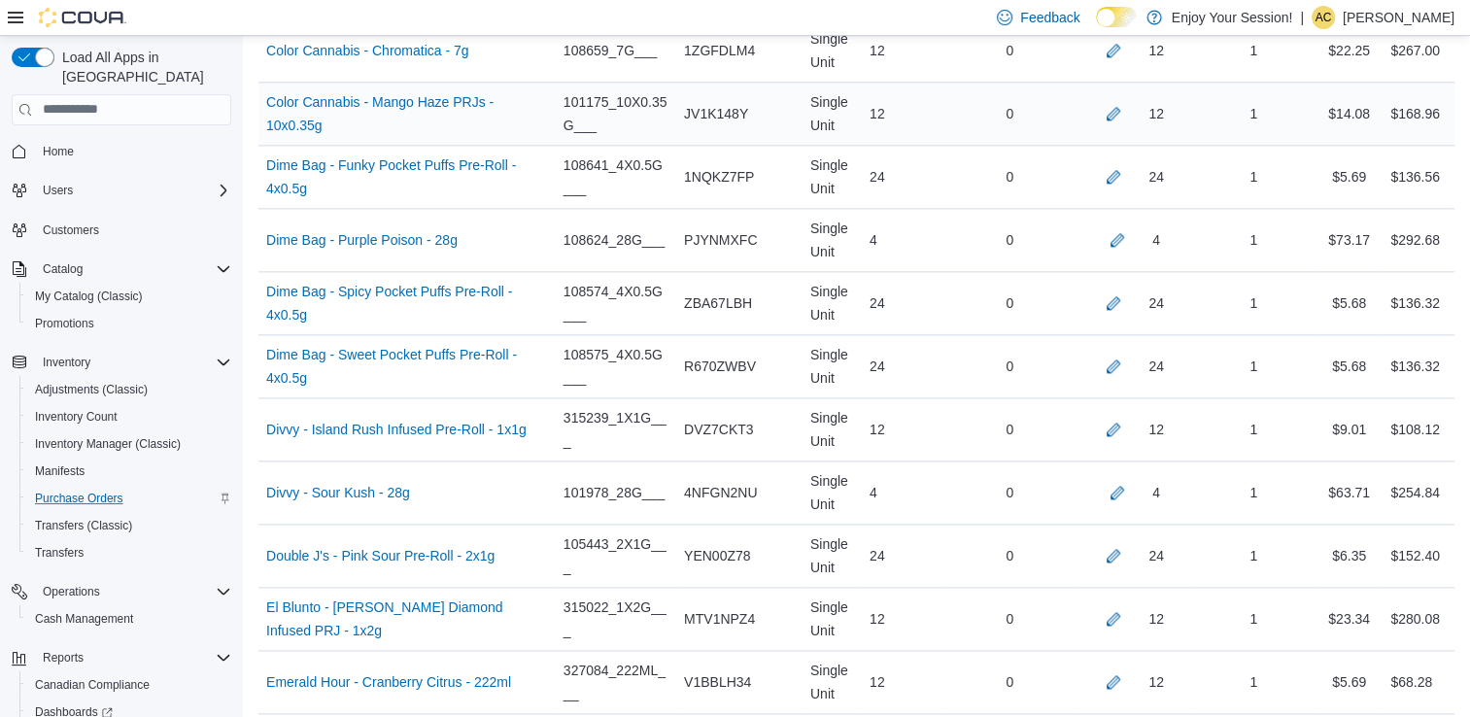
scroll to position [5257, 0]
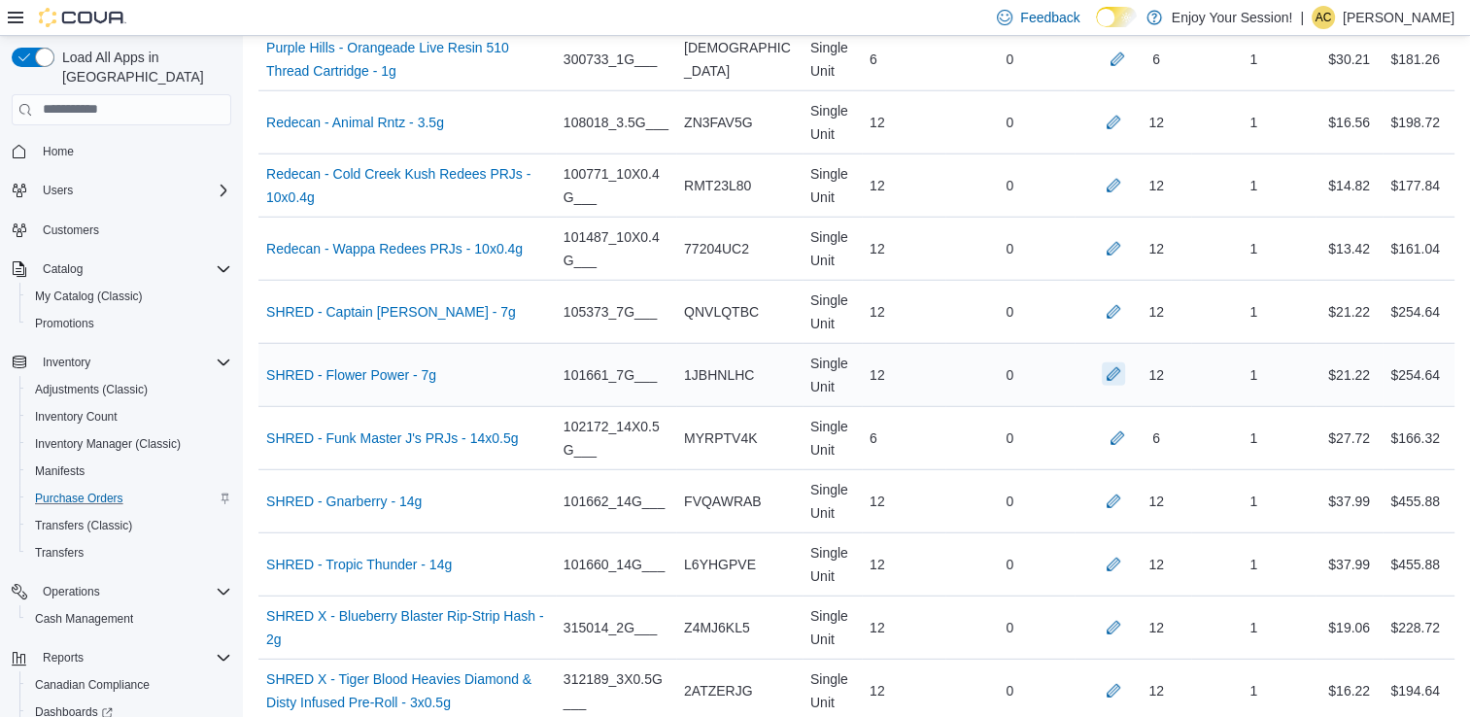
click at [1121, 362] on button "button" at bounding box center [1113, 373] width 23 height 23
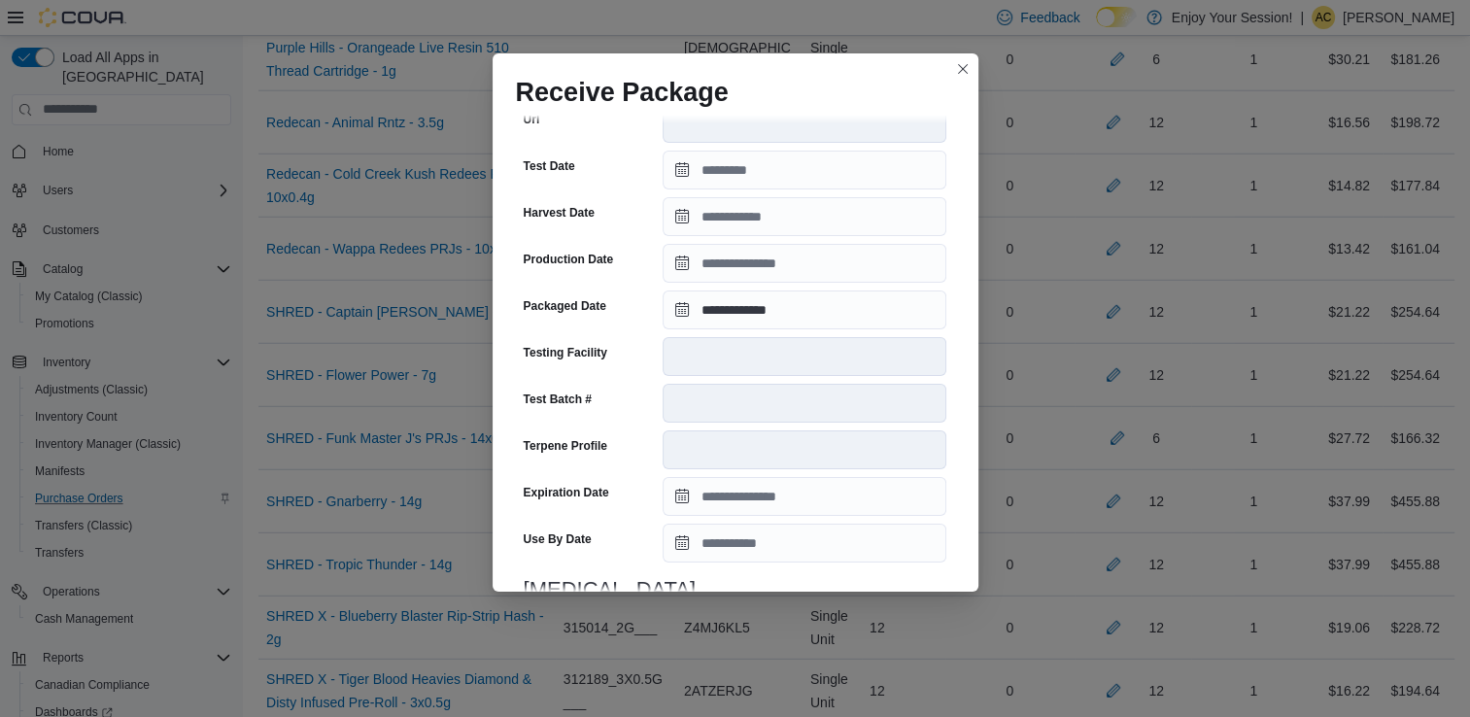
scroll to position [395, 0]
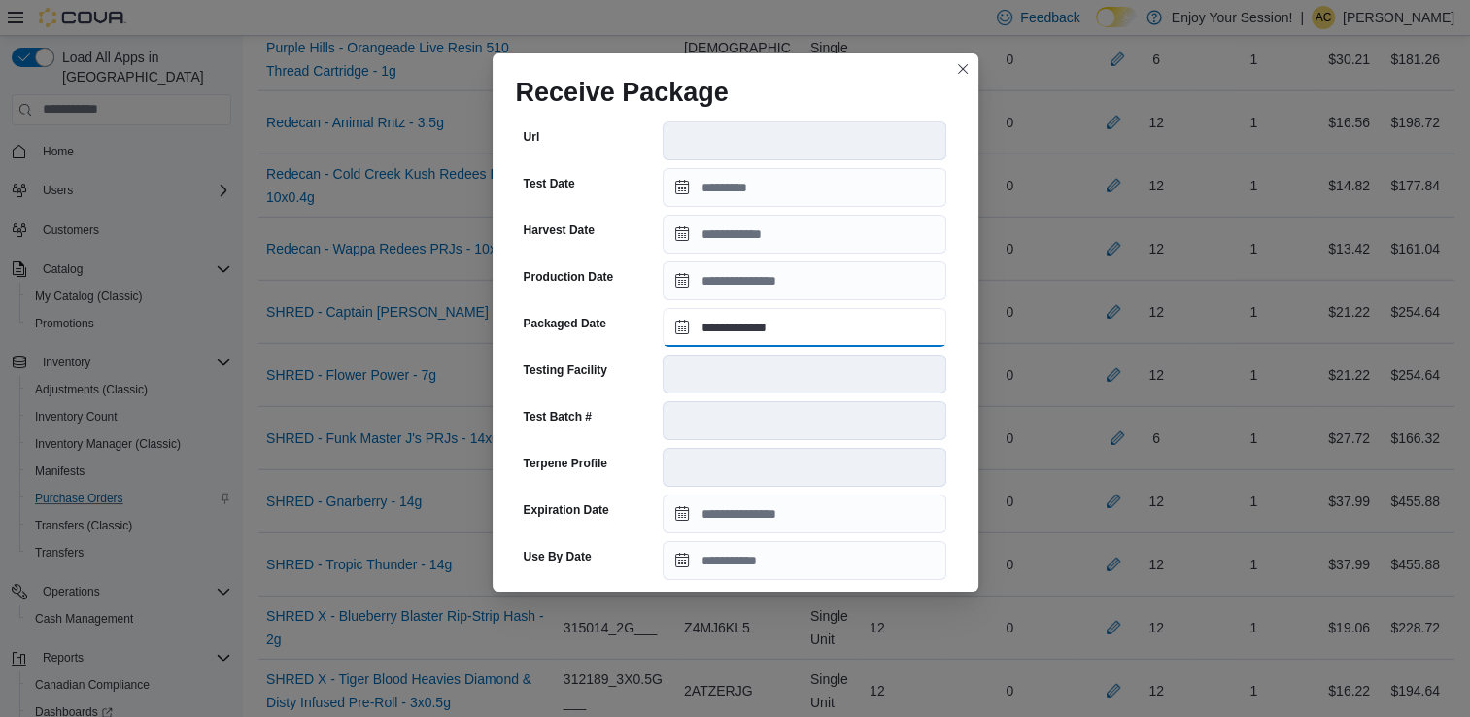
click at [711, 321] on input "**********" at bounding box center [805, 327] width 284 height 39
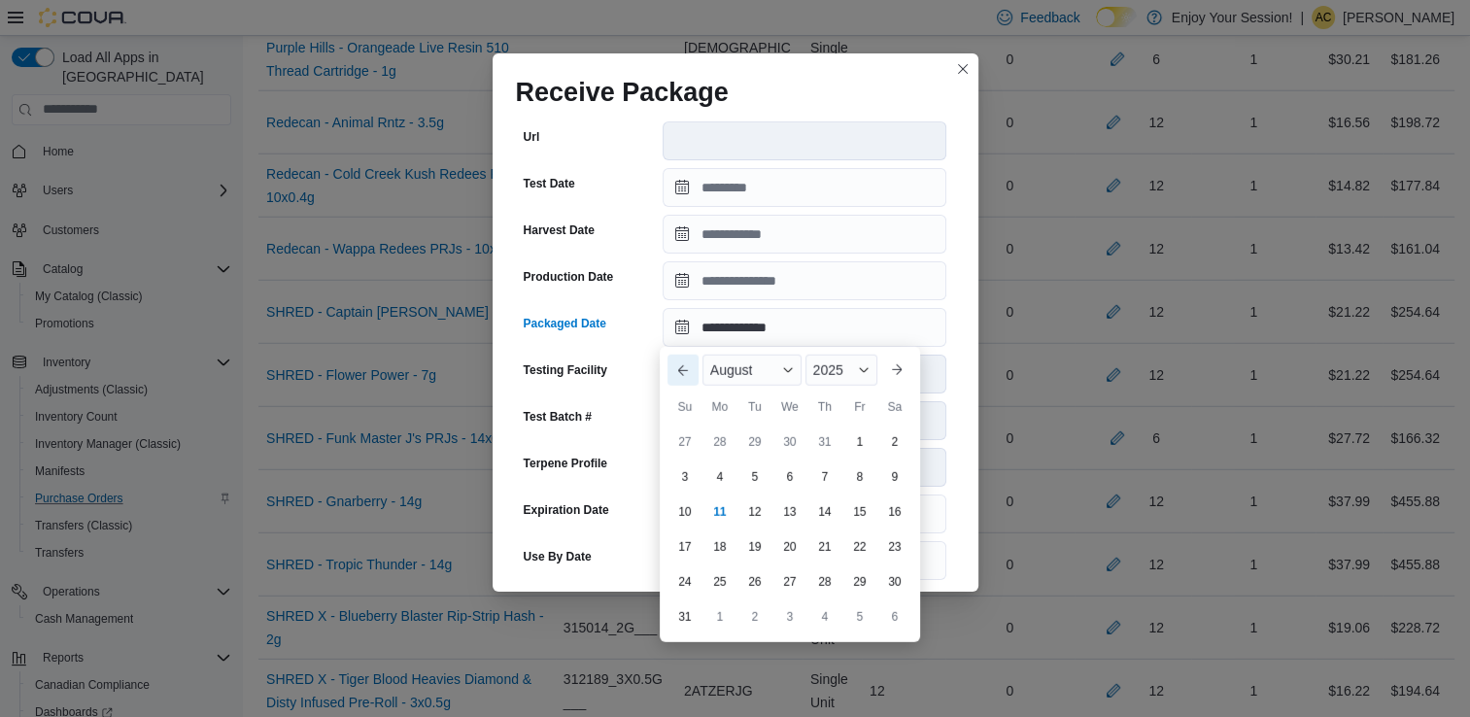
click at [688, 376] on button "Previous Month" at bounding box center [683, 370] width 31 height 31
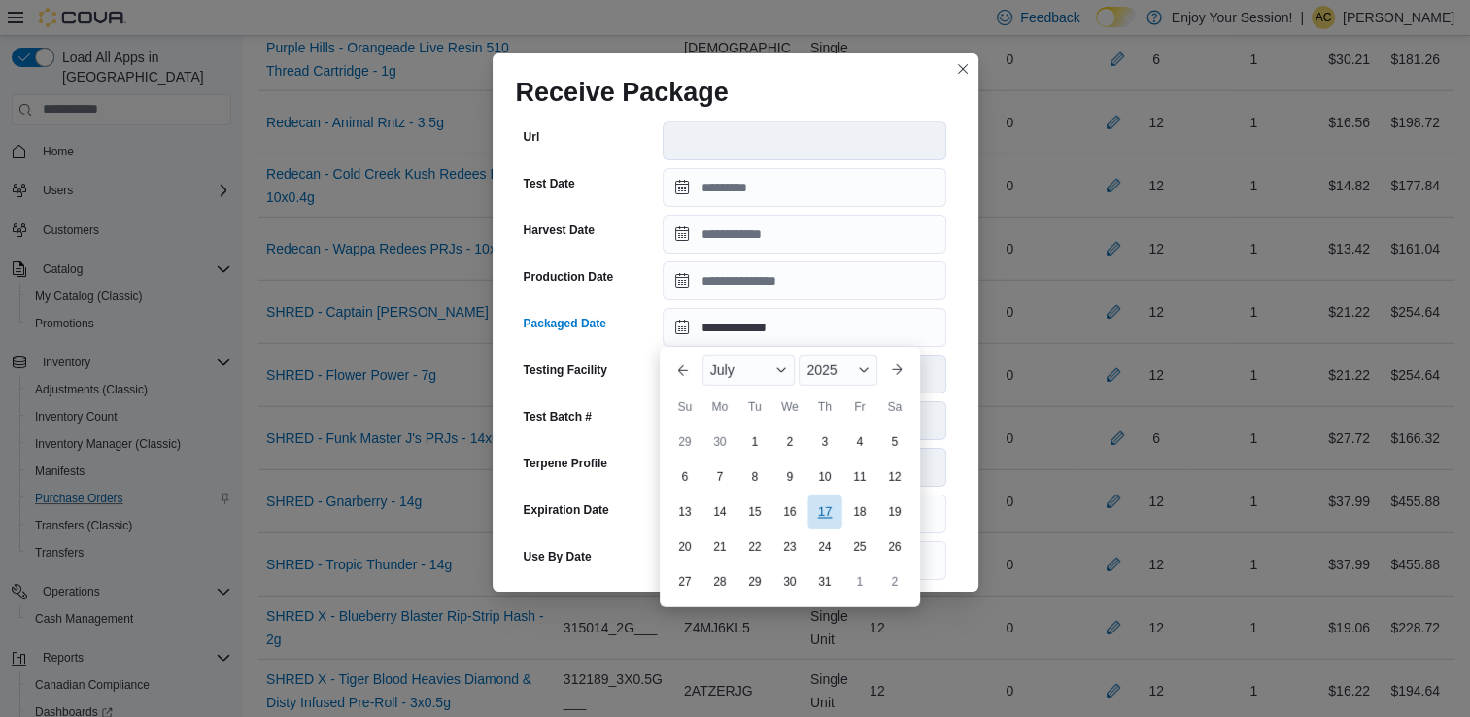
click at [821, 508] on div "17" at bounding box center [824, 513] width 34 height 34
type input "**********"
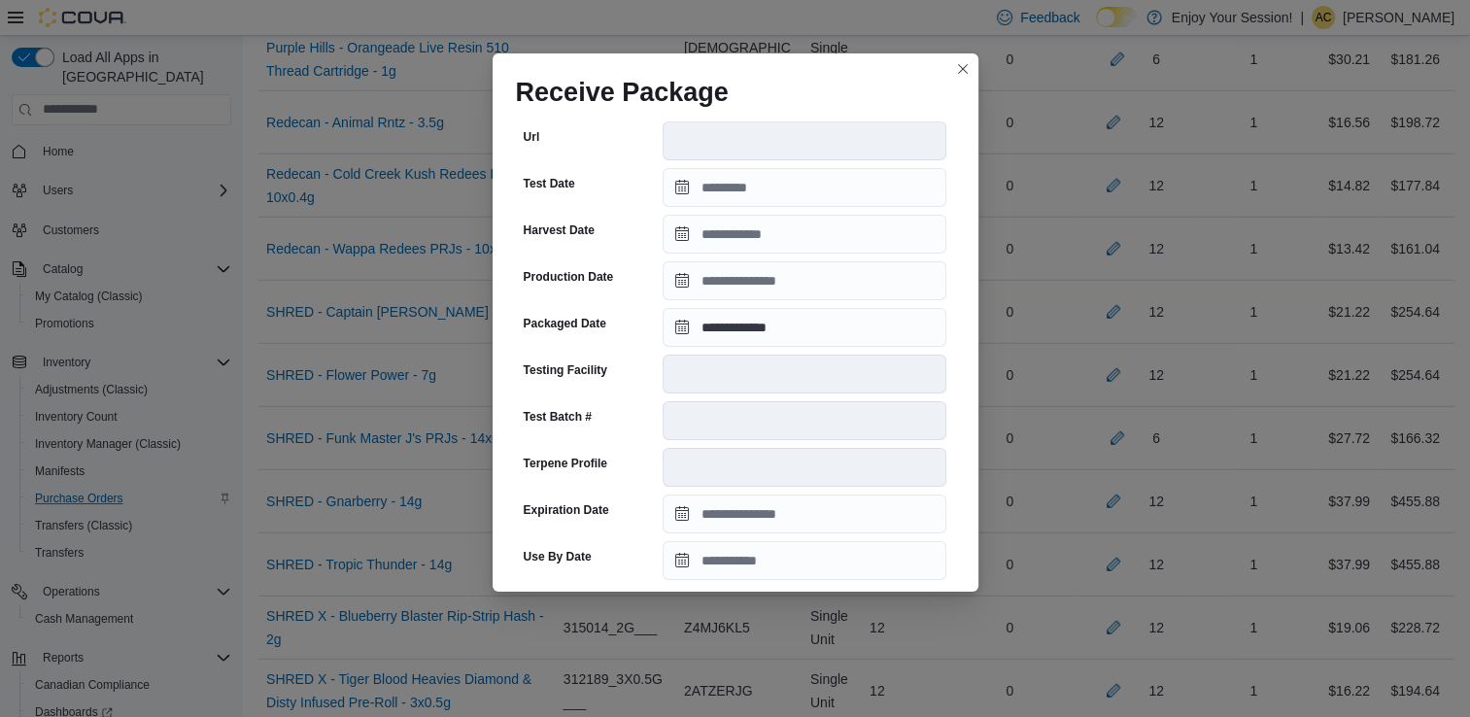
scroll to position [655, 0]
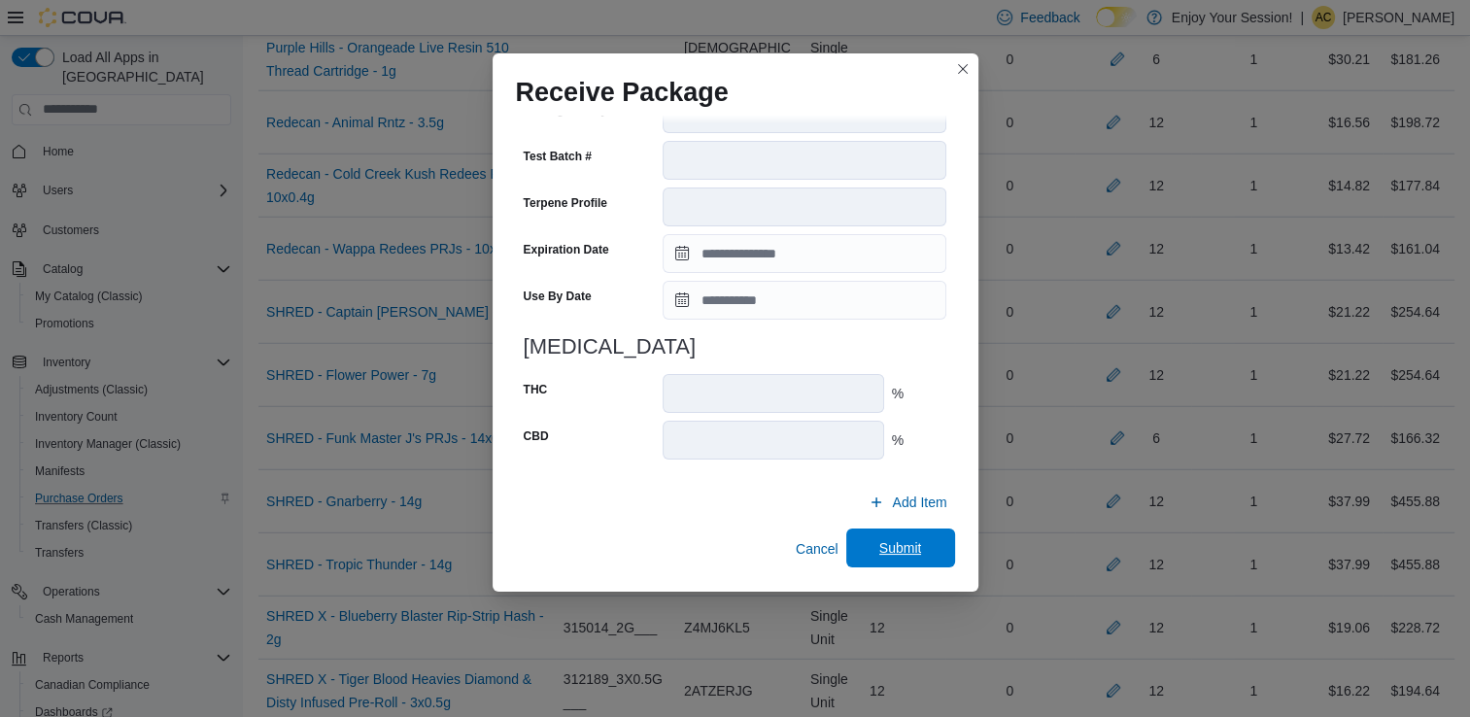
click at [893, 554] on span "Submit" at bounding box center [900, 547] width 43 height 19
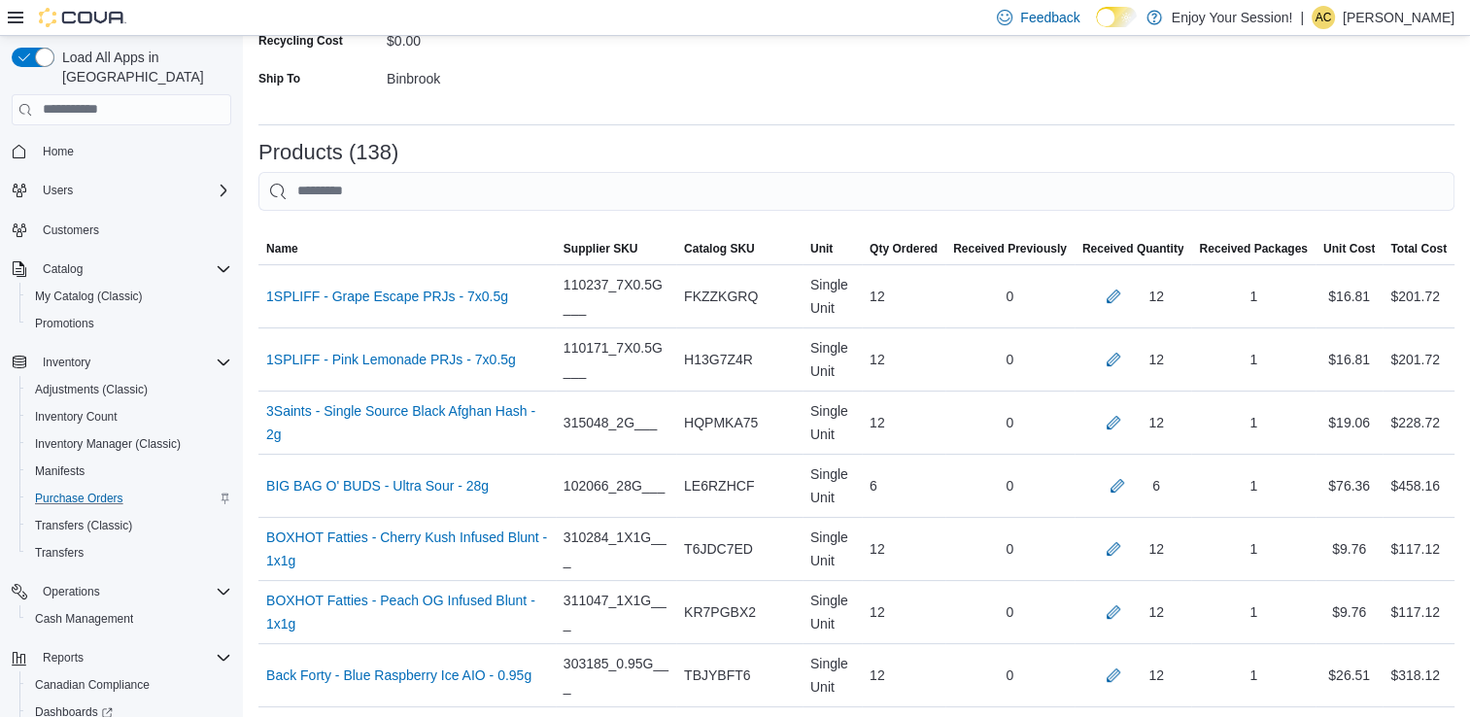
scroll to position [4754, 0]
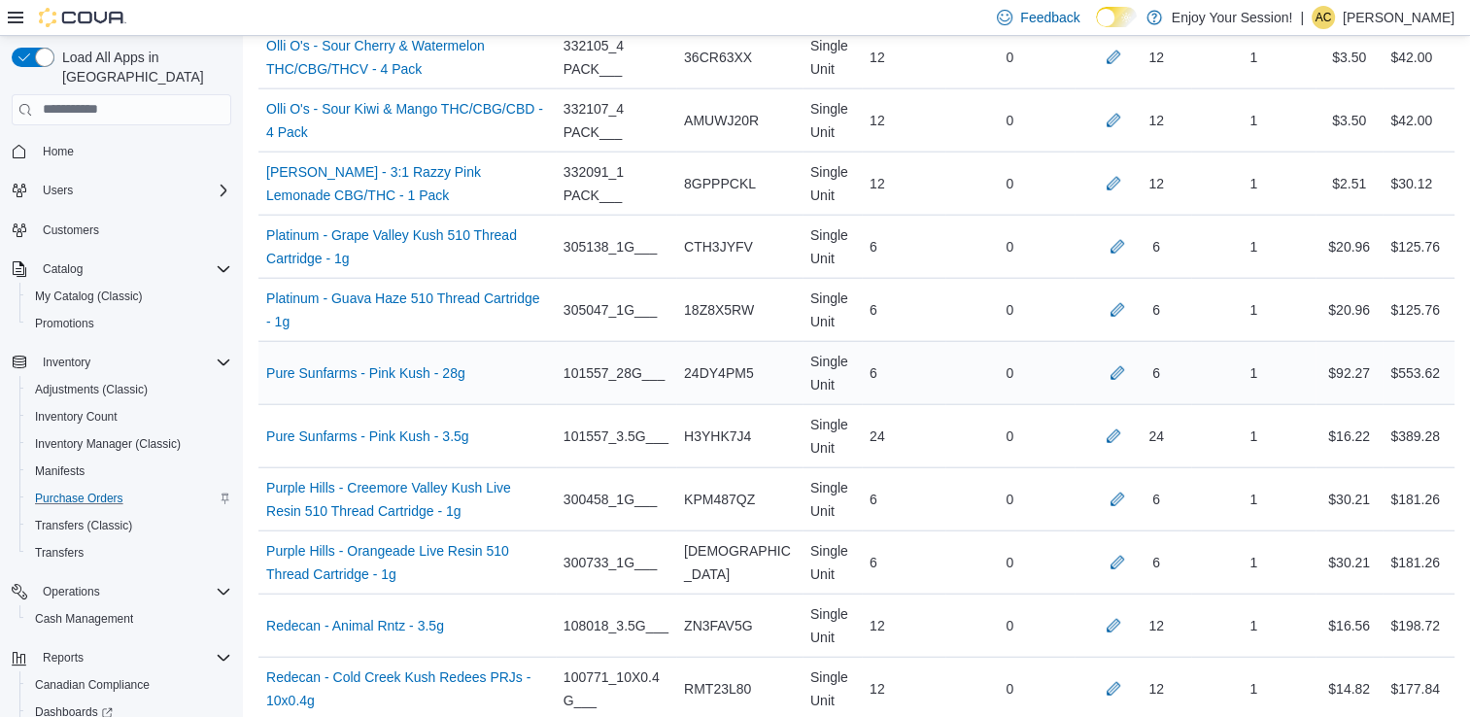
click at [1136, 377] on div "6" at bounding box center [1134, 373] width 118 height 39
click at [1135, 372] on div "6" at bounding box center [1134, 373] width 118 height 39
click at [1129, 370] on button "button" at bounding box center [1117, 372] width 23 height 23
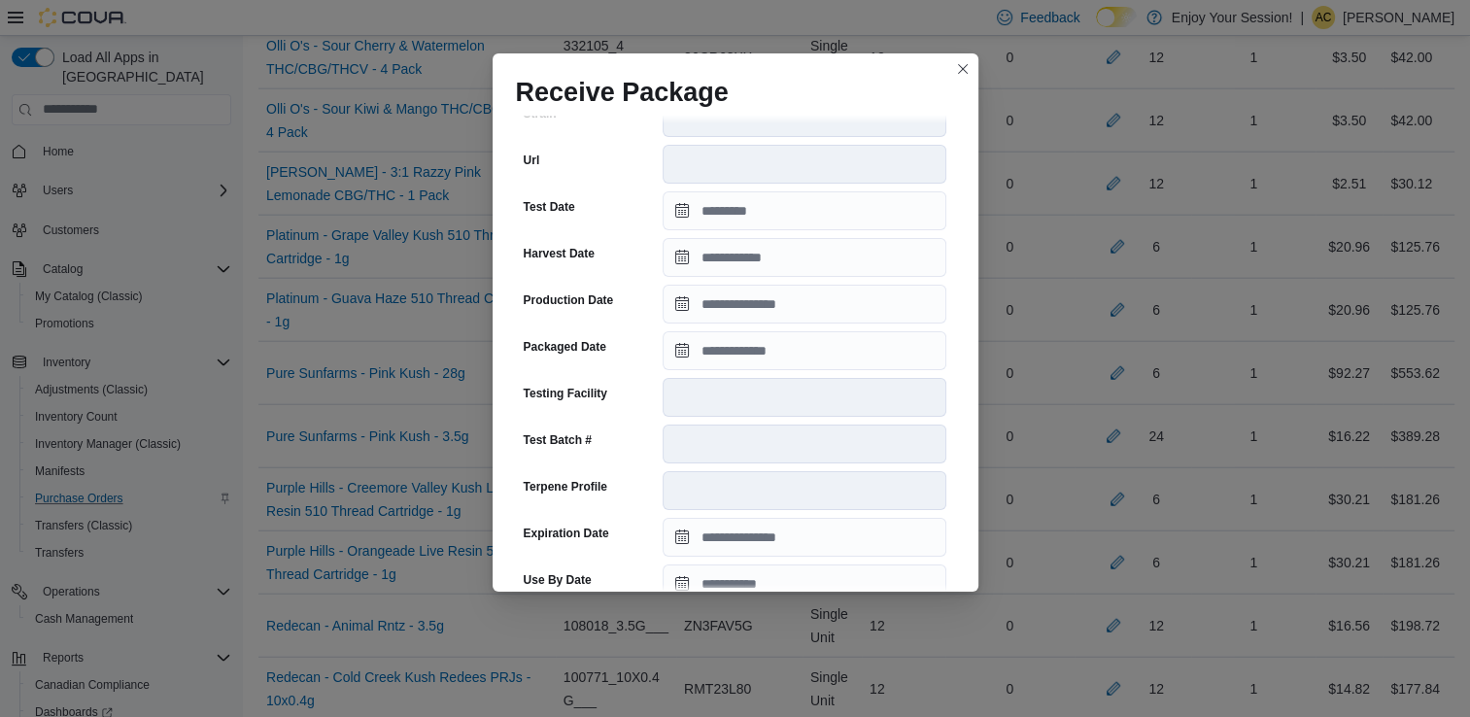
scroll to position [373, 0]
click at [834, 352] on input "Packaged Date" at bounding box center [805, 348] width 284 height 39
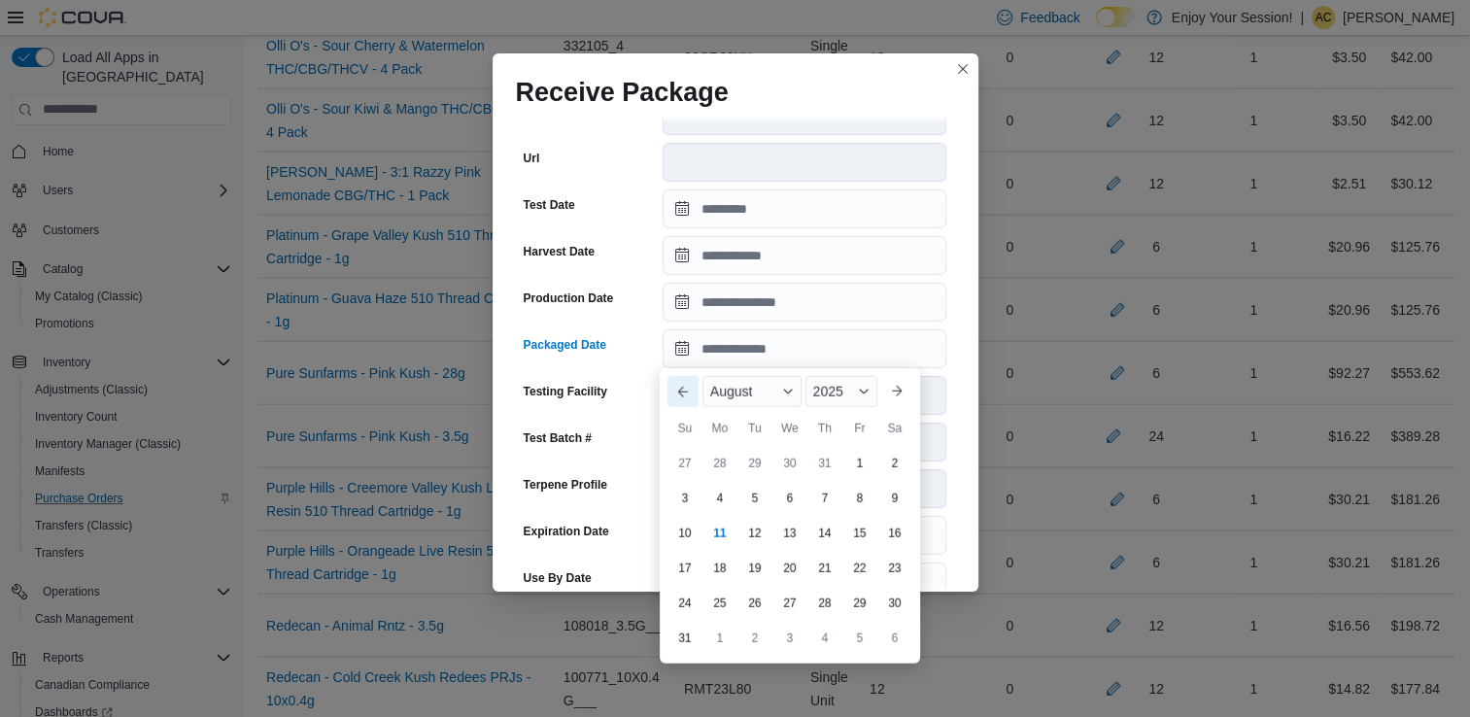
click at [683, 393] on button "Previous Month" at bounding box center [683, 391] width 31 height 31
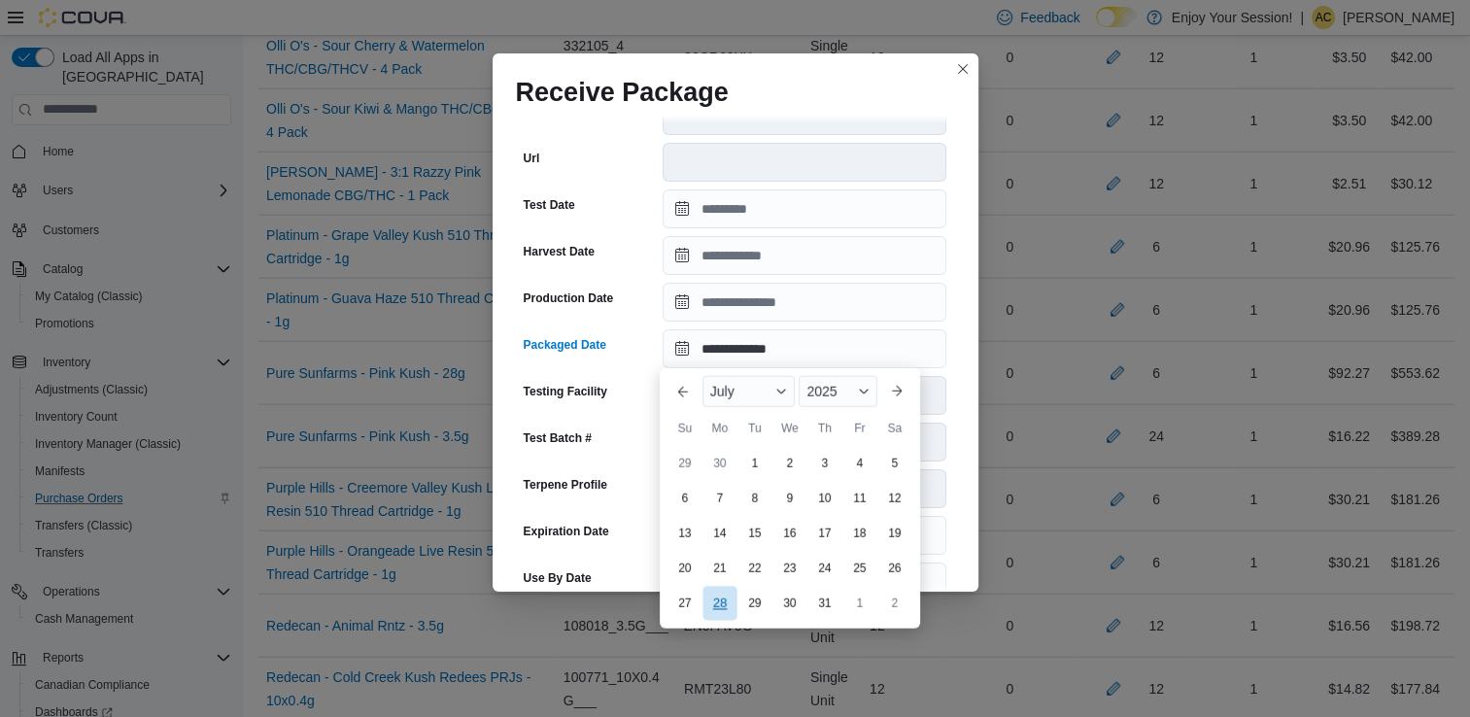
click at [727, 596] on div "28" at bounding box center [720, 604] width 34 height 34
type input "**********"
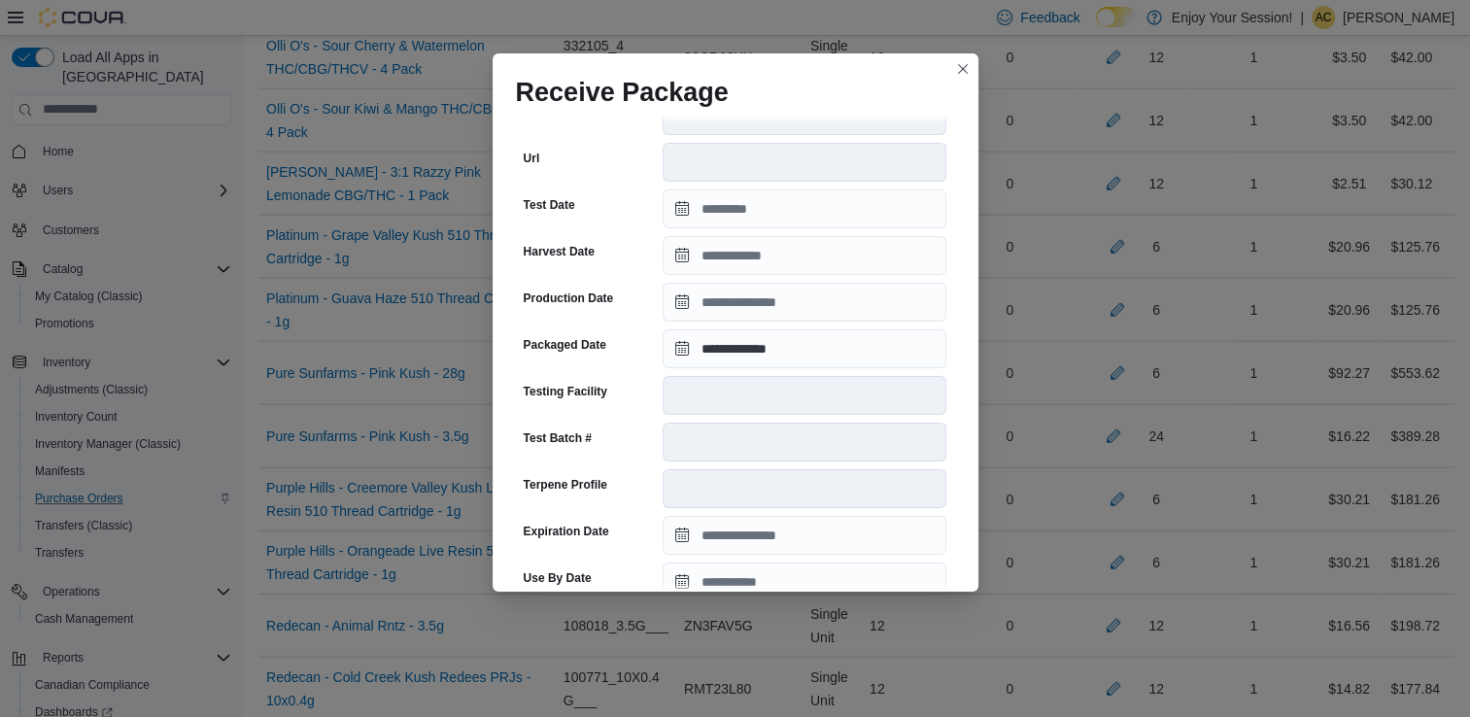
scroll to position [655, 0]
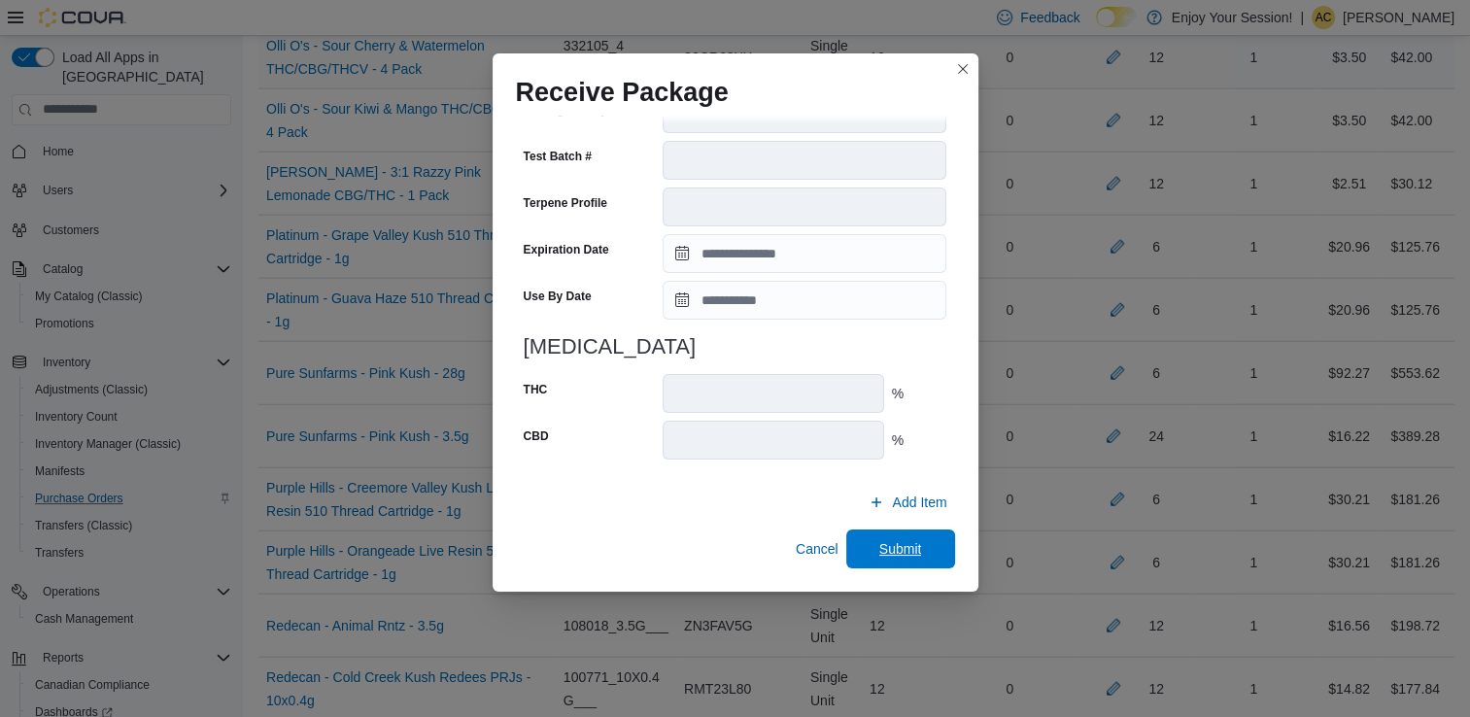
click at [879, 549] on span "Submit" at bounding box center [900, 548] width 43 height 19
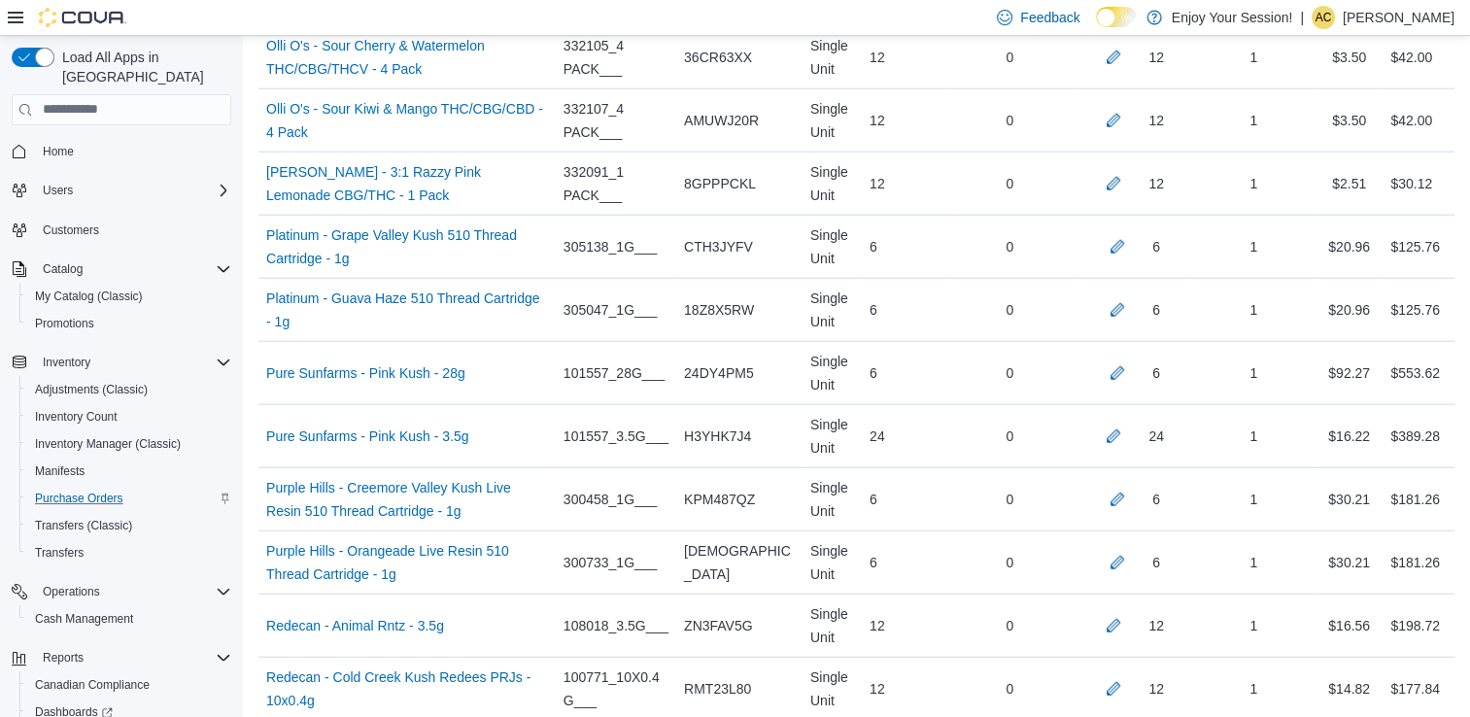
scroll to position [6516, 0]
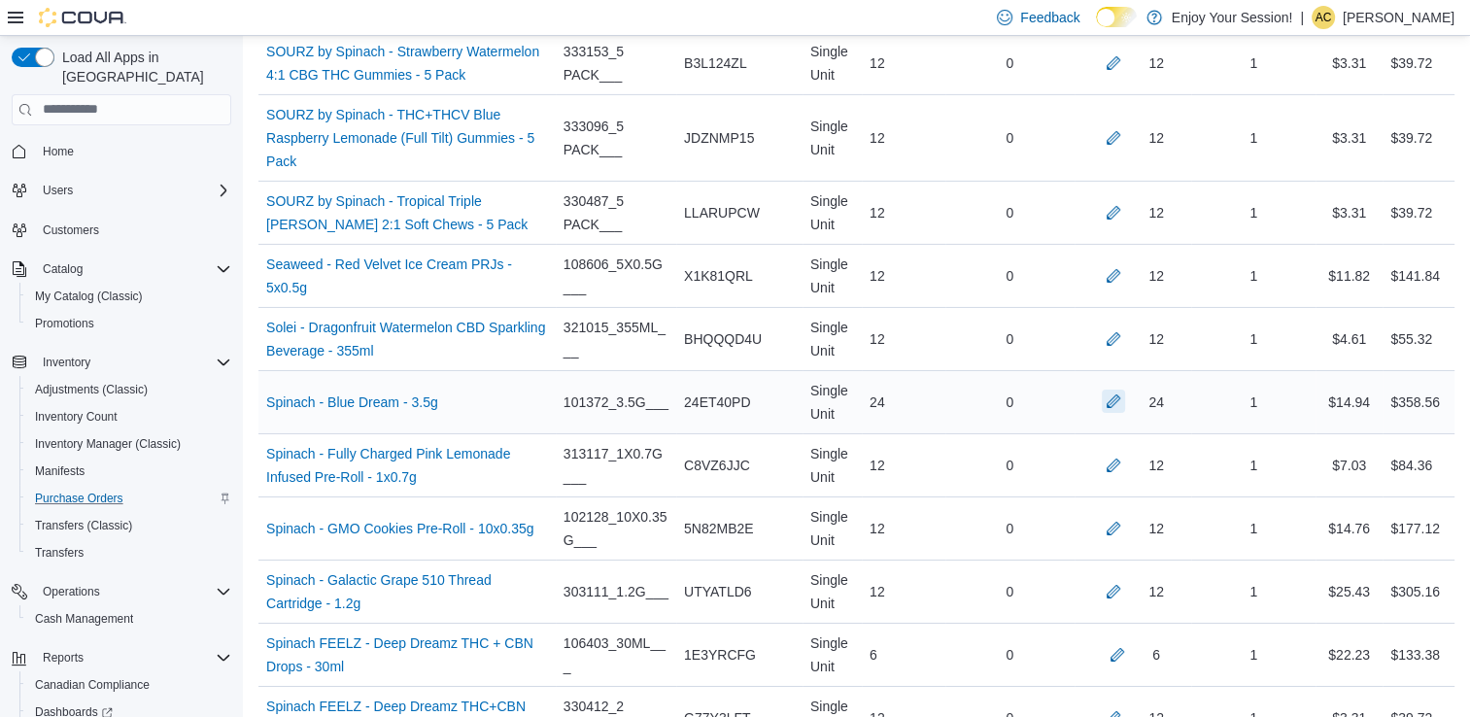
click at [1125, 390] on button "button" at bounding box center [1113, 401] width 23 height 23
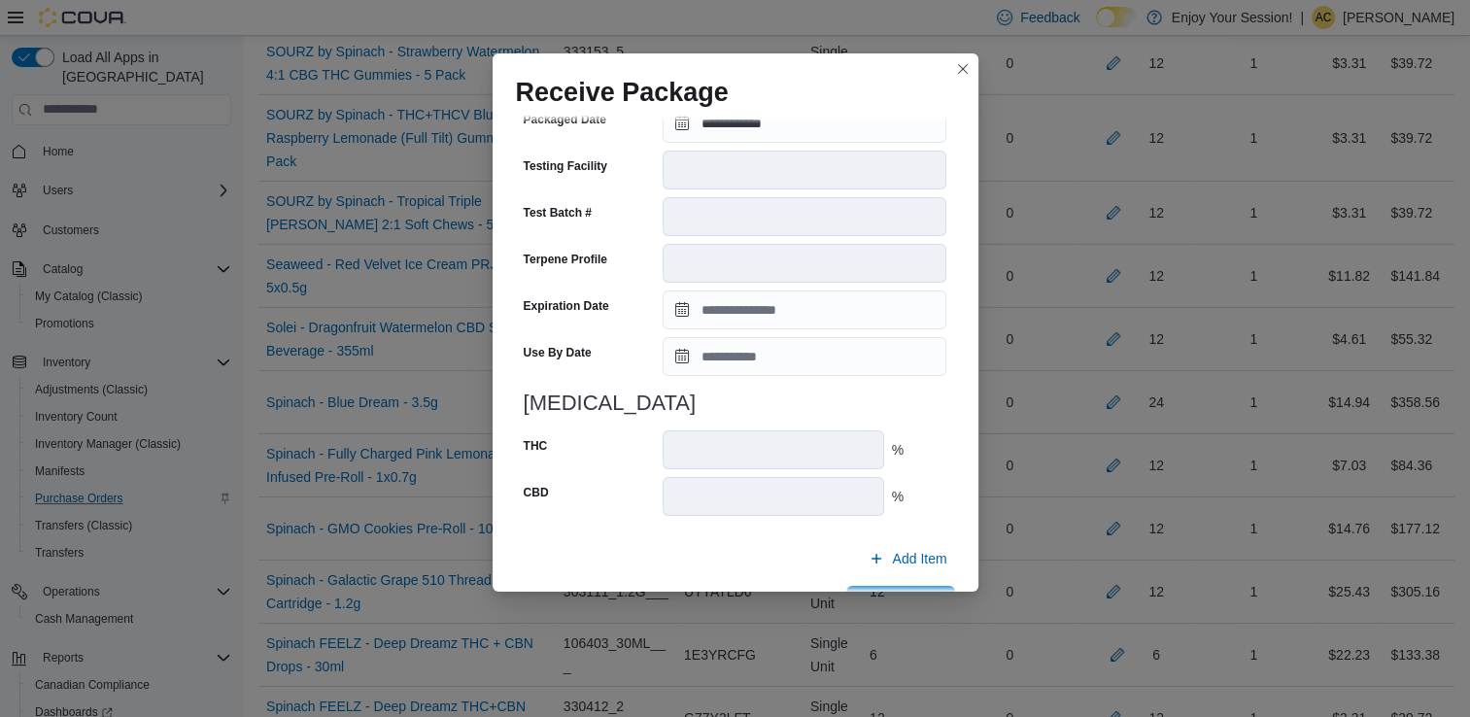
scroll to position [655, 0]
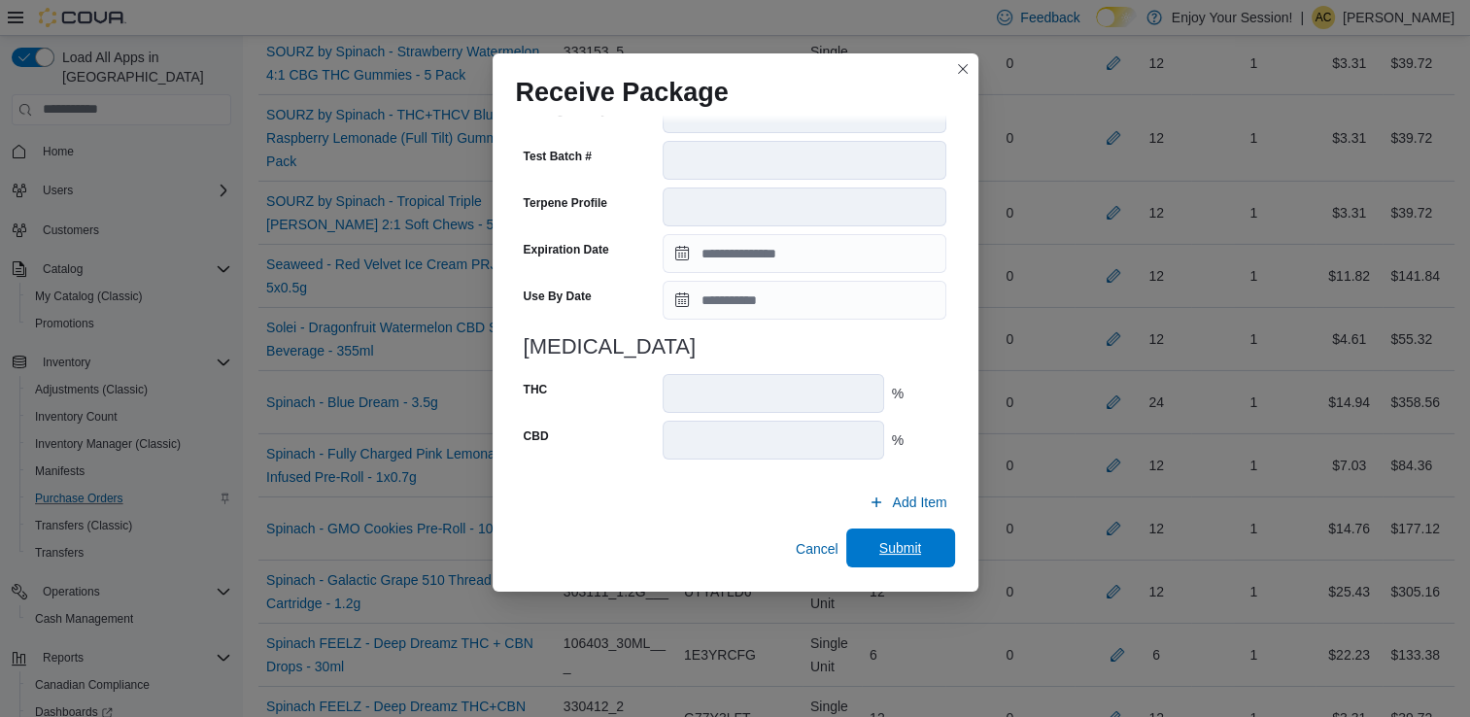
click at [858, 552] on span "Submit" at bounding box center [901, 548] width 86 height 39
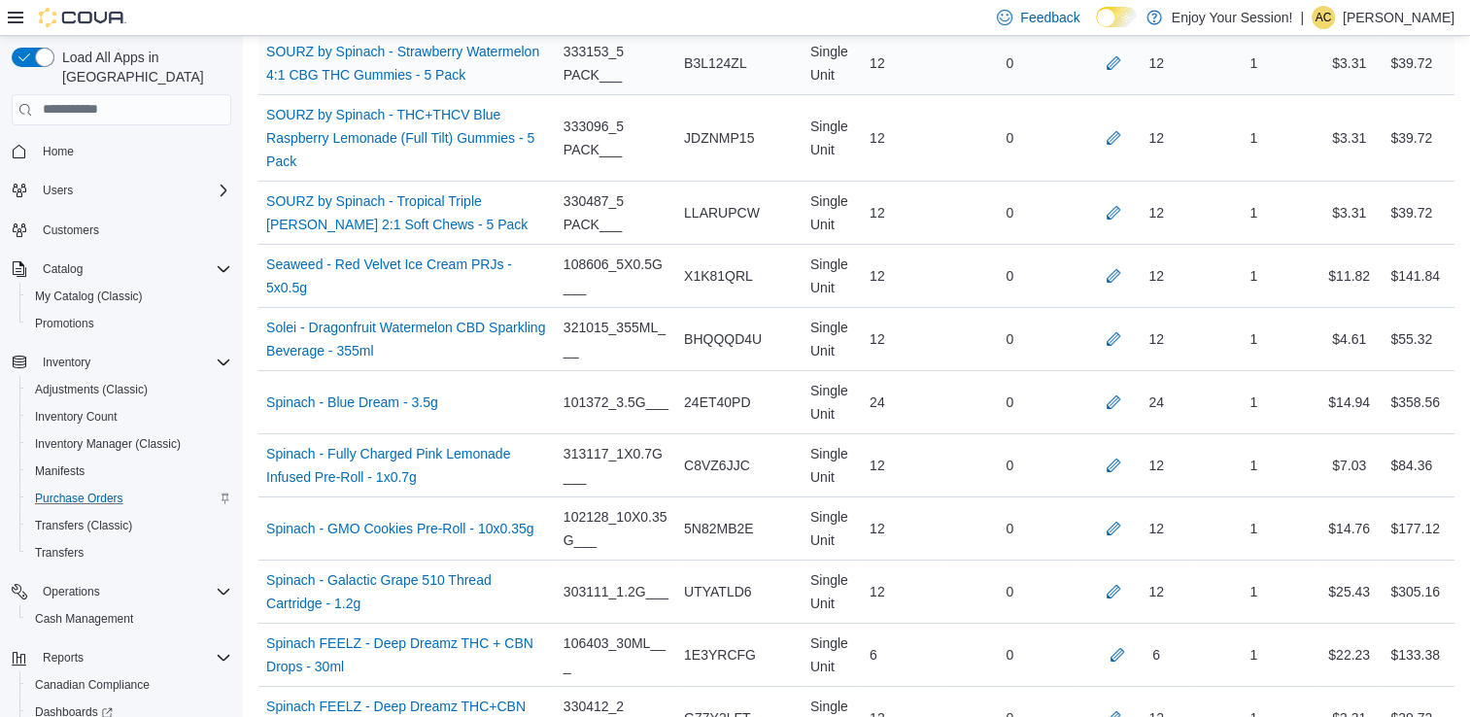
scroll to position [4754, 0]
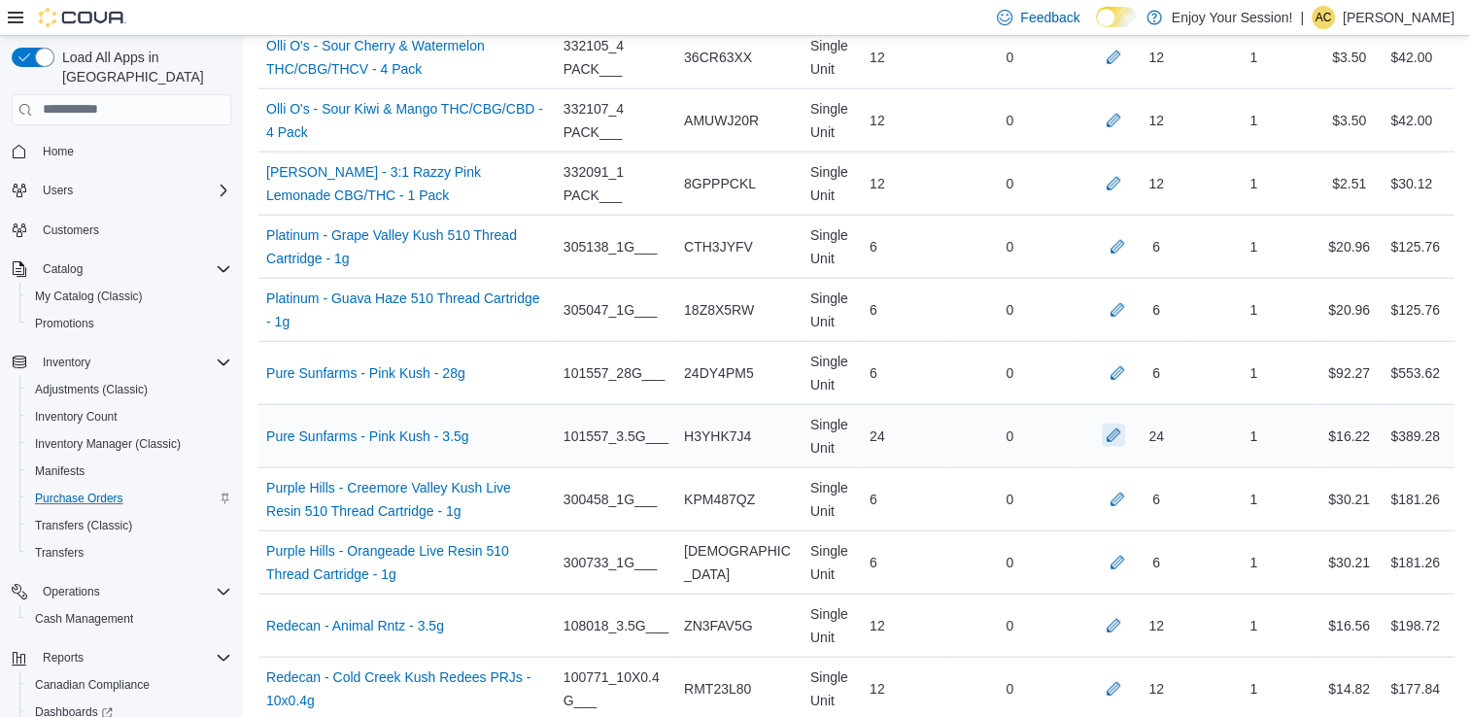
click at [1119, 427] on button "button" at bounding box center [1113, 435] width 23 height 23
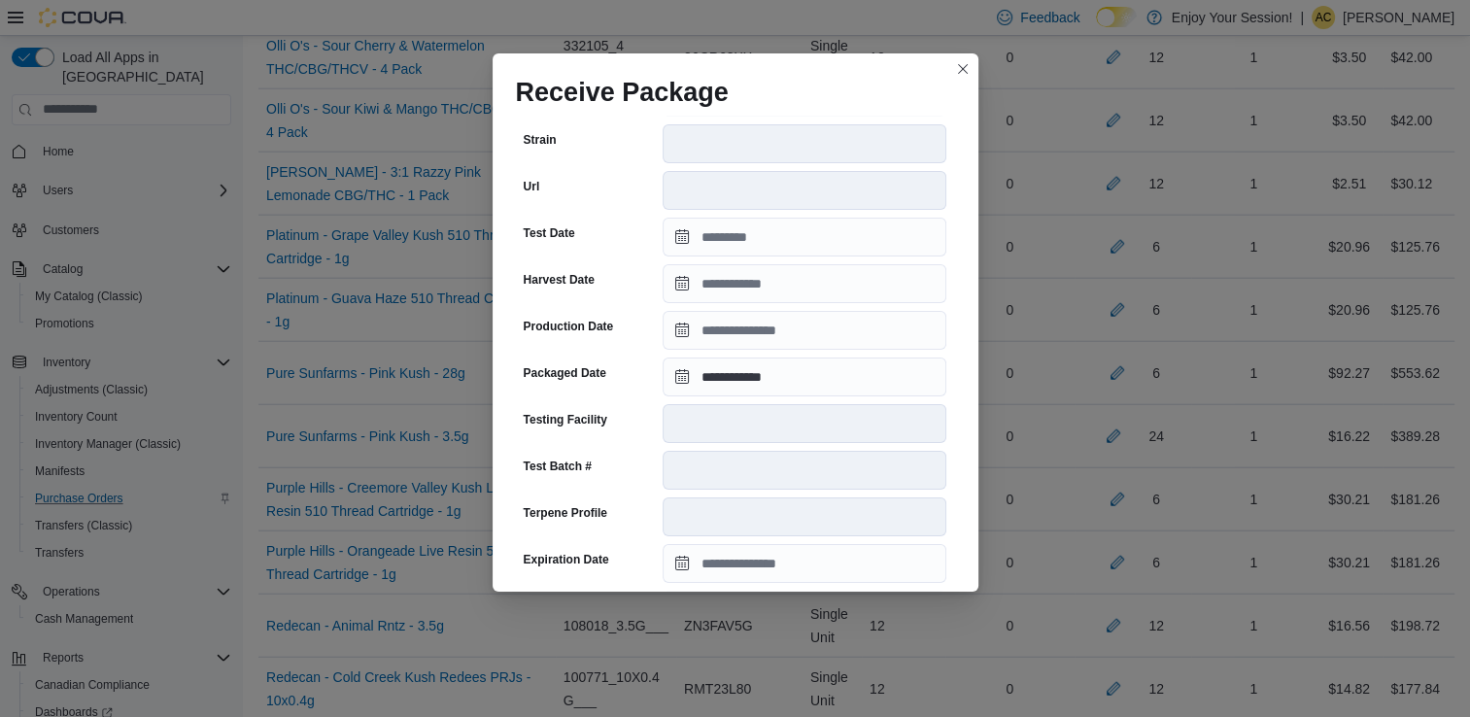
scroll to position [346, 0]
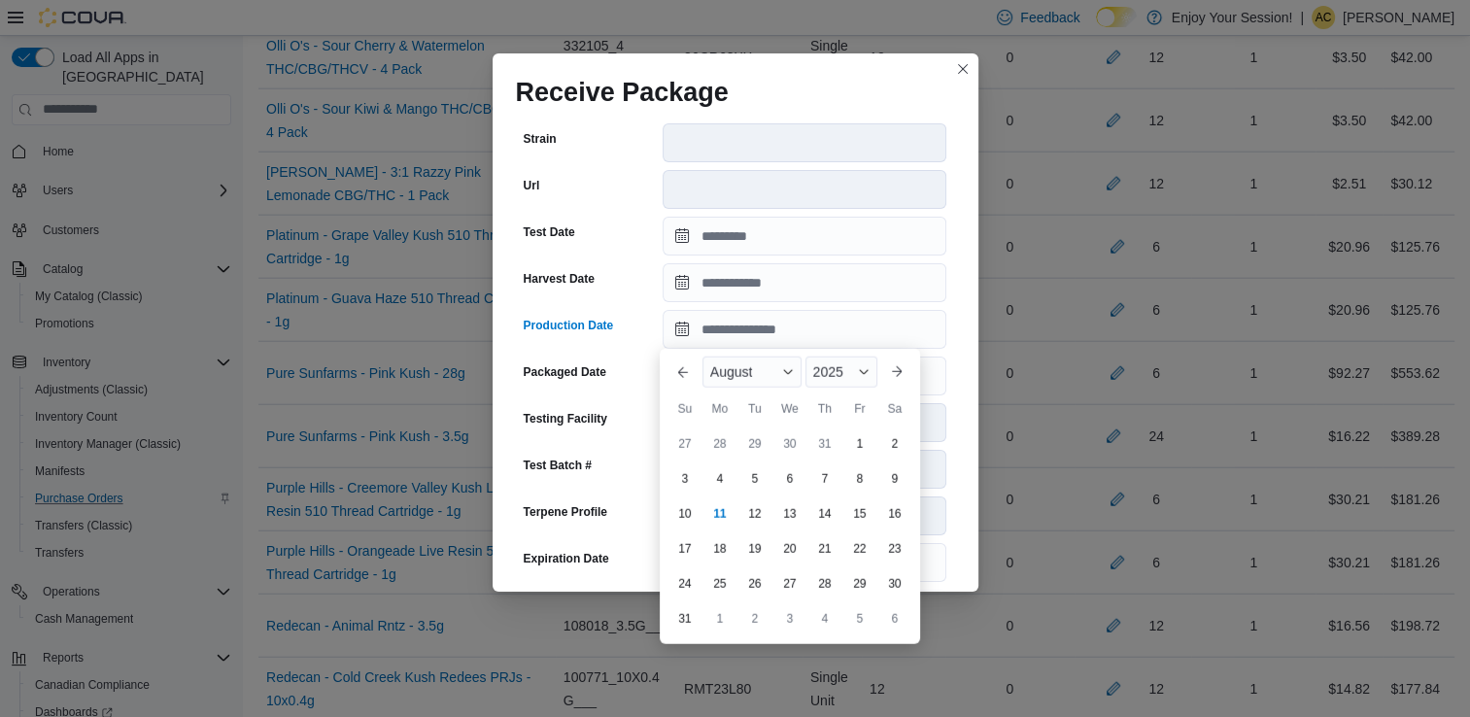
drag, startPoint x: 813, startPoint y: 331, endPoint x: 574, endPoint y: 259, distance: 249.6
click at [574, 259] on div "**********" at bounding box center [735, 308] width 439 height 952
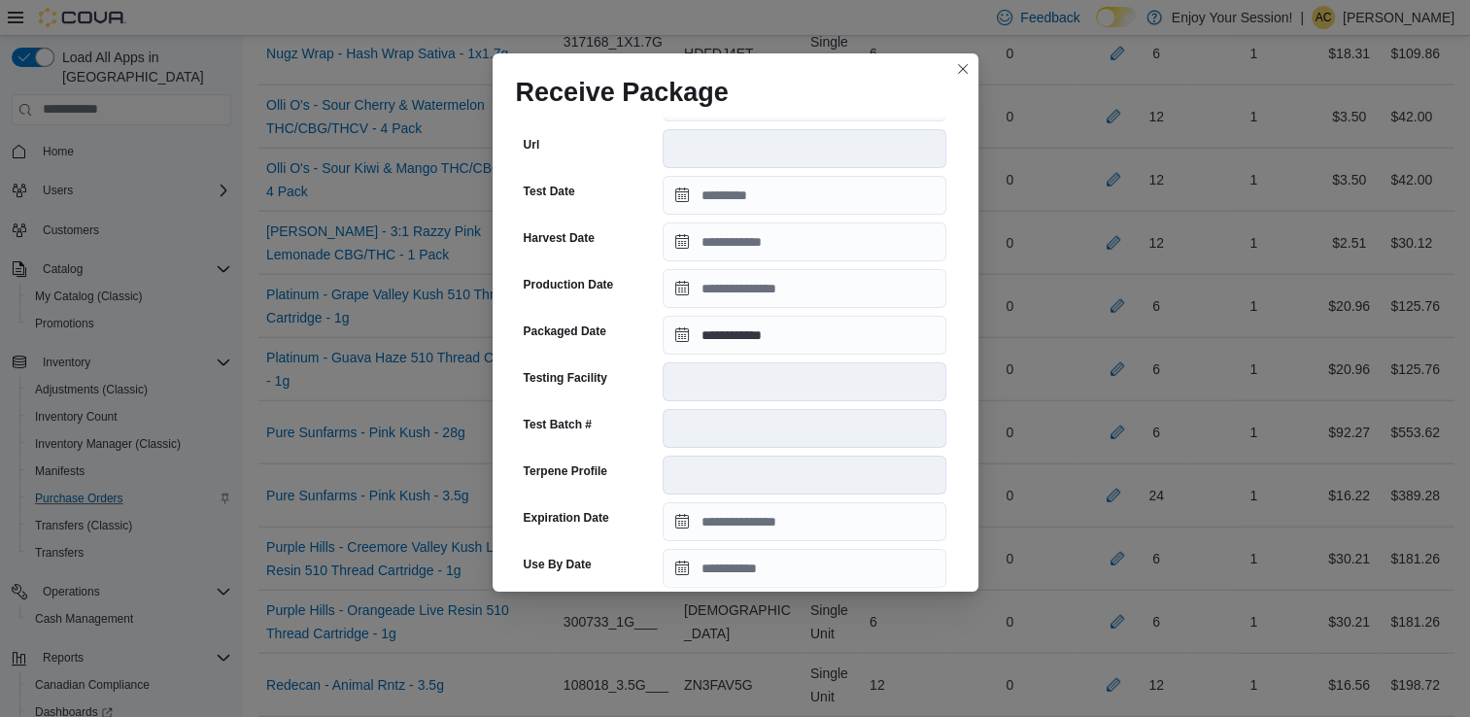
scroll to position [655, 0]
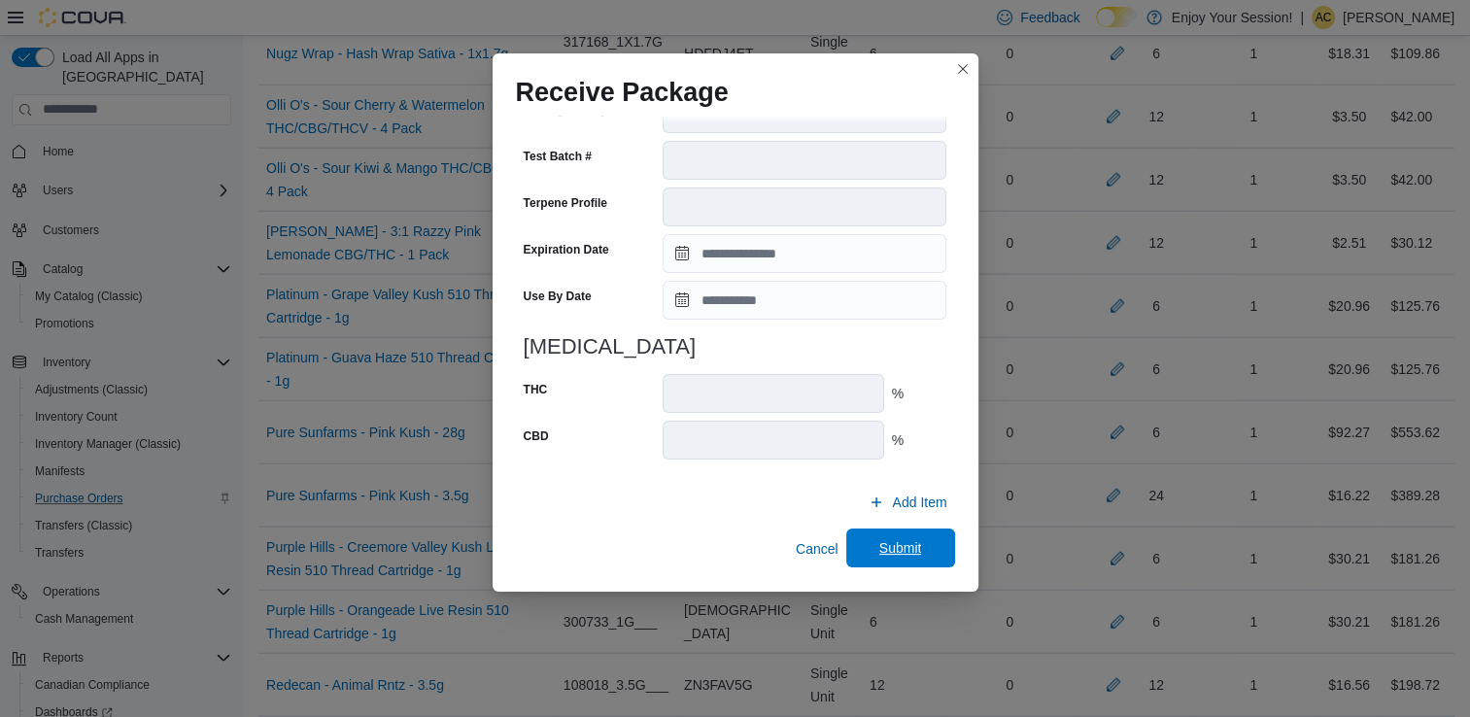
click at [894, 540] on span "Submit" at bounding box center [900, 547] width 43 height 19
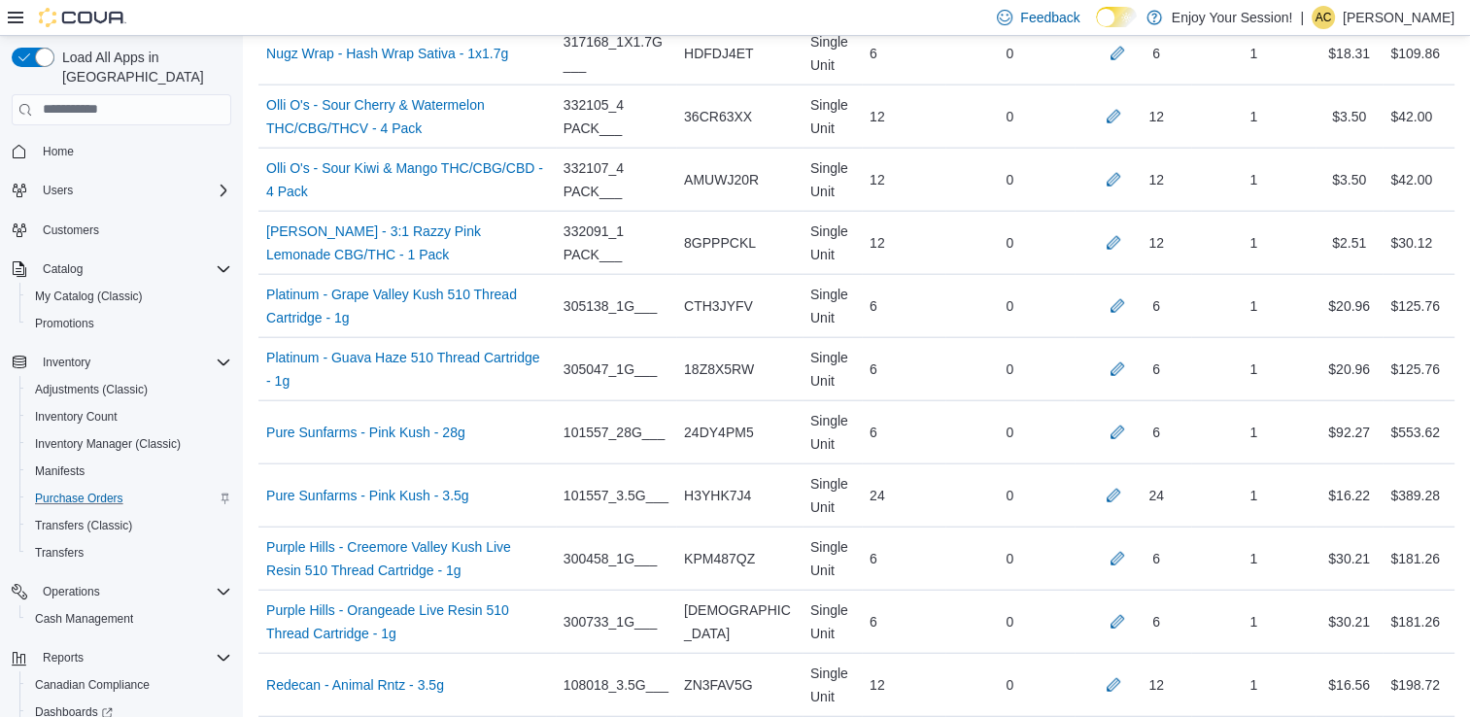
scroll to position [346, 0]
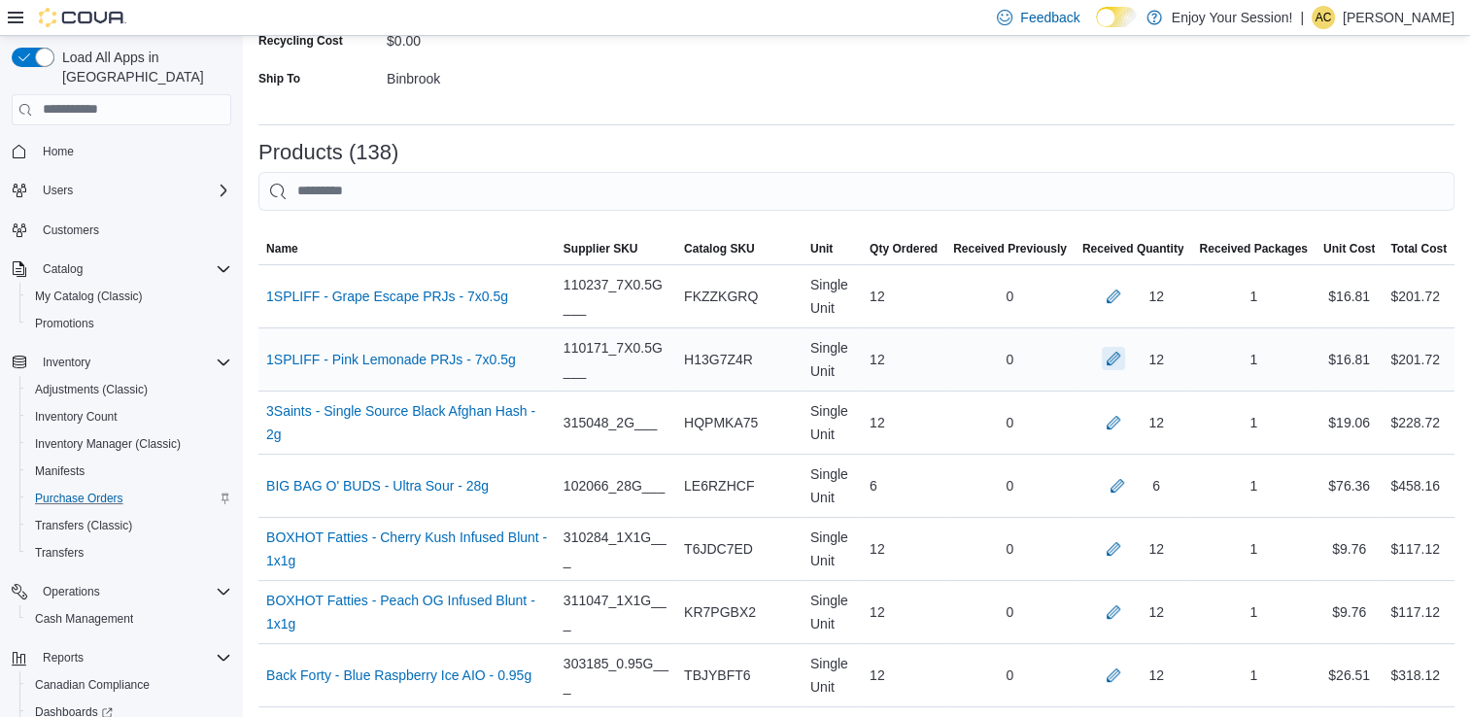
click at [1125, 364] on button "button" at bounding box center [1113, 358] width 23 height 23
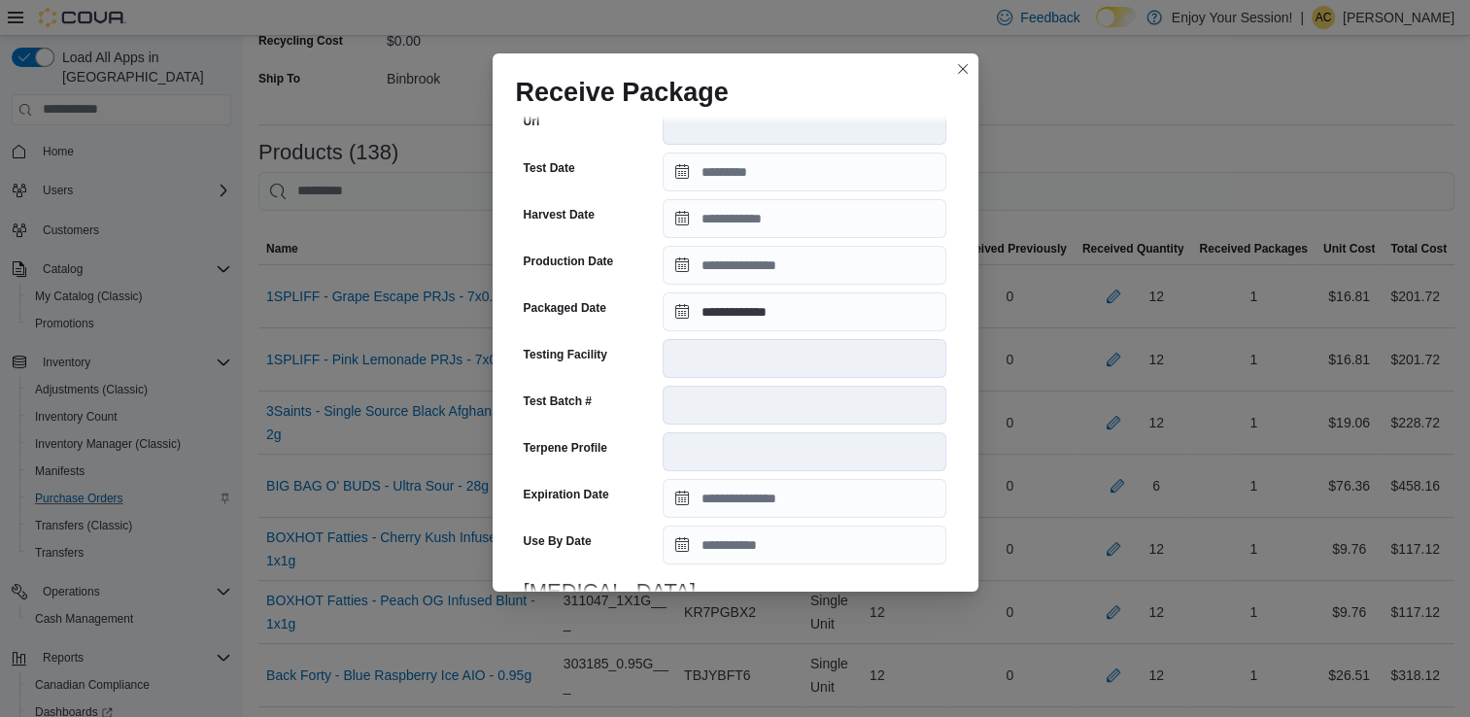
scroll to position [655, 0]
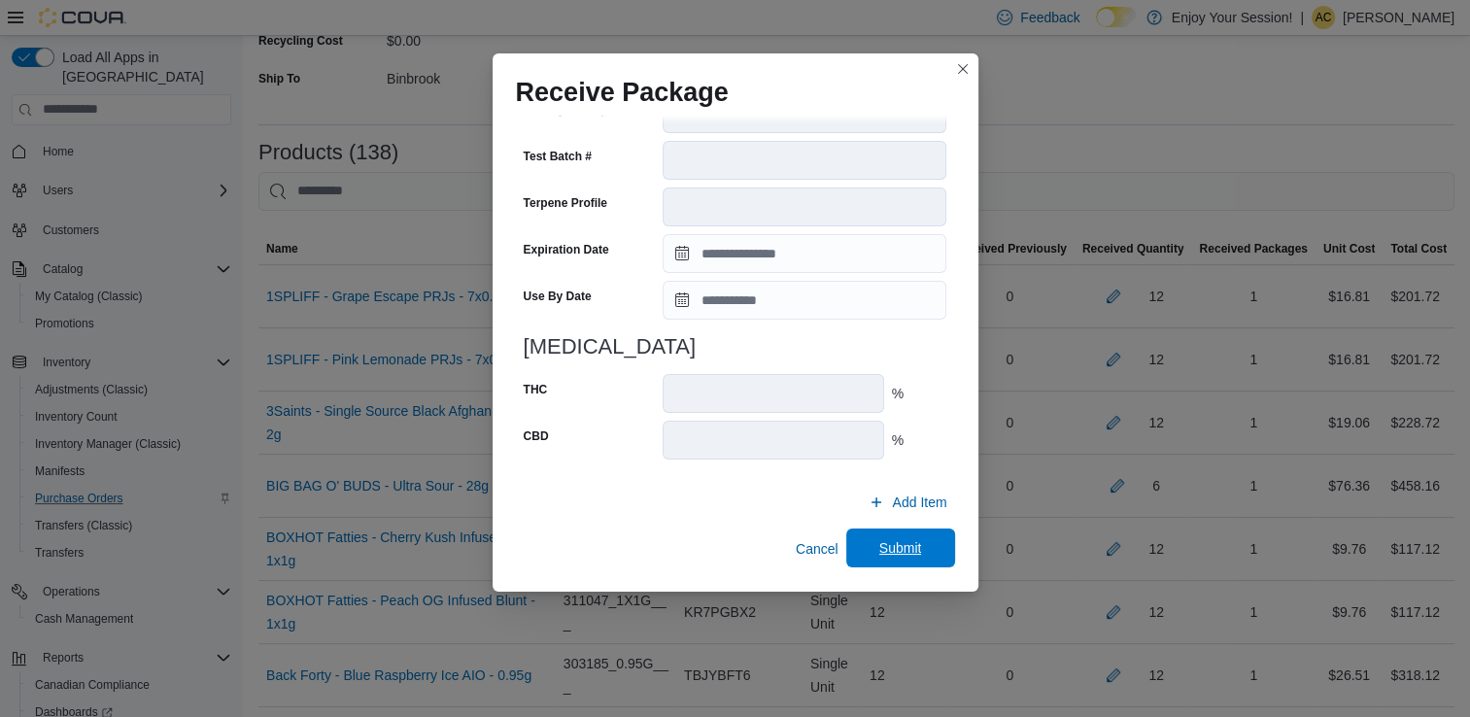
click at [880, 538] on span "Submit" at bounding box center [901, 548] width 86 height 39
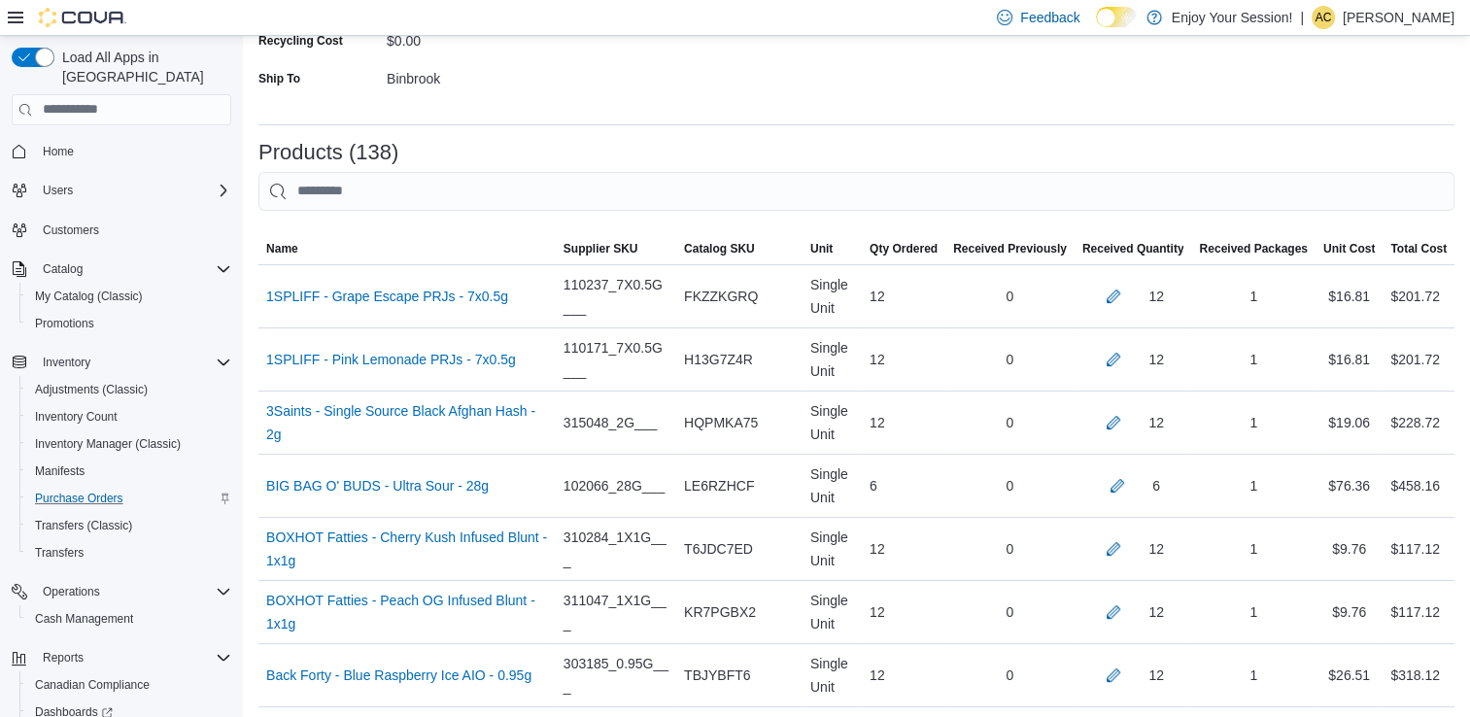
scroll to position [6265, 0]
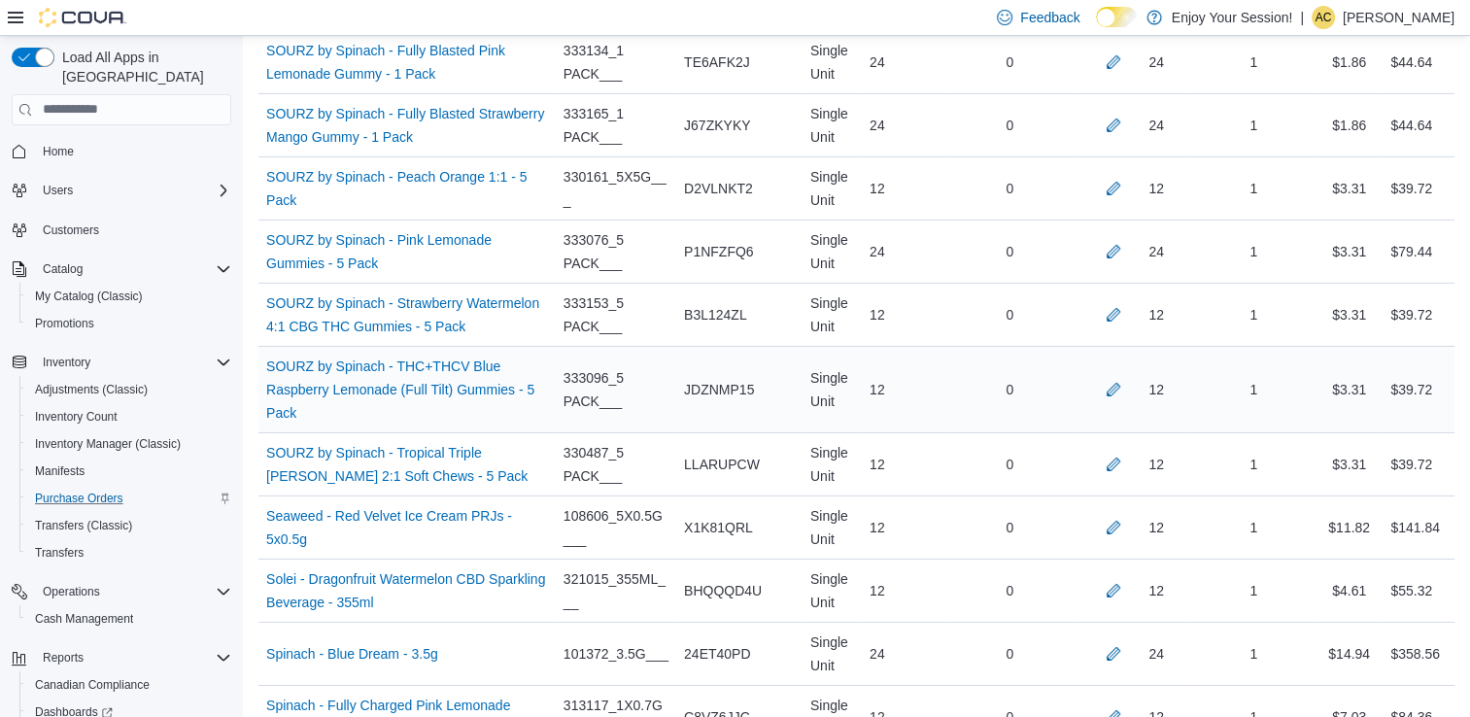
click at [1112, 378] on div "12" at bounding box center [1133, 389] width 102 height 23
click at [1125, 377] on button "button" at bounding box center [1113, 388] width 23 height 23
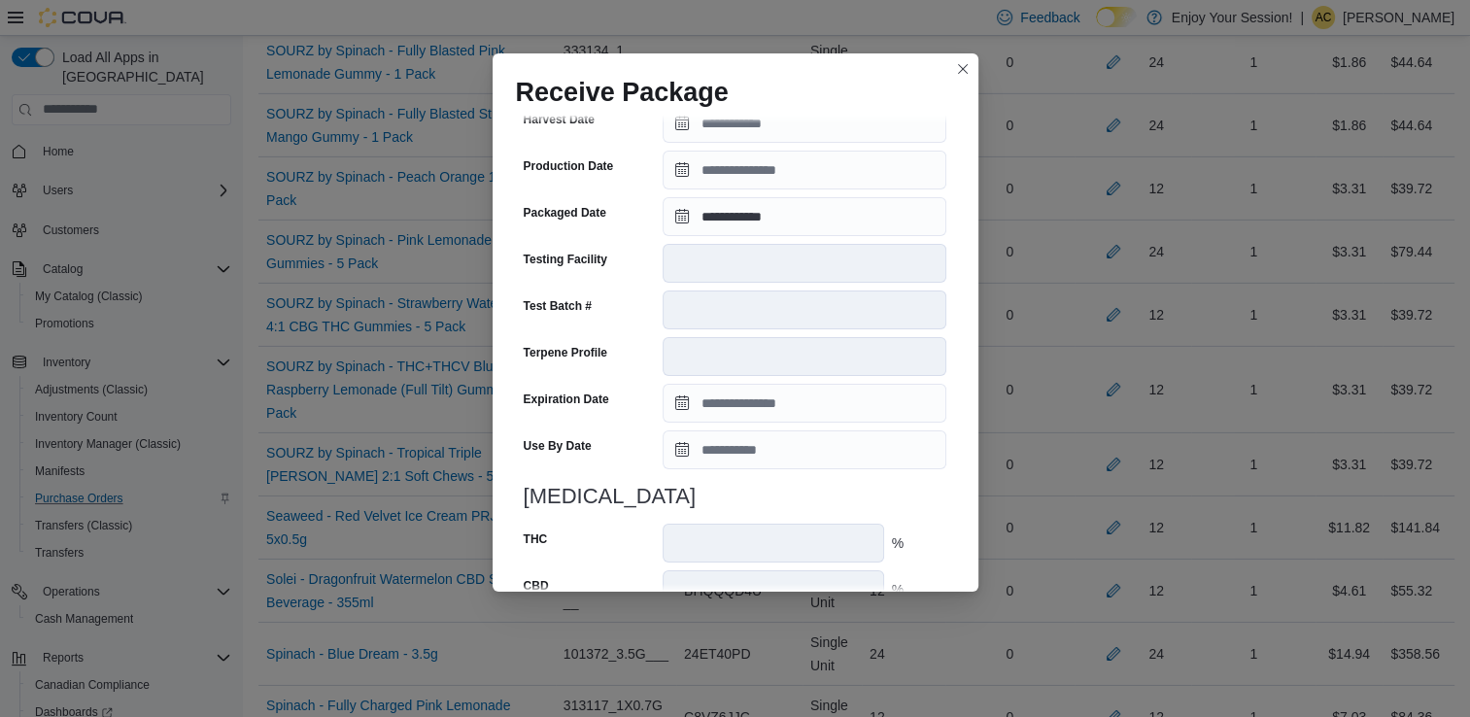
scroll to position [670, 0]
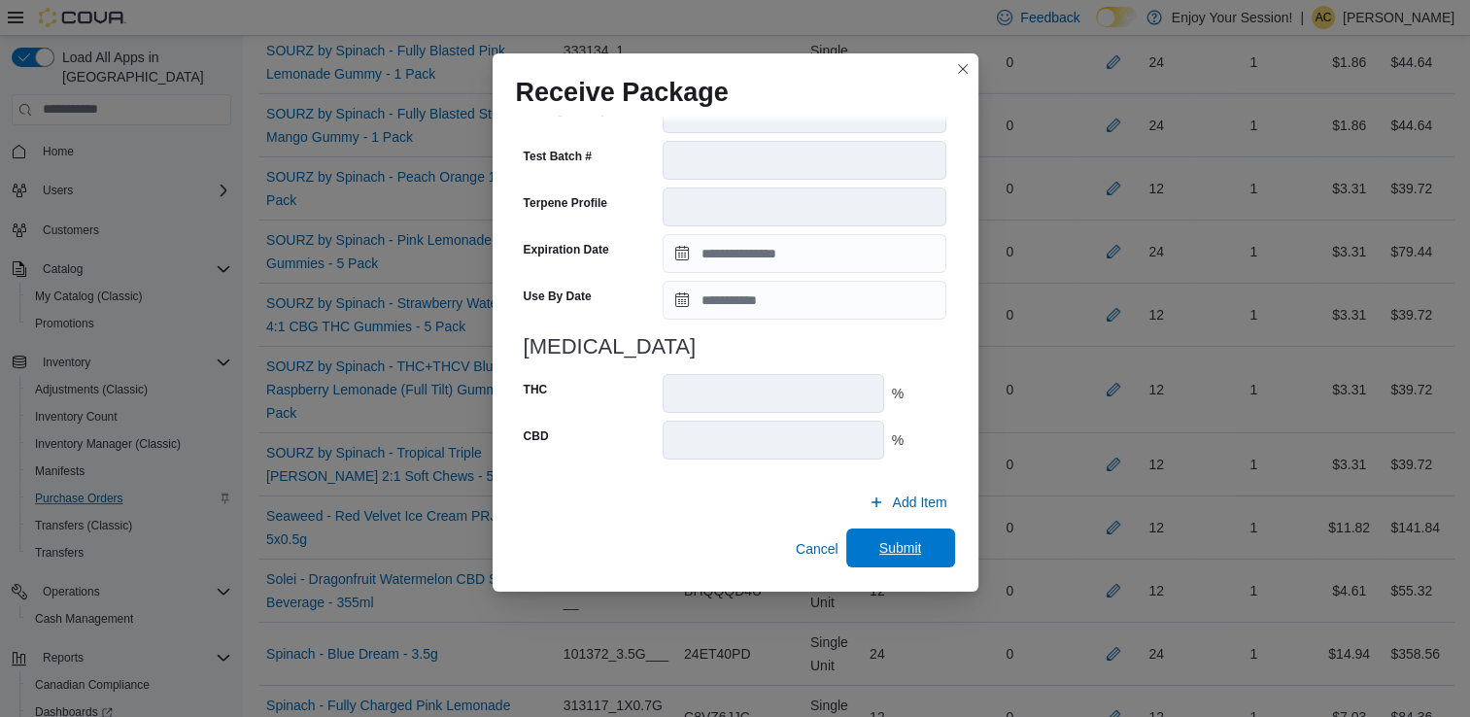
click at [902, 555] on span "Submit" at bounding box center [900, 547] width 43 height 19
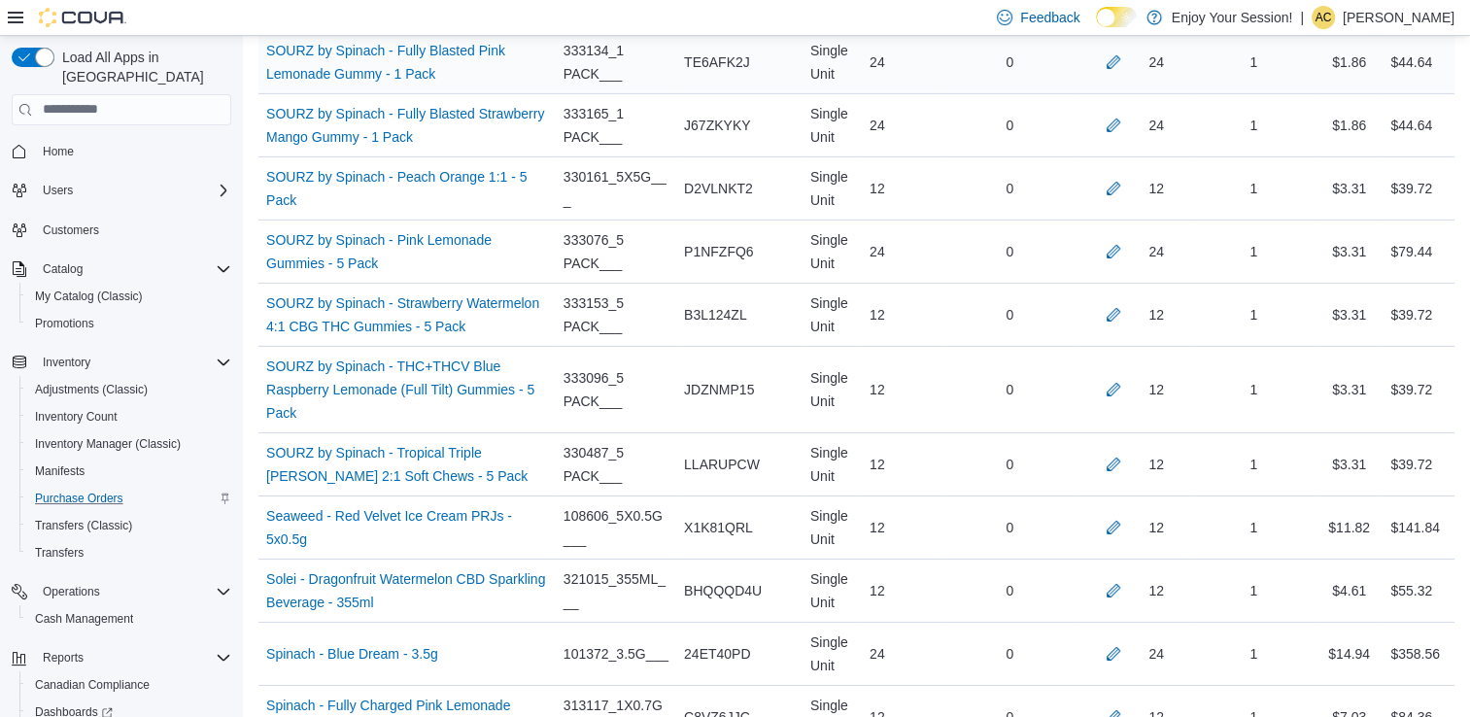
scroll to position [408, 0]
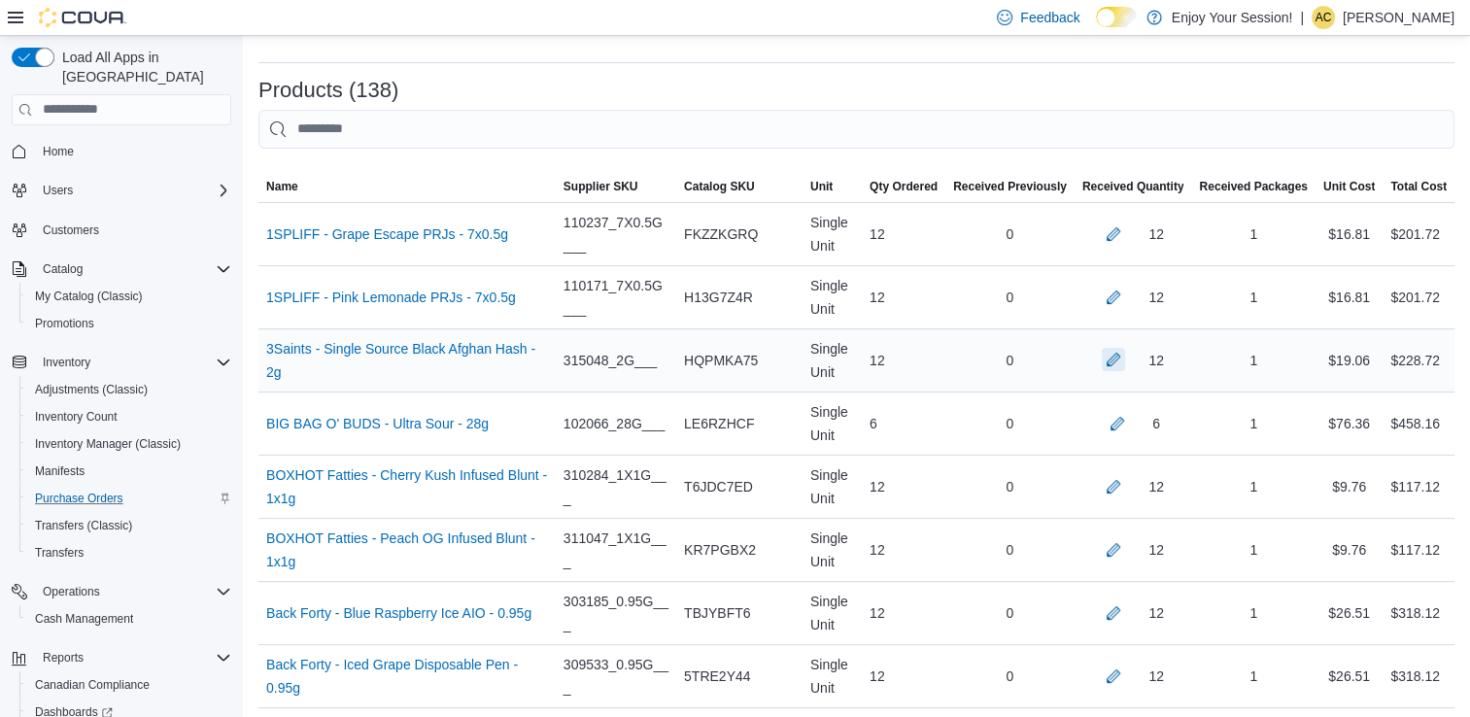
click at [1125, 362] on button "button" at bounding box center [1113, 359] width 23 height 23
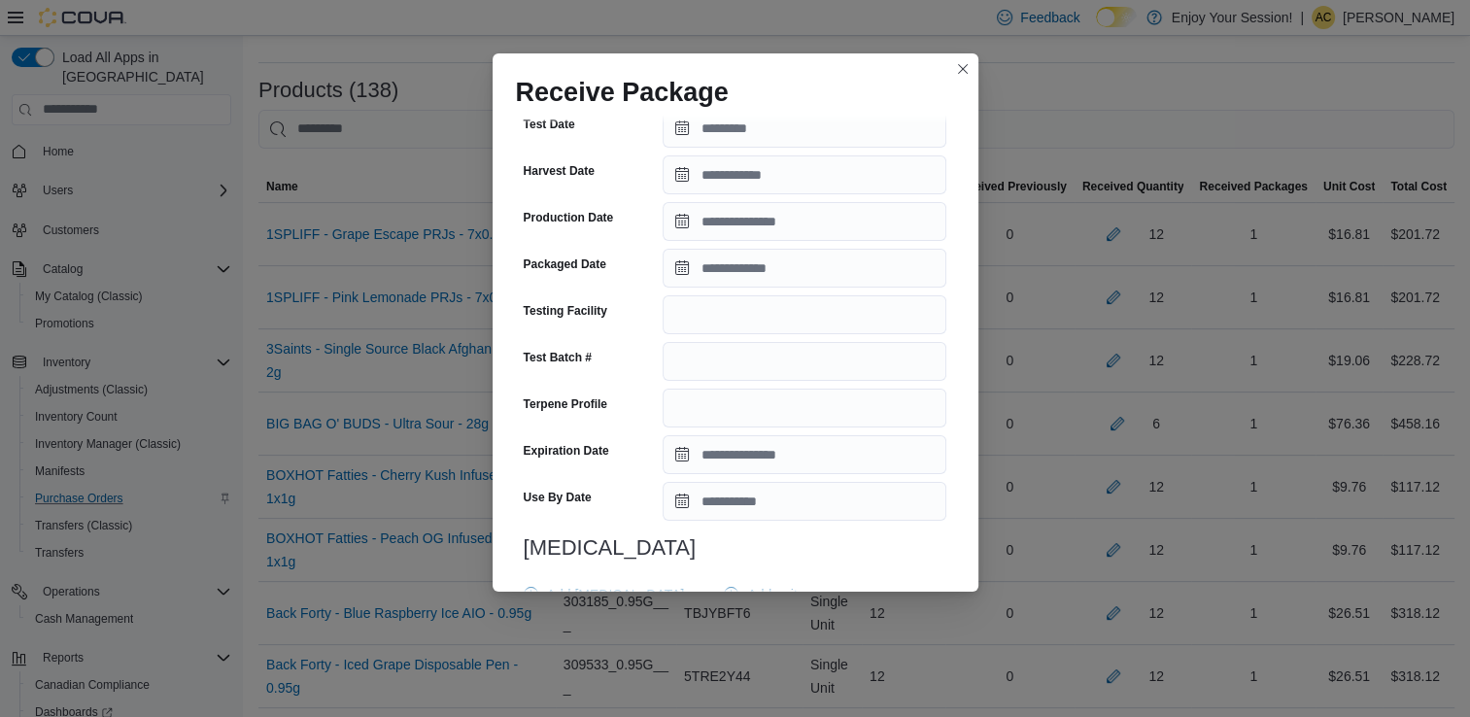
scroll to position [420, 0]
click at [744, 291] on div "# of Characters = 8 Package Number ******** Quantity ** Cost $ ***** Supplier L…" at bounding box center [735, 244] width 439 height 972
click at [735, 274] on input "Packaged Date" at bounding box center [805, 267] width 284 height 39
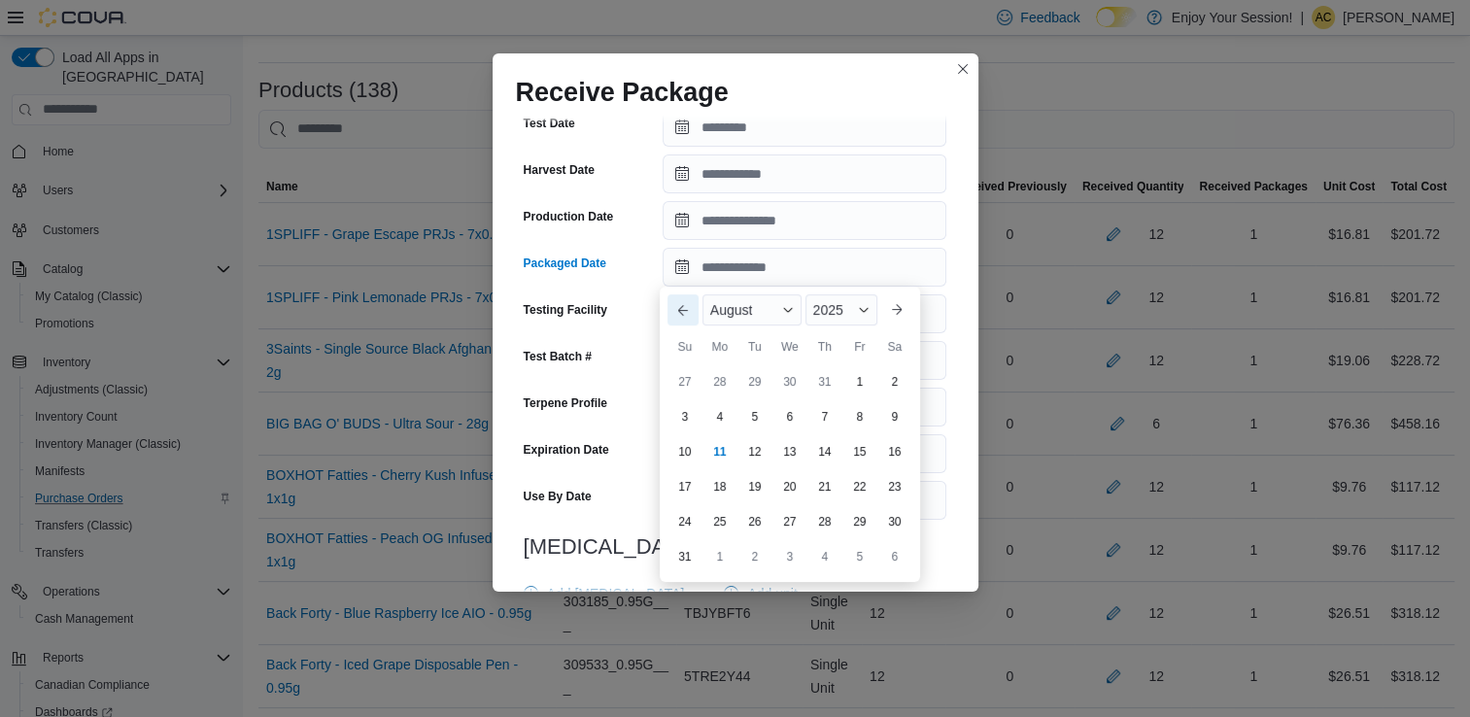
click at [676, 312] on button "Previous Month" at bounding box center [683, 309] width 31 height 31
click at [718, 424] on div "7" at bounding box center [720, 417] width 34 height 34
type input "**********"
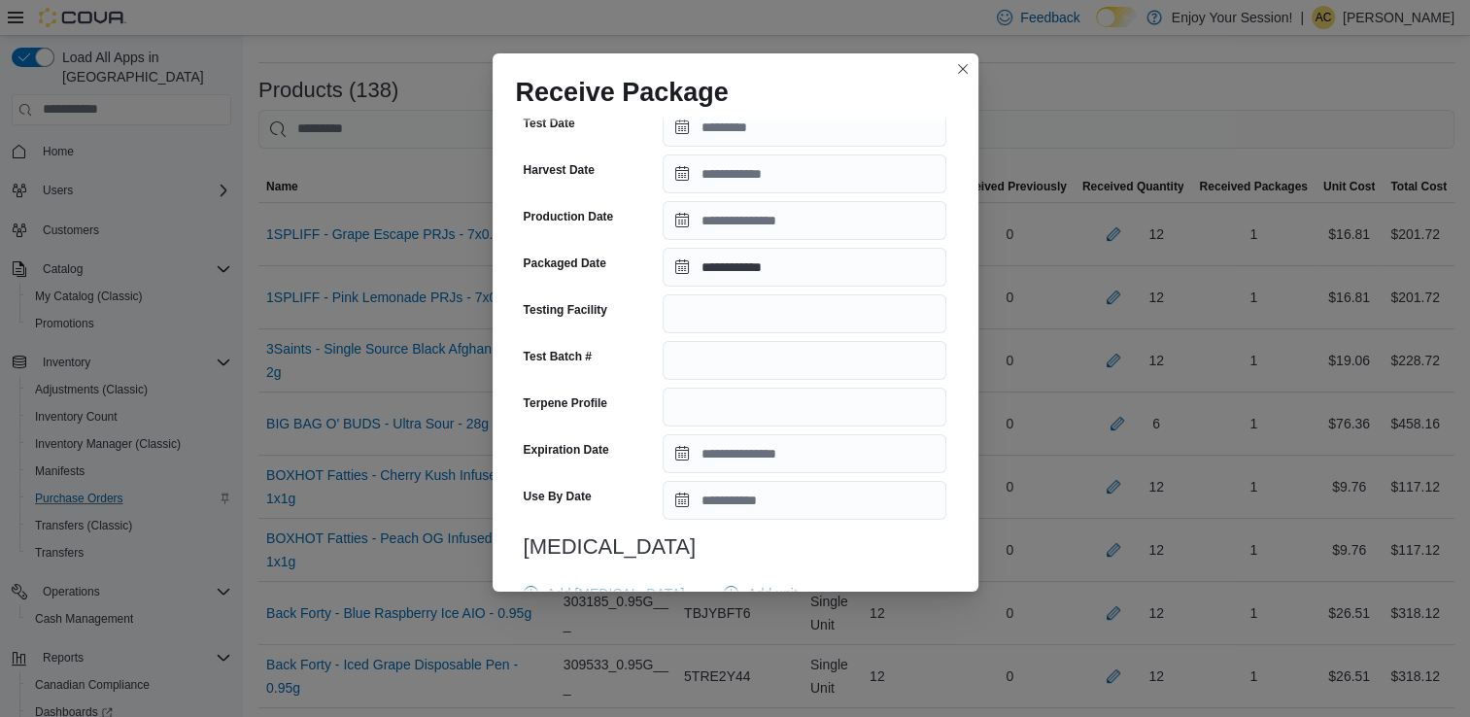
scroll to position [674, 0]
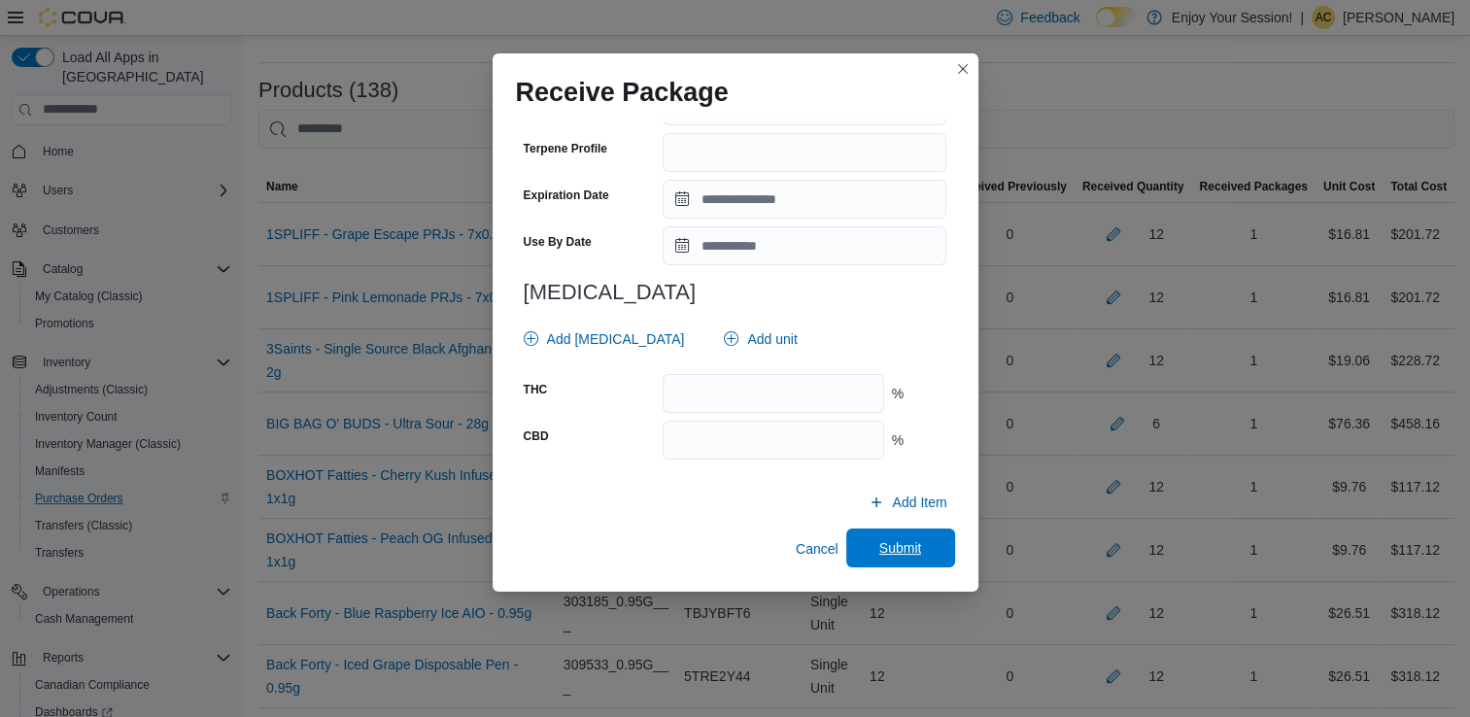
click at [905, 544] on span "Submit" at bounding box center [900, 547] width 43 height 19
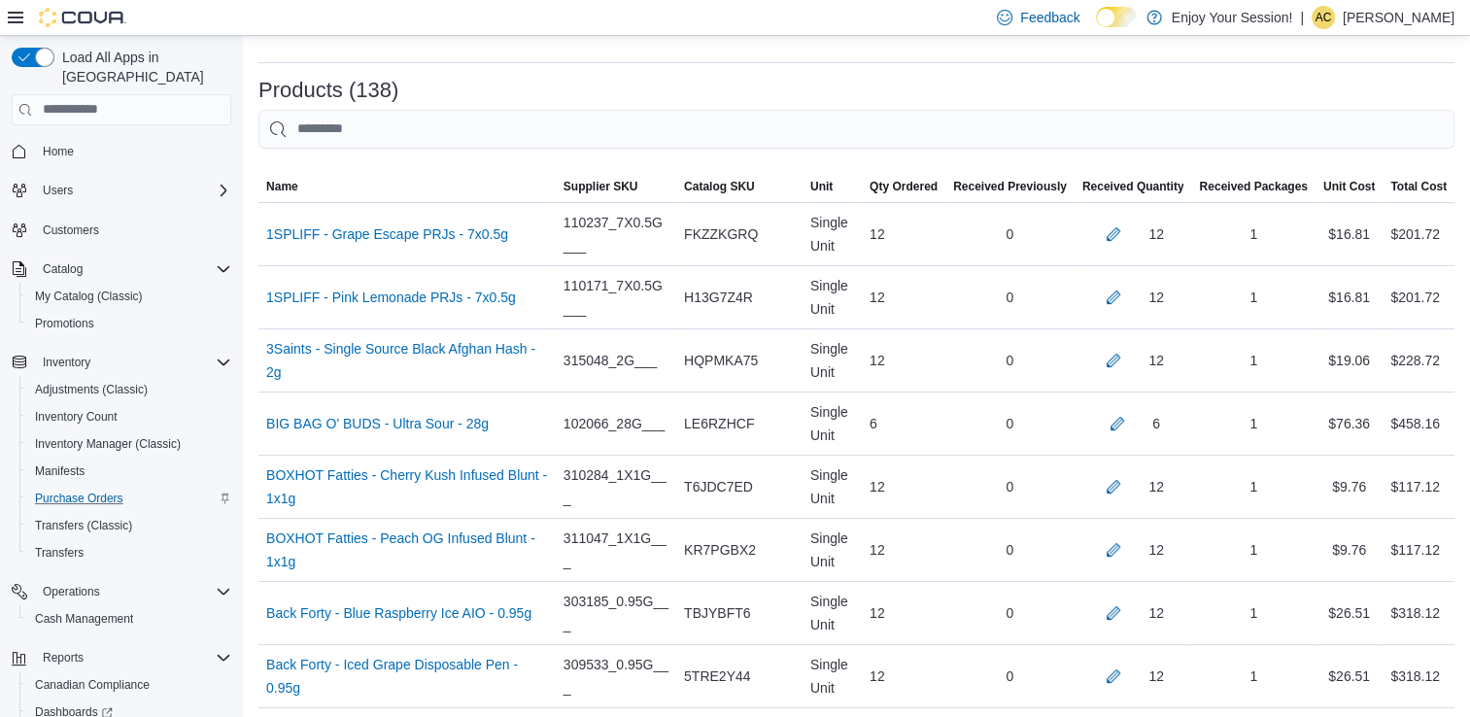
scroll to position [8846, 0]
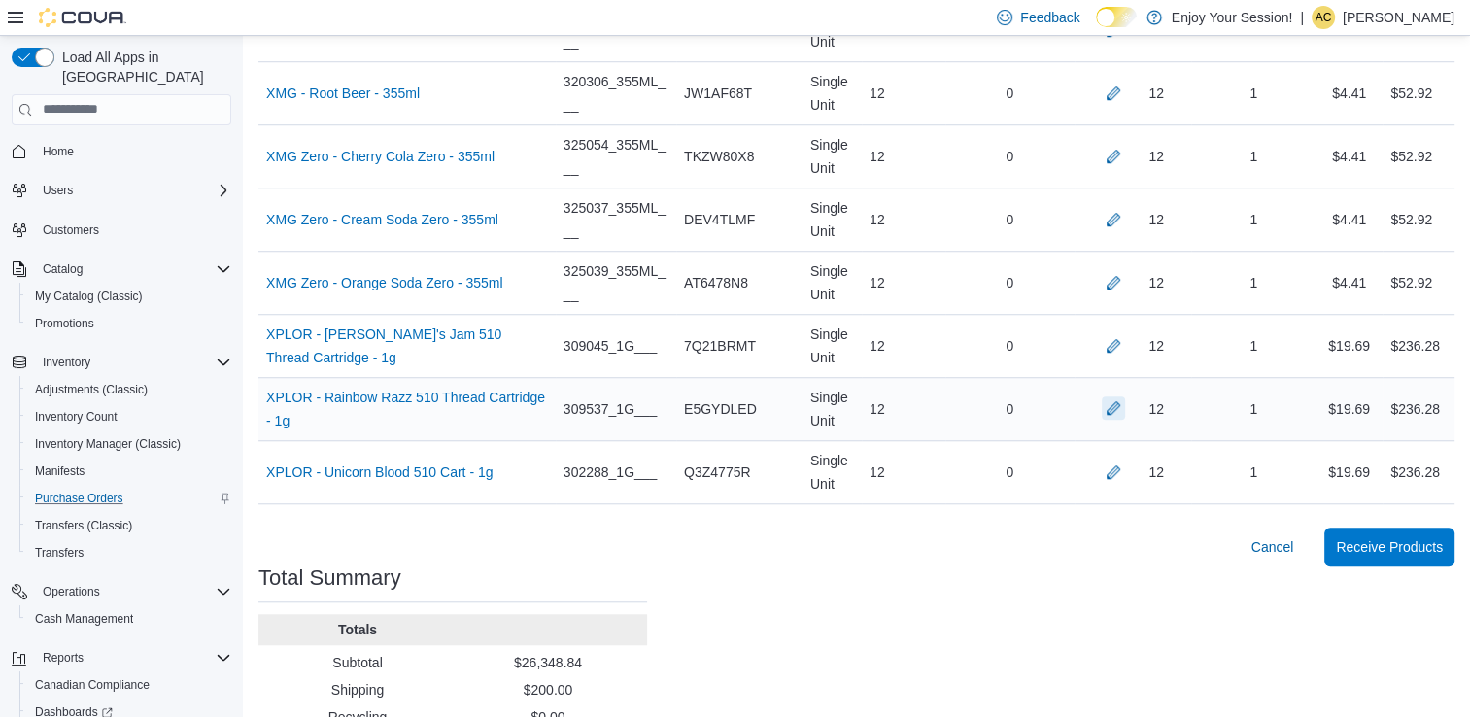
click at [1121, 396] on button "button" at bounding box center [1113, 407] width 23 height 23
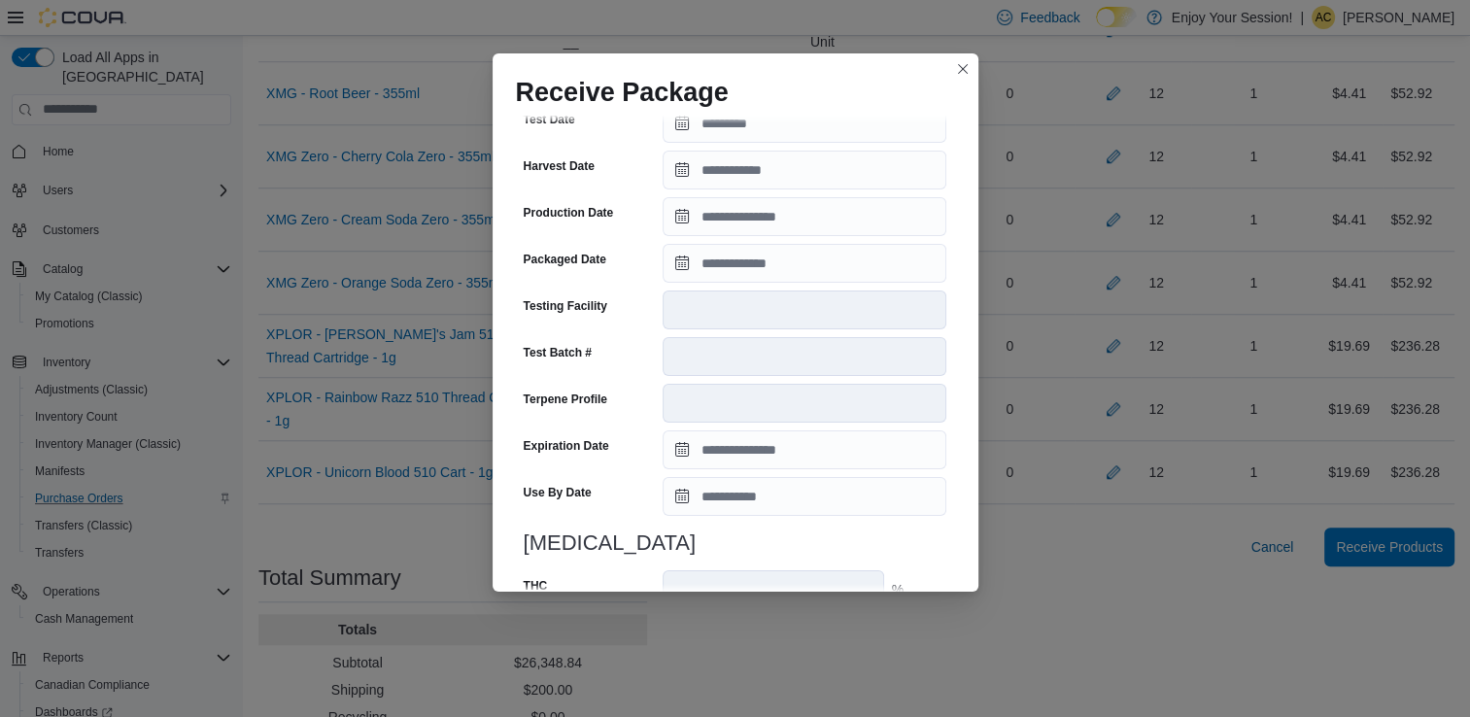
scroll to position [461, 0]
click at [781, 274] on input "Packaged Date" at bounding box center [805, 261] width 284 height 39
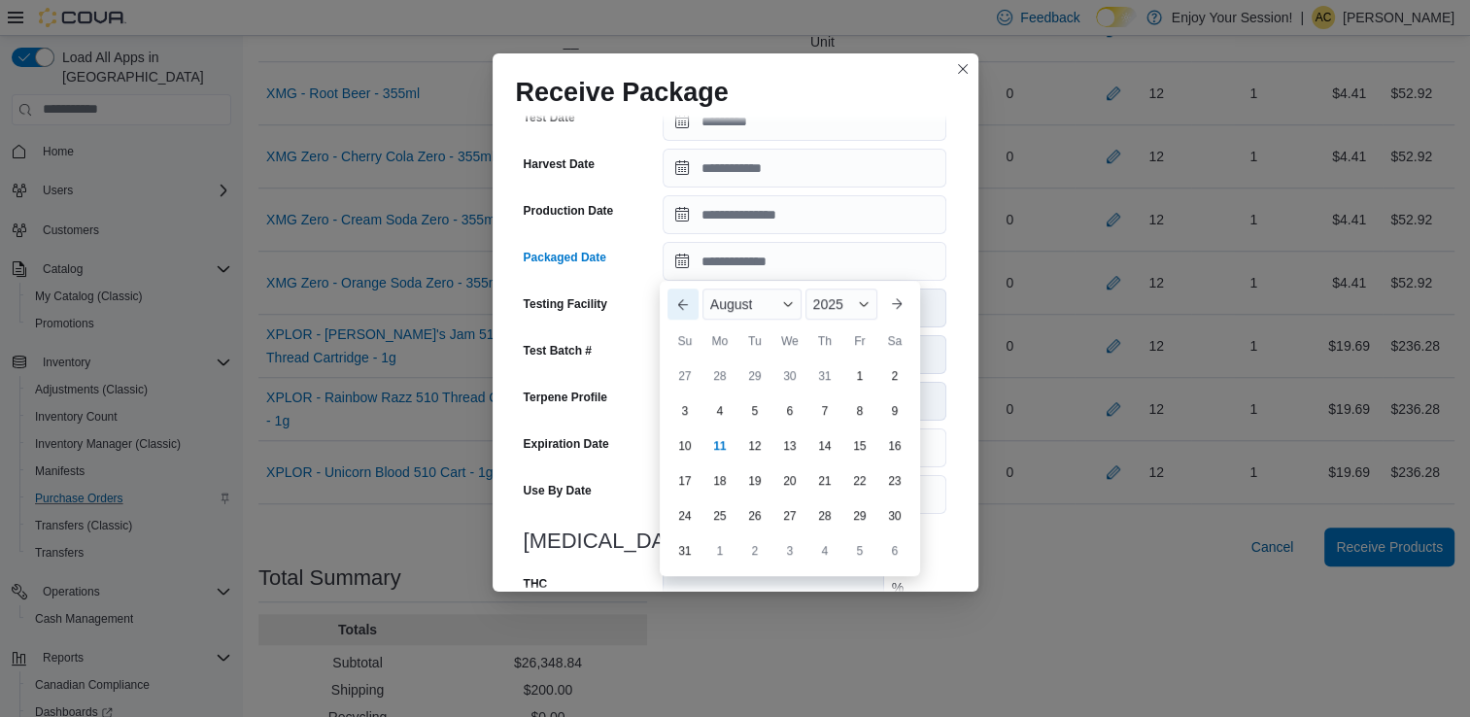
click at [674, 305] on button "Previous Month" at bounding box center [683, 304] width 31 height 31
type input "**********"
click at [855, 416] on div "11" at bounding box center [859, 411] width 34 height 34
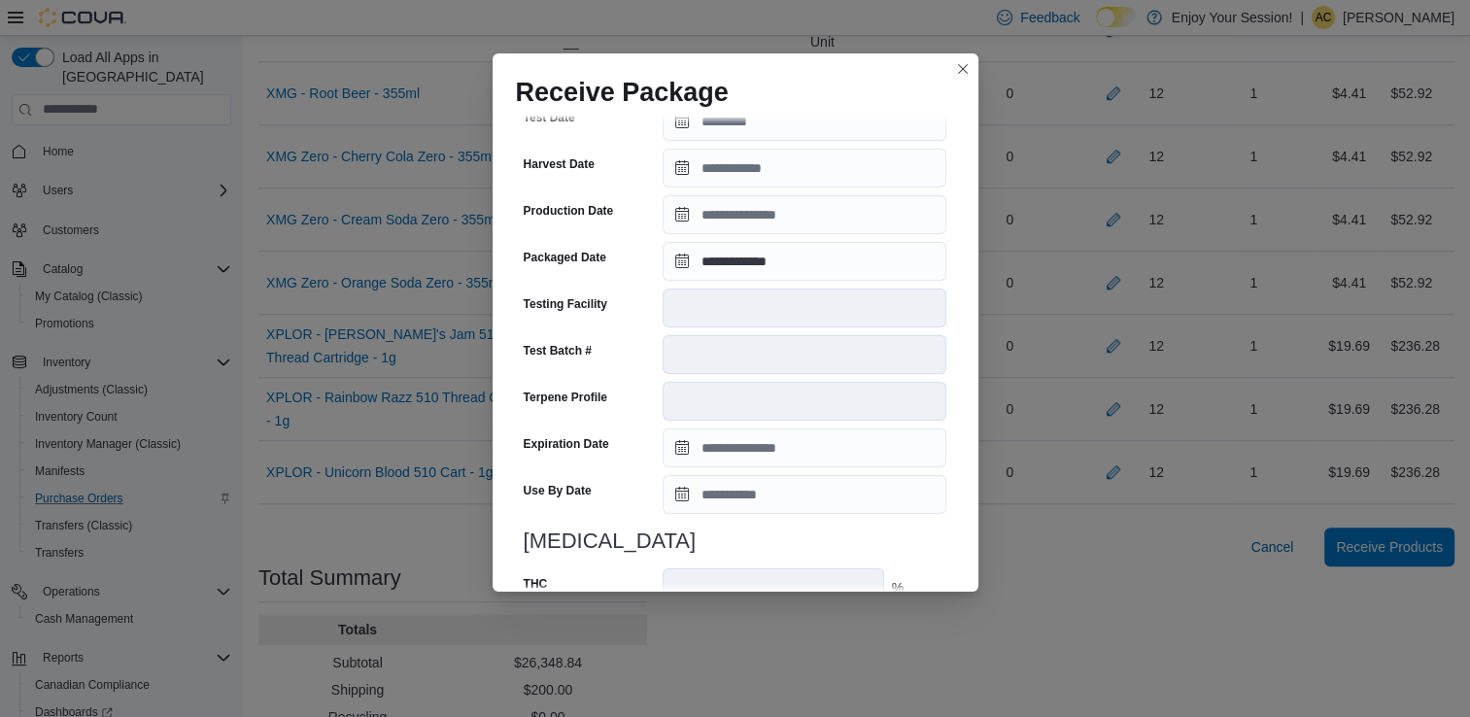
scroll to position [655, 0]
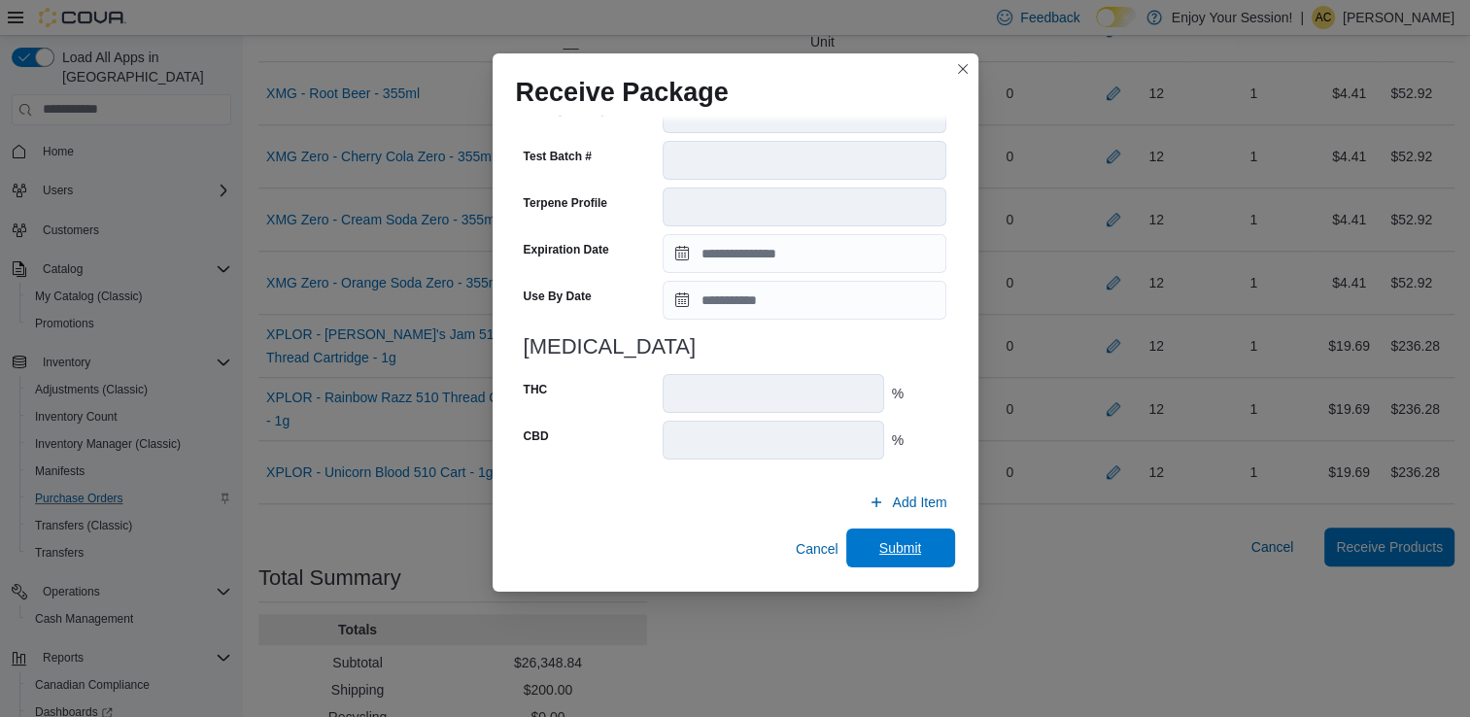
click at [902, 540] on span "Submit" at bounding box center [900, 547] width 43 height 19
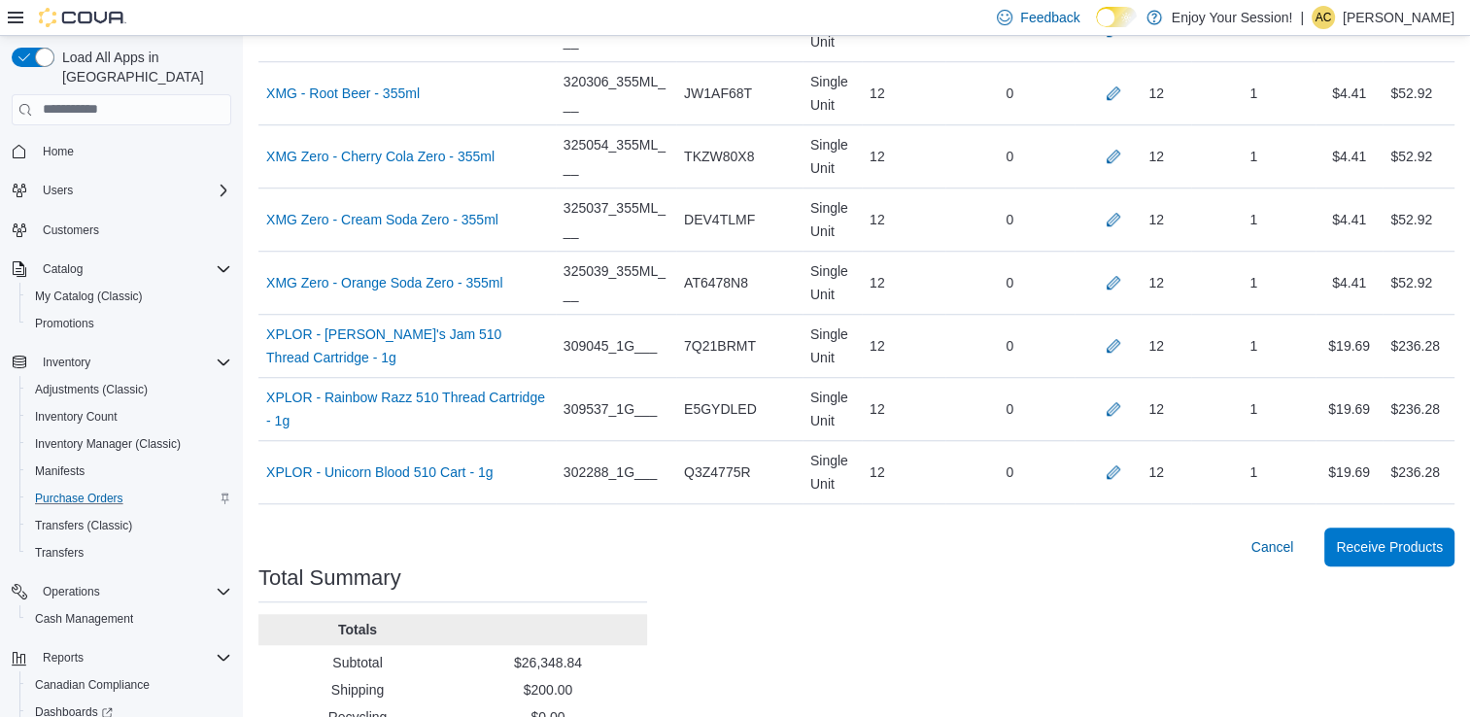
scroll to position [3368, 0]
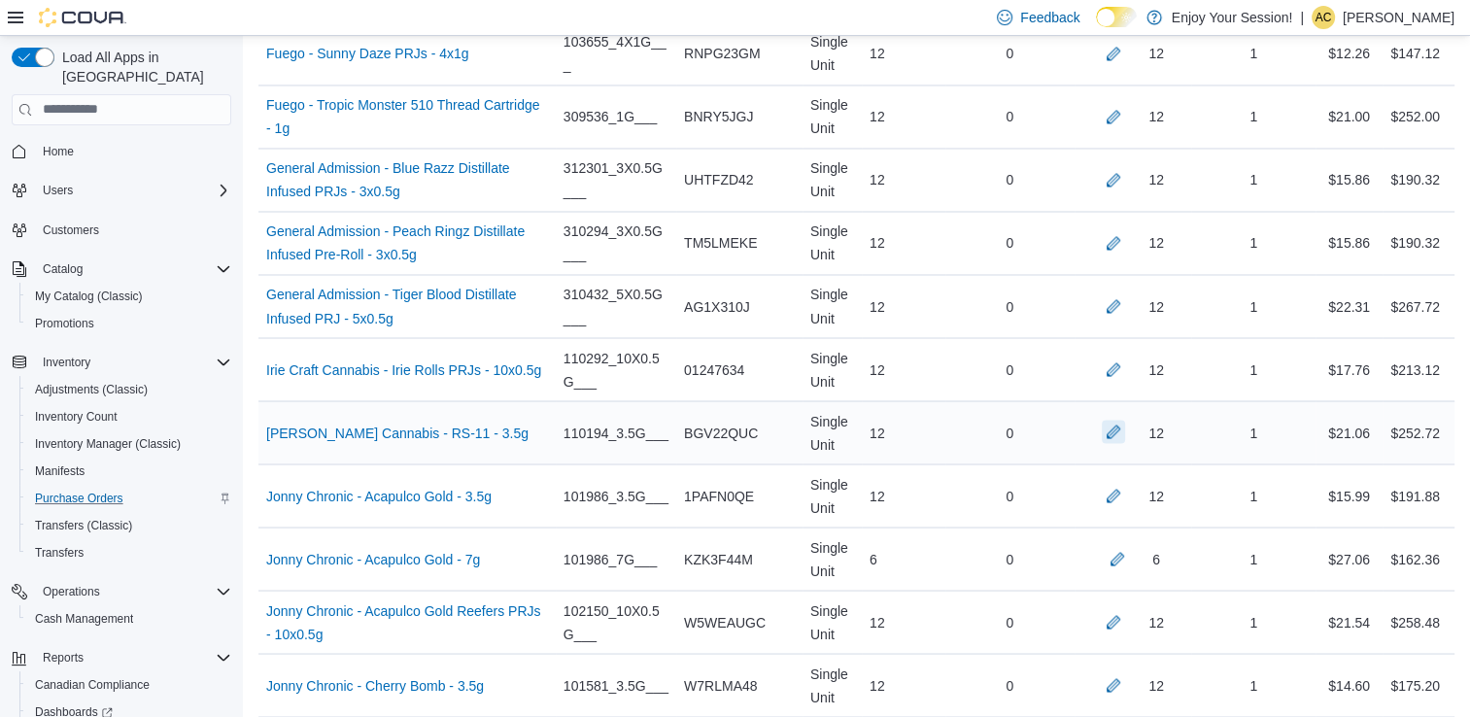
click at [1125, 420] on button "button" at bounding box center [1113, 431] width 23 height 23
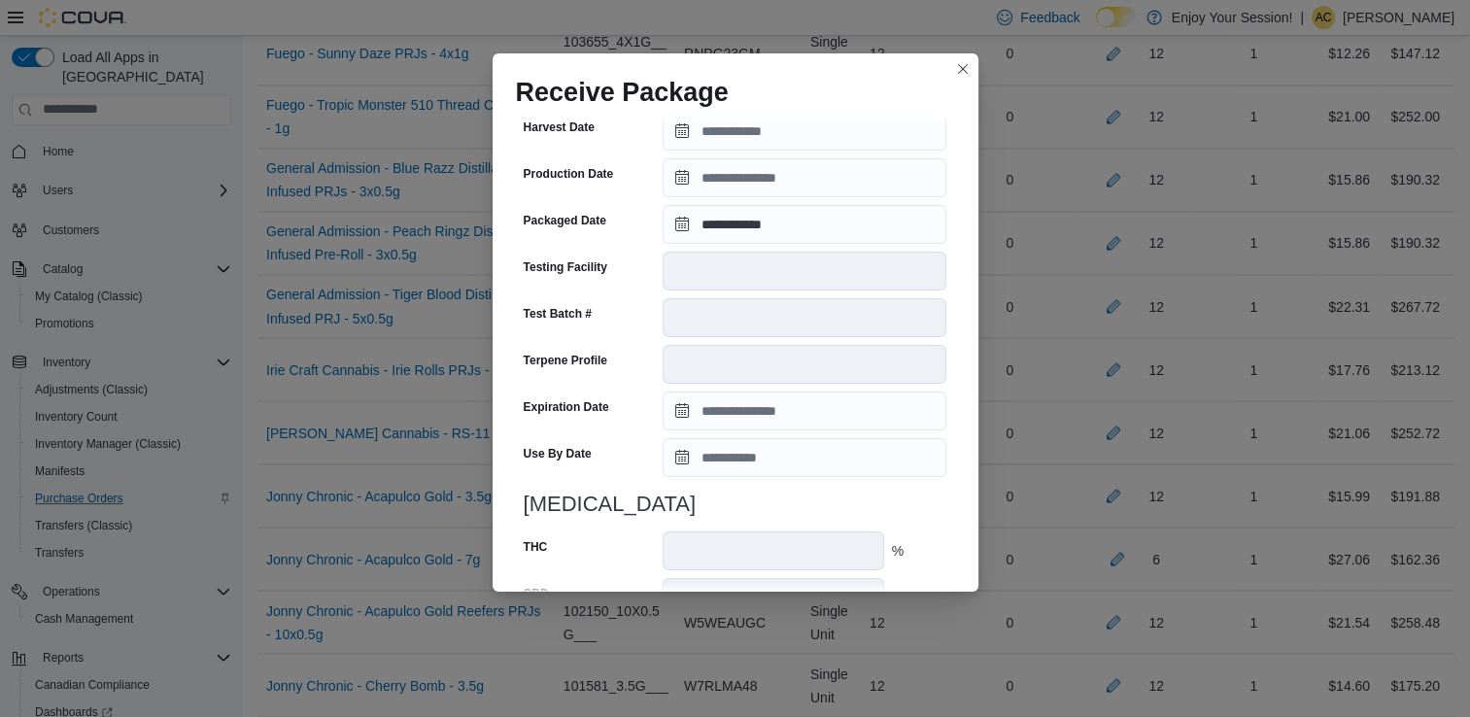
scroll to position [655, 0]
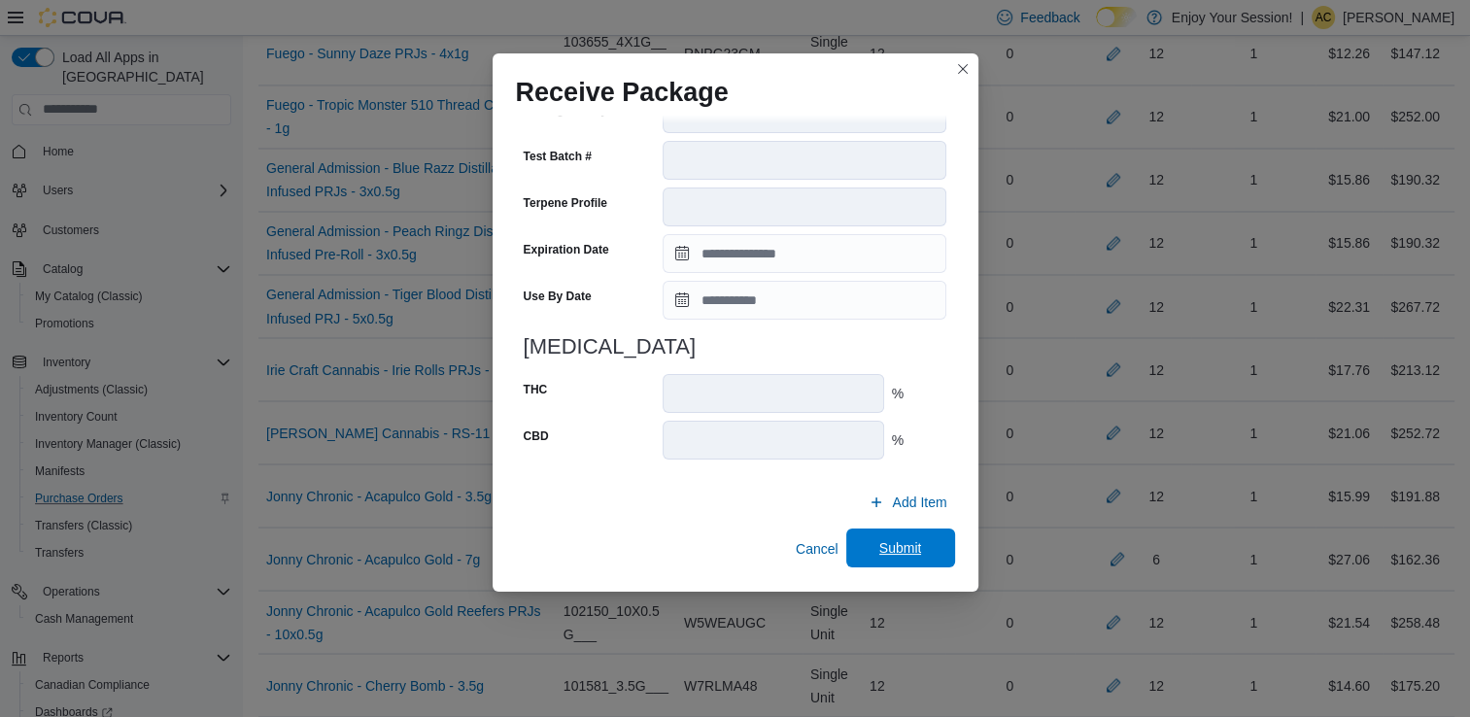
click at [860, 547] on span "Submit" at bounding box center [901, 548] width 86 height 39
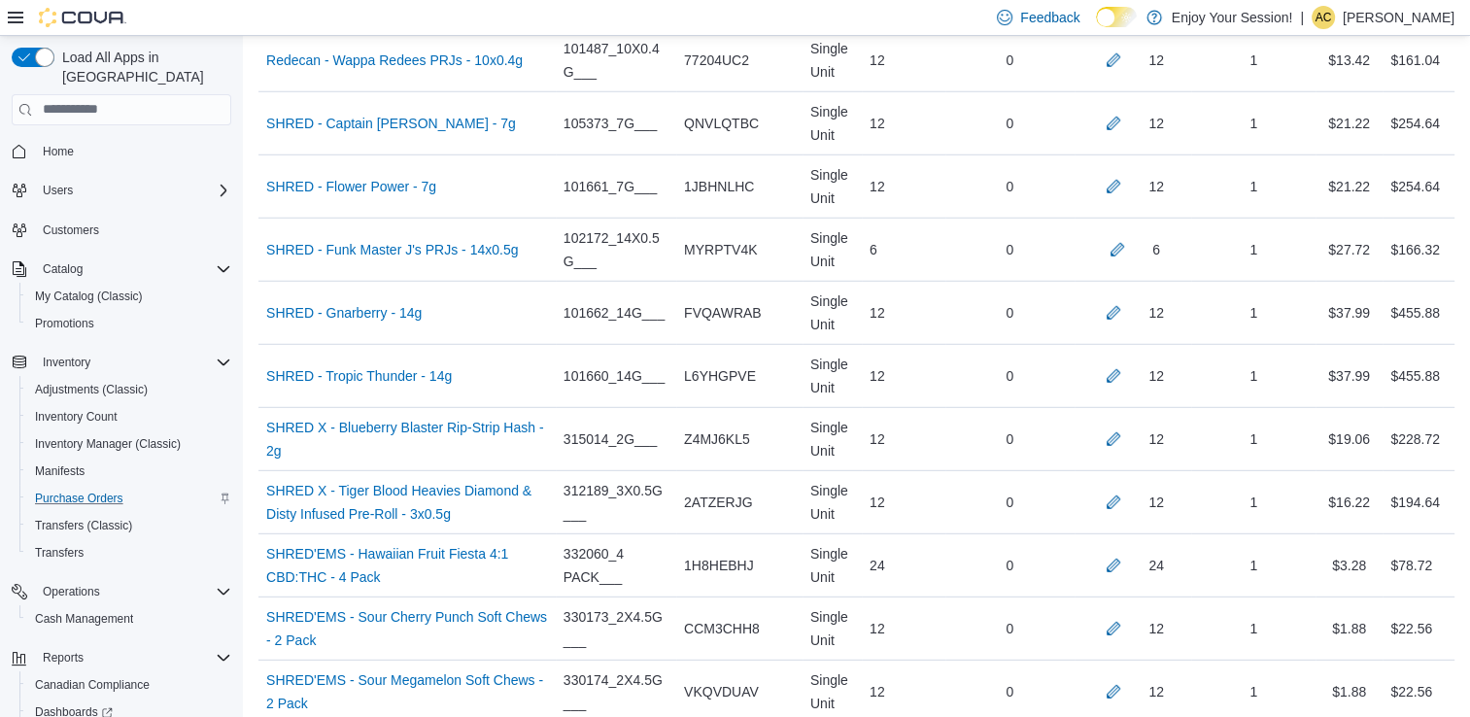
scroll to position [3116, 0]
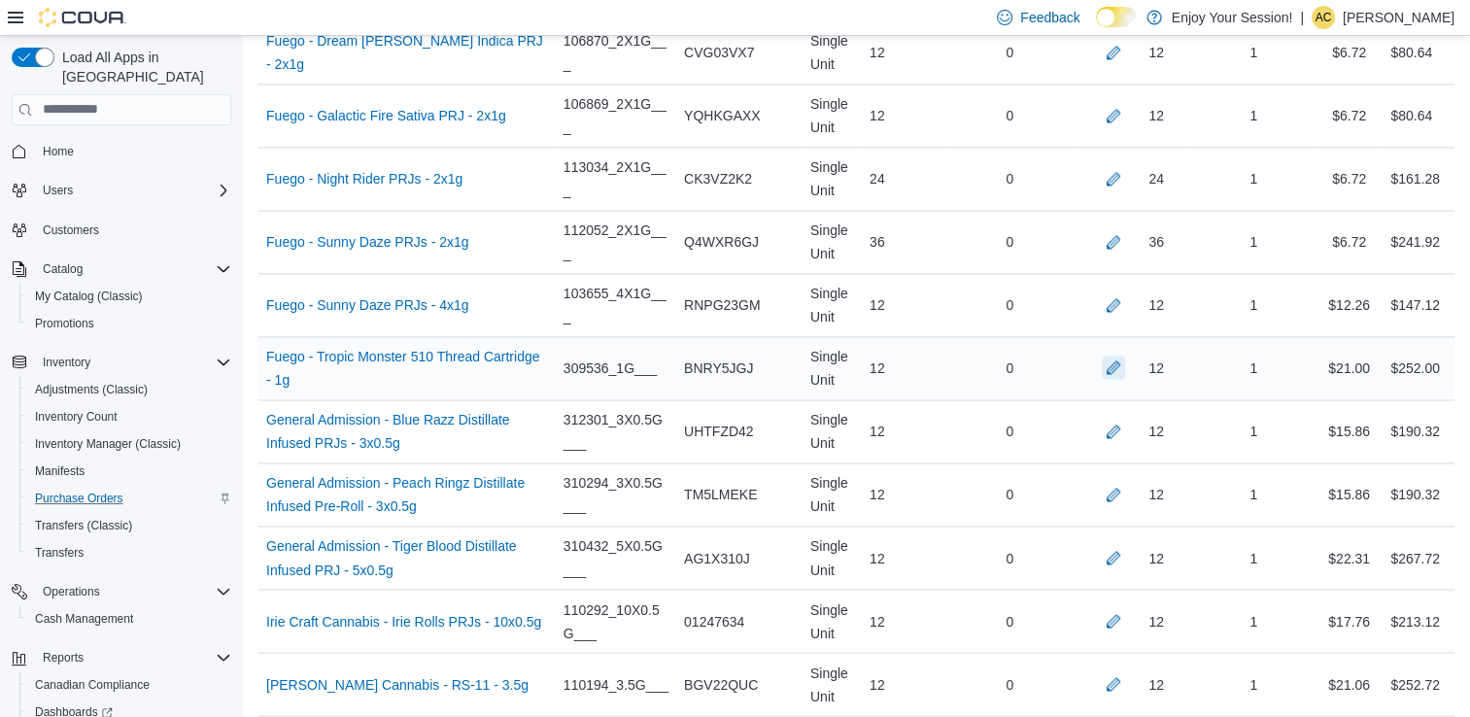
click at [1122, 356] on button "button" at bounding box center [1113, 367] width 23 height 23
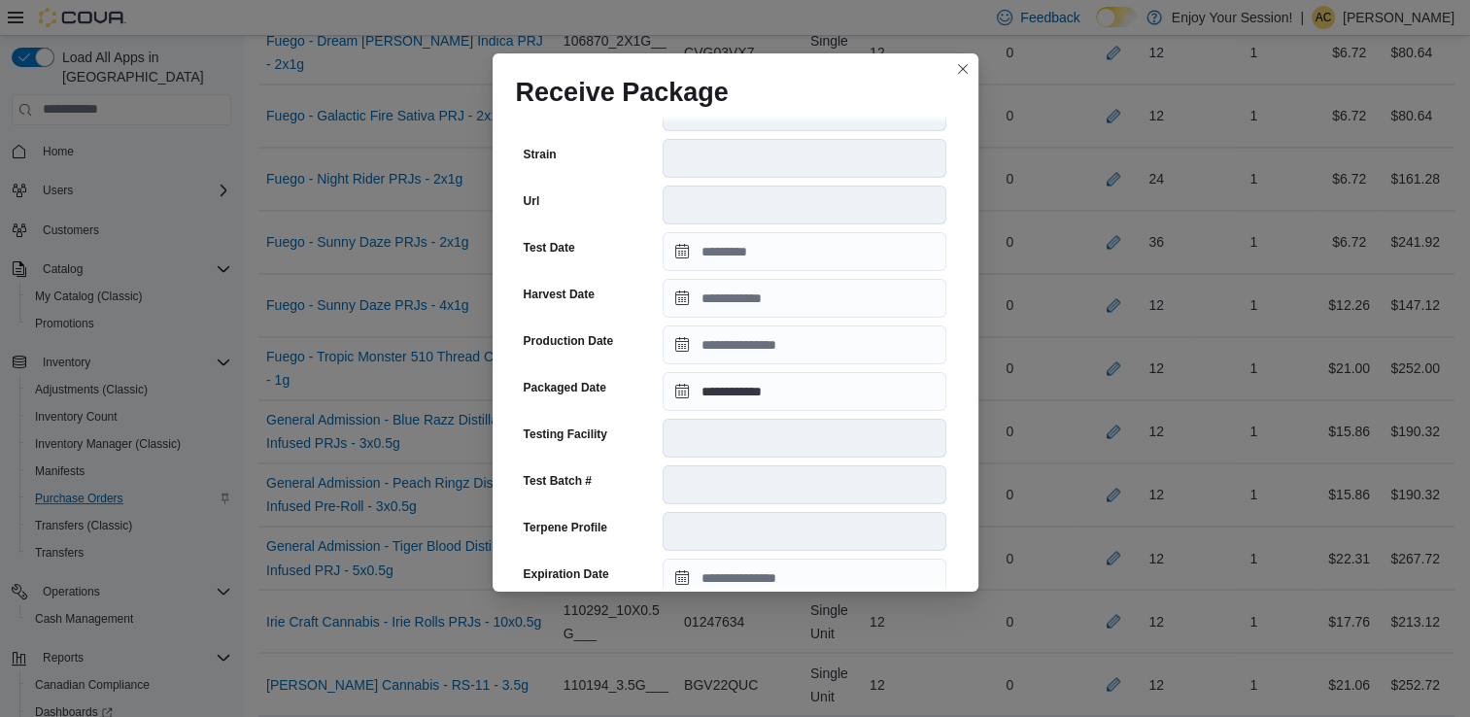
scroll to position [655, 0]
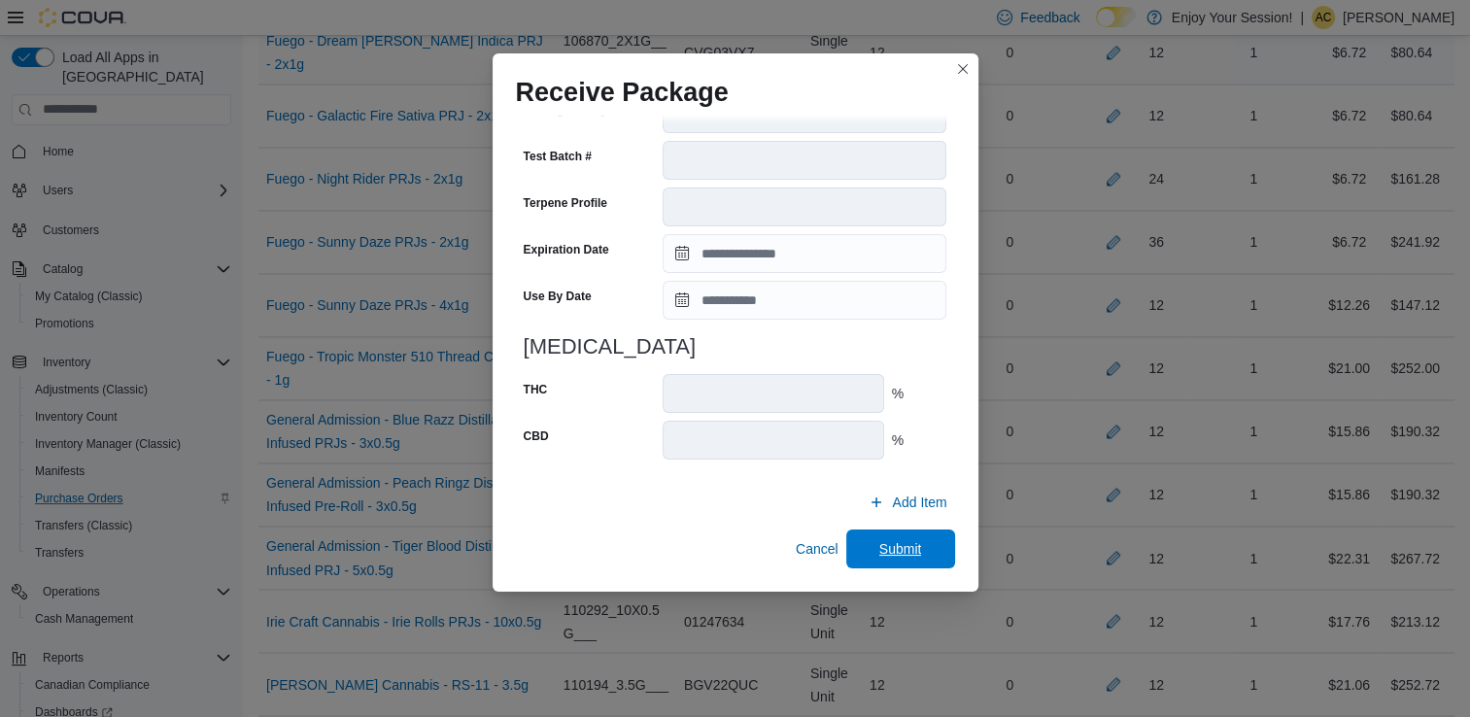
click at [890, 558] on span "Submit" at bounding box center [900, 548] width 43 height 19
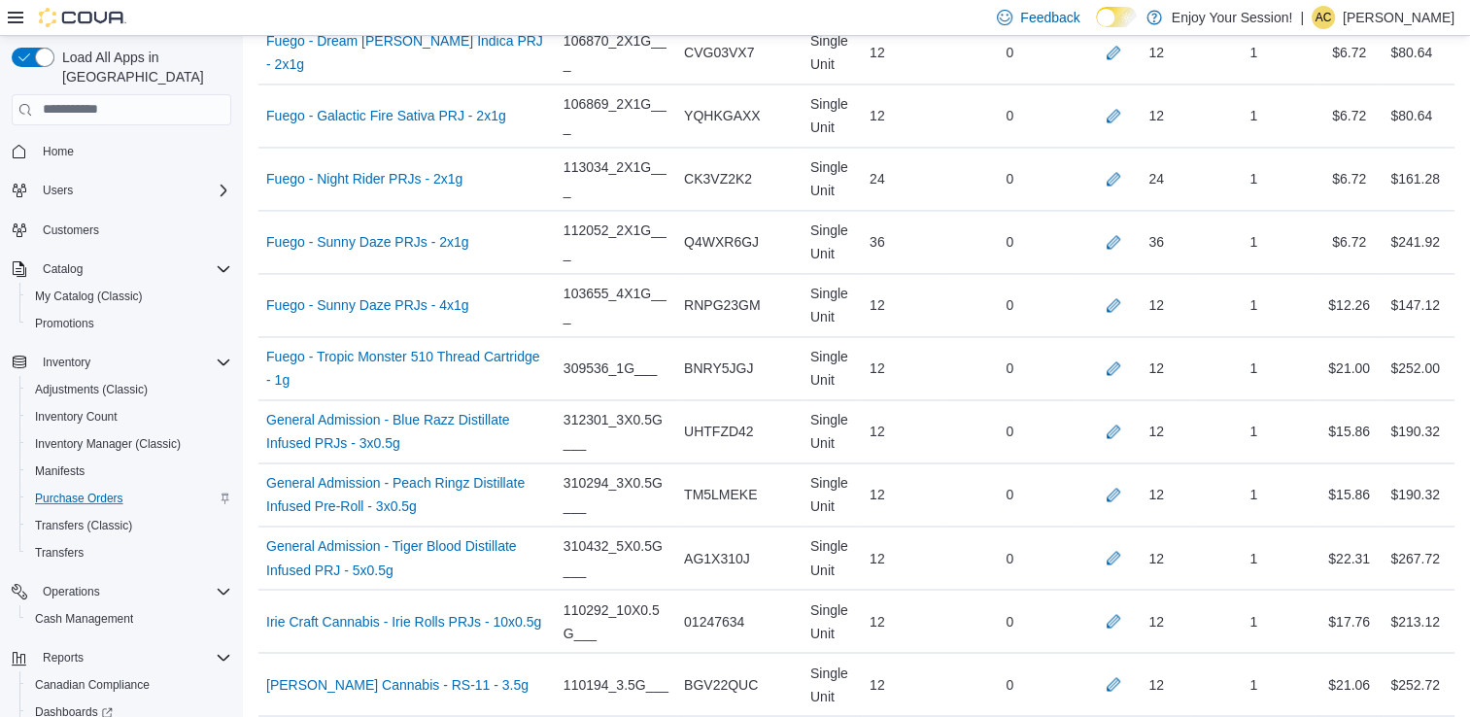
scroll to position [3934, 0]
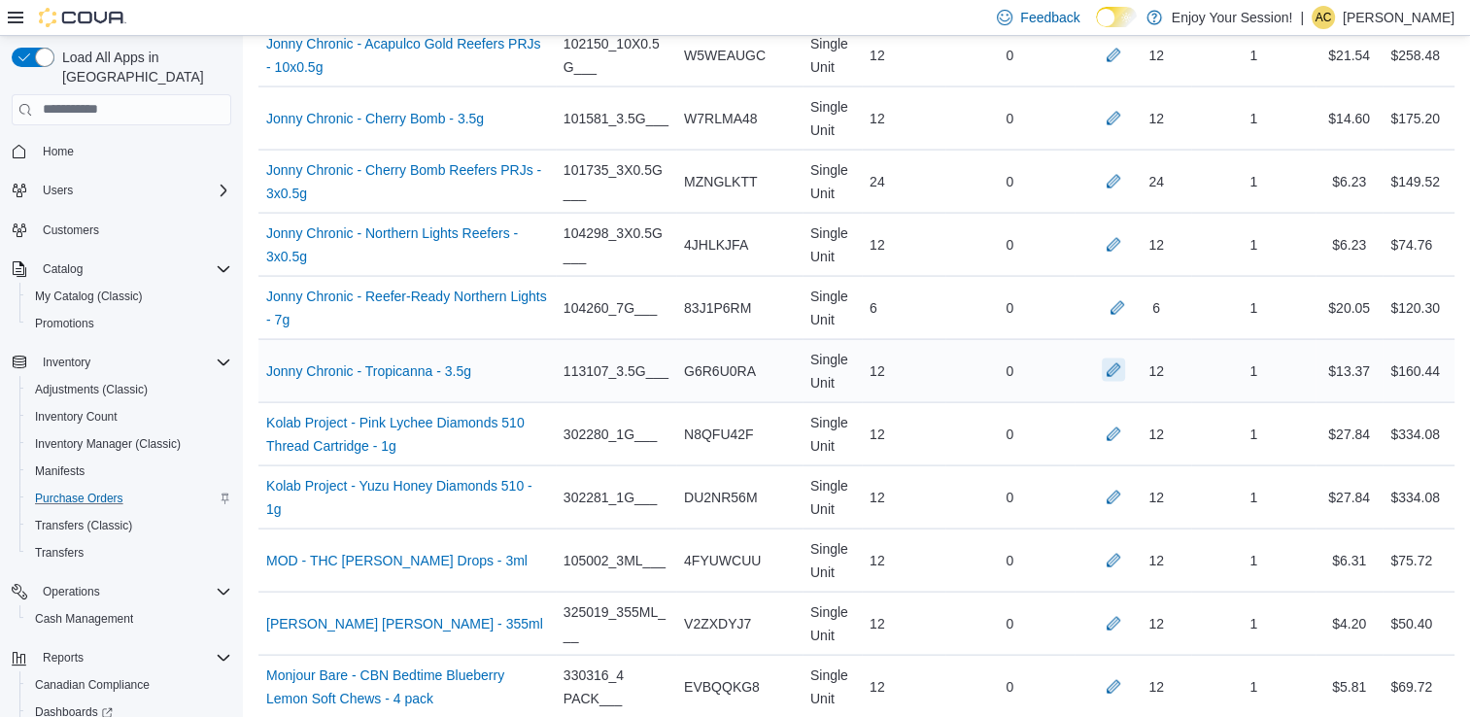
click at [1125, 359] on button "button" at bounding box center [1113, 370] width 23 height 23
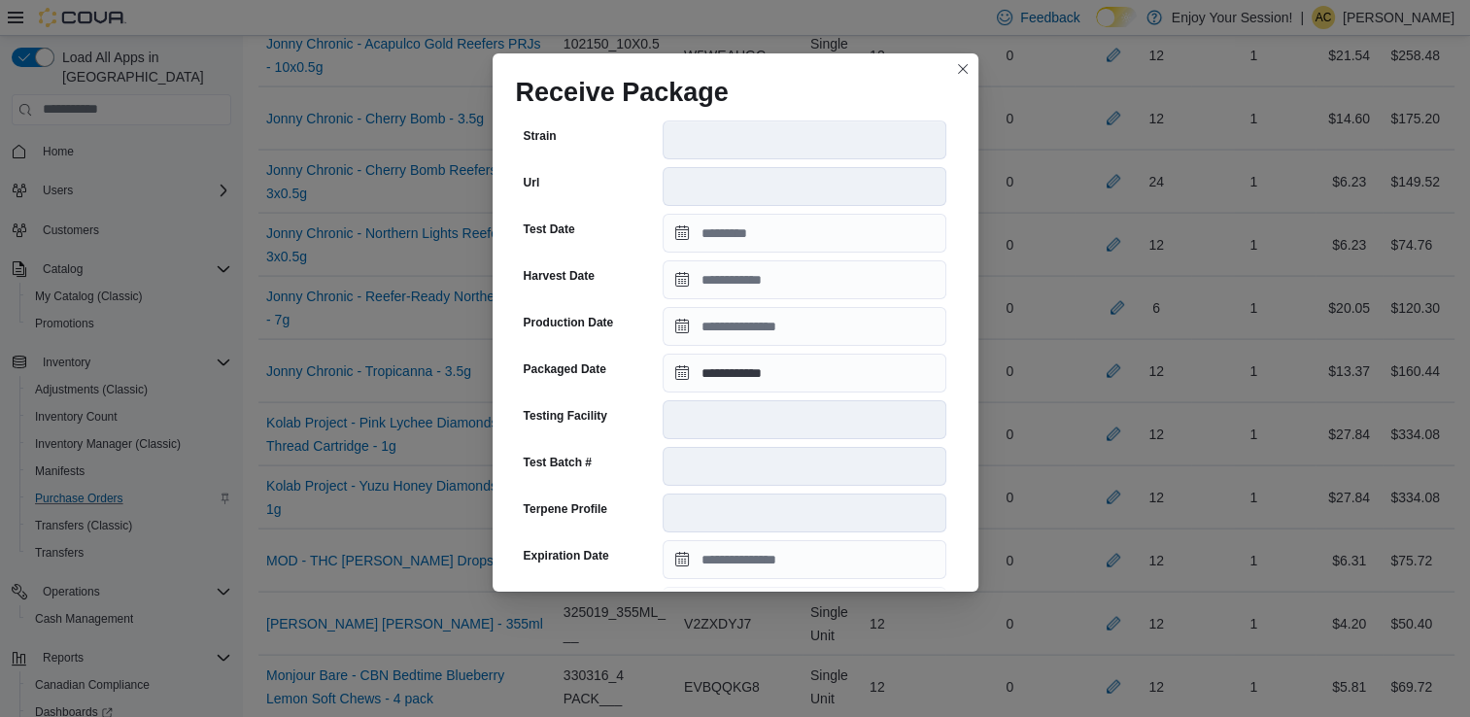
scroll to position [655, 0]
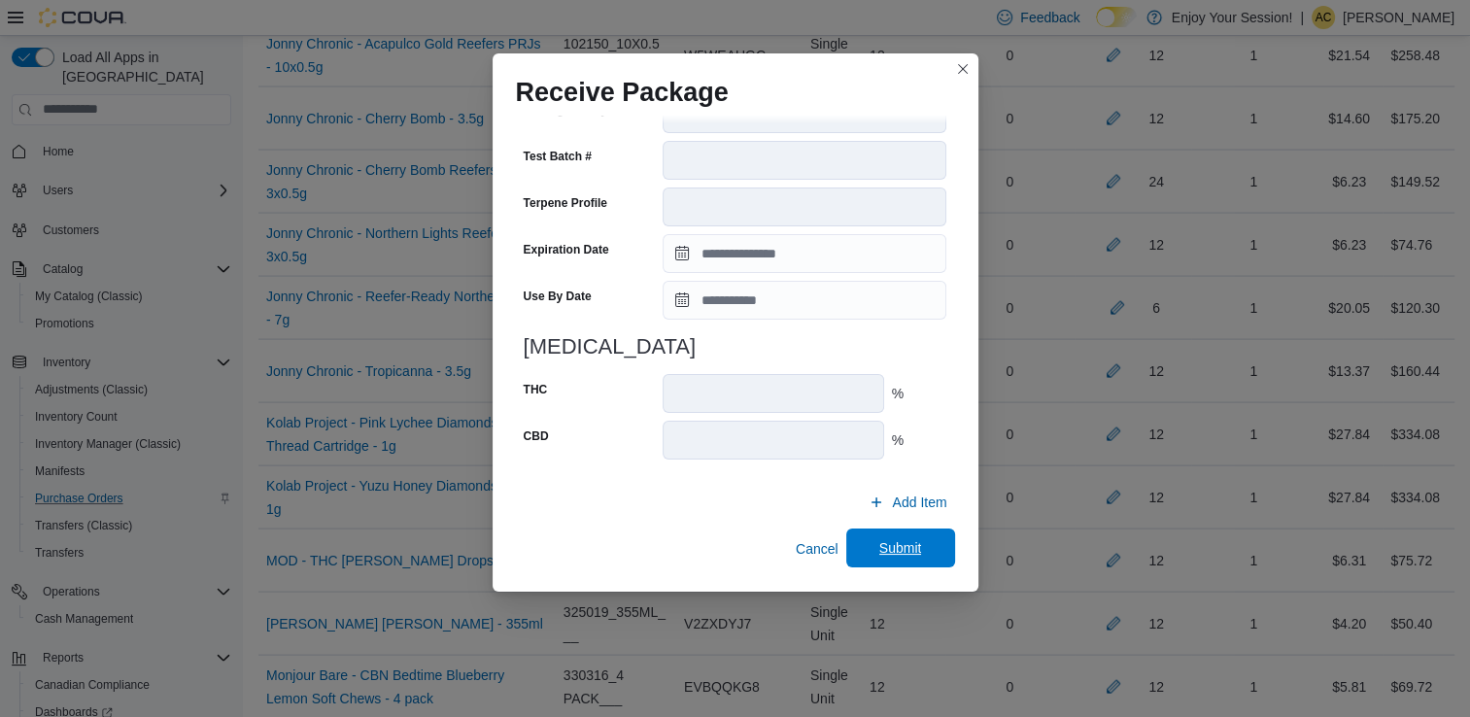
click at [888, 546] on span "Submit" at bounding box center [900, 547] width 43 height 19
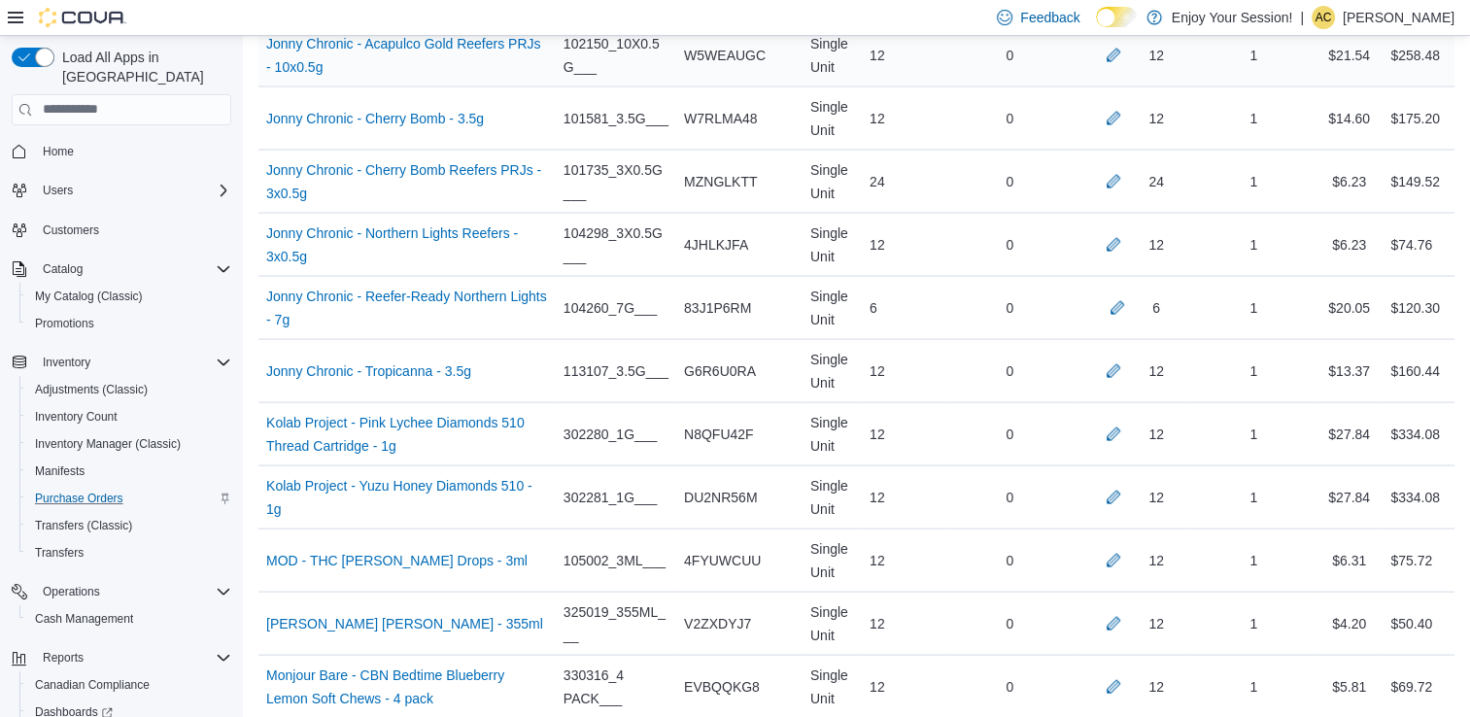
scroll to position [3494, 0]
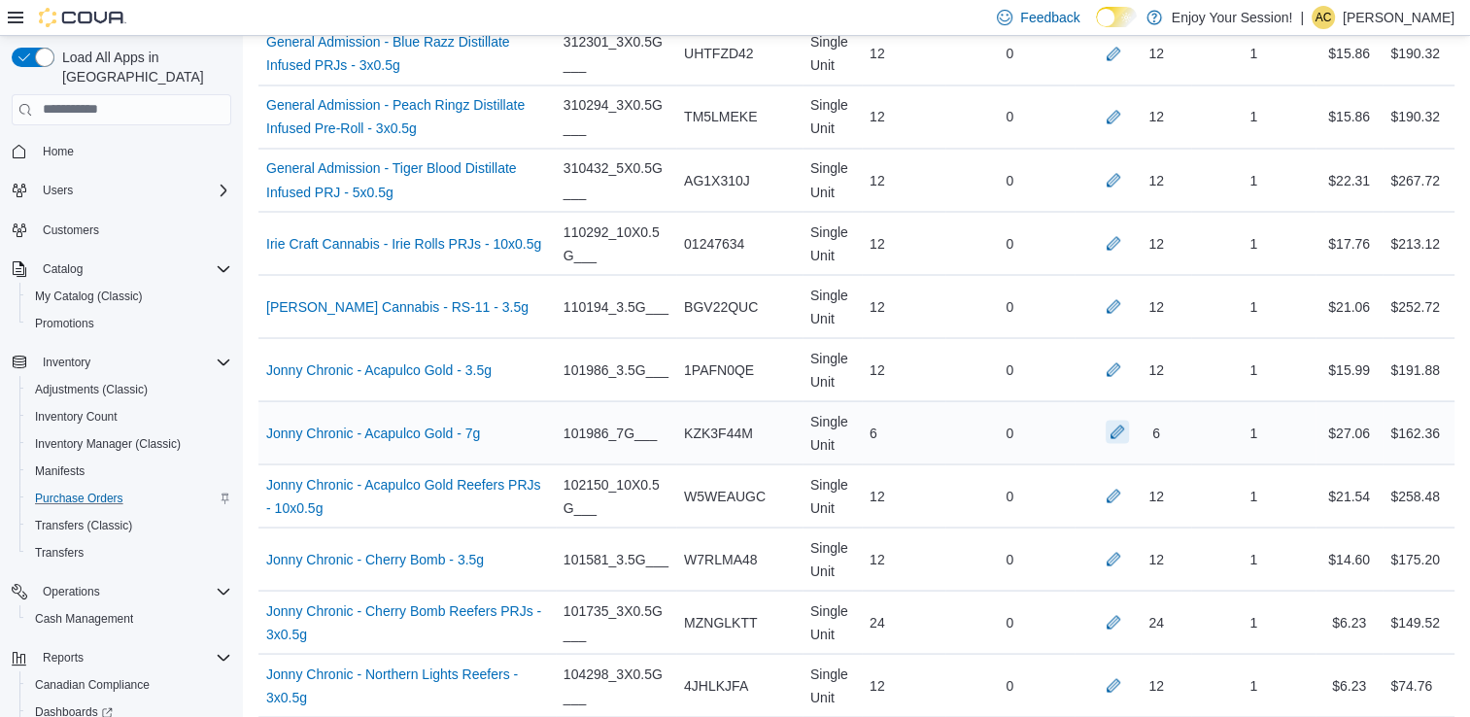
click at [1129, 421] on button "button" at bounding box center [1117, 431] width 23 height 23
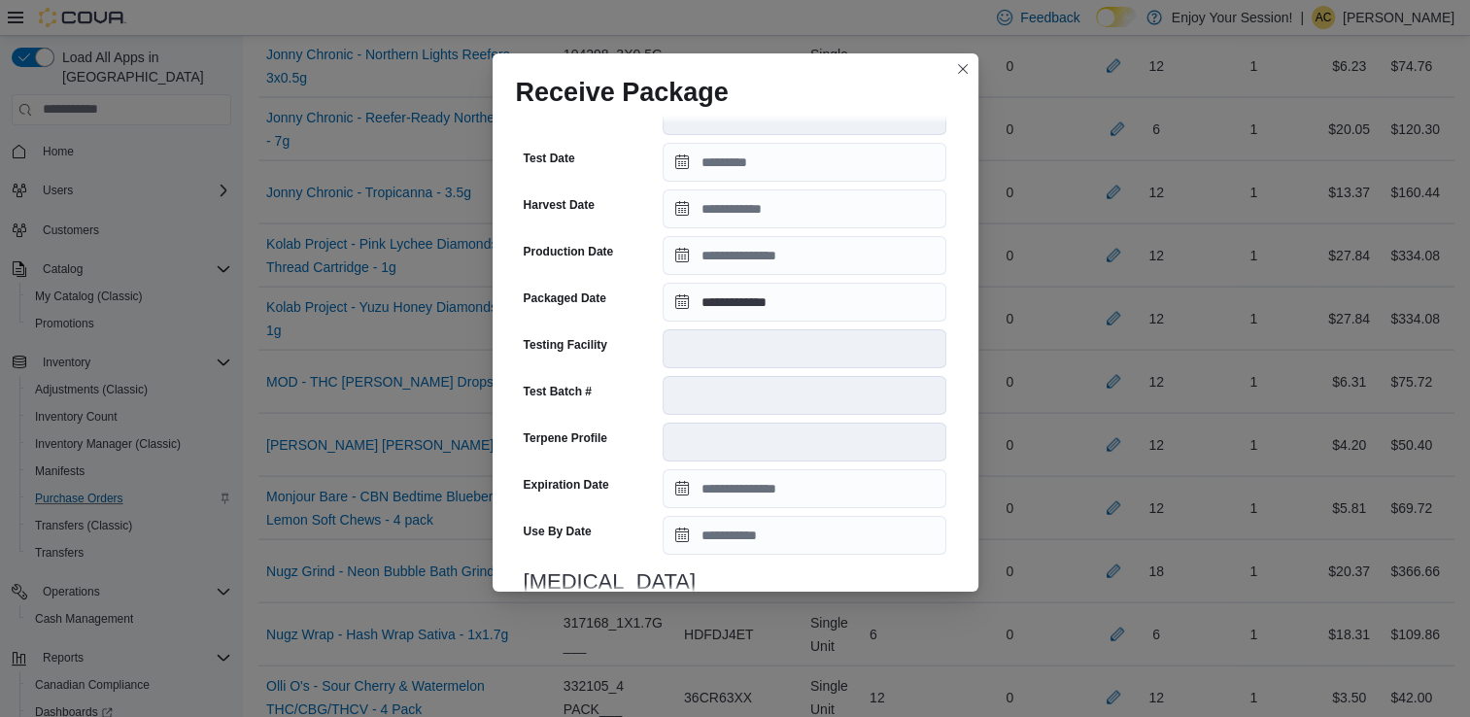
scroll to position [479, 0]
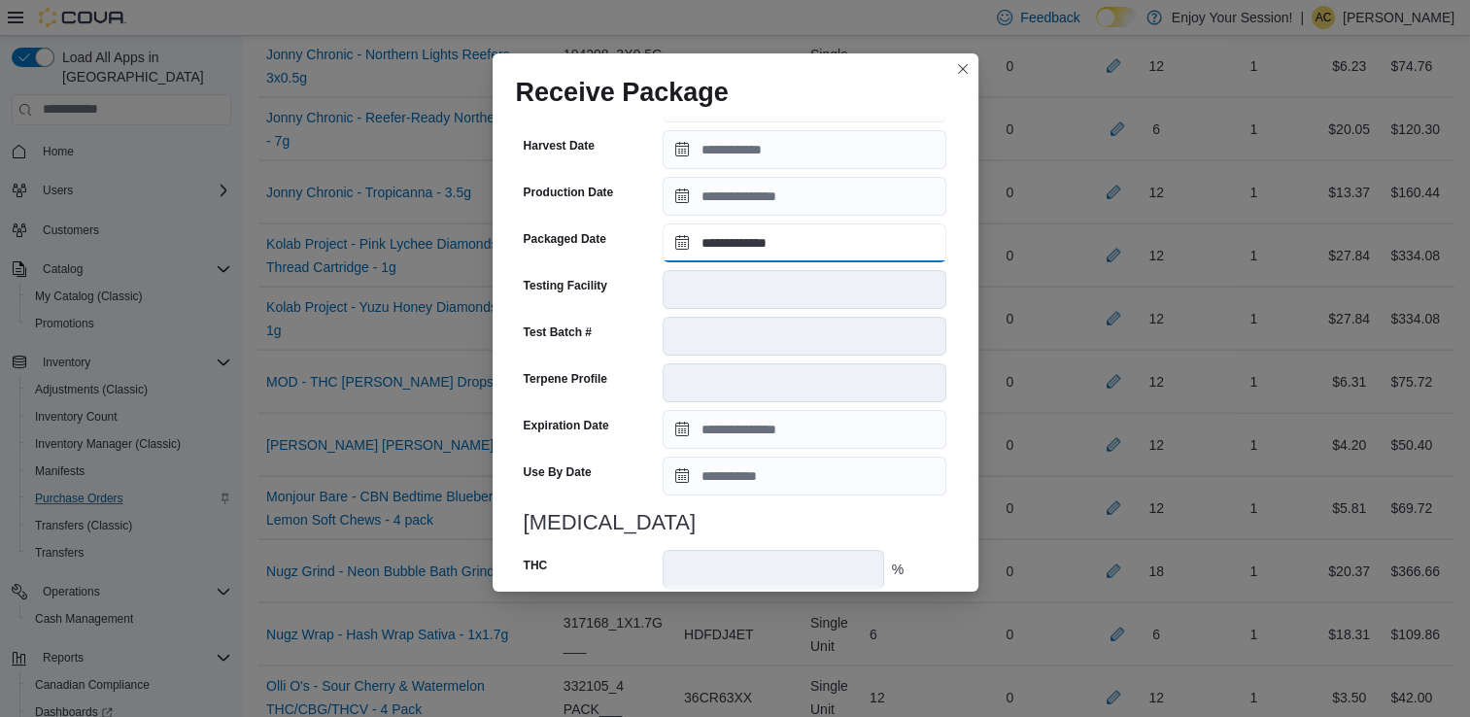
click at [757, 251] on input "**********" at bounding box center [805, 242] width 284 height 39
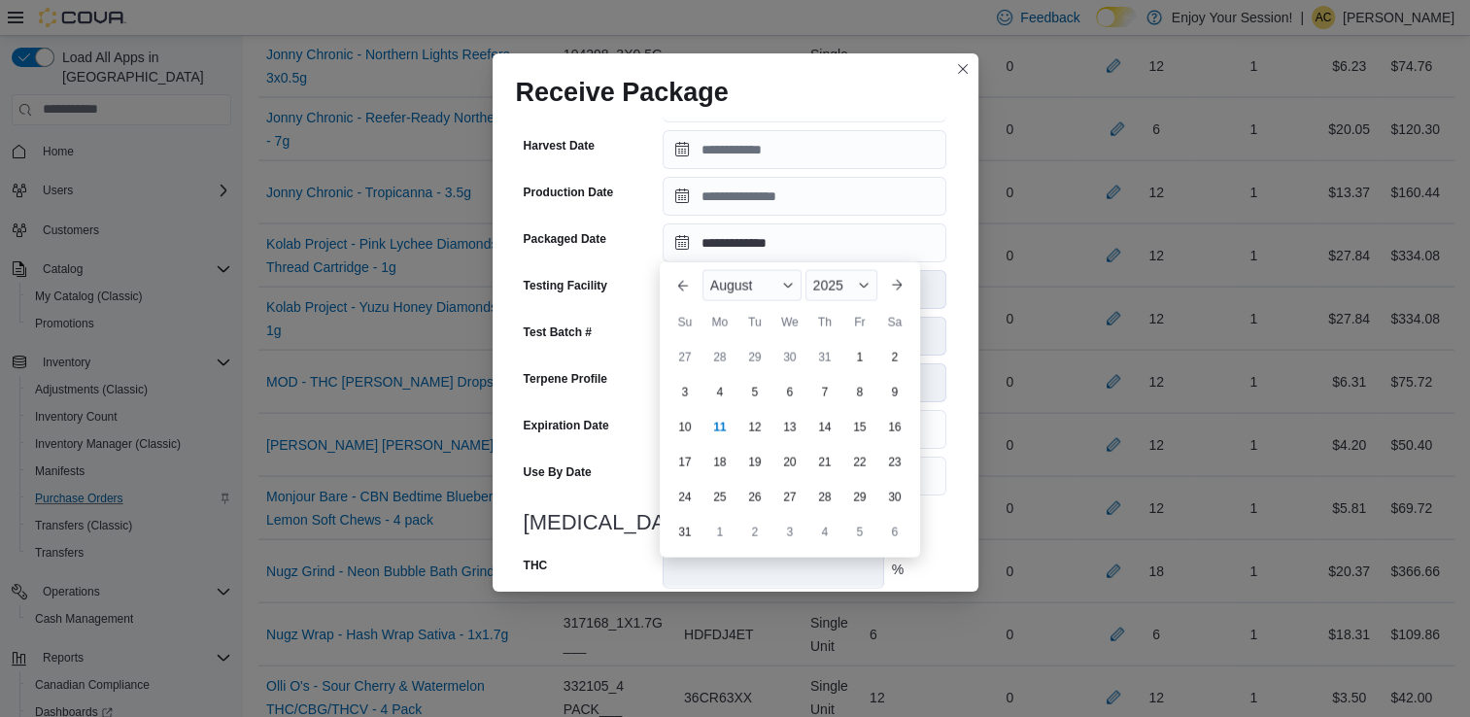
click at [638, 282] on div "Testing Facility" at bounding box center [590, 289] width 132 height 39
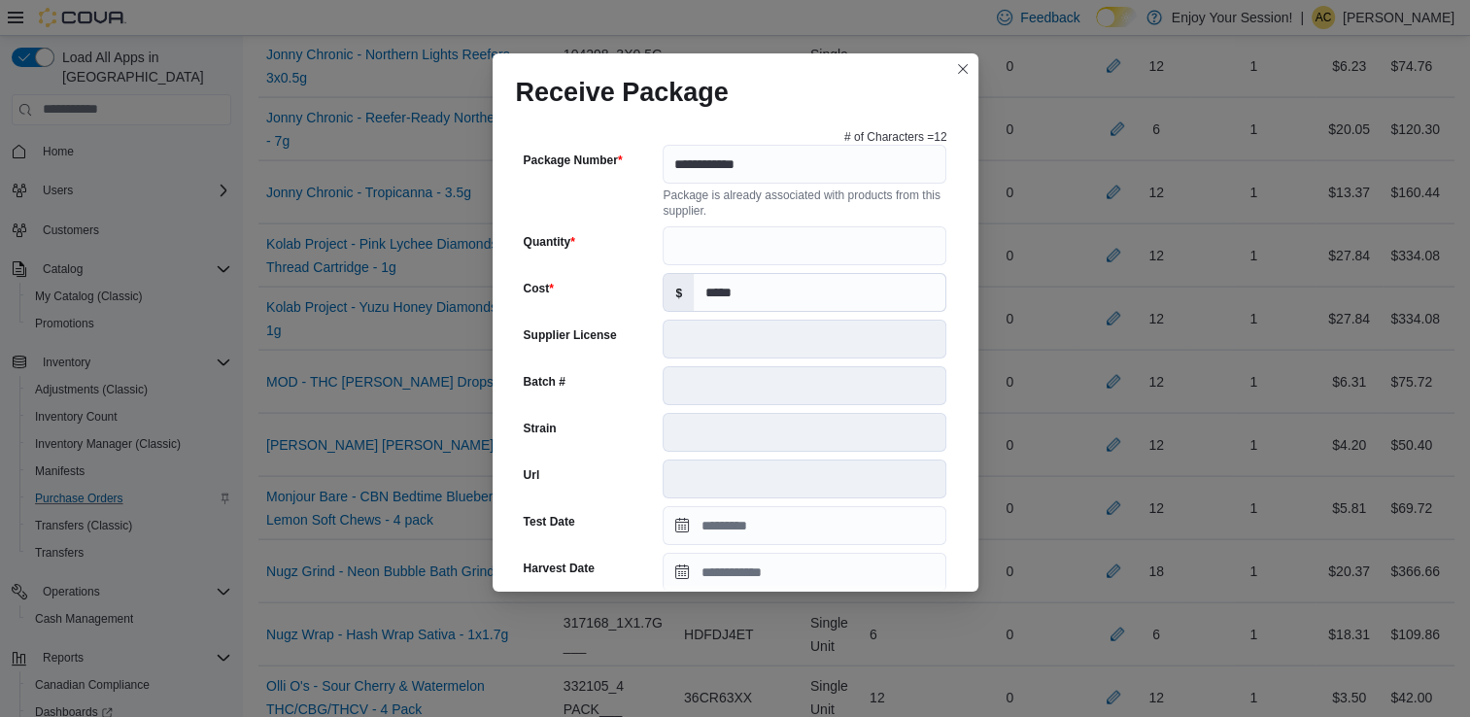
scroll to position [655, 0]
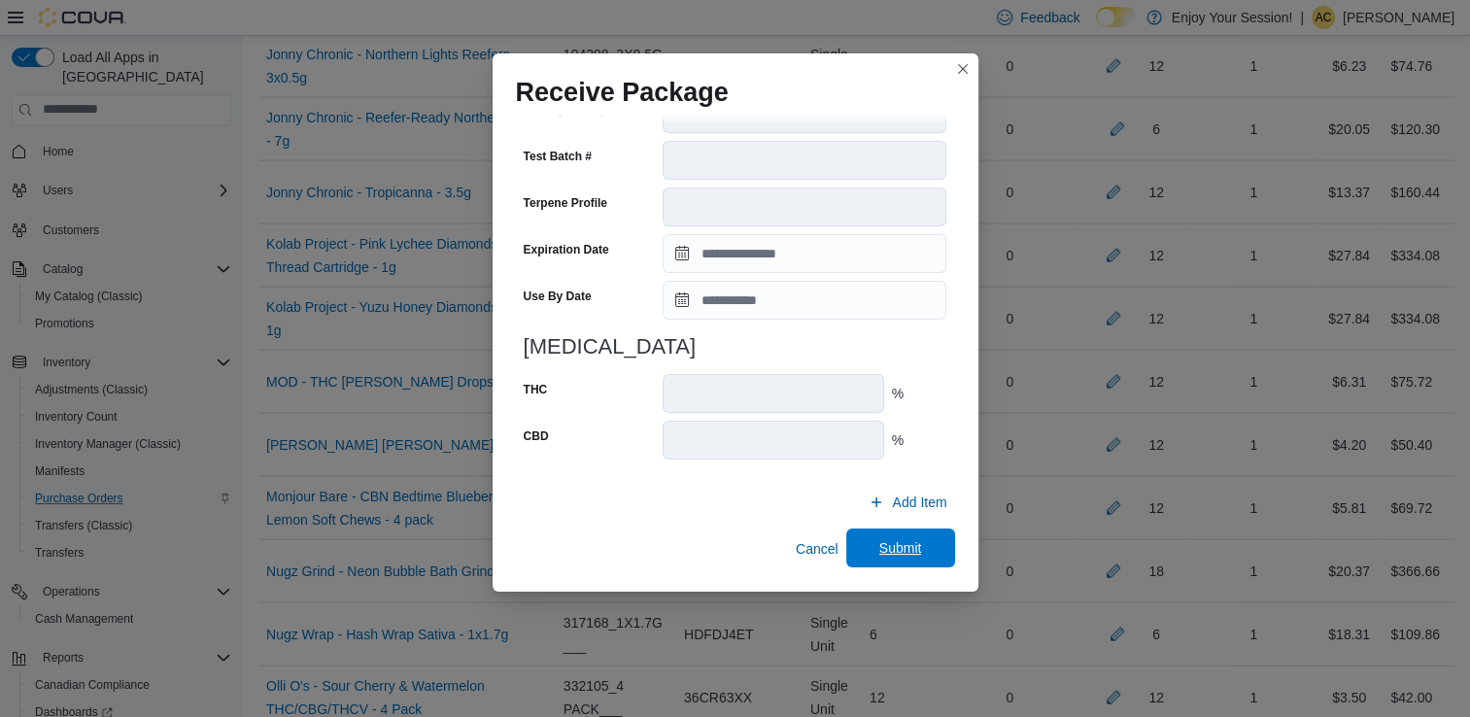
click at [887, 561] on span "Submit" at bounding box center [901, 548] width 86 height 39
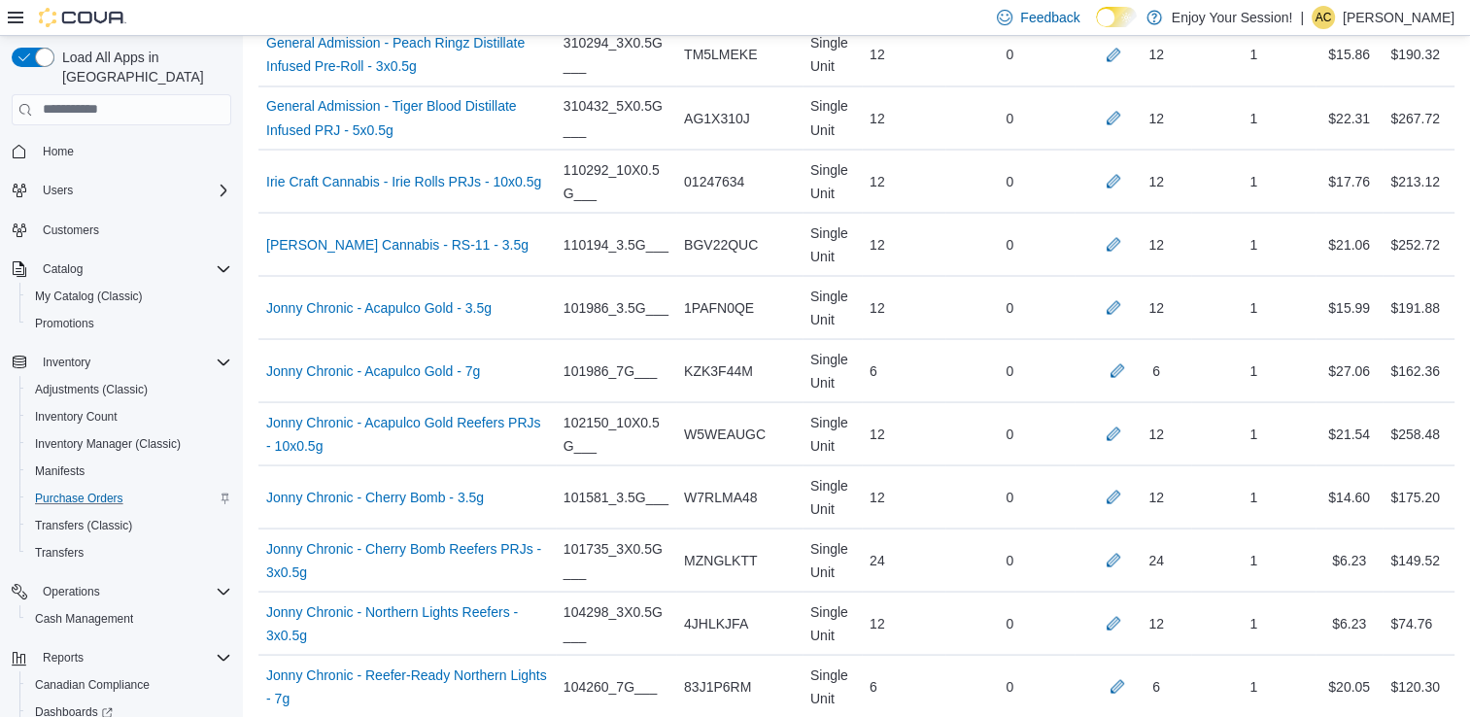
scroll to position [1290, 0]
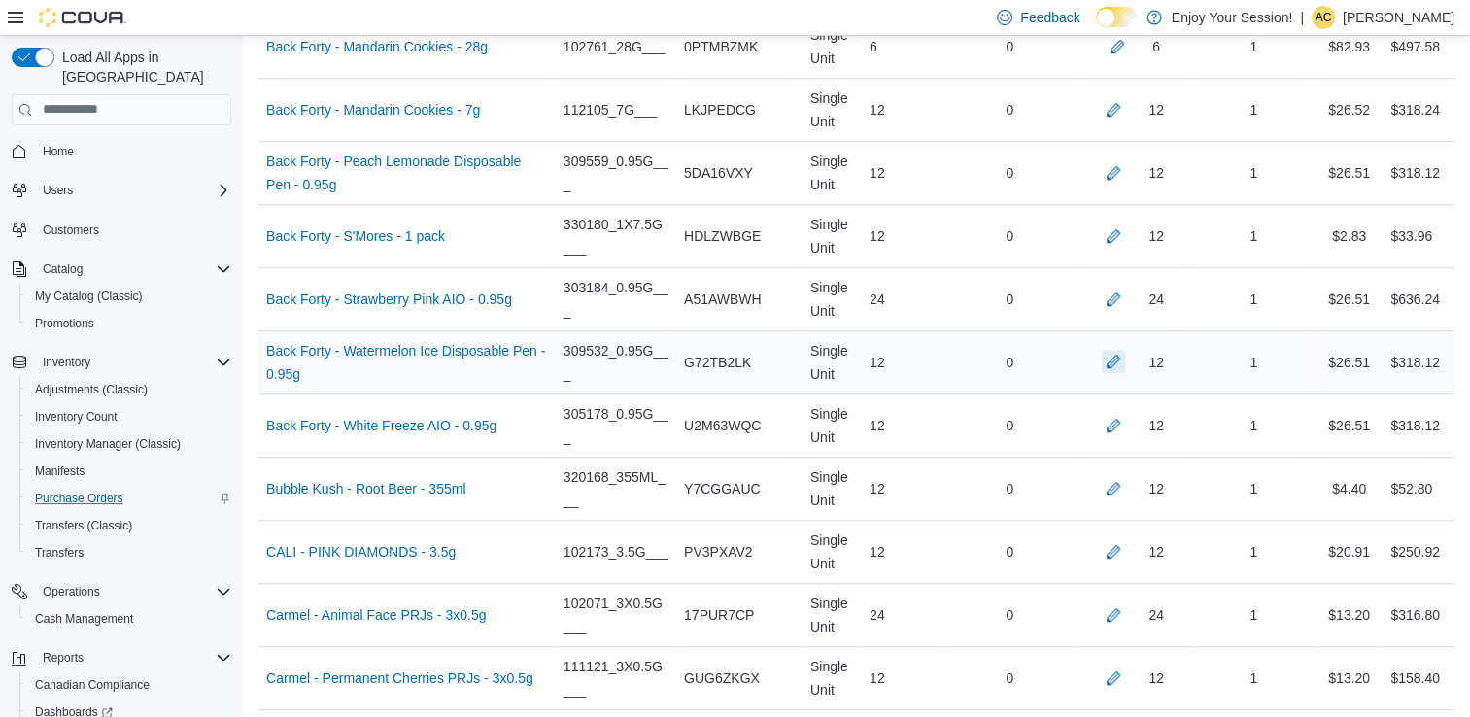
click at [1123, 353] on button "button" at bounding box center [1113, 361] width 23 height 23
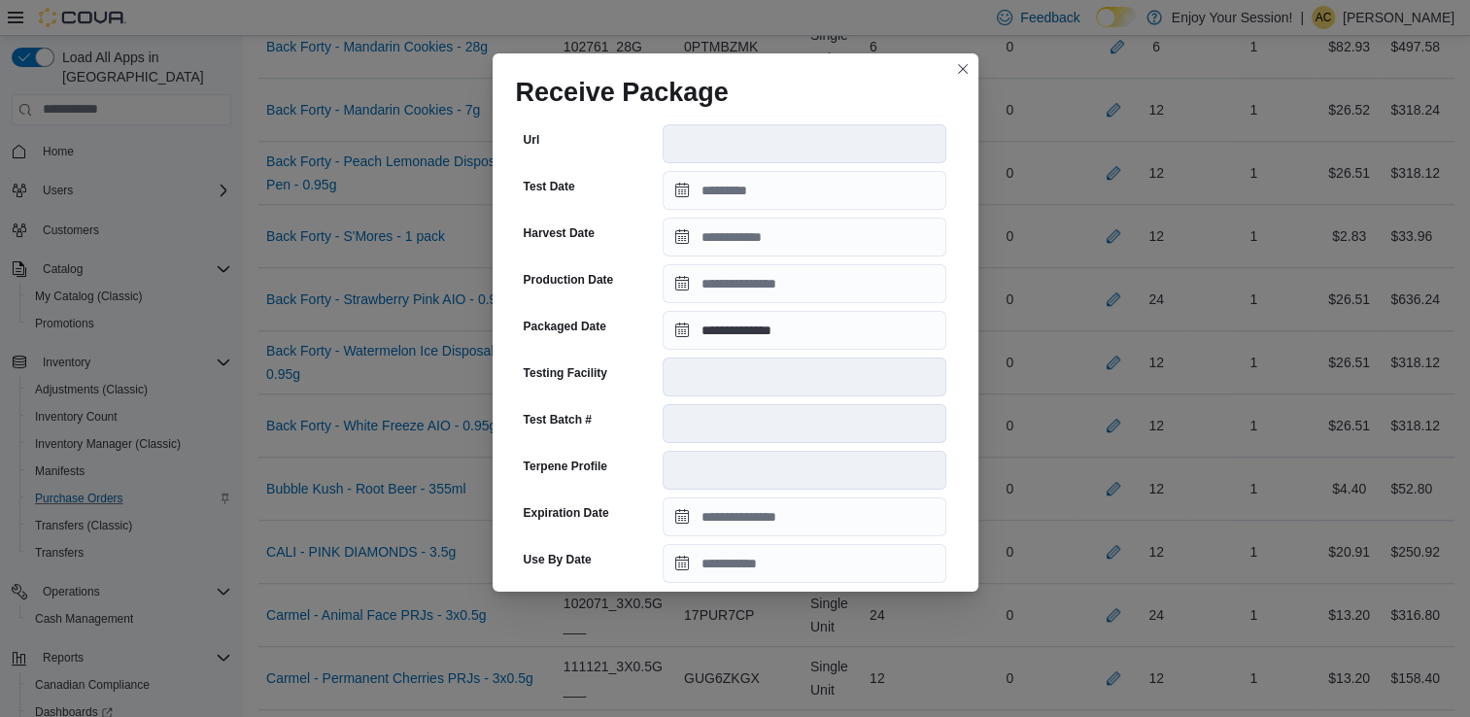
scroll to position [655, 0]
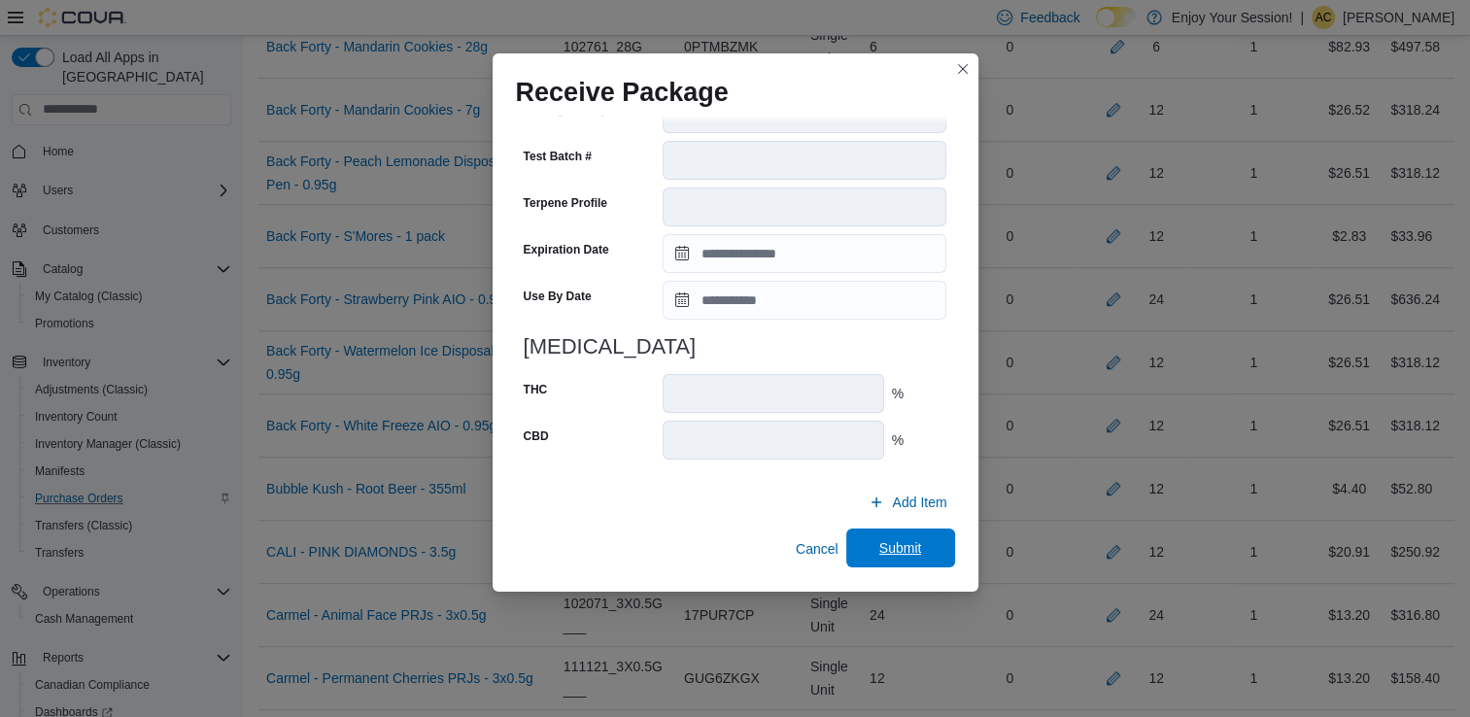
click at [894, 542] on span "Submit" at bounding box center [900, 547] width 43 height 19
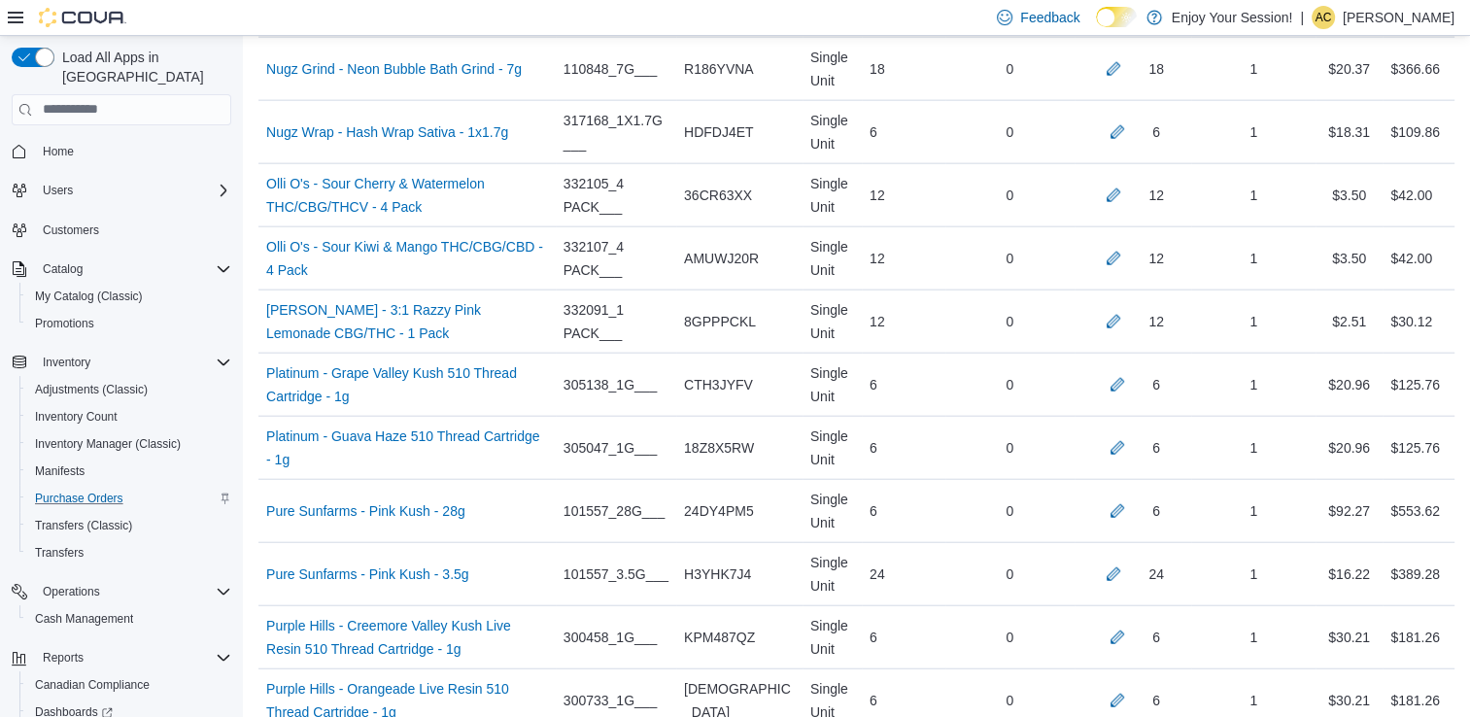
scroll to position [283, 0]
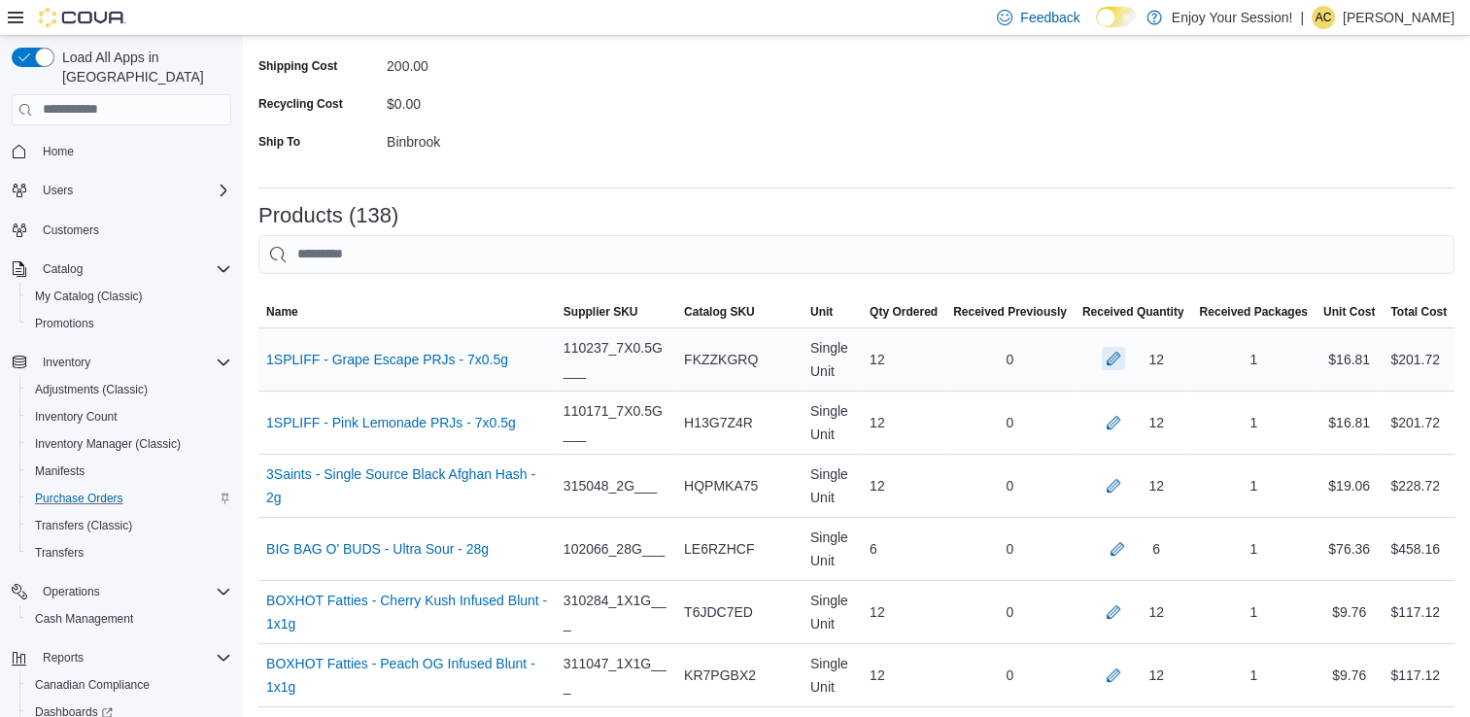
click at [1125, 356] on button "button" at bounding box center [1113, 358] width 23 height 23
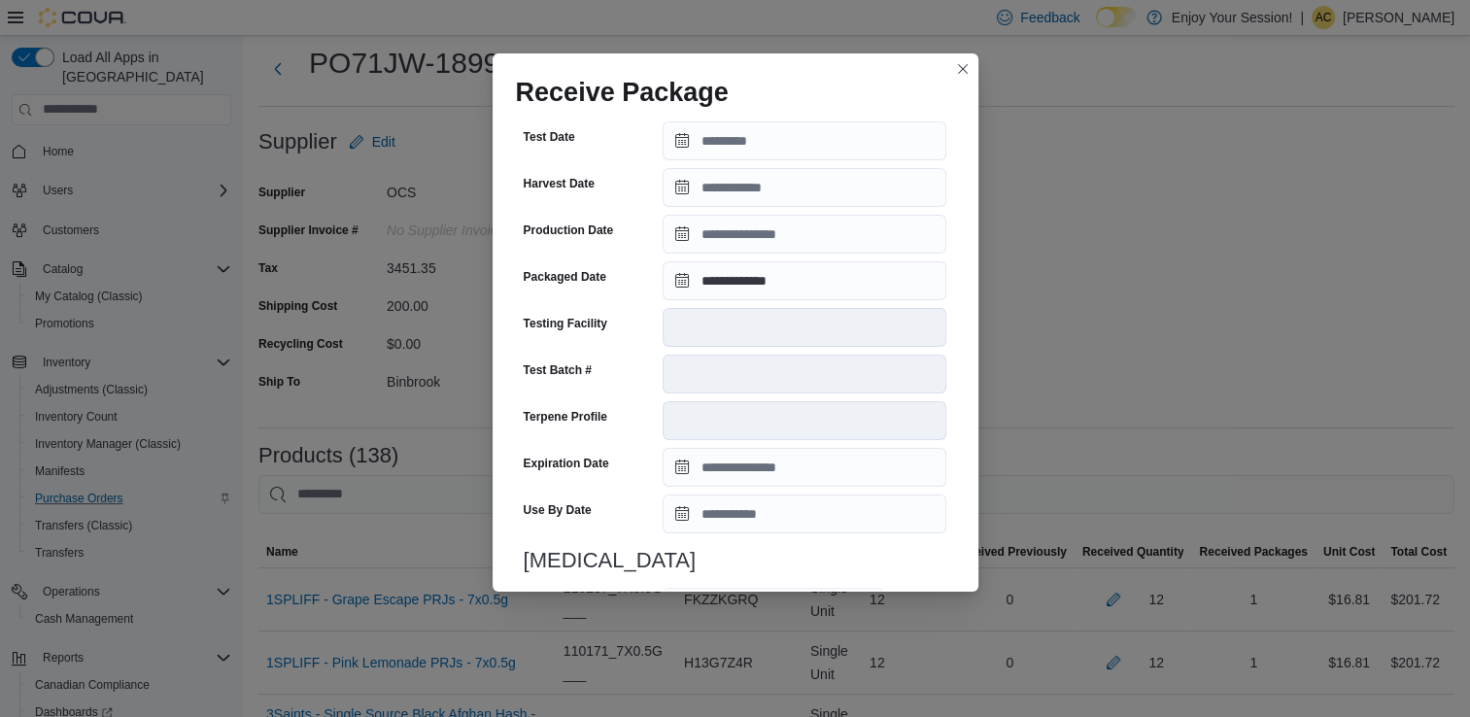
scroll to position [655, 0]
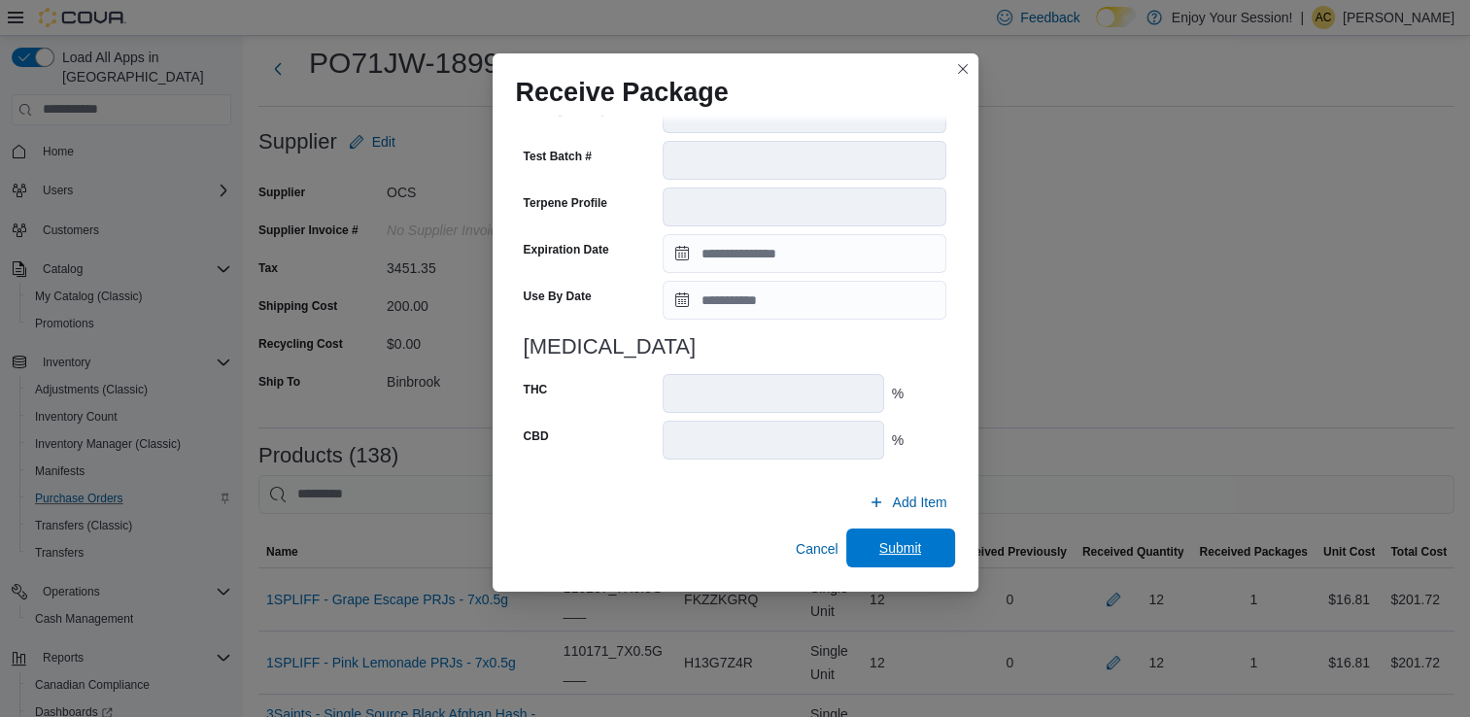
click at [877, 534] on span "Submit" at bounding box center [901, 548] width 86 height 39
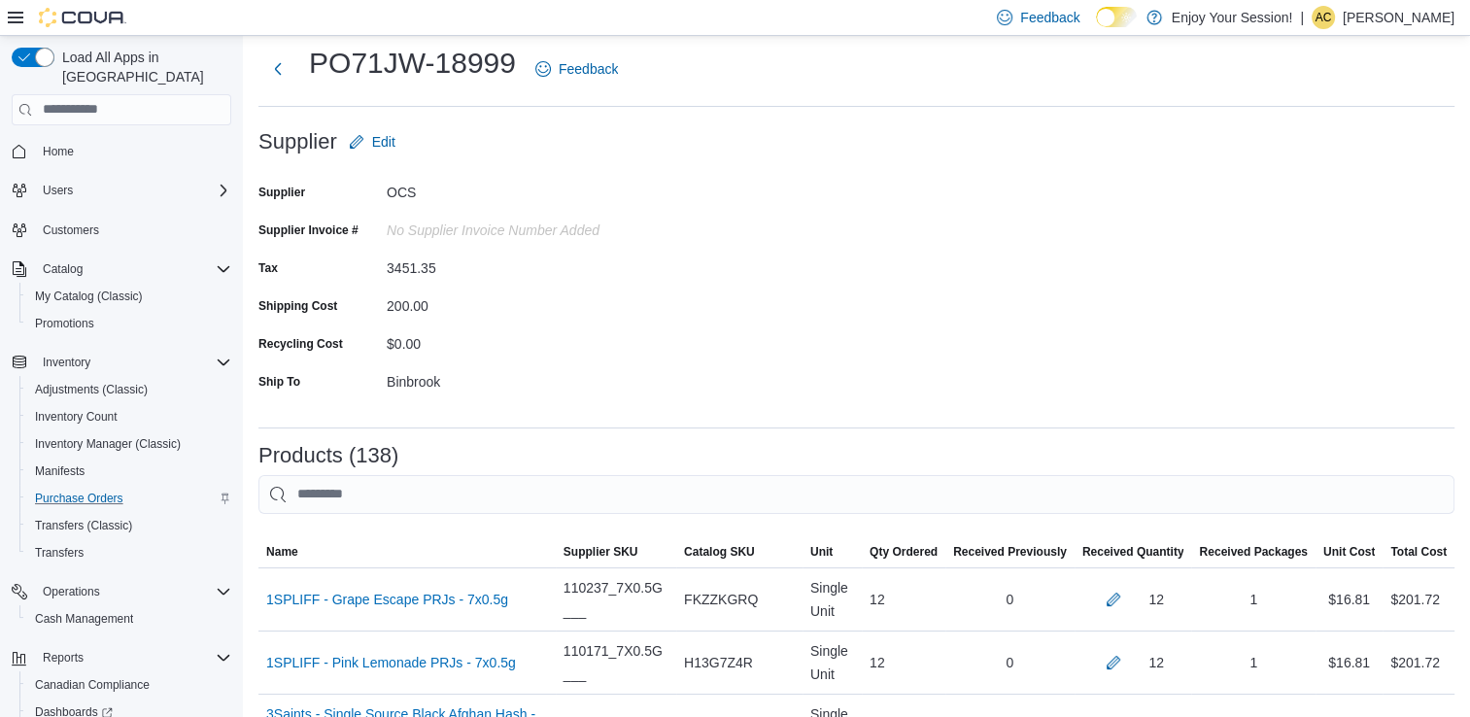
scroll to position [723, 0]
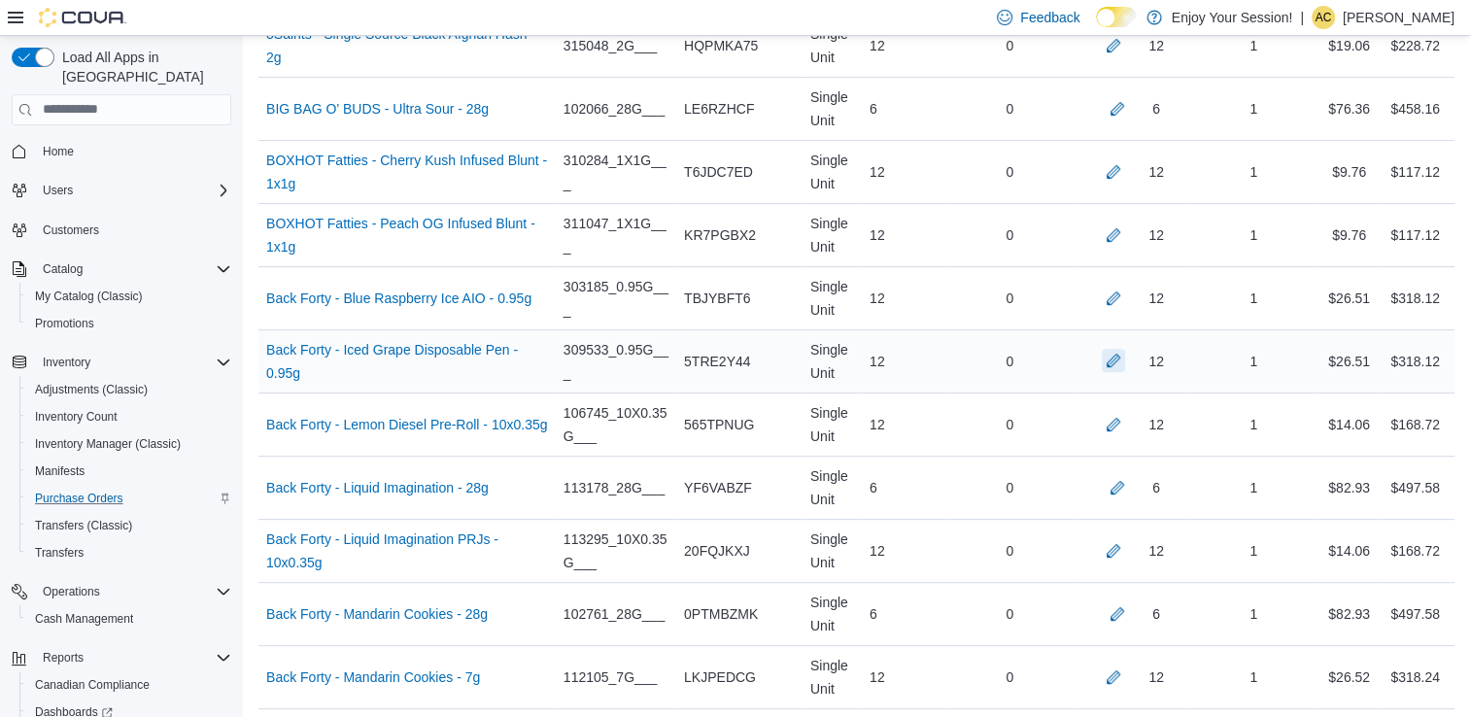
click at [1125, 352] on button "button" at bounding box center [1113, 360] width 23 height 23
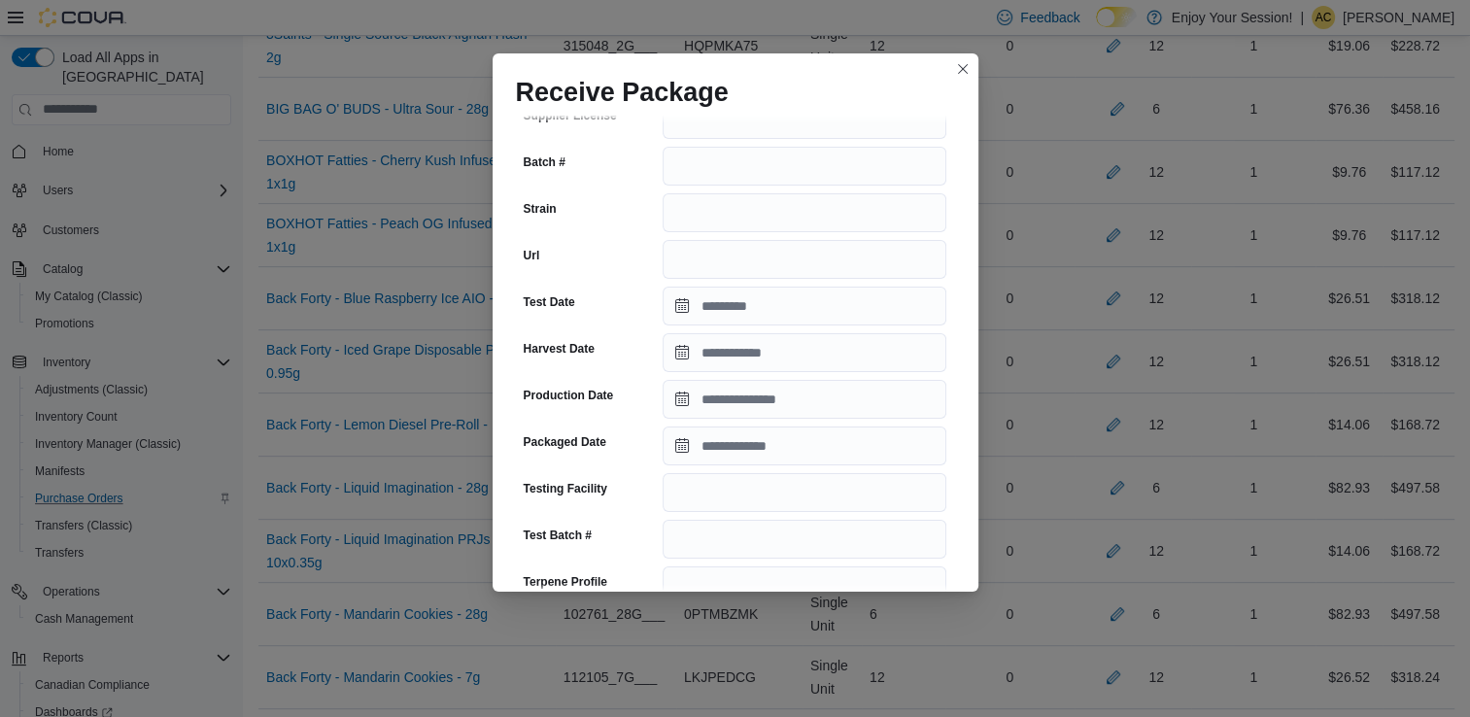
scroll to position [241, 0]
click at [779, 430] on input "Packaged Date" at bounding box center [805, 446] width 284 height 39
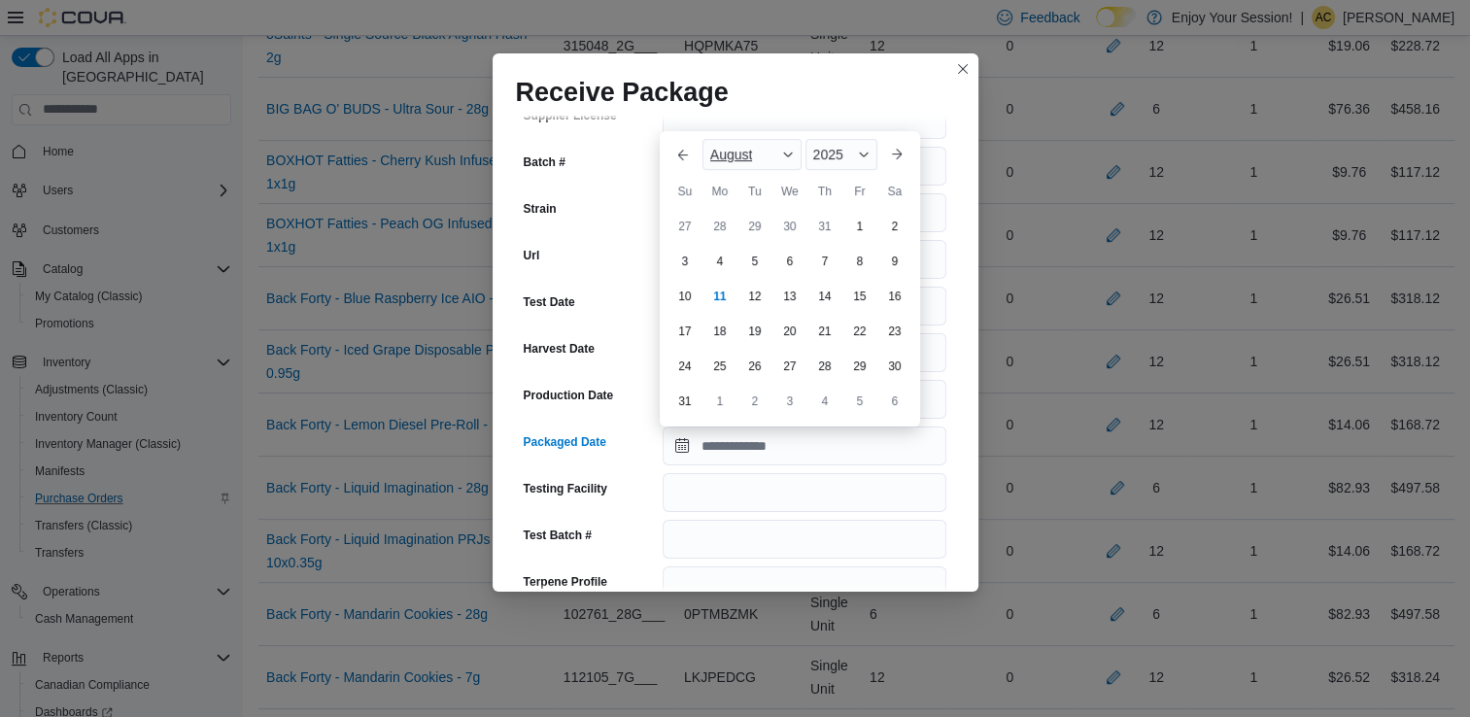
click at [740, 158] on span "August" at bounding box center [731, 155] width 43 height 16
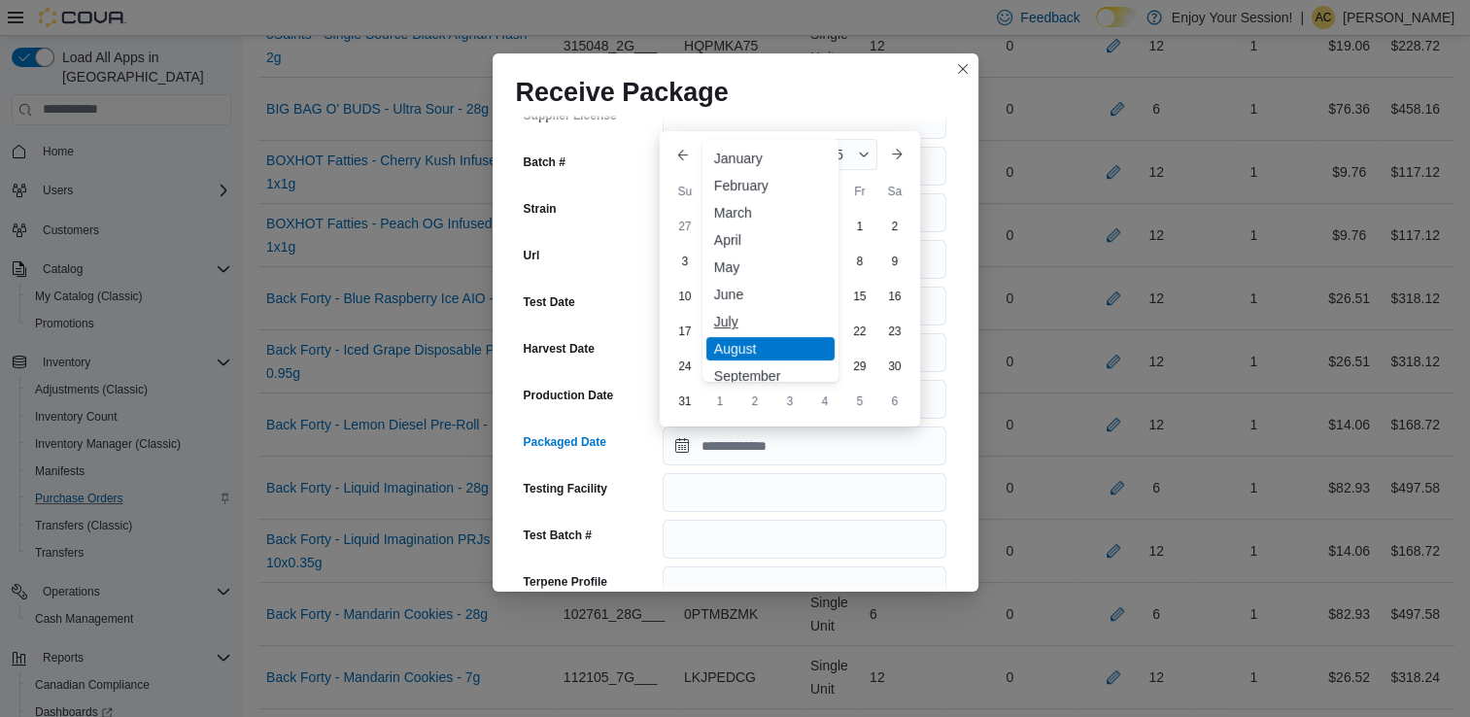
click at [738, 321] on div "July" at bounding box center [770, 321] width 128 height 23
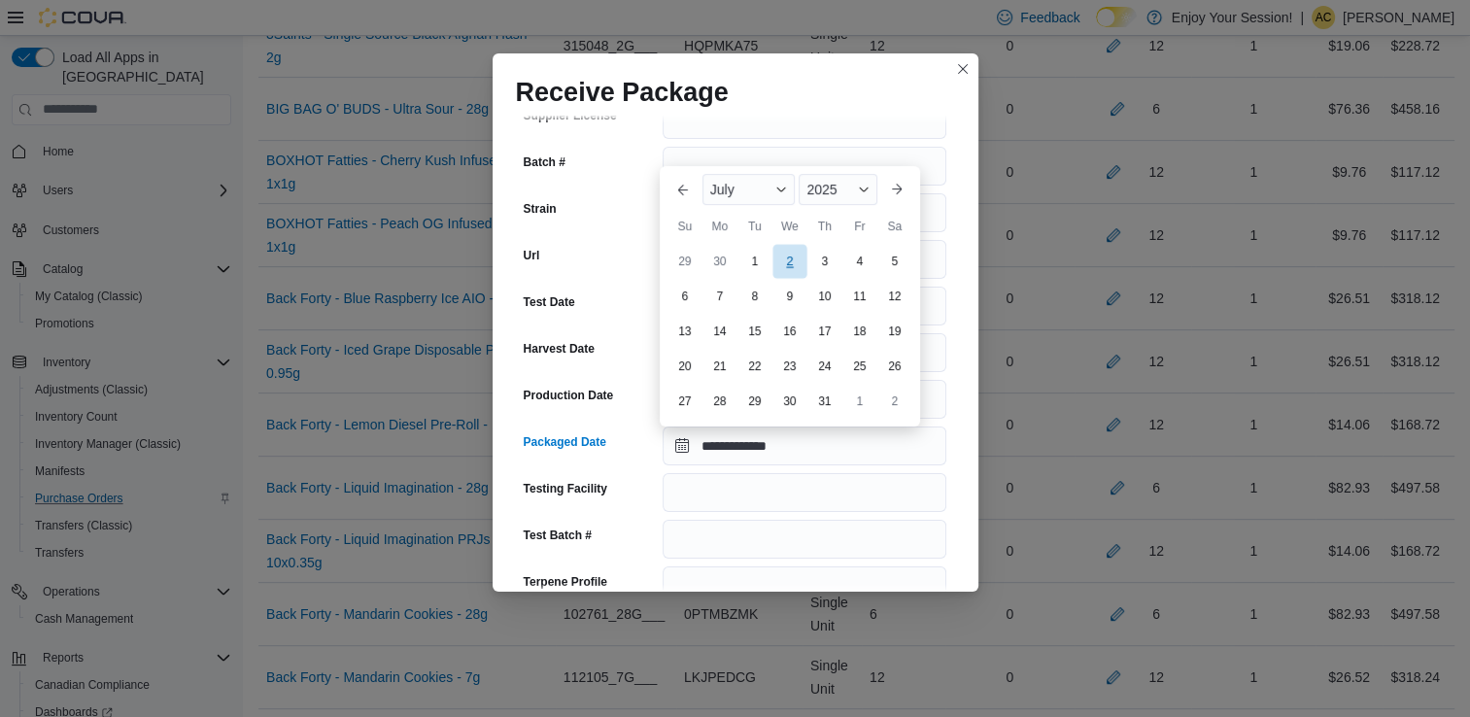
click at [793, 252] on div "2" at bounding box center [790, 262] width 34 height 34
type input "**********"
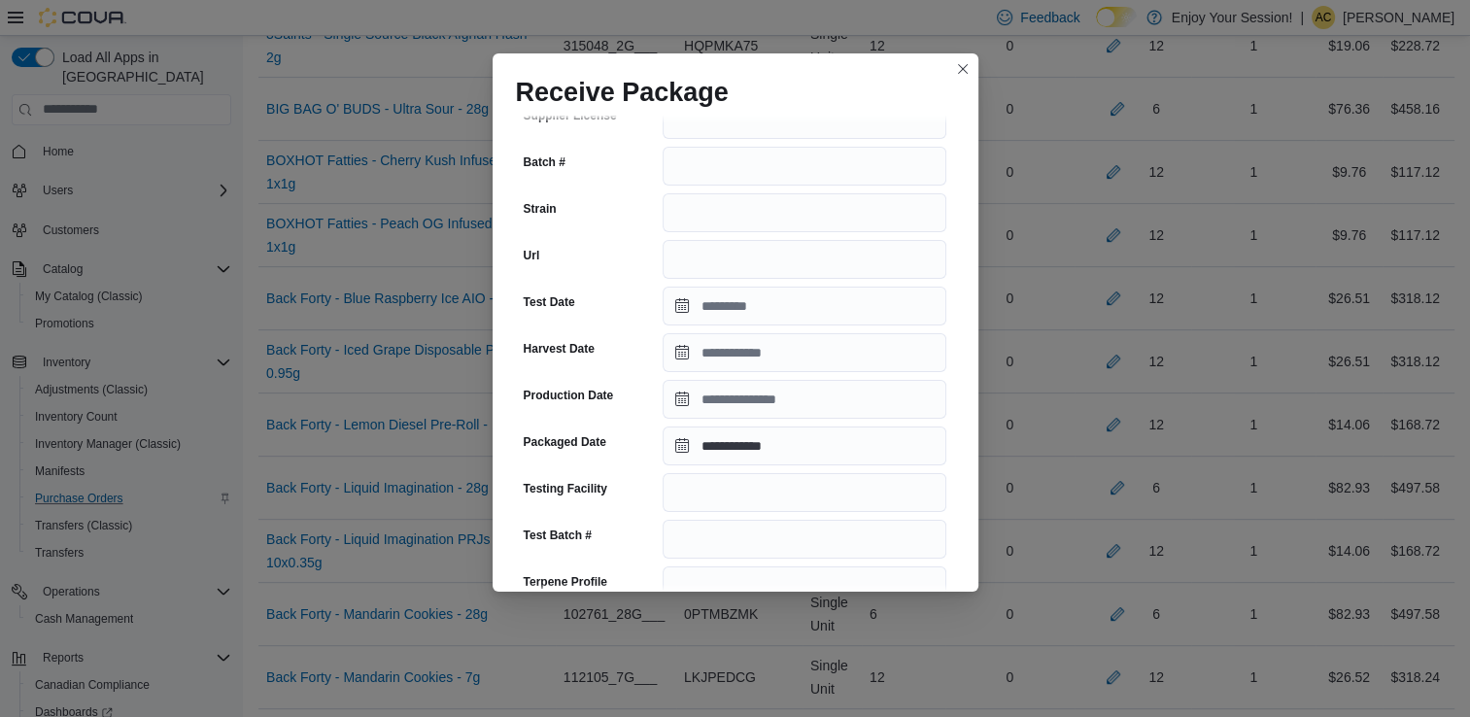
scroll to position [674, 0]
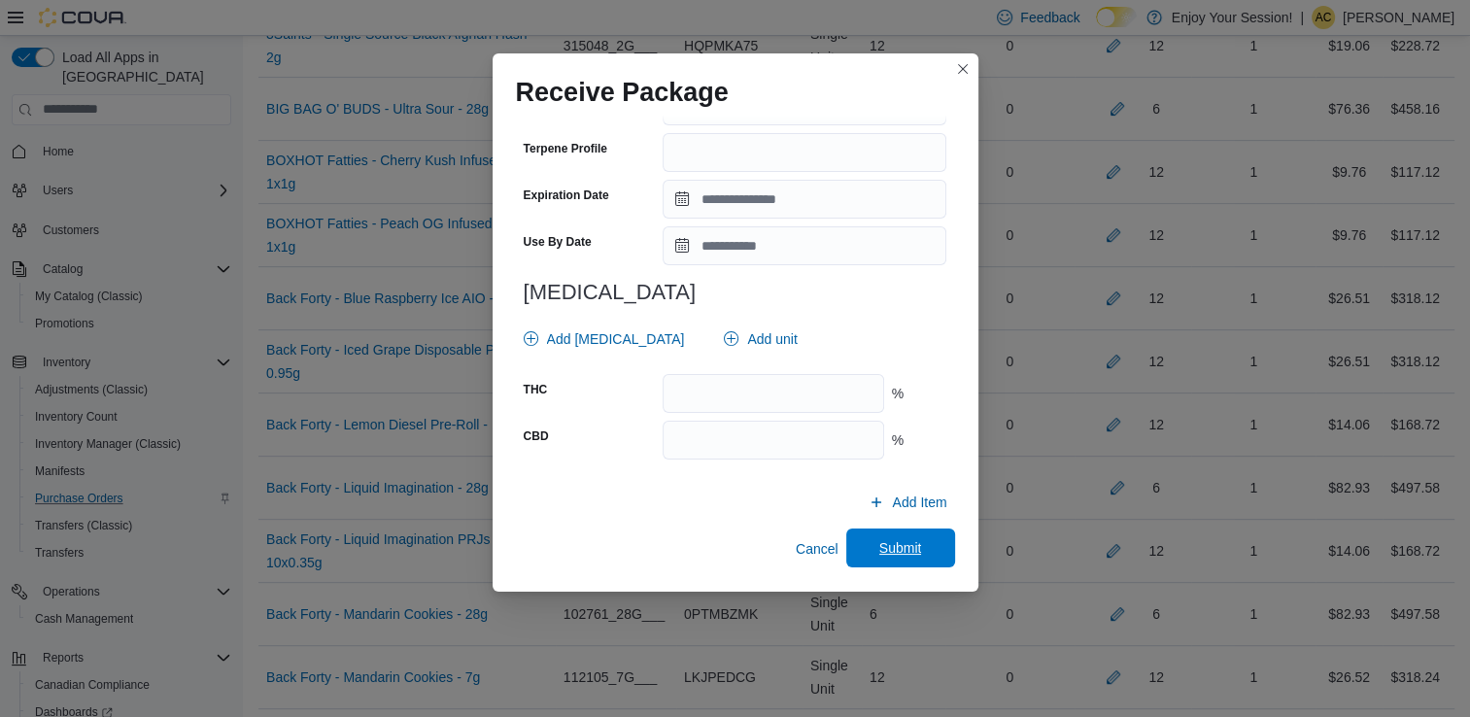
click at [902, 554] on span "Submit" at bounding box center [900, 547] width 43 height 19
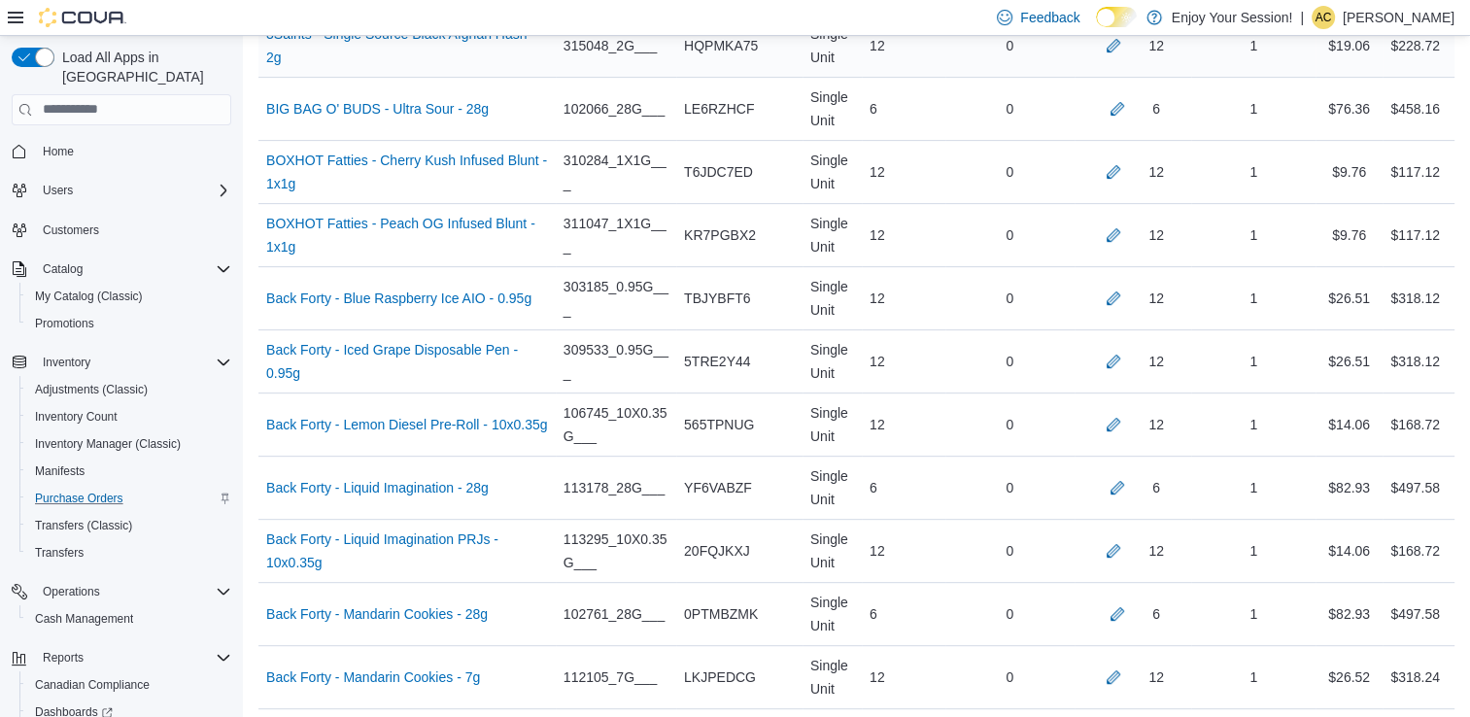
scroll to position [4124, 0]
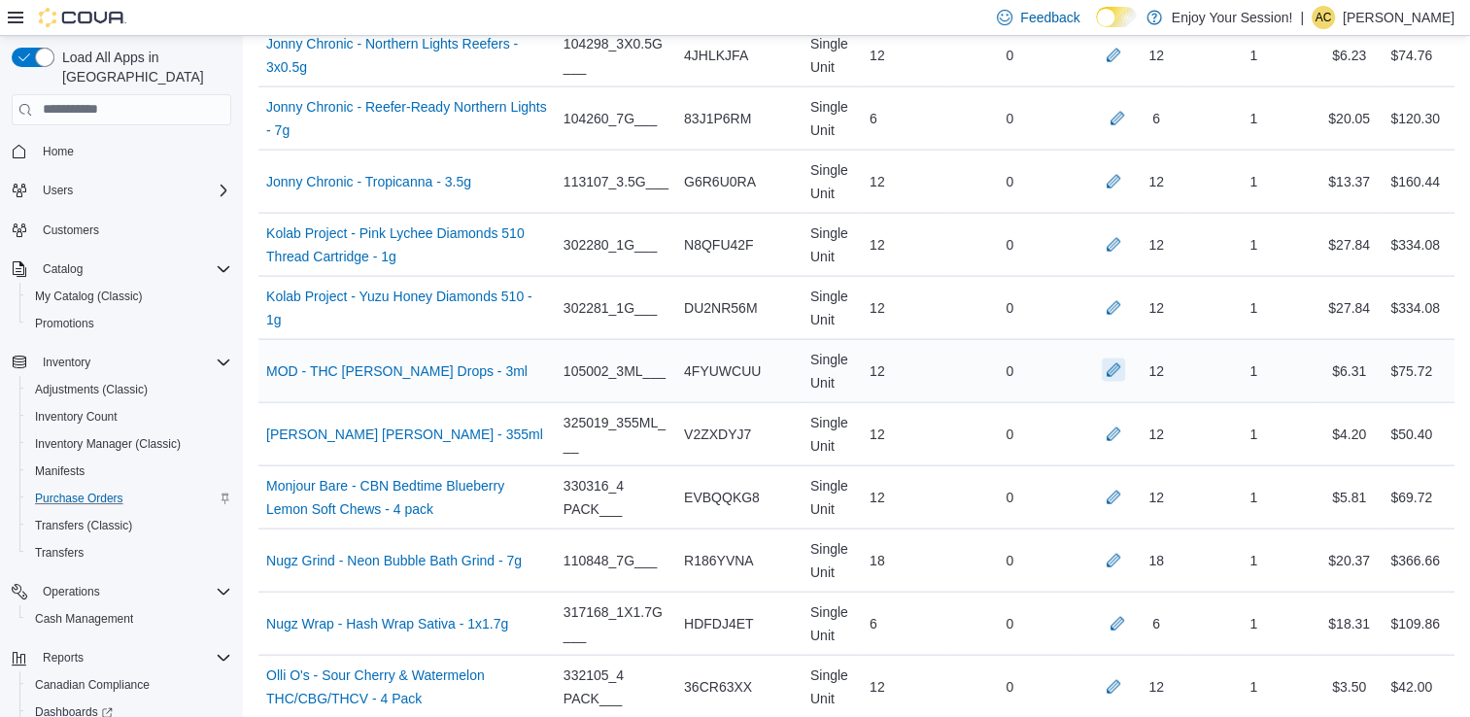
click at [1125, 363] on button "button" at bounding box center [1113, 370] width 23 height 23
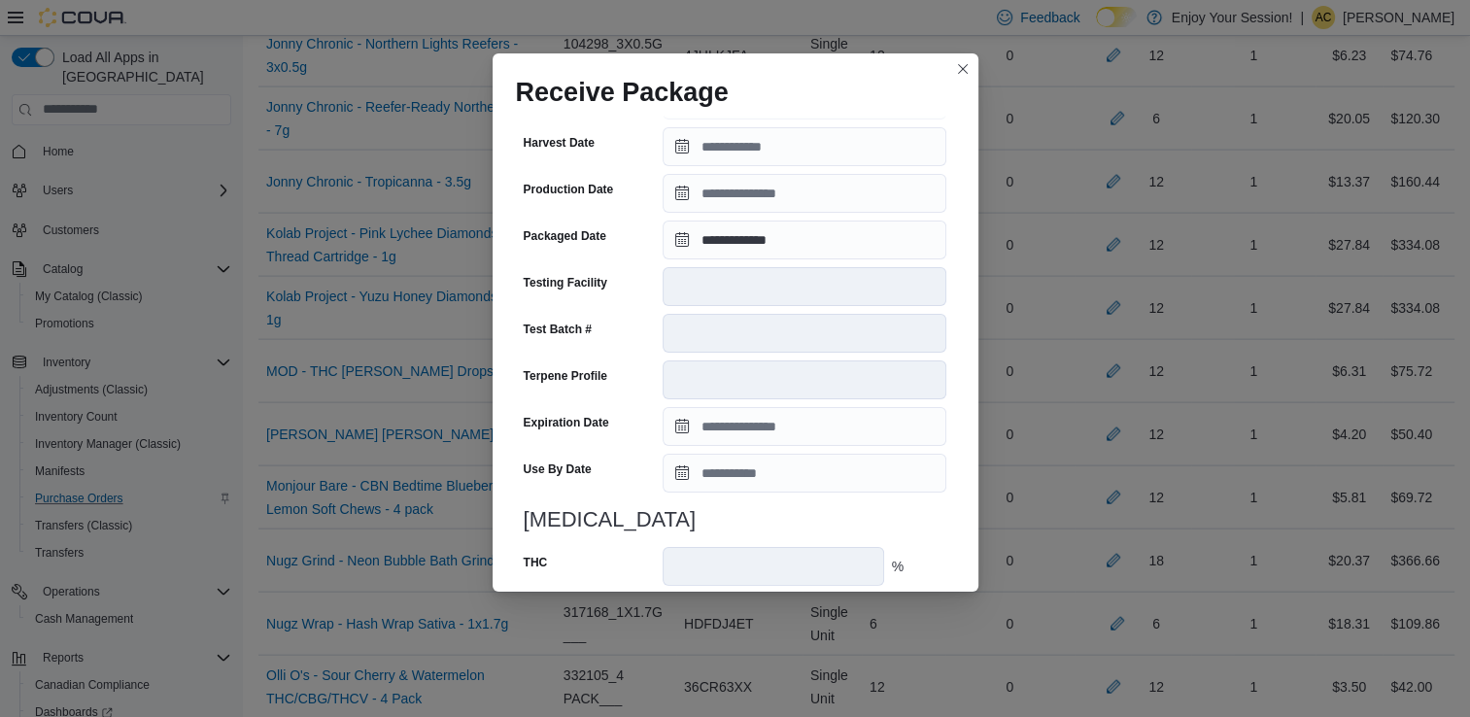
scroll to position [655, 0]
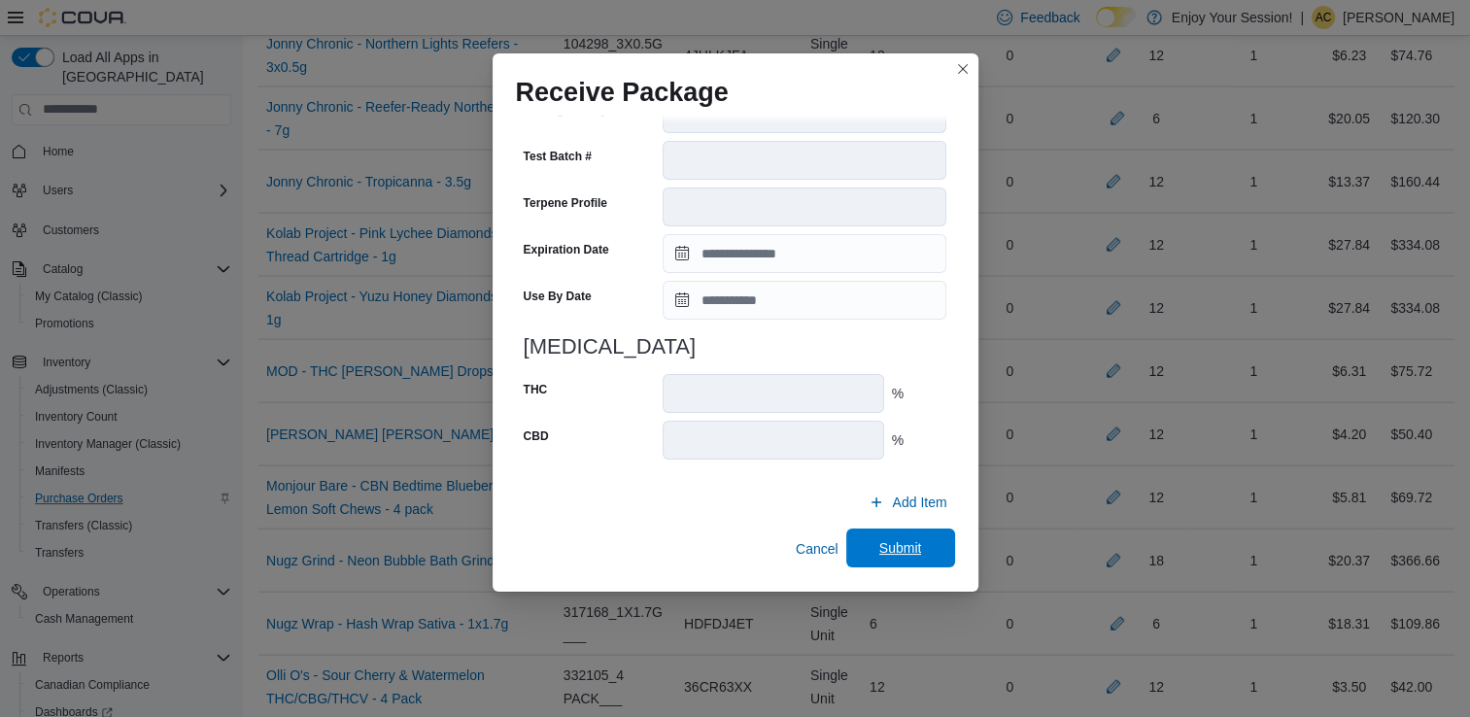
click at [892, 538] on span "Submit" at bounding box center [901, 548] width 86 height 39
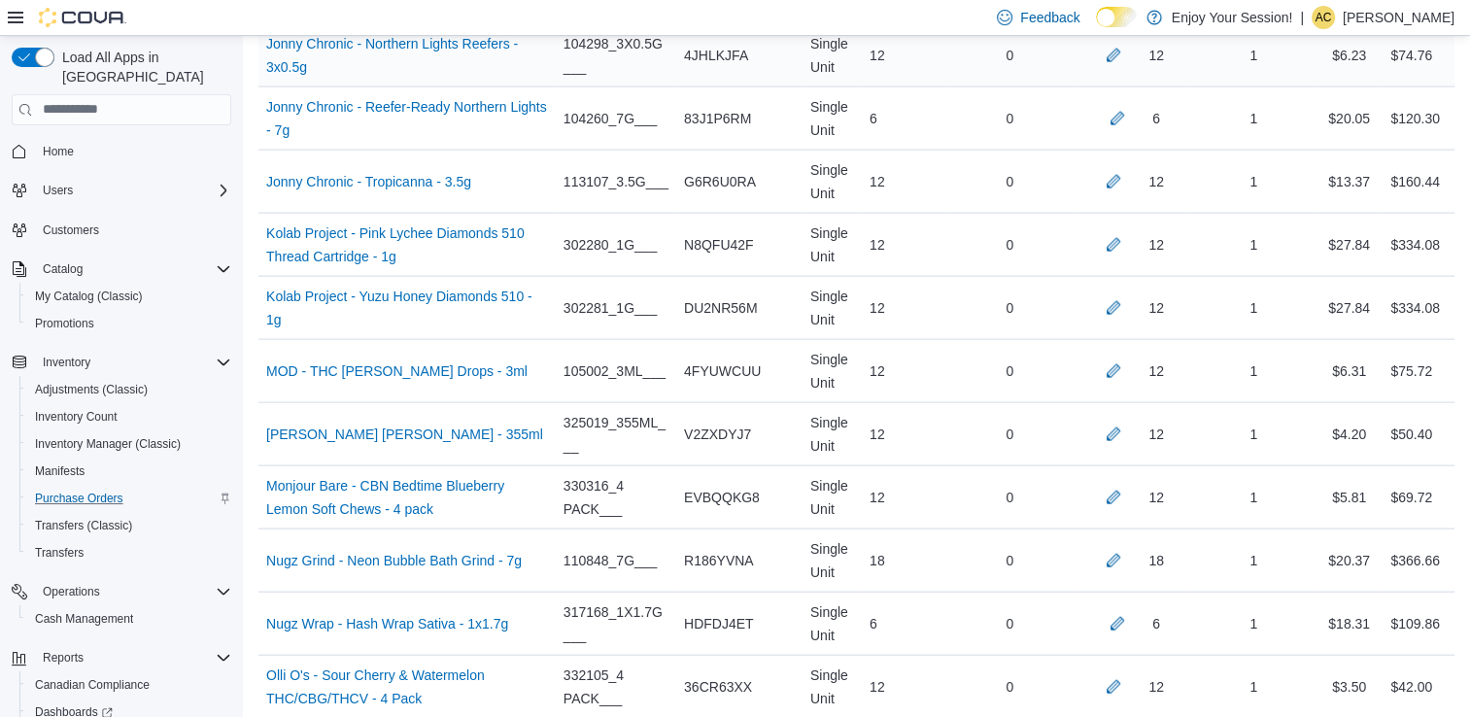
scroll to position [4690, 0]
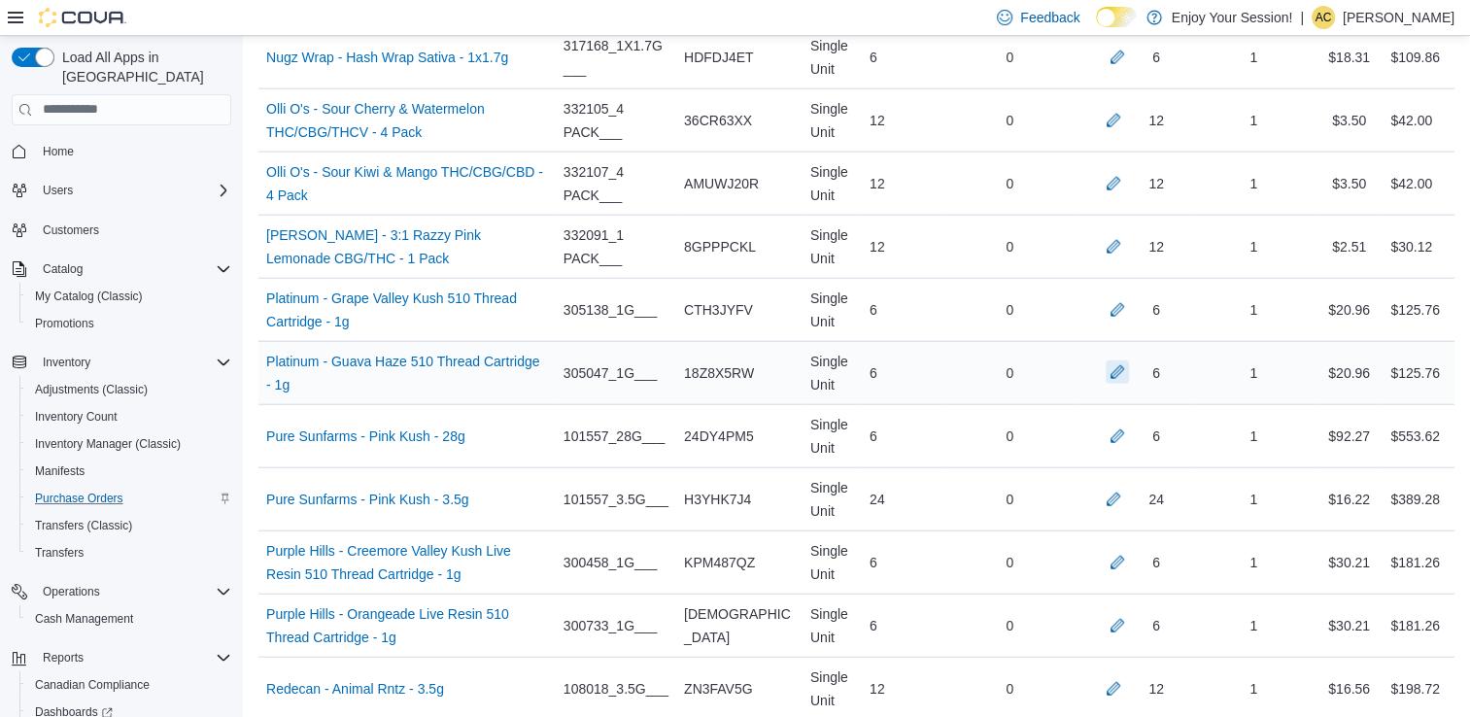
click at [1127, 363] on button "button" at bounding box center [1117, 372] width 23 height 23
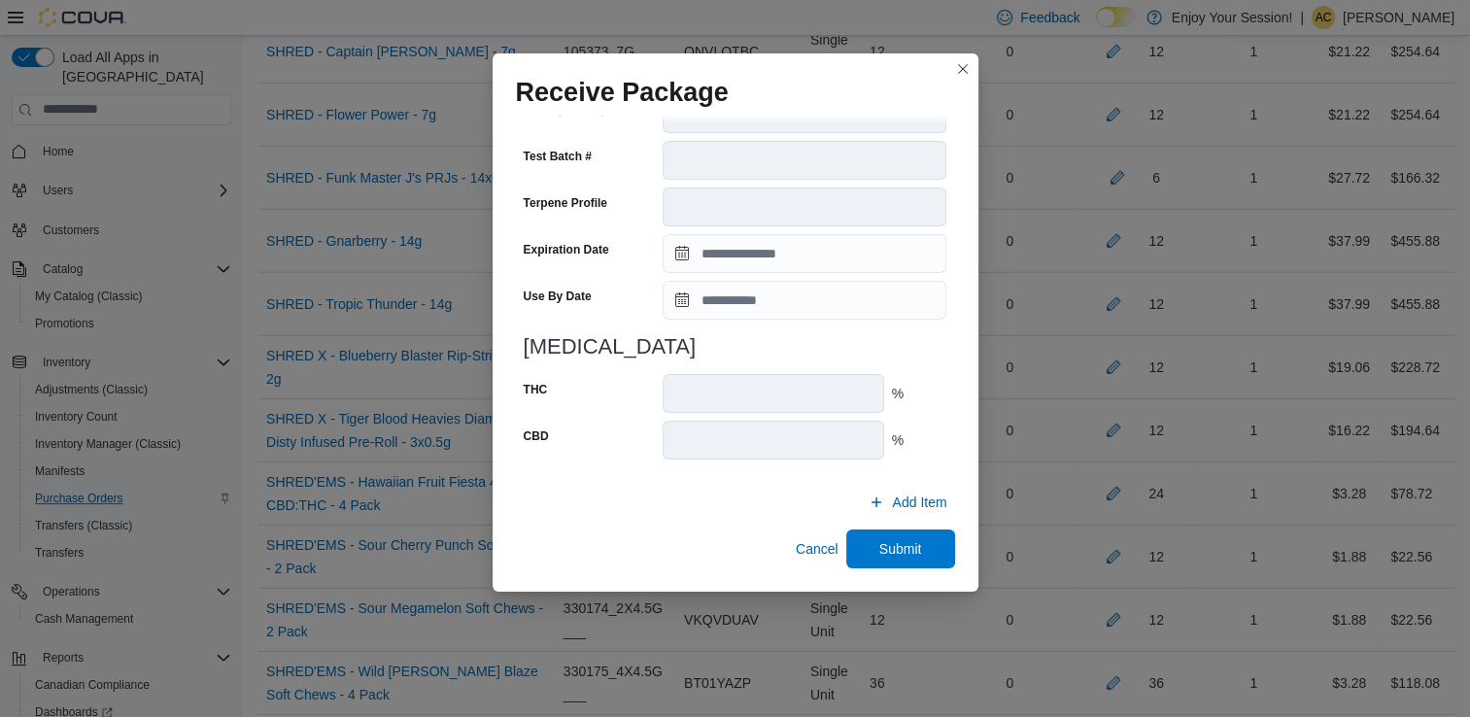
scroll to position [5604, 0]
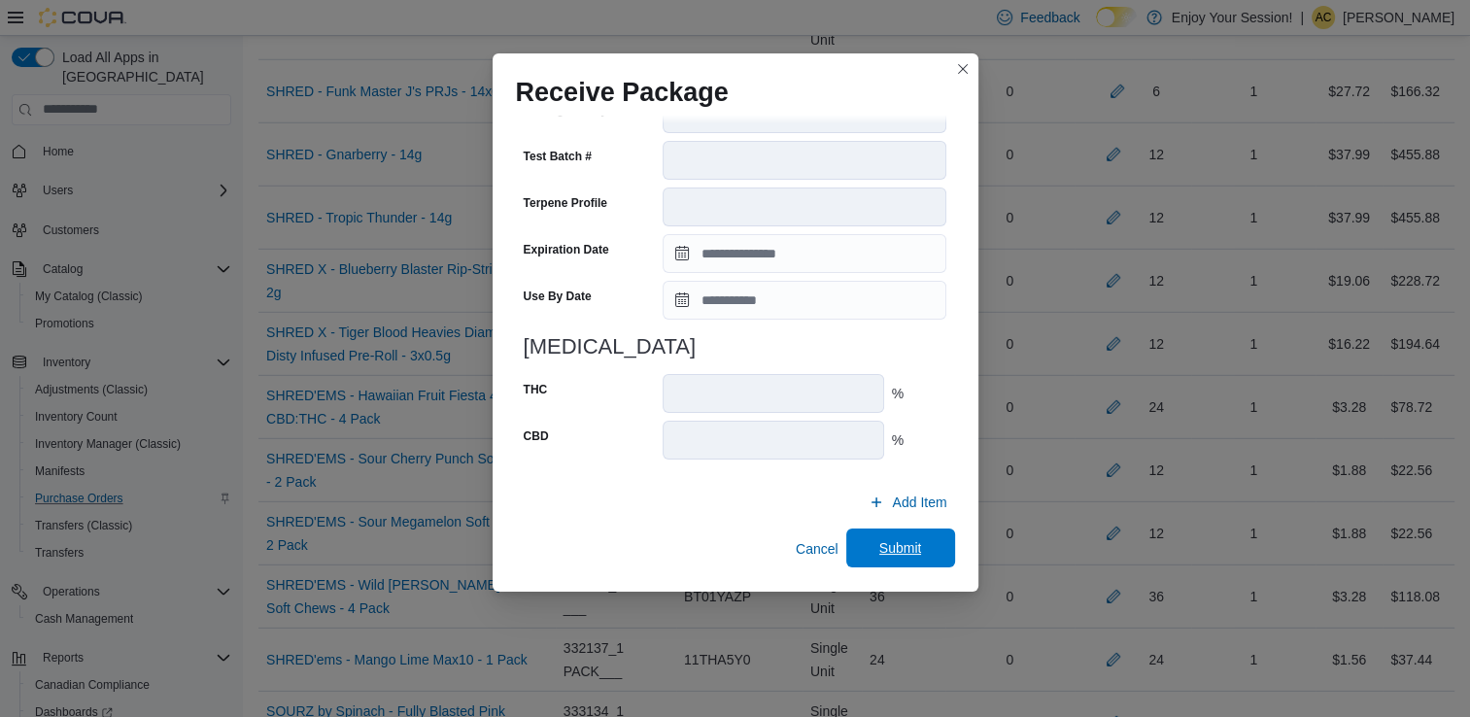
click at [890, 554] on span "Submit" at bounding box center [900, 547] width 43 height 19
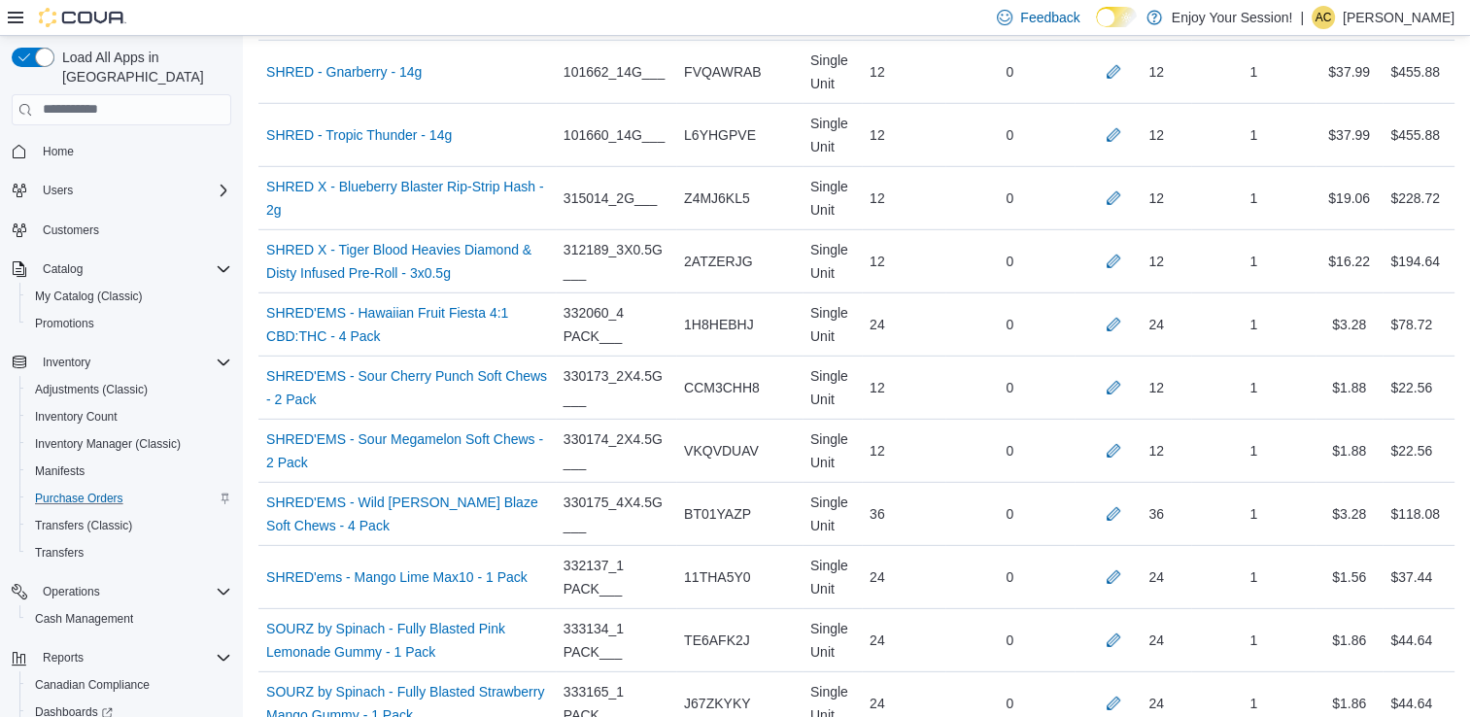
scroll to position [3683, 0]
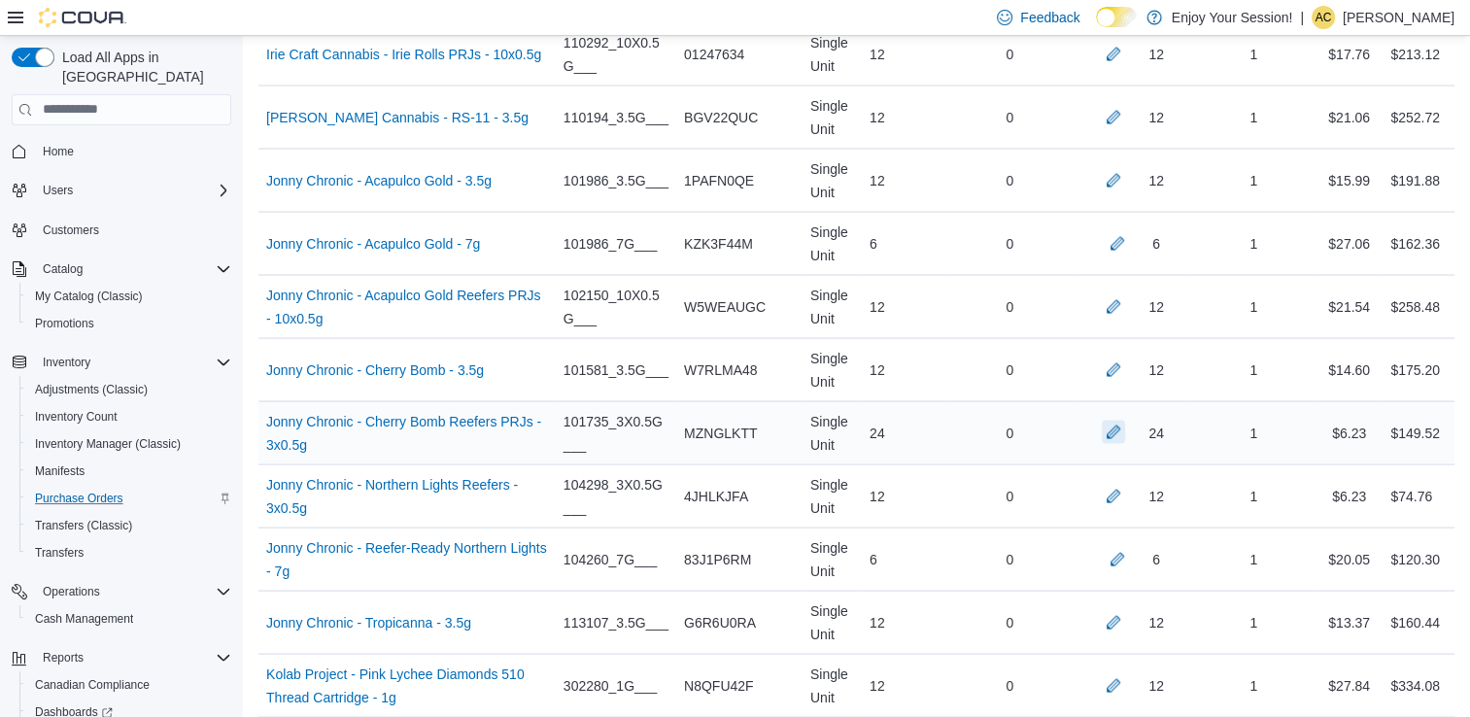
click at [1125, 423] on button "button" at bounding box center [1113, 432] width 23 height 23
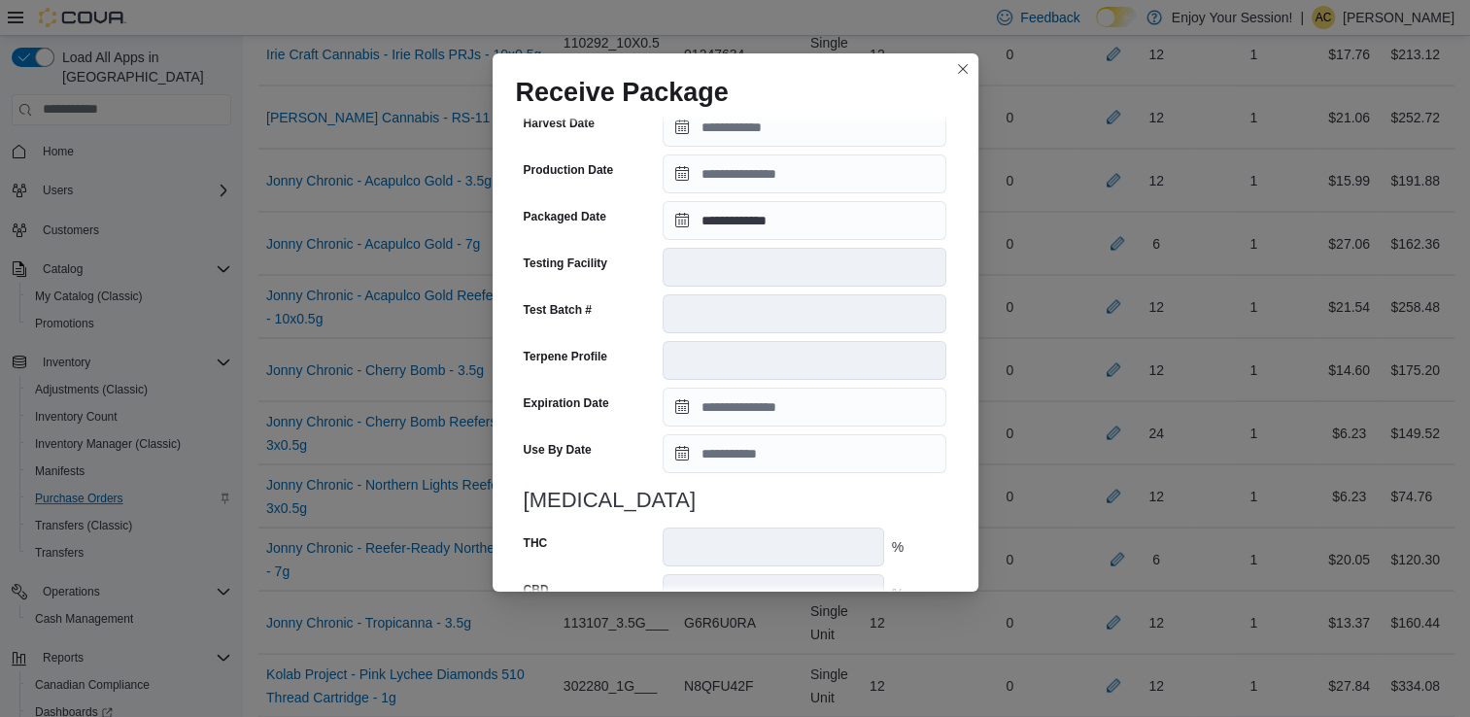
scroll to position [501, 0]
click at [717, 221] on input "**********" at bounding box center [805, 220] width 284 height 39
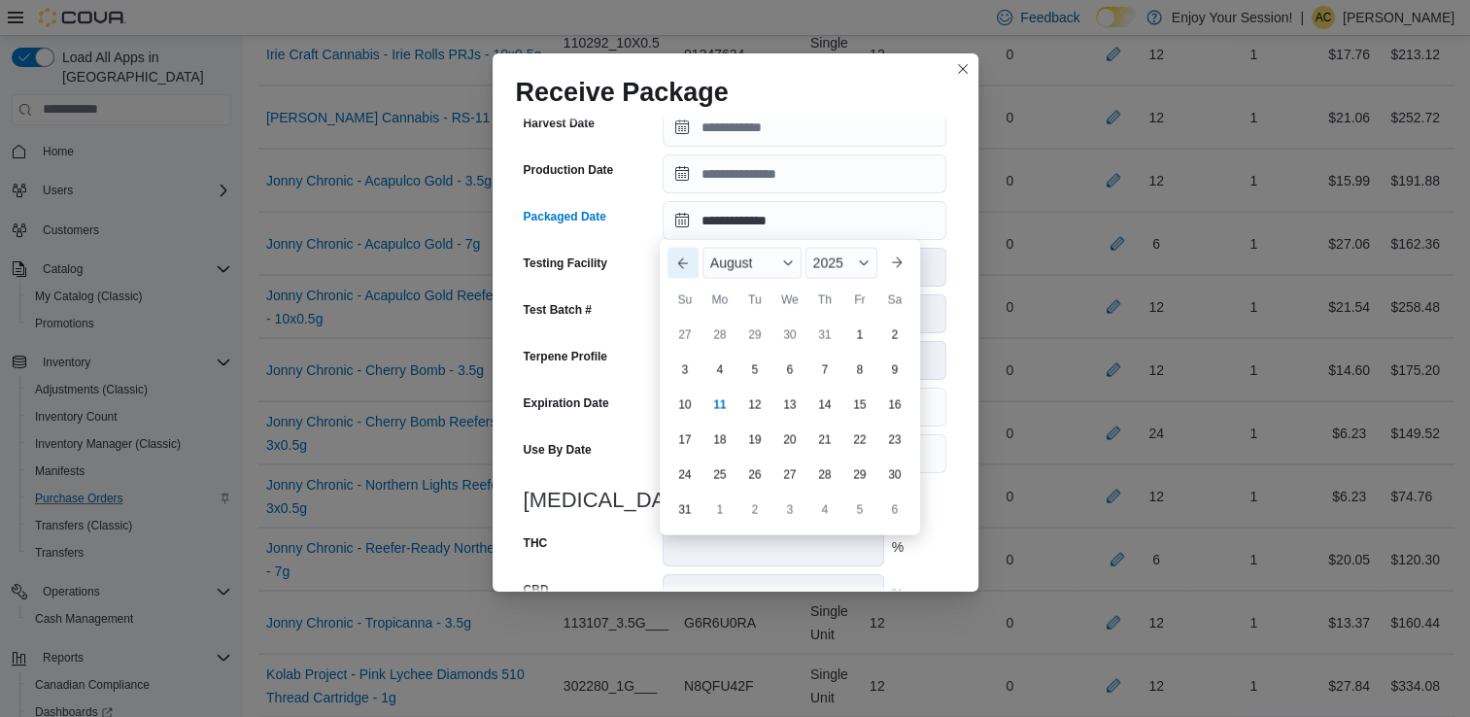
click at [679, 274] on button "Previous Month" at bounding box center [683, 263] width 31 height 31
type input "**********"
click at [856, 371] on div "11" at bounding box center [859, 370] width 34 height 34
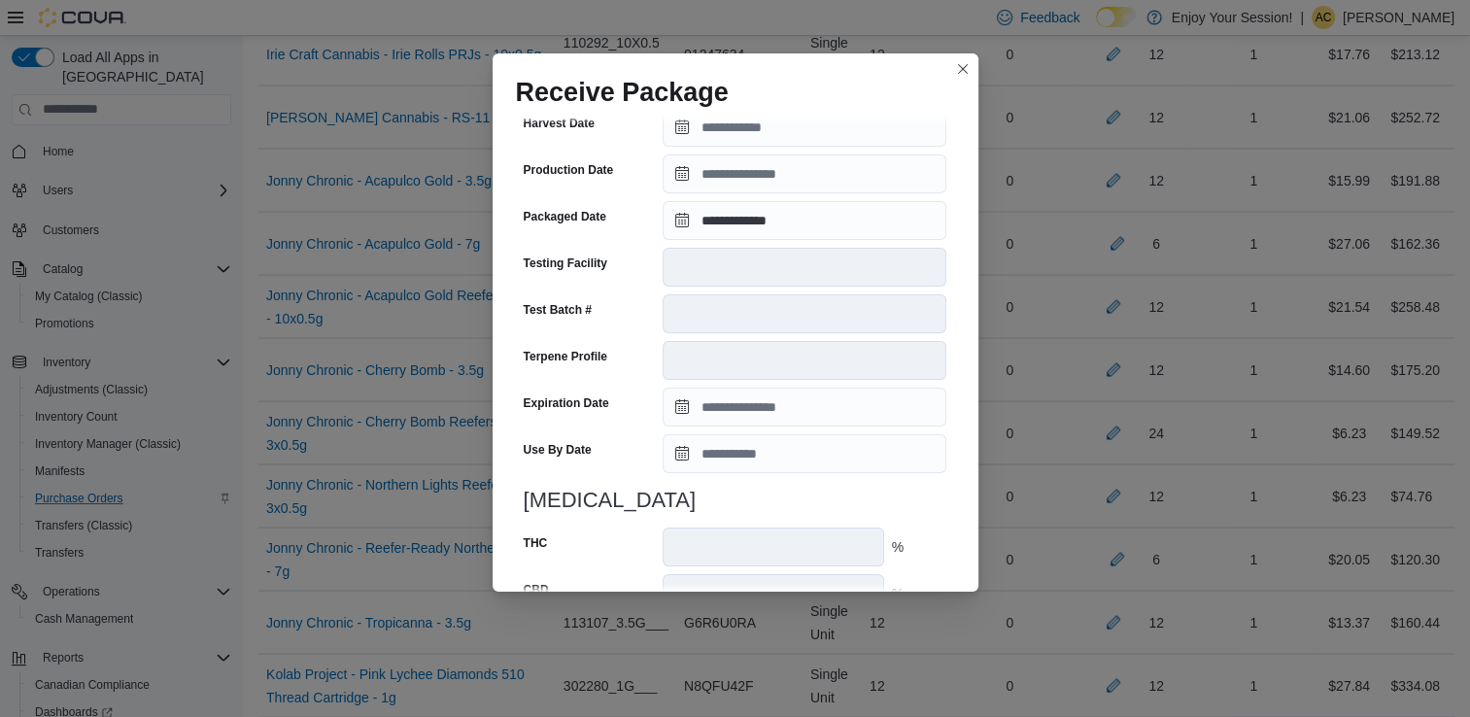
scroll to position [655, 0]
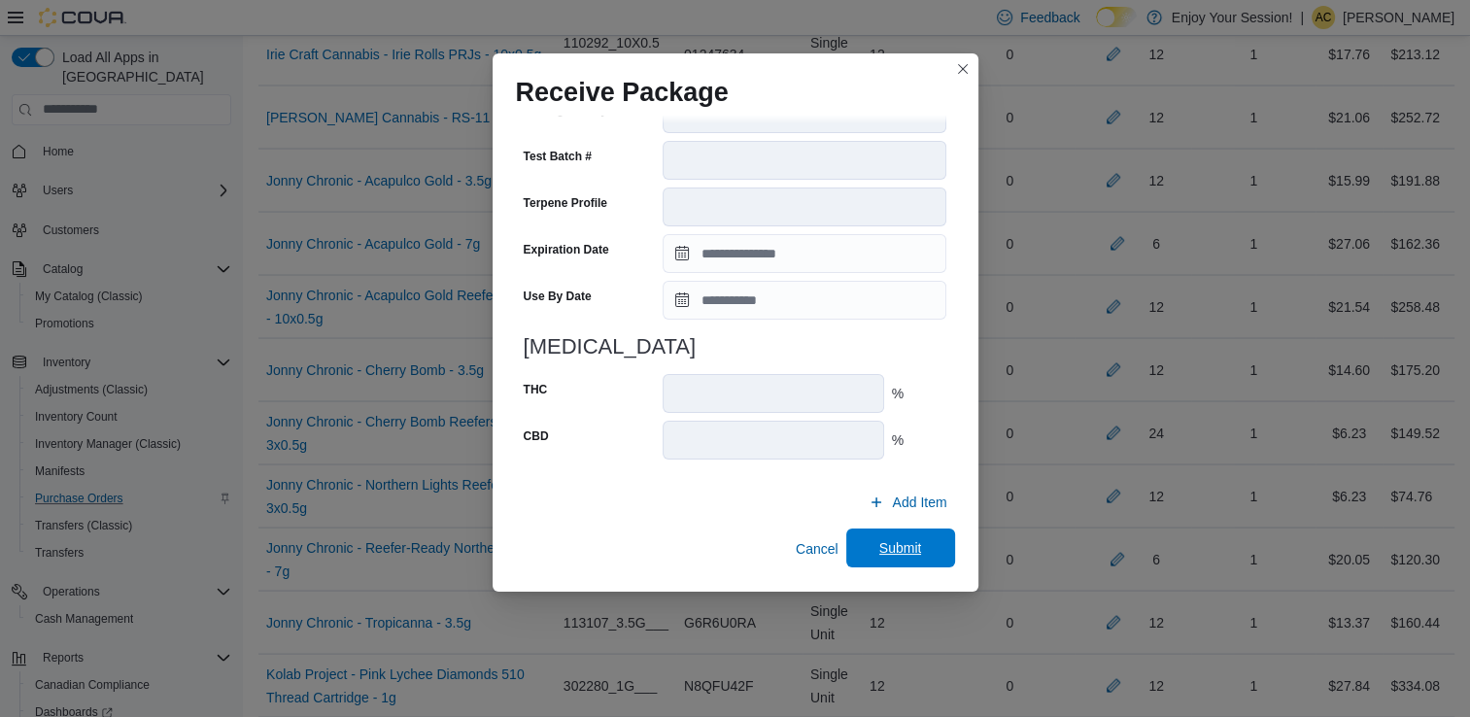
click at [905, 534] on span "Submit" at bounding box center [901, 548] width 86 height 39
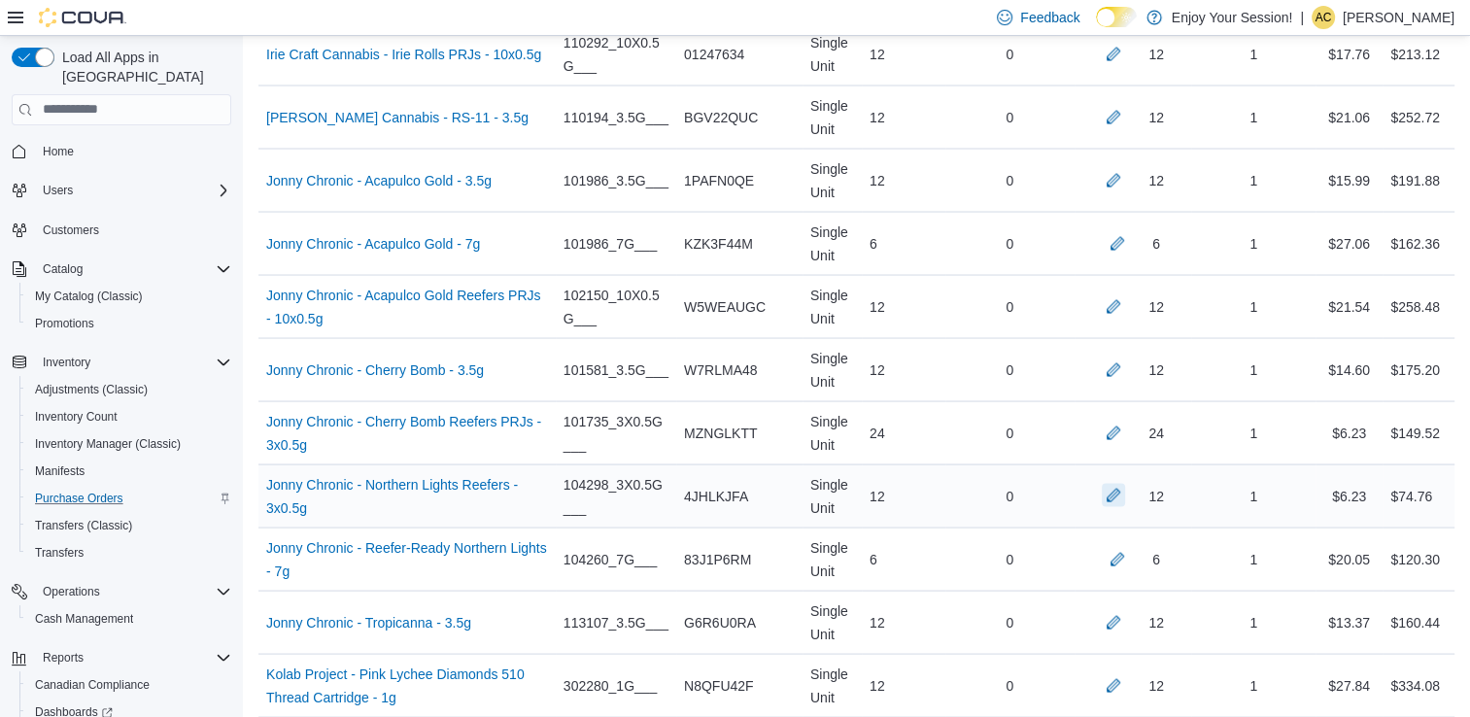
click at [1123, 490] on button "button" at bounding box center [1113, 495] width 23 height 23
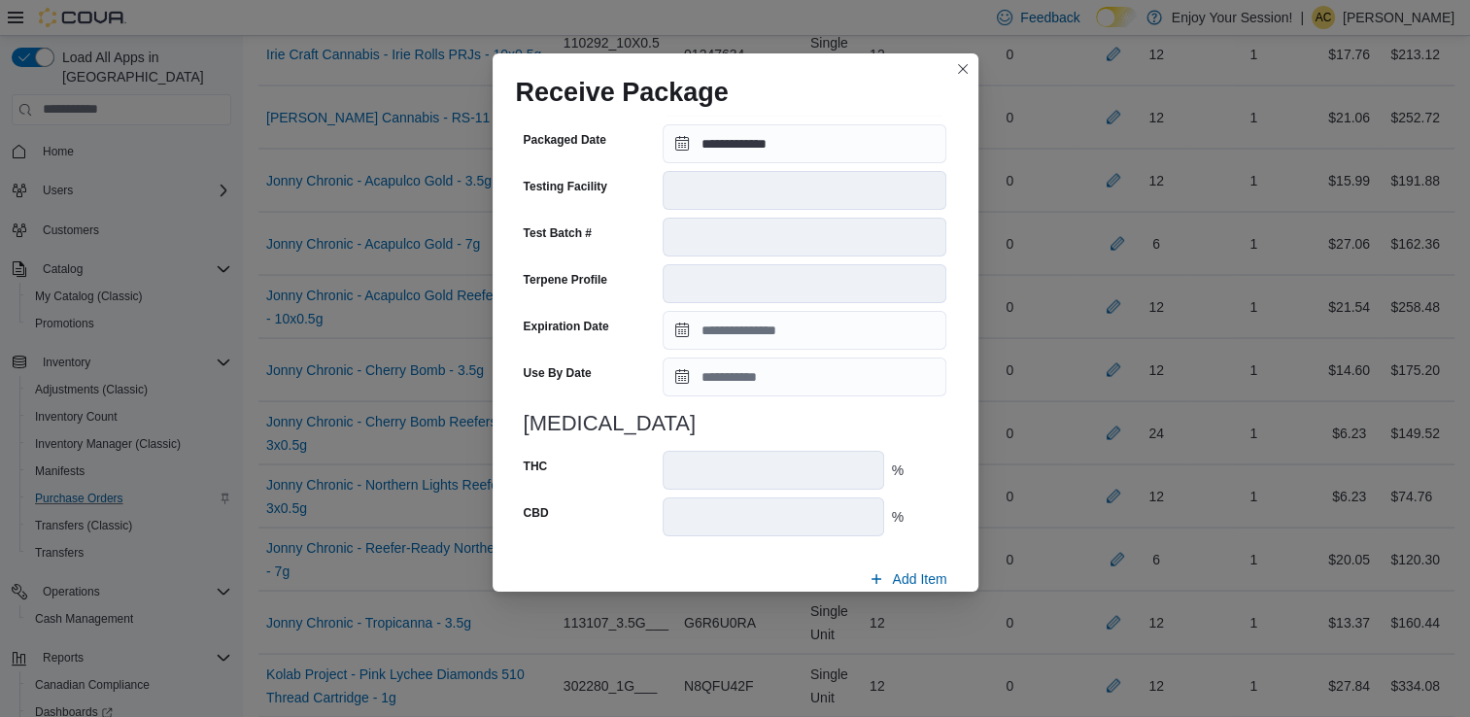
scroll to position [599, 0]
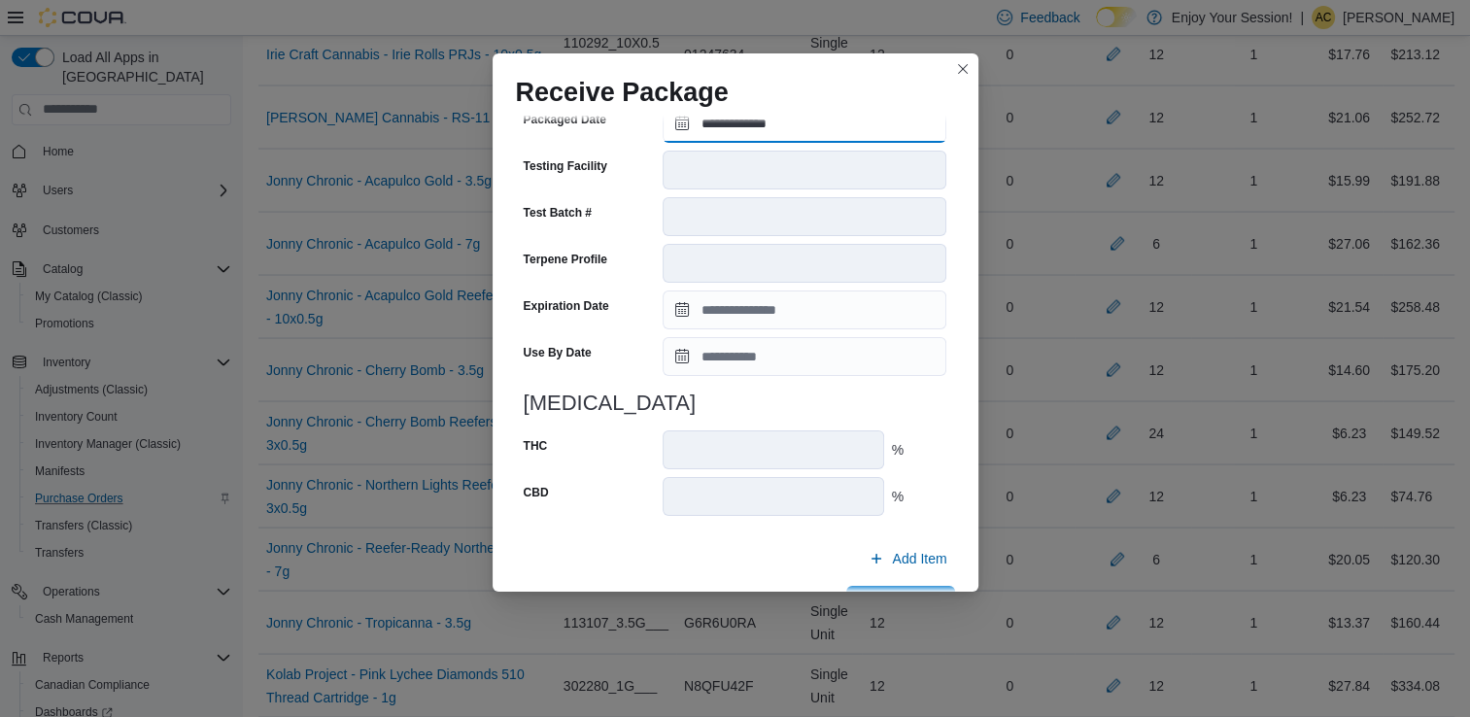
click at [697, 134] on input "**********" at bounding box center [805, 123] width 284 height 39
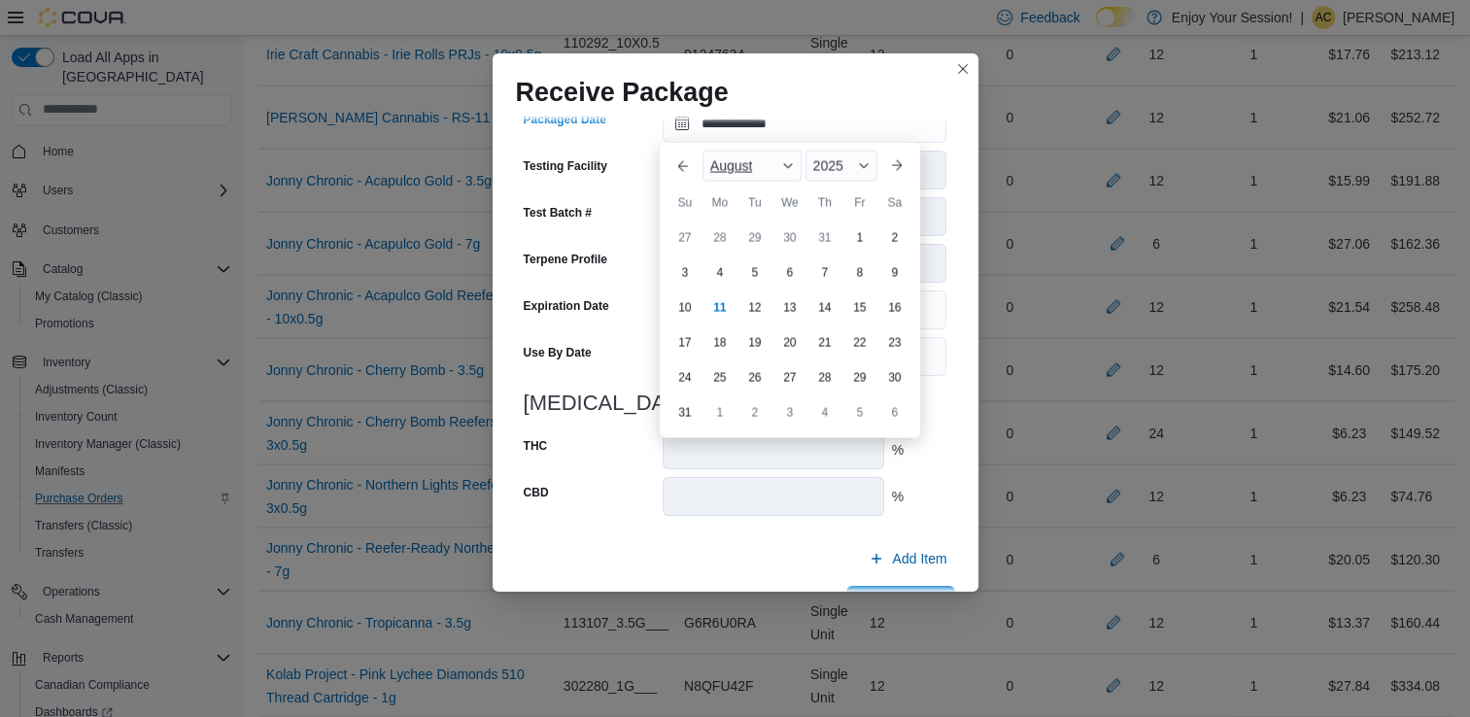
click at [713, 171] on span "August" at bounding box center [731, 166] width 43 height 16
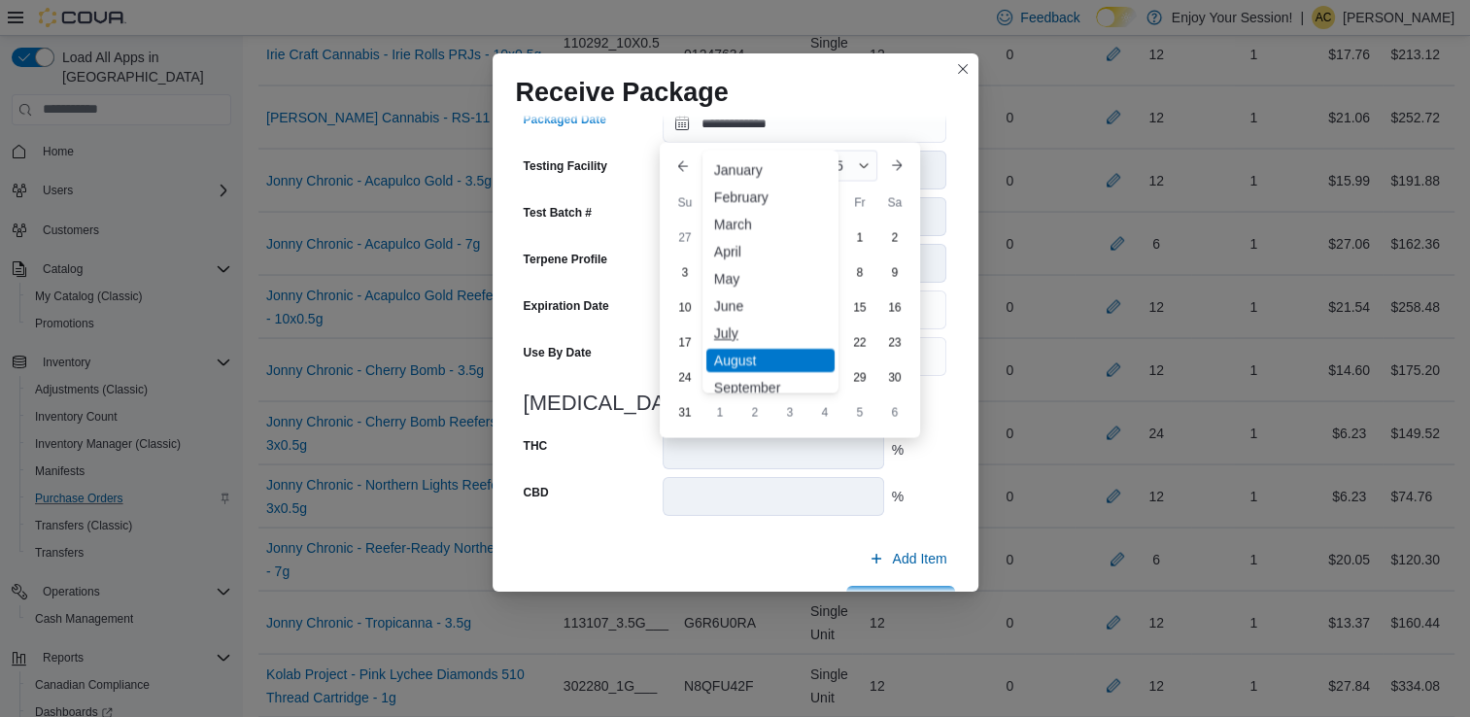
click at [740, 323] on div "July" at bounding box center [770, 333] width 128 height 23
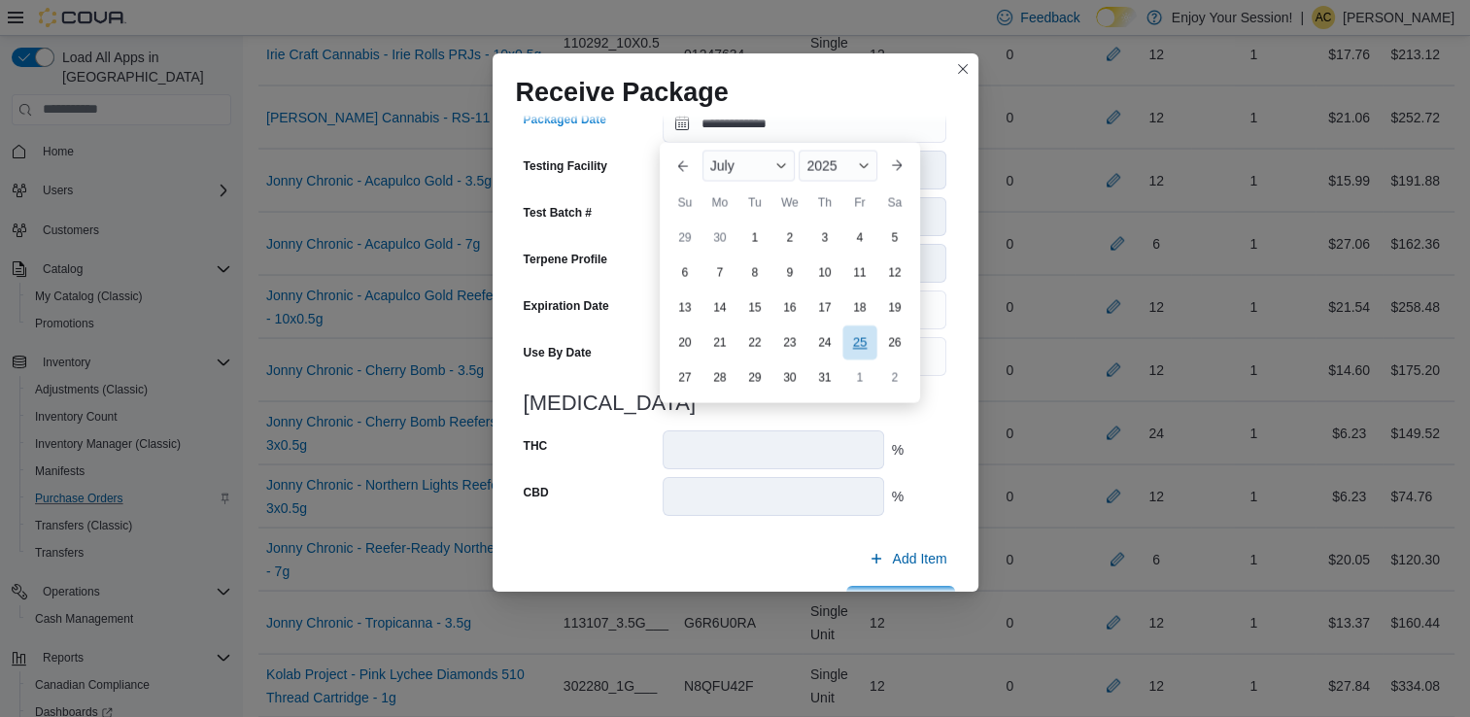
click at [850, 344] on div "25" at bounding box center [859, 343] width 34 height 34
type input "**********"
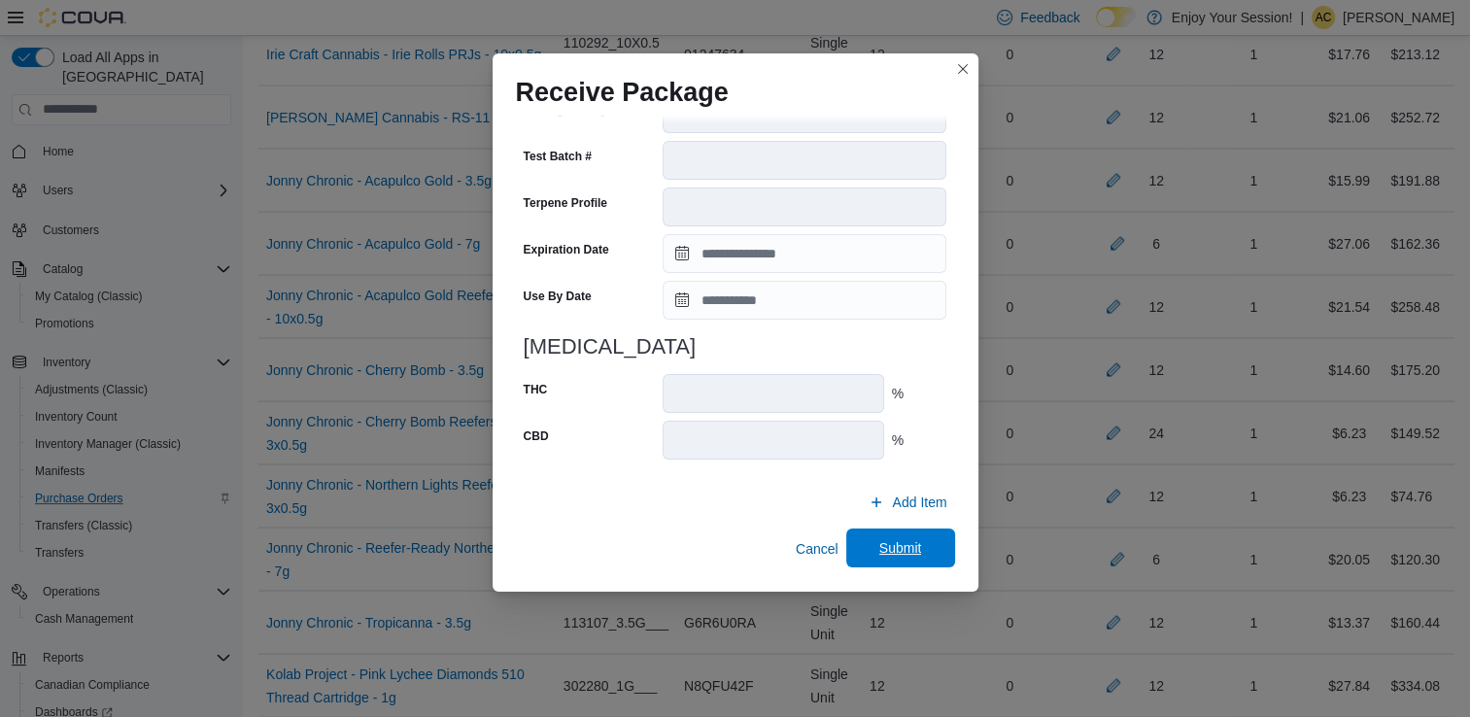
scroll to position [654, 0]
click at [905, 564] on span "Submit" at bounding box center [901, 549] width 86 height 39
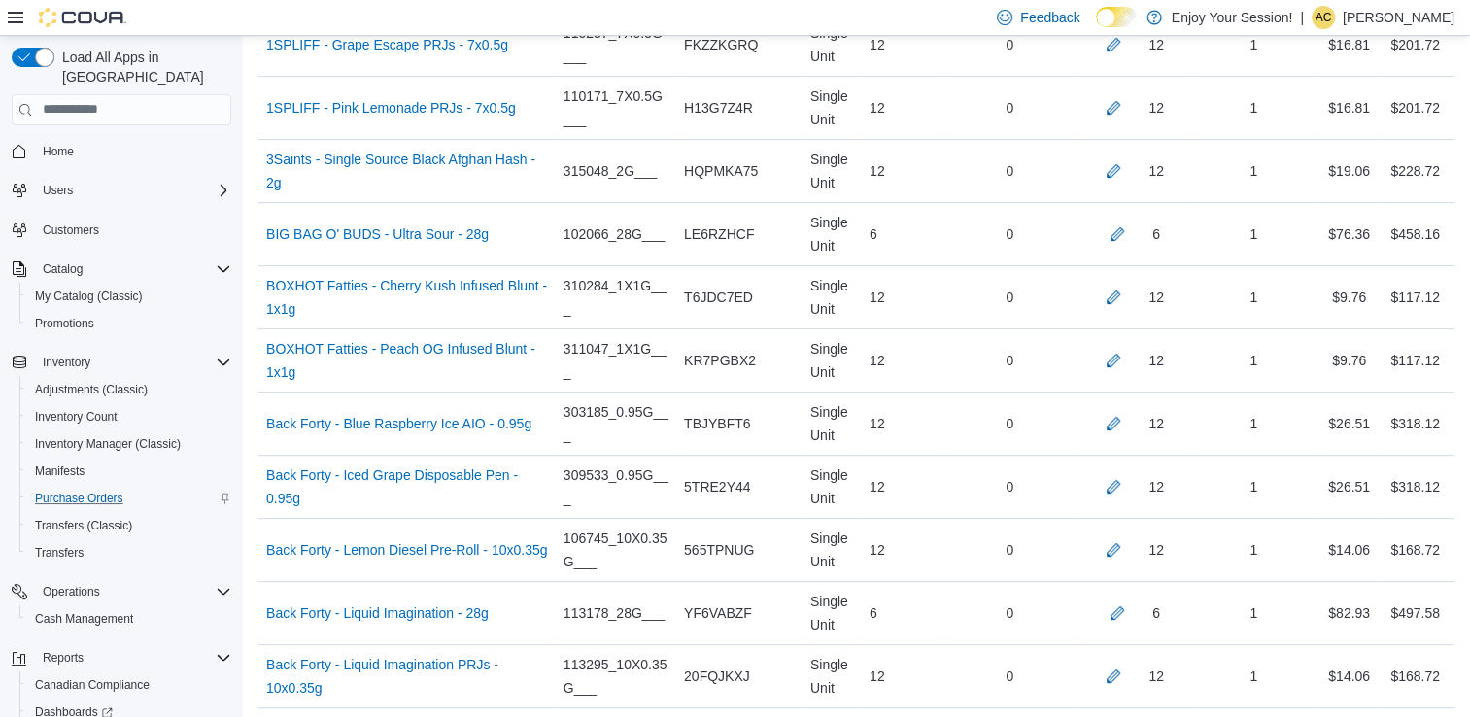
scroll to position [6075, 0]
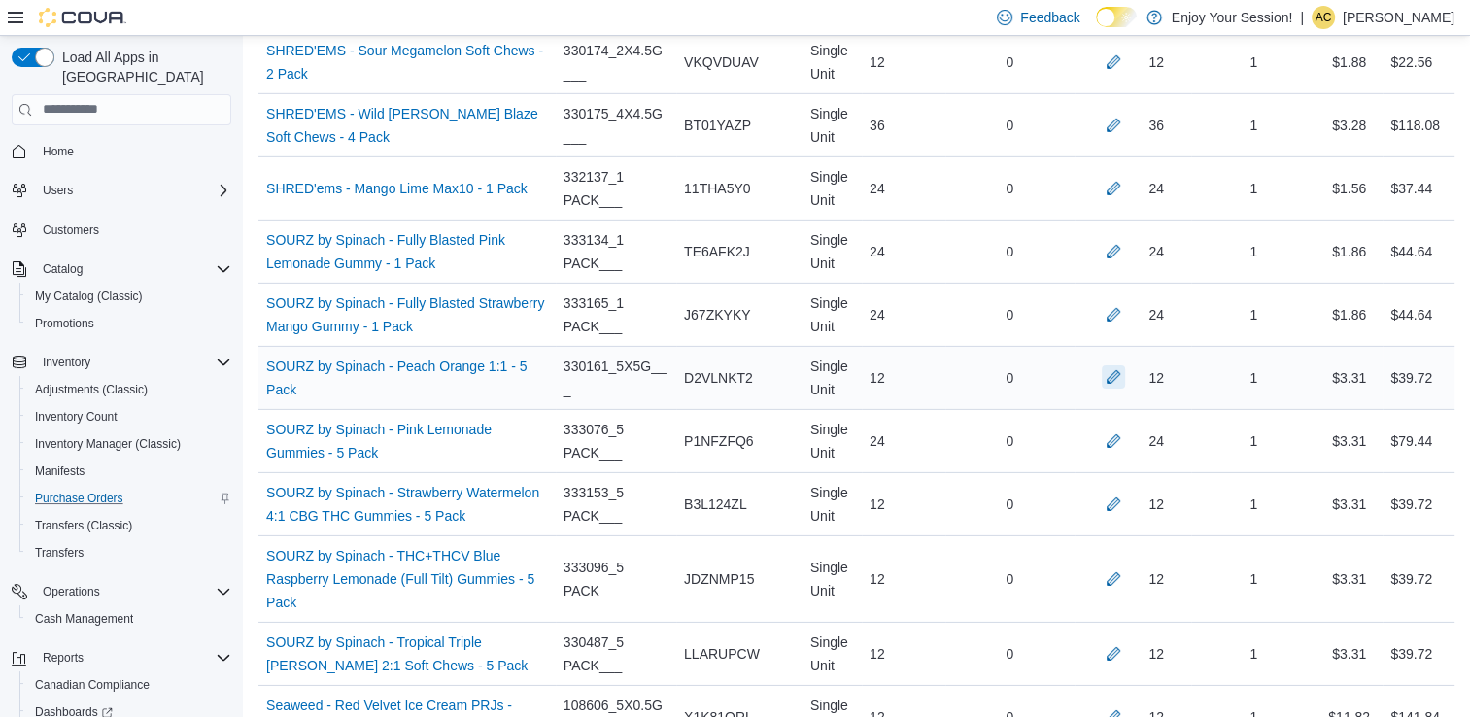
click at [1125, 365] on button "button" at bounding box center [1113, 376] width 23 height 23
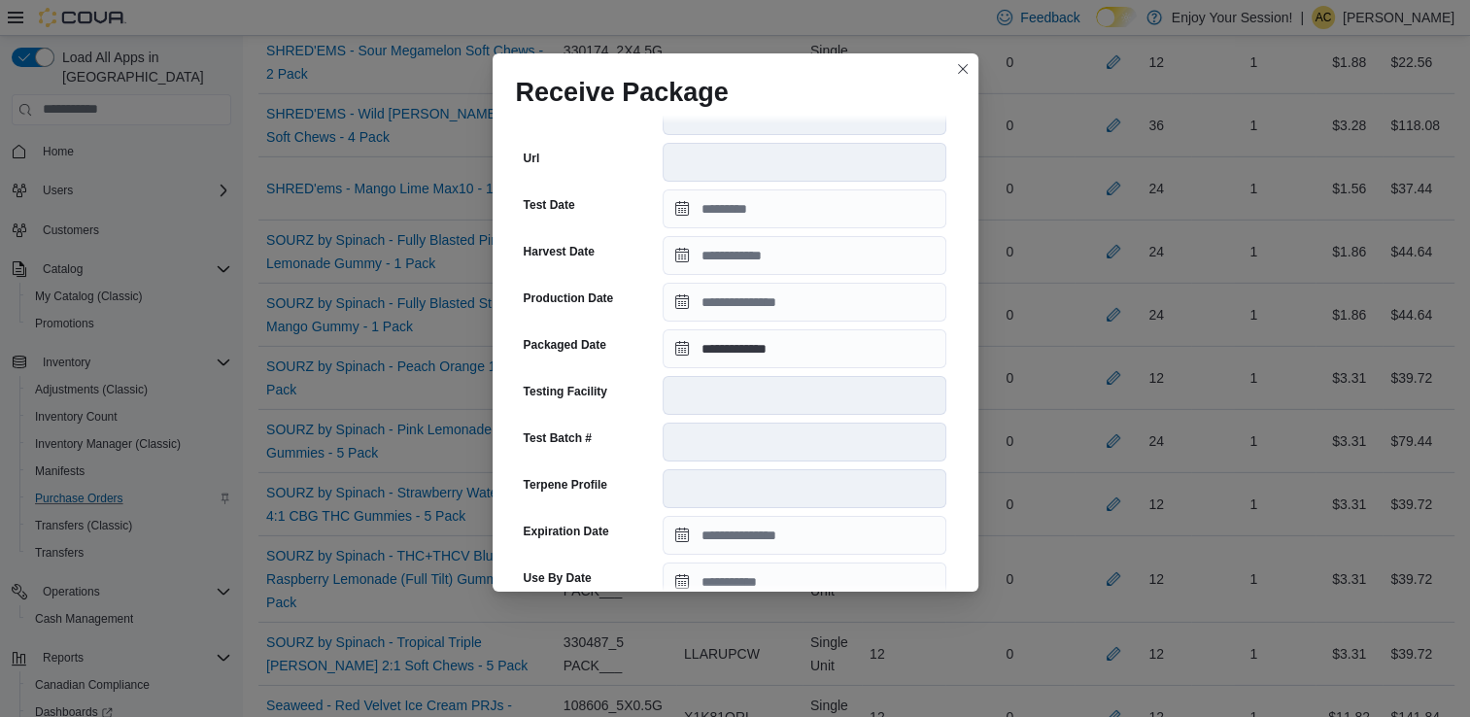
scroll to position [375, 0]
click at [746, 356] on input "**********" at bounding box center [805, 346] width 284 height 39
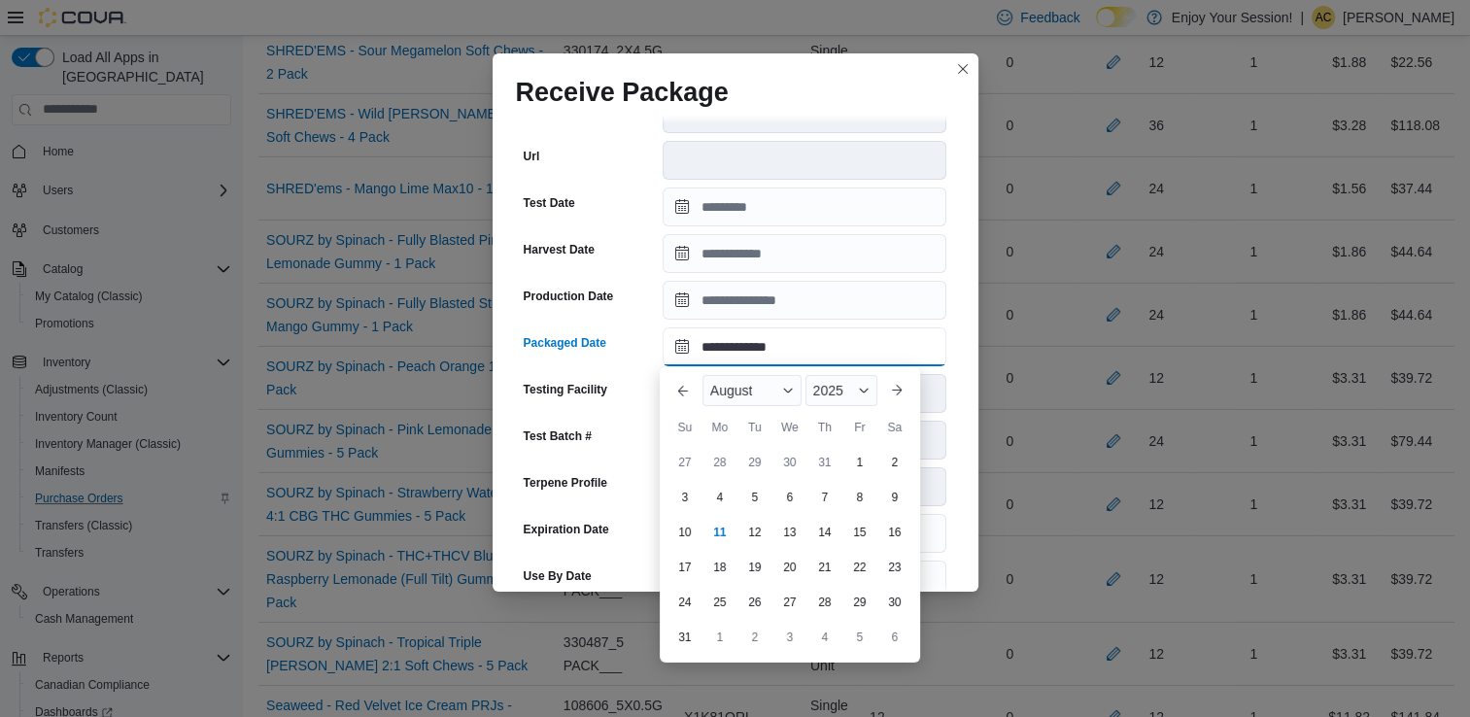
scroll to position [655, 0]
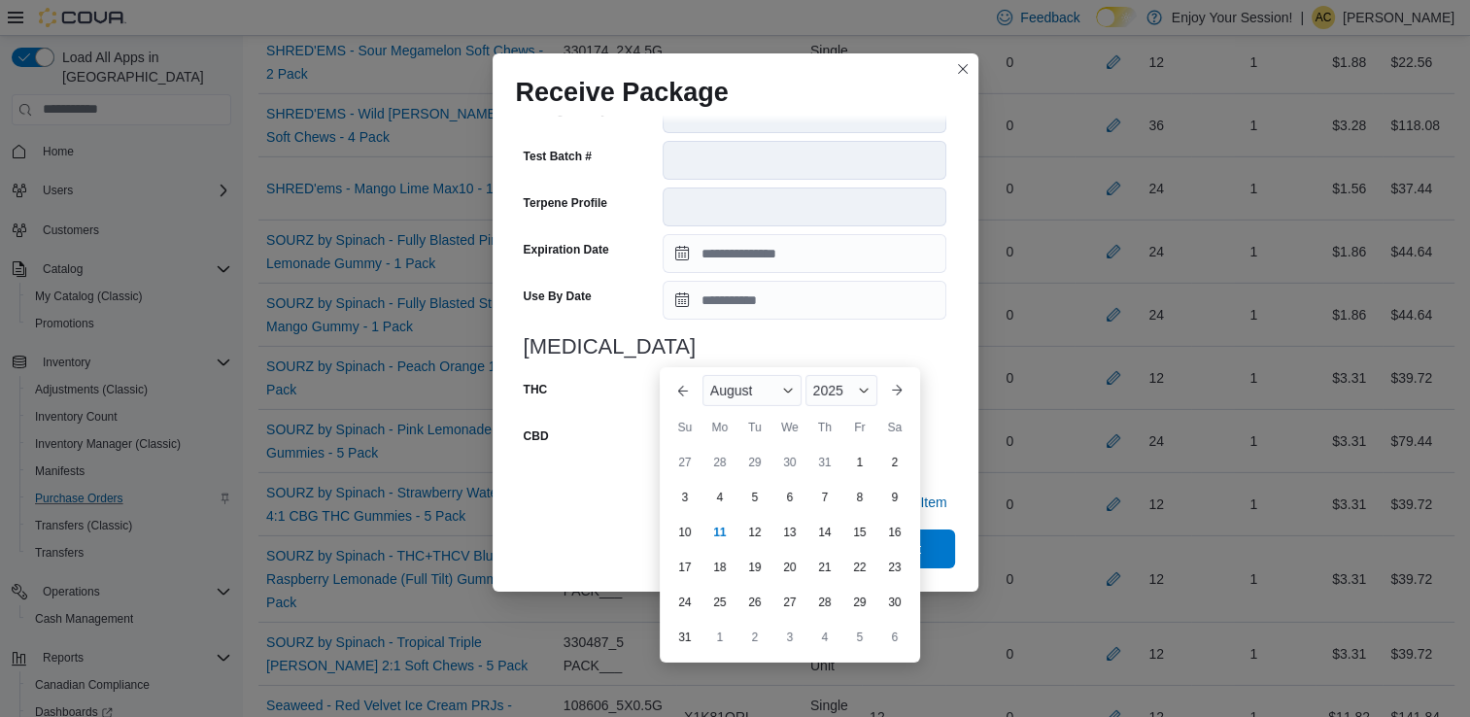
click at [584, 398] on div "THC" at bounding box center [590, 393] width 132 height 39
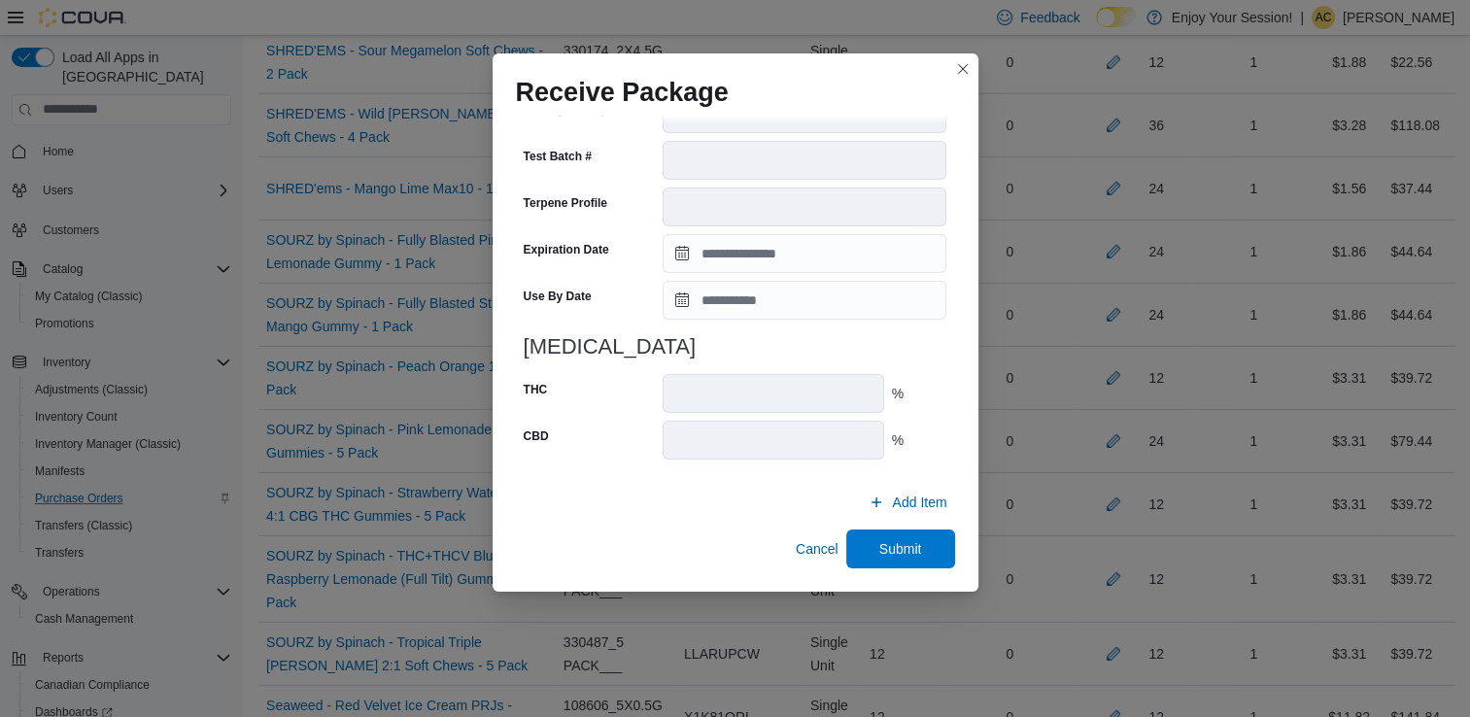
scroll to position [654, 0]
click at [879, 552] on span "Submit" at bounding box center [900, 548] width 43 height 19
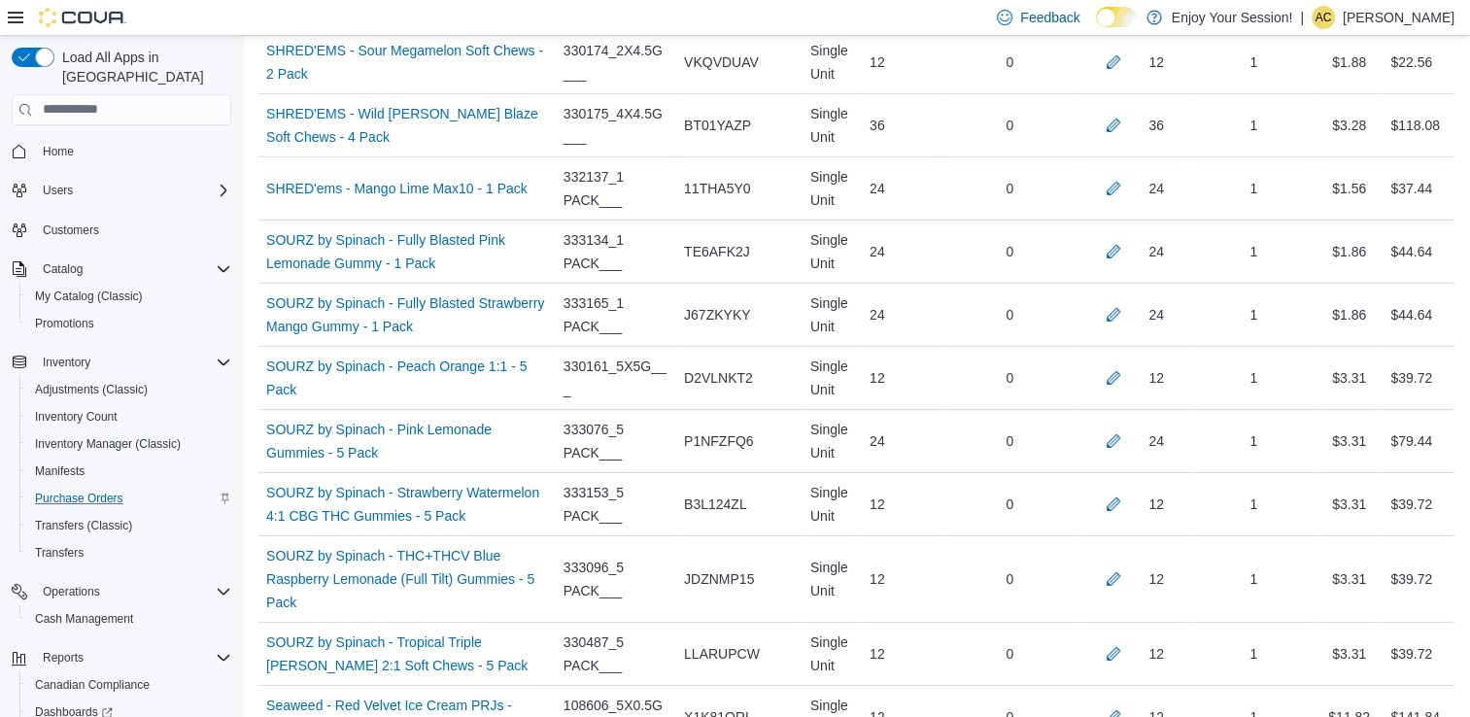
scroll to position [1857, 0]
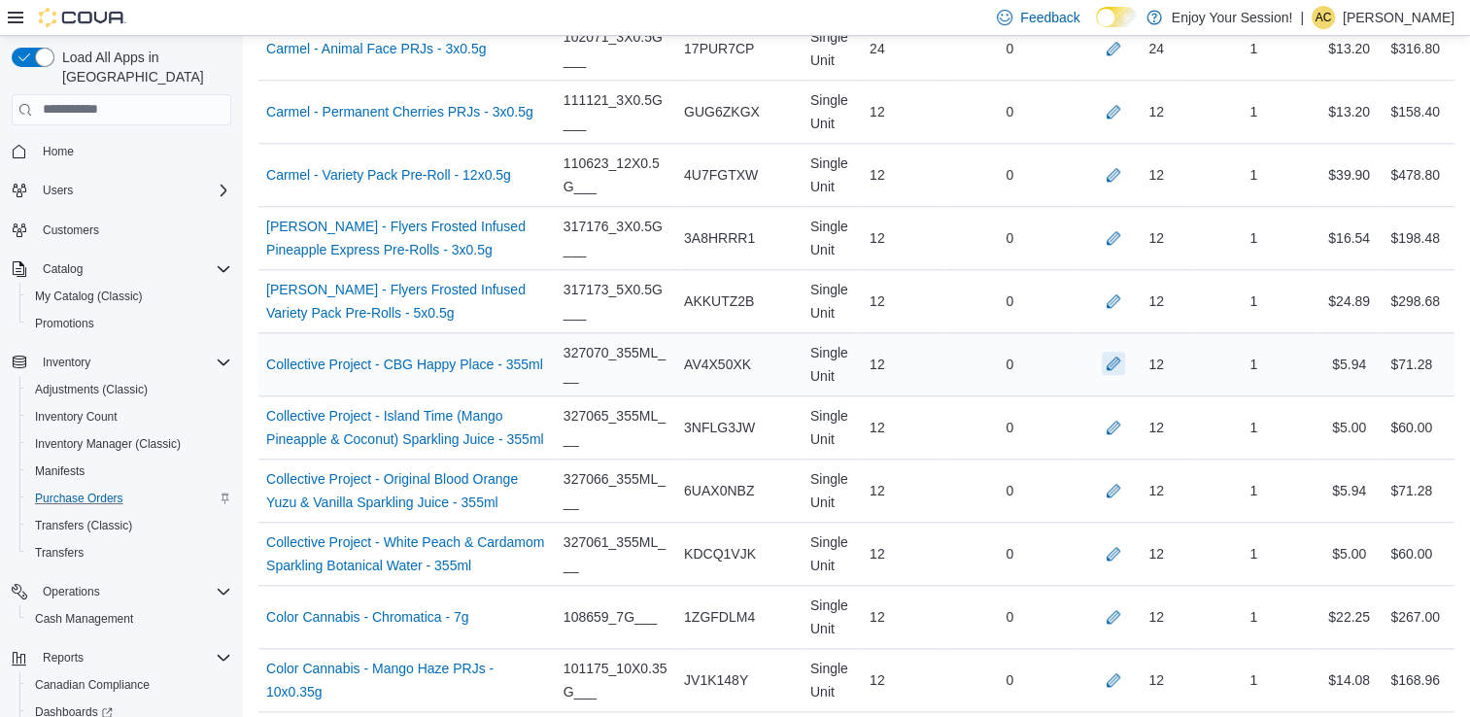
click at [1125, 355] on button "button" at bounding box center [1113, 363] width 23 height 23
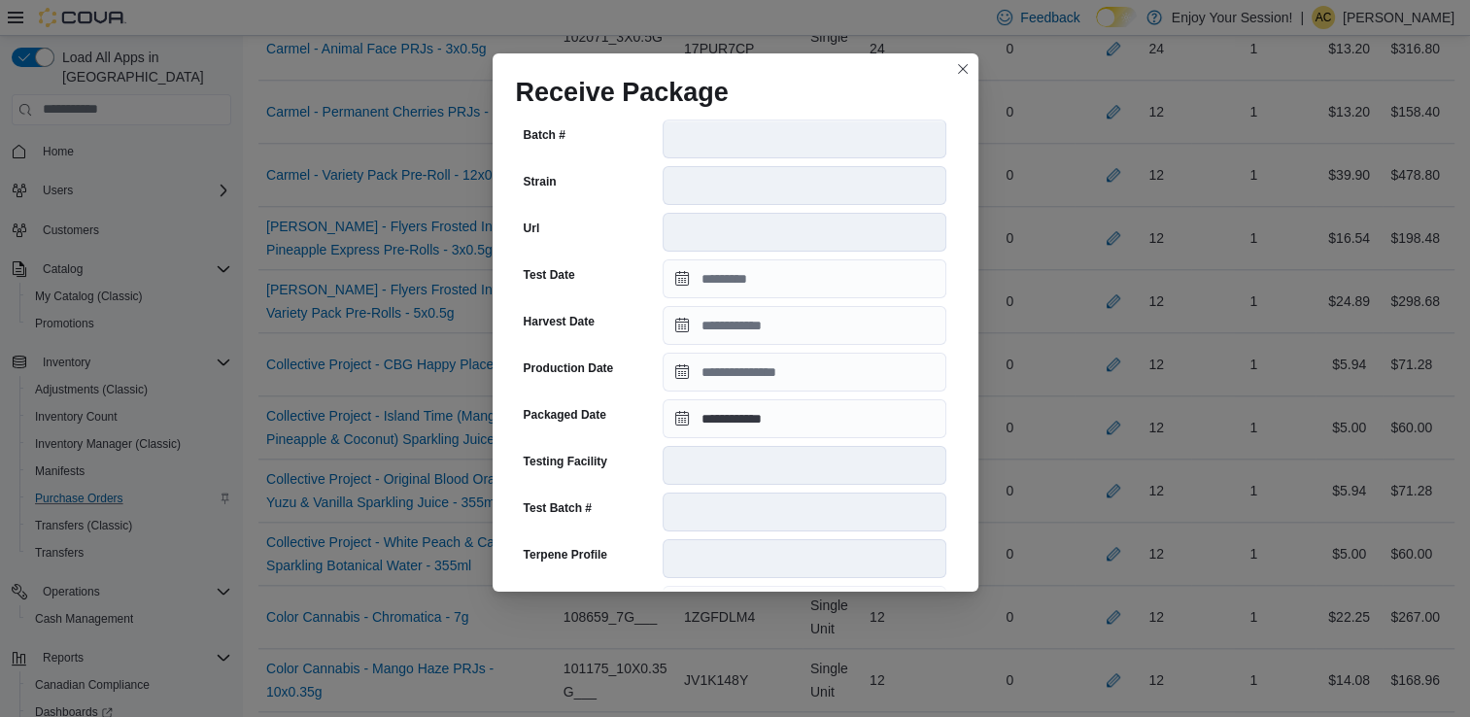
scroll to position [655, 0]
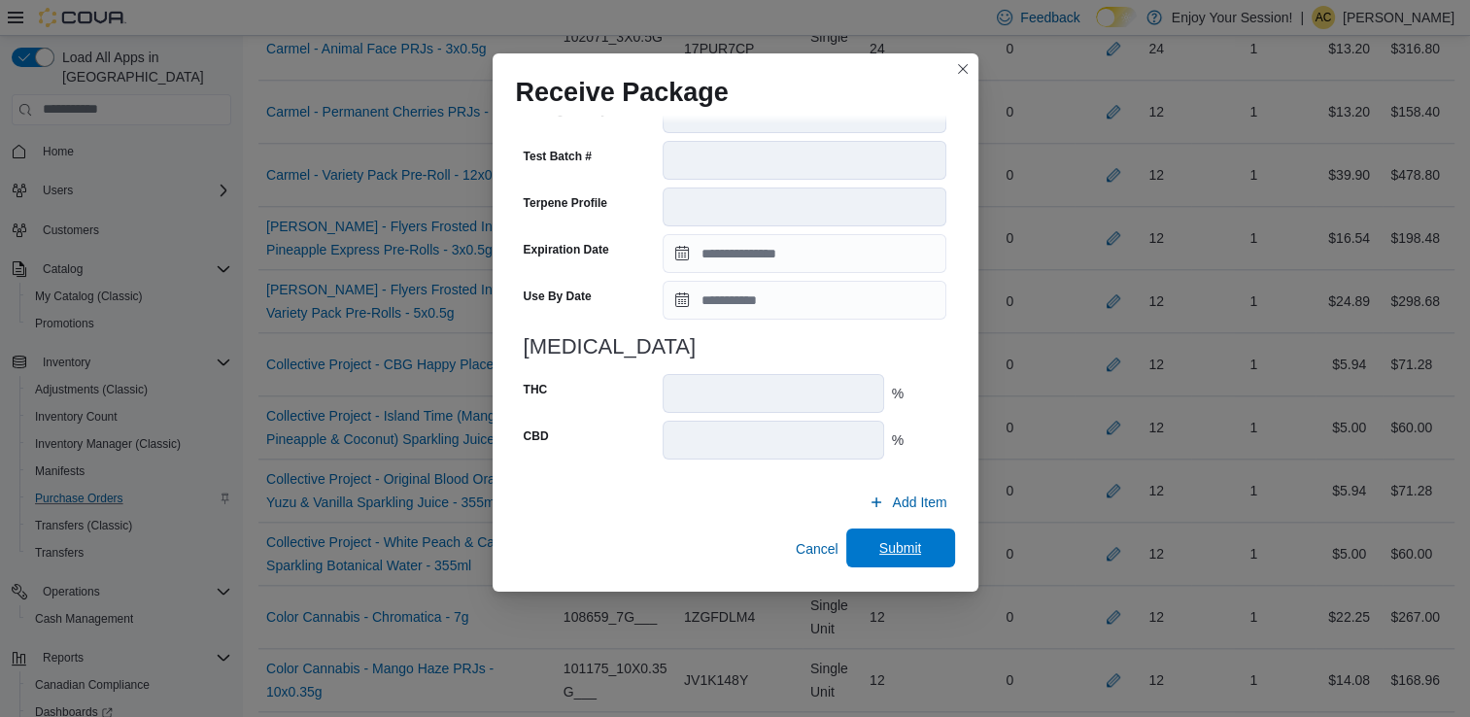
click at [901, 550] on span "Submit" at bounding box center [900, 547] width 43 height 19
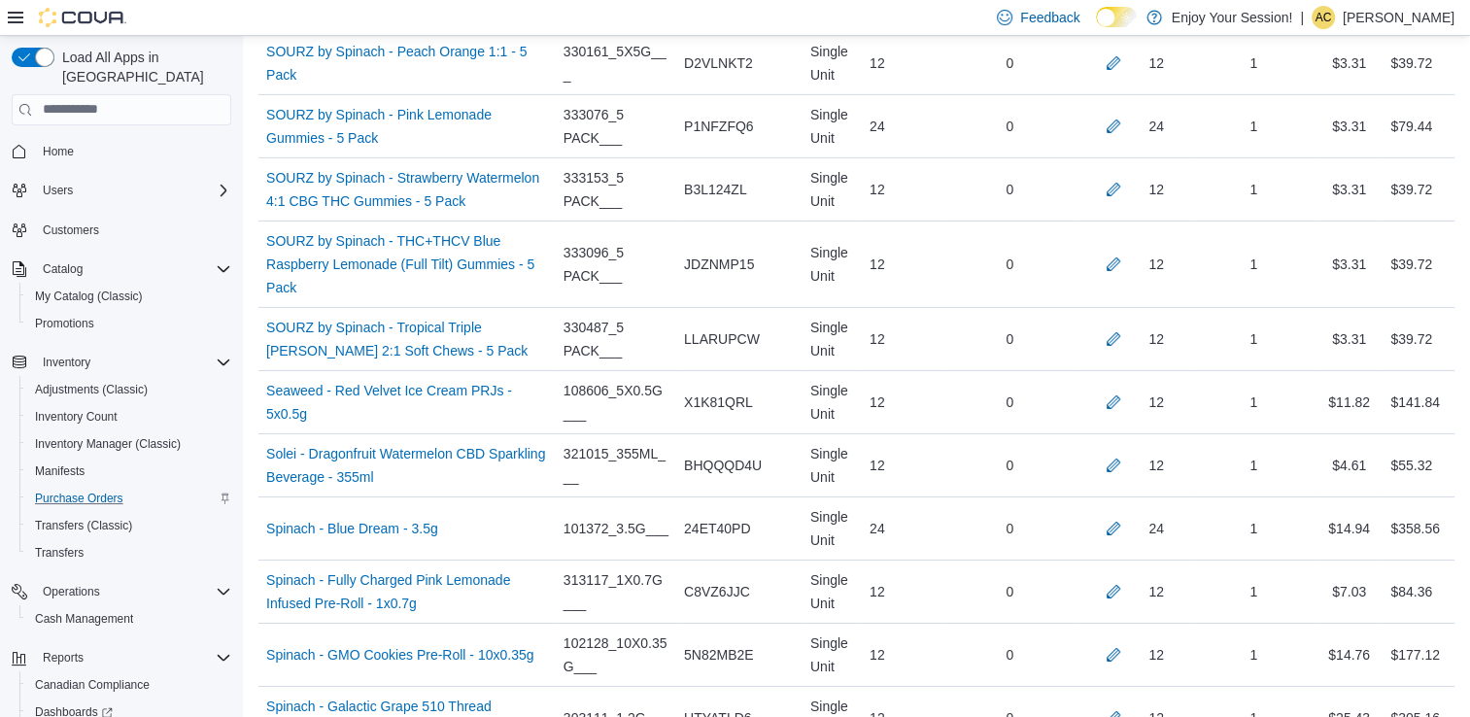
scroll to position [8468, 0]
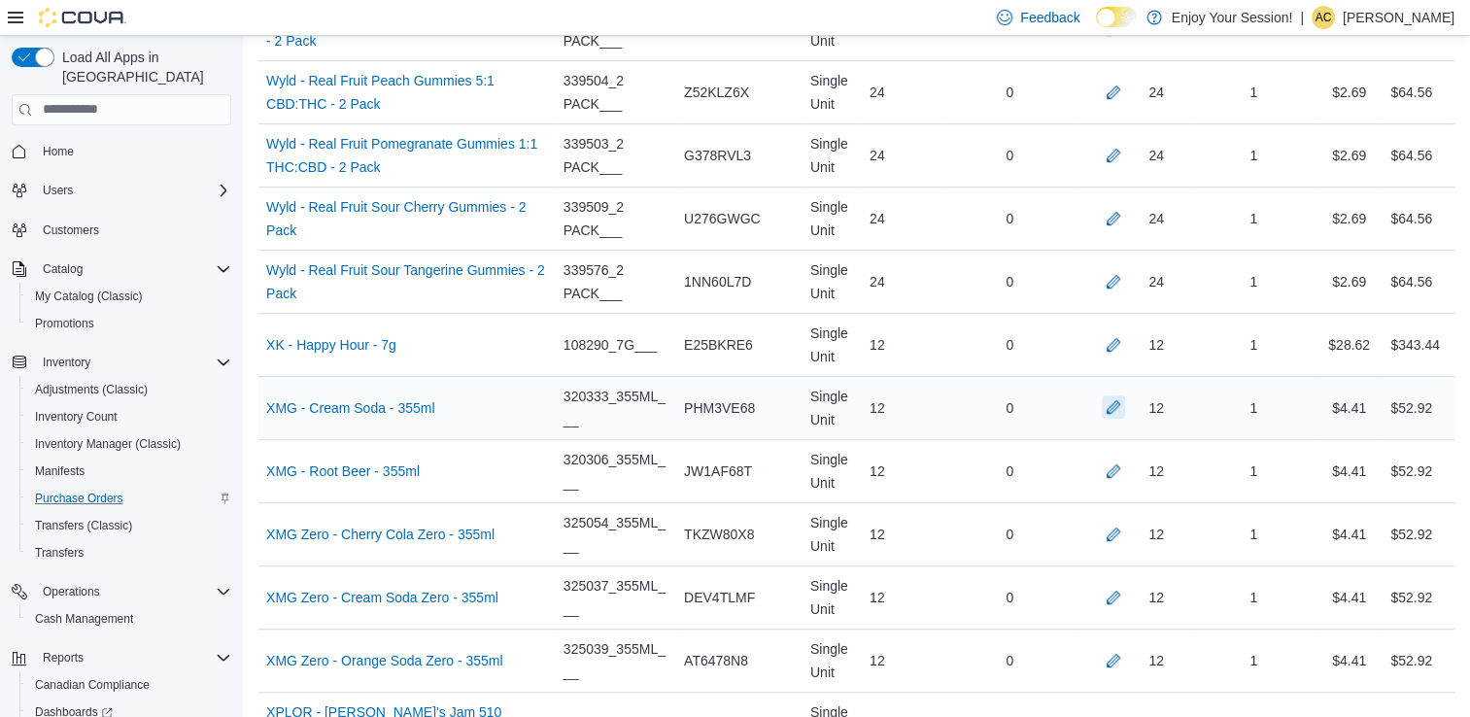
click at [1125, 395] on button "button" at bounding box center [1113, 406] width 23 height 23
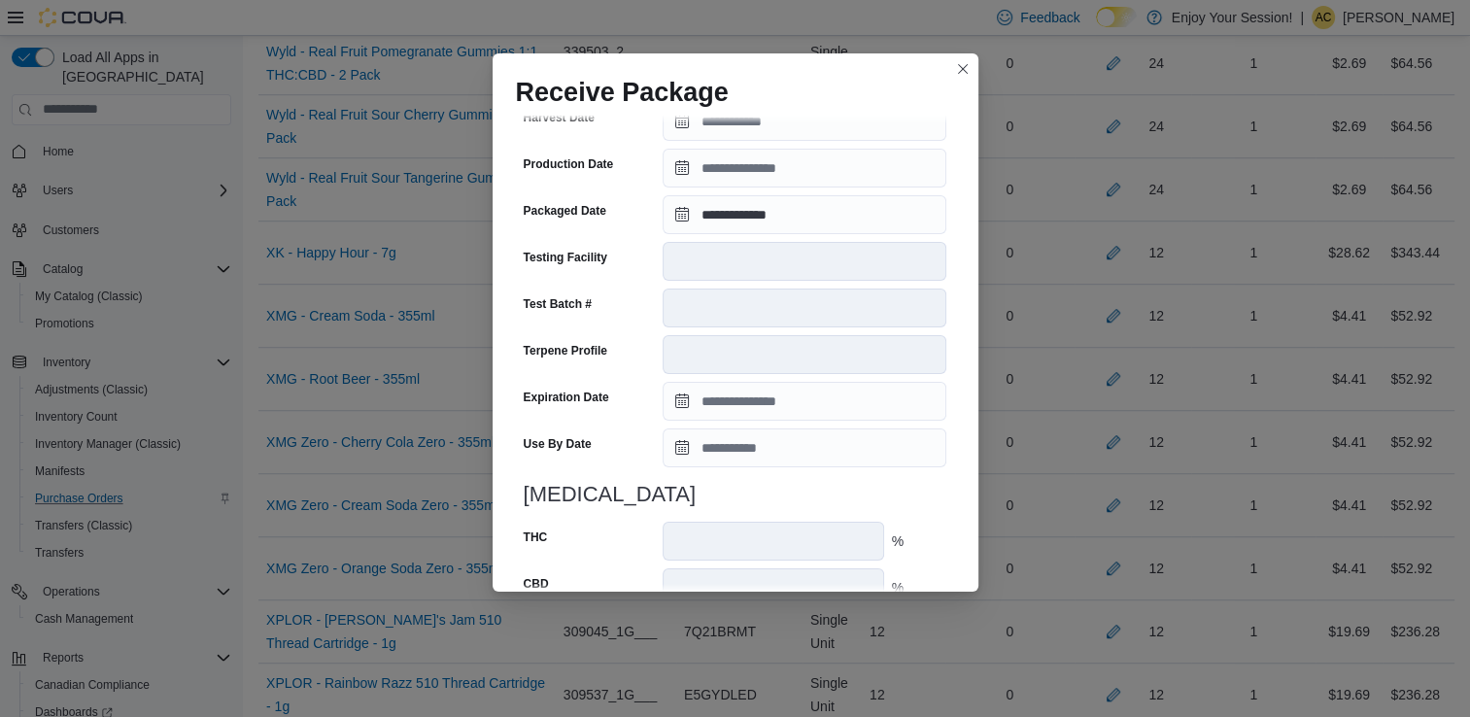
scroll to position [508, 0]
click at [712, 209] on input "**********" at bounding box center [805, 213] width 284 height 39
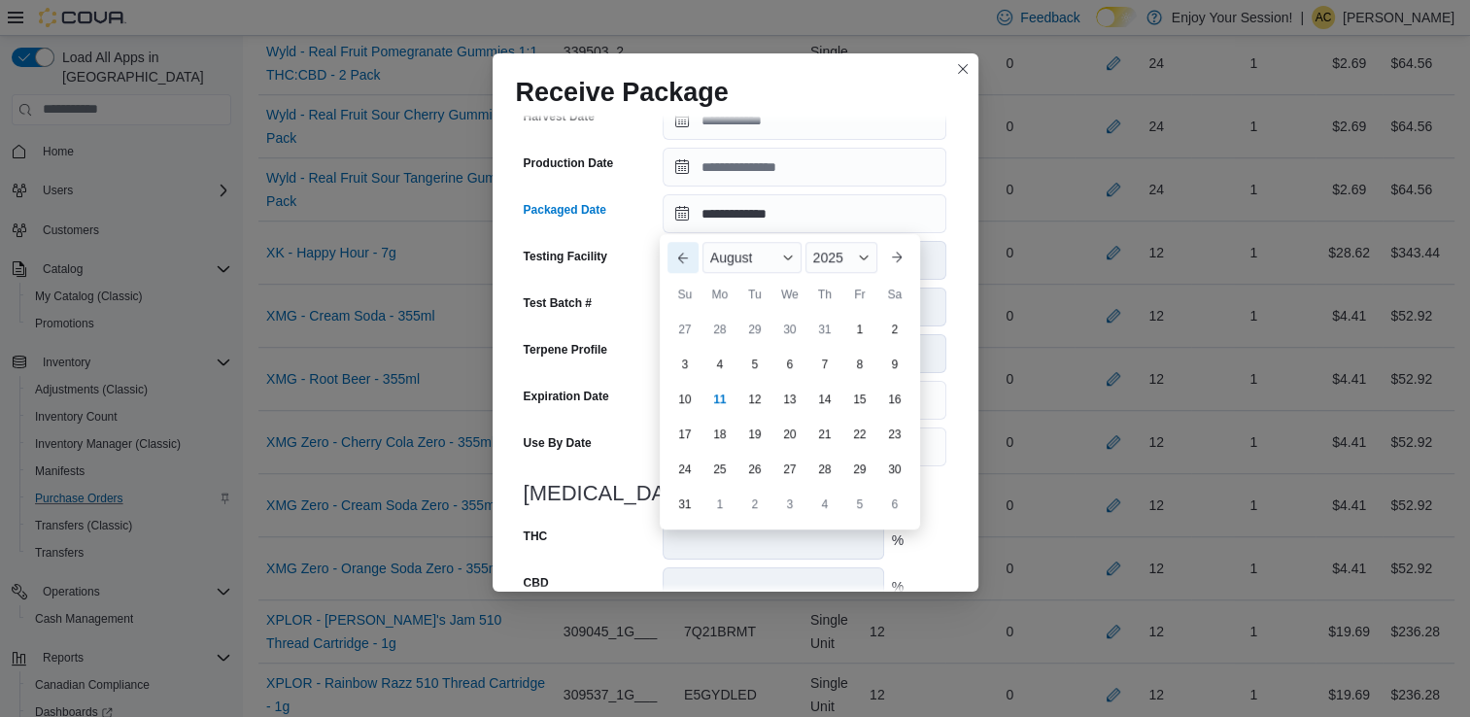
click at [688, 251] on button "Previous Month" at bounding box center [683, 257] width 31 height 31
click at [729, 255] on span "July" at bounding box center [722, 258] width 24 height 16
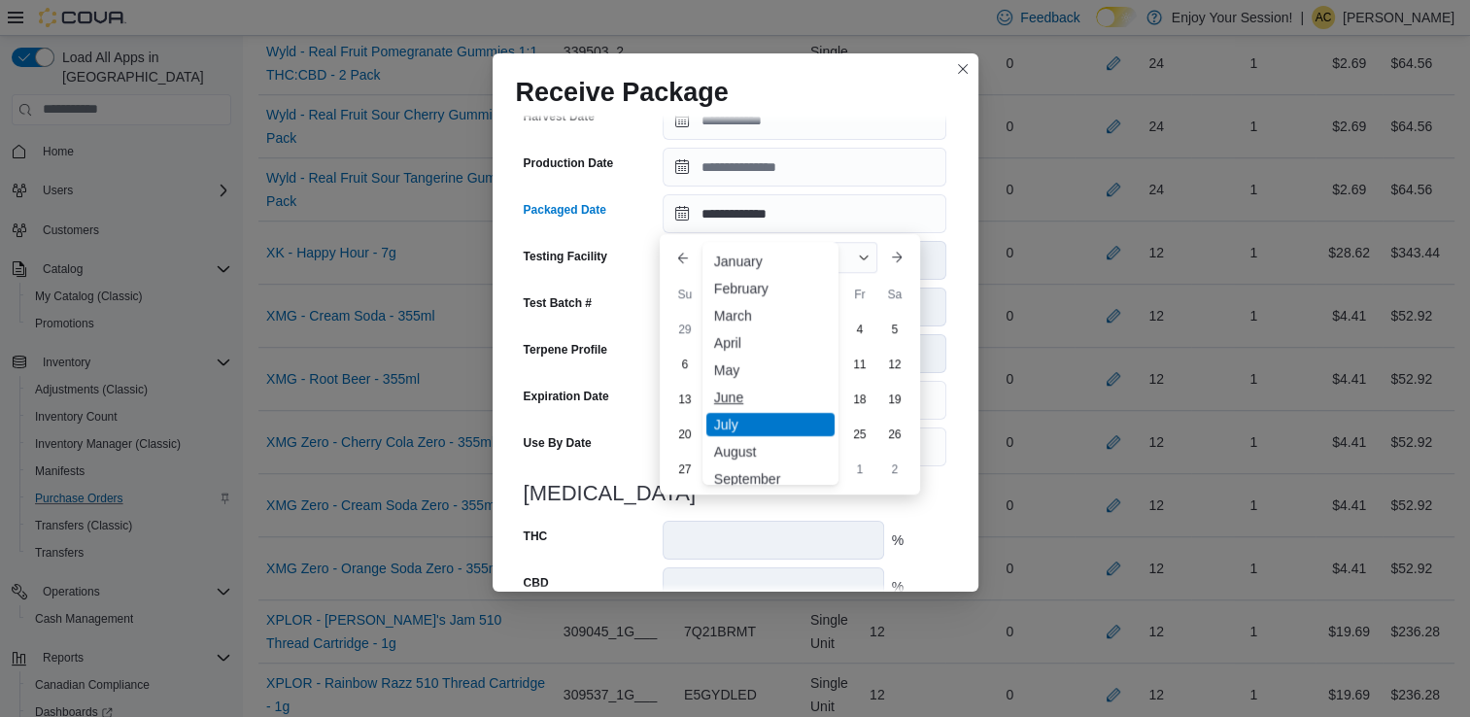
click at [753, 398] on div "June" at bounding box center [770, 397] width 128 height 23
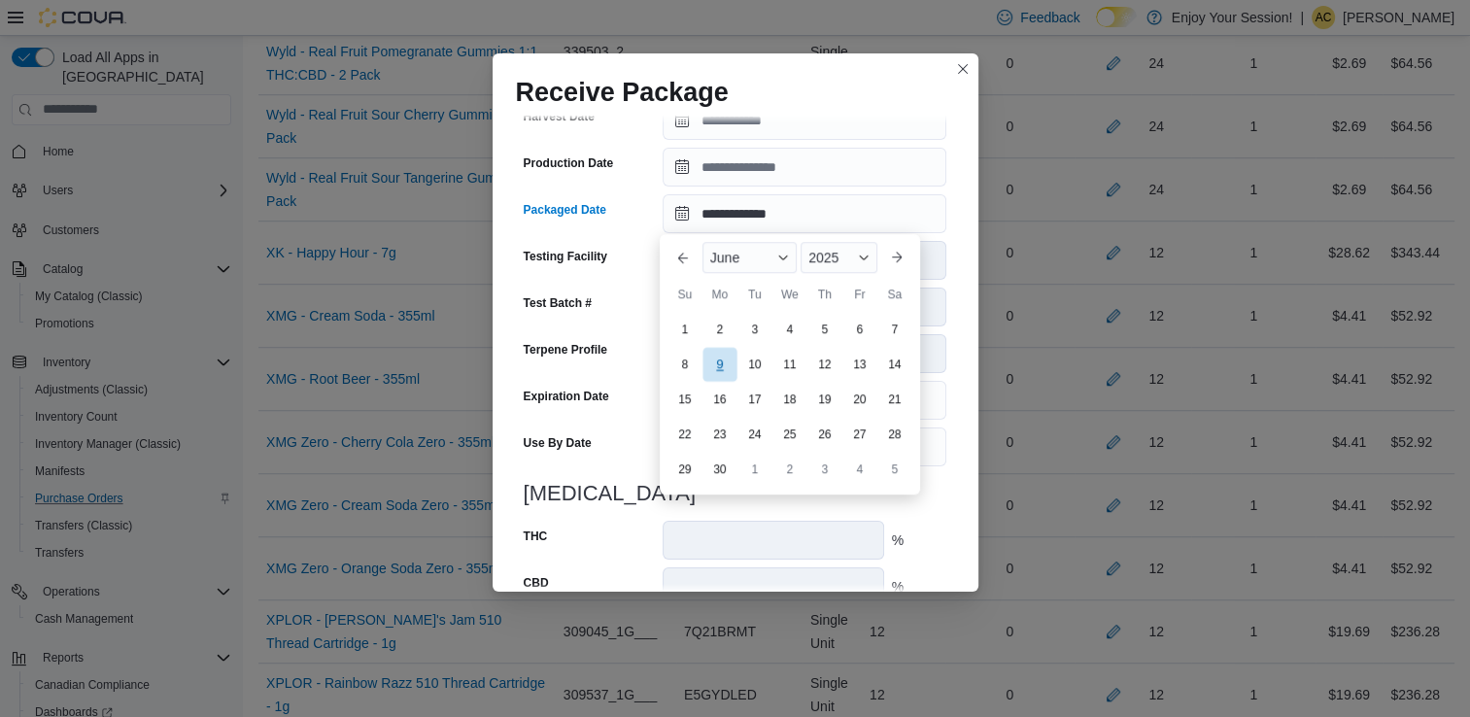
click at [721, 359] on div "9" at bounding box center [720, 364] width 34 height 34
type input "**********"
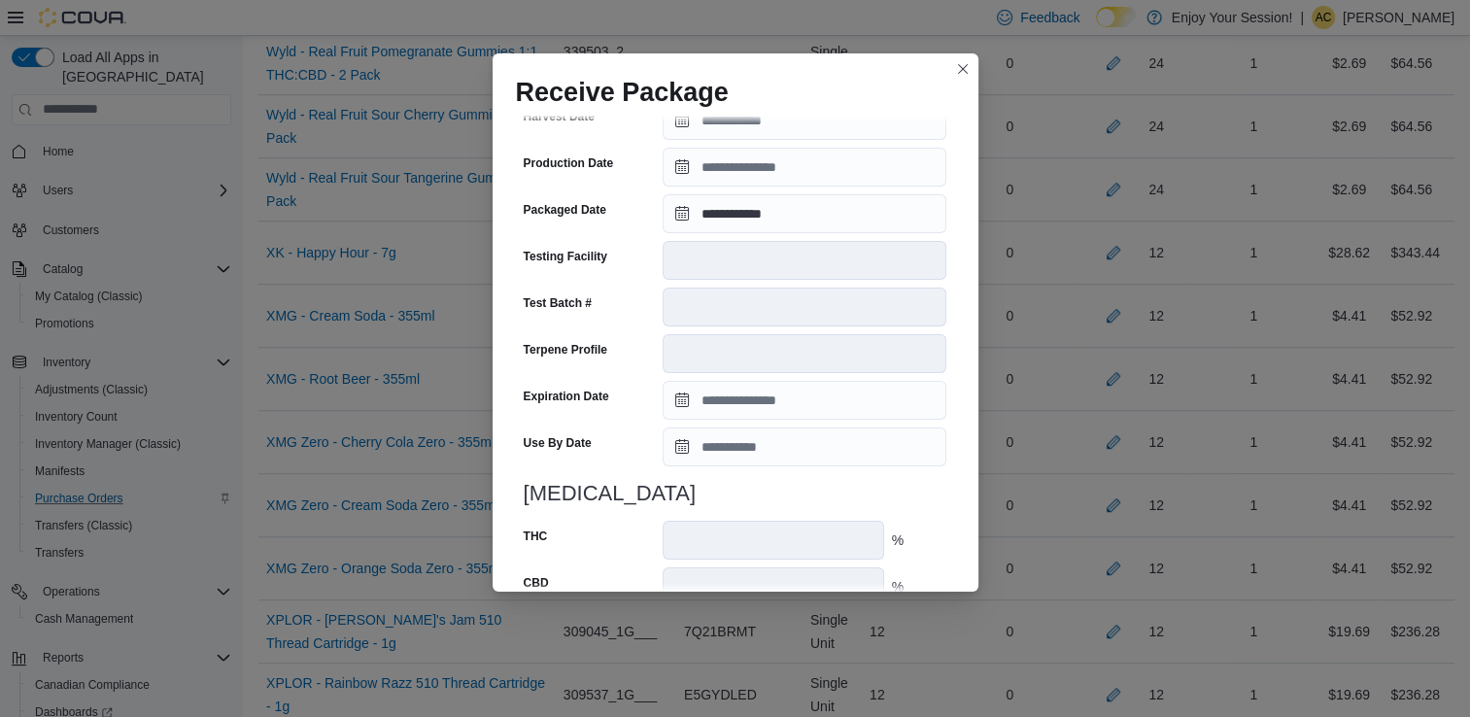
scroll to position [655, 0]
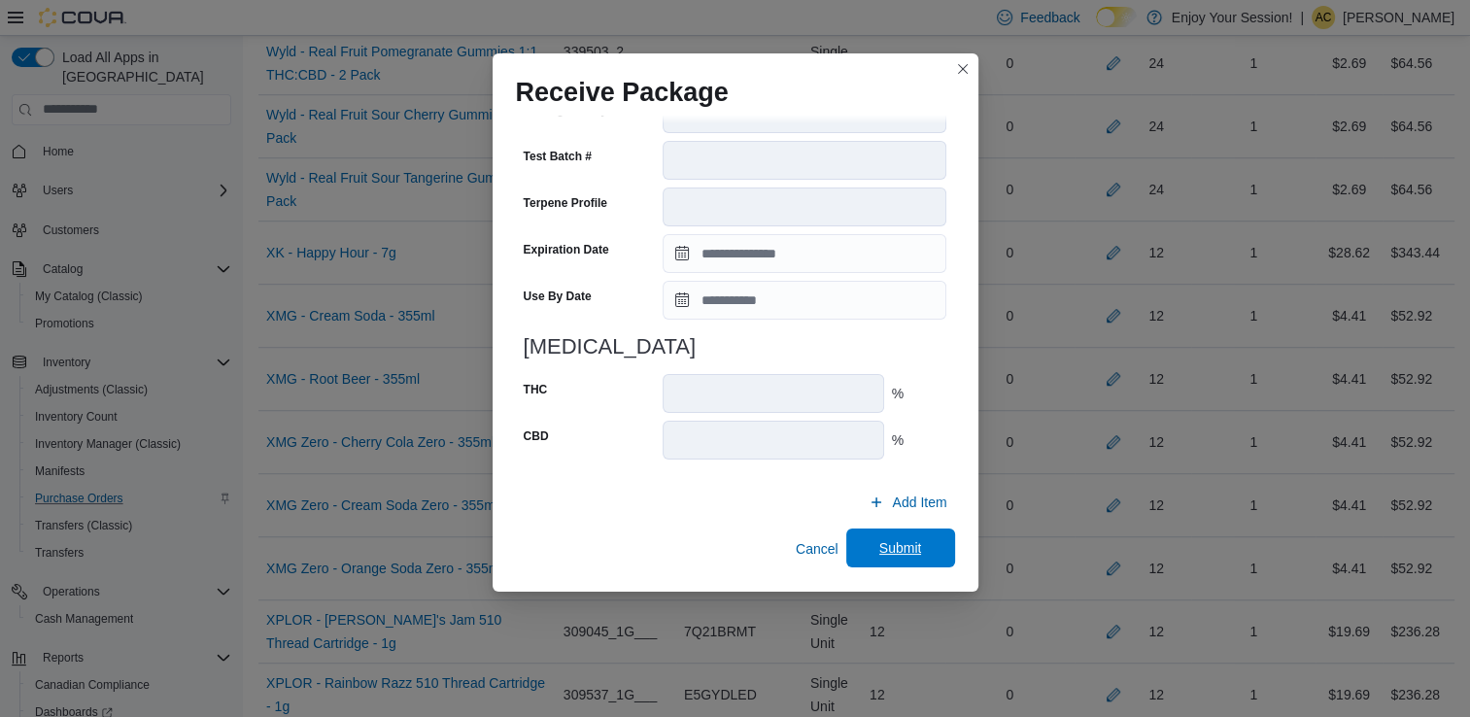
click at [934, 543] on button "Submit" at bounding box center [900, 548] width 109 height 39
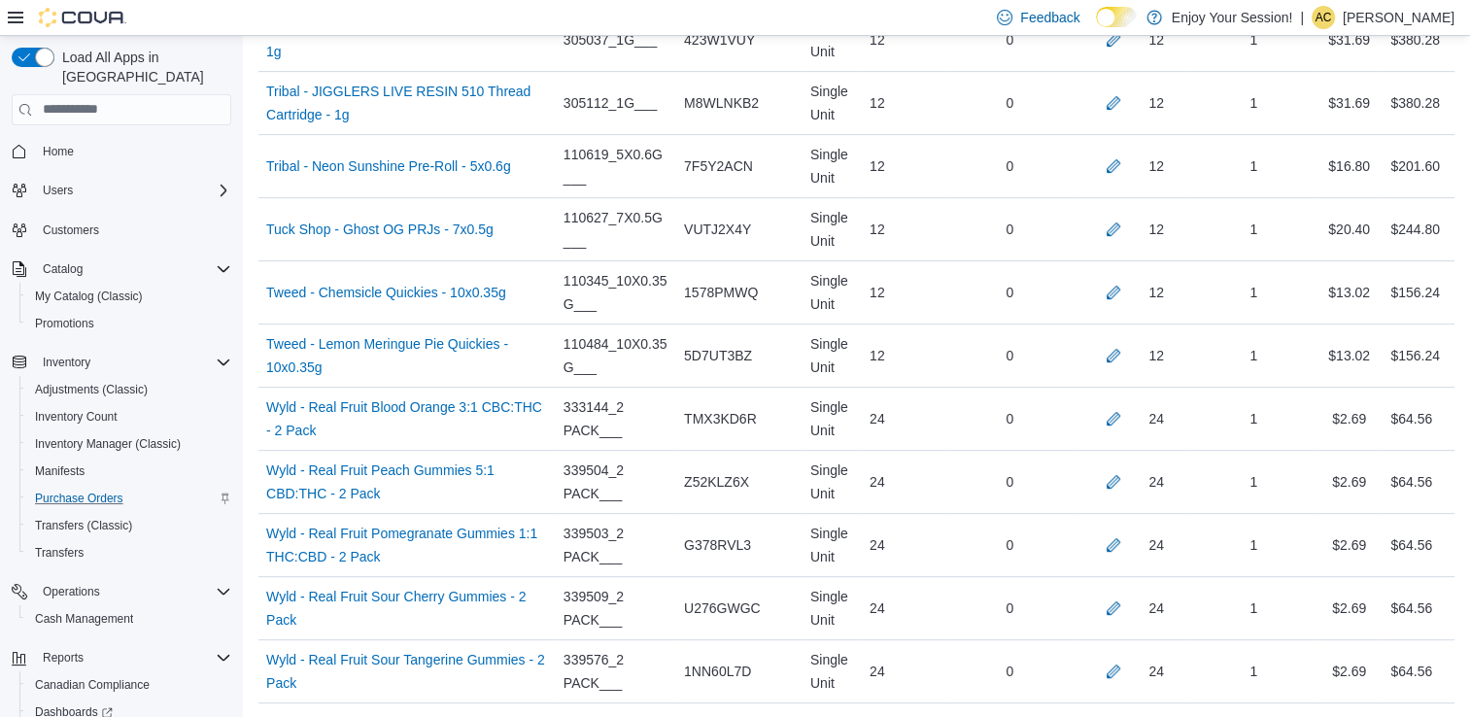
scroll to position [8720, 0]
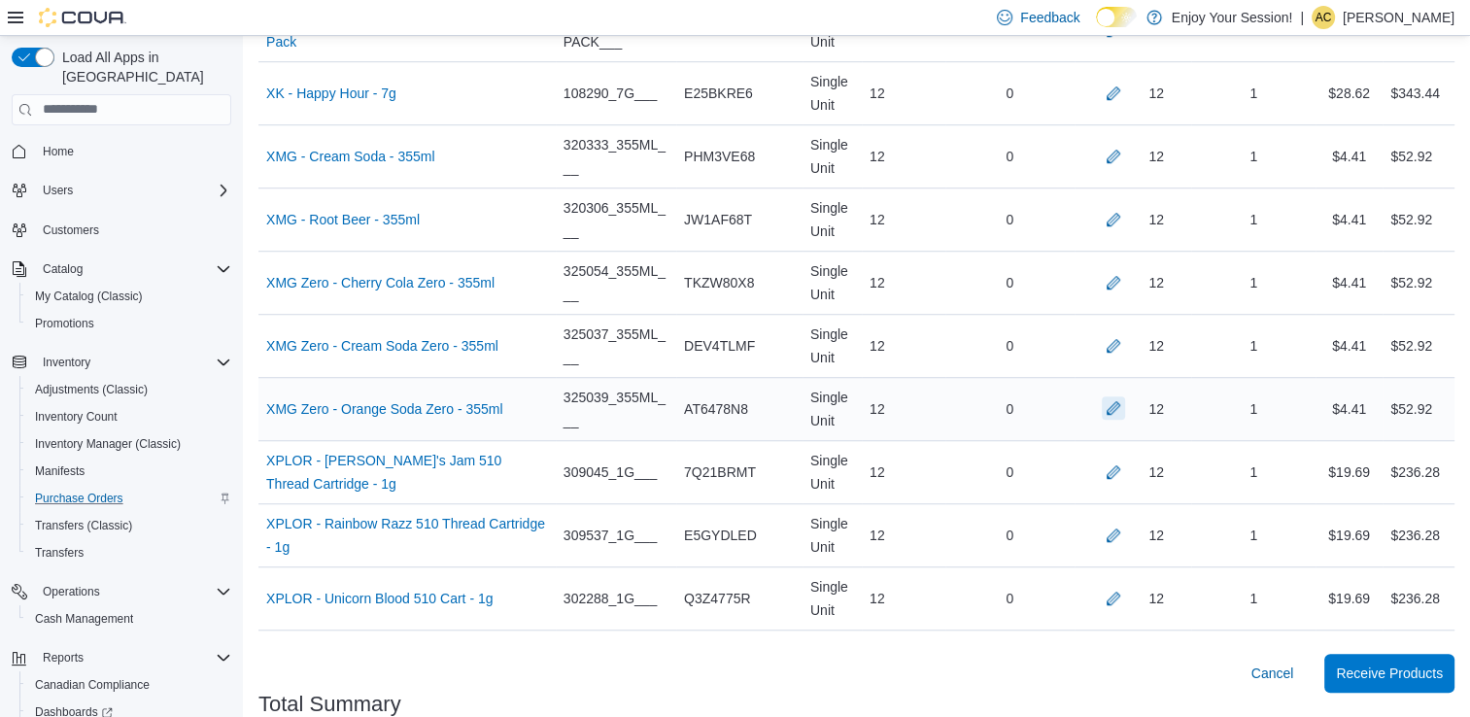
click at [1123, 396] on button "button" at bounding box center [1113, 407] width 23 height 23
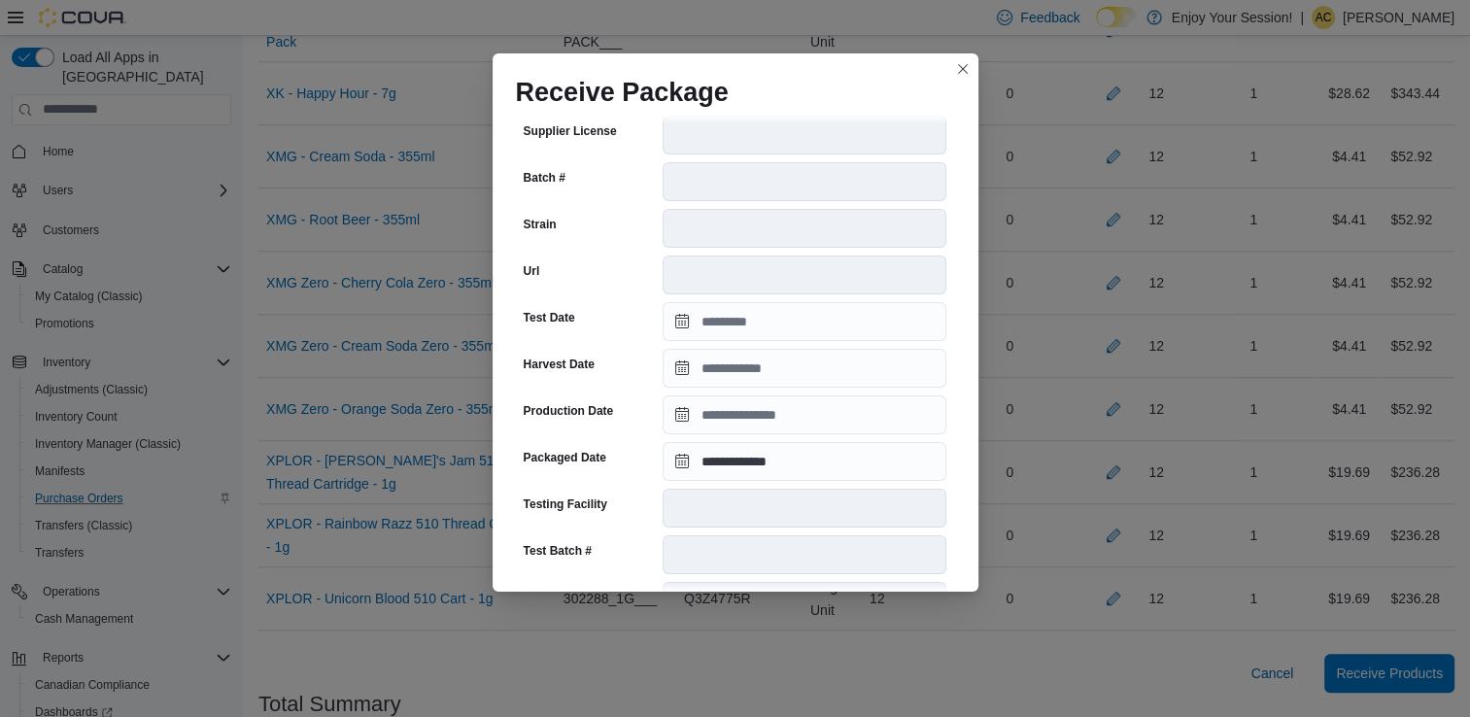
scroll to position [655, 0]
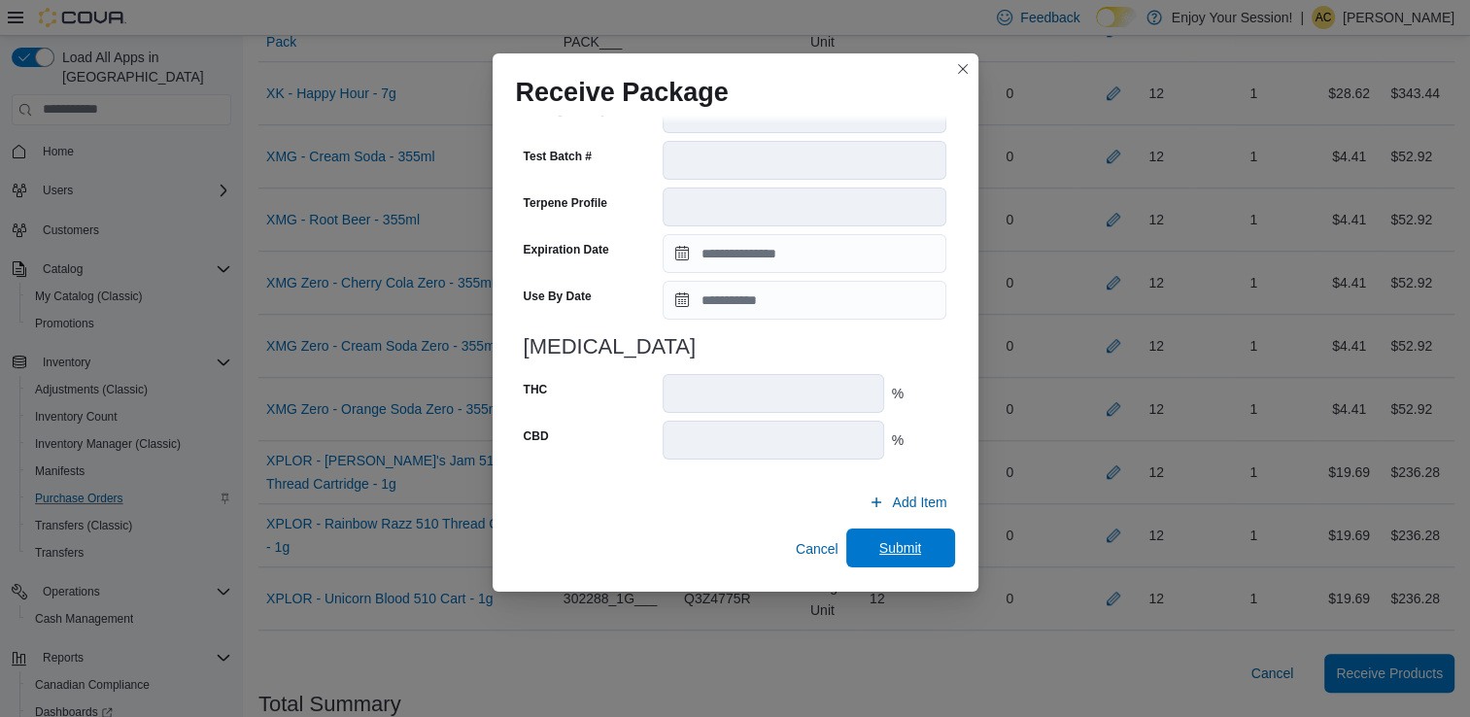
click at [879, 544] on span "Submit" at bounding box center [900, 547] width 43 height 19
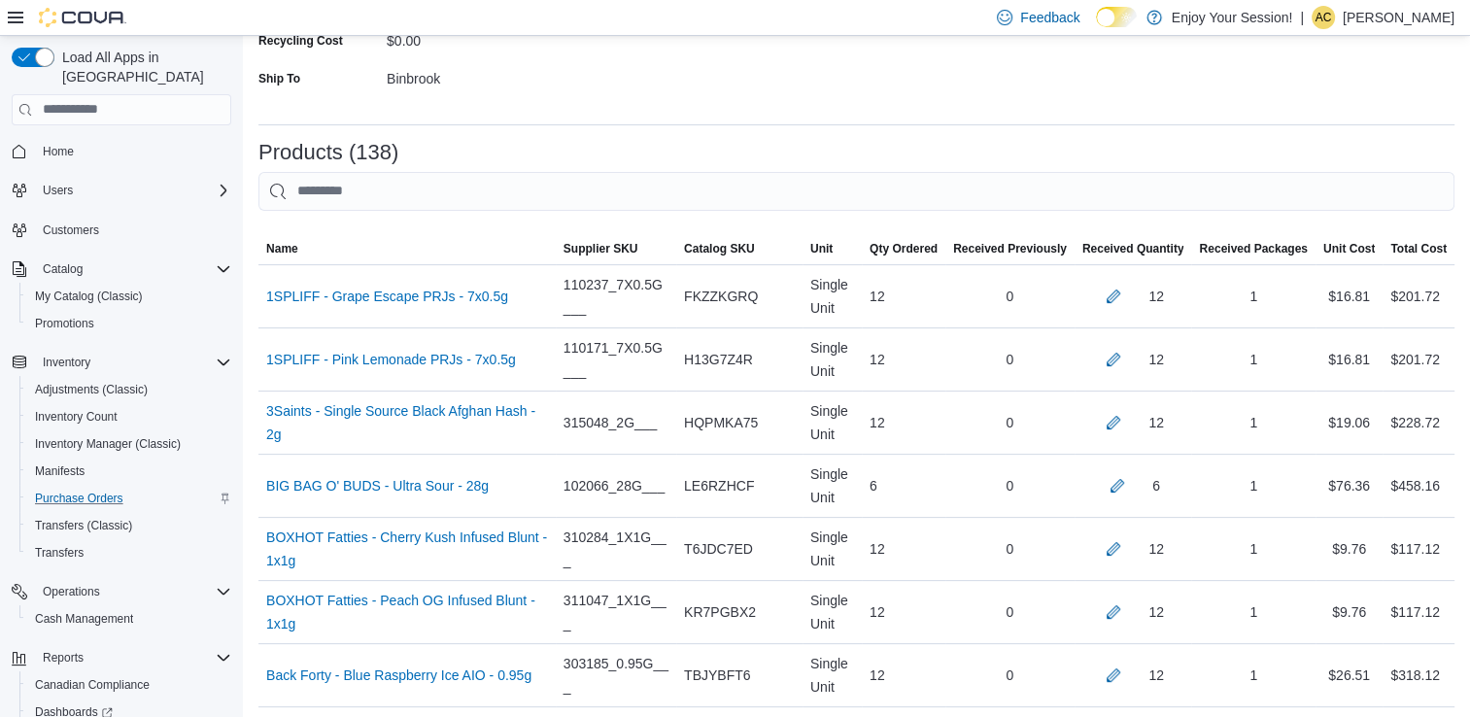
scroll to position [4186, 0]
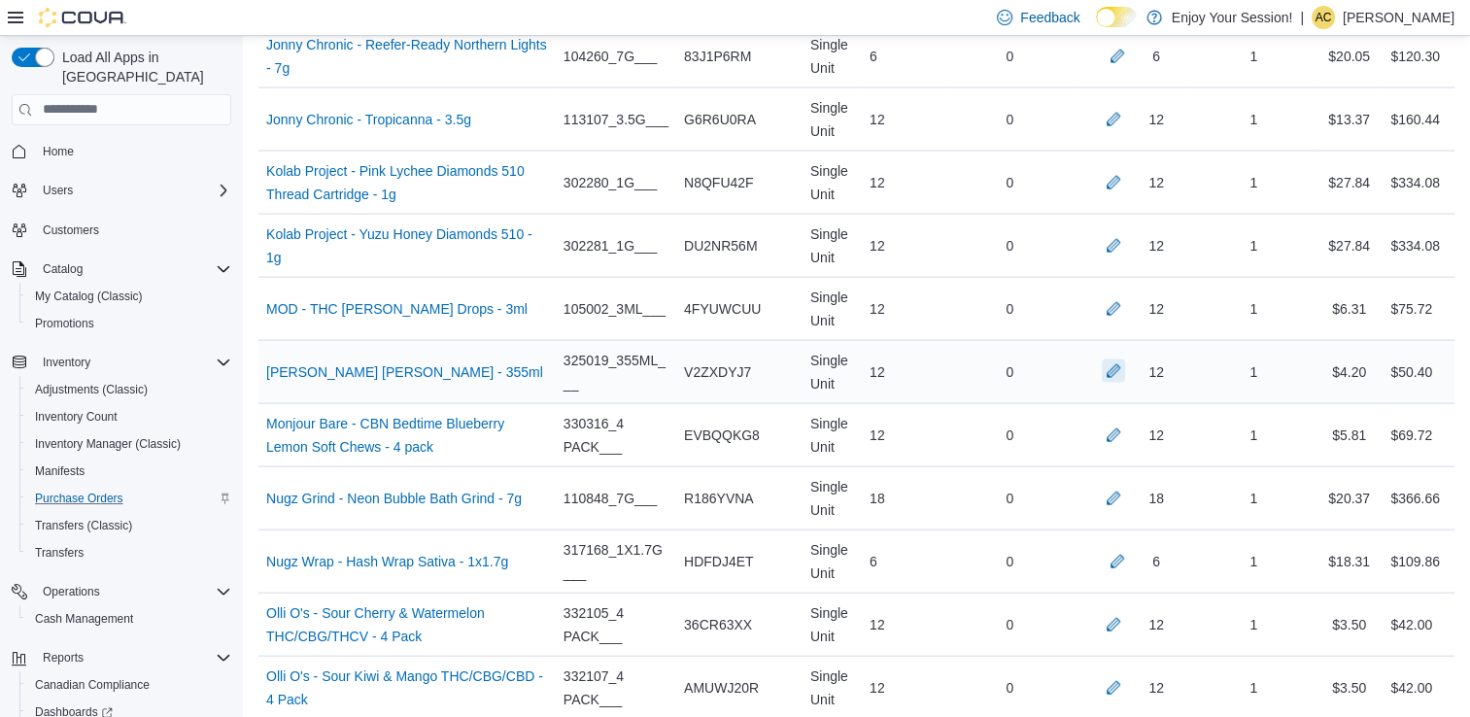
click at [1125, 360] on button "button" at bounding box center [1113, 371] width 23 height 23
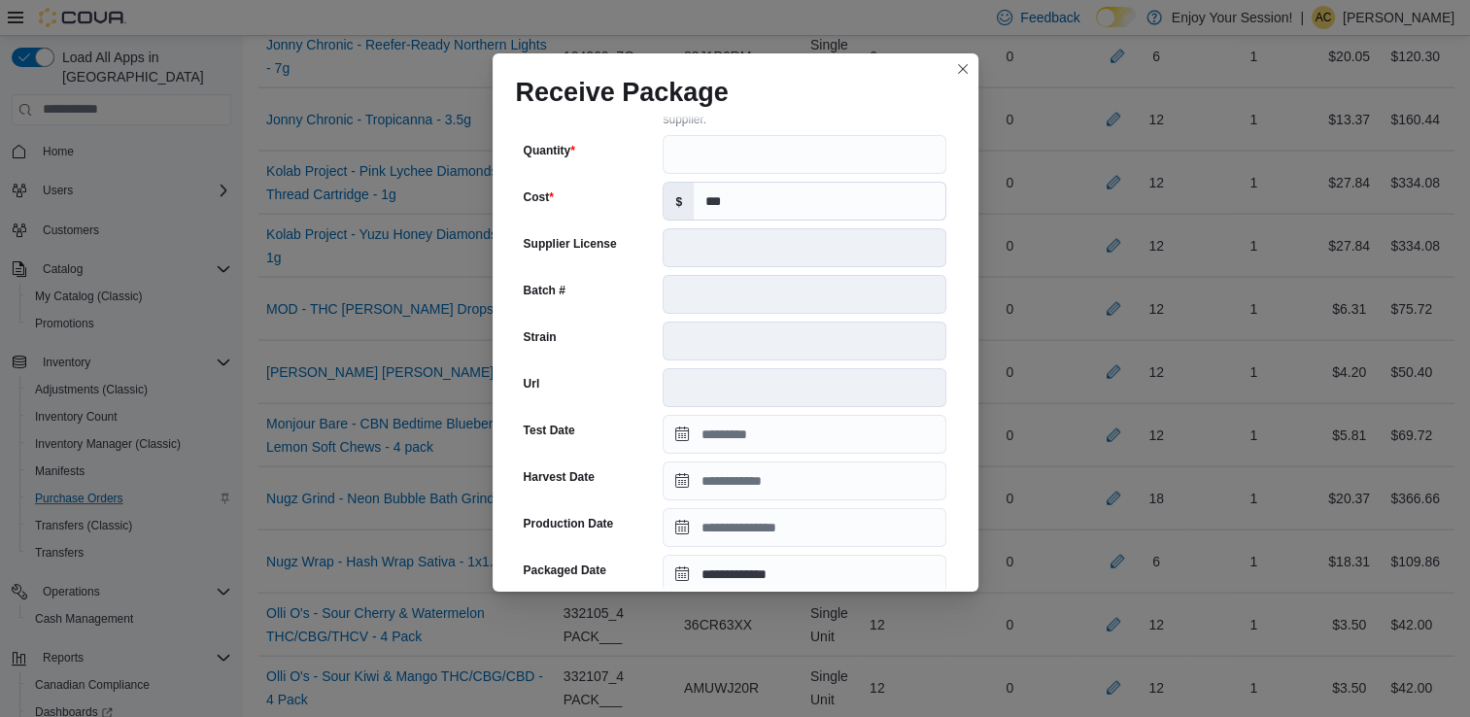
scroll to position [655, 0]
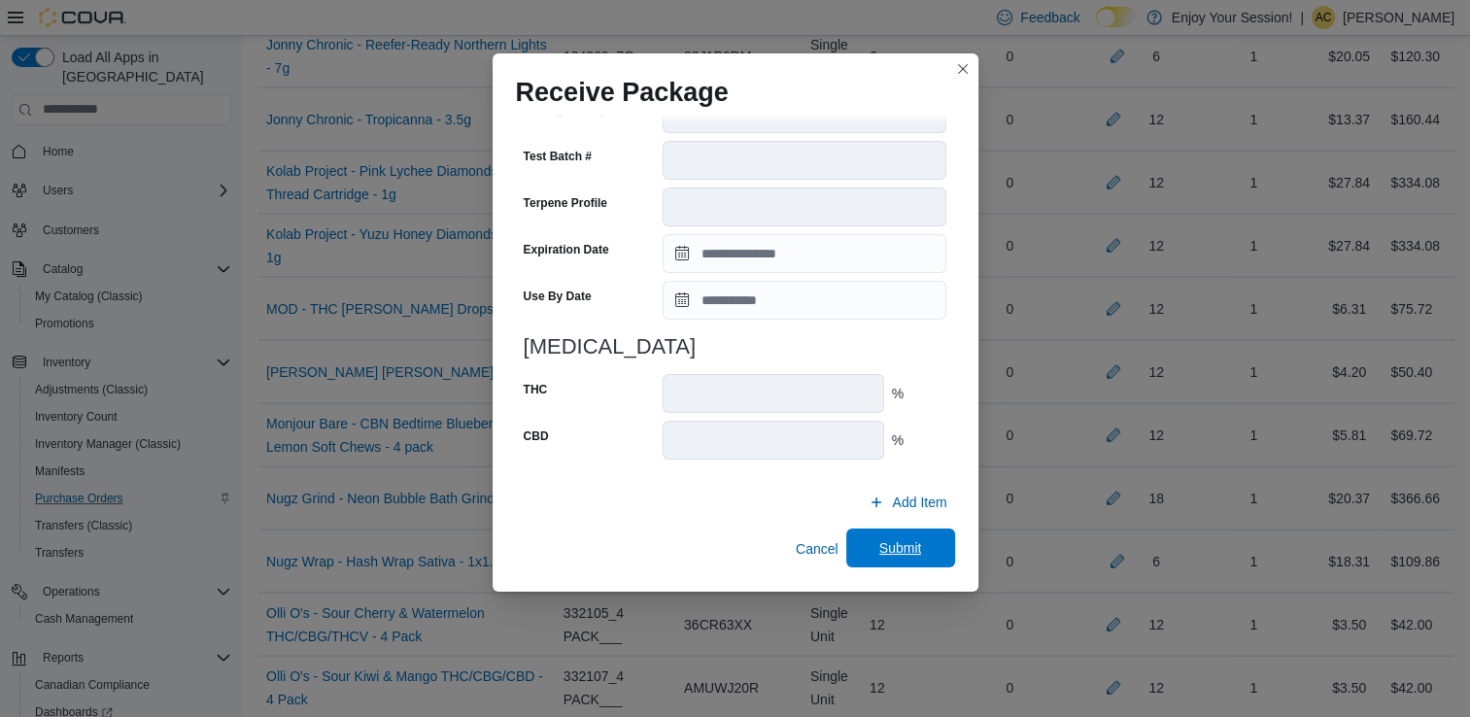
click at [884, 541] on span "Submit" at bounding box center [900, 547] width 43 height 19
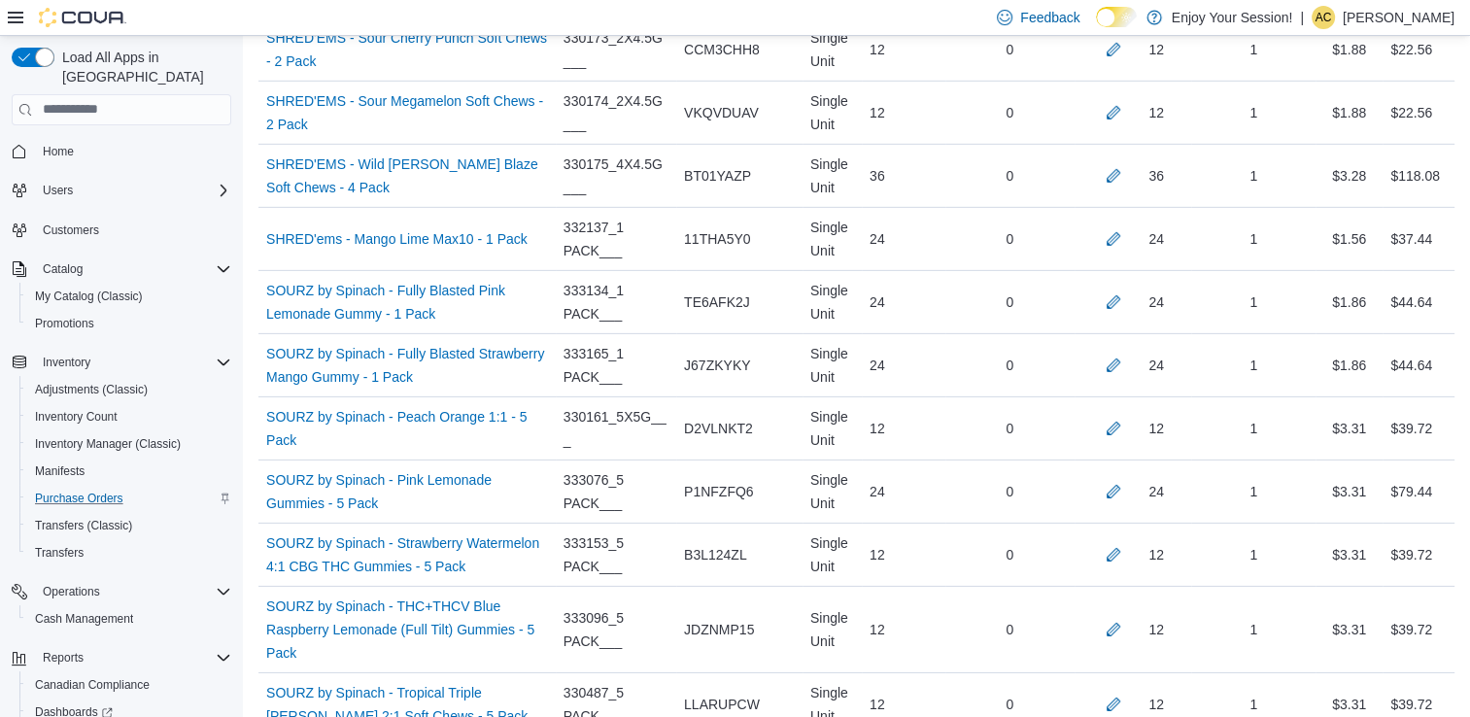
scroll to position [7386, 0]
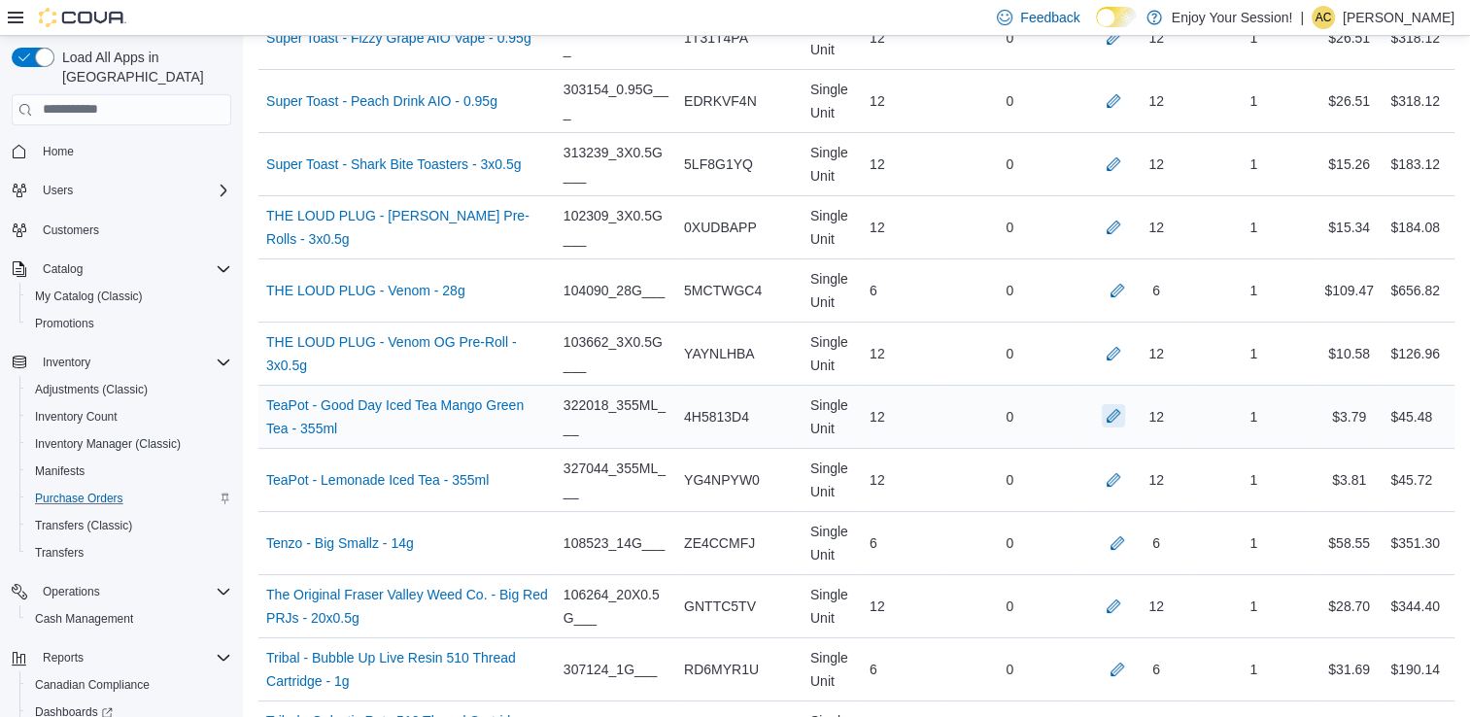
click at [1125, 404] on button "button" at bounding box center [1113, 415] width 23 height 23
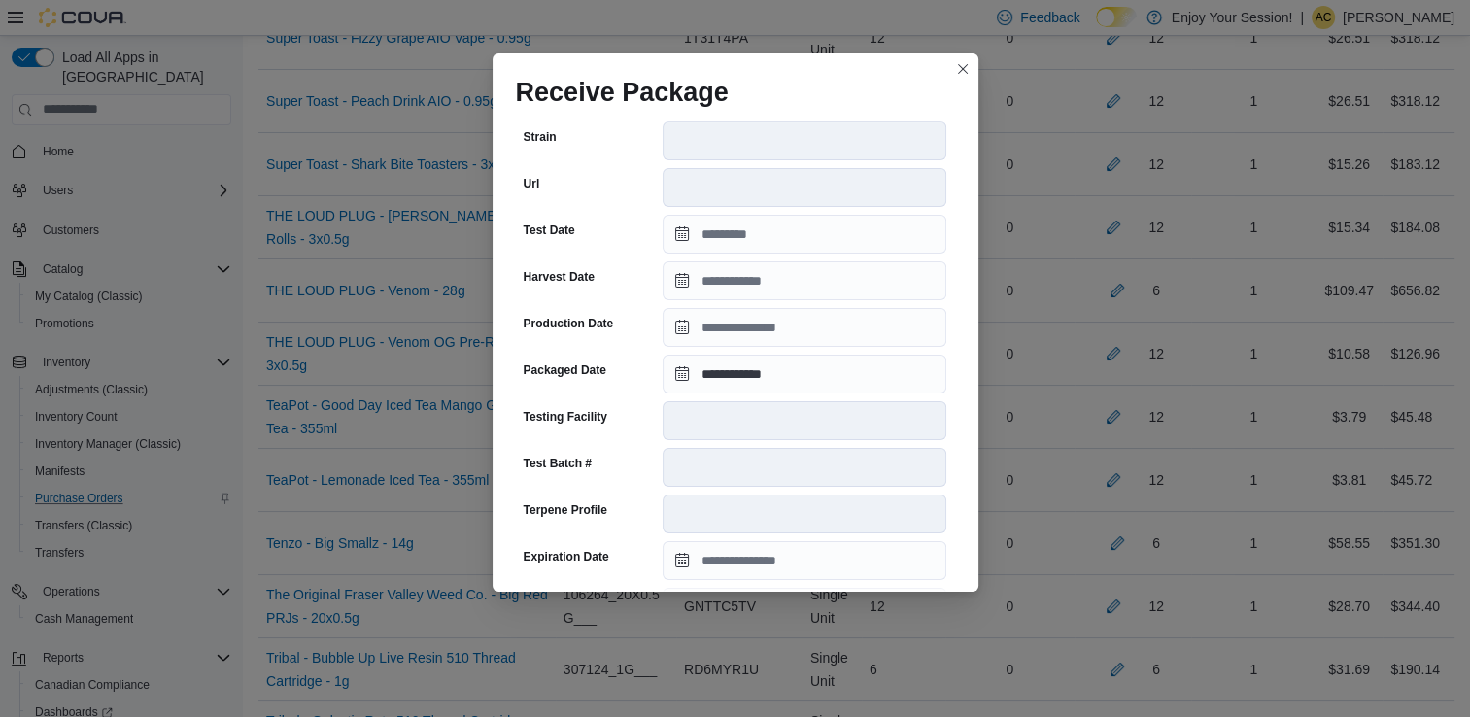
scroll to position [655, 0]
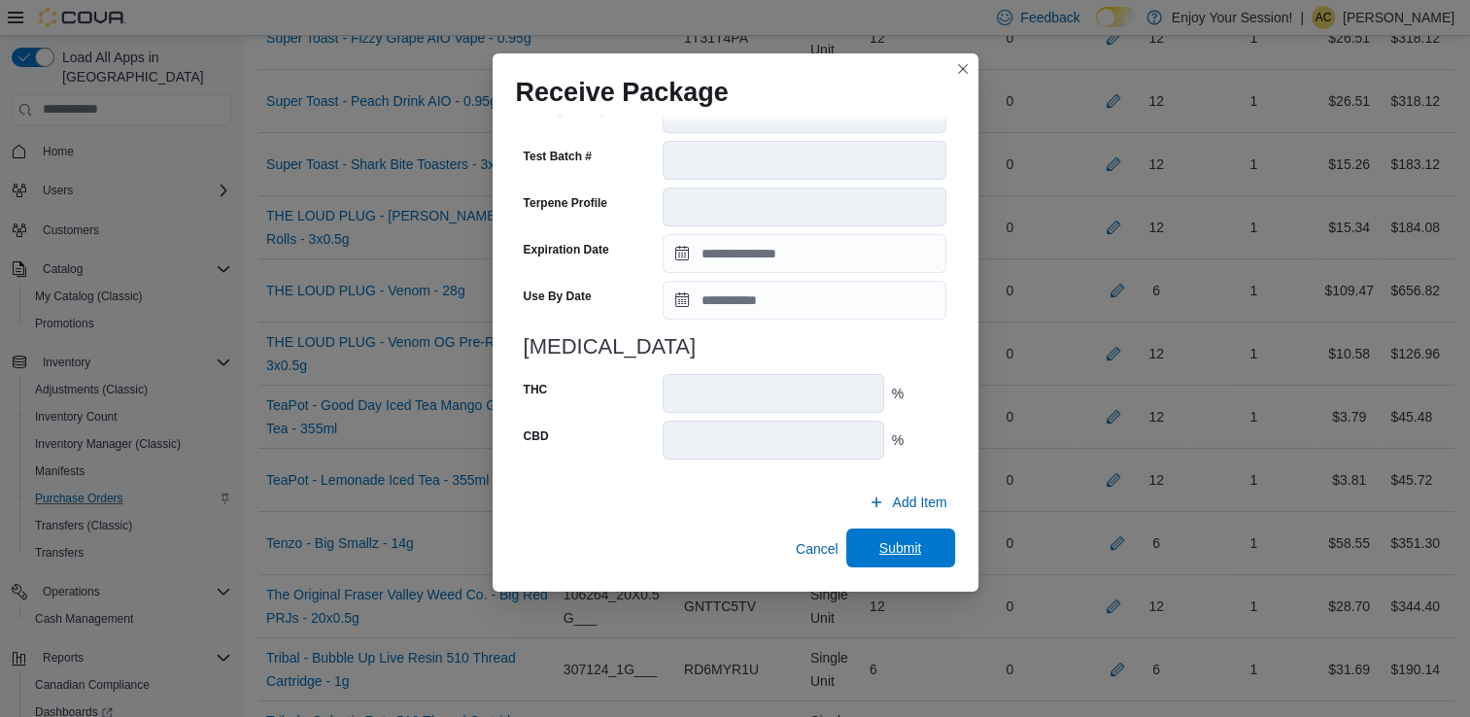
click at [874, 537] on span "Submit" at bounding box center [901, 548] width 86 height 39
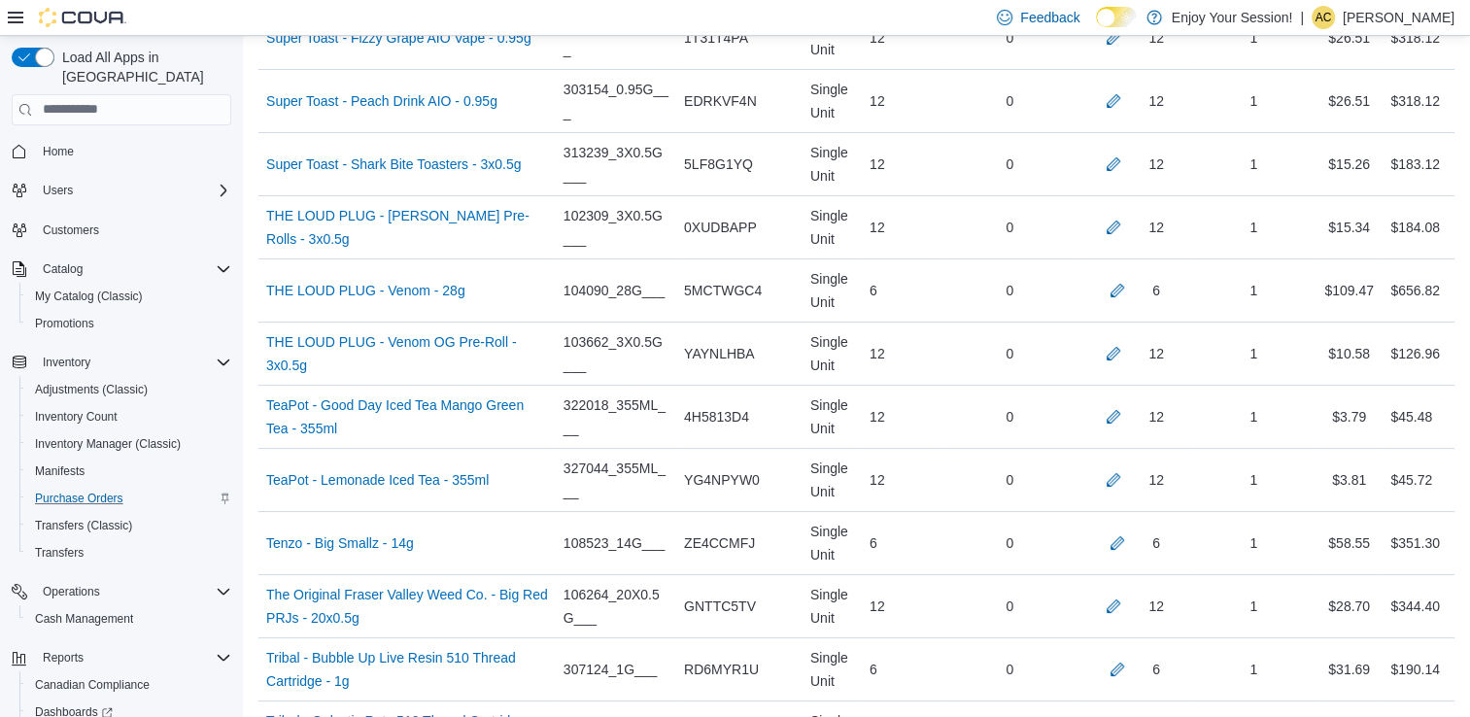
scroll to position [1908, 0]
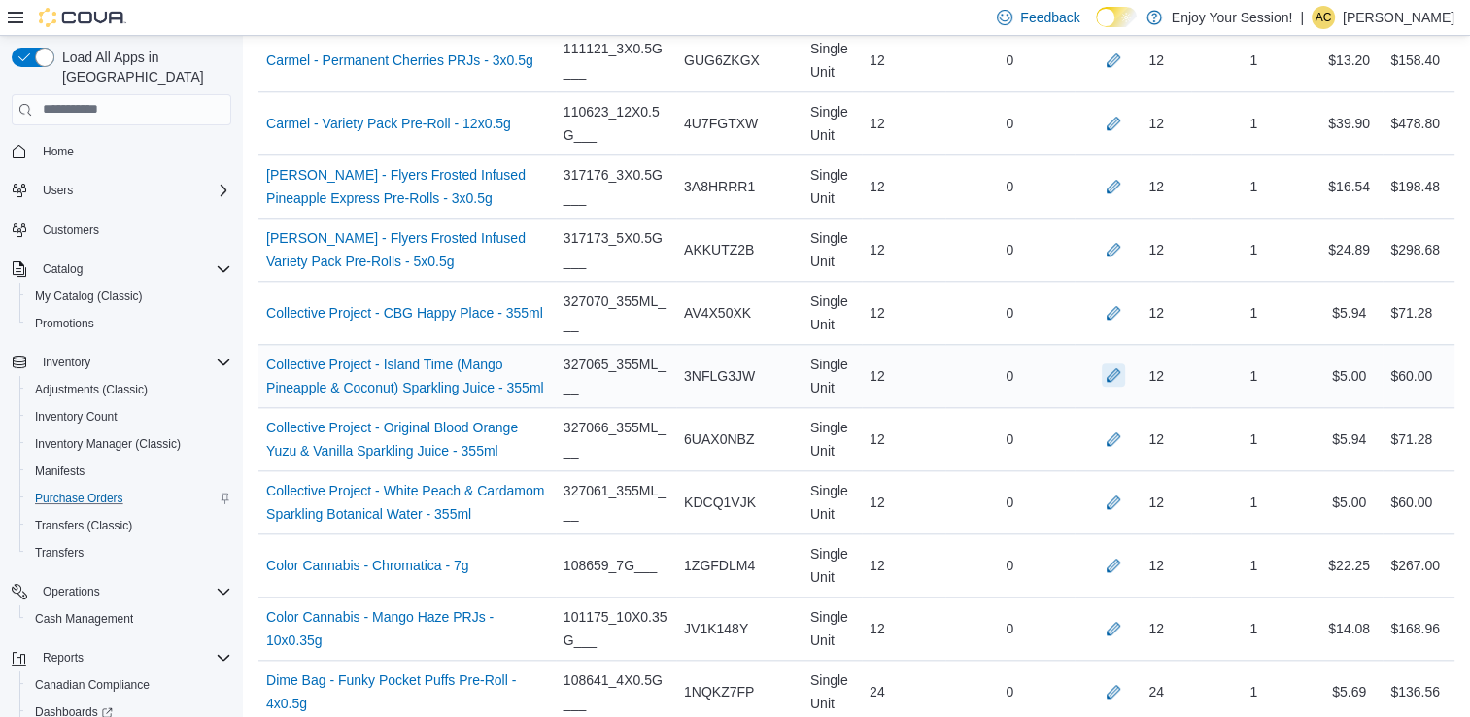
click at [1125, 373] on button "button" at bounding box center [1113, 374] width 23 height 23
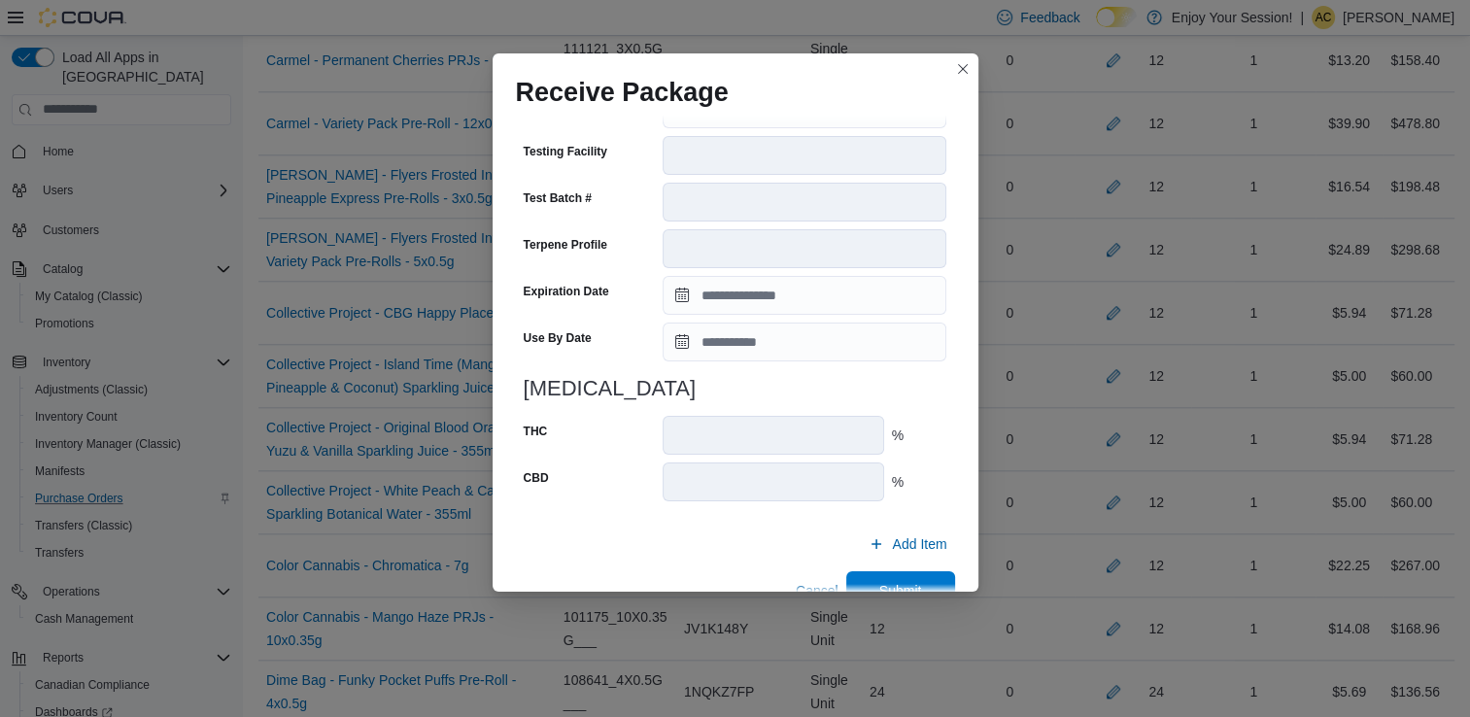
scroll to position [670, 0]
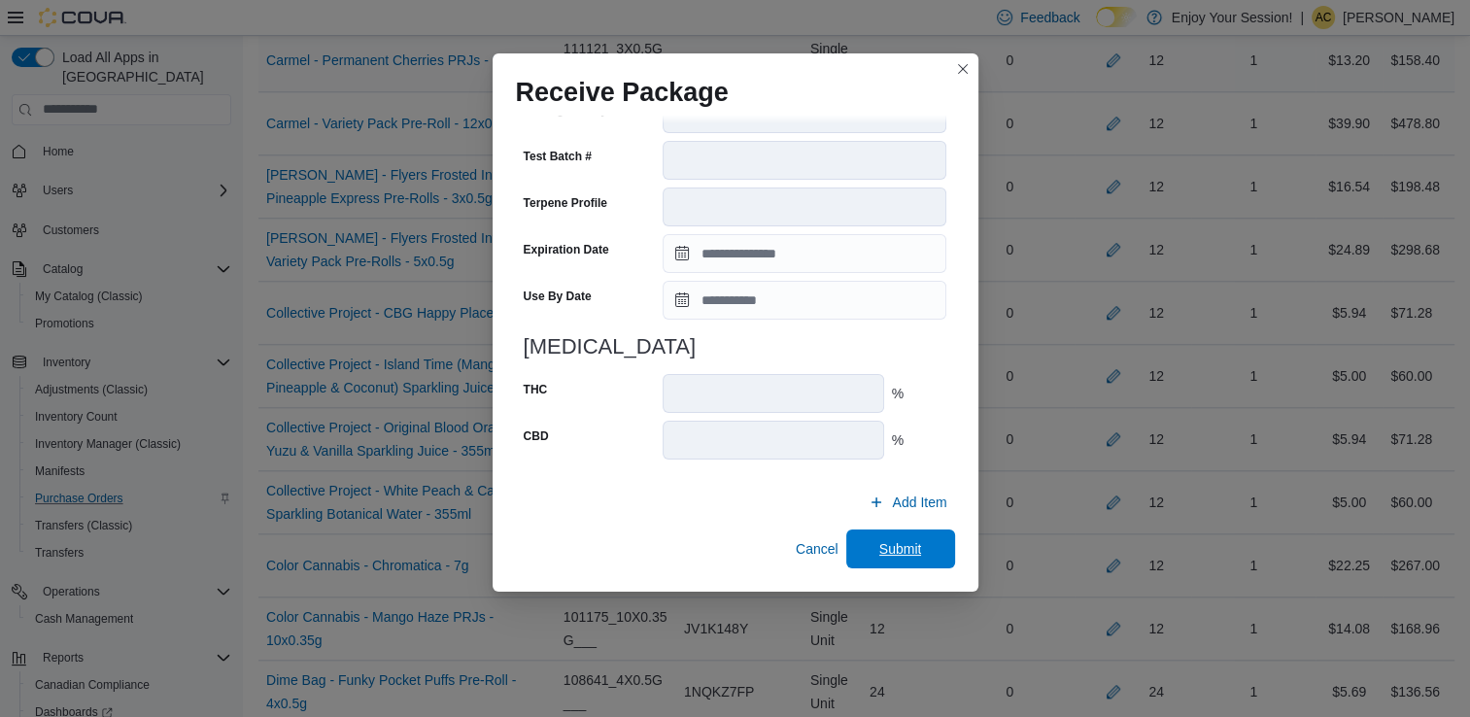
click at [867, 538] on span "Submit" at bounding box center [901, 549] width 86 height 39
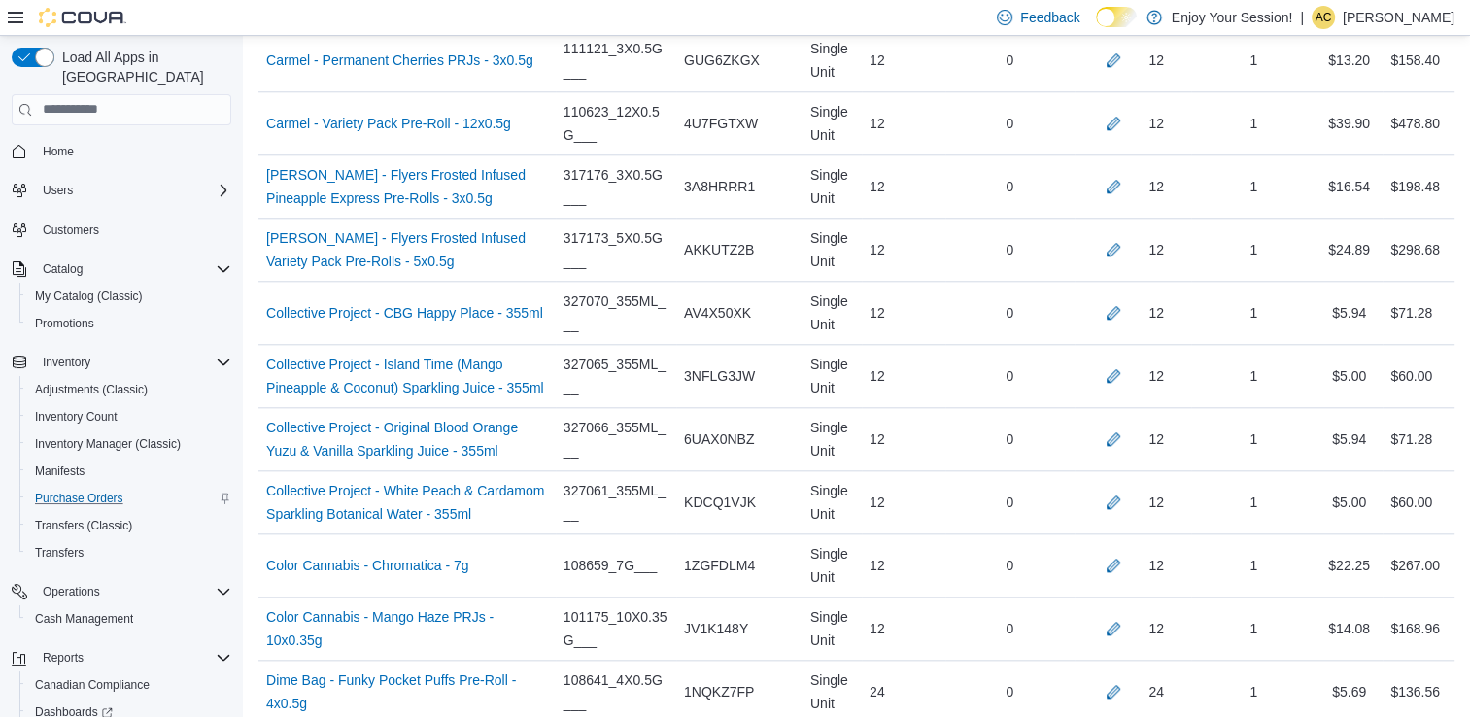
scroll to position [3494, 0]
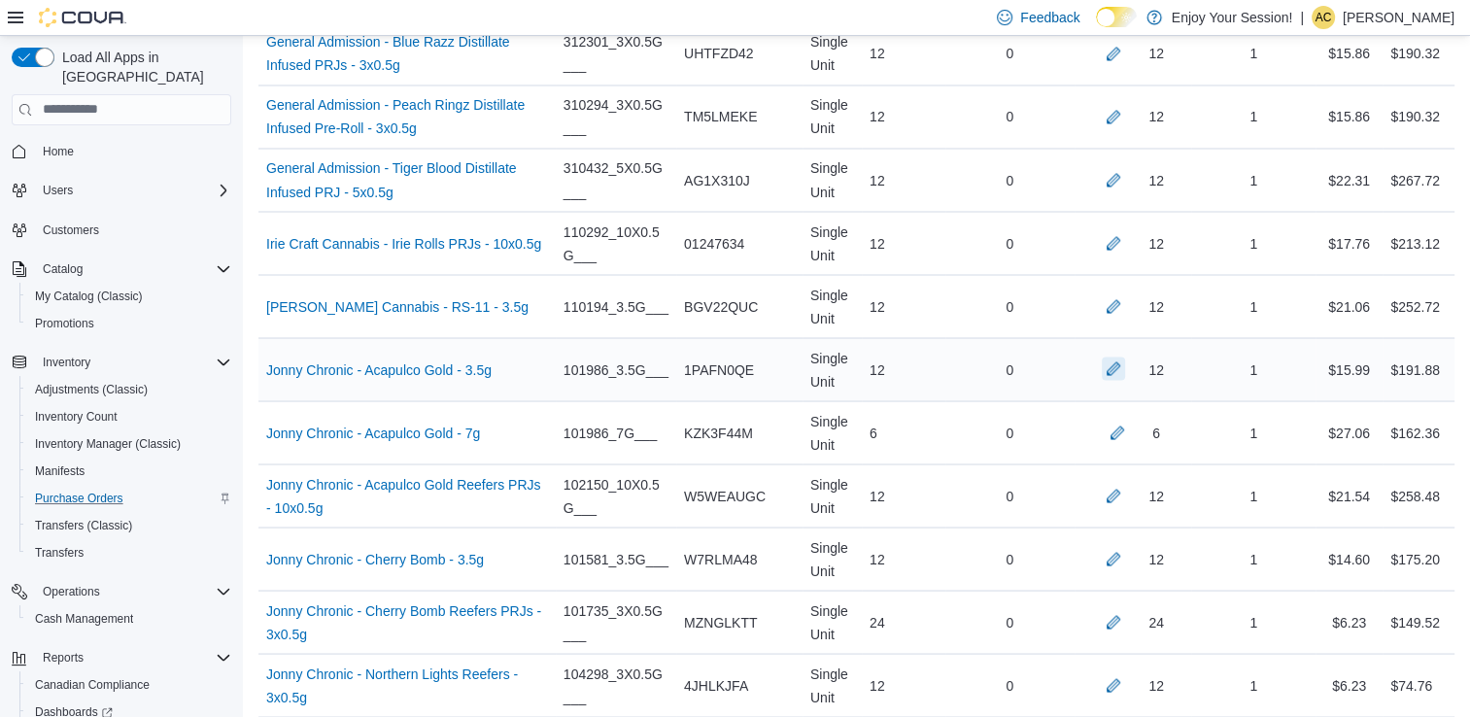
click at [1125, 357] on button "button" at bounding box center [1113, 368] width 23 height 23
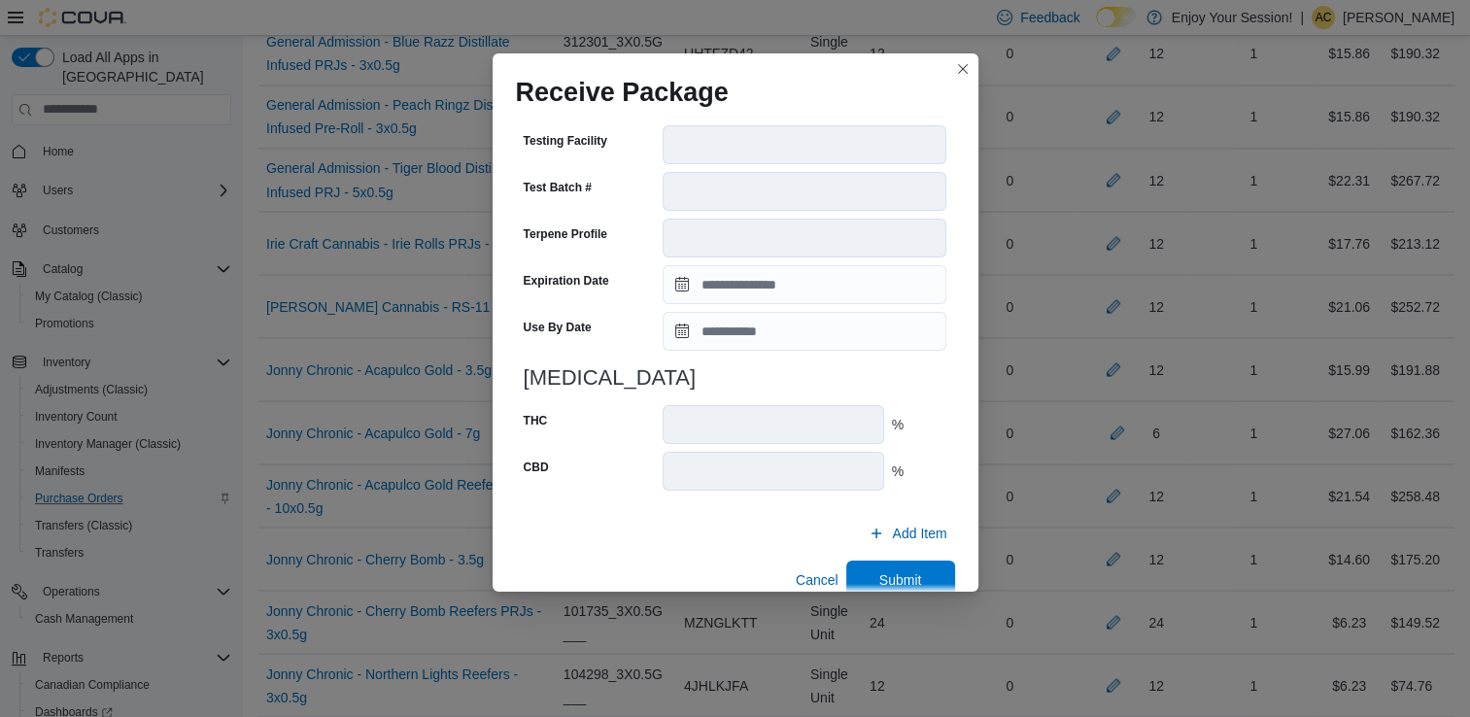
scroll to position [655, 0]
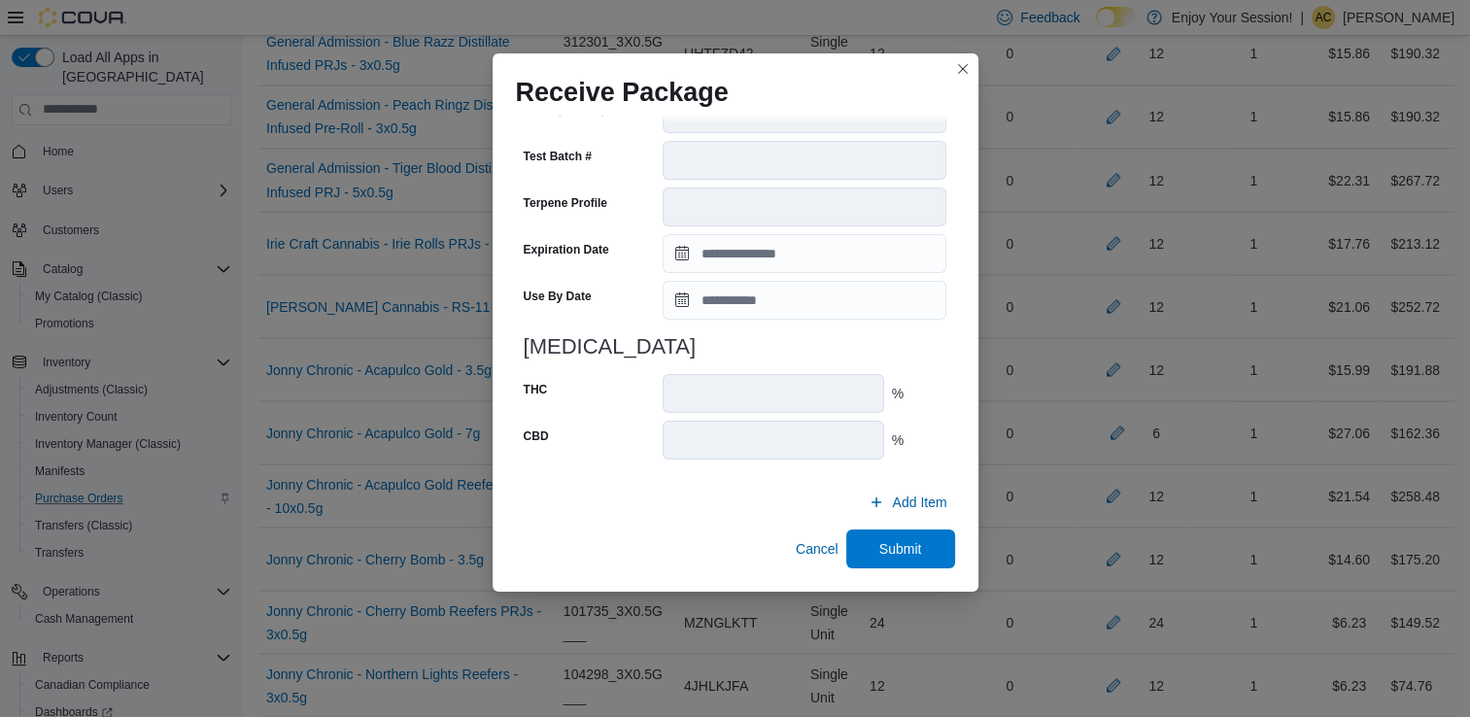
click at [909, 527] on div "**********" at bounding box center [735, 46] width 439 height 1046
click at [902, 555] on span "Submit" at bounding box center [900, 547] width 43 height 19
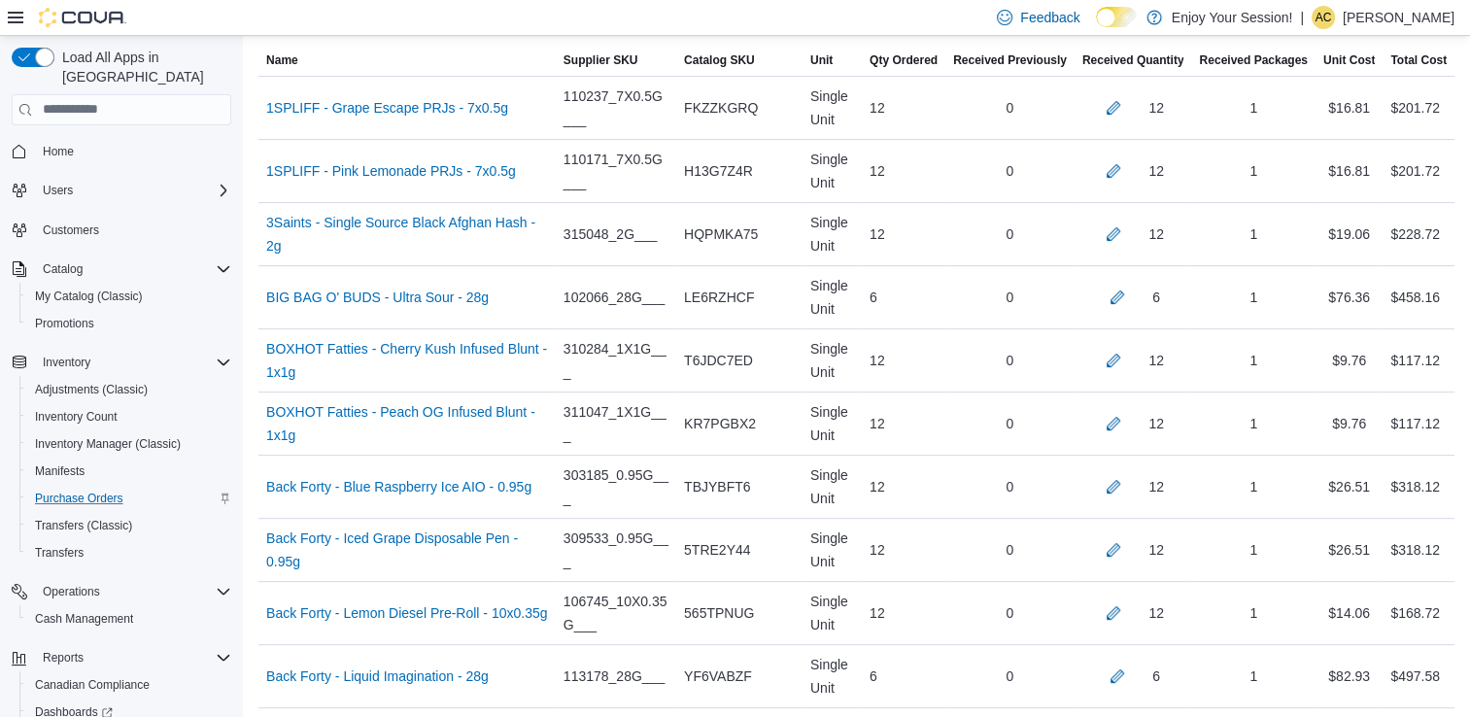
scroll to position [3683, 0]
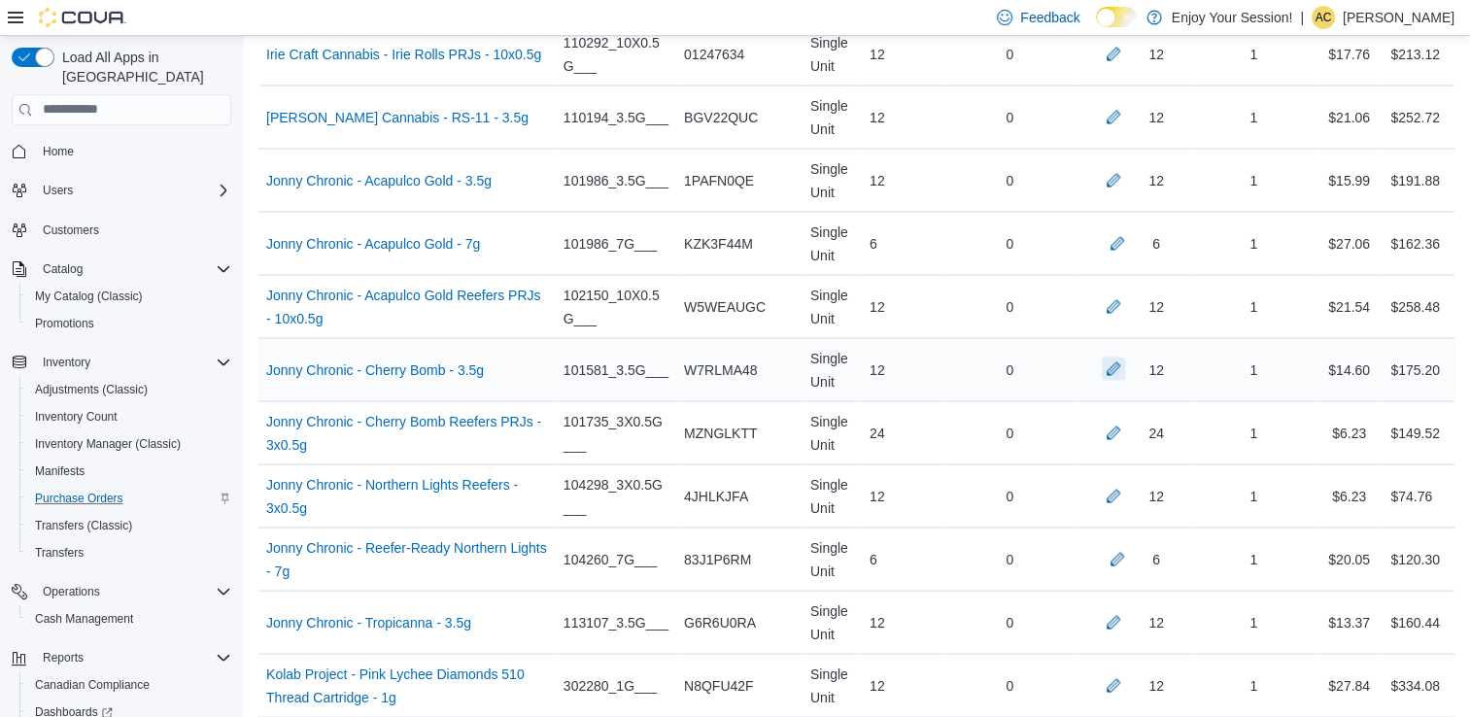
click at [1125, 358] on button "button" at bounding box center [1113, 369] width 23 height 23
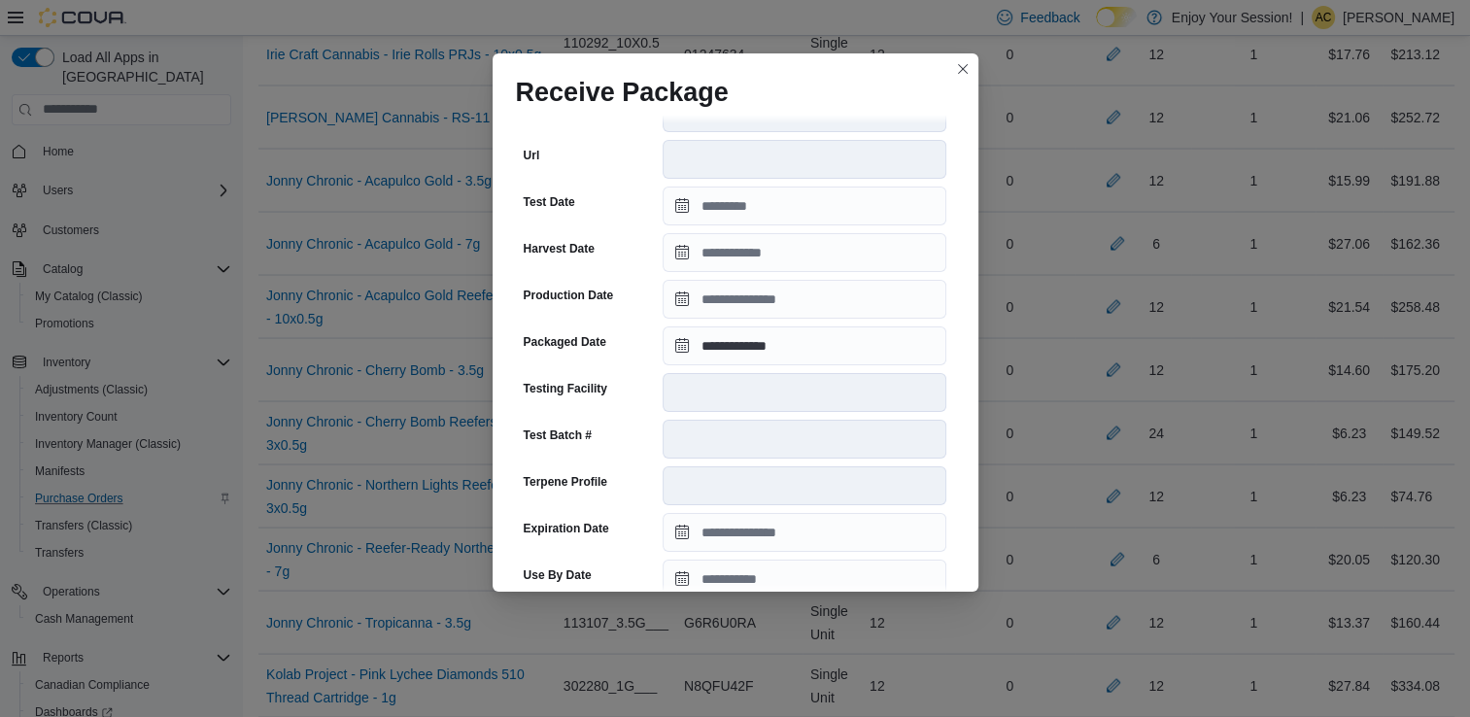
scroll to position [392, 0]
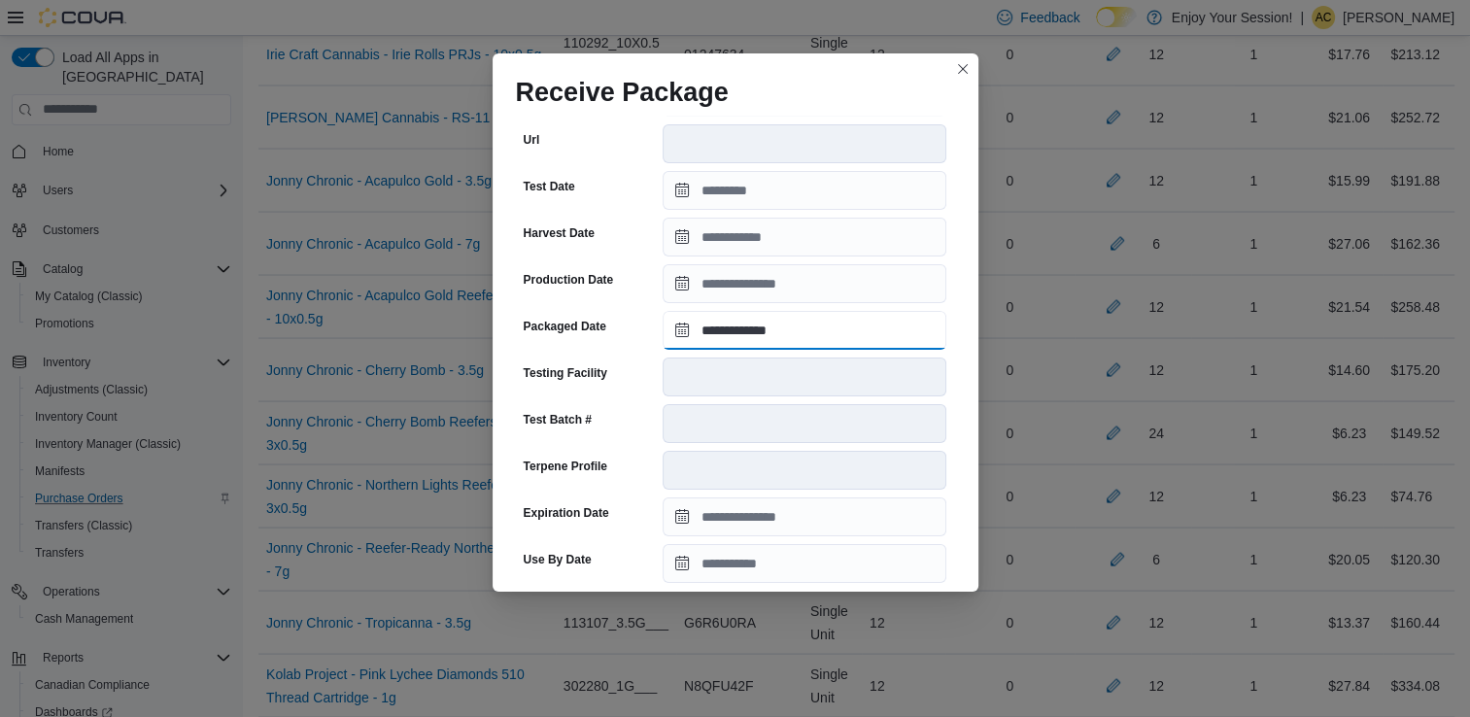
click at [755, 339] on input "**********" at bounding box center [805, 330] width 284 height 39
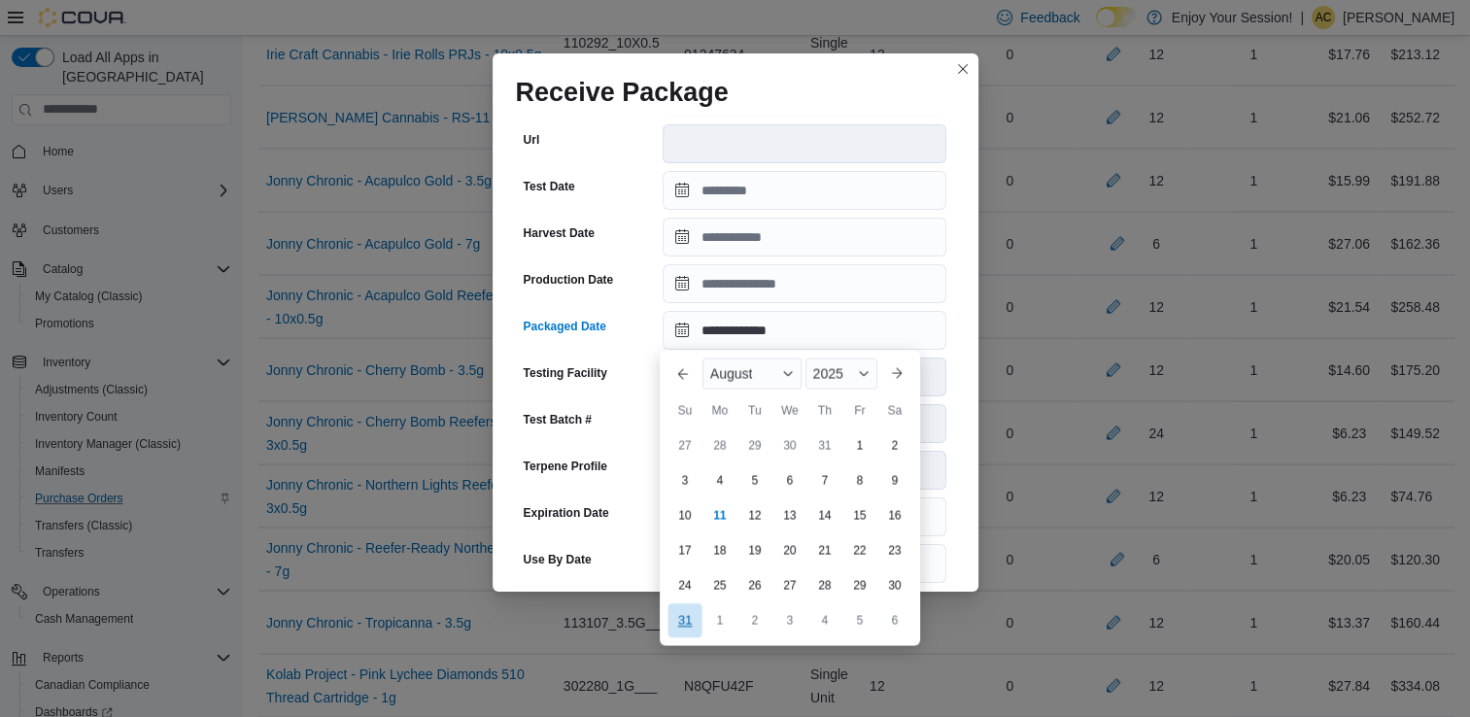
click at [681, 620] on div "31" at bounding box center [685, 620] width 34 height 34
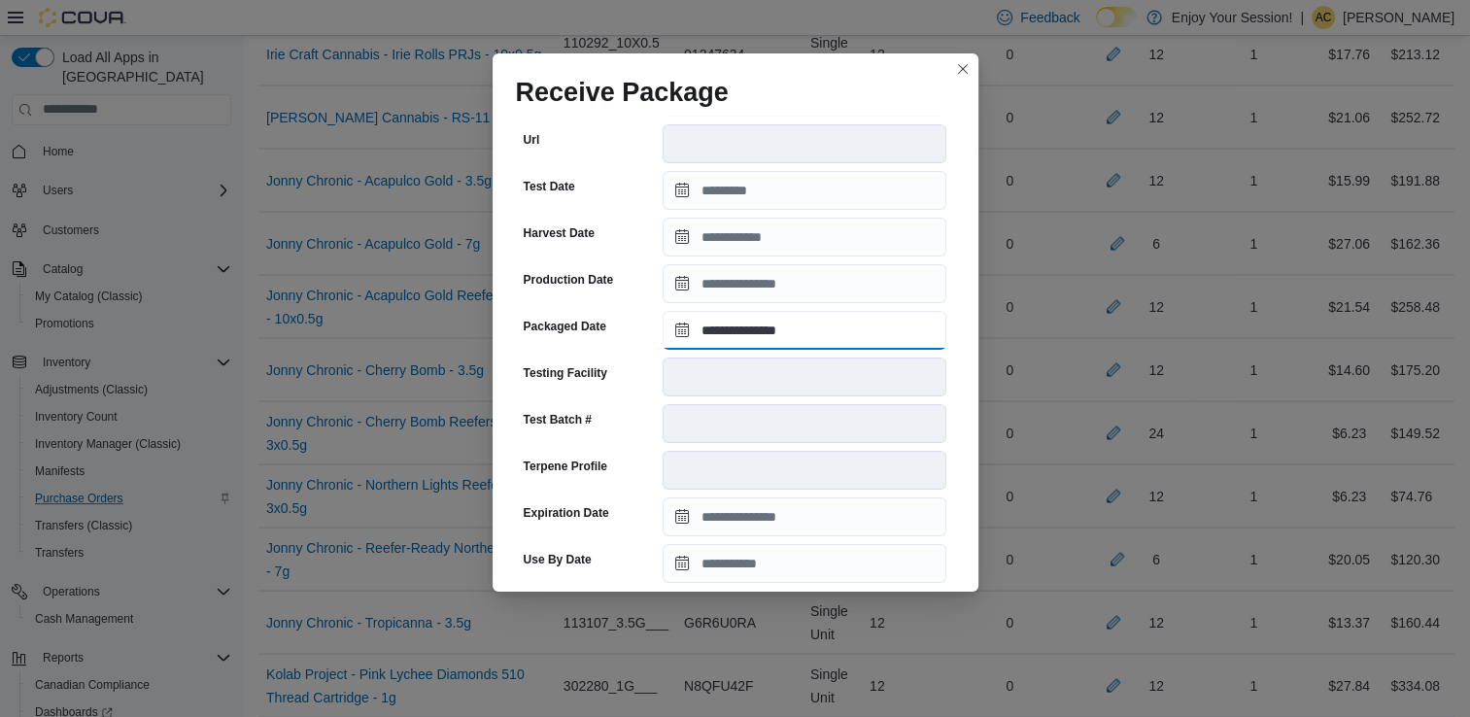
click at [781, 330] on input "**********" at bounding box center [805, 330] width 284 height 39
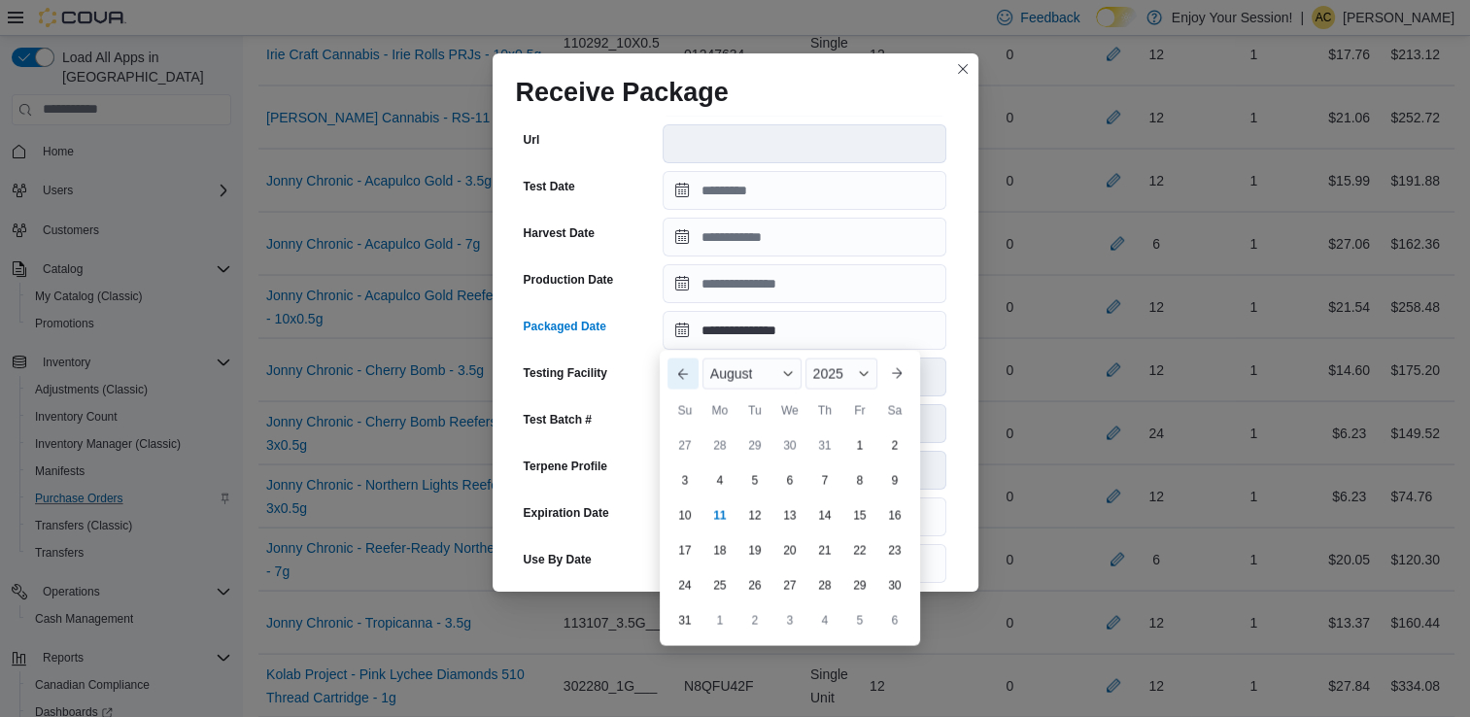
click at [674, 371] on button "Previous Month" at bounding box center [683, 374] width 31 height 31
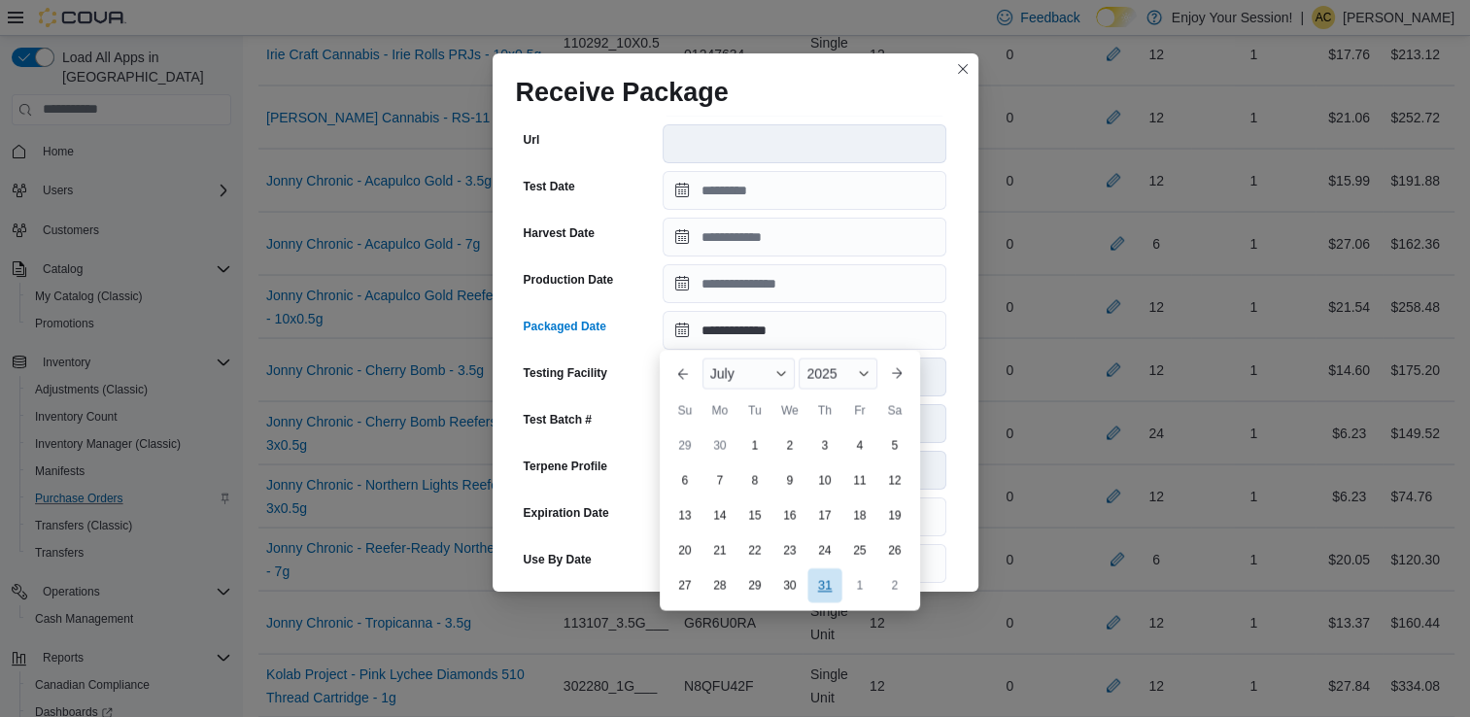
click at [831, 592] on div "31" at bounding box center [824, 585] width 34 height 34
type input "**********"
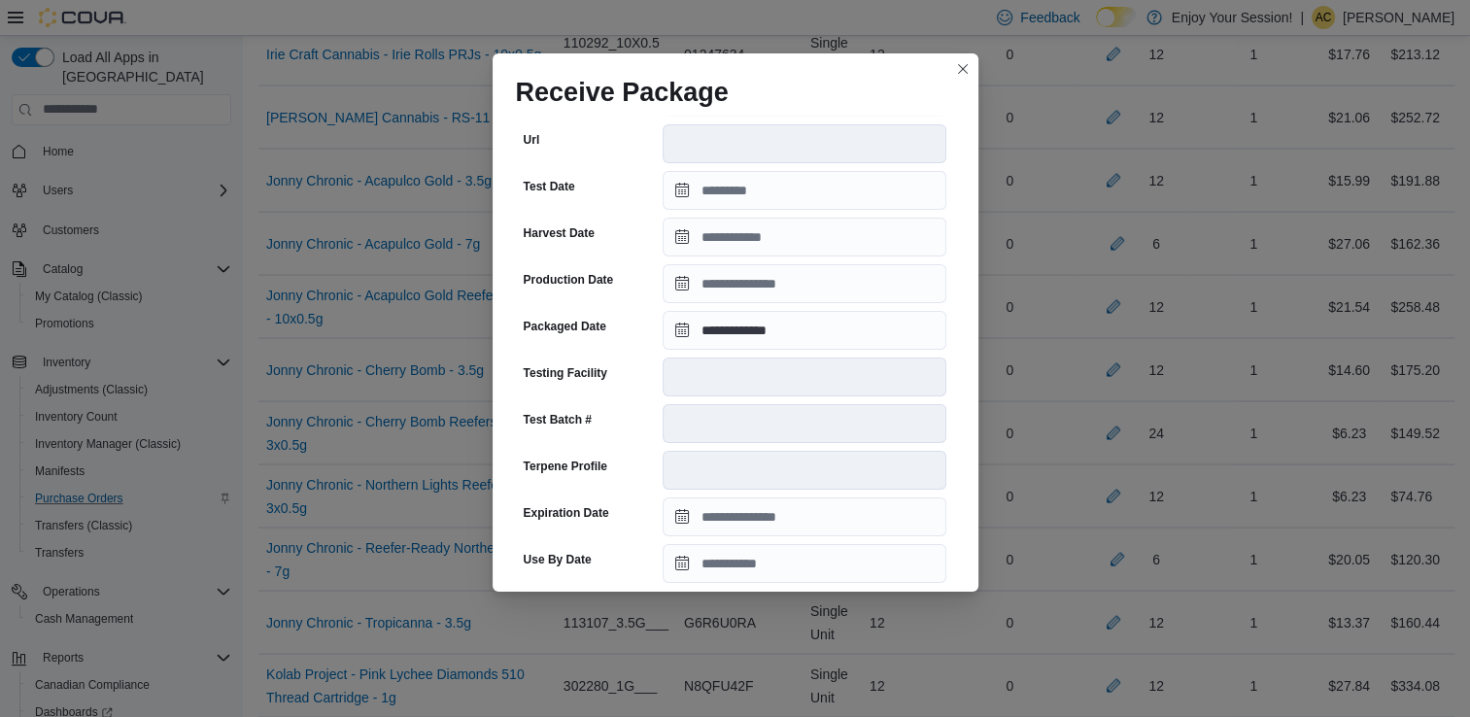
scroll to position [655, 0]
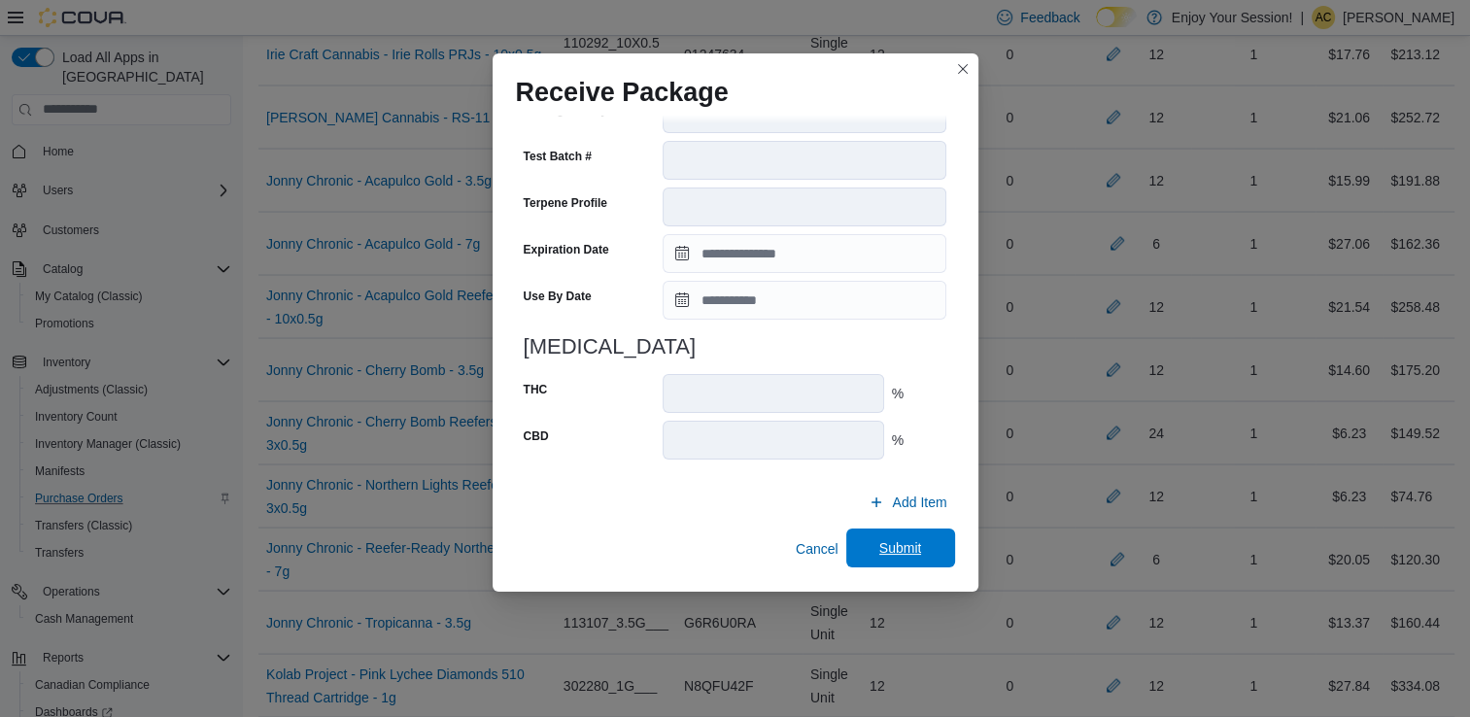
click at [898, 536] on span "Submit" at bounding box center [901, 548] width 86 height 39
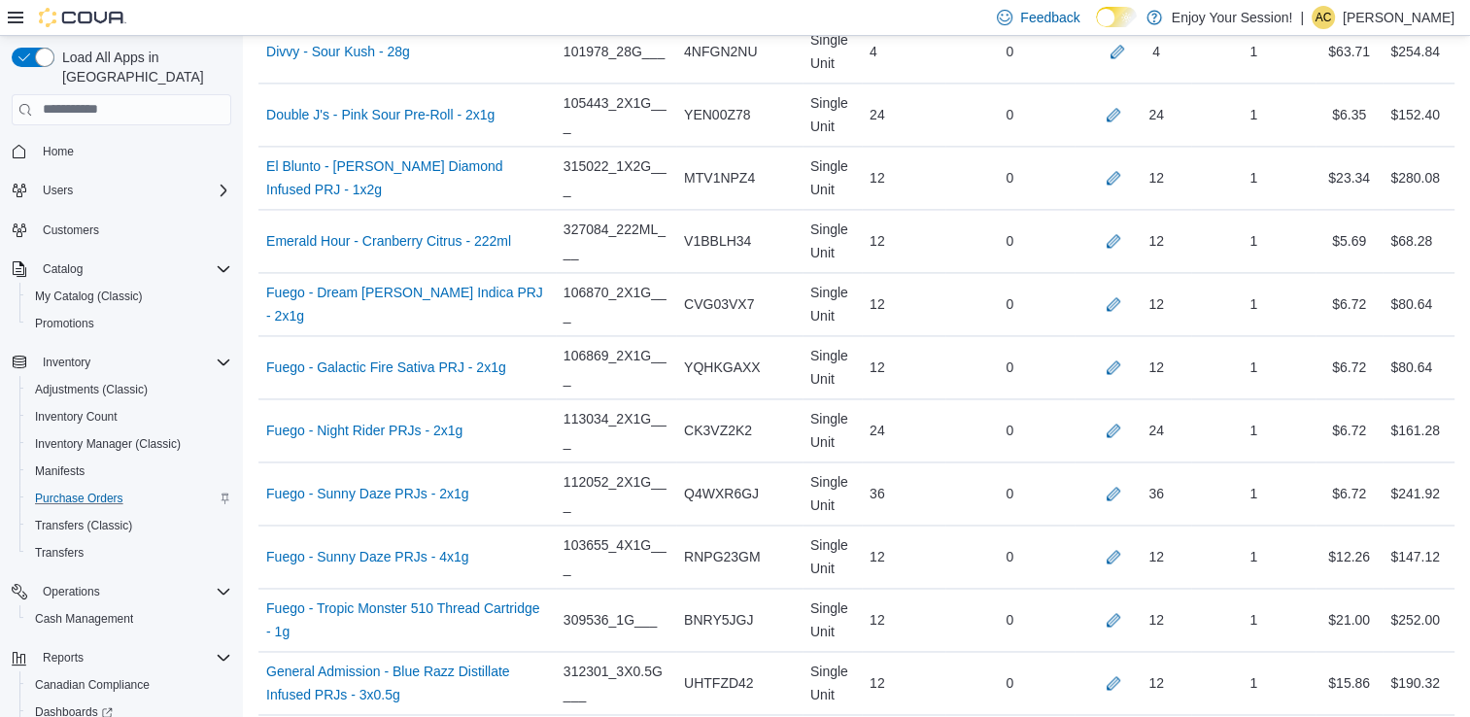
scroll to position [6693, 0]
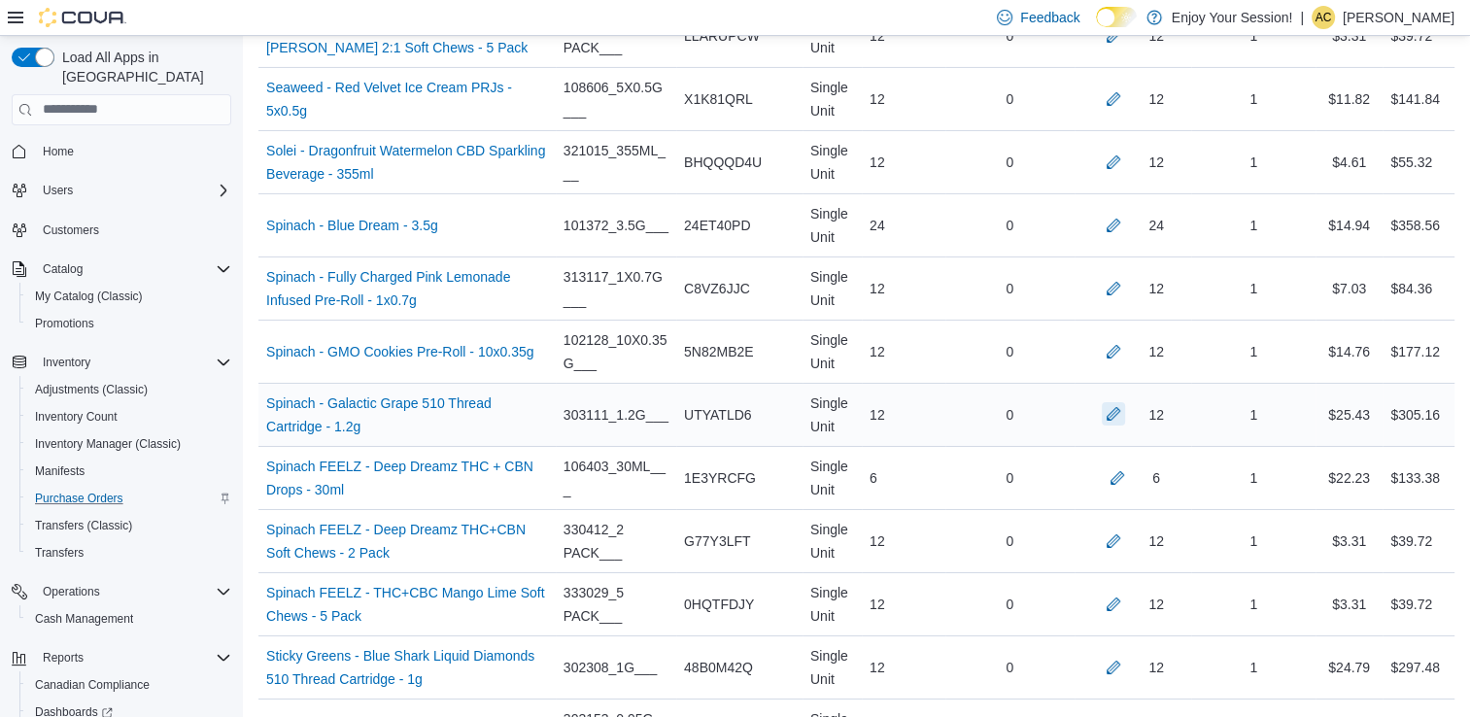
click at [1125, 402] on button "button" at bounding box center [1113, 413] width 23 height 23
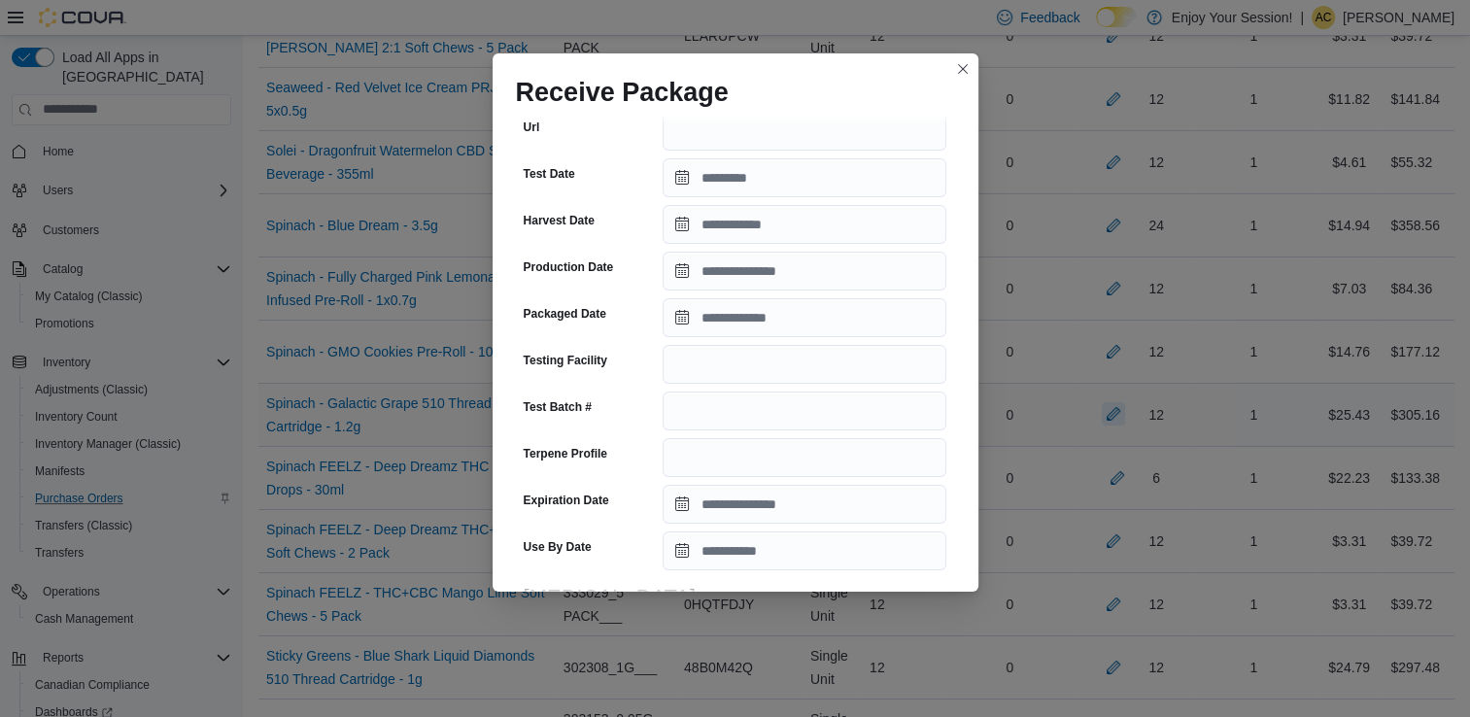
scroll to position [369, 0]
click at [767, 313] on input "Packaged Date" at bounding box center [805, 317] width 284 height 39
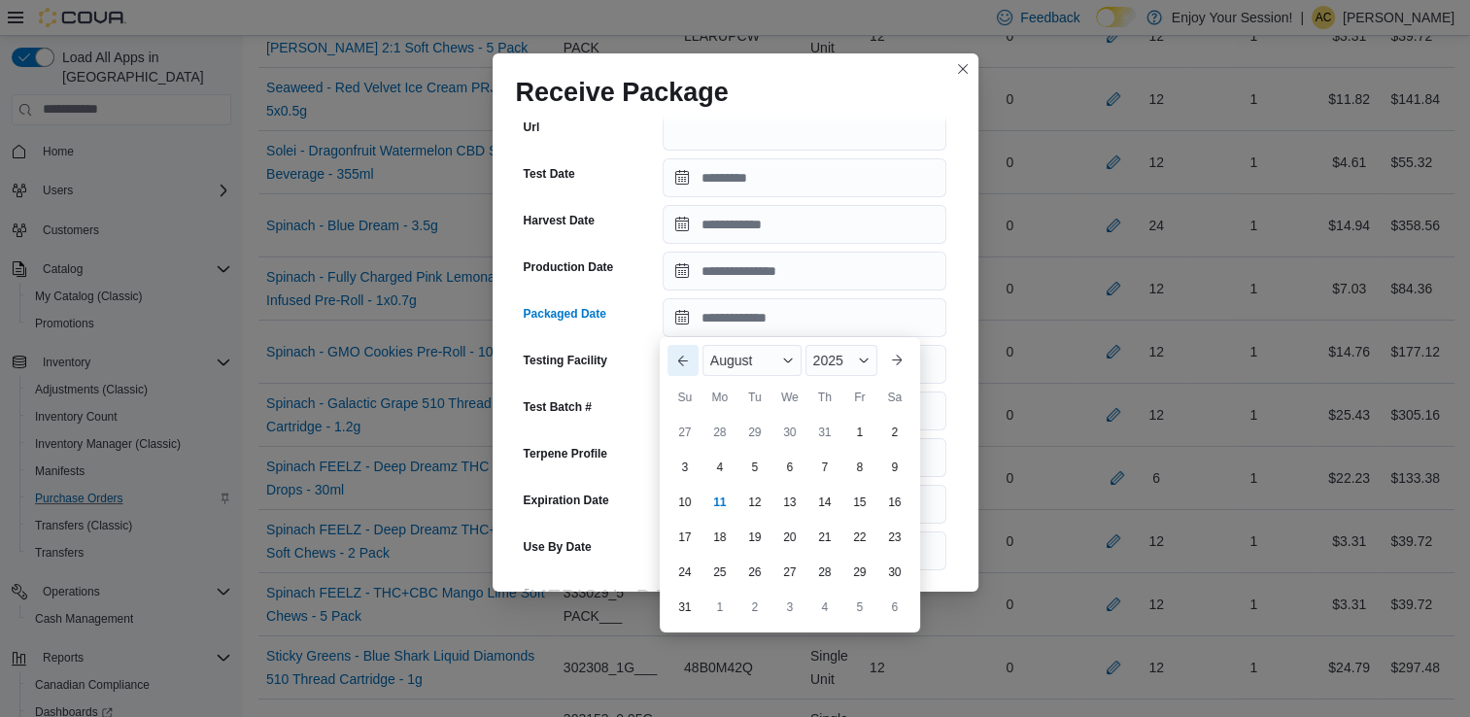
click at [692, 365] on button "Previous Month" at bounding box center [683, 360] width 31 height 31
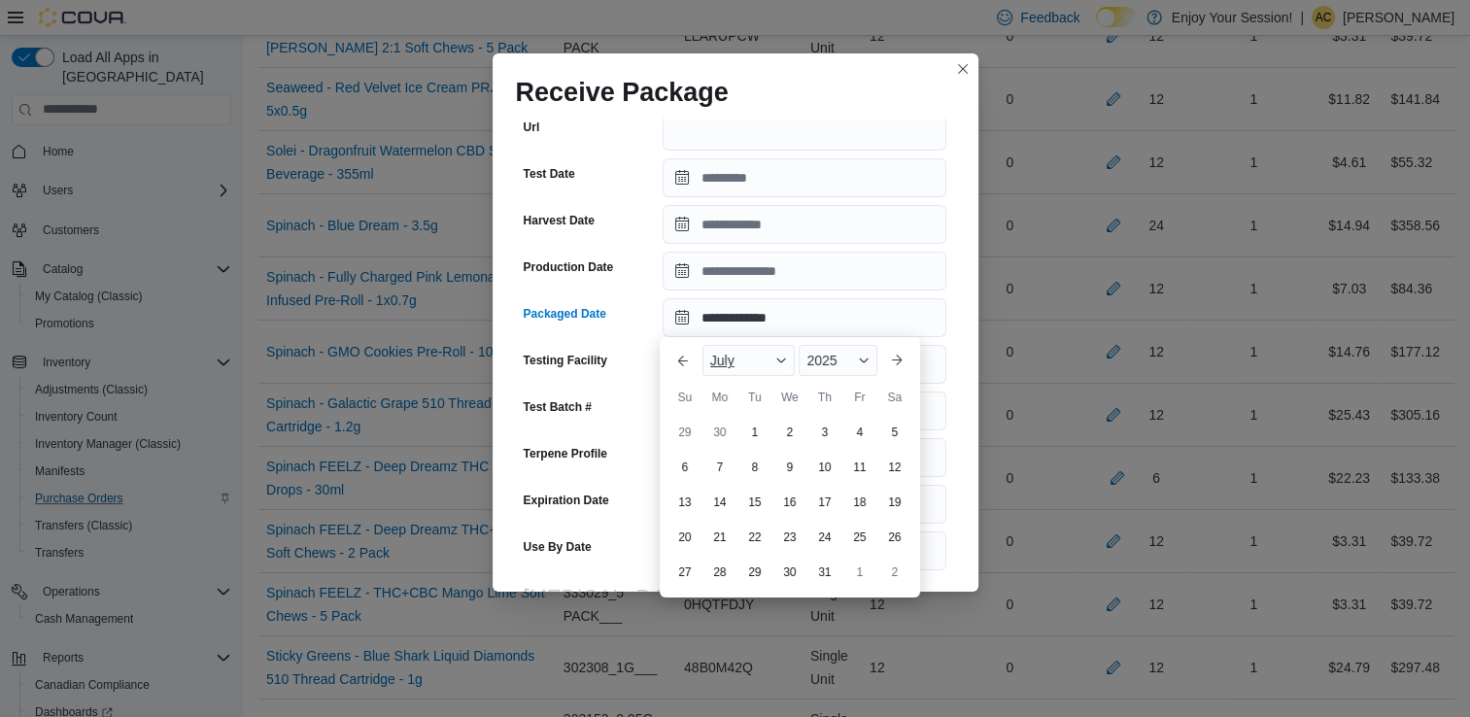
click at [740, 361] on div "July" at bounding box center [749, 360] width 93 height 31
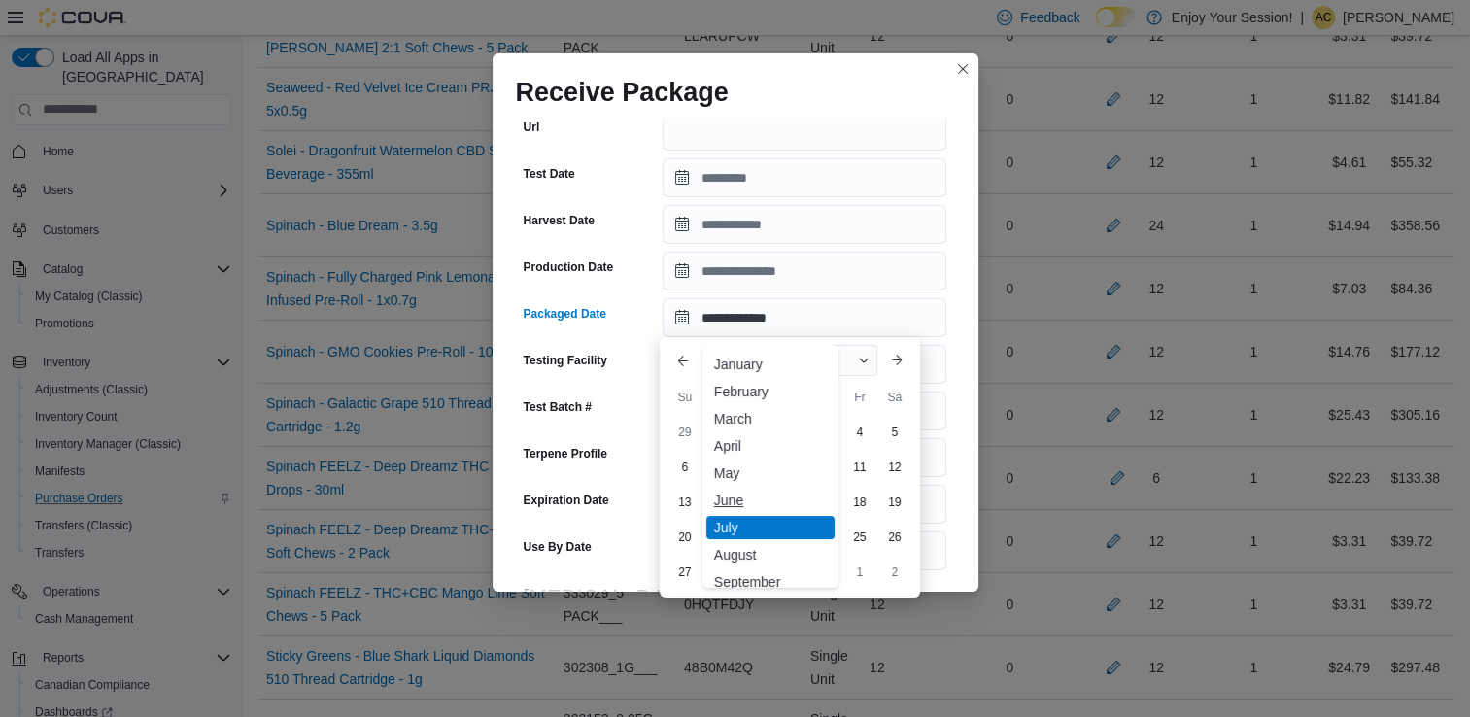
click at [747, 503] on div "June" at bounding box center [770, 500] width 128 height 23
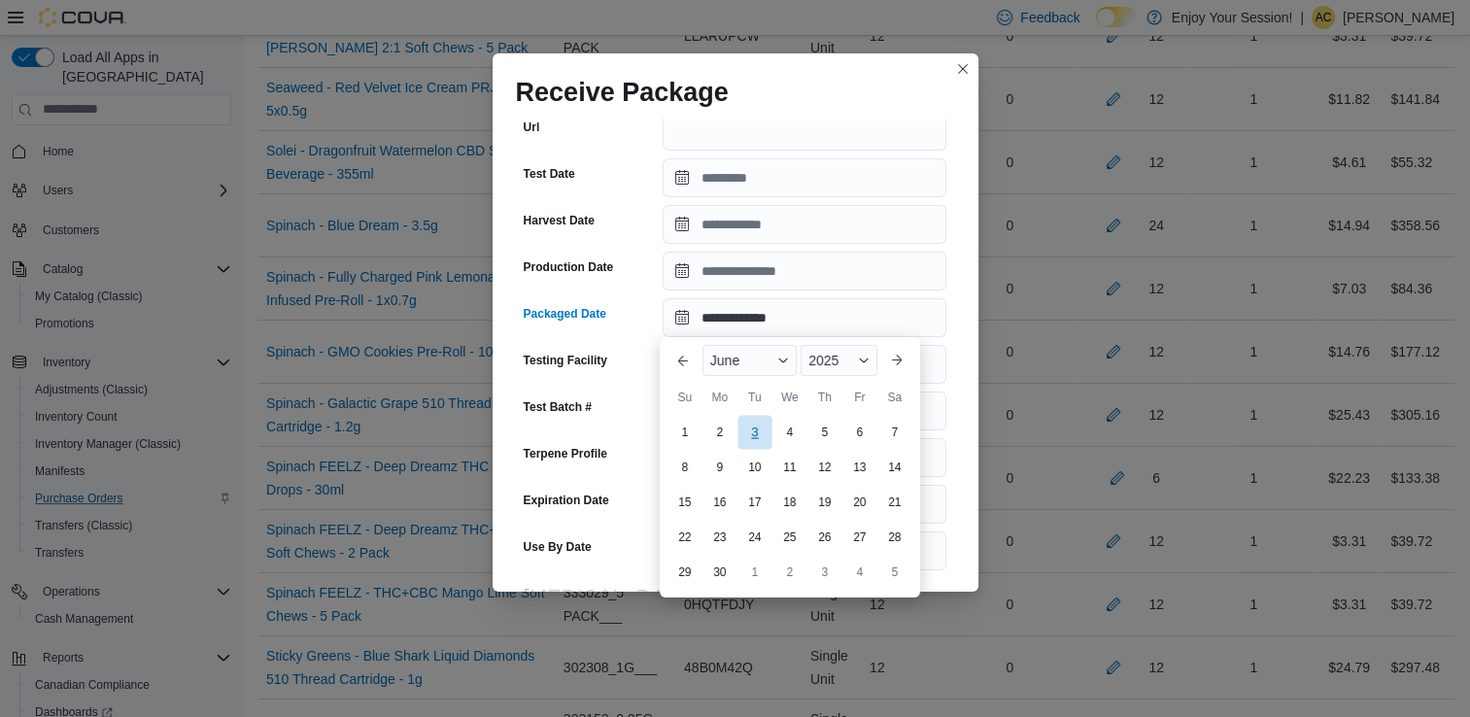
click at [750, 439] on div "3" at bounding box center [755, 433] width 34 height 34
type input "**********"
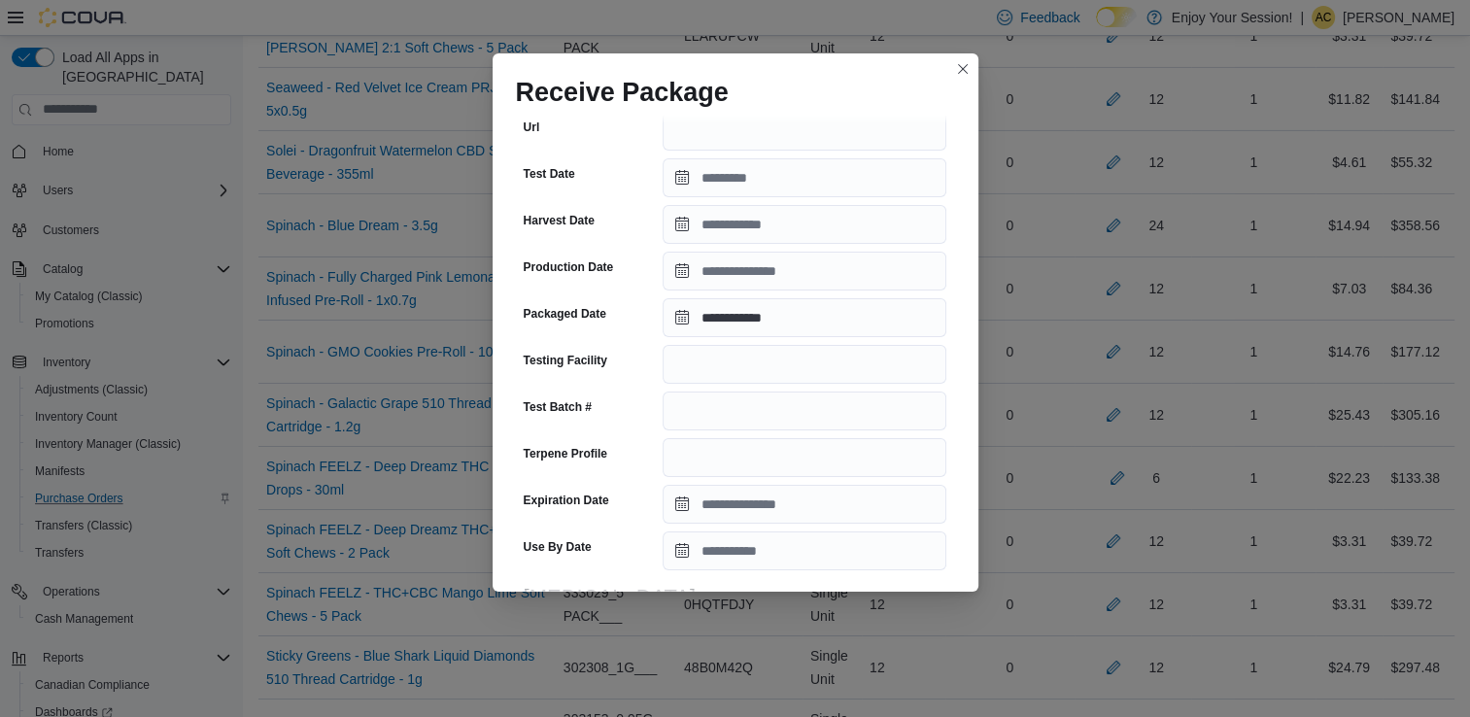
scroll to position [674, 0]
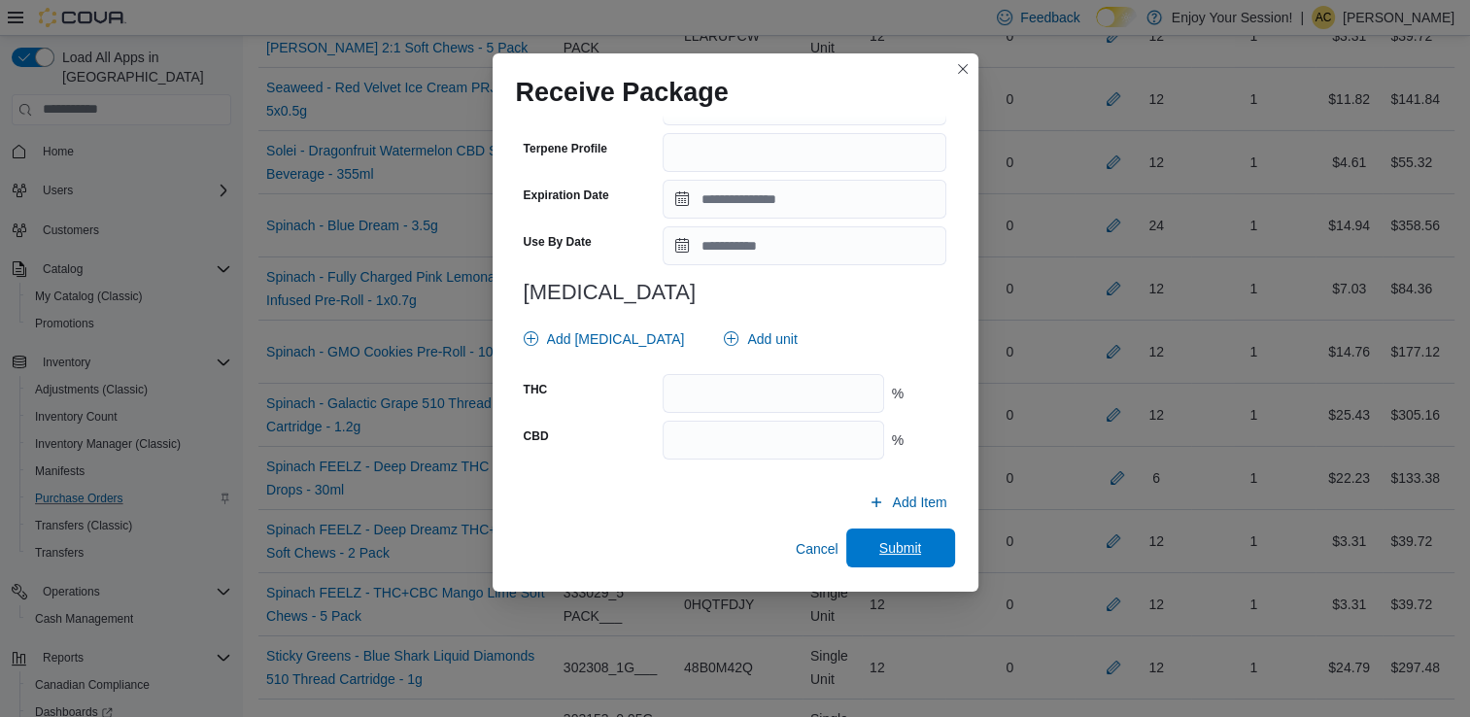
click at [891, 549] on span "Submit" at bounding box center [900, 547] width 43 height 19
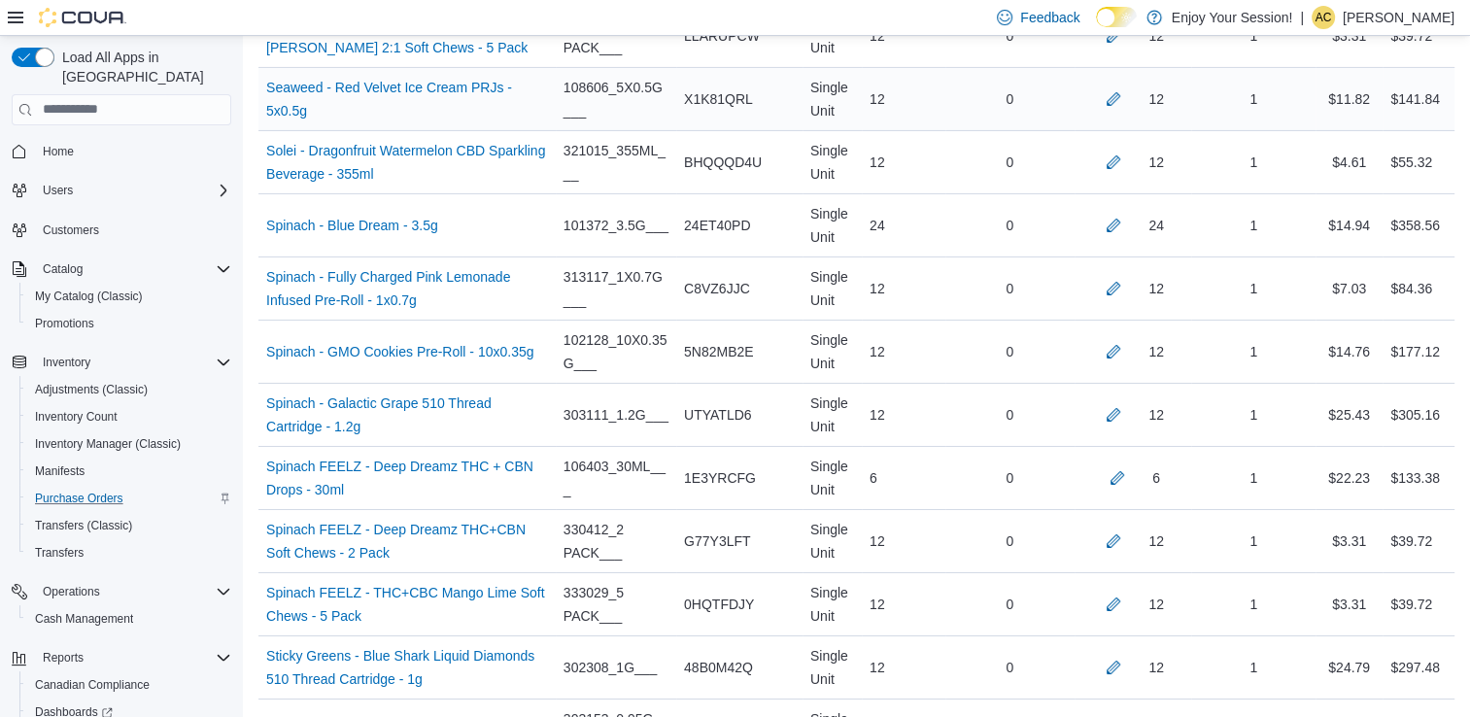
scroll to position [1971, 0]
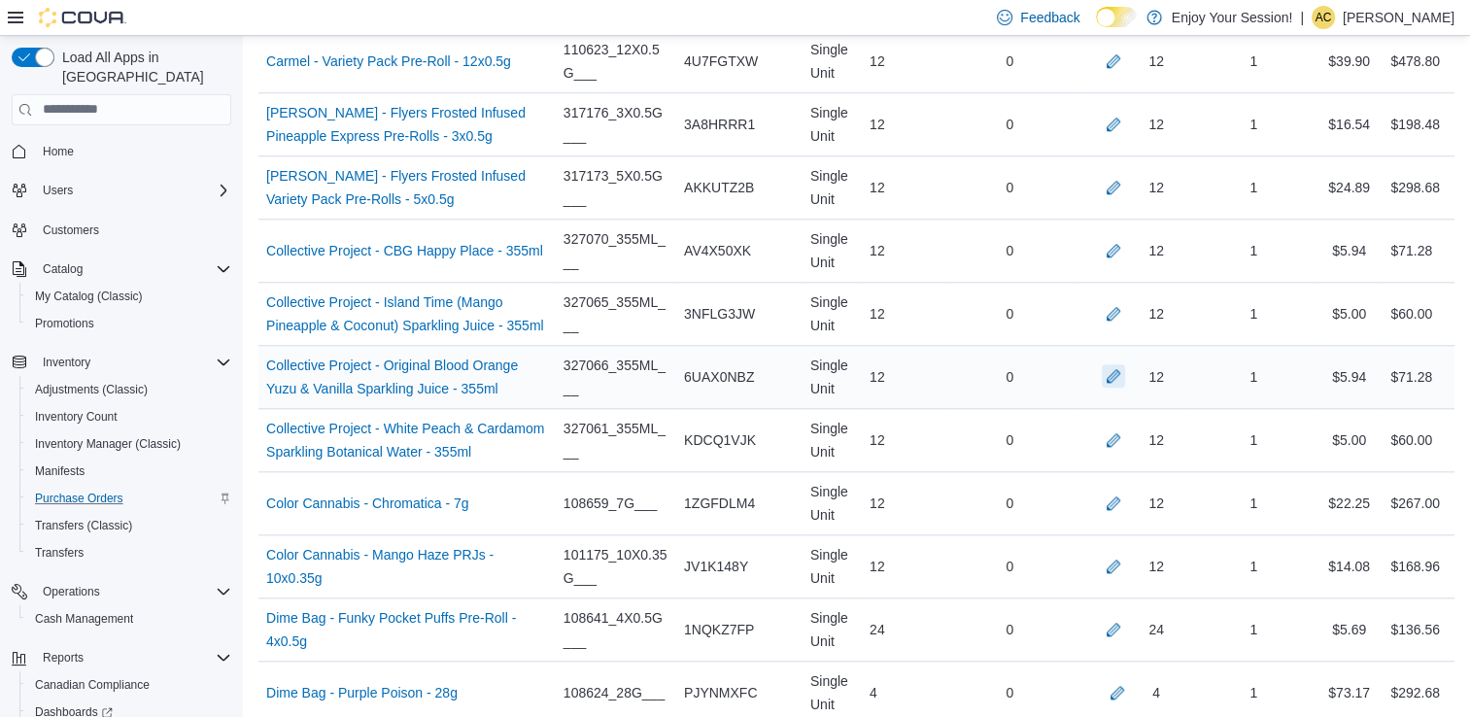
click at [1125, 374] on button "button" at bounding box center [1113, 375] width 23 height 23
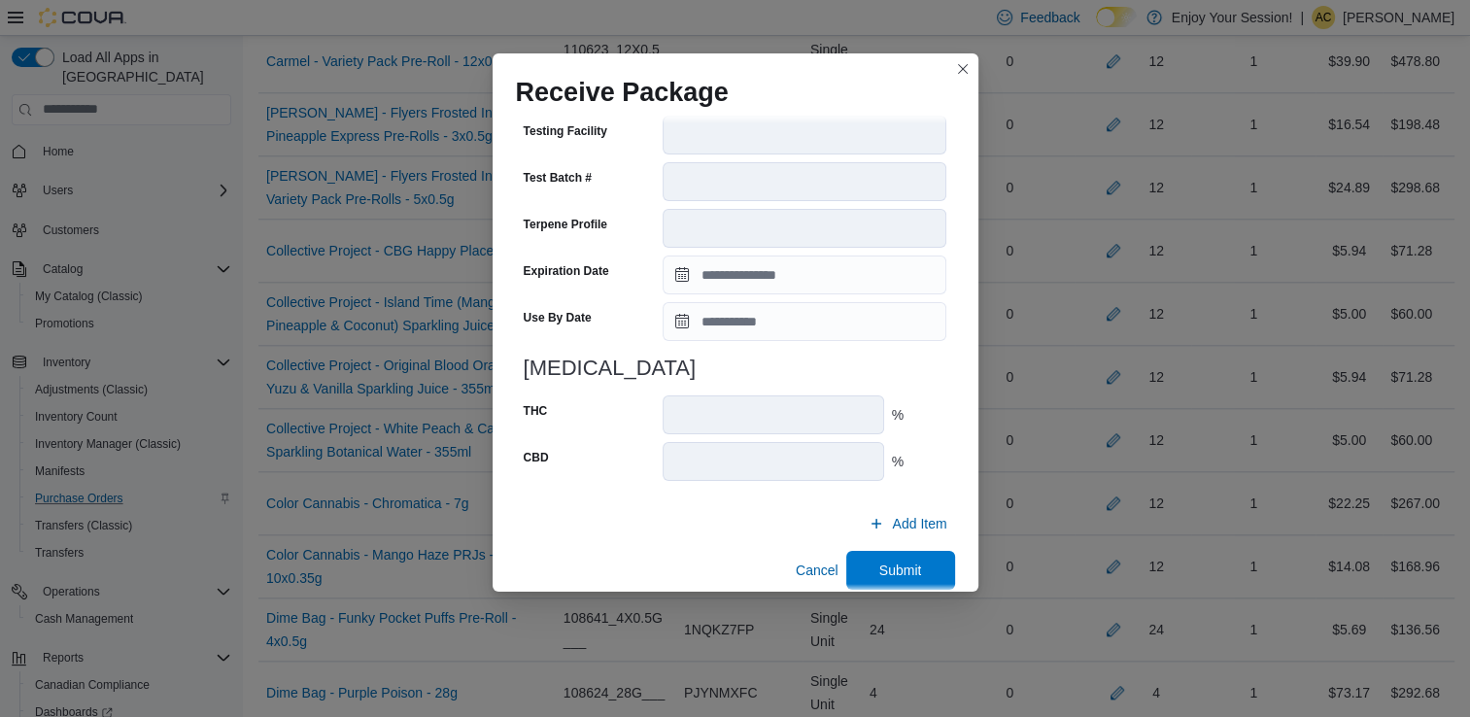
scroll to position [670, 0]
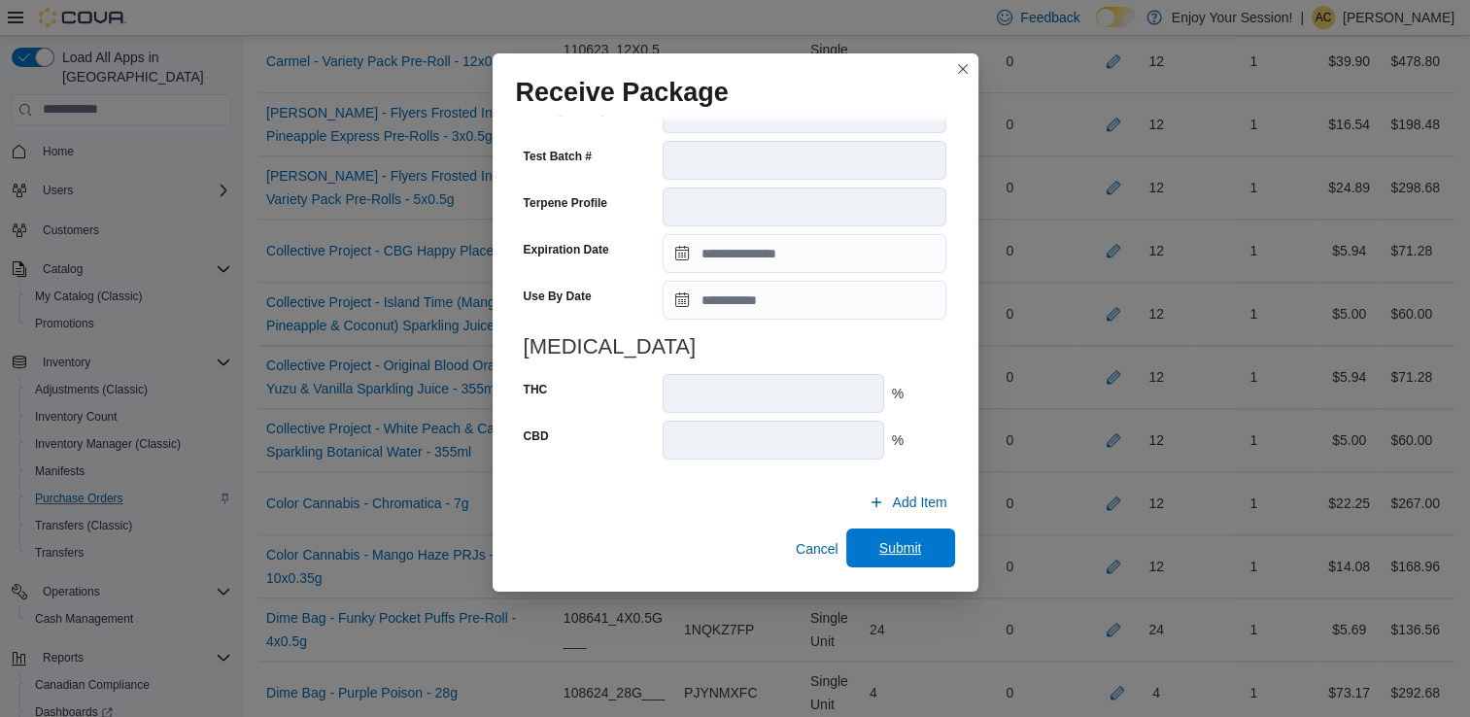
click at [898, 554] on span "Submit" at bounding box center [900, 547] width 43 height 19
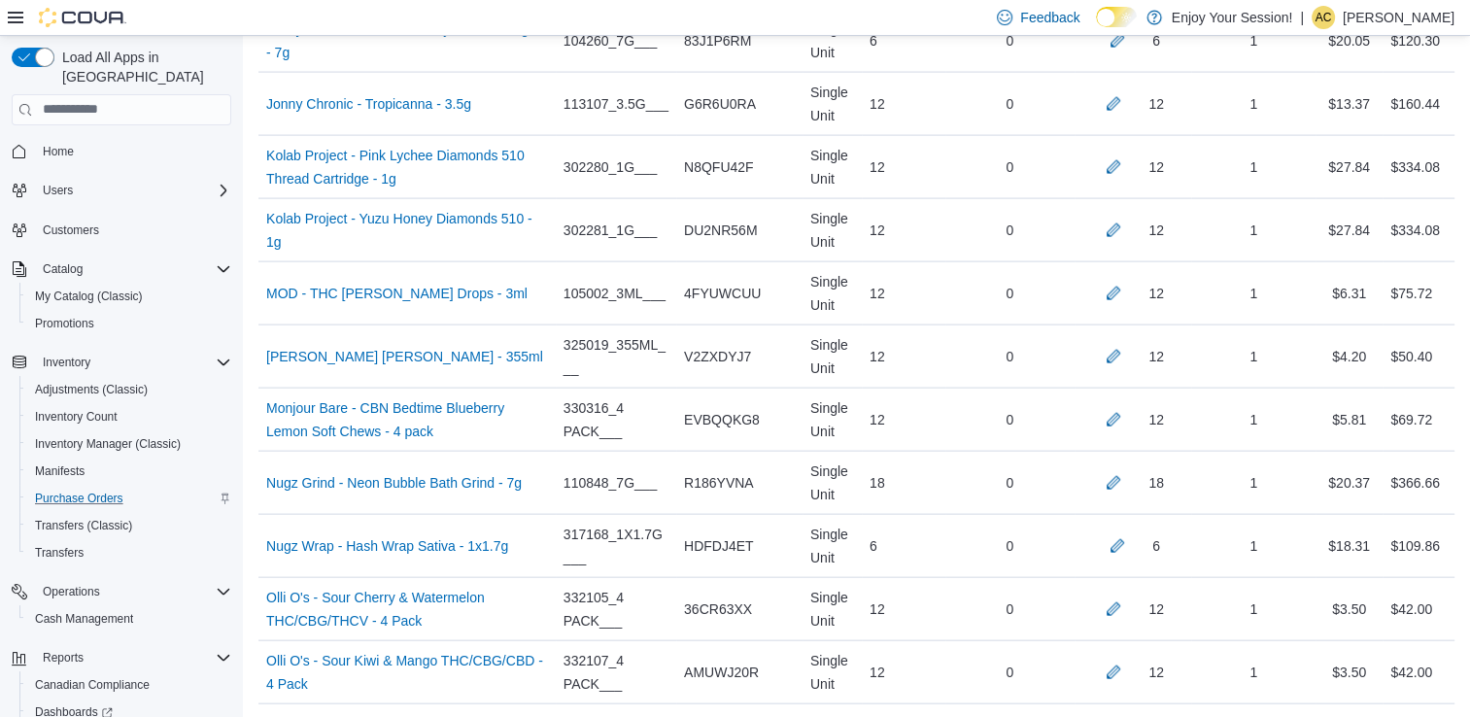
scroll to position [7461, 0]
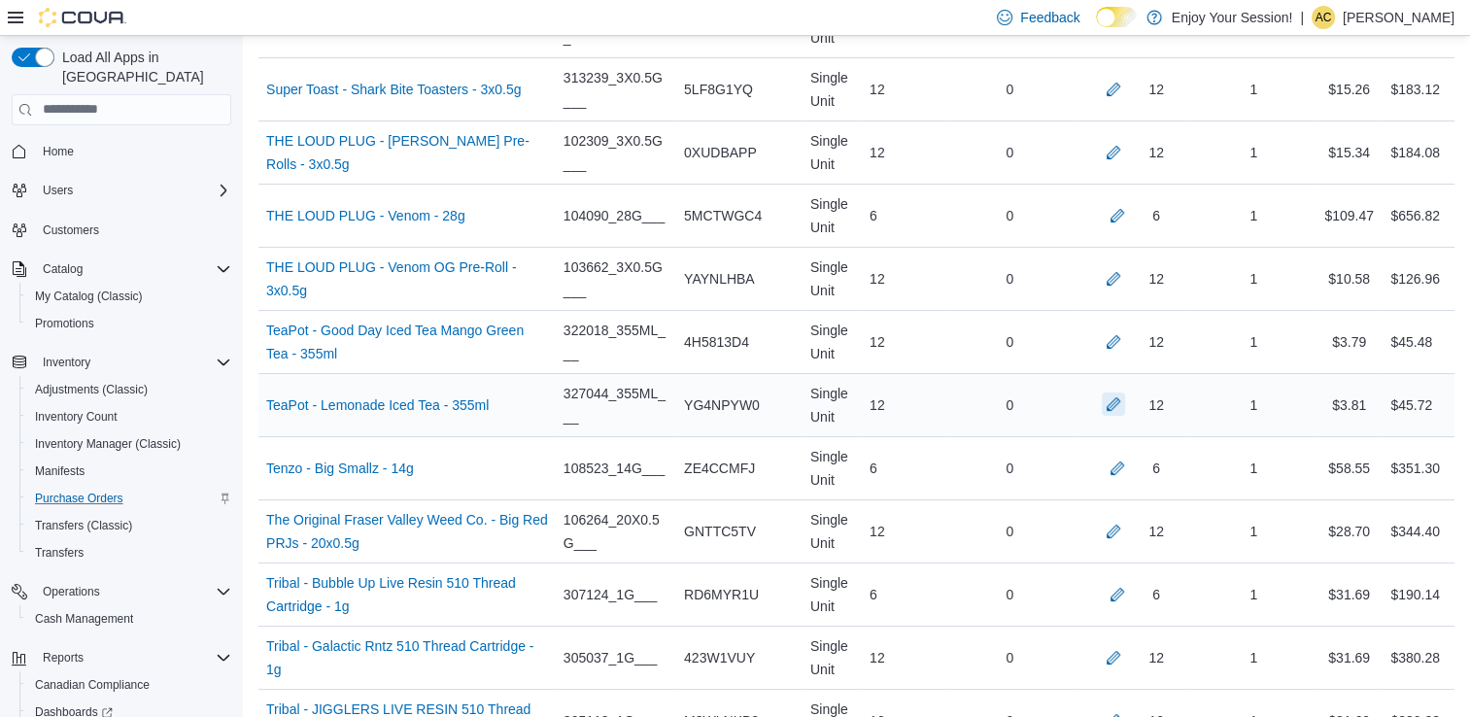
click at [1123, 393] on button "button" at bounding box center [1113, 404] width 23 height 23
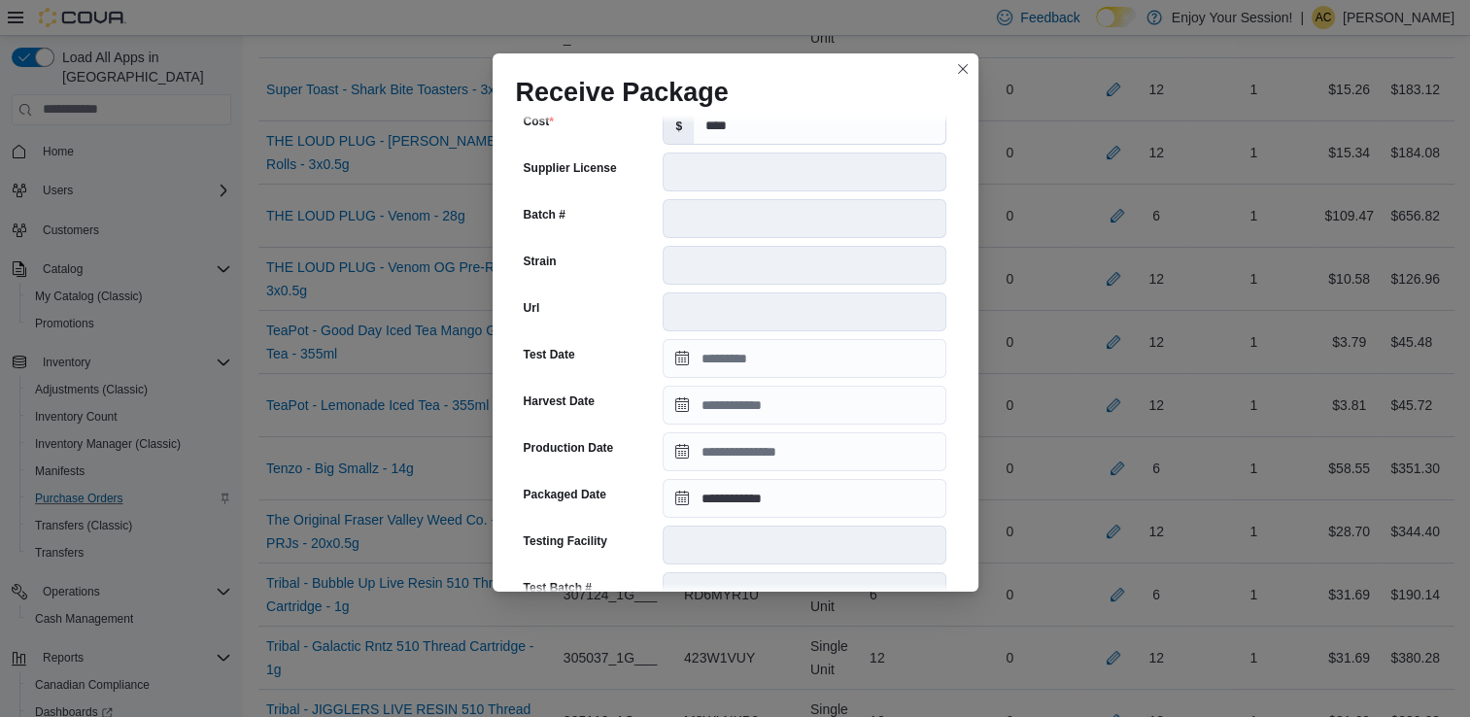
scroll to position [655, 0]
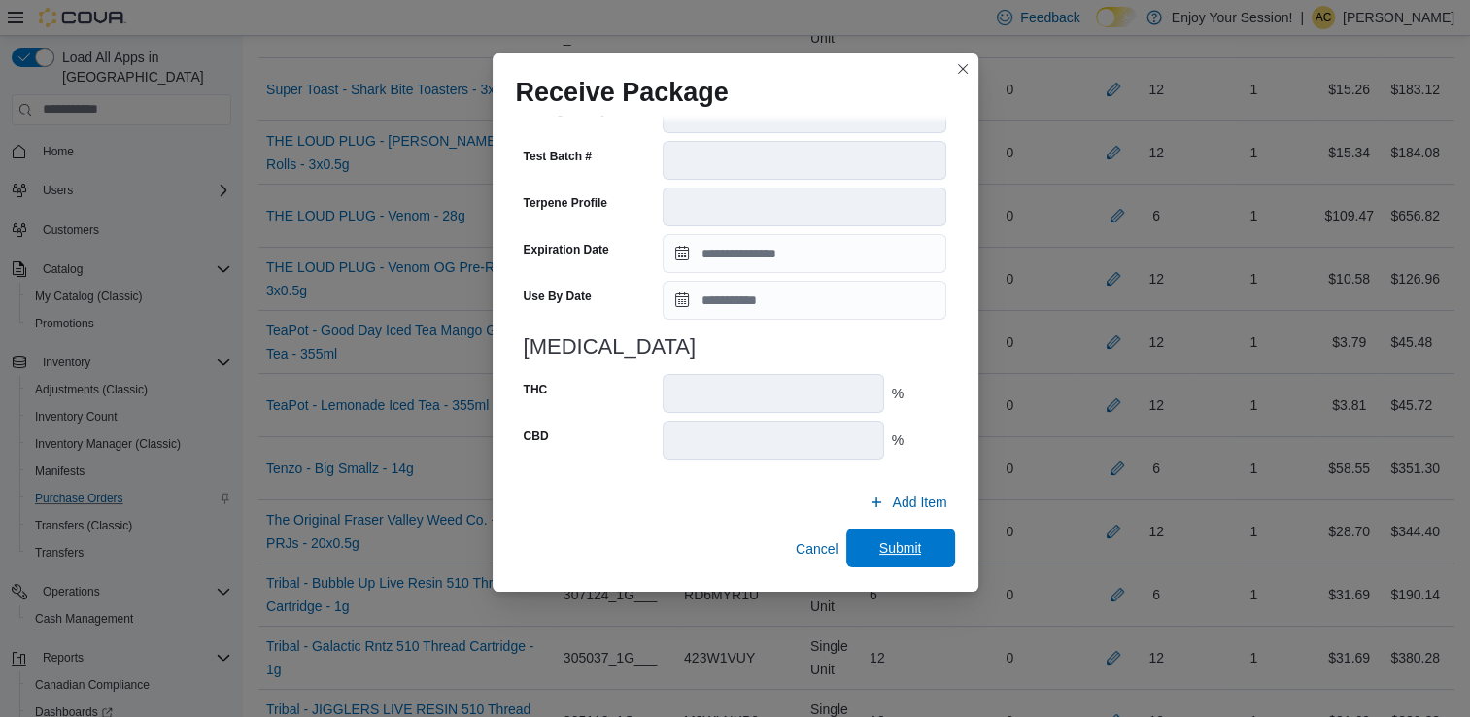
click at [871, 534] on span "Submit" at bounding box center [901, 548] width 86 height 39
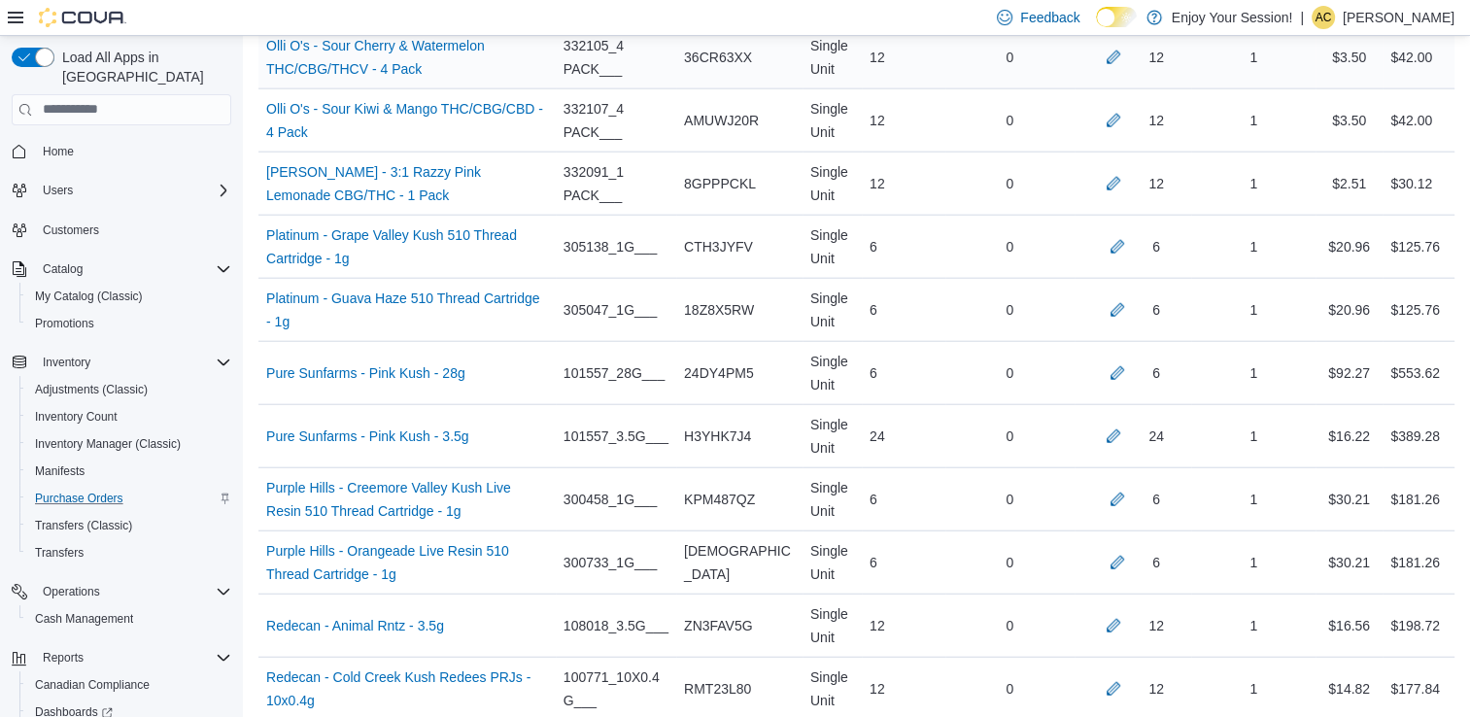
scroll to position [8532, 0]
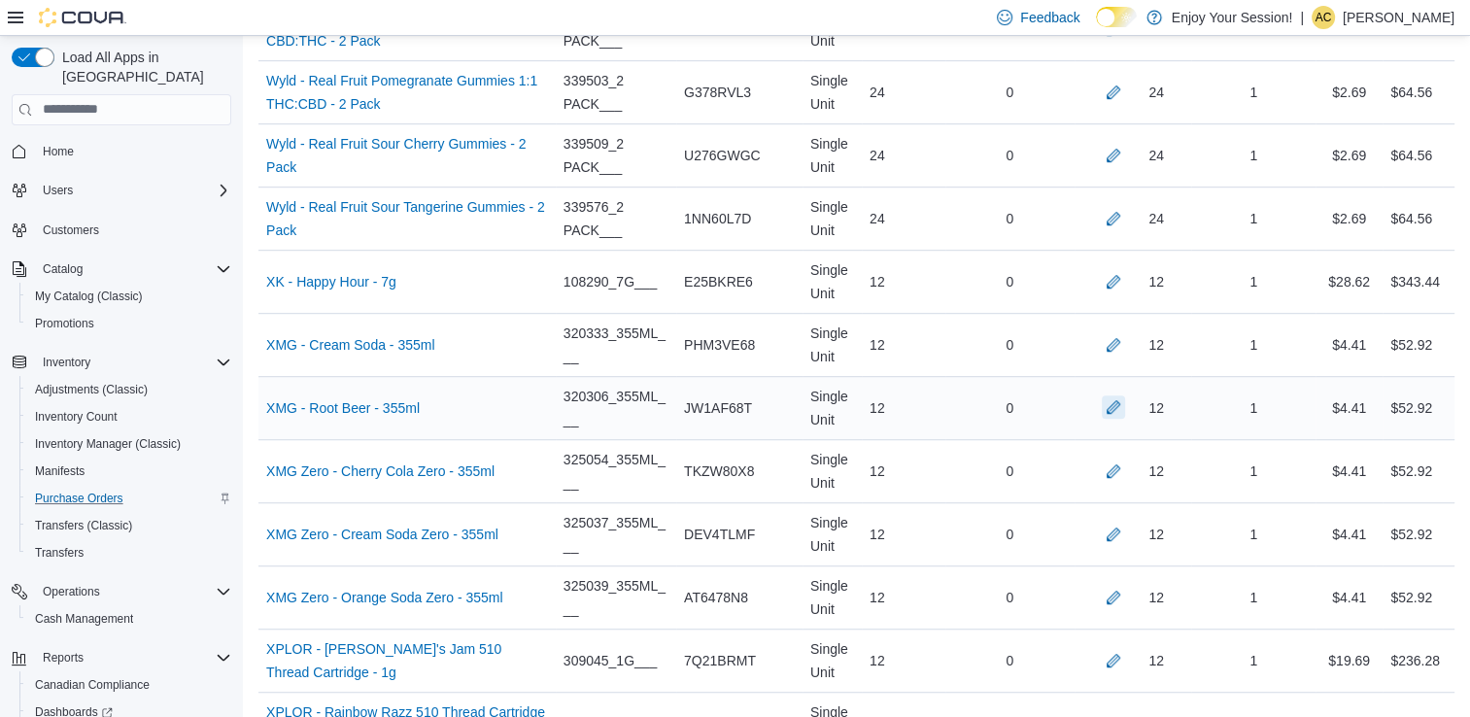
click at [1125, 395] on button "button" at bounding box center [1113, 406] width 23 height 23
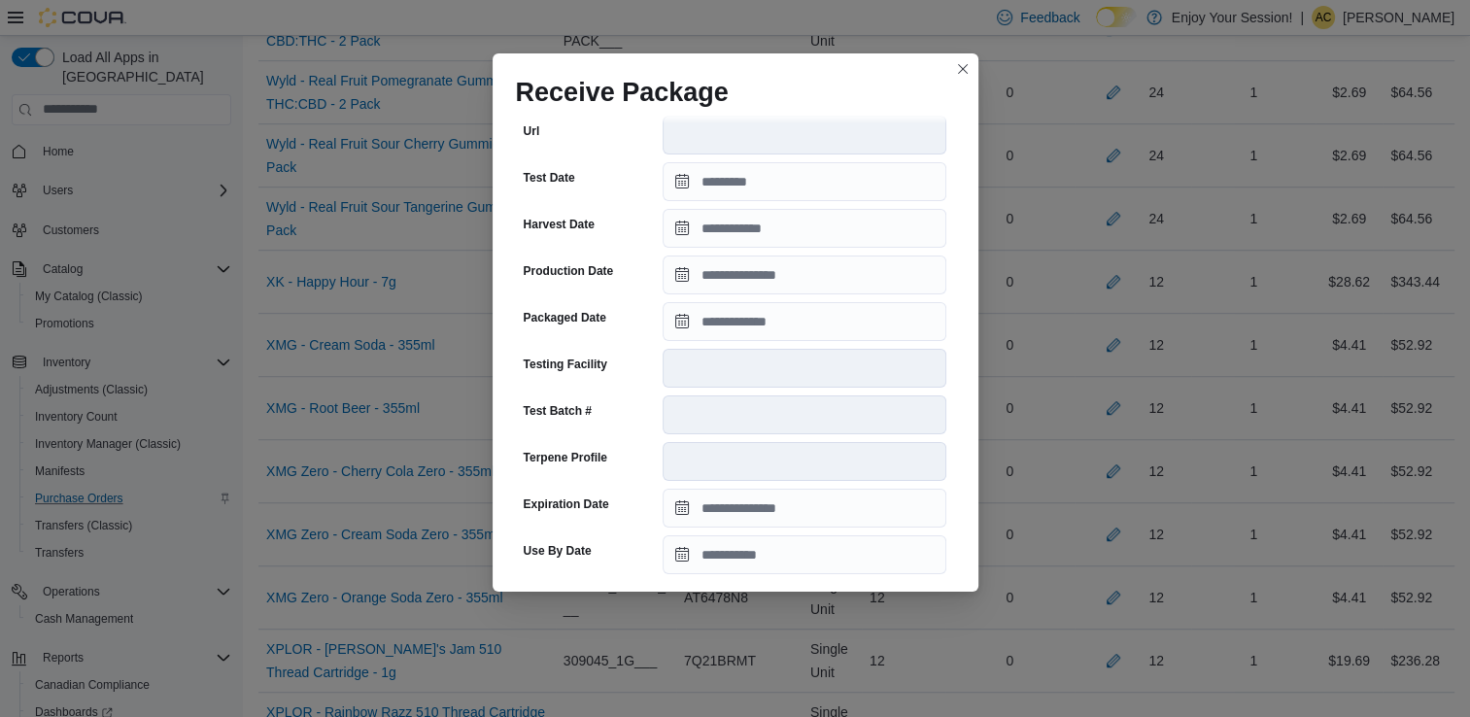
scroll to position [400, 0]
click at [766, 326] on input "Packaged Date" at bounding box center [805, 321] width 284 height 39
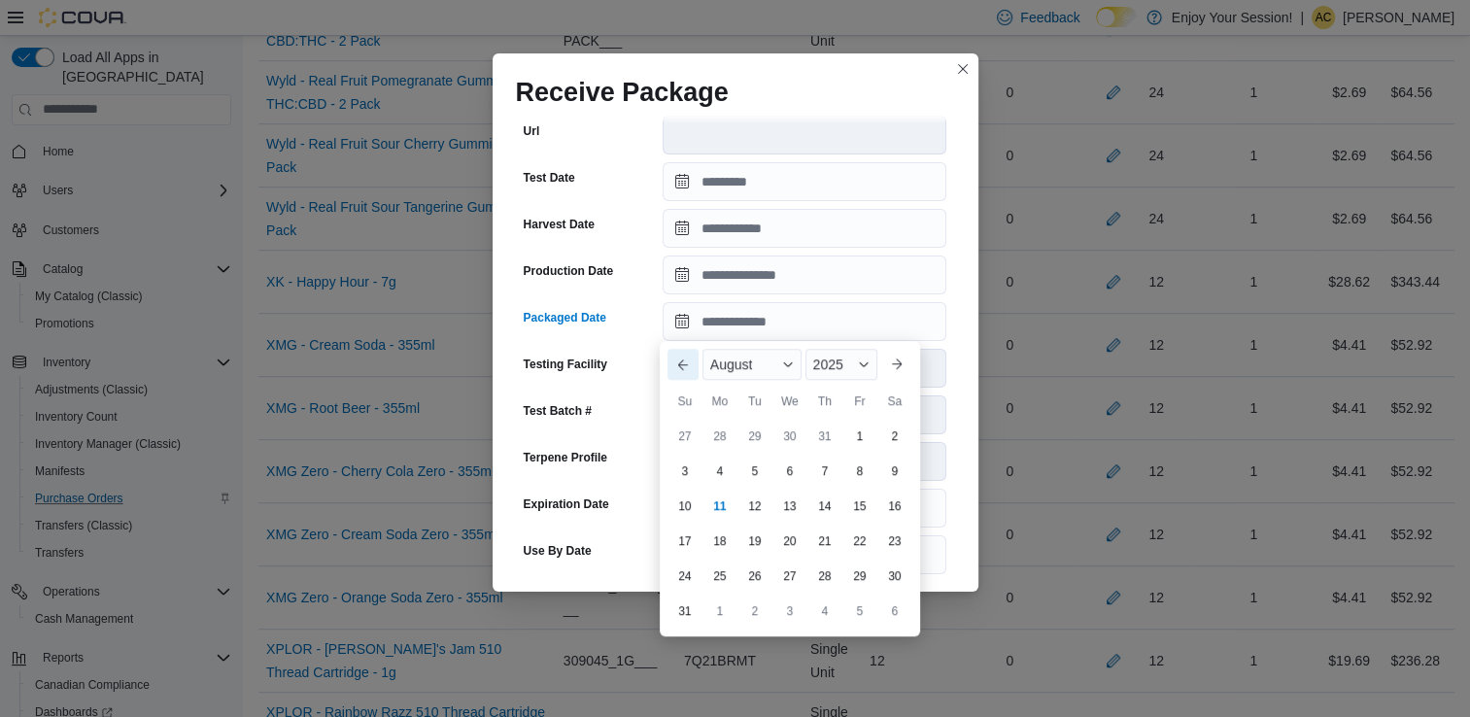
click at [685, 351] on button "Previous Month" at bounding box center [683, 364] width 31 height 31
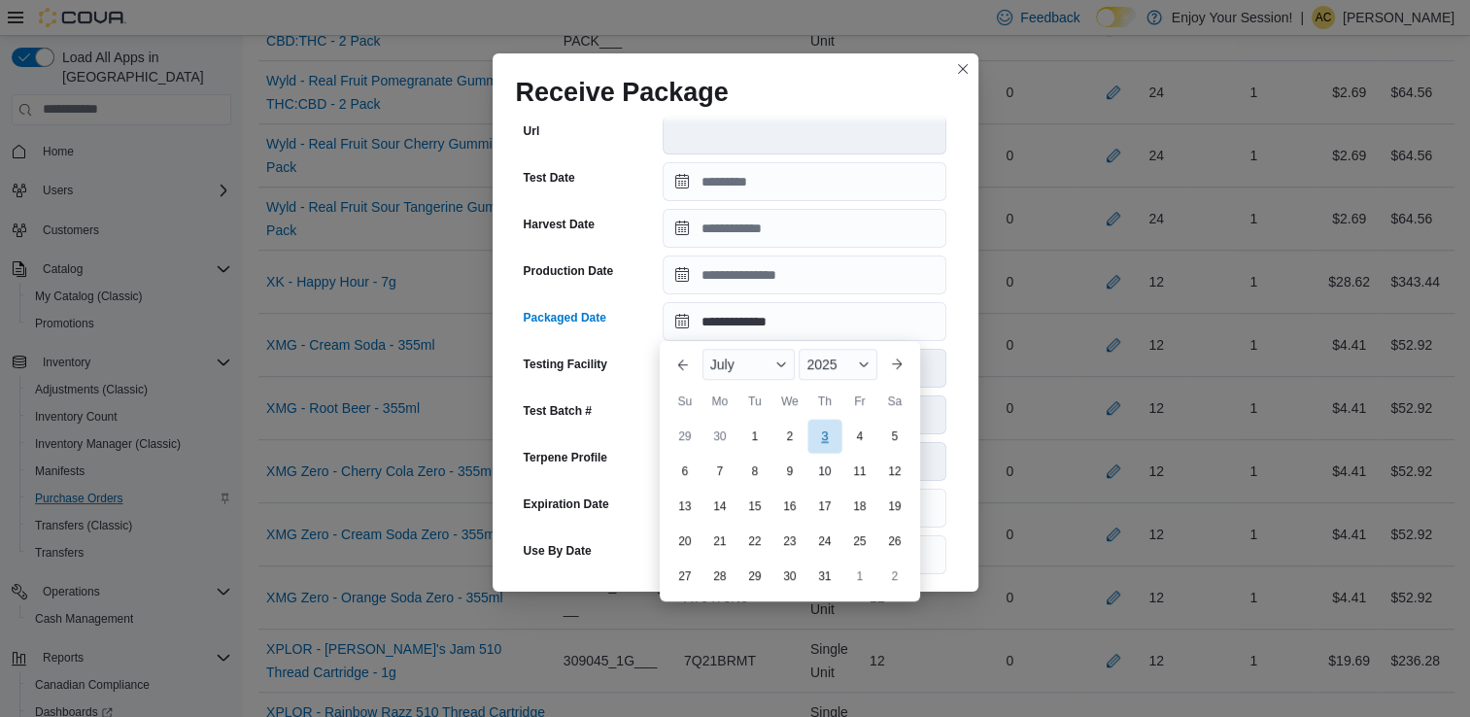
click at [828, 445] on div "3" at bounding box center [824, 436] width 34 height 34
type input "**********"
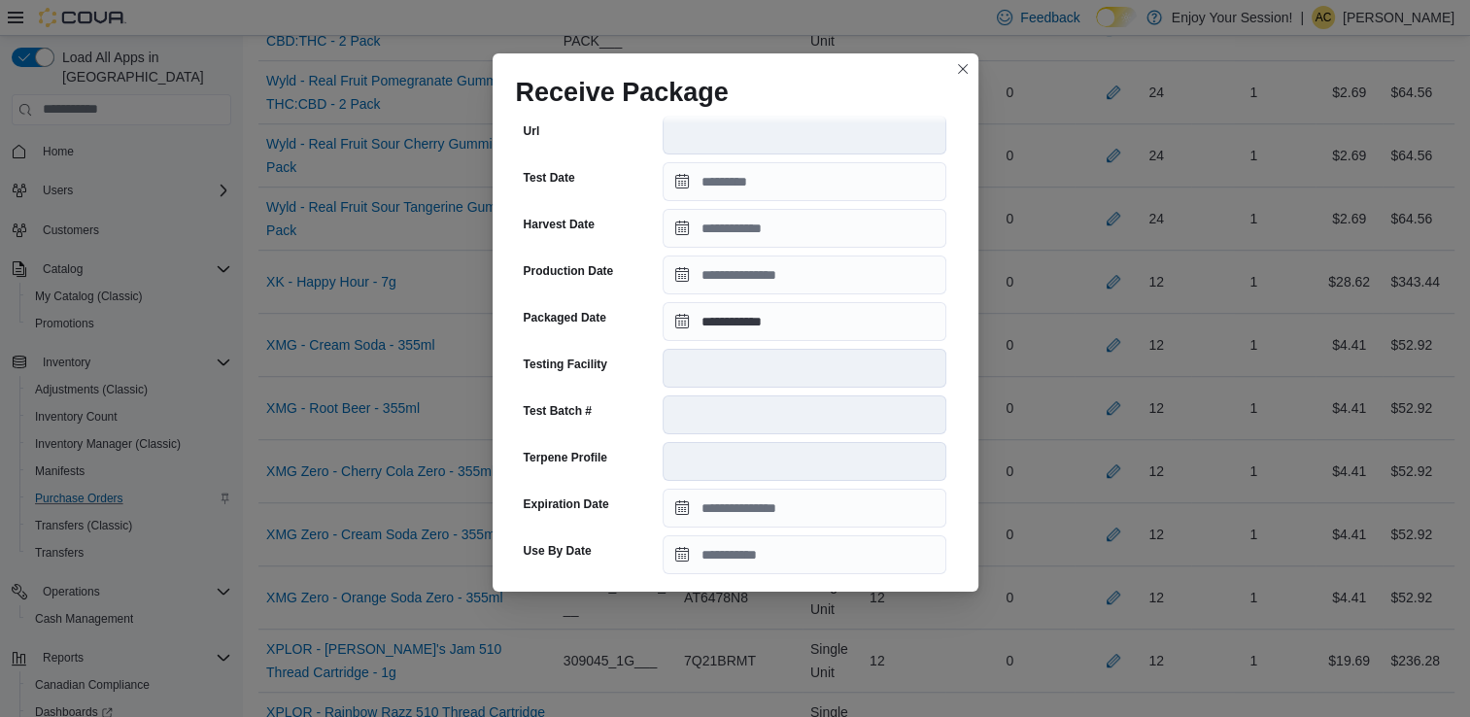
scroll to position [655, 0]
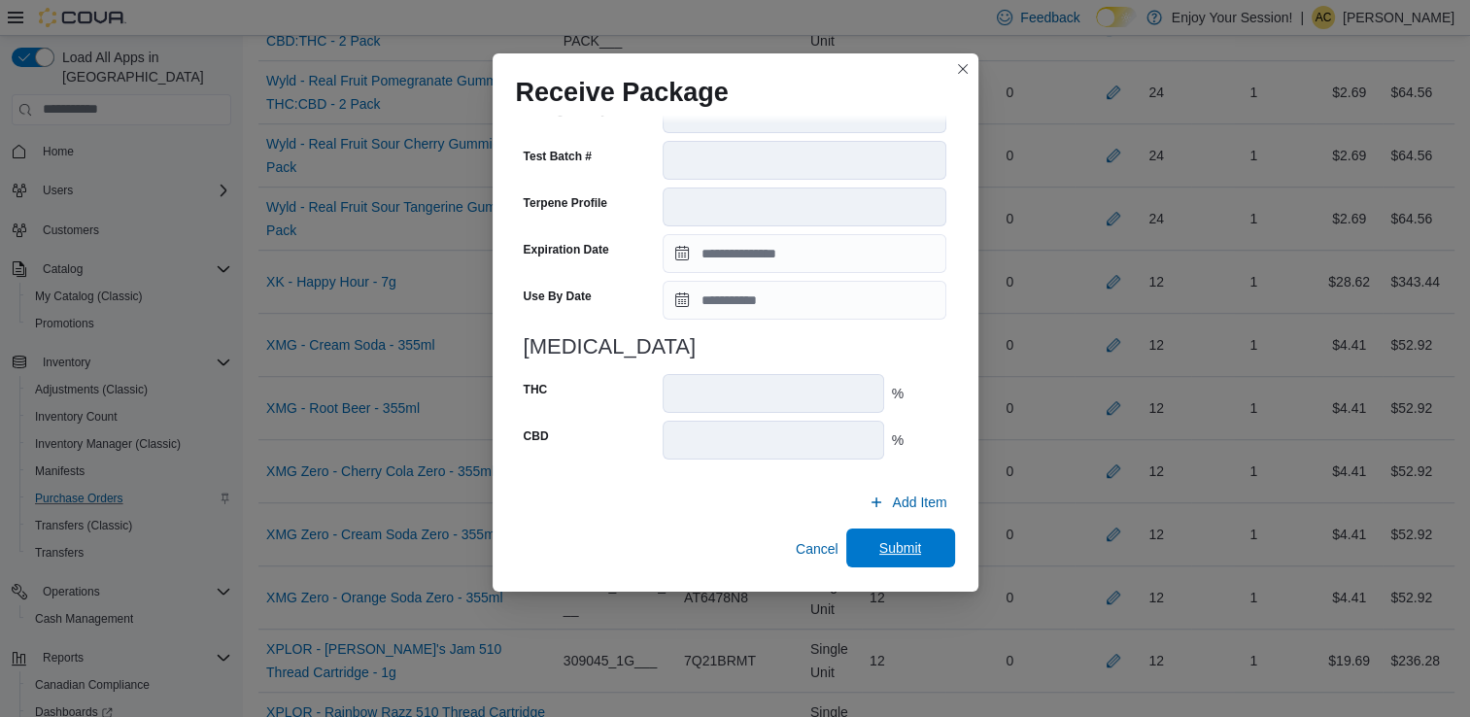
click at [875, 534] on span "Submit" at bounding box center [901, 548] width 86 height 39
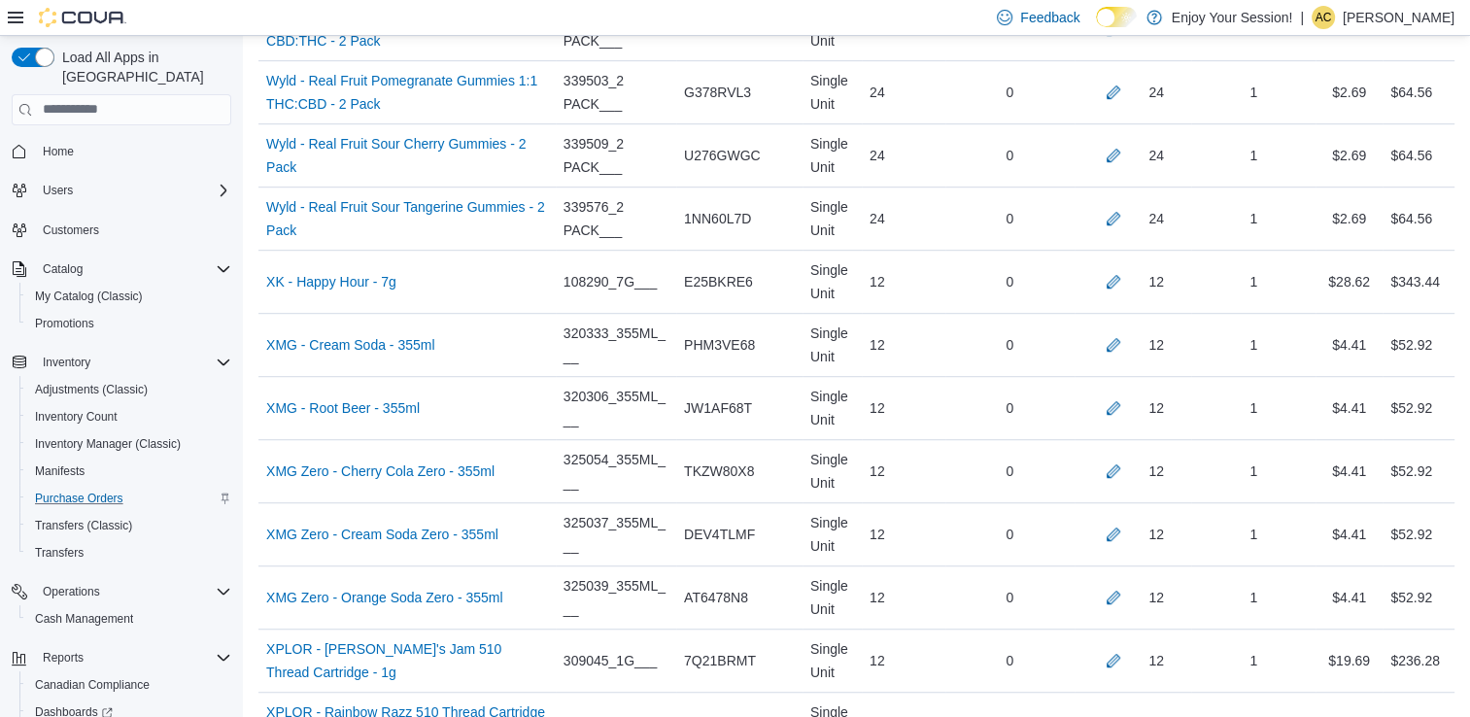
scroll to position [1416, 0]
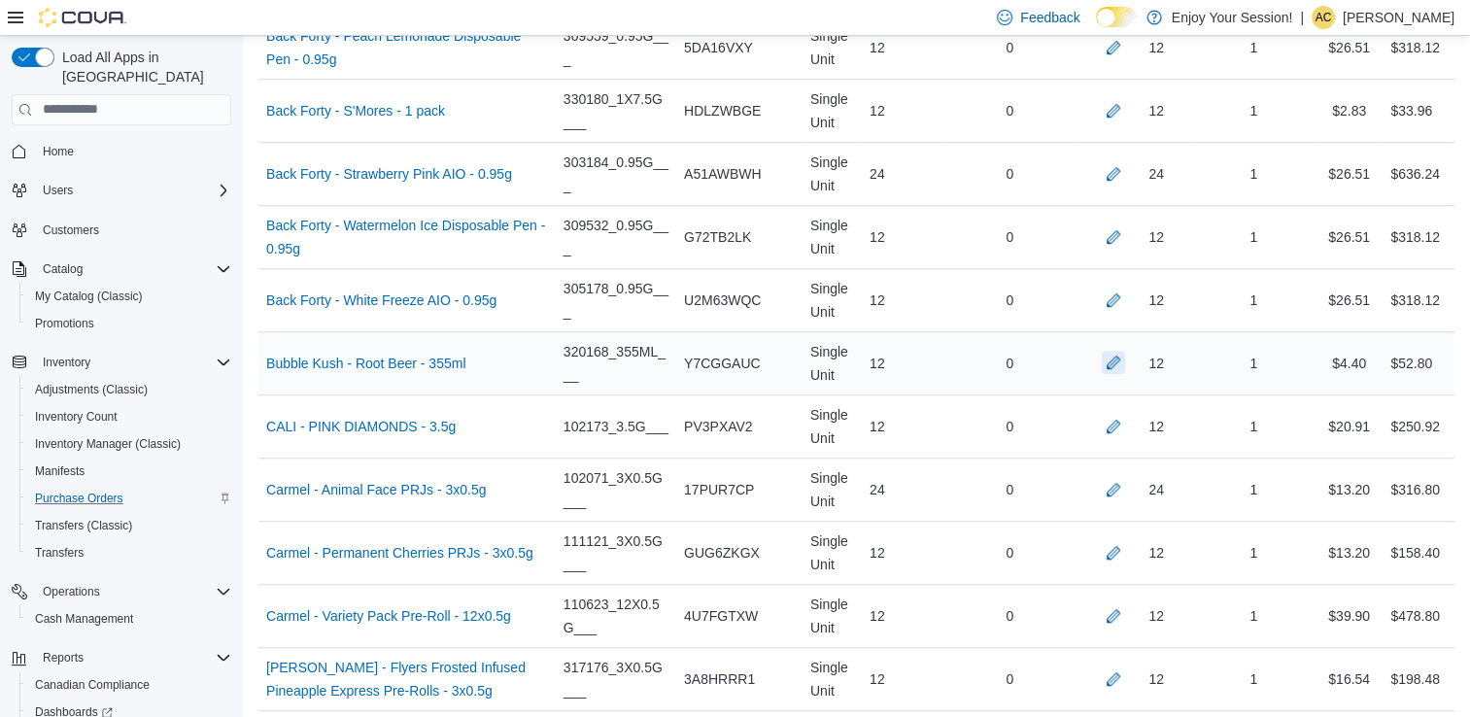
click at [1124, 355] on button "button" at bounding box center [1113, 362] width 23 height 23
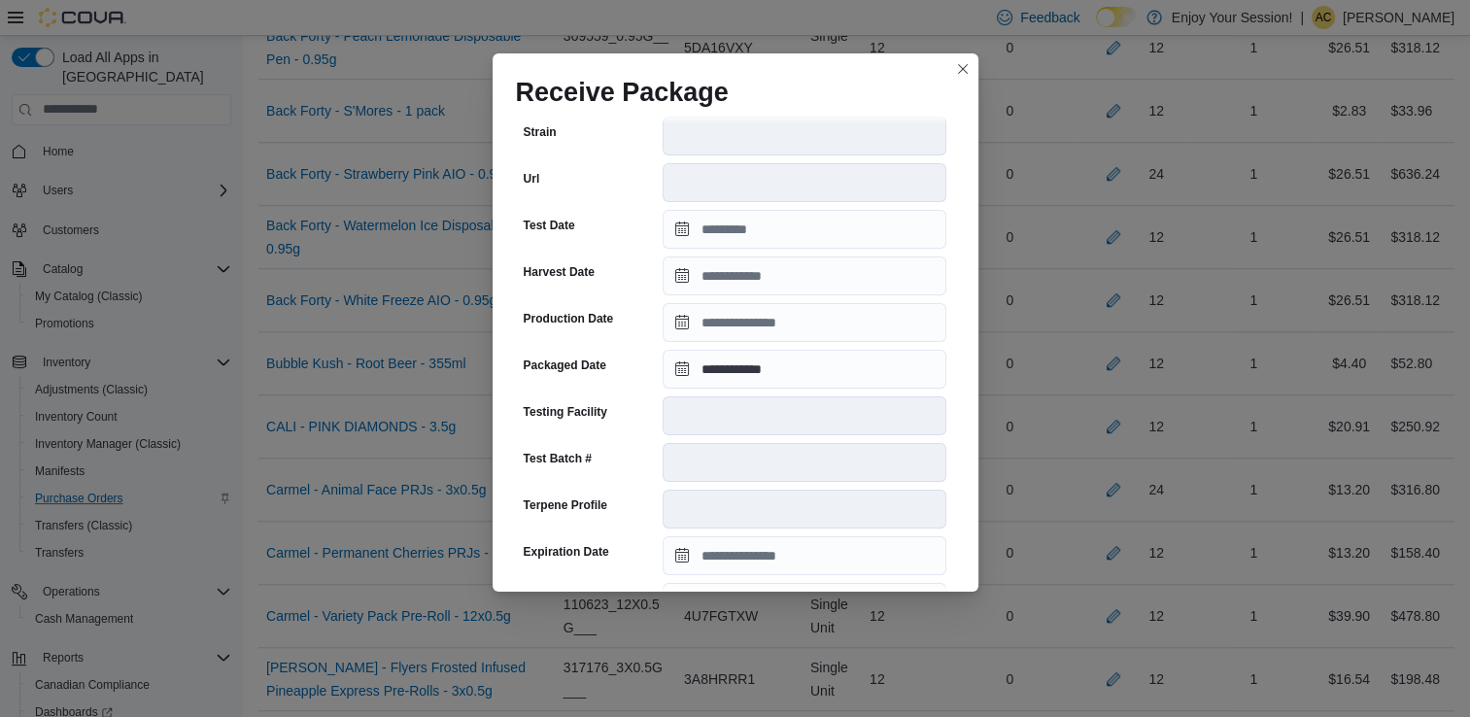
scroll to position [655, 0]
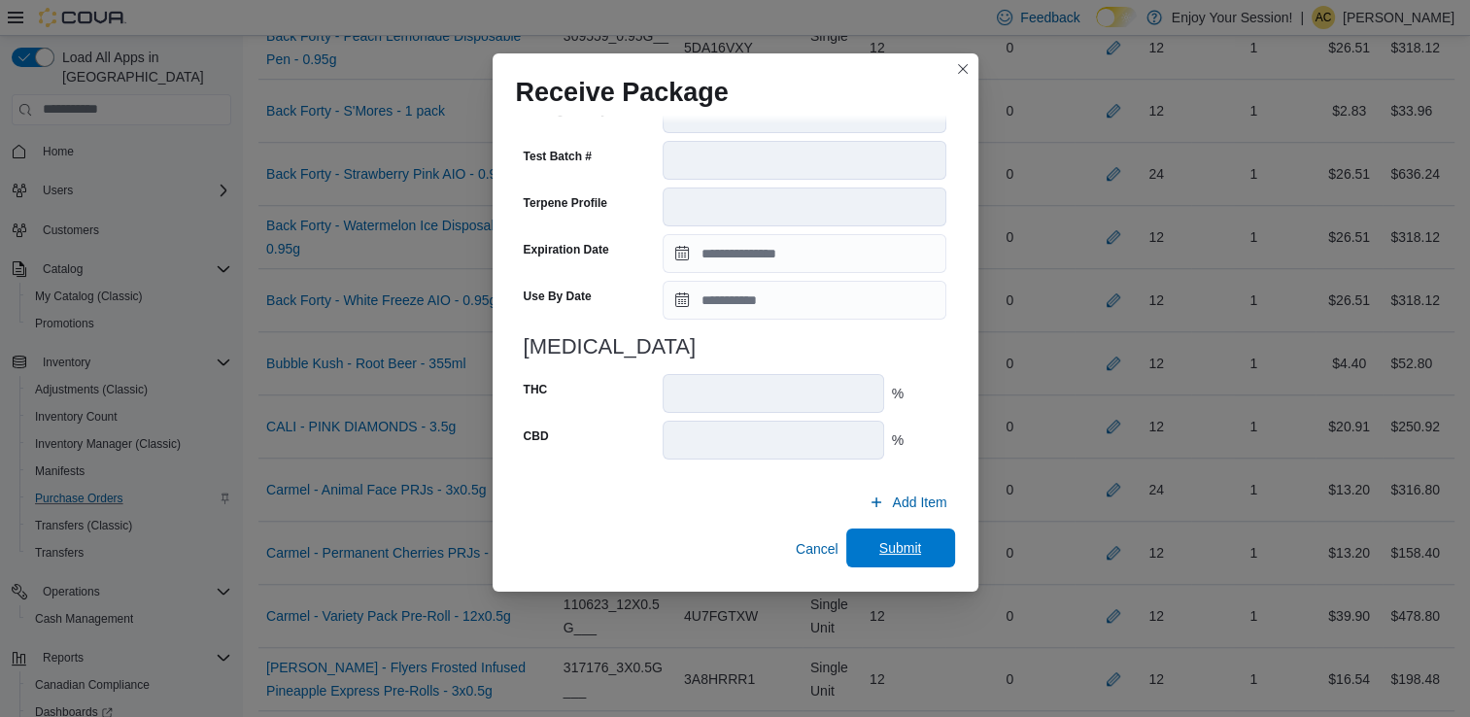
click at [910, 542] on span "Submit" at bounding box center [900, 547] width 43 height 19
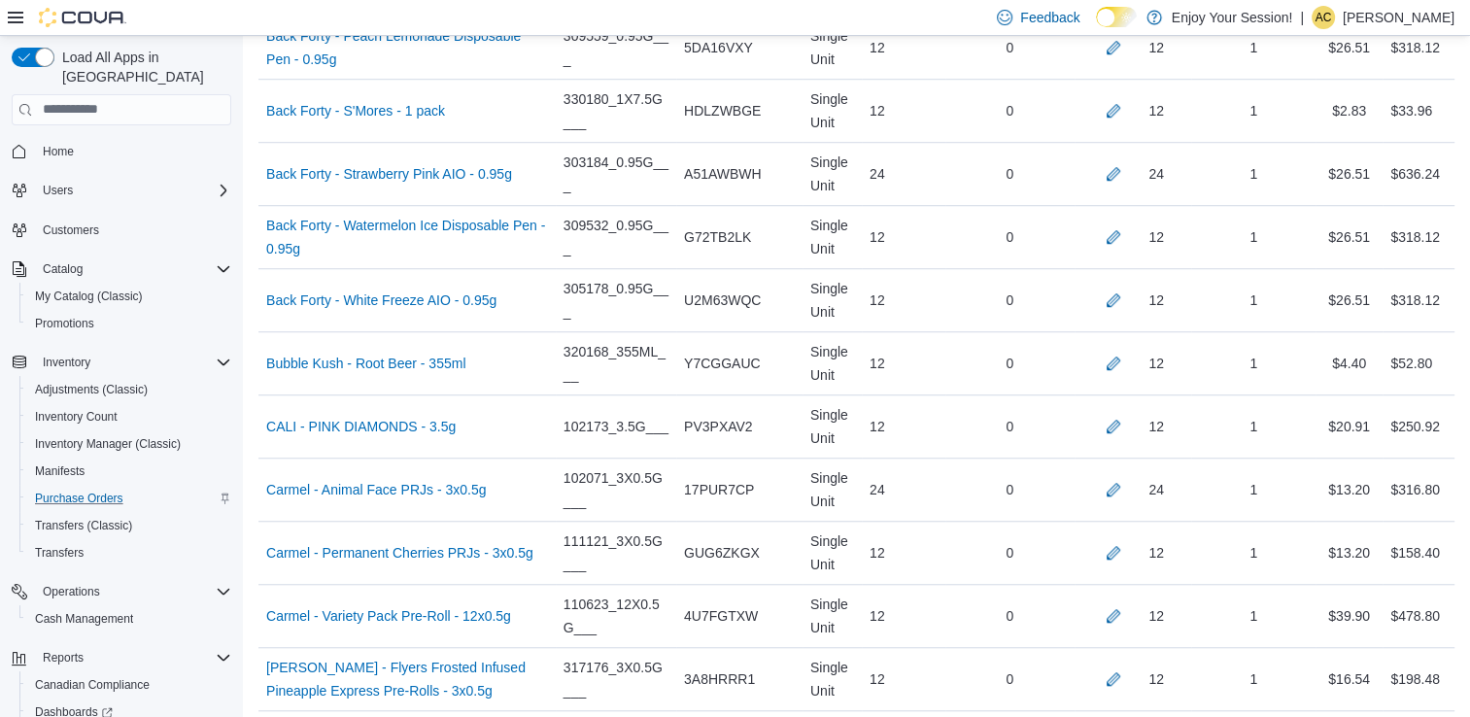
scroll to position [8468, 0]
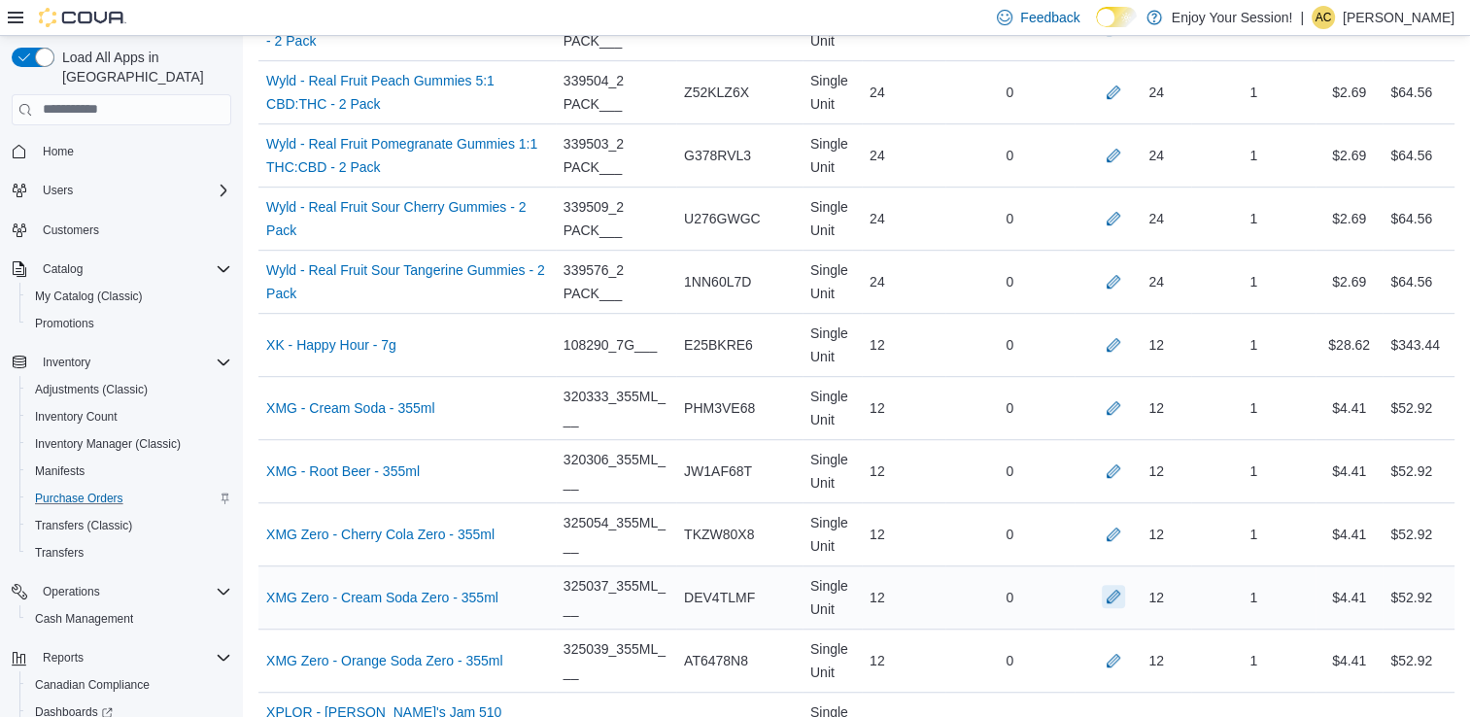
click at [1125, 585] on button "button" at bounding box center [1113, 596] width 23 height 23
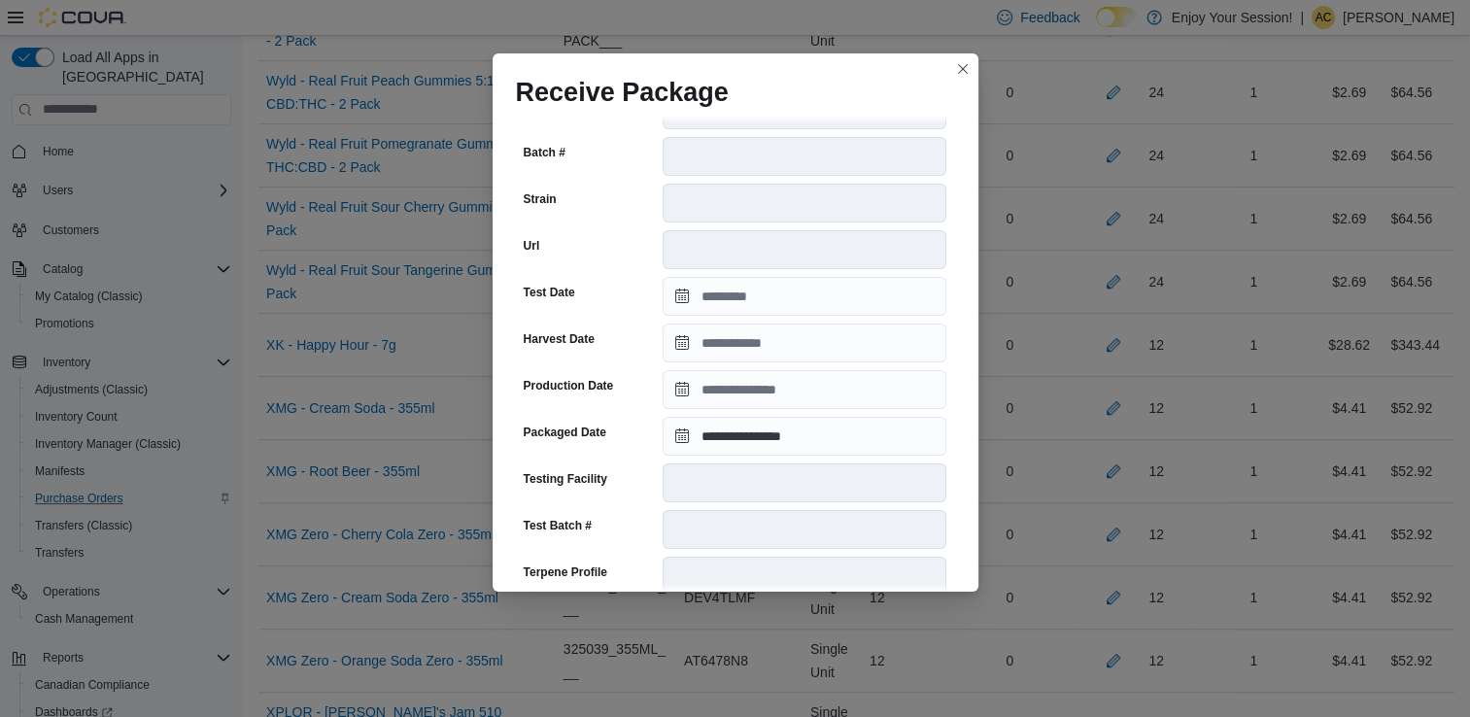
scroll to position [287, 0]
click at [704, 424] on input "**********" at bounding box center [805, 435] width 284 height 39
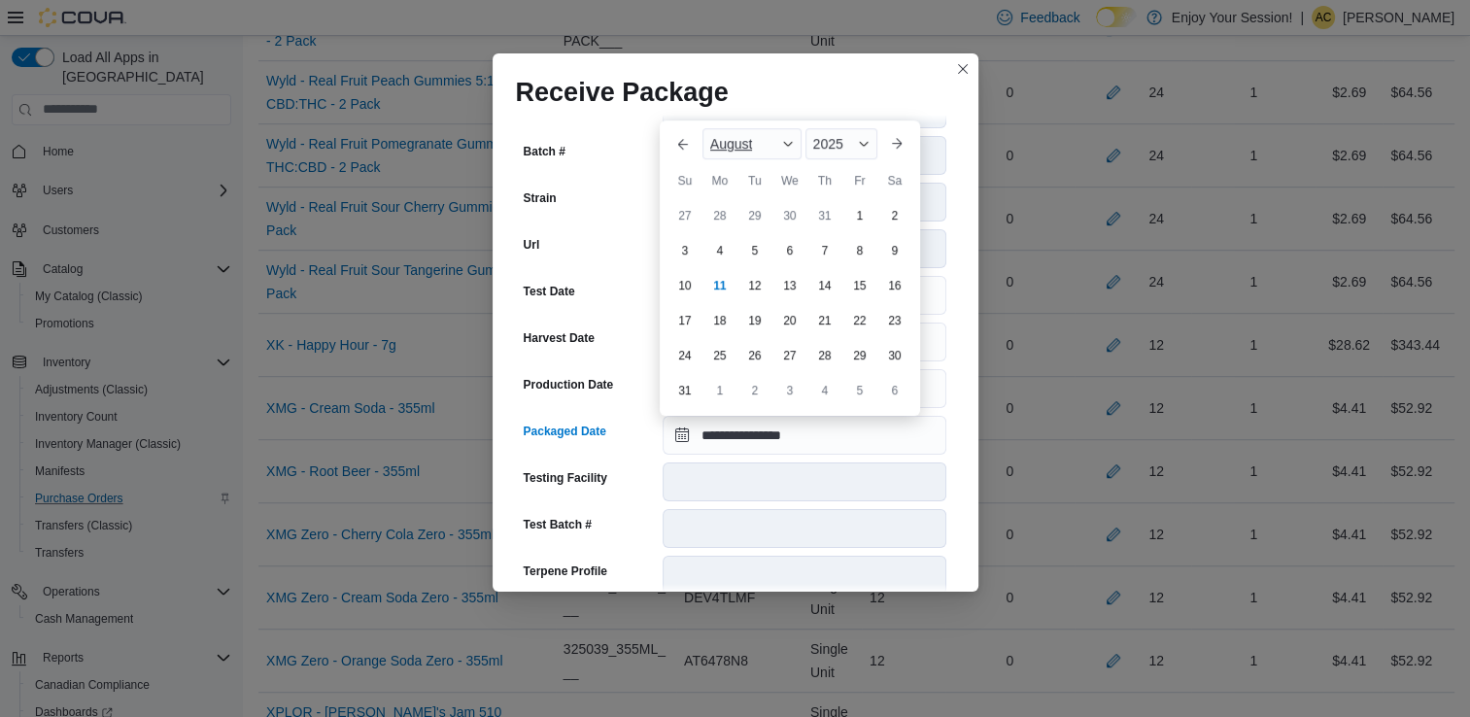
click at [746, 151] on span "August" at bounding box center [731, 144] width 43 height 16
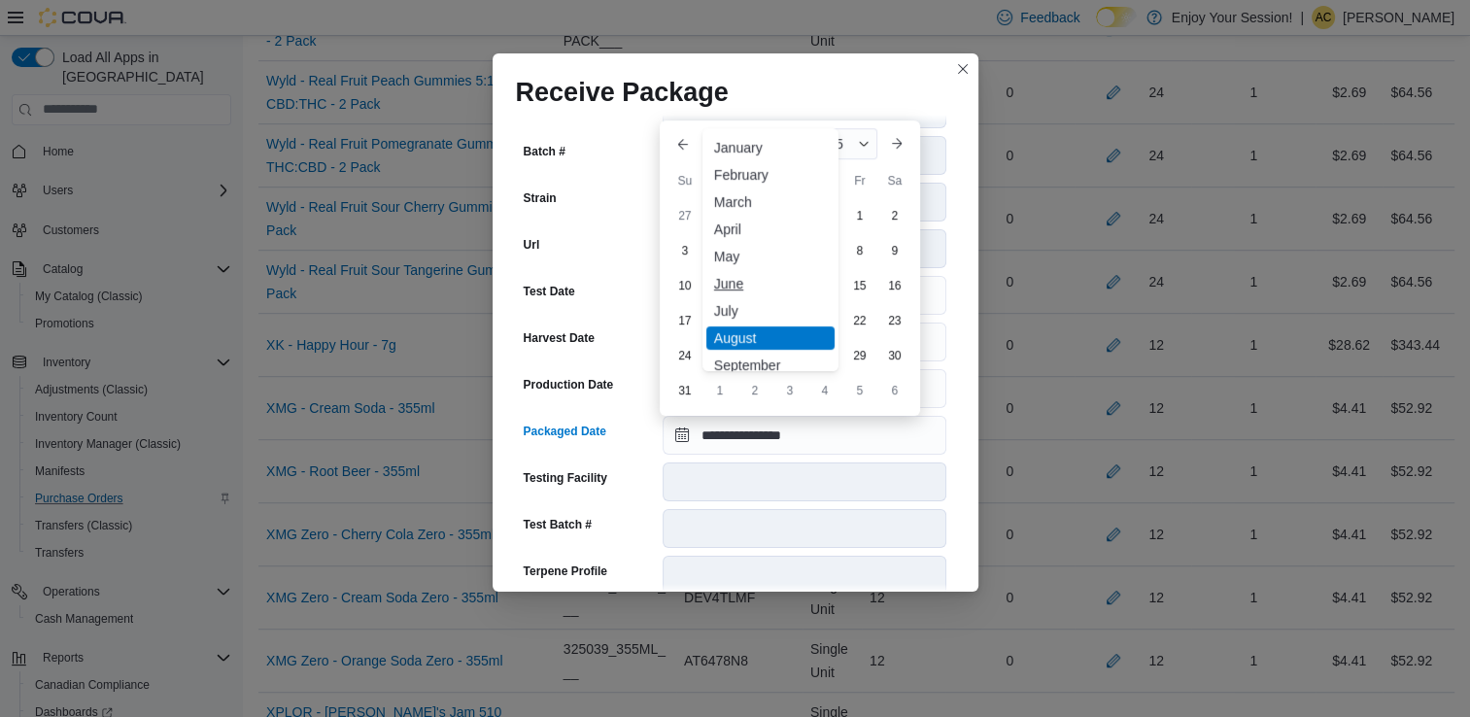
click at [750, 278] on div "June" at bounding box center [770, 283] width 128 height 23
type input "**********"
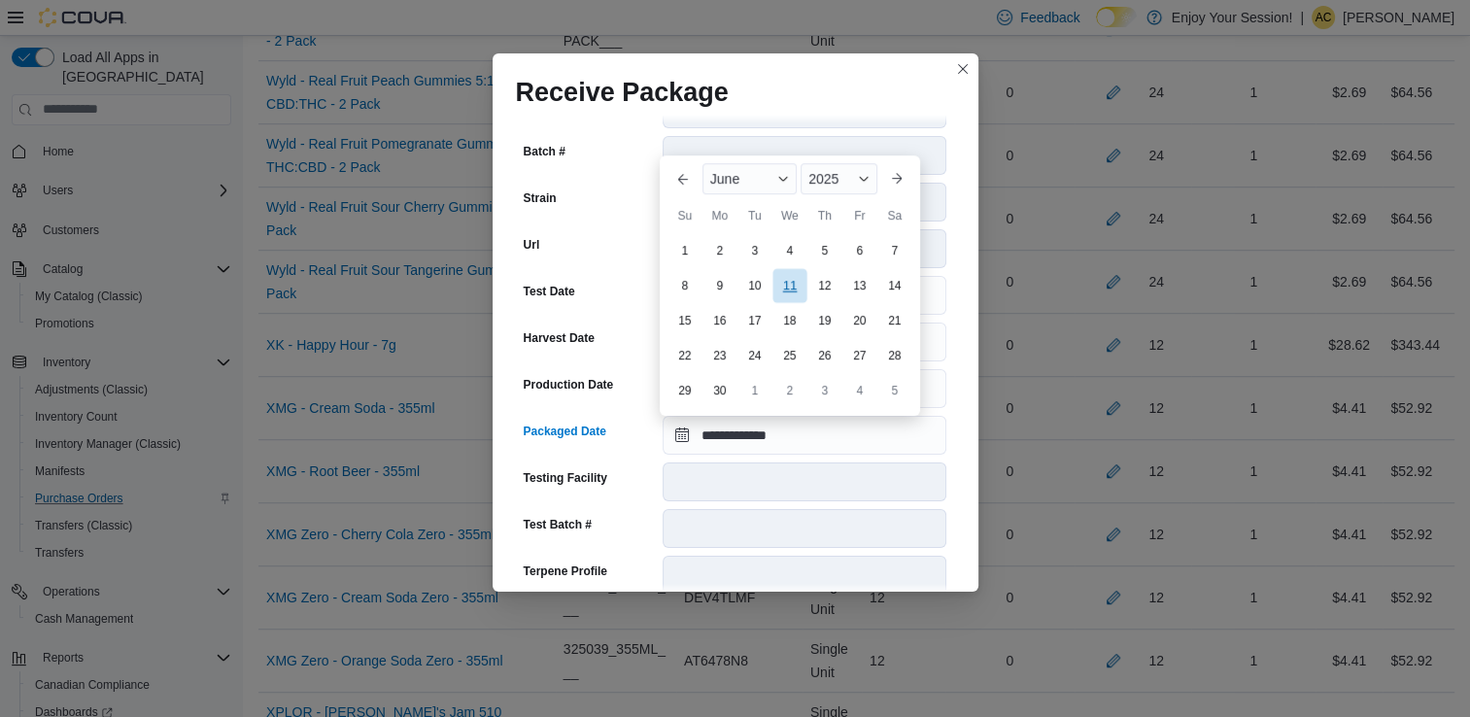
click at [797, 283] on div "11" at bounding box center [790, 286] width 34 height 34
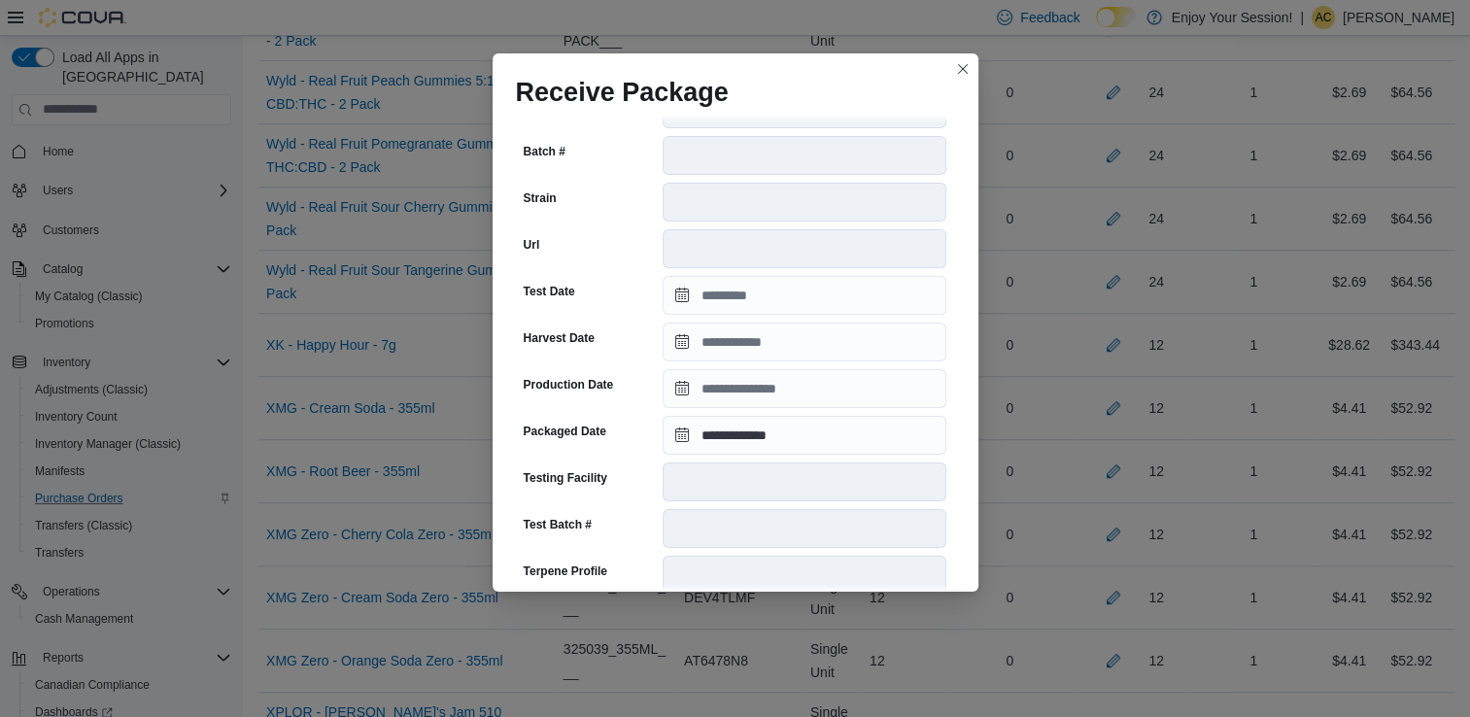
scroll to position [655, 0]
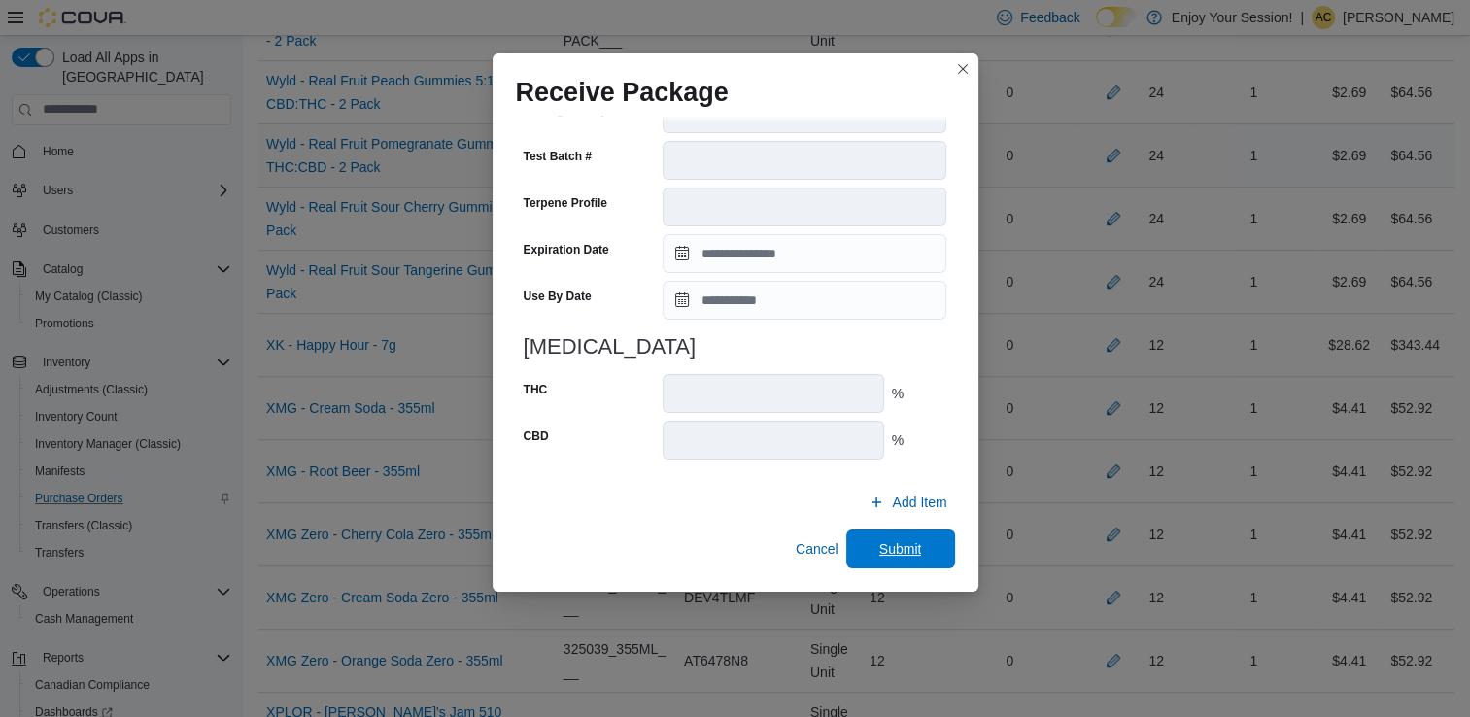
click at [893, 538] on span "Submit" at bounding box center [901, 549] width 86 height 39
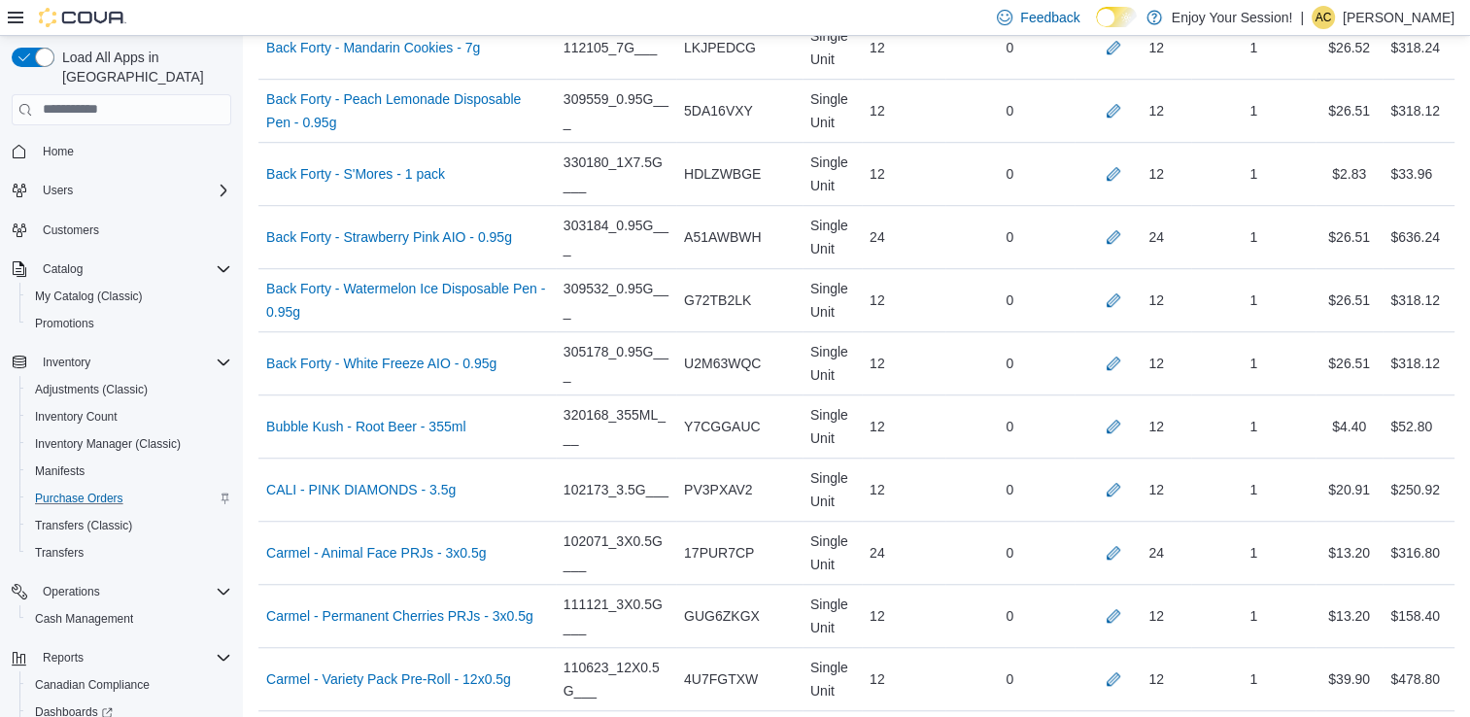
scroll to position [2034, 0]
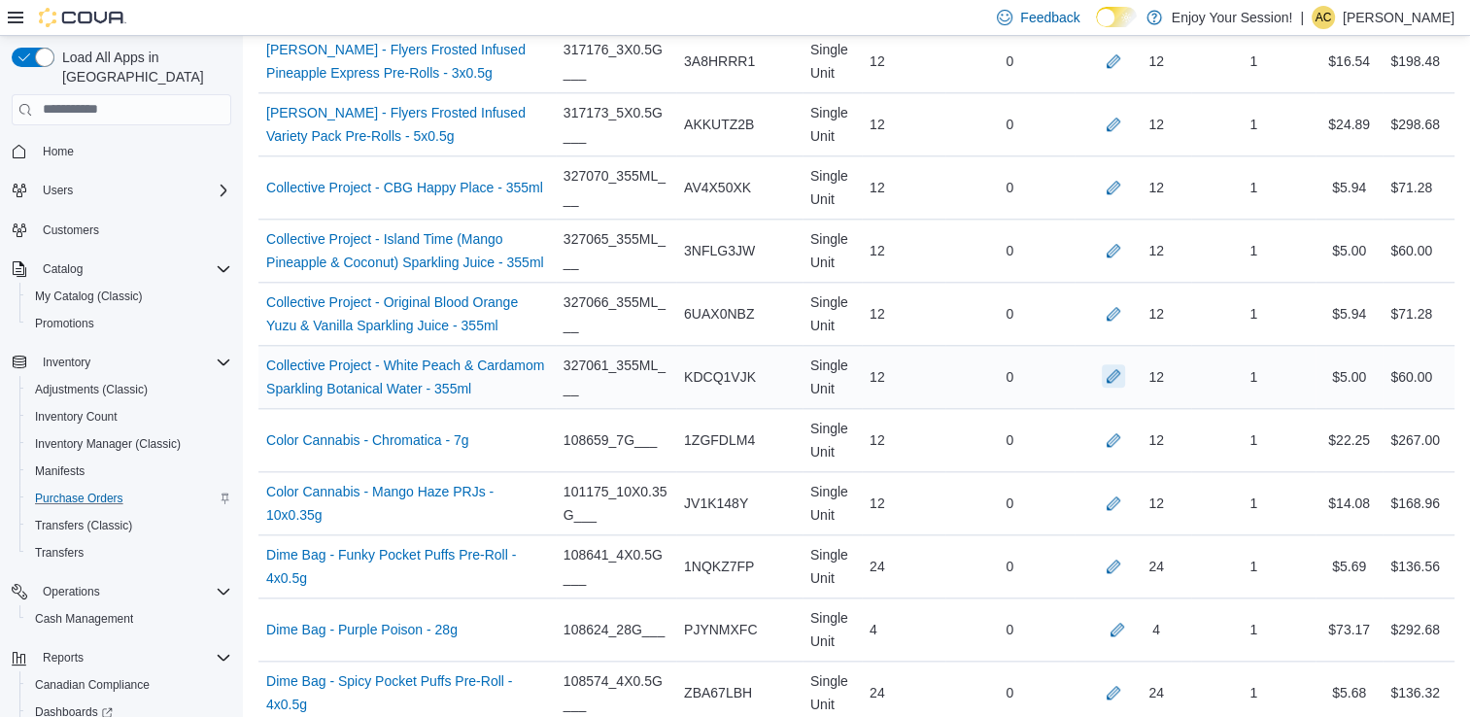
click at [1125, 372] on button "button" at bounding box center [1113, 375] width 23 height 23
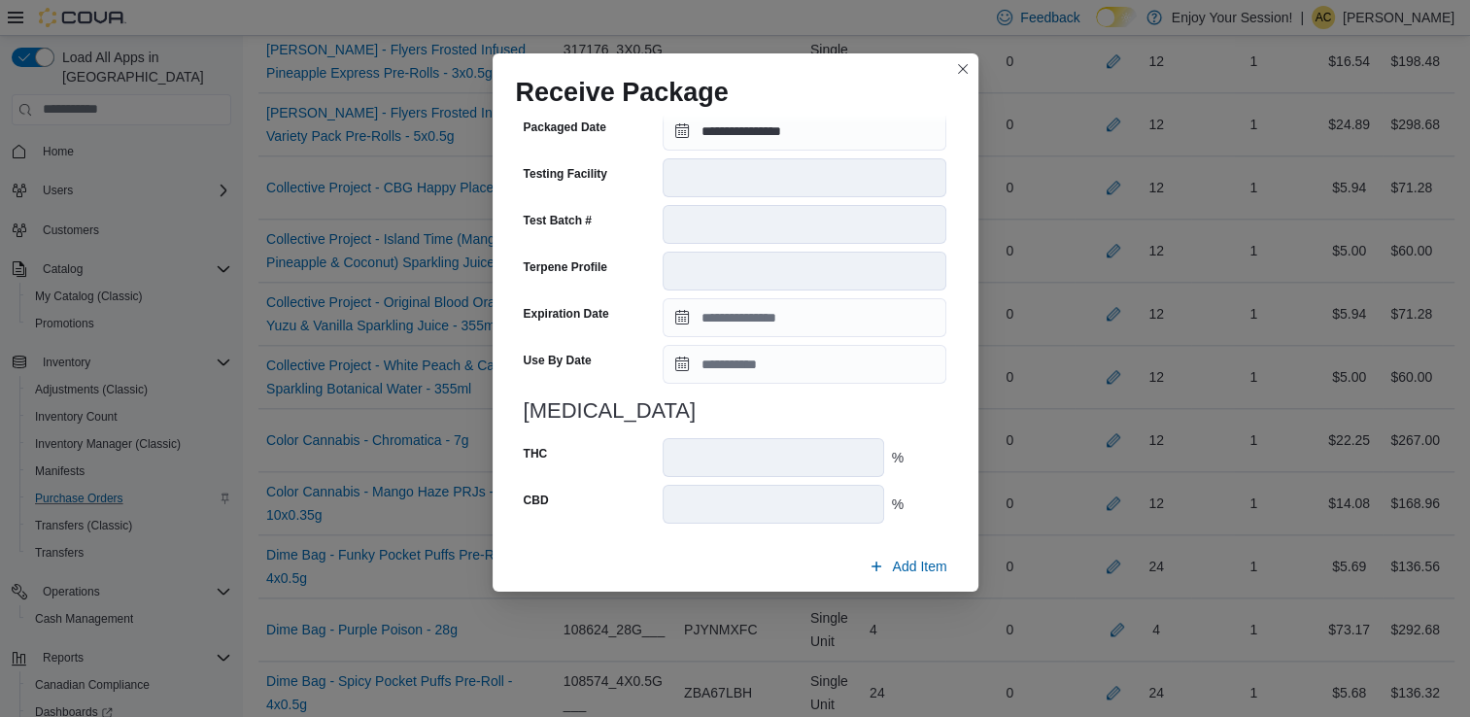
scroll to position [670, 0]
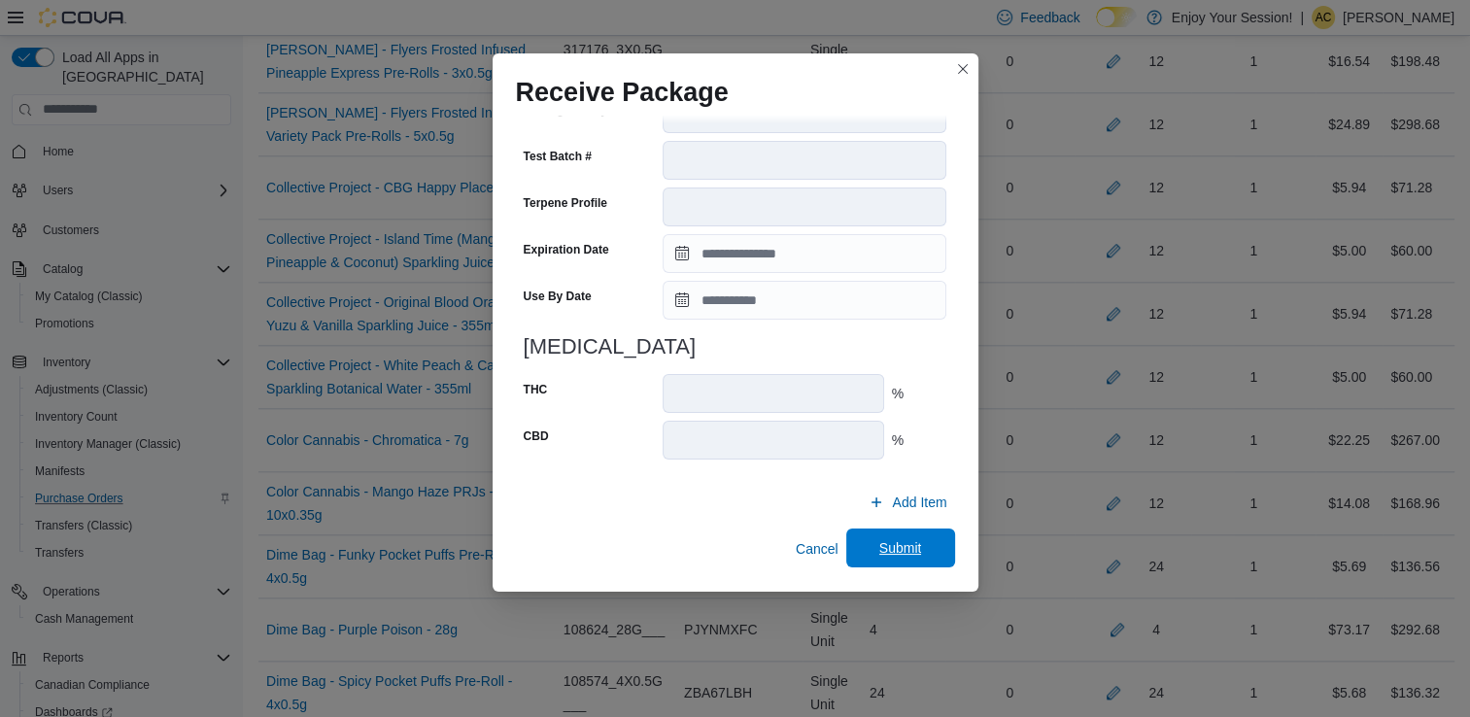
drag, startPoint x: 862, startPoint y: 424, endPoint x: 874, endPoint y: 562, distance: 138.5
click at [874, 562] on span "Submit" at bounding box center [901, 548] width 86 height 39
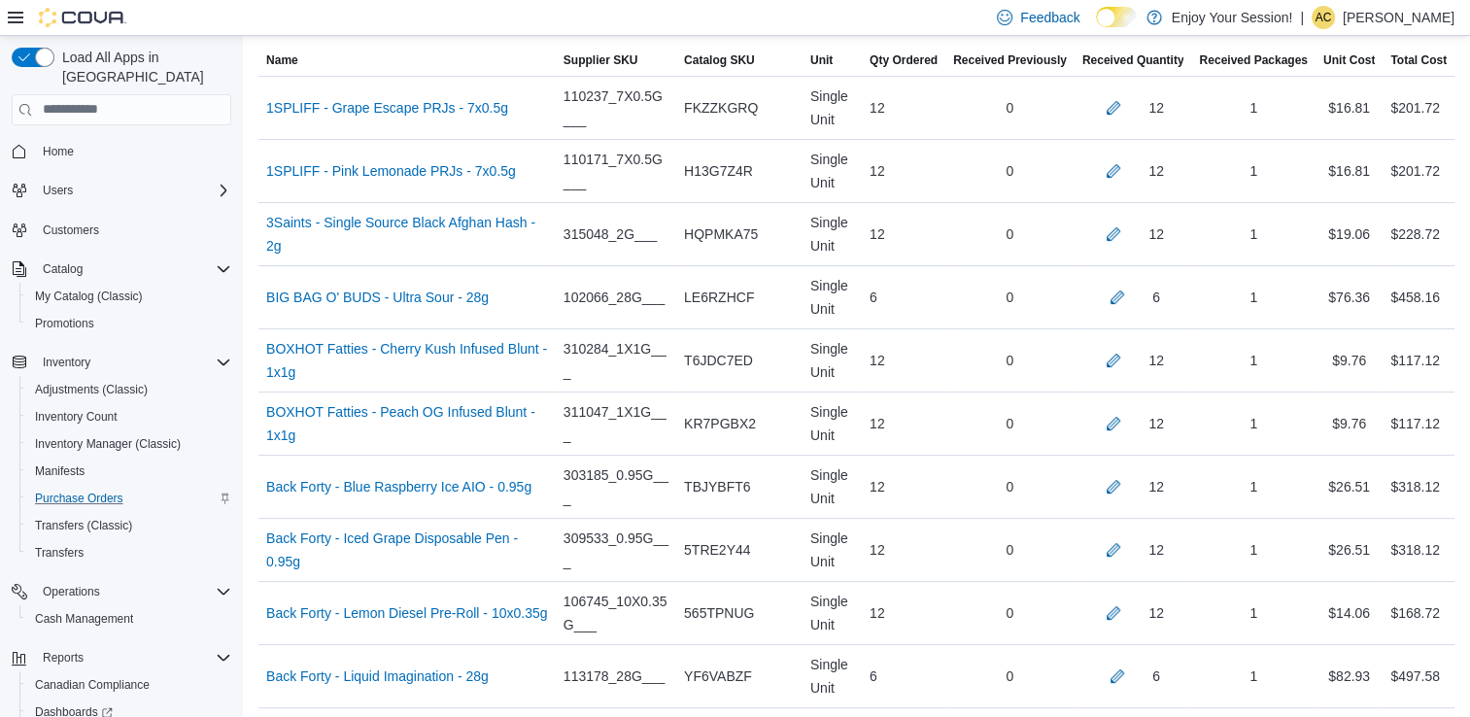
scroll to position [8594, 0]
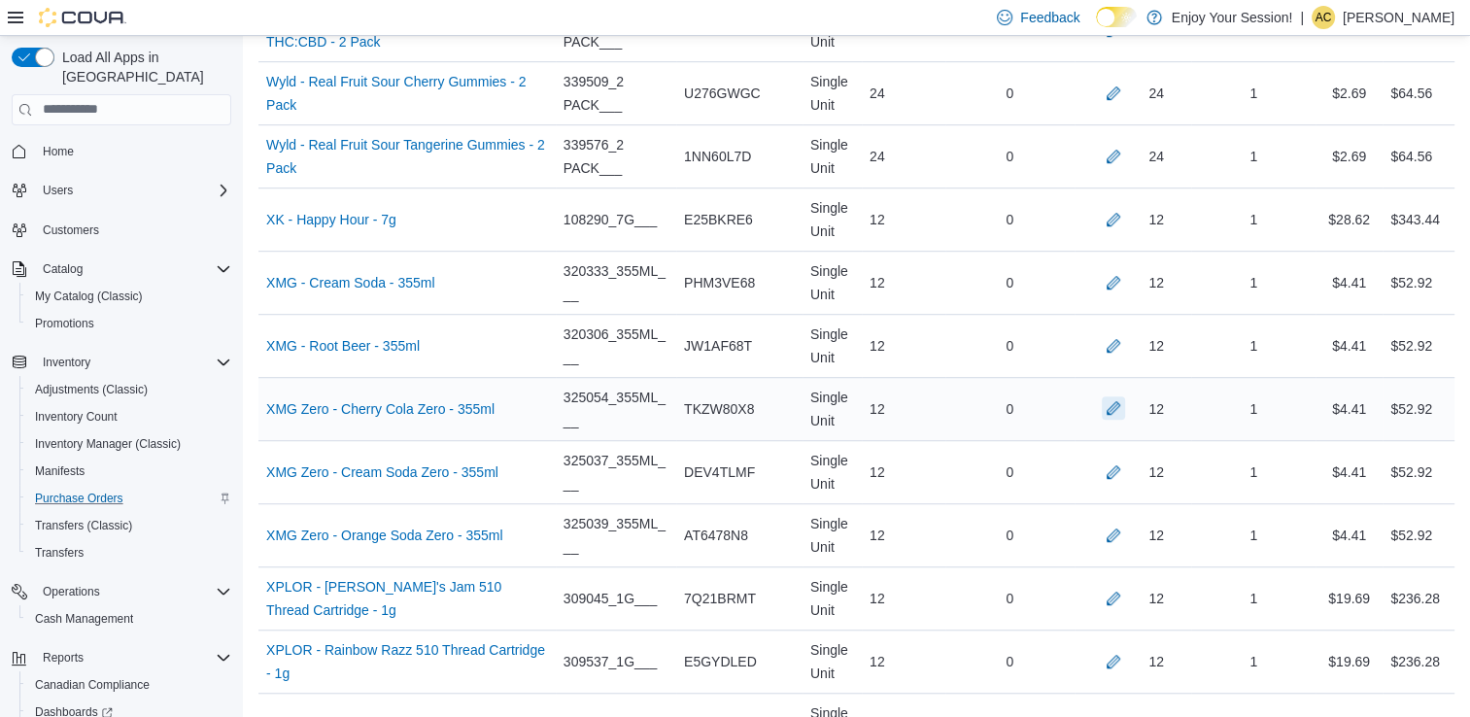
click at [1125, 396] on button "button" at bounding box center [1113, 407] width 23 height 23
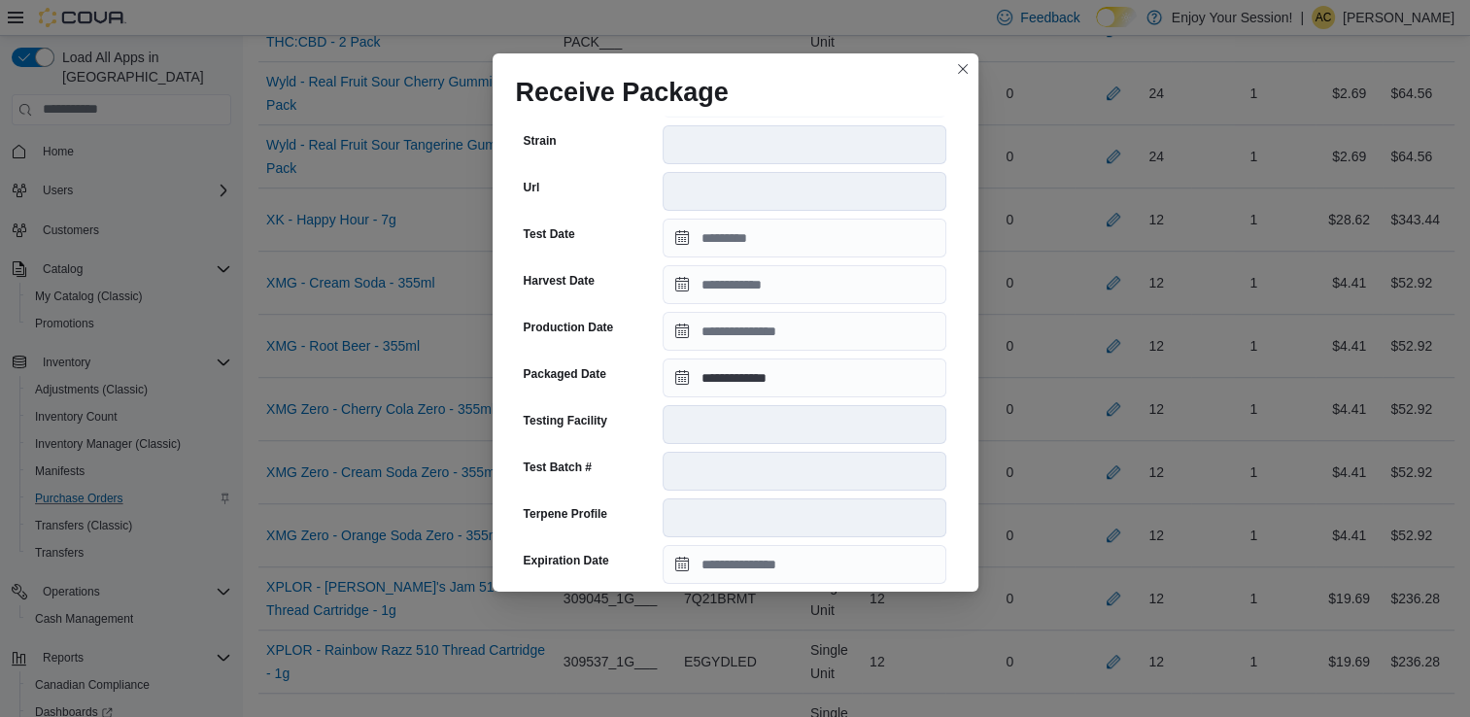
scroll to position [655, 0]
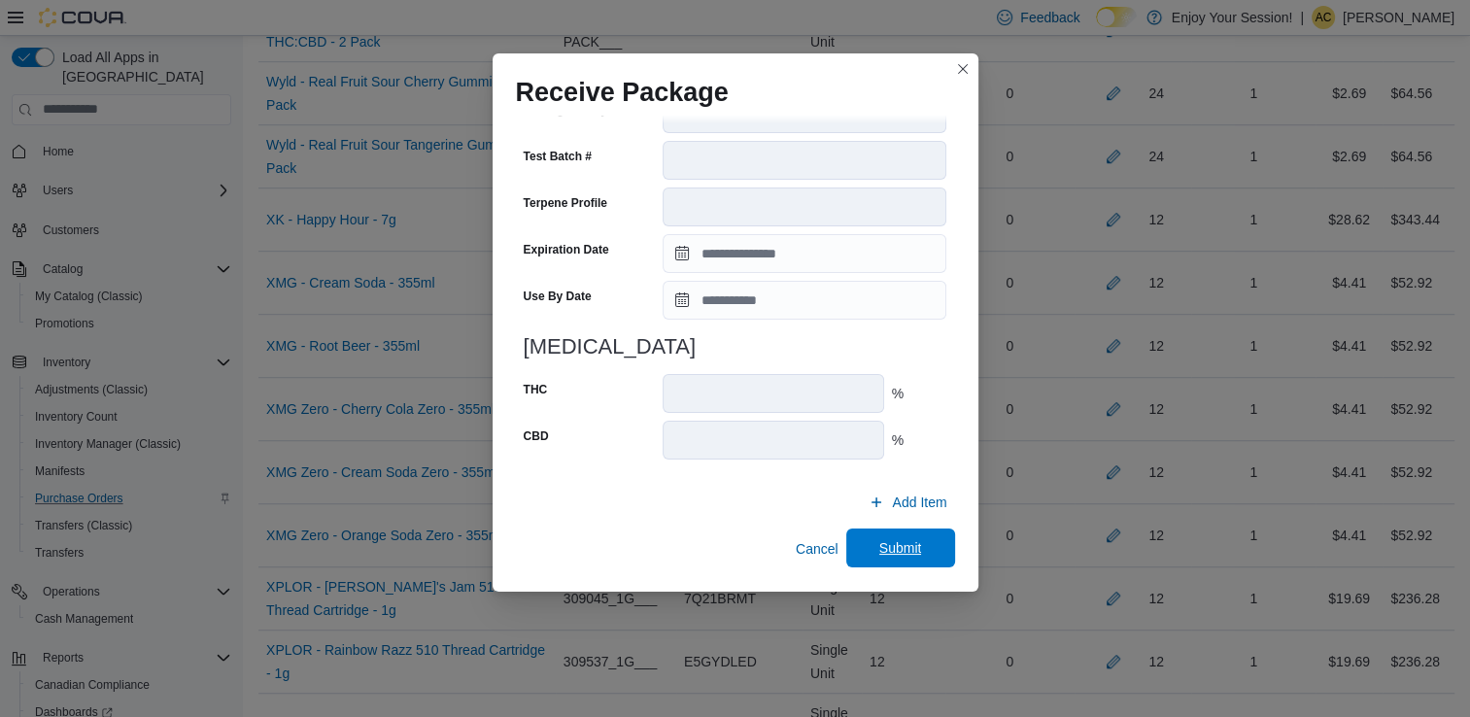
click at [879, 542] on span "Submit" at bounding box center [900, 547] width 43 height 19
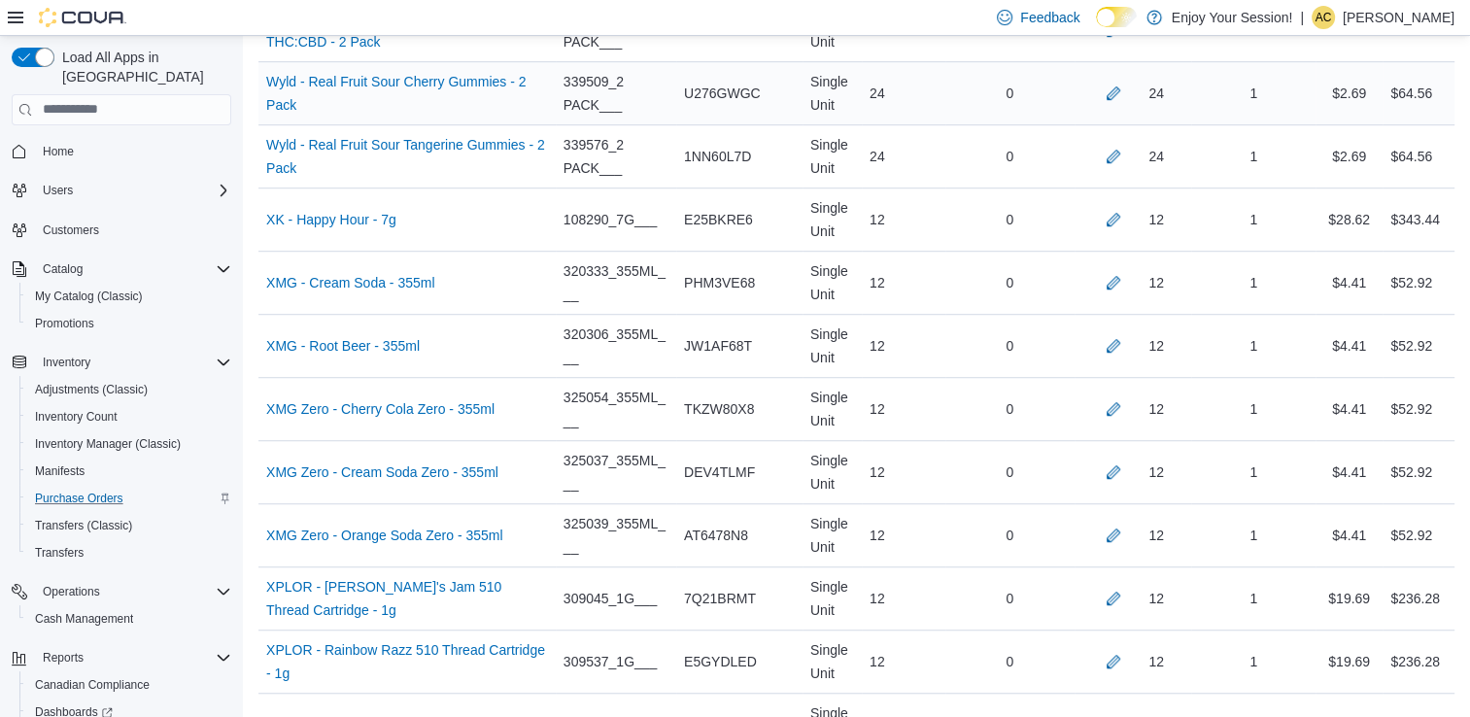
scroll to position [6441, 0]
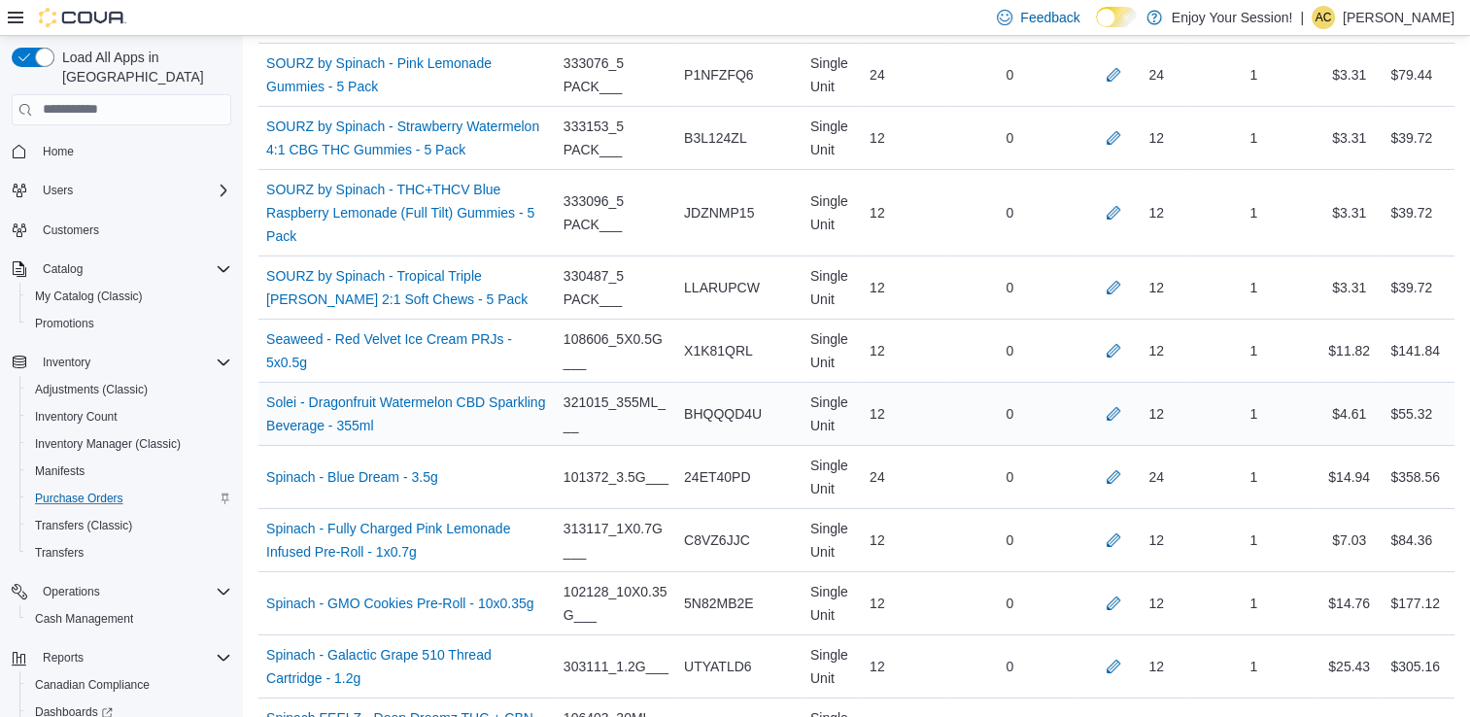
click at [1132, 395] on div "12" at bounding box center [1134, 414] width 118 height 39
click at [1125, 401] on button "button" at bounding box center [1113, 412] width 23 height 23
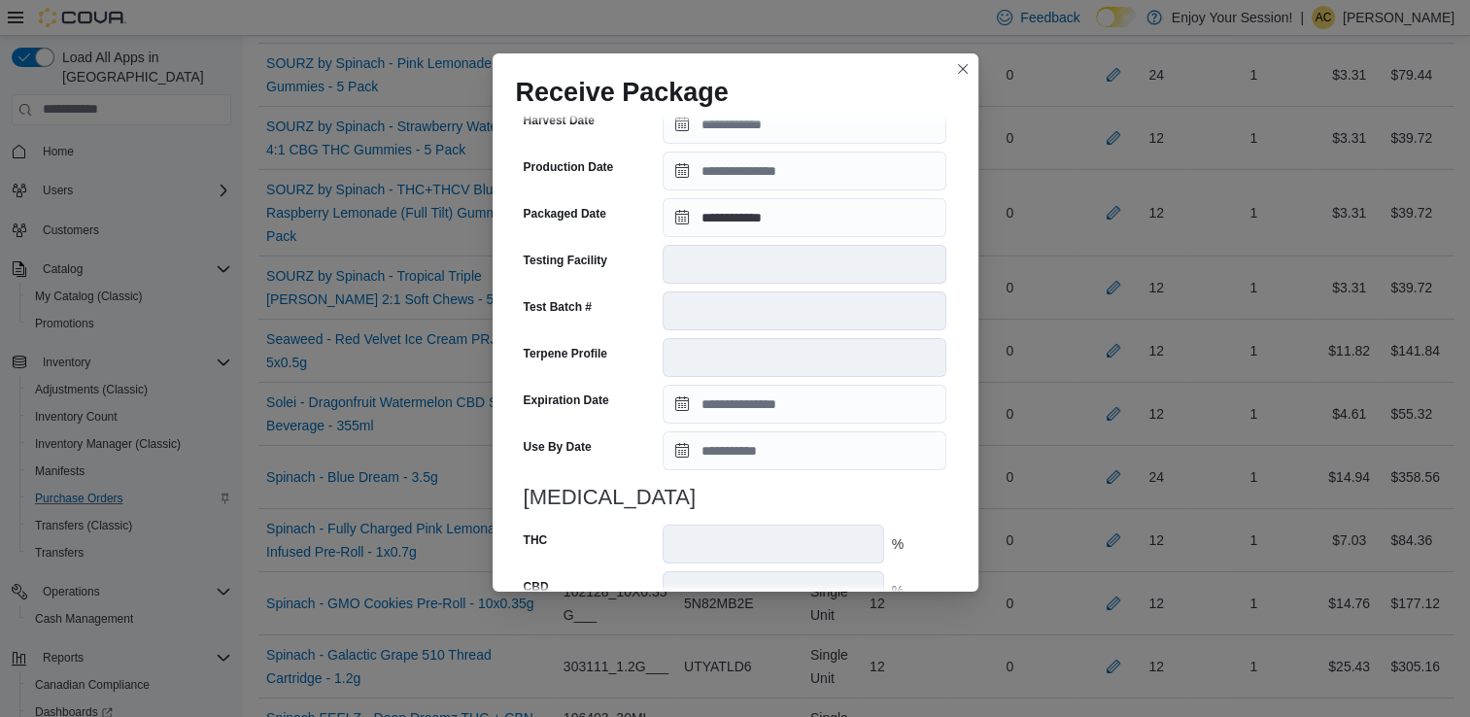
scroll to position [670, 0]
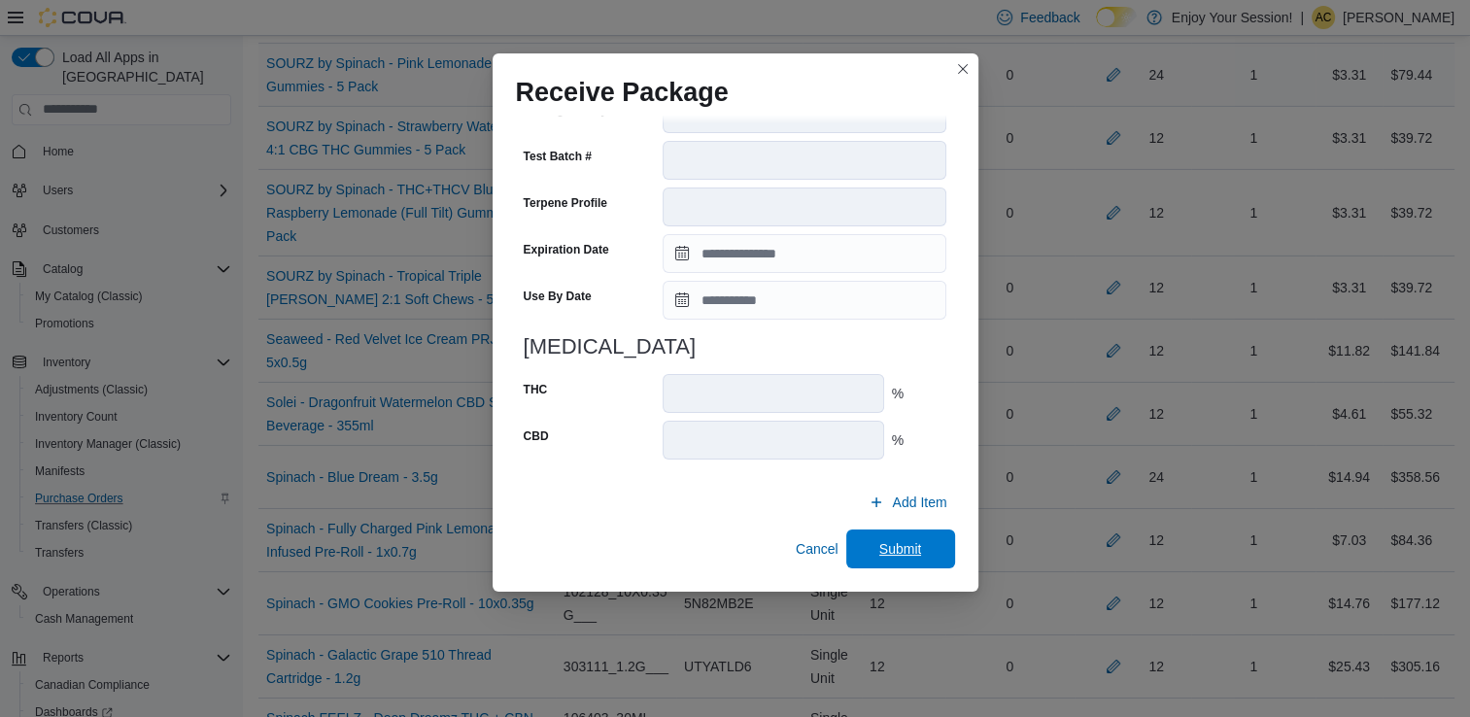
click at [921, 554] on span "Submit" at bounding box center [901, 549] width 86 height 39
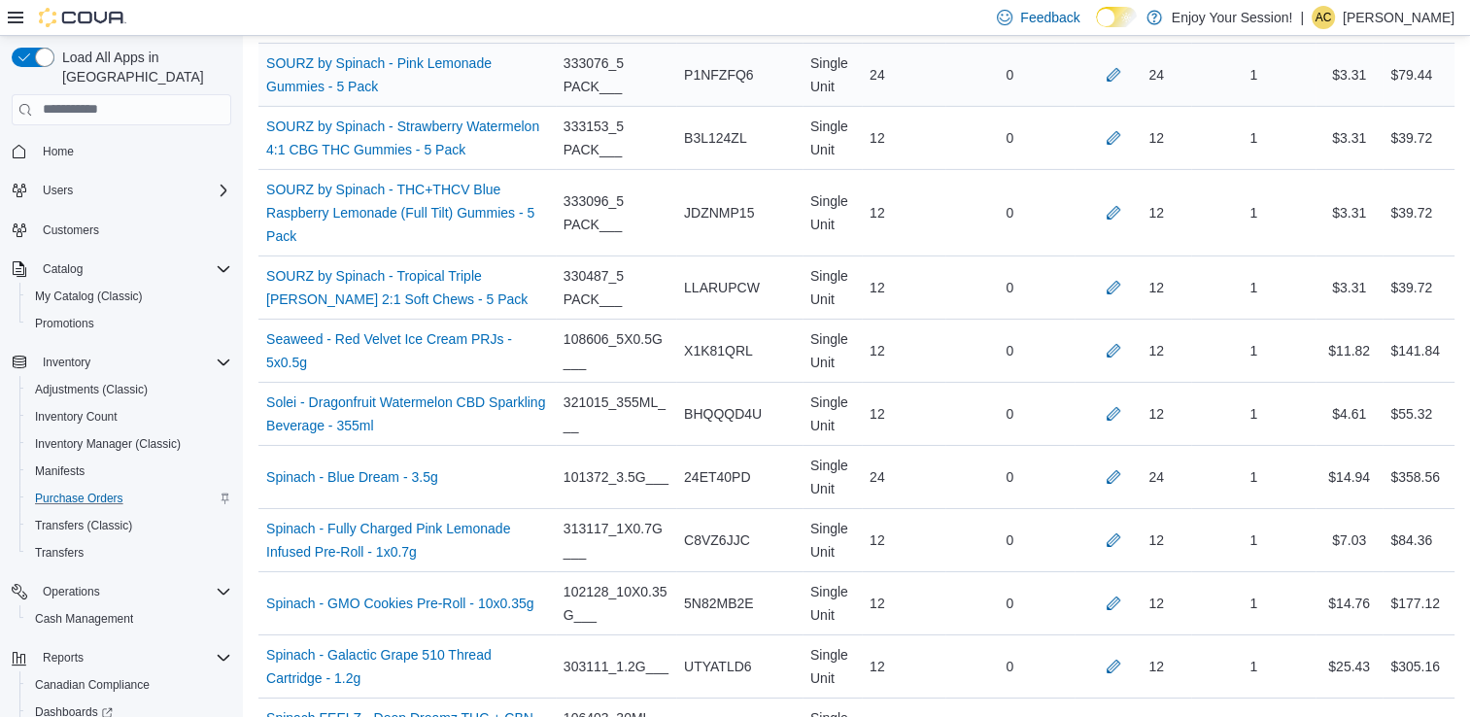
scroll to position [2738, 0]
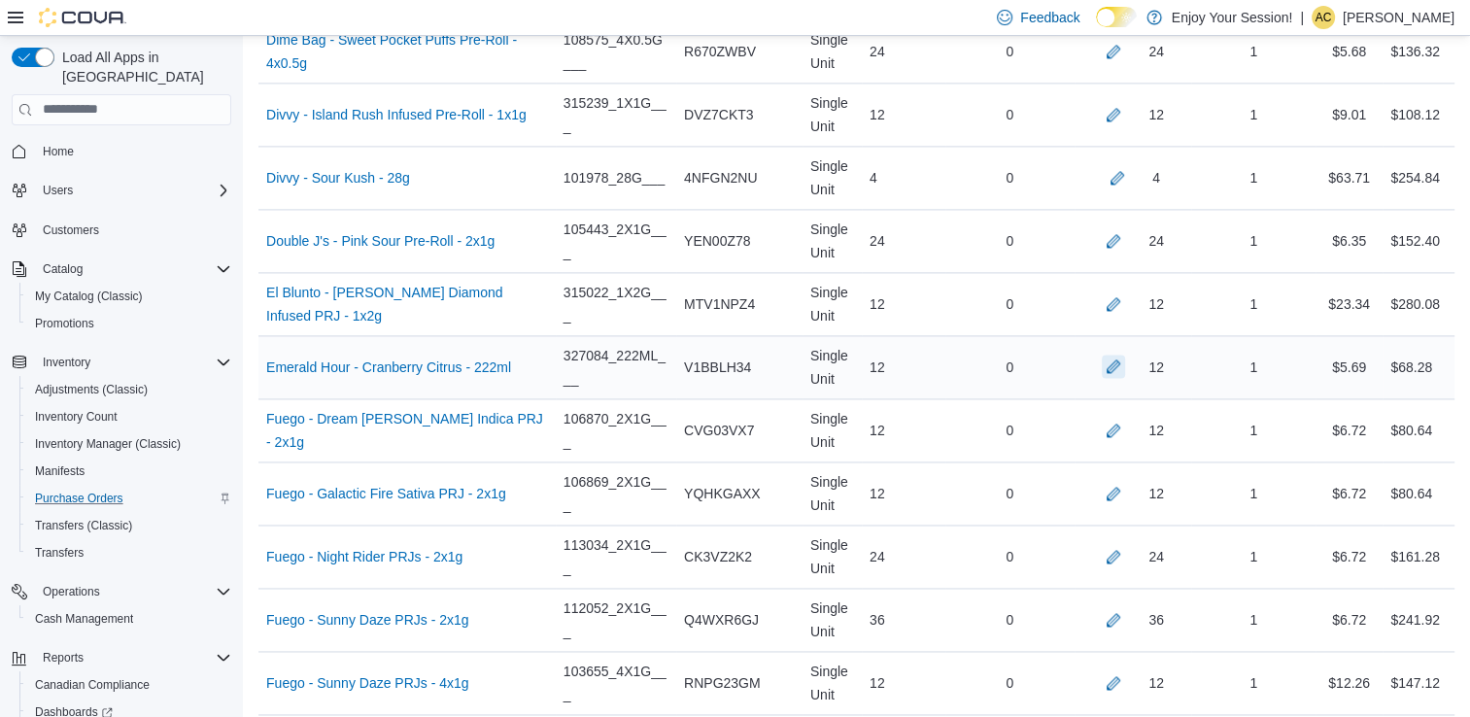
click at [1125, 362] on button "button" at bounding box center [1113, 366] width 23 height 23
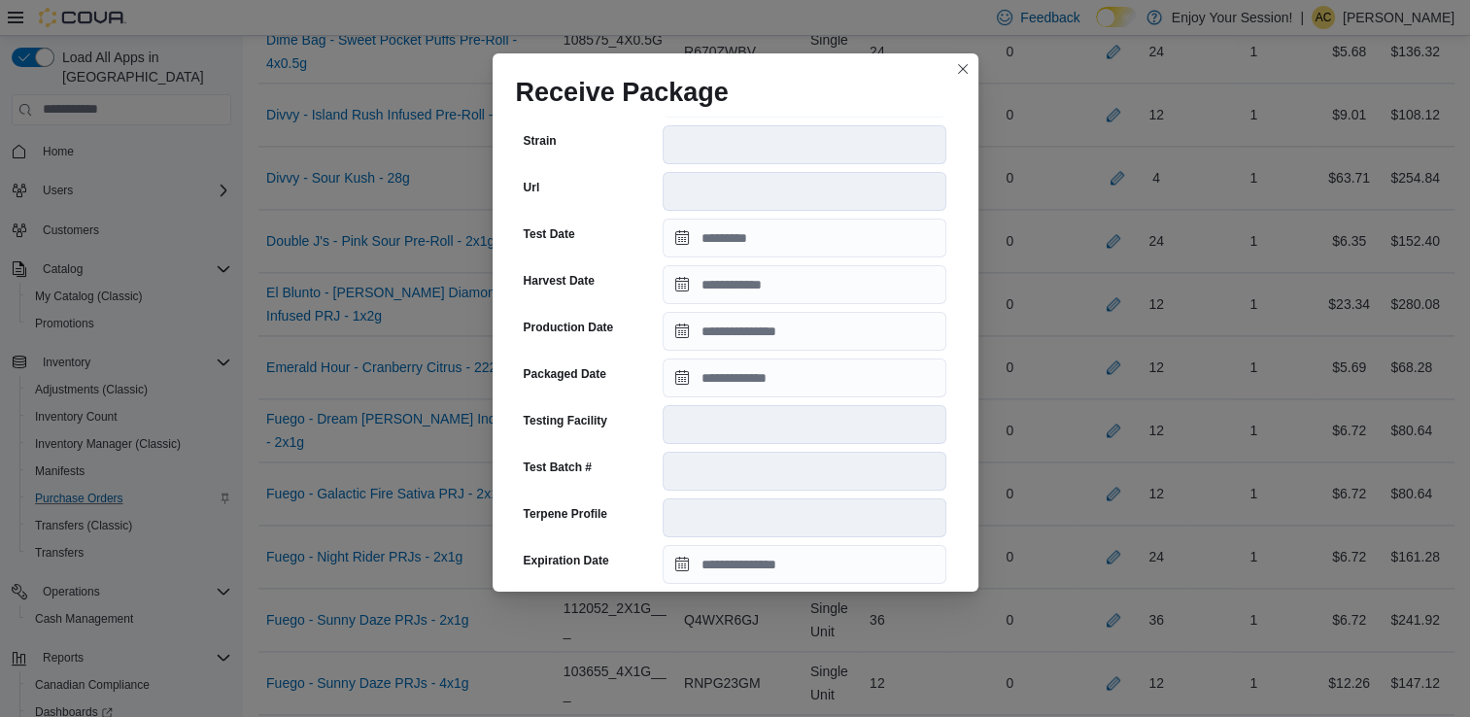
scroll to position [348, 0]
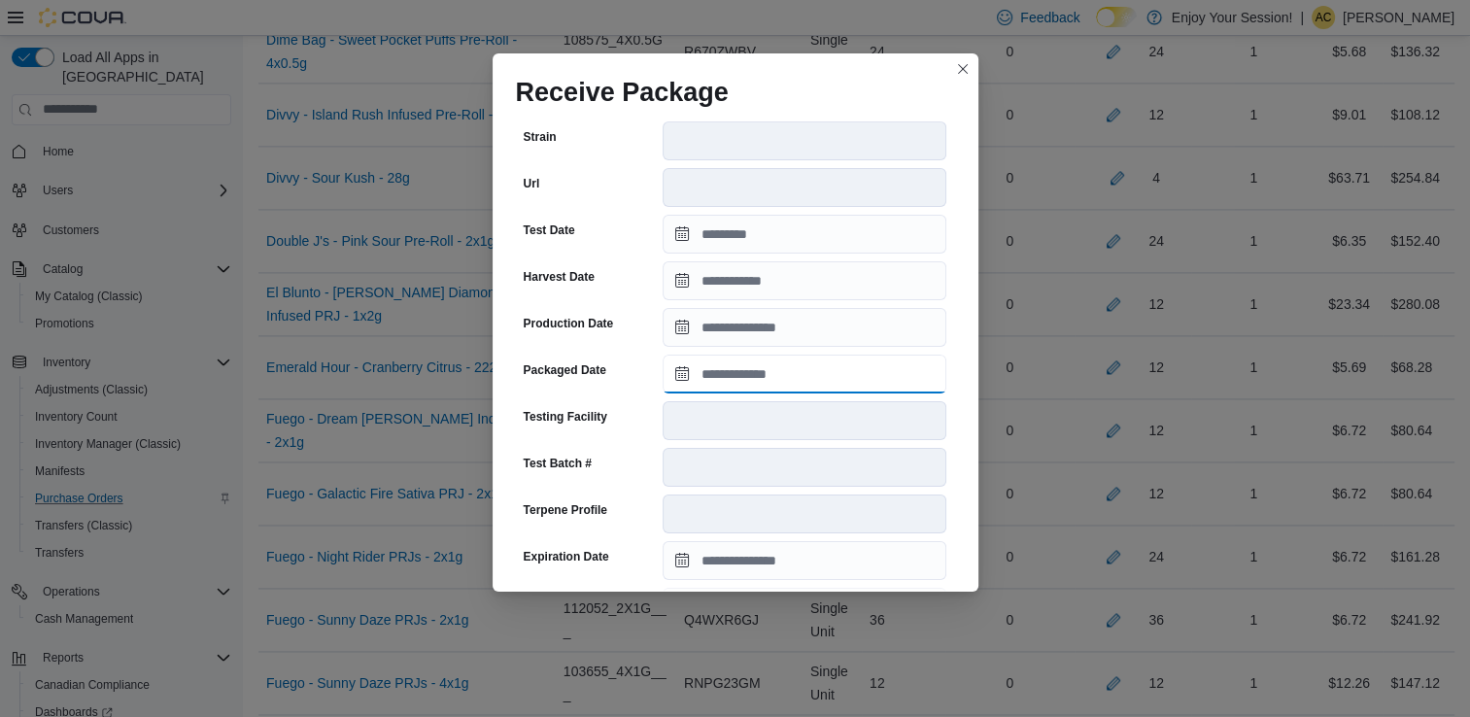
click at [850, 387] on input "Packaged Date" at bounding box center [805, 374] width 284 height 39
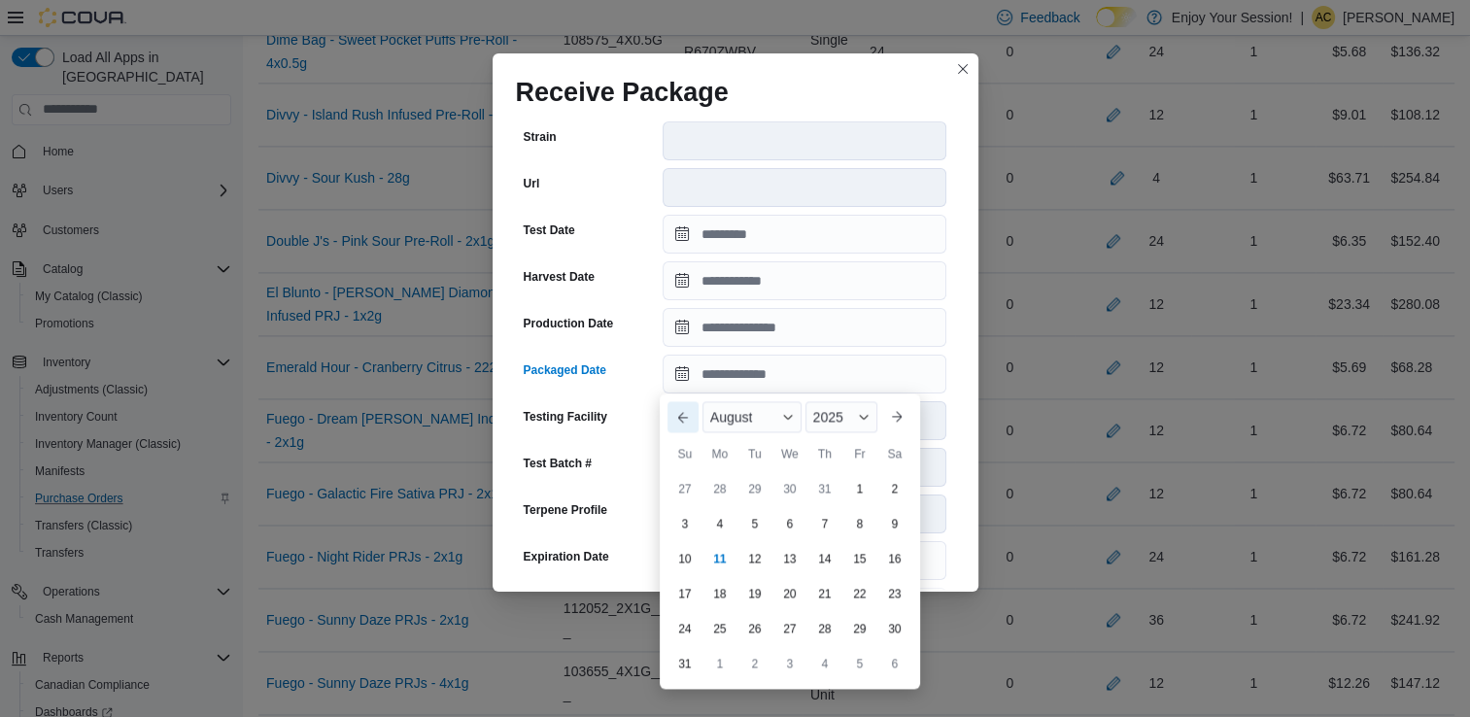
click at [679, 415] on button "Previous Month" at bounding box center [683, 416] width 31 height 31
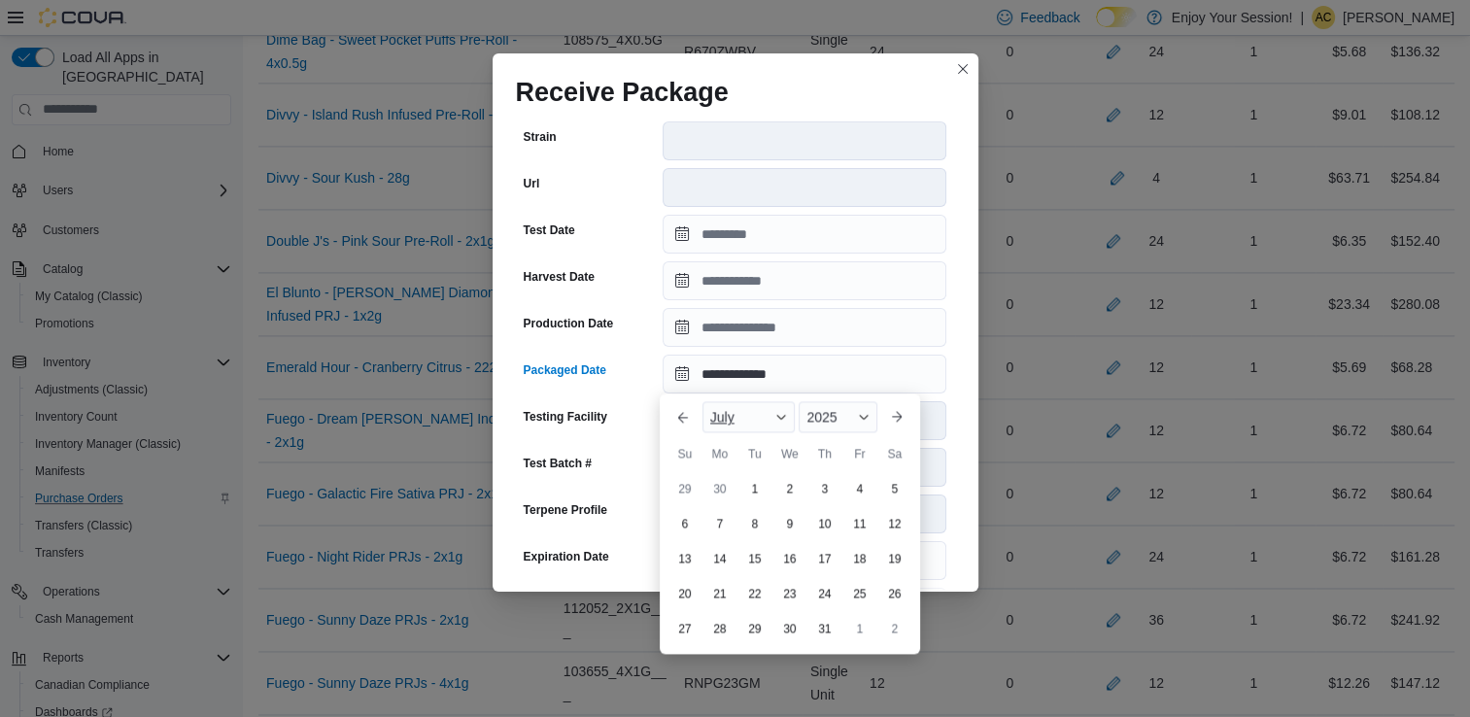
click at [747, 413] on div "July" at bounding box center [749, 416] width 93 height 31
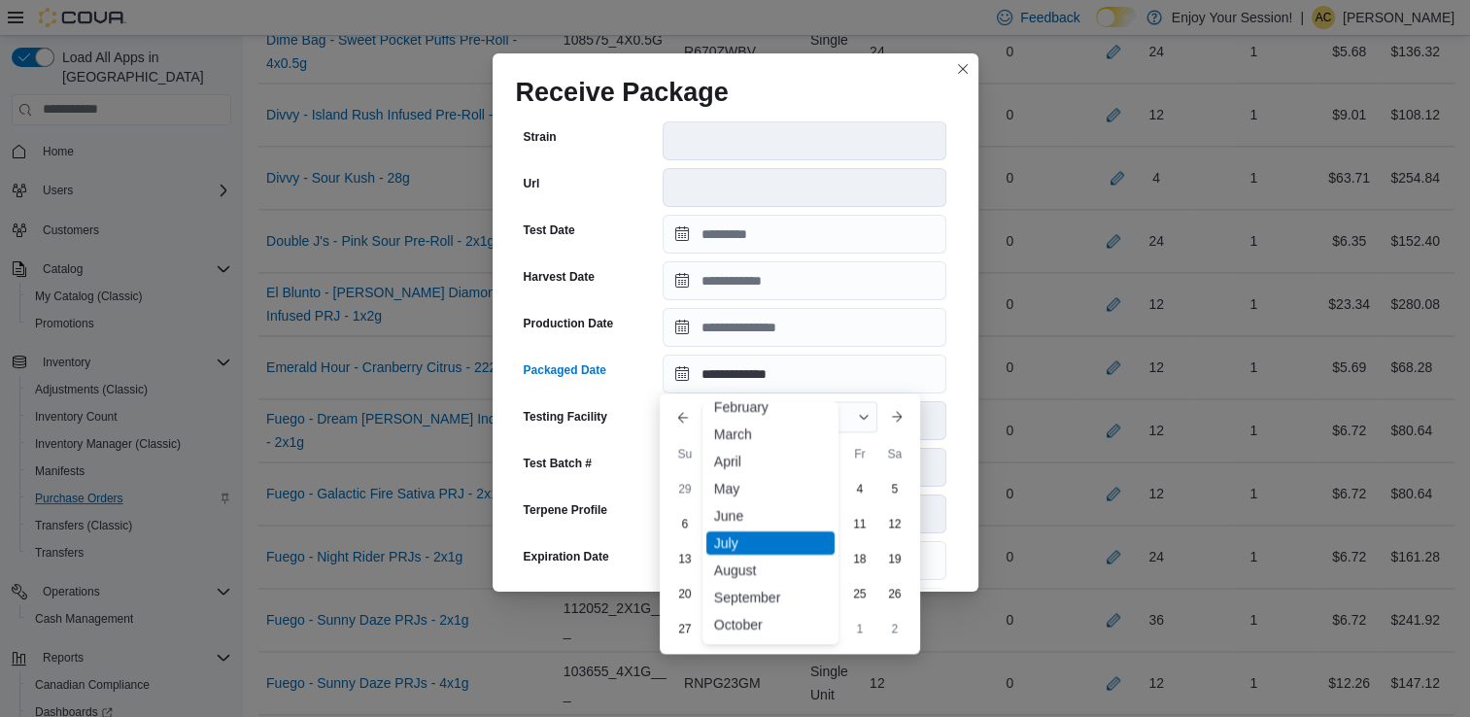
scroll to position [40, 0]
click at [739, 444] on div "March" at bounding box center [770, 435] width 128 height 23
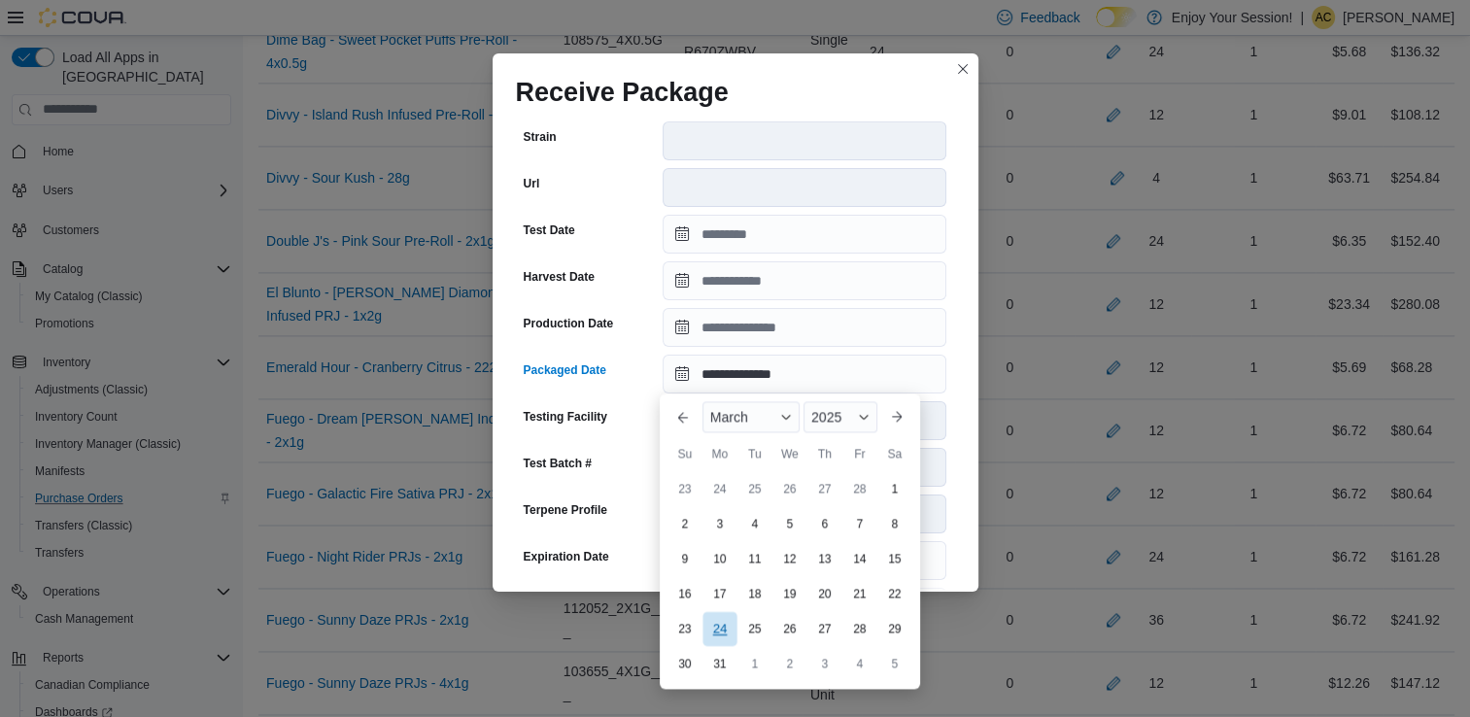
click at [726, 631] on div "24" at bounding box center [720, 629] width 34 height 34
type input "**********"
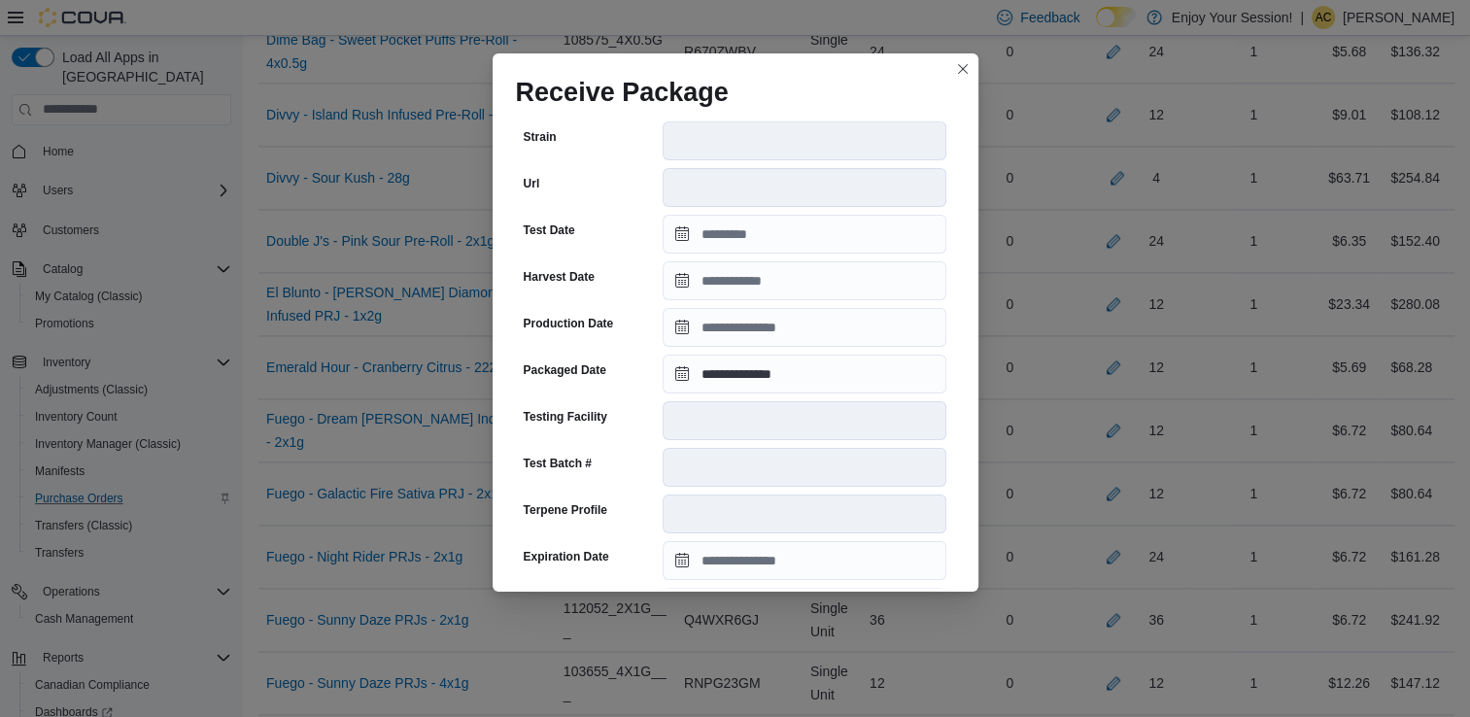
scroll to position [655, 0]
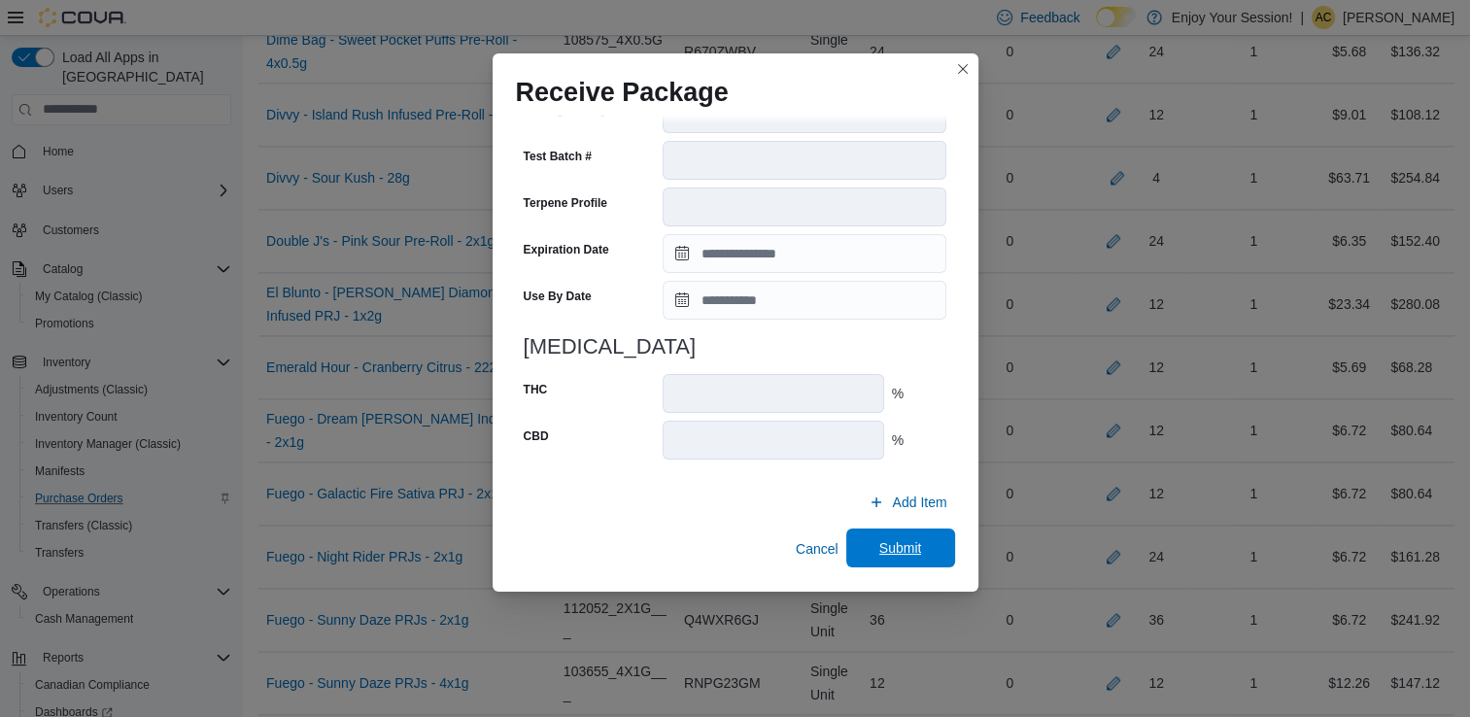
click at [879, 550] on span "Submit" at bounding box center [900, 547] width 43 height 19
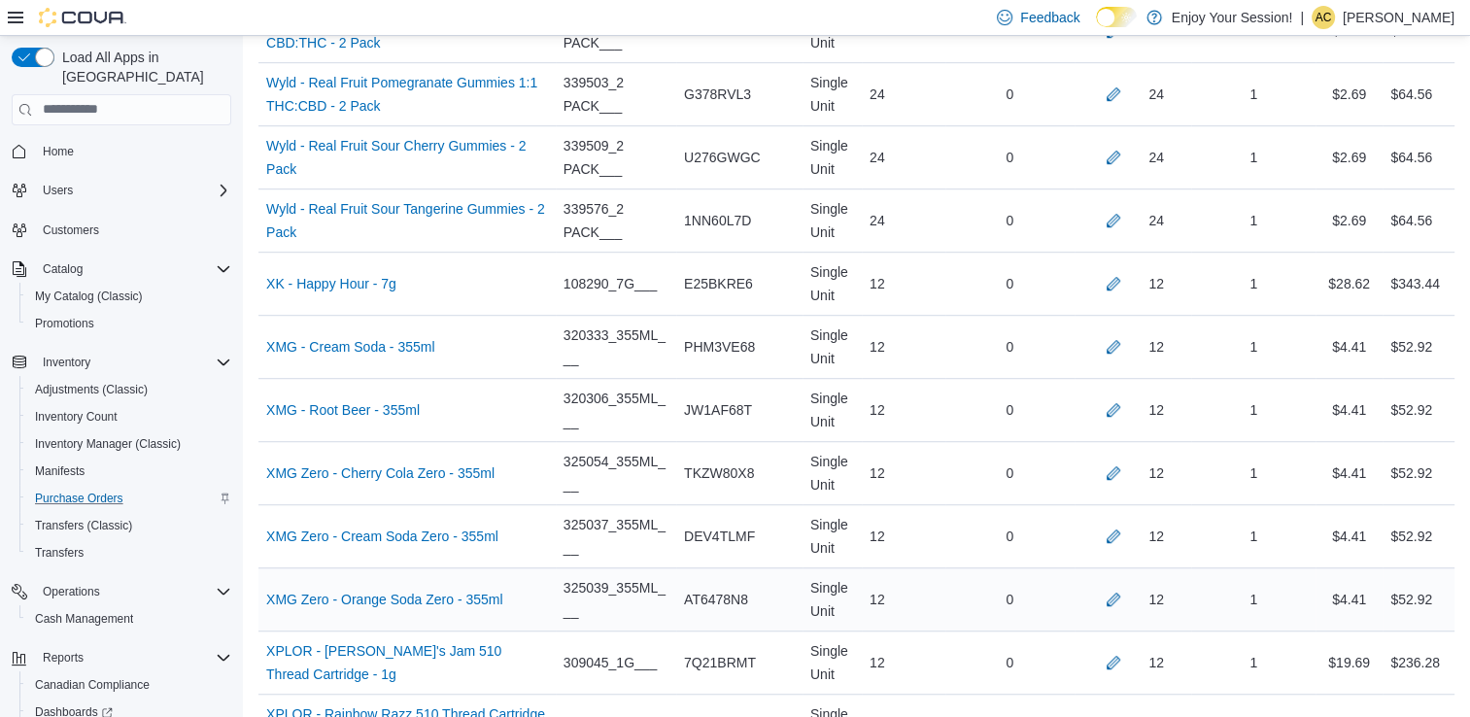
scroll to position [8891, 0]
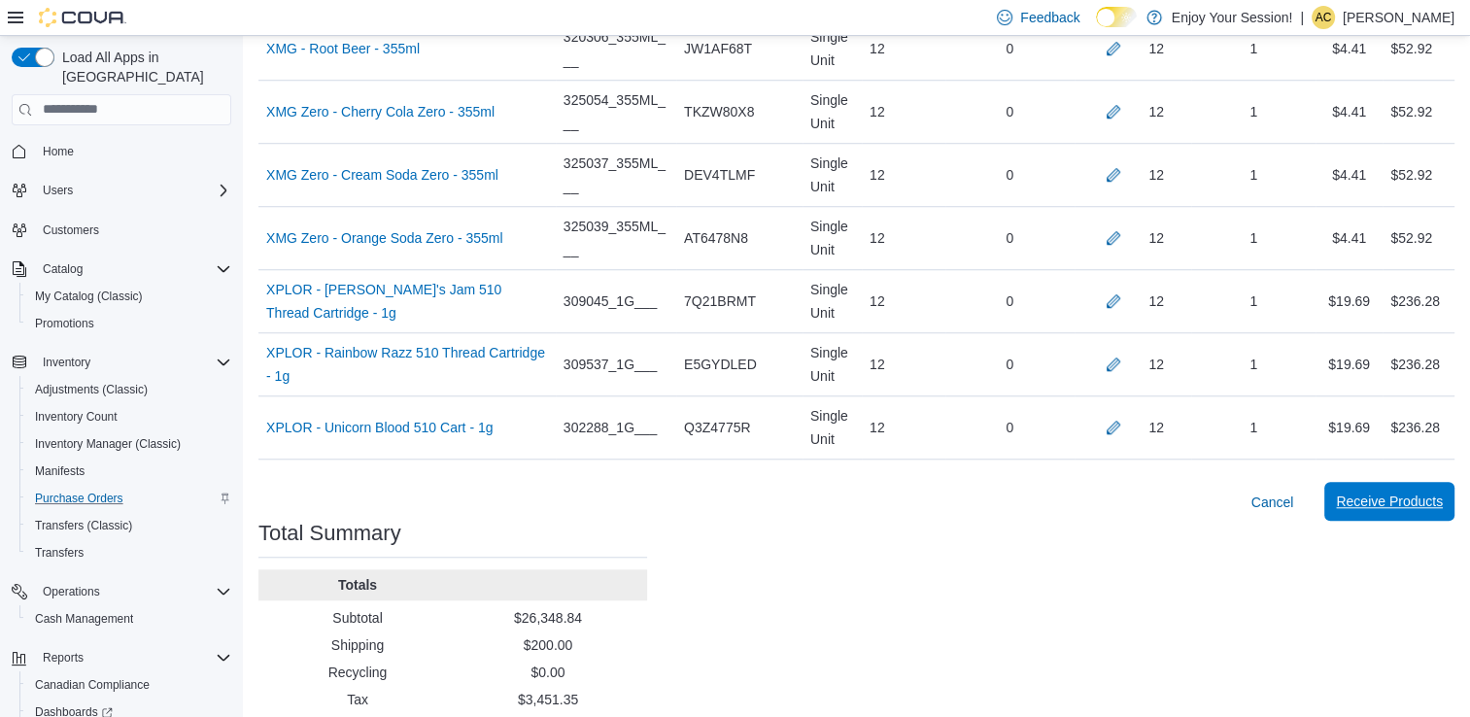
click at [1402, 482] on span "Receive Products" at bounding box center [1389, 501] width 107 height 39
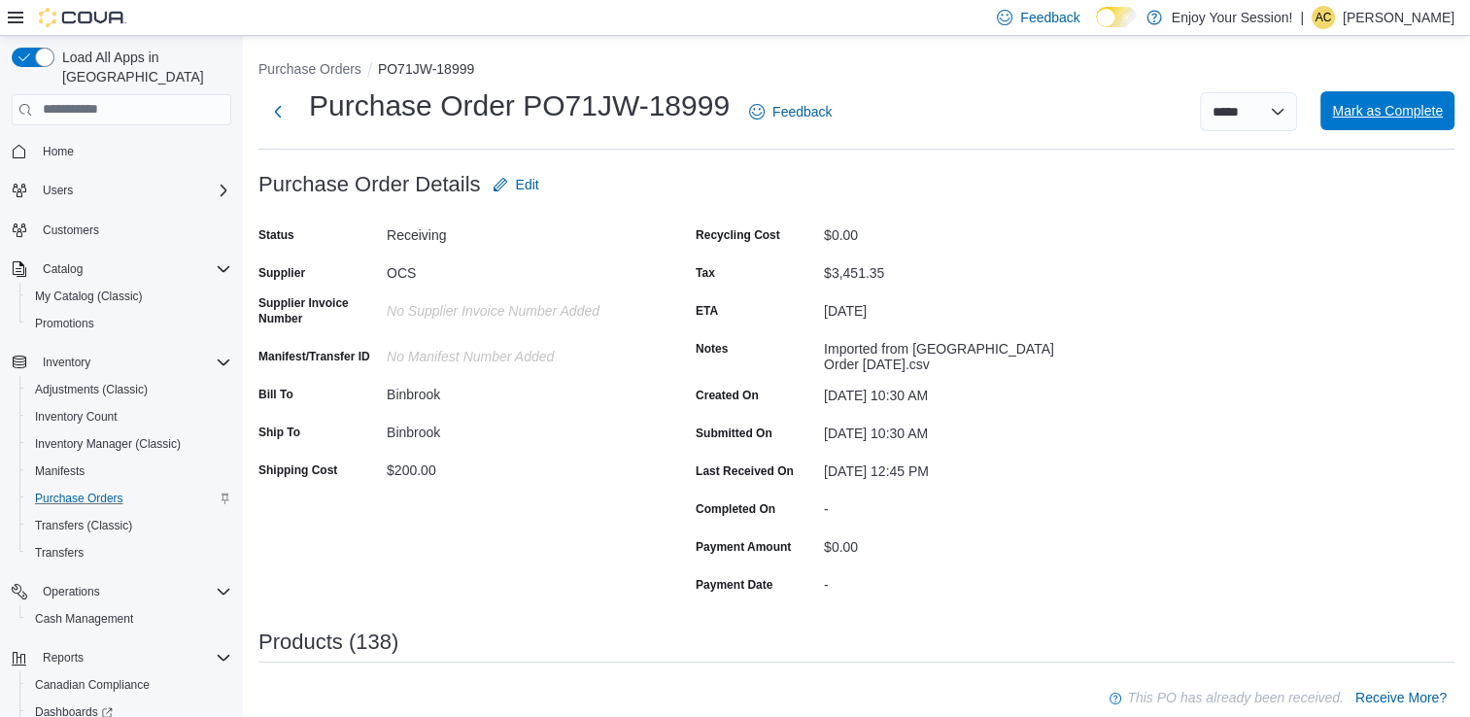
click at [1412, 95] on span "Mark as Complete" at bounding box center [1387, 110] width 111 height 39
